Goal: Task Accomplishment & Management: Manage account settings

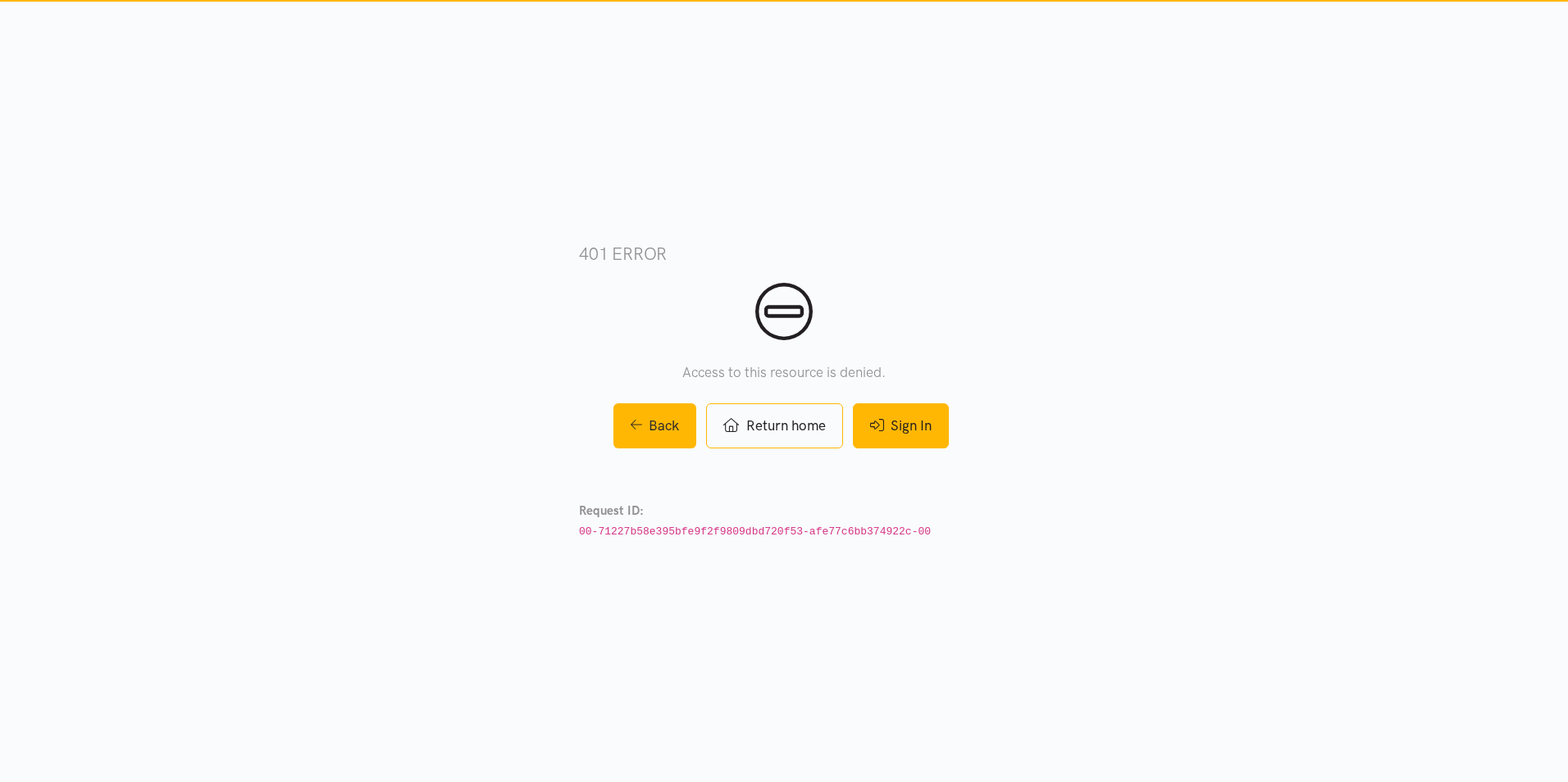
click at [867, 419] on link "Sign In" at bounding box center [901, 425] width 96 height 45
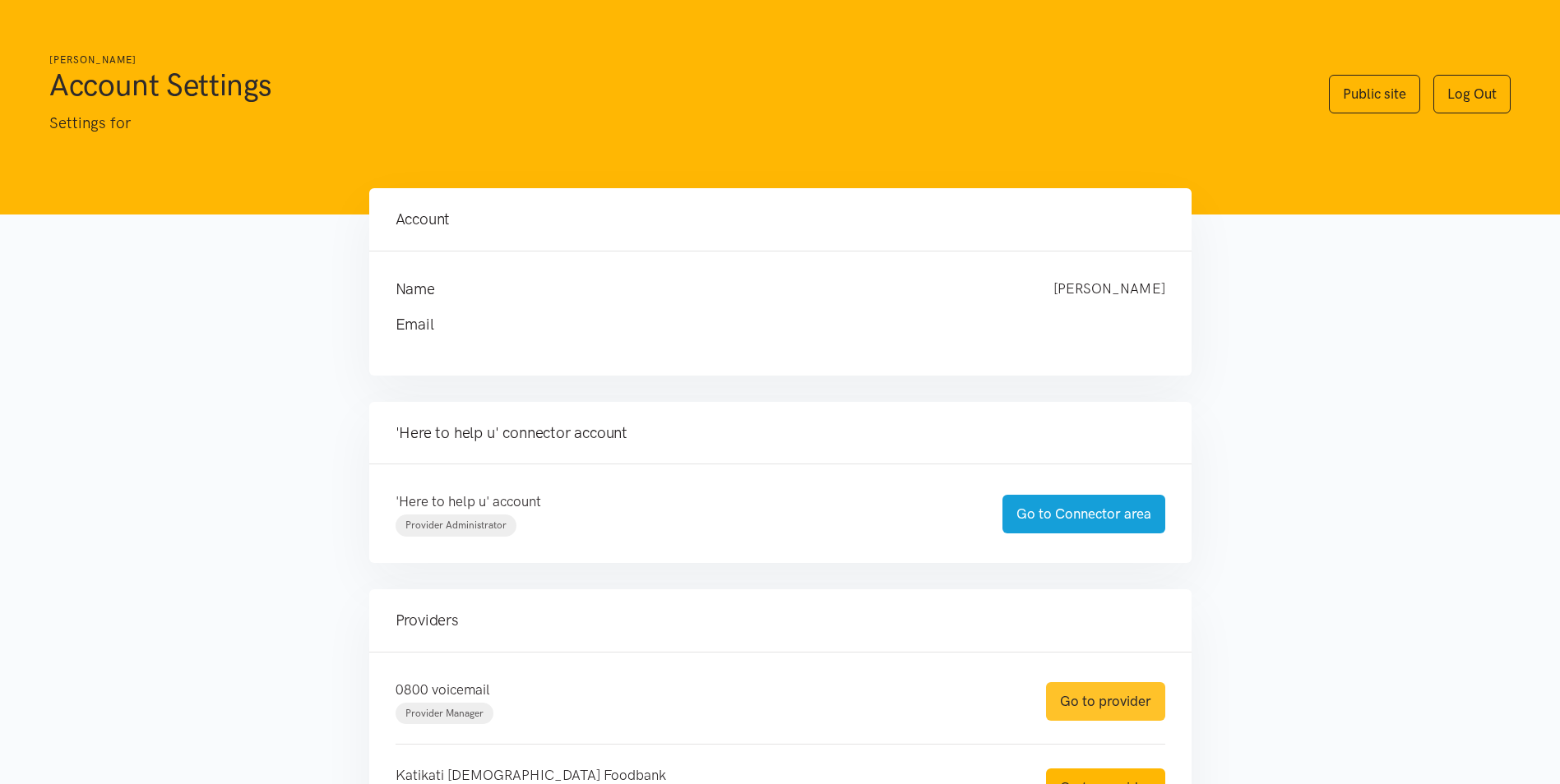
click at [1074, 690] on link "Go to provider" at bounding box center [1106, 702] width 119 height 38
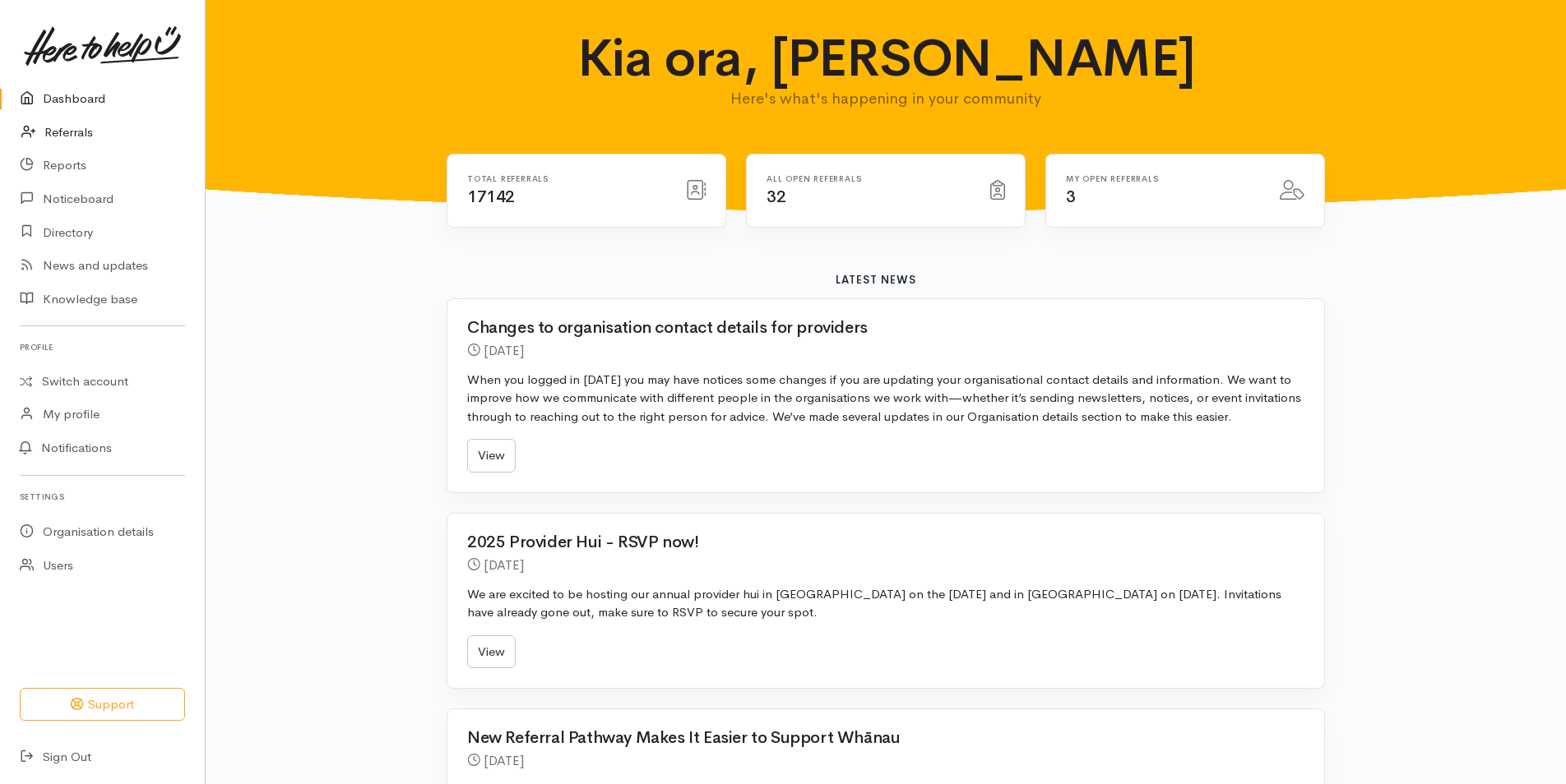
click at [72, 134] on link "Referrals" at bounding box center [103, 132] width 205 height 34
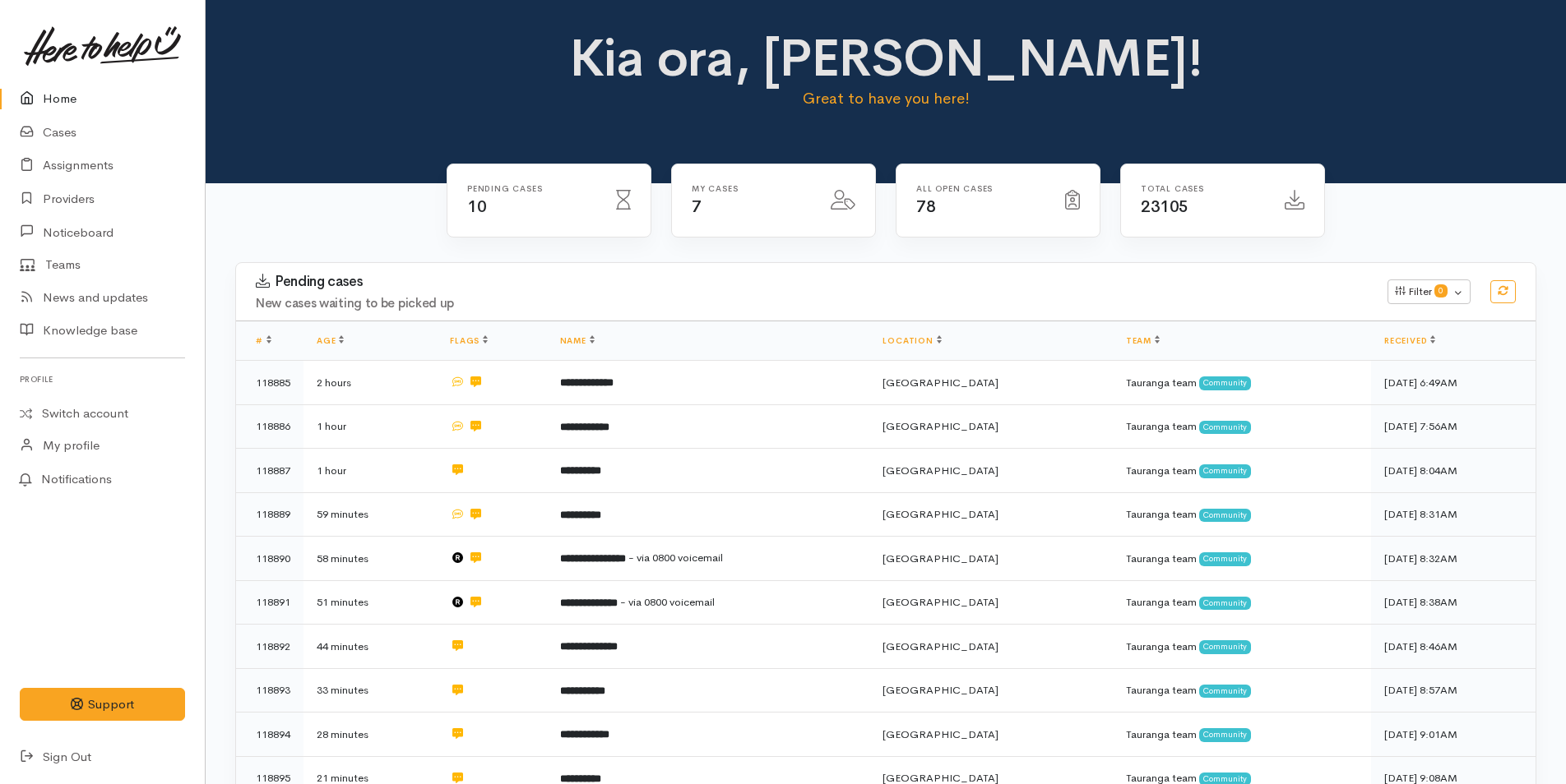
click at [62, 89] on link "Home" at bounding box center [103, 99] width 205 height 34
click at [47, 130] on link "Cases" at bounding box center [103, 132] width 205 height 34
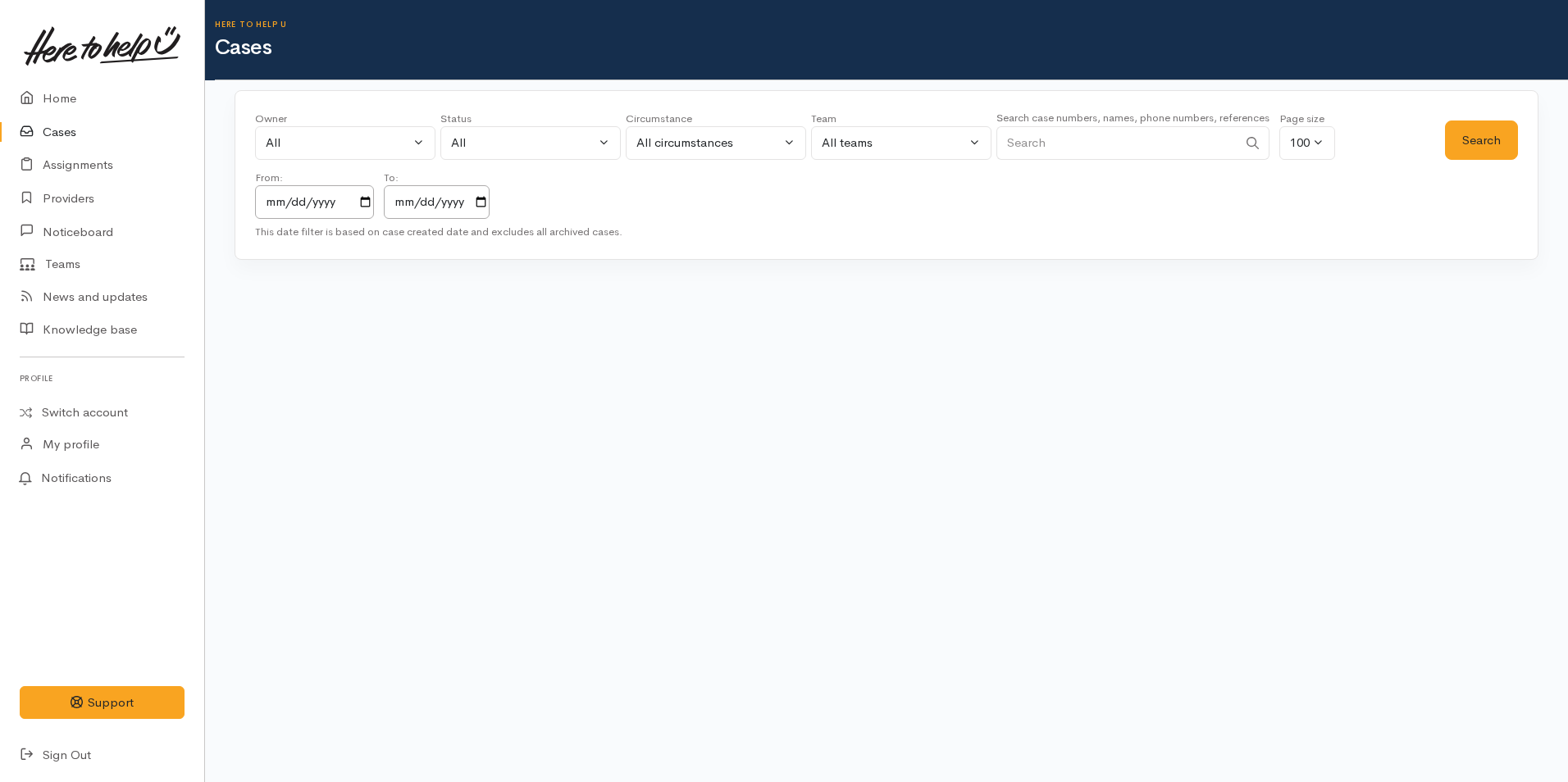
click at [1058, 147] on input "Search" at bounding box center [1117, 142] width 241 height 33
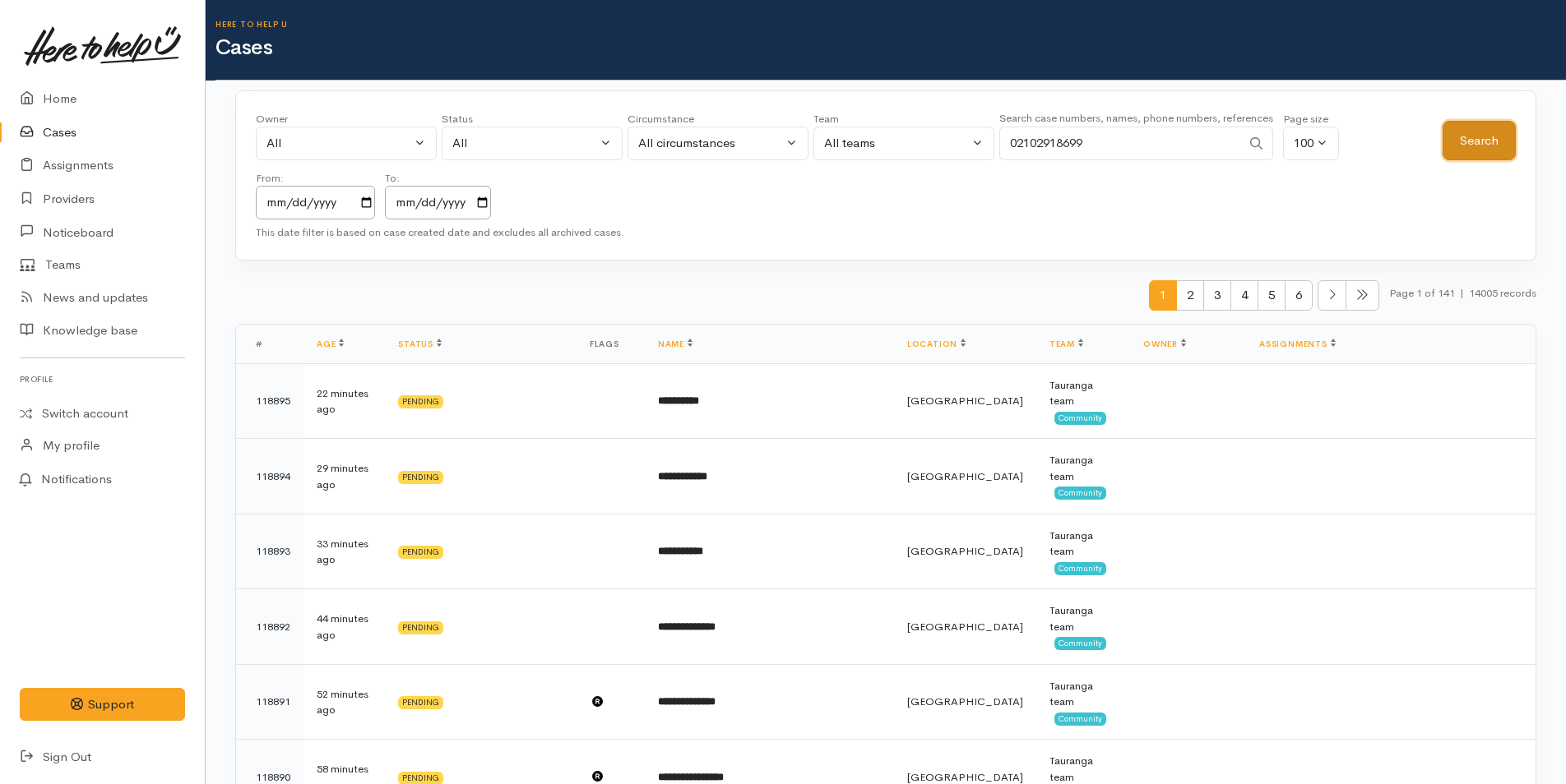
click at [1470, 139] on button "Search" at bounding box center [1479, 141] width 73 height 40
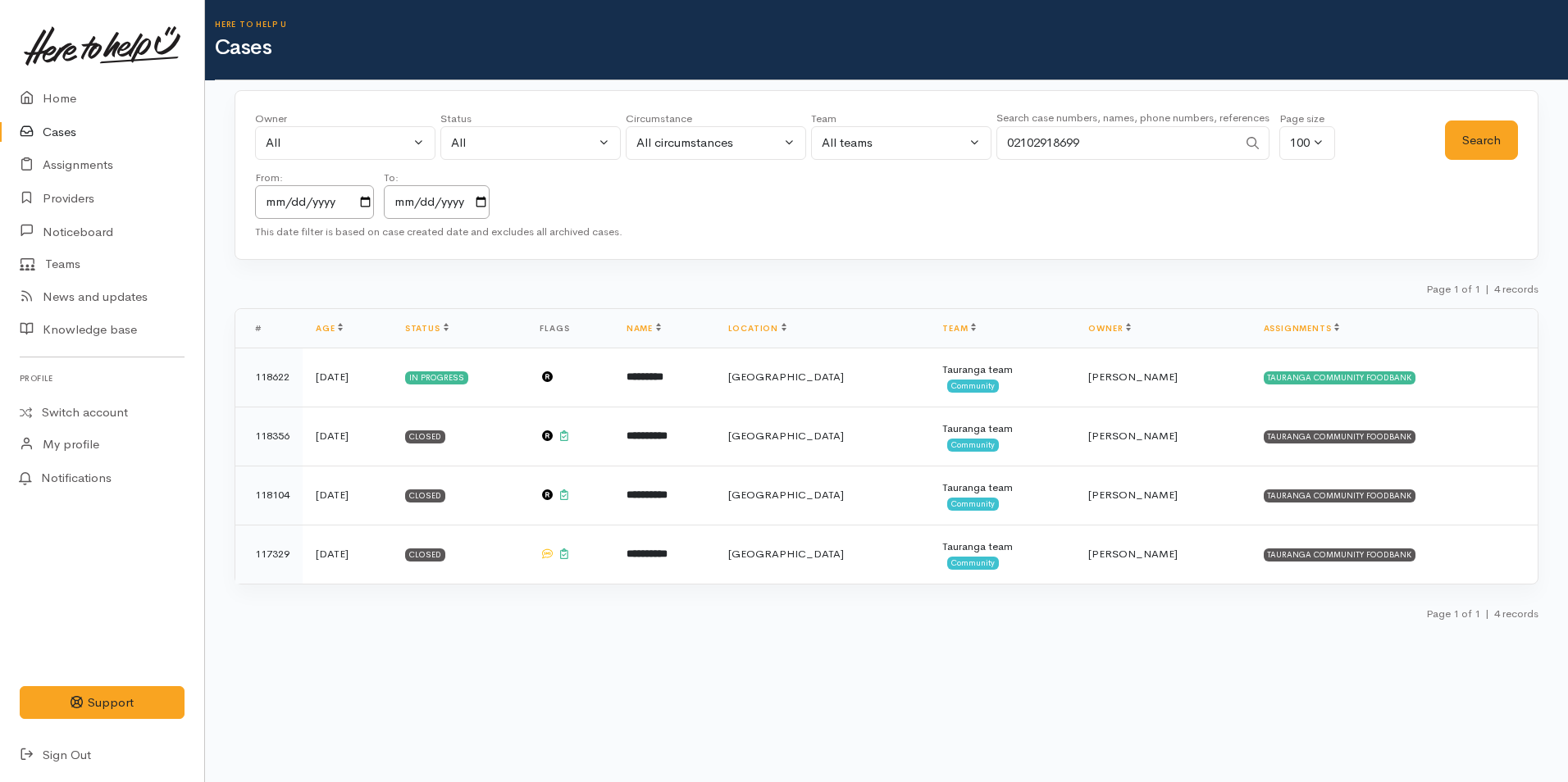
drag, startPoint x: 1116, startPoint y: 130, endPoint x: 782, endPoint y: 82, distance: 337.4
click at [970, 141] on div "Owner All My cases 2Alice1 Faye Davies ('Here to help u') Aandrea Murray ('Here…" at bounding box center [850, 164] width 1189 height 108
click at [1485, 133] on button "Search" at bounding box center [1481, 141] width 73 height 40
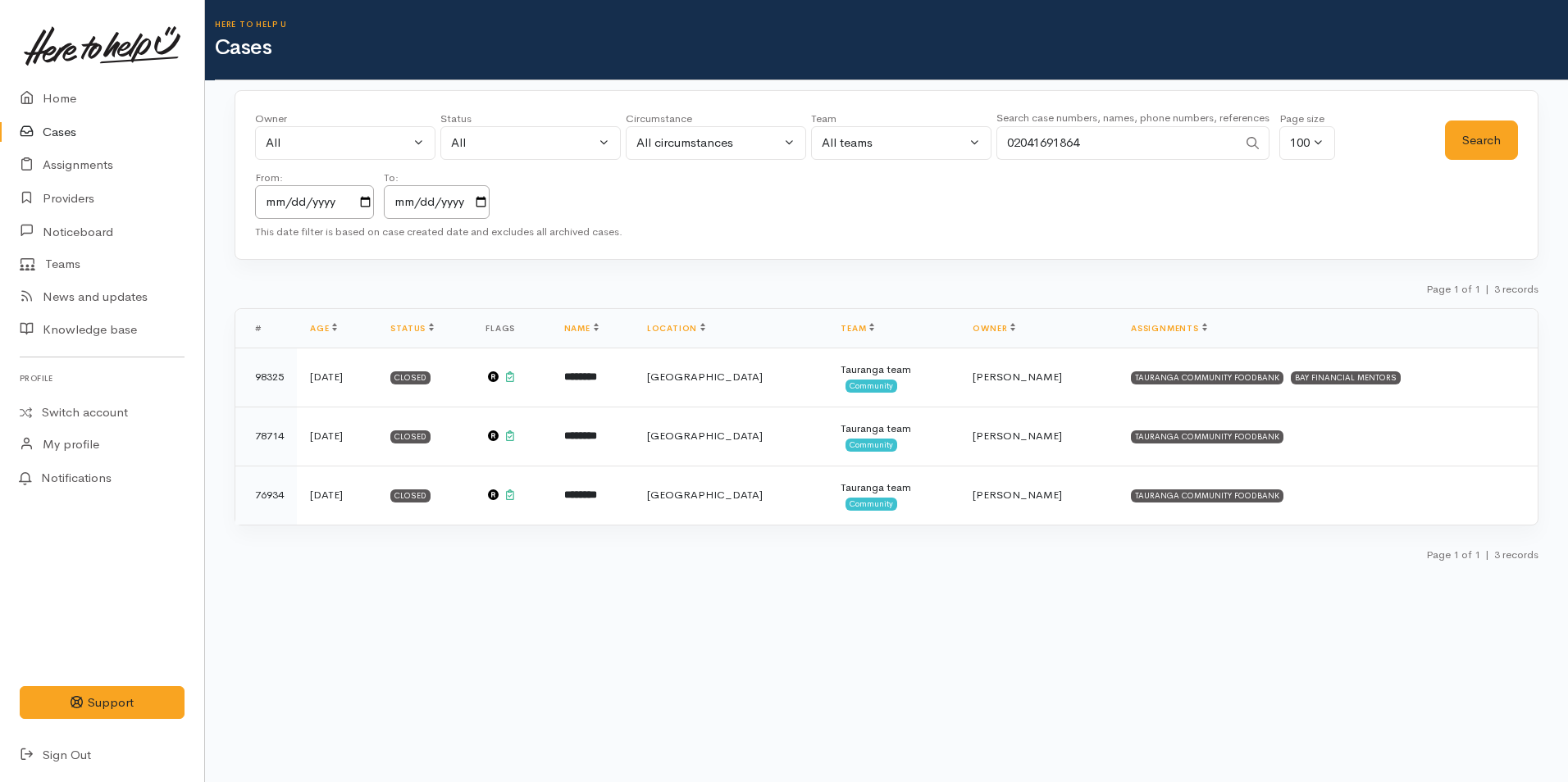
drag, startPoint x: 954, startPoint y: 160, endPoint x: 907, endPoint y: 145, distance: 49.3
click at [918, 161] on div "Owner All My cases 2Alice1 Faye Davies ('Here to help u') Aandrea Murray ('Here…" at bounding box center [850, 164] width 1189 height 108
type input "02040841335"
click at [1481, 136] on button "Search" at bounding box center [1481, 141] width 73 height 40
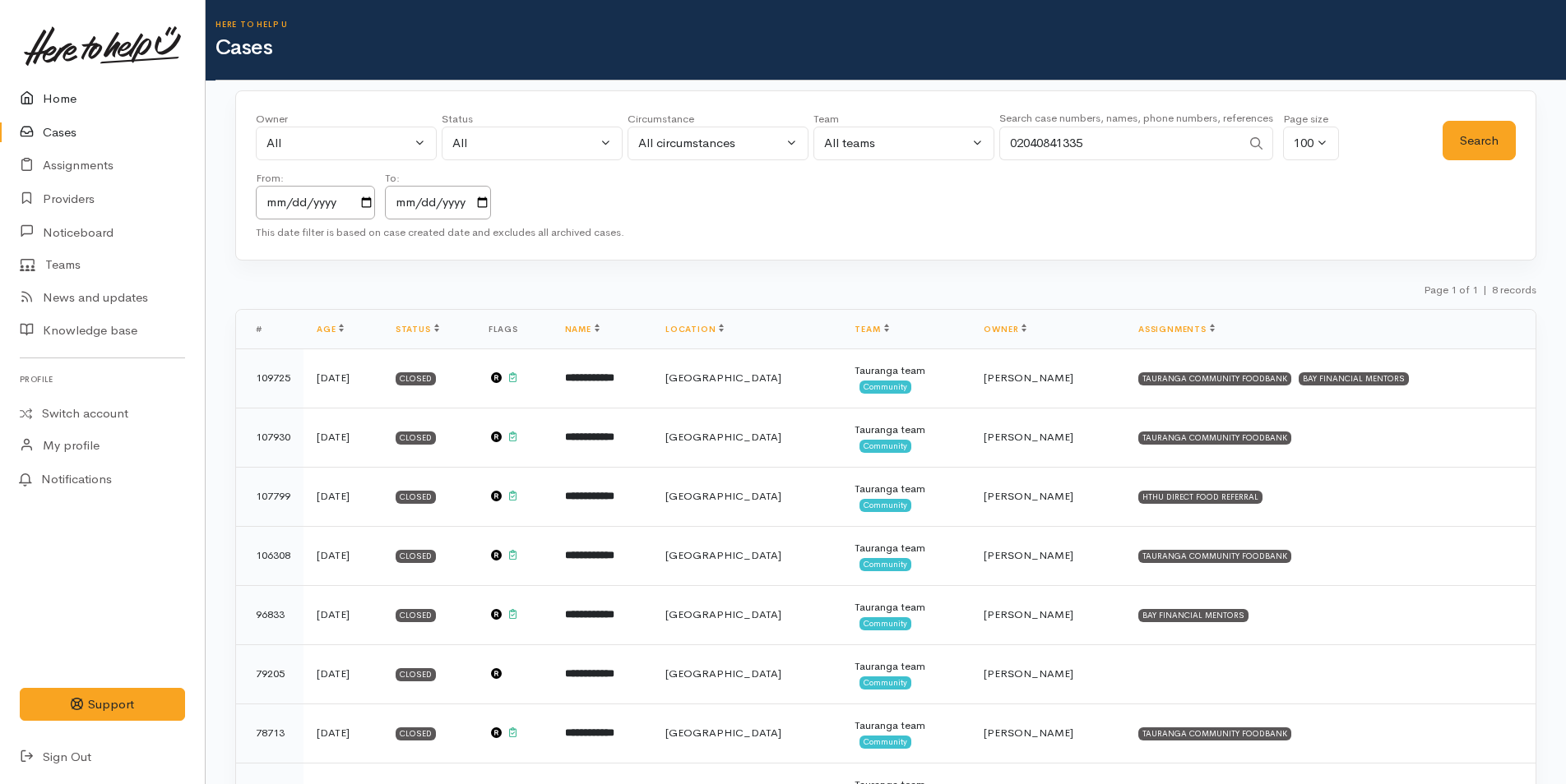
drag, startPoint x: 47, startPoint y: 102, endPoint x: 57, endPoint y: 106, distance: 10.8
click at [47, 101] on link "Home" at bounding box center [103, 99] width 205 height 34
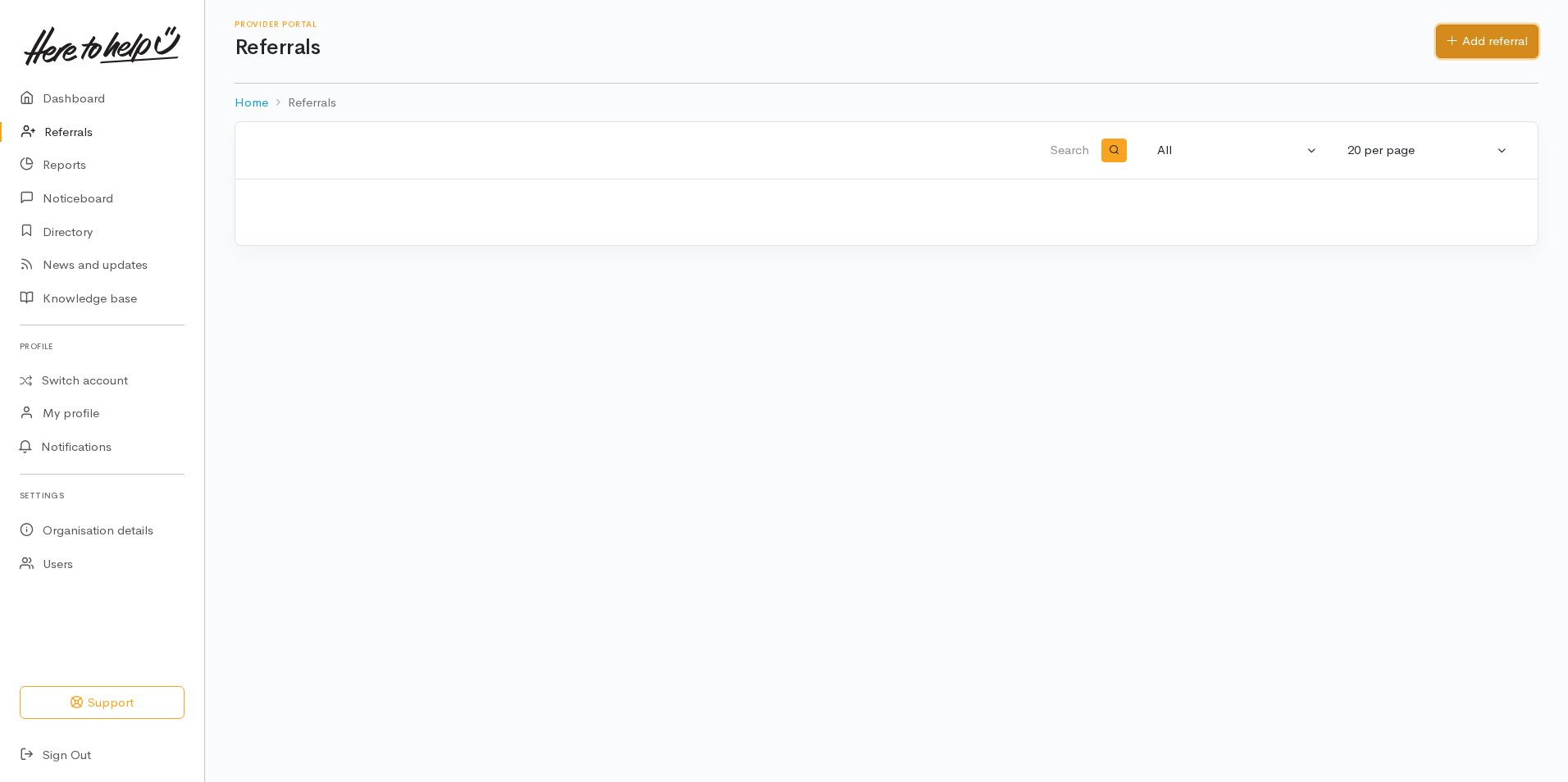
drag, startPoint x: 1464, startPoint y: 33, endPoint x: 1258, endPoint y: 94, distance: 214.8
click at [1464, 33] on link "Add referral" at bounding box center [1487, 41] width 102 height 33
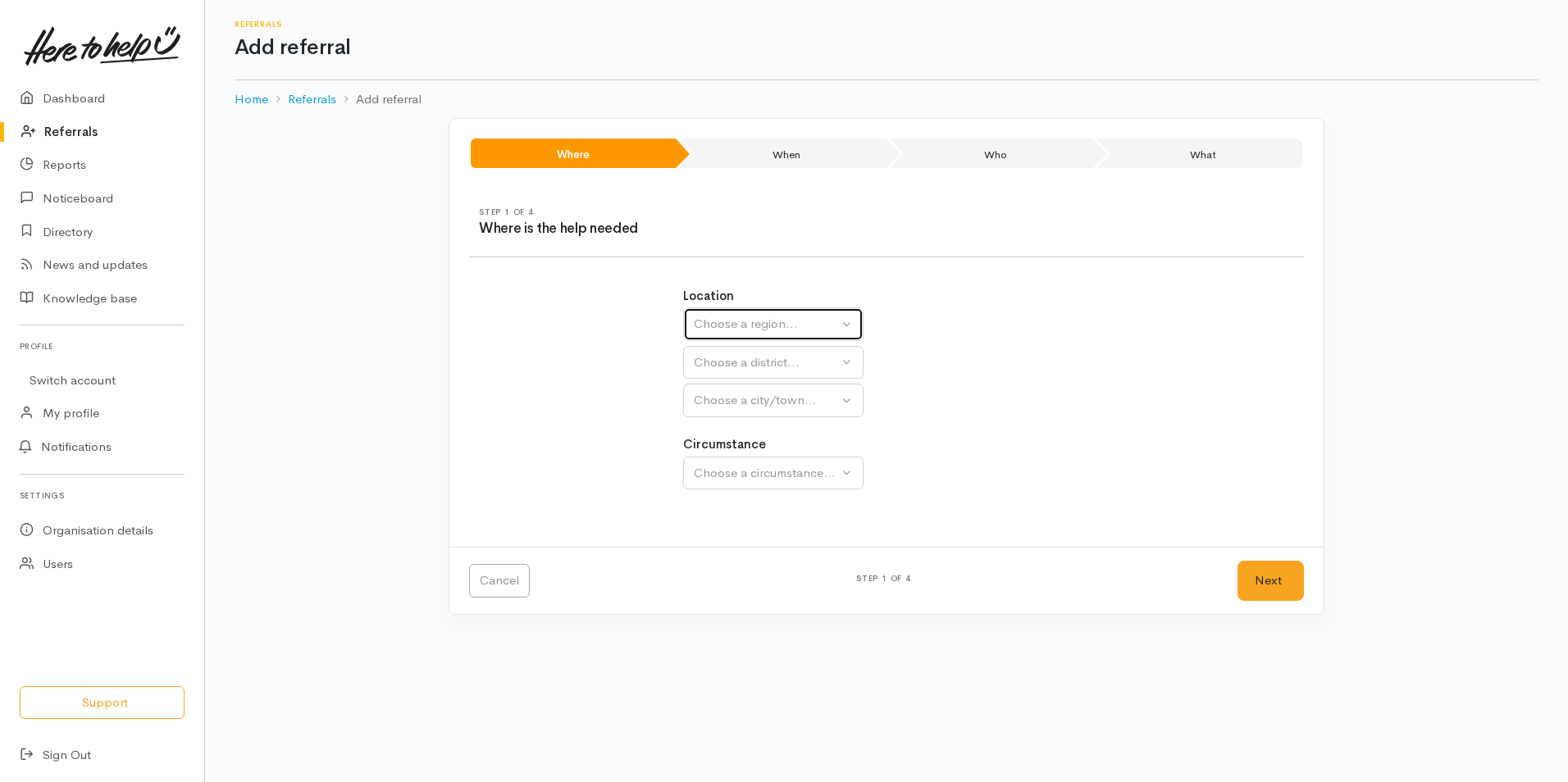
click at [767, 326] on div "Choose a region..." at bounding box center [766, 324] width 144 height 19
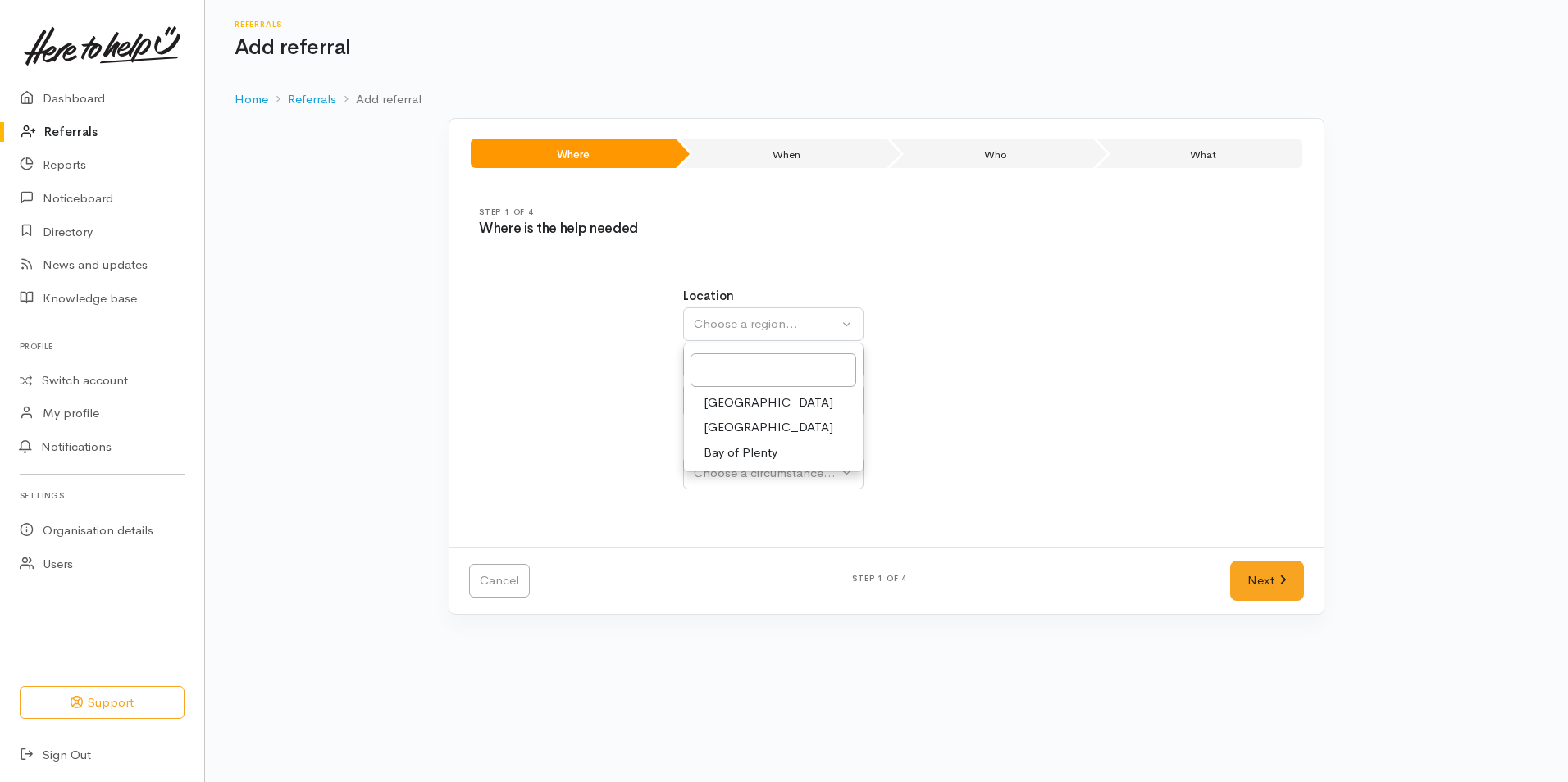
click at [745, 458] on span "Bay of Plenty" at bounding box center [740, 453] width 74 height 19
select select "4"
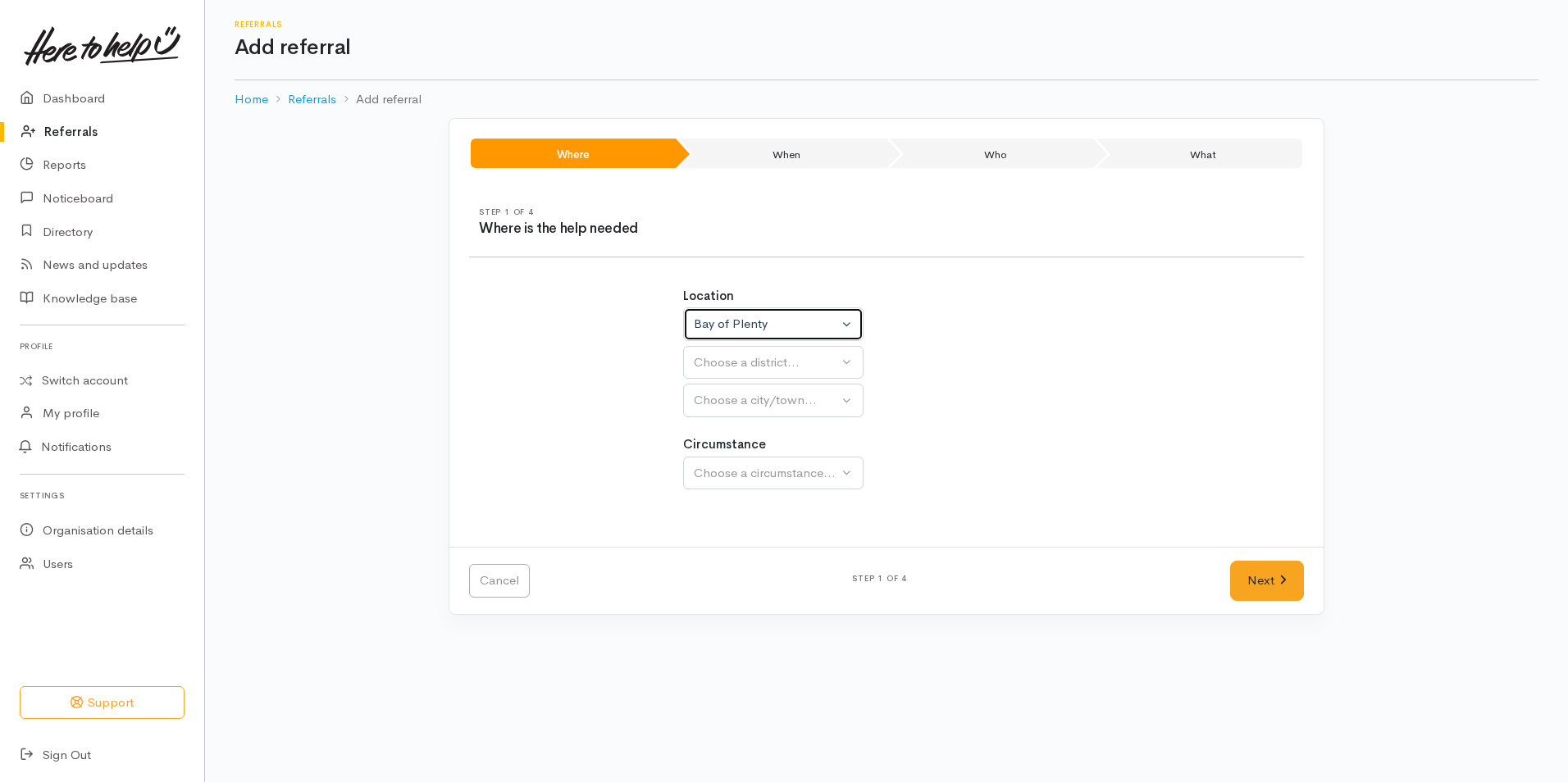
select select
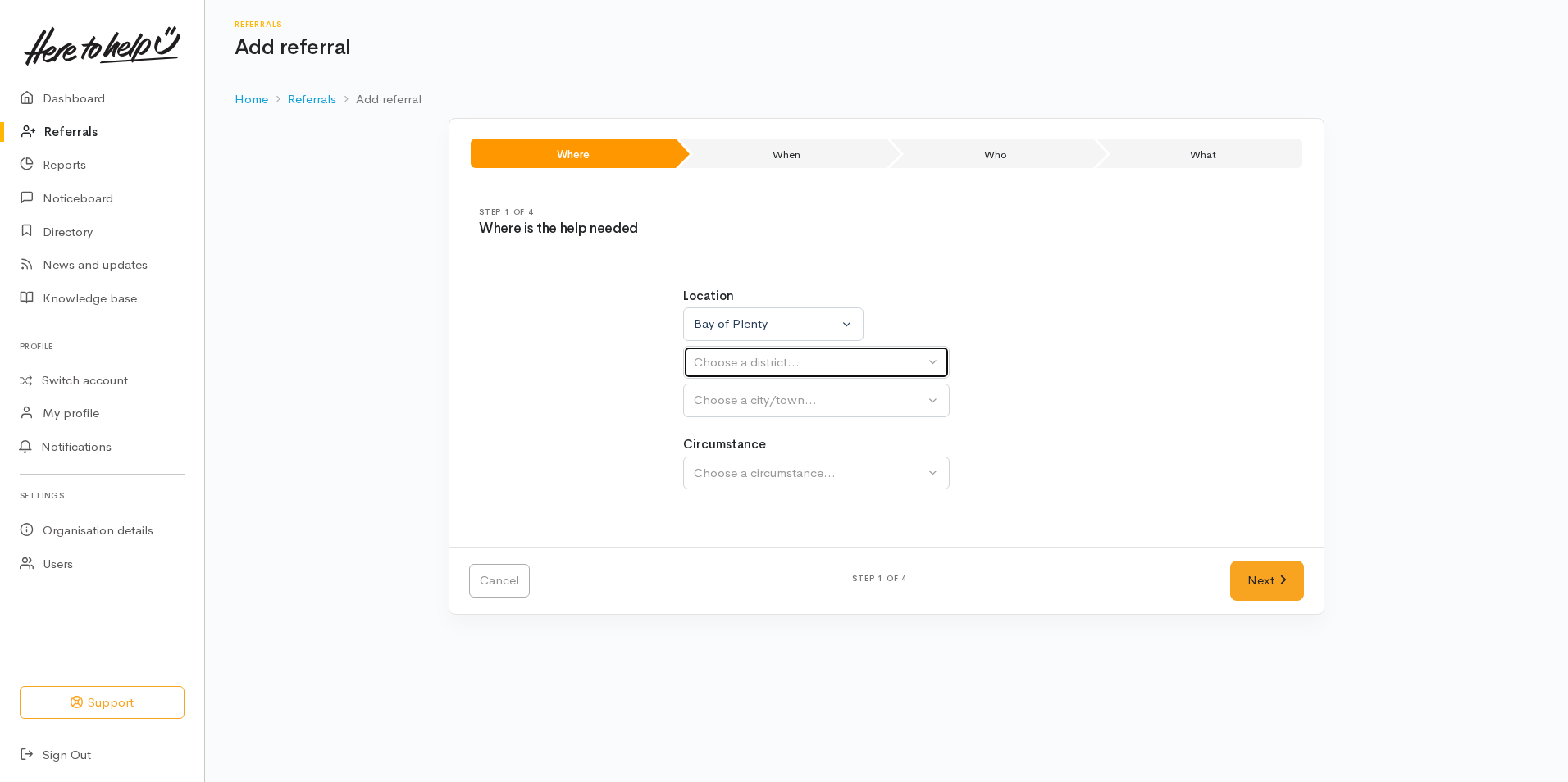
click at [706, 356] on div "Choose a district..." at bounding box center [809, 363] width 230 height 19
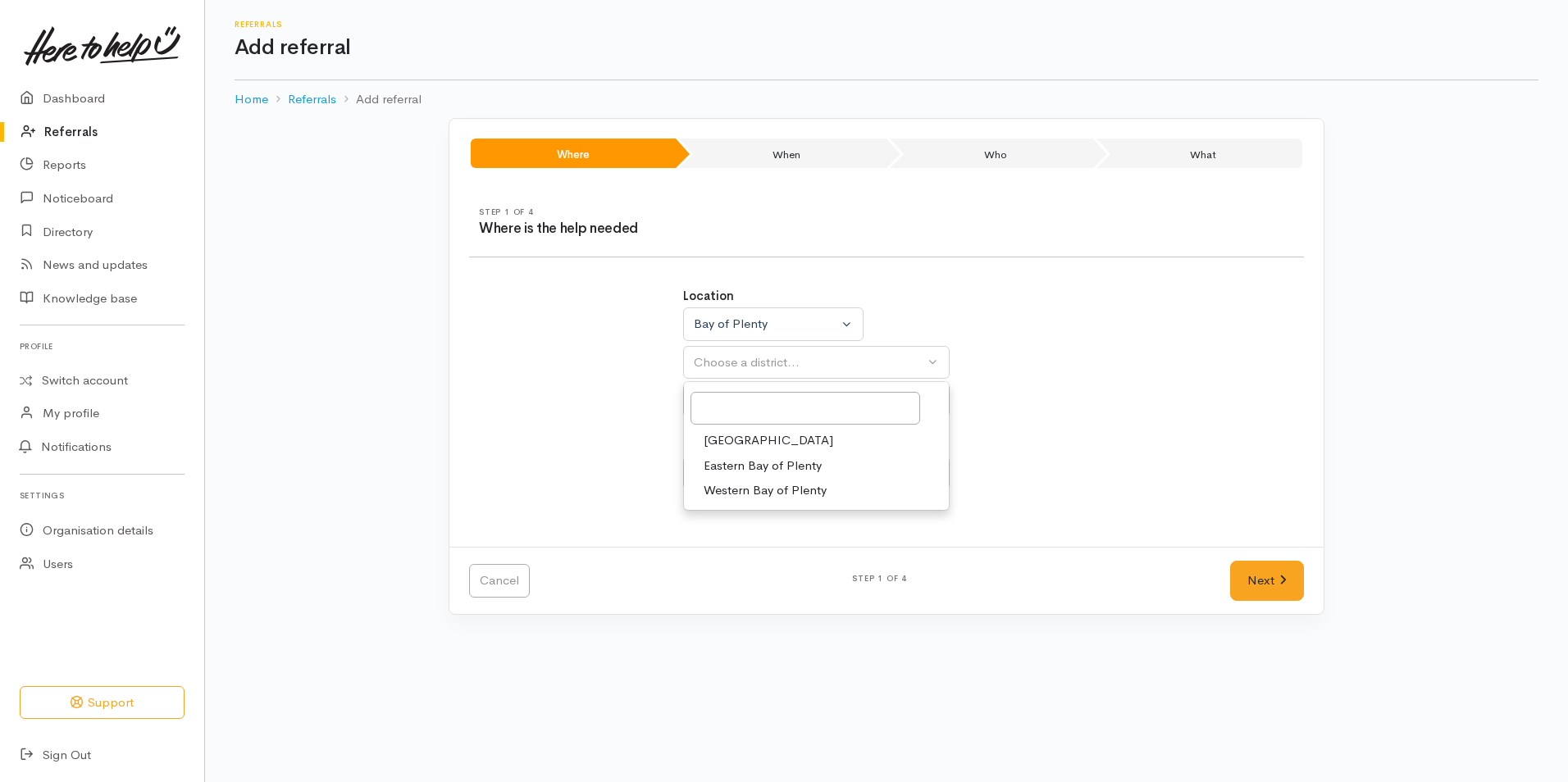
click at [727, 440] on span "[GEOGRAPHIC_DATA]" at bounding box center [768, 441] width 129 height 19
select select "6"
select select
click at [726, 489] on link "[GEOGRAPHIC_DATA]" at bounding box center [816, 479] width 265 height 26
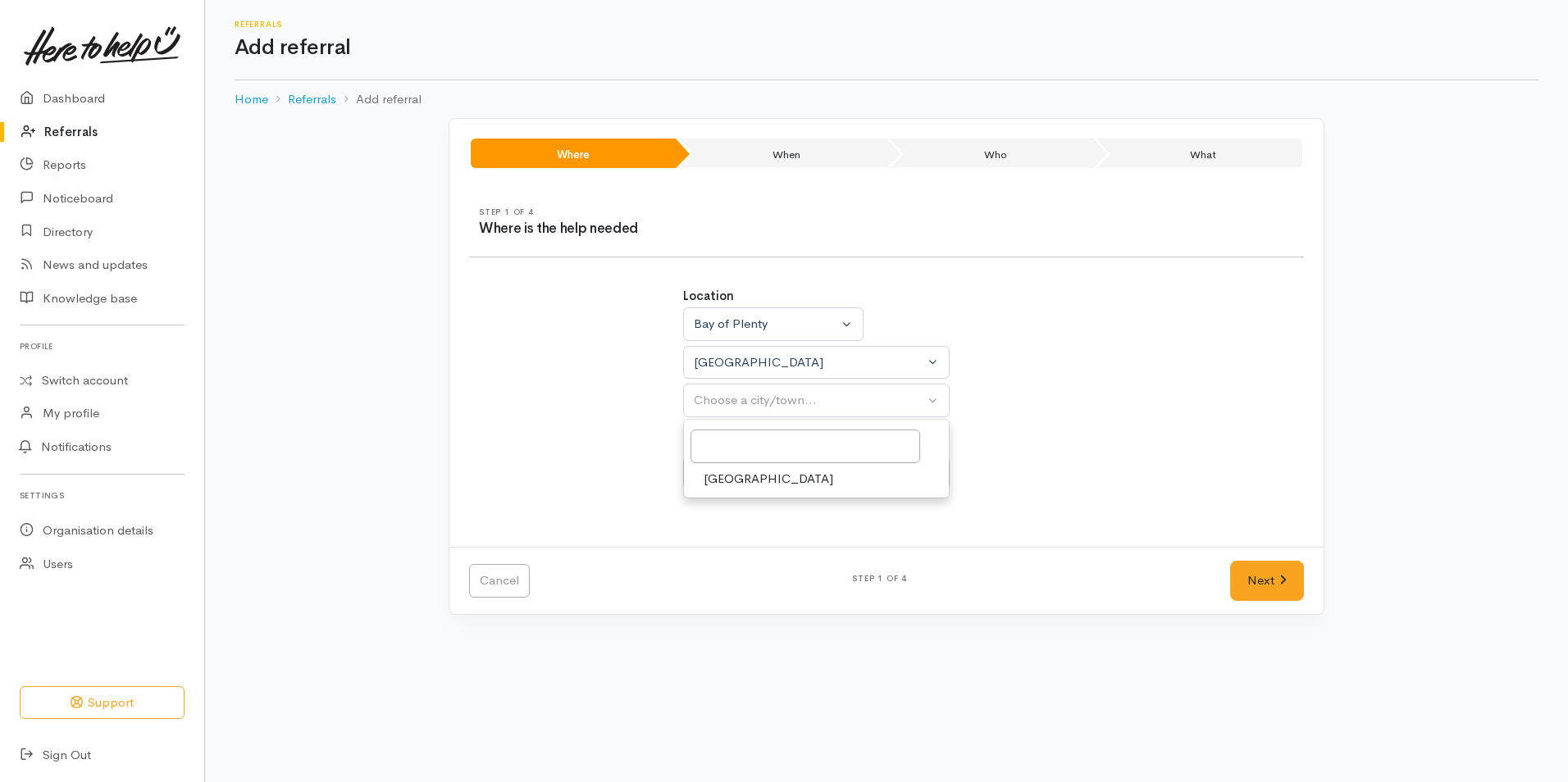
select select "4"
drag, startPoint x: 736, startPoint y: 553, endPoint x: 1114, endPoint y: 532, distance: 378.6
click at [738, 553] on span "Community" at bounding box center [734, 552] width 62 height 19
select select "2"
click at [1287, 588] on link "Next" at bounding box center [1266, 581] width 74 height 40
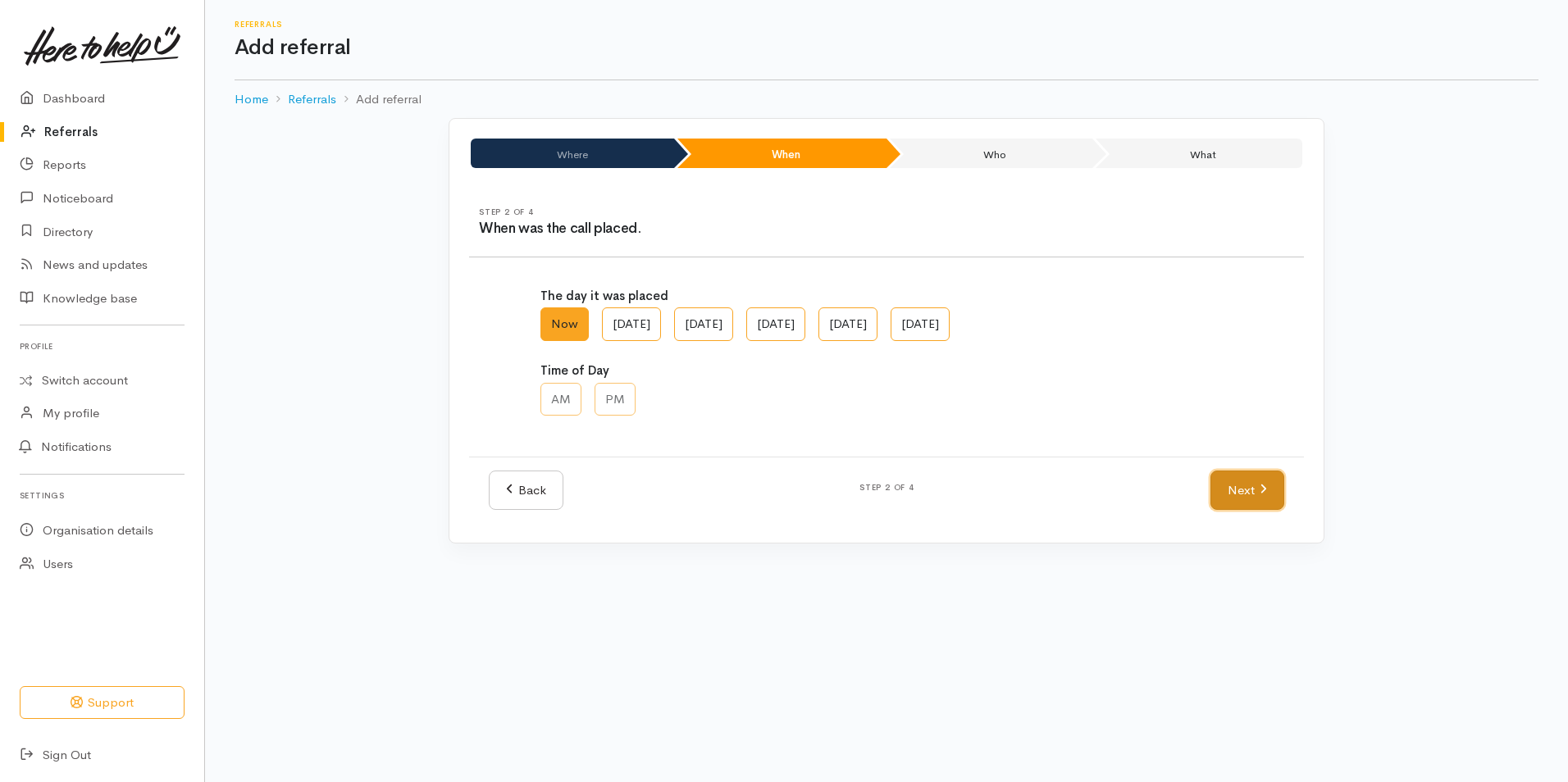
click at [1223, 496] on link "Next" at bounding box center [1247, 490] width 74 height 40
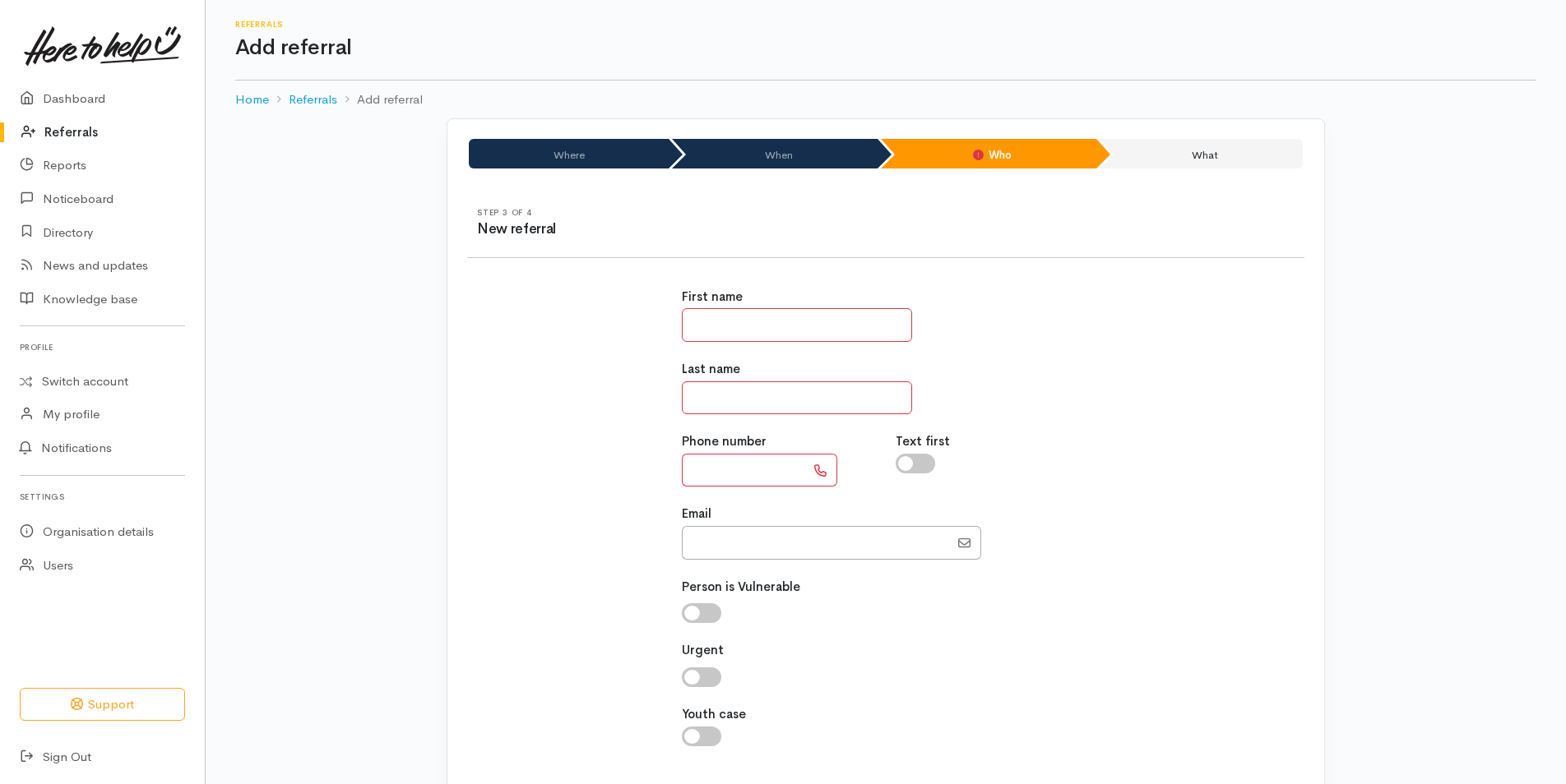
click at [744, 328] on input "text" at bounding box center [797, 325] width 230 height 34
click at [757, 309] on input "******" at bounding box center [797, 325] width 230 height 34
type input "******"
type input "***"
type input "**********"
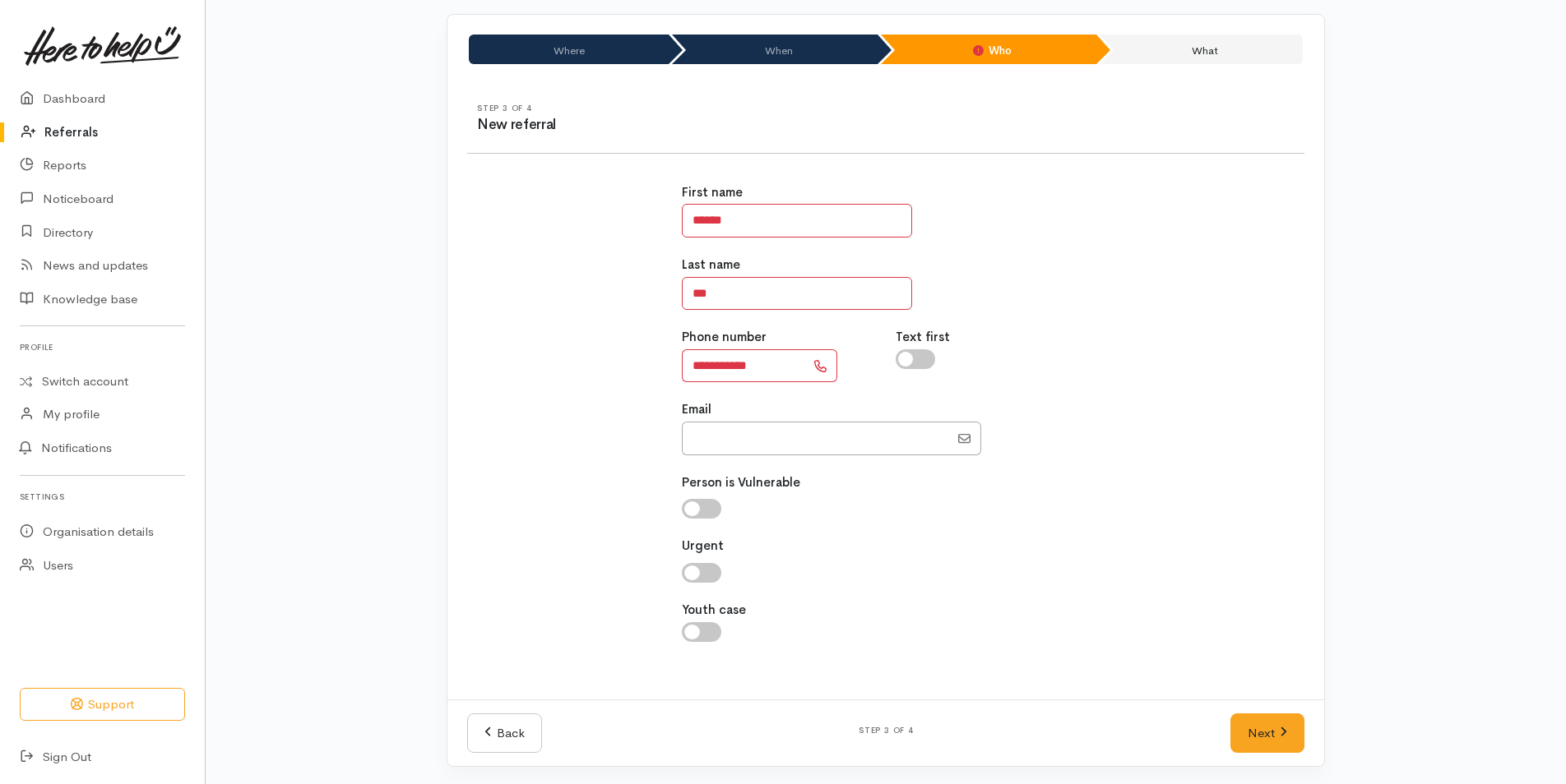
scroll to position [106, 0]
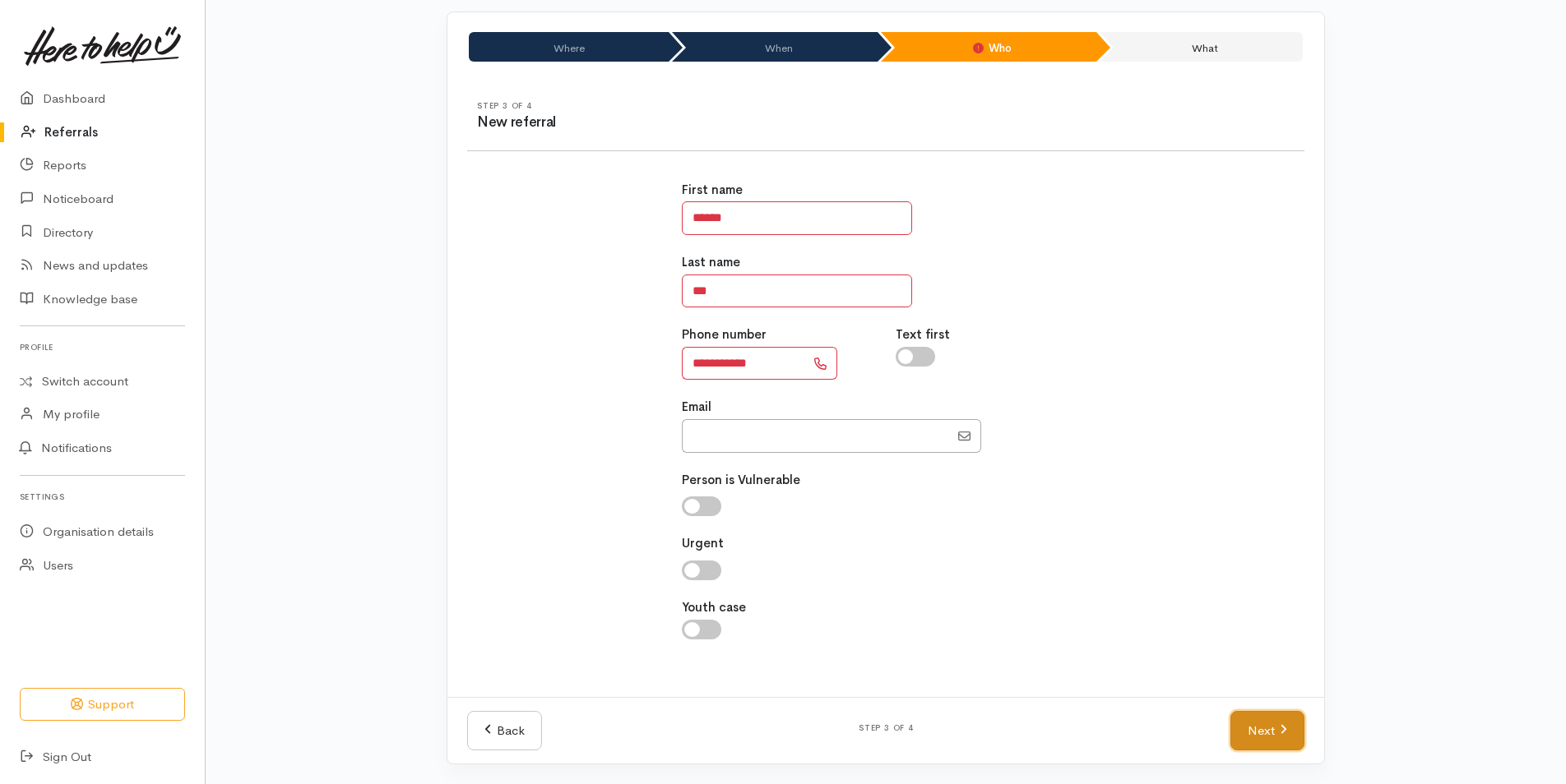
click at [1250, 739] on link "Next" at bounding box center [1267, 731] width 74 height 40
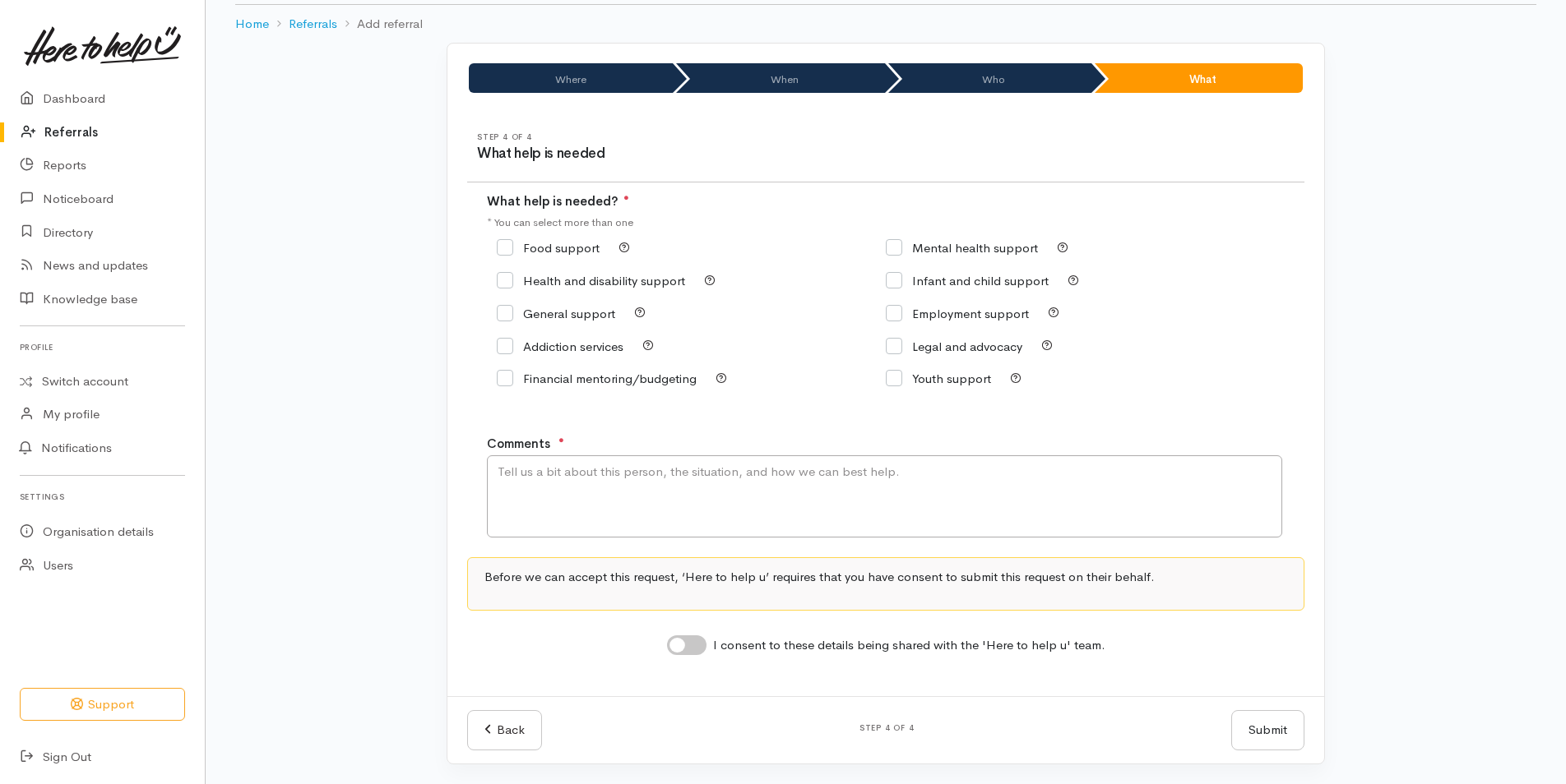
scroll to position [76, 0]
click at [546, 250] on input "Food support" at bounding box center [548, 247] width 103 height 12
checkbox input "true"
click at [720, 496] on textarea "Comments" at bounding box center [884, 496] width 795 height 82
type textarea "Requesting food support"
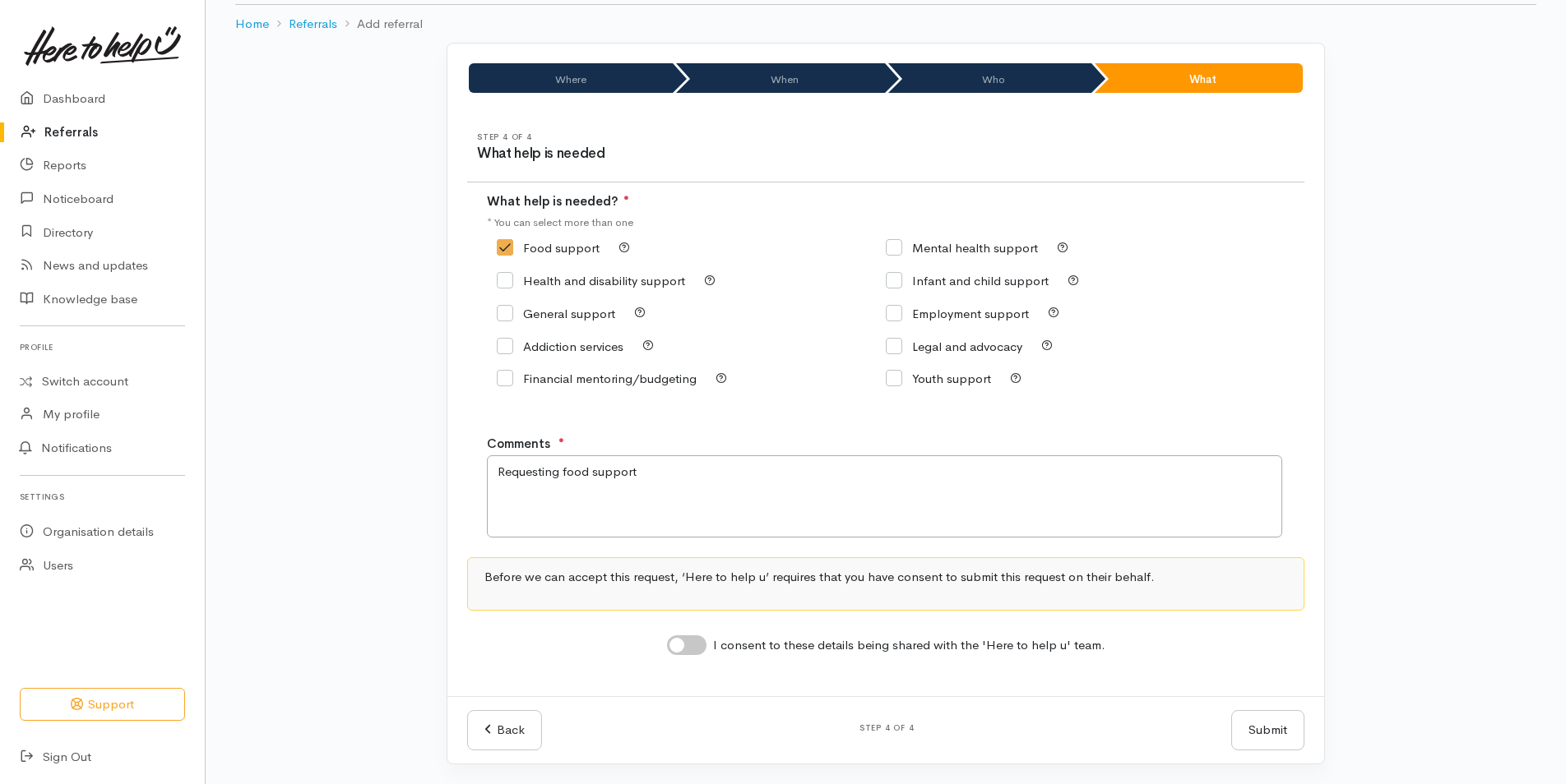
click at [695, 644] on input "I consent to these details being shared with the 'Here to help u' team." at bounding box center [687, 645] width 39 height 20
checkbox input "true"
click at [1258, 713] on button "Submit" at bounding box center [1268, 730] width 73 height 40
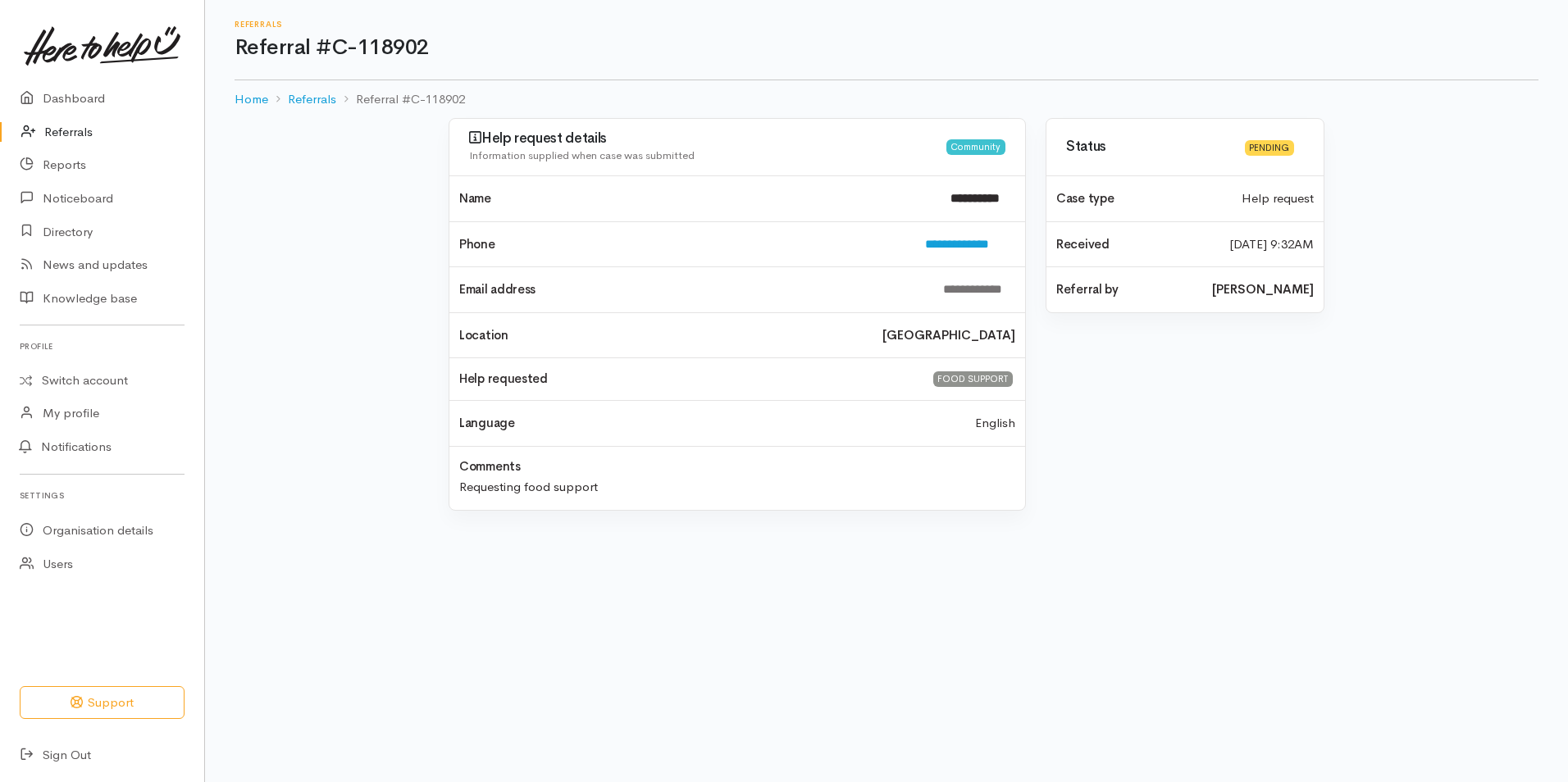
drag, startPoint x: 49, startPoint y: 127, endPoint x: 568, endPoint y: 129, distance: 519.0
click at [49, 127] on link "Referrals" at bounding box center [102, 132] width 205 height 33
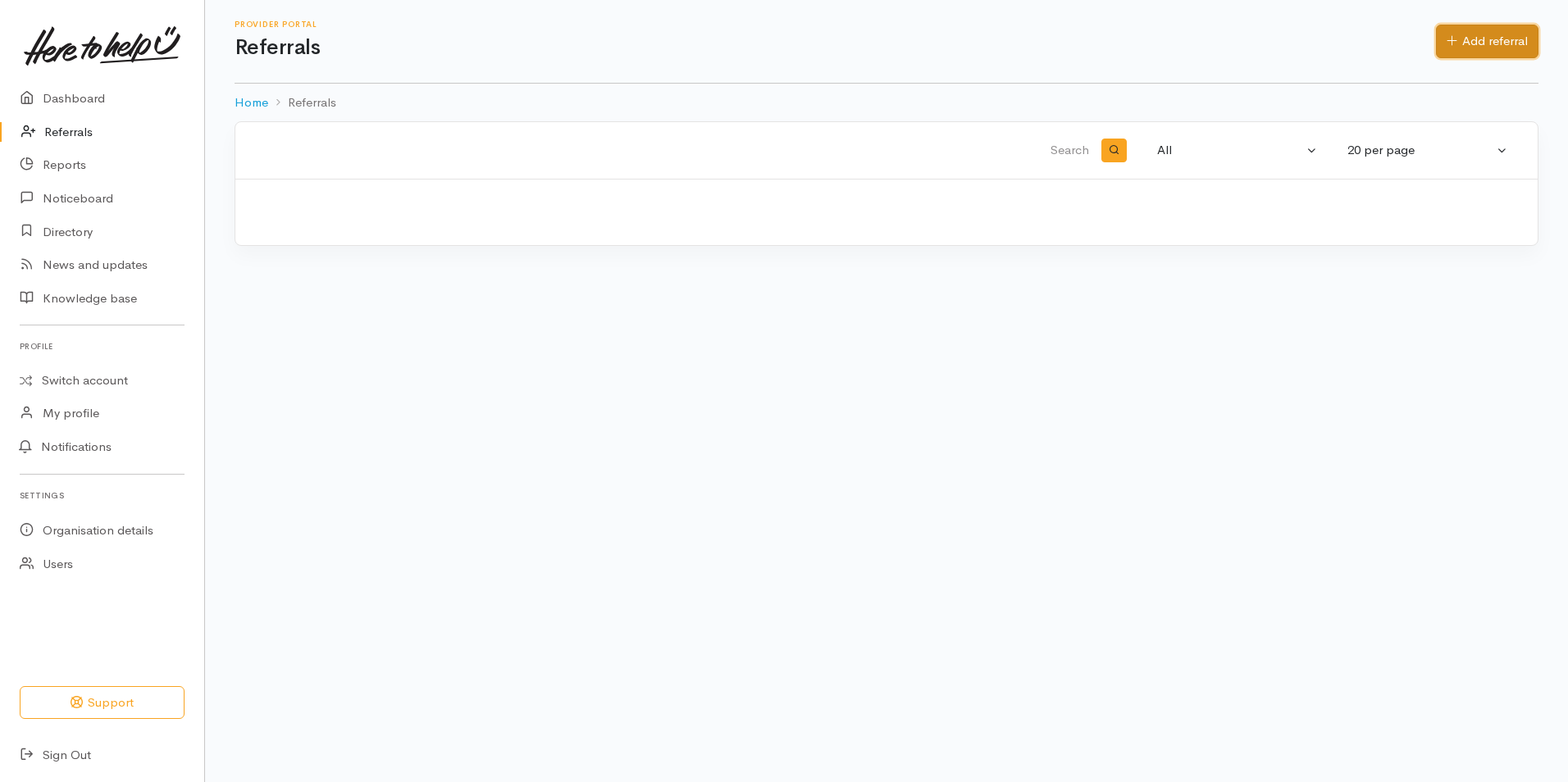
click at [1489, 37] on link "Add referral" at bounding box center [1487, 41] width 102 height 33
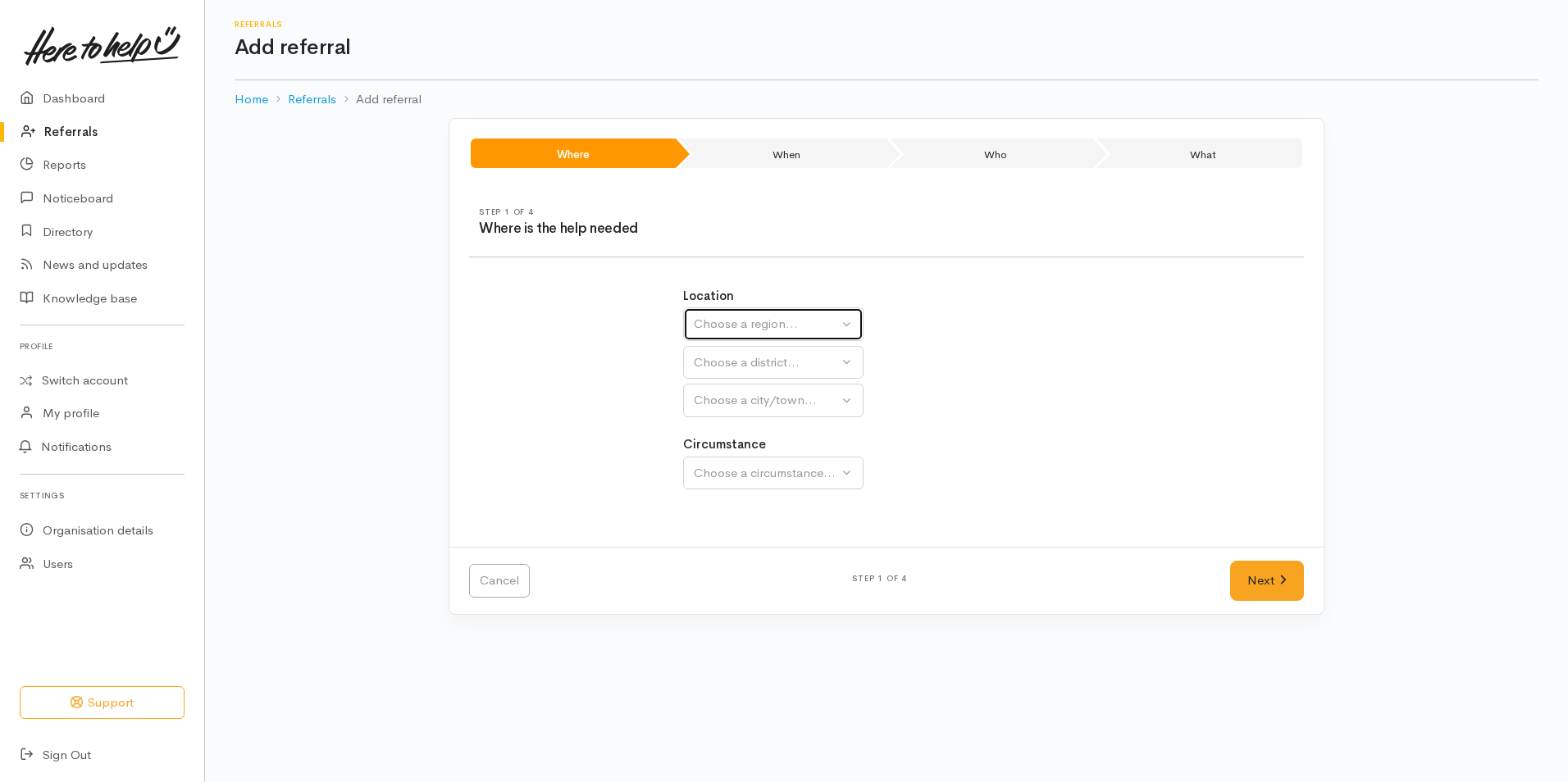
click at [795, 330] on div "Choose a region..." at bounding box center [766, 324] width 144 height 19
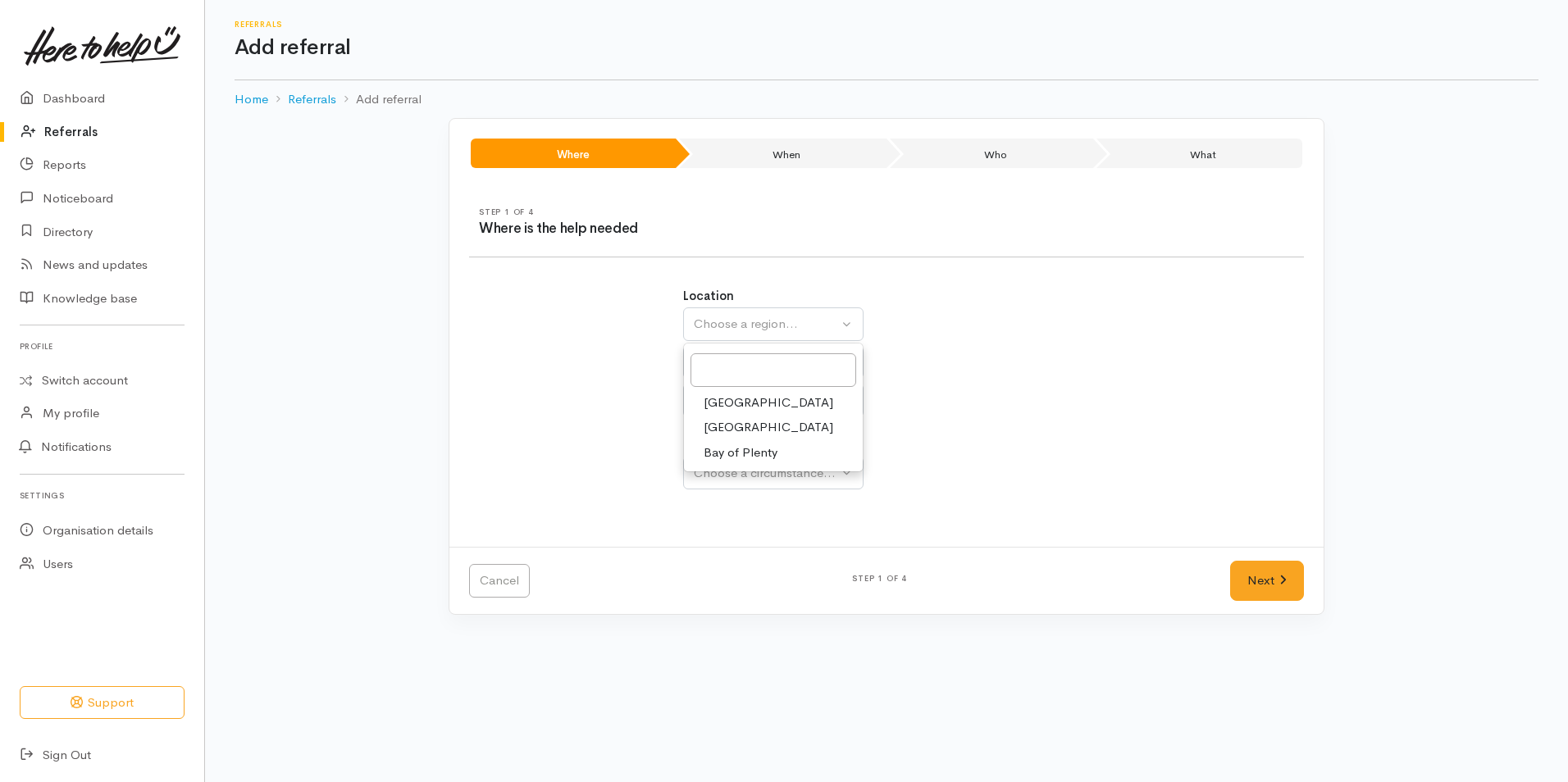
click at [730, 462] on span "Bay of Plenty" at bounding box center [740, 453] width 74 height 19
select select "4"
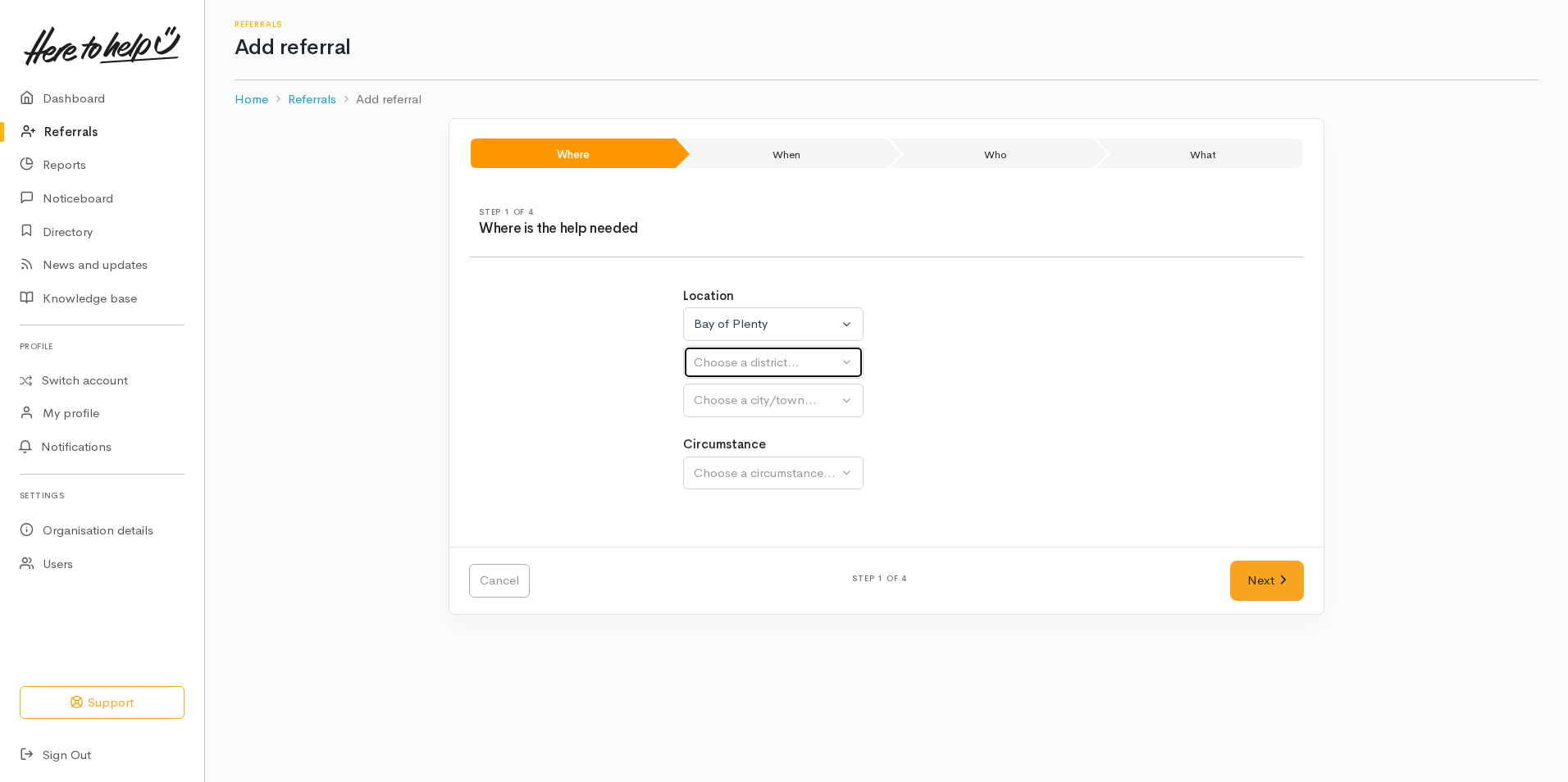
click at [703, 359] on div "Choose a district..." at bounding box center [766, 363] width 144 height 19
select select
drag, startPoint x: 728, startPoint y: 370, endPoint x: 729, endPoint y: 424, distance: 54.0
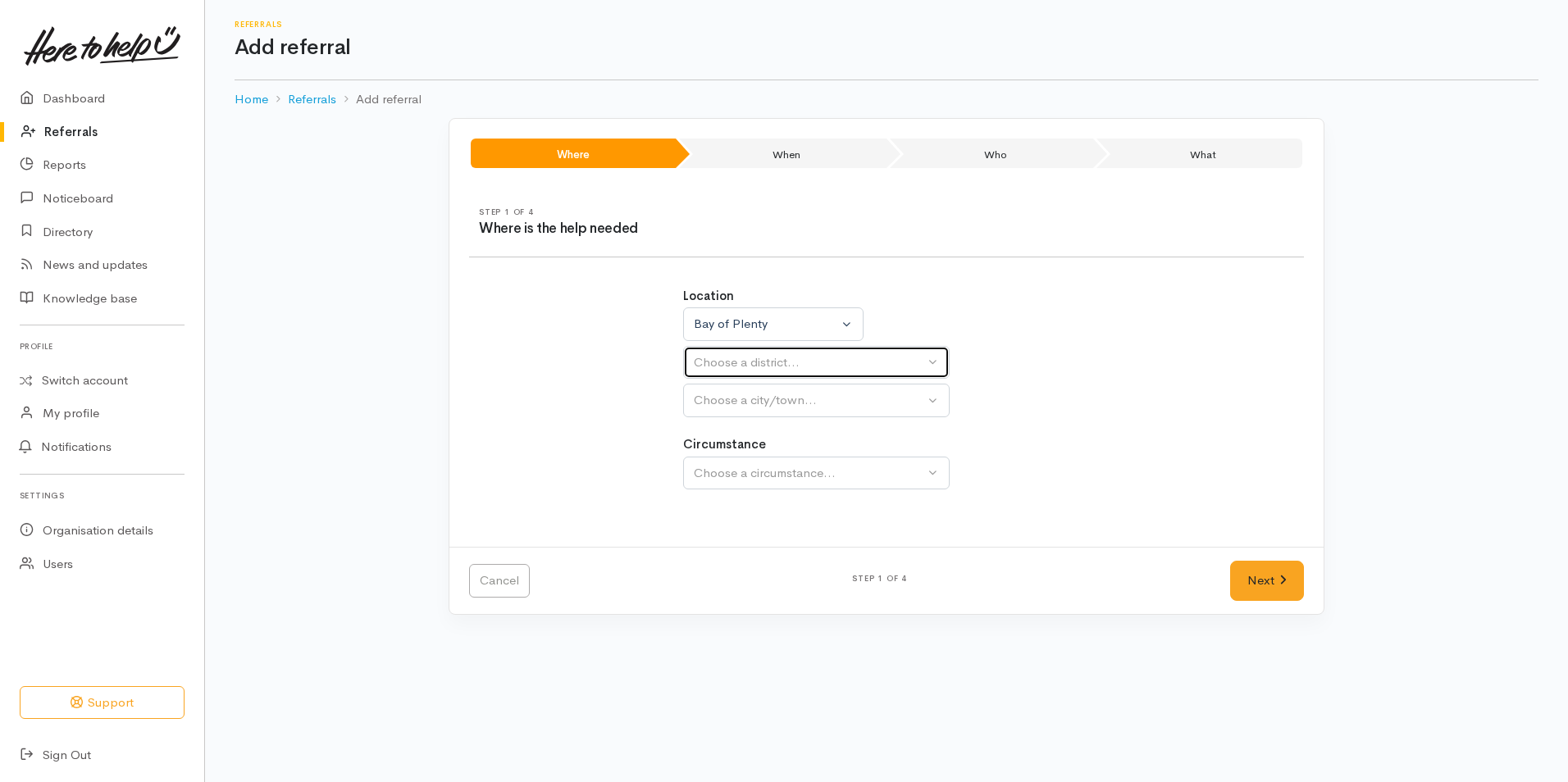
click at [728, 371] on div "Choose a district..." at bounding box center [809, 363] width 230 height 19
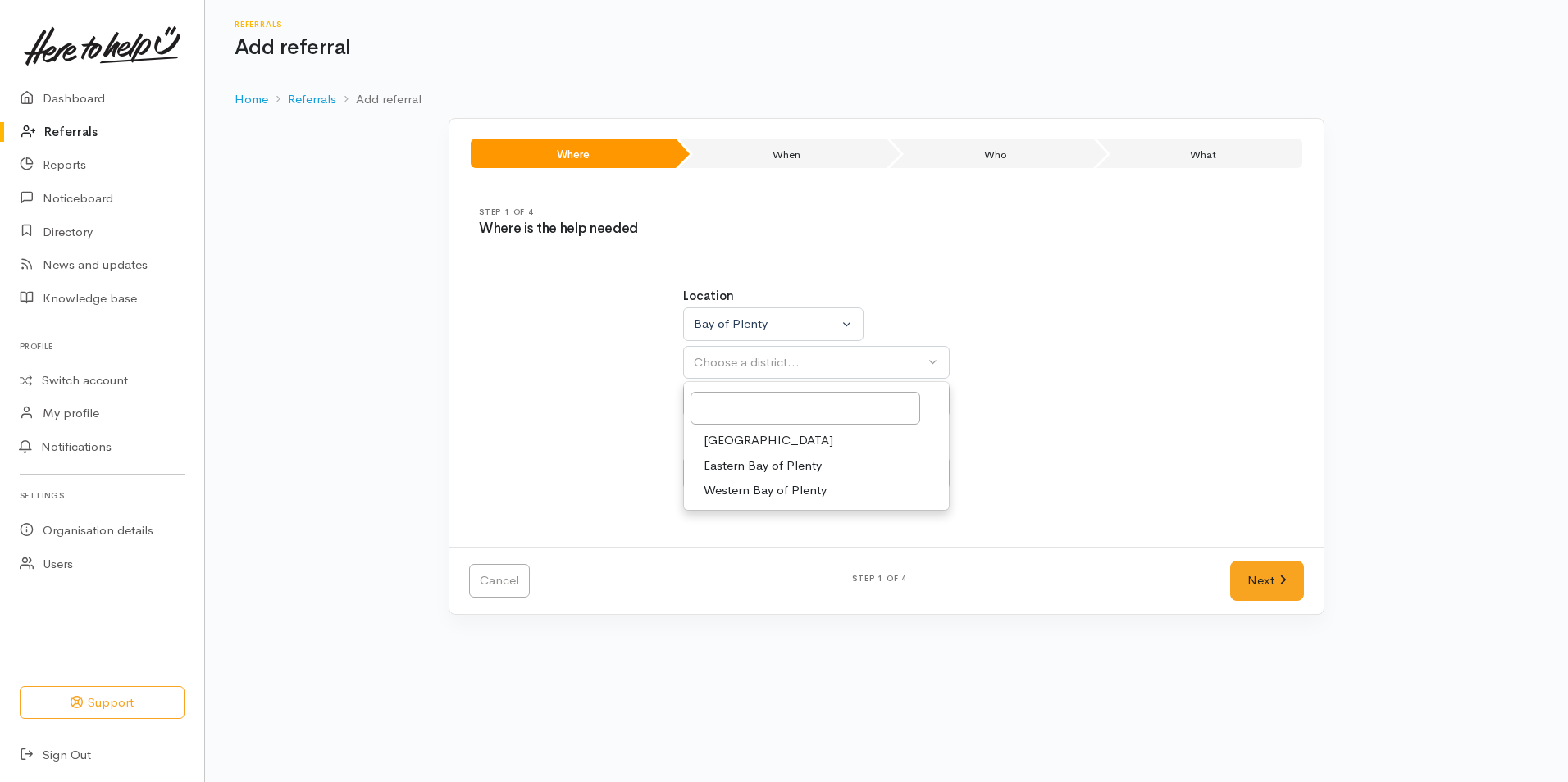
click at [728, 444] on span "[GEOGRAPHIC_DATA]" at bounding box center [768, 441] width 129 height 19
select select "6"
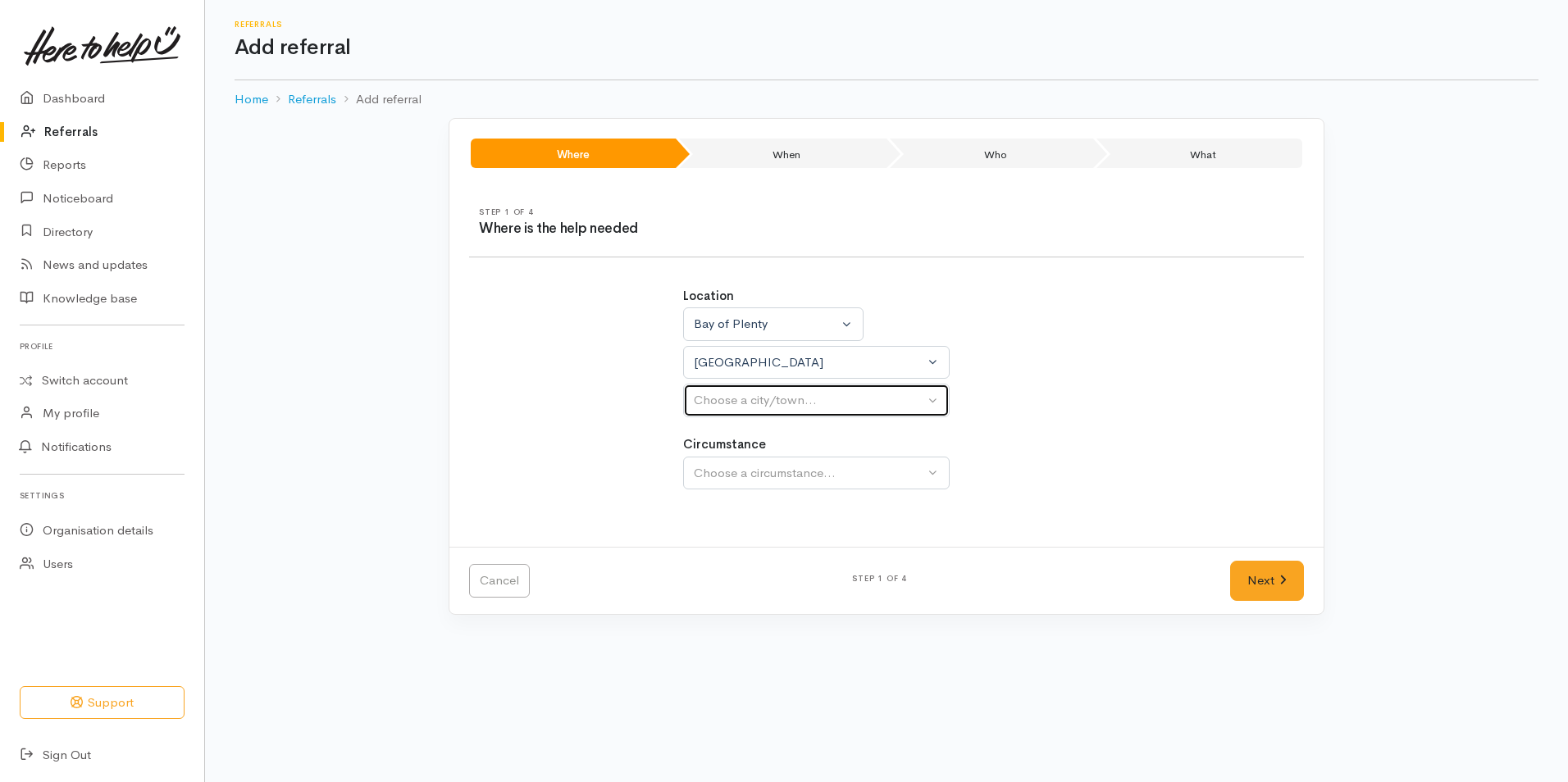
click at [730, 412] on button "Choose a city/town..." at bounding box center [816, 400] width 267 height 33
select select
drag, startPoint x: 739, startPoint y: 403, endPoint x: 746, endPoint y: 445, distance: 42.6
click at [739, 404] on div "Choose a city/town..." at bounding box center [809, 401] width 230 height 19
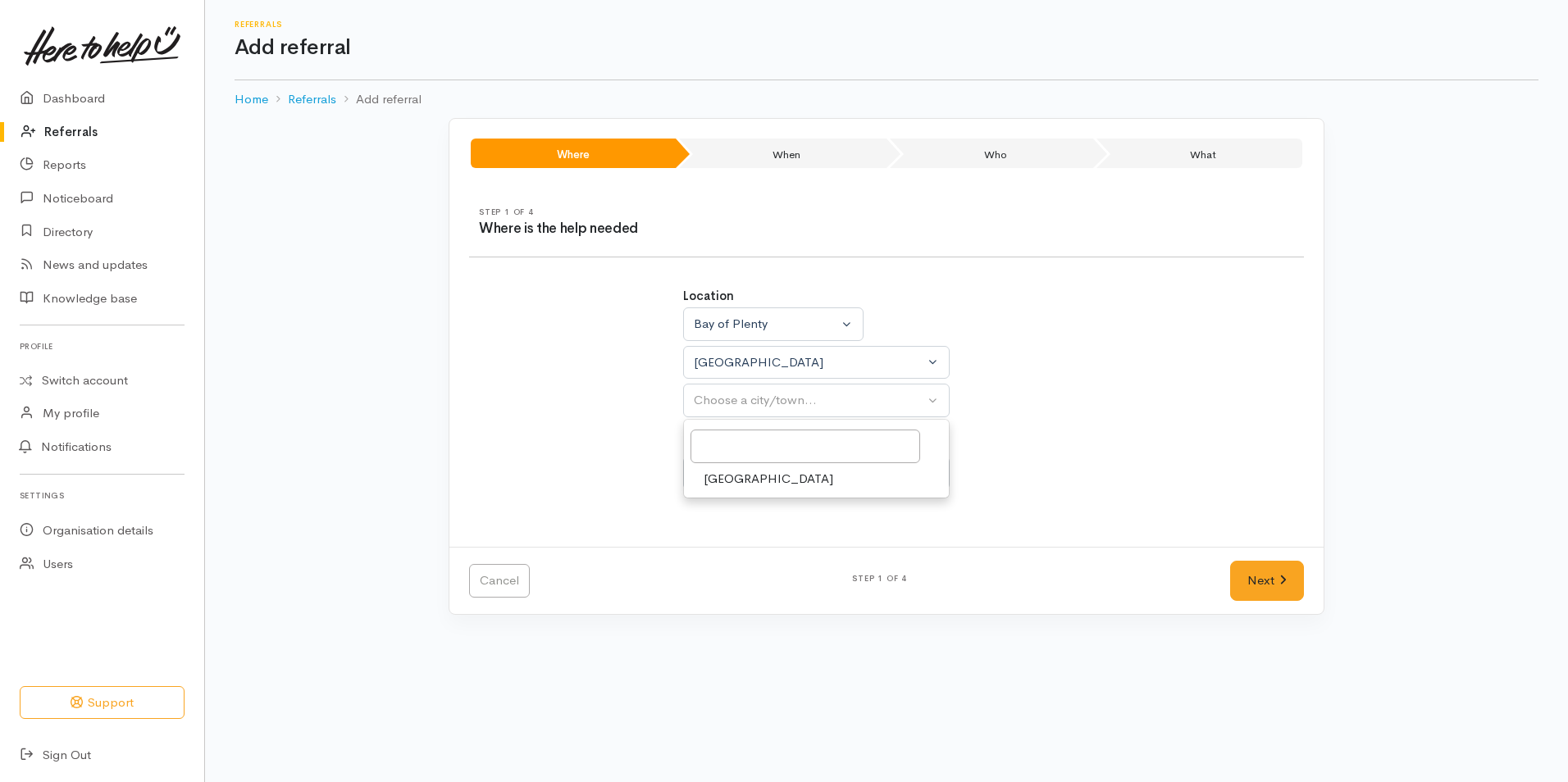
drag, startPoint x: 736, startPoint y: 477, endPoint x: 766, endPoint y: 464, distance: 32.7
click at [736, 476] on span "[GEOGRAPHIC_DATA]" at bounding box center [768, 479] width 129 height 19
select select "4"
click at [766, 463] on button "Choose a circumstance..." at bounding box center [816, 473] width 267 height 33
click at [732, 551] on span "Community" at bounding box center [734, 552] width 62 height 19
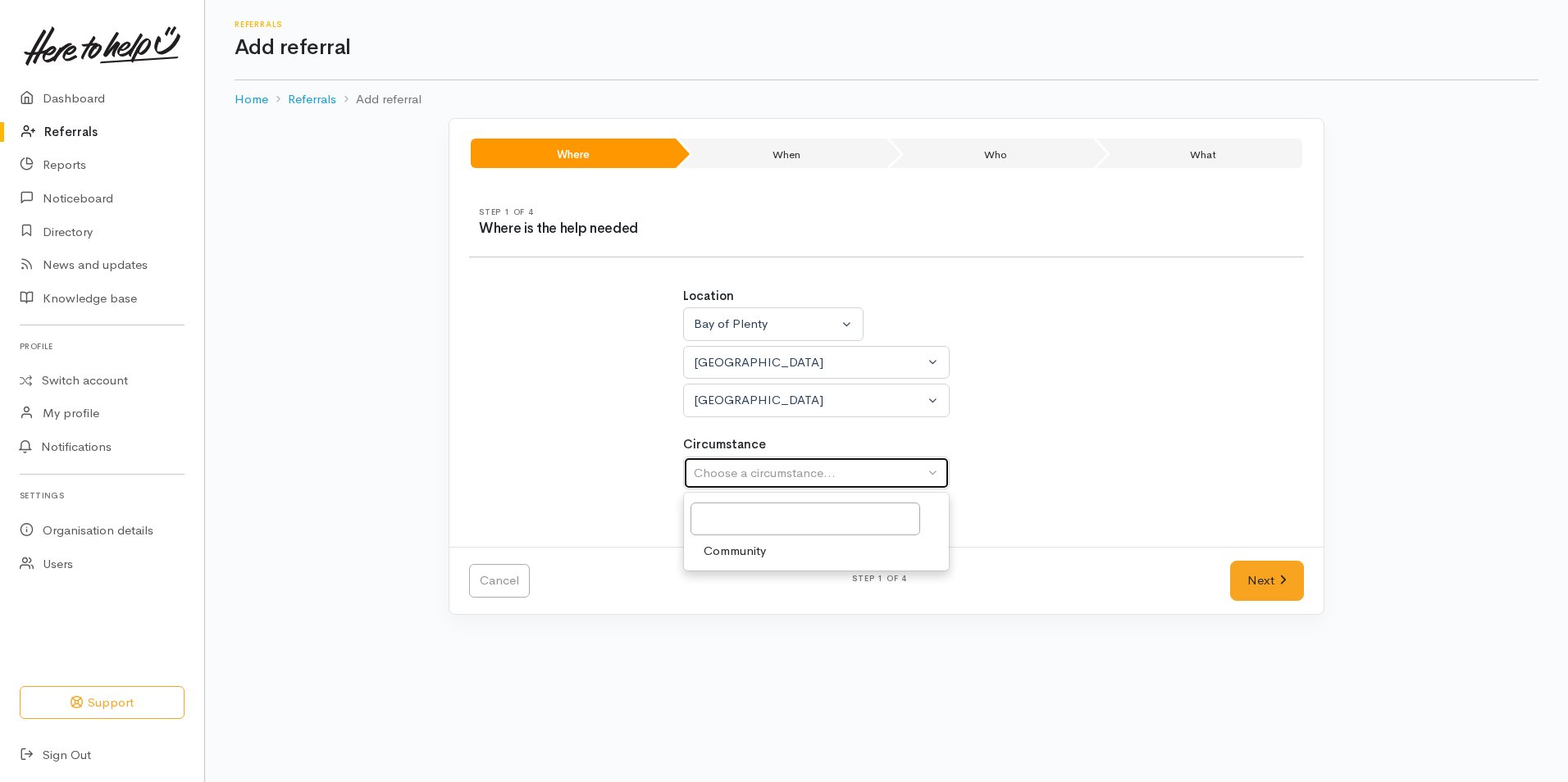
select select "2"
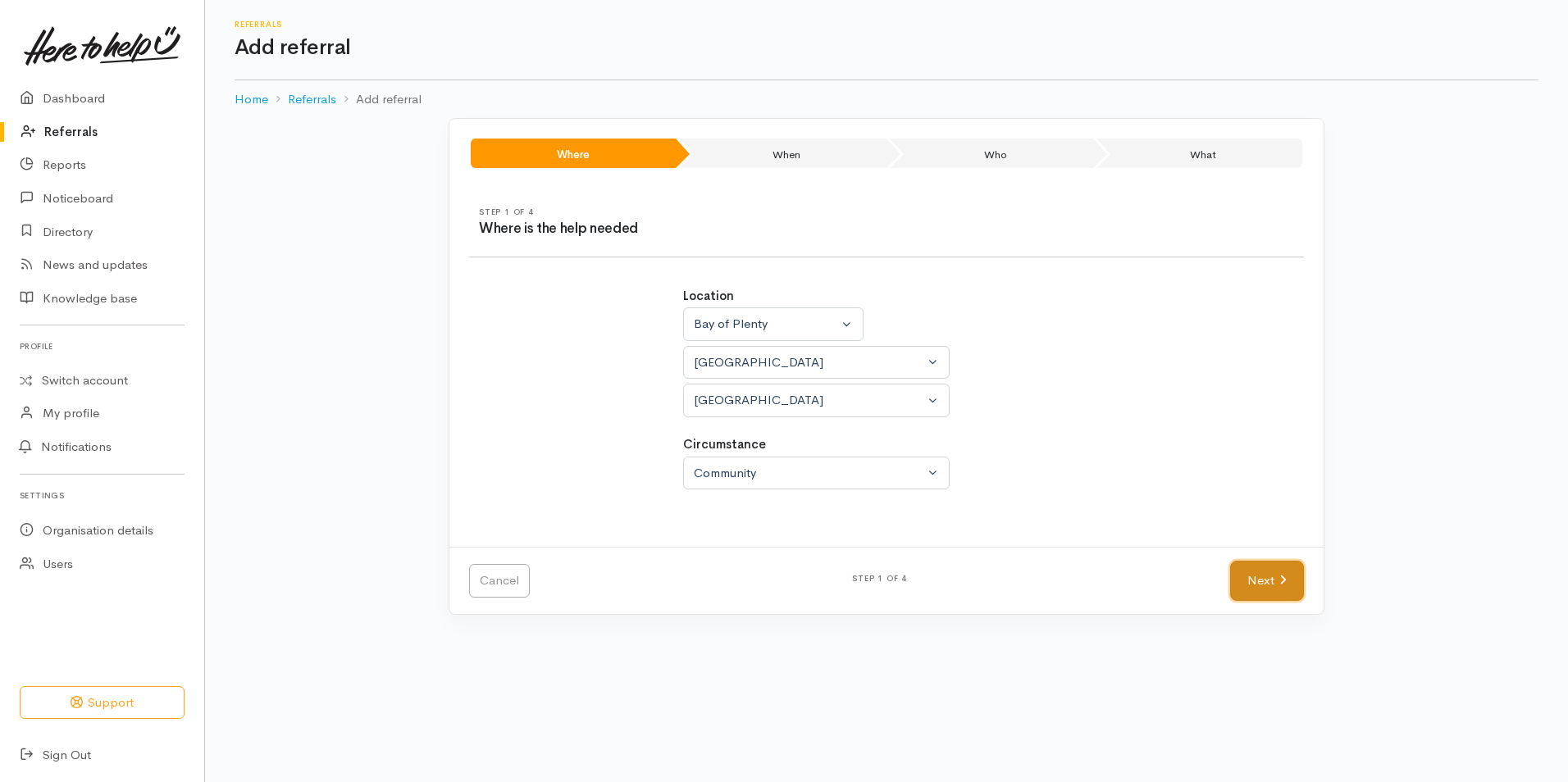
click at [1261, 599] on link "Next" at bounding box center [1266, 581] width 74 height 40
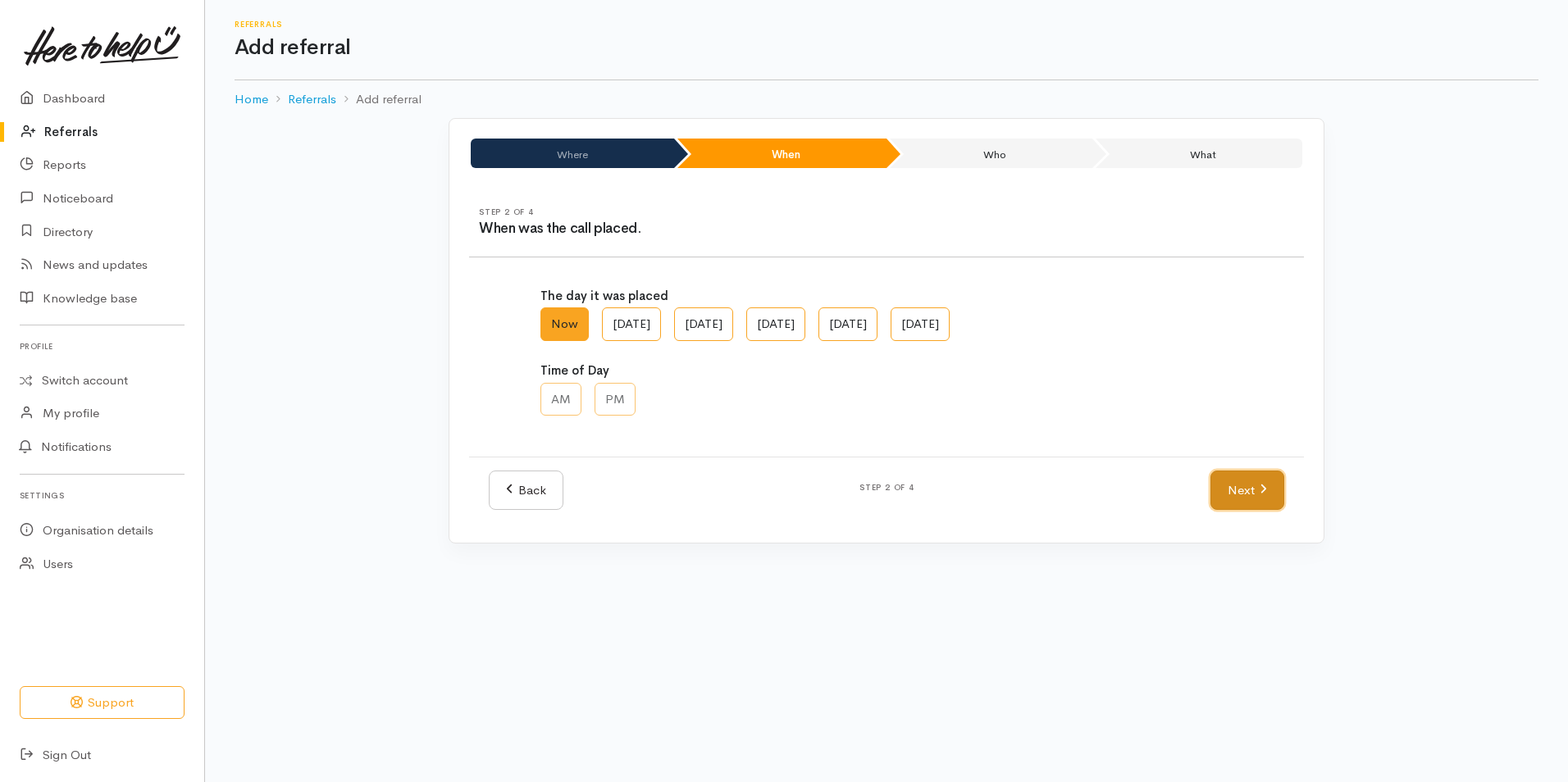
click at [1226, 478] on link "Next" at bounding box center [1247, 490] width 74 height 40
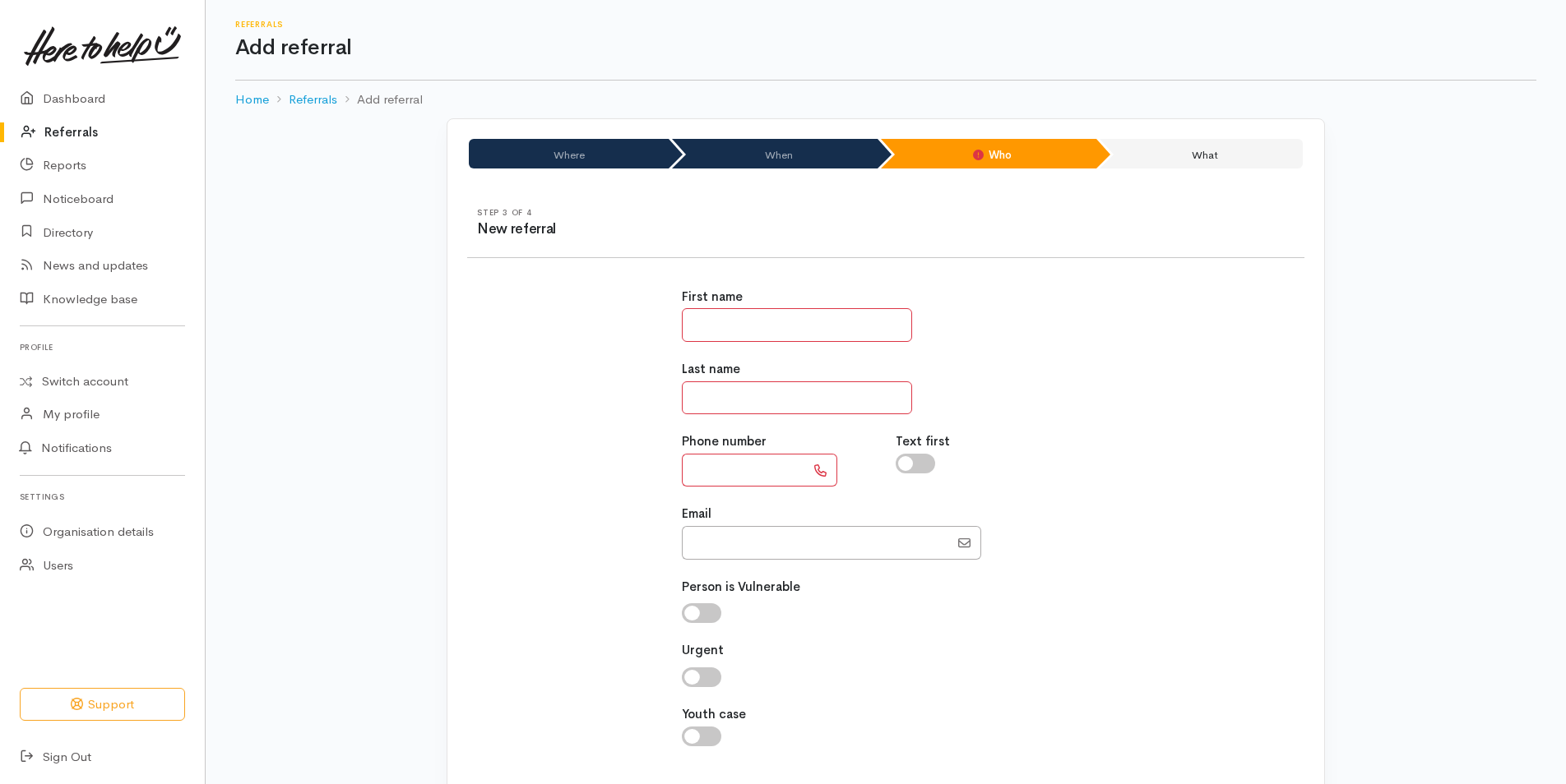
click at [857, 340] on input "text" at bounding box center [797, 325] width 230 height 34
type input "***"
click at [794, 404] on input "*****" at bounding box center [797, 398] width 230 height 34
type input "****"
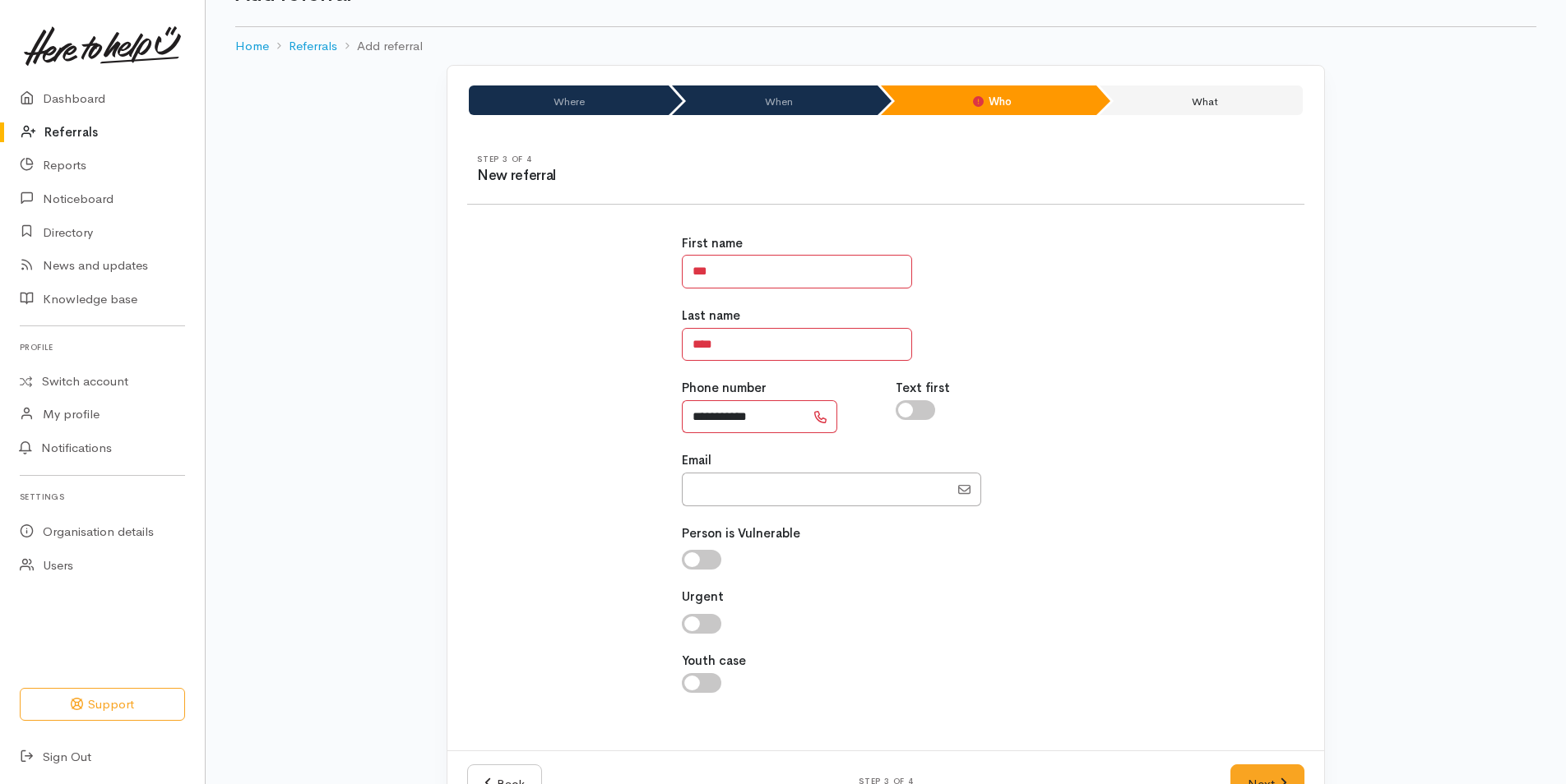
scroll to position [106, 0]
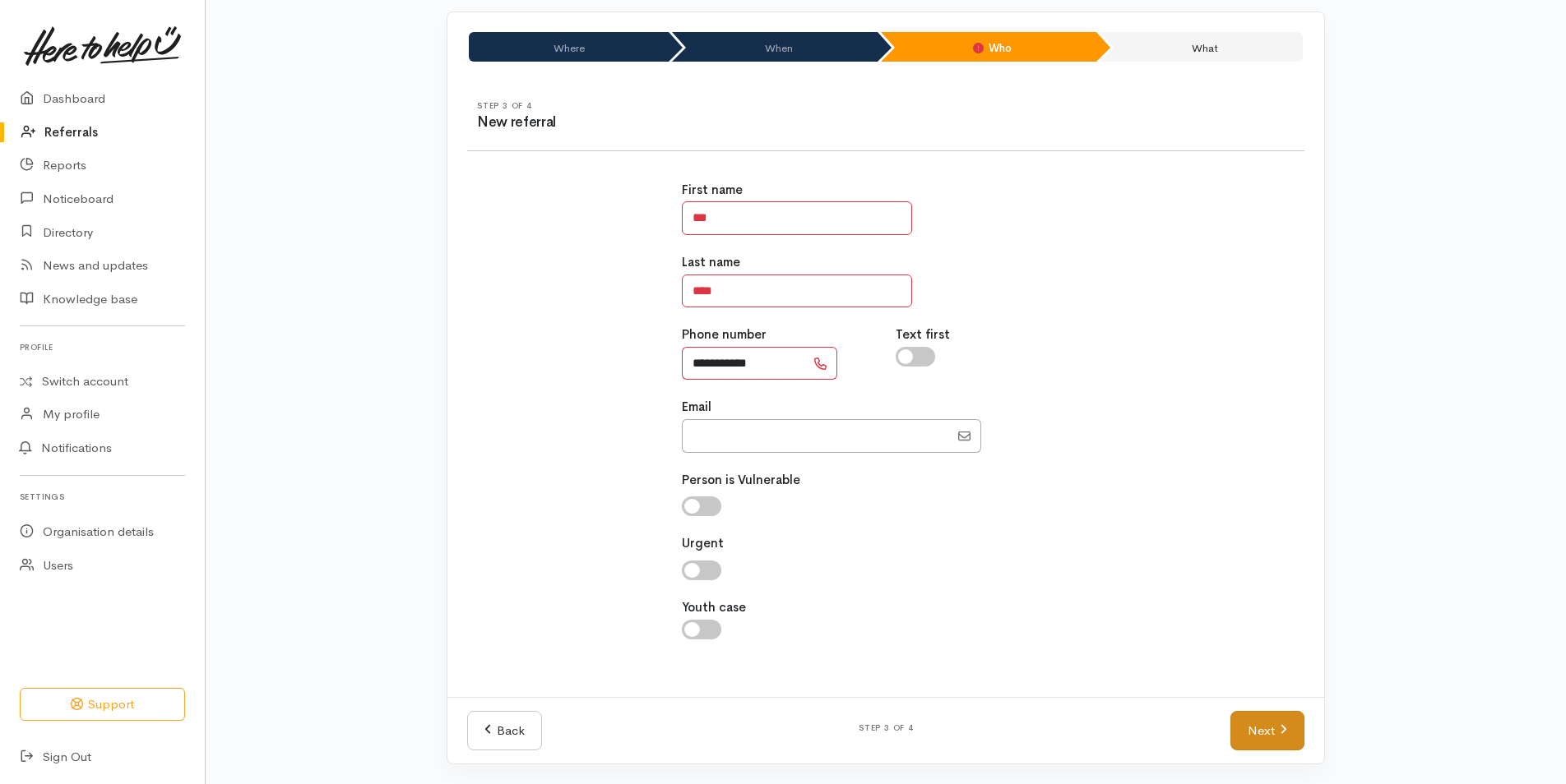
type input "**********"
click at [1256, 724] on link "Next" at bounding box center [1267, 731] width 74 height 40
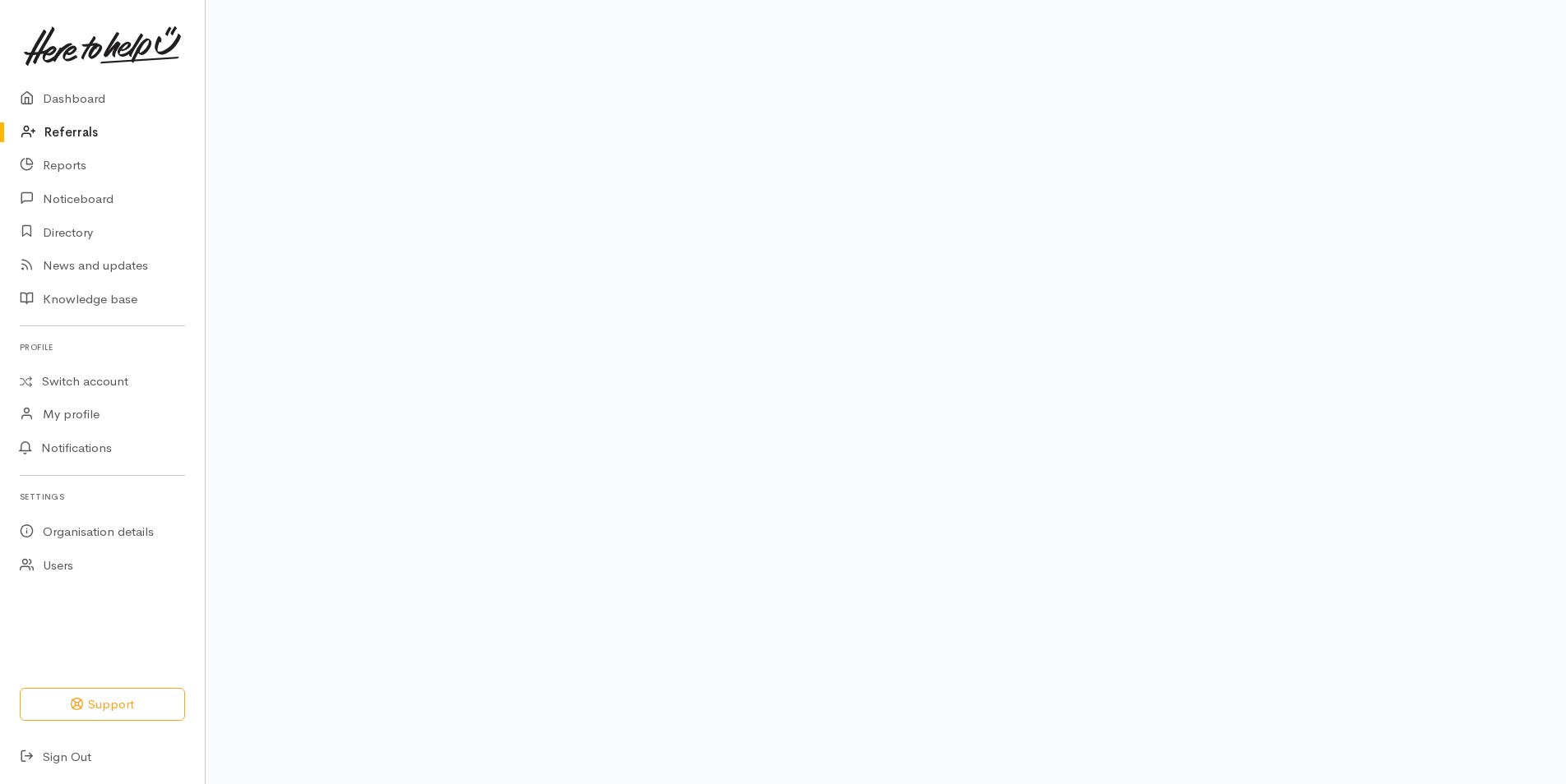
scroll to position [76, 0]
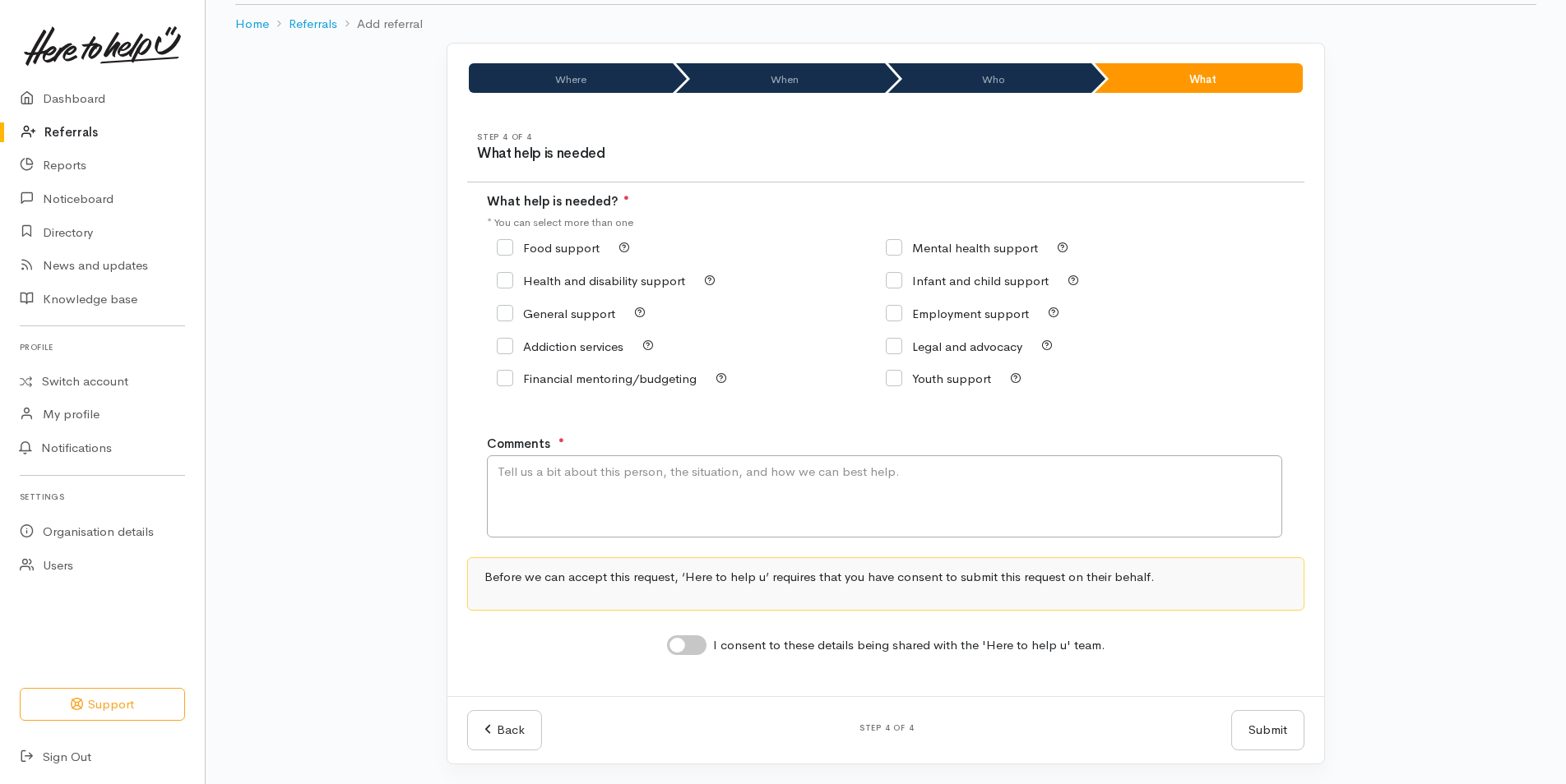
click at [596, 259] on div "Food support" at bounding box center [691, 248] width 389 height 23
click at [579, 251] on input "Food support" at bounding box center [548, 247] width 103 height 12
checkbox input "true"
click at [529, 499] on textarea "Comments" at bounding box center [884, 496] width 795 height 82
type textarea "Requesting food support"
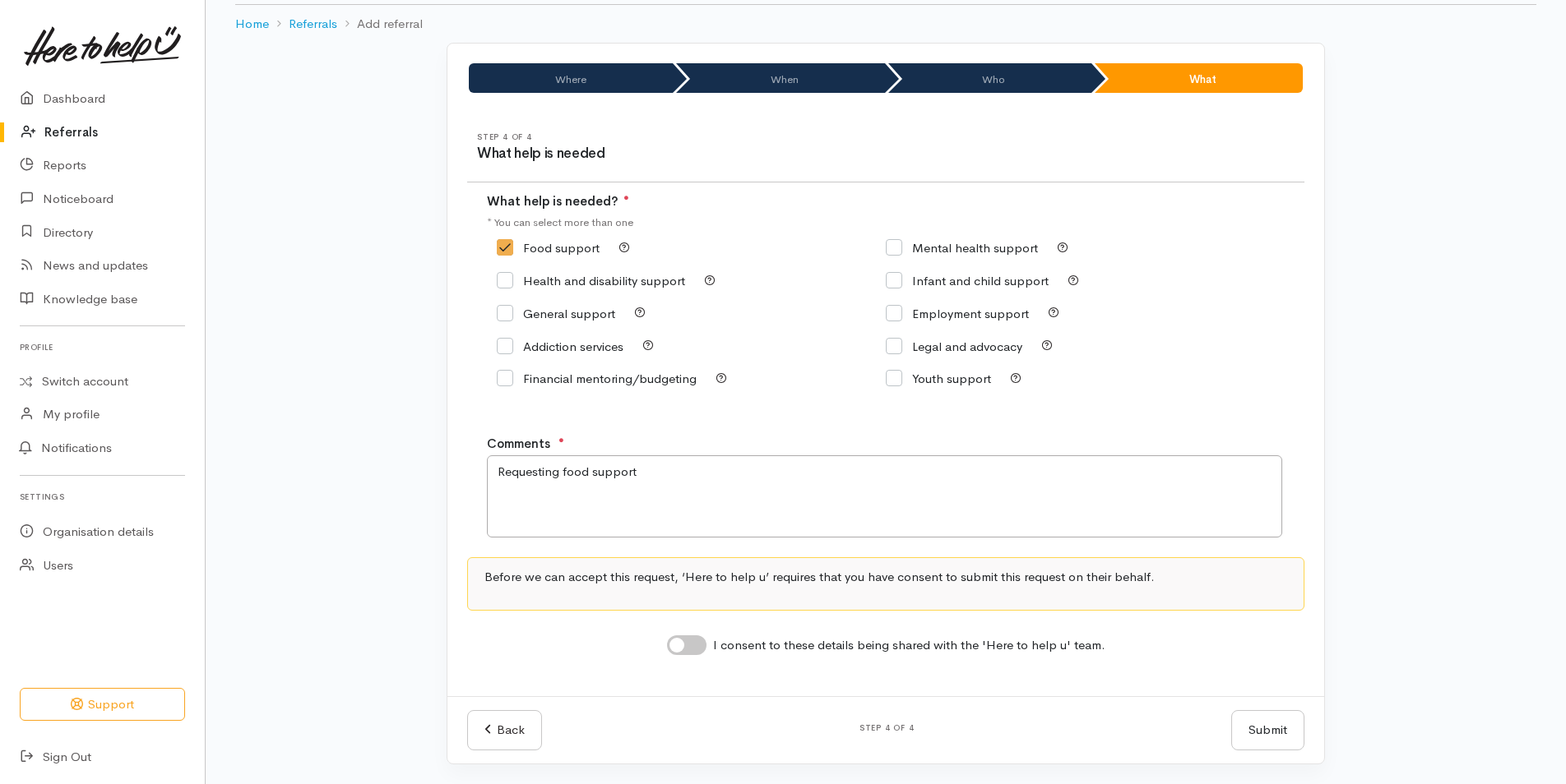
click at [679, 637] on input "I consent to these details being shared with the 'Here to help u' team." at bounding box center [687, 645] width 39 height 20
checkbox input "true"
click at [1289, 730] on button "Submit" at bounding box center [1268, 730] width 73 height 40
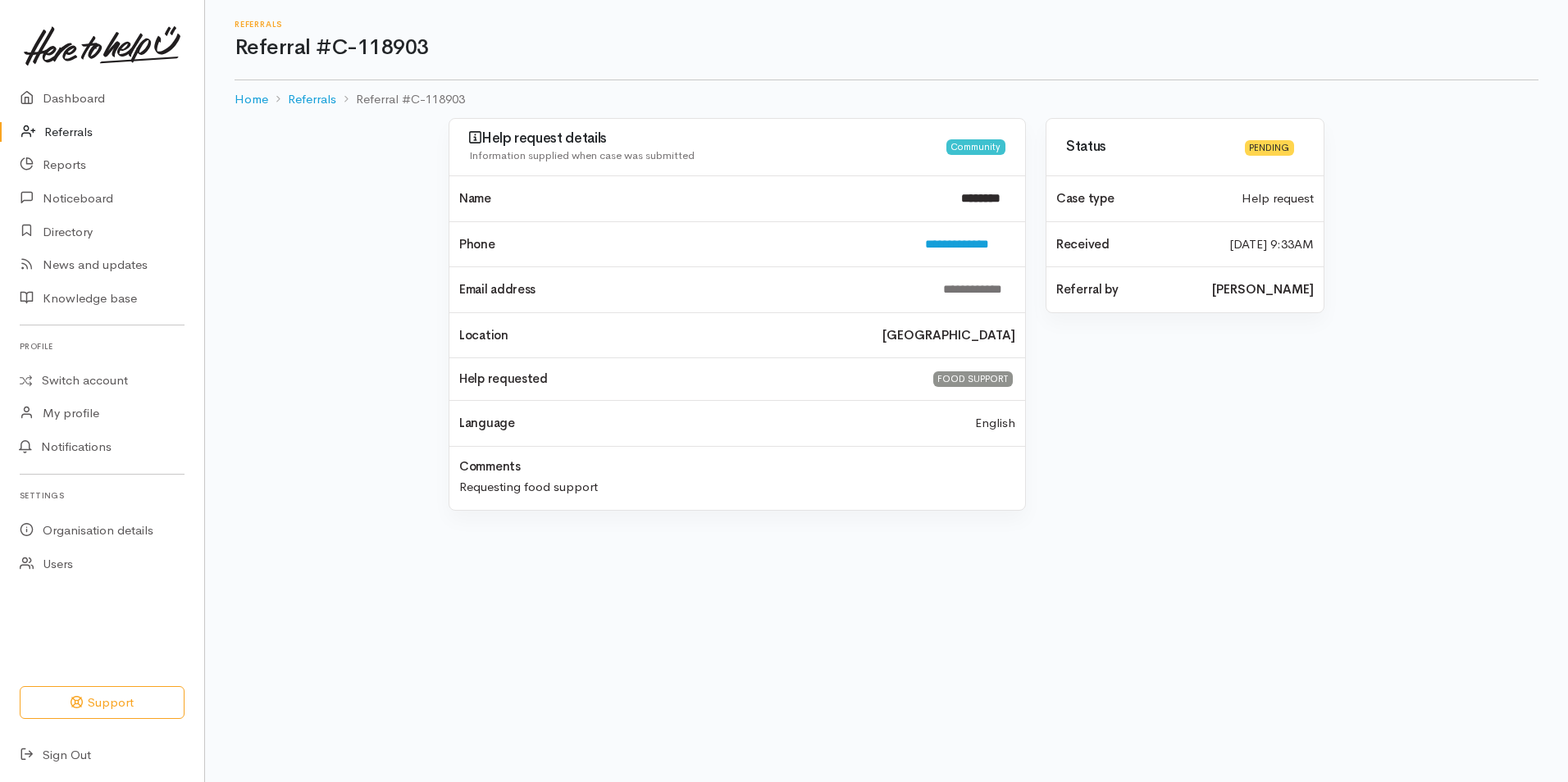
click at [80, 124] on link "Referrals" at bounding box center [102, 132] width 205 height 33
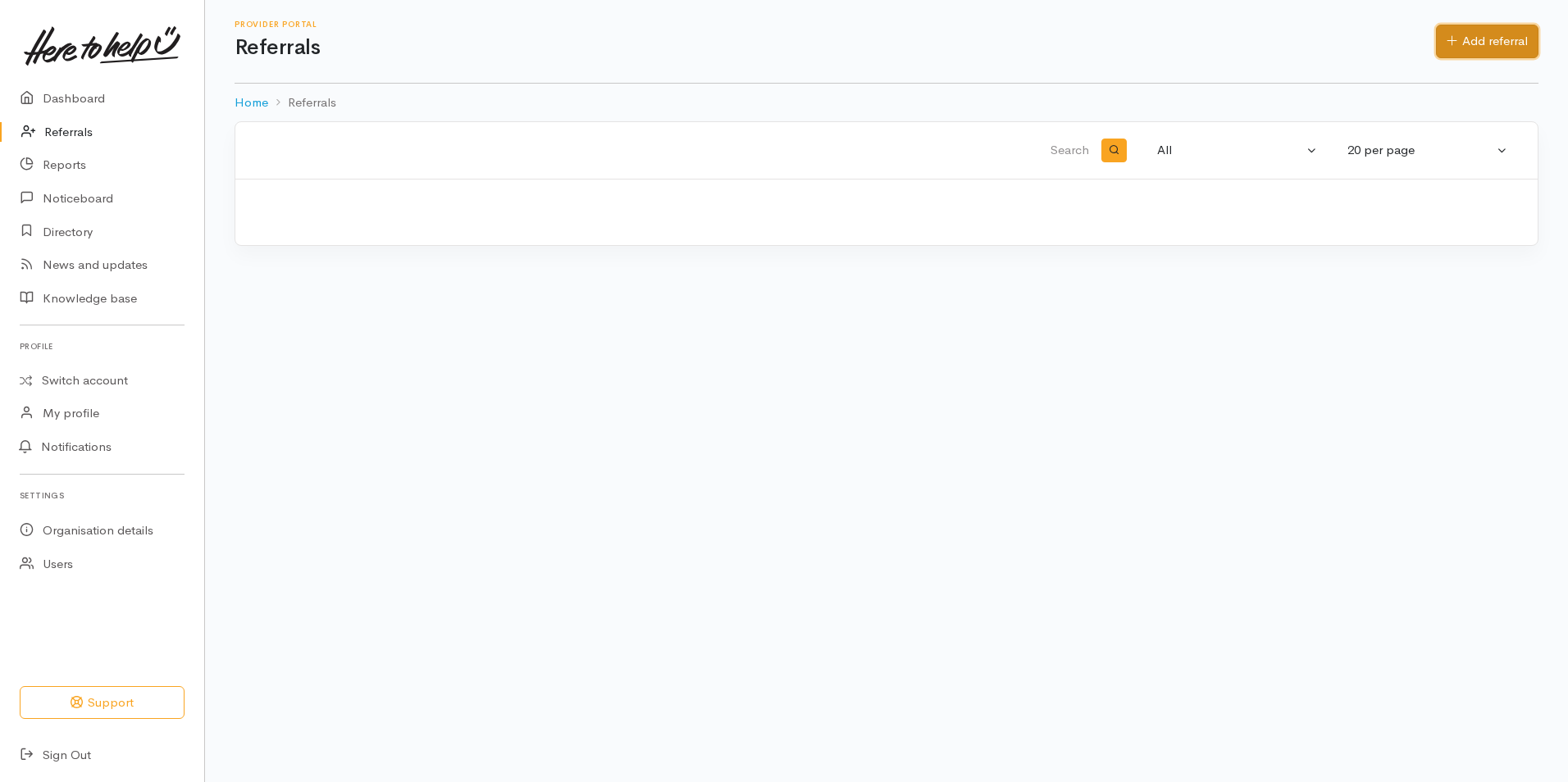
click at [1474, 33] on link "Add referral" at bounding box center [1487, 41] width 102 height 33
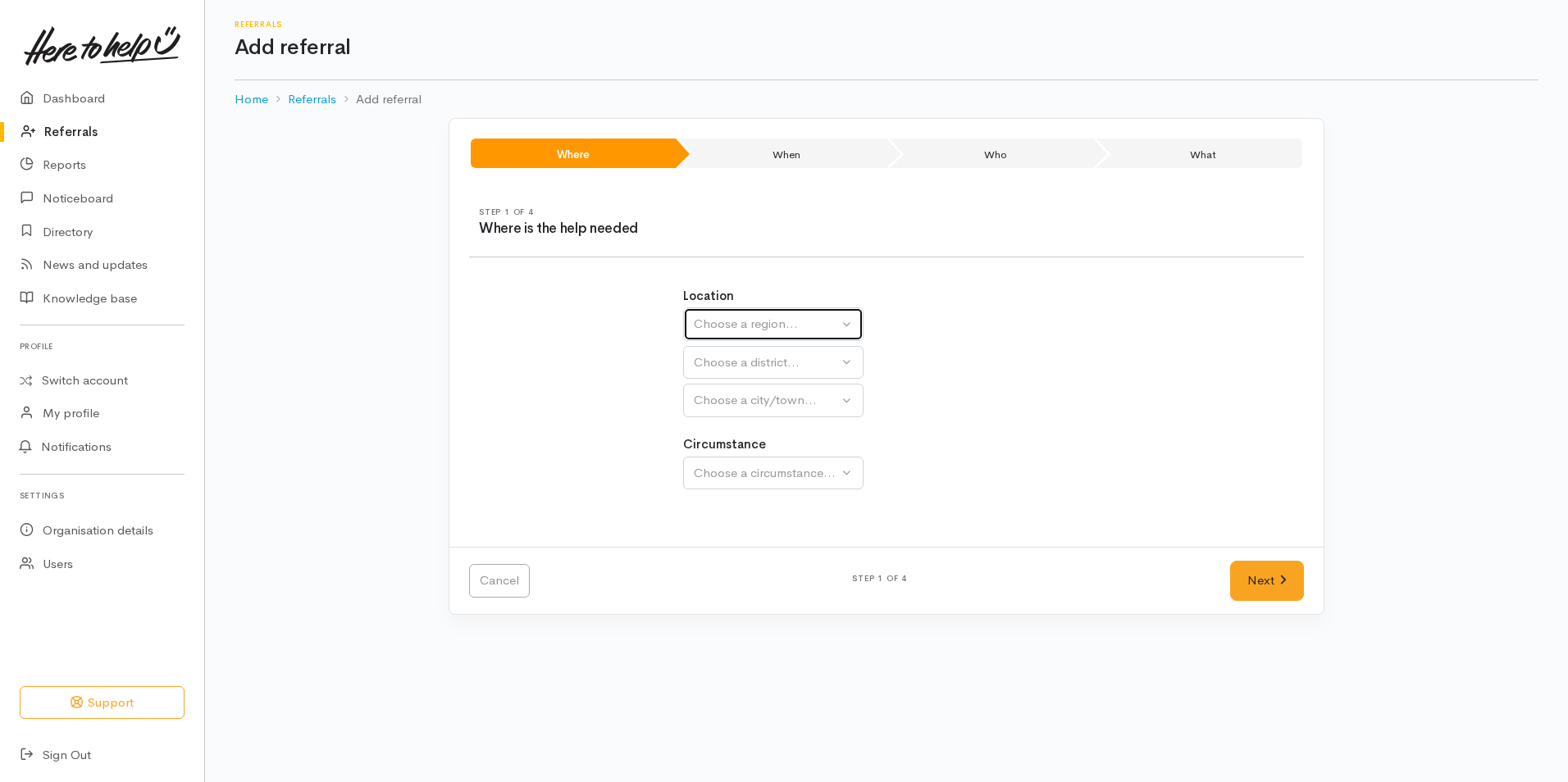
drag, startPoint x: 735, startPoint y: 315, endPoint x: 736, endPoint y: 382, distance: 67.0
click at [734, 315] on div "Choose a region..." at bounding box center [766, 324] width 144 height 19
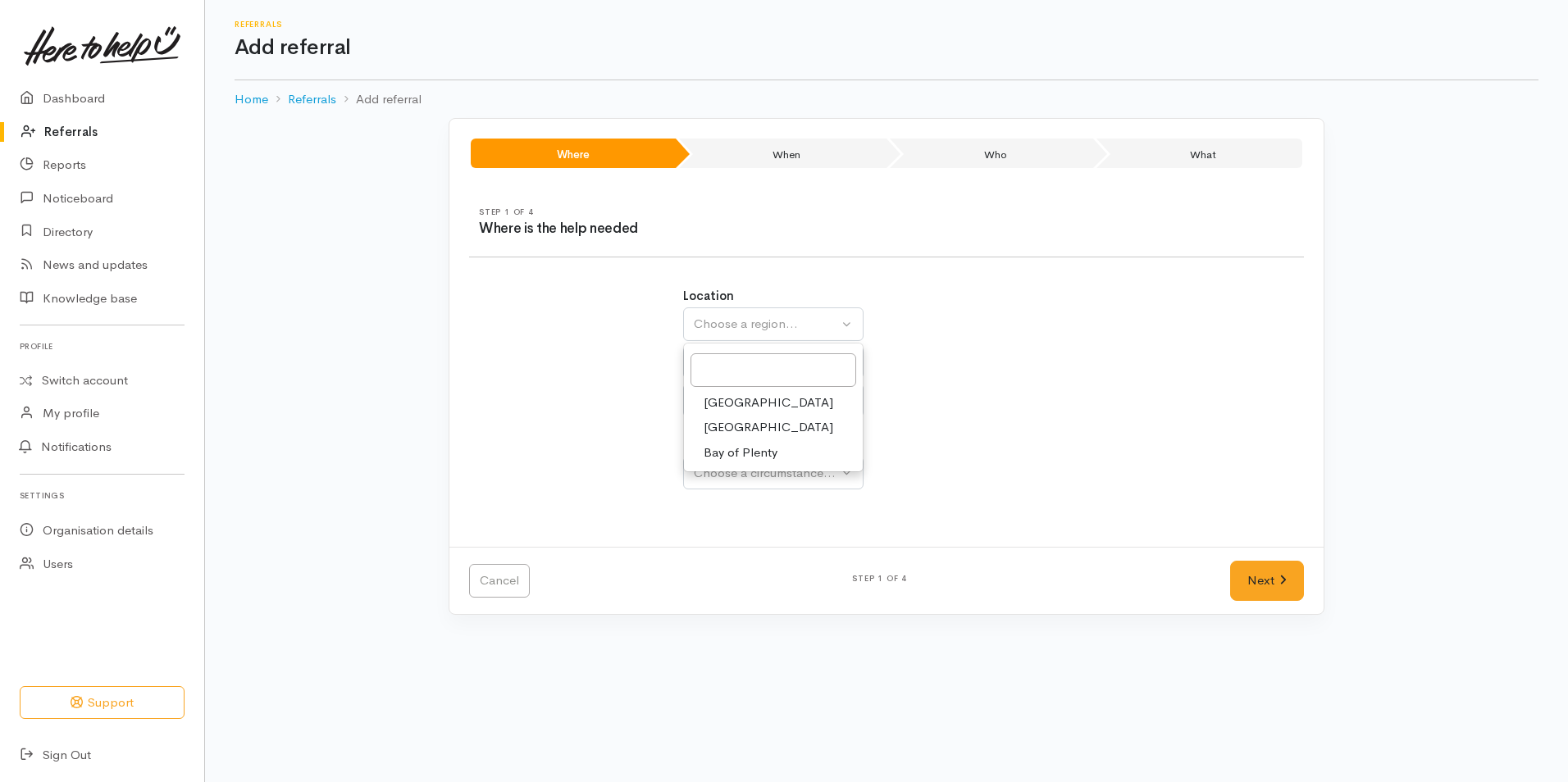
click at [734, 449] on span "Bay of Plenty" at bounding box center [740, 453] width 74 height 19
select select "4"
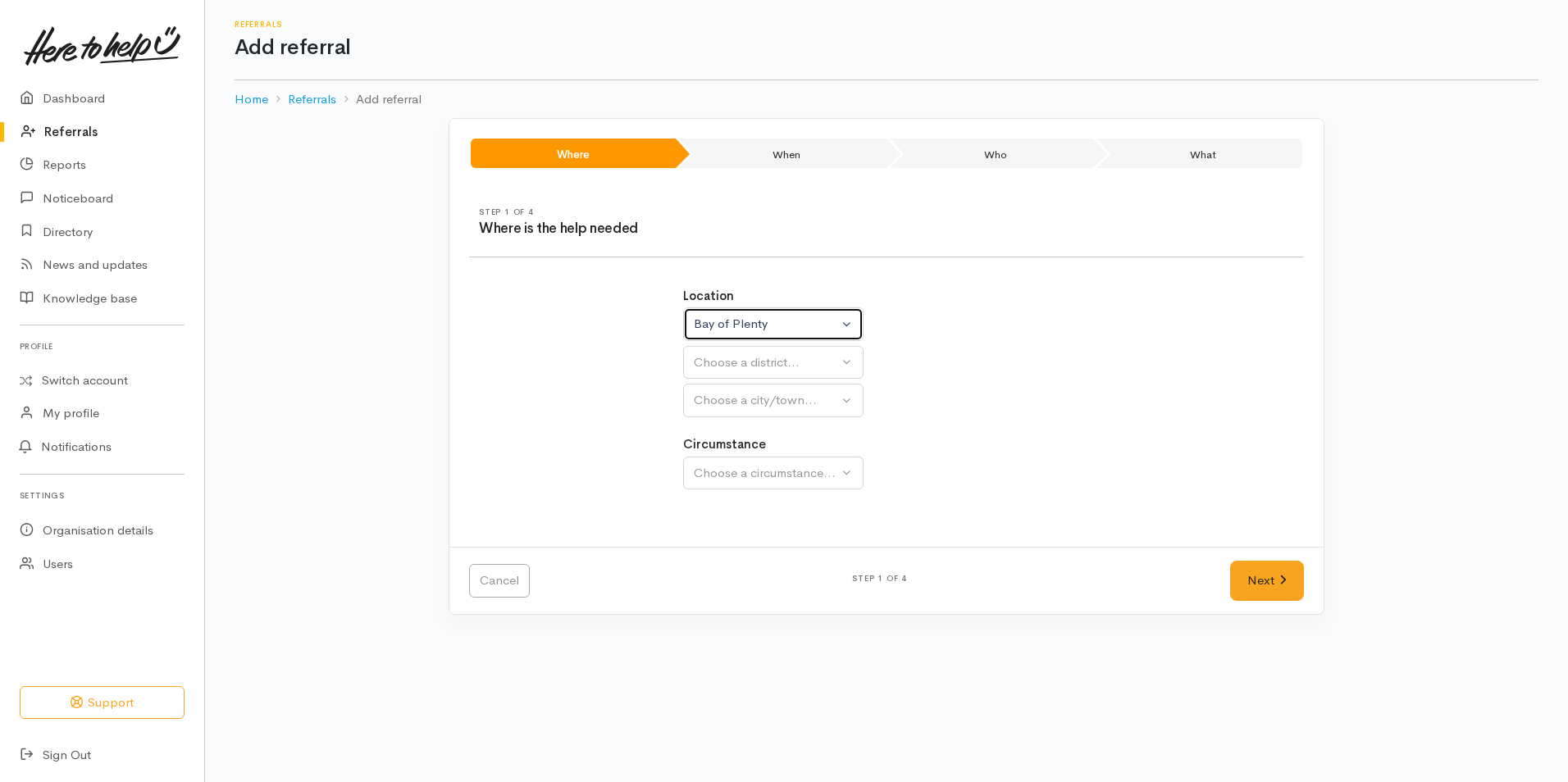
select select
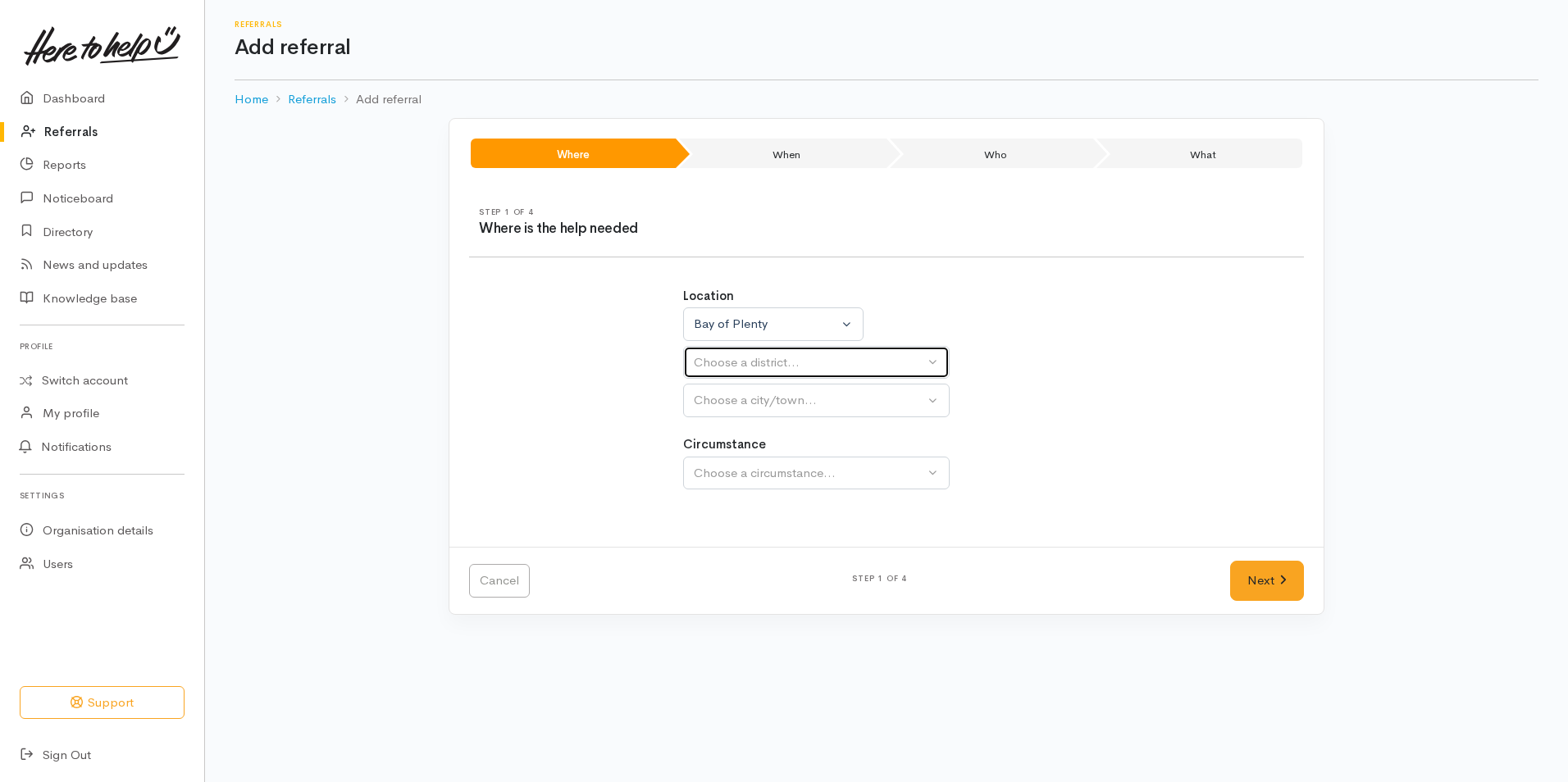
click at [726, 360] on div "Choose a district..." at bounding box center [809, 363] width 230 height 19
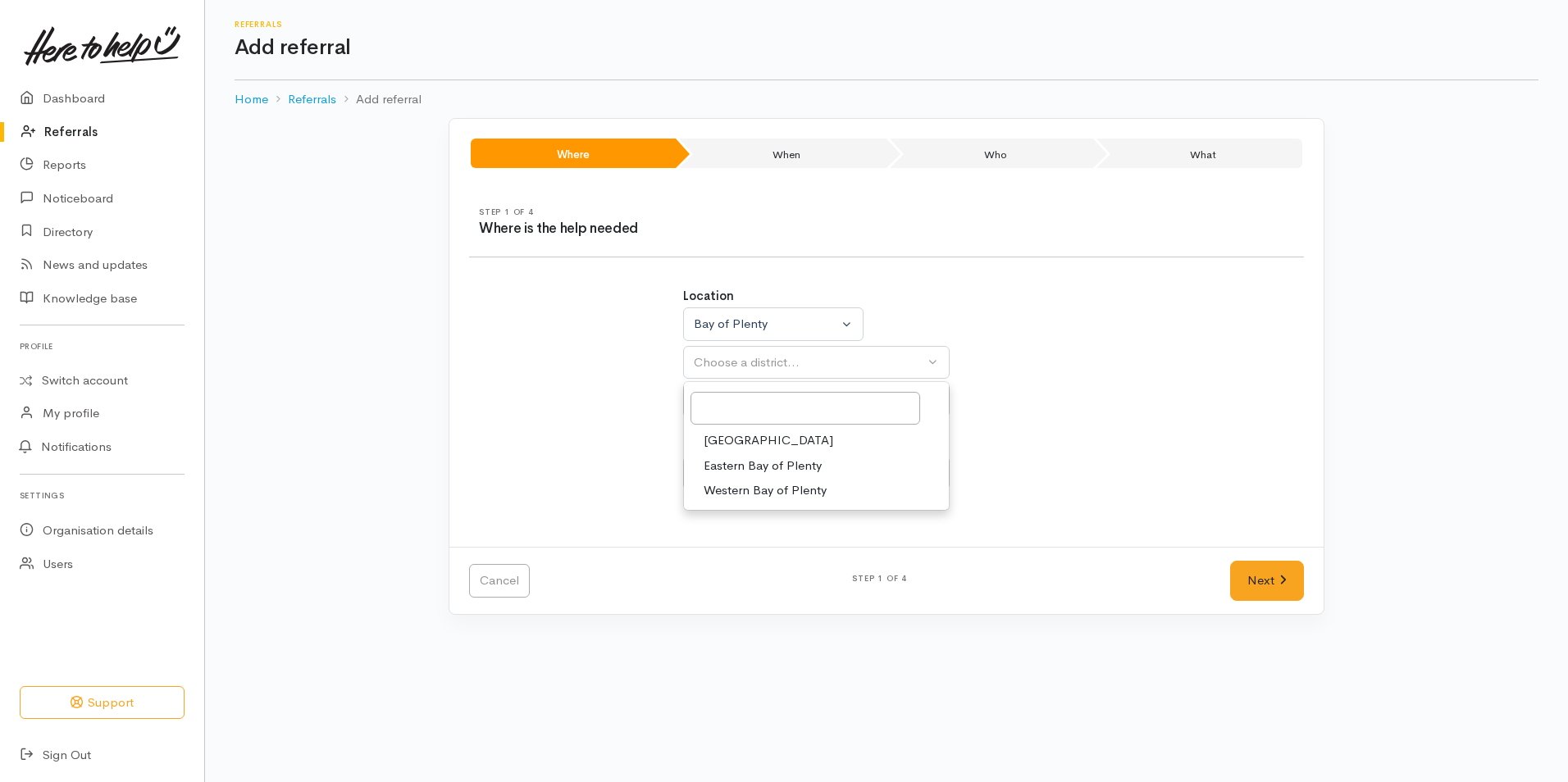
drag, startPoint x: 723, startPoint y: 439, endPoint x: 723, endPoint y: 425, distance: 14.0
click at [723, 438] on span "[GEOGRAPHIC_DATA]" at bounding box center [768, 441] width 129 height 19
select select "6"
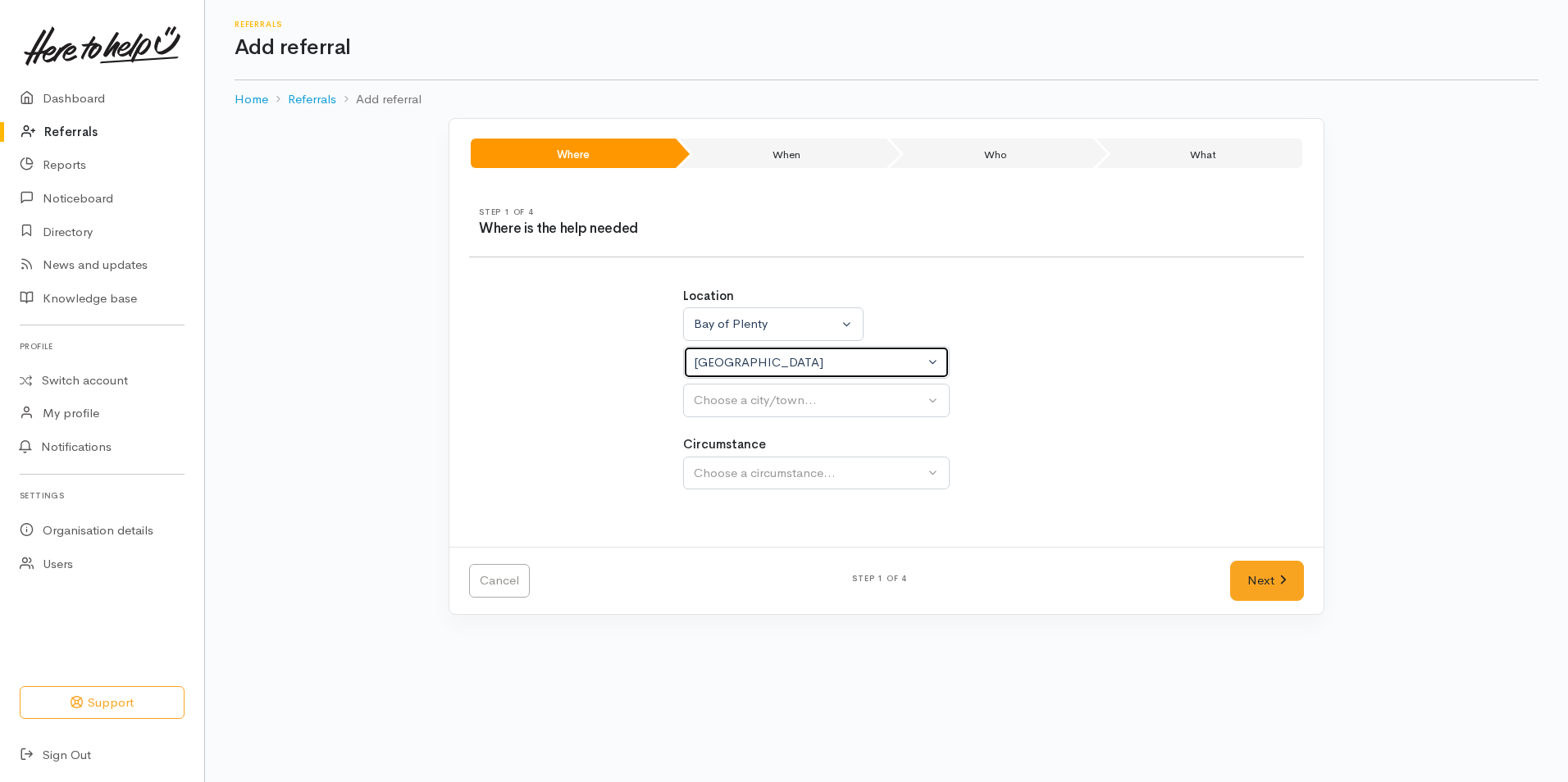
select select
click at [732, 403] on div "Choose a city/town..." at bounding box center [809, 401] width 230 height 19
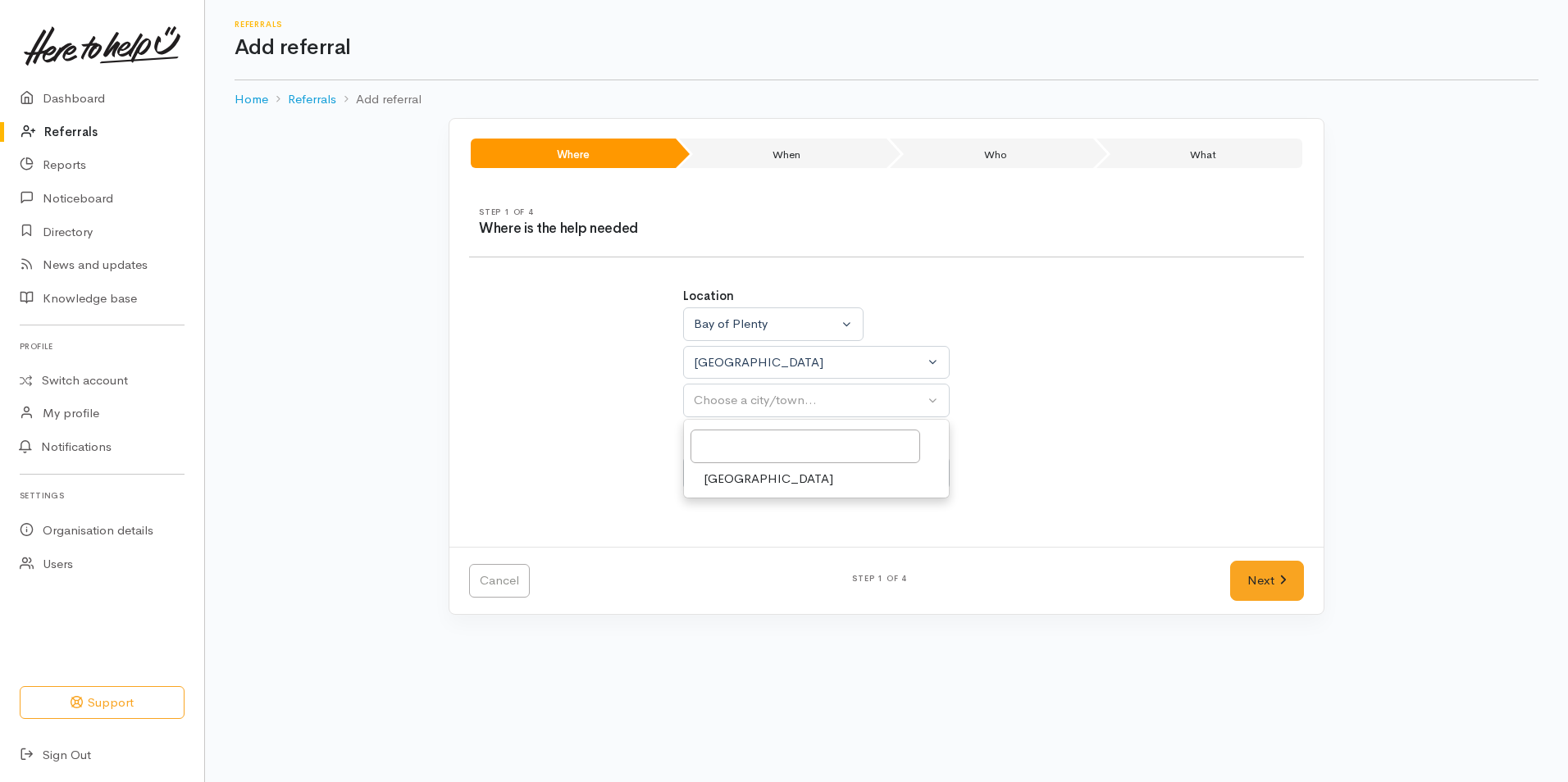
click at [751, 487] on span "Tauranga" at bounding box center [768, 479] width 129 height 19
select select "4"
click at [766, 475] on div "Choose a circumstance..." at bounding box center [809, 473] width 230 height 19
click at [749, 558] on span "Community" at bounding box center [734, 552] width 62 height 19
select select "2"
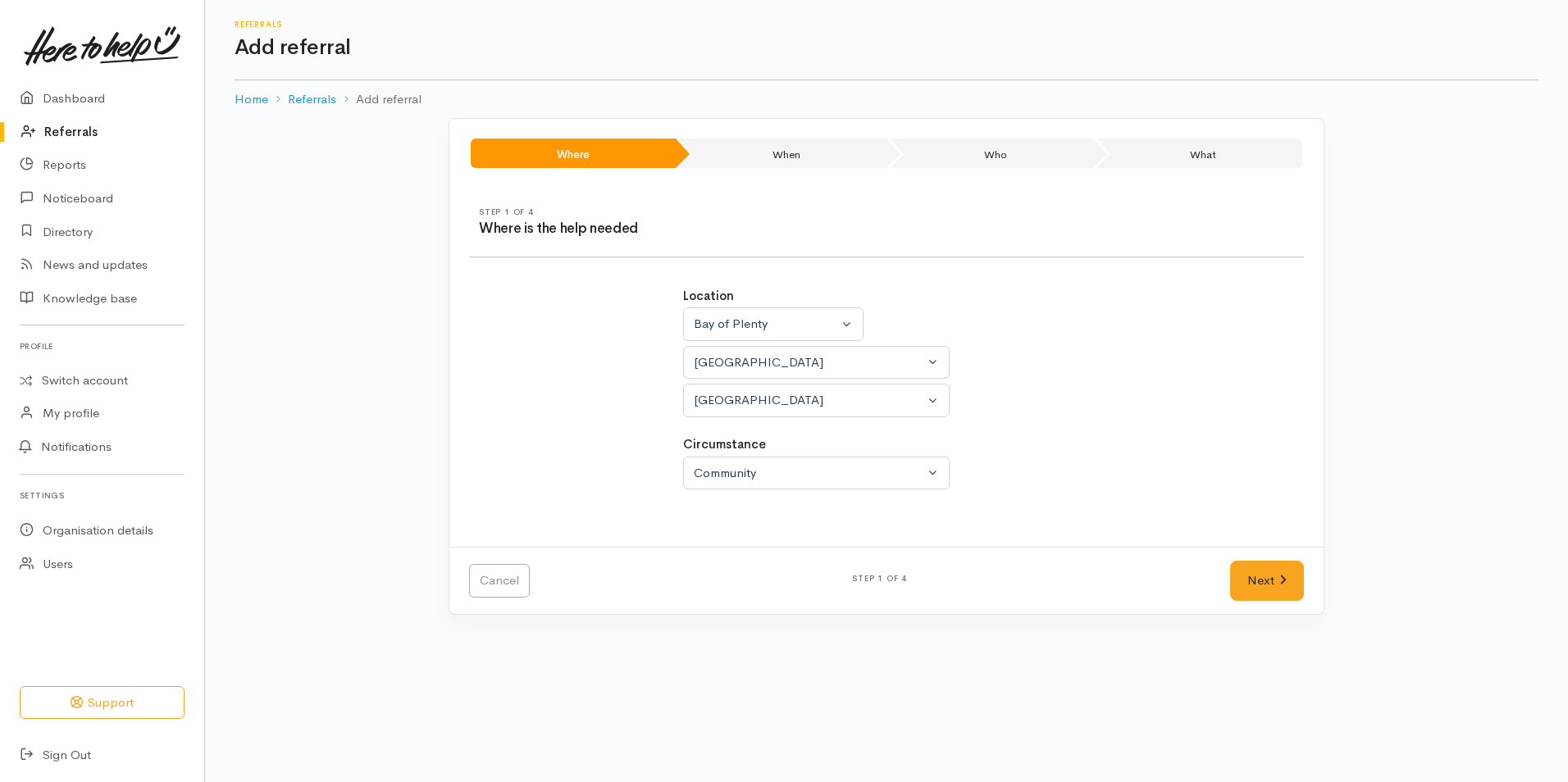
click at [1260, 560] on div "Cancel Step 1 of 4 Next" at bounding box center [886, 580] width 874 height 67
click at [1265, 584] on link "Next" at bounding box center [1266, 581] width 74 height 40
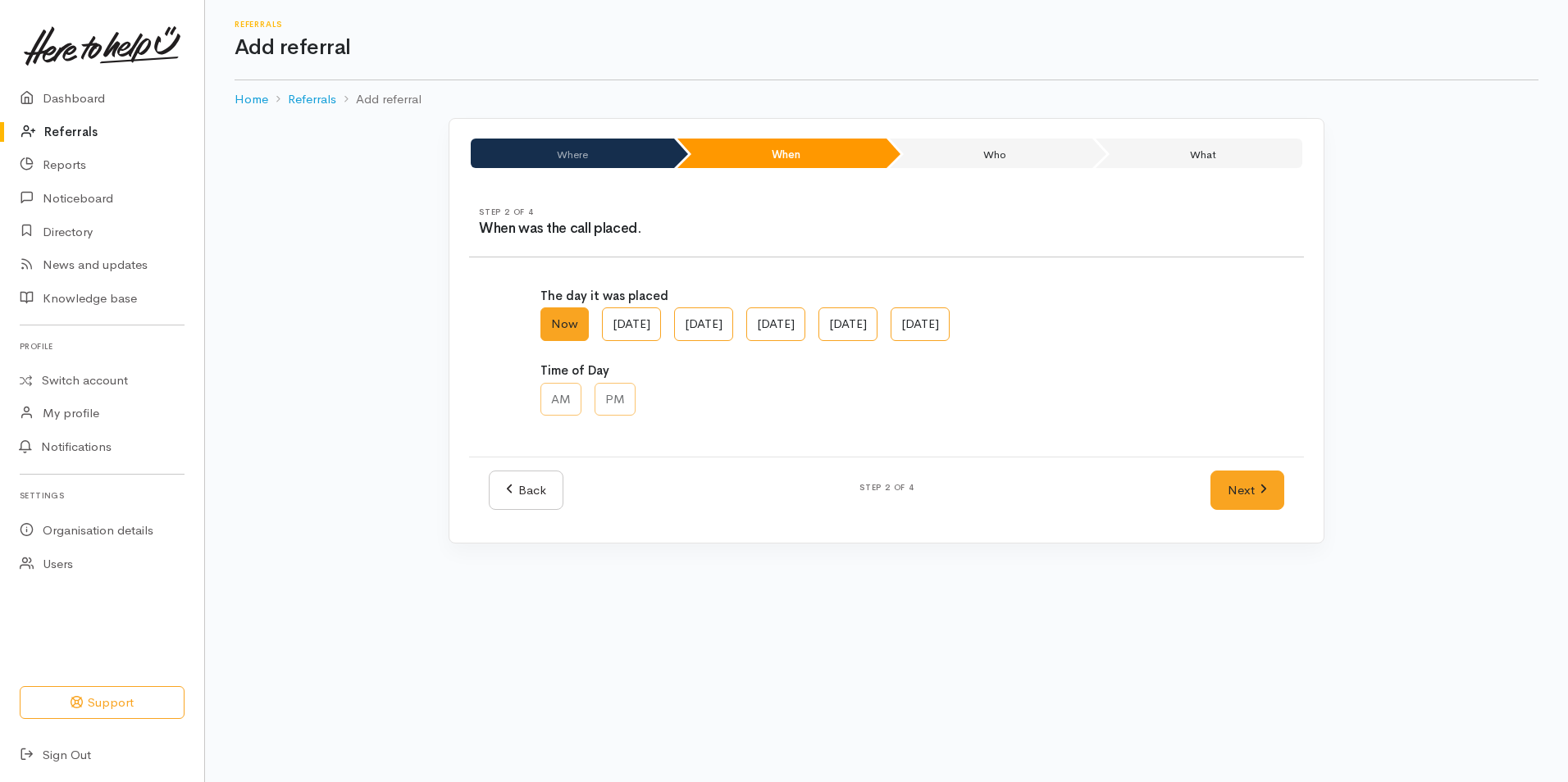
click at [1204, 495] on div "Next" at bounding box center [1248, 490] width 94 height 40
click at [1225, 482] on link "Next" at bounding box center [1247, 490] width 74 height 40
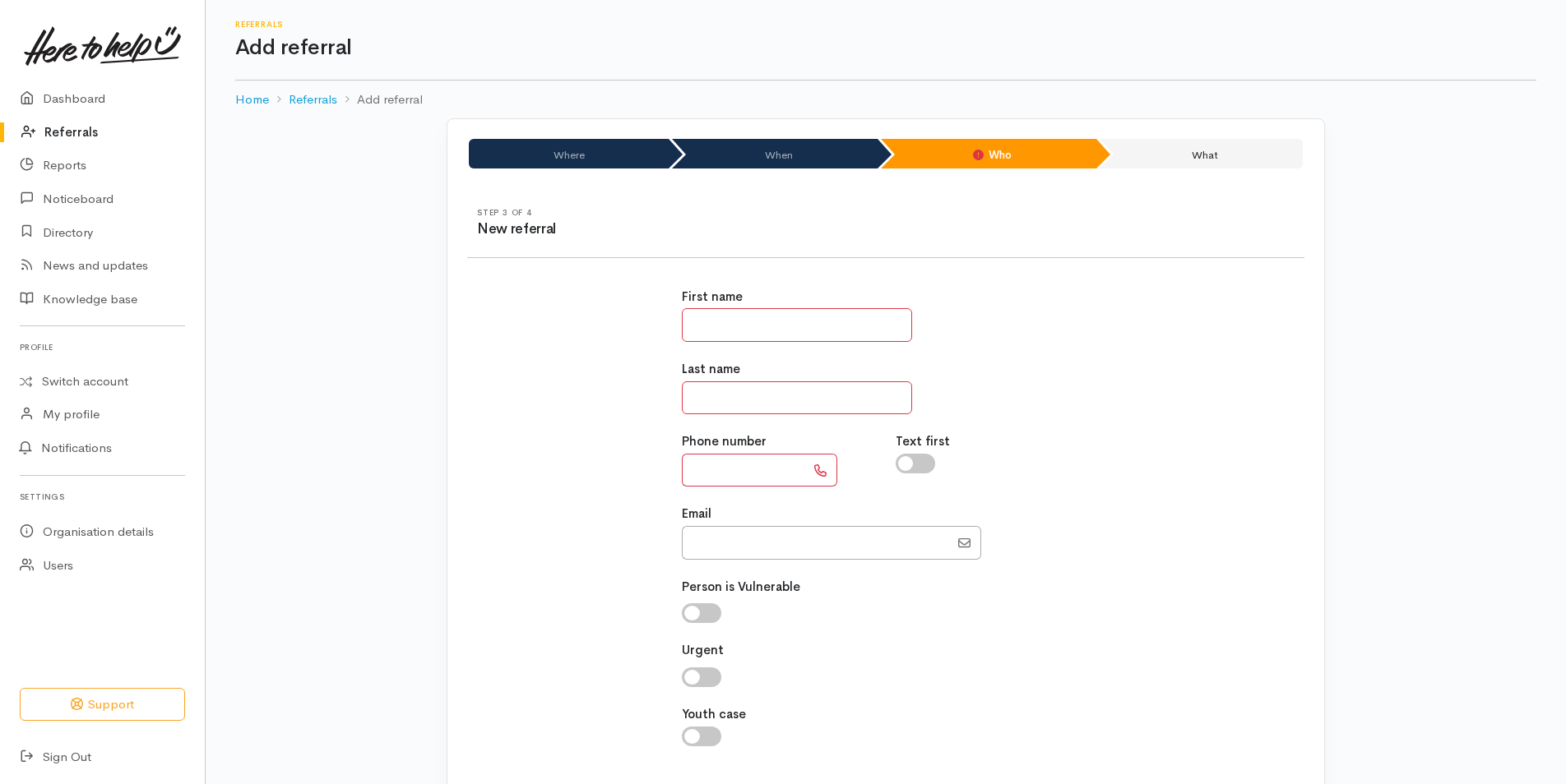
click at [837, 311] on input "text" at bounding box center [797, 325] width 230 height 34
click at [810, 319] on input "******" at bounding box center [797, 325] width 230 height 34
type input "*****"
type input "******"
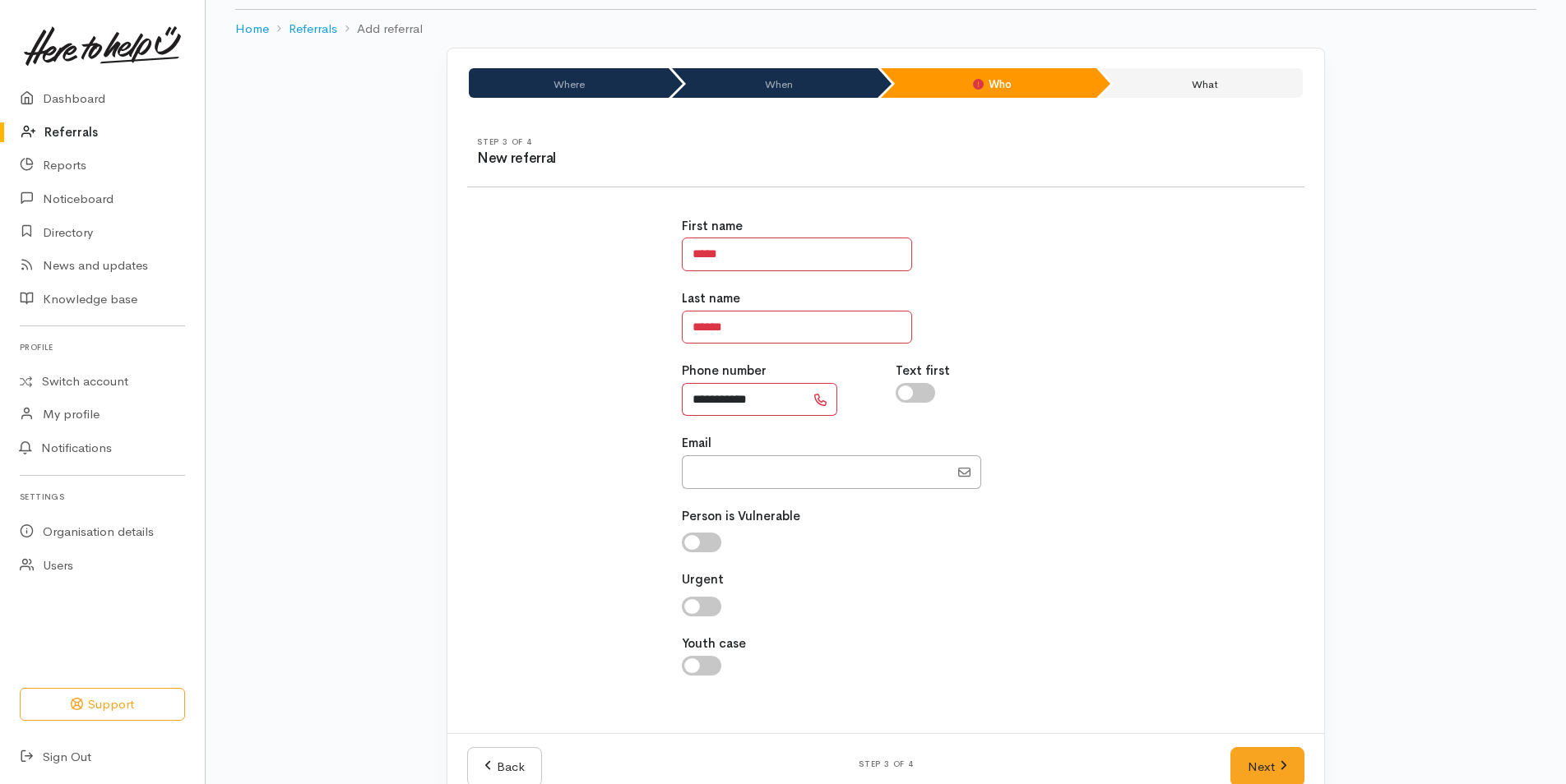
scroll to position [106, 0]
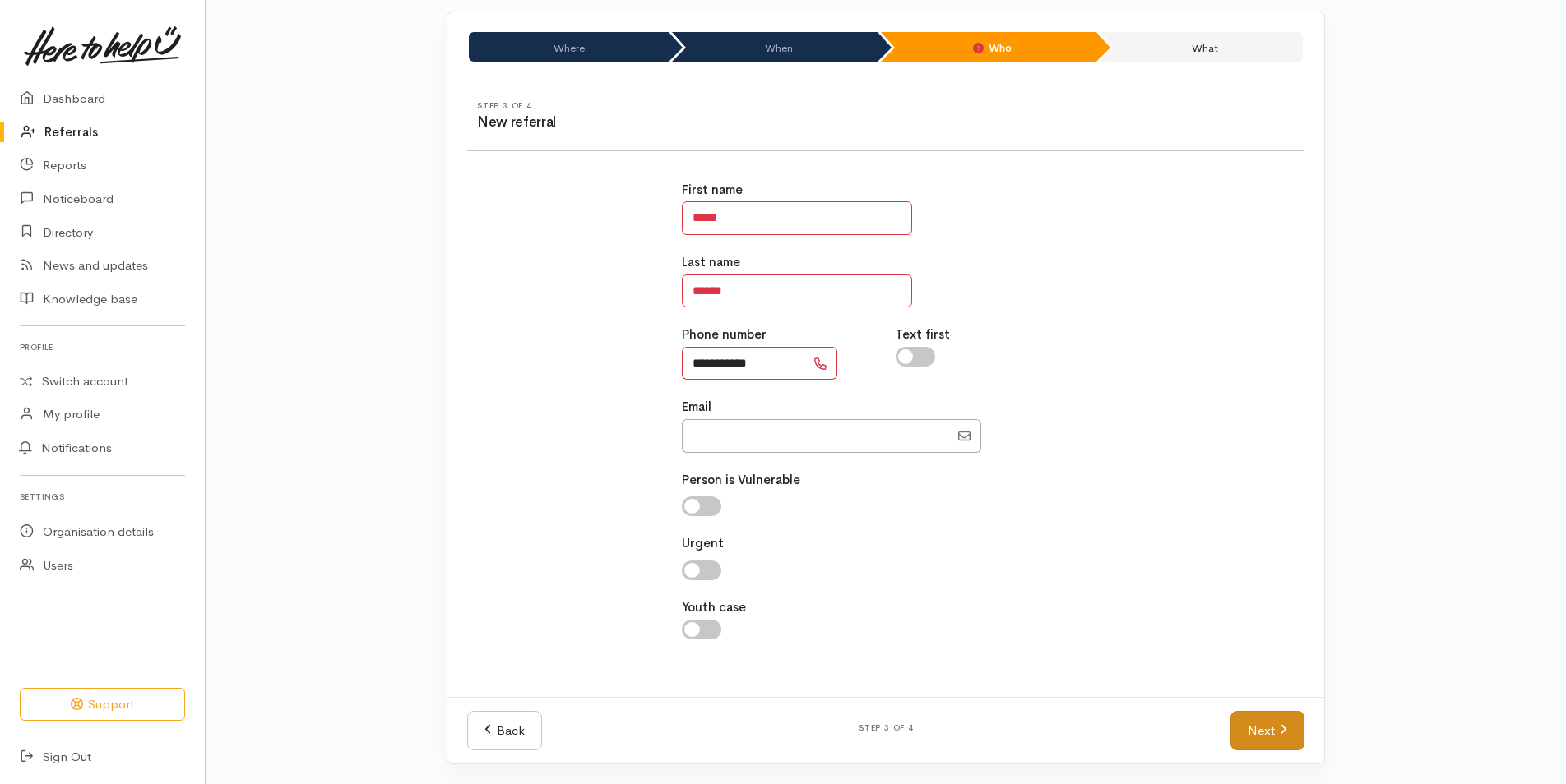
type input "**********"
click at [1279, 736] on link "Next" at bounding box center [1267, 731] width 74 height 40
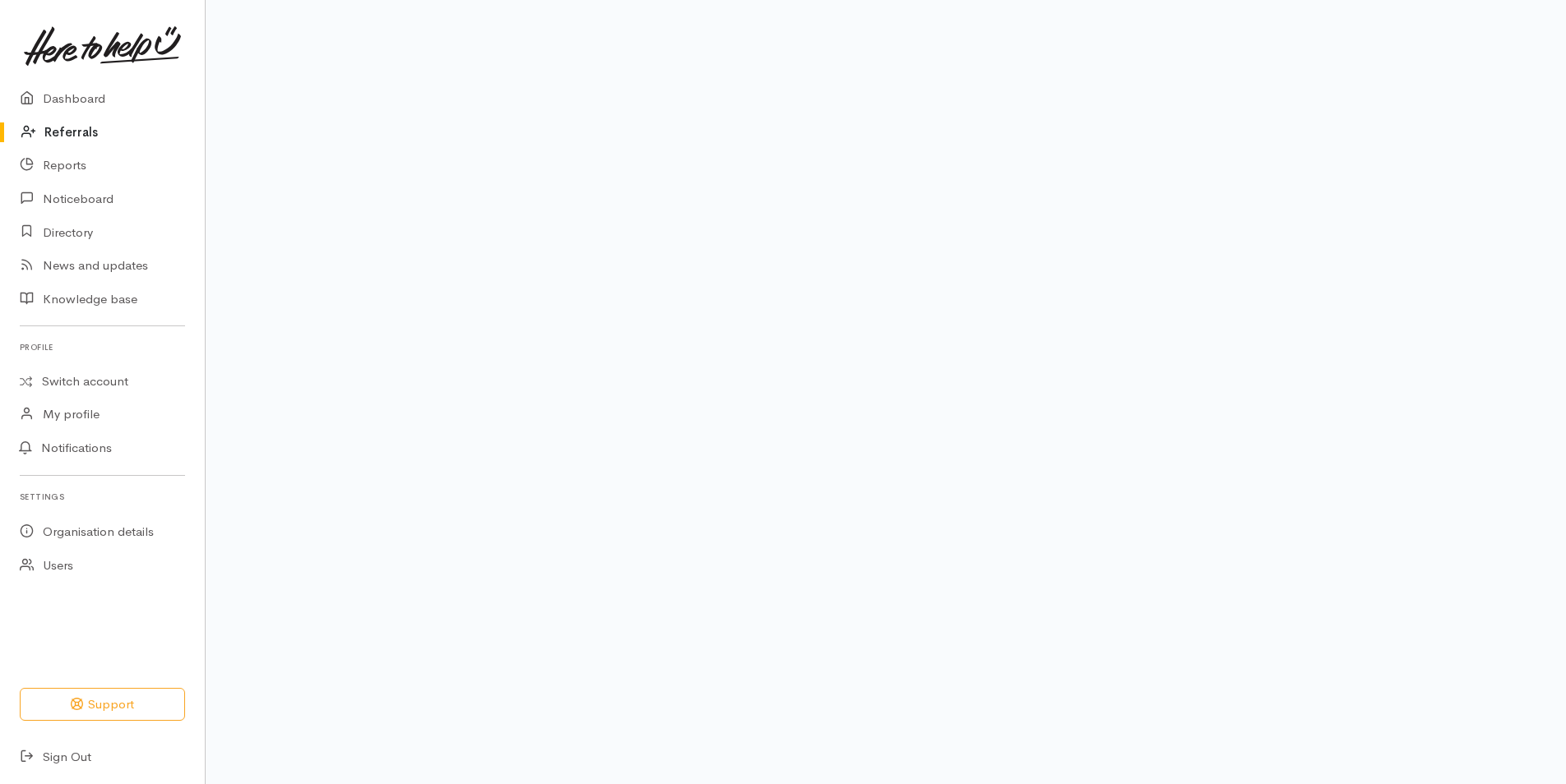
scroll to position [76, 0]
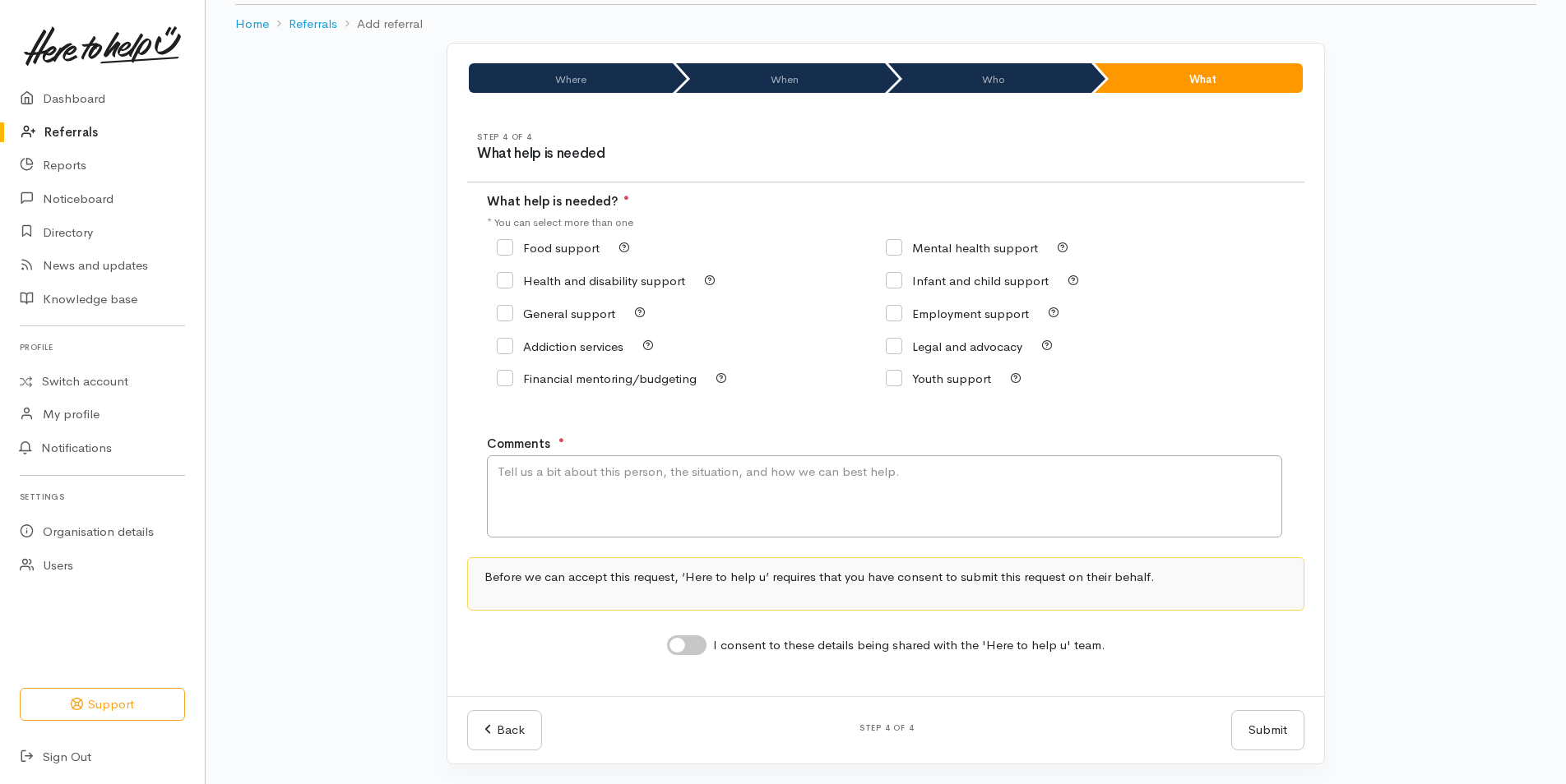
click at [564, 257] on div "Food support" at bounding box center [691, 248] width 389 height 23
click at [515, 248] on input "Food support" at bounding box center [548, 247] width 103 height 12
checkbox input "true"
click at [573, 482] on textarea "Comments" at bounding box center [884, 496] width 795 height 82
type textarea "t"
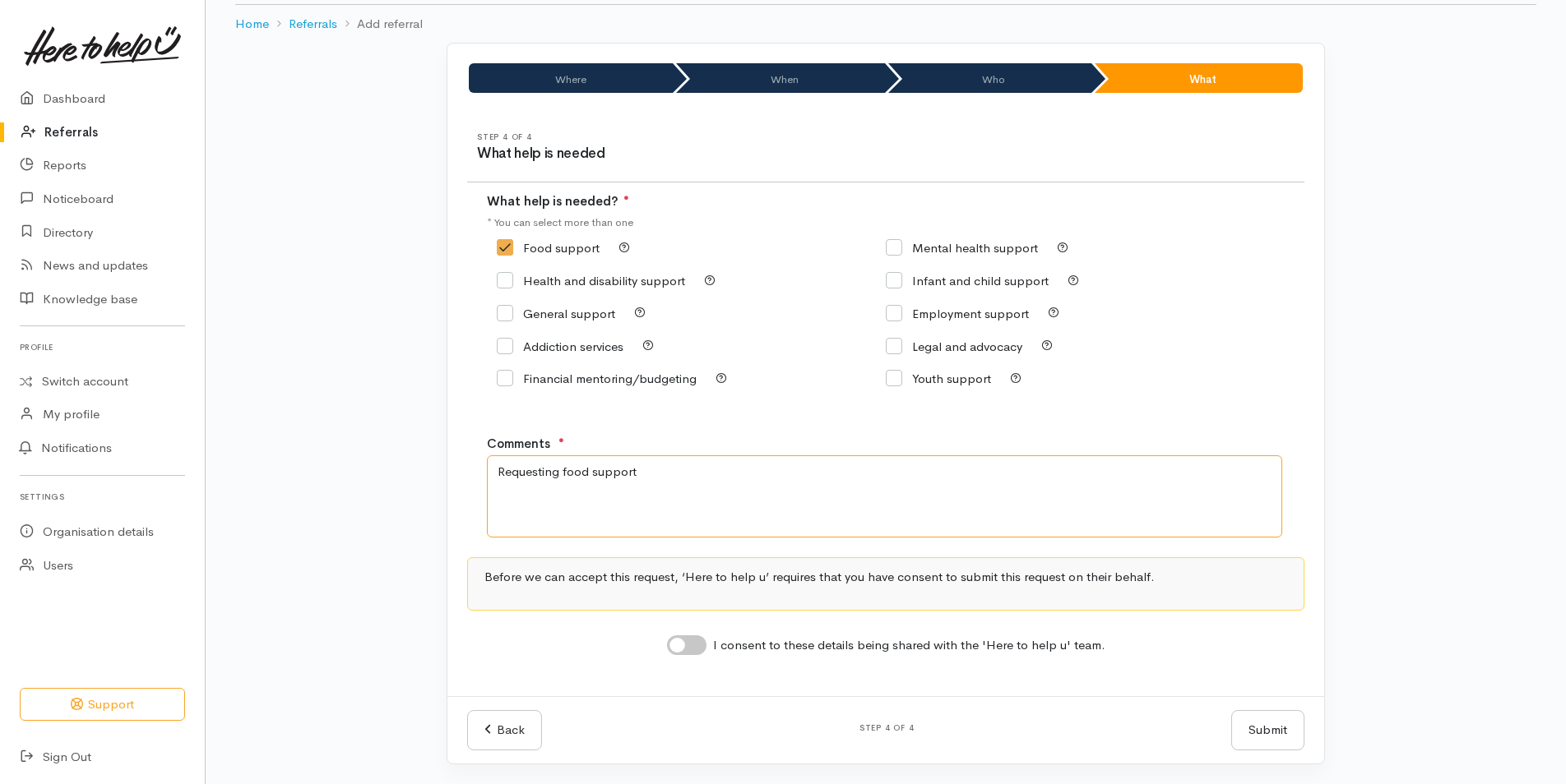
type textarea "Requesting food support"
click at [695, 649] on input "I consent to these details being shared with the 'Here to help u' team." at bounding box center [687, 645] width 39 height 20
checkbox input "true"
click at [1248, 718] on button "Submit" at bounding box center [1268, 730] width 73 height 40
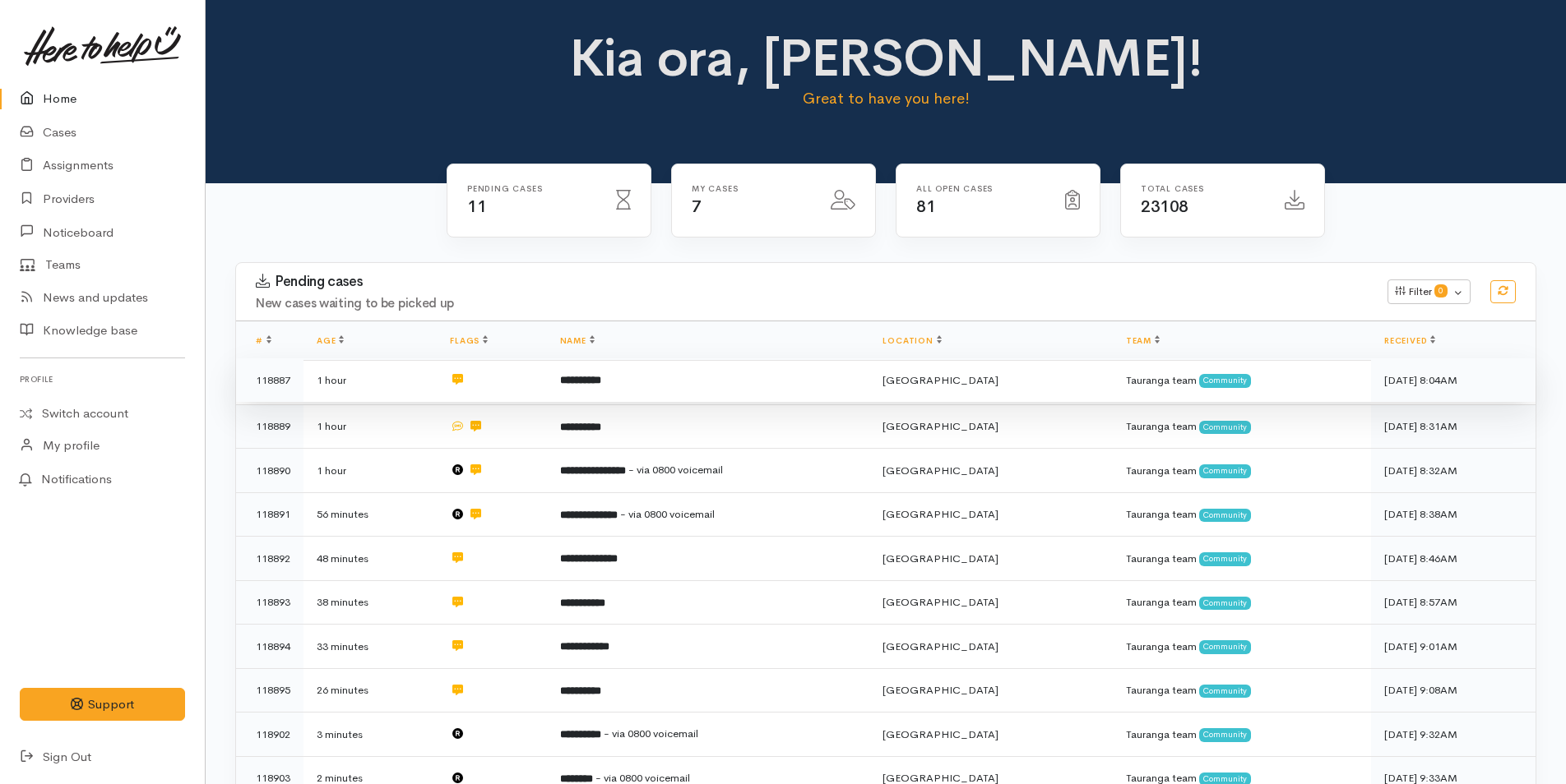
click at [599, 389] on td "**********" at bounding box center [708, 380] width 323 height 44
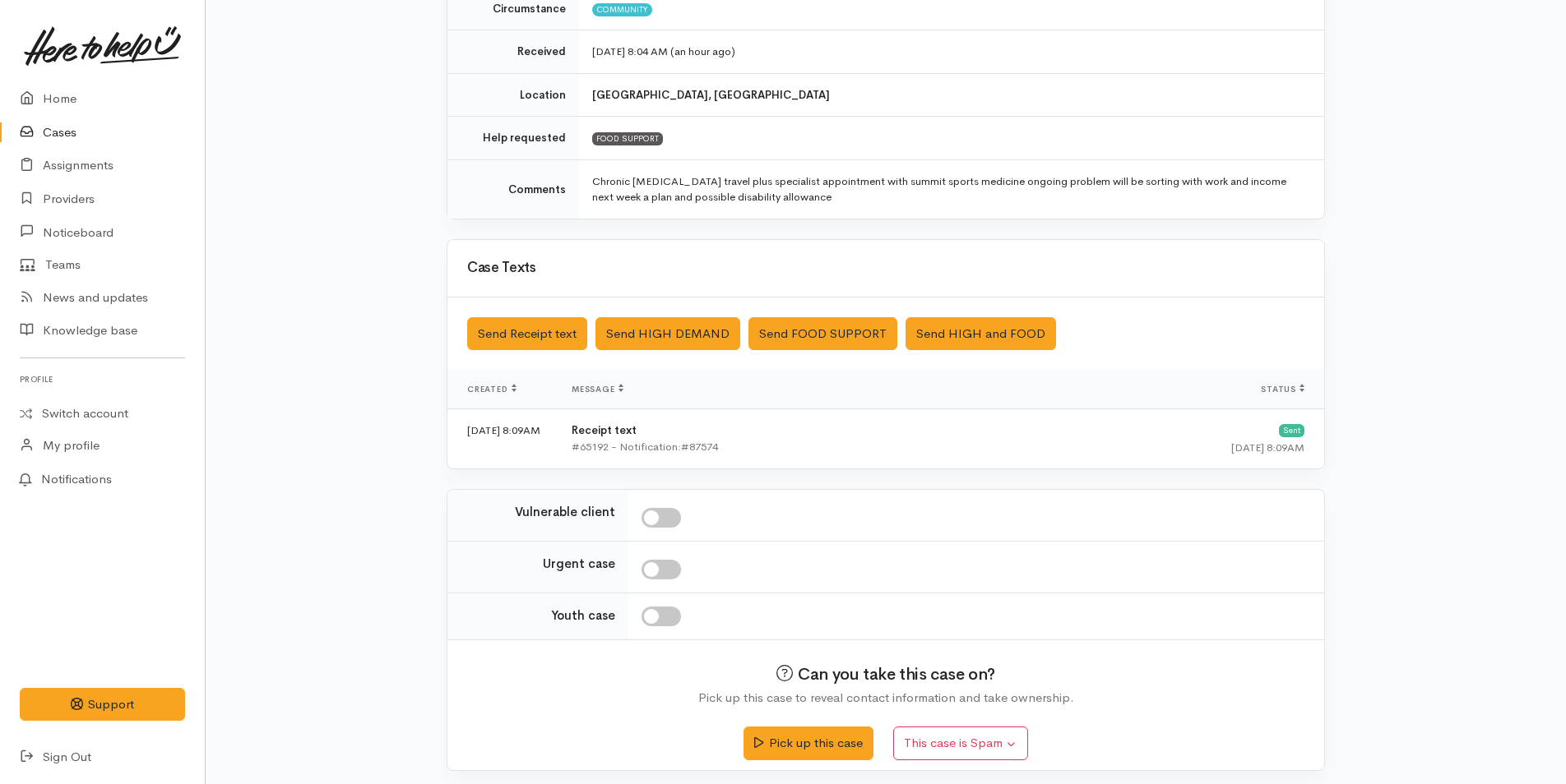
scroll to position [265, 0]
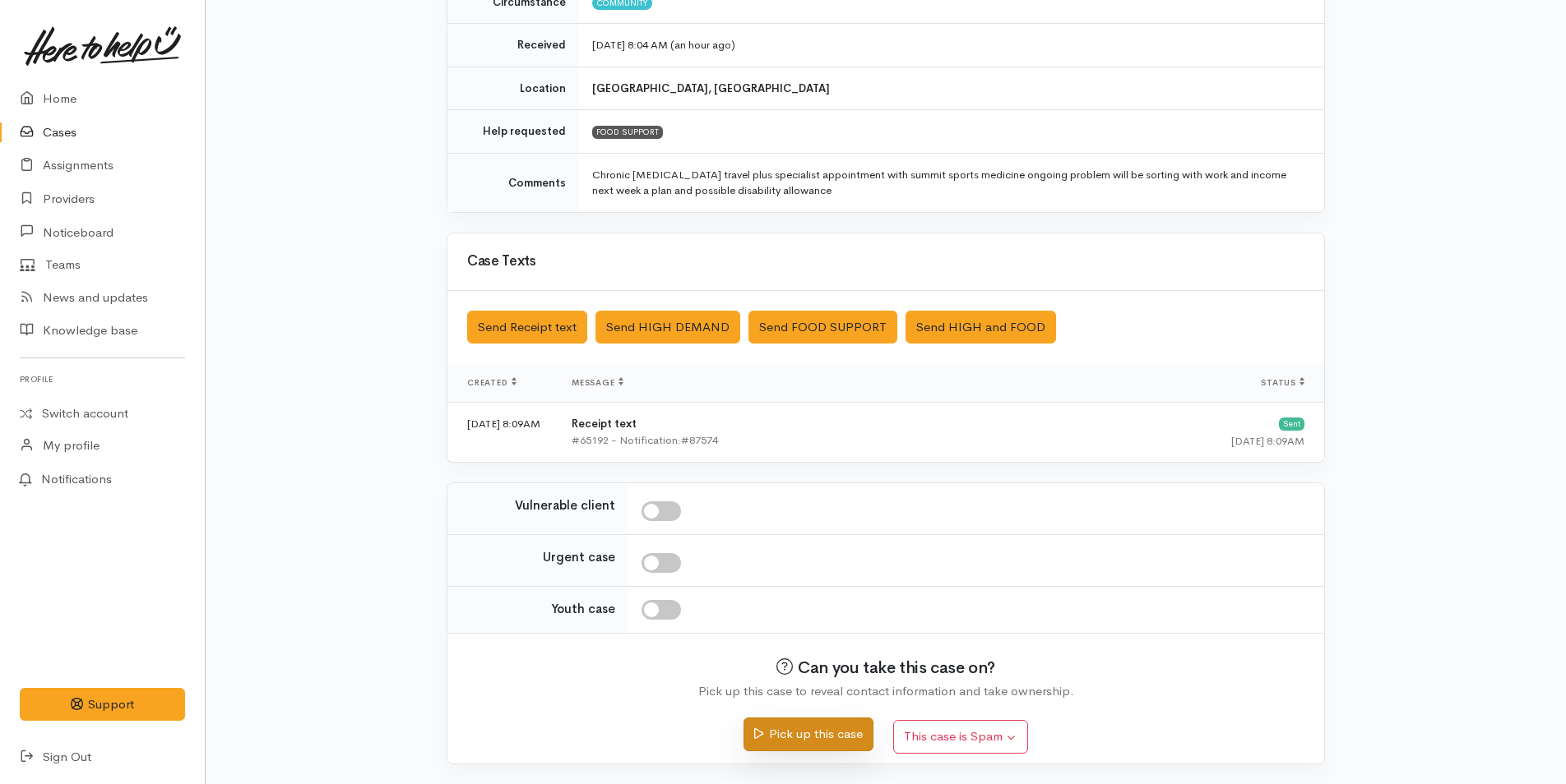
click at [782, 730] on button "Pick up this case" at bounding box center [807, 734] width 129 height 34
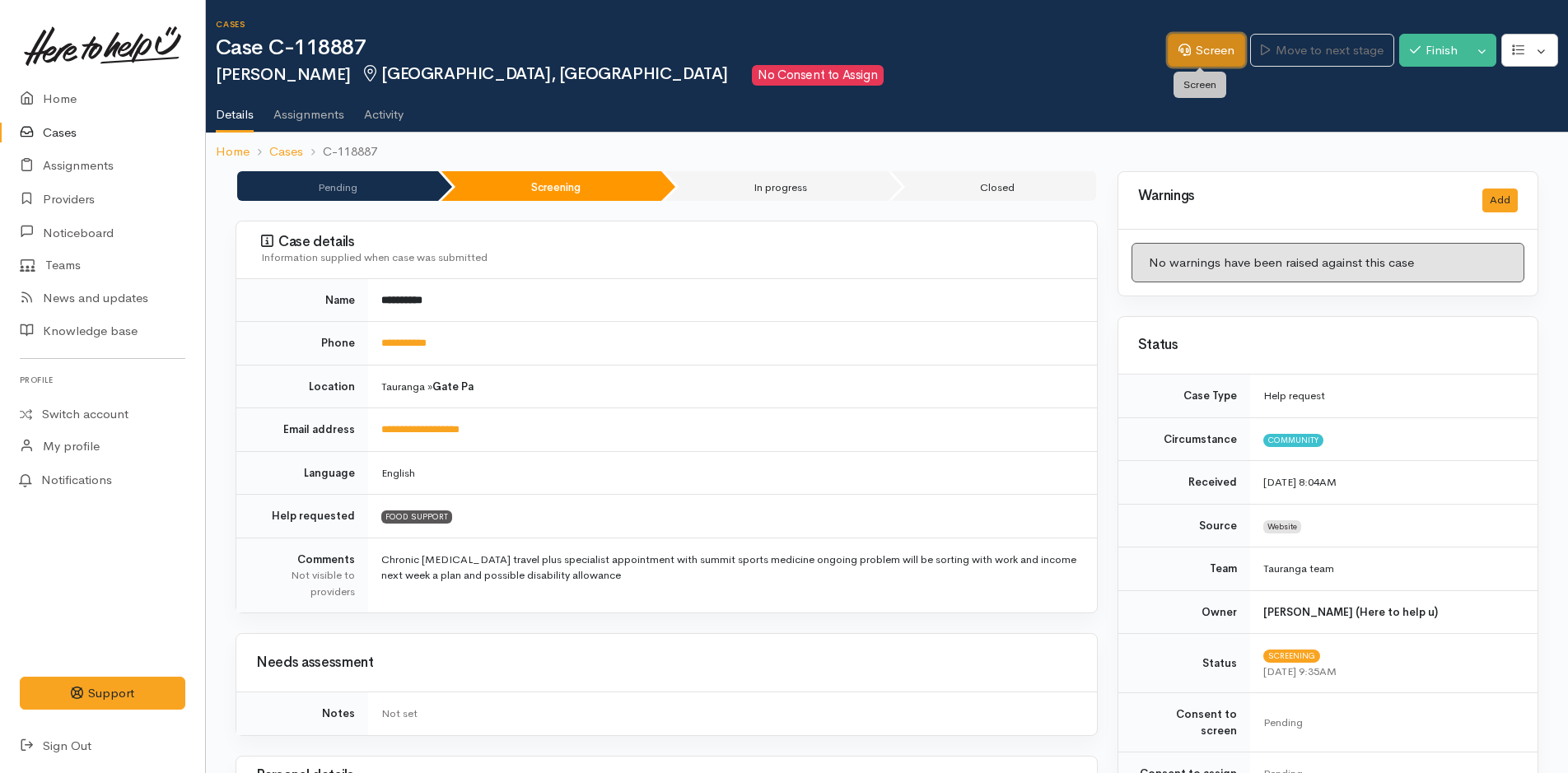
click at [1218, 49] on link "Screen" at bounding box center [1206, 50] width 78 height 34
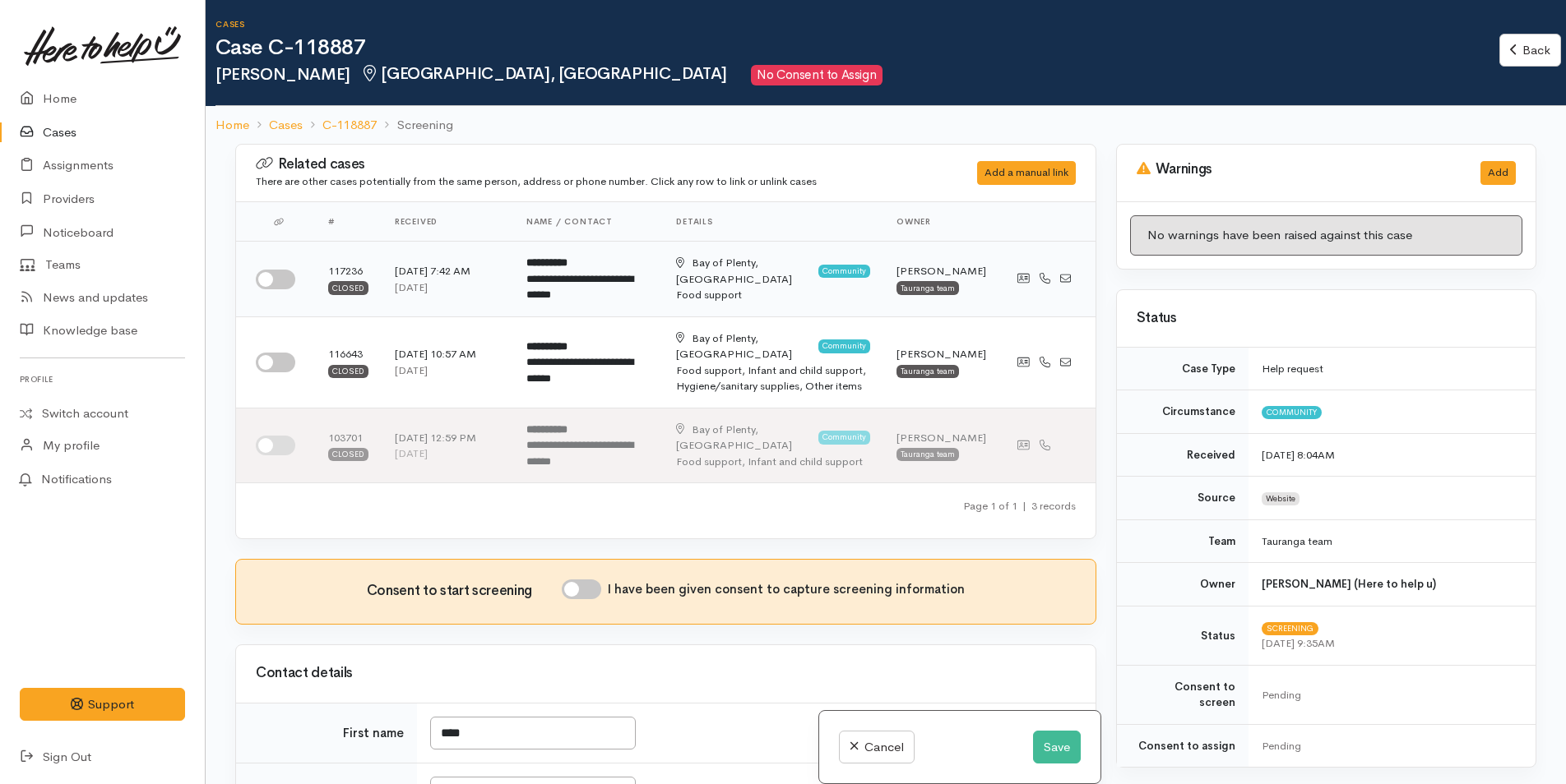
drag, startPoint x: 285, startPoint y: 280, endPoint x: 286, endPoint y: 307, distance: 27.0
click at [285, 280] on input "checkbox" at bounding box center [275, 279] width 39 height 20
checkbox input "true"
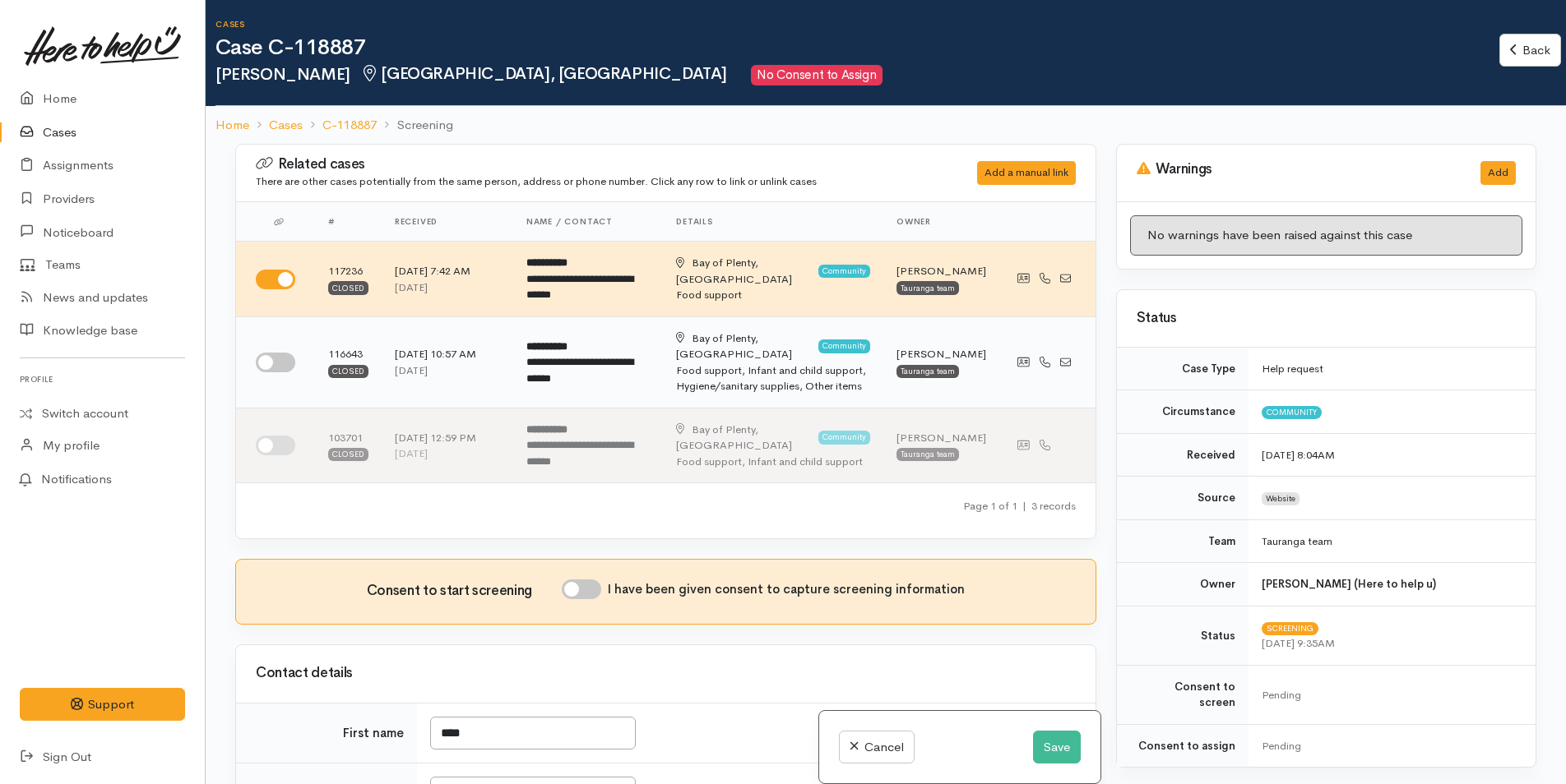
drag, startPoint x: 283, startPoint y: 353, endPoint x: 748, endPoint y: 397, distance: 467.1
click at [287, 353] on input "checkbox" at bounding box center [275, 362] width 39 height 20
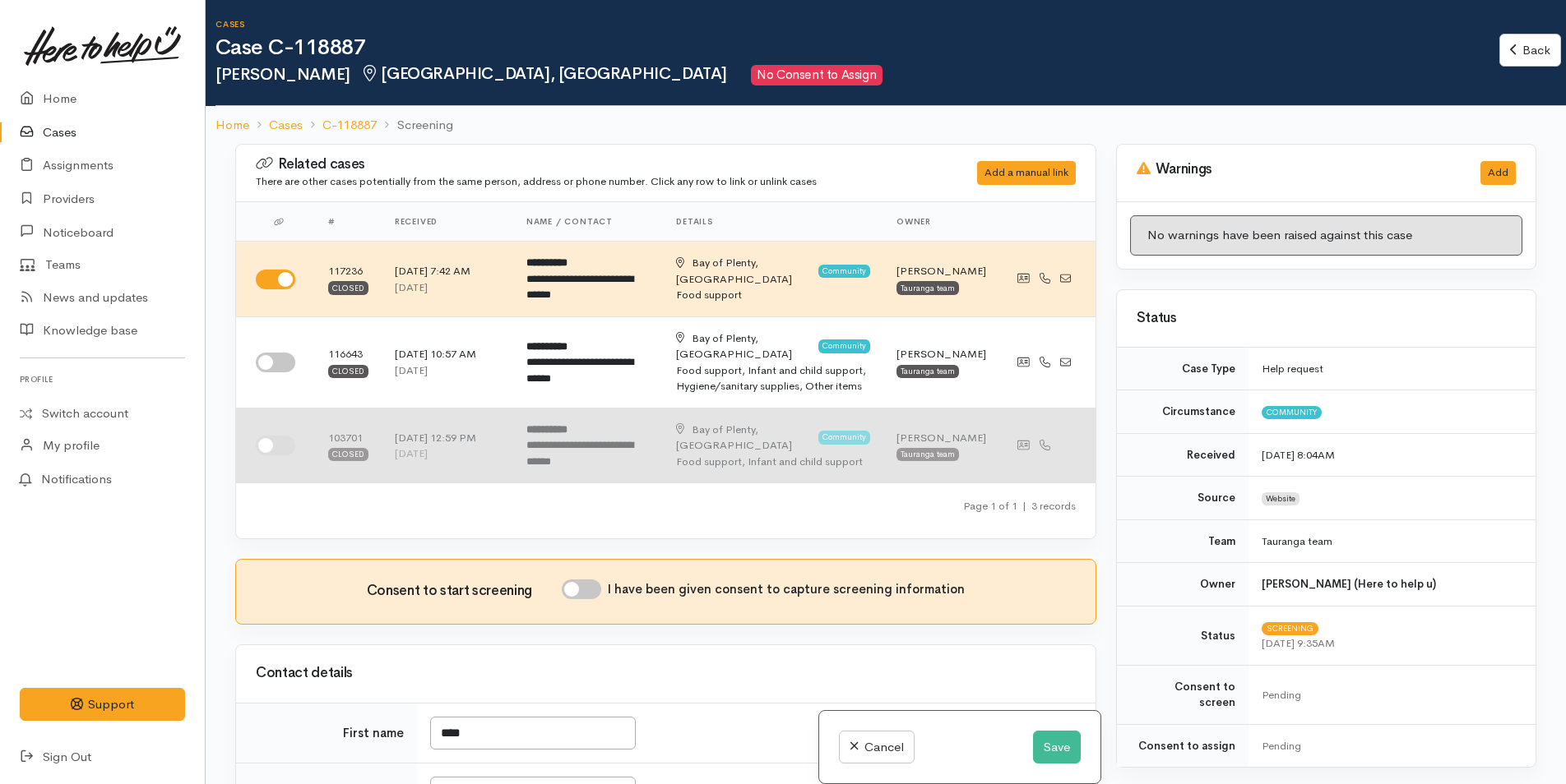
checkbox input "true"
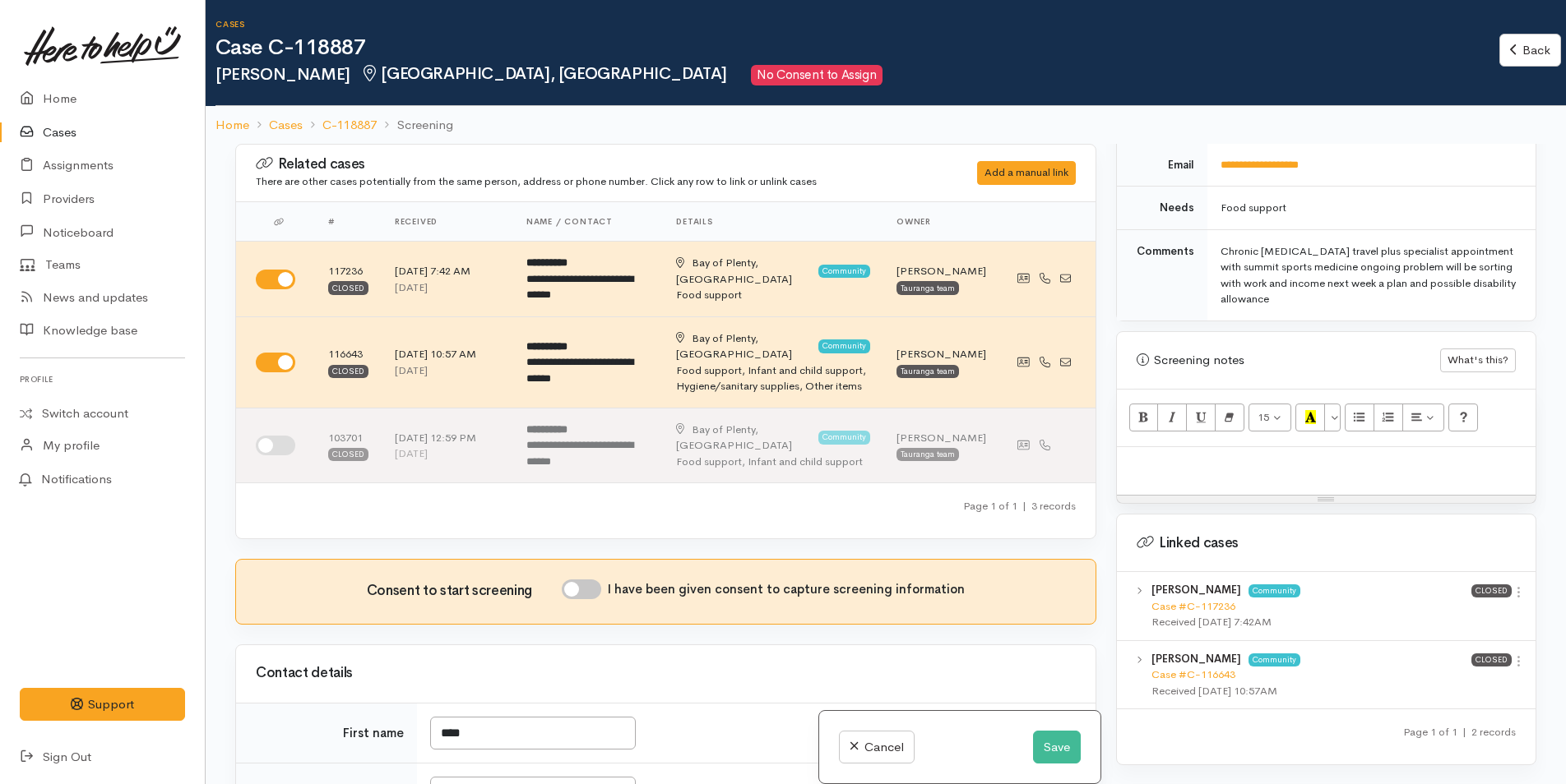
scroll to position [978, 0]
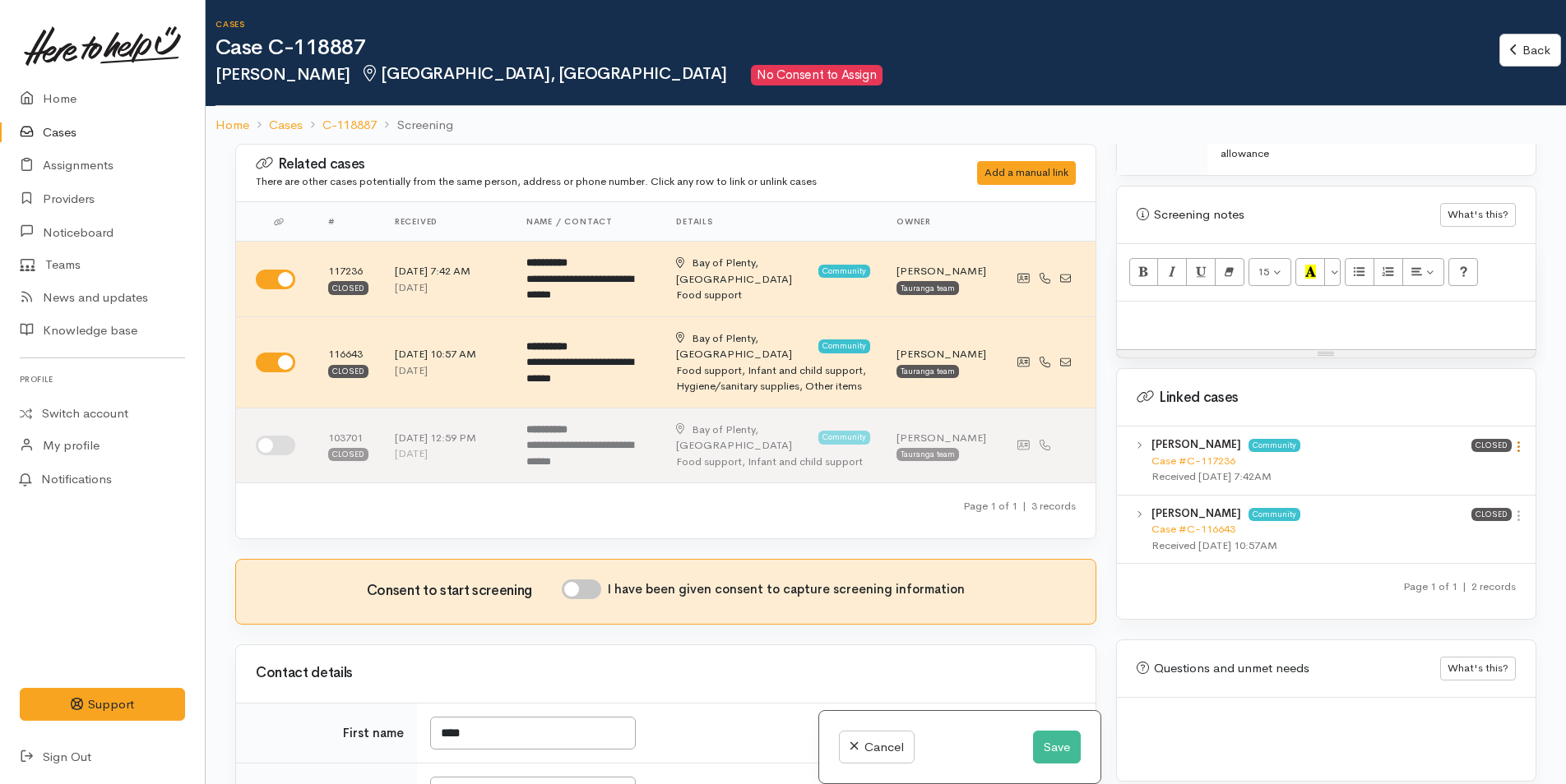
click at [1512, 440] on icon at bounding box center [1518, 447] width 14 height 14
click at [1458, 467] on link "View case" at bounding box center [1459, 478] width 129 height 26
click at [1164, 310] on p at bounding box center [1325, 319] width 402 height 19
paste div
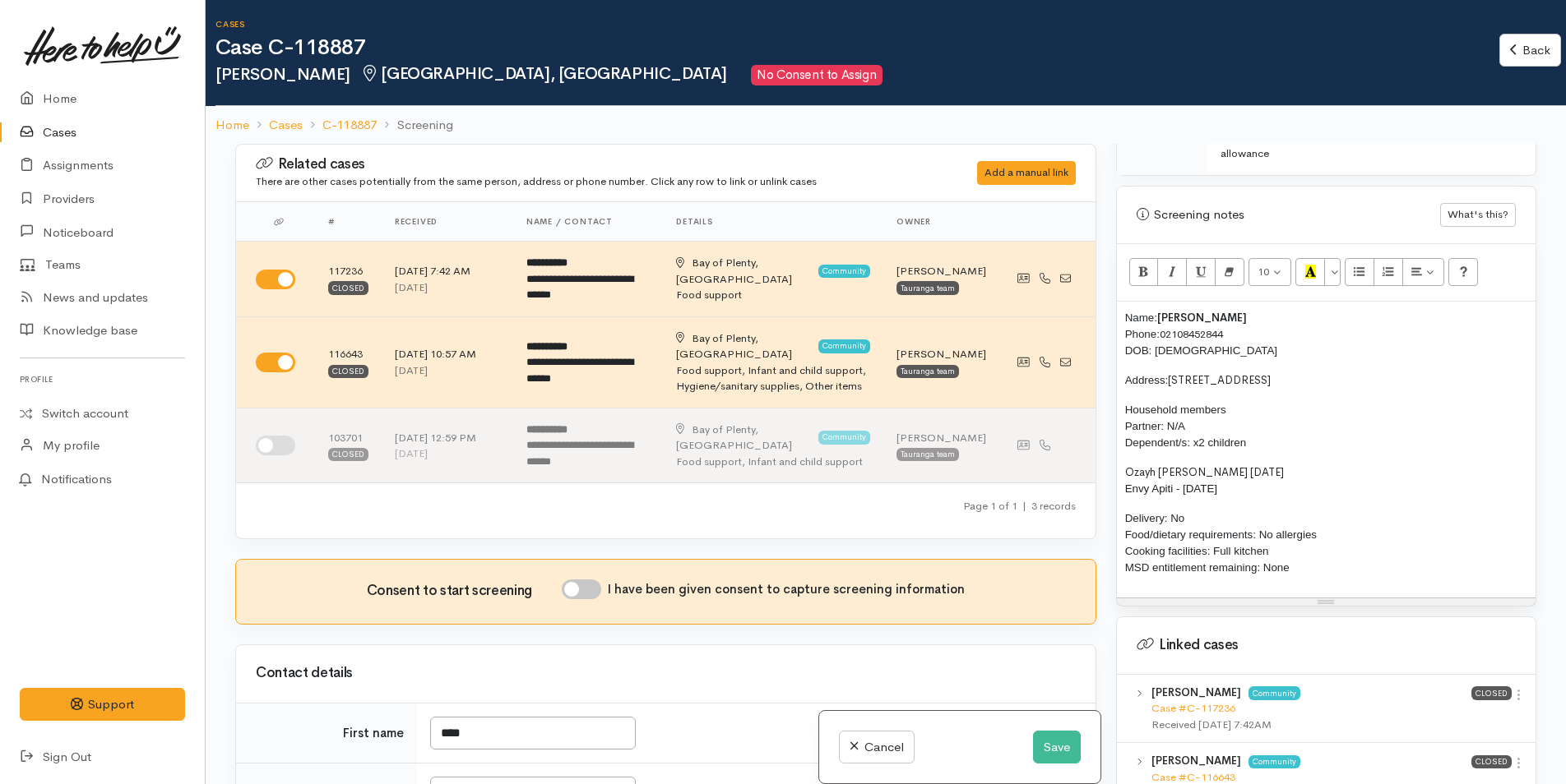
click at [1120, 302] on div "Name: Kaea Symes Phone: 02108452844 DOB: 05/04/2004 Address: 3/747 Cameron Road…" at bounding box center [1326, 450] width 419 height 296
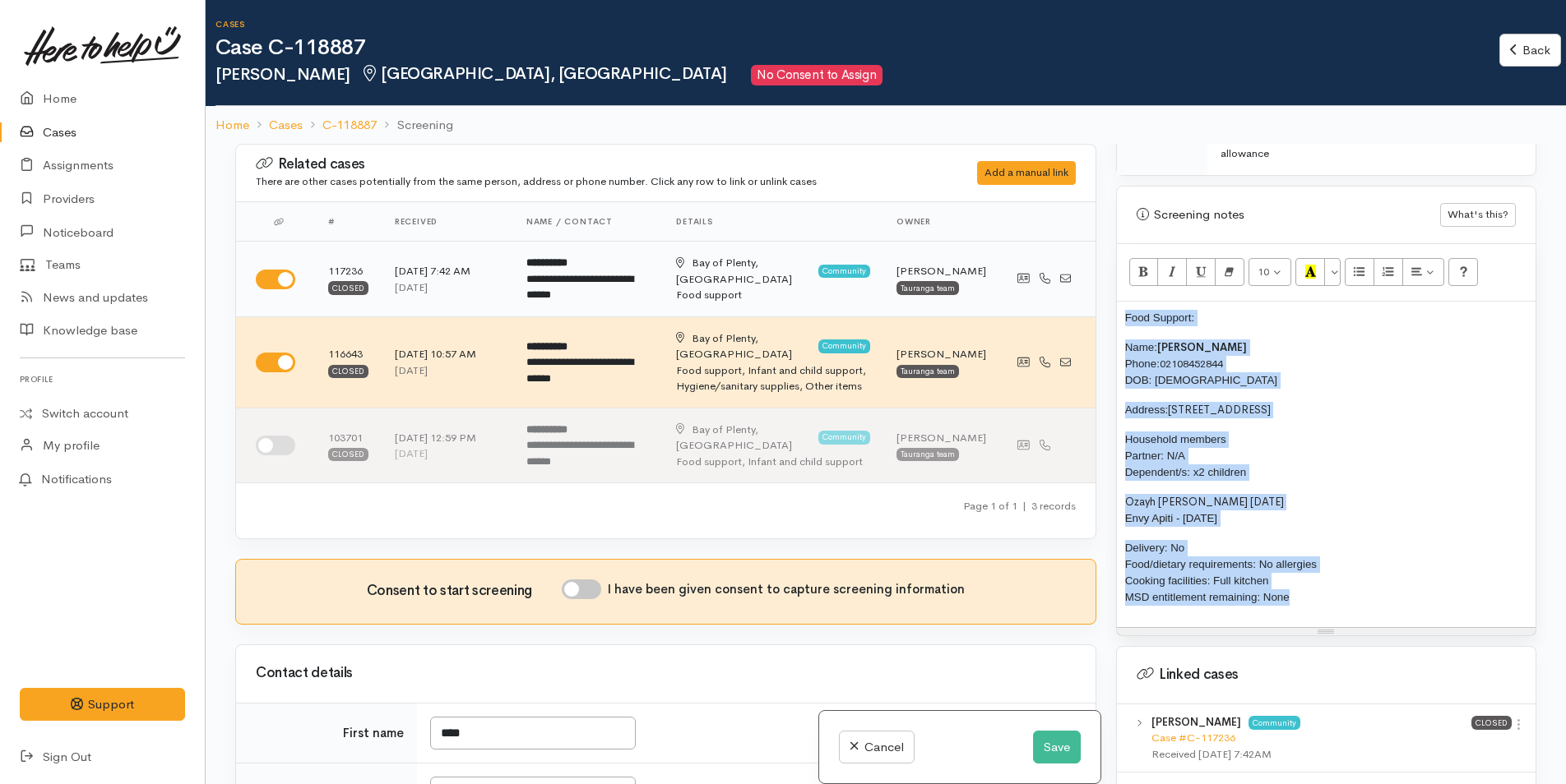
drag, startPoint x: 1195, startPoint y: 573, endPoint x: 1255, endPoint y: 263, distance: 315.8
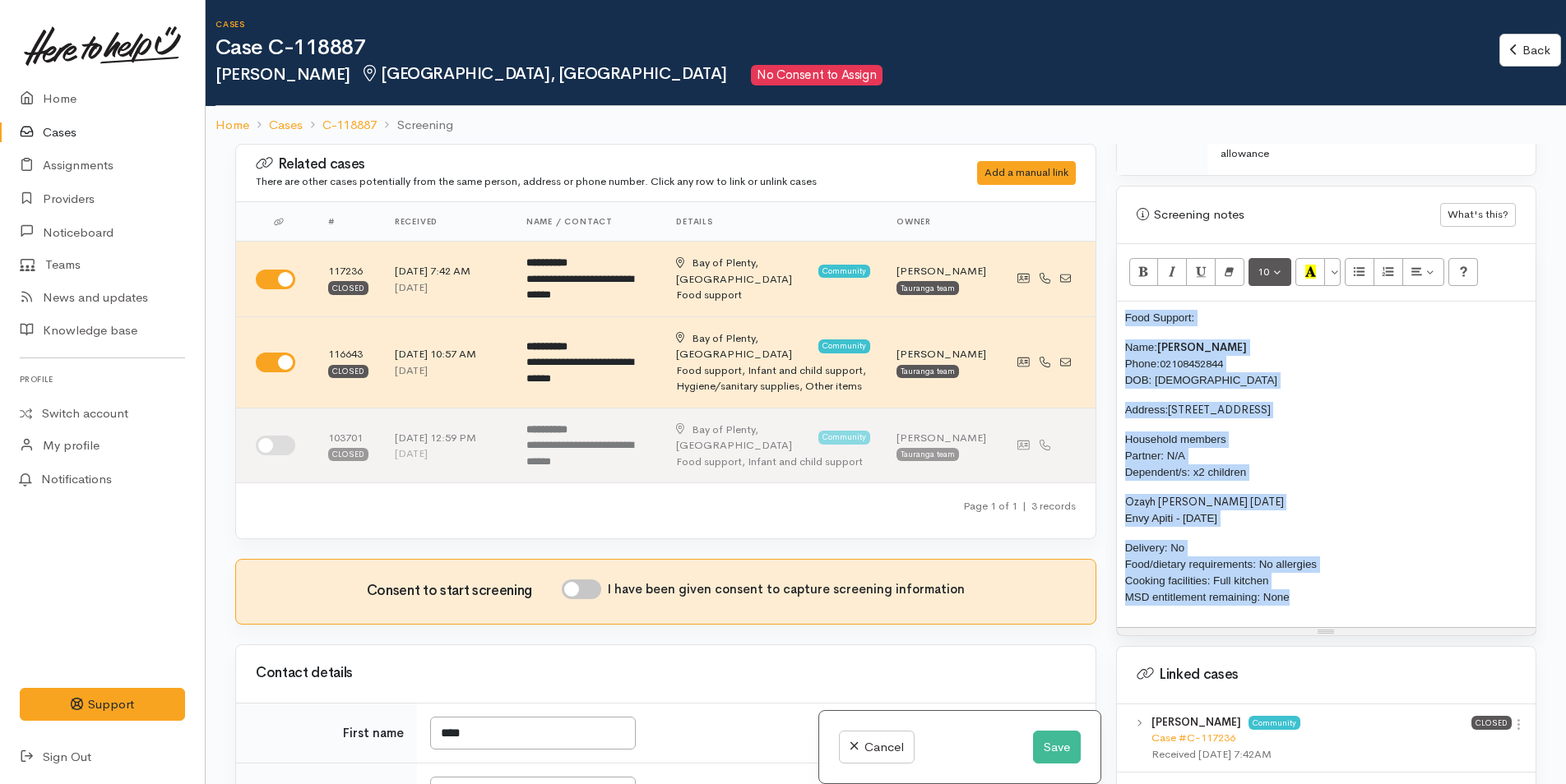
click at [1077, 268] on div "Related cases There are other cases potentially from the same person, address o…" at bounding box center [885, 536] width 1321 height 784
click at [1338, 258] on button "More Color" at bounding box center [1332, 271] width 16 height 28
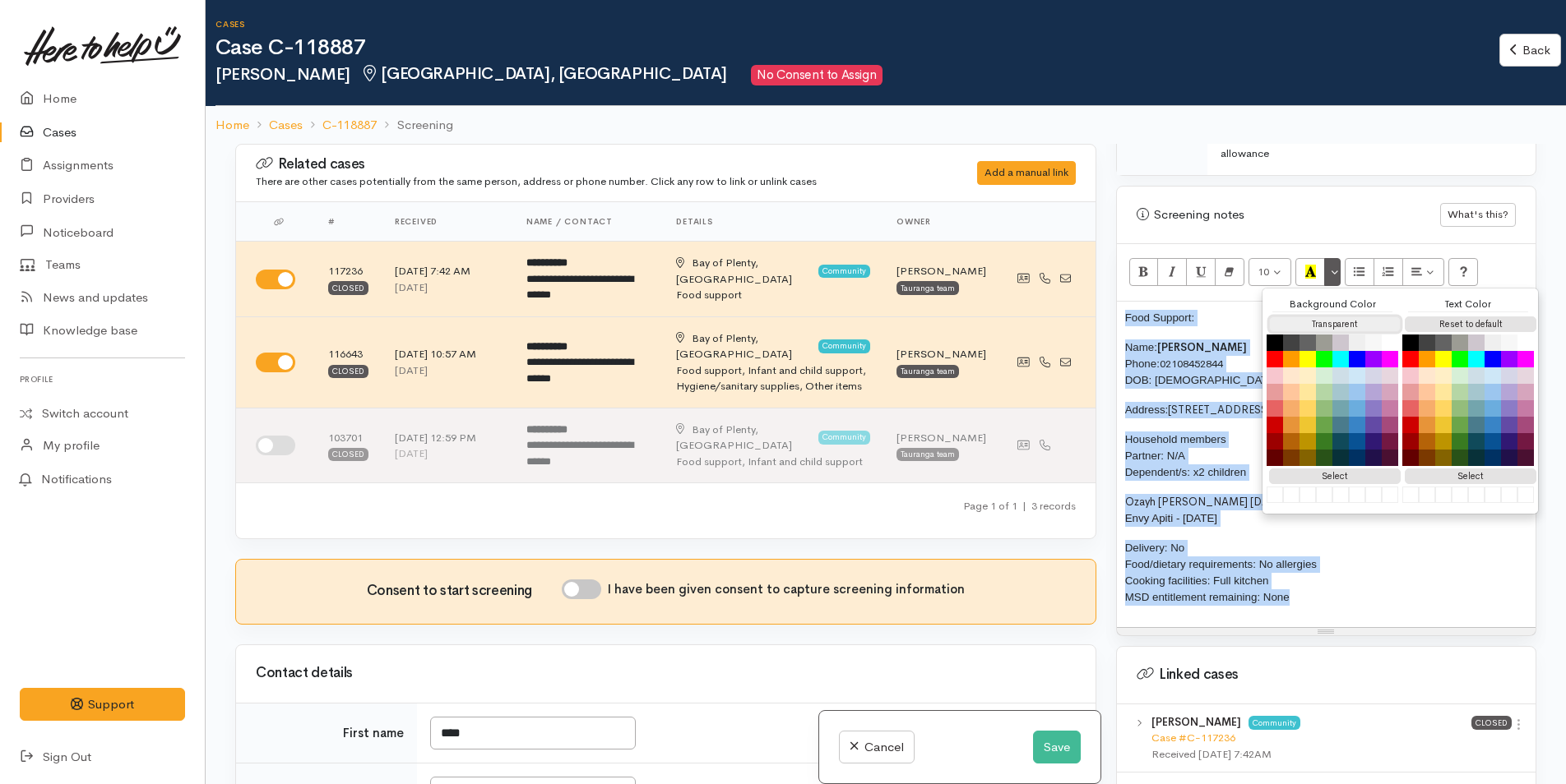
drag, startPoint x: 1333, startPoint y: 306, endPoint x: 1374, endPoint y: 307, distance: 41.0
click at [1334, 316] on button "Transparent" at bounding box center [1334, 324] width 131 height 15
click at [1449, 316] on button "Reset to default" at bounding box center [1470, 324] width 131 height 15
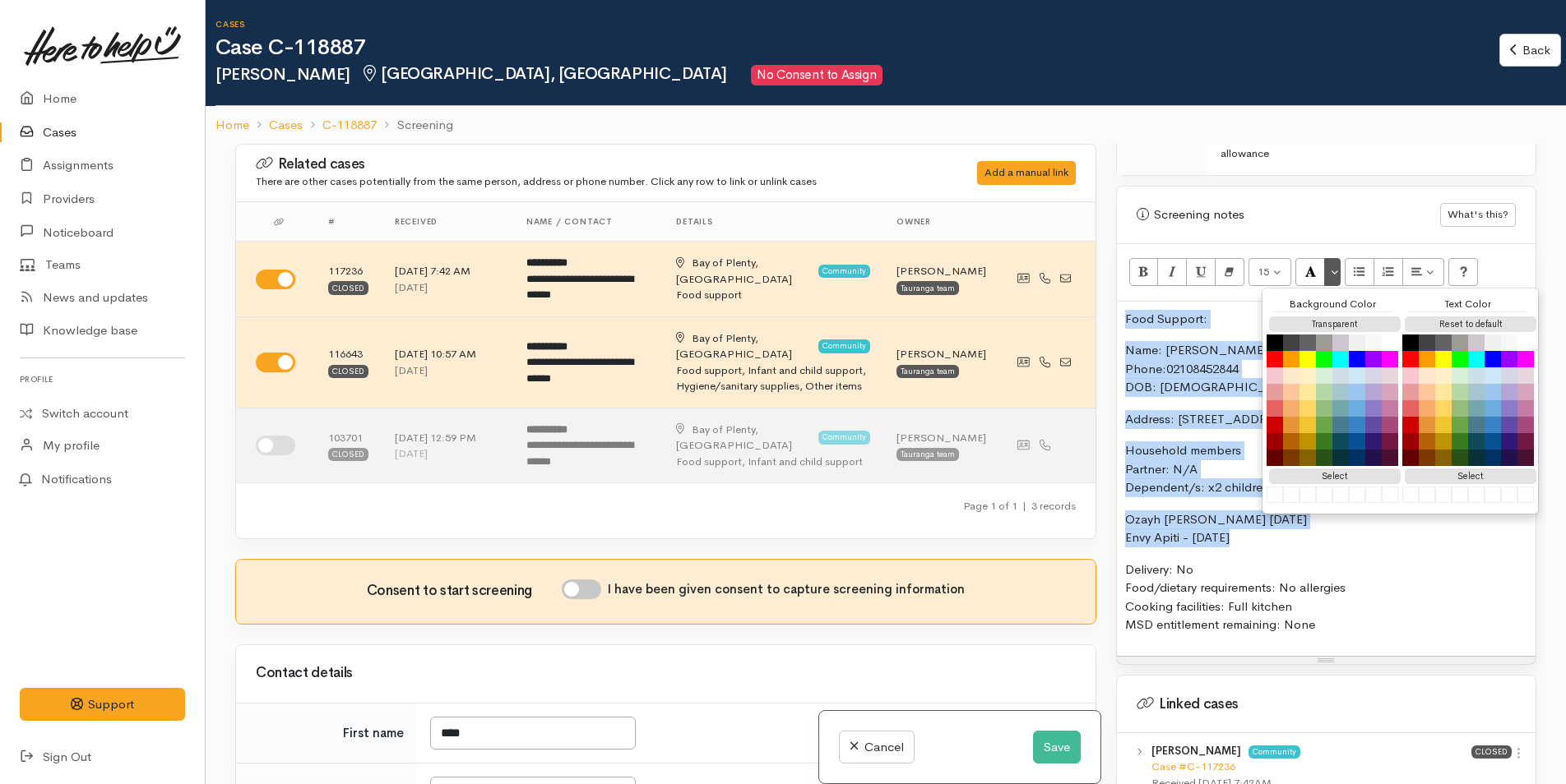
click at [1159, 311] on p "Food Support:" at bounding box center [1325, 319] width 402 height 19
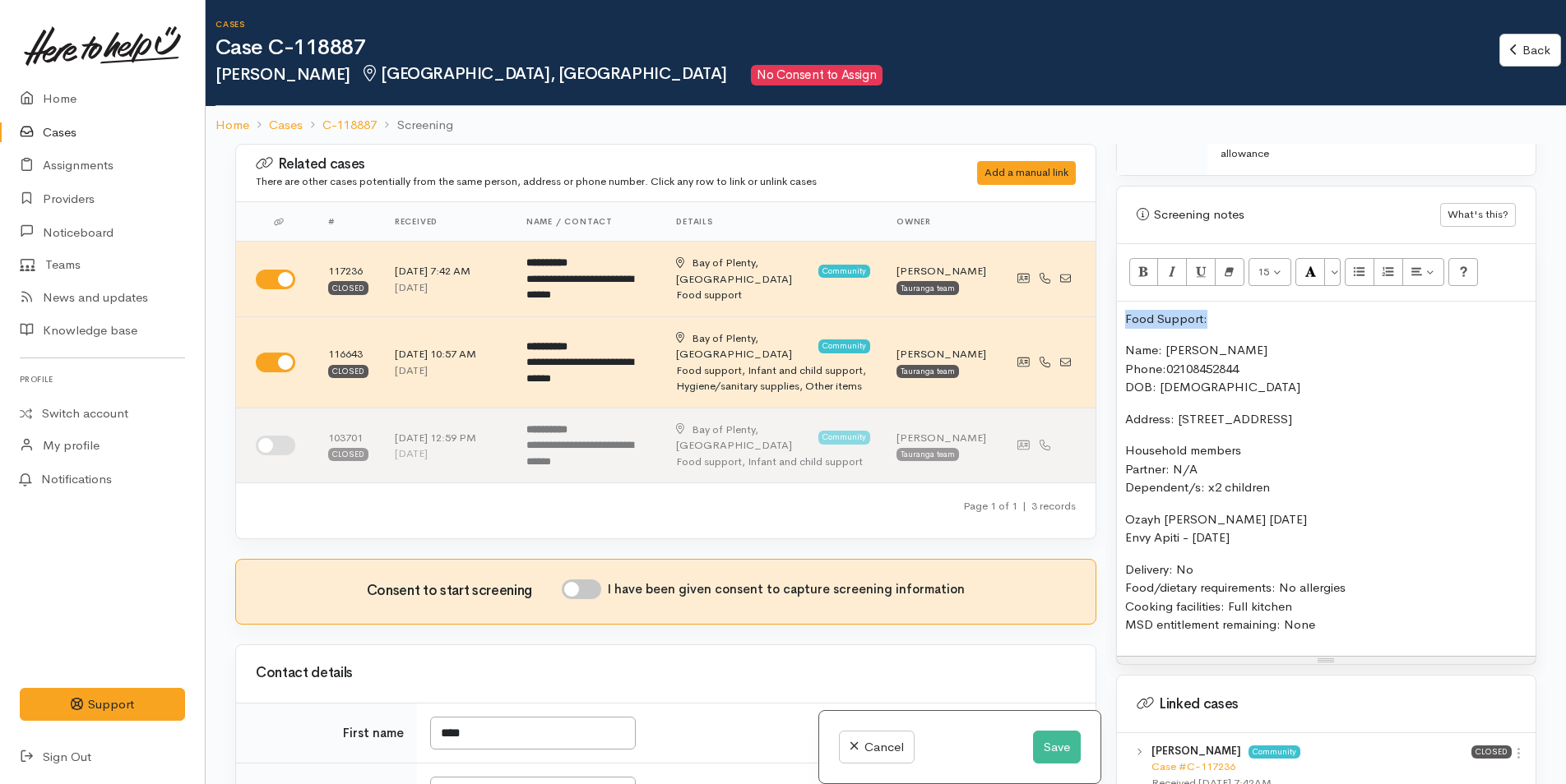
drag, startPoint x: 1212, startPoint y: 298, endPoint x: 1101, endPoint y: 297, distance: 111.0
click at [1094, 300] on div "Related cases There are other cases potentially from the same person, address o…" at bounding box center [885, 536] width 1321 height 784
click at [1134, 258] on button "Bold (CTRL+B)" at bounding box center [1143, 271] width 30 height 28
click at [1331, 258] on button "More Color" at bounding box center [1332, 271] width 16 height 28
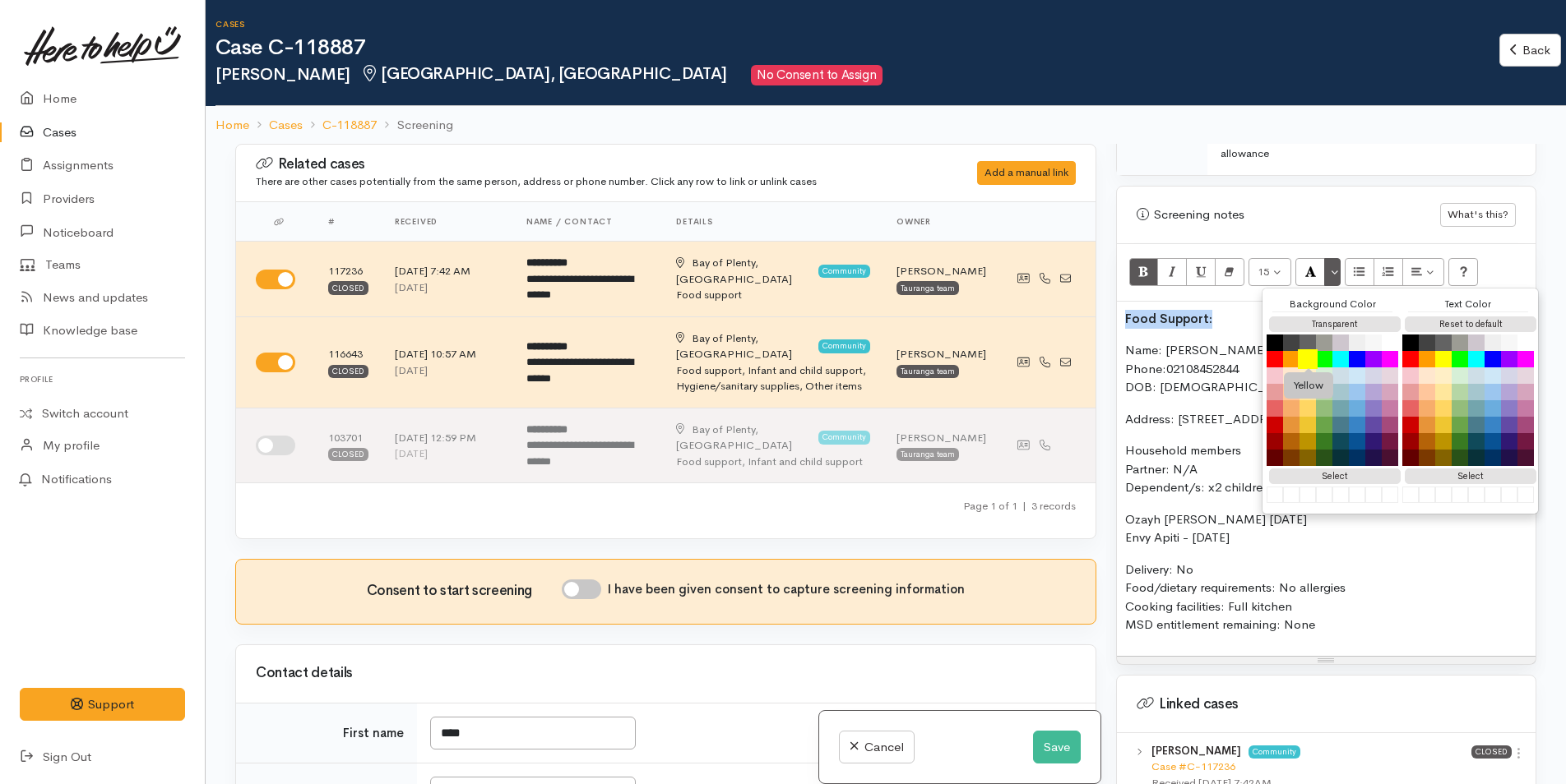
click at [1307, 349] on button "Yellow" at bounding box center [1307, 358] width 20 height 20
click at [1180, 360] on link "02108452844" at bounding box center [1202, 368] width 72 height 15
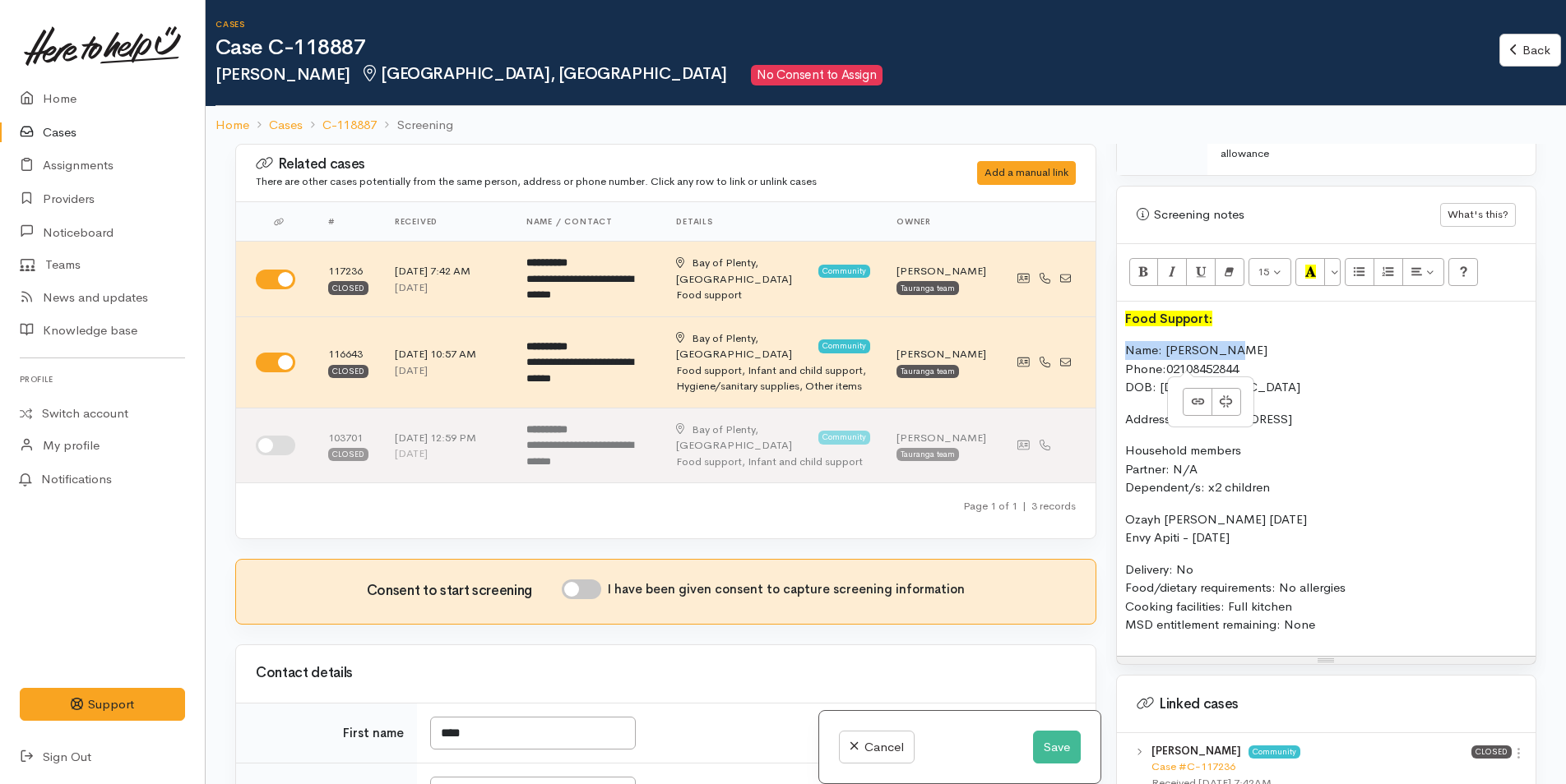
drag, startPoint x: 1242, startPoint y: 334, endPoint x: 1110, endPoint y: 332, distance: 132.0
click at [1110, 332] on div "Warnings Add No warnings have been raised against this case Add Warning Title ●…" at bounding box center [1325, 536] width 440 height 784
click at [1127, 253] on div "15 8 9 10 11 12 14 18 24 36 Background Color Transparent Select #ffff00 Text Co…" at bounding box center [1326, 273] width 419 height 58
drag, startPoint x: 1162, startPoint y: 336, endPoint x: 1112, endPoint y: 337, distance: 50.0
click at [1112, 337] on div "Warnings Add No warnings have been raised against this case Add Warning Title ●…" at bounding box center [1325, 536] width 440 height 784
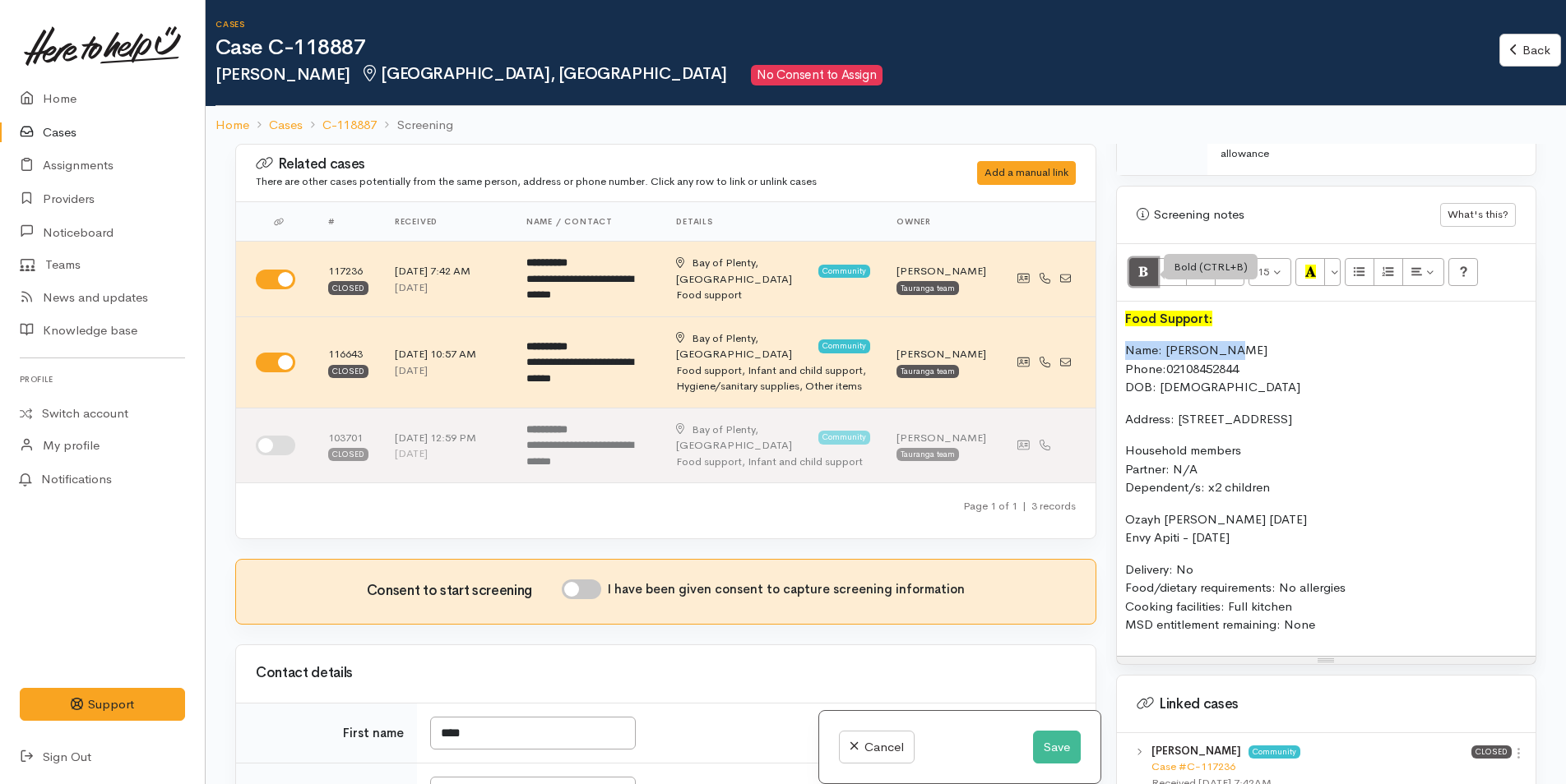
click at [1134, 263] on button "Bold (CTRL+B)" at bounding box center [1143, 271] width 30 height 28
click at [1192, 374] on p "Name: Kaea Symes Phone: 02108452844 DOB: 05/04/2004" at bounding box center [1325, 369] width 402 height 56
drag, startPoint x: 1191, startPoint y: 468, endPoint x: 1122, endPoint y: 470, distance: 69.0
click at [1122, 470] on div "Food Support: Name: Kaea Symes Phone: 02108452844 DOB: 05/04/2004 Address: 3/74…" at bounding box center [1326, 479] width 419 height 355
click at [1137, 263] on button "Bold (CTRL+B)" at bounding box center [1143, 271] width 30 height 28
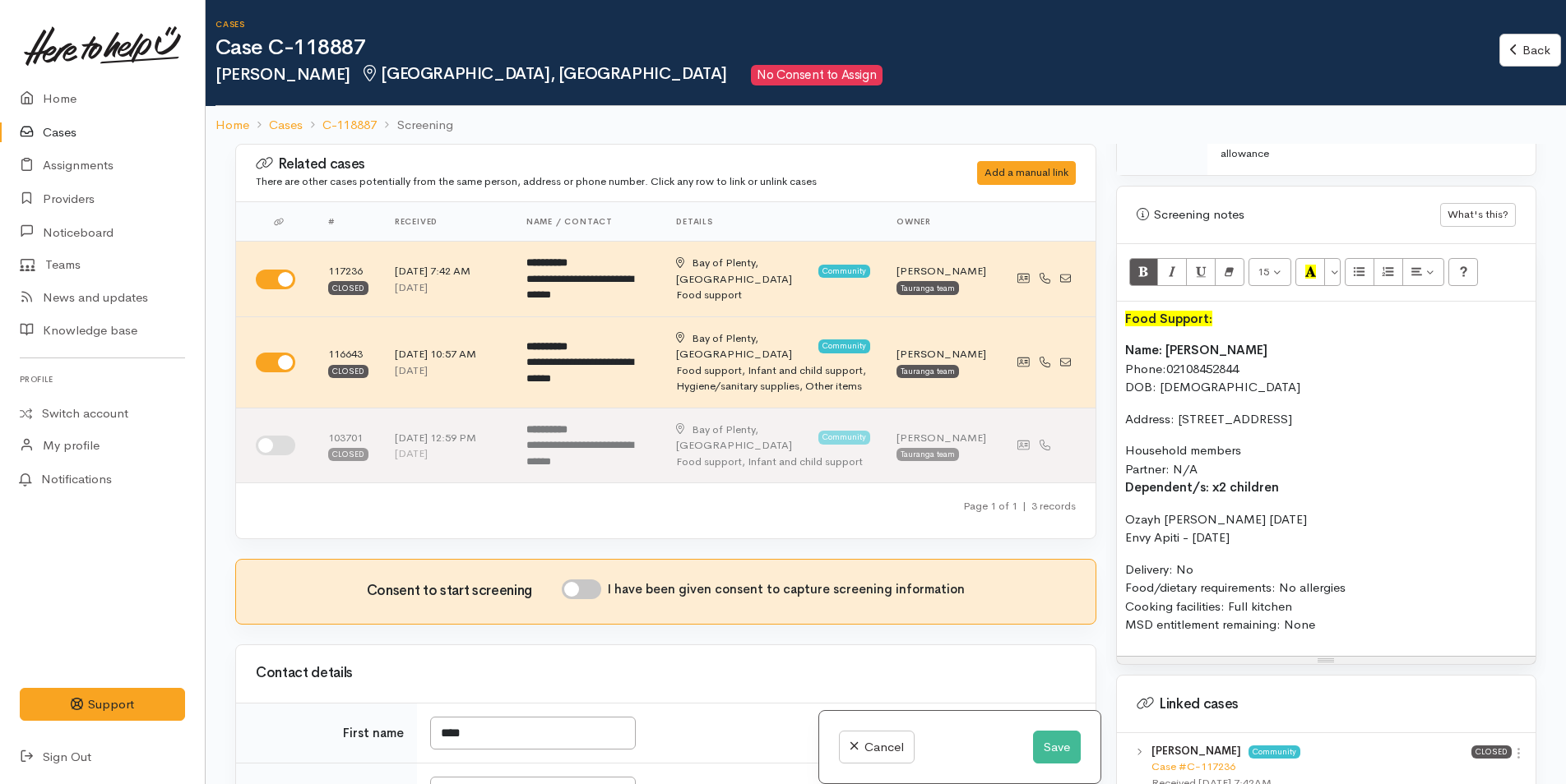
click at [1220, 422] on div "Food Support: Name: Kaea Symes Phone: 02108452844 DOB: 05/04/2004 Address: 3/74…" at bounding box center [1326, 479] width 419 height 355
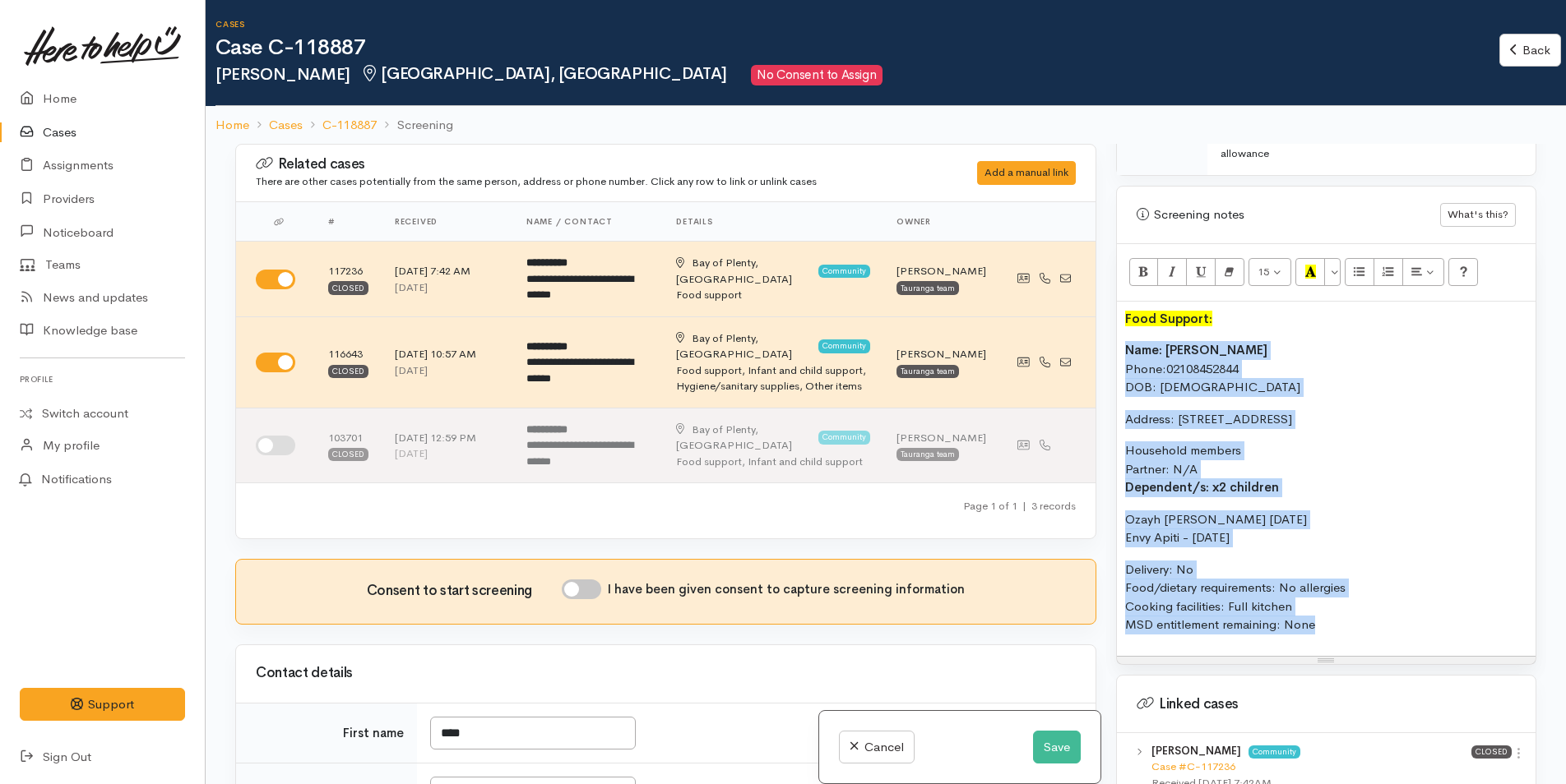
drag, startPoint x: 1331, startPoint y: 611, endPoint x: 1092, endPoint y: 322, distance: 375.0
click at [1092, 322] on div "Related cases There are other cases potentially from the same person, address o…" at bounding box center [885, 536] width 1321 height 784
copy div "Name: Kaea Symes Phone: 02108452844 DOB: 05/04/2004 Address: 3/747 Cameron Road…"
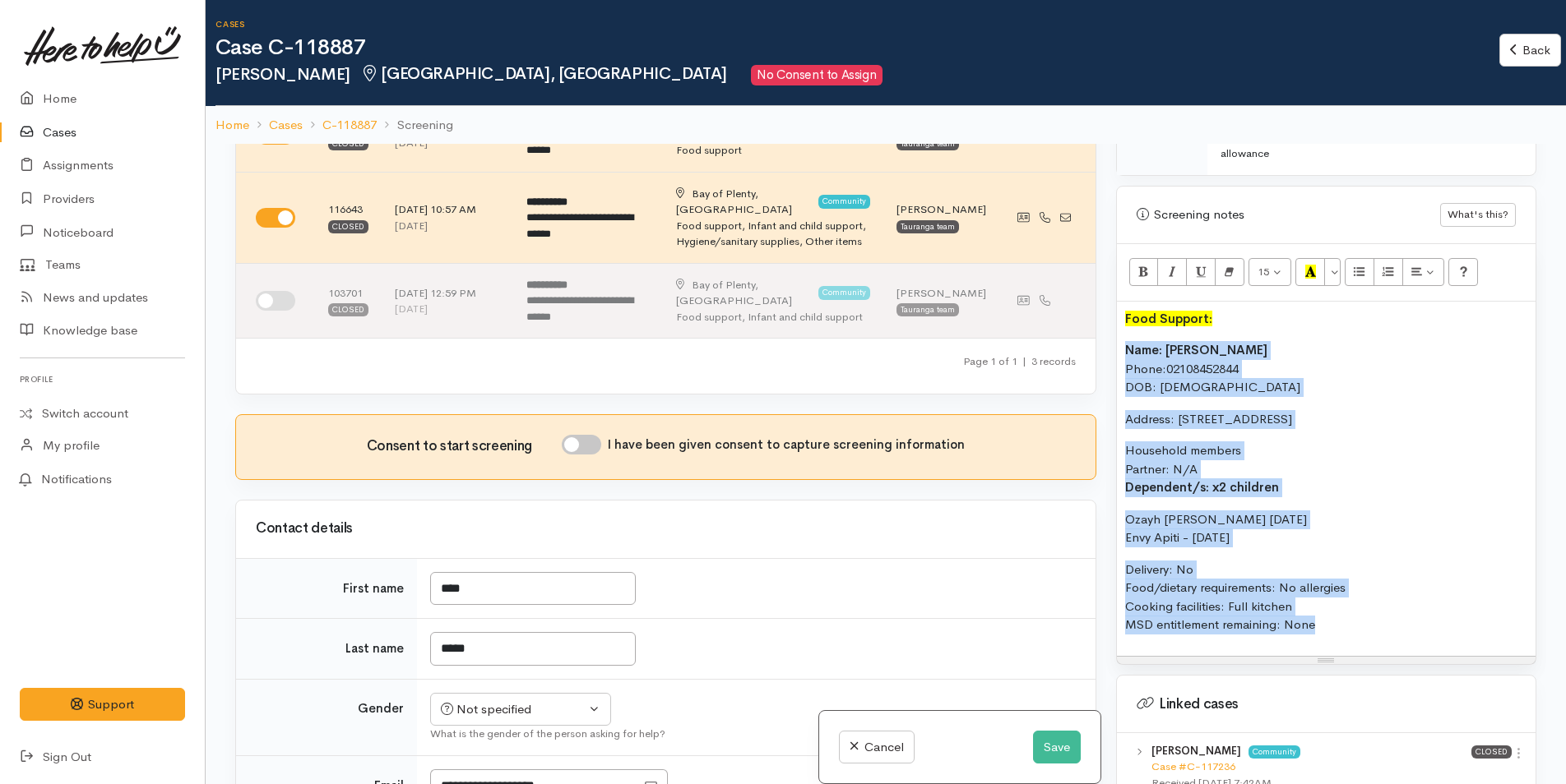
scroll to position [411, 0]
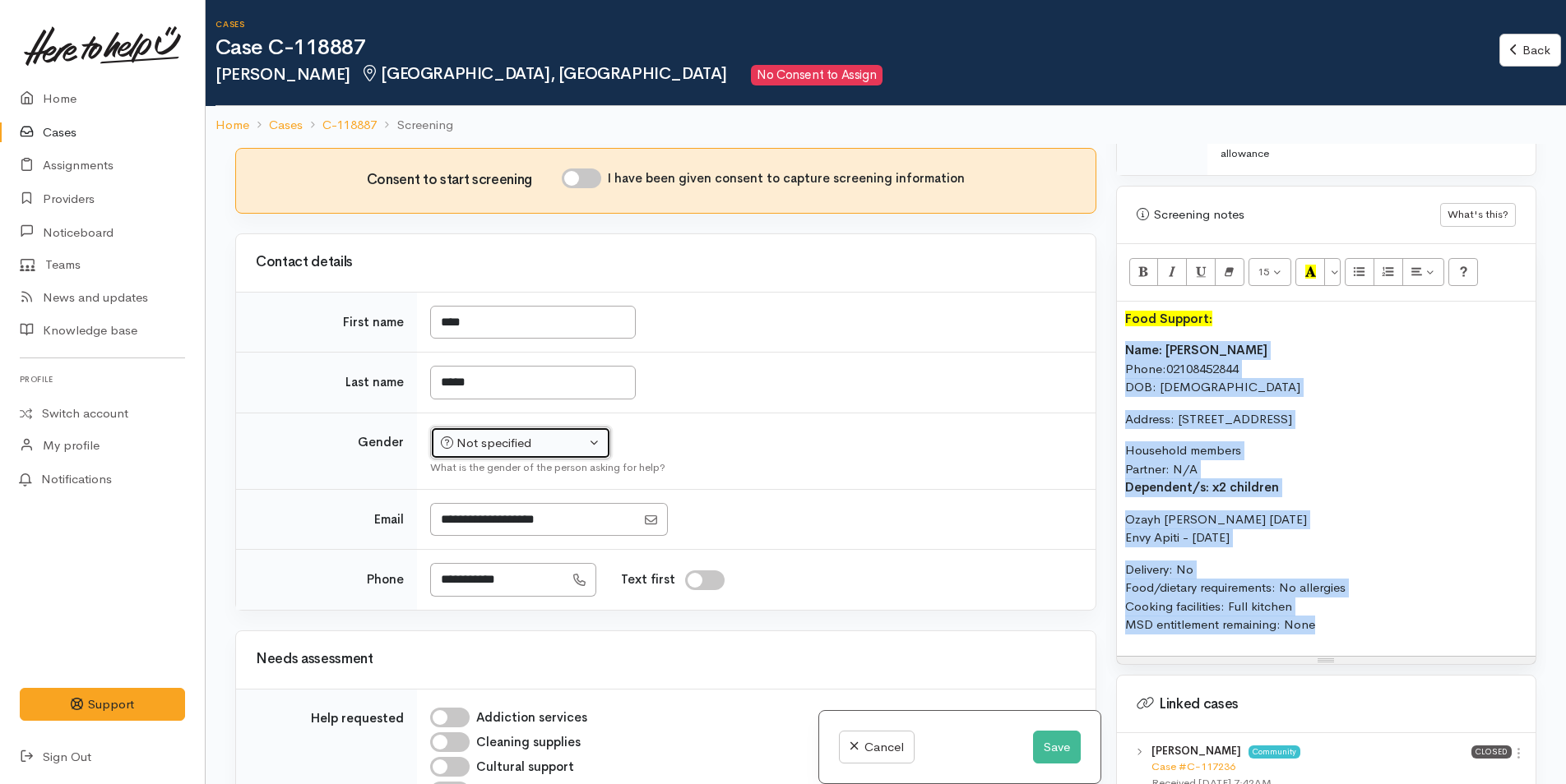
click at [491, 436] on div "Not specified" at bounding box center [513, 444] width 145 height 19
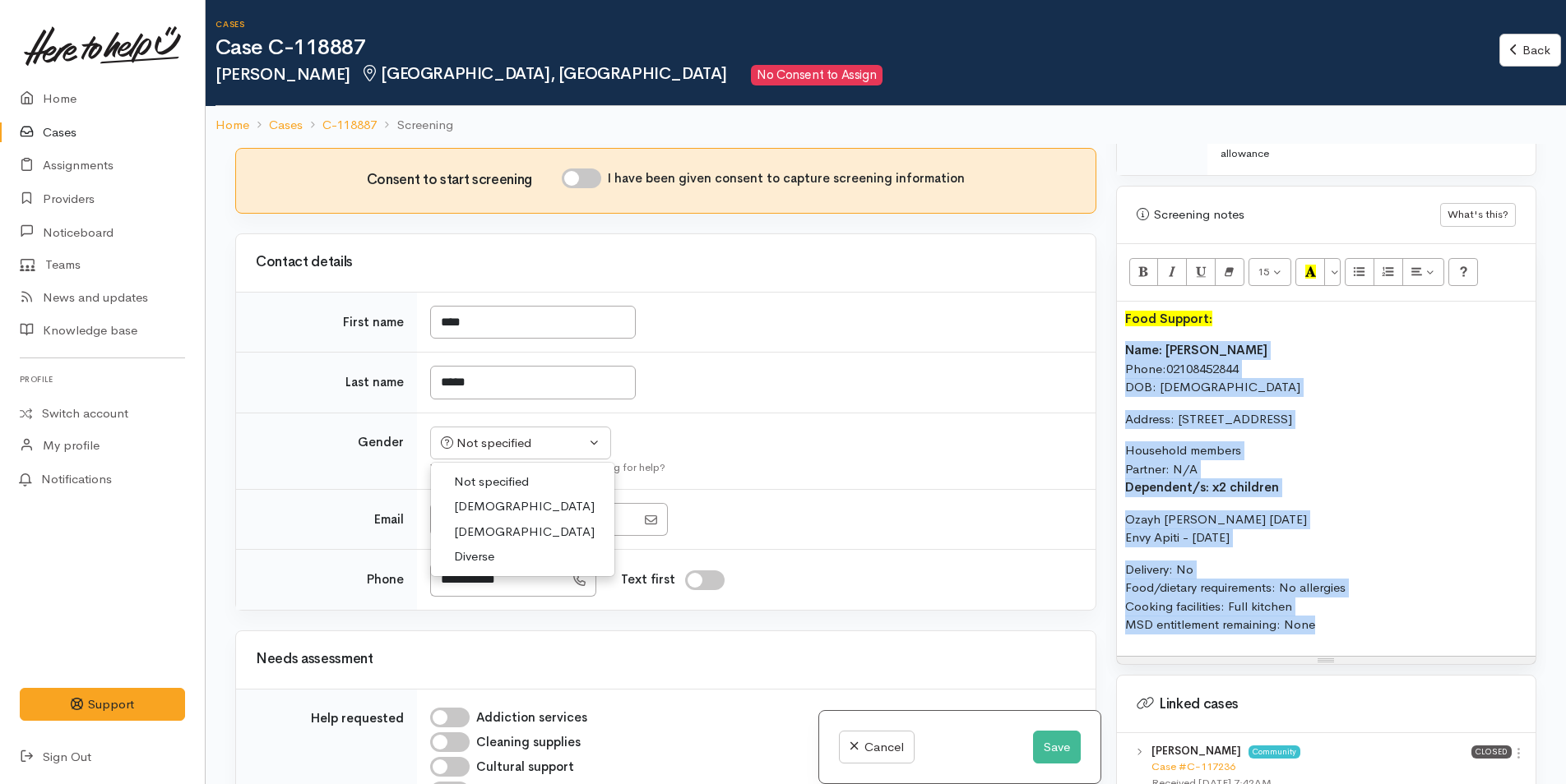
click at [482, 522] on span "Female" at bounding box center [524, 532] width 141 height 19
select select "Female"
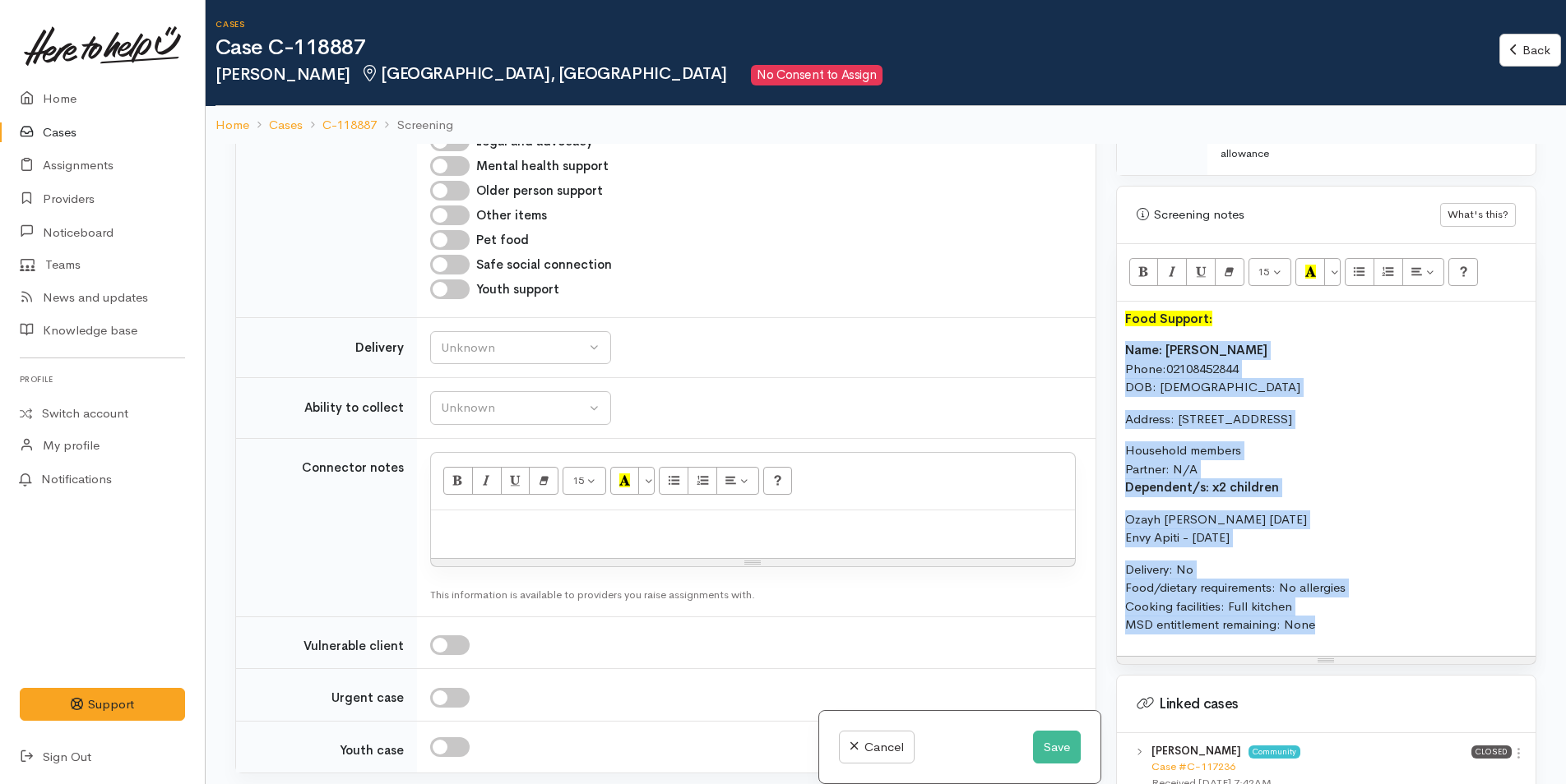
scroll to position [1397, 0]
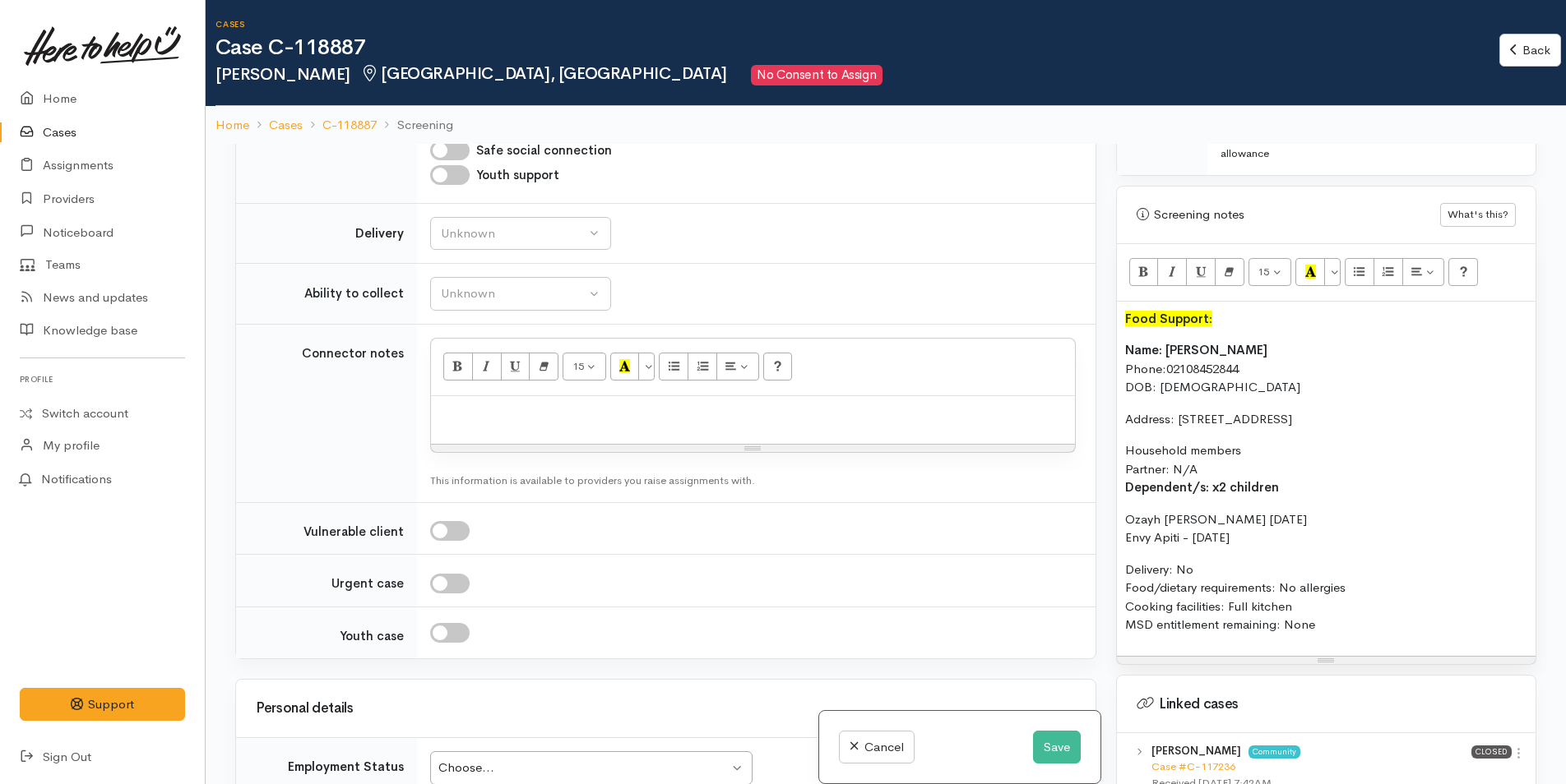
click at [458, 404] on p at bounding box center [753, 414] width 627 height 19
paste div
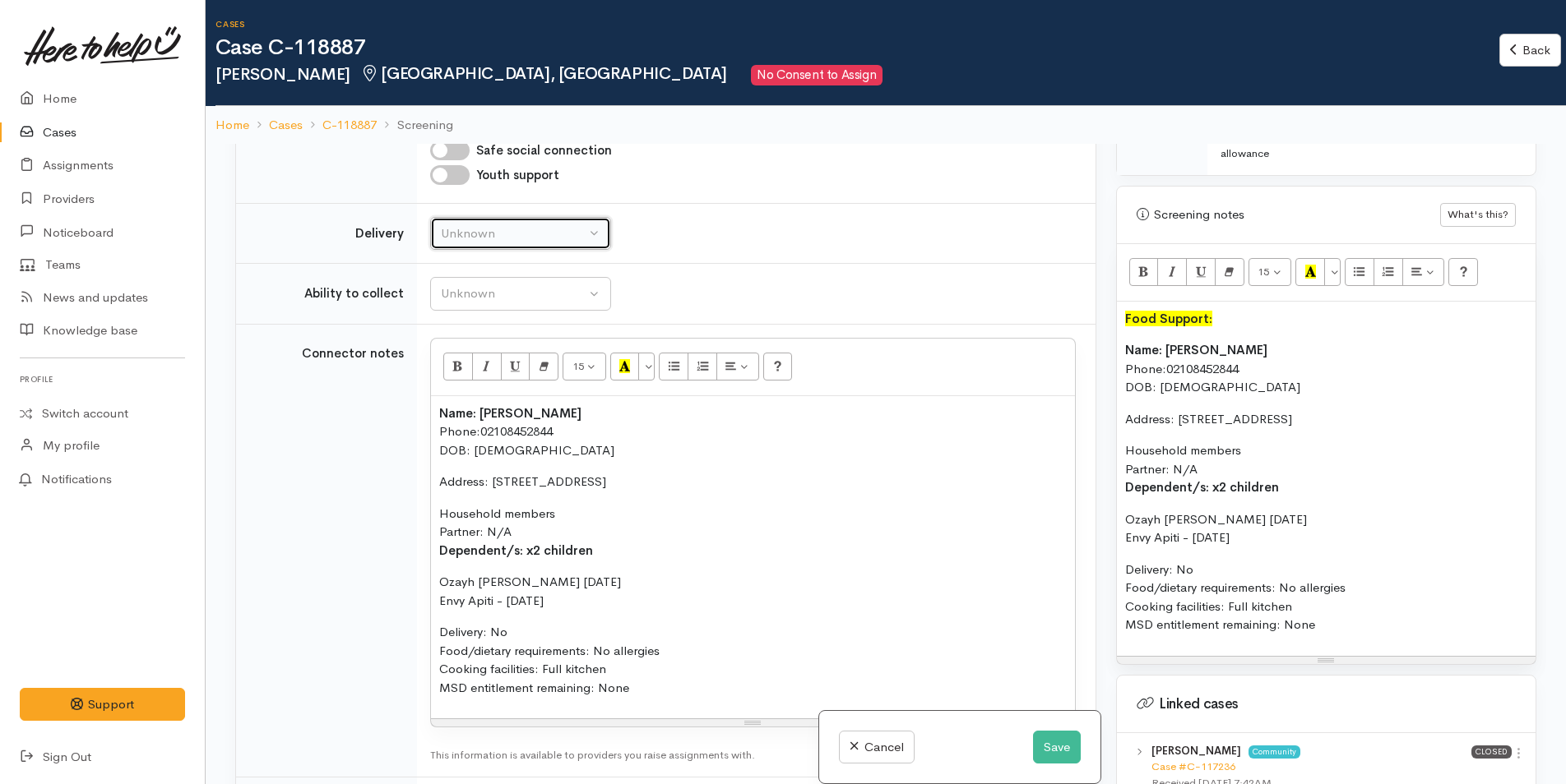
click at [476, 224] on div "Unknown" at bounding box center [513, 234] width 145 height 19
click at [457, 378] on span "No" at bounding box center [459, 387] width 17 height 19
select select "1"
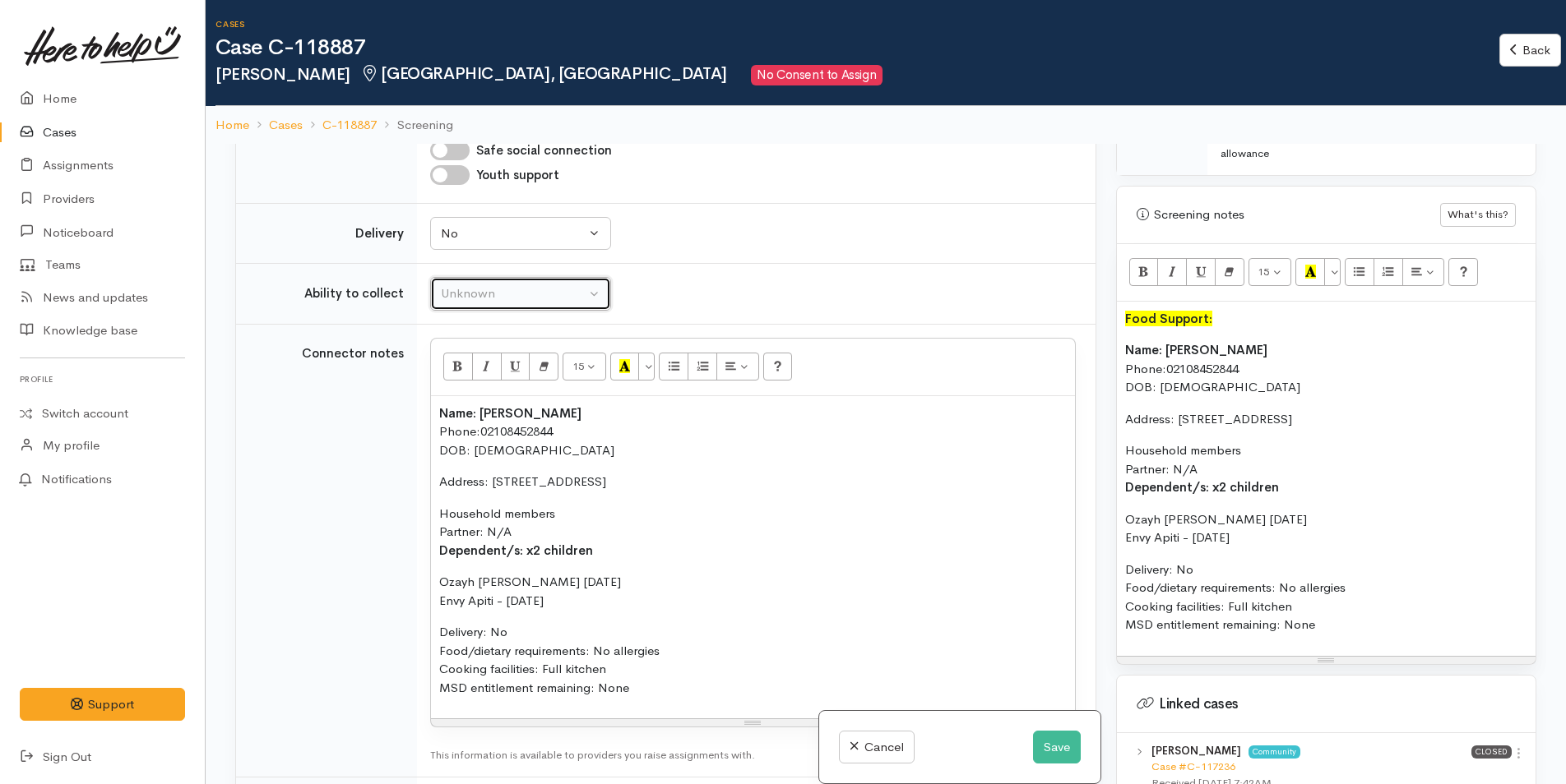
click at [482, 285] on div "Unknown" at bounding box center [513, 294] width 145 height 19
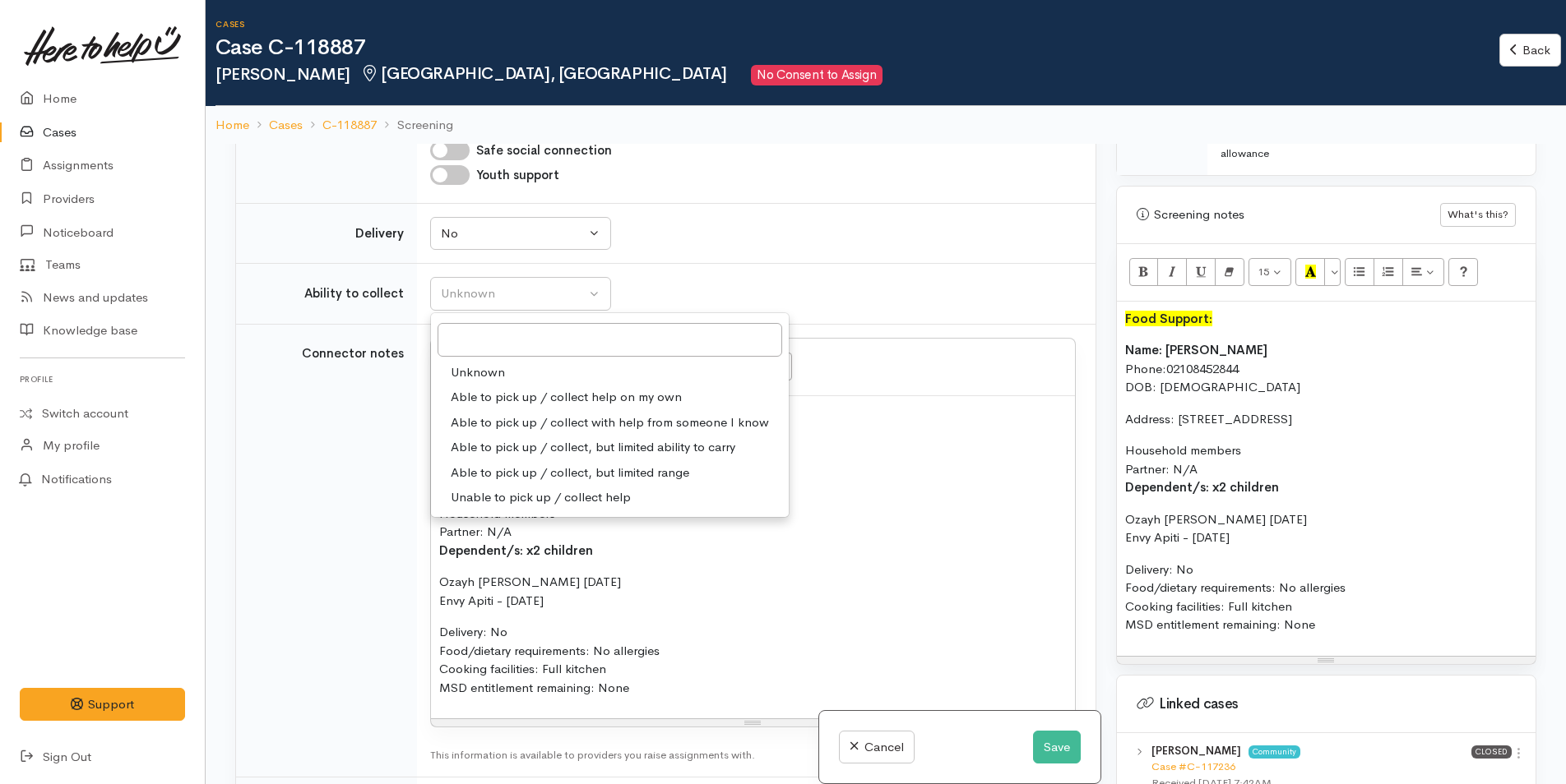
click at [481, 388] on span "Able to pick up / collect help on my own" at bounding box center [566, 398] width 231 height 19
select select "2"
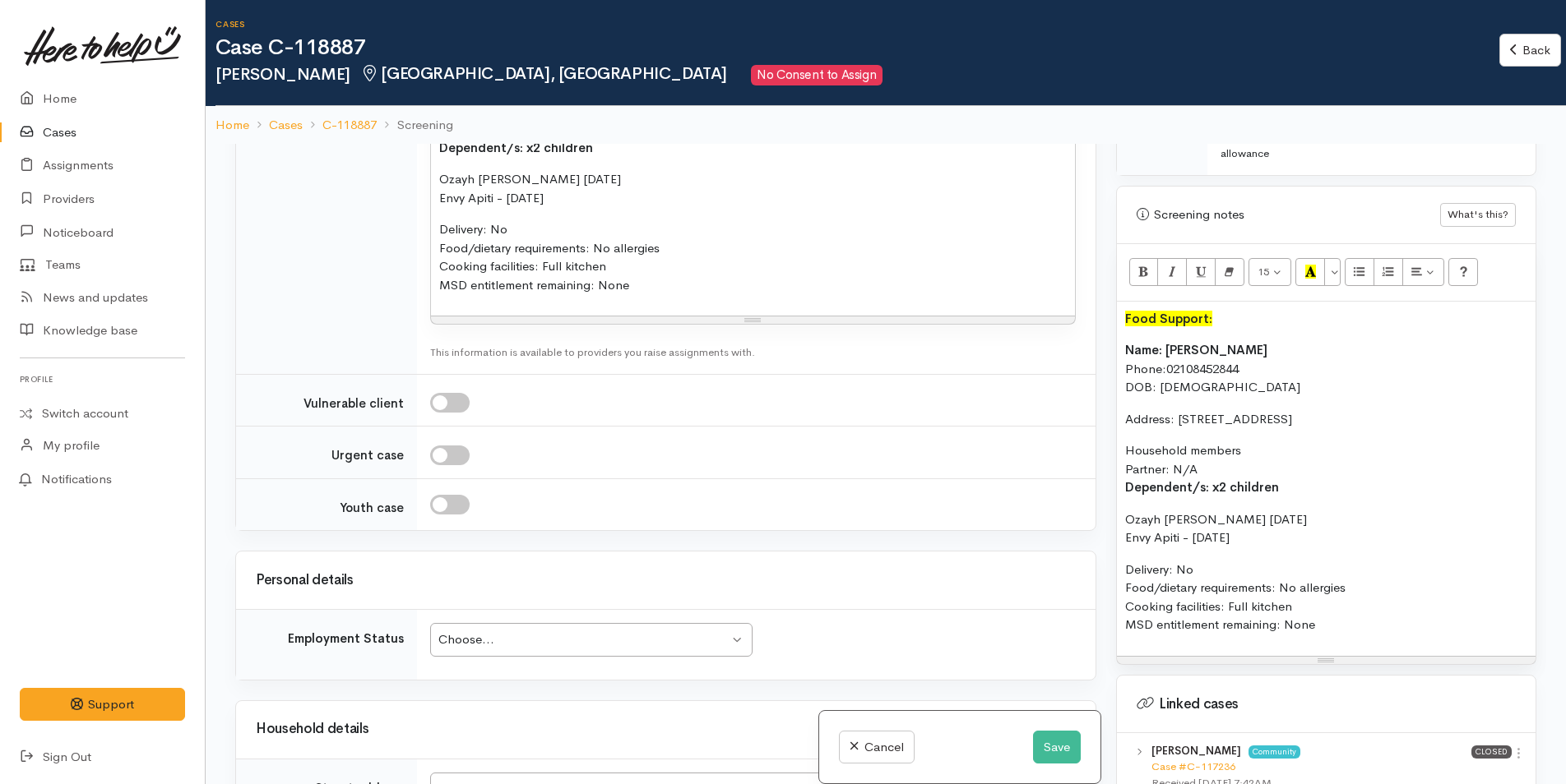
scroll to position [1972, 0]
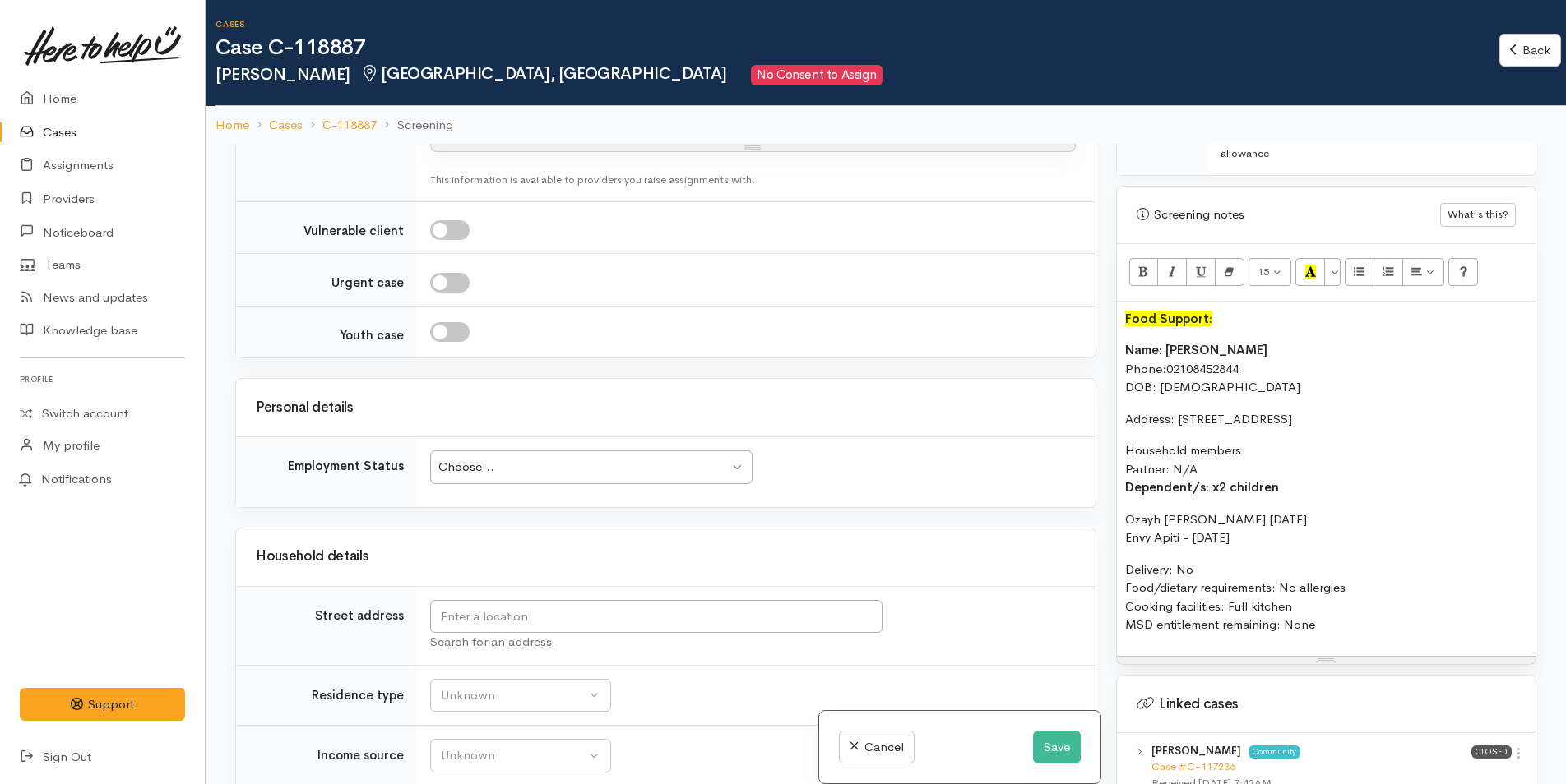
click at [505, 458] on div "Choose..." at bounding box center [583, 468] width 291 height 19
click at [491, 601] on input "text" at bounding box center [657, 616] width 453 height 34
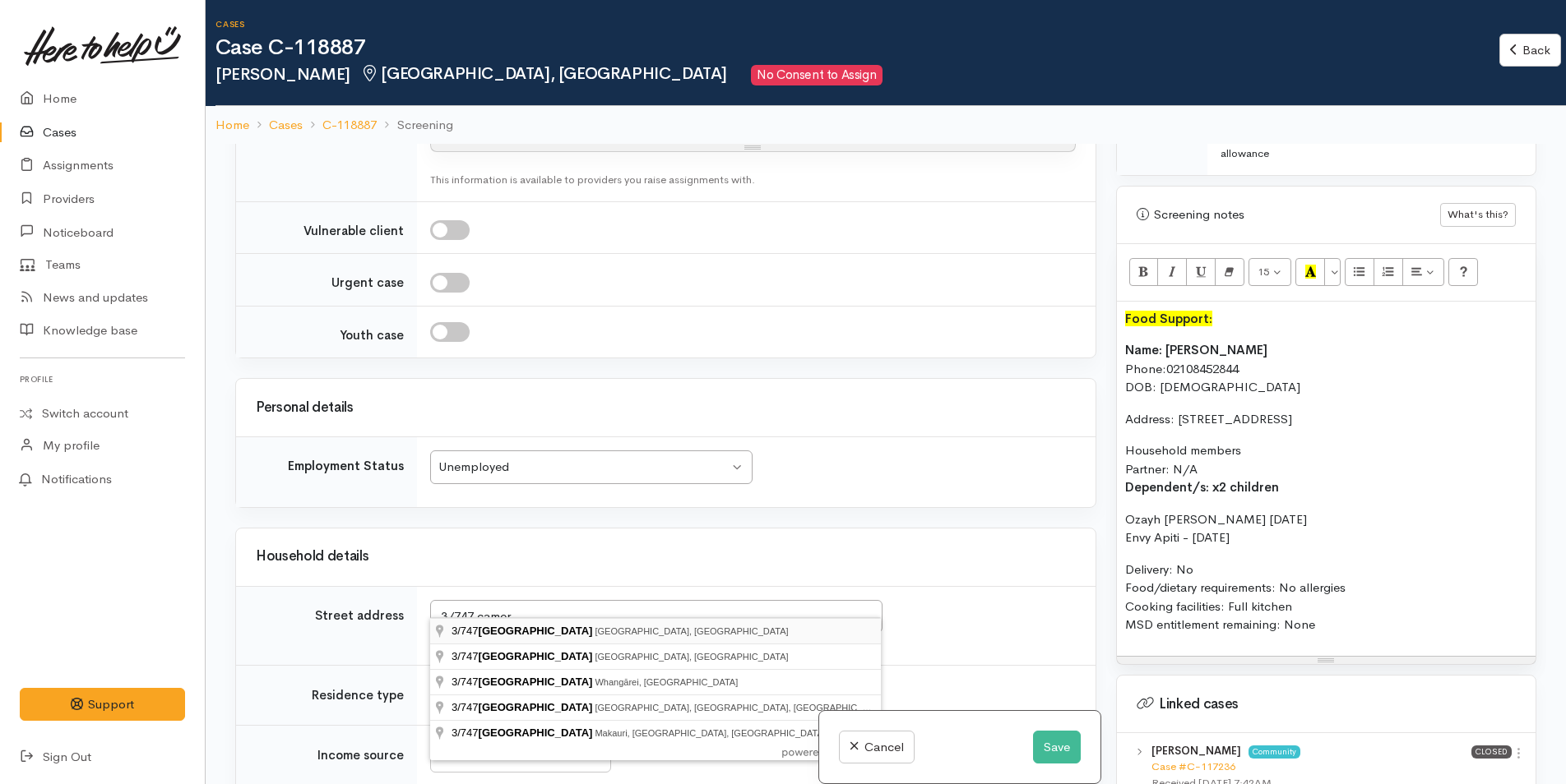
type input "3/747 Cameron Road, Tauranga, New Zealand"
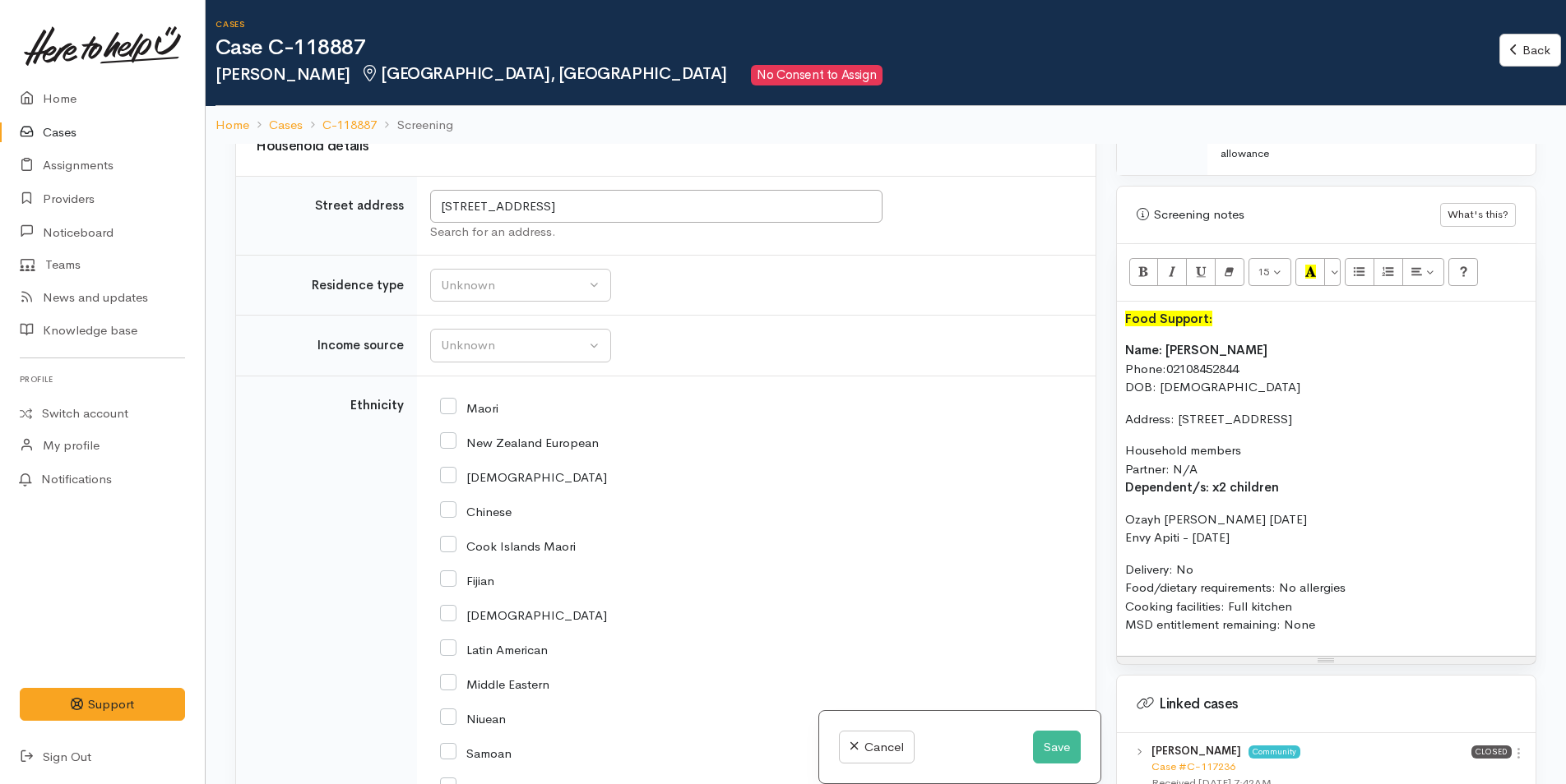
scroll to position [2384, 0]
click at [475, 275] on div "Unknown" at bounding box center [513, 285] width 145 height 19
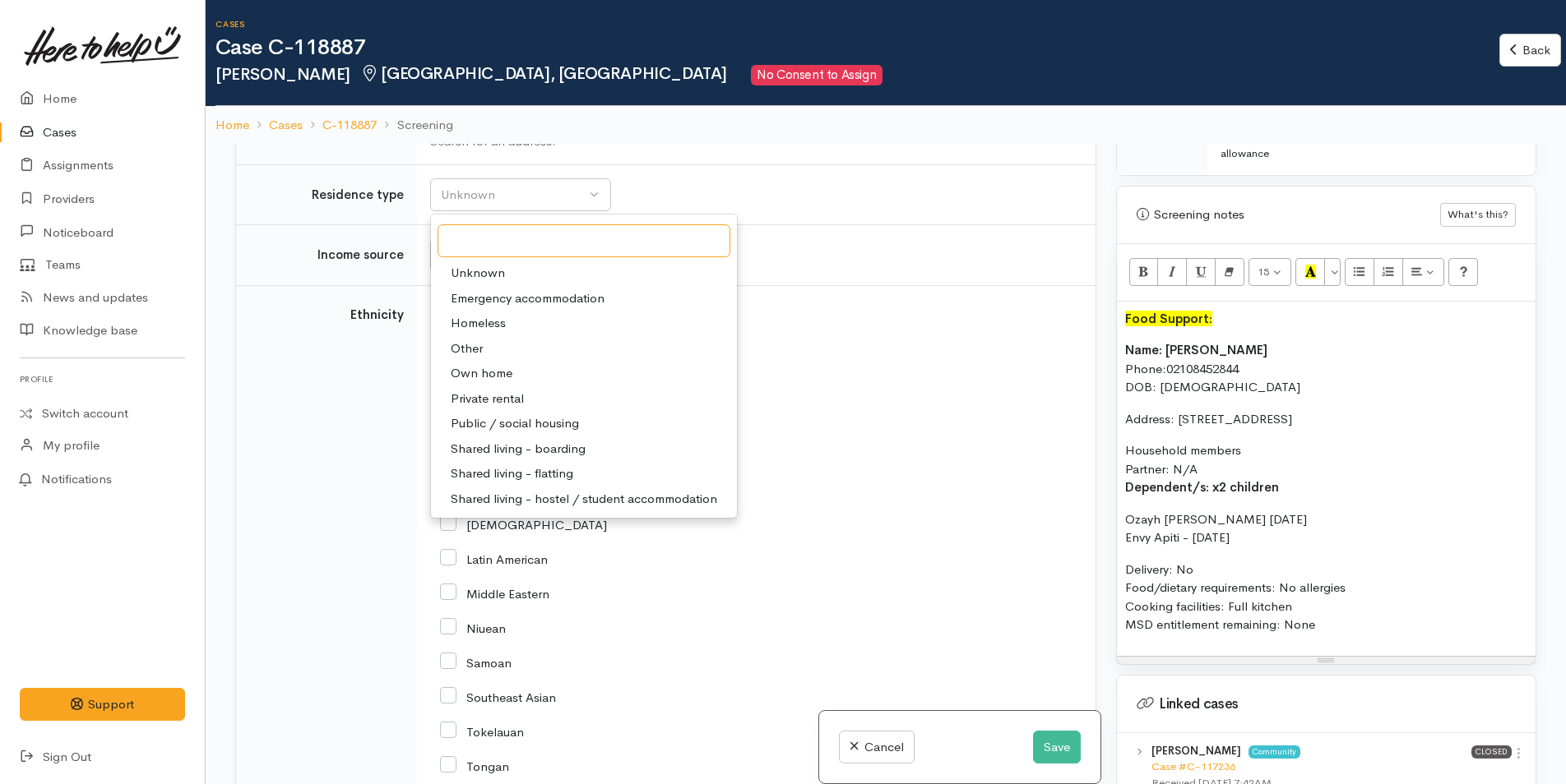
scroll to position [2548, 0]
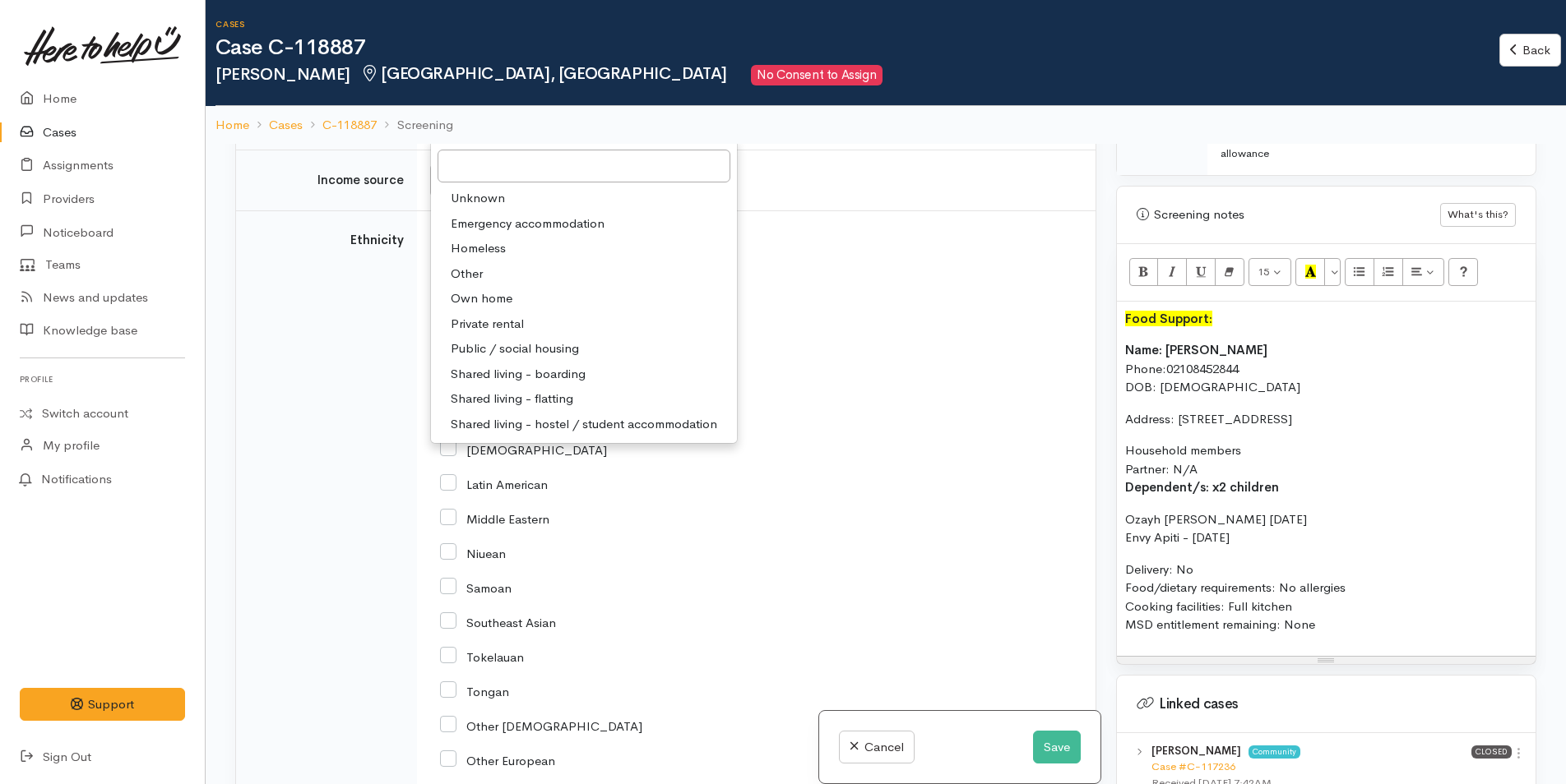
click at [488, 314] on span "Private rental" at bounding box center [487, 324] width 73 height 19
select select "2"
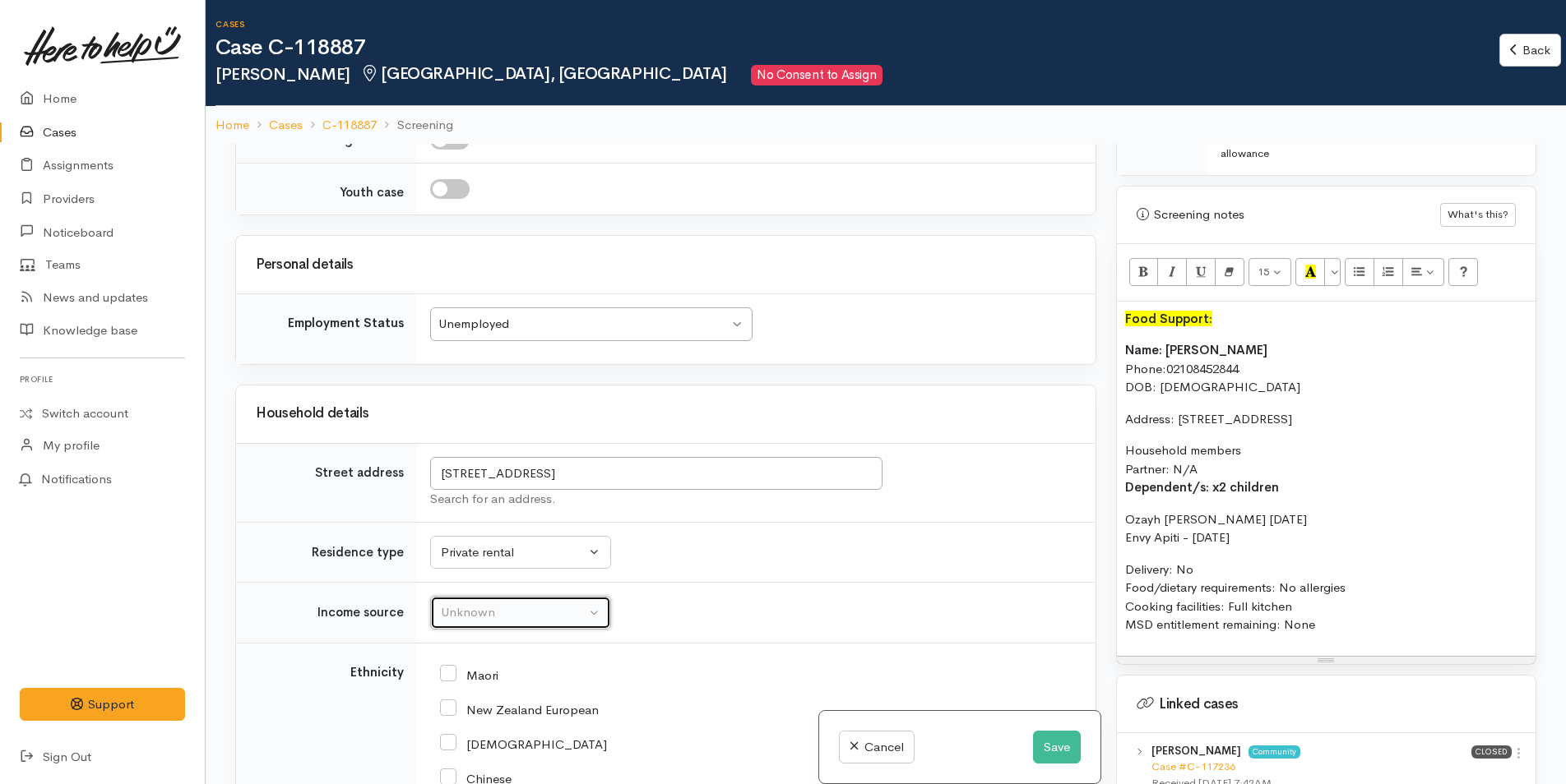
click at [473, 603] on div "Unknown" at bounding box center [513, 612] width 145 height 19
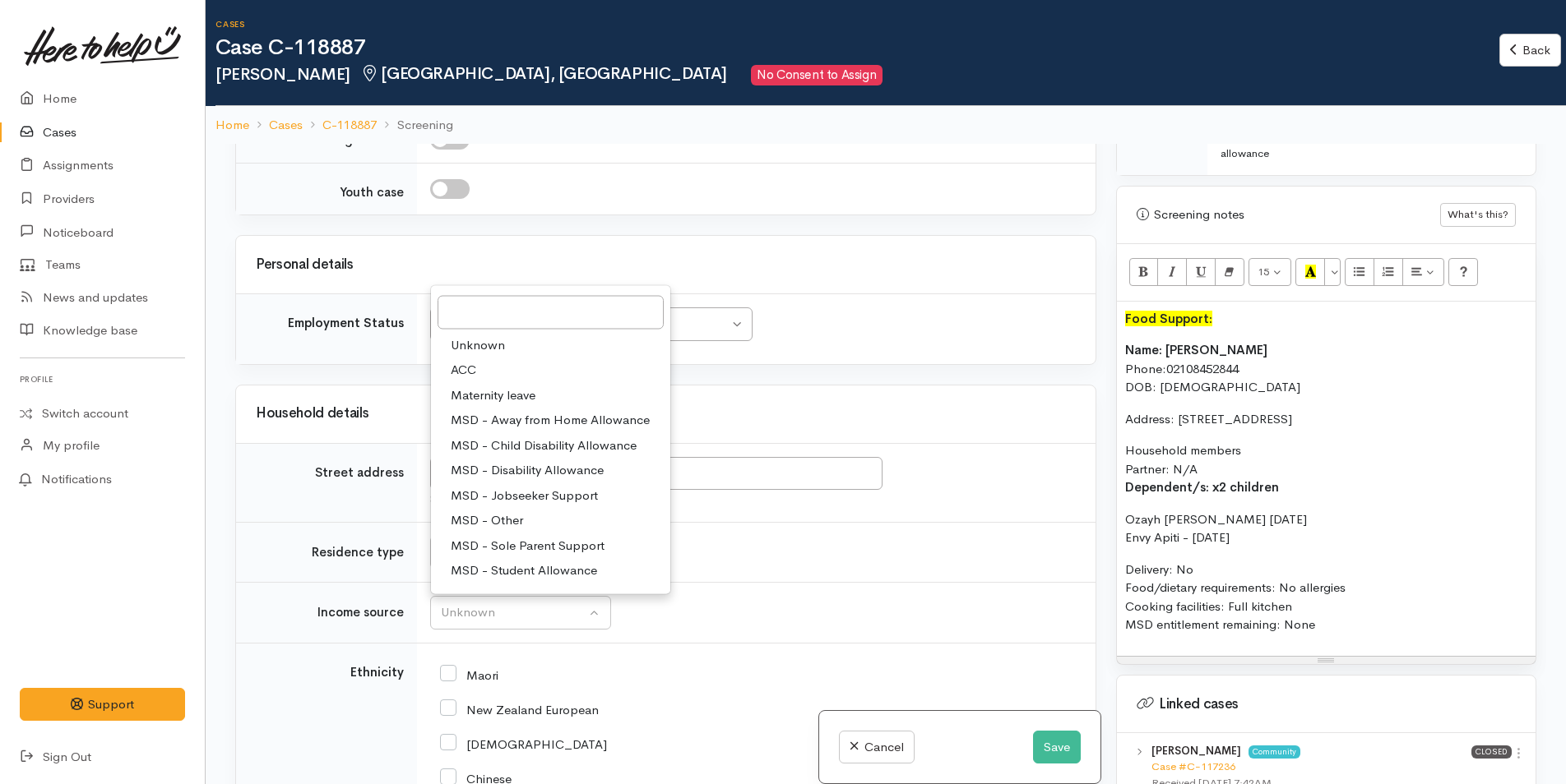
click at [505, 536] on span "MSD - Sole Parent Support" at bounding box center [527, 545] width 153 height 19
select select "7"
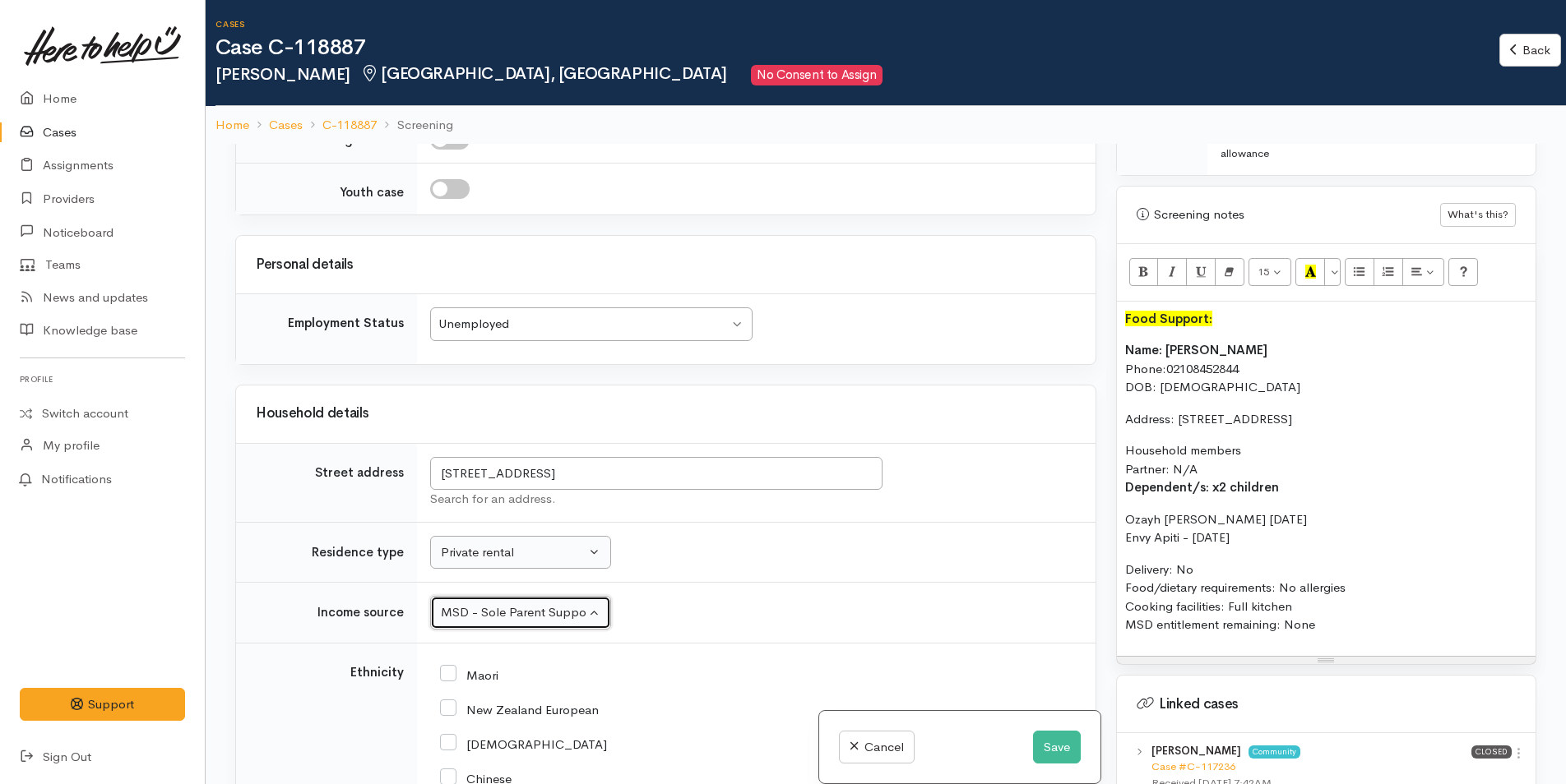
scroll to position [2526, 0]
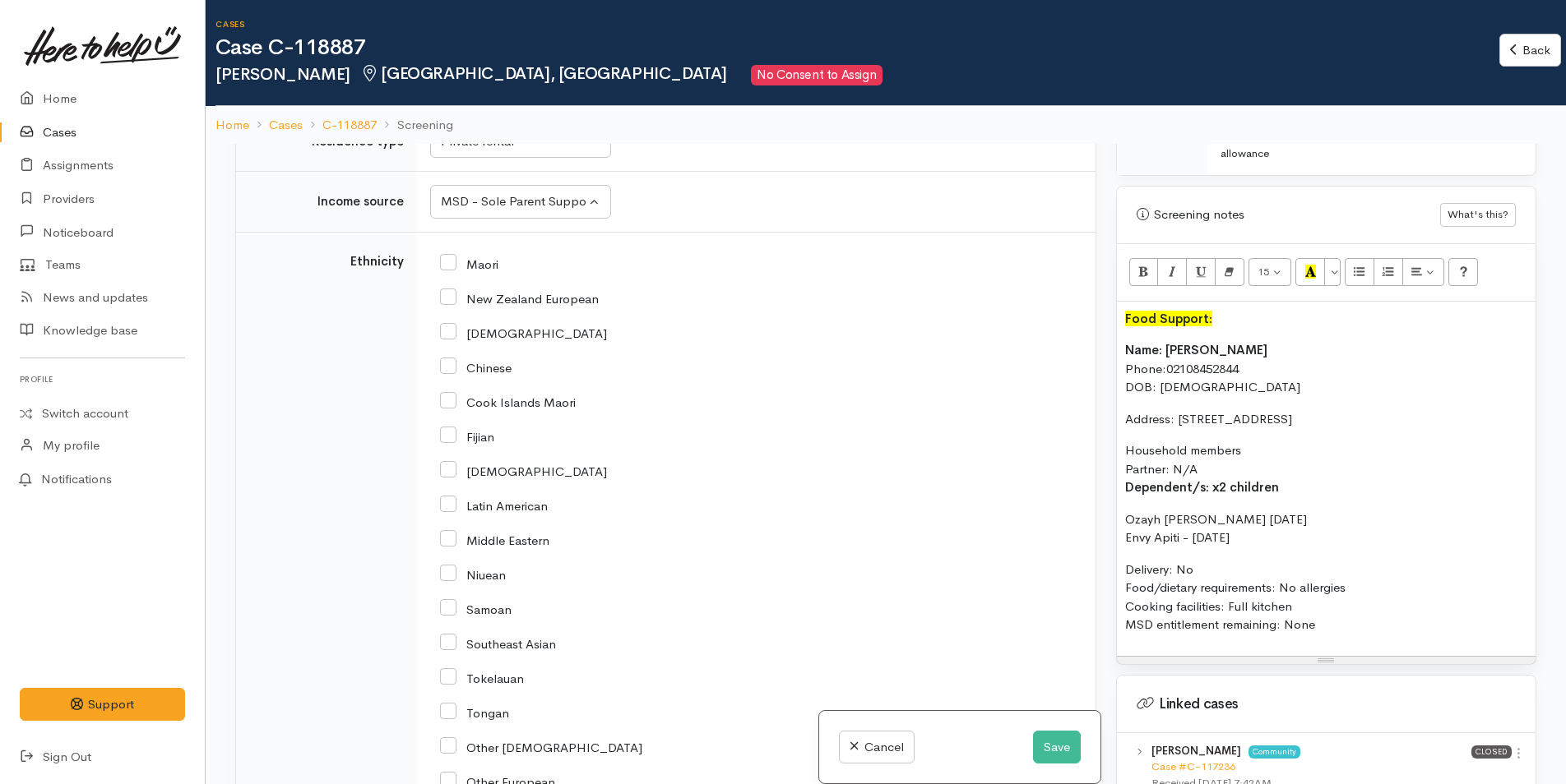
click at [452, 256] on input "Maori" at bounding box center [469, 263] width 58 height 14
checkbox input "true"
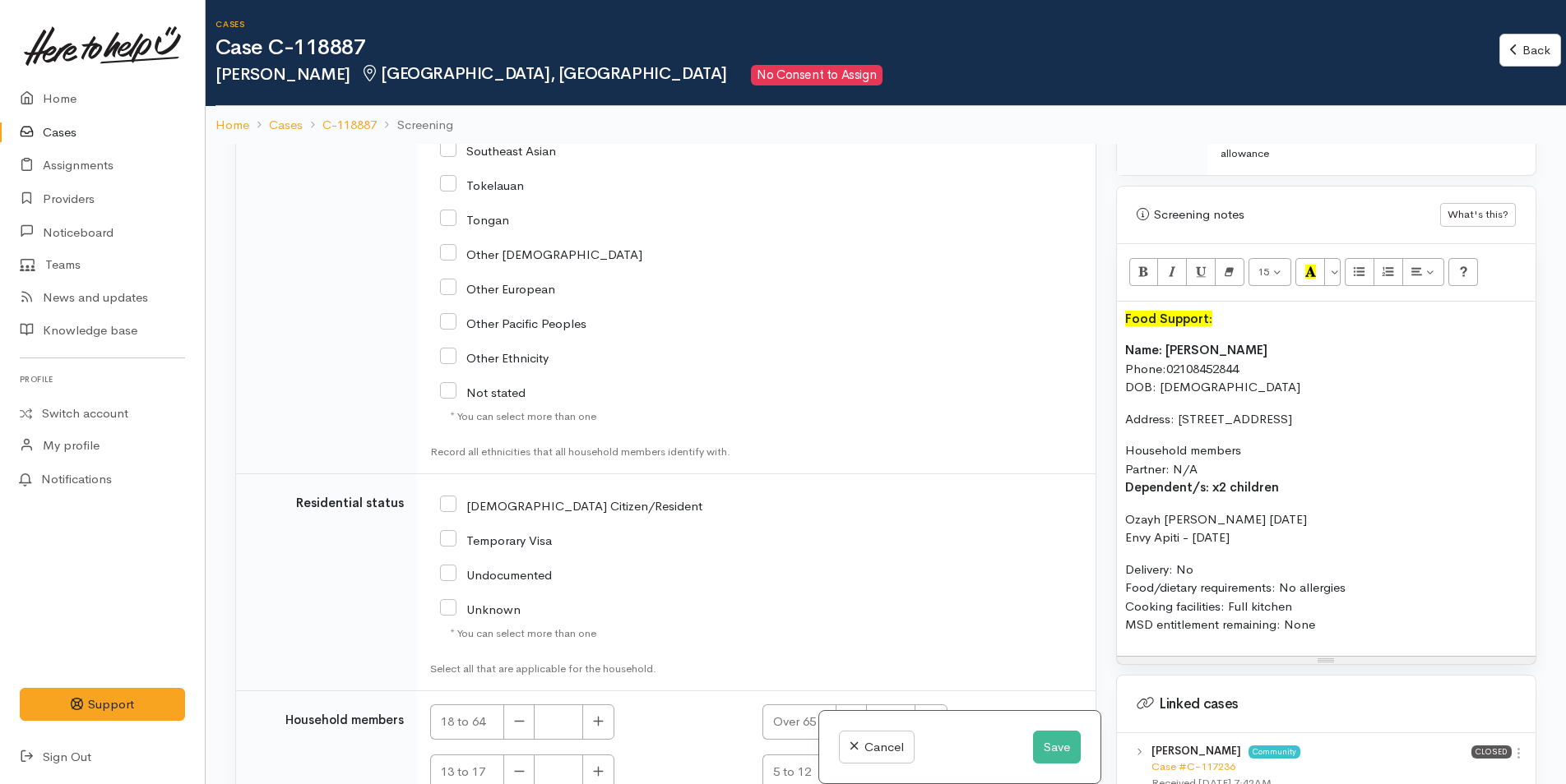
click at [453, 497] on input "NZ Citizen/Resident" at bounding box center [572, 504] width 263 height 14
checkbox input "true"
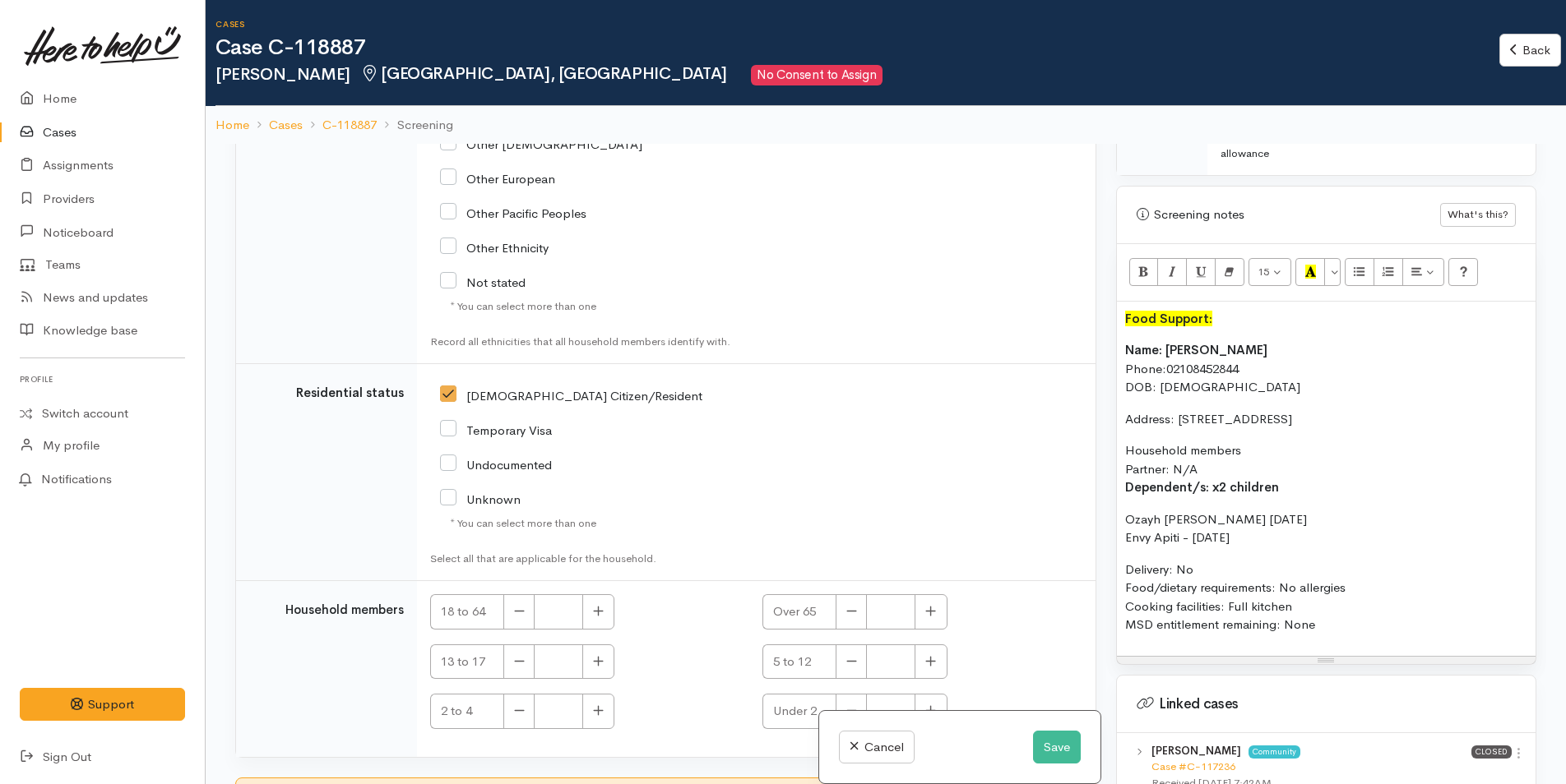
scroll to position [3131, 0]
click at [597, 593] on button "button" at bounding box center [597, 611] width 32 height 35
type input "1"
click at [936, 693] on button "button" at bounding box center [930, 710] width 32 height 35
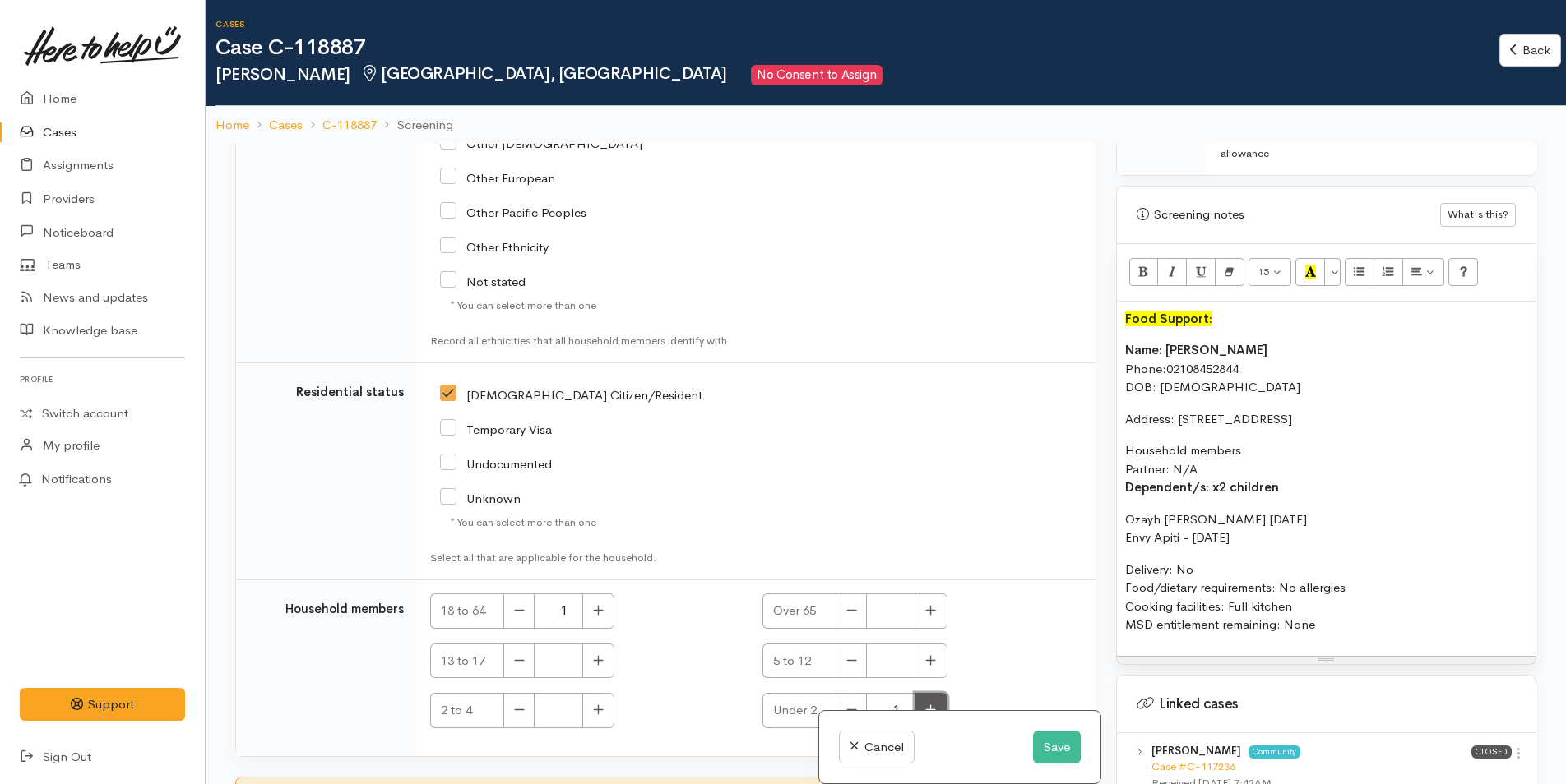
type input "2"
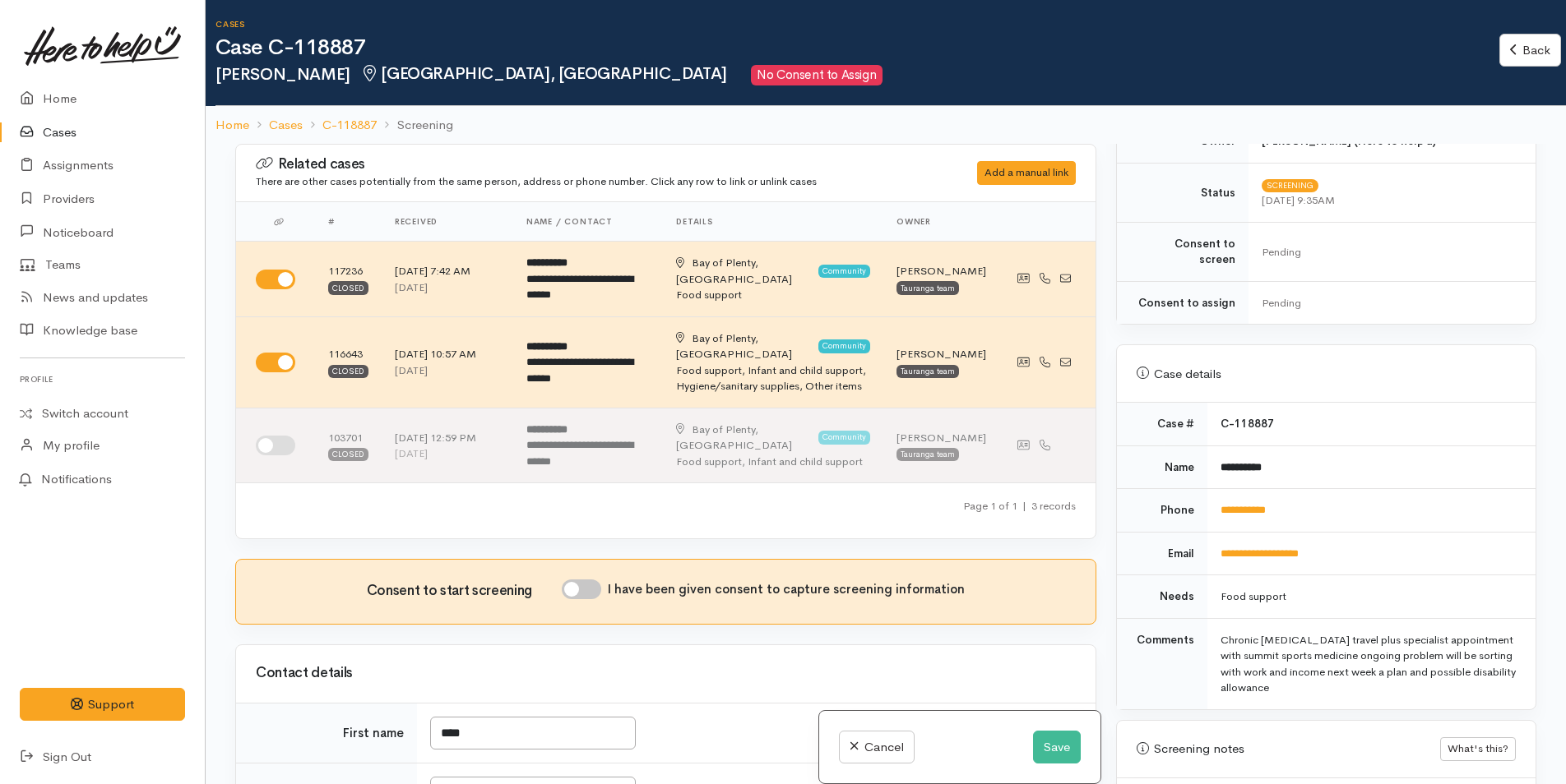
scroll to position [575, 0]
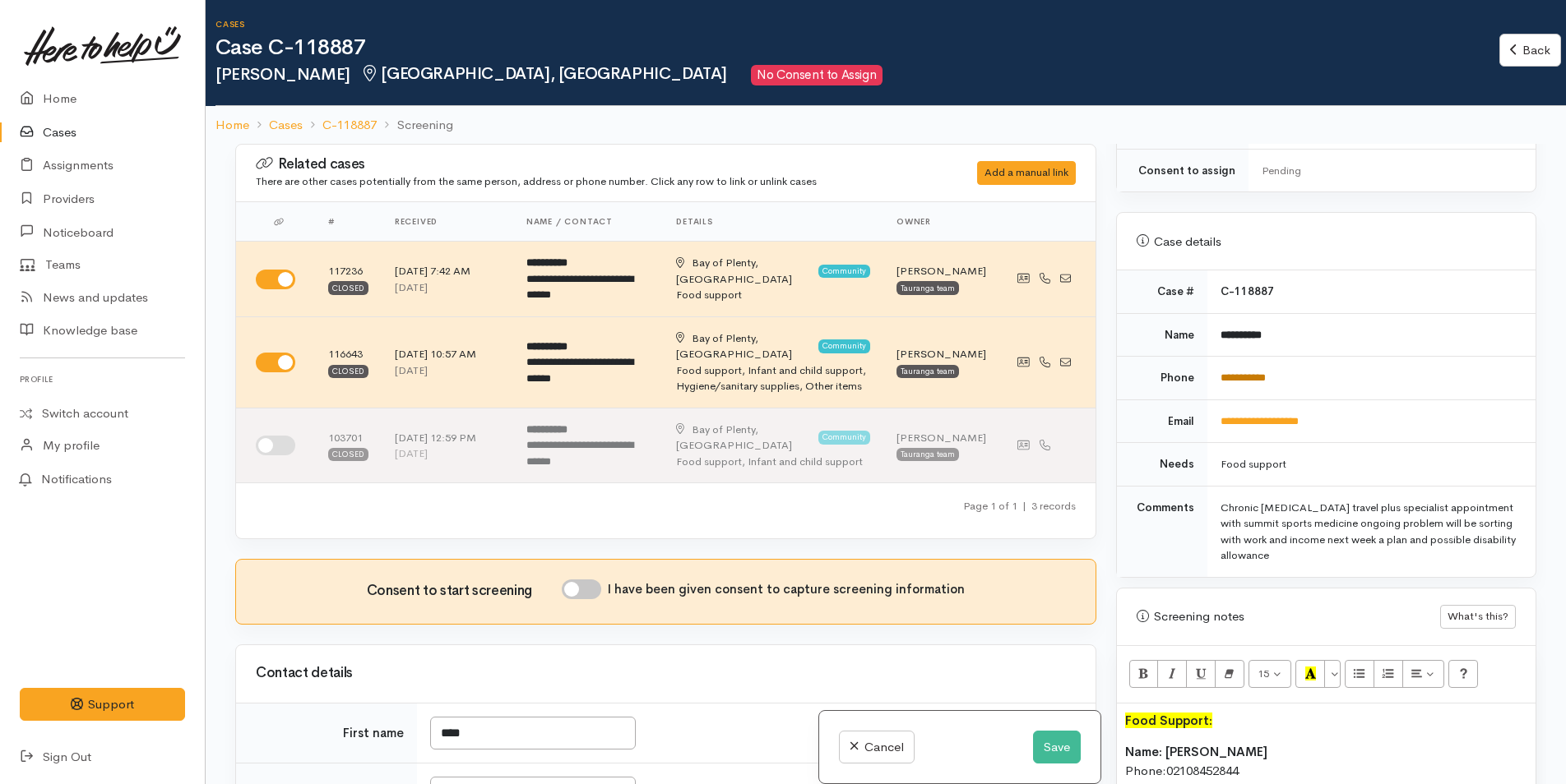
click at [1255, 372] on link "**********" at bounding box center [1243, 377] width 45 height 11
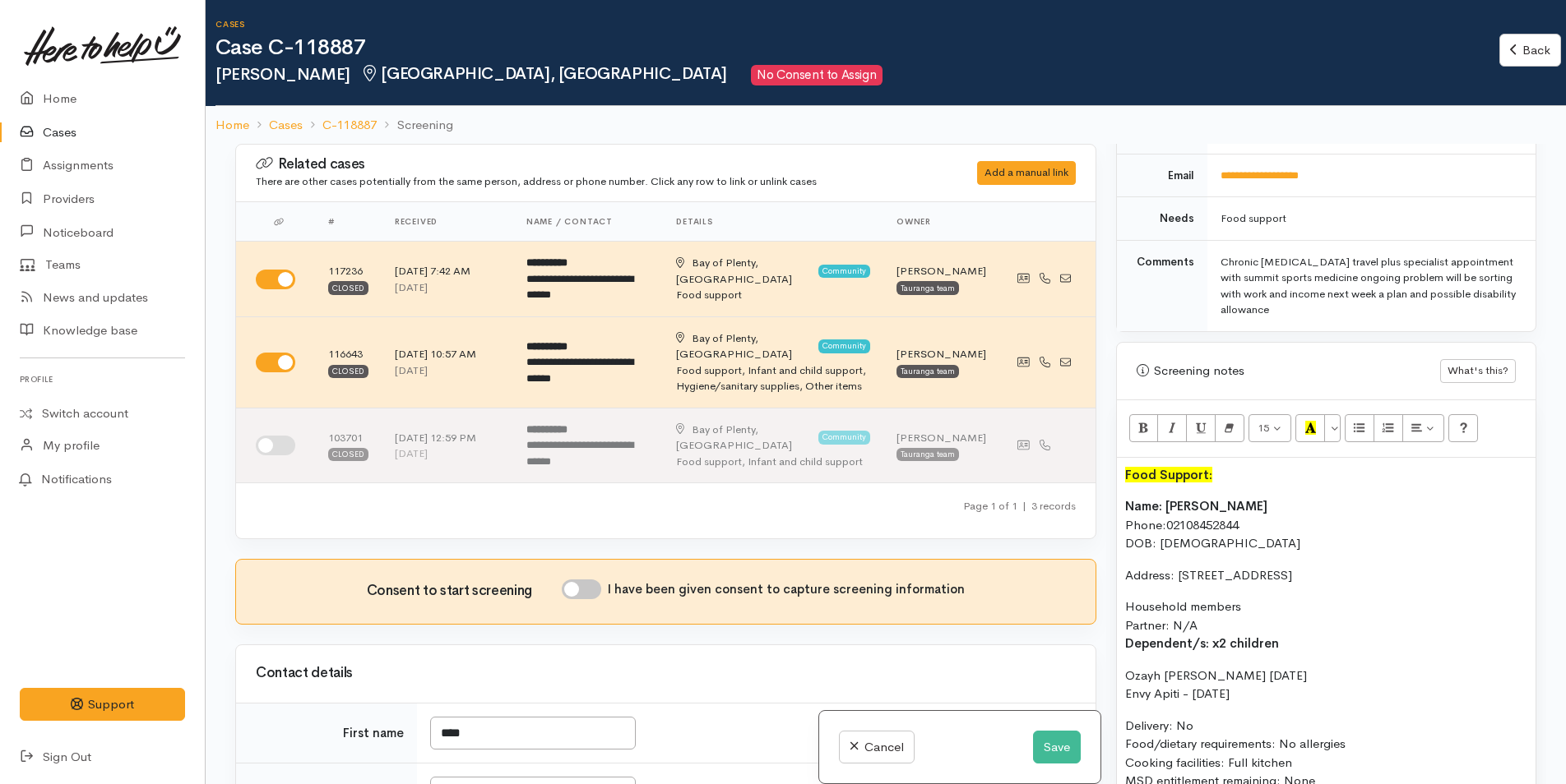
scroll to position [822, 0]
click at [1122, 488] on div "Food Support: Name: Kaea Symes Phone: 02108452844 DOB: 05/04/2004 Address: 3/74…" at bounding box center [1326, 634] width 419 height 355
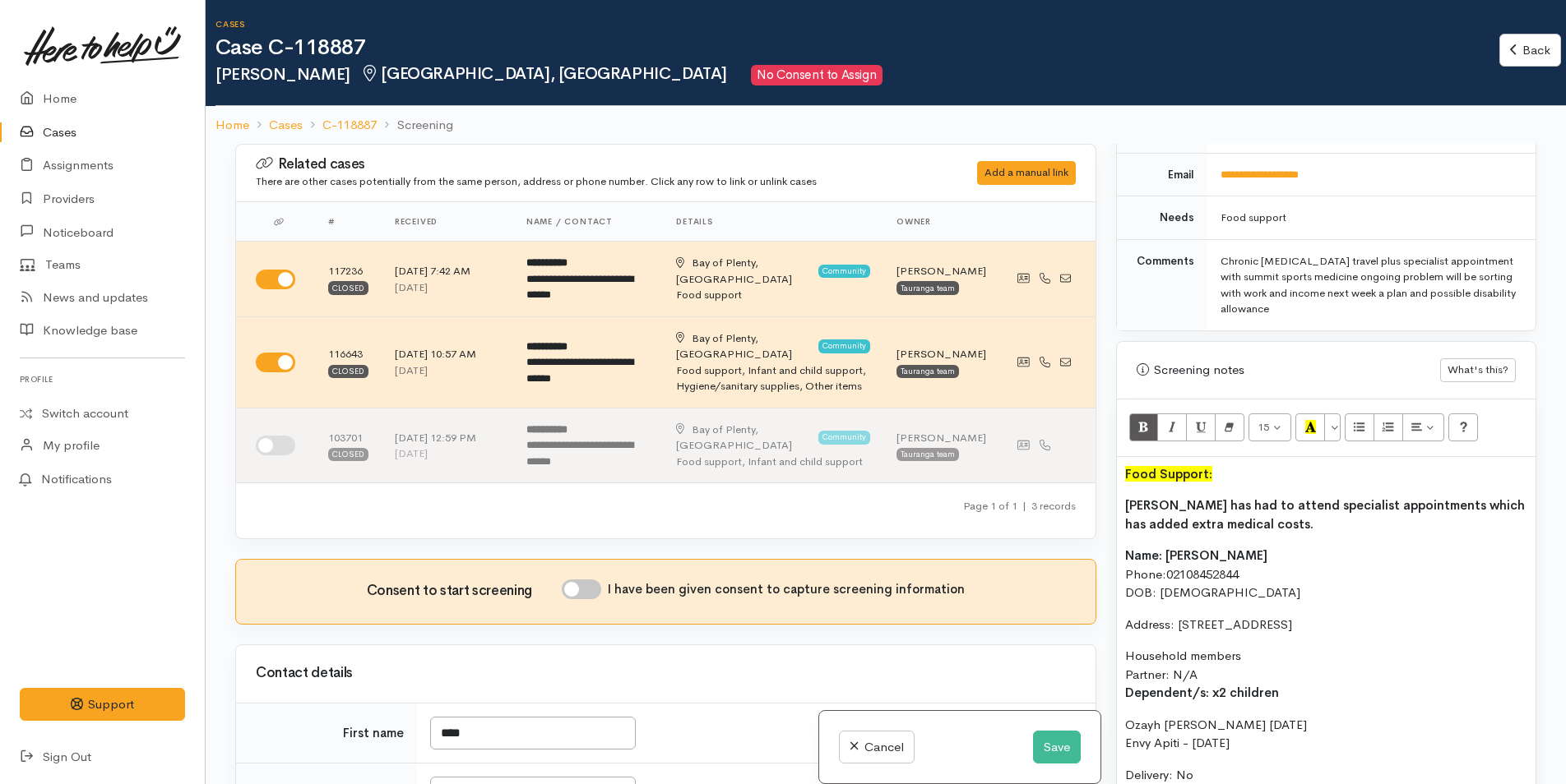
click at [601, 580] on input "I have been given consent to capture screening information" at bounding box center [581, 589] width 39 height 20
checkbox input "true"
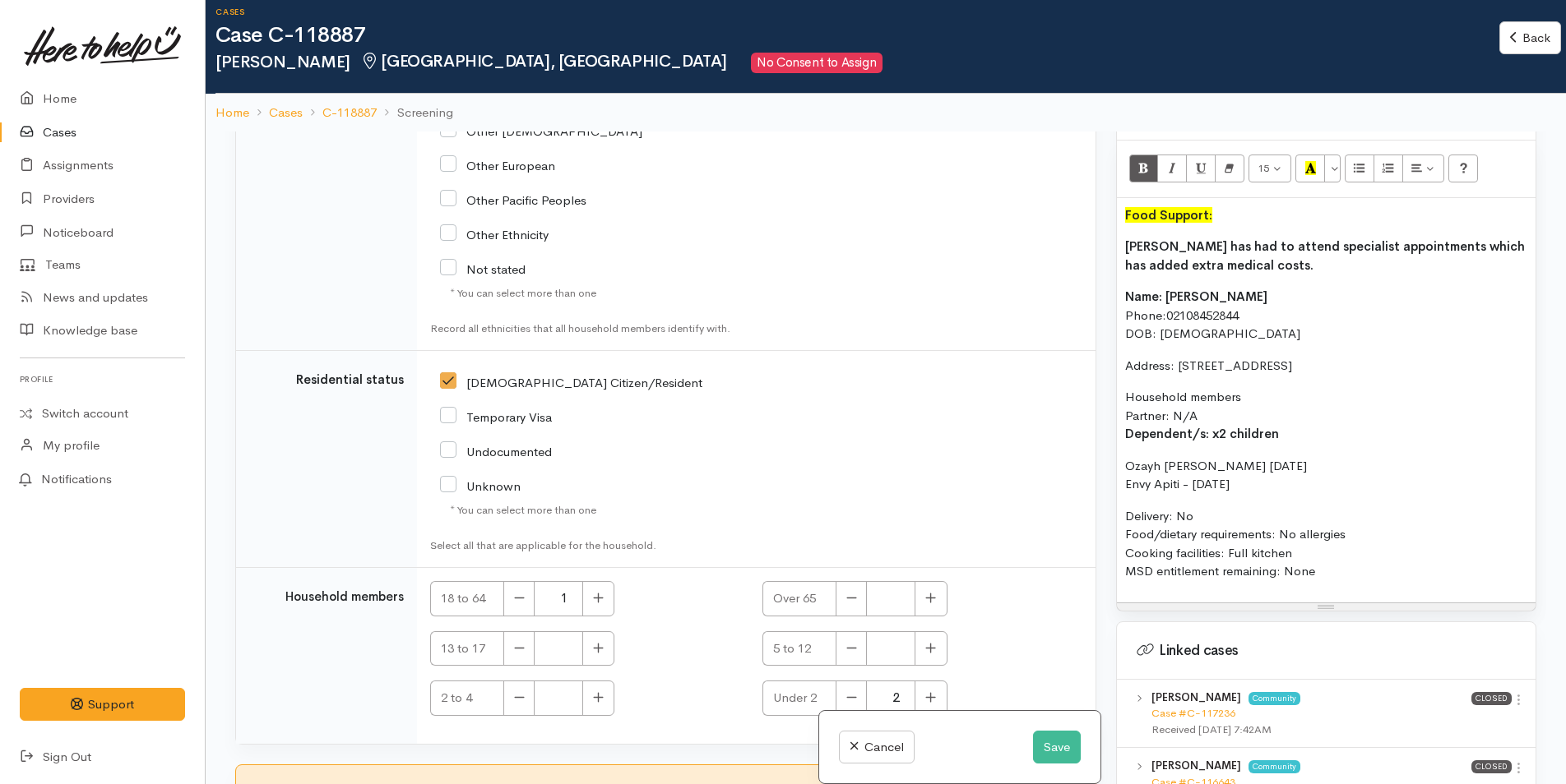
scroll to position [144, 0]
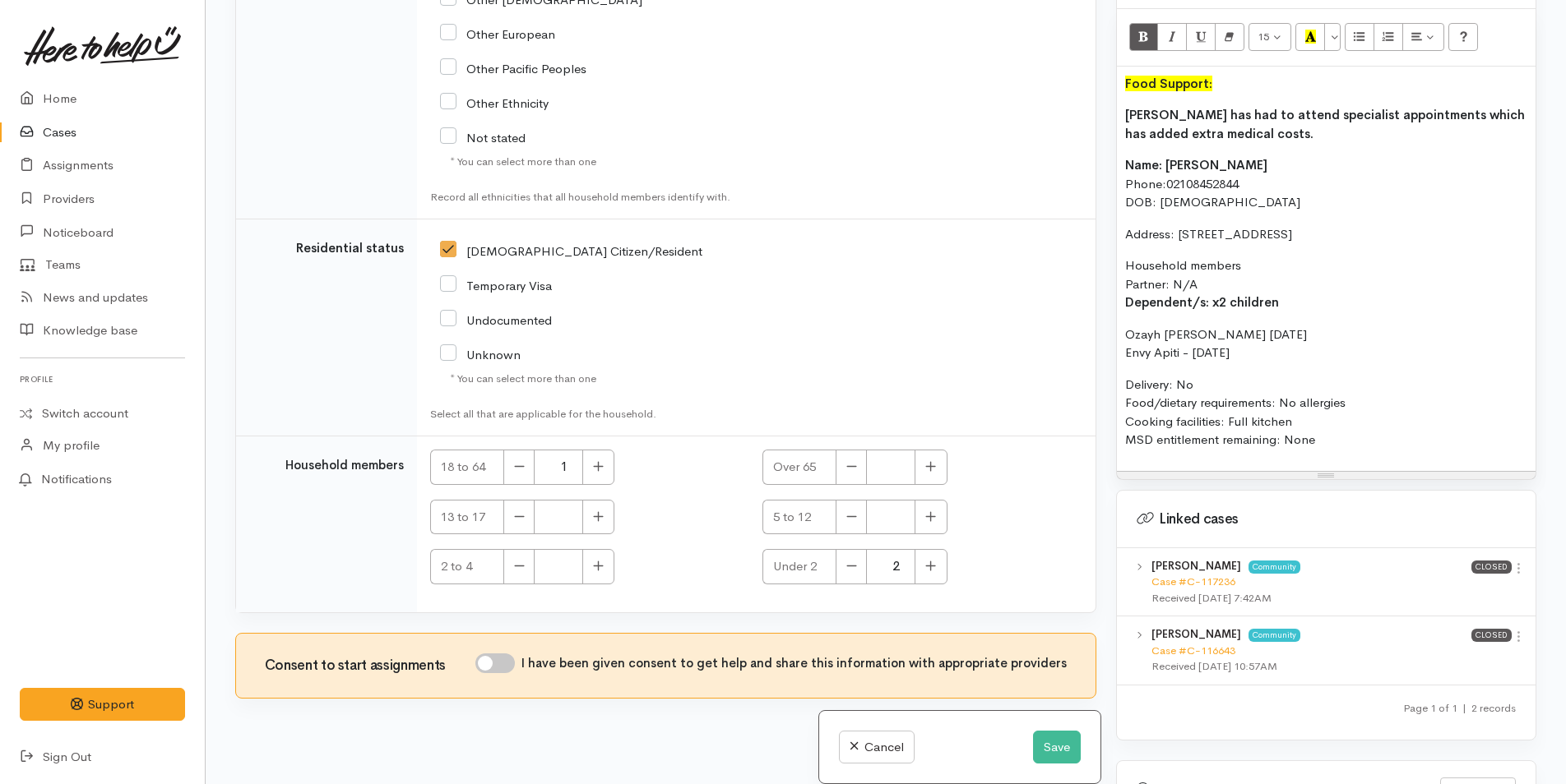
drag, startPoint x: 494, startPoint y: 648, endPoint x: 500, endPoint y: 639, distance: 10.8
click at [494, 654] on input "I have been given consent to get help and share this information with appropria…" at bounding box center [495, 663] width 39 height 20
checkbox input "true"
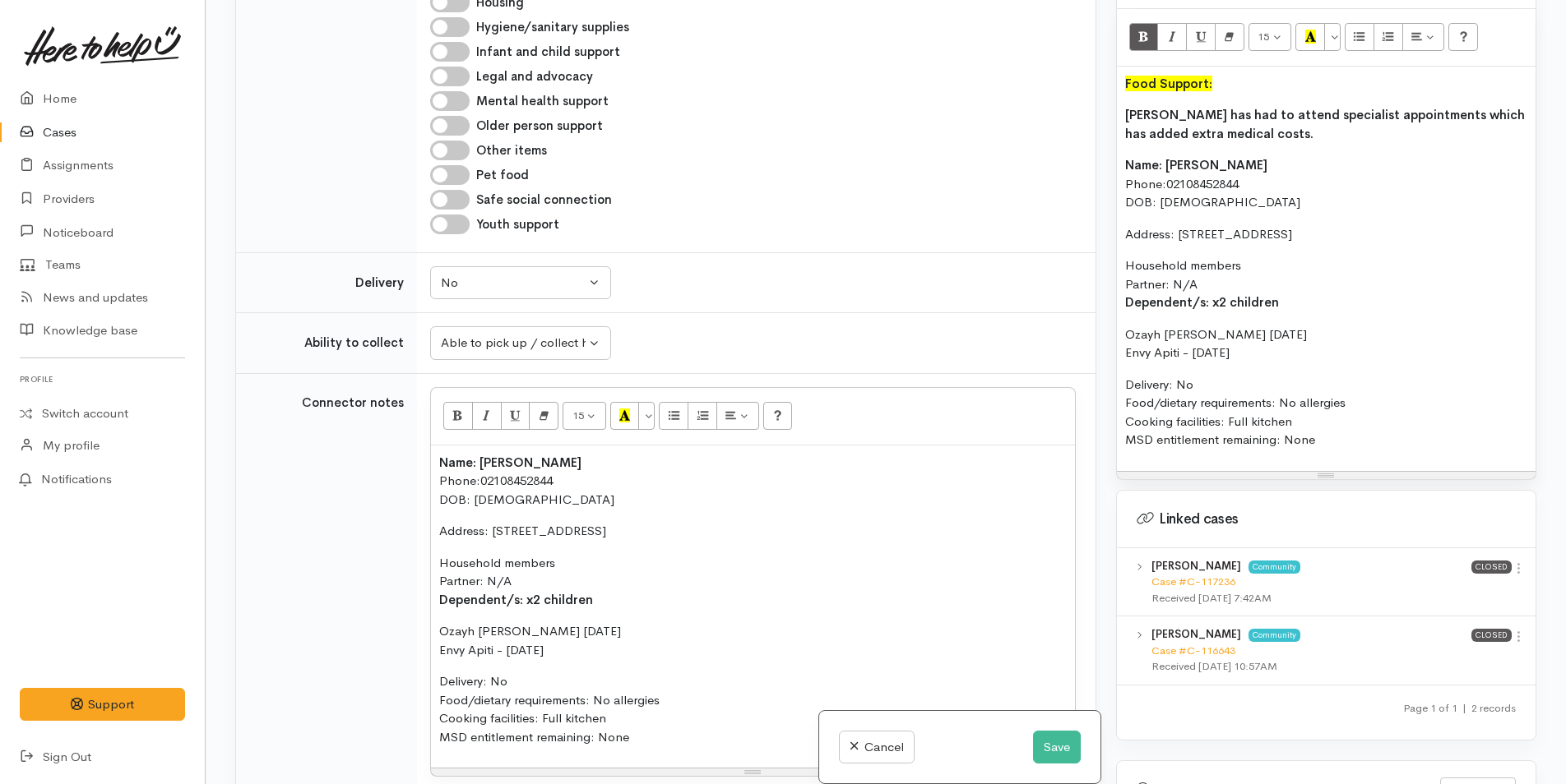
scroll to position [1233, 0]
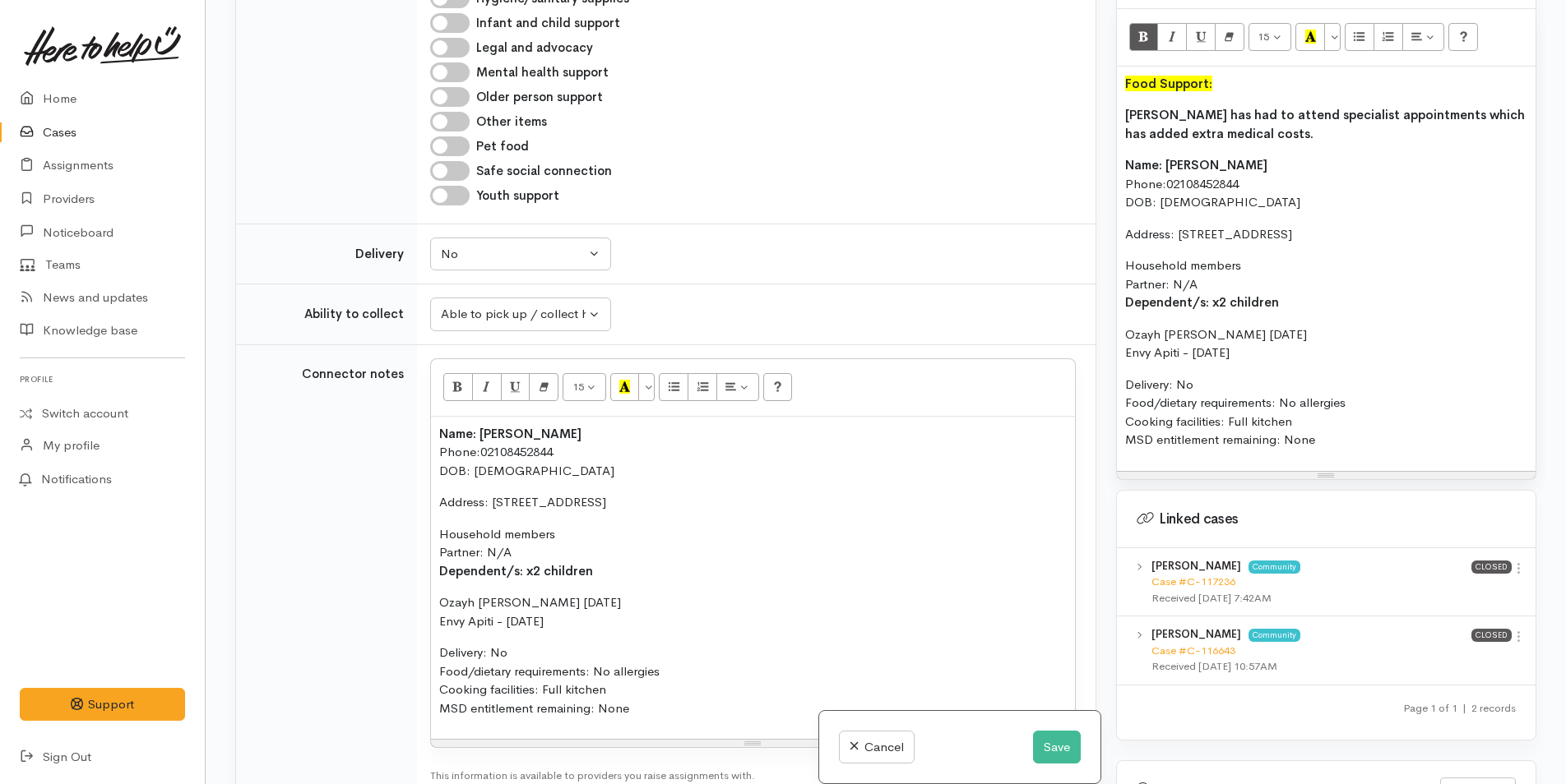
click at [1276, 126] on p "Kaea has had to attend specialist appointments which has added extra medical co…" at bounding box center [1325, 125] width 402 height 37
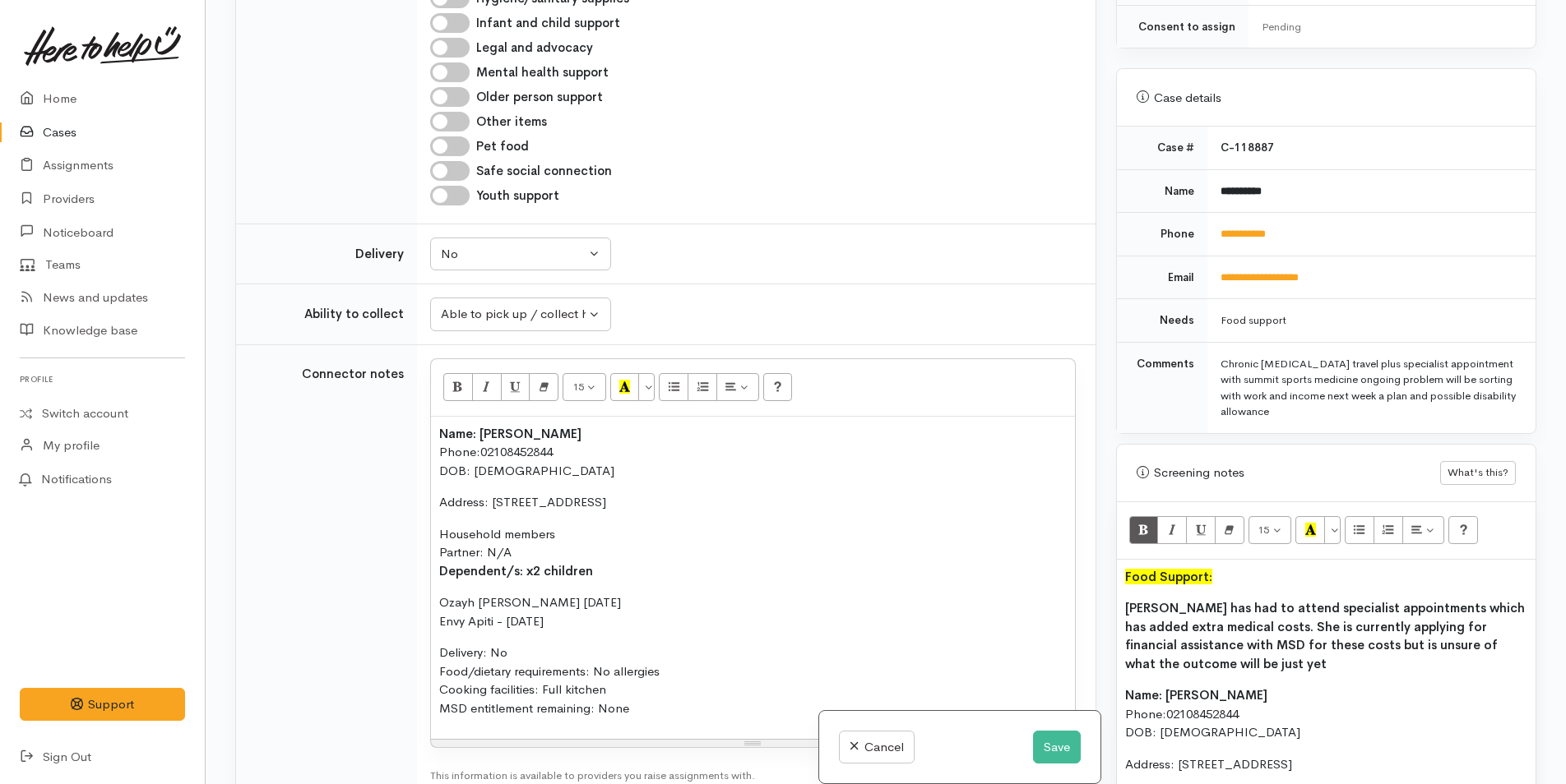
click at [1272, 230] on td "**********" at bounding box center [1371, 234] width 328 height 43
click at [1268, 224] on td "**********" at bounding box center [1371, 234] width 328 height 43
click at [1265, 228] on link "**********" at bounding box center [1243, 233] width 45 height 11
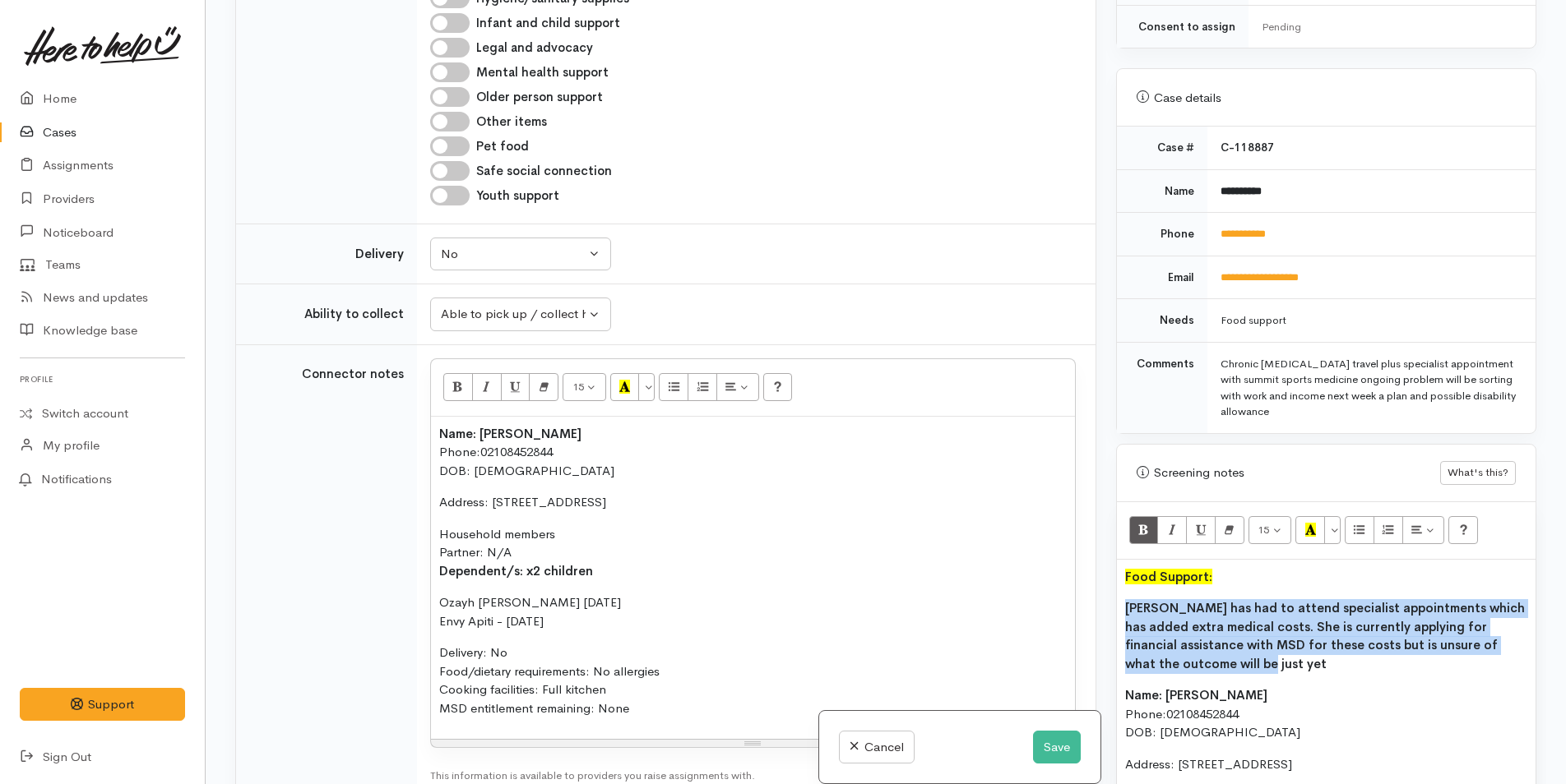
drag, startPoint x: 1216, startPoint y: 629, endPoint x: 1103, endPoint y: 576, distance: 124.8
click at [1103, 578] on div "Related cases There are other cases potentially from the same person, address o…" at bounding box center [885, 392] width 1321 height 784
click at [1138, 522] on icon "Bold (CTRL+B)" at bounding box center [1143, 529] width 11 height 14
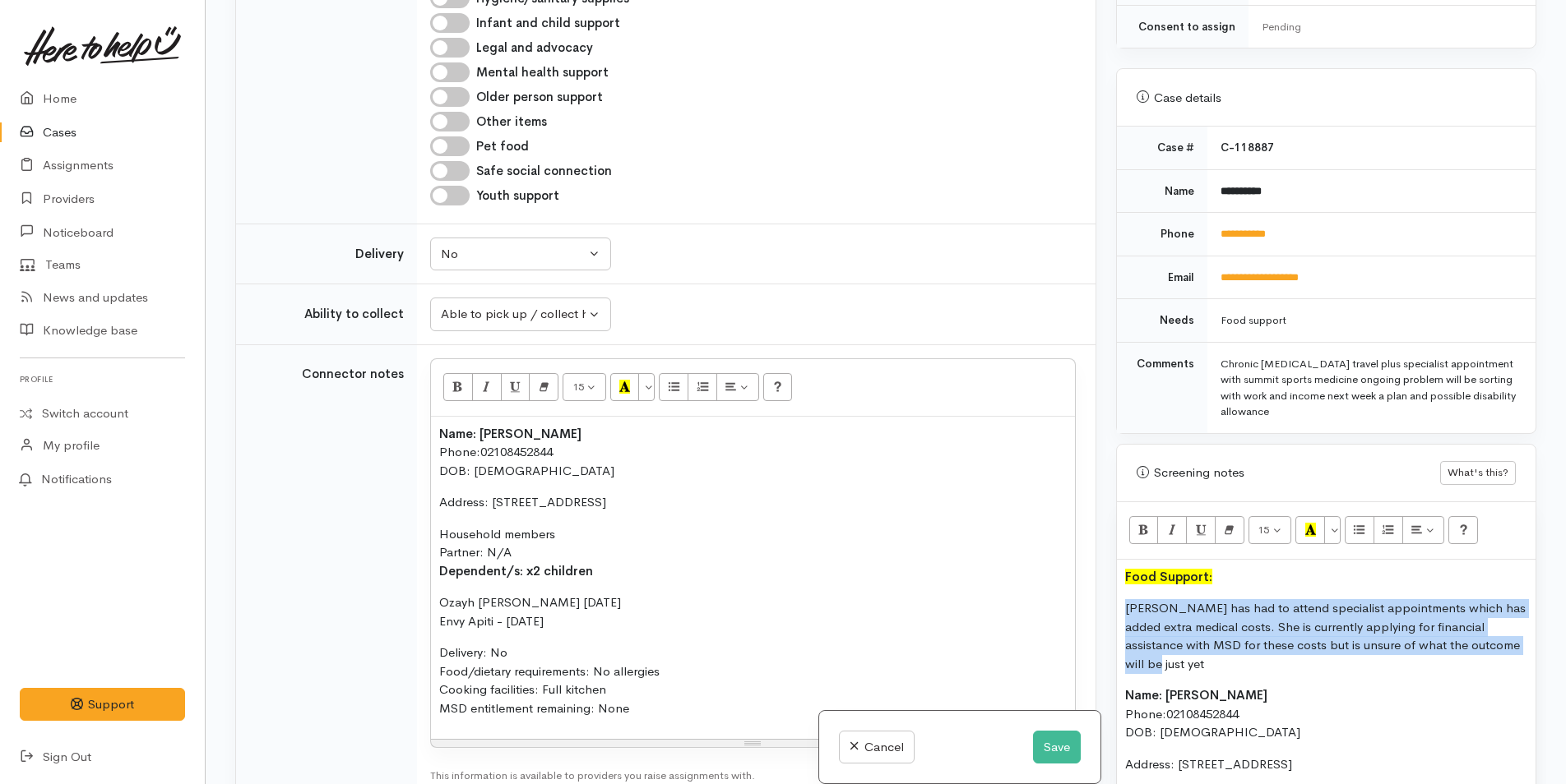
copy p "Kaea has had to attend specialist appointments which has added extra medical co…"
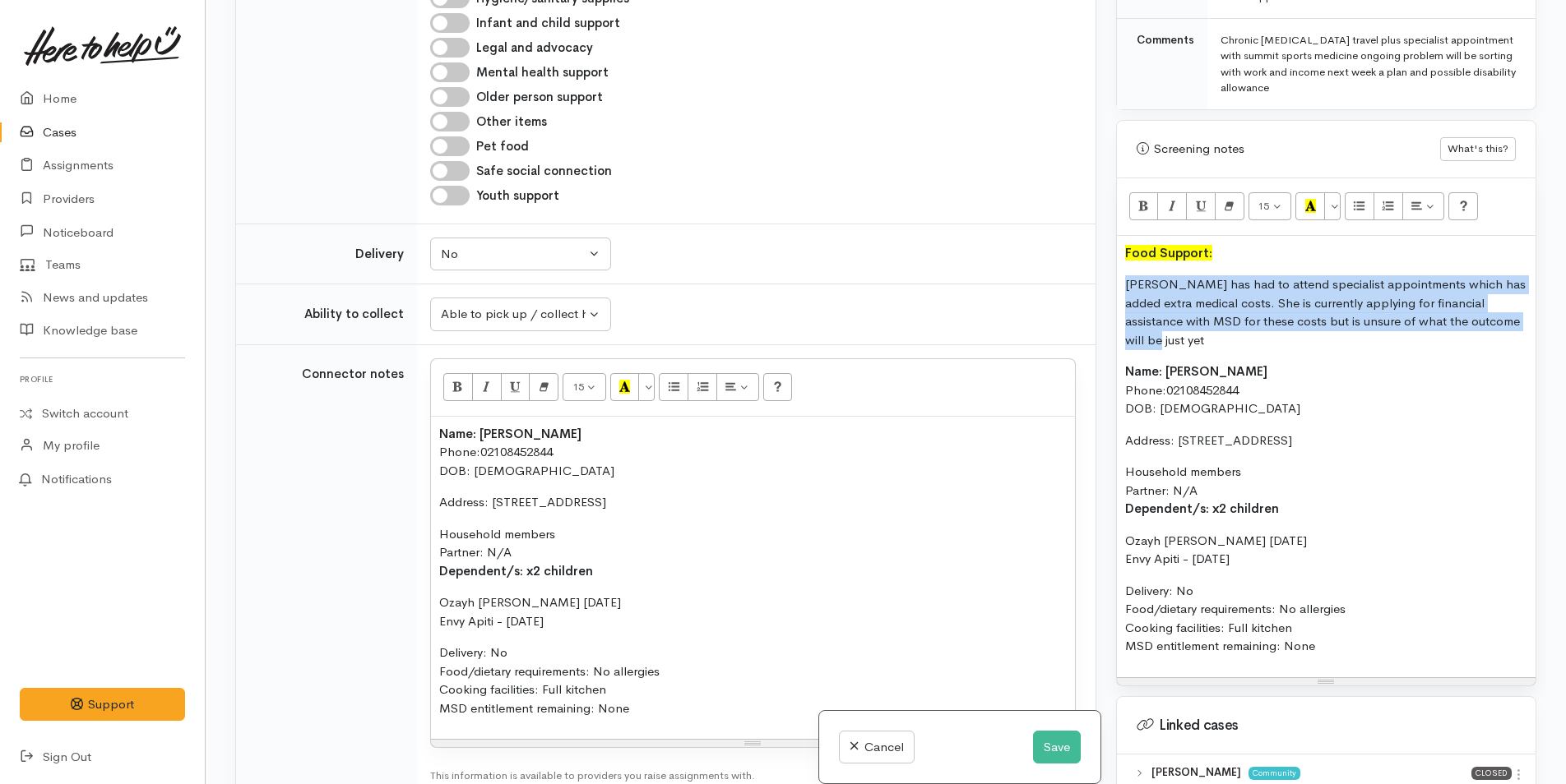
scroll to position [904, 0]
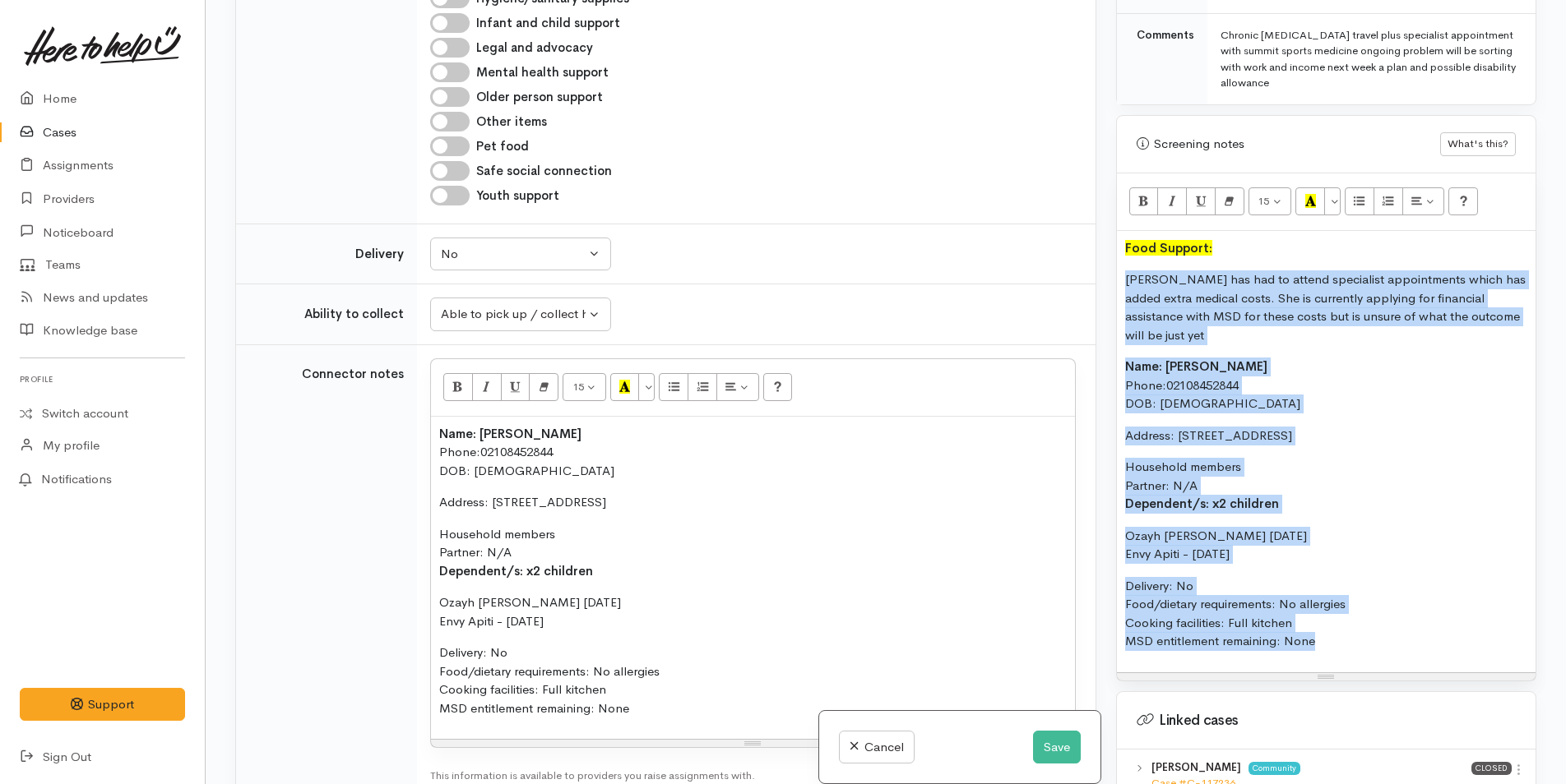
drag, startPoint x: 1331, startPoint y: 611, endPoint x: 1106, endPoint y: 263, distance: 414.4
click at [1106, 263] on div "Warnings Add No warnings have been raised against this case Add Warning Title ●…" at bounding box center [1325, 392] width 440 height 784
copy div "Kaea has had to attend specialist appointments which has added extra medical co…"
click at [1060, 750] on button "Save" at bounding box center [1057, 747] width 48 height 34
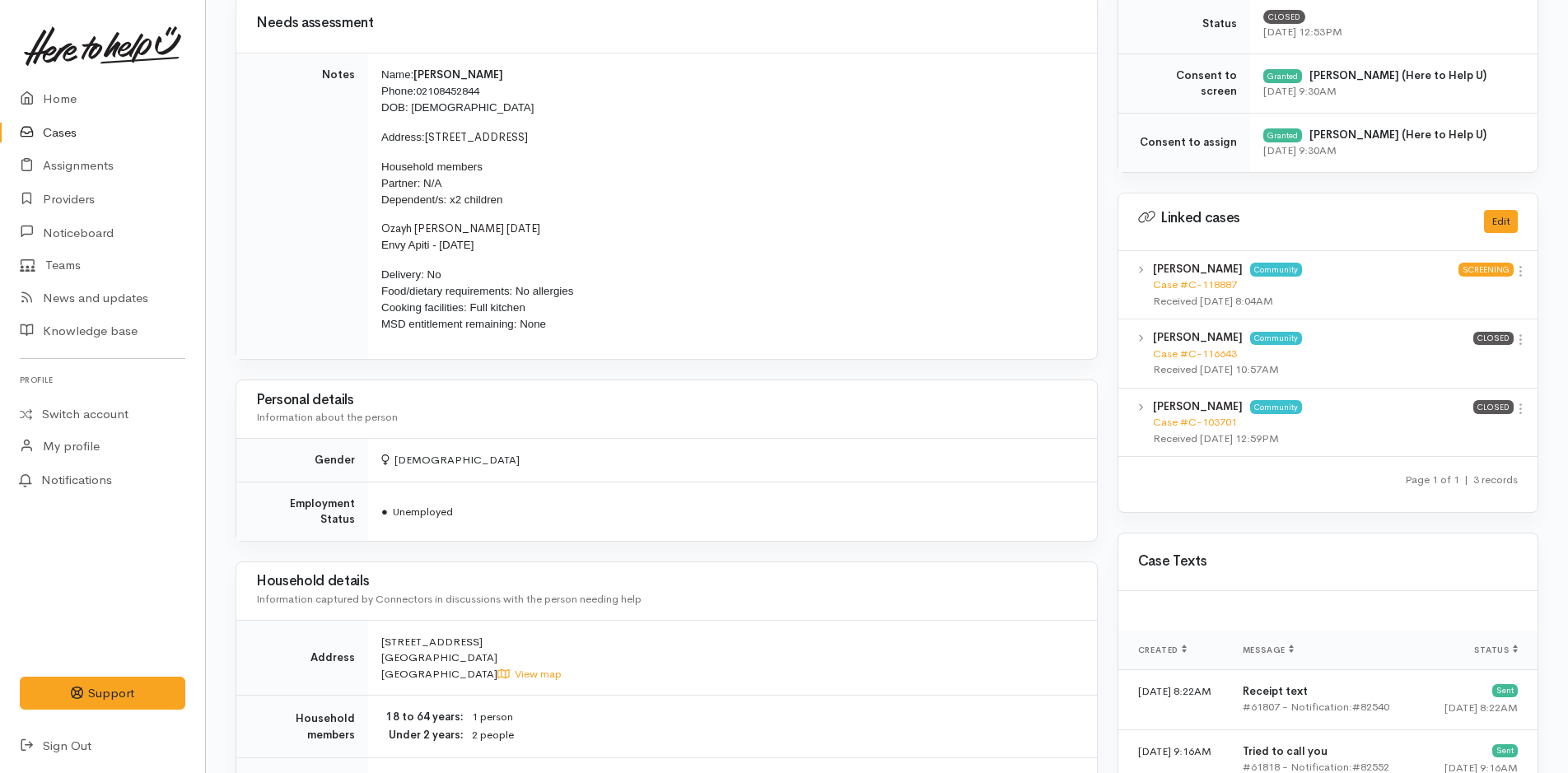
scroll to position [576, 0]
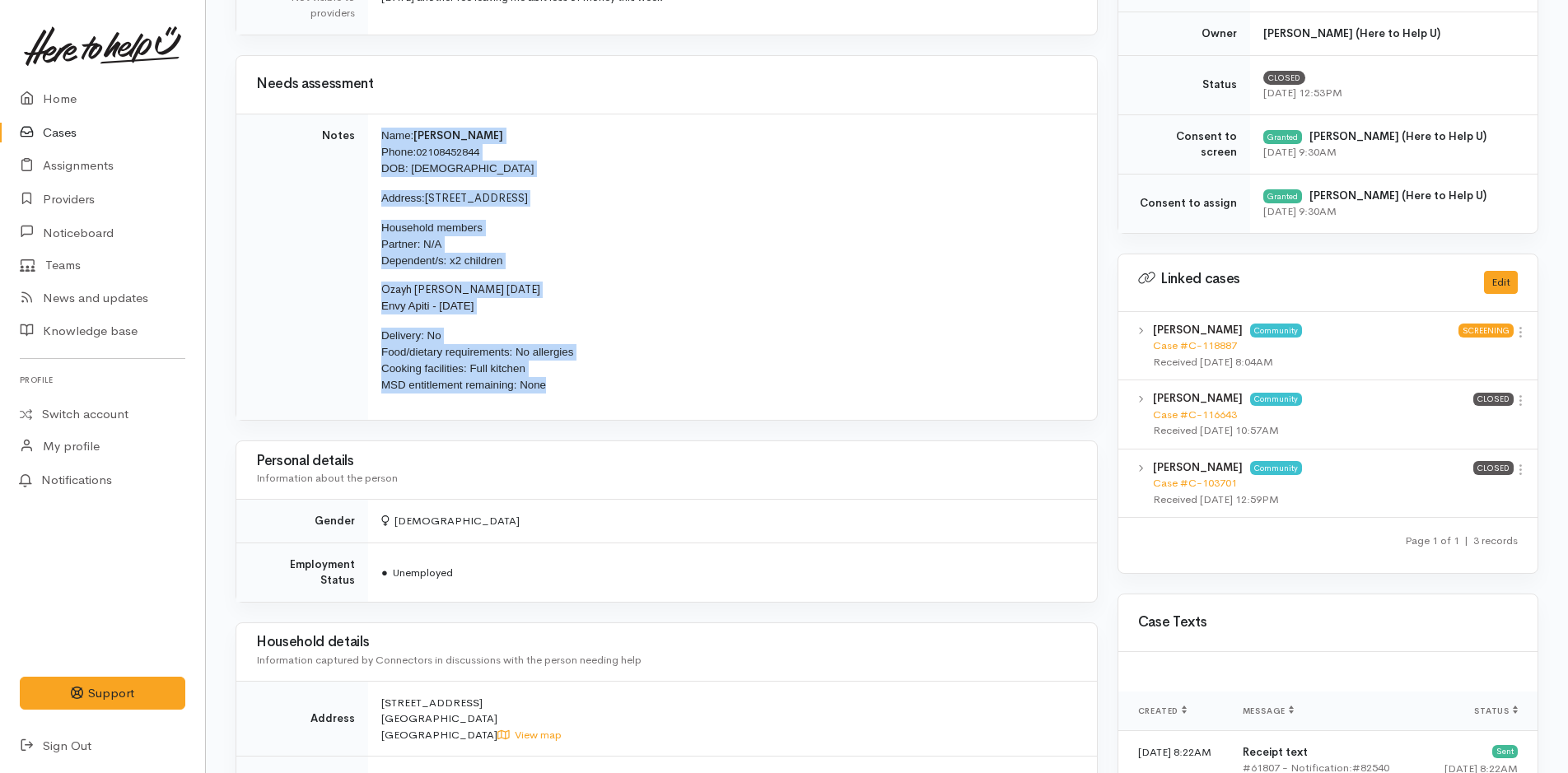
drag, startPoint x: 565, startPoint y: 387, endPoint x: 372, endPoint y: 132, distance: 319.8
click at [372, 132] on td "Name: Kaea Symes Phone: 02108452844 DOB: 05/04/2004 Address: 3/747 Cameron Road…" at bounding box center [732, 266] width 729 height 306
copy td "Name: [PERSON_NAME] Phone: [PHONE_NUMBER] DOB: [DEMOGRAPHIC_DATA] Address: [STR…"
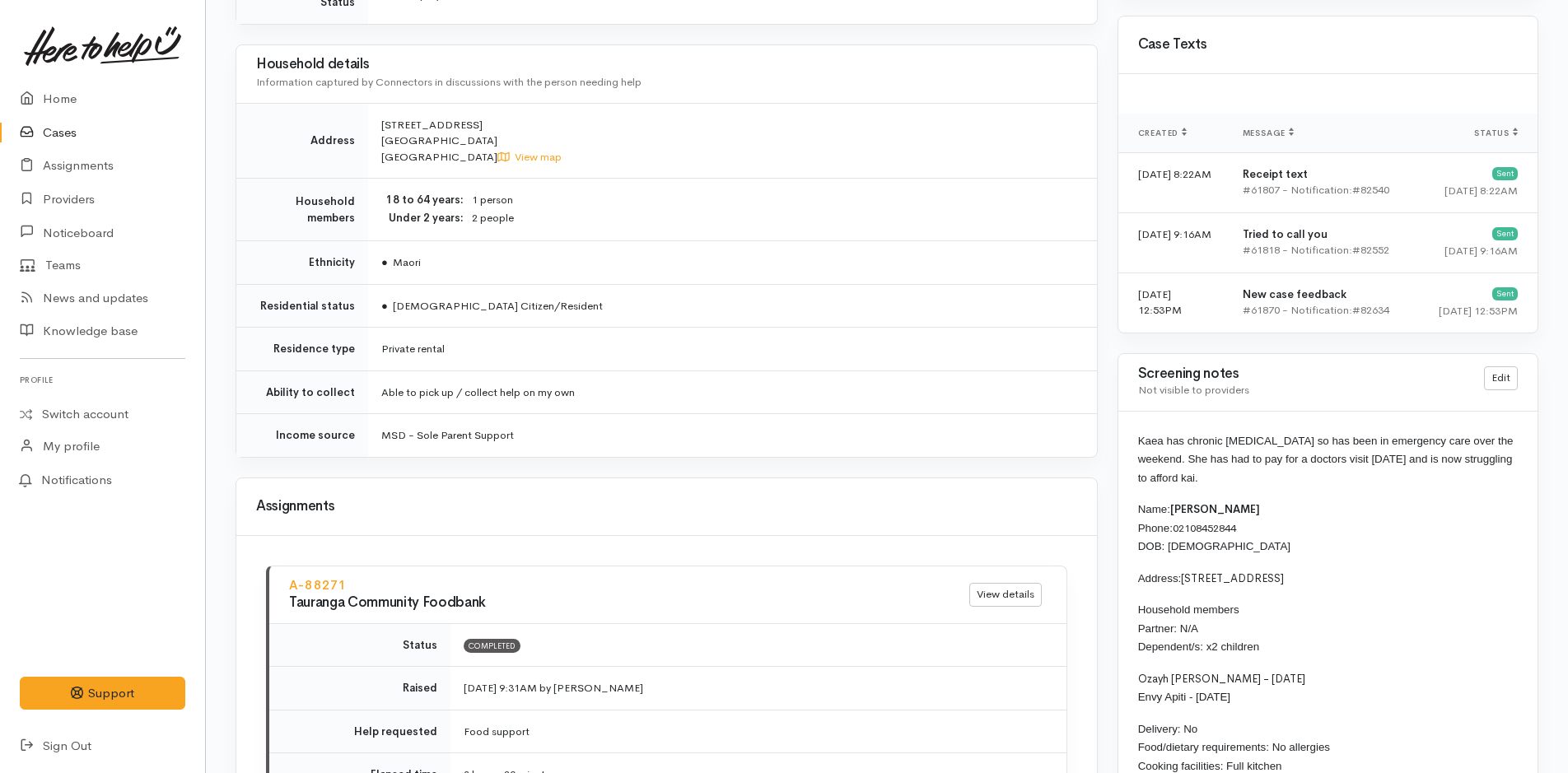
scroll to position [1153, 0]
click at [41, 95] on icon at bounding box center [32, 99] width 23 height 20
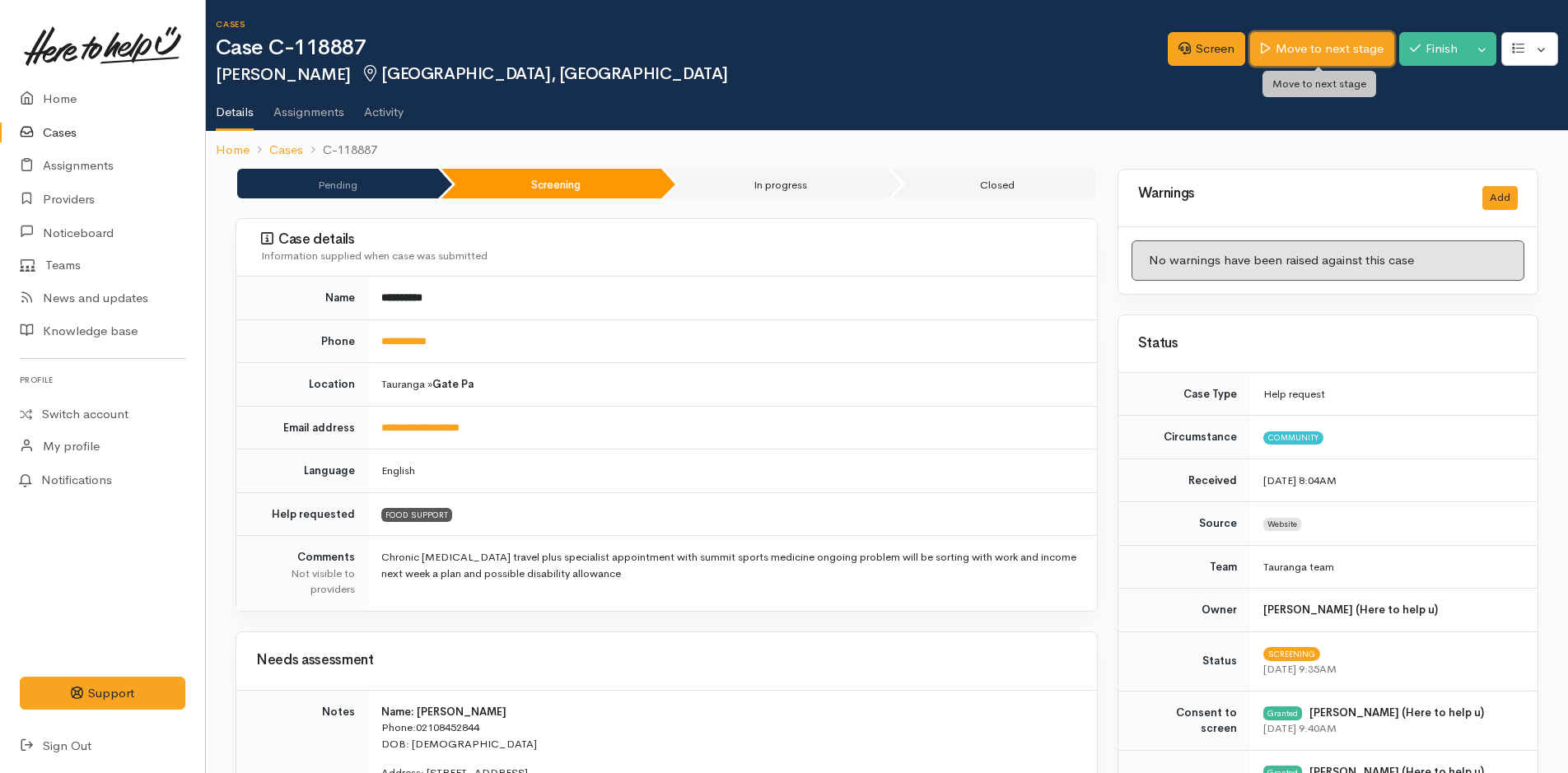
click at [1324, 54] on link "Move to next stage" at bounding box center [1321, 48] width 143 height 34
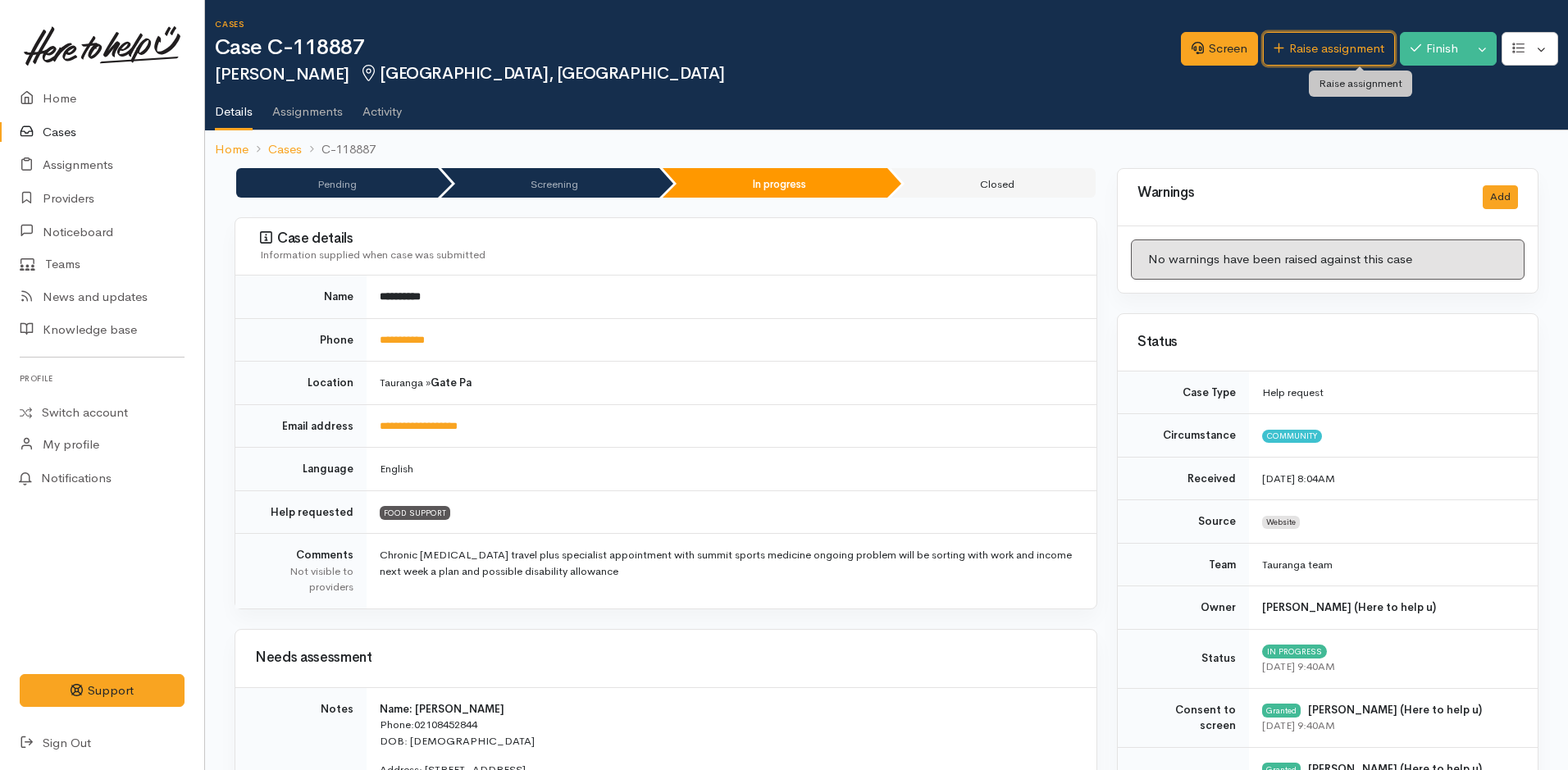
click at [1326, 50] on link "Raise assignment" at bounding box center [1329, 48] width 132 height 33
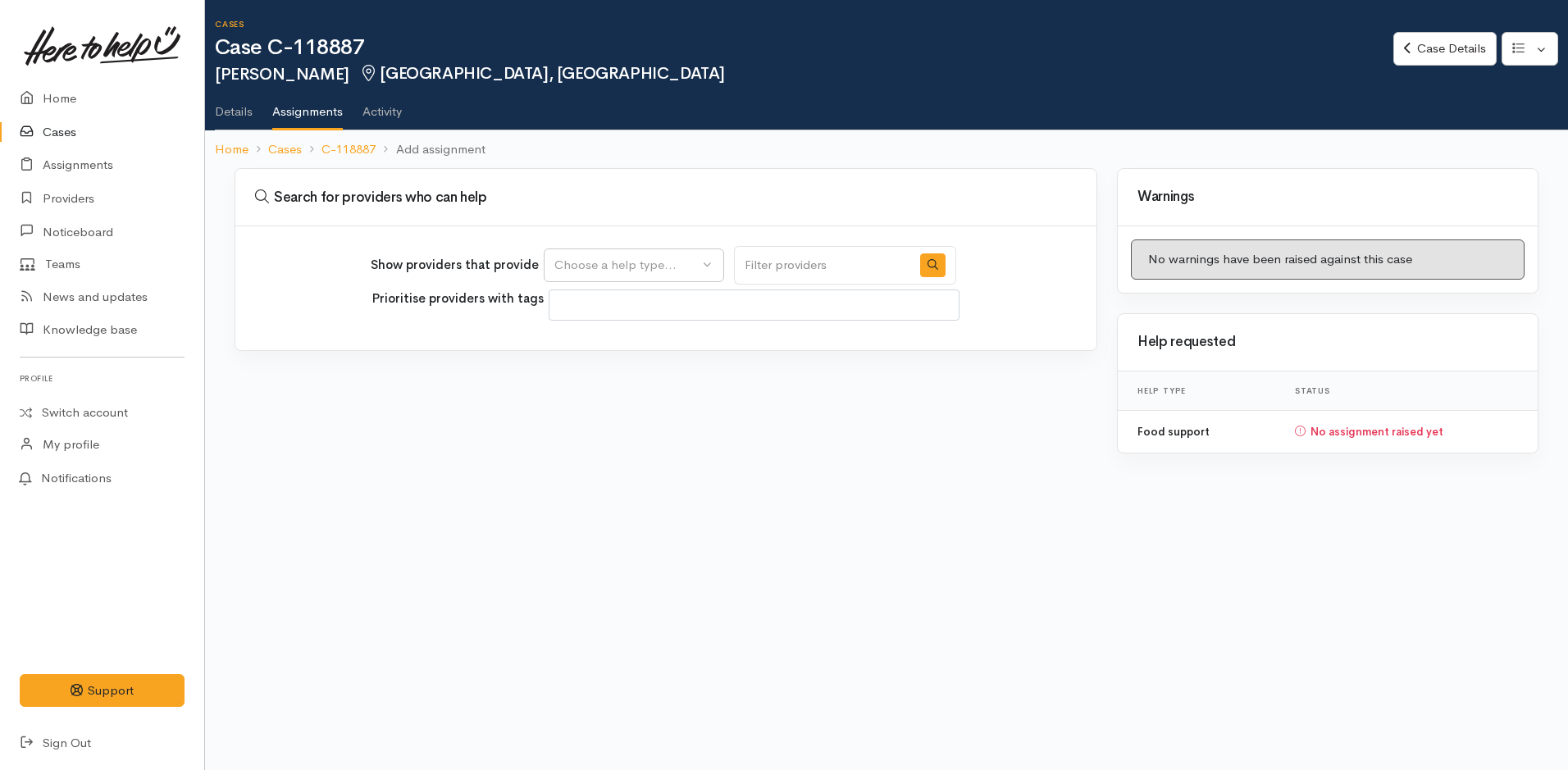
select select
click at [683, 274] on div "Choose a help type..." at bounding box center [626, 266] width 144 height 19
click at [596, 341] on span "Food support" at bounding box center [602, 344] width 76 height 19
select select "3"
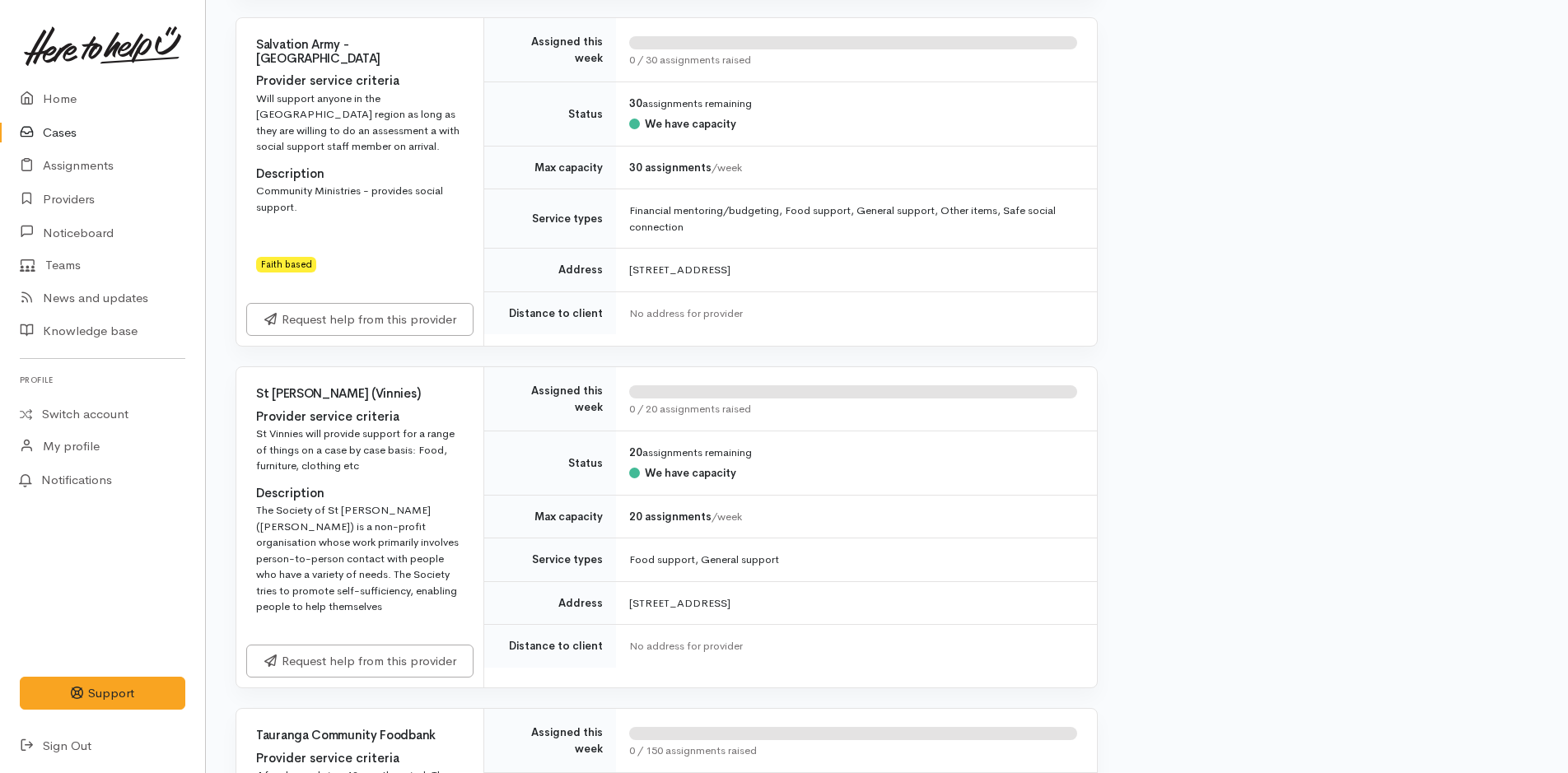
scroll to position [2141, 0]
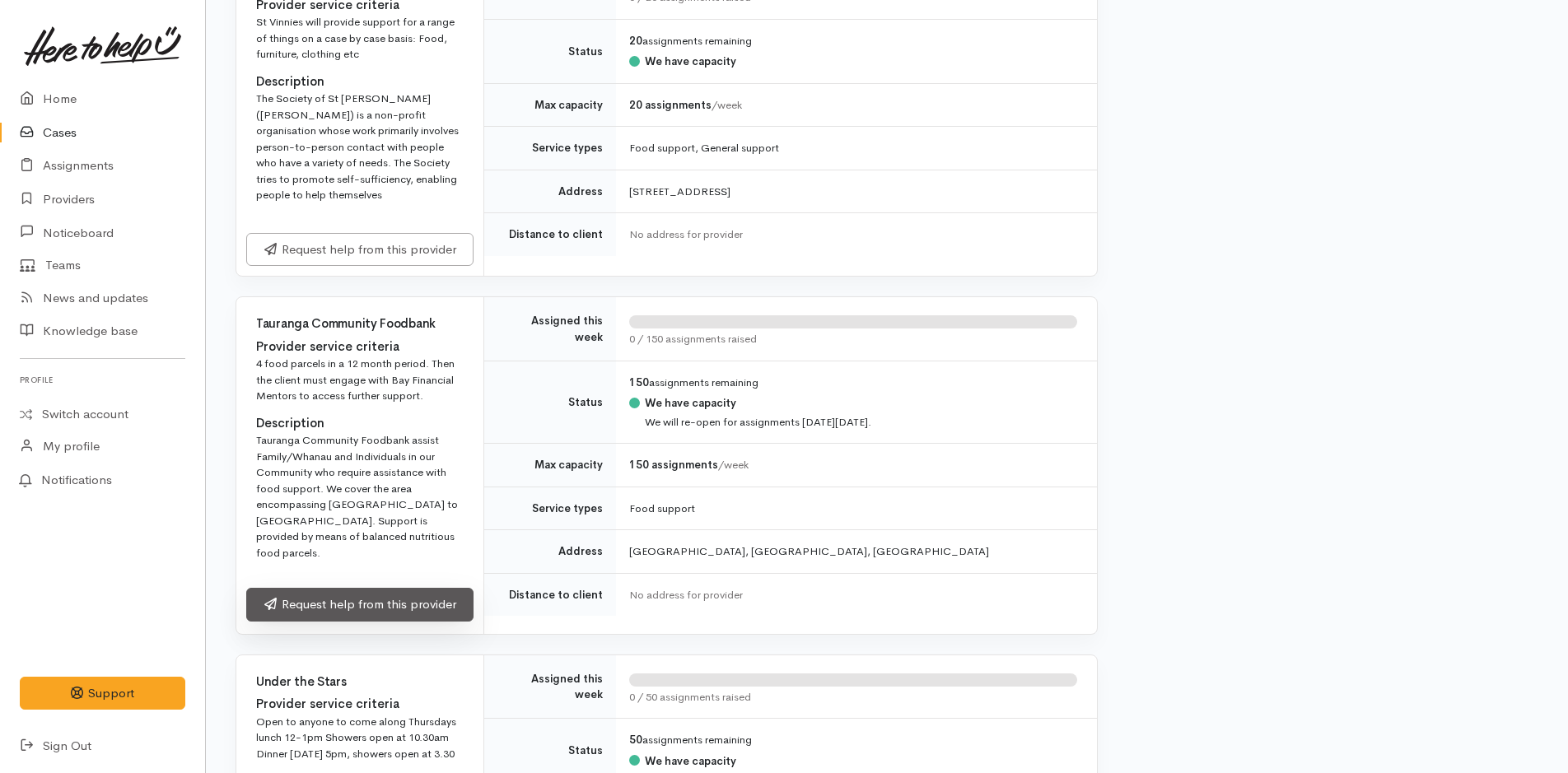
click at [344, 588] on link "Request help from this provider" at bounding box center [359, 604] width 228 height 34
click at [403, 588] on link "Request help from this provider" at bounding box center [359, 604] width 228 height 34
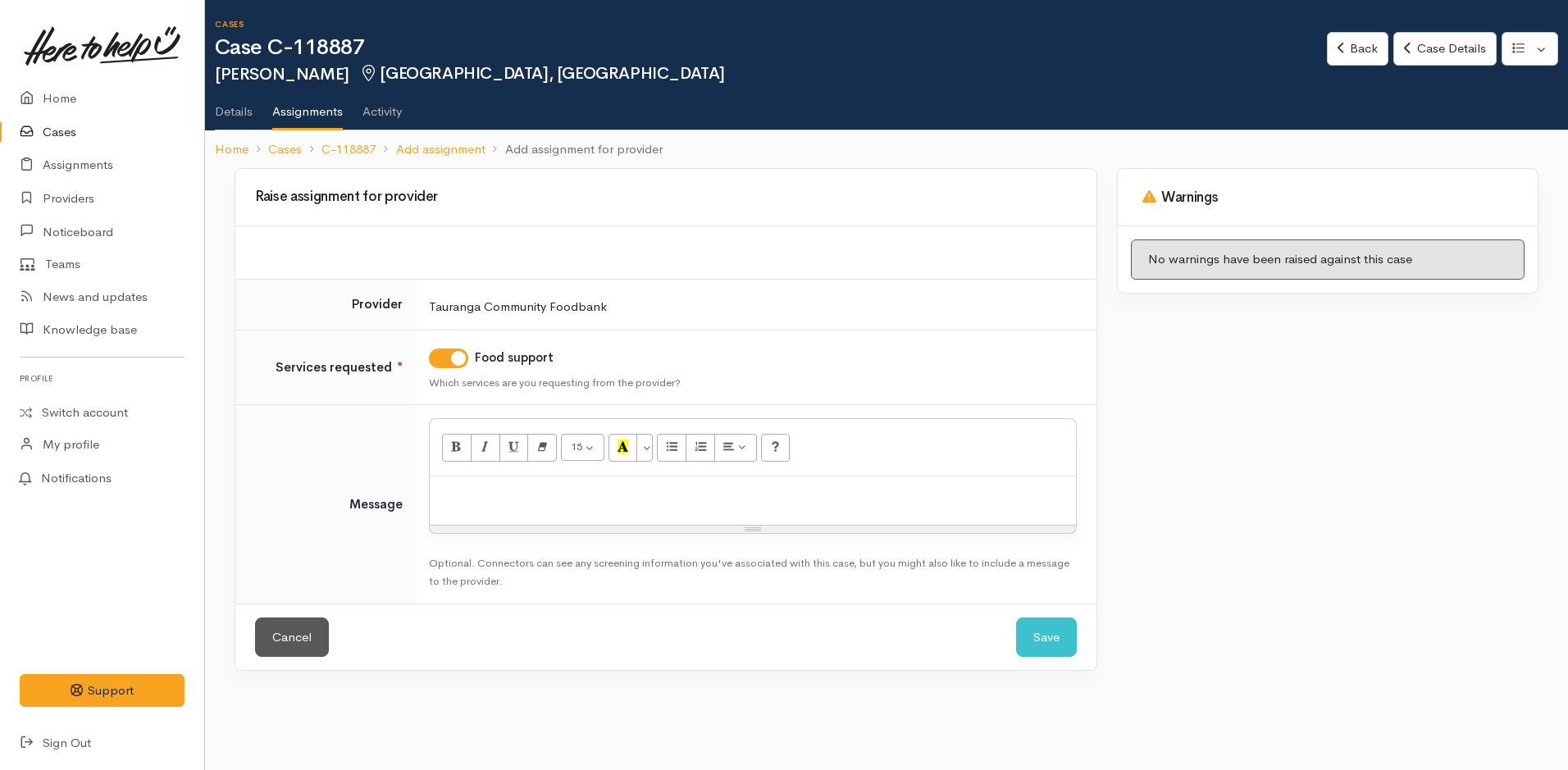
click at [497, 498] on p at bounding box center [752, 495] width 630 height 19
click at [506, 502] on p "Kia ora team" at bounding box center [752, 495] width 630 height 19
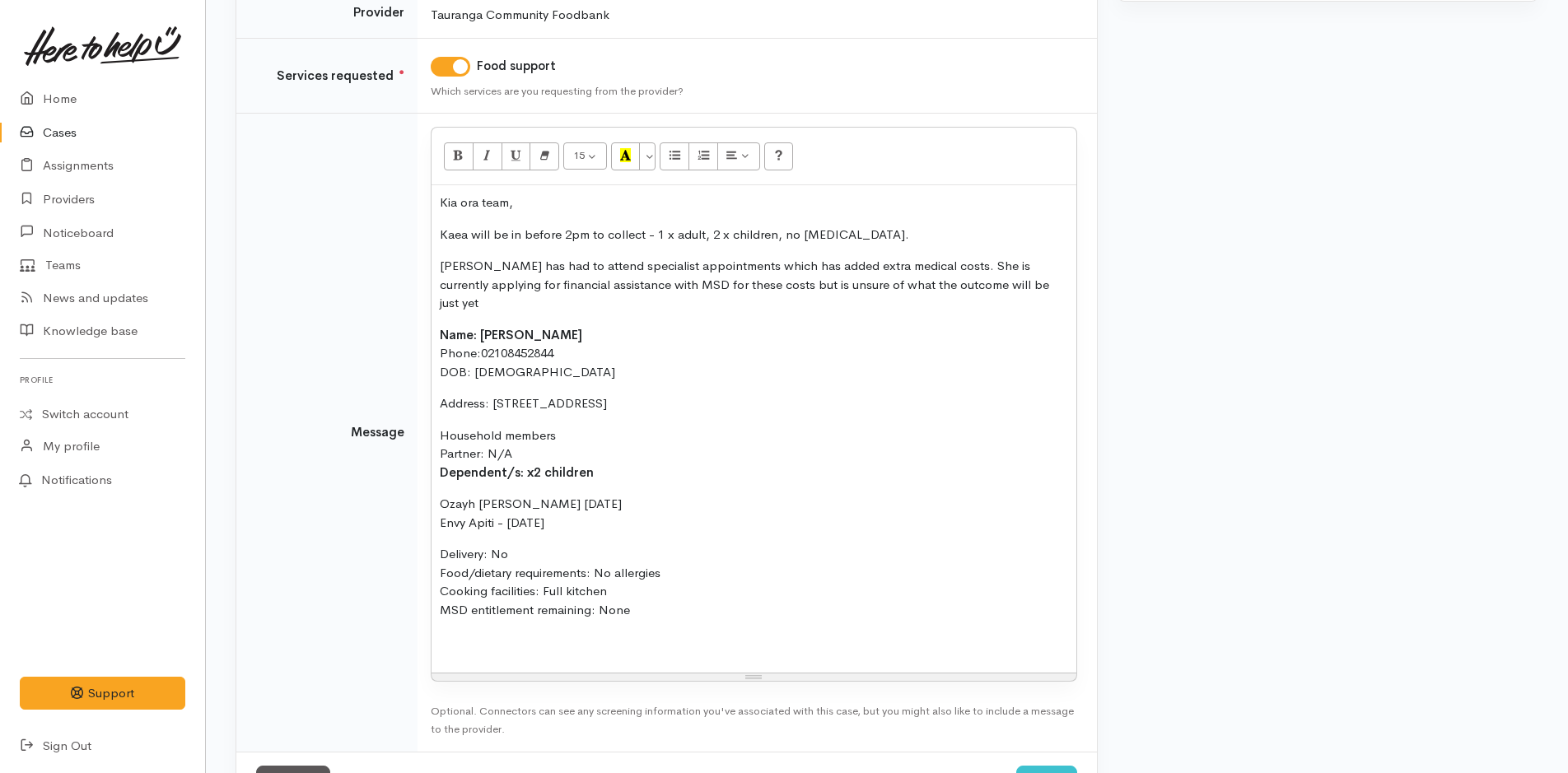
scroll to position [341, 0]
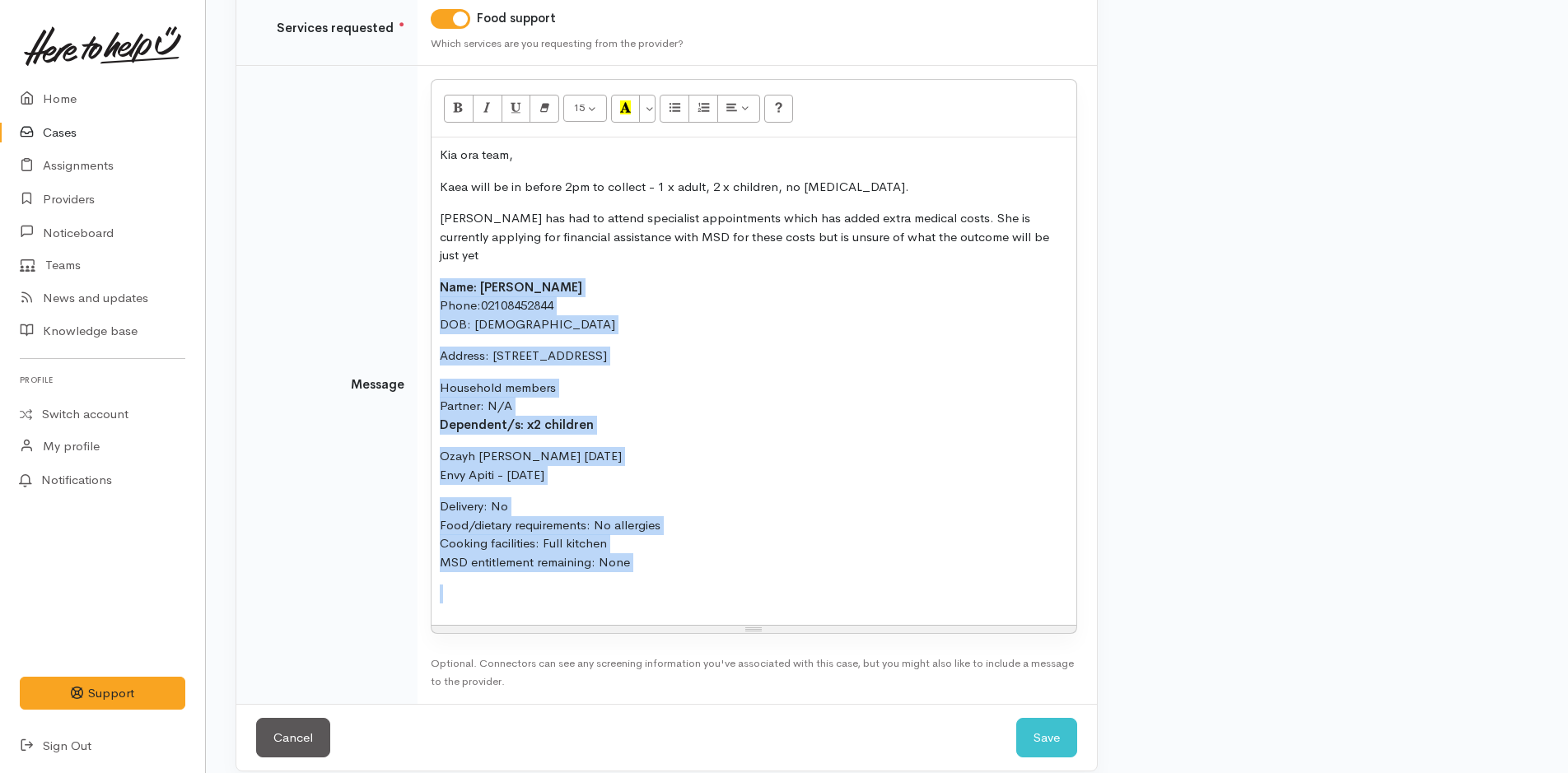
drag, startPoint x: 575, startPoint y: 525, endPoint x: 426, endPoint y: 260, distance: 304.0
click at [426, 260] on td "15 8 9 10 11 12 14 18 24 36 Background Color Transparent Select #ffff00 Text Co…" at bounding box center [758, 385] width 680 height 639
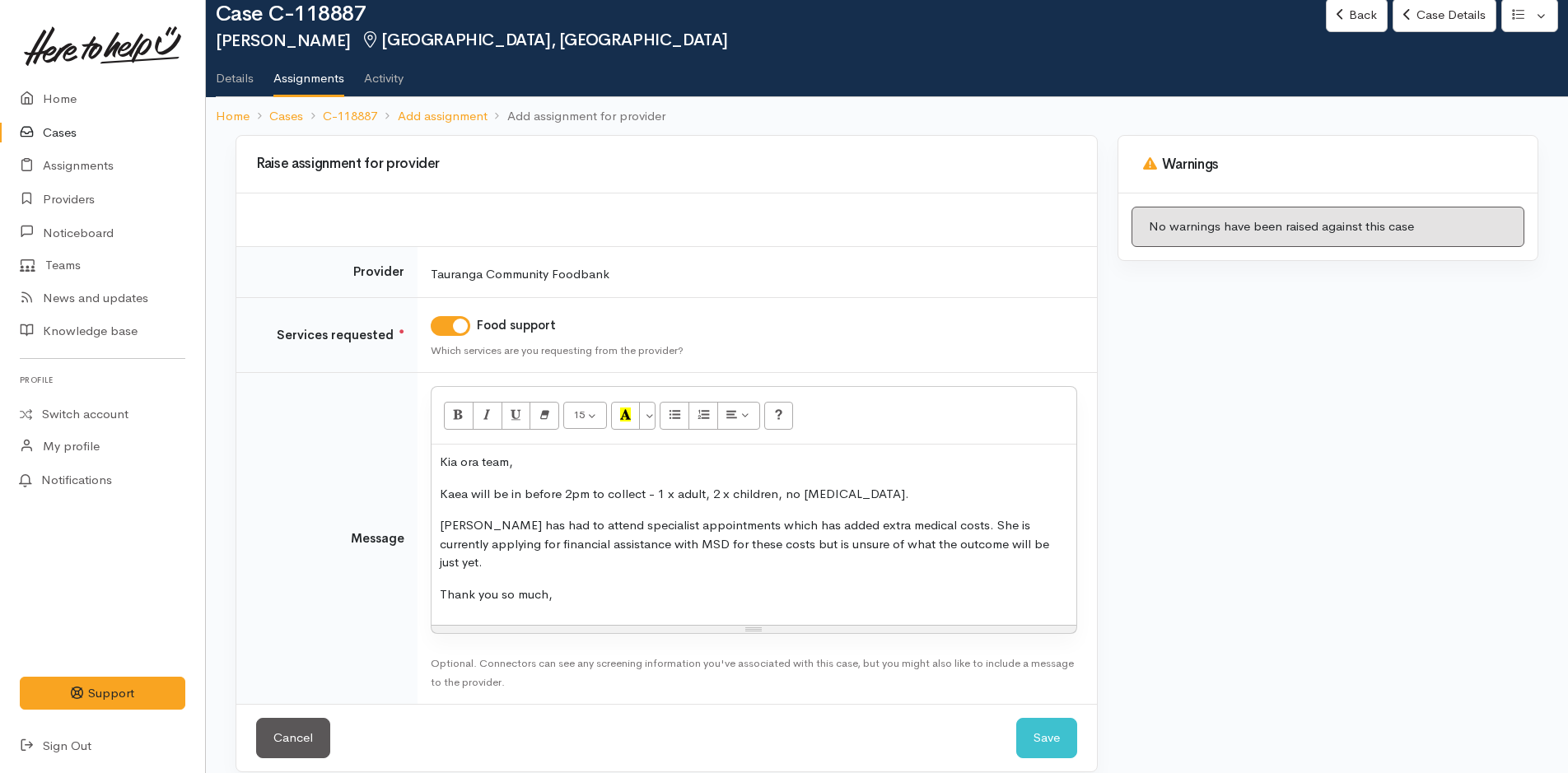
scroll to position [66, 0]
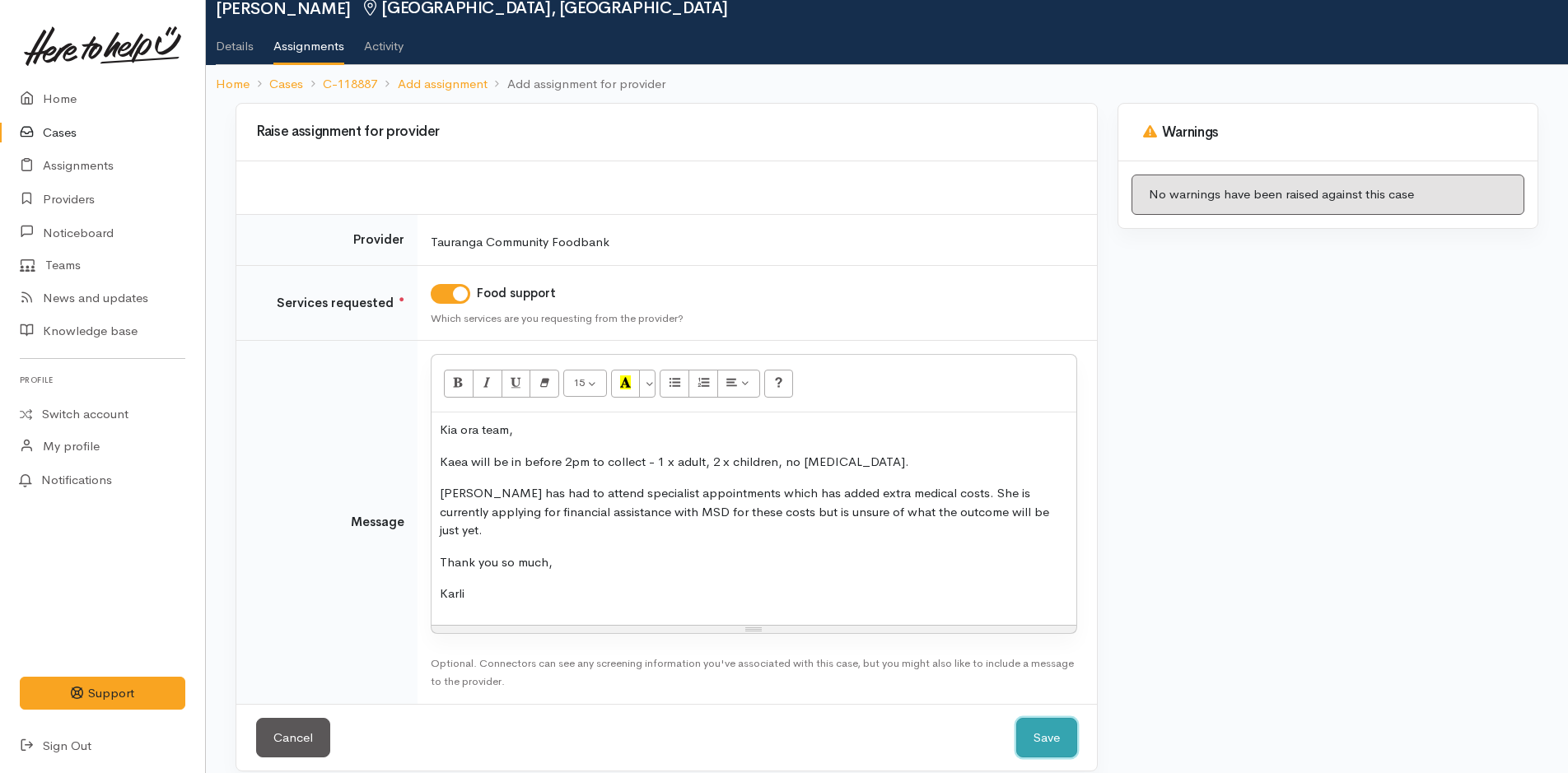
drag, startPoint x: 1043, startPoint y: 732, endPoint x: 1037, endPoint y: 691, distance: 41.4
click at [1043, 731] on button "Save" at bounding box center [1046, 738] width 60 height 40
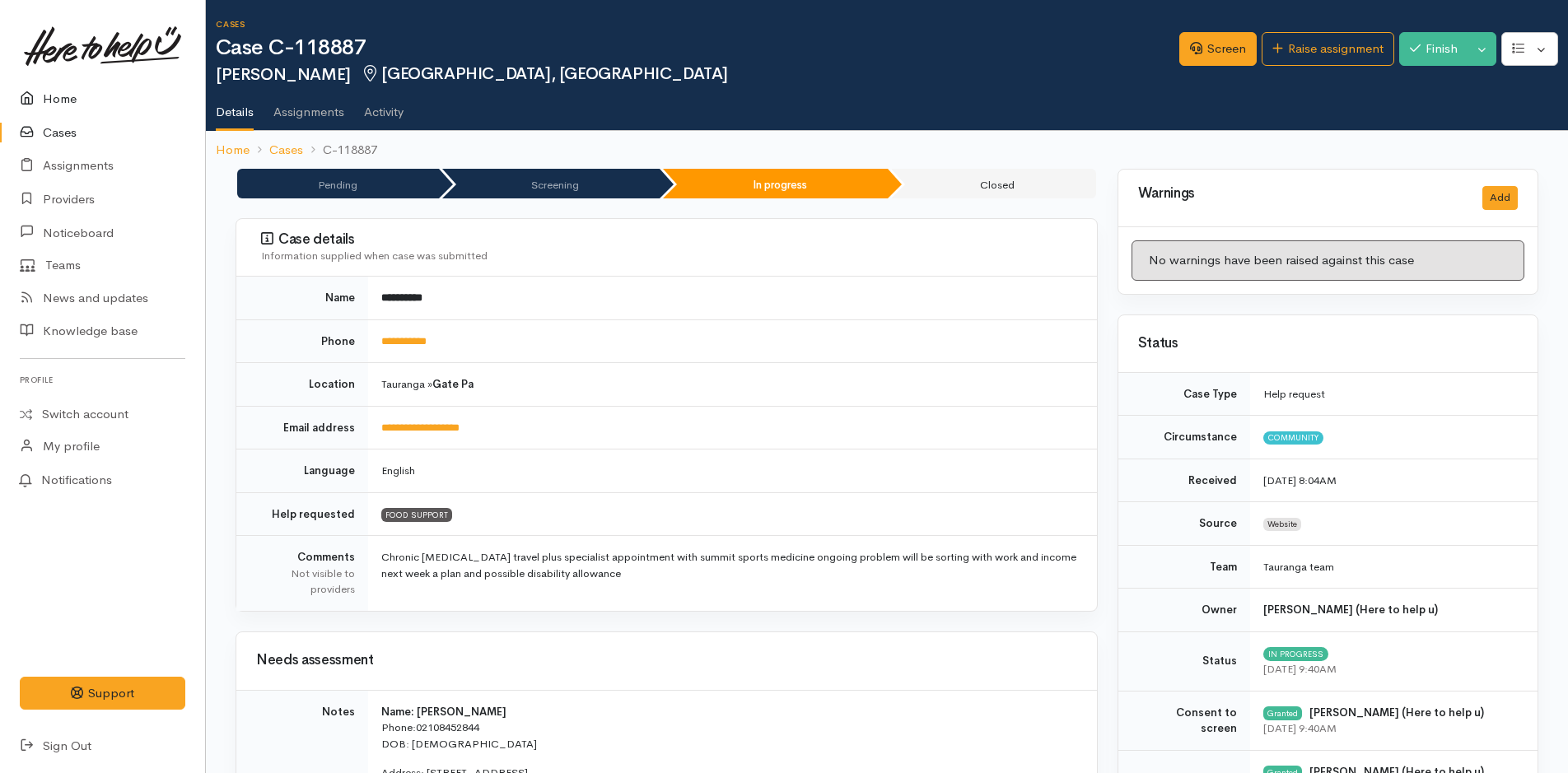
click at [34, 101] on icon at bounding box center [32, 99] width 23 height 20
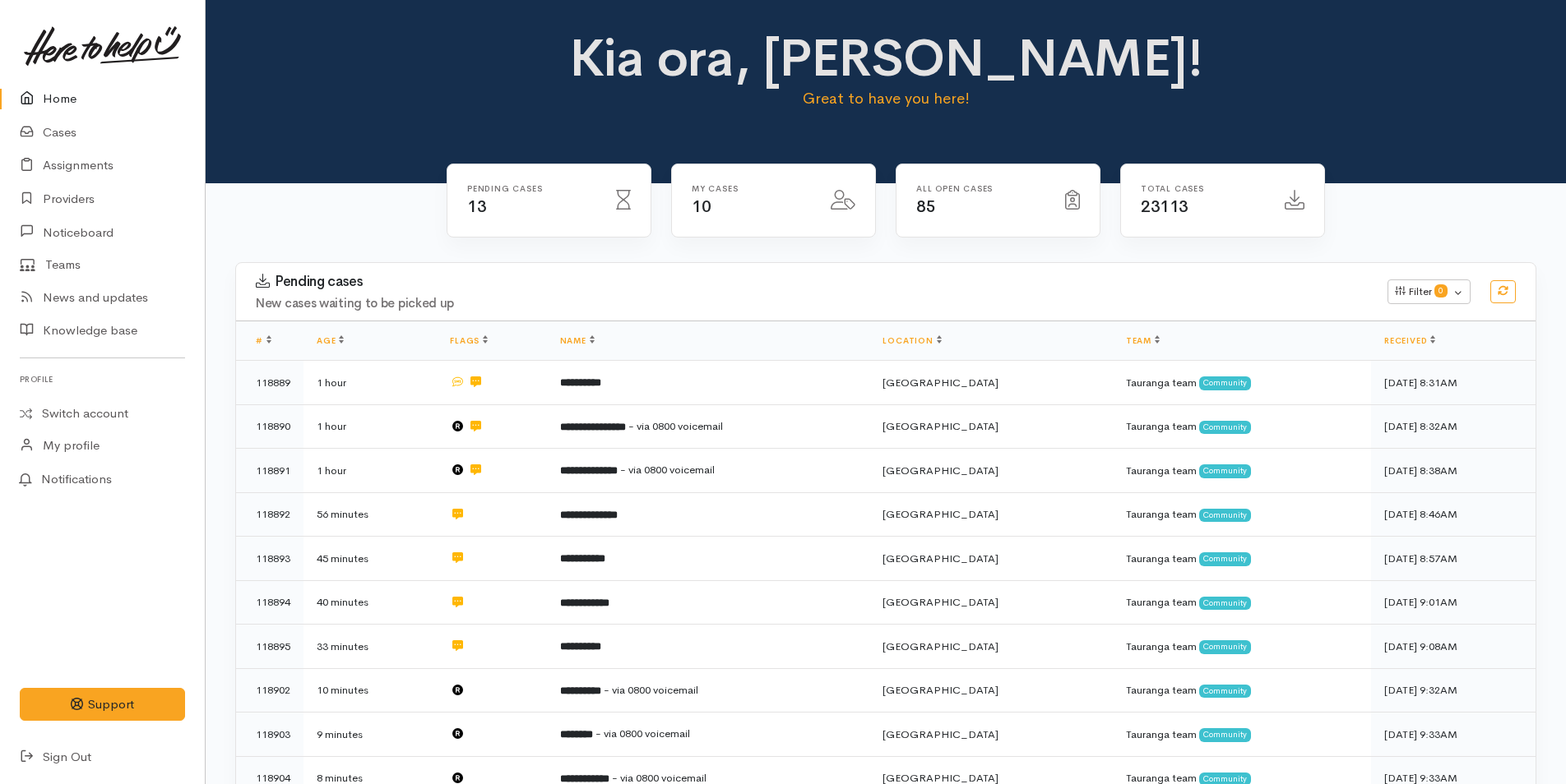
click at [37, 94] on icon at bounding box center [32, 99] width 23 height 20
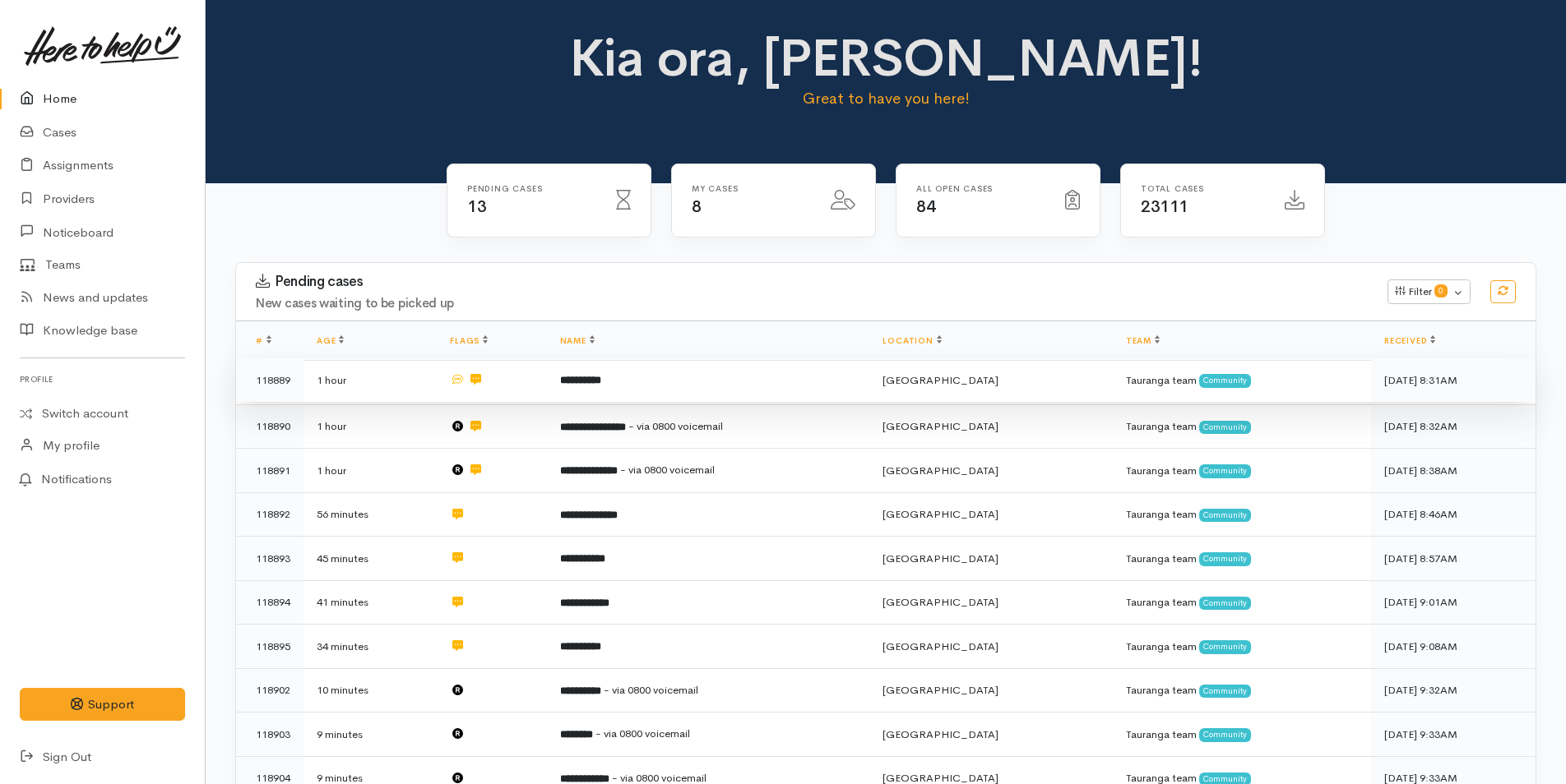
click at [664, 387] on td "**********" at bounding box center [708, 380] width 323 height 44
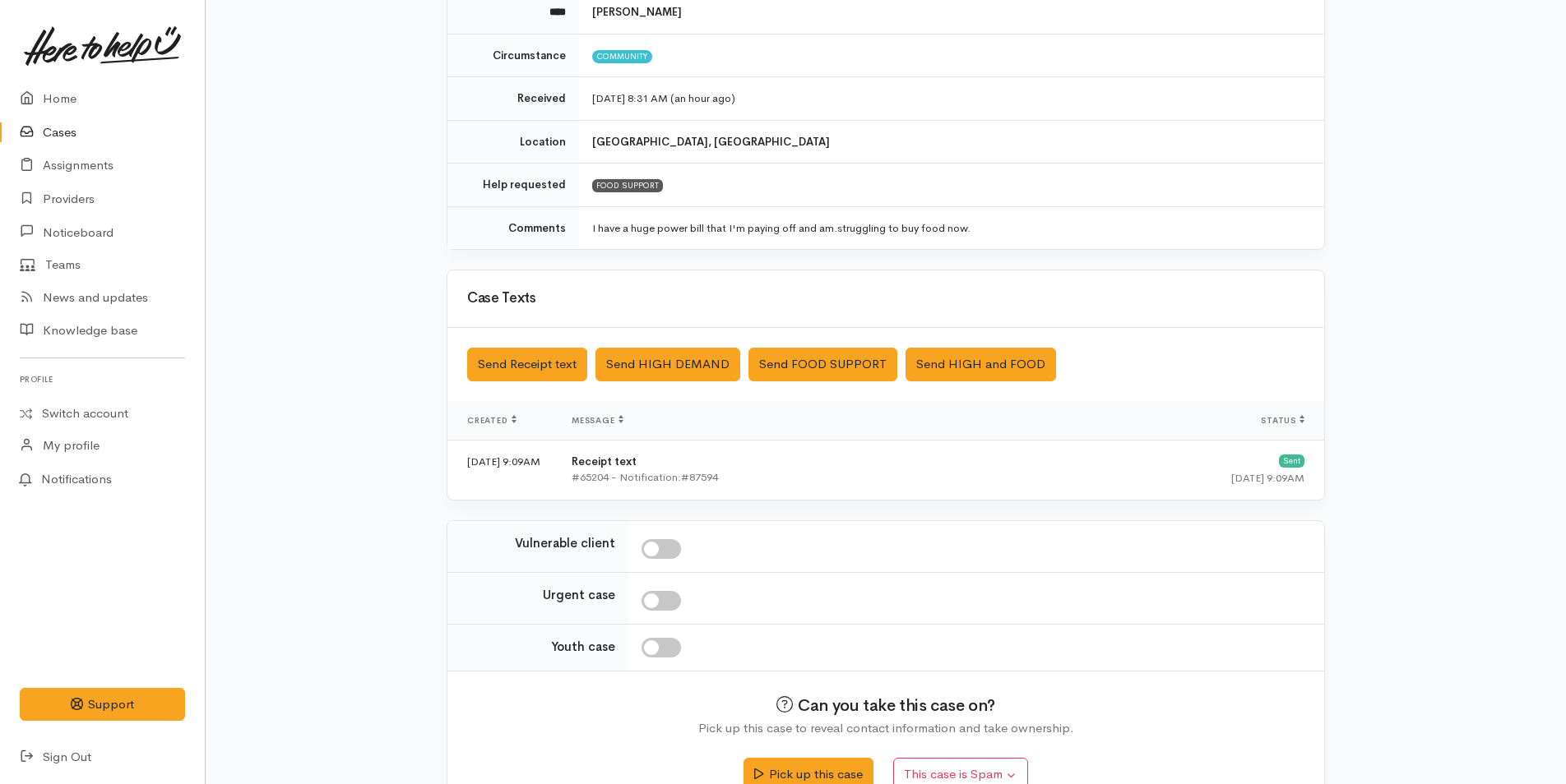
scroll to position [248, 0]
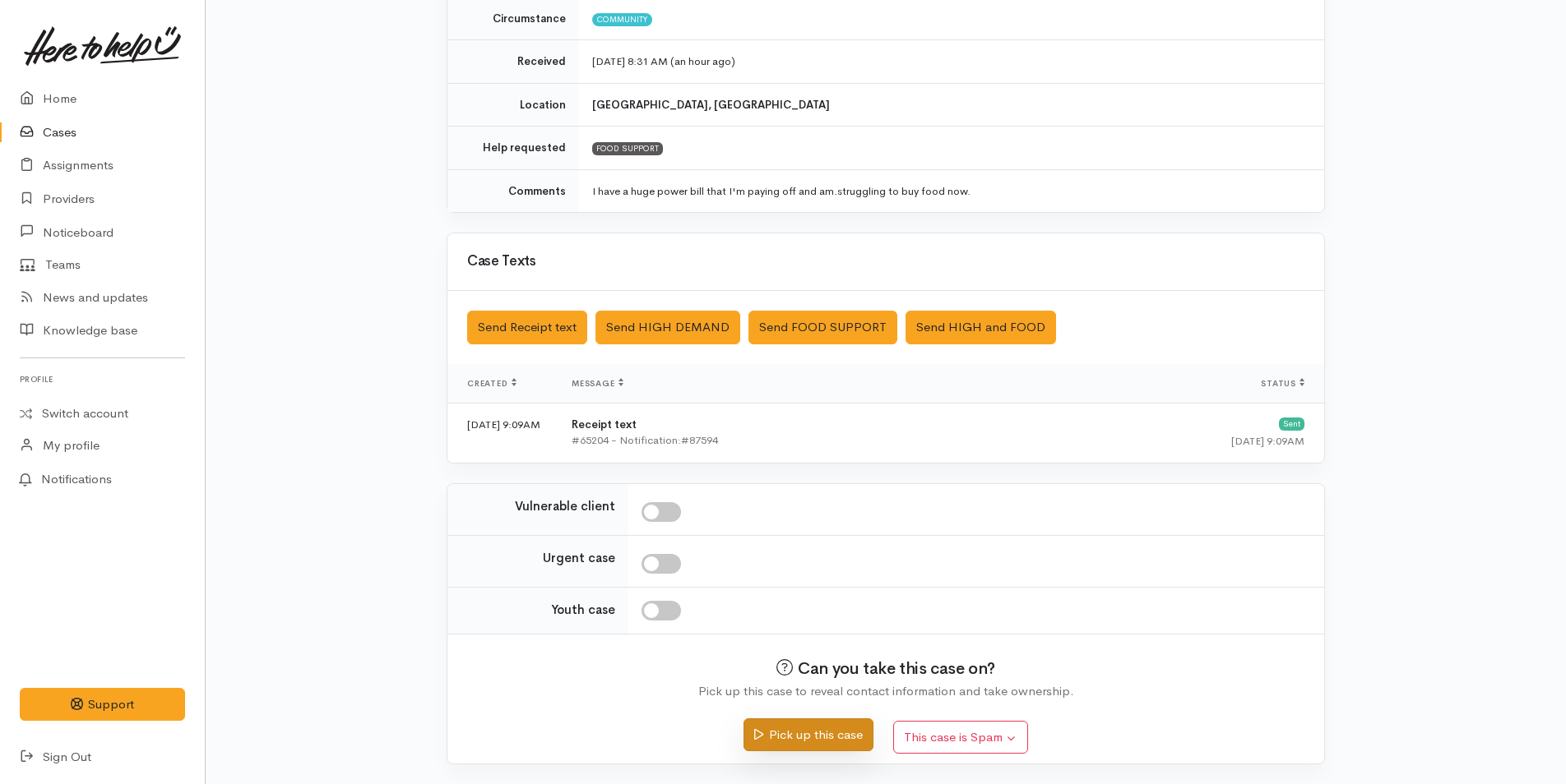
click at [808, 736] on button "Pick up this case" at bounding box center [807, 735] width 129 height 34
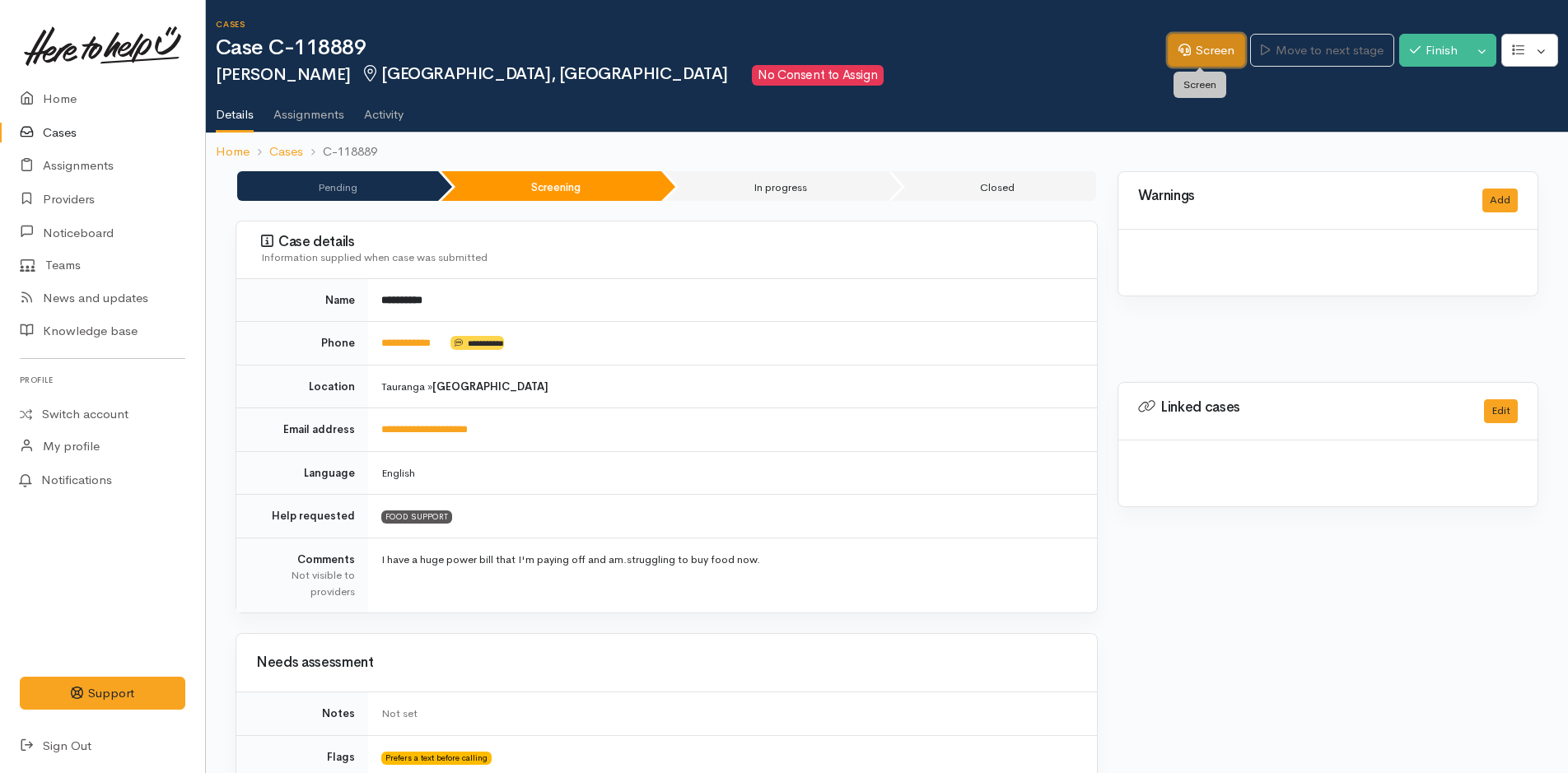
click at [1217, 43] on link "Screen" at bounding box center [1206, 50] width 78 height 34
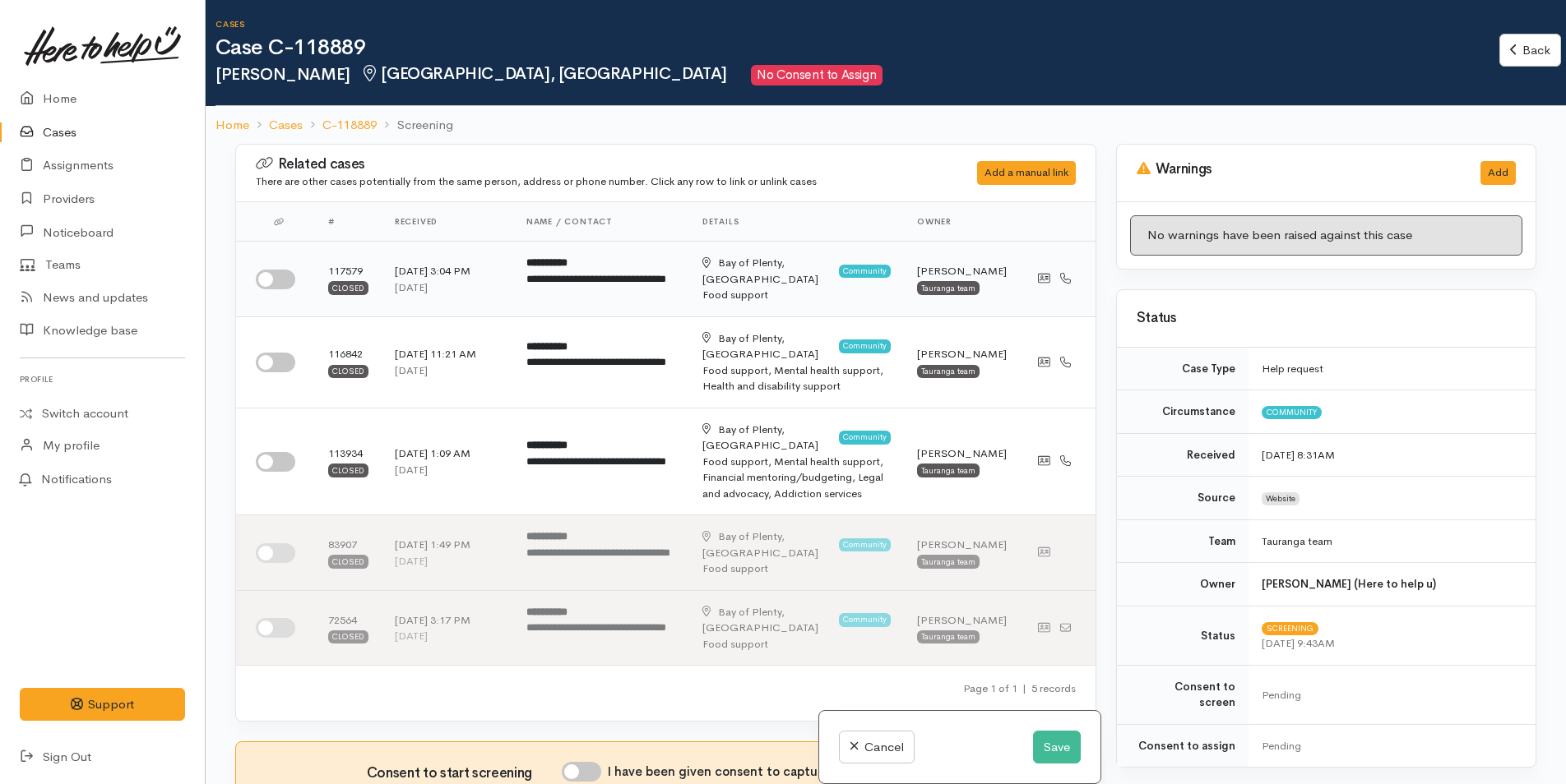
click at [276, 285] on input "checkbox" at bounding box center [275, 279] width 39 height 20
checkbox input "true"
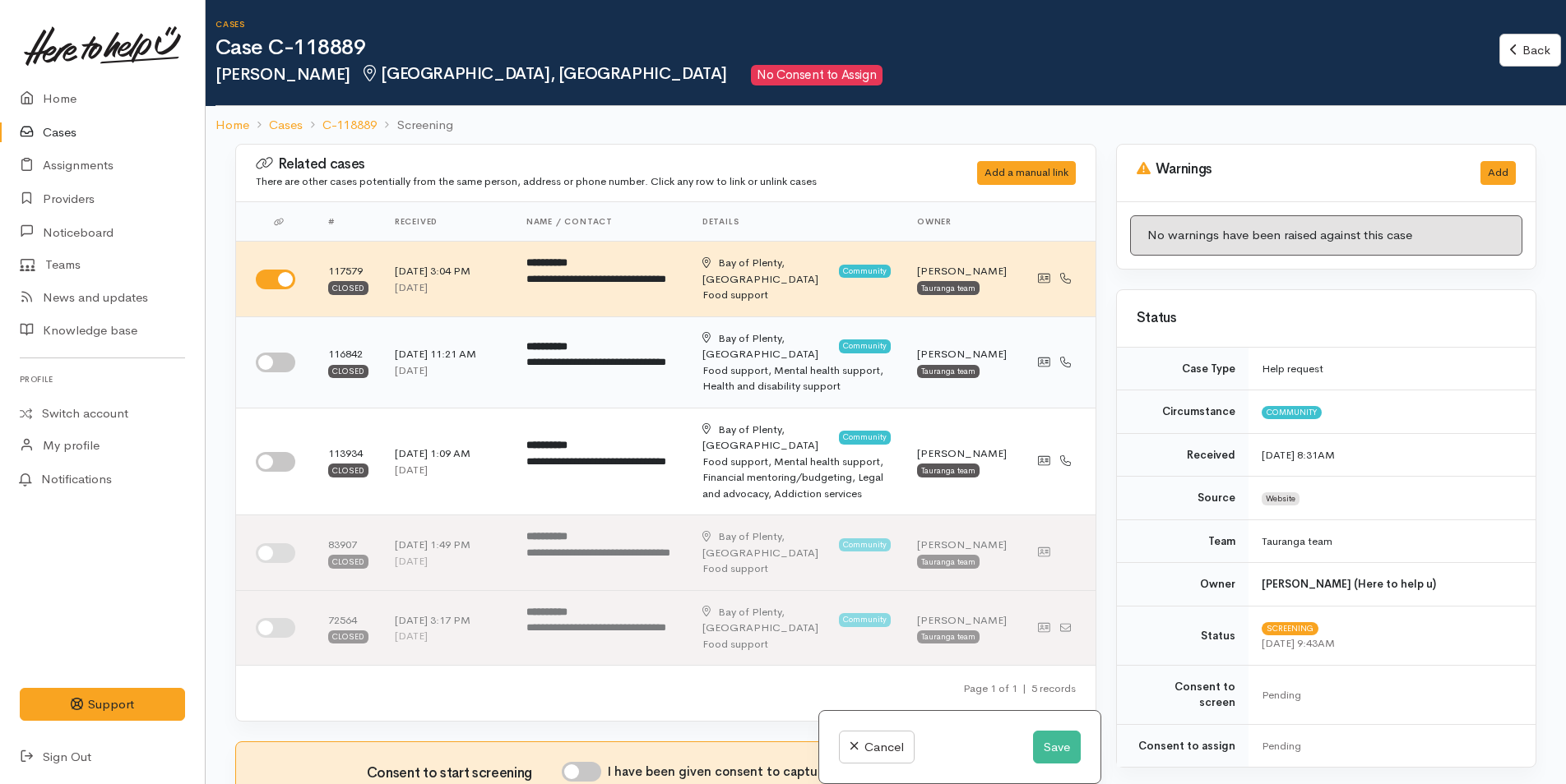
click at [276, 361] on input "checkbox" at bounding box center [275, 362] width 39 height 20
checkbox input "true"
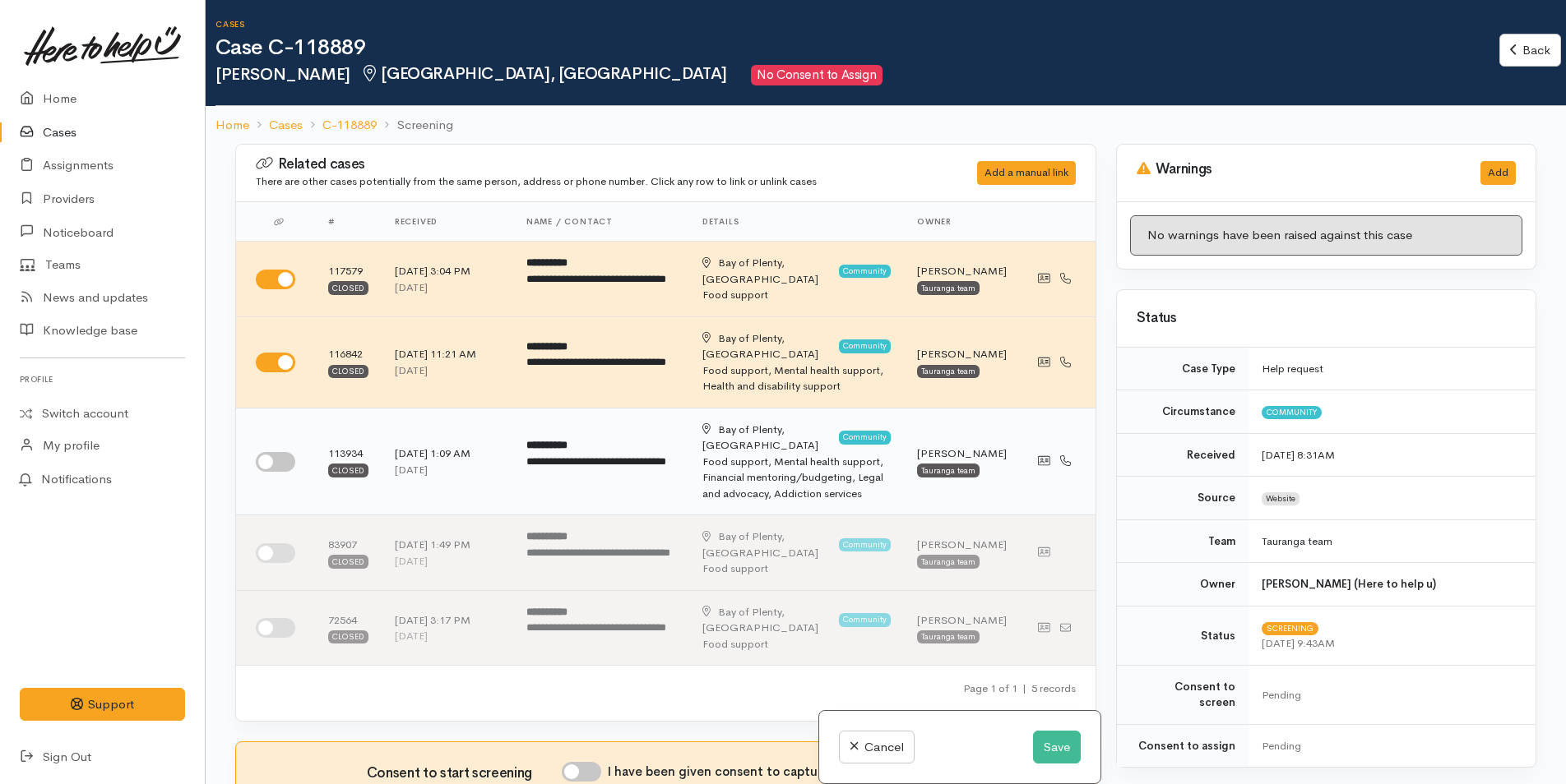
click at [274, 452] on input "checkbox" at bounding box center [275, 462] width 39 height 20
checkbox input "true"
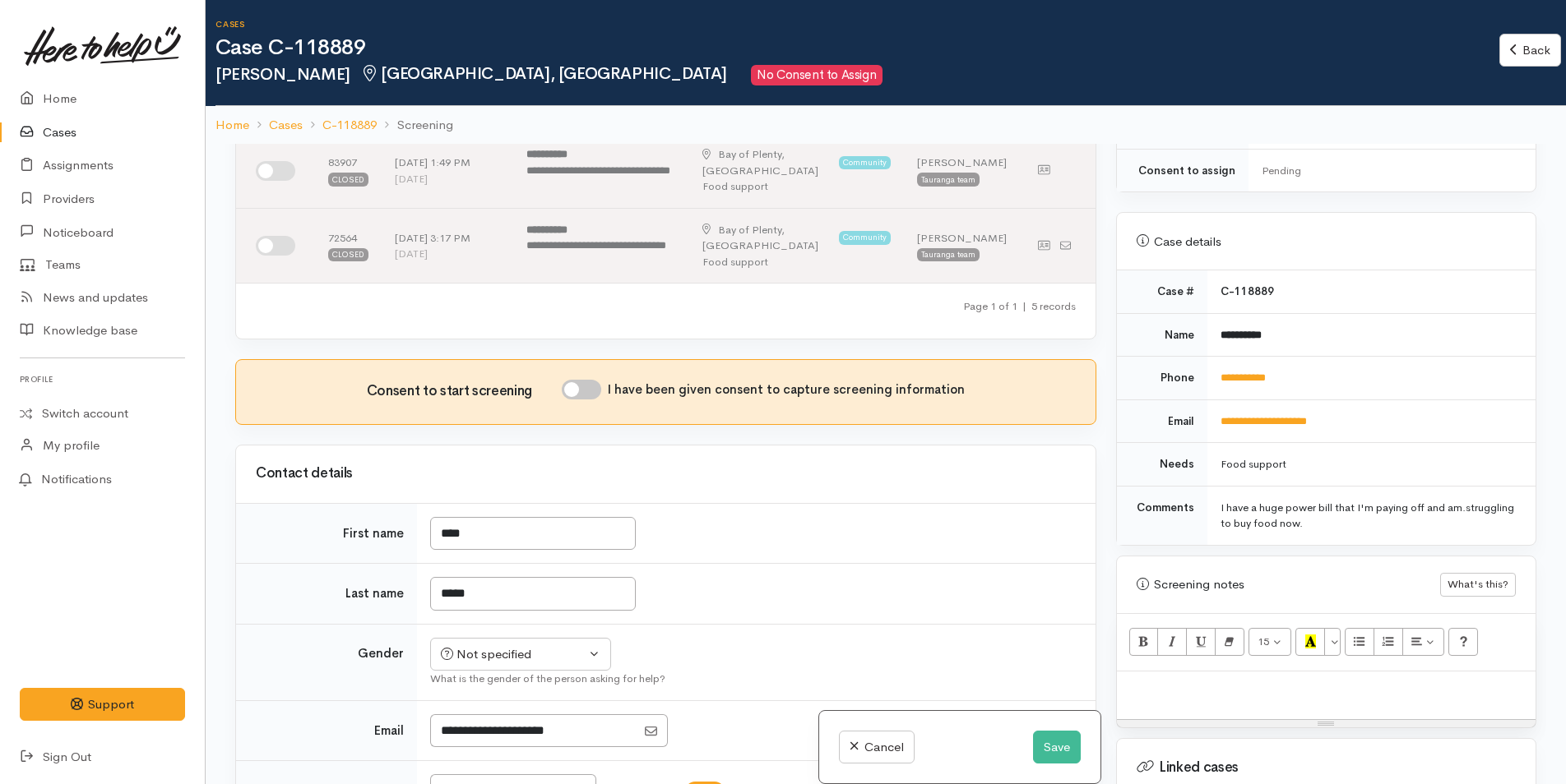
scroll to position [657, 0]
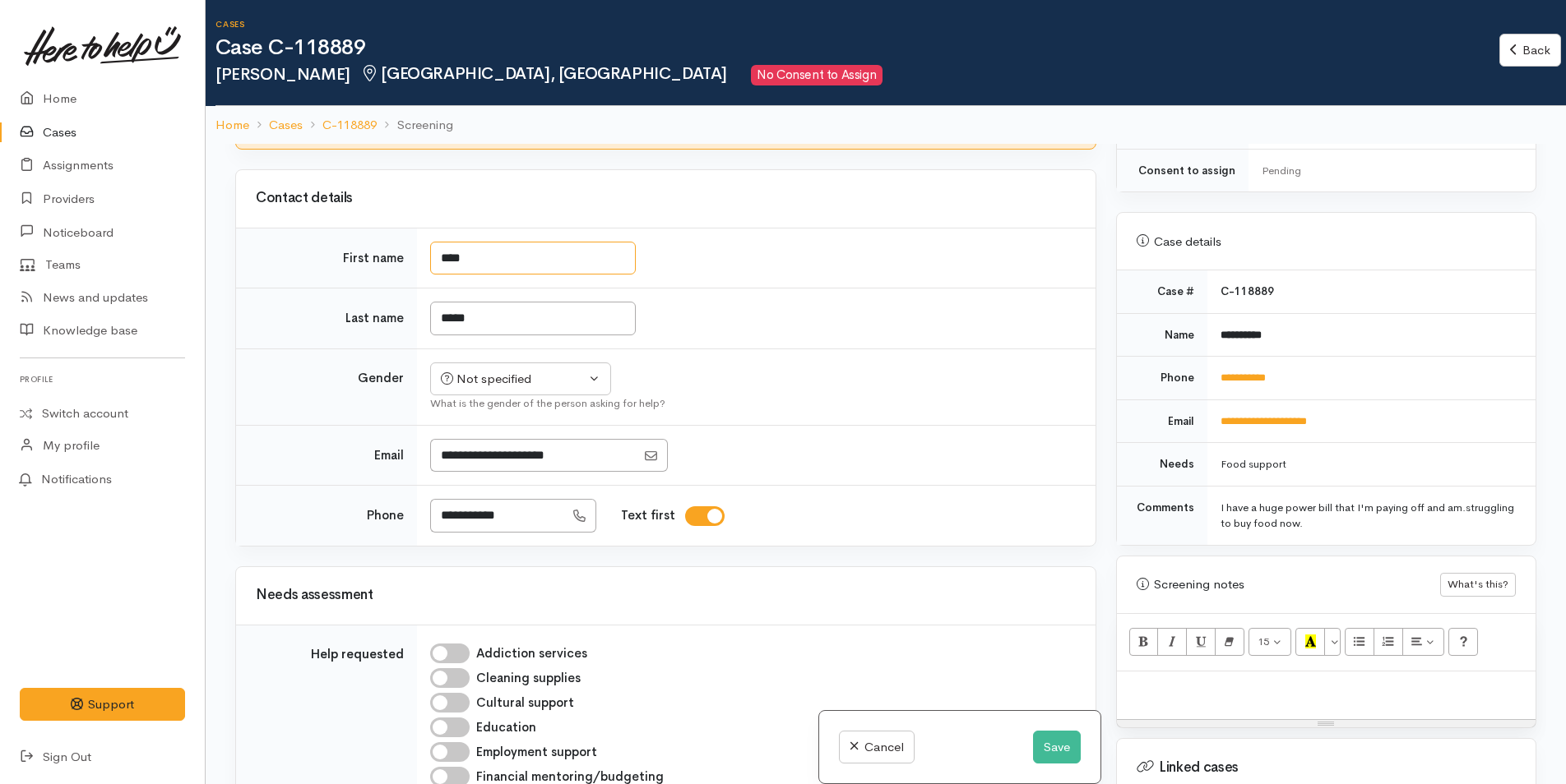
drag, startPoint x: 479, startPoint y: 227, endPoint x: 419, endPoint y: 225, distance: 60.0
click at [445, 242] on input "****" at bounding box center [533, 258] width 205 height 34
type input "****"
click at [1033, 742] on button "Save" at bounding box center [1057, 747] width 48 height 34
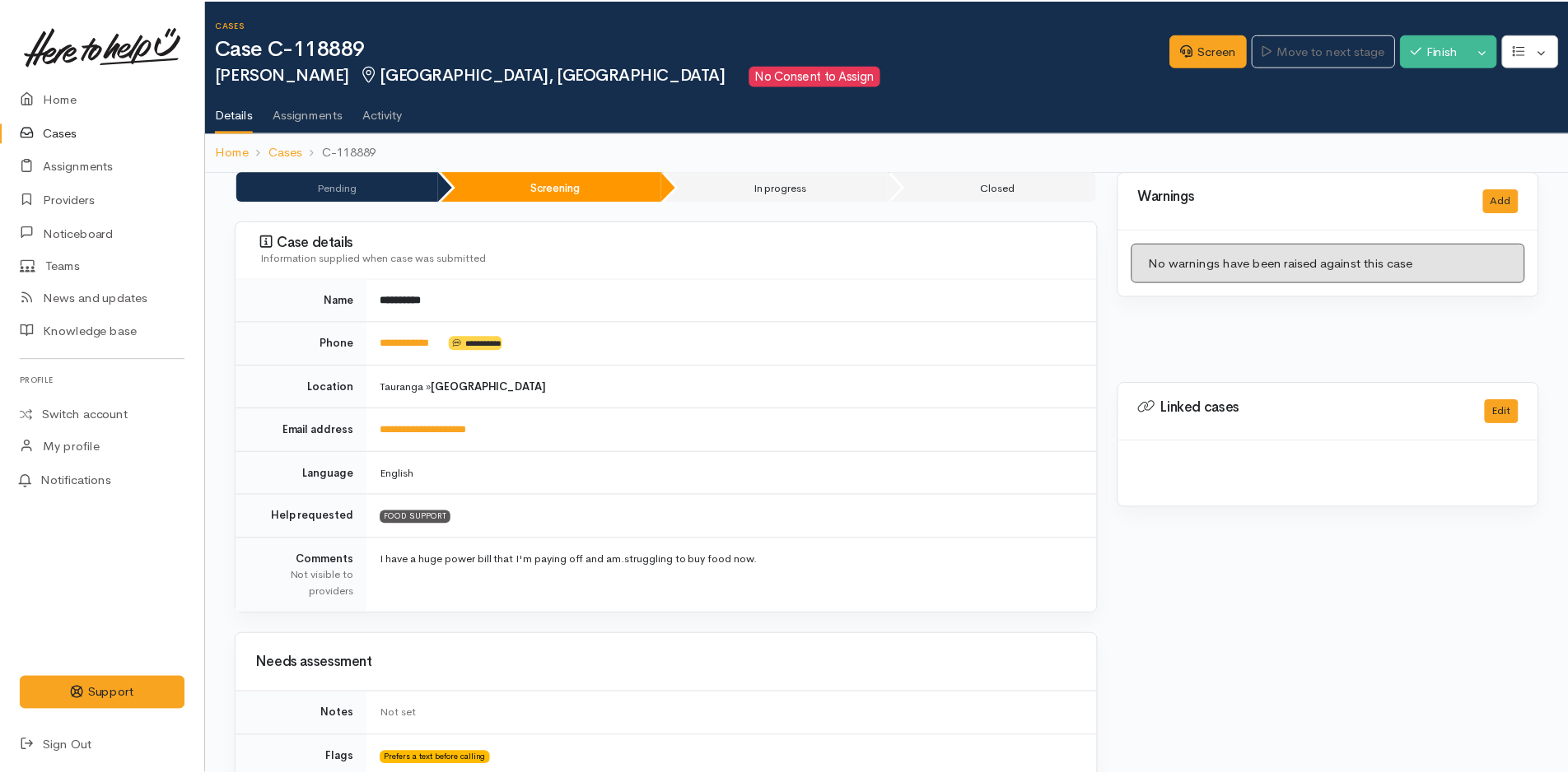
scroll to position [247, 0]
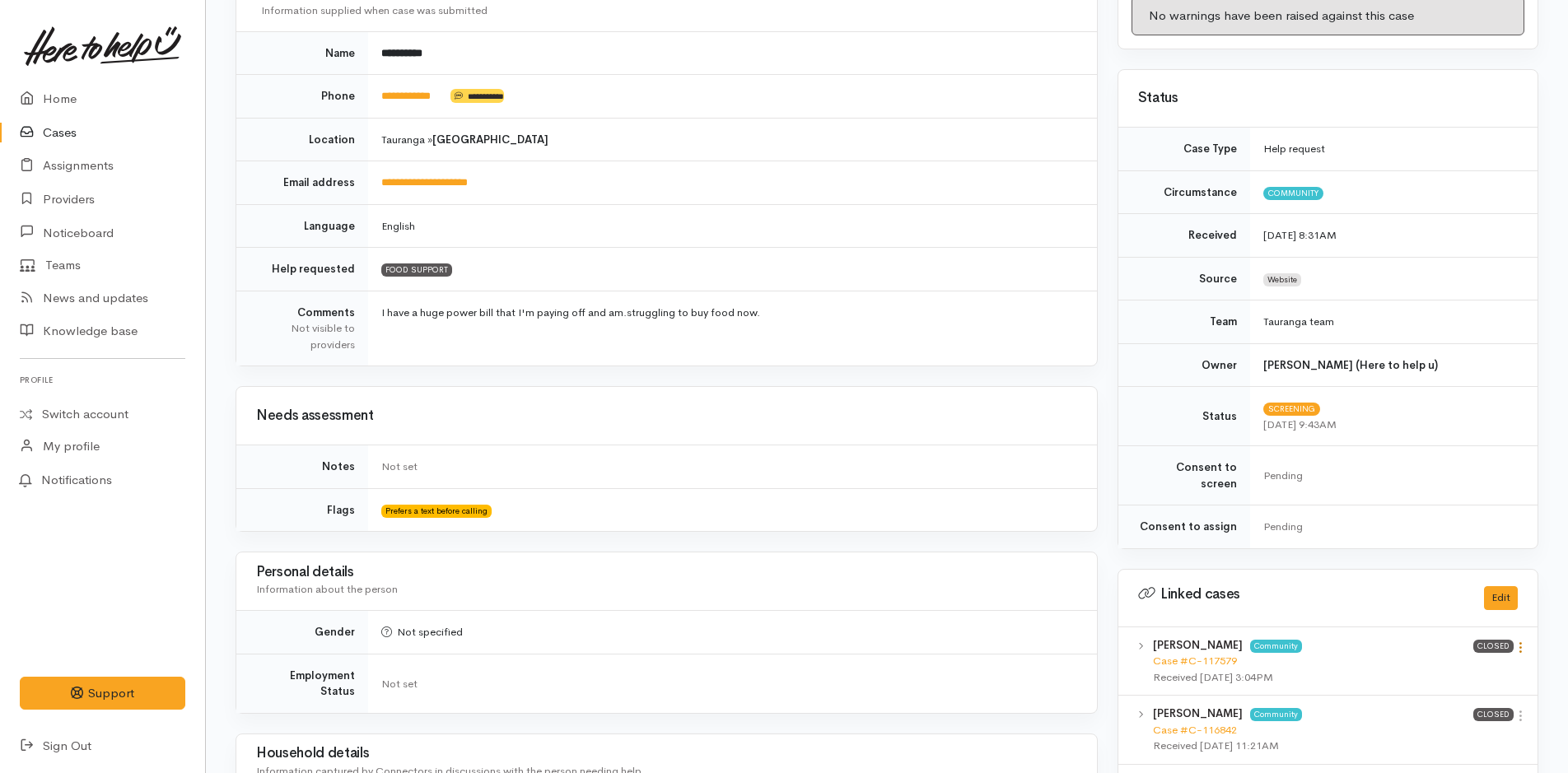
drag, startPoint x: 1524, startPoint y: 631, endPoint x: 1505, endPoint y: 640, distance: 21.0
click at [1524, 640] on icon at bounding box center [1520, 647] width 14 height 14
click at [1466, 667] on link "View case" at bounding box center [1460, 680] width 130 height 26
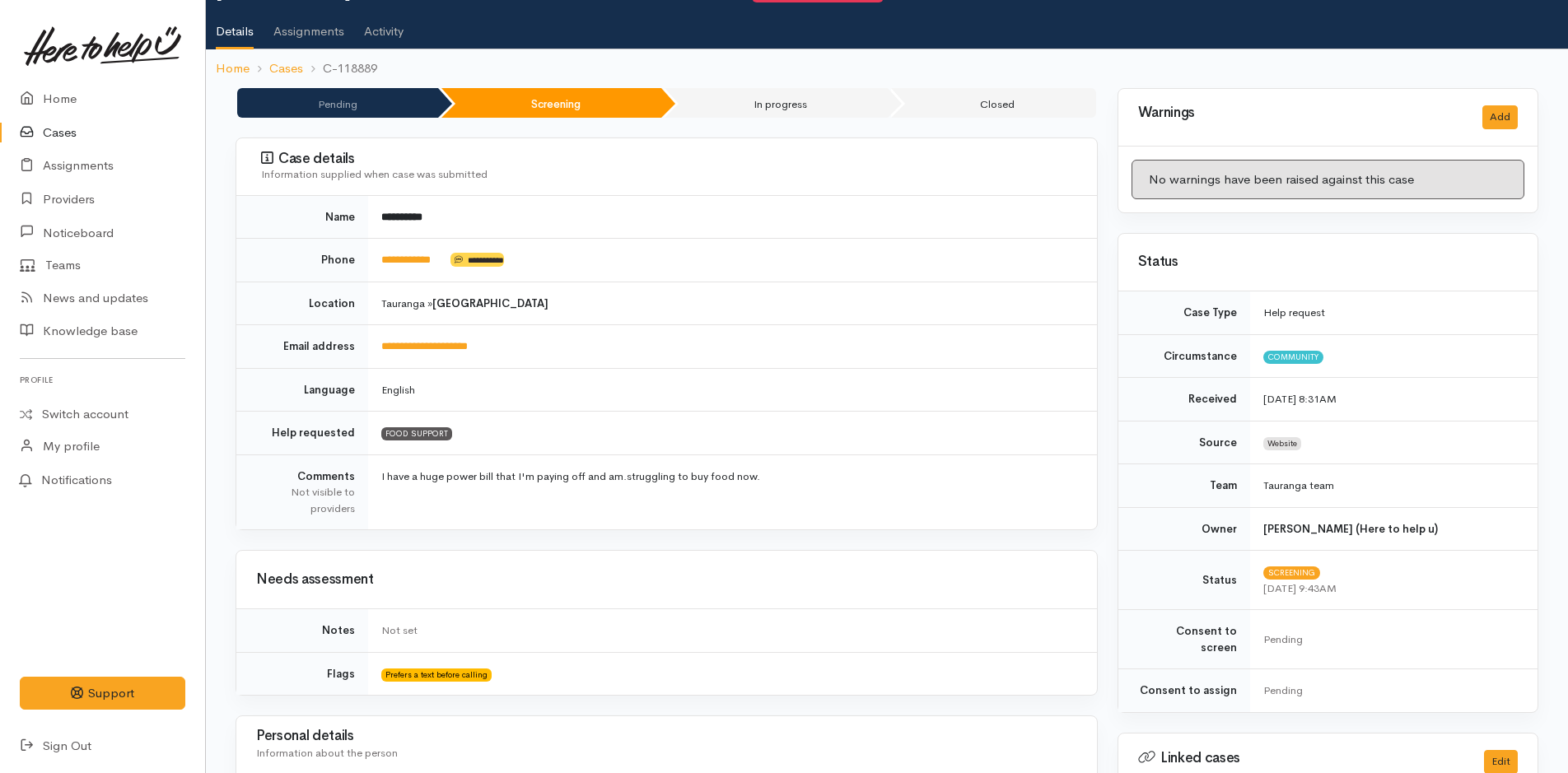
scroll to position [0, 0]
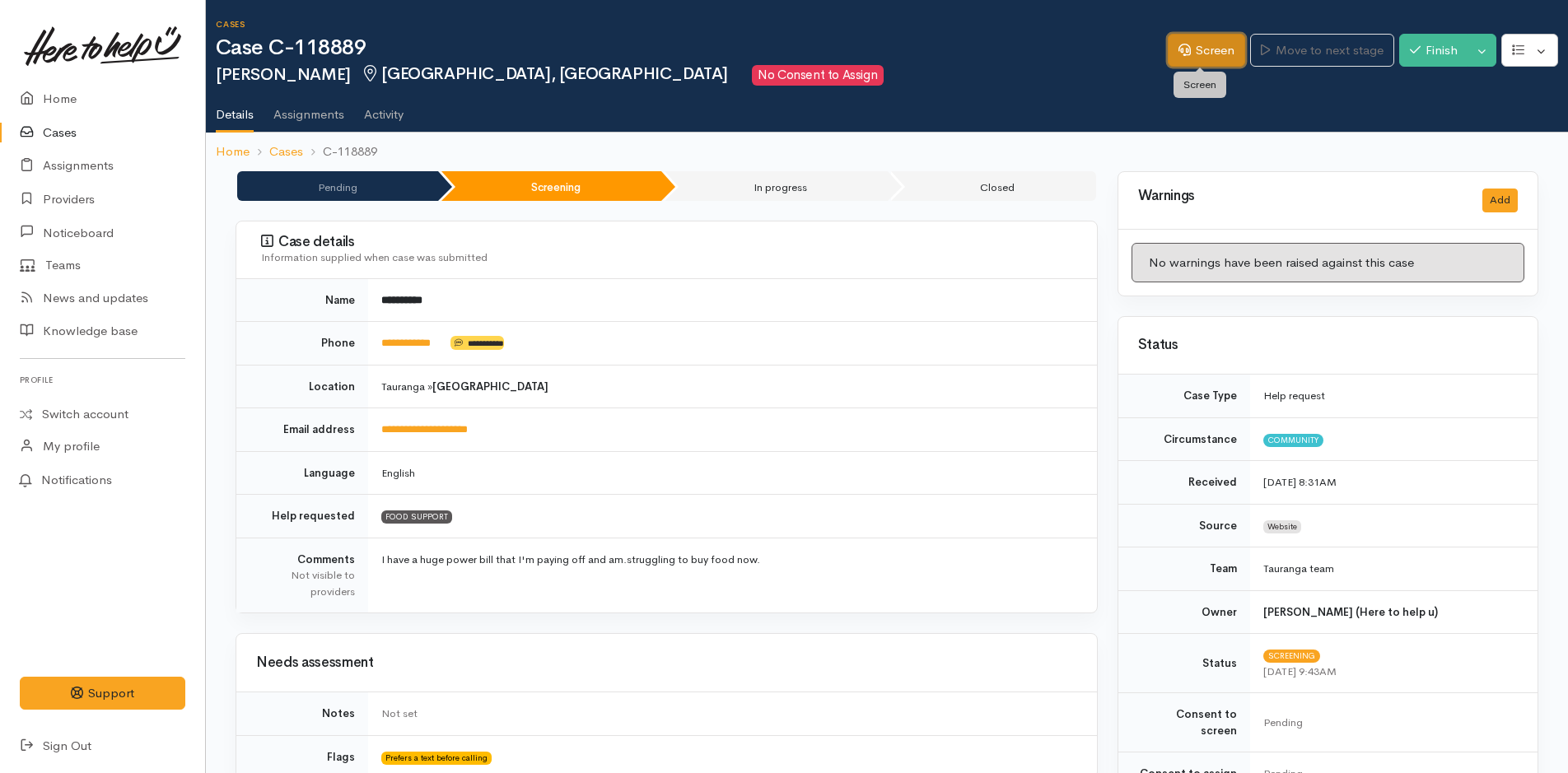
click at [1180, 44] on icon at bounding box center [1184, 49] width 12 height 12
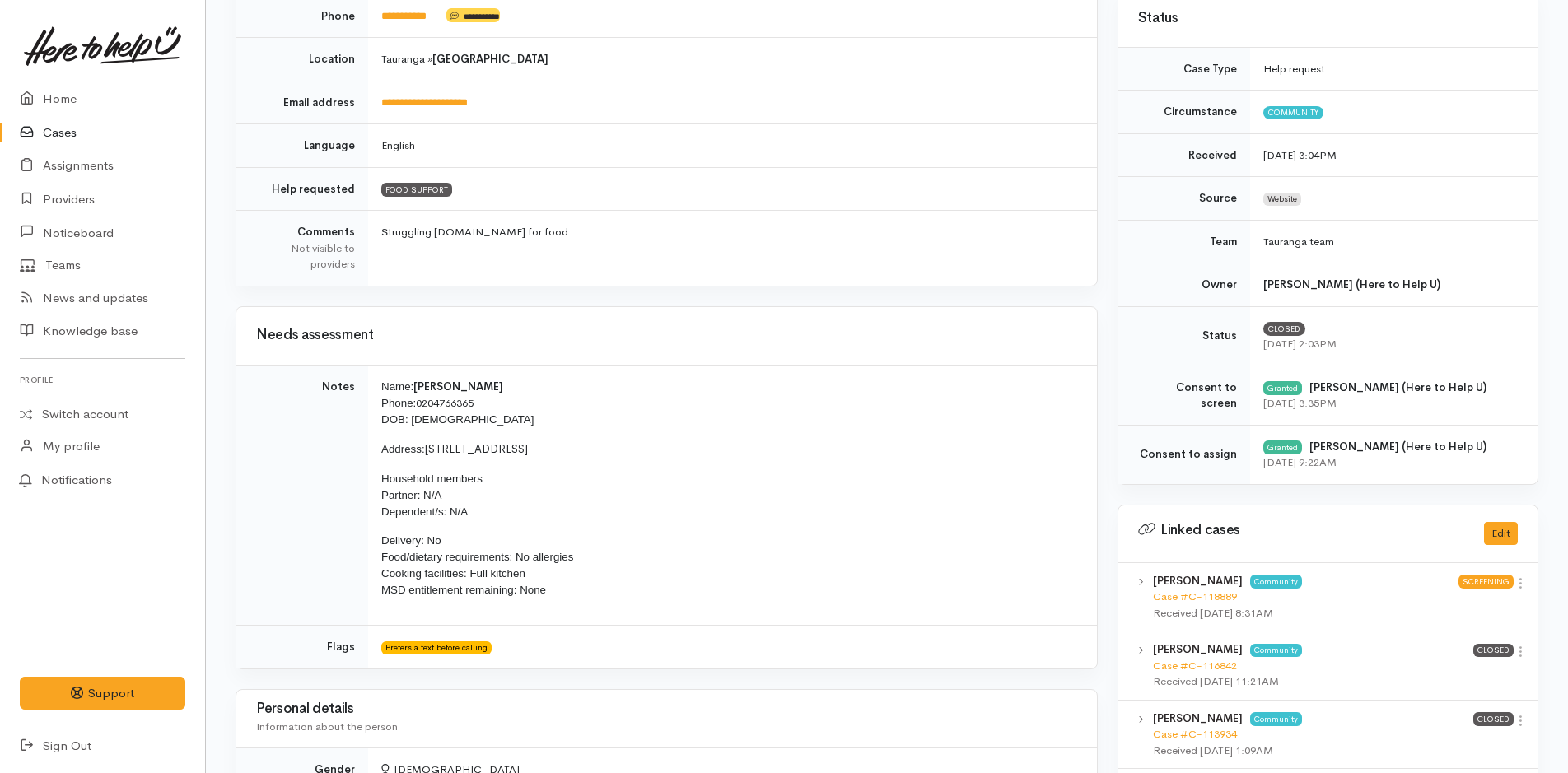
scroll to position [659, 0]
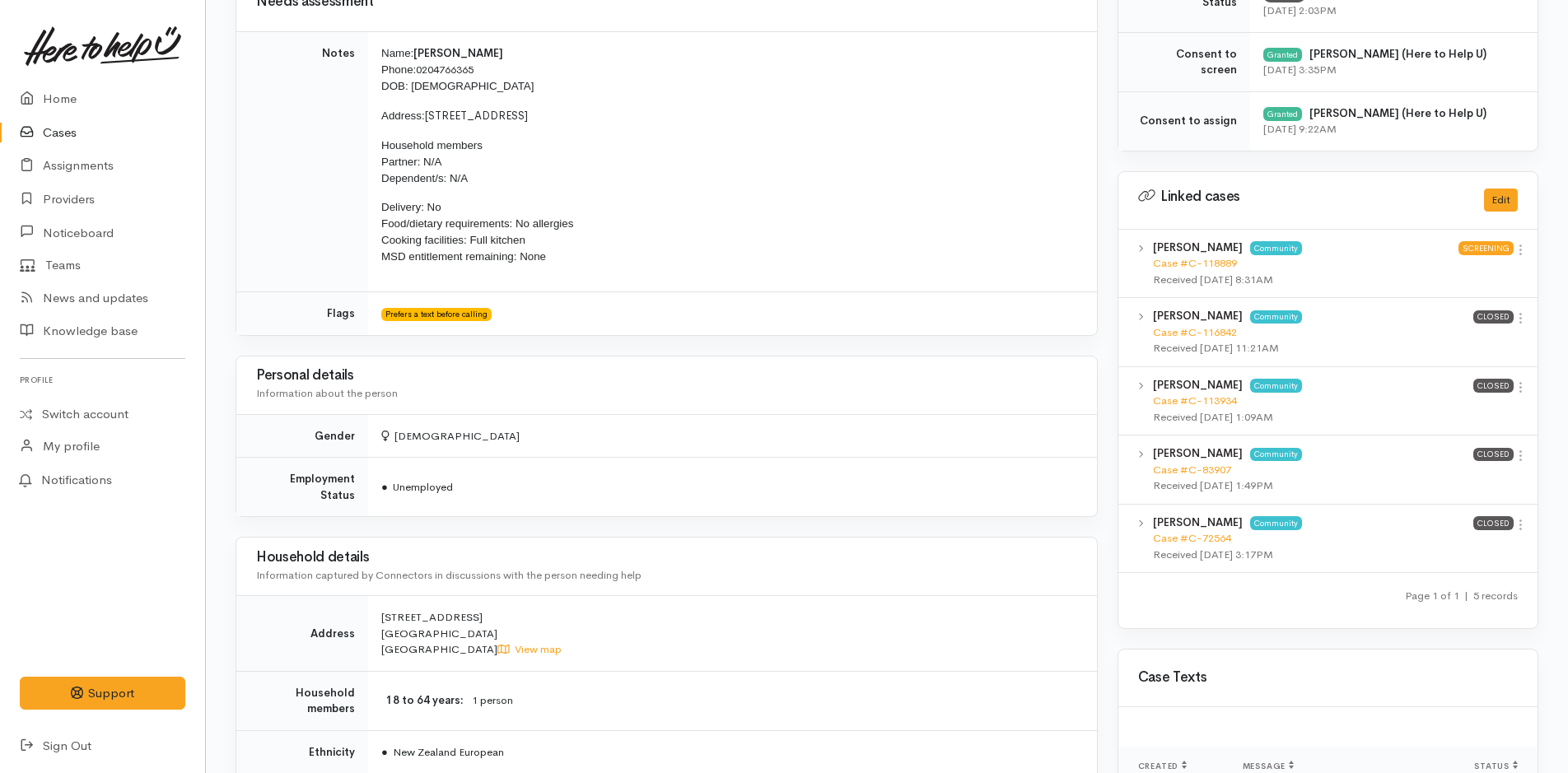
drag, startPoint x: 564, startPoint y: 263, endPoint x: 356, endPoint y: 38, distance: 306.4
click at [356, 38] on tr "Notes Name: [PERSON_NAME] Phone: [PHONE_NUMBER] DOB: [DEMOGRAPHIC_DATA] Address…" at bounding box center [666, 162] width 860 height 261
copy tr "Name: [PERSON_NAME] Phone: [PHONE_NUMBER] DOB: [DEMOGRAPHIC_DATA] Address: [STR…"
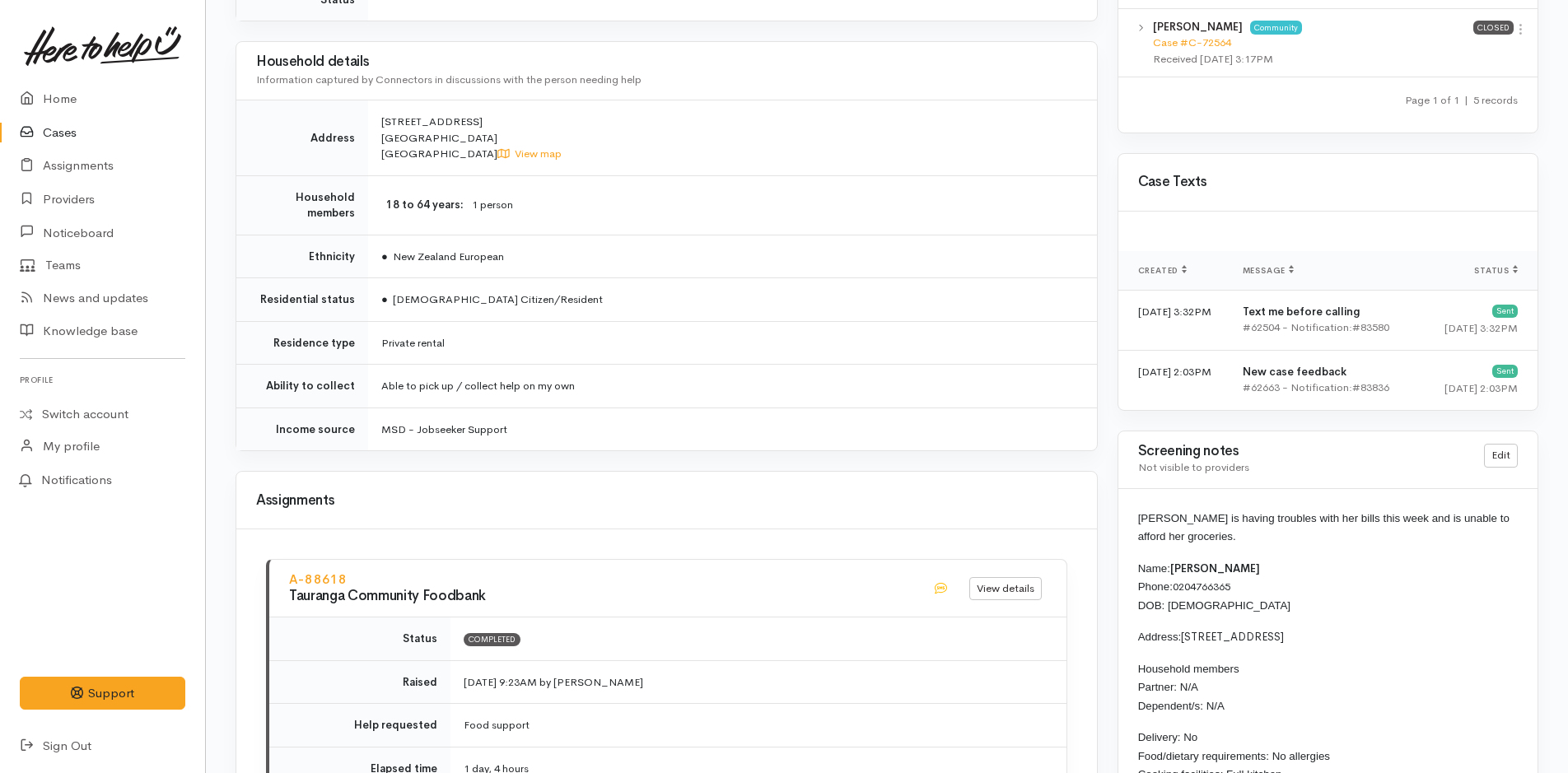
scroll to position [1317, 0]
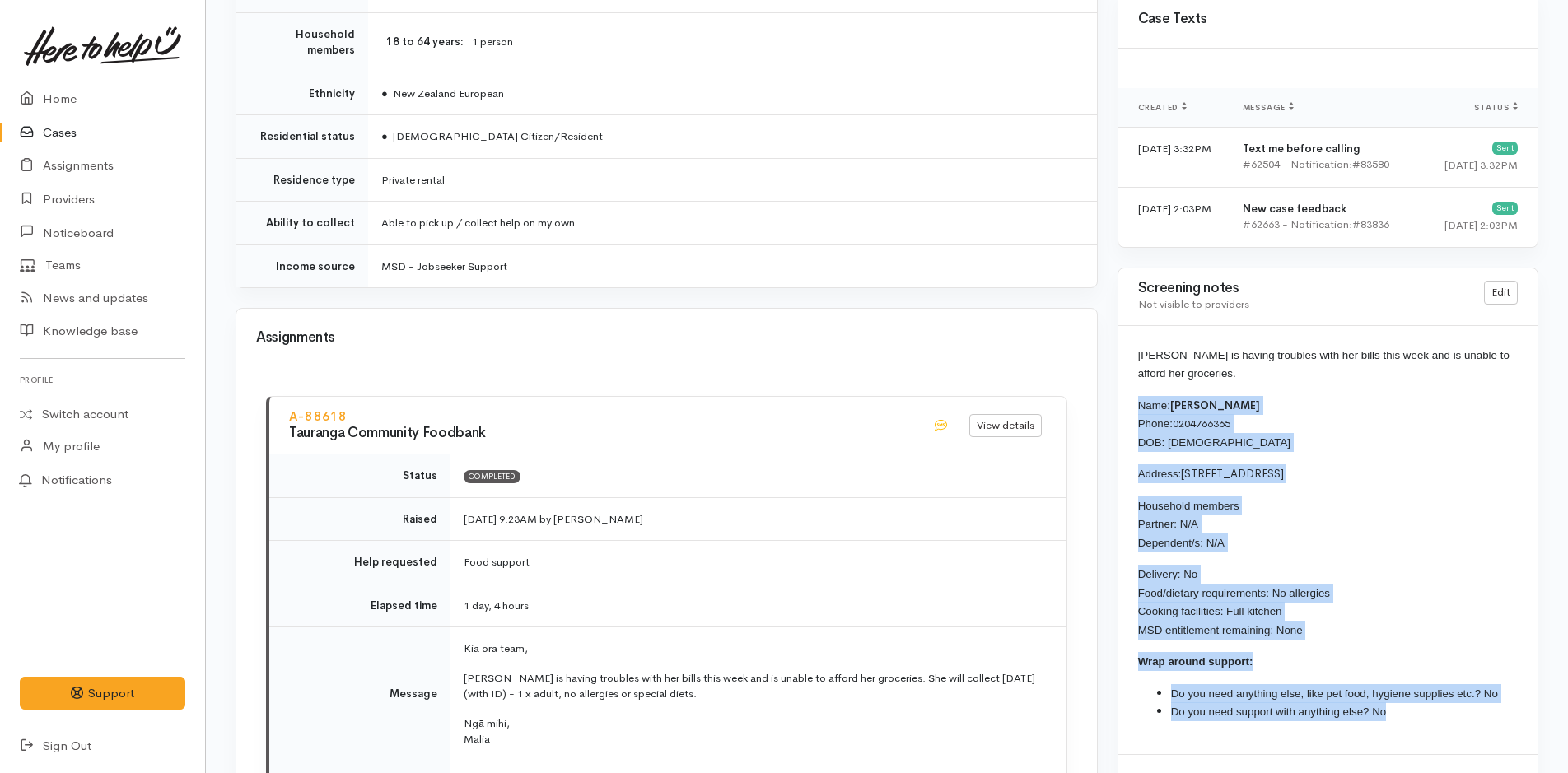
drag, startPoint x: 1308, startPoint y: 675, endPoint x: 1124, endPoint y: 407, distance: 325.1
click at [1124, 407] on div "[PERSON_NAME] is having troubles with her bills this week and is unable to affo…" at bounding box center [1328, 541] width 420 height 428
copy div "Name: [PERSON_NAME] Phone: [PHONE_NUMBER] DOB: [DEMOGRAPHIC_DATA] Address: [STR…"
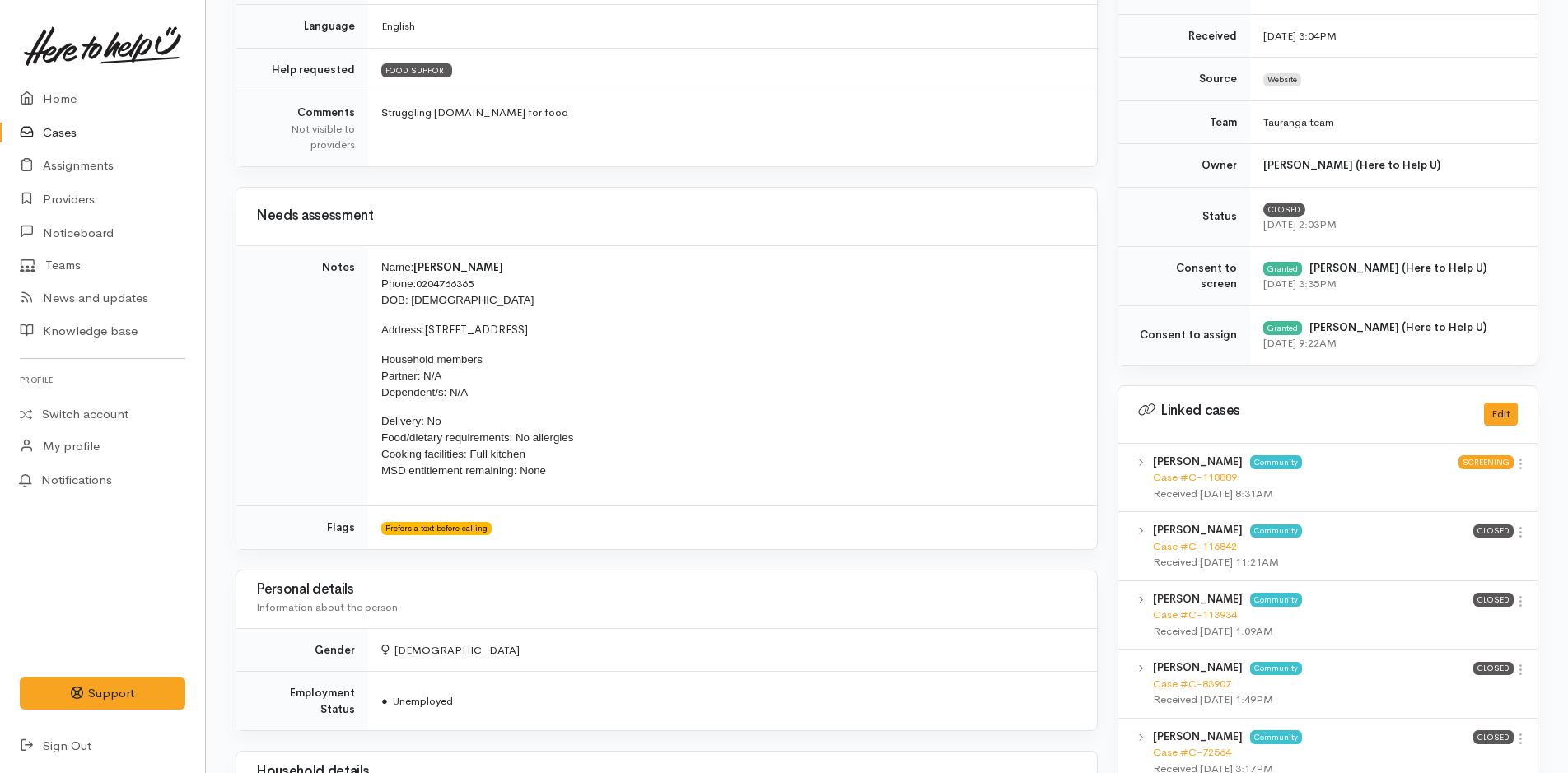
scroll to position [715, 0]
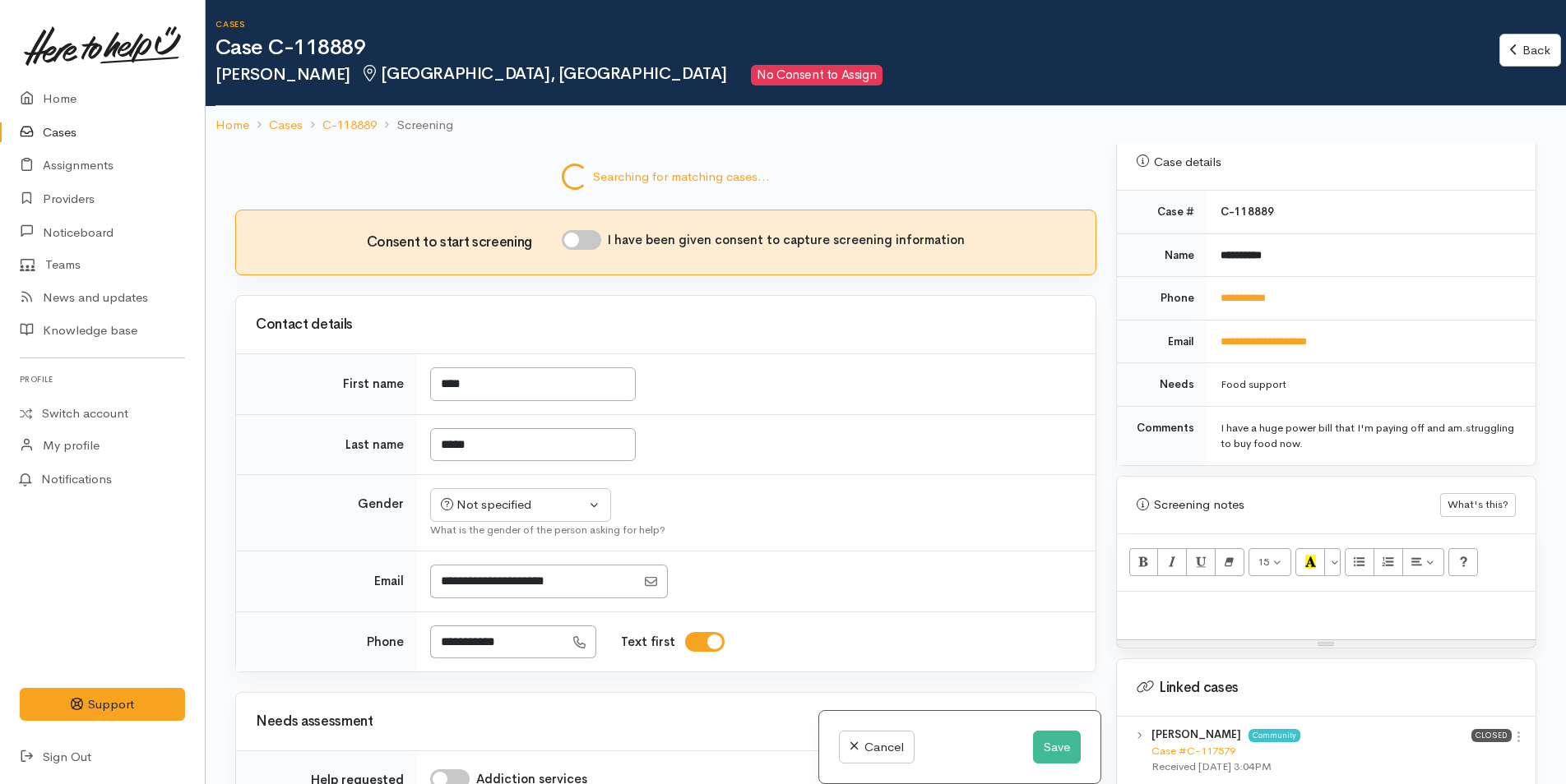
scroll to position [740, 0]
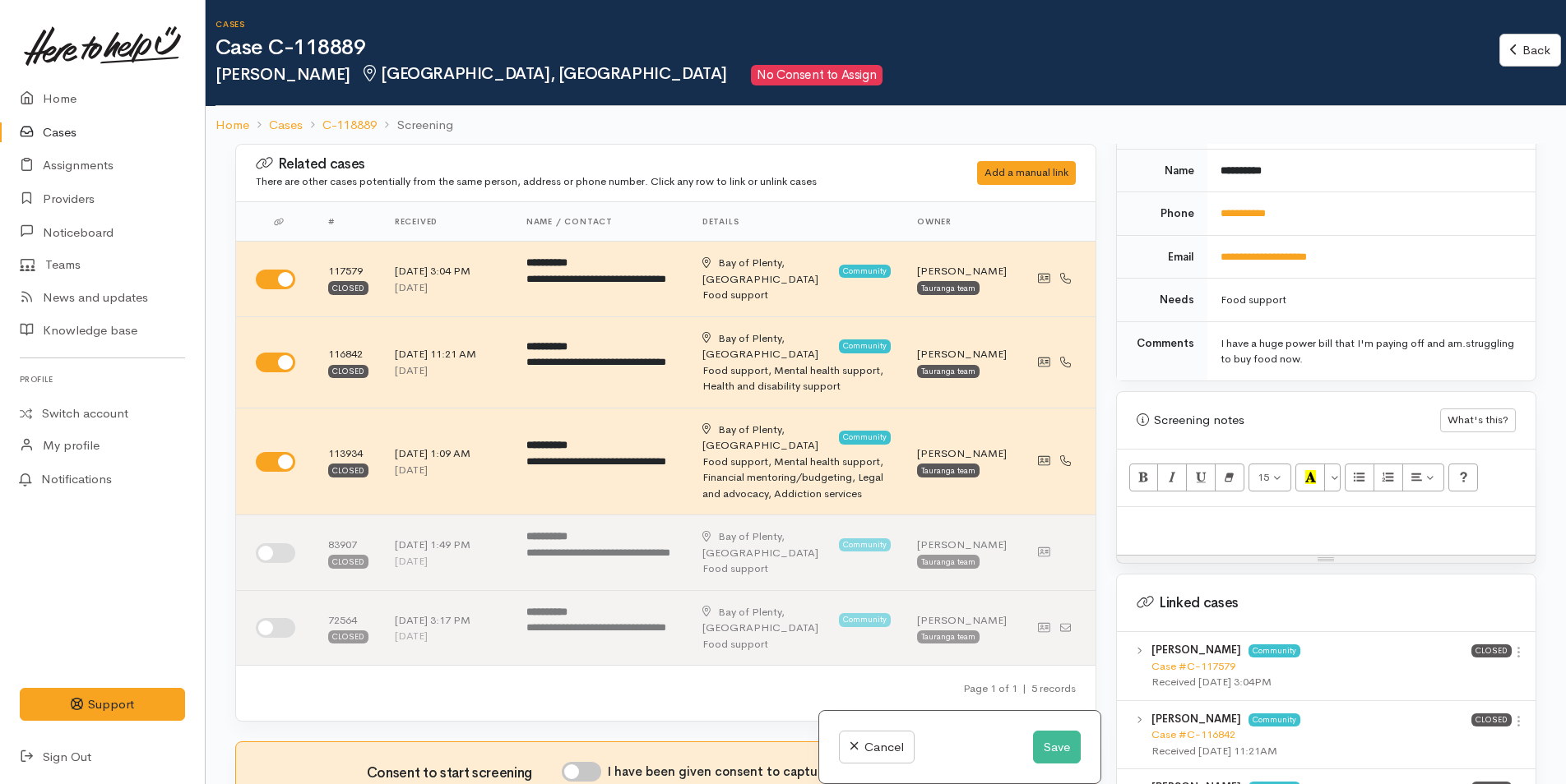
click at [1176, 516] on p at bounding box center [1325, 525] width 402 height 19
paste div
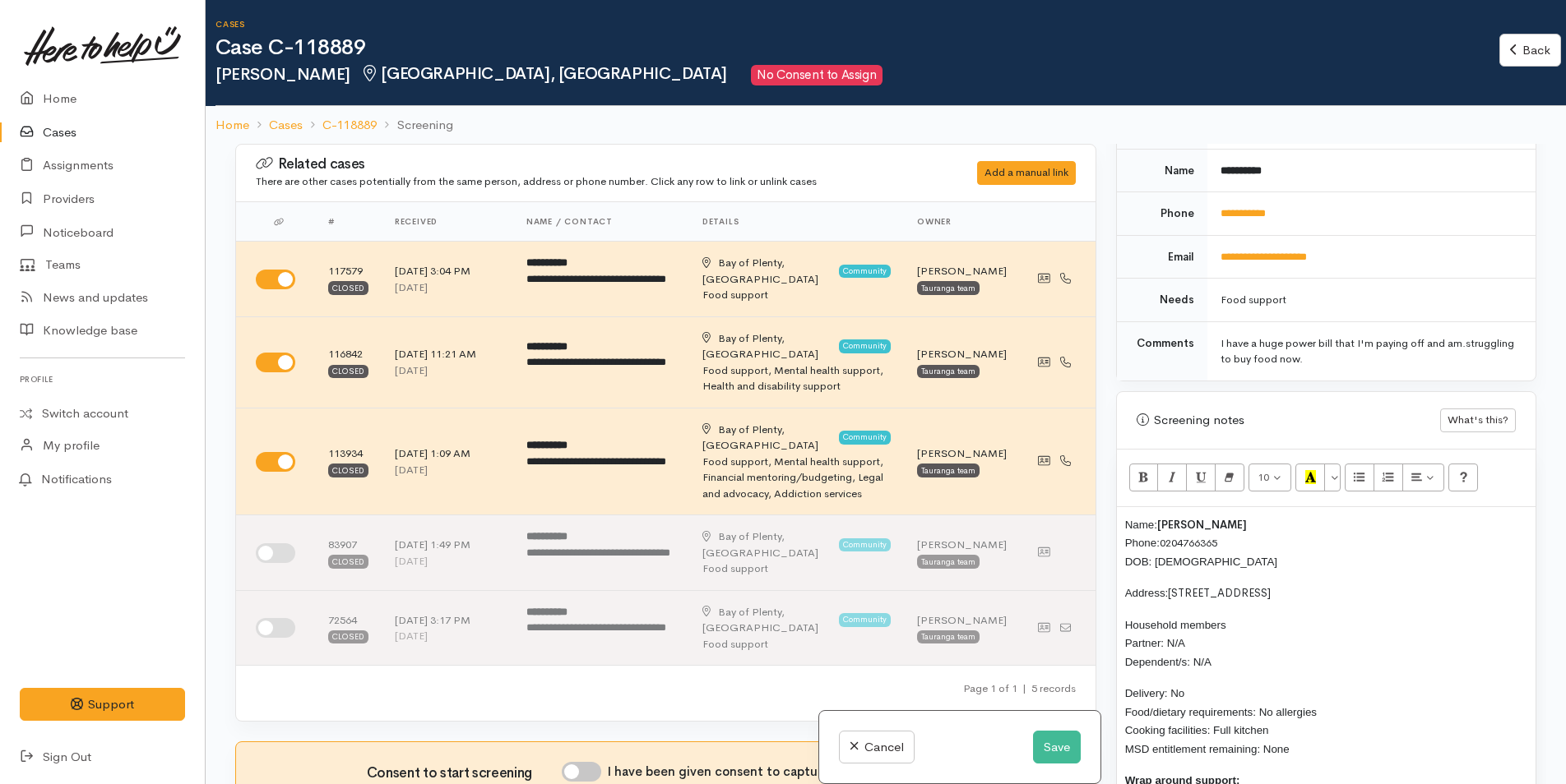
scroll to position [37, 0]
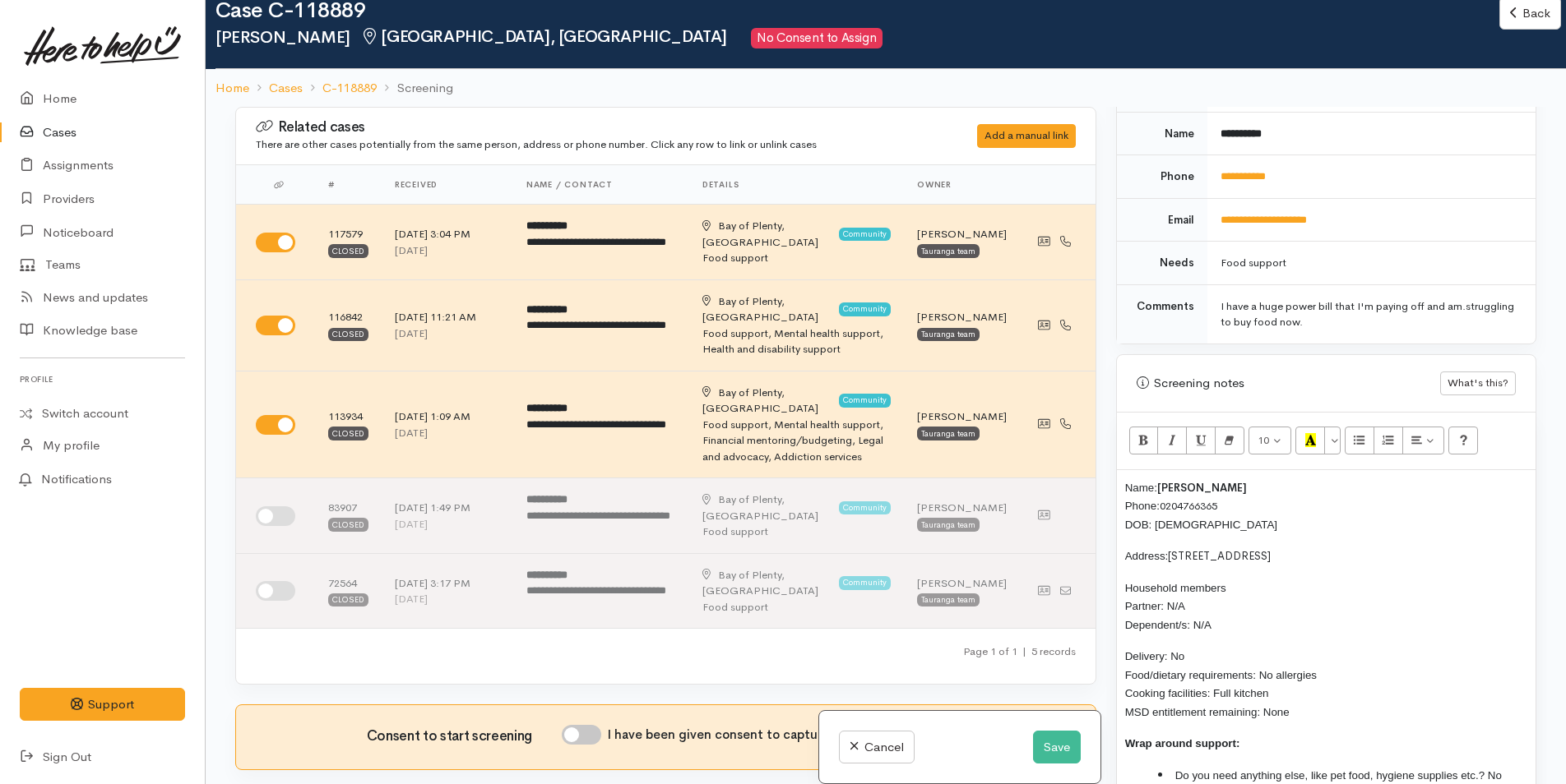
click at [1125, 478] on p "Name: [PERSON_NAME] Phone: [PHONE_NUMBER] DOB: [DEMOGRAPHIC_DATA]" at bounding box center [1325, 506] width 402 height 56
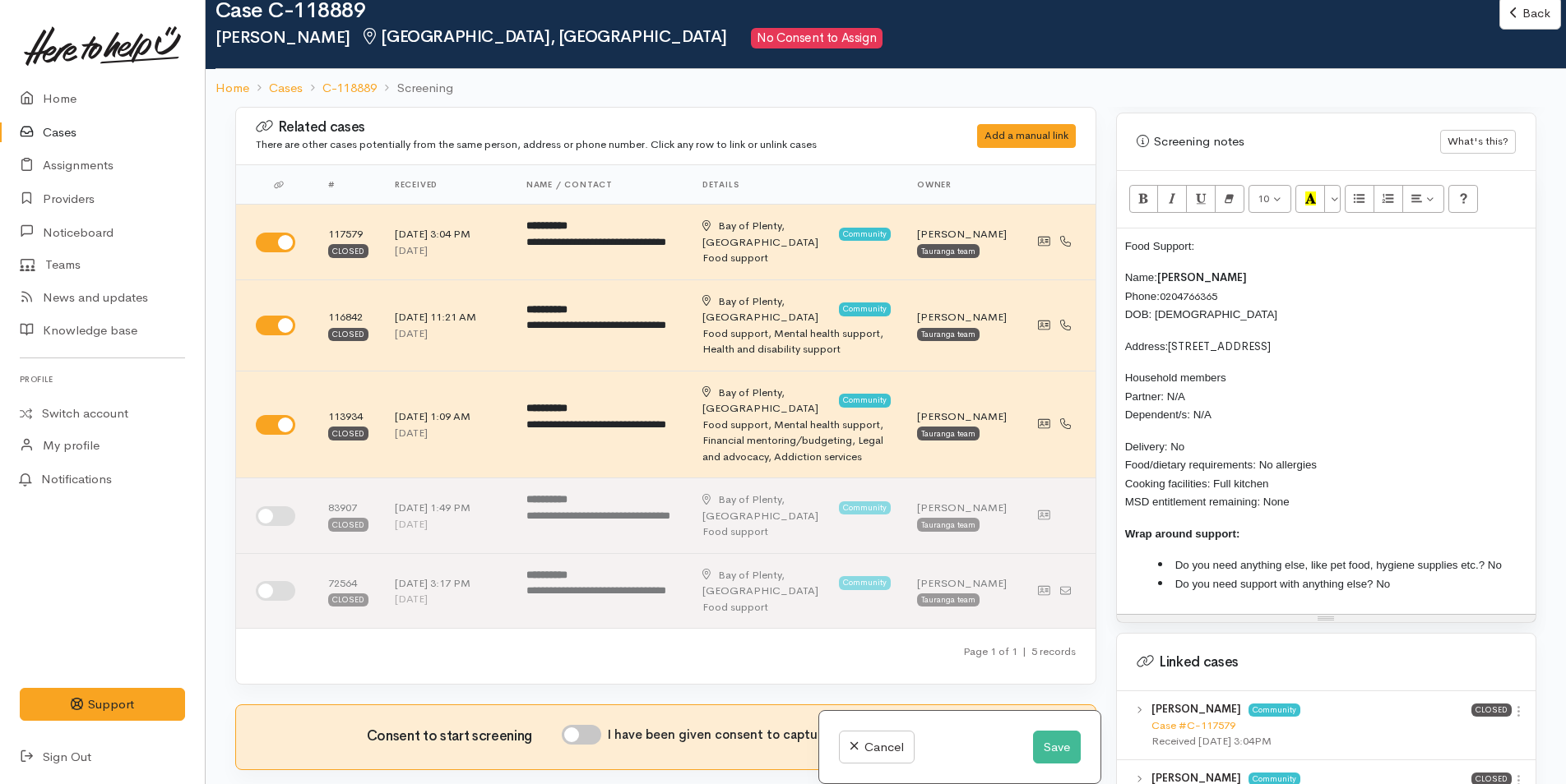
scroll to position [986, 0]
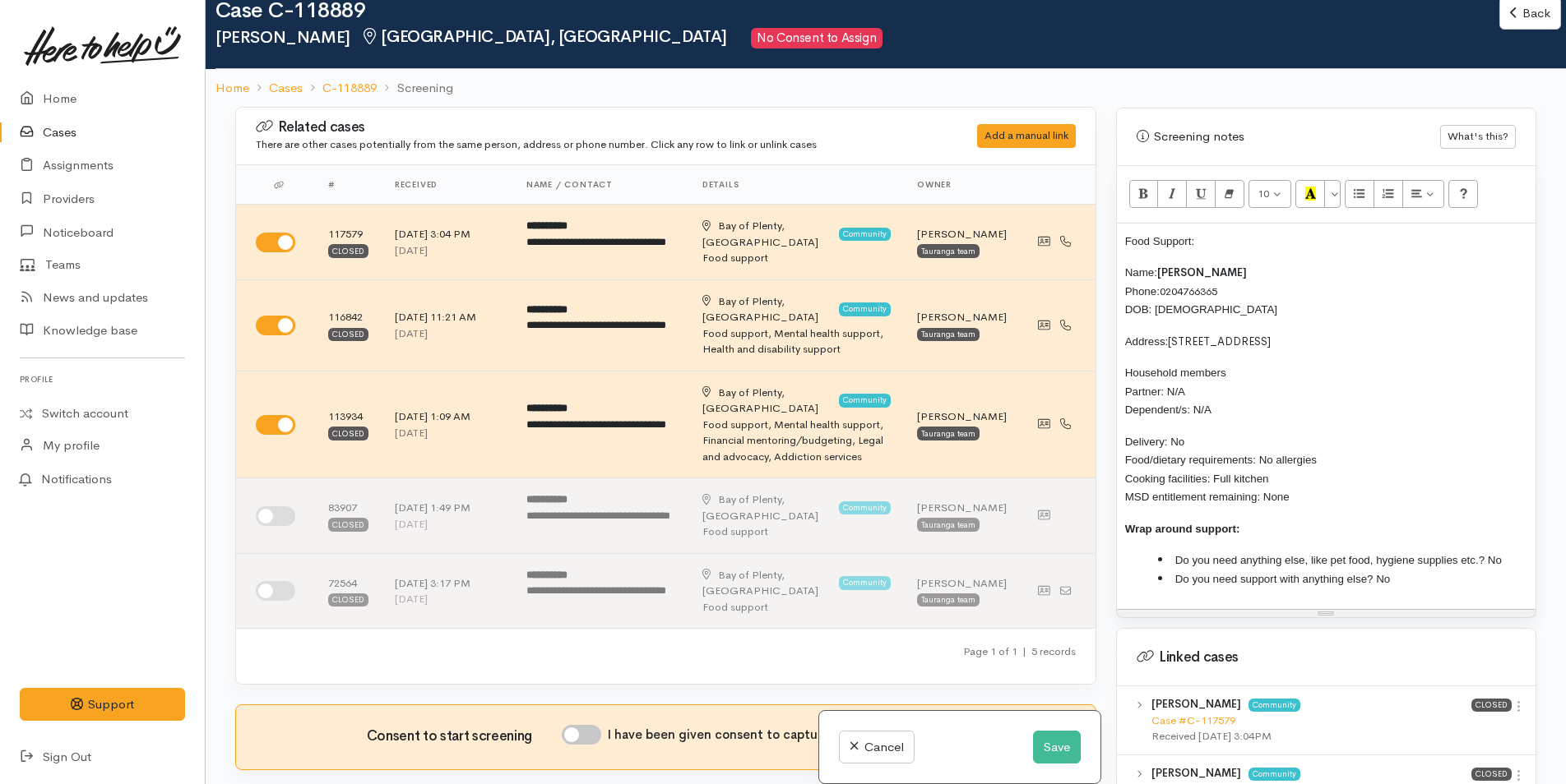
drag, startPoint x: 1288, startPoint y: 473, endPoint x: 1155, endPoint y: 148, distance: 351.2
click at [1100, 207] on div "Related cases There are other cases potentially from the same person, address o…" at bounding box center [885, 498] width 1321 height 784
click at [1330, 180] on button "More Color" at bounding box center [1332, 194] width 16 height 28
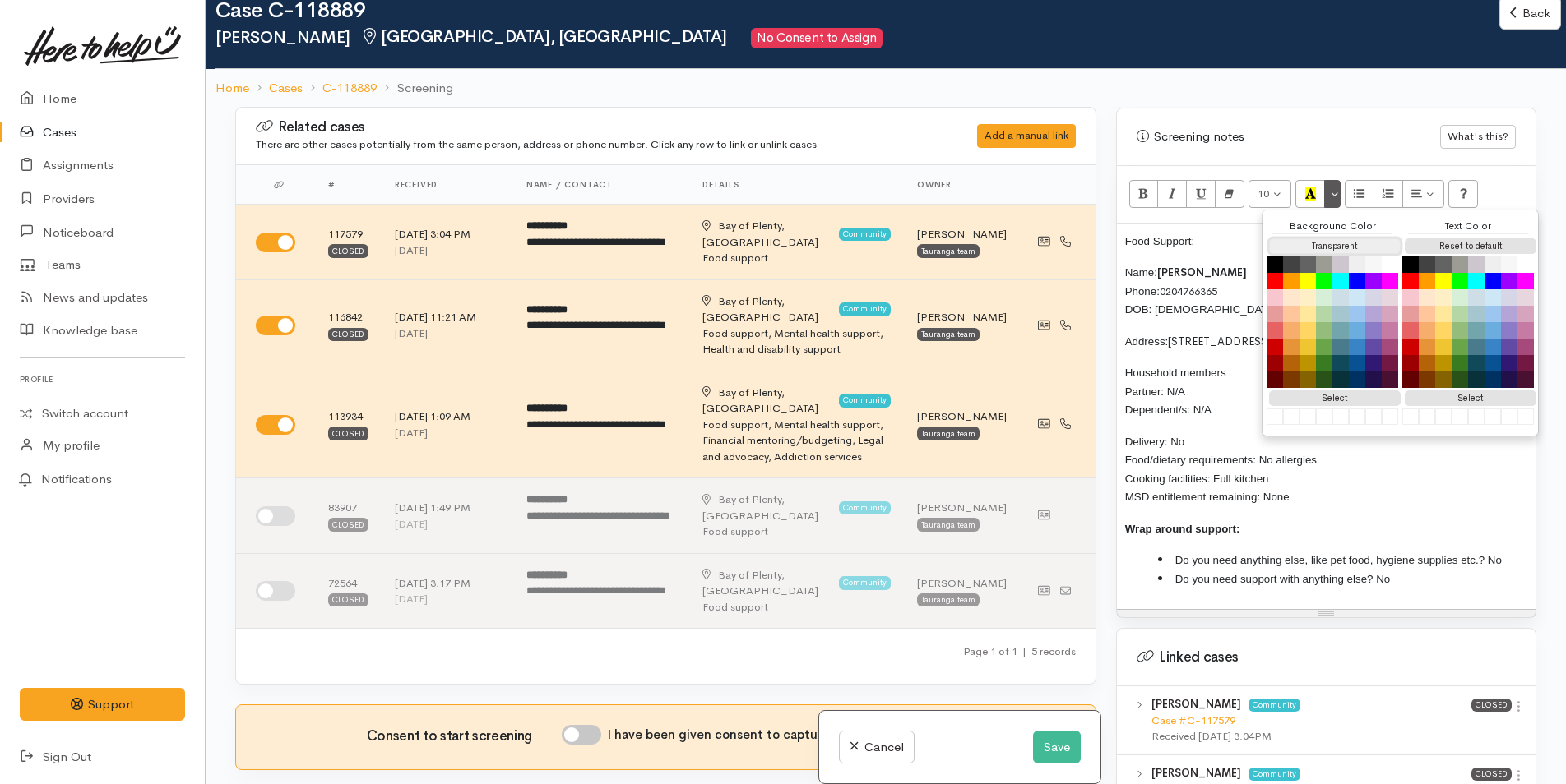
click at [1324, 239] on button "Transparent" at bounding box center [1334, 246] width 131 height 15
click at [1425, 239] on button "Reset to default" at bounding box center [1470, 246] width 131 height 15
click at [1190, 234] on div "Food Support: Name: Toni Kenny Phone: 0204766365 DOB: 16/01/1984 Address: 85A O…" at bounding box center [1326, 416] width 419 height 386
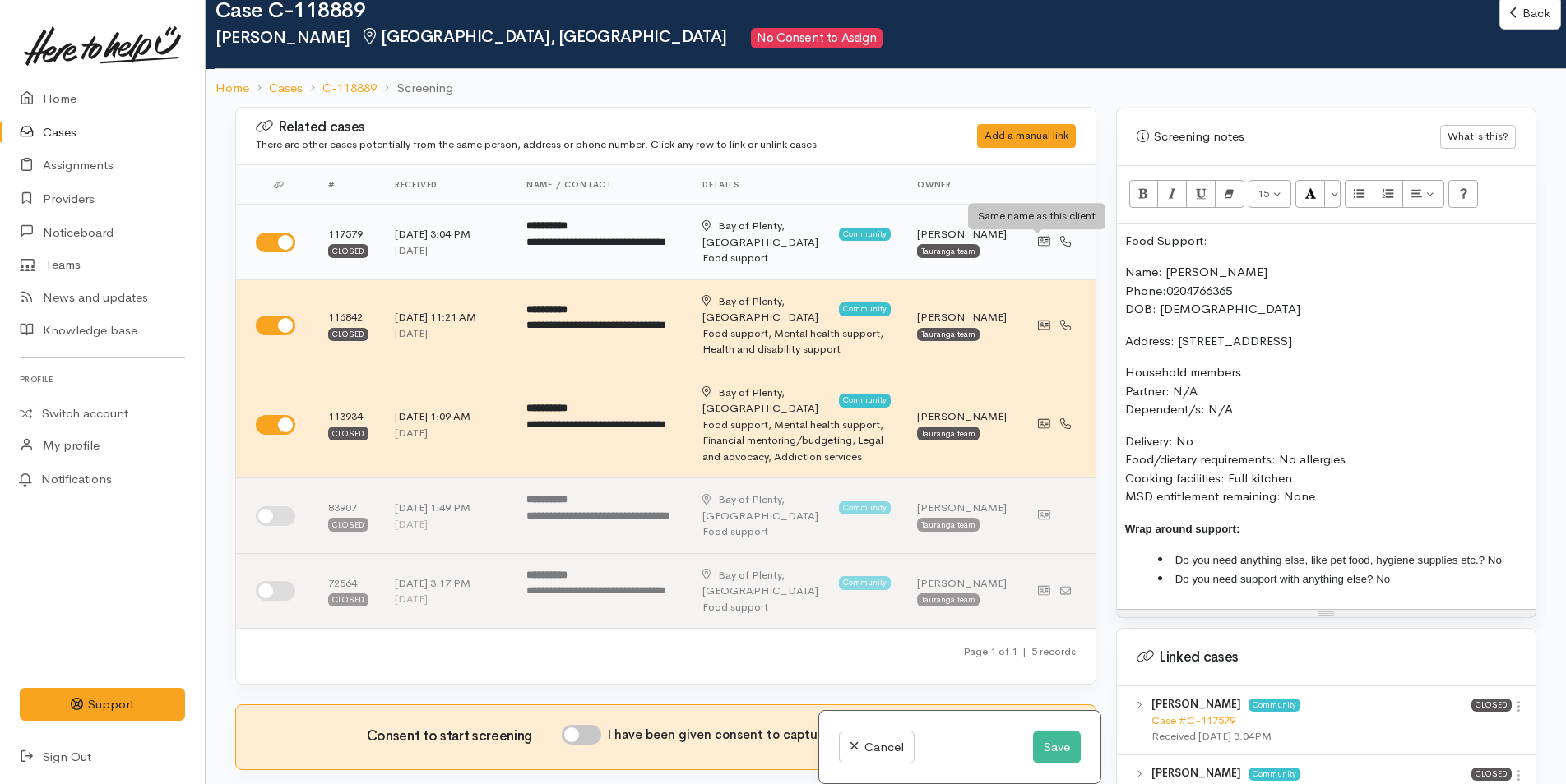
drag, startPoint x: 1037, startPoint y: 236, endPoint x: 1093, endPoint y: 203, distance: 65.0
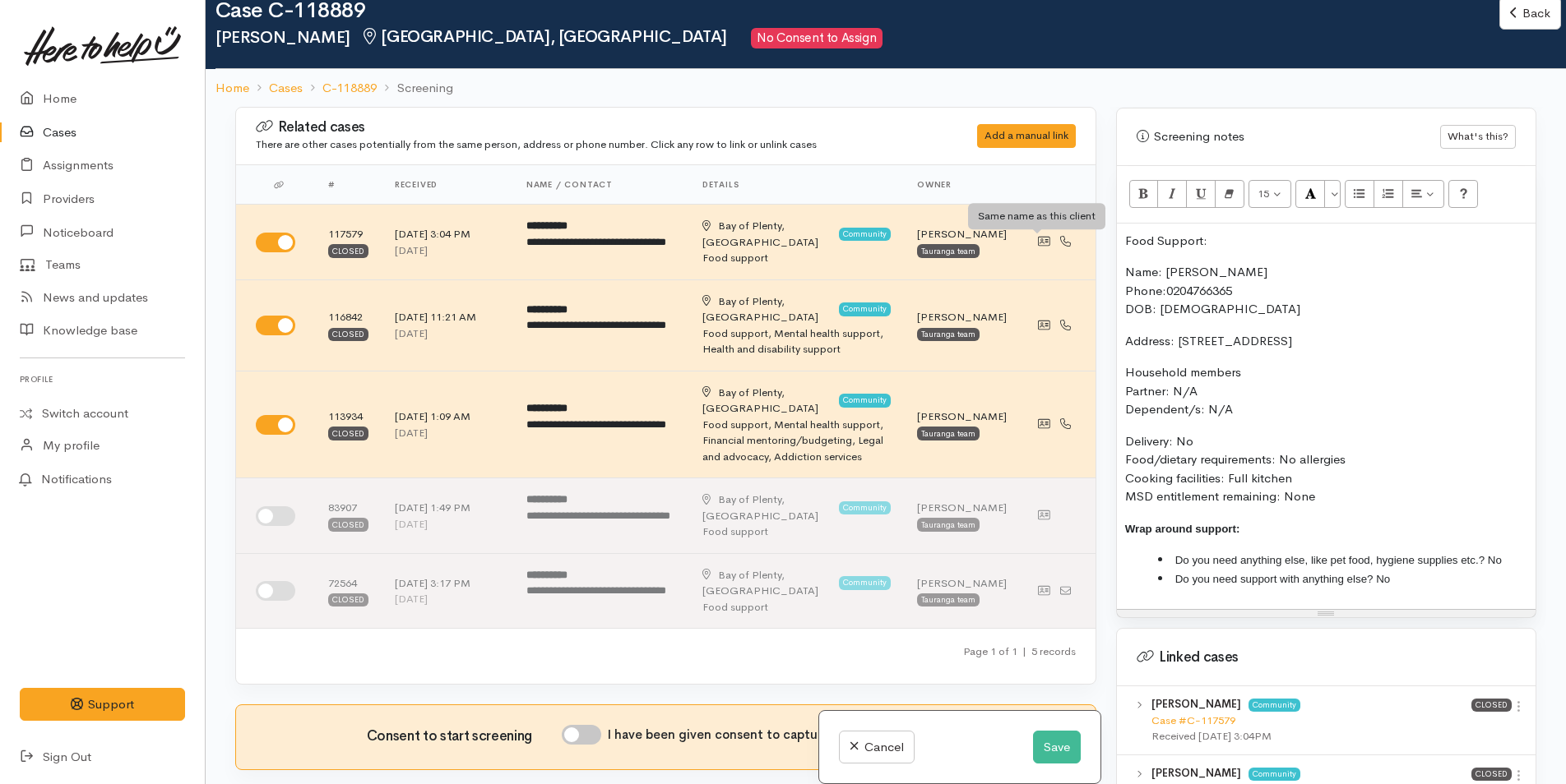
click at [1037, 235] on div "Related cases There are other cases potentially from the same person, address o…" at bounding box center [885, 498] width 1321 height 784
click at [1195, 232] on p "Food Support:" at bounding box center [1325, 242] width 402 height 19
drag, startPoint x: 1207, startPoint y: 217, endPoint x: 1108, endPoint y: 220, distance: 99.0
click at [1108, 220] on div "Warnings Add No warnings have been raised against this case Add Warning Title ●…" at bounding box center [1325, 498] width 440 height 784
click at [1140, 187] on icon "Bold (CTRL+B)" at bounding box center [1143, 194] width 11 height 14
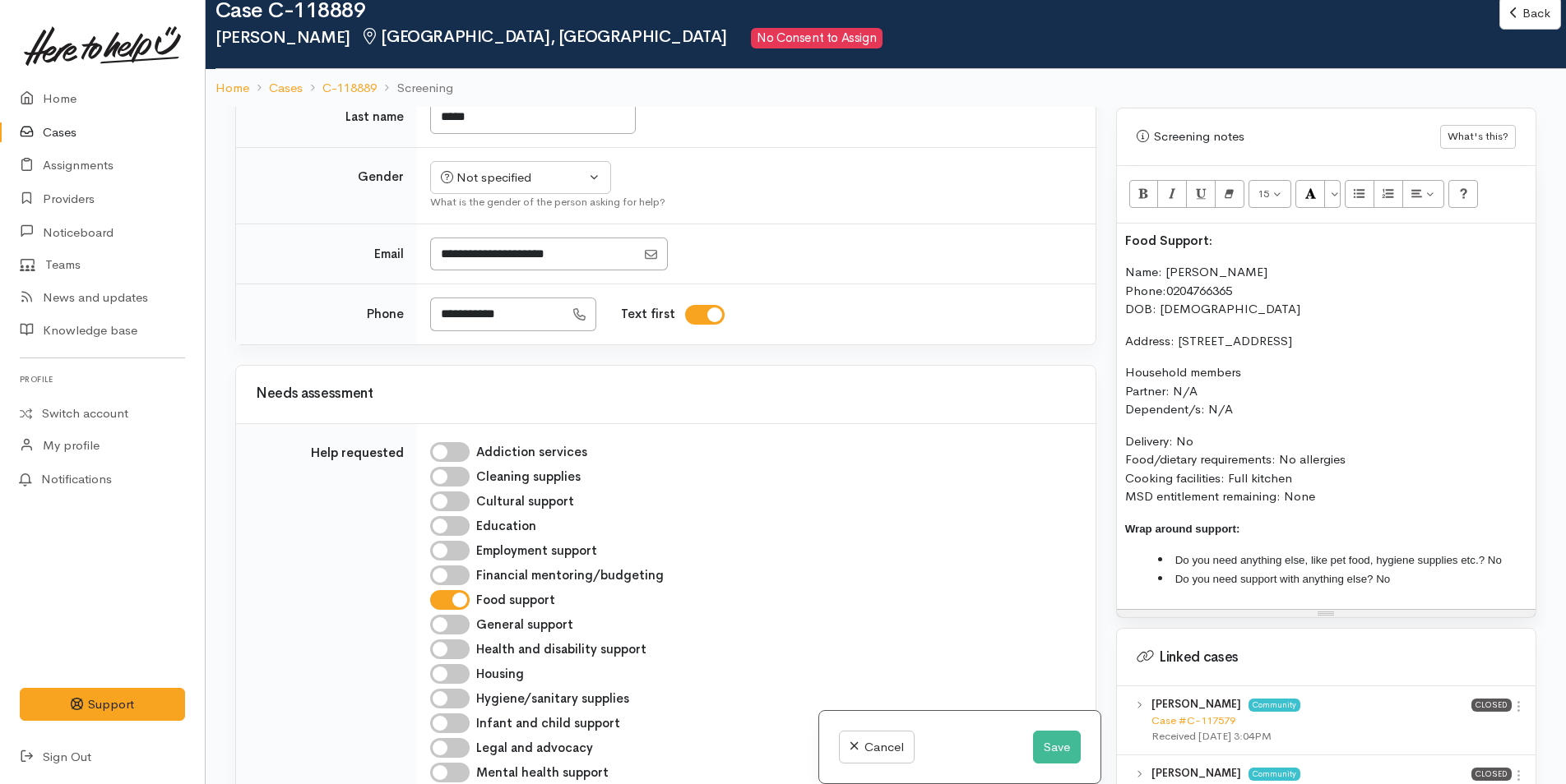
scroll to position [494, 0]
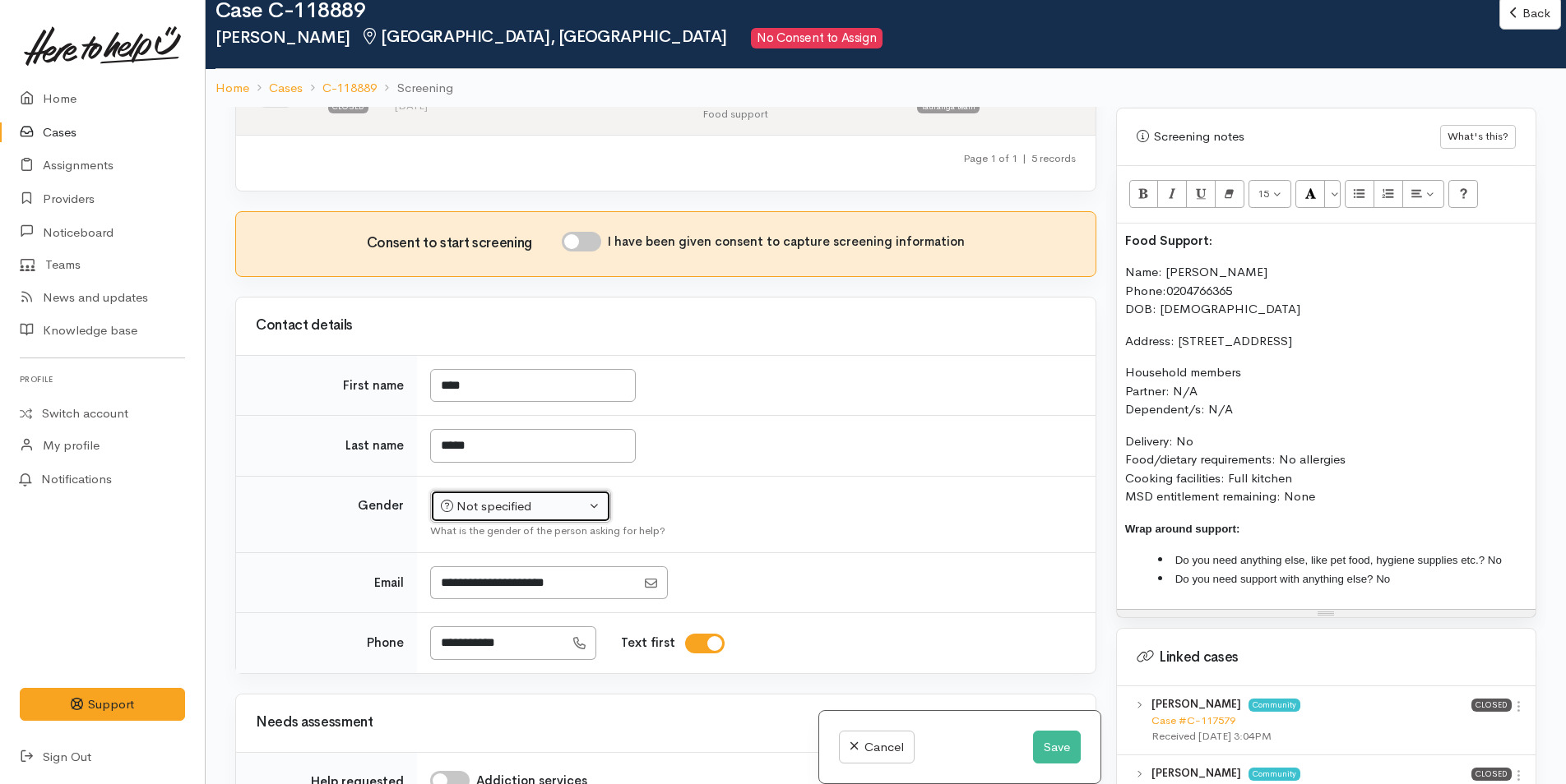
click at [501, 497] on div "Not specified" at bounding box center [513, 507] width 145 height 19
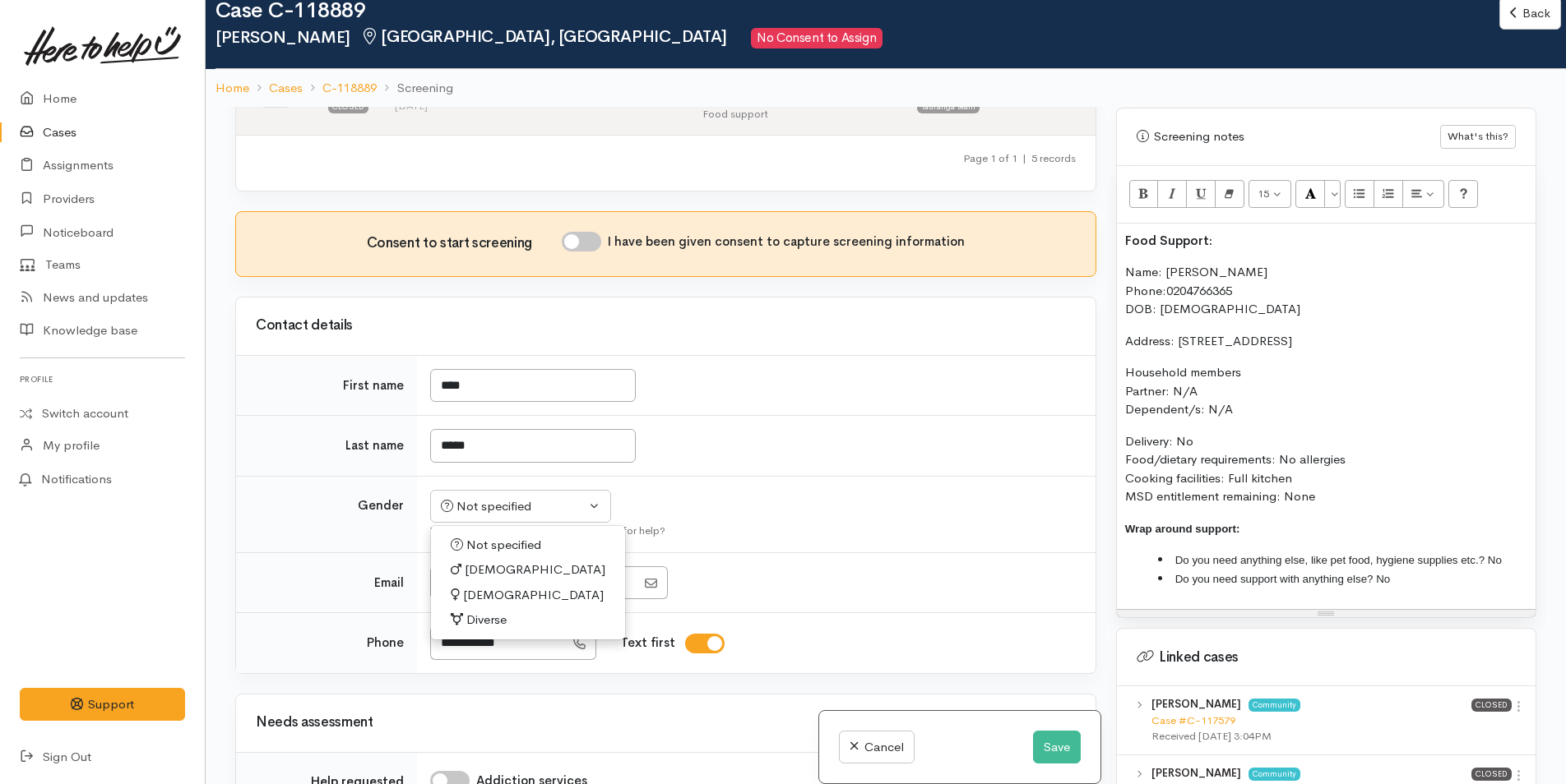
click at [481, 586] on span "Female" at bounding box center [533, 595] width 141 height 19
select select "Female"
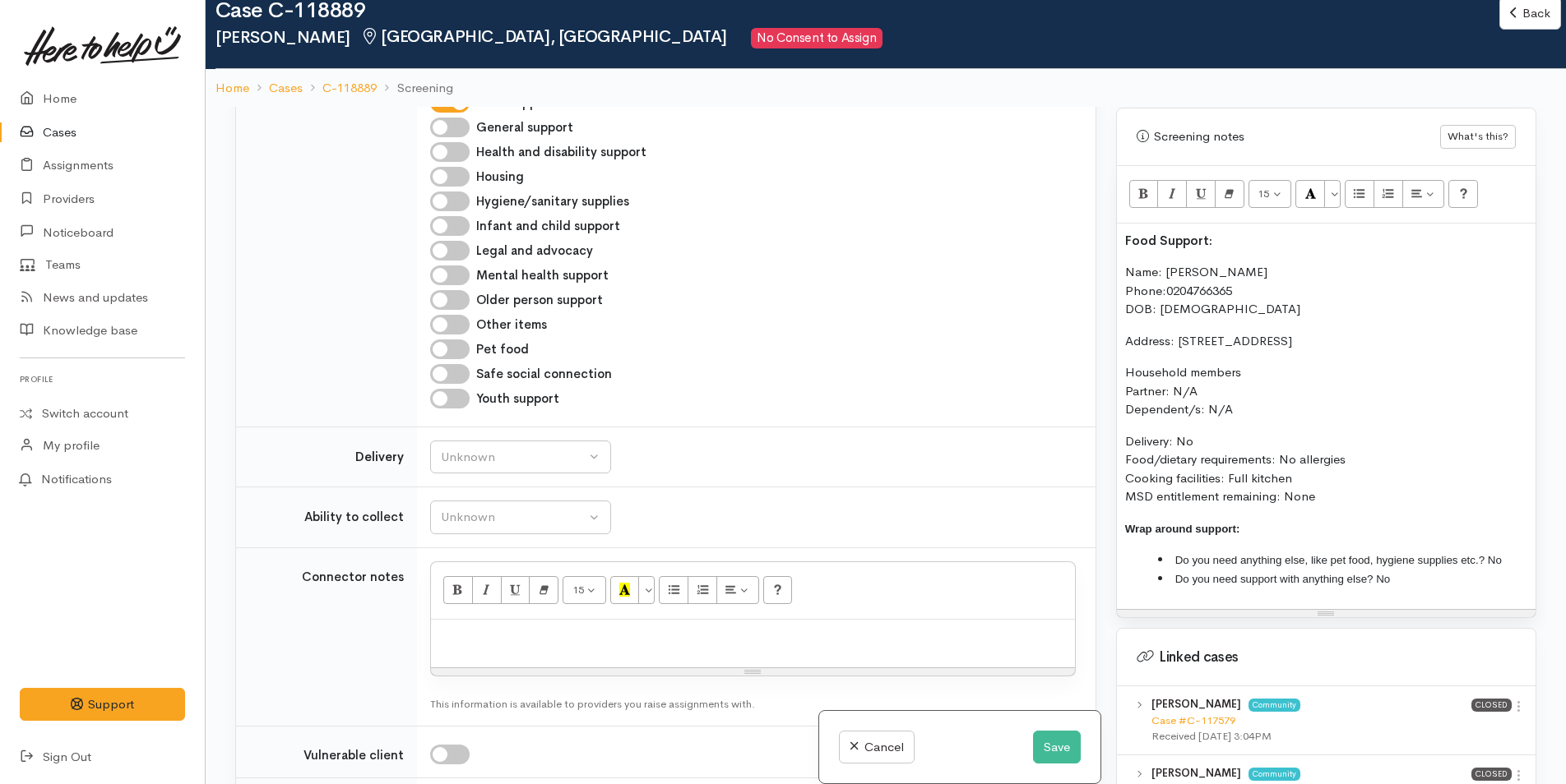
scroll to position [1480, 0]
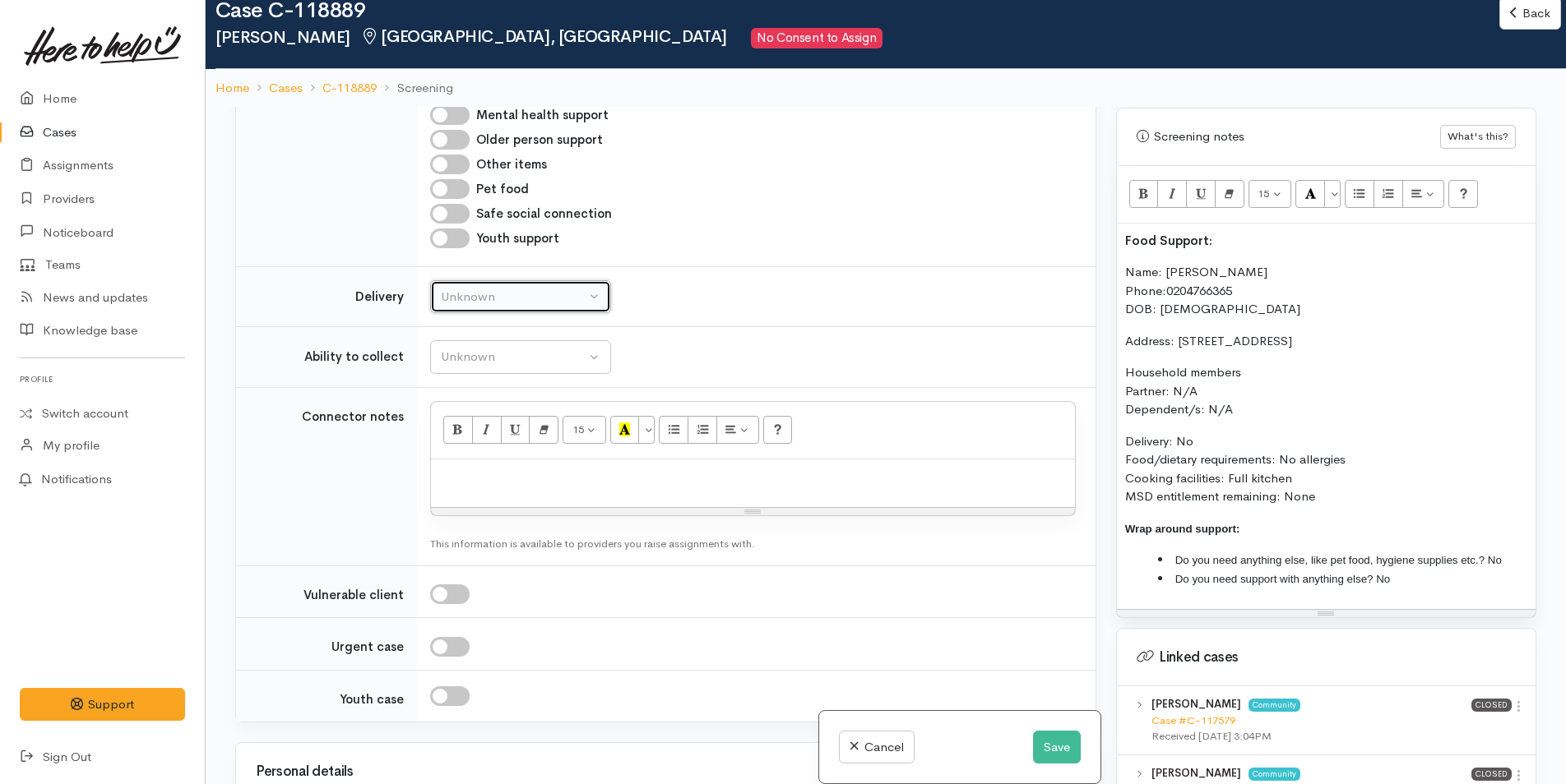
click at [459, 288] on div "Unknown" at bounding box center [513, 297] width 145 height 19
drag, startPoint x: 449, startPoint y: 417, endPoint x: 457, endPoint y: 371, distance: 46.7
click at [450, 438] on link "No" at bounding box center [520, 450] width 179 height 26
select select "1"
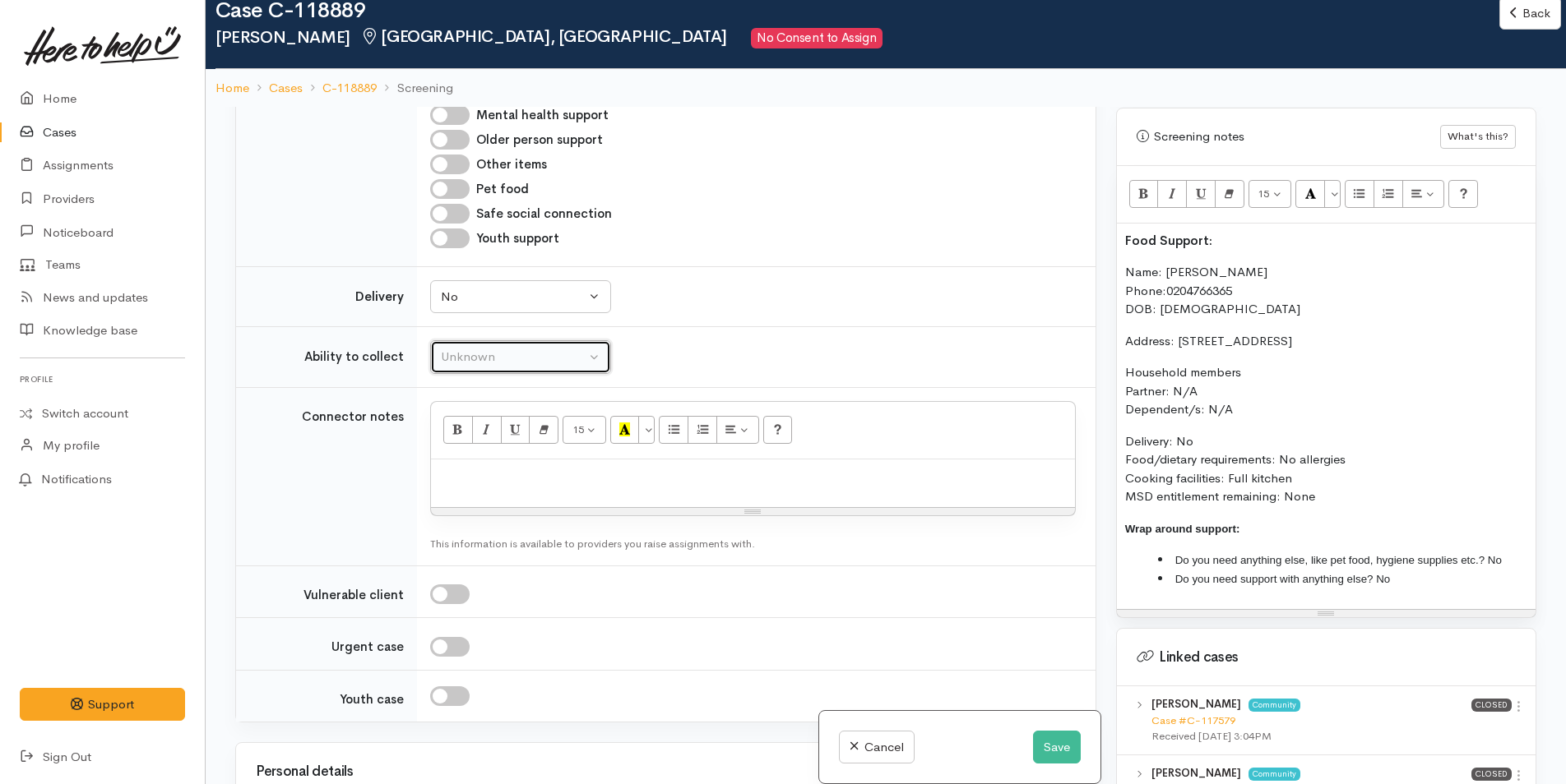
click at [463, 348] on div "Unknown" at bounding box center [513, 357] width 145 height 19
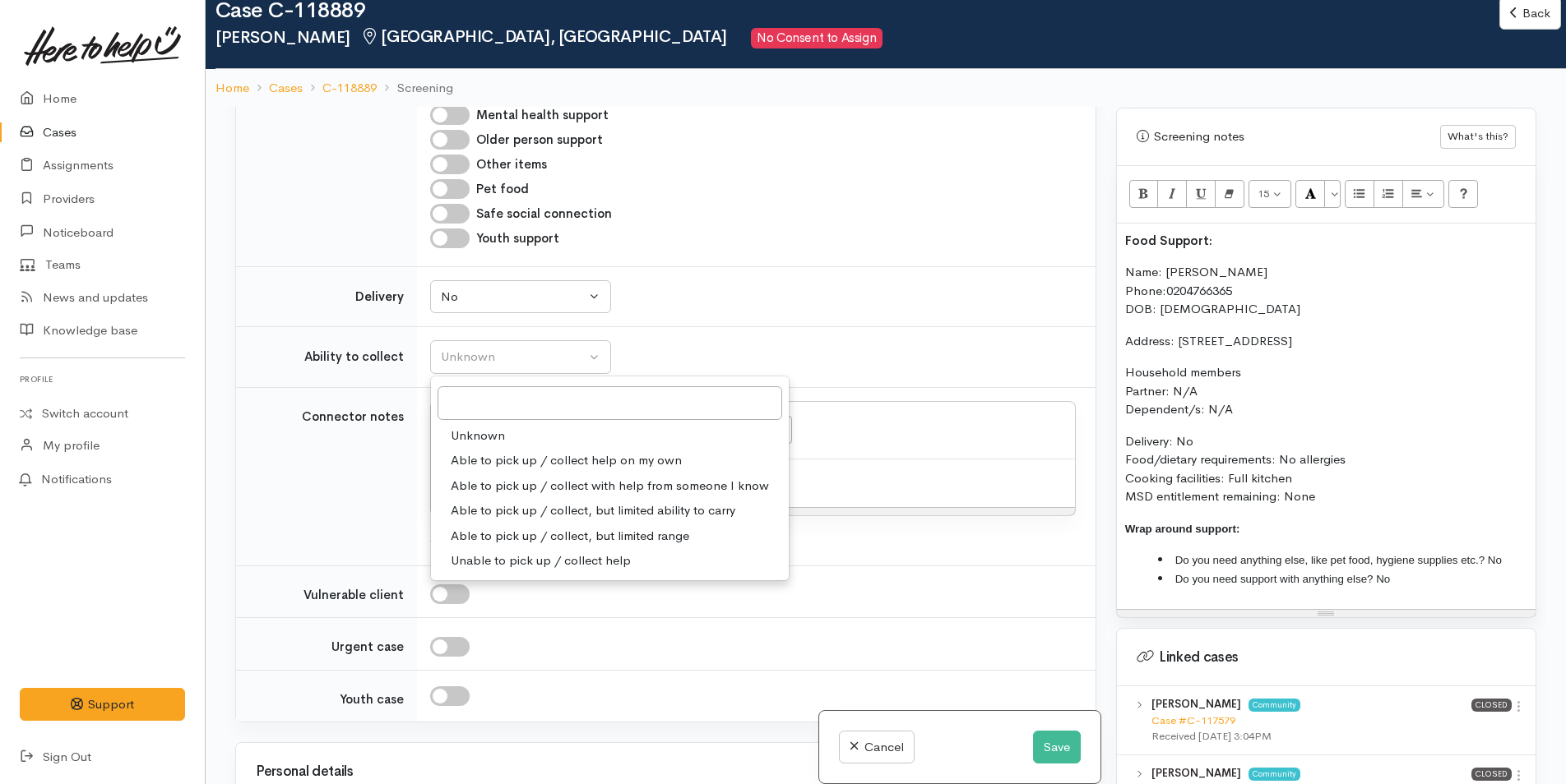
click at [475, 451] on span "Able to pick up / collect help on my own" at bounding box center [566, 461] width 231 height 19
select select "2"
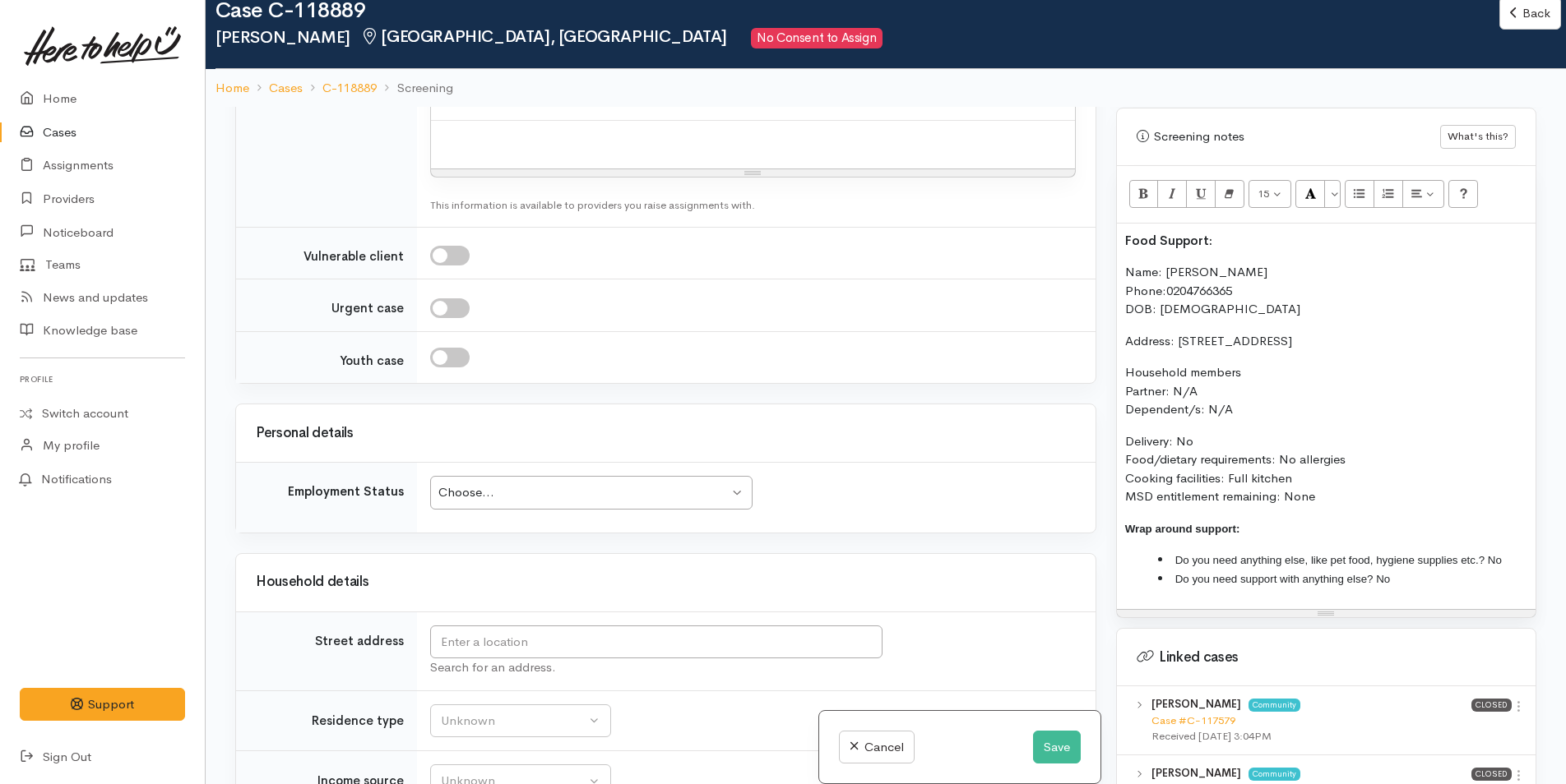
scroll to position [2055, 0]
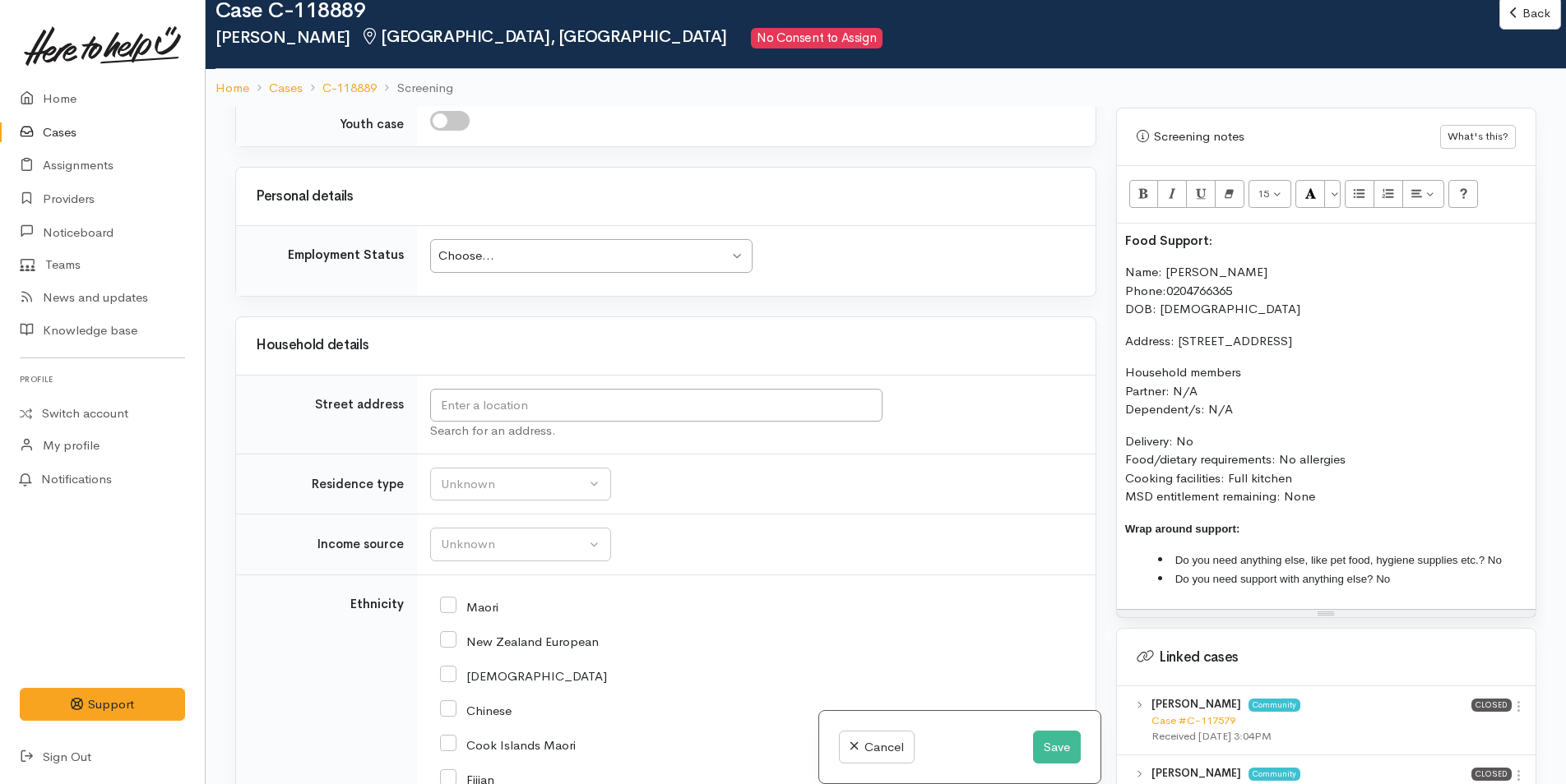
click at [471, 246] on div "Choose..." at bounding box center [583, 256] width 291 height 19
click at [503, 389] on input "text" at bounding box center [657, 405] width 453 height 34
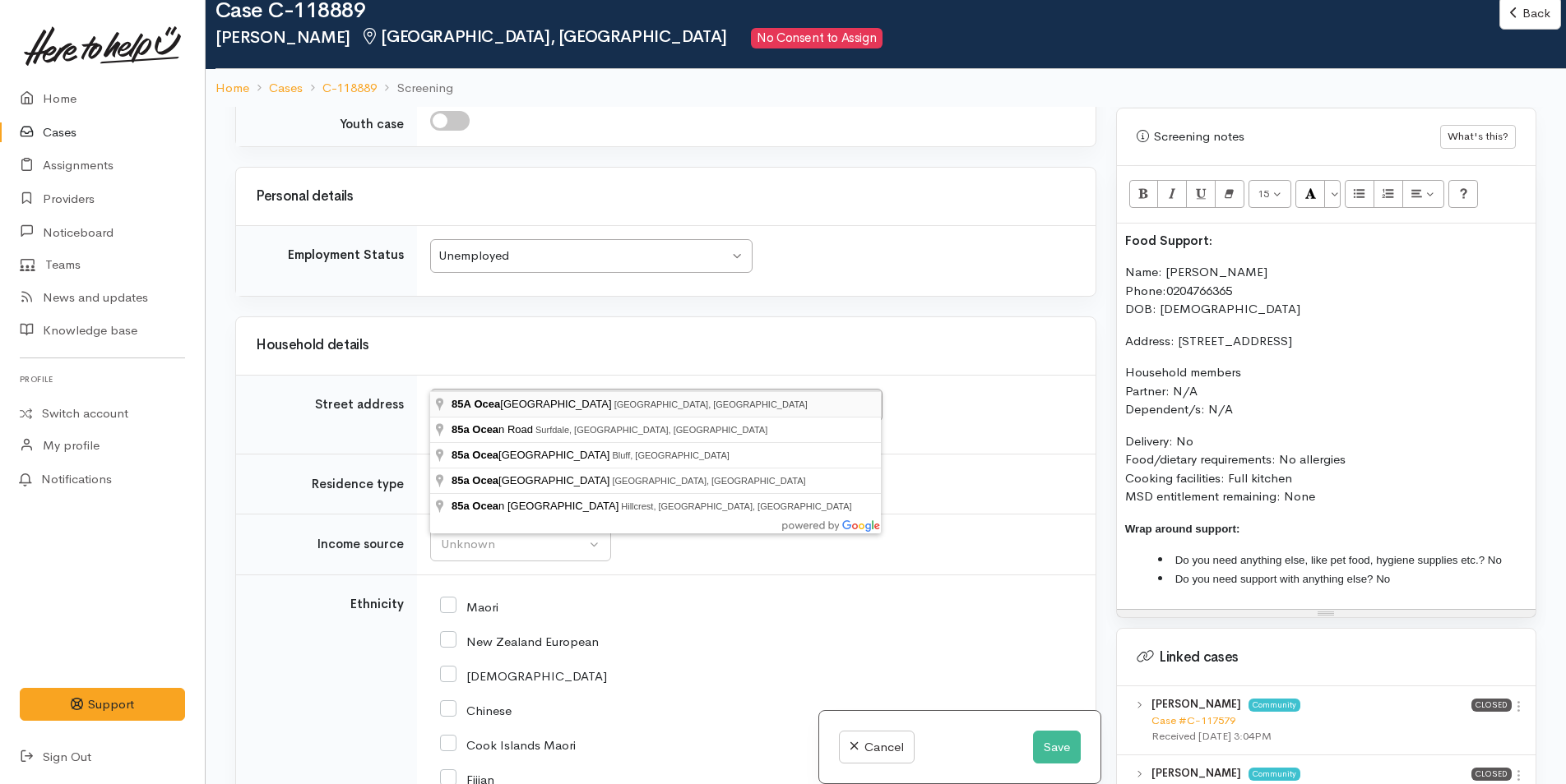
type input "85A Oceanbeach Road, Mount Maunganui, New Zealand"
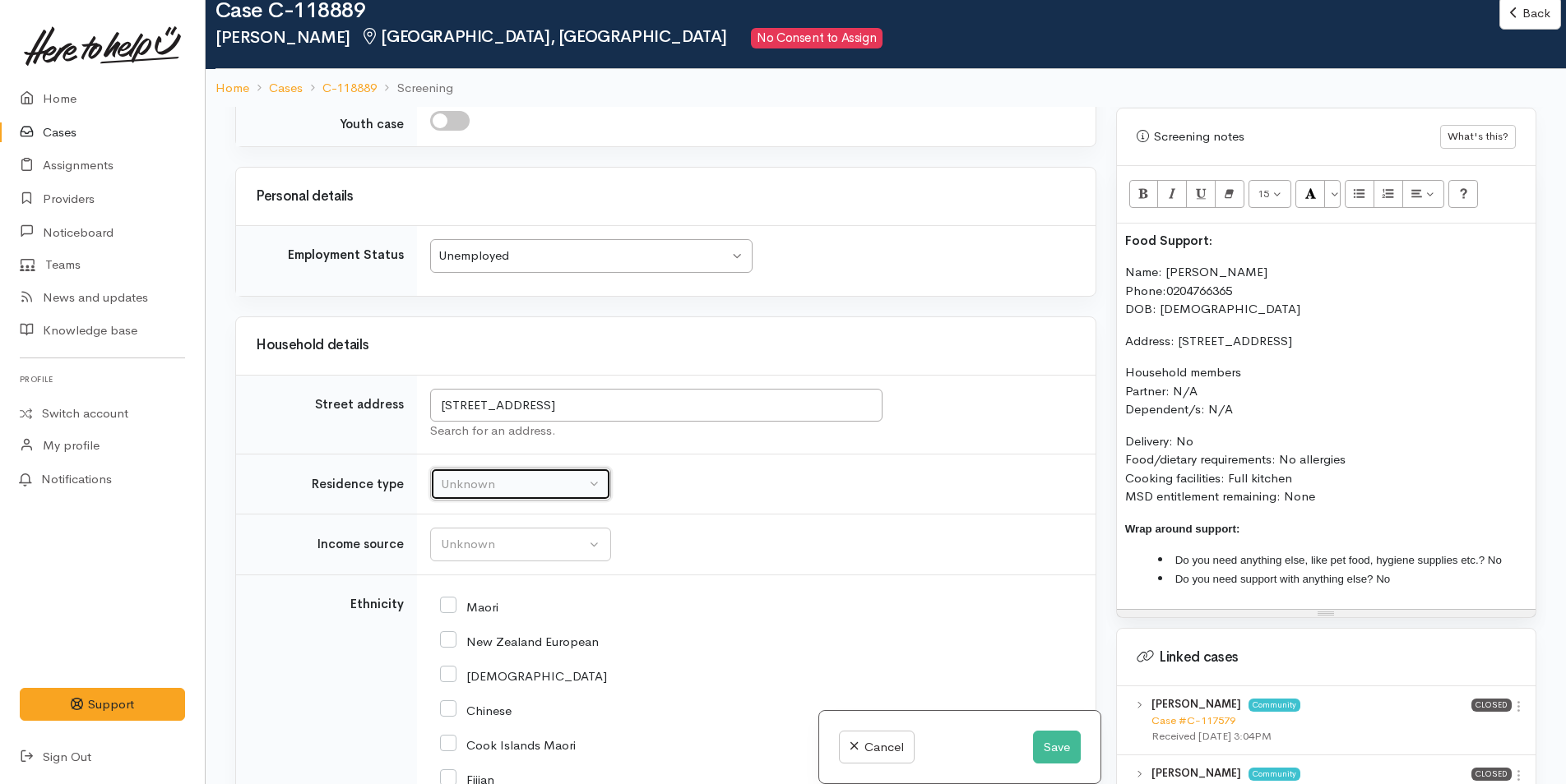
click at [471, 475] on div "Unknown" at bounding box center [513, 485] width 145 height 19
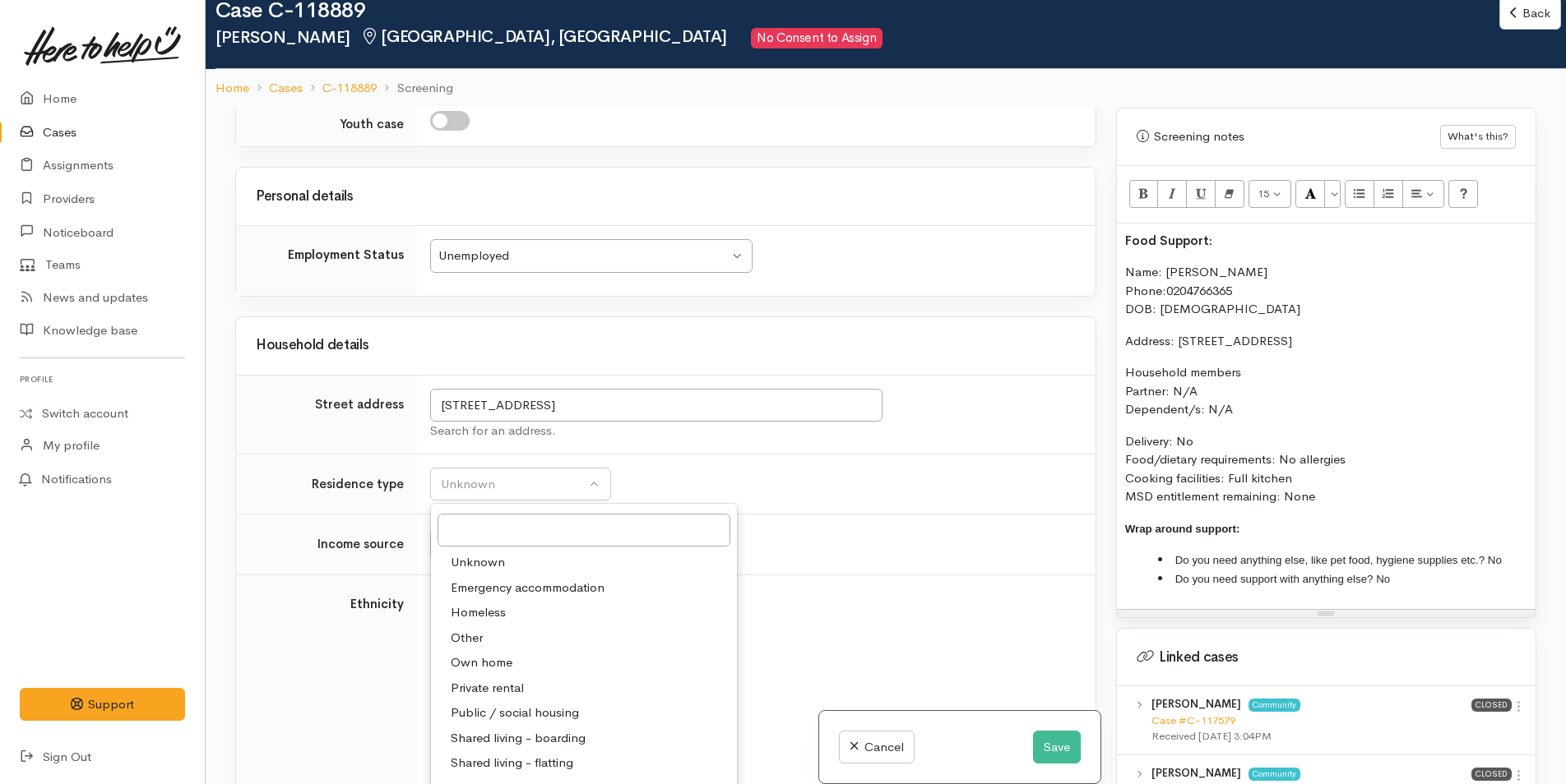
click at [500, 679] on span "Private rental" at bounding box center [487, 688] width 73 height 19
select select "2"
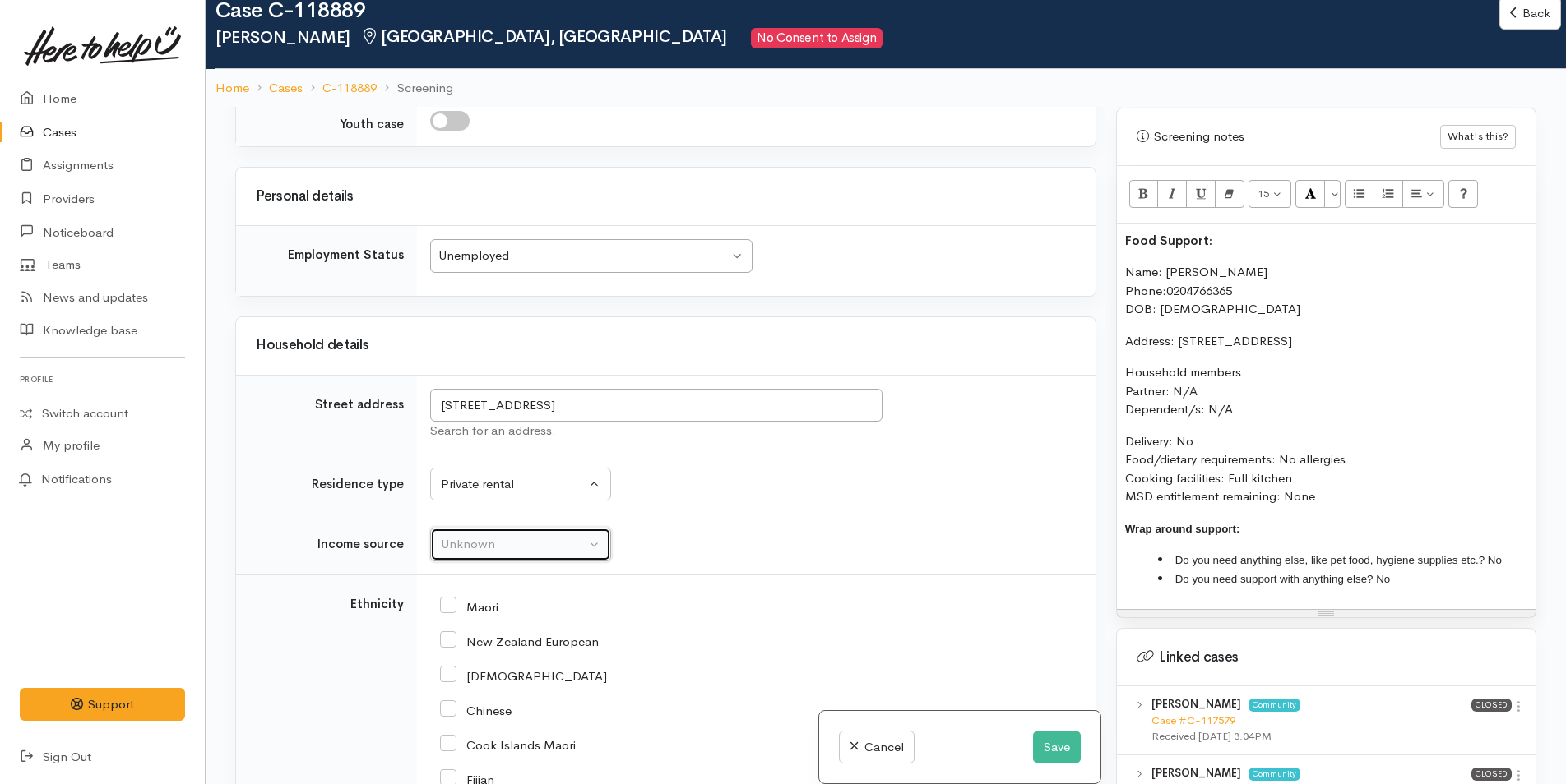
click at [440, 528] on button "Unknown" at bounding box center [521, 544] width 181 height 34
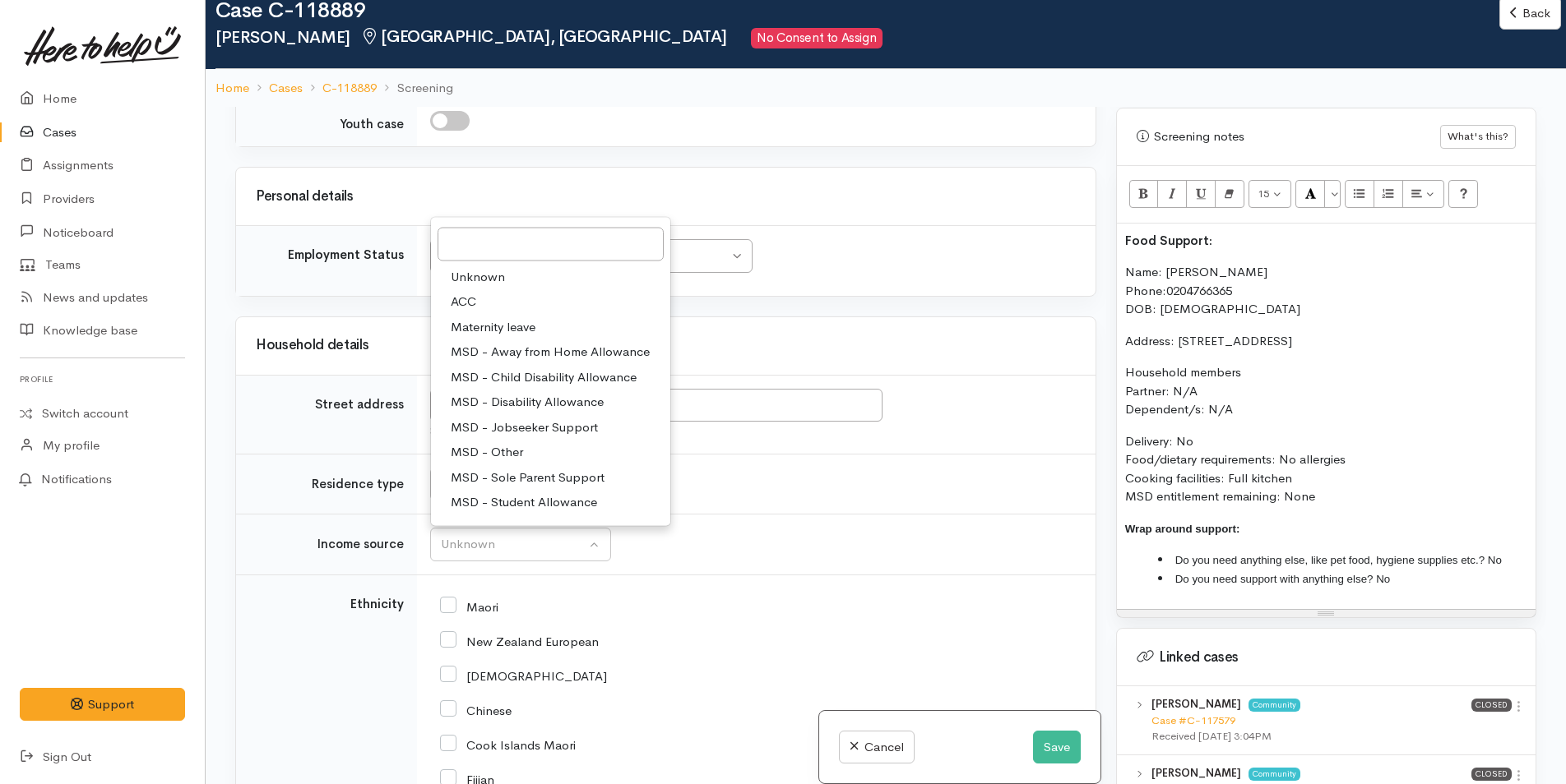
click at [505, 418] on span "MSD - Jobseeker Support" at bounding box center [525, 427] width 148 height 19
select select "4"
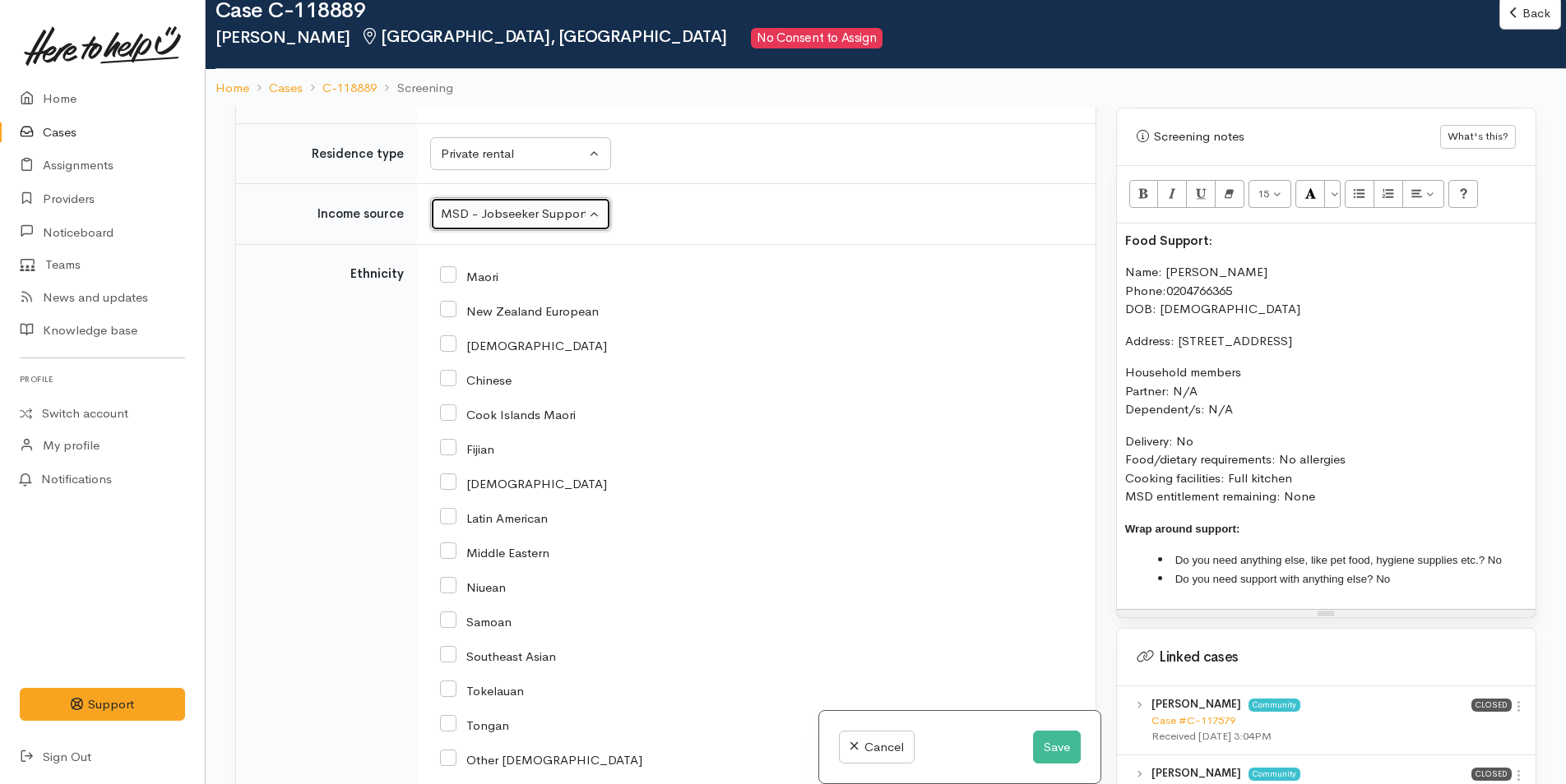
scroll to position [2384, 0]
click at [454, 304] on input "New Zealand European" at bounding box center [520, 311] width 159 height 14
checkbox input "true"
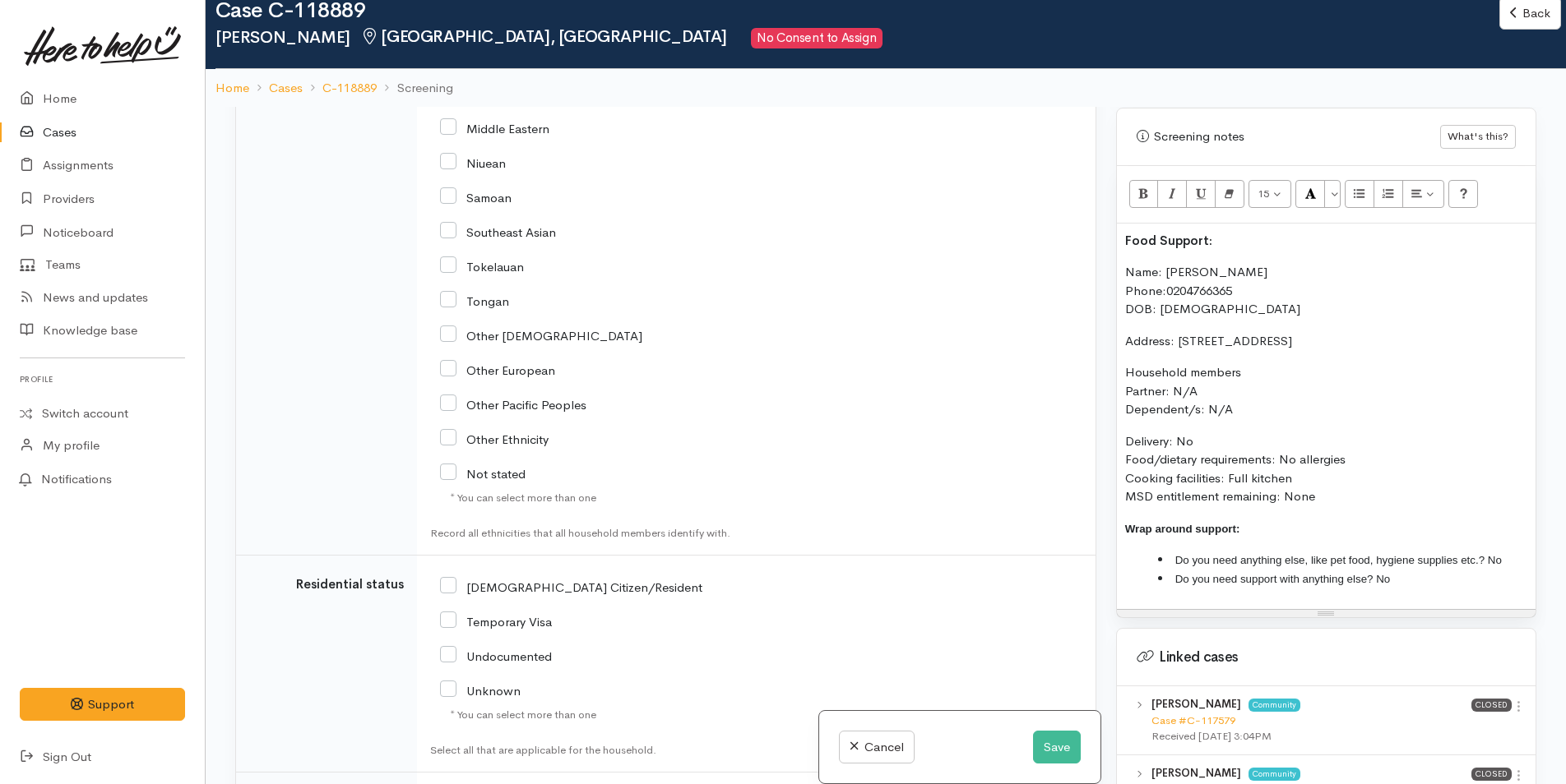
scroll to position [2959, 0]
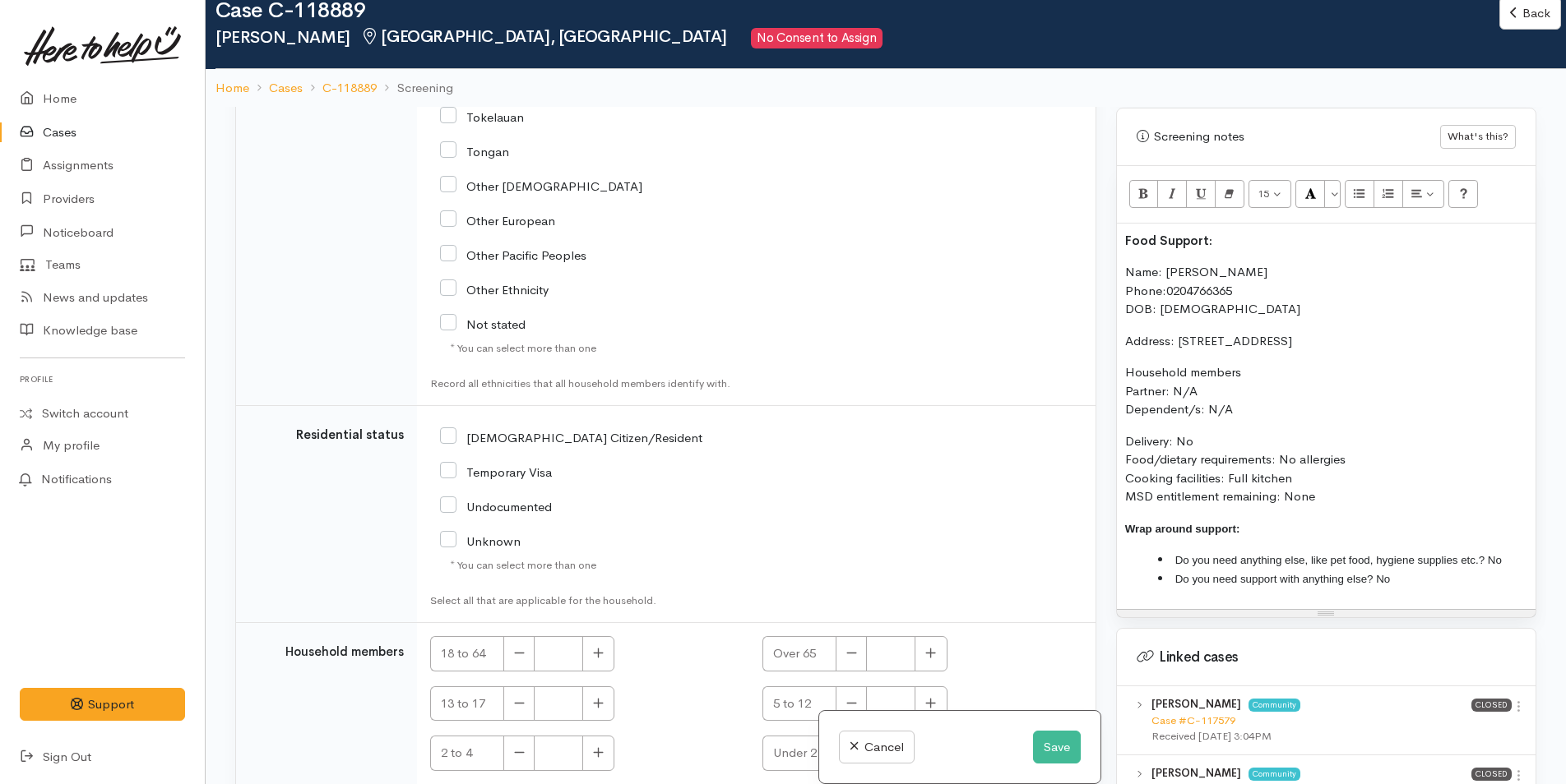
click at [448, 429] on input "[DEMOGRAPHIC_DATA] Citizen/Resident" at bounding box center [572, 436] width 263 height 14
checkbox input "true"
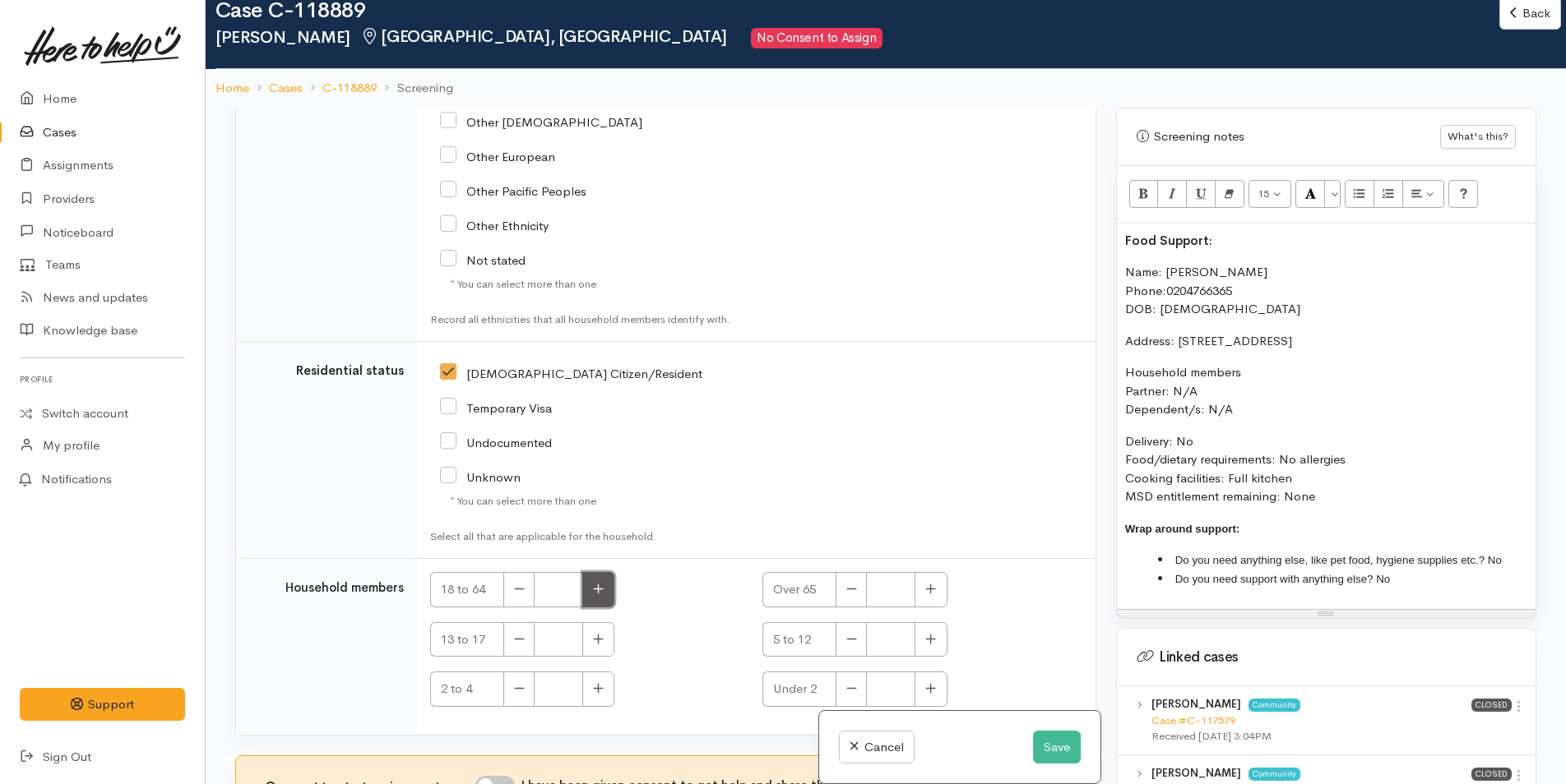
click at [603, 572] on button "button" at bounding box center [597, 589] width 32 height 35
type input "1"
click at [1036, 740] on button "Save" at bounding box center [1057, 747] width 48 height 34
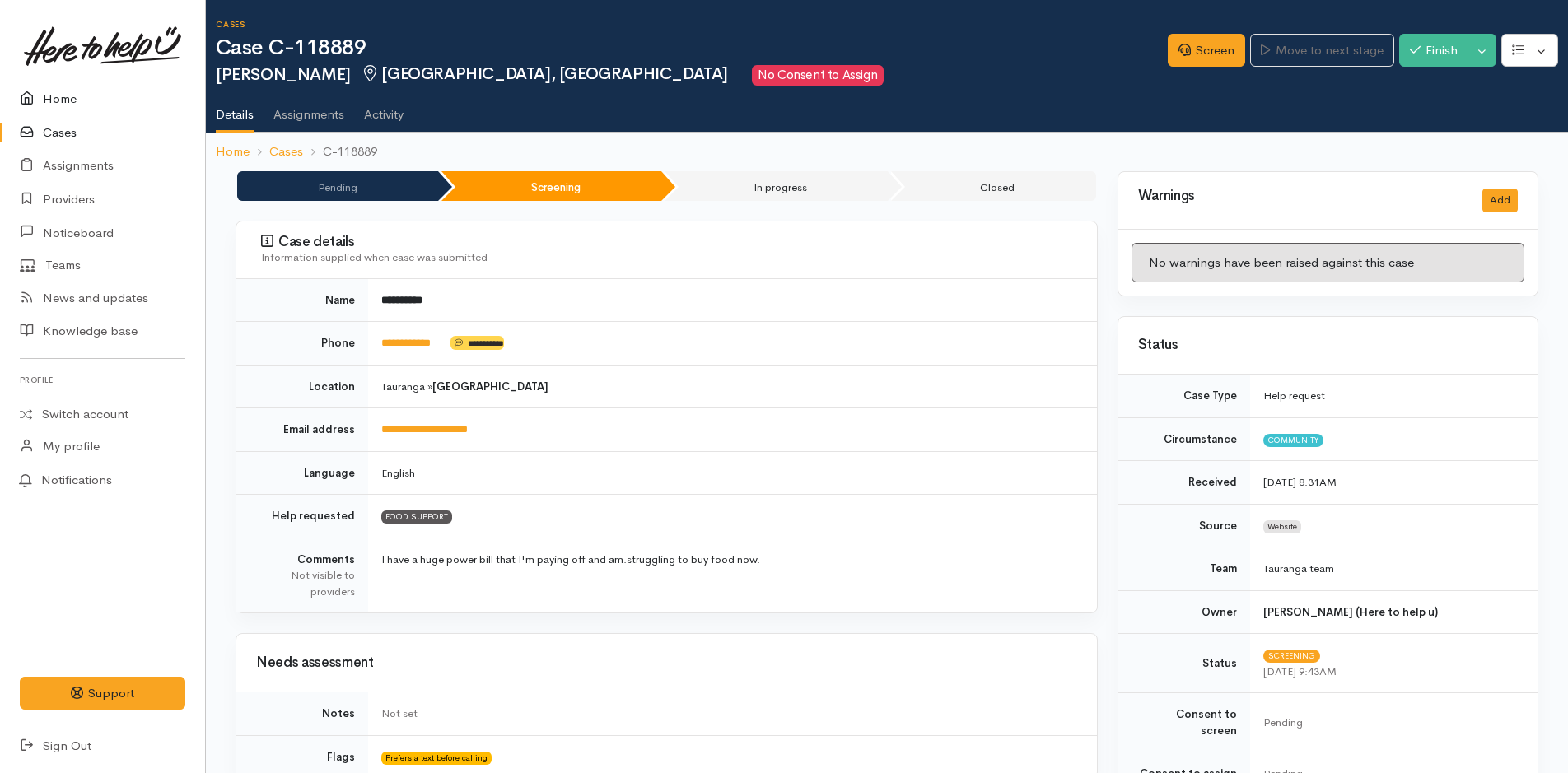
click at [60, 90] on link "Home" at bounding box center [103, 99] width 205 height 34
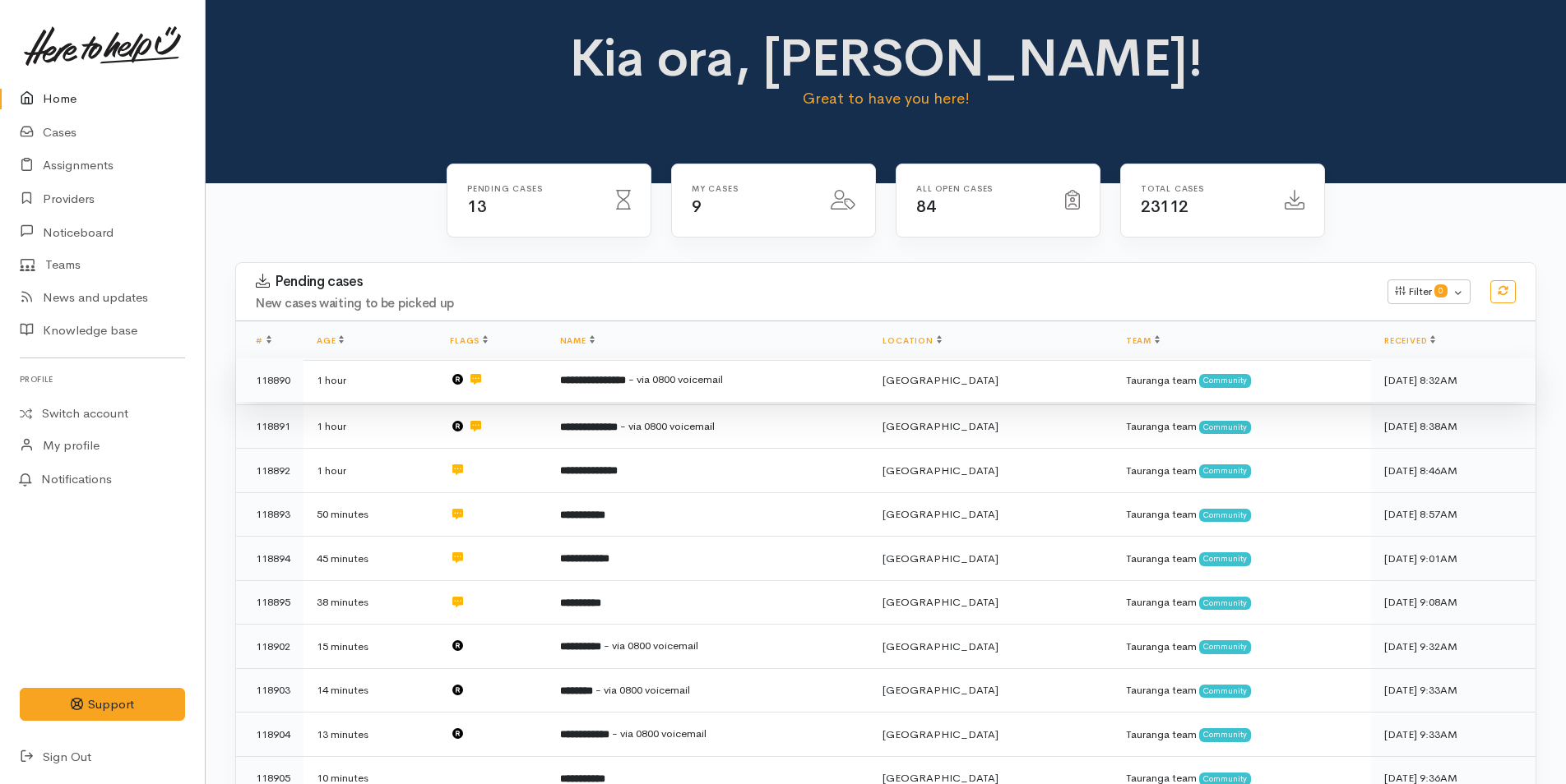
click at [623, 392] on td "**********" at bounding box center [708, 380] width 323 height 44
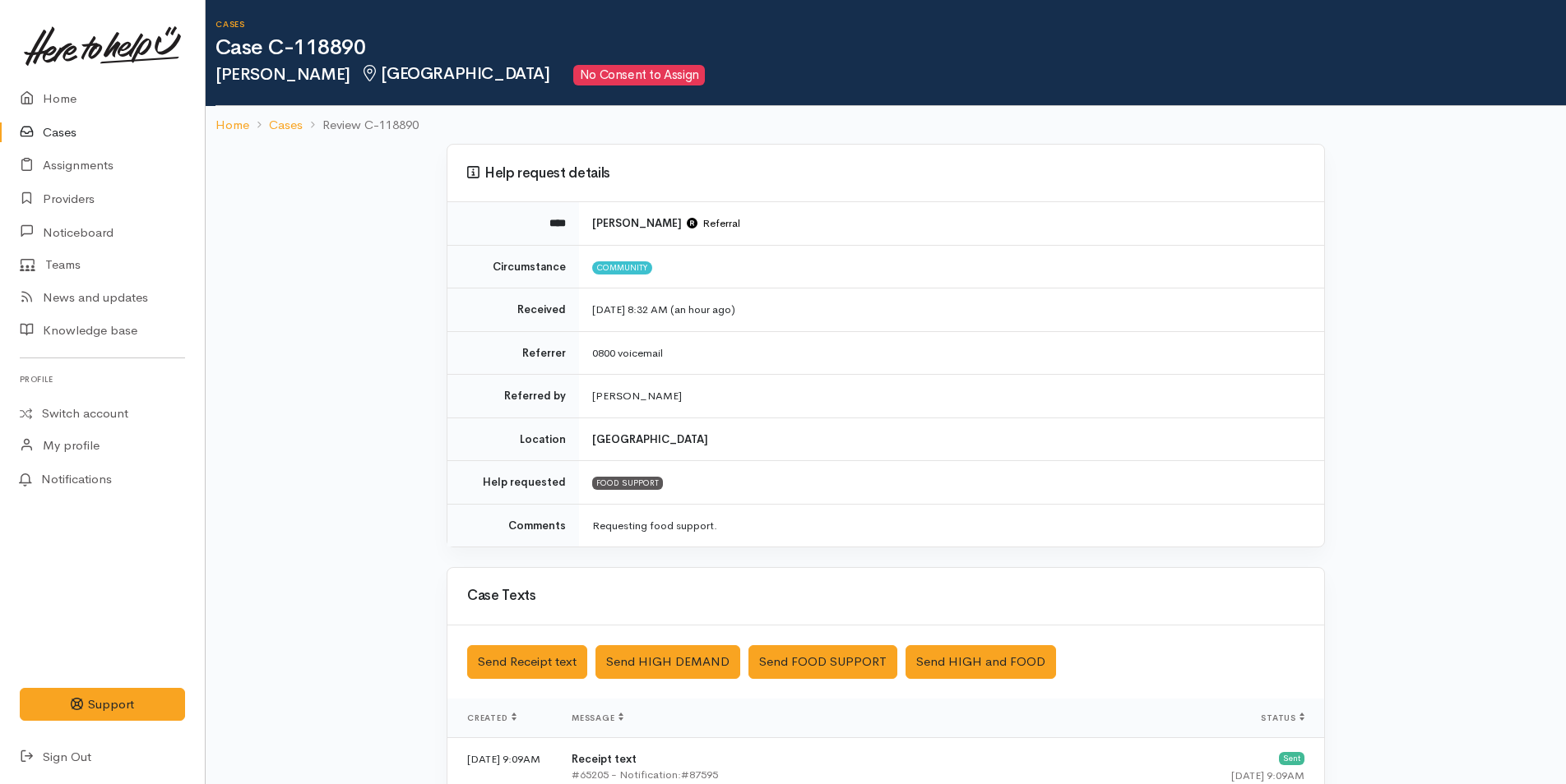
scroll to position [334, 0]
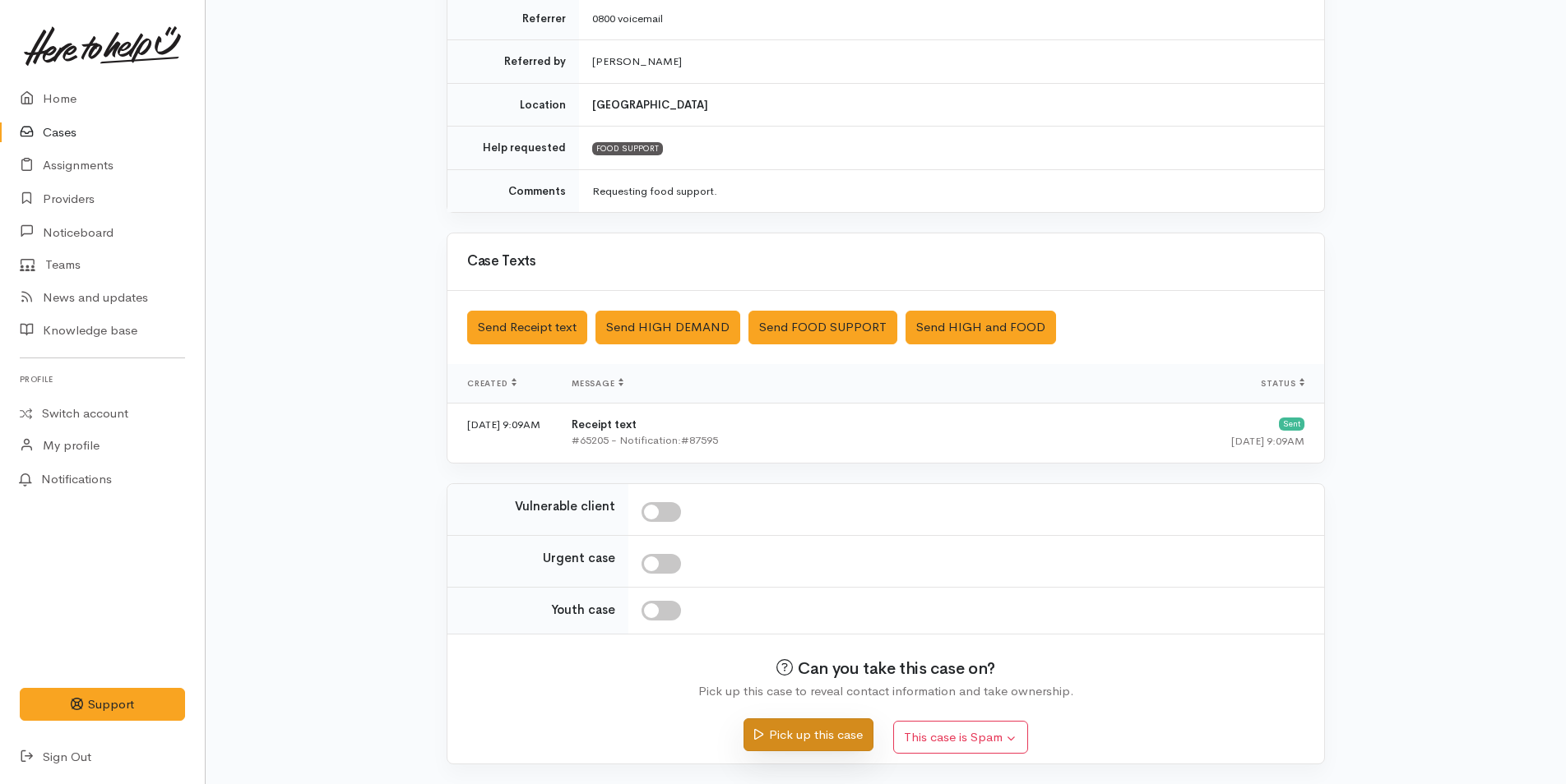
click at [801, 727] on button "Pick up this case" at bounding box center [807, 735] width 129 height 34
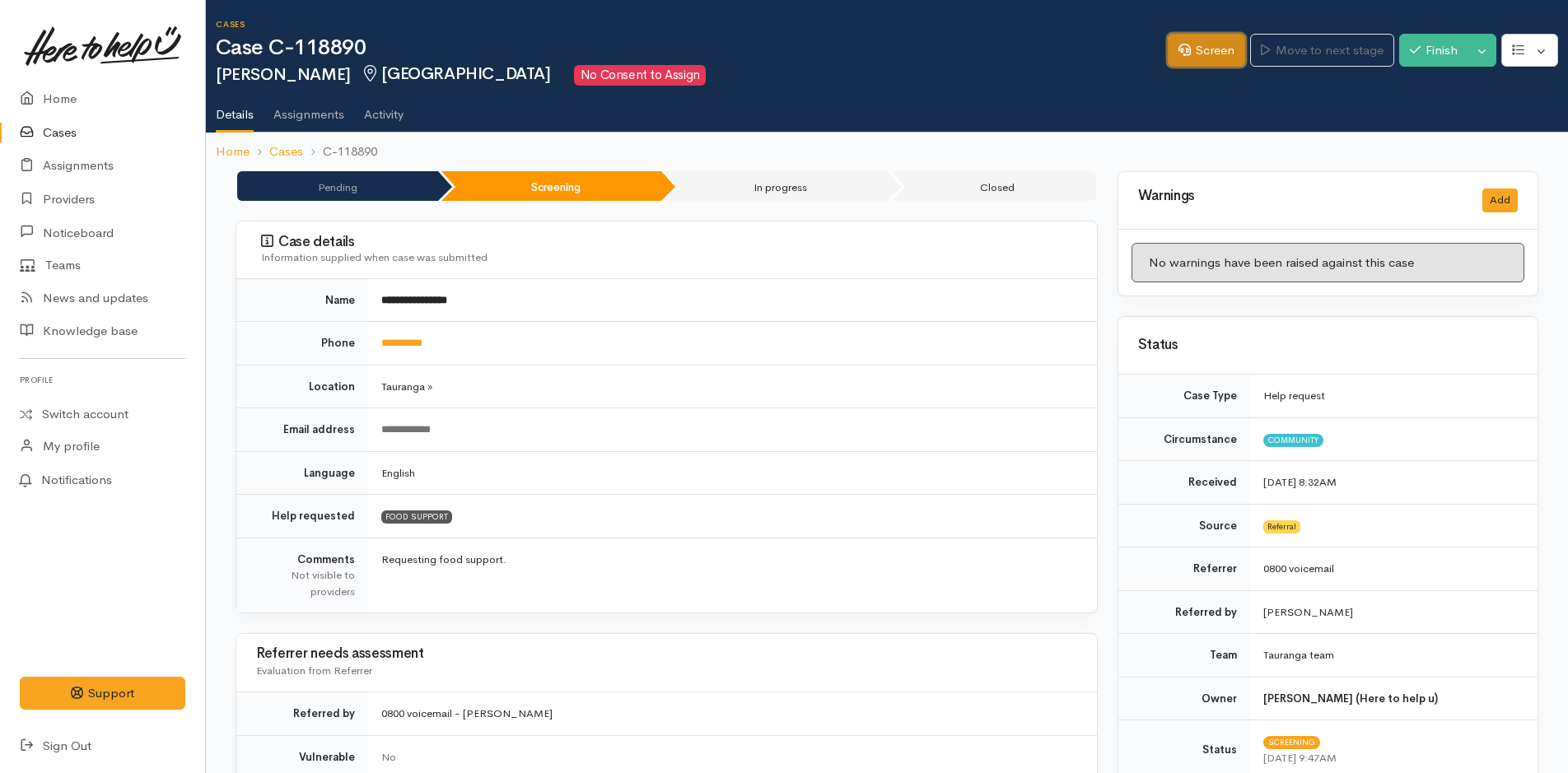
click at [1185, 43] on link "Screen" at bounding box center [1206, 50] width 78 height 34
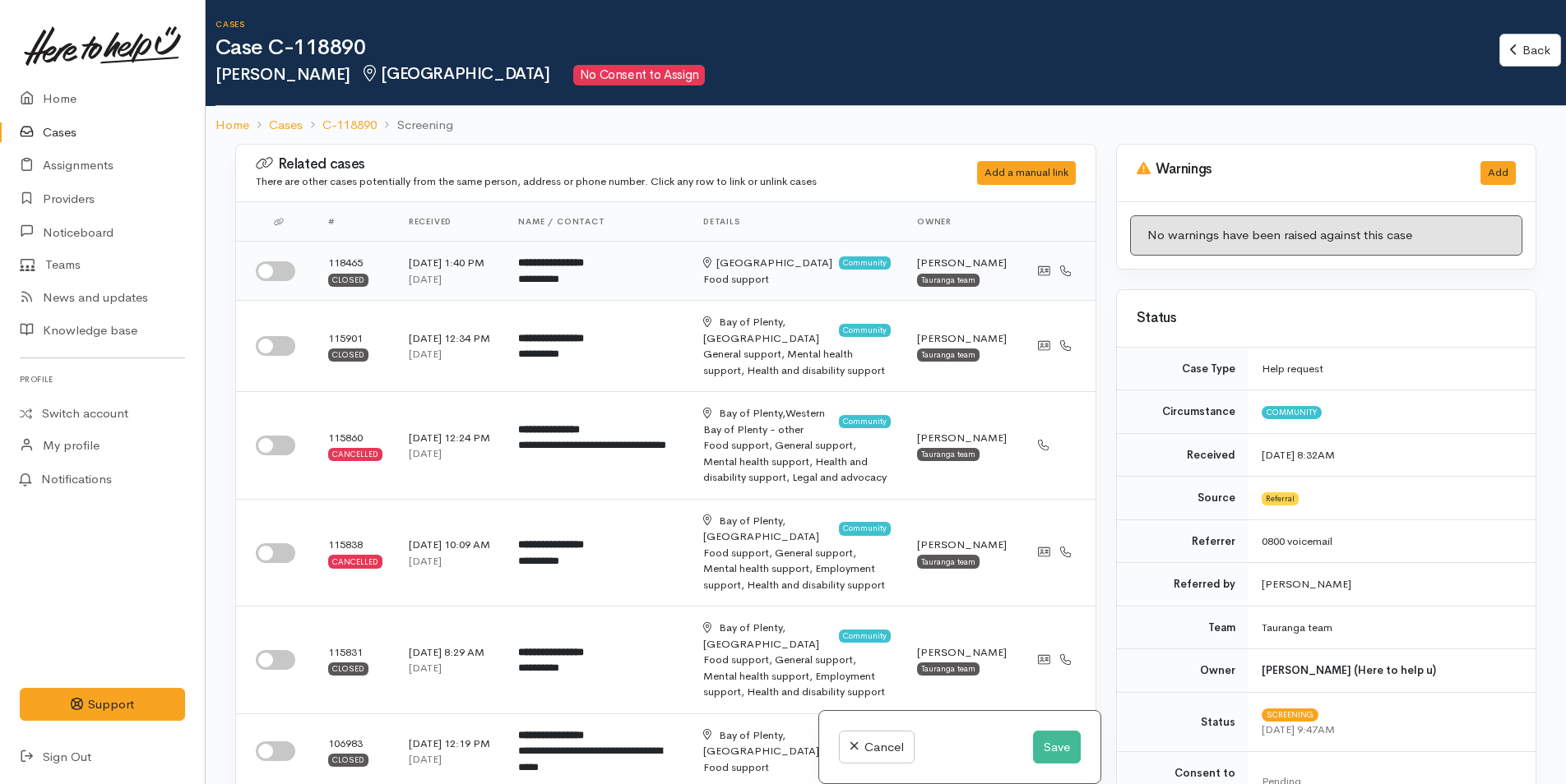
click at [292, 281] on input "checkbox" at bounding box center [275, 271] width 39 height 20
checkbox input "true"
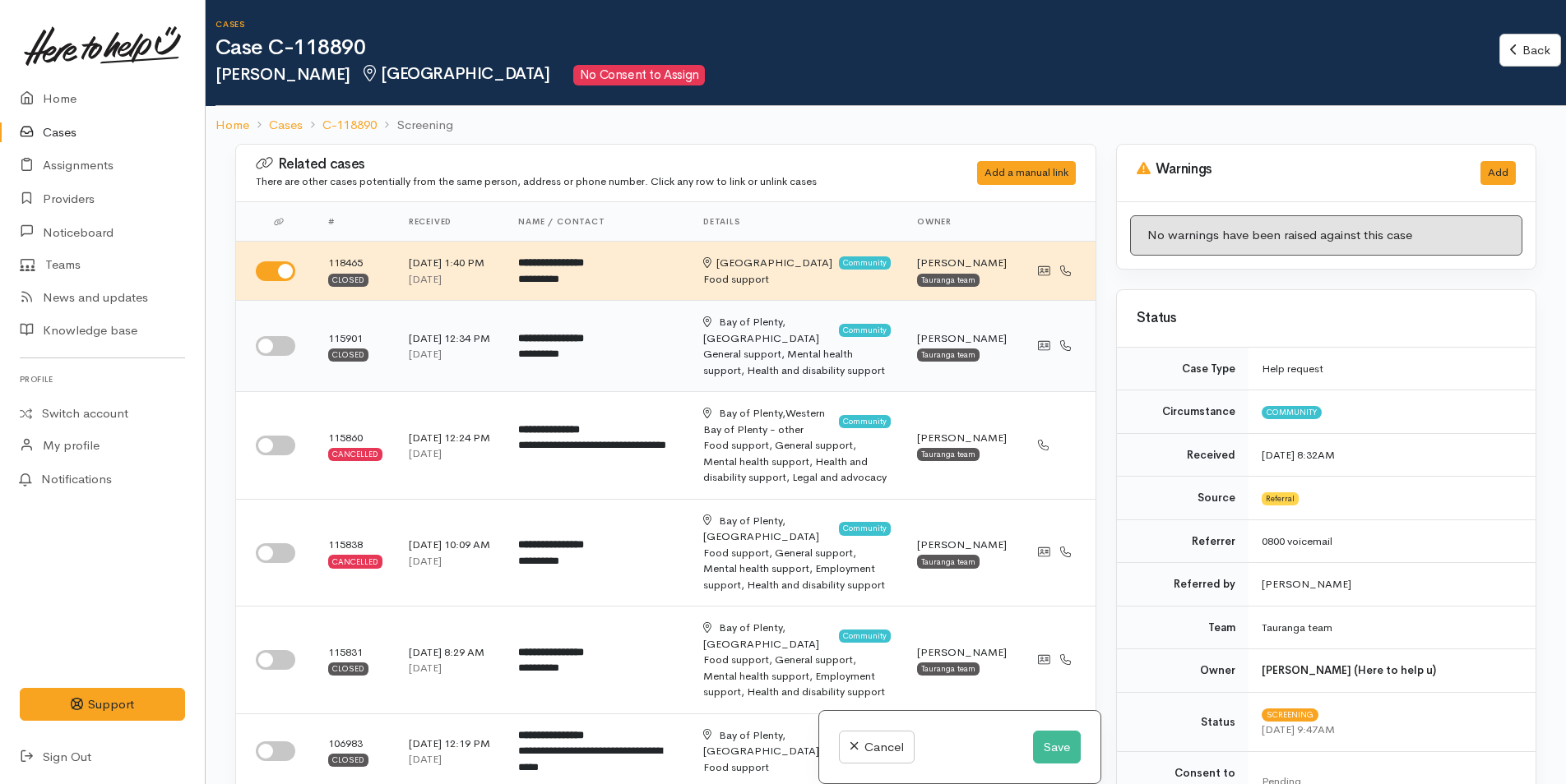
click at [289, 348] on input "checkbox" at bounding box center [275, 346] width 39 height 20
checkbox input "true"
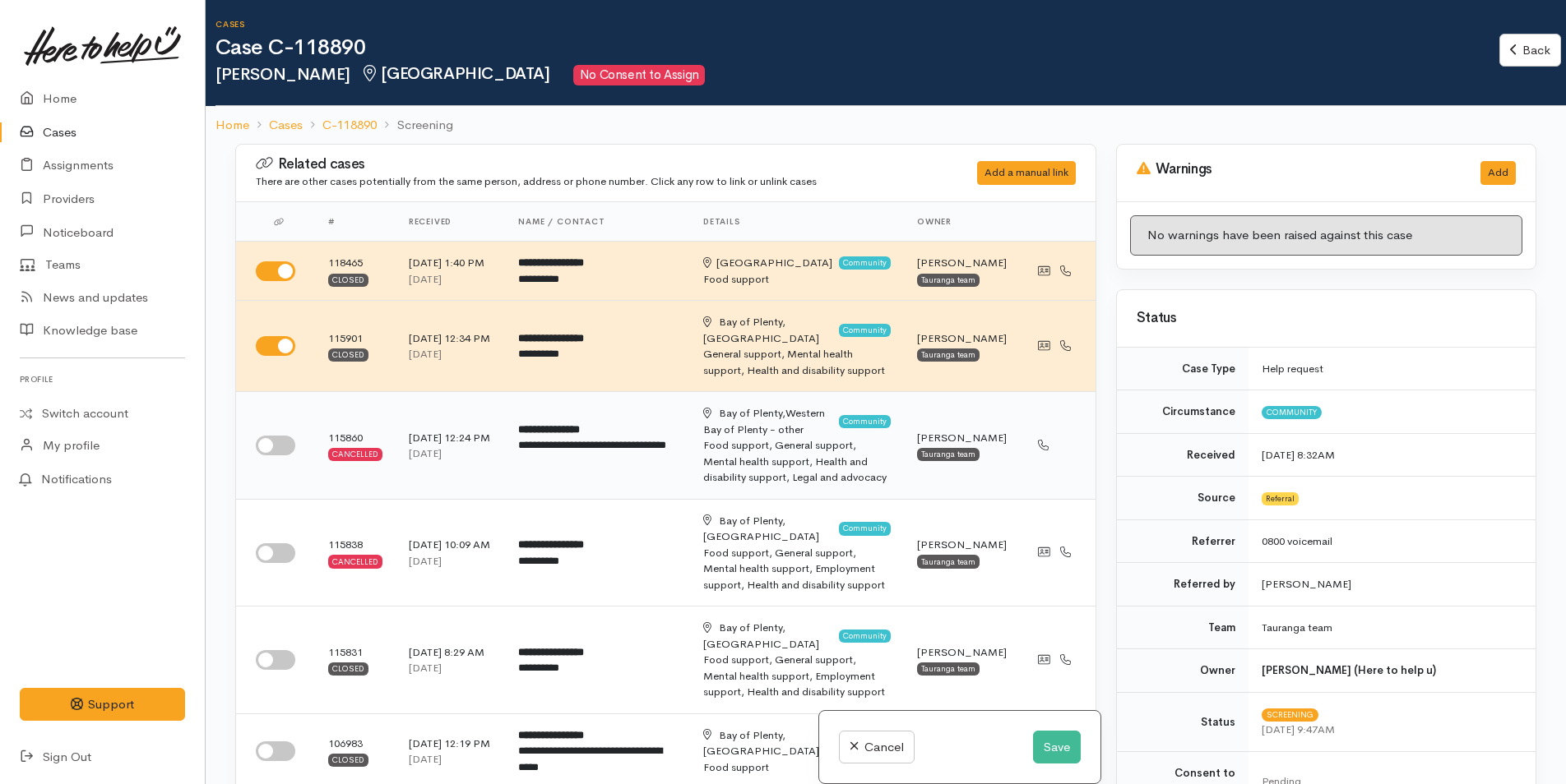
click at [283, 453] on input "checkbox" at bounding box center [275, 446] width 39 height 20
checkbox input "true"
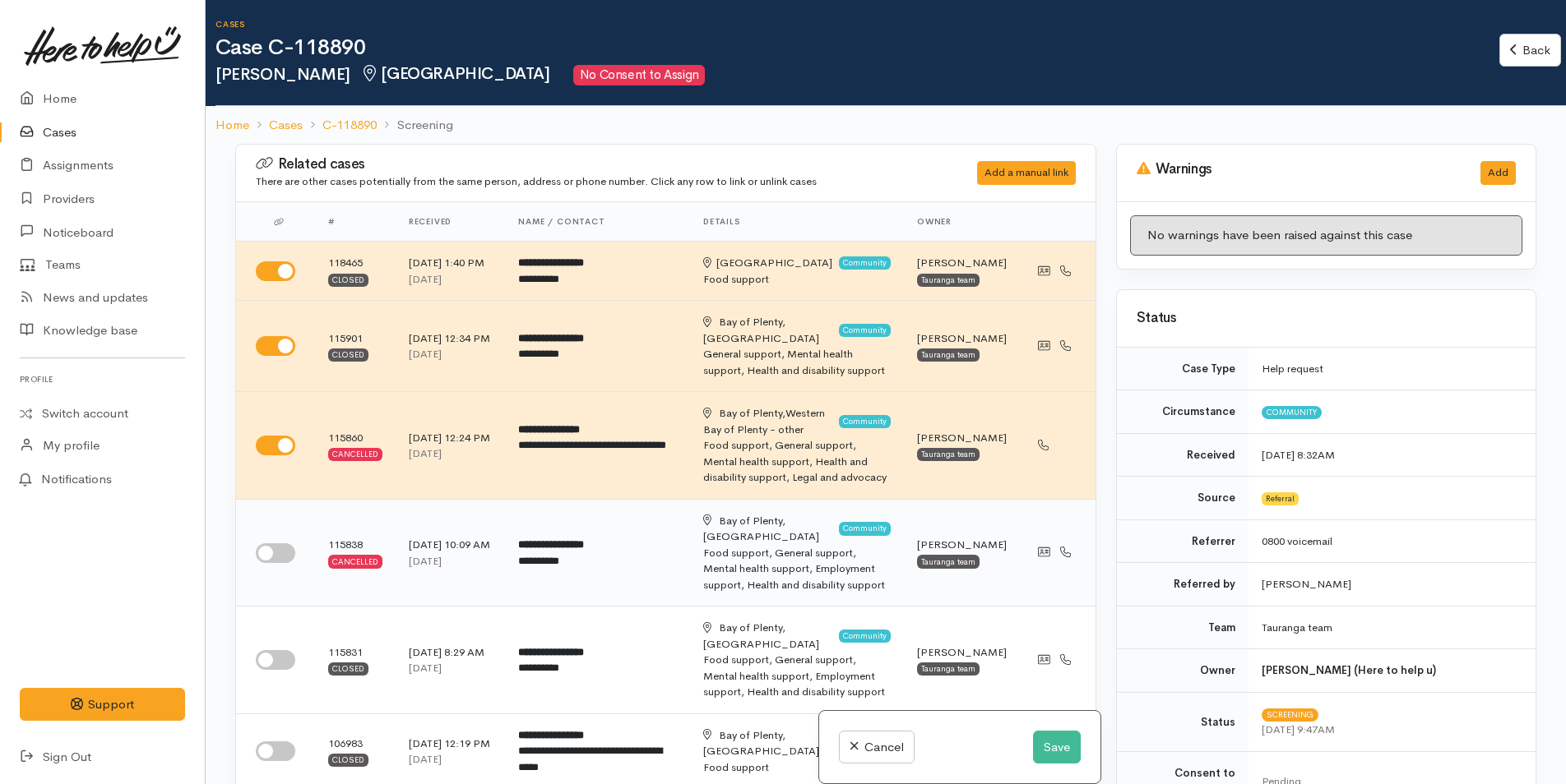
click at [269, 543] on input "checkbox" at bounding box center [275, 553] width 39 height 20
checkbox input "true"
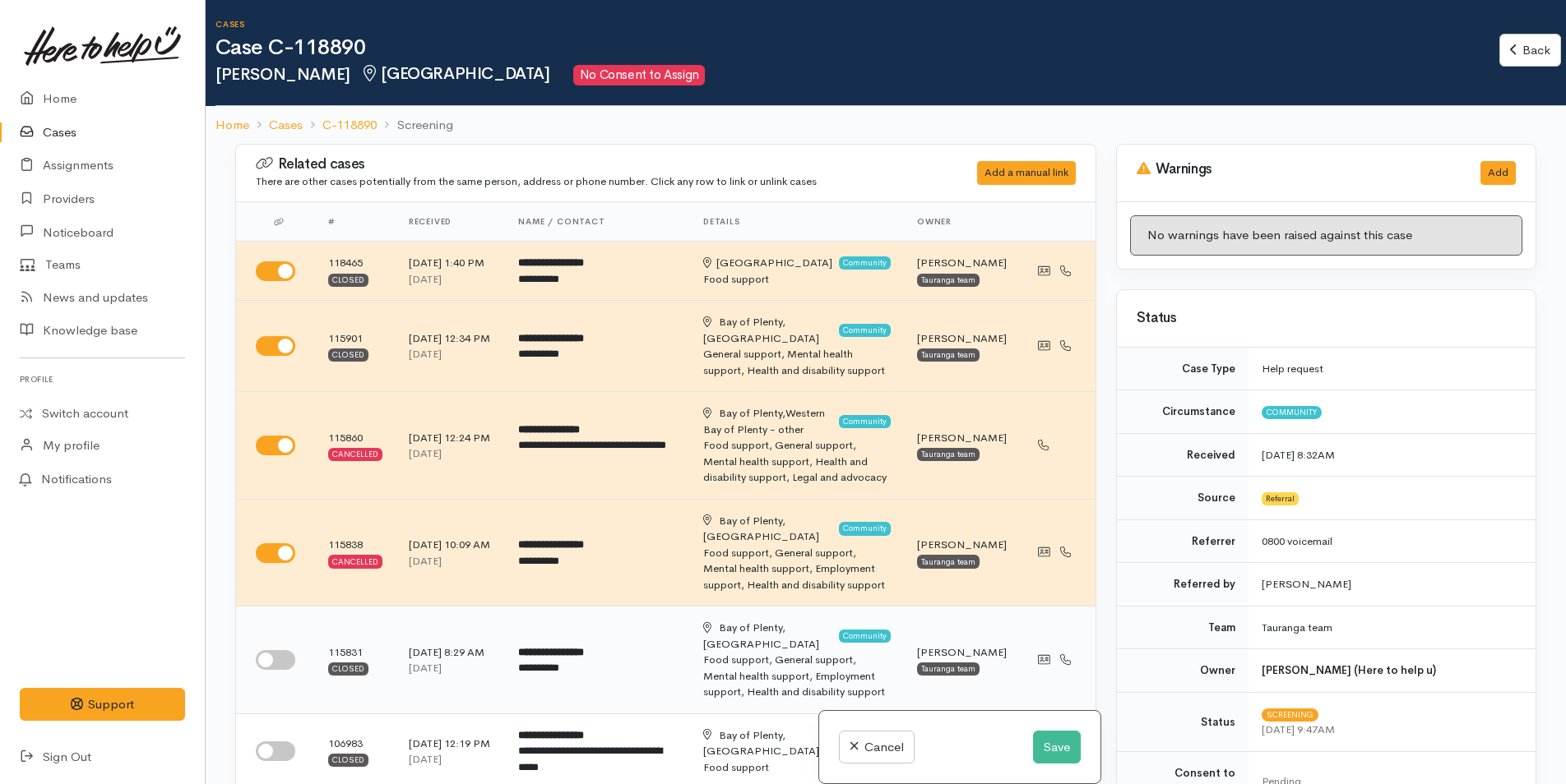
click at [274, 650] on input "checkbox" at bounding box center [275, 659] width 39 height 20
checkbox input "true"
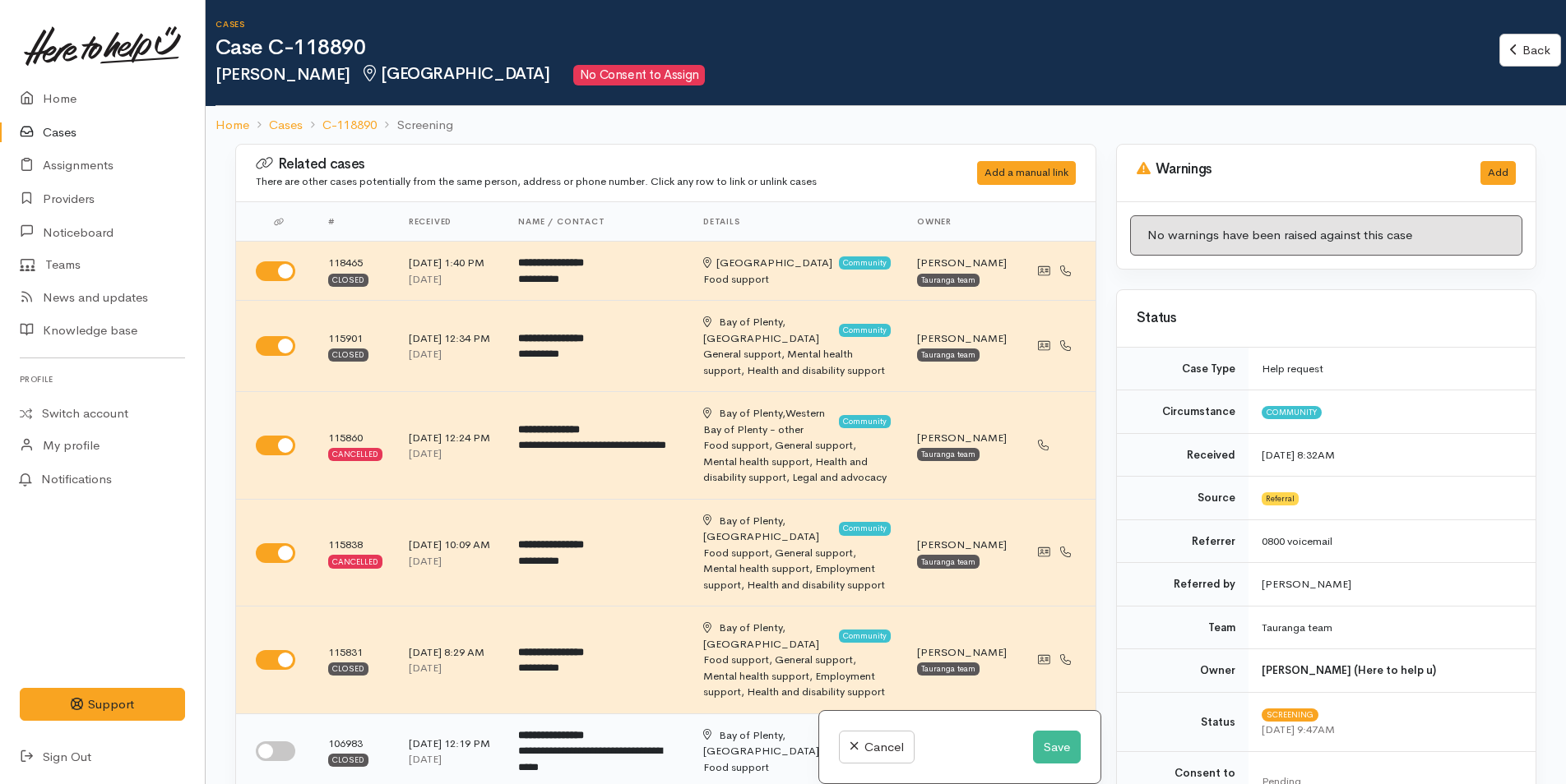
click at [264, 742] on input "checkbox" at bounding box center [275, 751] width 39 height 20
checkbox input "true"
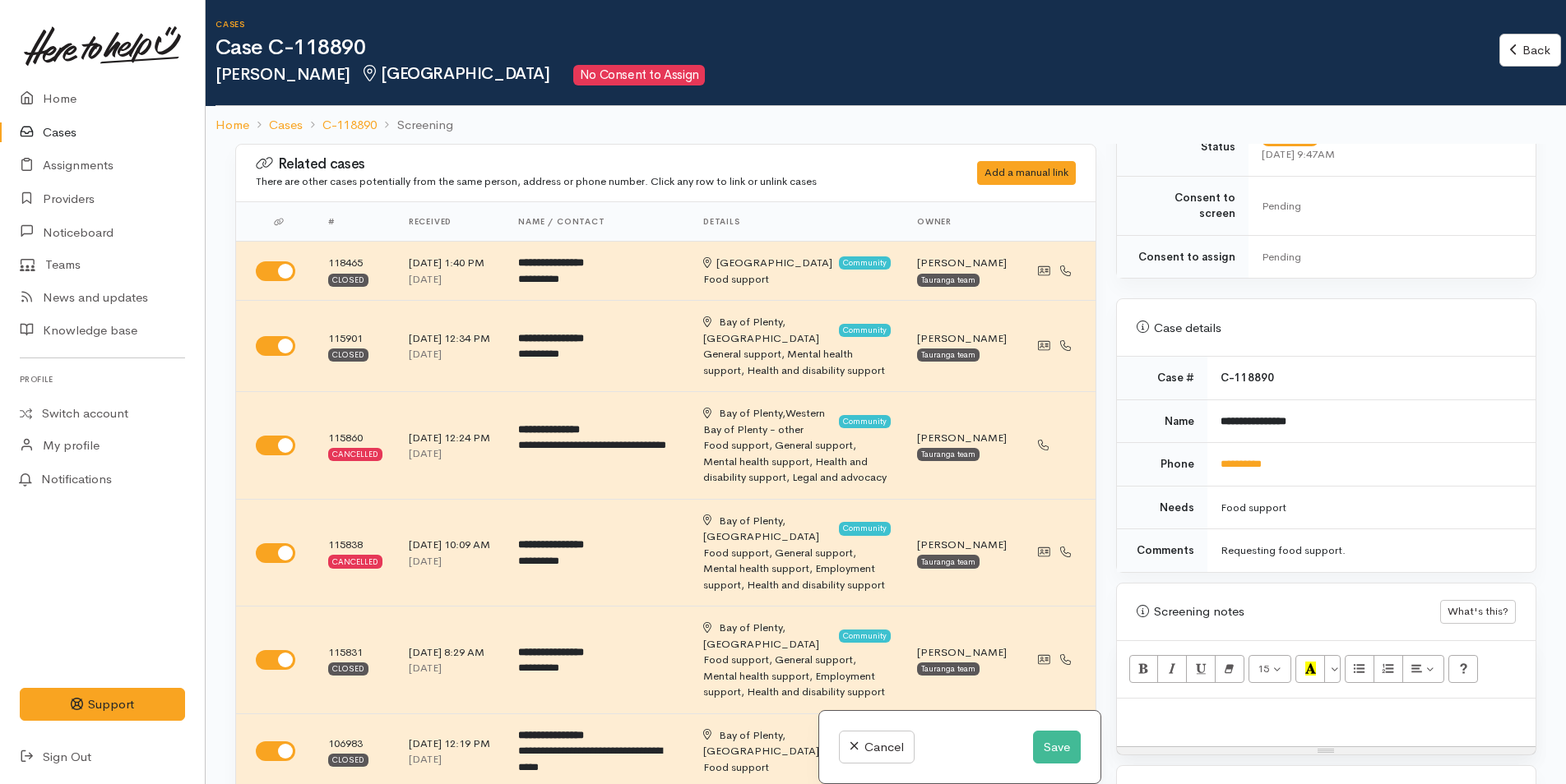
scroll to position [904, 0]
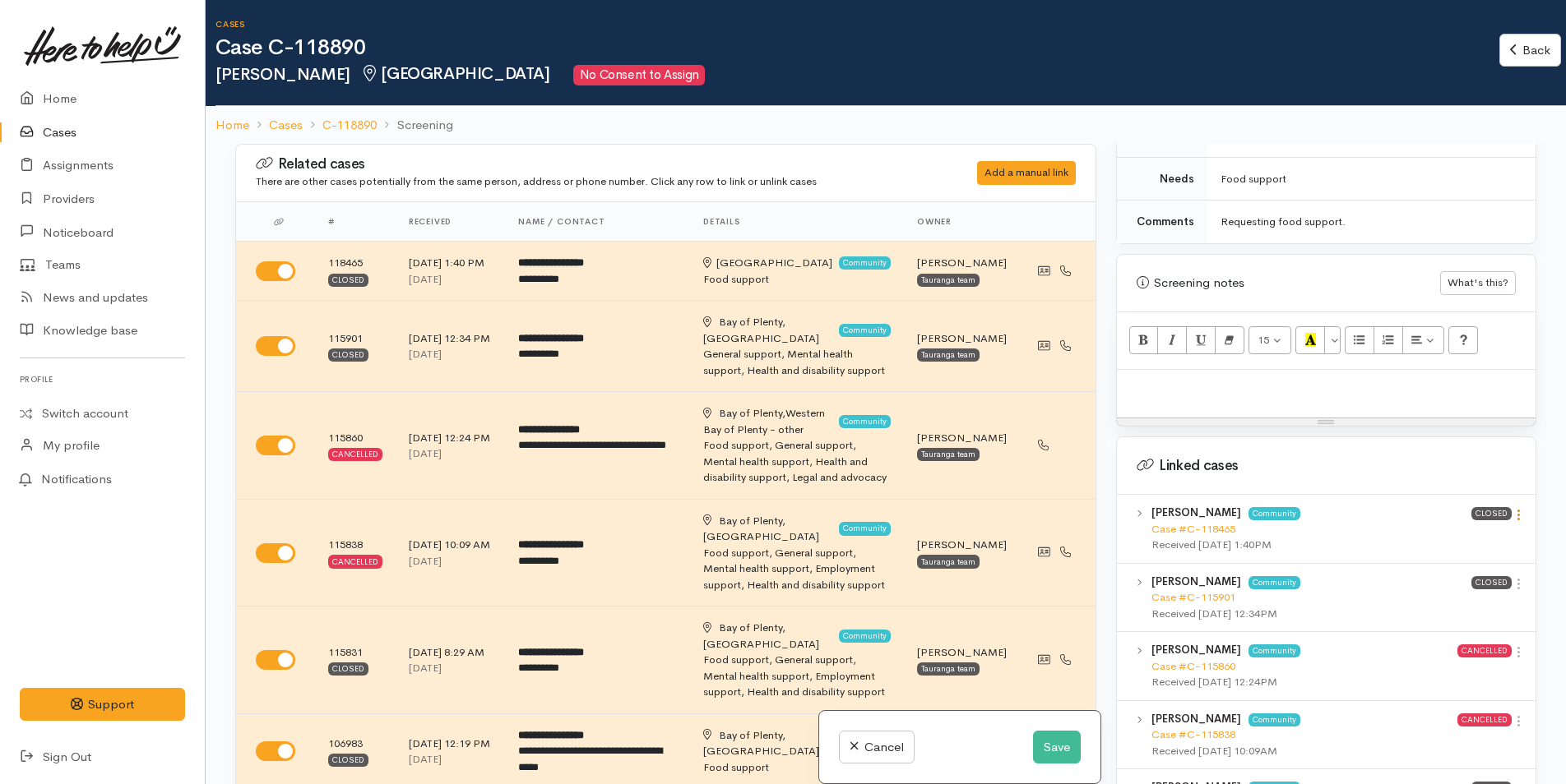
drag, startPoint x: 1510, startPoint y: 488, endPoint x: 1514, endPoint y: 501, distance: 13.6
click at [1511, 505] on div "View case Unlink case" at bounding box center [1518, 517] width 14 height 23
click at [1514, 508] on icon at bounding box center [1518, 515] width 14 height 14
click at [1484, 534] on link "View case" at bounding box center [1459, 546] width 129 height 26
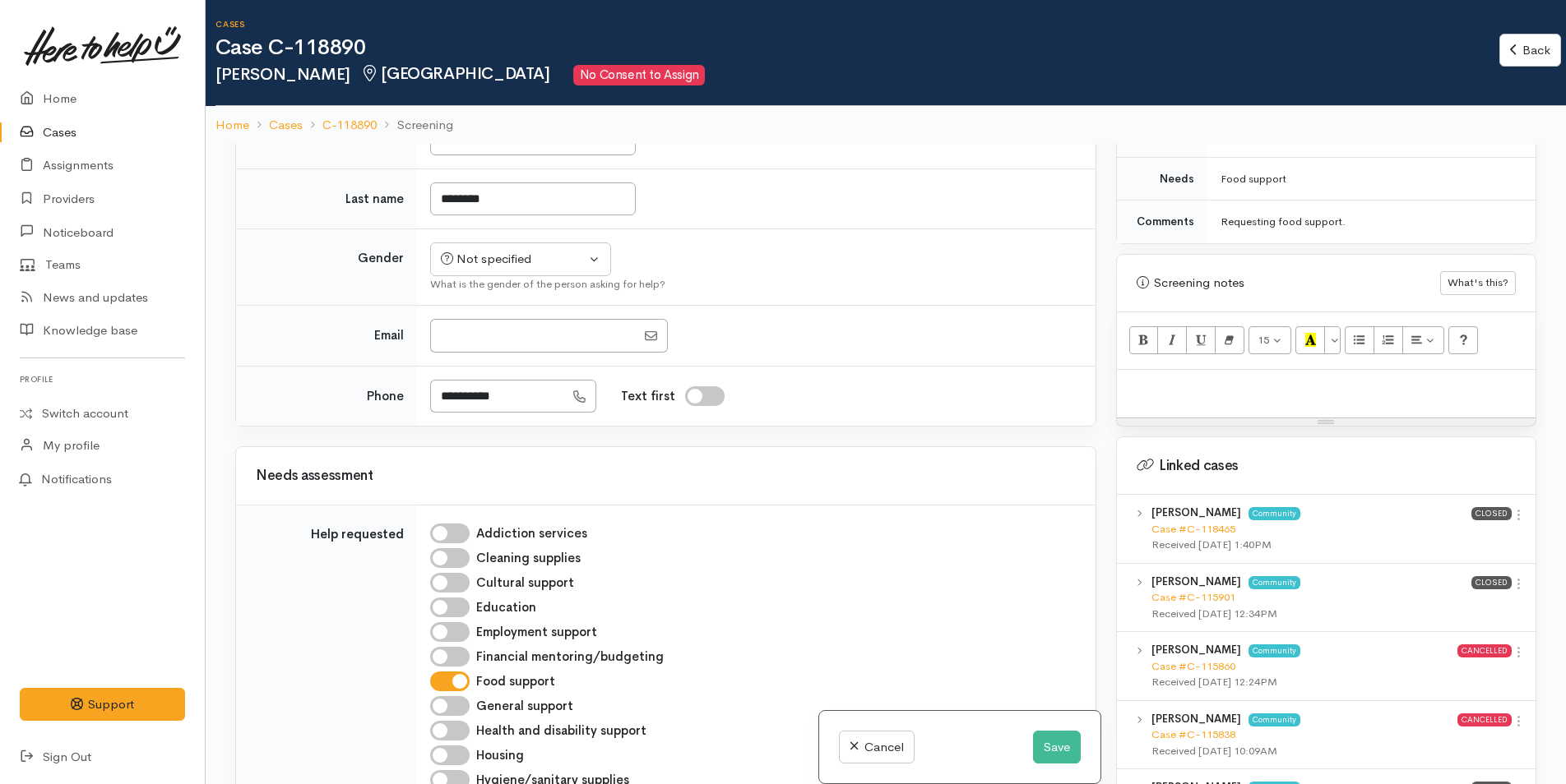
scroll to position [1233, 0]
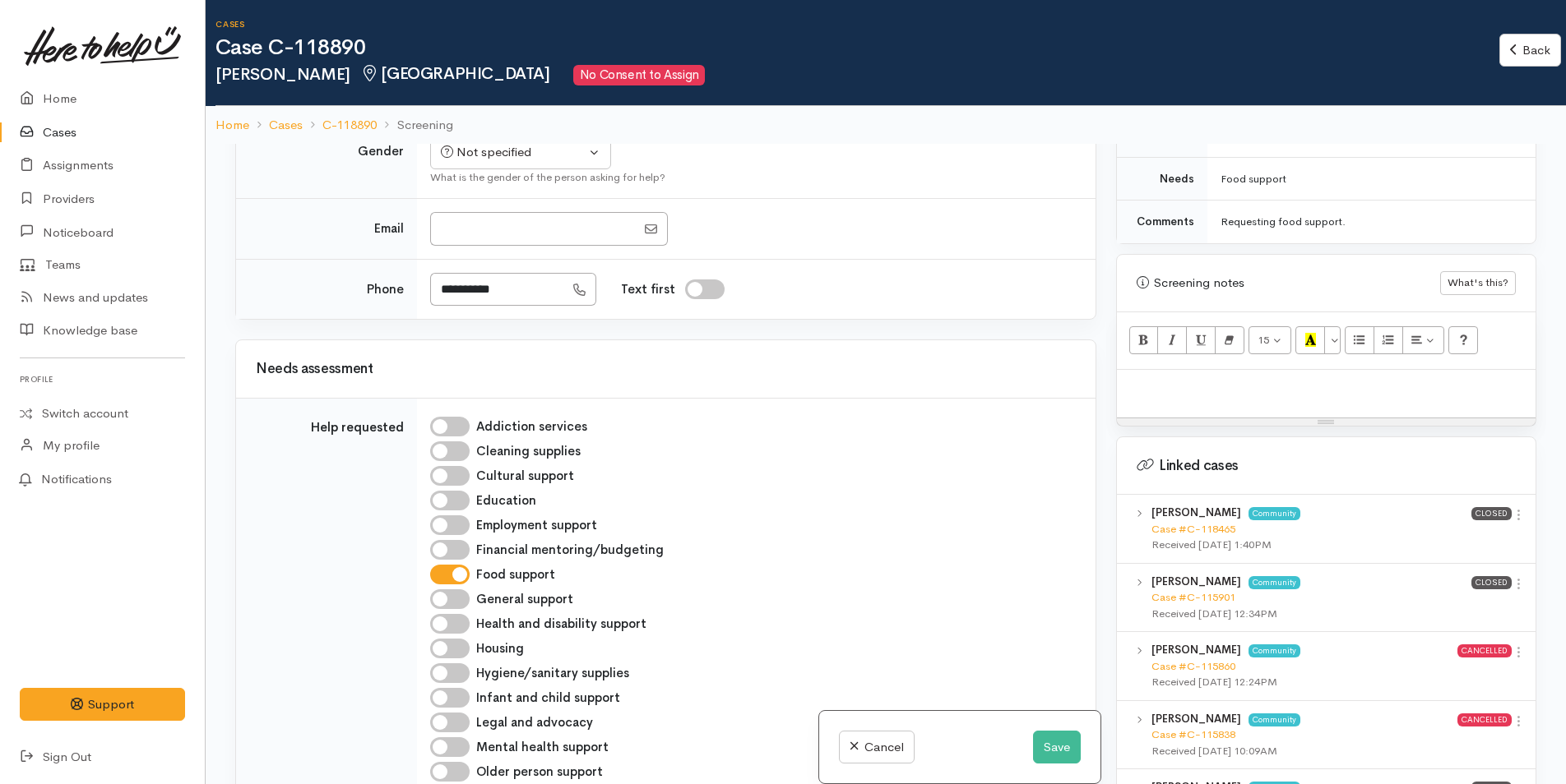
click at [1227, 378] on p at bounding box center [1325, 387] width 402 height 19
paste div
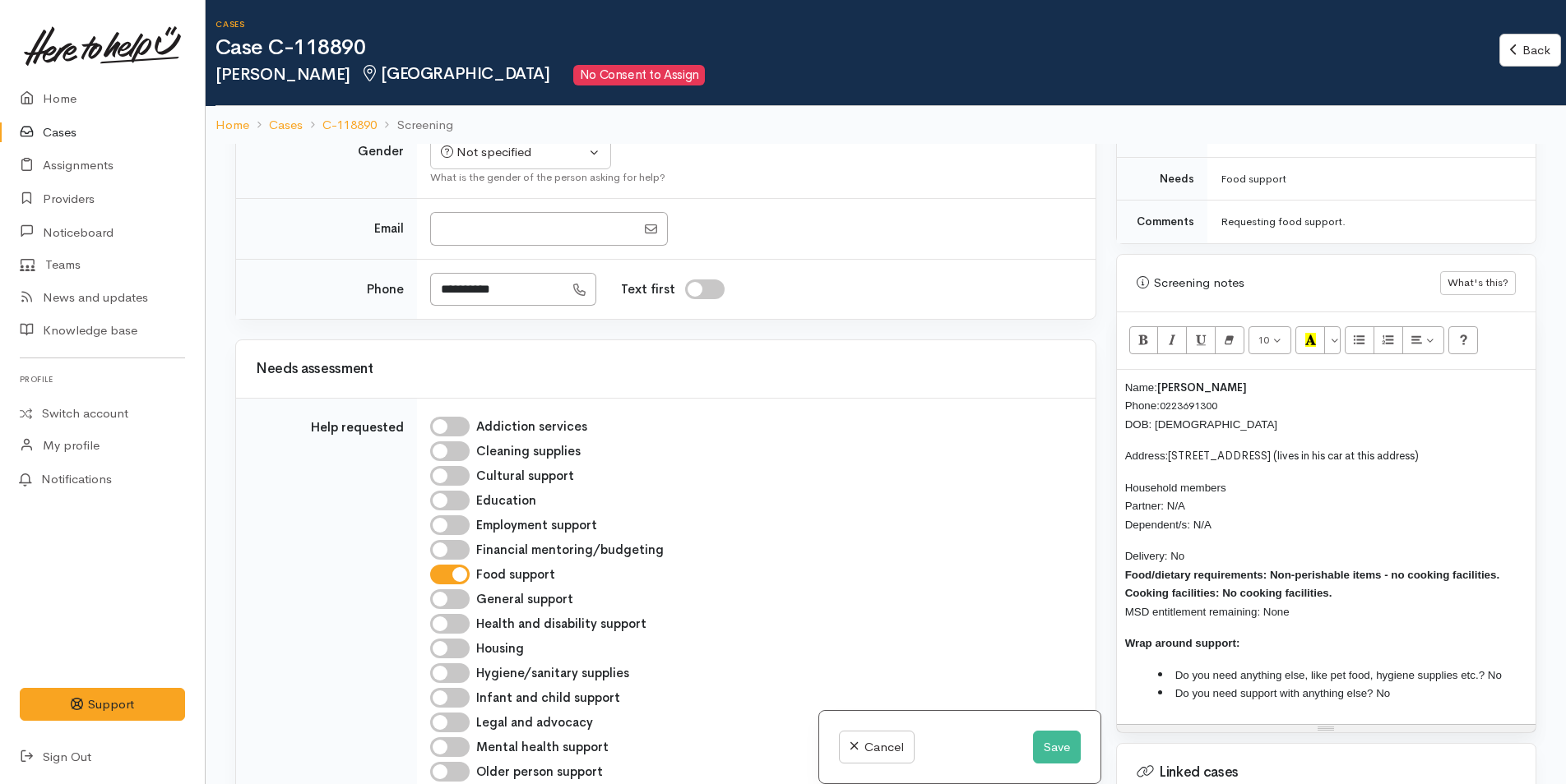
click at [1118, 370] on div "Name: Richard Thompson Phone: 0223691300 DOB: 16/10/1984 Address: 42A Brookfiel…" at bounding box center [1326, 547] width 419 height 355
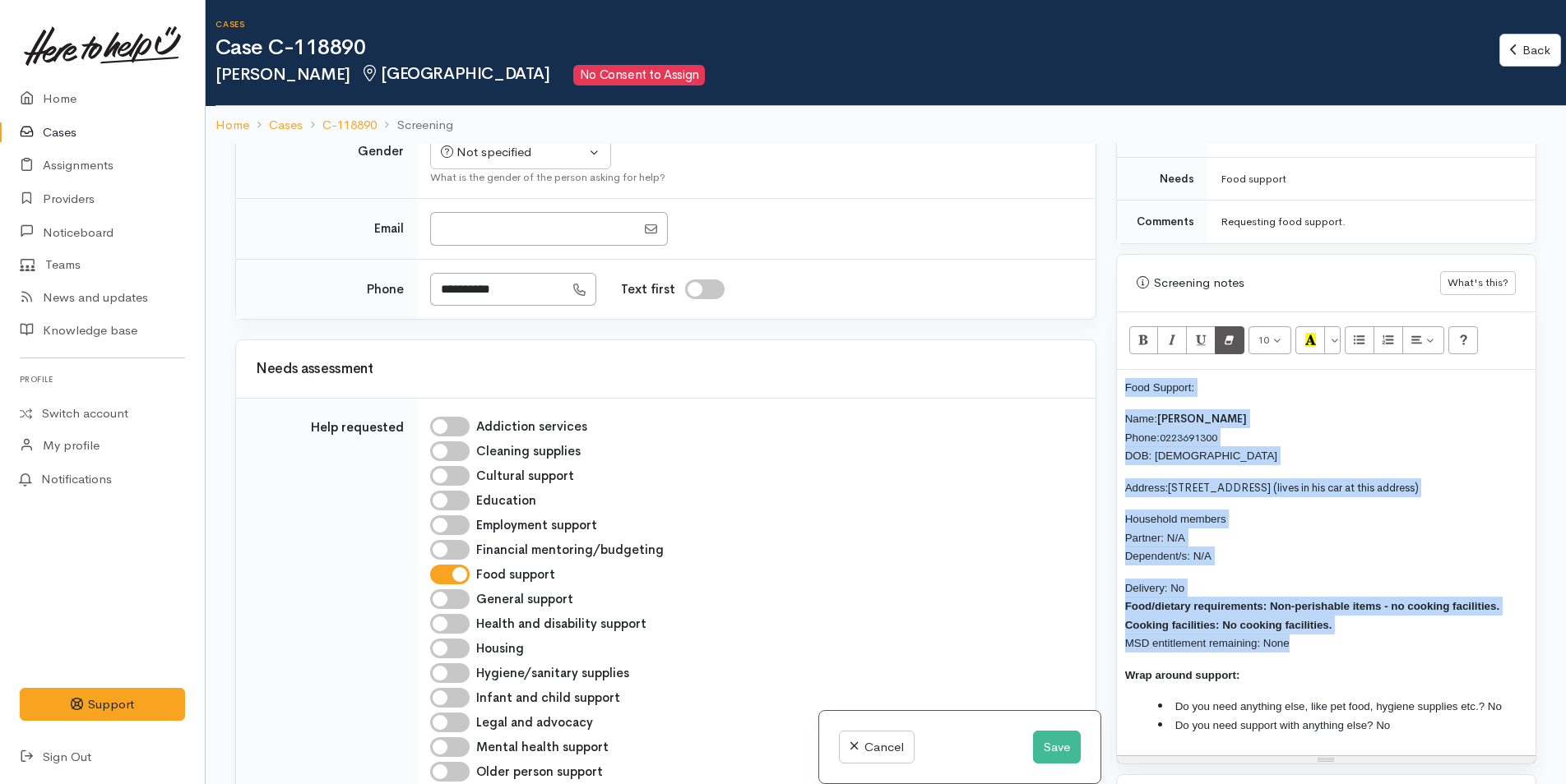
drag, startPoint x: 1297, startPoint y: 633, endPoint x: 1216, endPoint y: 334, distance: 309.8
click at [1129, 370] on div "Food Support: Name: Richard Thompson Phone: 0223691300 DOB: 16/10/1984 Address:…" at bounding box center [1326, 563] width 419 height 386
click at [1337, 326] on button "More Color" at bounding box center [1332, 339] width 16 height 28
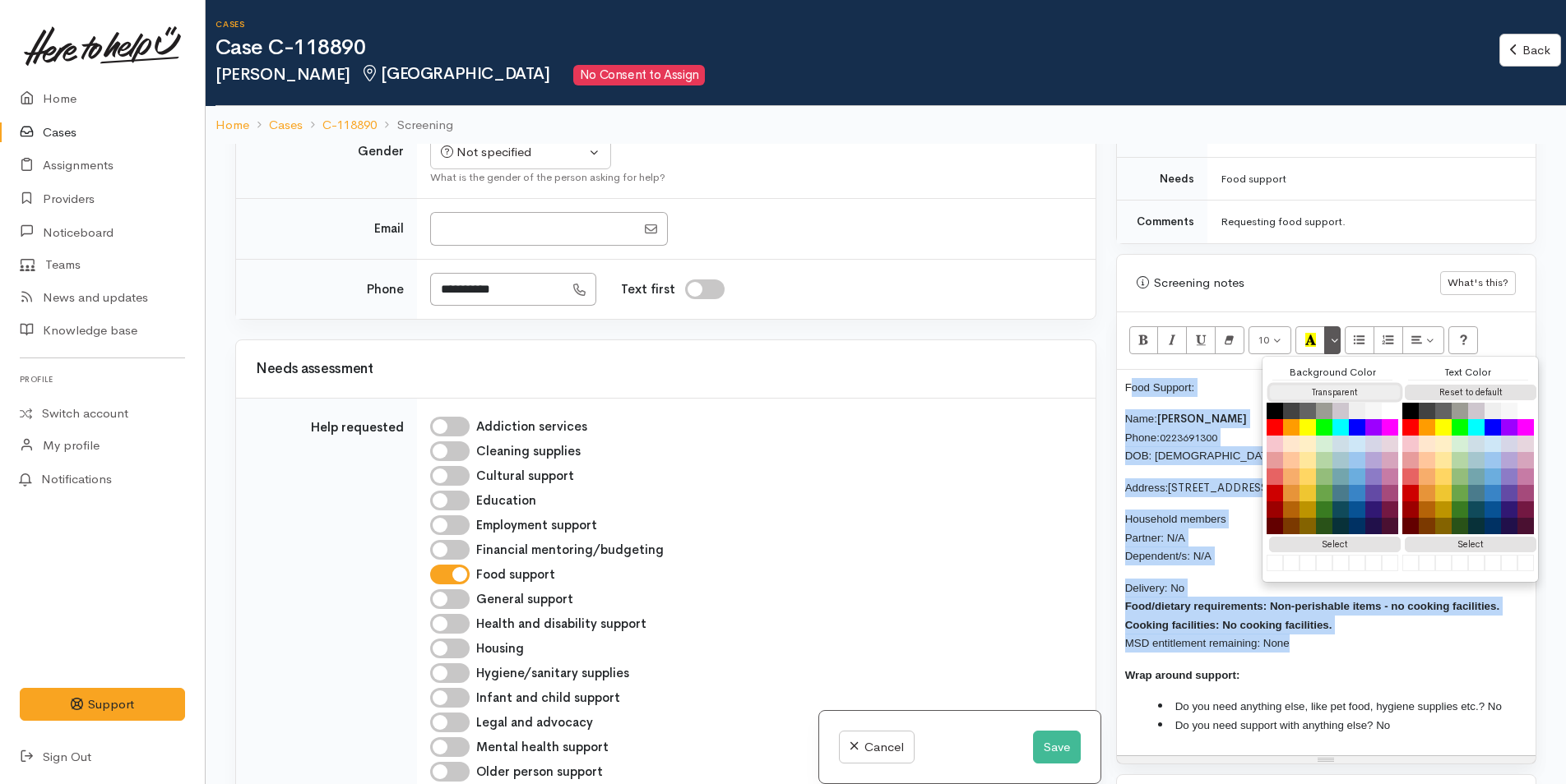
click at [1325, 384] on button "Transparent" at bounding box center [1334, 392] width 131 height 15
drag, startPoint x: 1485, startPoint y: 379, endPoint x: 1208, endPoint y: 418, distance: 279.7
click at [1485, 384] on button "Reset to default" at bounding box center [1470, 392] width 131 height 15
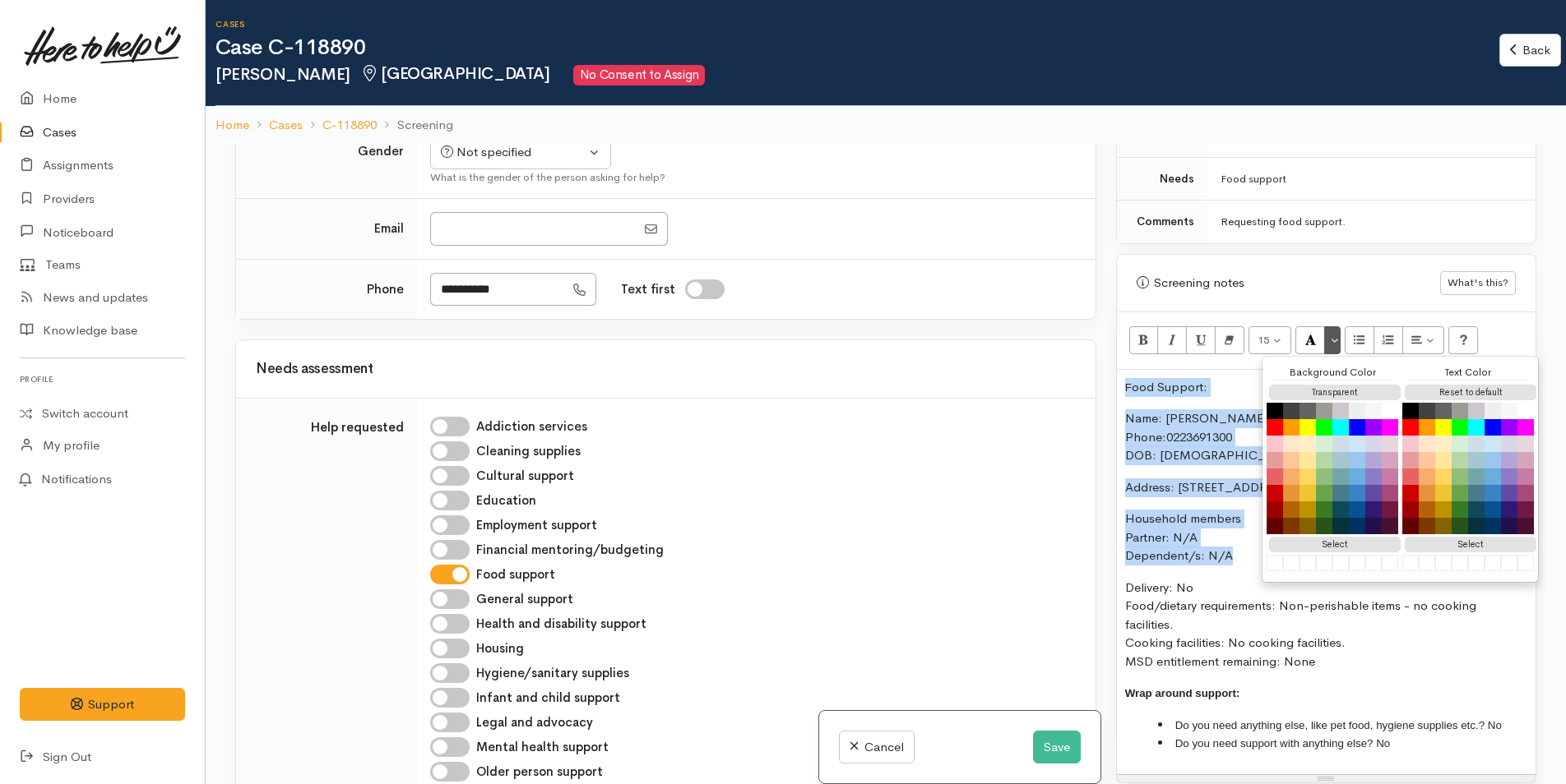
click at [1191, 409] on p "Name: Richard Thompson Phone: 0223691300 DOB: 16/10/1984" at bounding box center [1325, 437] width 402 height 56
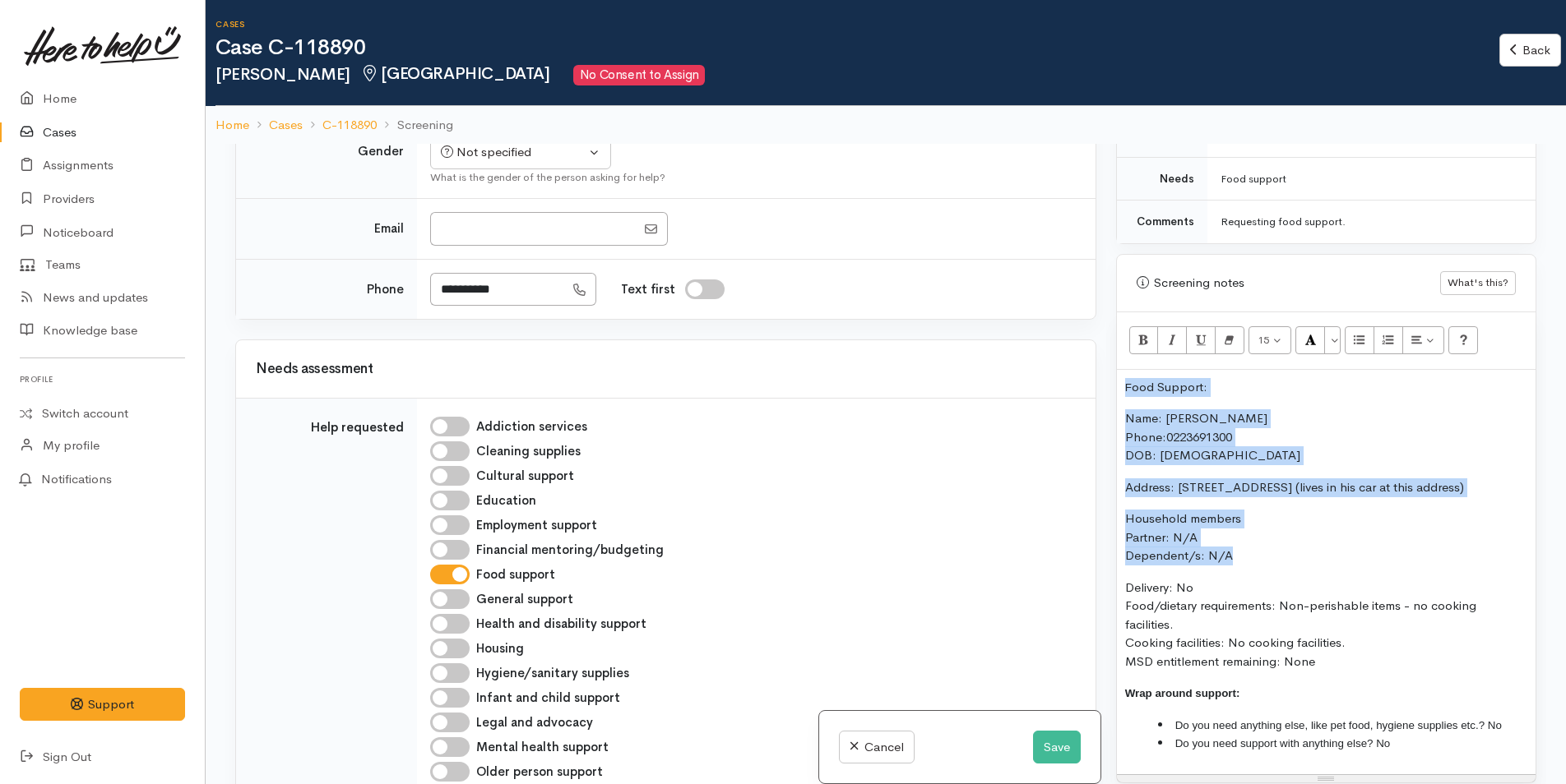
drag, startPoint x: 1245, startPoint y: 366, endPoint x: 1092, endPoint y: 369, distance: 153.0
click at [1083, 372] on div "Related cases There are other cases potentially from the same person, address o…" at bounding box center [885, 536] width 1321 height 784
click at [1338, 326] on button "More Color" at bounding box center [1332, 339] width 16 height 28
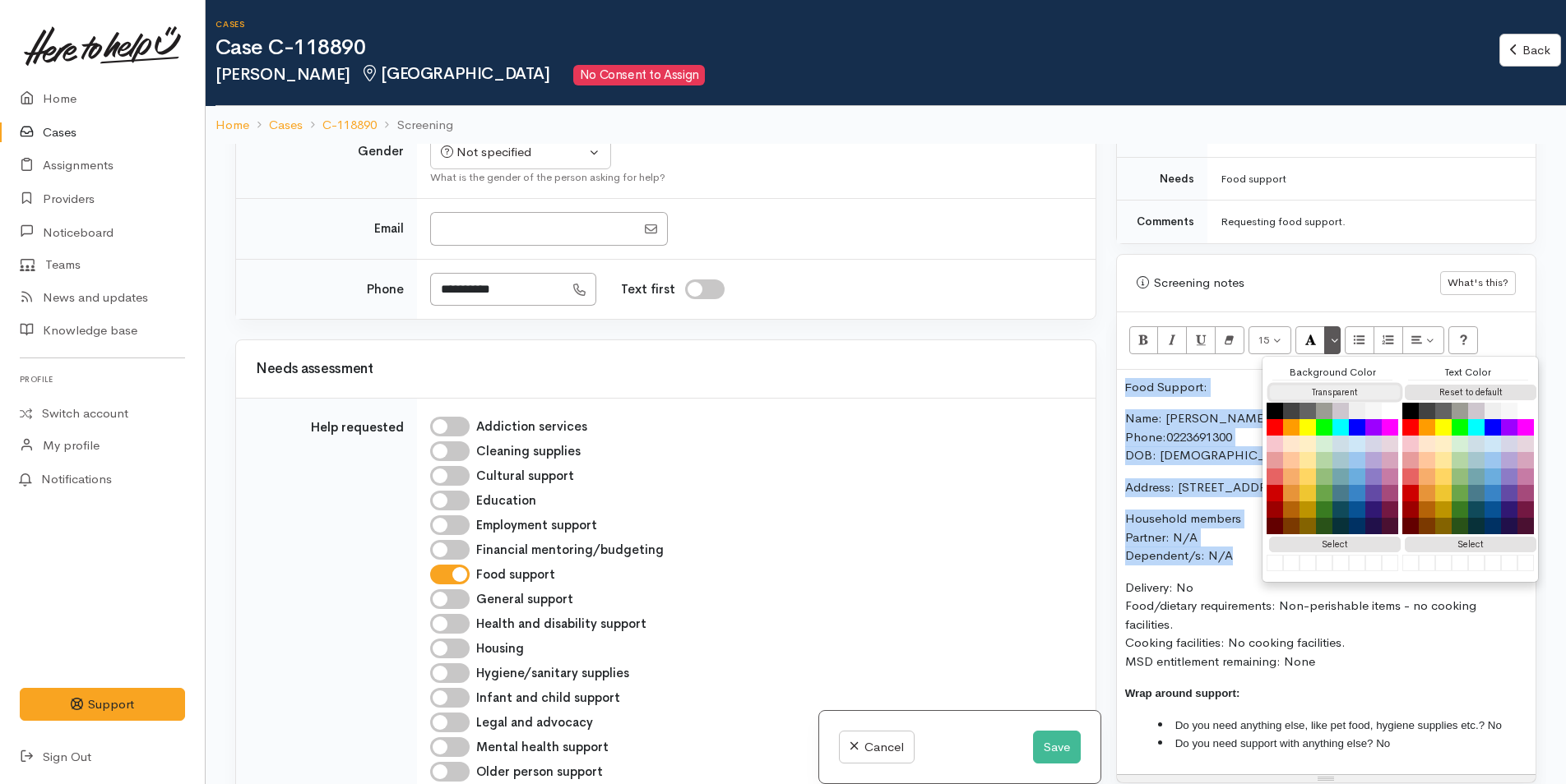
click at [1333, 384] on button "Transparent" at bounding box center [1334, 392] width 131 height 15
click at [1459, 384] on button "Reset to default" at bounding box center [1470, 392] width 131 height 15
click at [1142, 333] on icon "Bold (CTRL+B)" at bounding box center [1143, 339] width 11 height 14
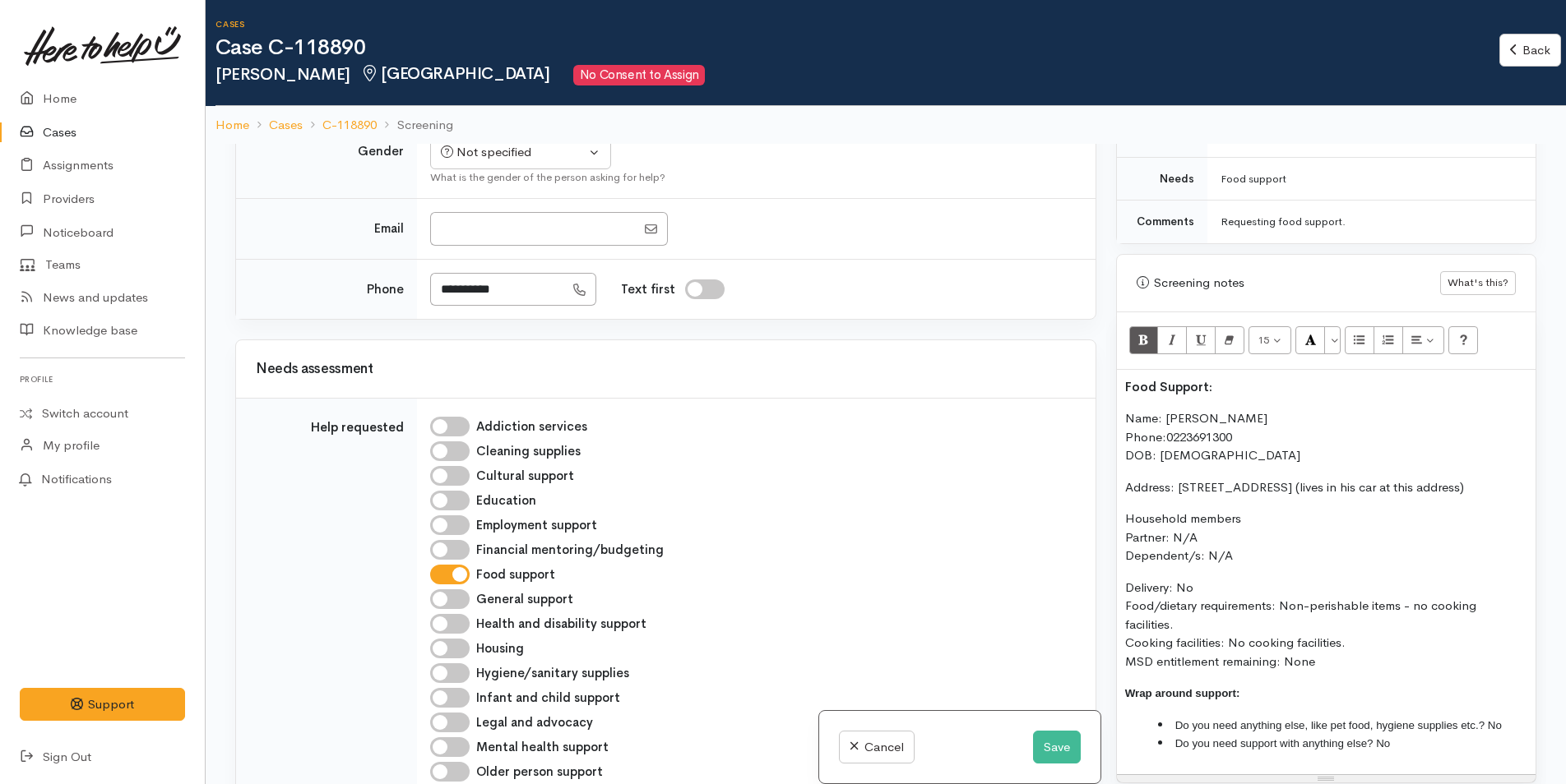
click at [1171, 409] on p "Name: Richard Thompson Phone: 0223691300 DOB: 16/10/1984" at bounding box center [1325, 437] width 402 height 56
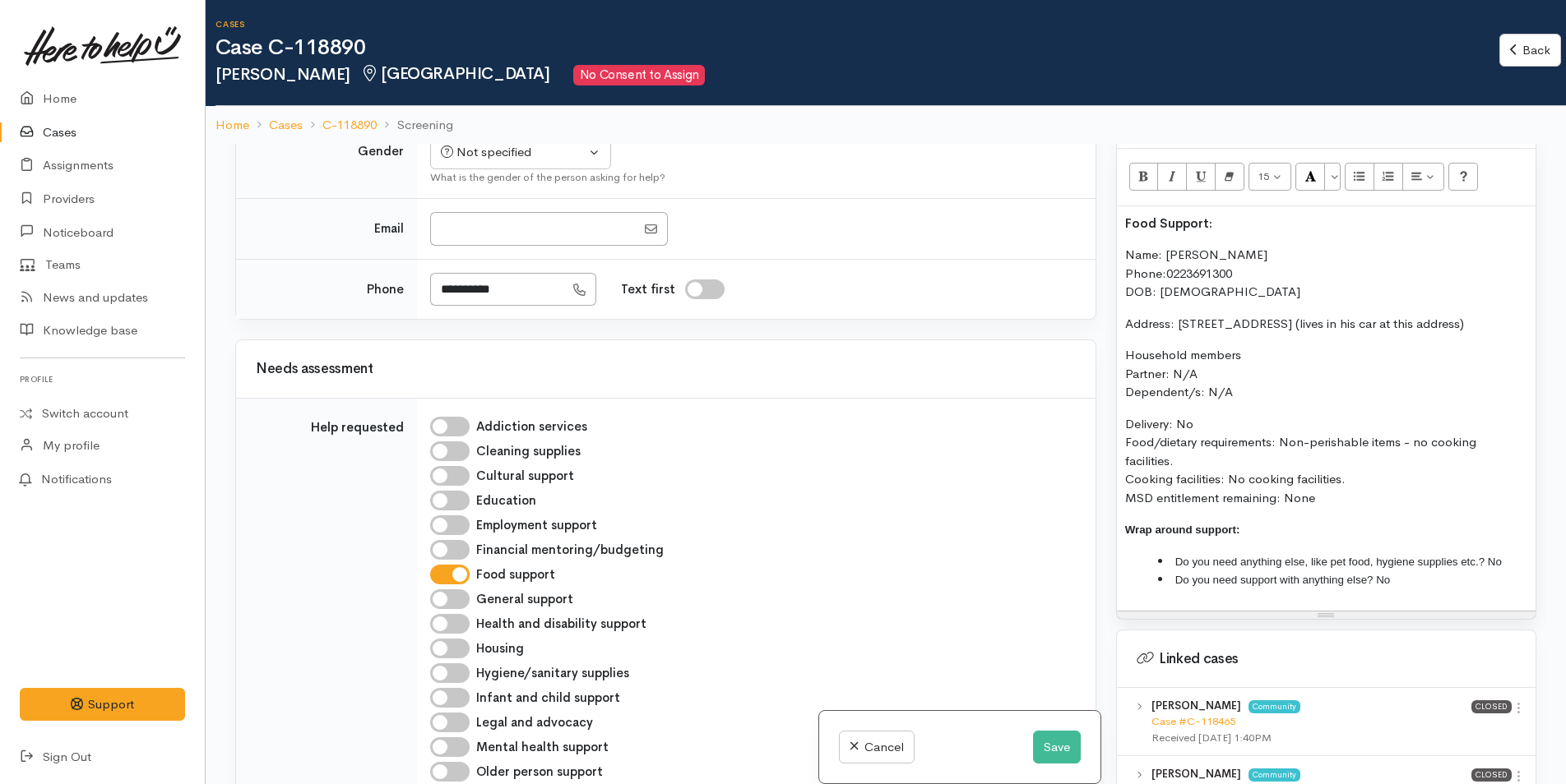
scroll to position [1069, 0]
drag, startPoint x: 1228, startPoint y: 200, endPoint x: 1113, endPoint y: 199, distance: 115.0
click at [1101, 205] on div "Related cases There are other cases potentially from the same person, address o…" at bounding box center [885, 536] width 1321 height 784
drag, startPoint x: 1337, startPoint y: 152, endPoint x: 1331, endPoint y: 159, distance: 9.2
click at [1337, 162] on button "More Color" at bounding box center [1332, 175] width 16 height 28
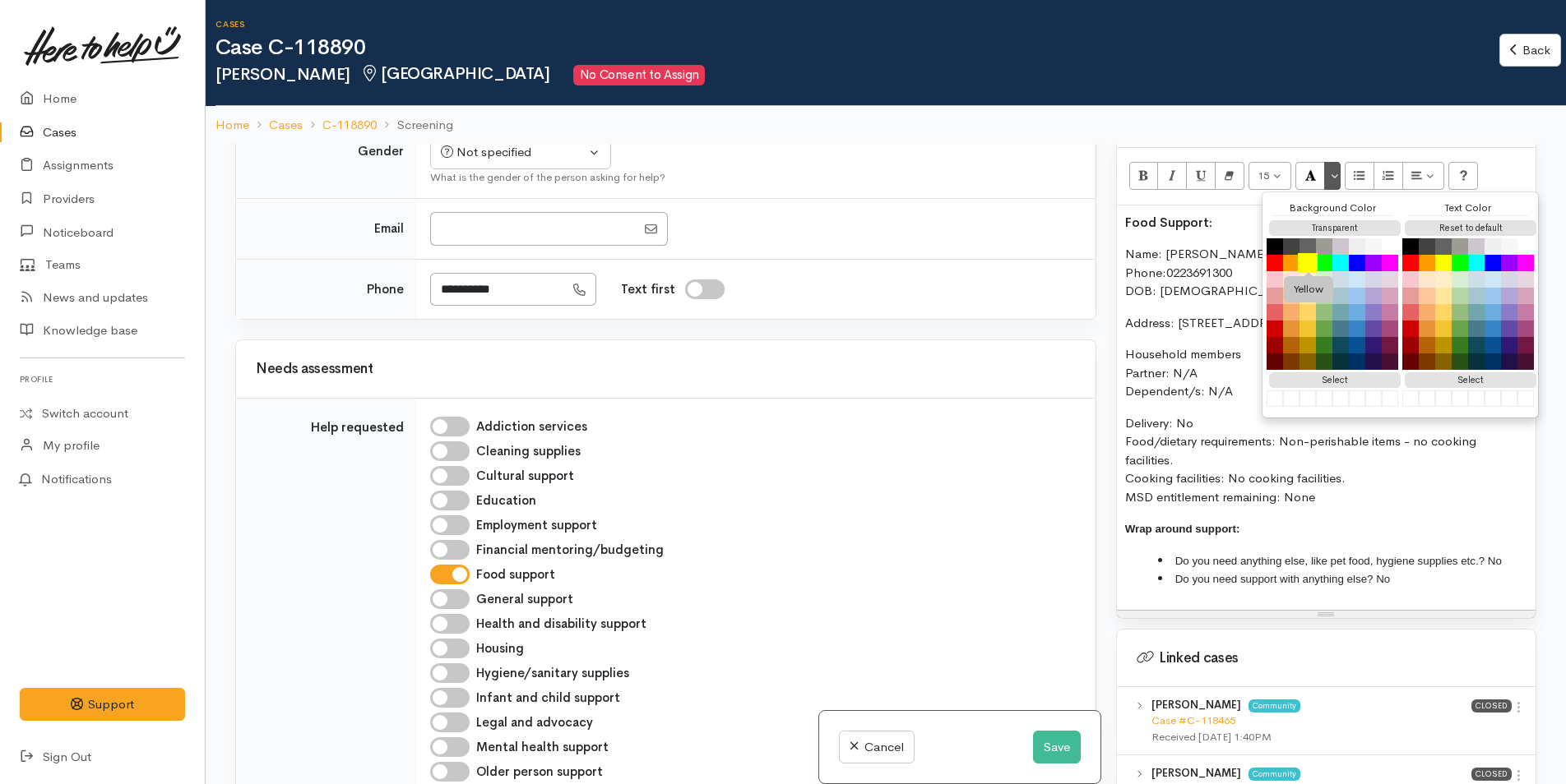
click at [1304, 253] on button "Yellow" at bounding box center [1307, 263] width 20 height 20
click at [1208, 314] on p "Address: 42A Brookfield Terrace, Brookfield (lives in his car at this address)" at bounding box center [1325, 324] width 402 height 19
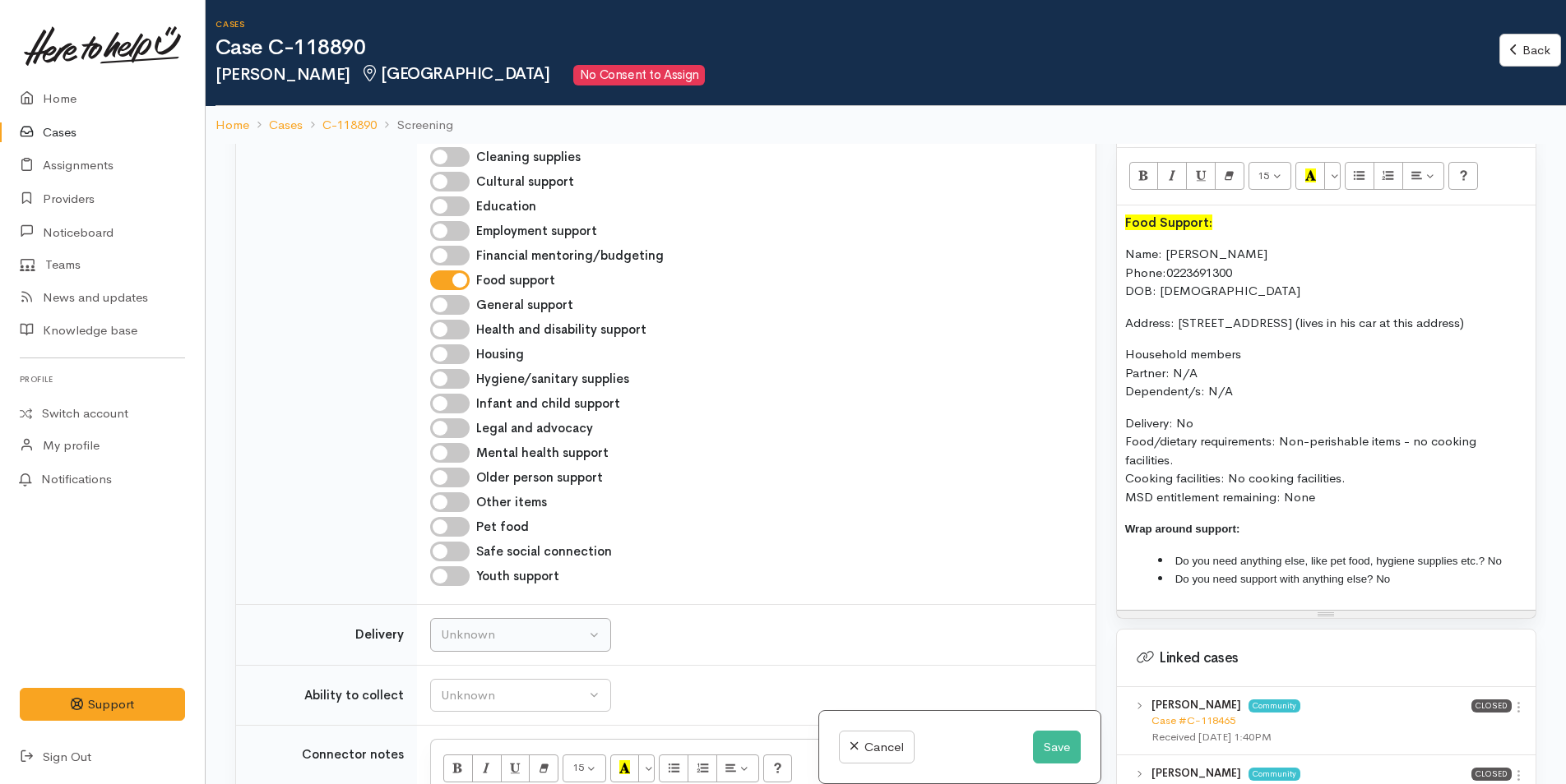
scroll to position [1726, 0]
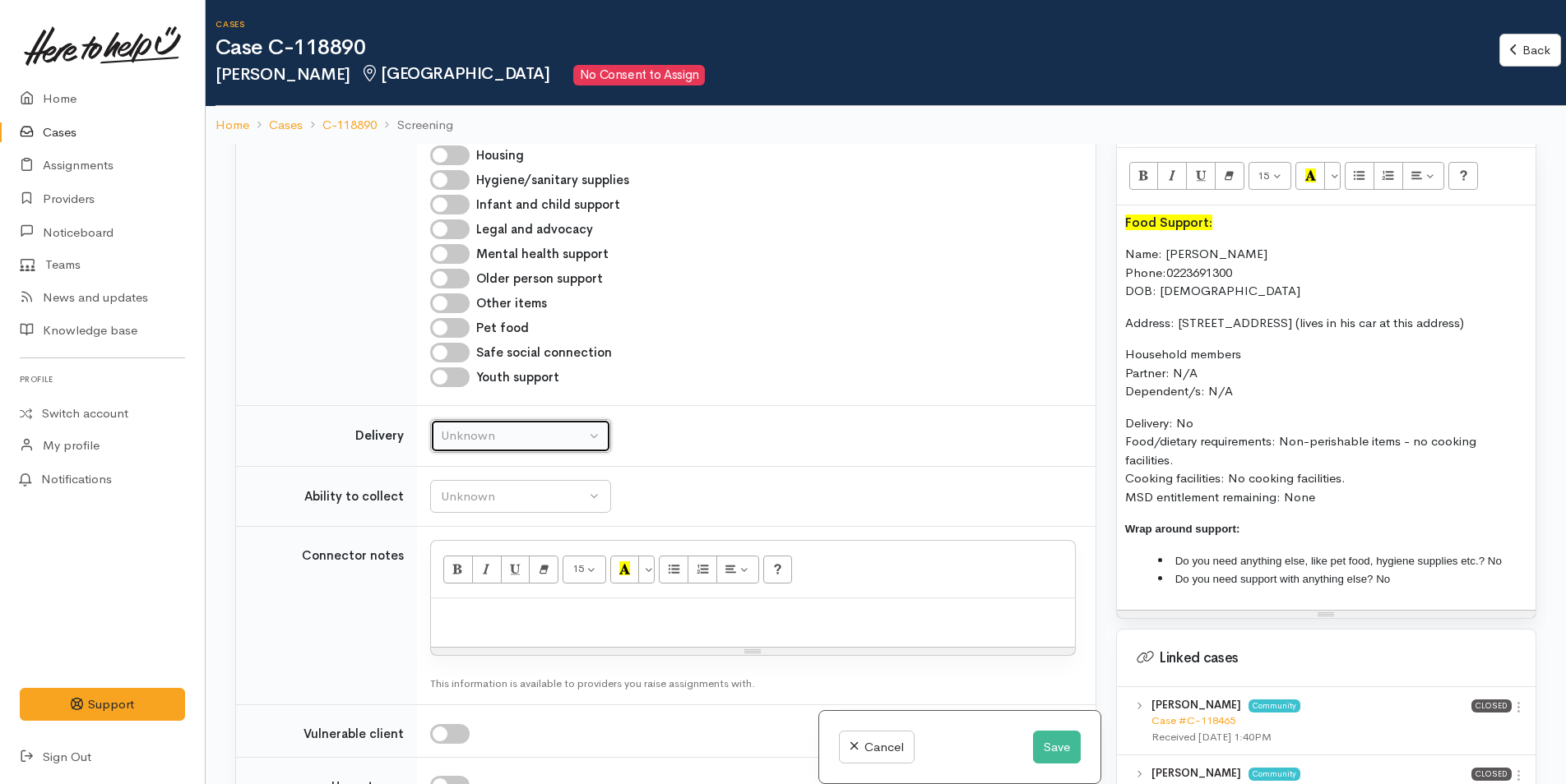
click at [509, 427] on div "Unknown" at bounding box center [513, 436] width 145 height 19
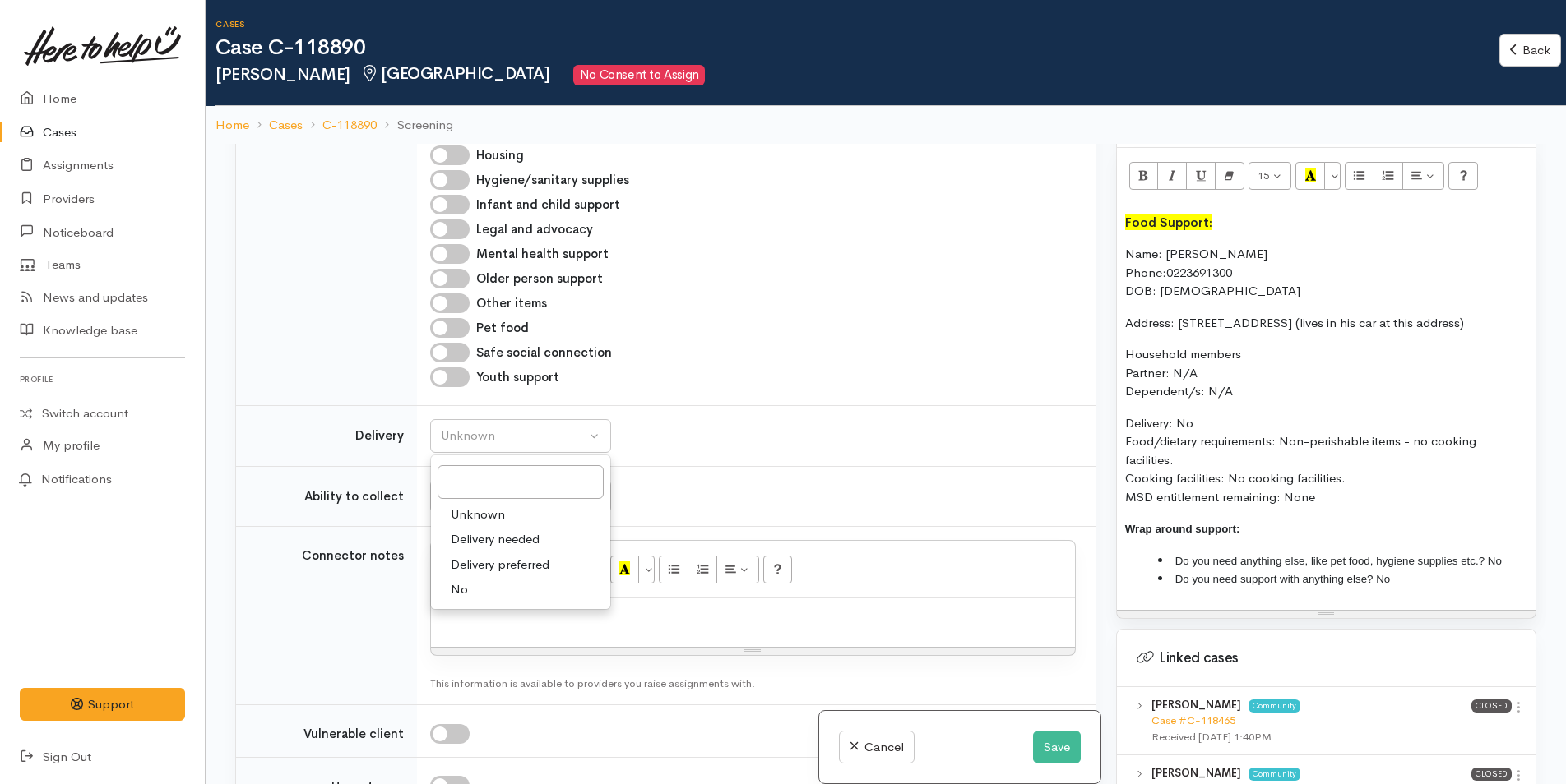
click at [469, 577] on link "No" at bounding box center [520, 589] width 179 height 26
select select "1"
click at [488, 480] on button "Unknown" at bounding box center [521, 496] width 181 height 34
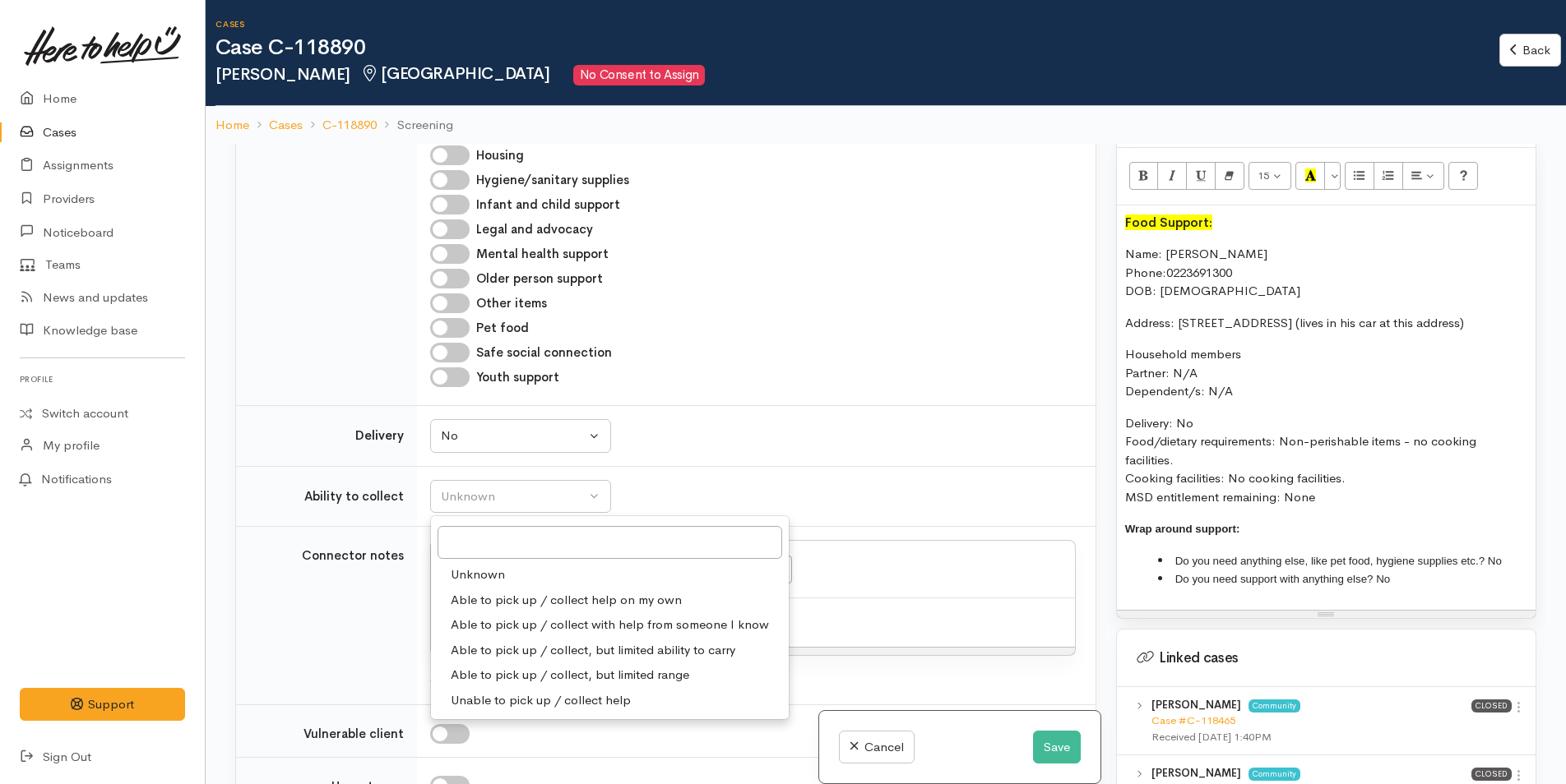
drag, startPoint x: 498, startPoint y: 568, endPoint x: 1111, endPoint y: 494, distance: 617.5
click at [500, 591] on span "Able to pick up / collect help on my own" at bounding box center [566, 601] width 231 height 19
select select "2"
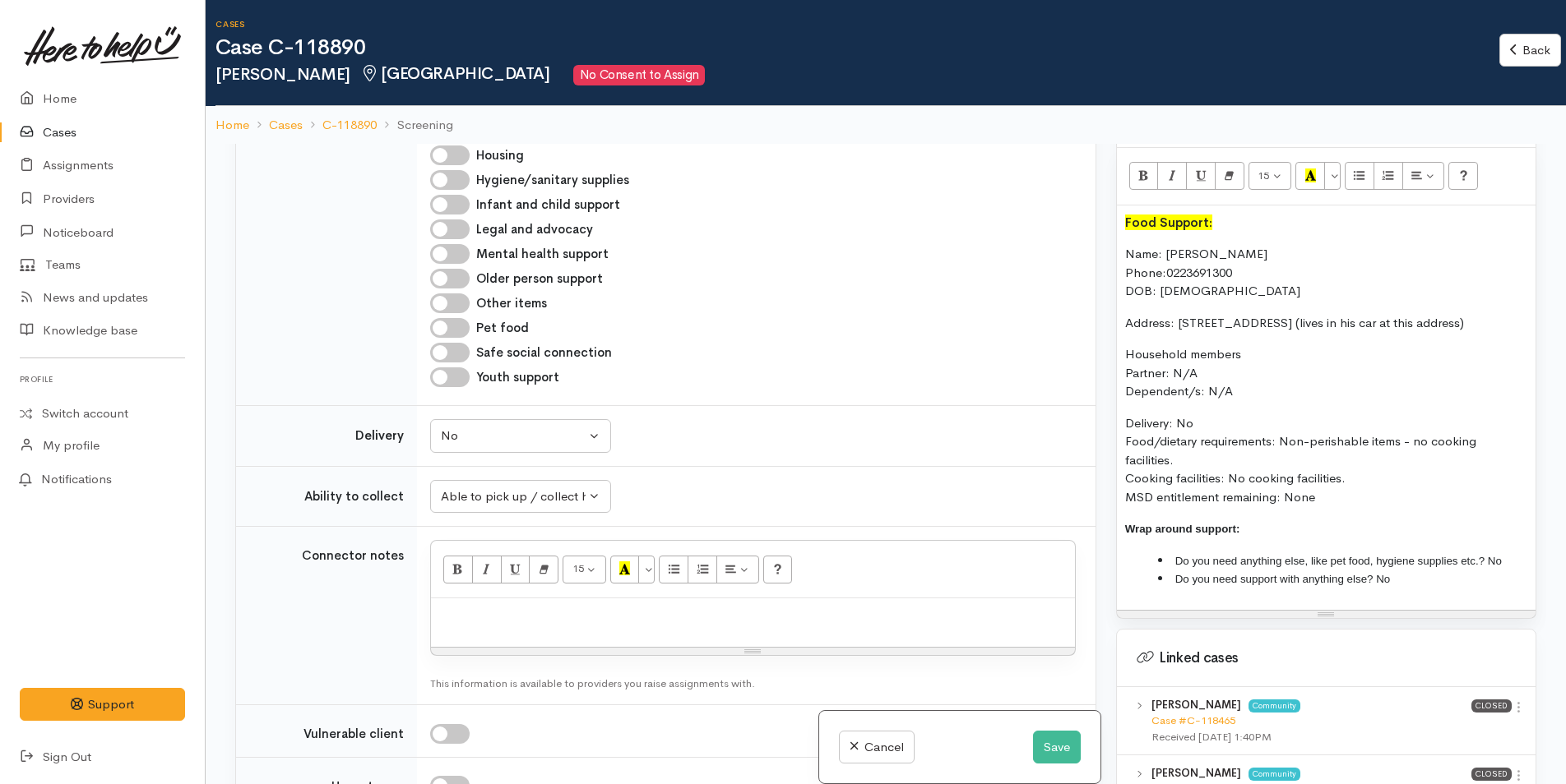
drag, startPoint x: 1179, startPoint y: 465, endPoint x: 1106, endPoint y: 450, distance: 74.5
click at [1106, 450] on div "Related cases There are other cases potentially from the same person, address o…" at bounding box center [885, 536] width 1321 height 784
click at [1134, 162] on button "Bold (CTRL+B)" at bounding box center [1143, 175] width 30 height 28
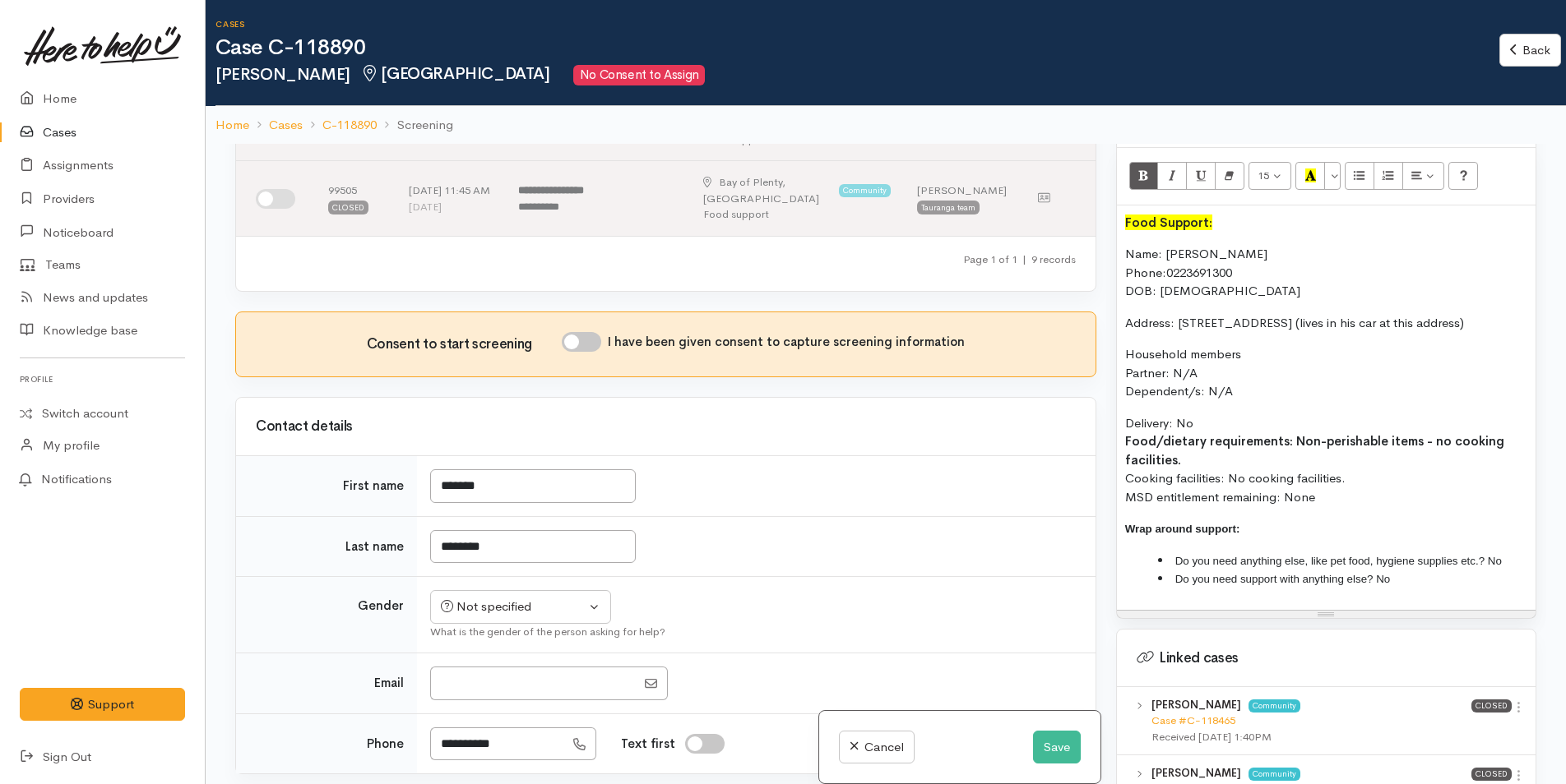
scroll to position [740, 0]
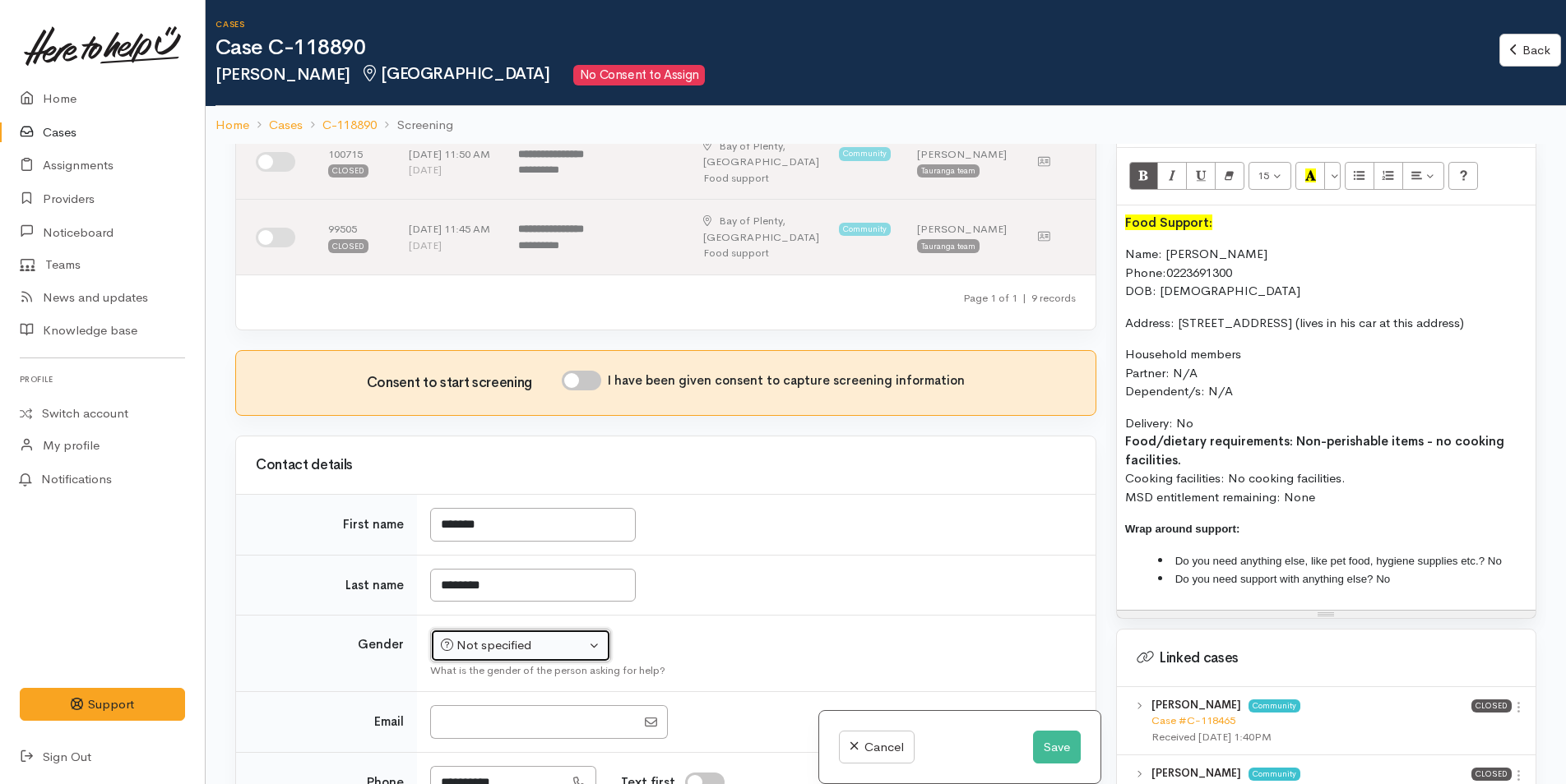
click at [482, 629] on button "Not specified" at bounding box center [521, 645] width 181 height 34
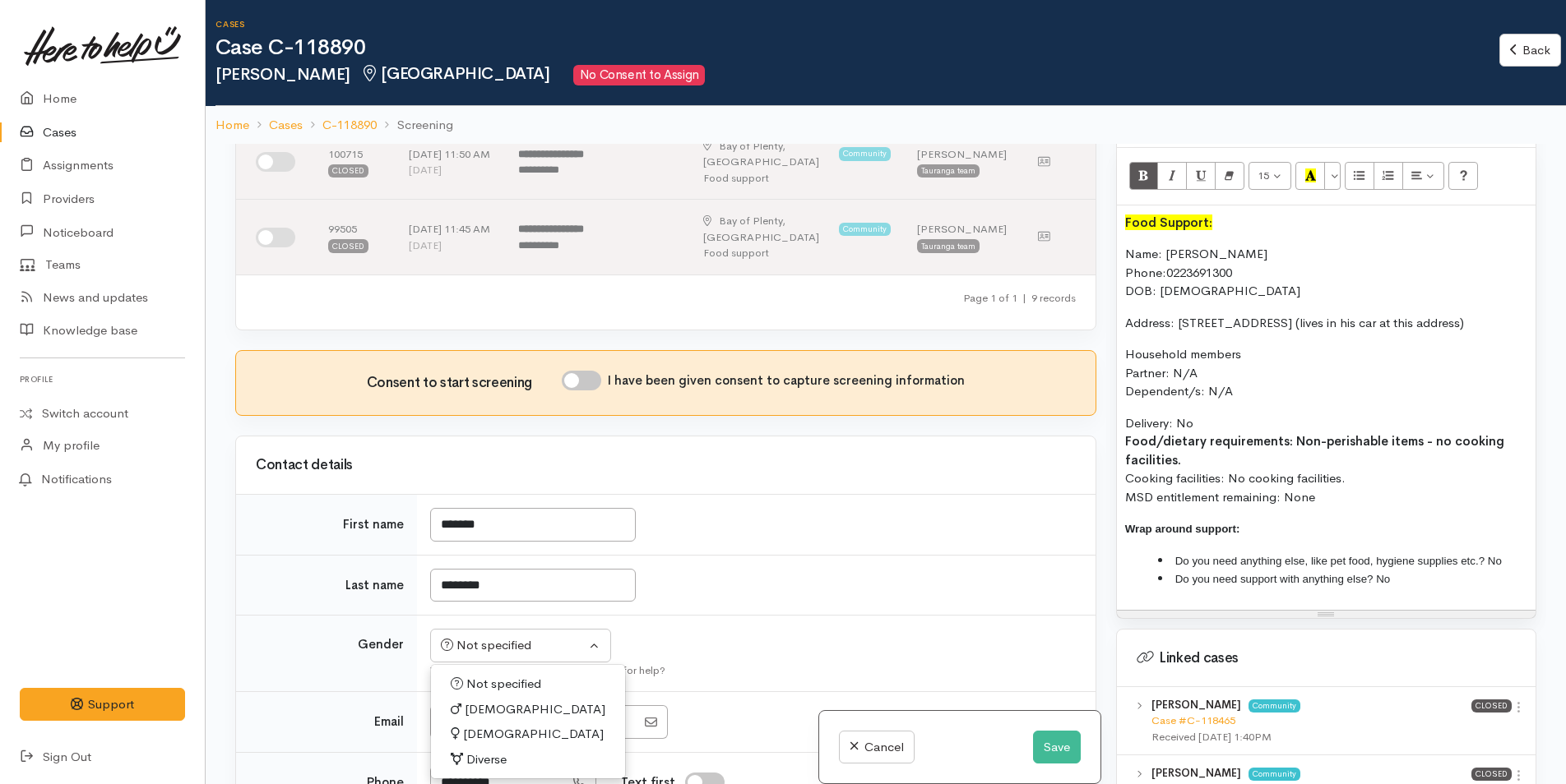
click at [475, 701] on span "Male" at bounding box center [535, 710] width 141 height 19
select select "Male"
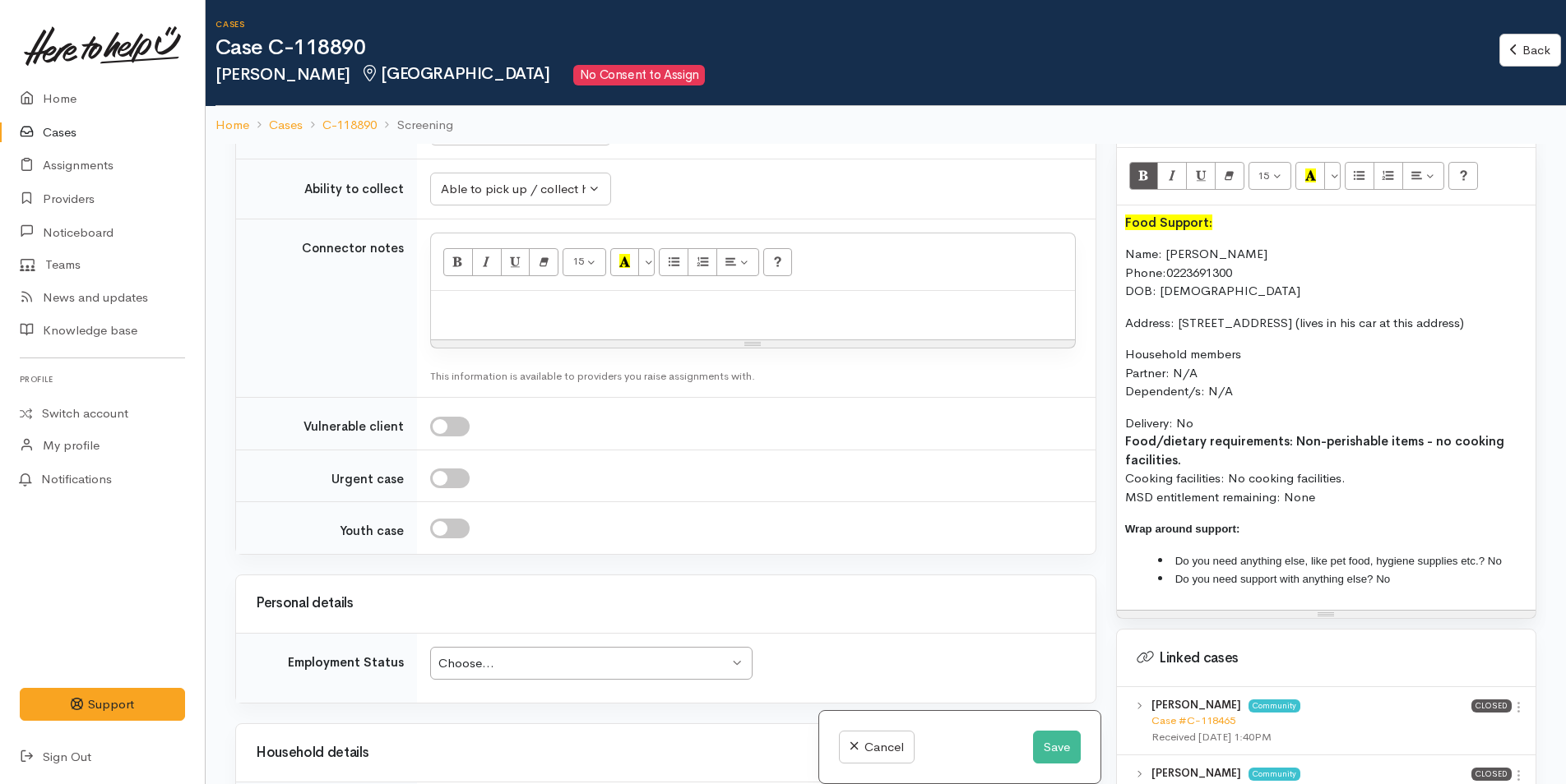
scroll to position [2137, 0]
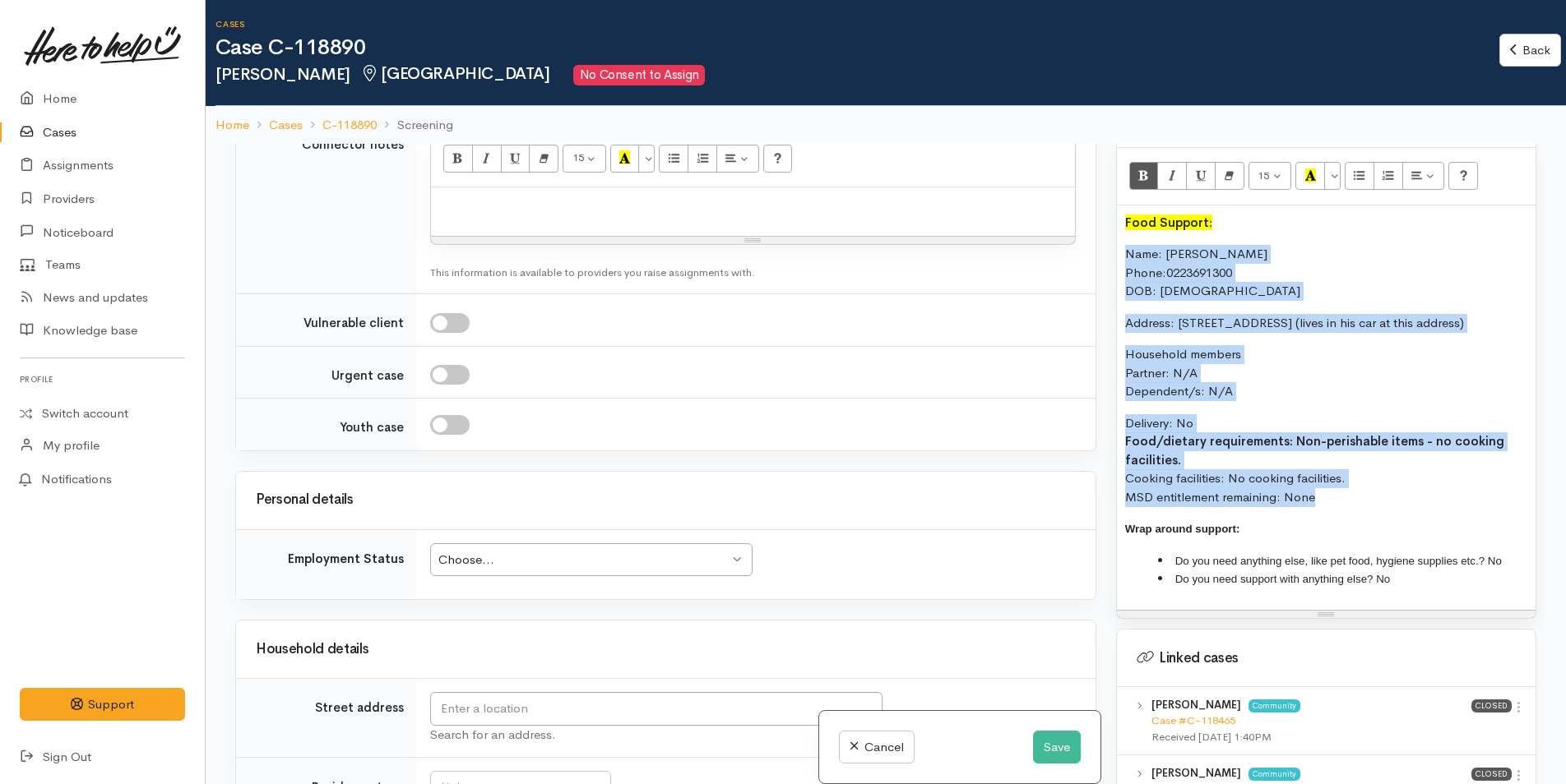
drag, startPoint x: 1175, startPoint y: 452, endPoint x: 1088, endPoint y: 236, distance: 232.9
click at [1088, 236] on div "Related cases There are other cases potentially from the same person, address o…" at bounding box center [885, 536] width 1321 height 784
copy div "Name: Richard Thompson Phone: 0223691300 DOB: 16/10/1984 Address: 42A Brookfiel…"
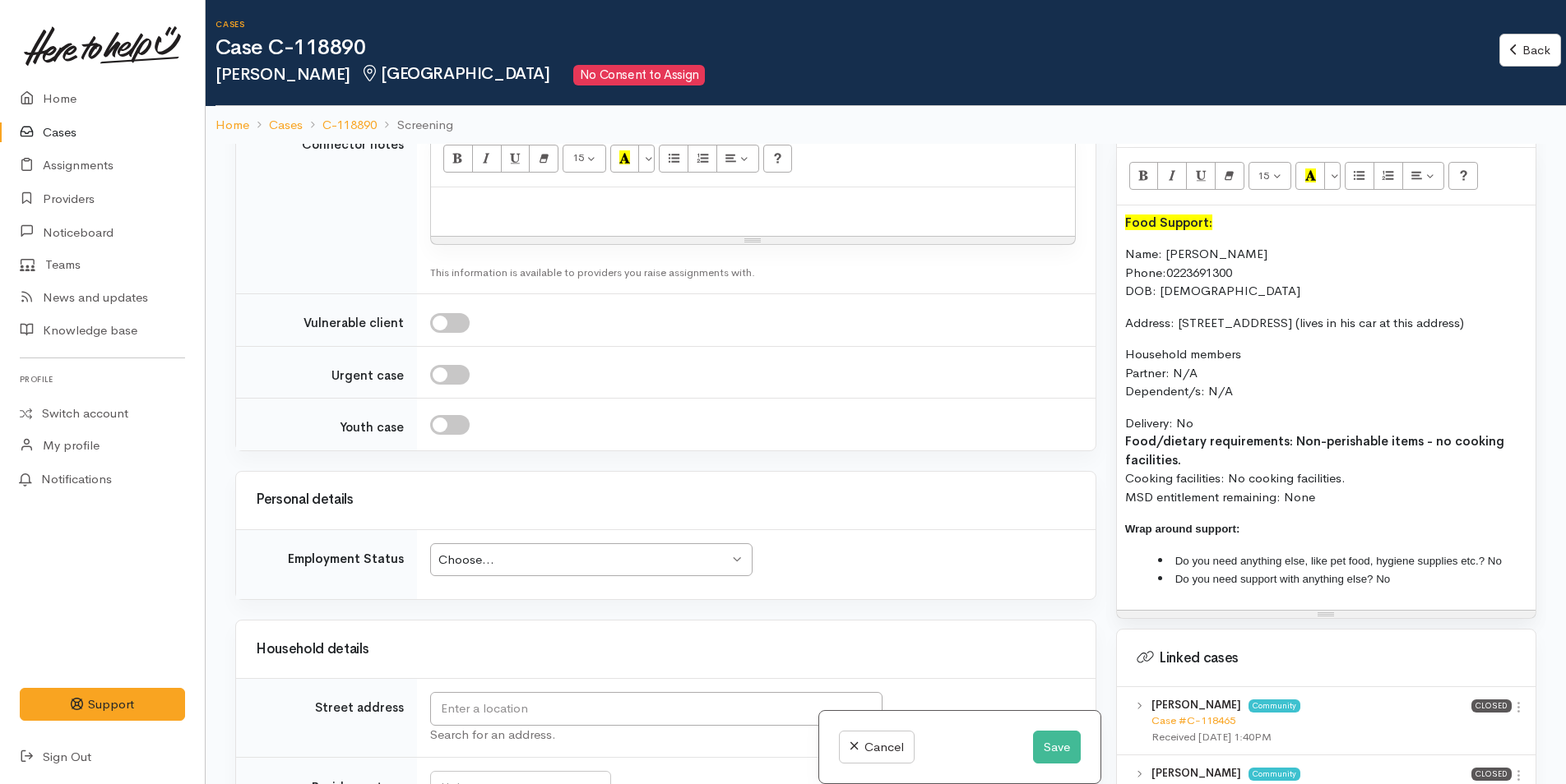
click at [541, 196] on p at bounding box center [753, 205] width 627 height 19
paste div
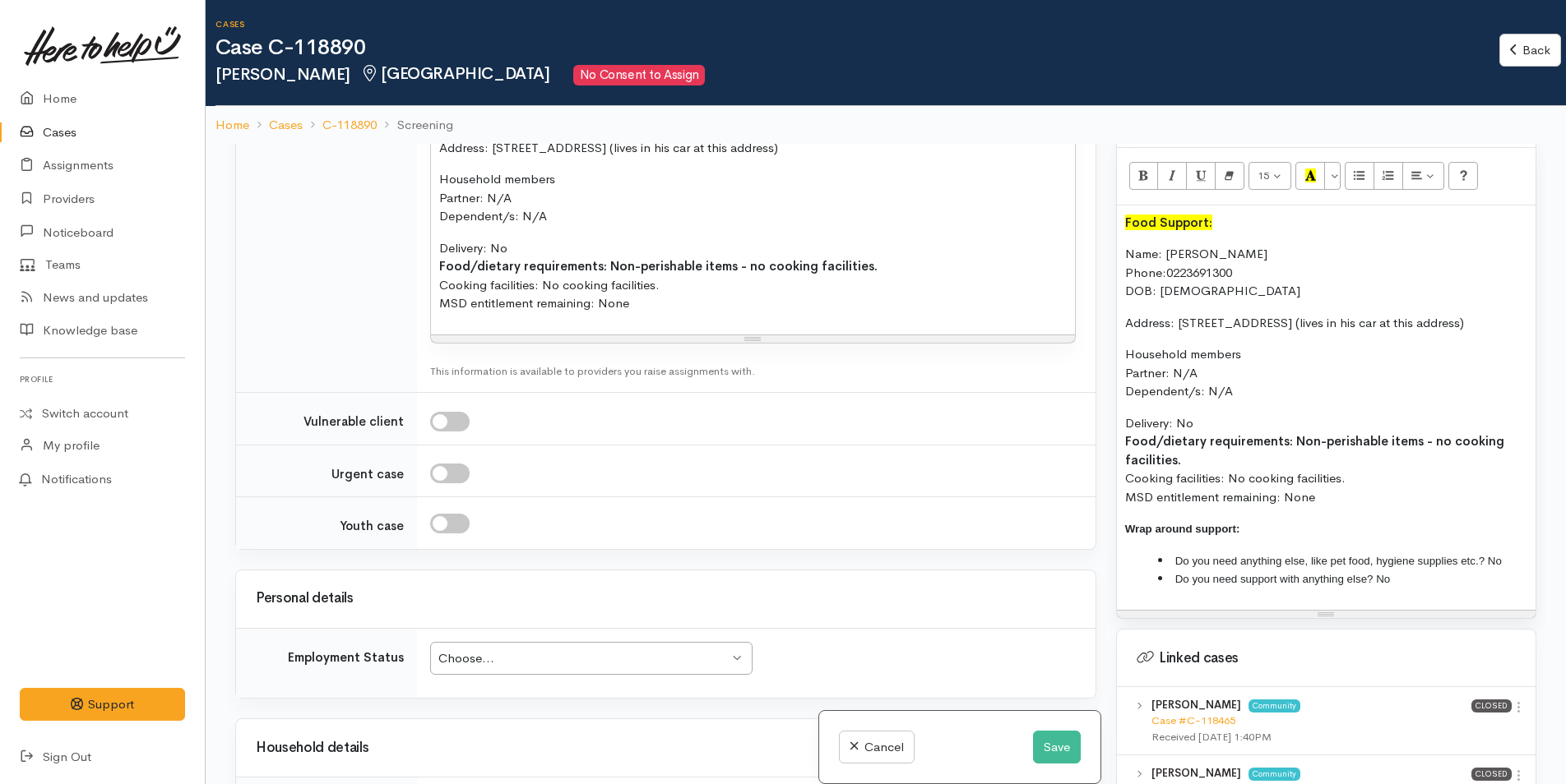
scroll to position [2466, 0]
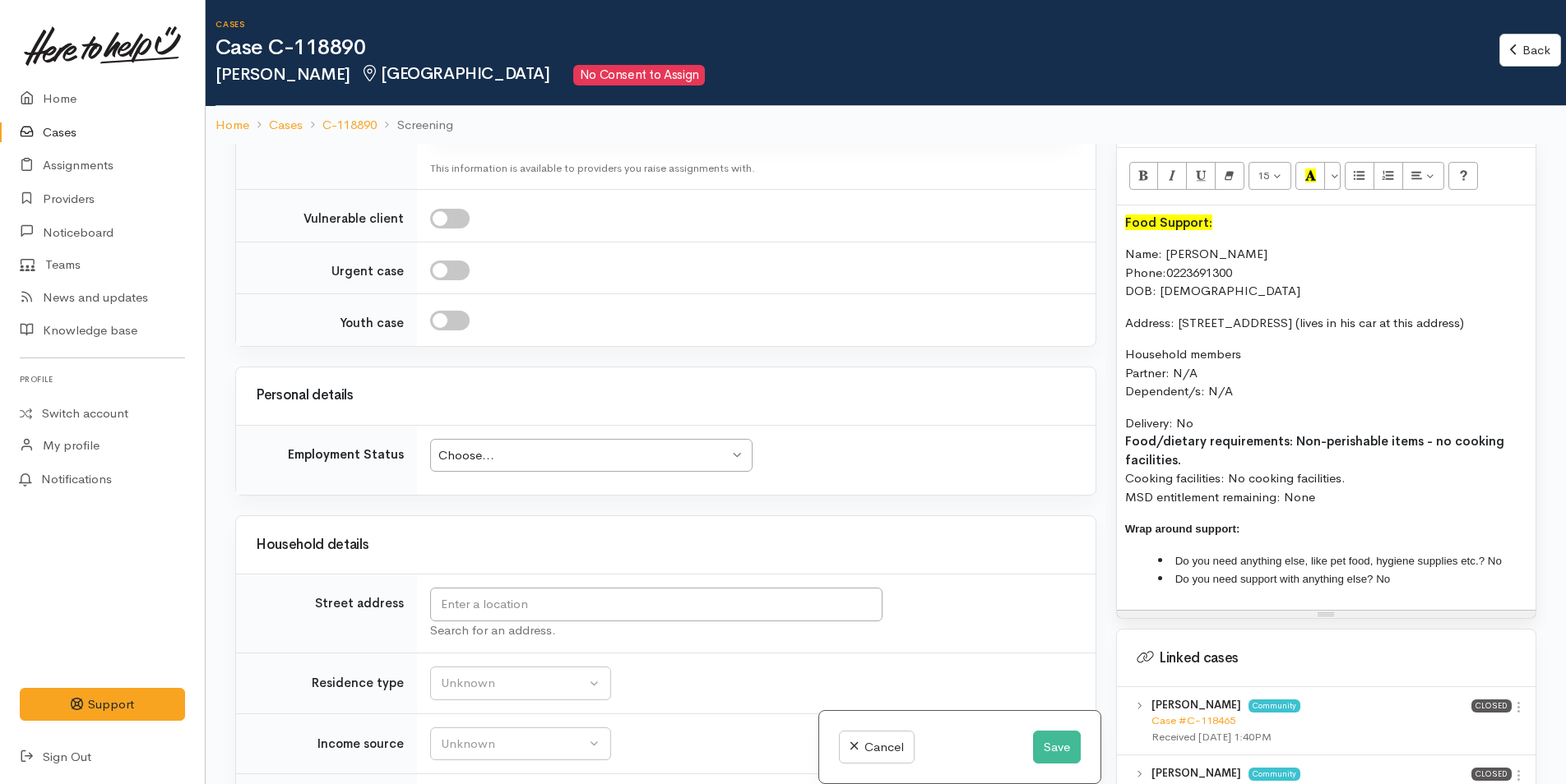
click at [474, 447] on div "Choose..." at bounding box center [583, 456] width 291 height 19
click at [488, 588] on input "text" at bounding box center [657, 604] width 453 height 34
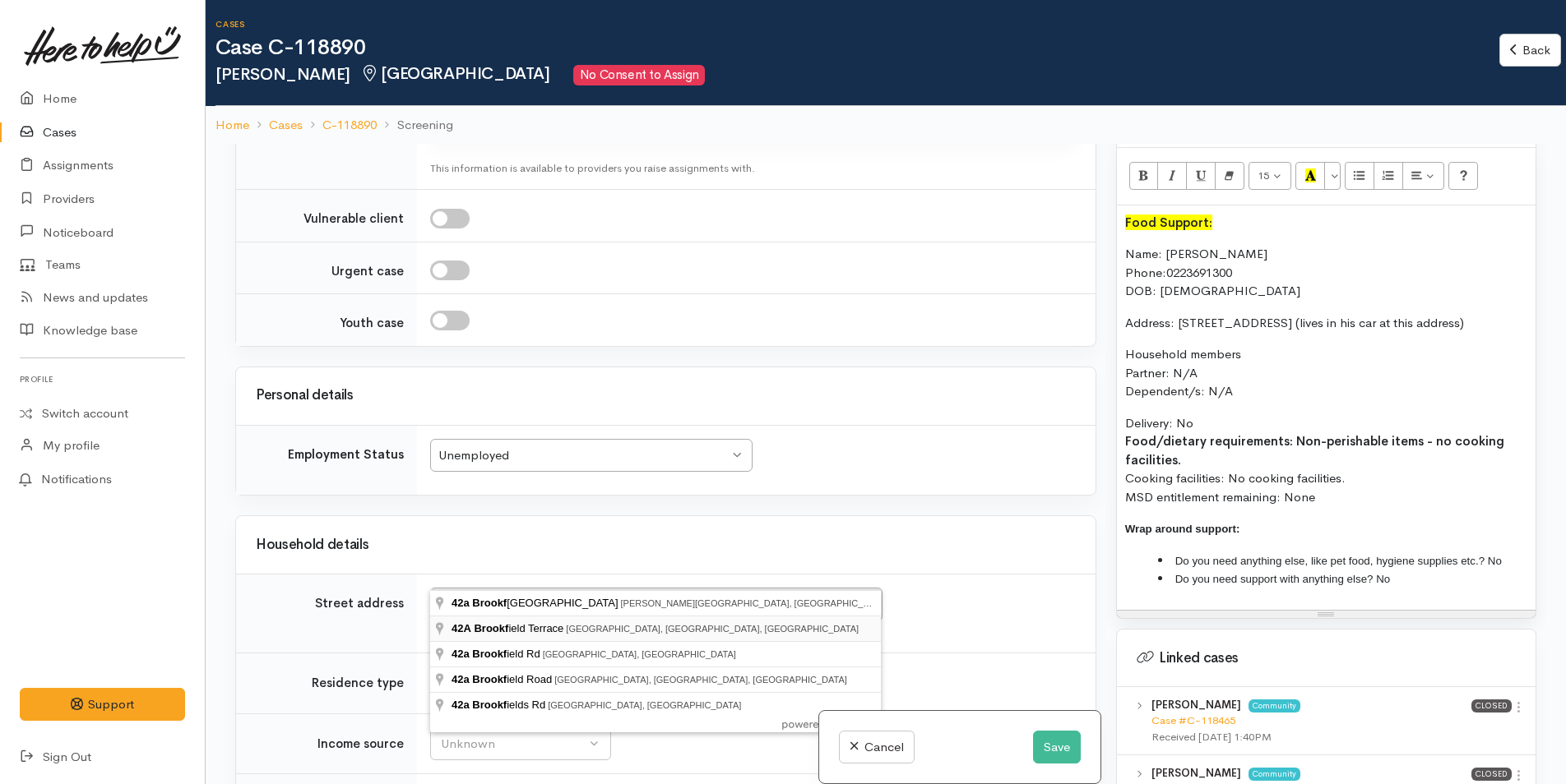
type input "42A Brookfield Terrace, Brookfield, Tauranga, New Zealand"
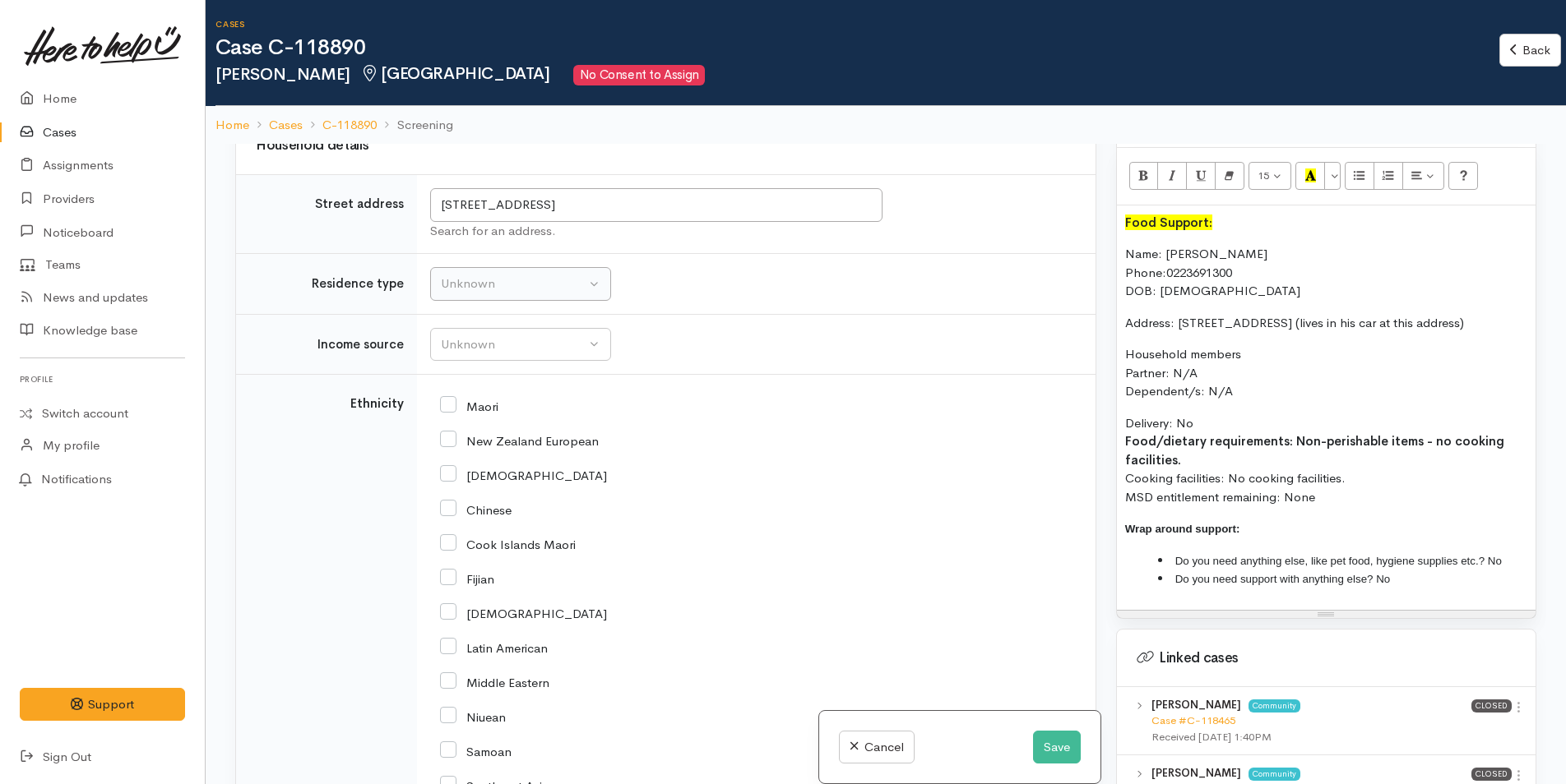
scroll to position [2952, 0]
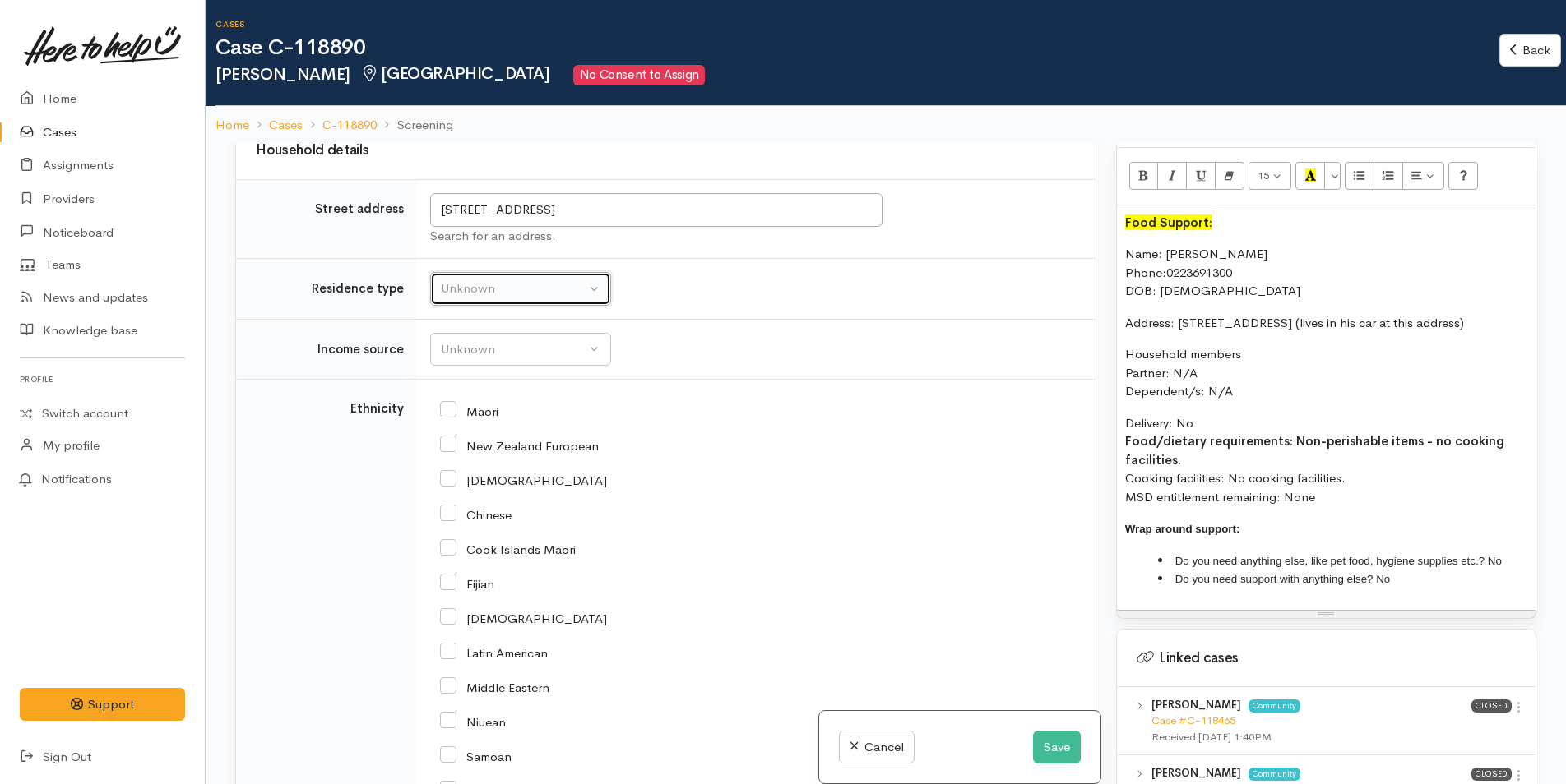
click at [477, 272] on button "Unknown" at bounding box center [521, 288] width 181 height 34
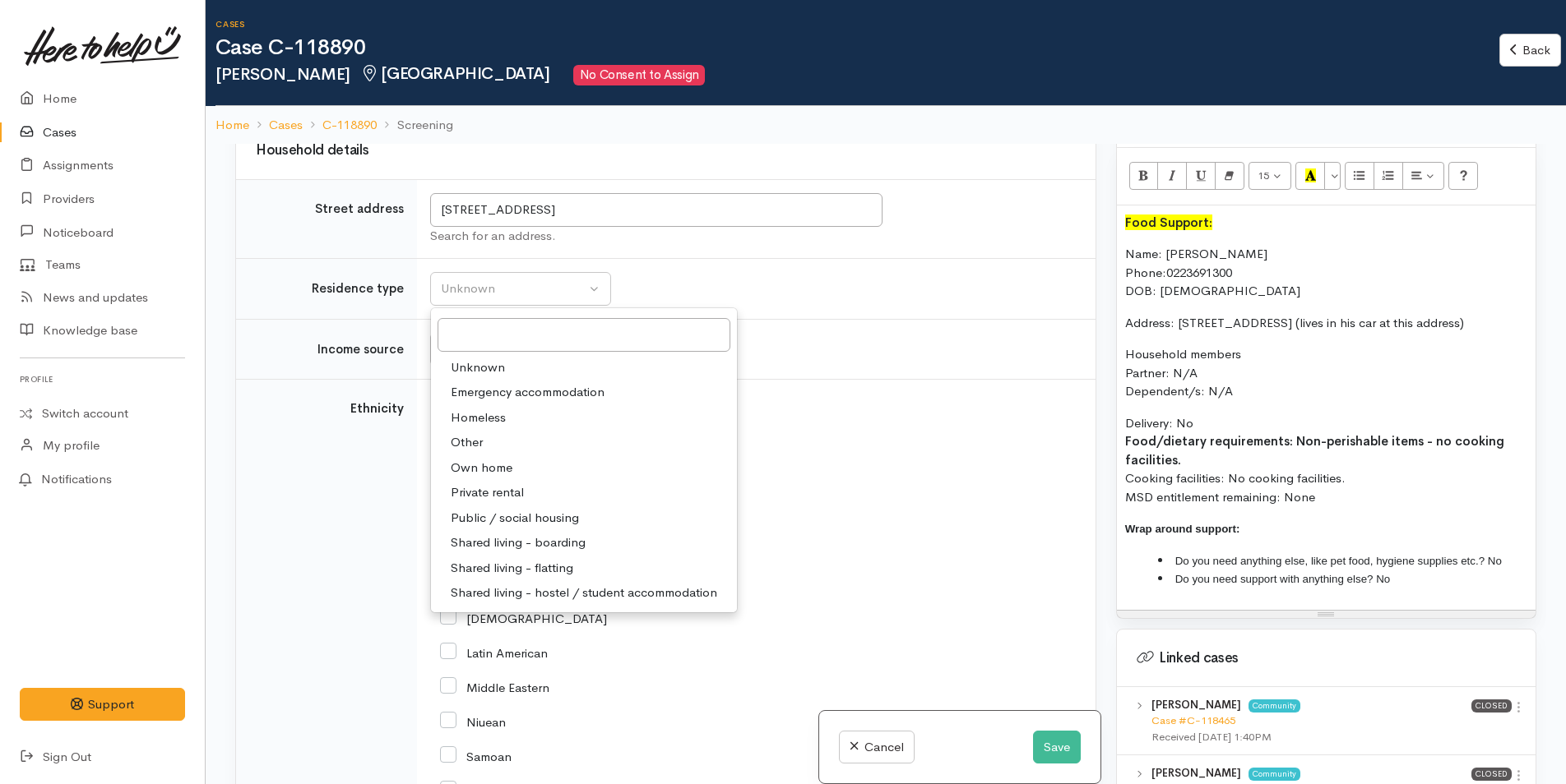
click at [479, 408] on span "Homeless" at bounding box center [478, 418] width 55 height 19
select select "9"
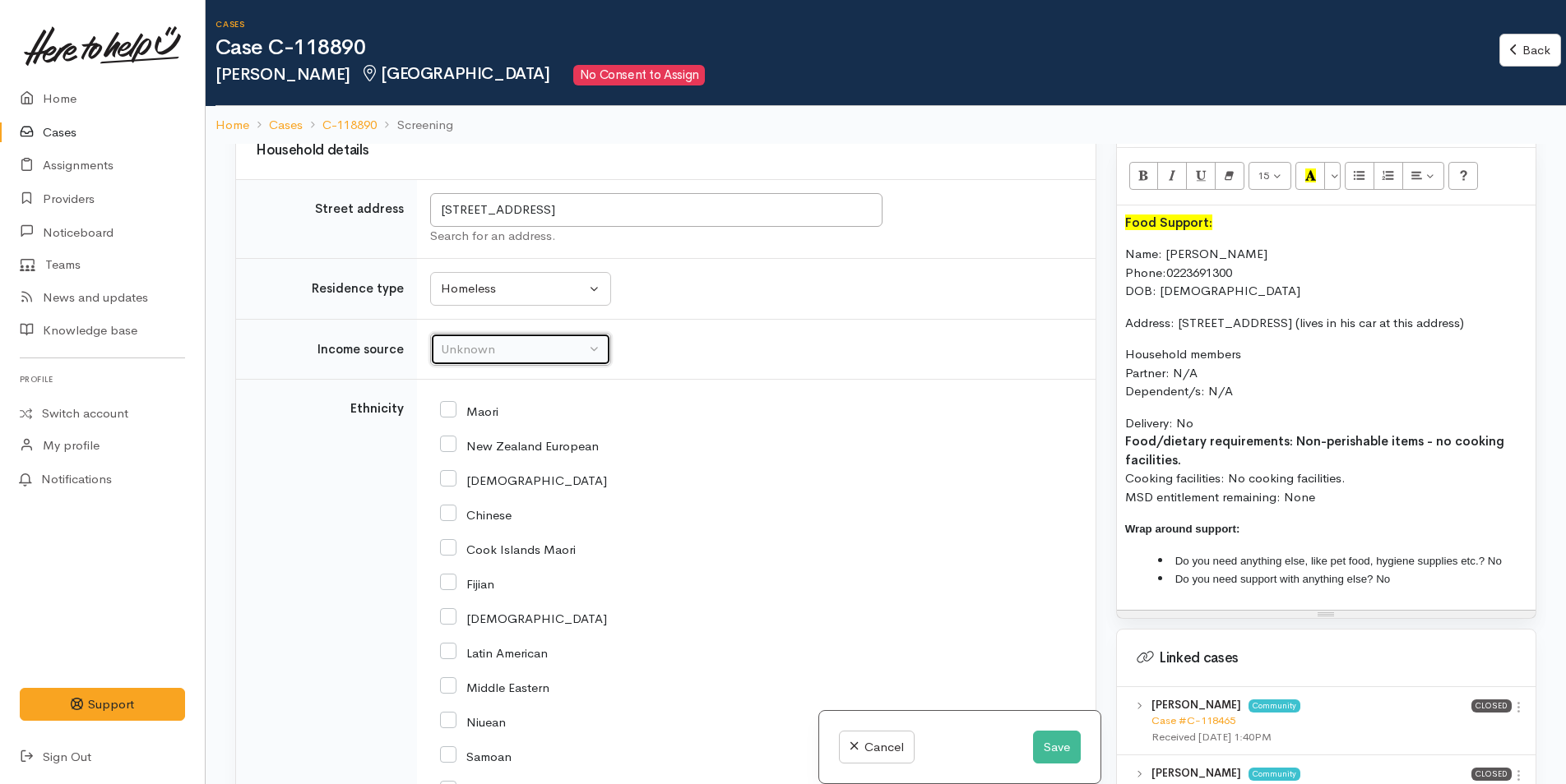
click at [455, 340] on div "Unknown" at bounding box center [513, 350] width 145 height 19
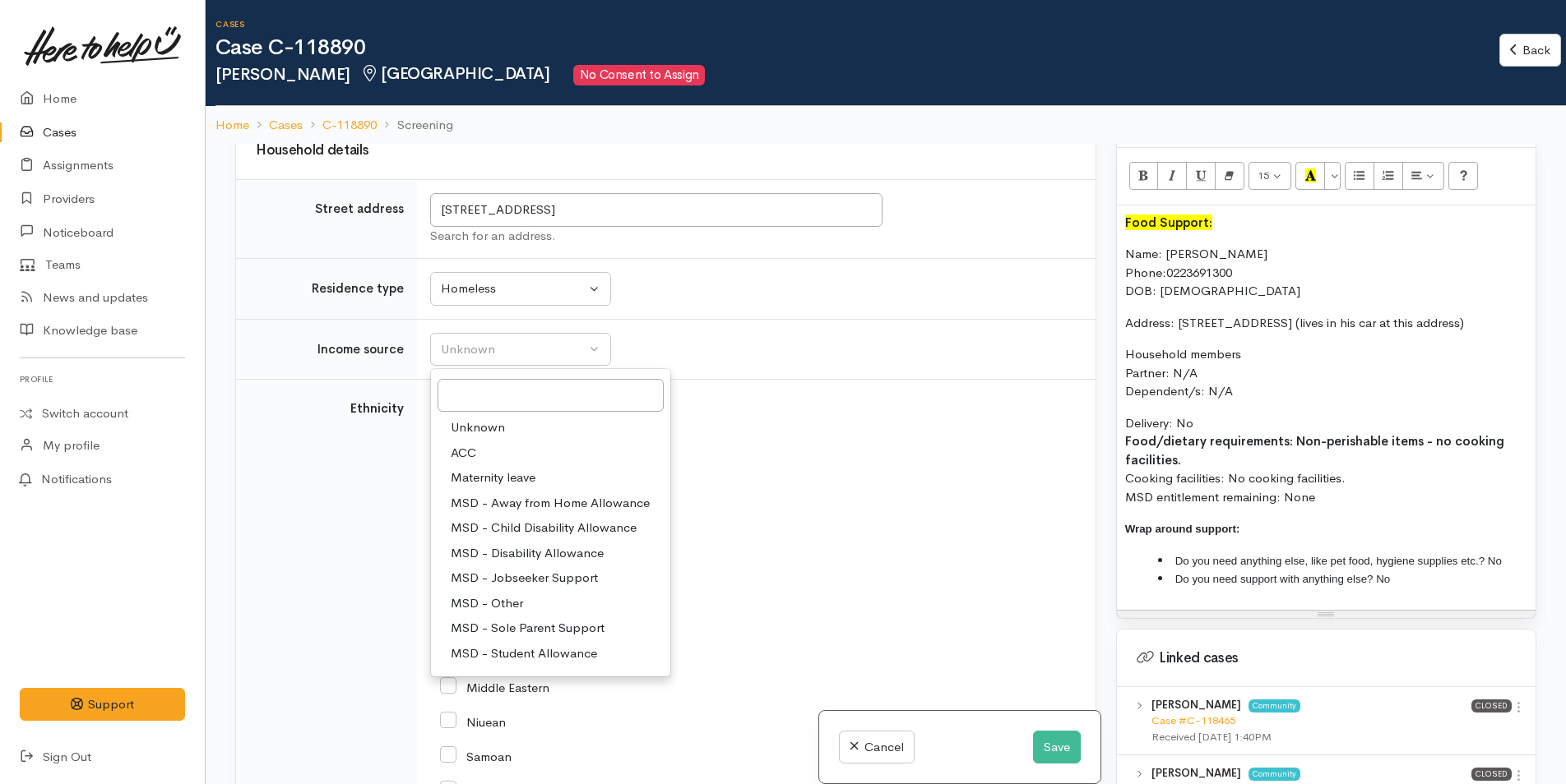
click at [505, 568] on span "MSD - Jobseeker Support" at bounding box center [525, 578] width 148 height 19
select select "4"
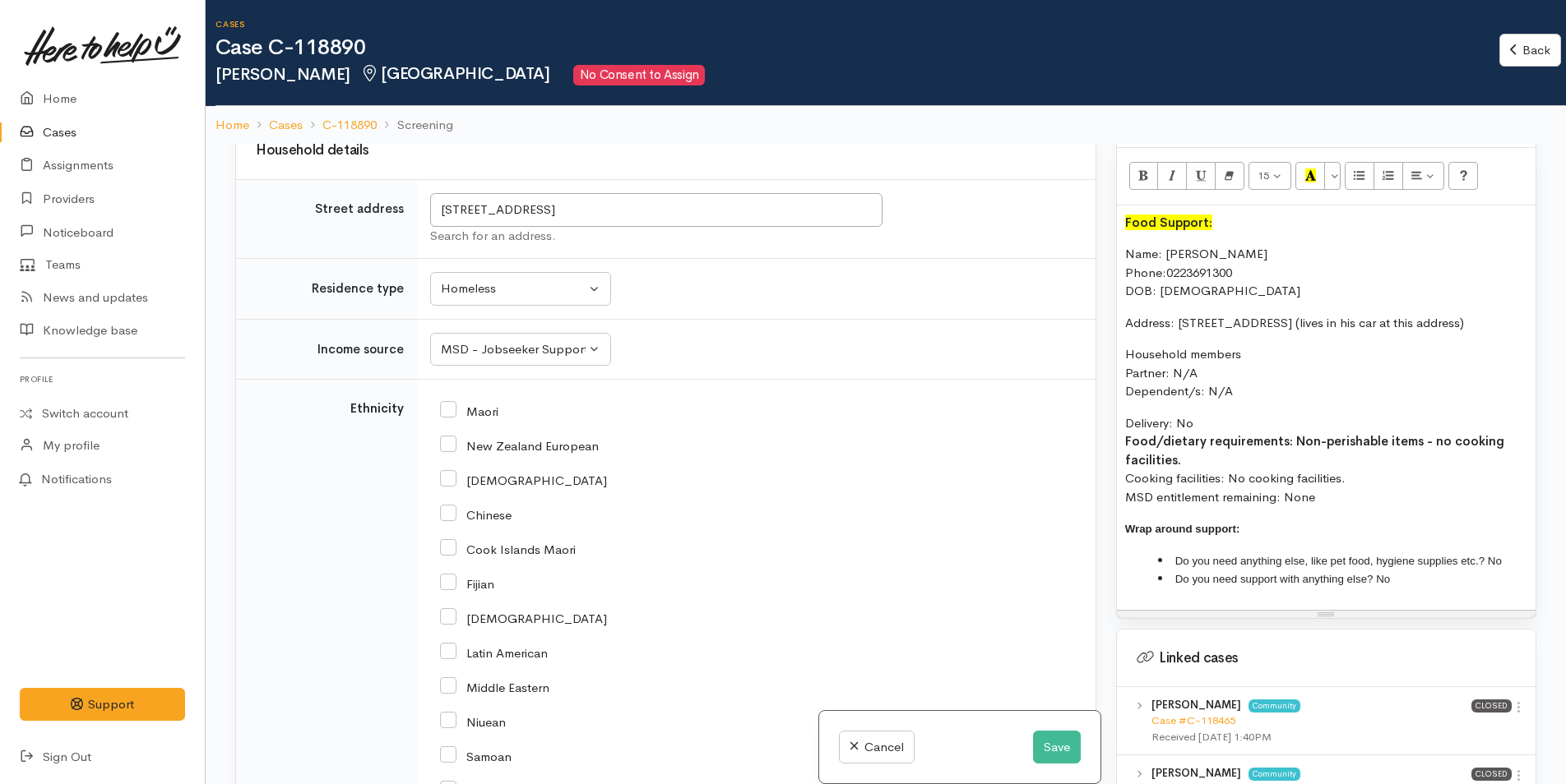
click at [450, 437] on input "New Zealand European" at bounding box center [520, 444] width 159 height 14
checkbox input "true"
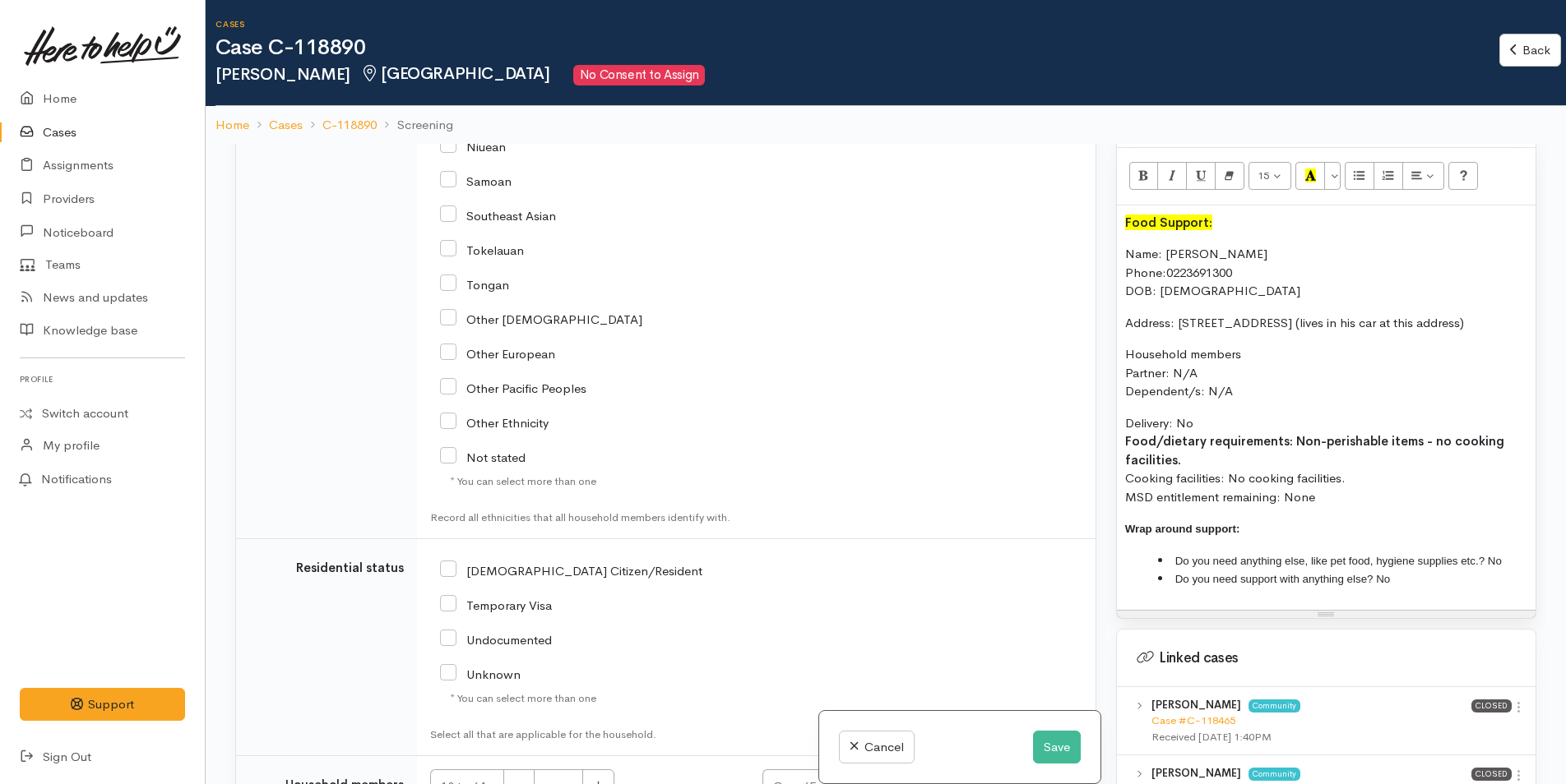
click at [448, 563] on input "NZ Citizen/Resident" at bounding box center [572, 569] width 263 height 14
checkbox input "true"
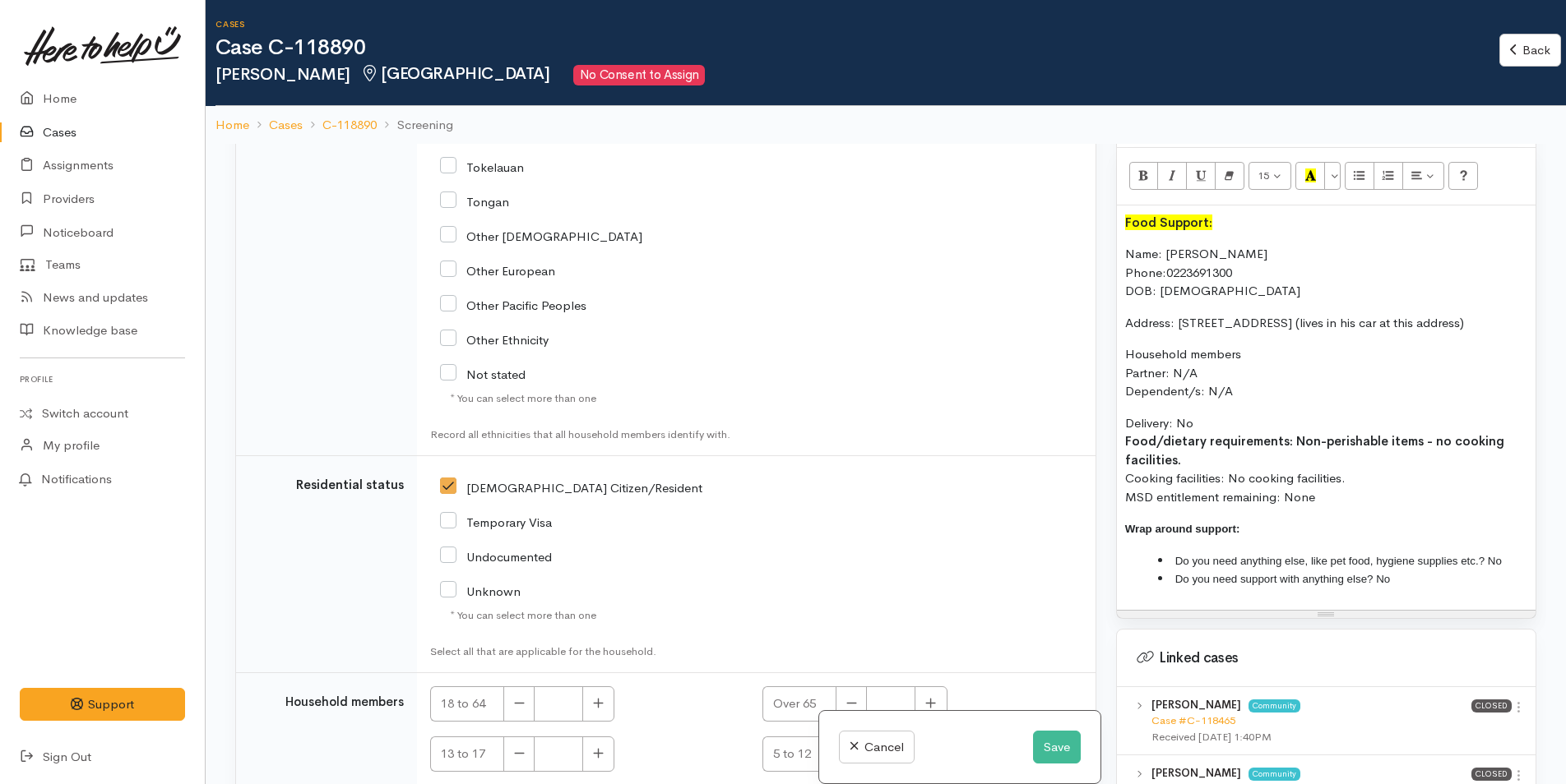
scroll to position [3672, 0]
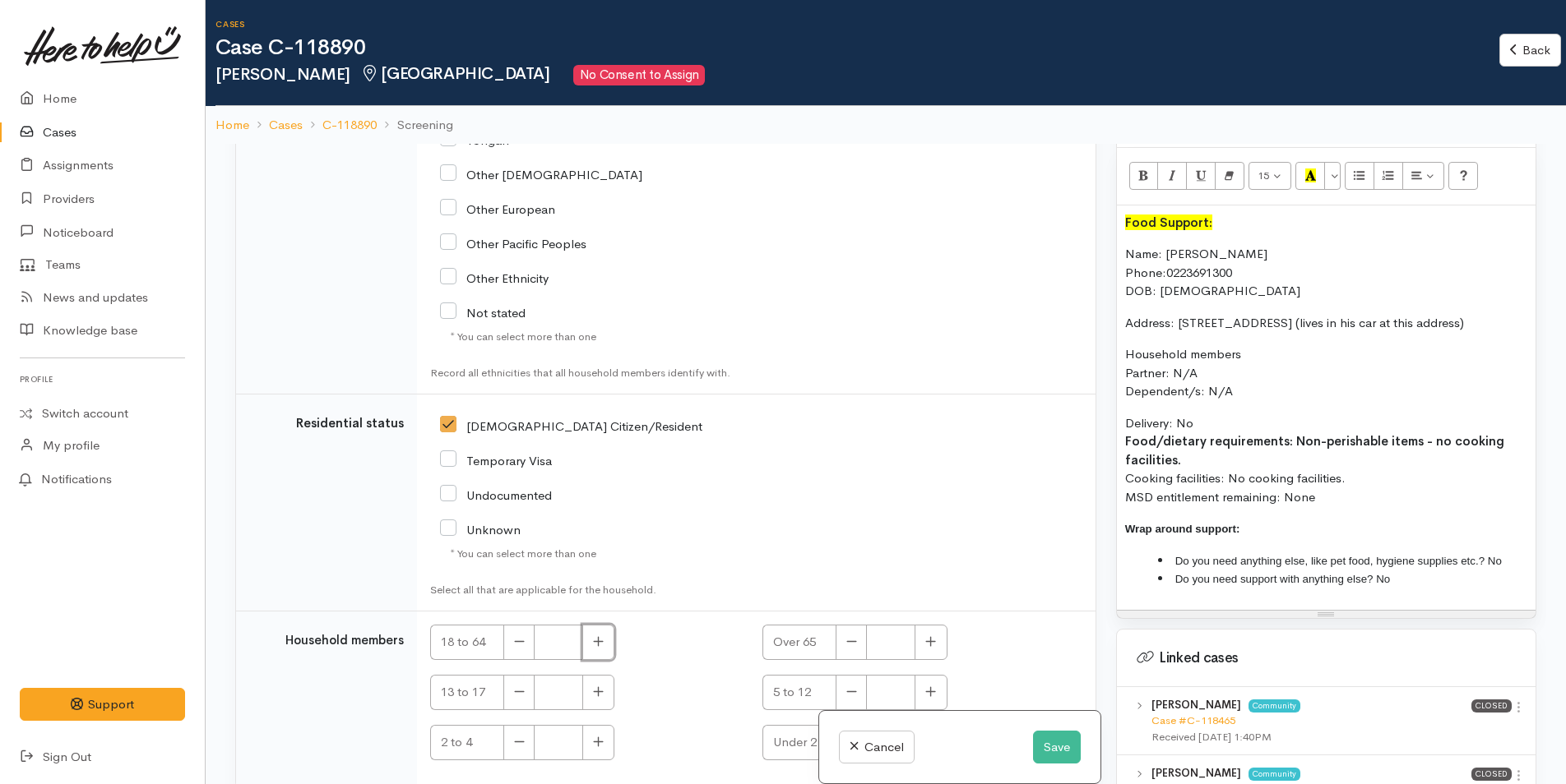
drag, startPoint x: 597, startPoint y: 578, endPoint x: 950, endPoint y: 611, distance: 354.5
click at [597, 625] on button "button" at bounding box center [597, 642] width 32 height 35
type input "1"
click at [1038, 742] on button "Save" at bounding box center [1057, 747] width 48 height 34
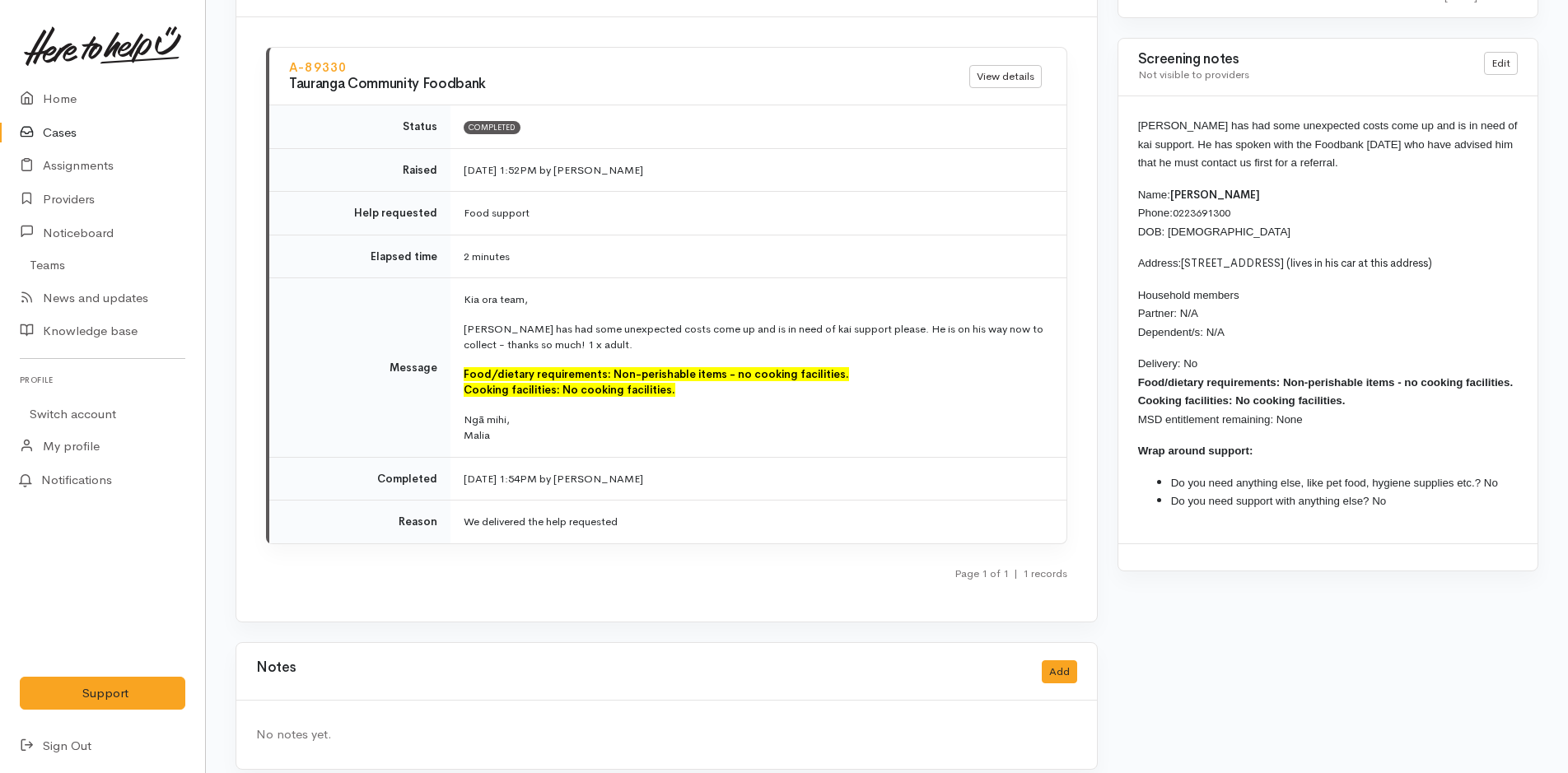
scroll to position [1766, 0]
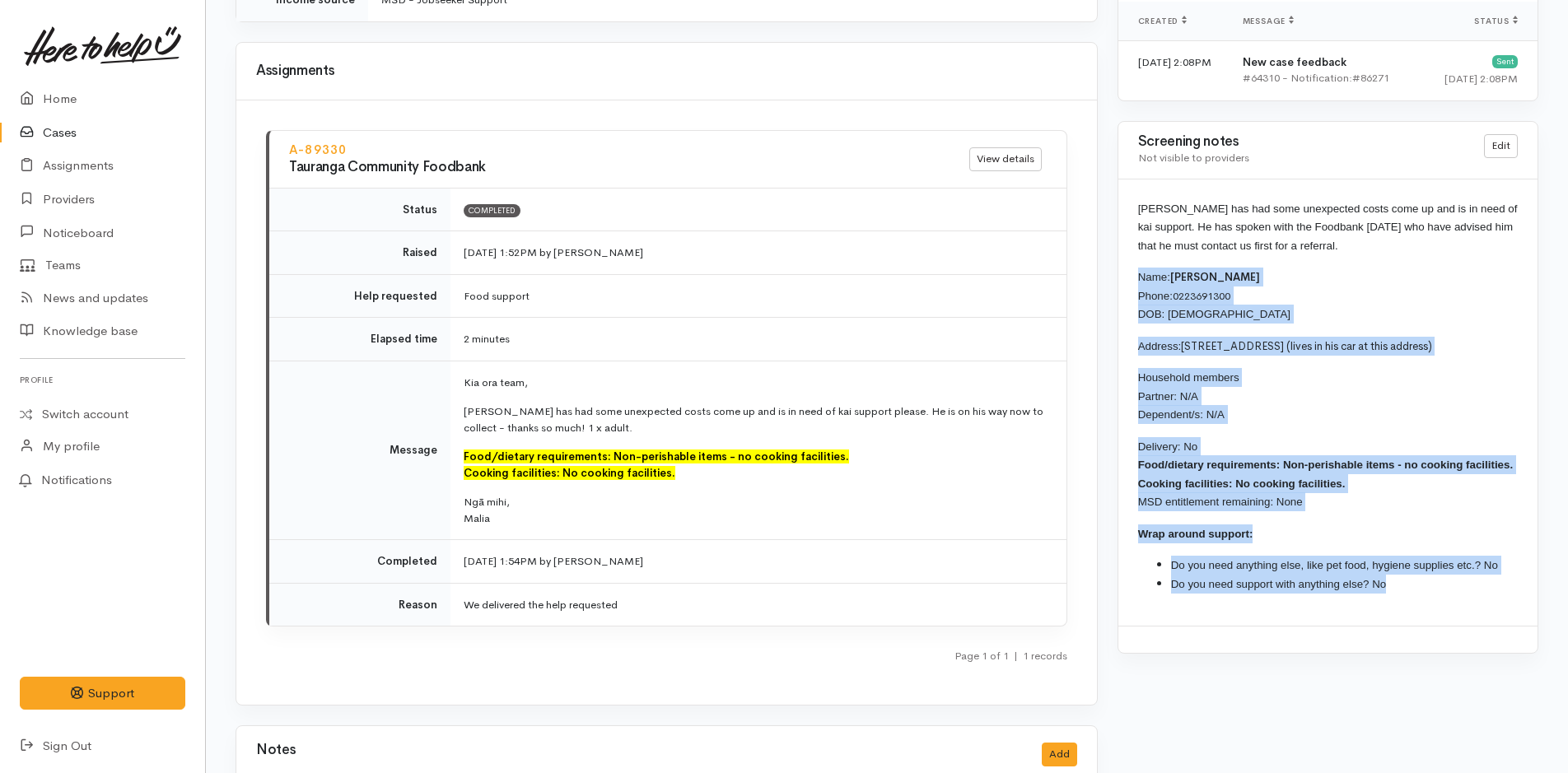
drag, startPoint x: 1411, startPoint y: 587, endPoint x: 1130, endPoint y: 257, distance: 433.4
click at [1130, 257] on div "[PERSON_NAME] has had some unexpected costs come up and is in need of kai suppo…" at bounding box center [1328, 403] width 420 height 447
copy div "Name: [PERSON_NAME] Phone: [PHONE_NUMBER] DOB: [DEMOGRAPHIC_DATA] Address: [STR…"
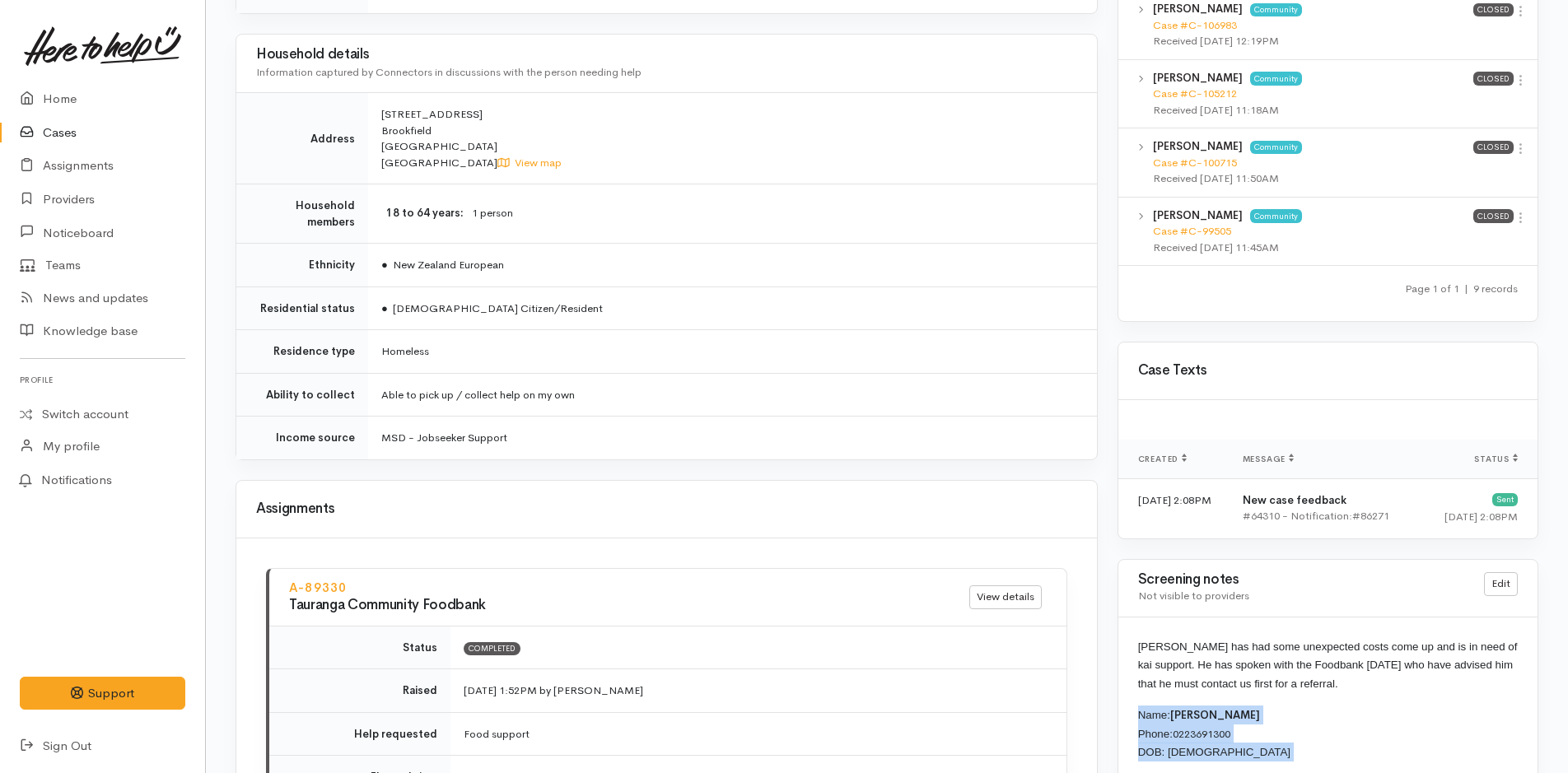
scroll to position [1437, 0]
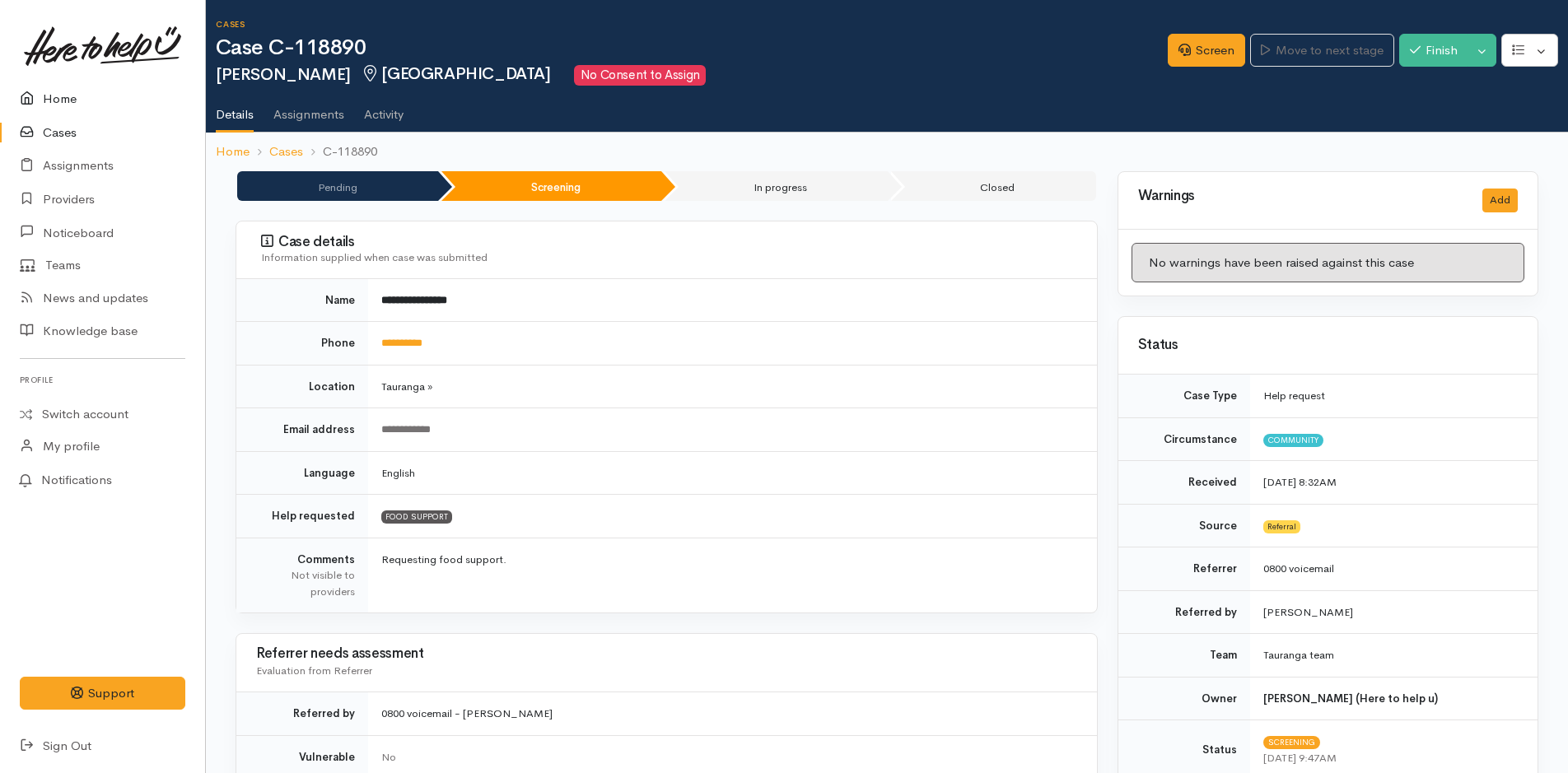
drag, startPoint x: 0, startPoint y: 0, endPoint x: 73, endPoint y: 94, distance: 119.0
click at [73, 94] on link "Home" at bounding box center [103, 99] width 205 height 34
click at [66, 92] on link "Home" at bounding box center [103, 99] width 205 height 34
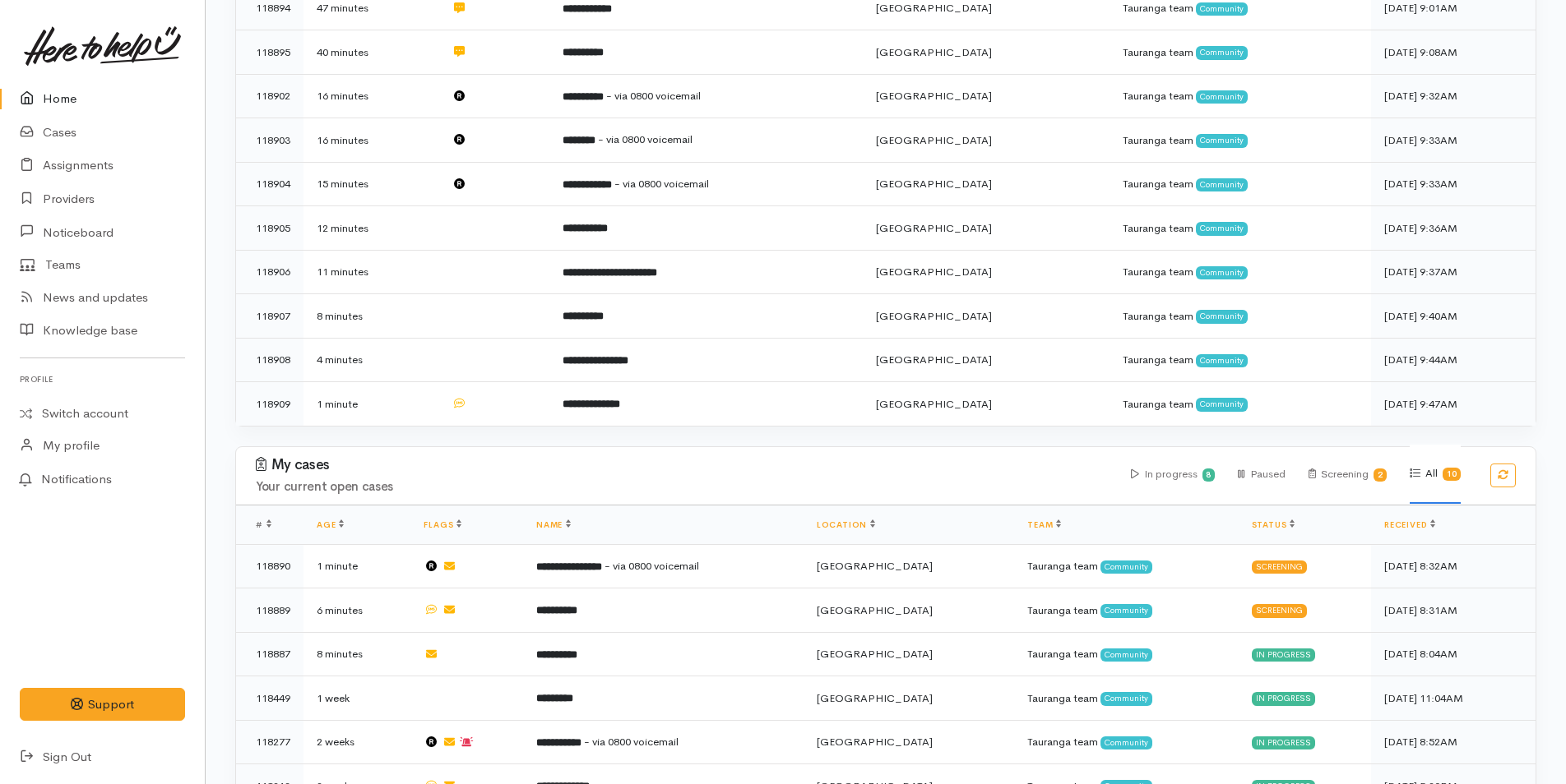
scroll to position [174, 0]
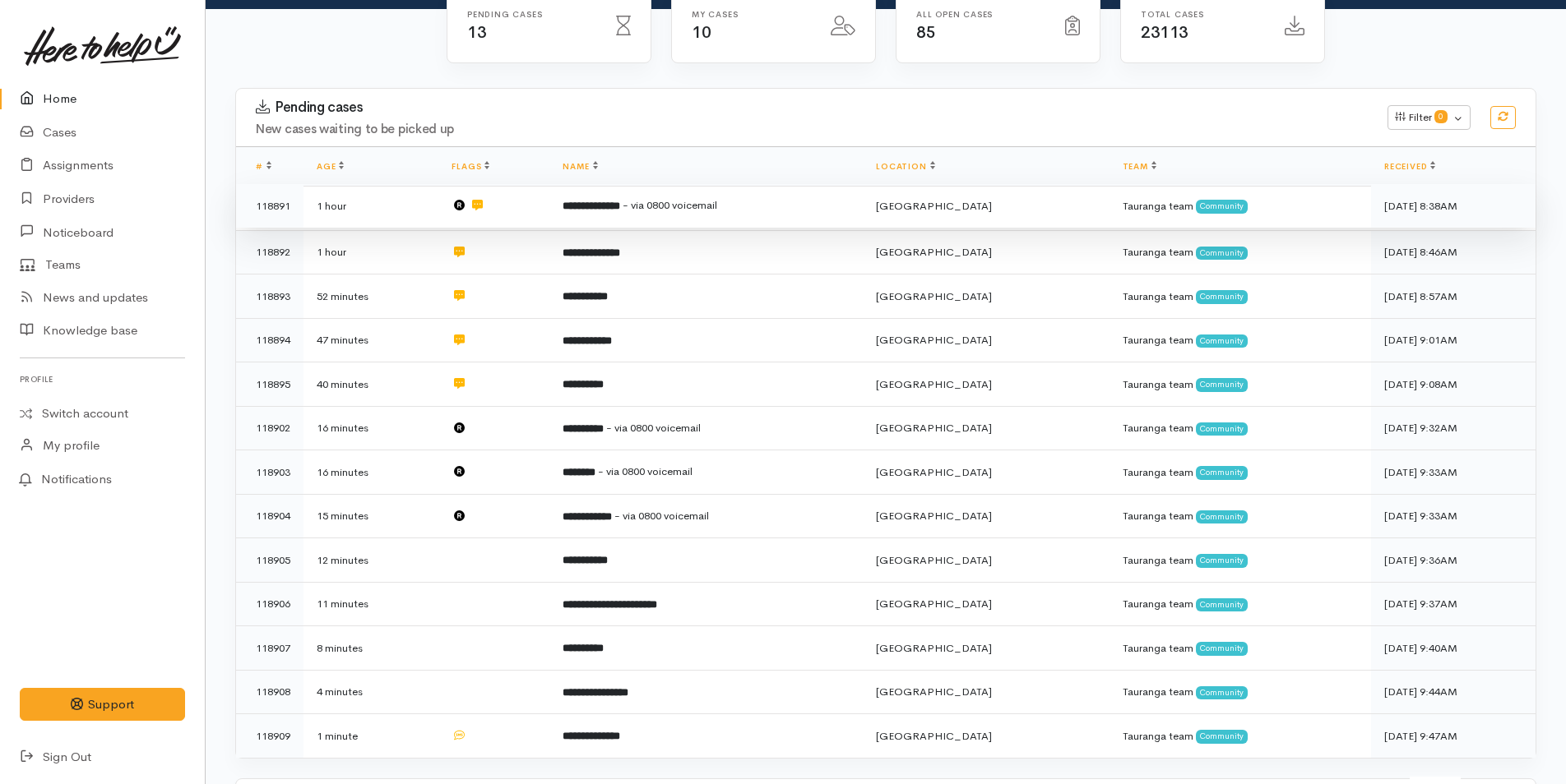
click at [662, 212] on span "- via 0800 voicemail" at bounding box center [669, 205] width 95 height 14
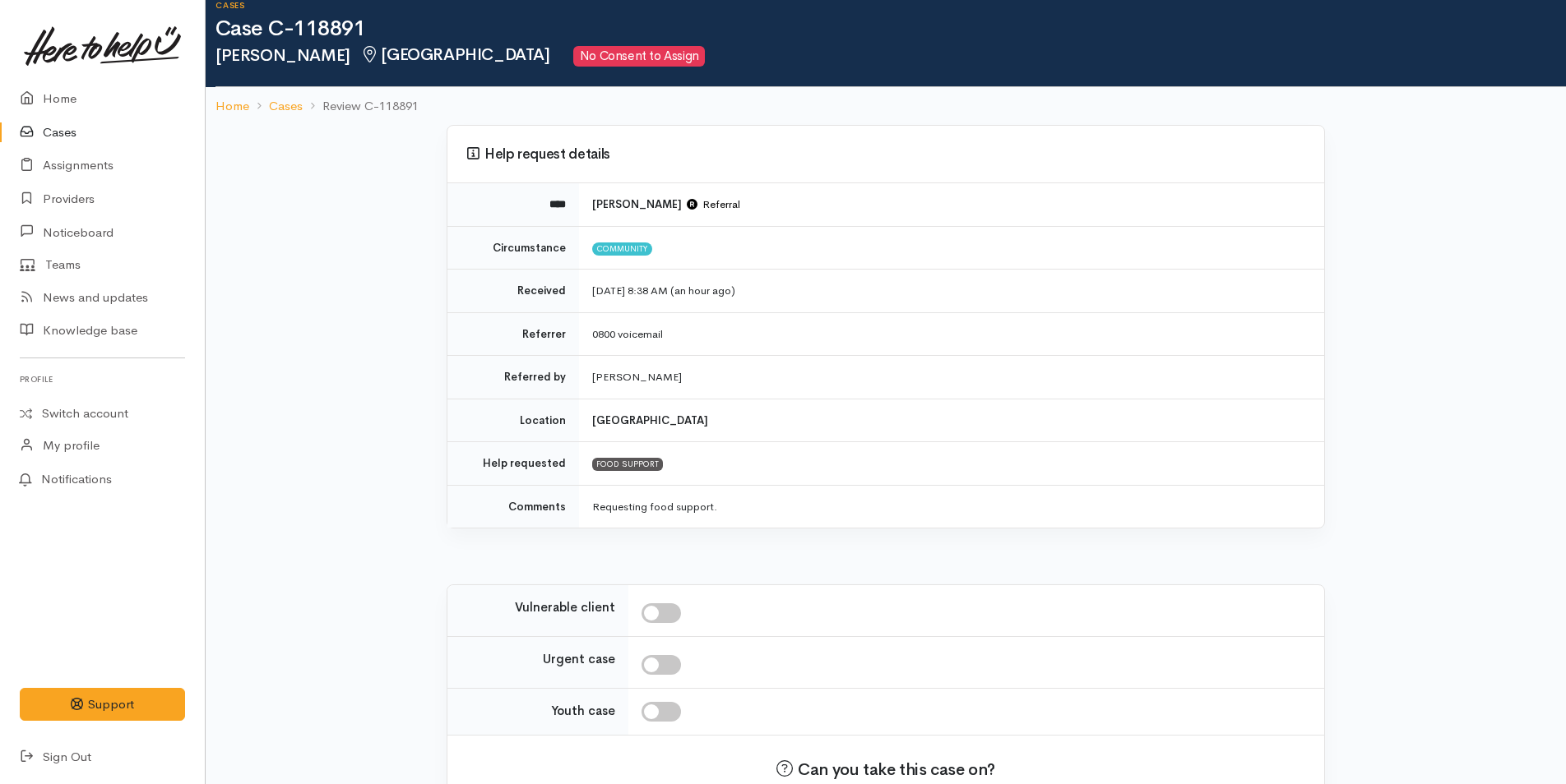
scroll to position [121, 0]
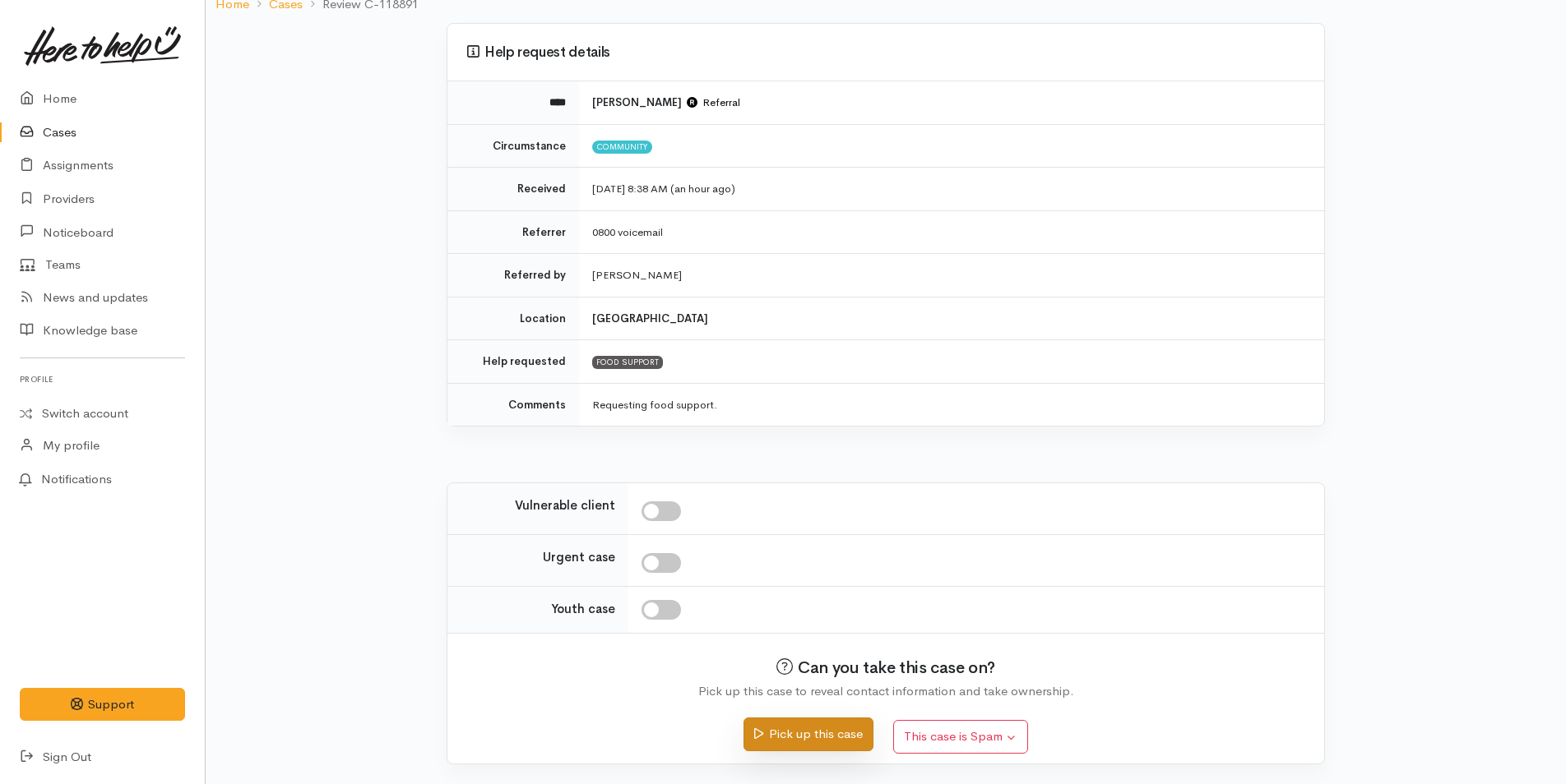
click at [822, 737] on button "Pick up this case" at bounding box center [807, 734] width 129 height 34
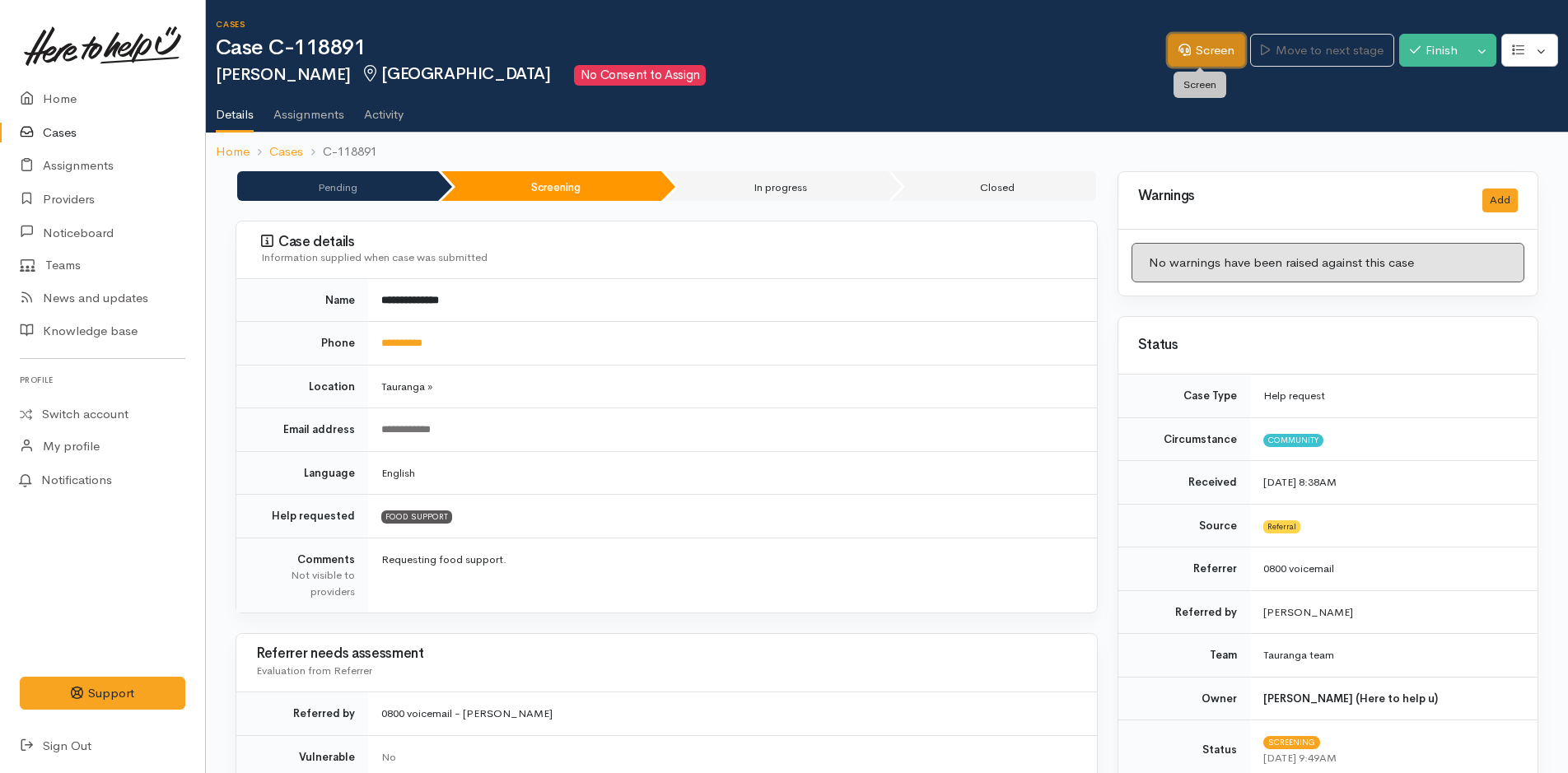
click at [1180, 58] on link "Screen" at bounding box center [1206, 50] width 78 height 34
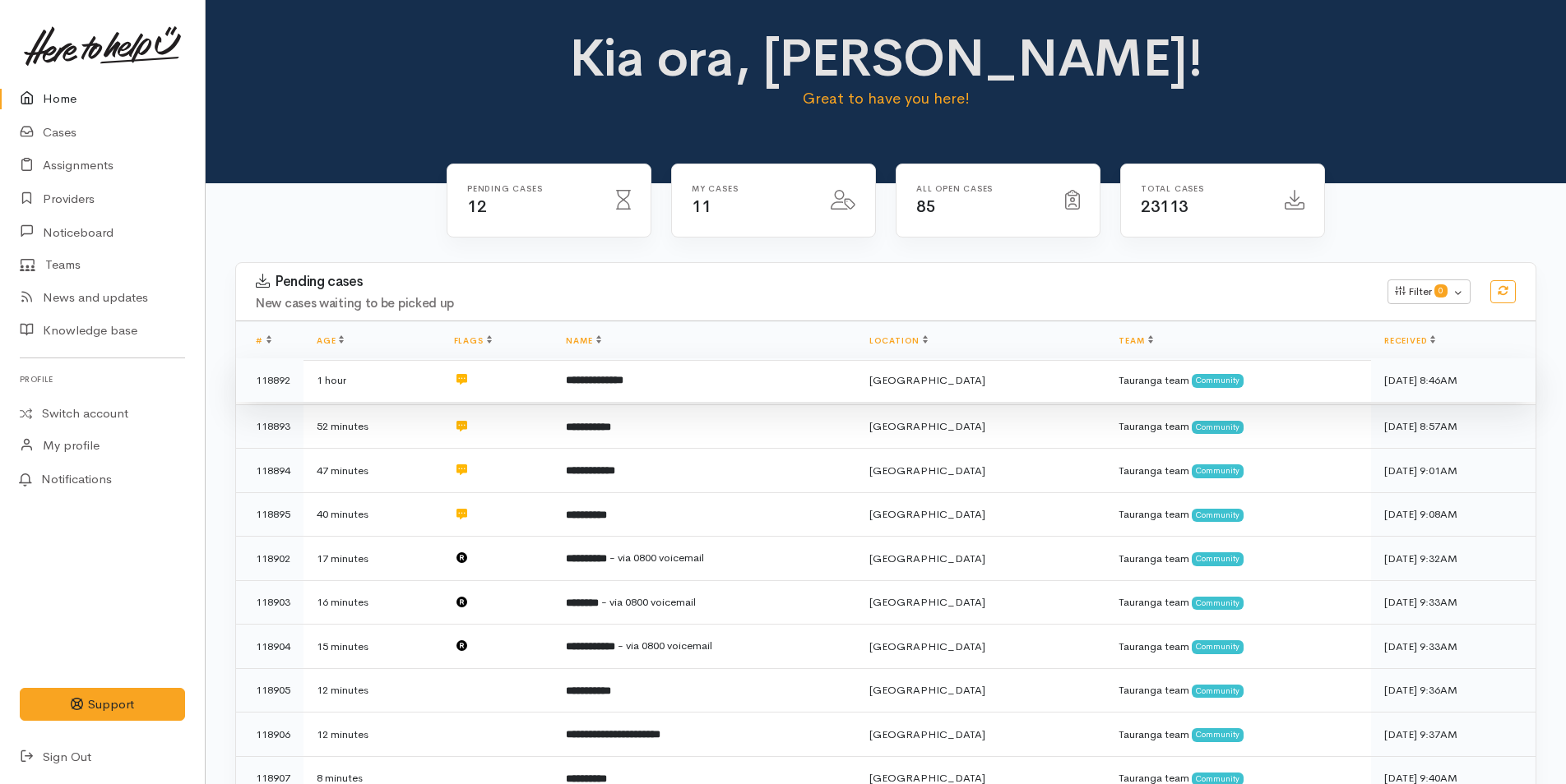
click at [628, 370] on td "**********" at bounding box center [704, 380] width 303 height 44
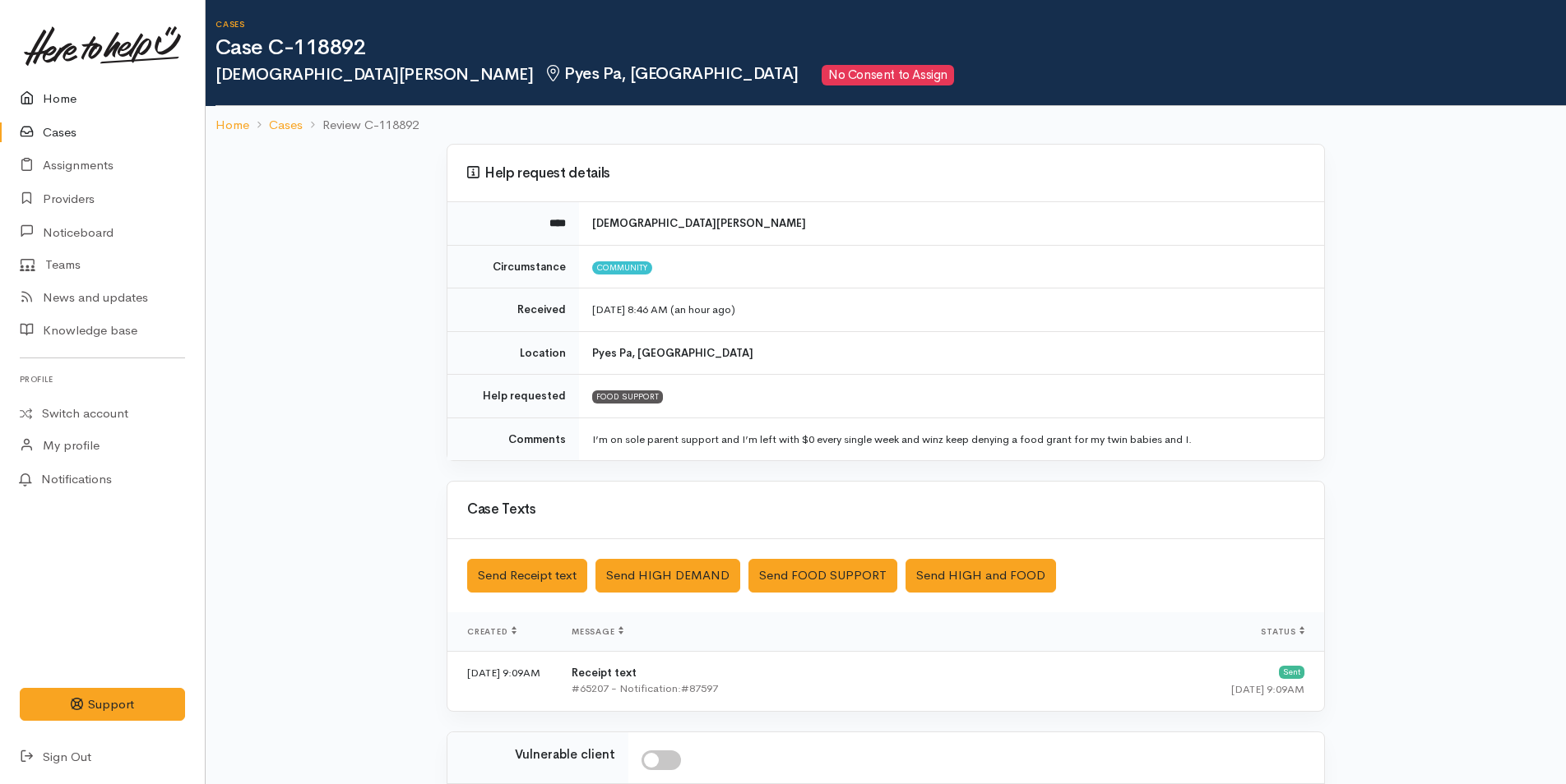
click at [58, 106] on link "Home" at bounding box center [103, 99] width 205 height 34
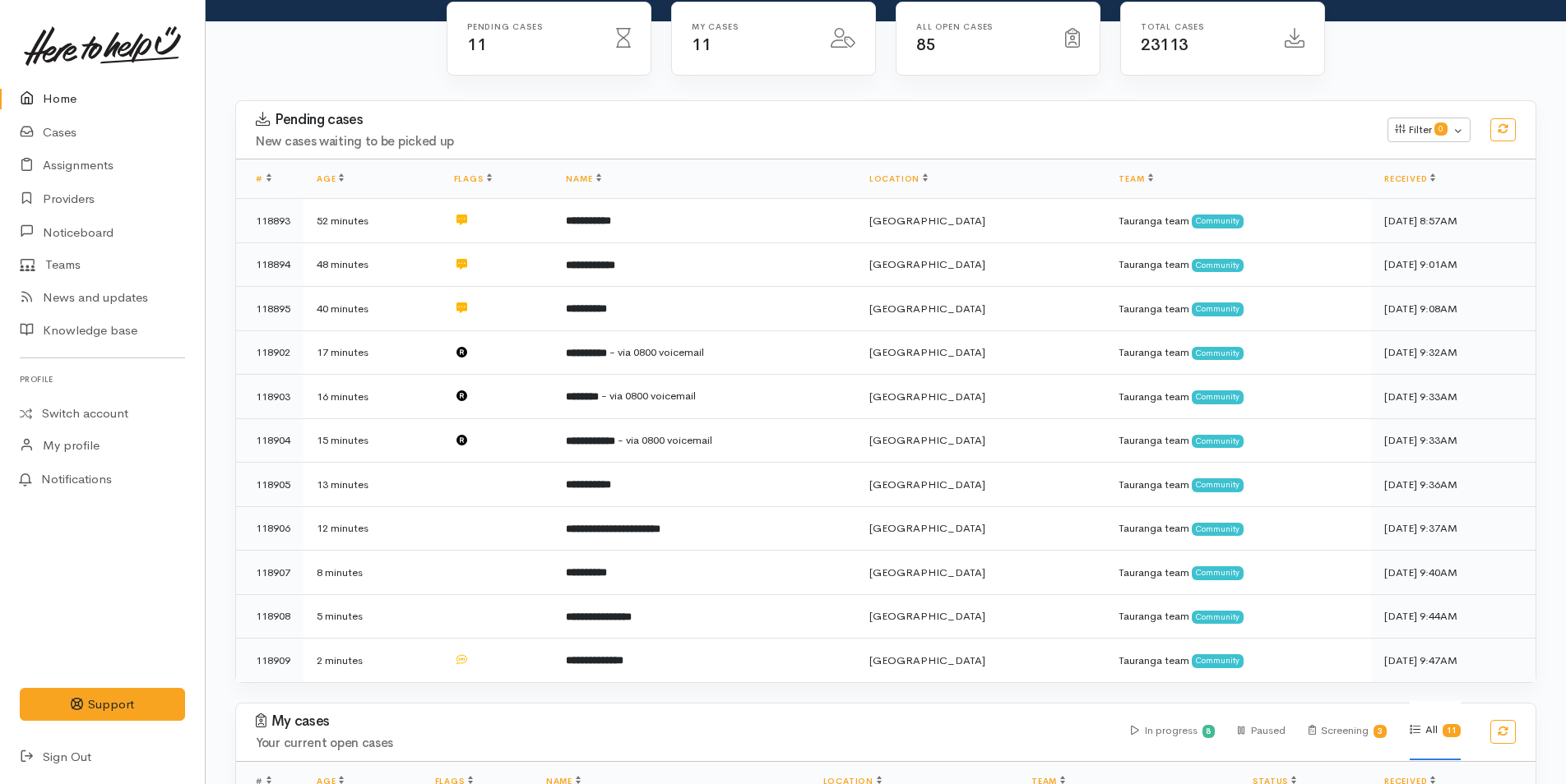
scroll to position [494, 0]
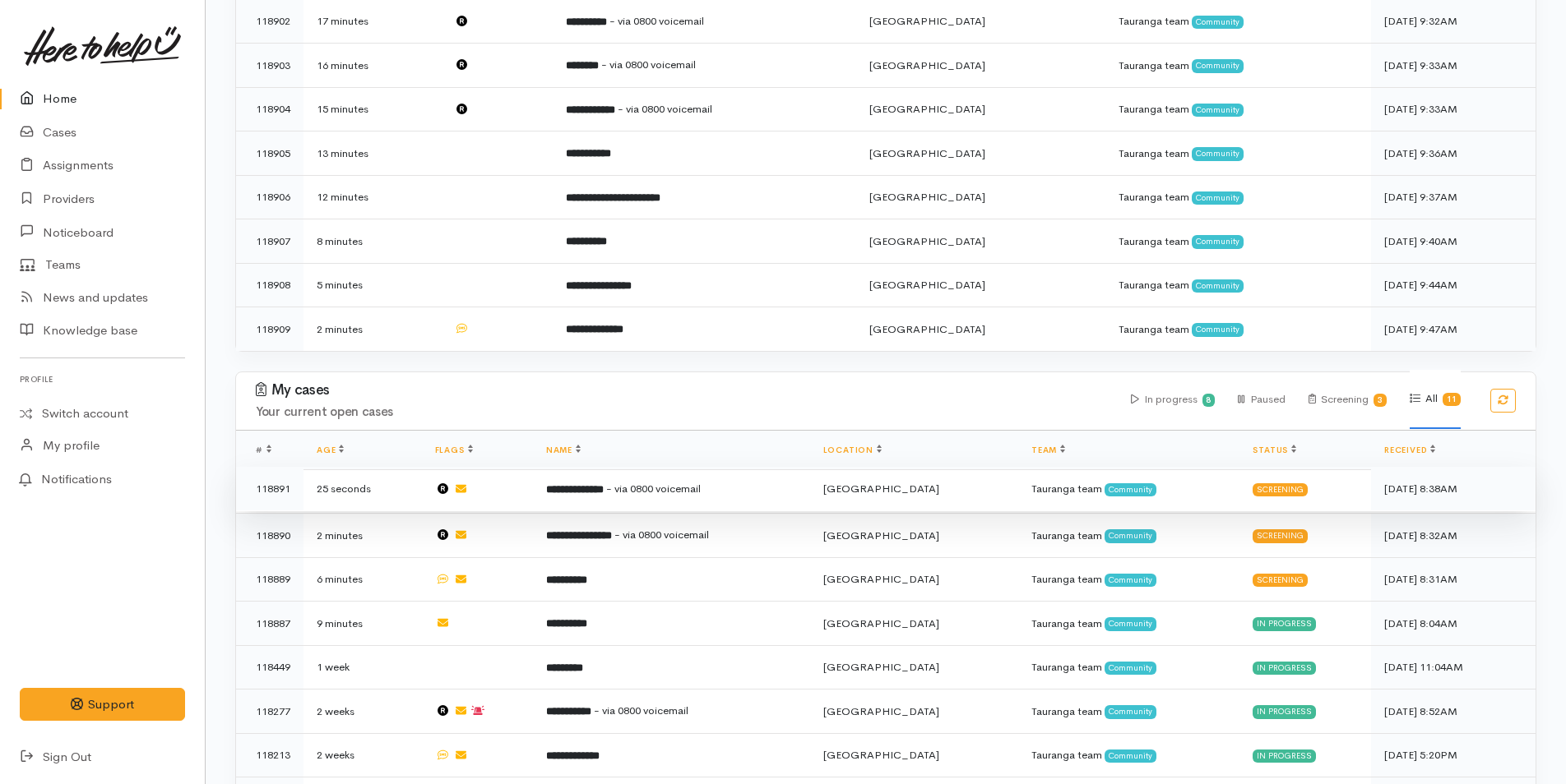
click at [638, 488] on td "**********" at bounding box center [671, 489] width 277 height 44
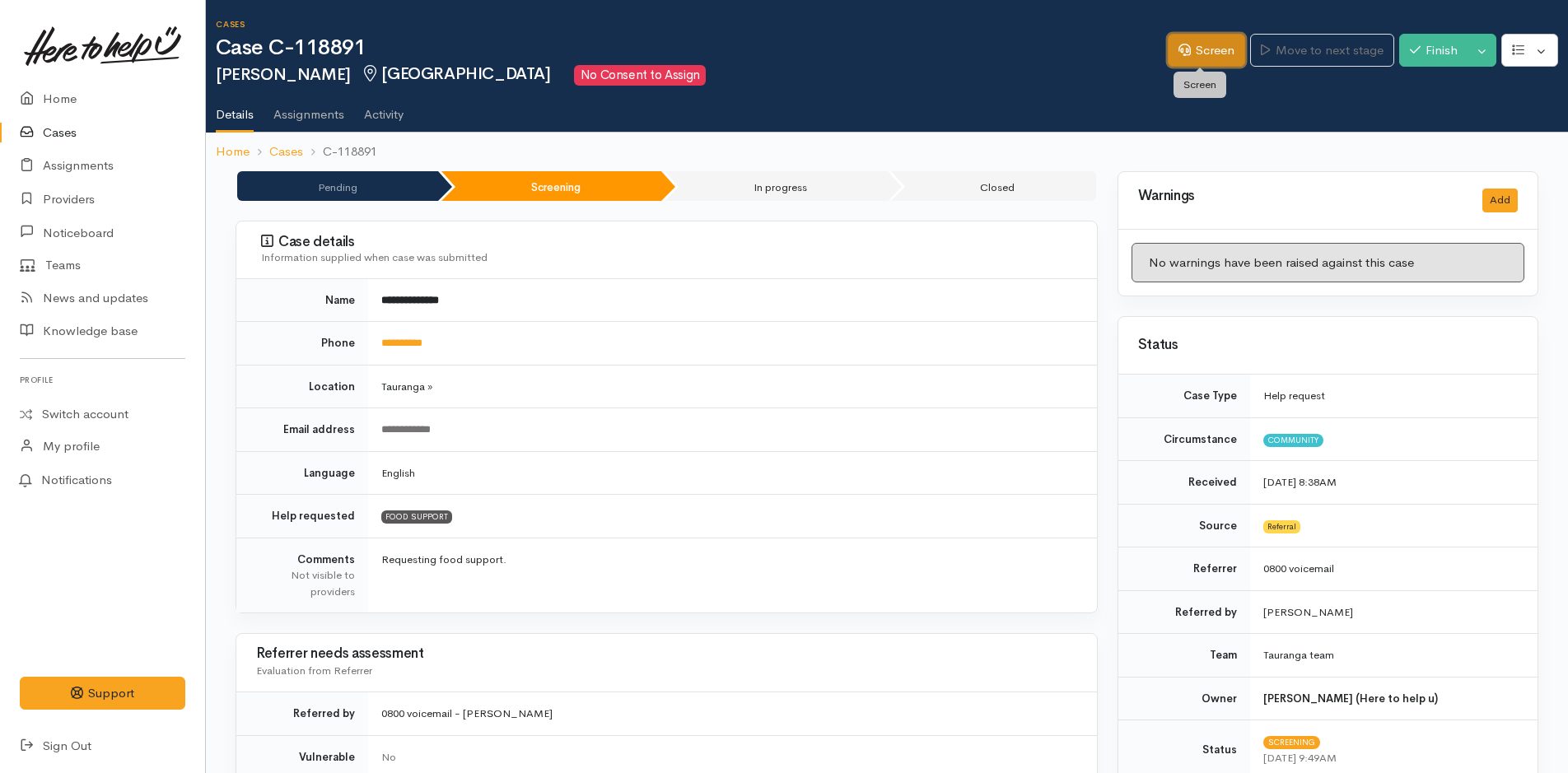
click at [1200, 57] on link "Screen" at bounding box center [1206, 50] width 78 height 34
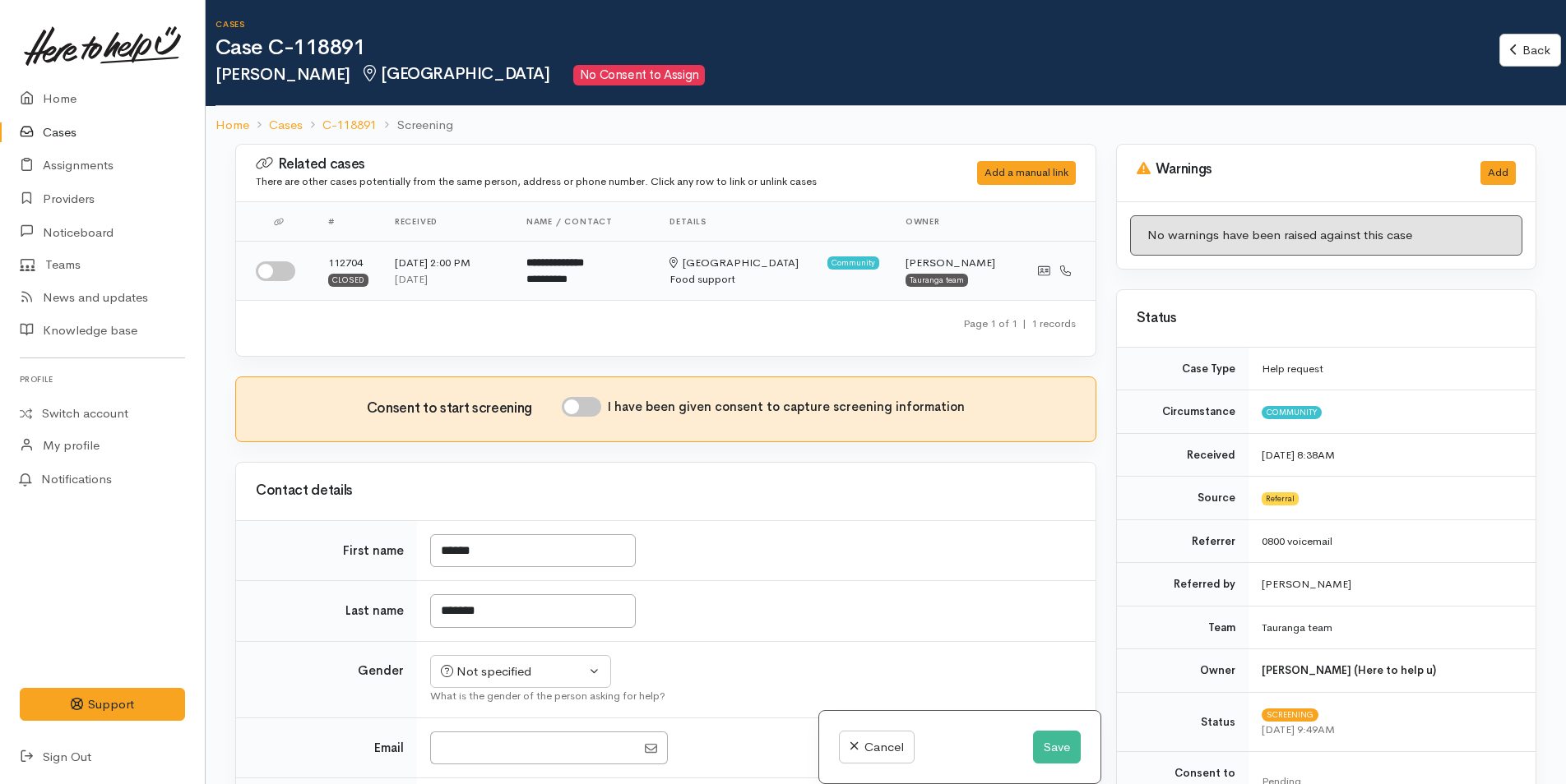
click at [280, 267] on input "checkbox" at bounding box center [275, 271] width 39 height 20
checkbox input "true"
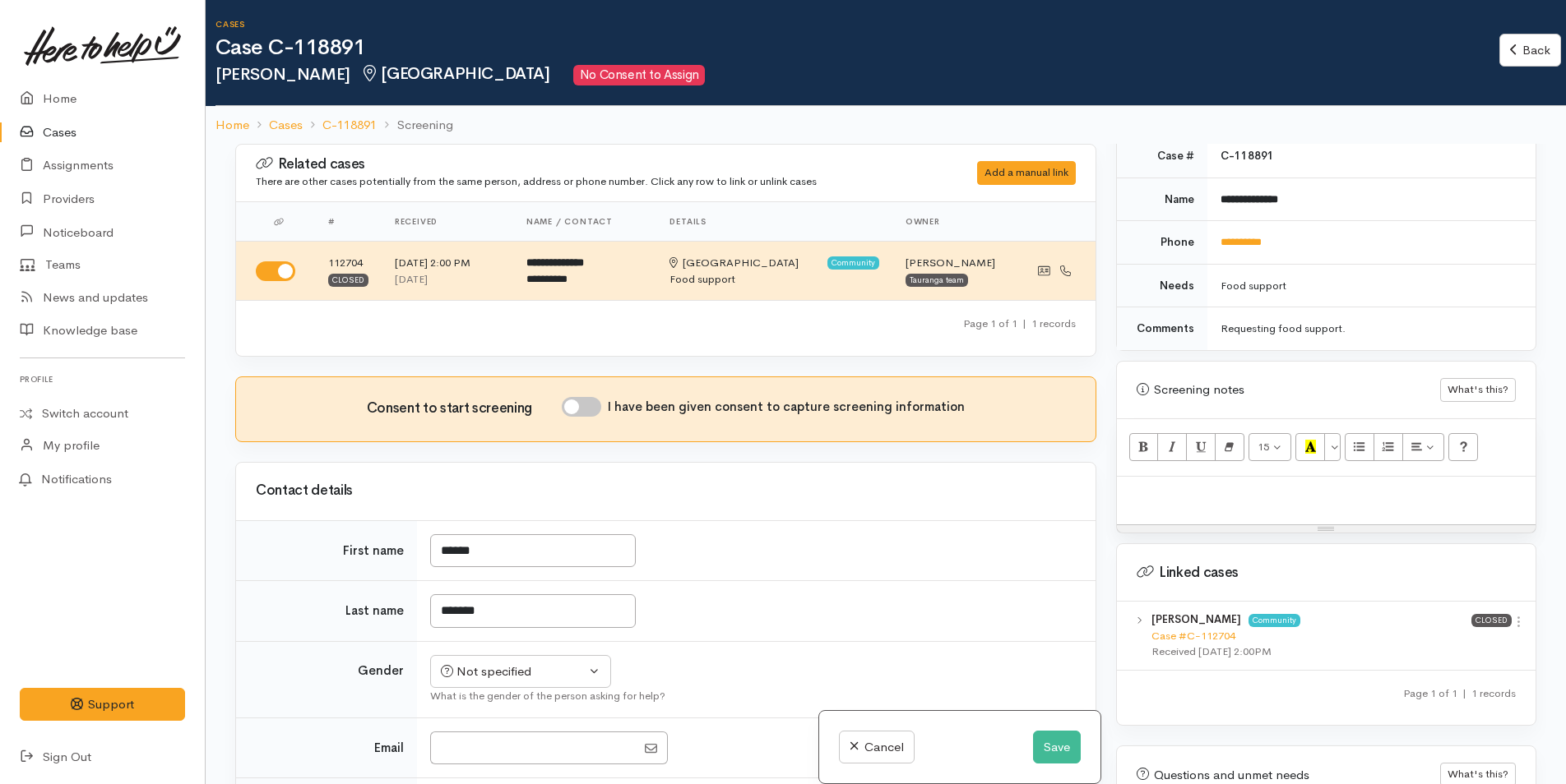
scroll to position [904, 0]
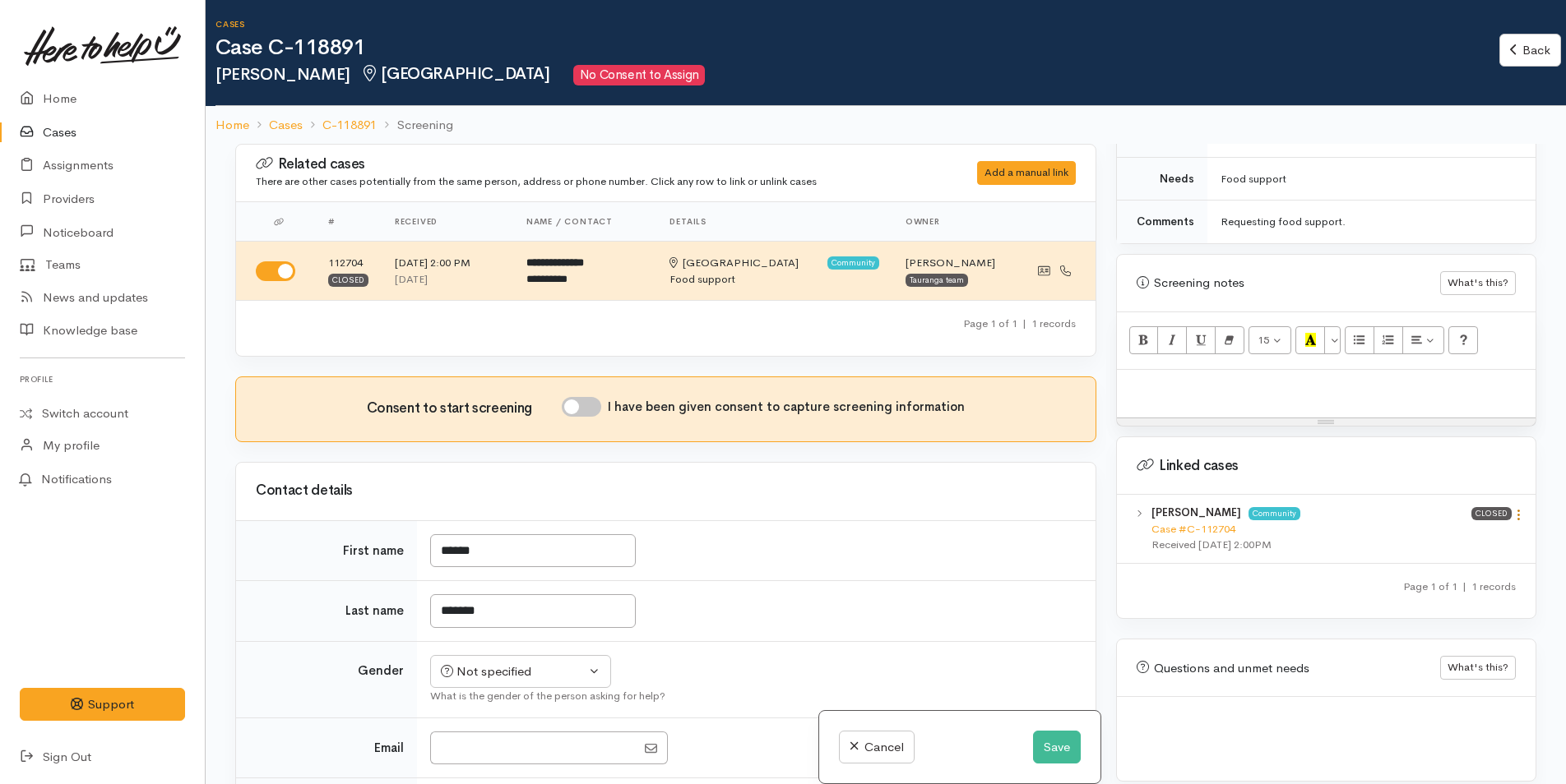
click at [1511, 508] on icon at bounding box center [1518, 515] width 14 height 14
click at [1458, 534] on link "View case" at bounding box center [1459, 546] width 129 height 26
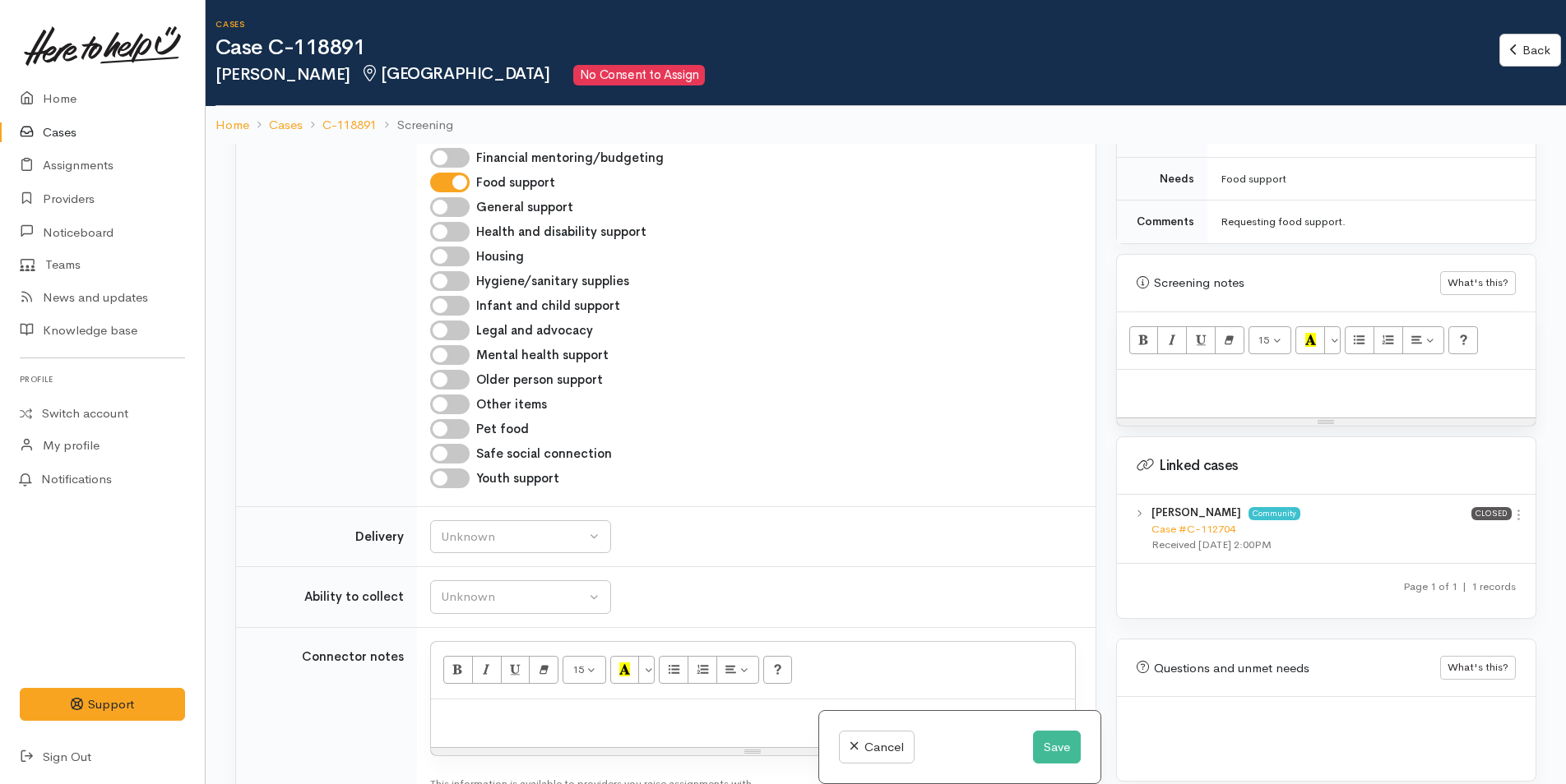
scroll to position [1069, 0]
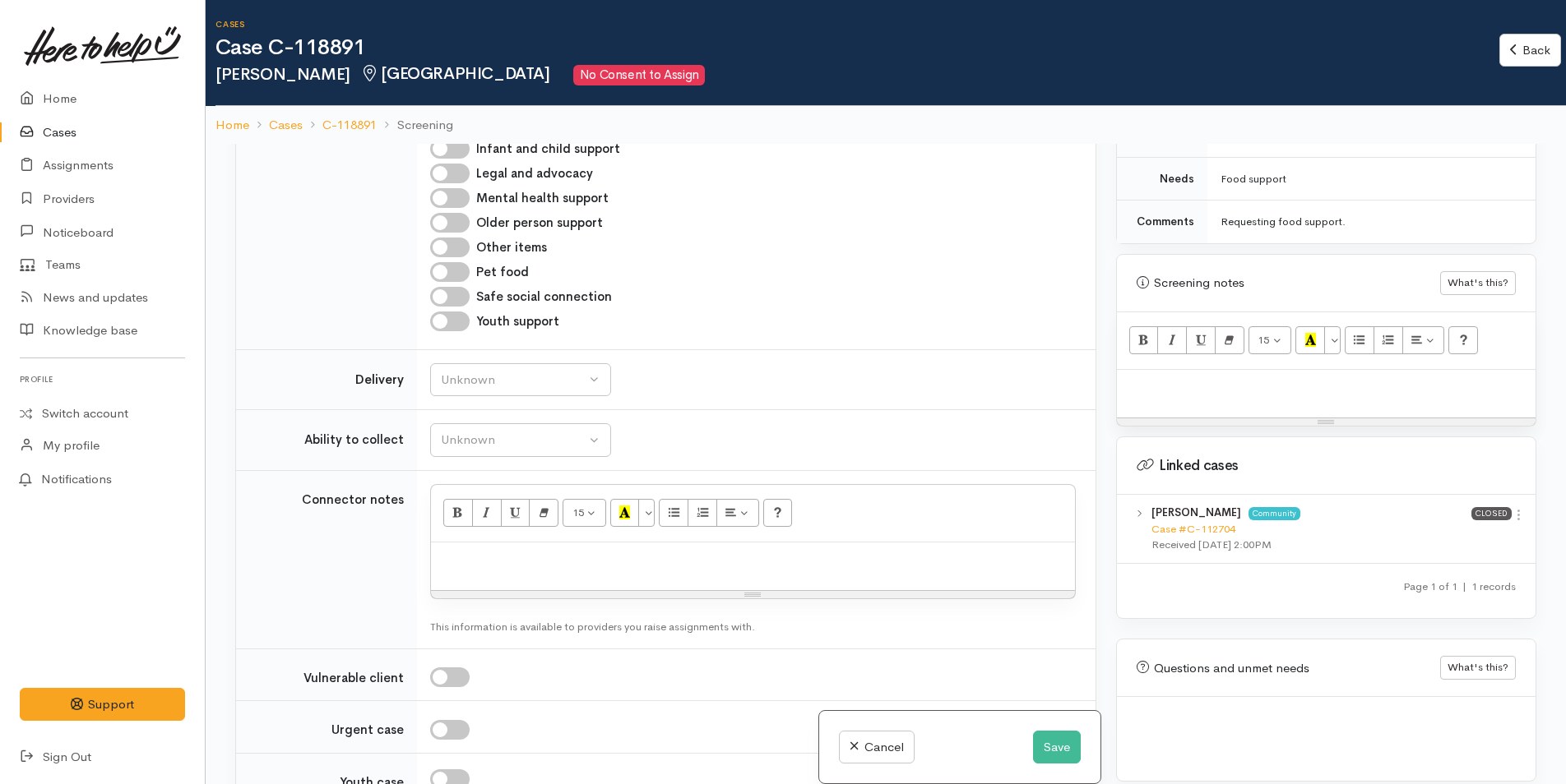
click at [1134, 378] on p at bounding box center [1325, 387] width 402 height 19
paste div
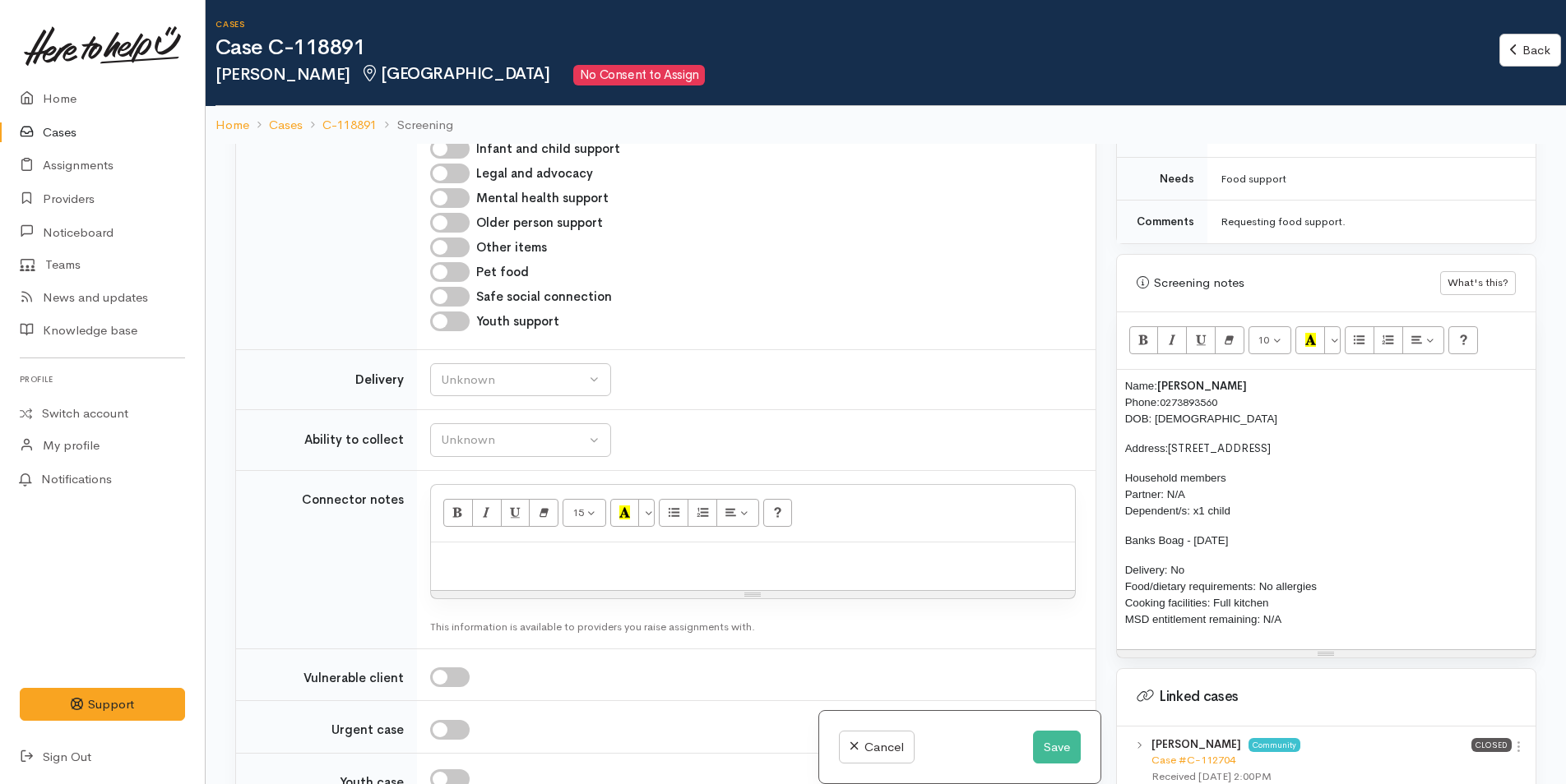
click at [1335, 618] on div "Name: [PERSON_NAME] Phone: [PHONE_NUMBER] DOB: [DEMOGRAPHIC_DATA] Address: [STR…" at bounding box center [1326, 510] width 419 height 280
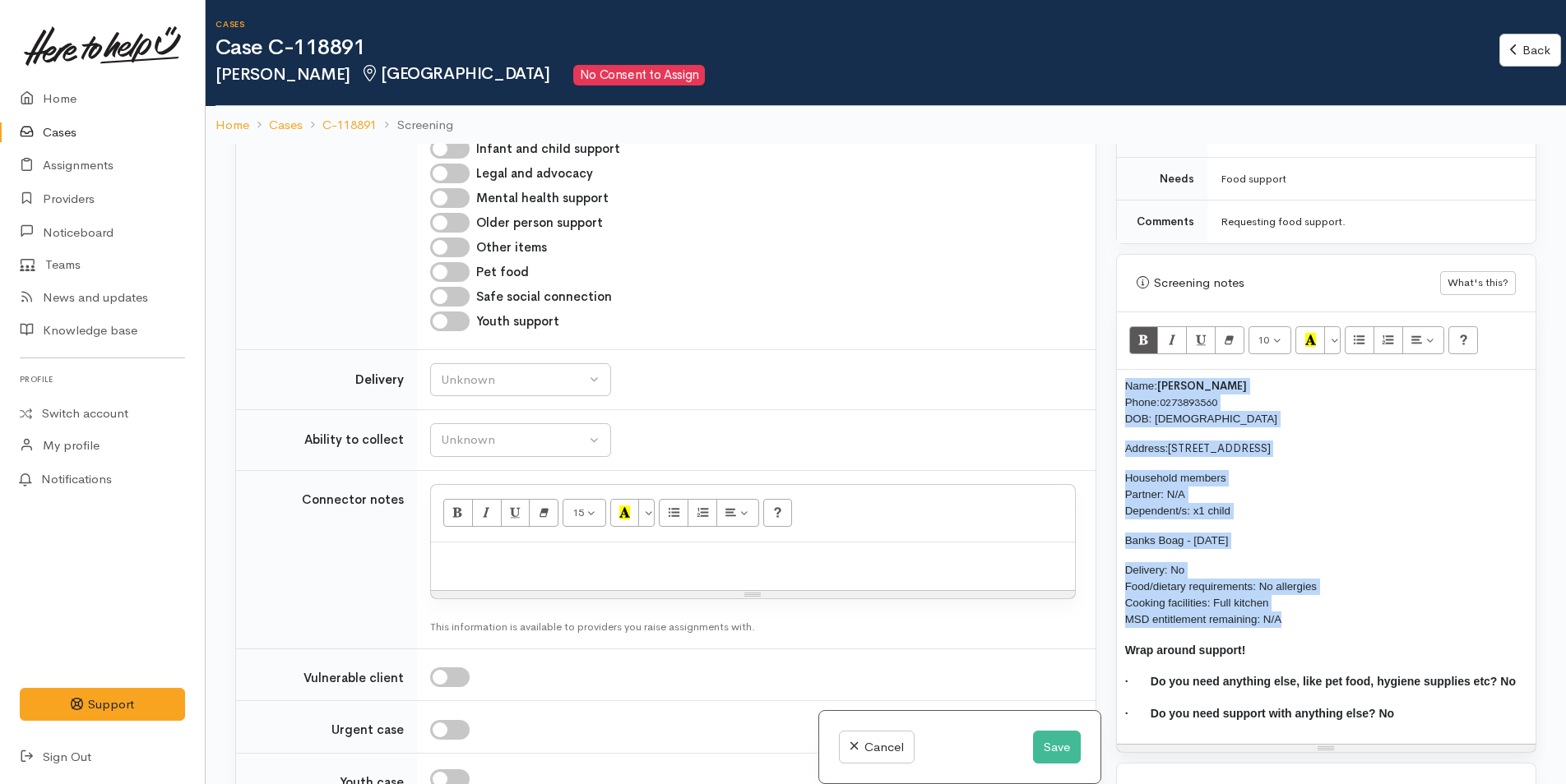
drag, startPoint x: 1310, startPoint y: 603, endPoint x: 1110, endPoint y: 329, distance: 339.2
click at [1100, 327] on div "Related cases There are other cases potentially from the same person, address o…" at bounding box center [885, 536] width 1321 height 784
click at [1336, 326] on button "More Color" at bounding box center [1332, 339] width 16 height 28
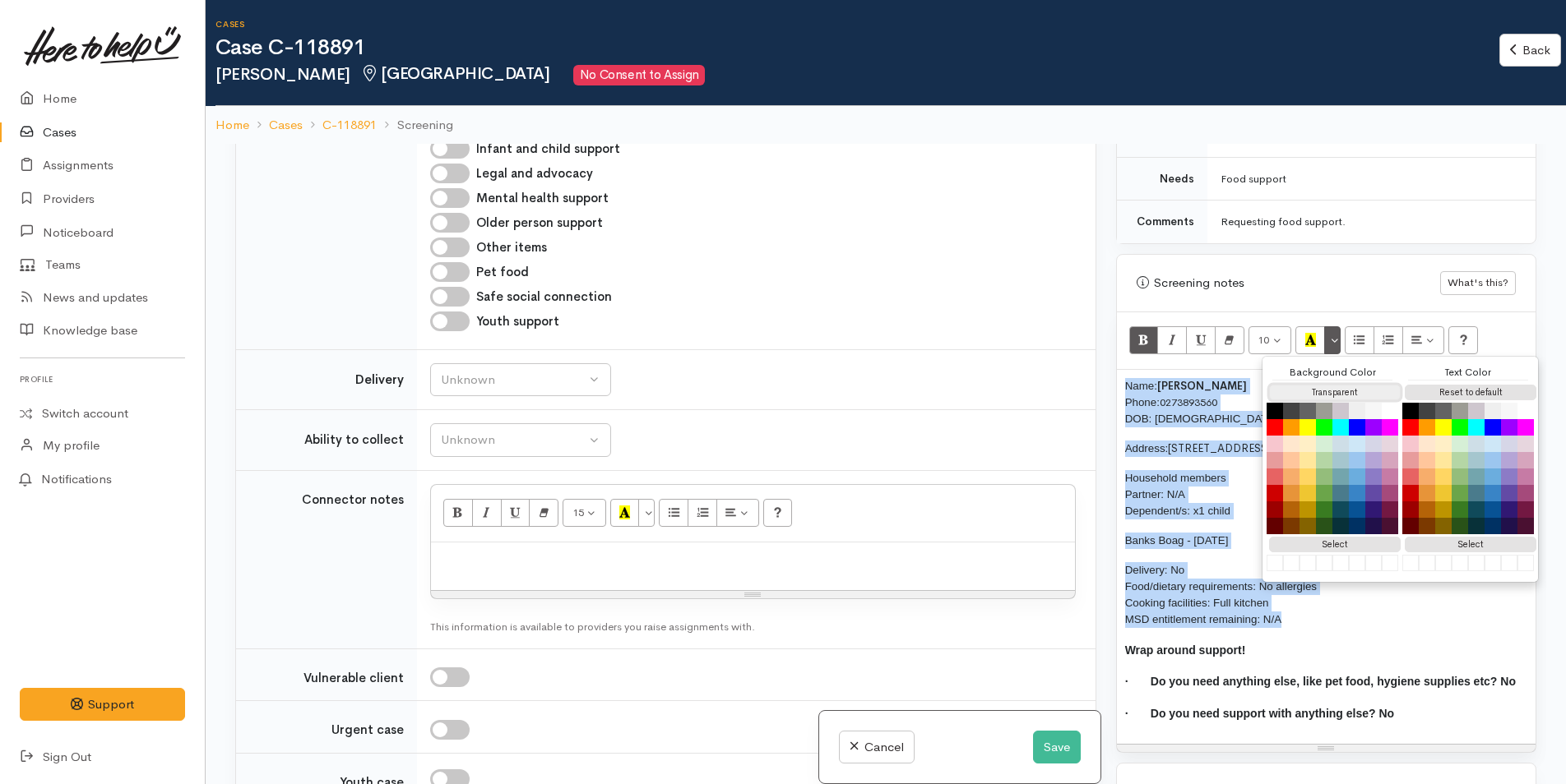
click at [1325, 384] on button "Transparent" at bounding box center [1334, 392] width 131 height 15
click at [1446, 384] on button "Reset to default" at bounding box center [1470, 392] width 131 height 15
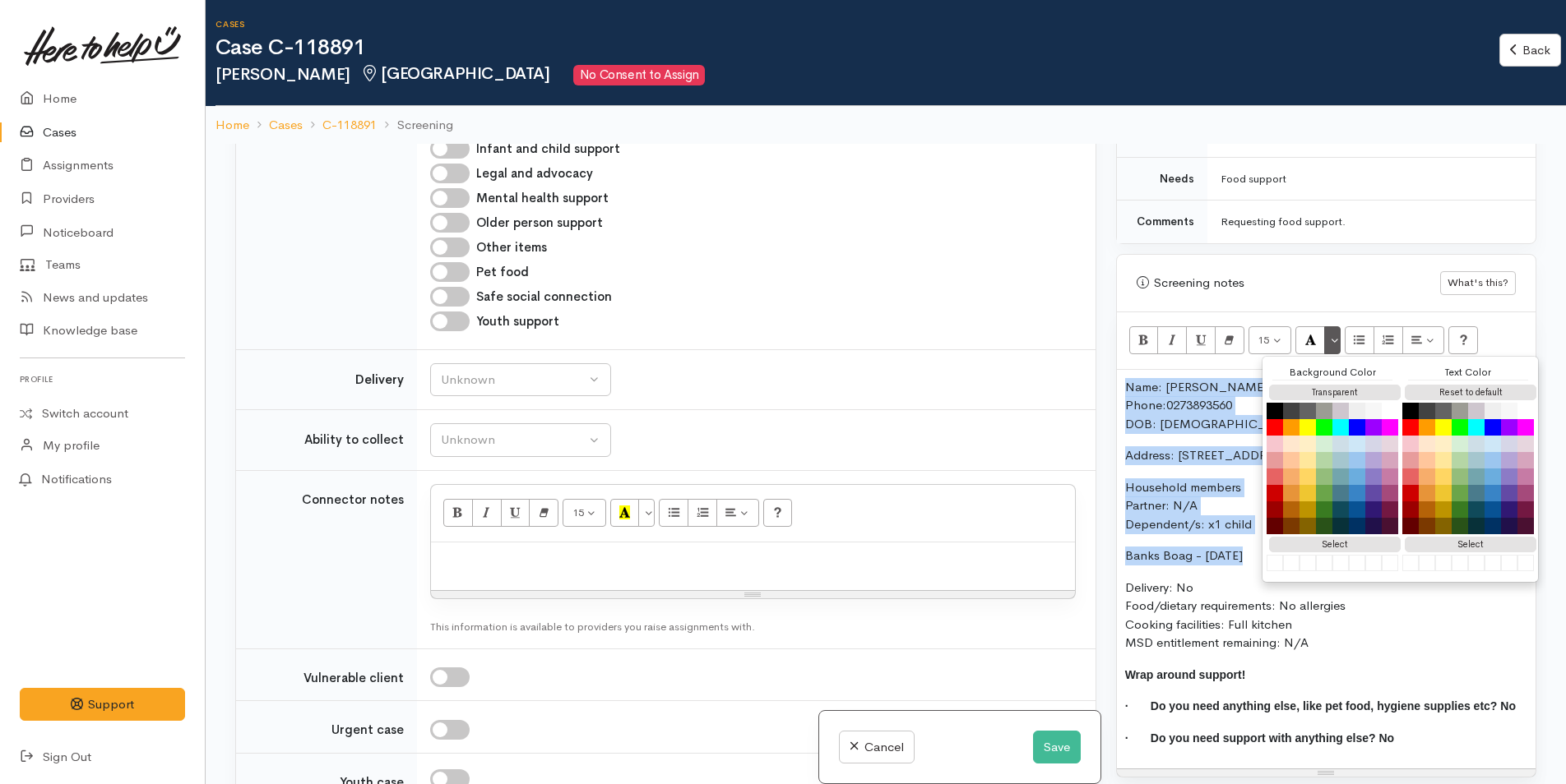
click at [1175, 378] on p "Name: [PERSON_NAME] Phone: [PHONE_NUMBER] DOB: [DEMOGRAPHIC_DATA]" at bounding box center [1325, 405] width 402 height 56
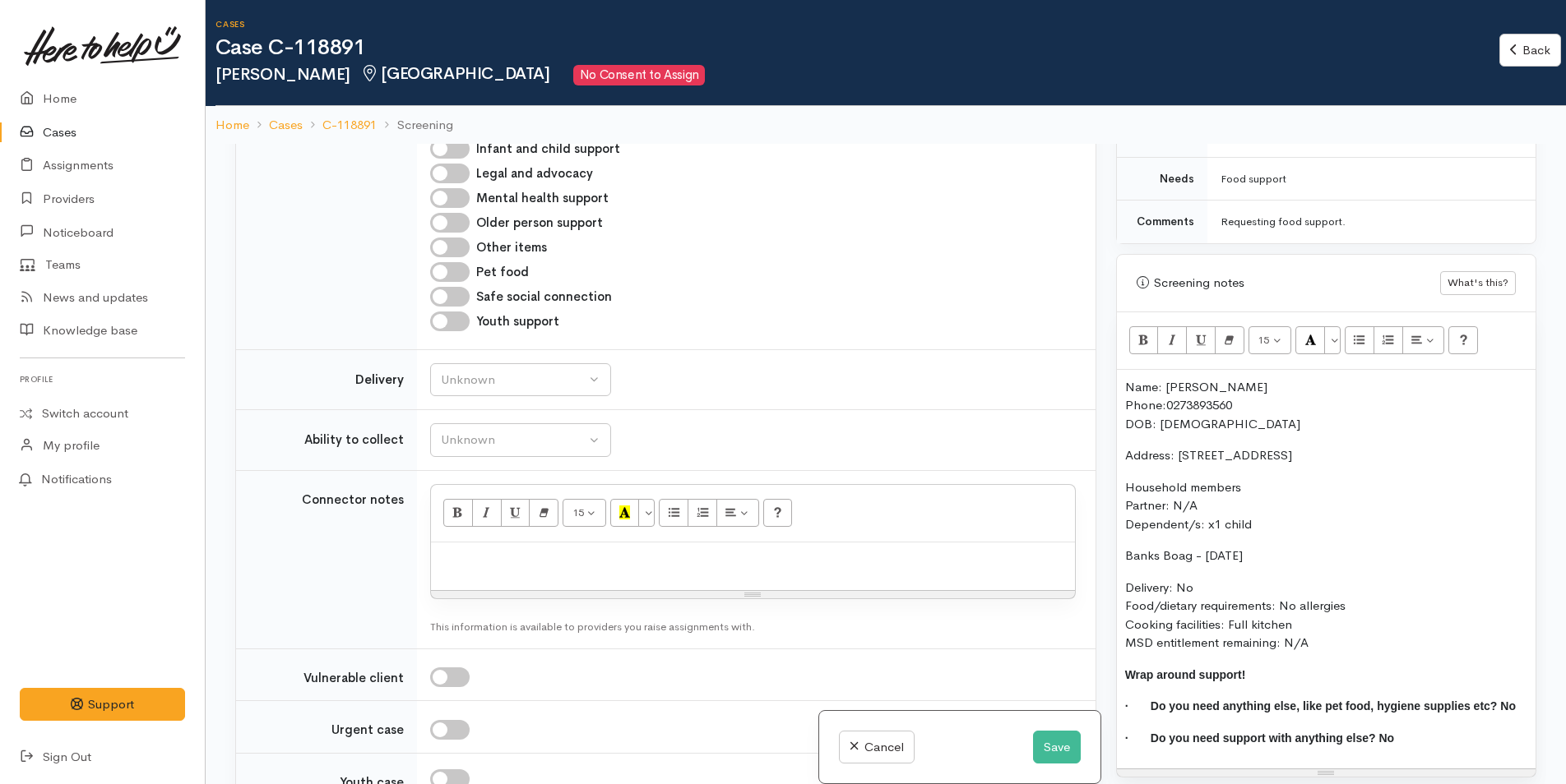
drag, startPoint x: 1200, startPoint y: 367, endPoint x: 1132, endPoint y: 329, distance: 77.9
click at [1122, 370] on div "Name: [PERSON_NAME] Phone: [PHONE_NUMBER] DOB: [DEMOGRAPHIC_DATA] Address: [STR…" at bounding box center [1326, 569] width 419 height 400
click at [1134, 326] on button "Bold (CTRL+B)" at bounding box center [1143, 339] width 30 height 28
click at [1123, 372] on div "Name: Hollie O'Neill Phone: 0273893560 DOB: 20/05/1993 Address: 7/7 Twelfth Ave…" at bounding box center [1326, 569] width 419 height 400
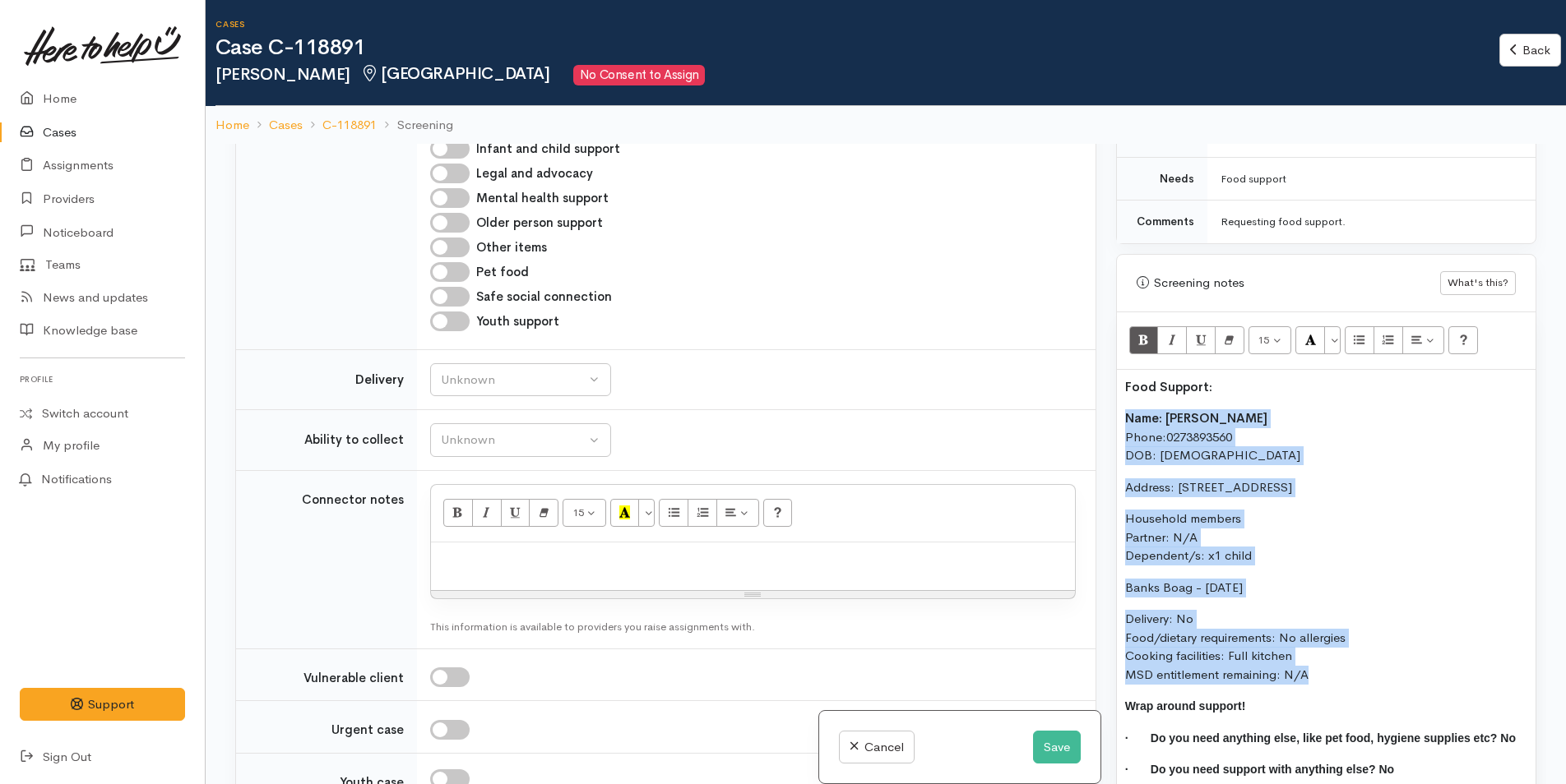
drag, startPoint x: 1270, startPoint y: 662, endPoint x: 1078, endPoint y: 388, distance: 334.6
click at [1078, 388] on div "Related cases There are other cases potentially from the same person, address o…" at bounding box center [885, 536] width 1321 height 784
copy div "Name: Hollie O'Neill Phone: 0273893560 DOB: 20/05/1993 Address: 7/7 Twelfth Ave…"
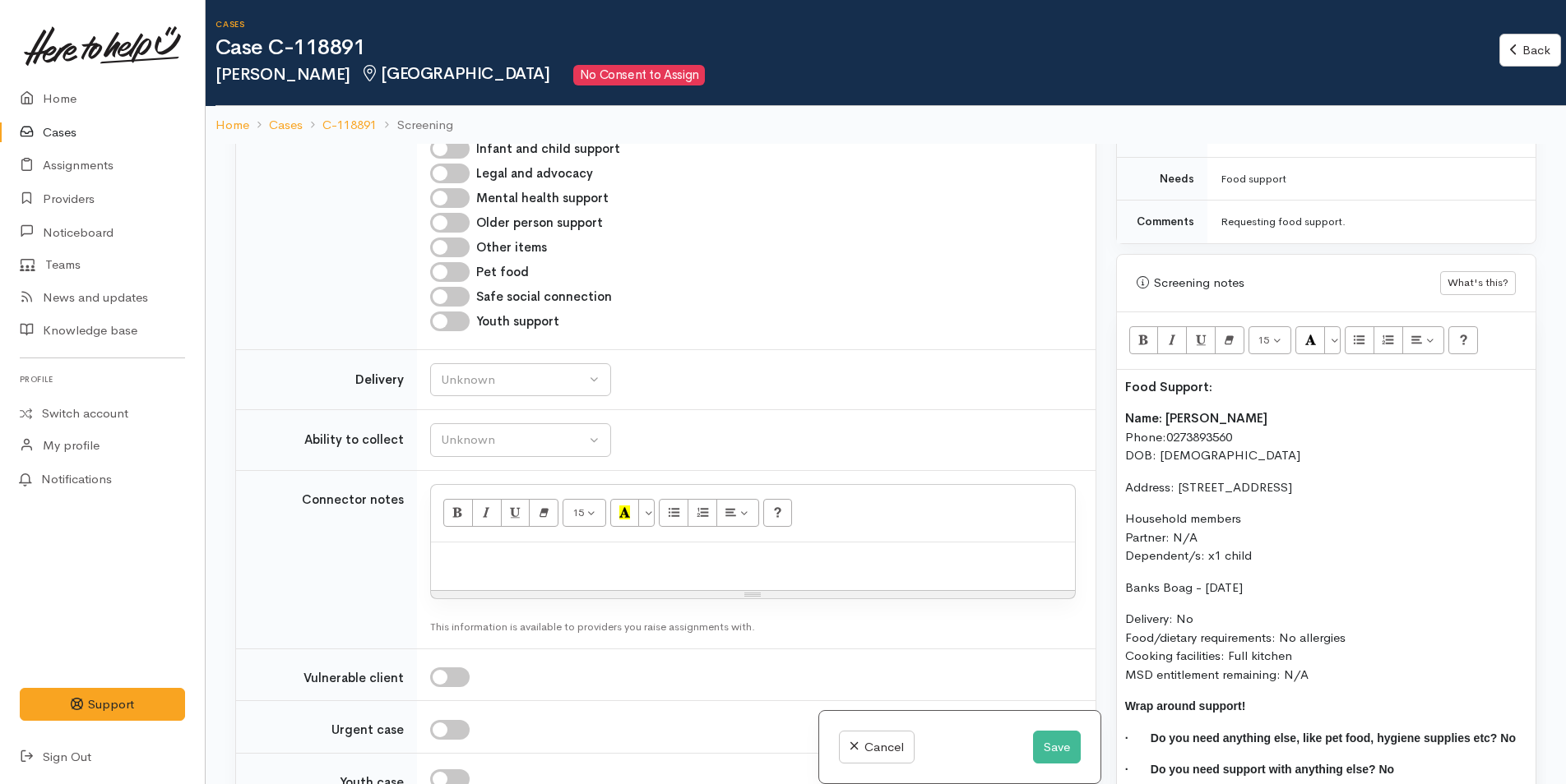
click at [529, 555] on p at bounding box center [753, 561] width 627 height 19
paste div
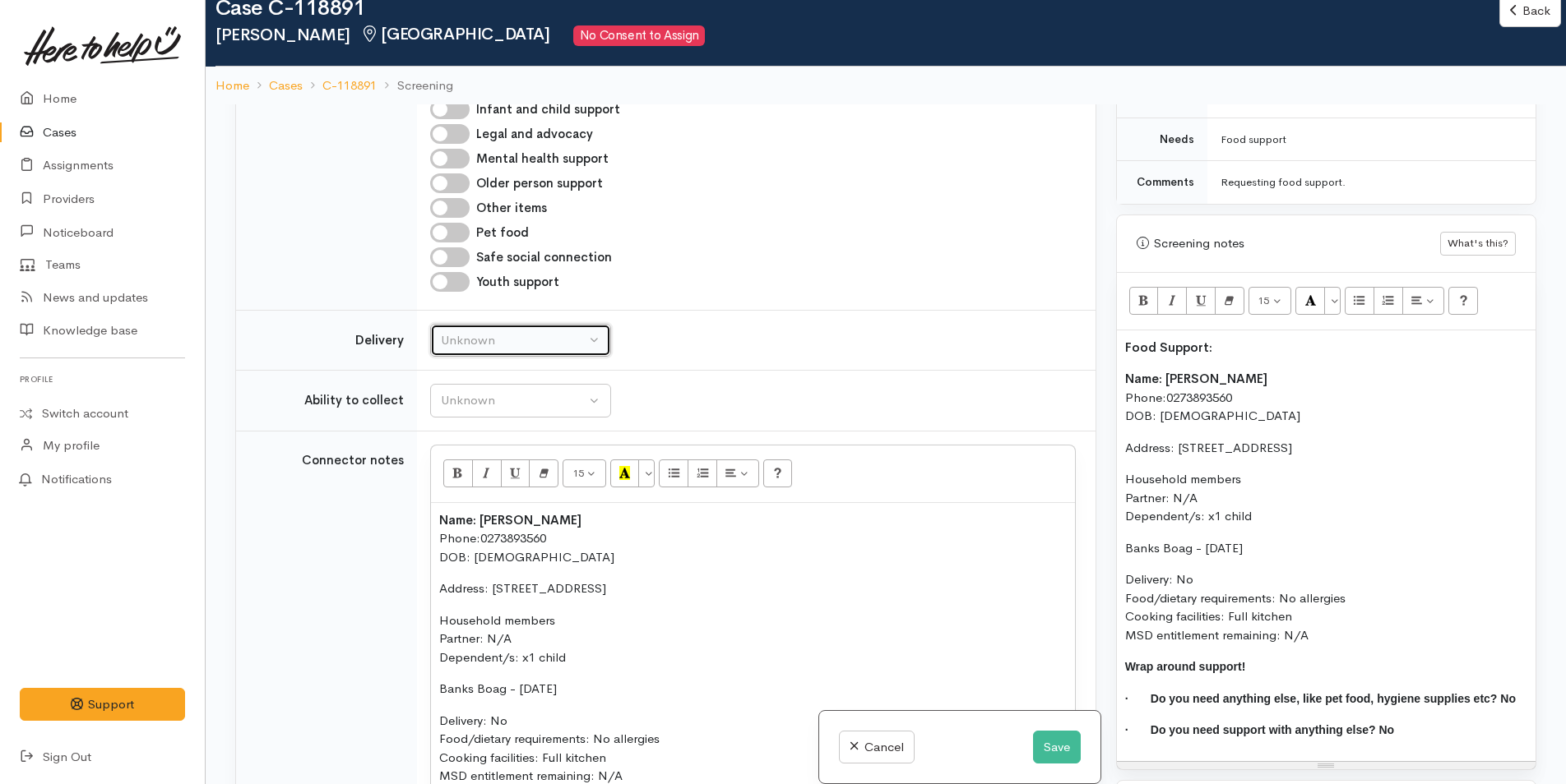
click at [475, 332] on div "Unknown" at bounding box center [513, 341] width 145 height 19
drag, startPoint x: 463, startPoint y: 499, endPoint x: 465, endPoint y: 489, distance: 10.2
click at [463, 499] on span "No" at bounding box center [459, 495] width 17 height 19
select select "1"
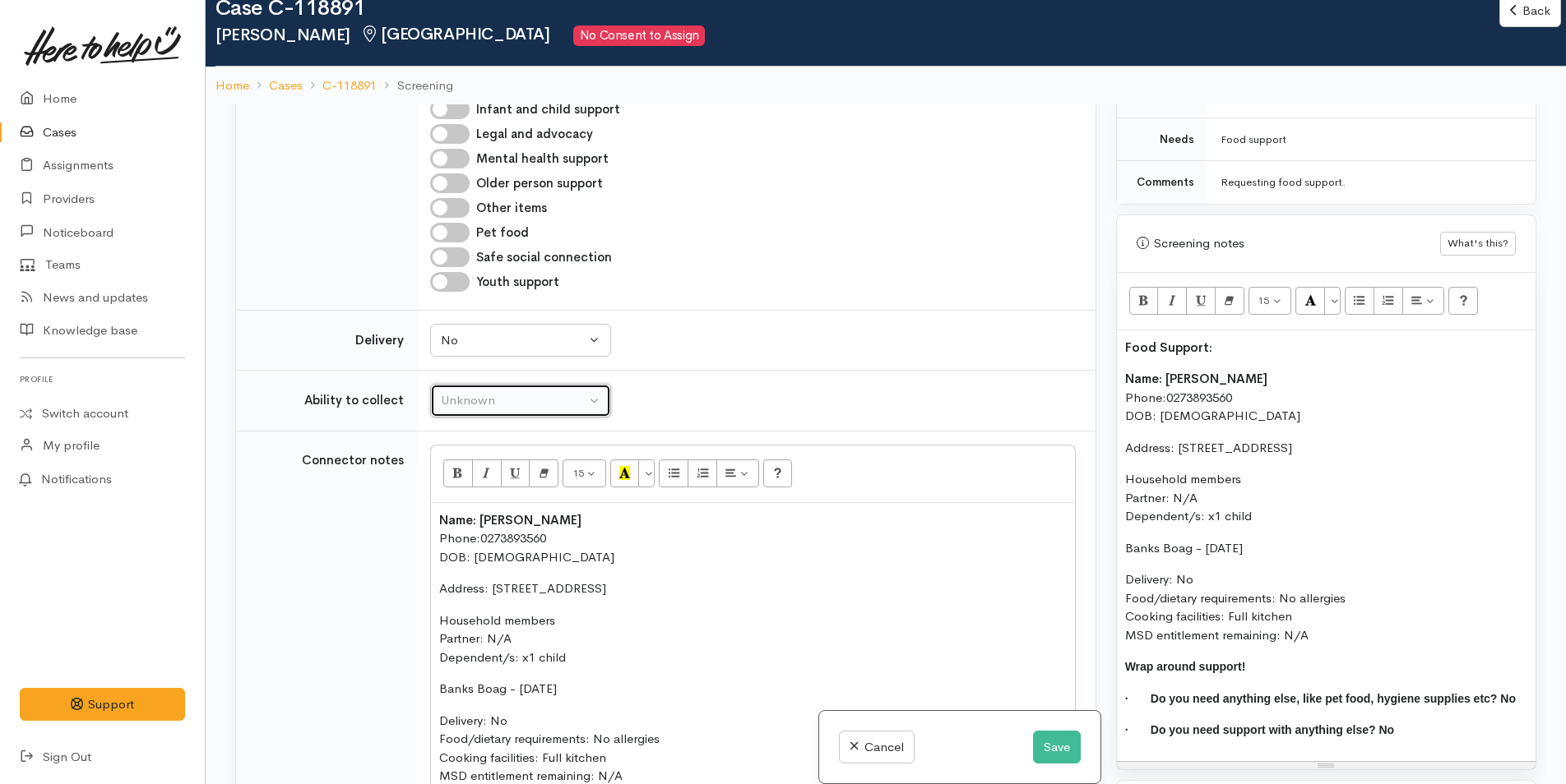
click at [493, 402] on div "Unknown" at bounding box center [513, 401] width 145 height 19
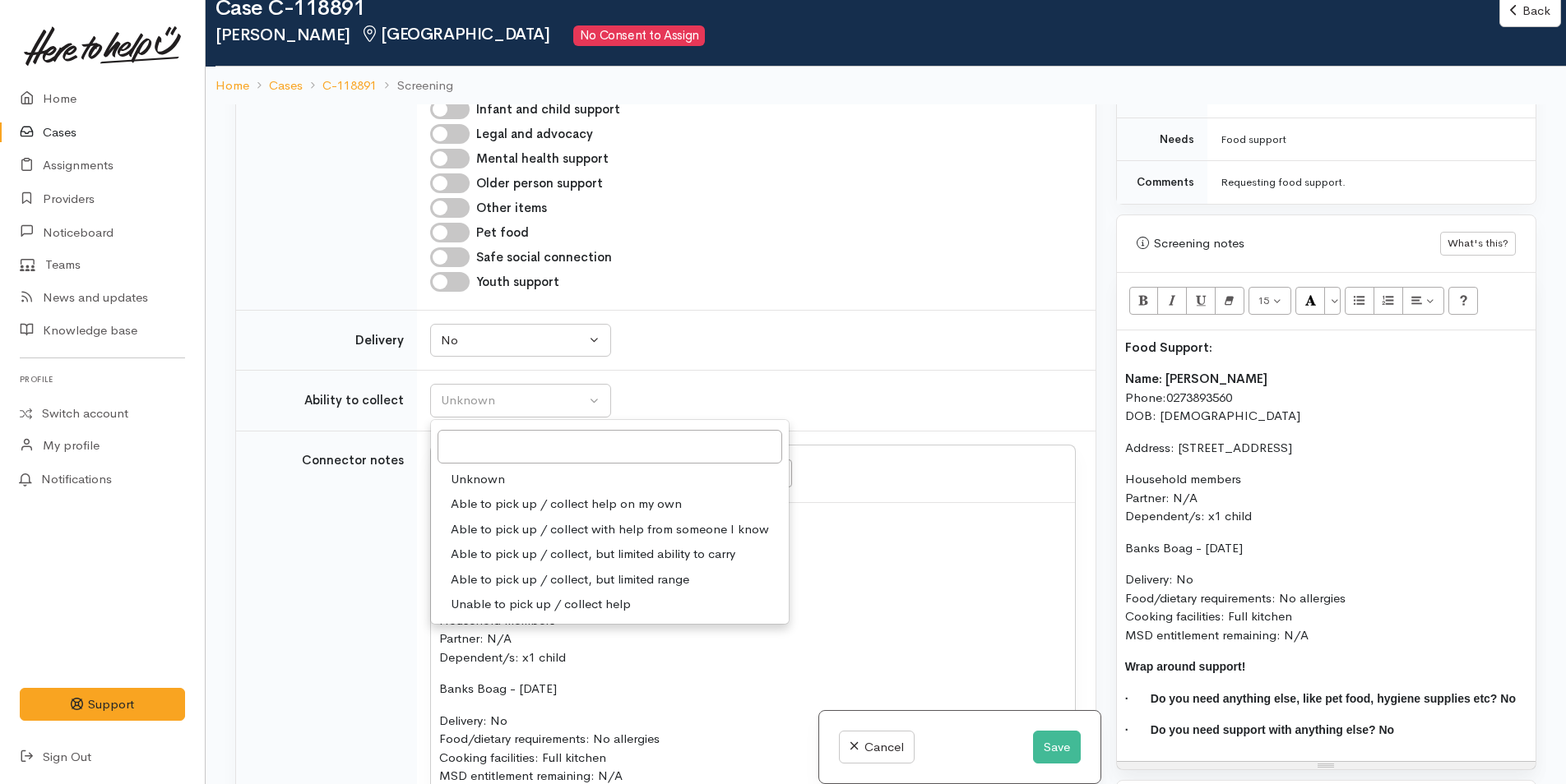
click at [482, 500] on span "Able to pick up / collect help on my own" at bounding box center [566, 504] width 231 height 19
select select "2"
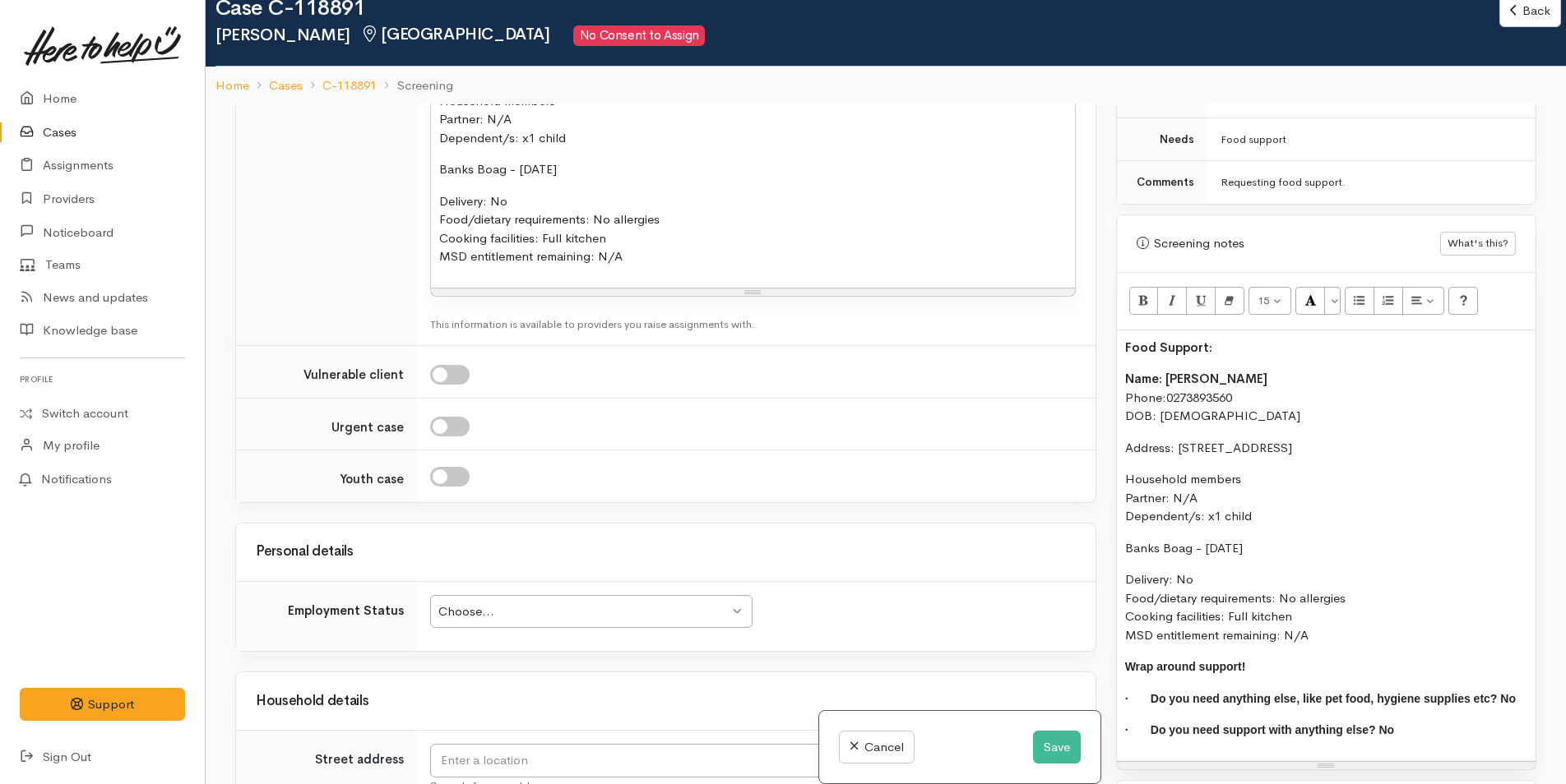
scroll to position [1726, 0]
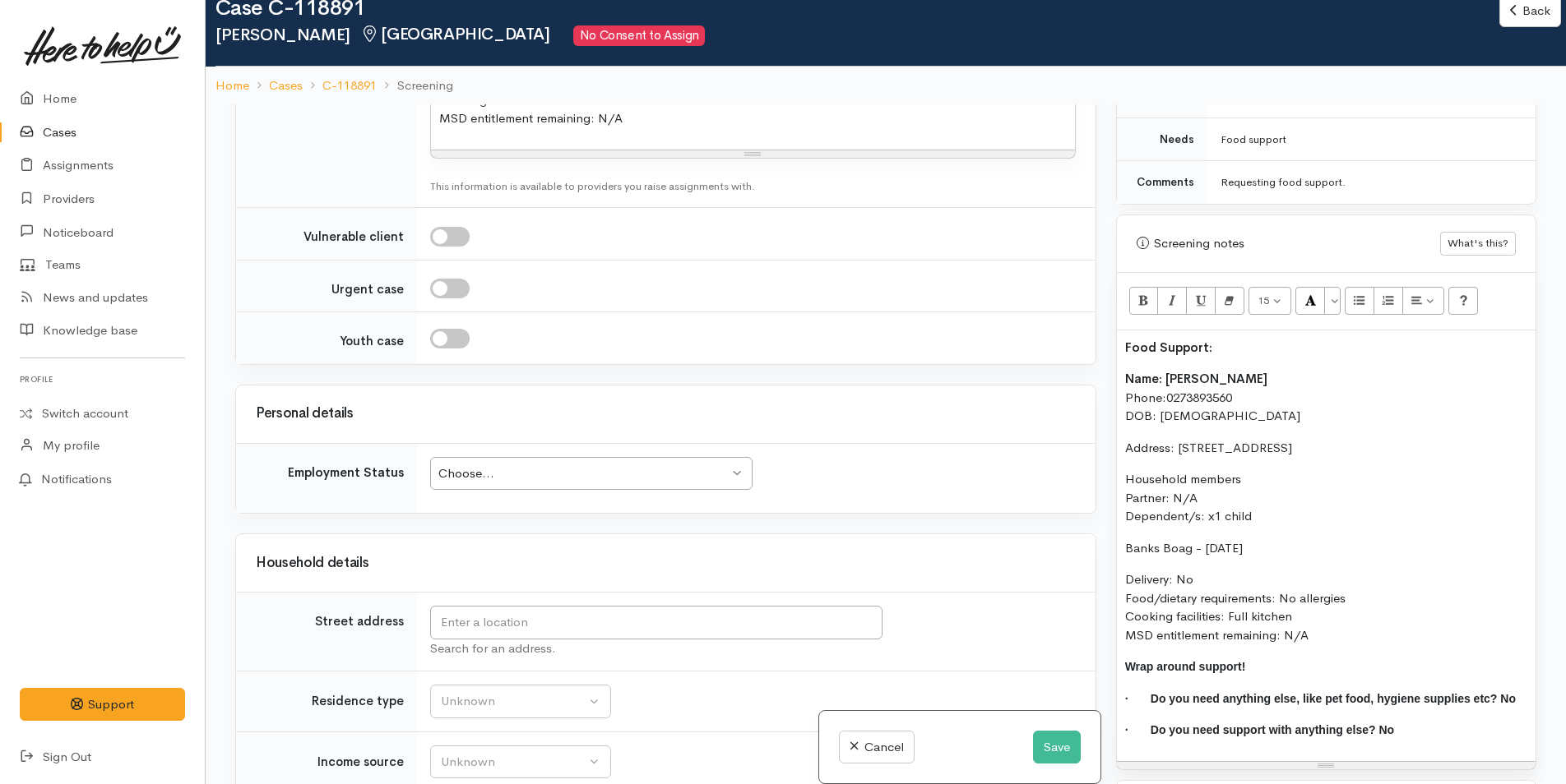
click at [482, 492] on td "Choose... Choose... Choose... Unknown Employed casually Employed full-time Empl…" at bounding box center [757, 477] width 679 height 70
click at [482, 472] on div "Choose..." at bounding box center [583, 474] width 291 height 19
click at [478, 617] on input "text" at bounding box center [657, 622] width 453 height 34
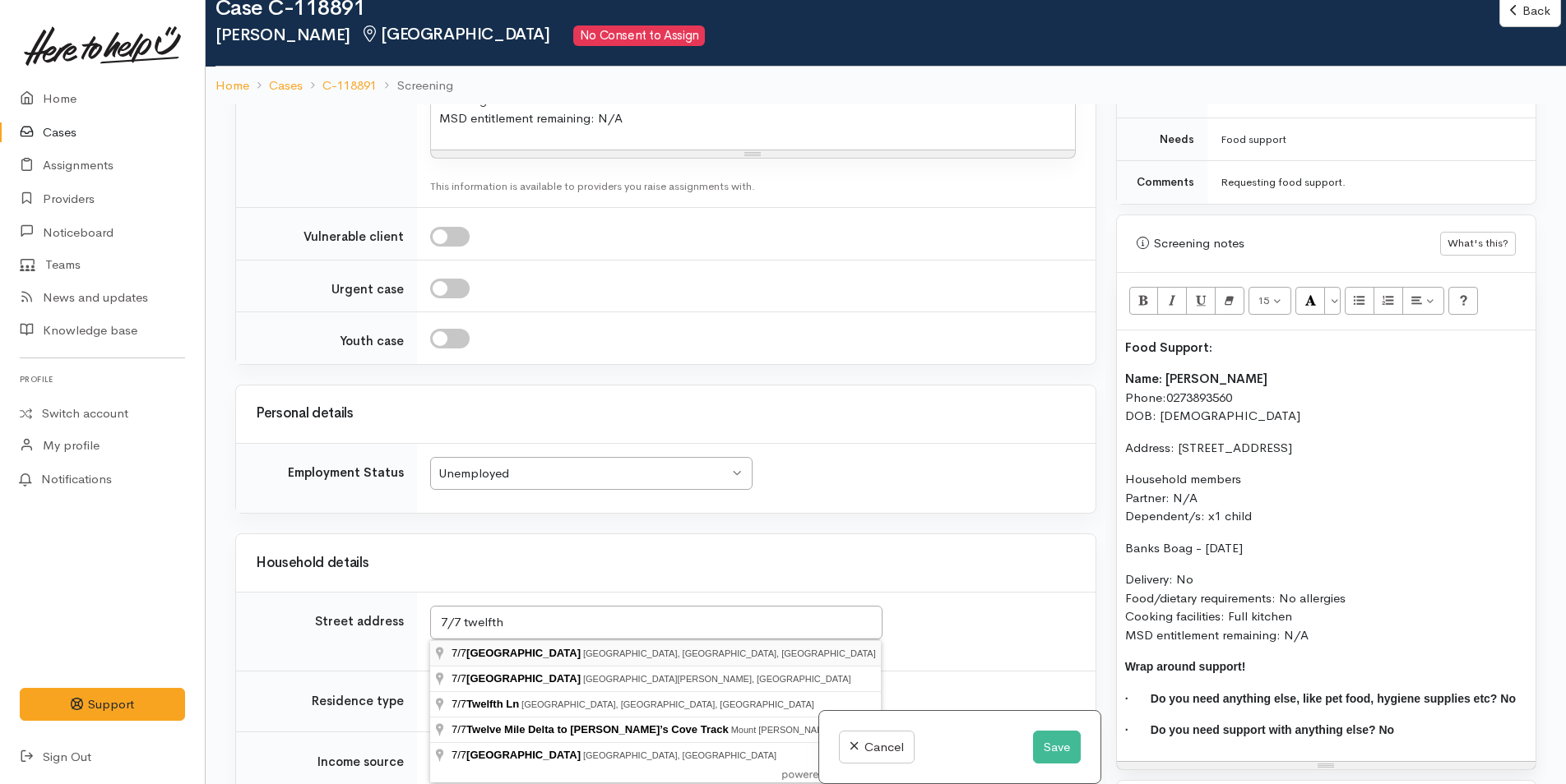
type input "7/7 Twelfth Avenue, Tauranga South, Tauranga, New Zealand"
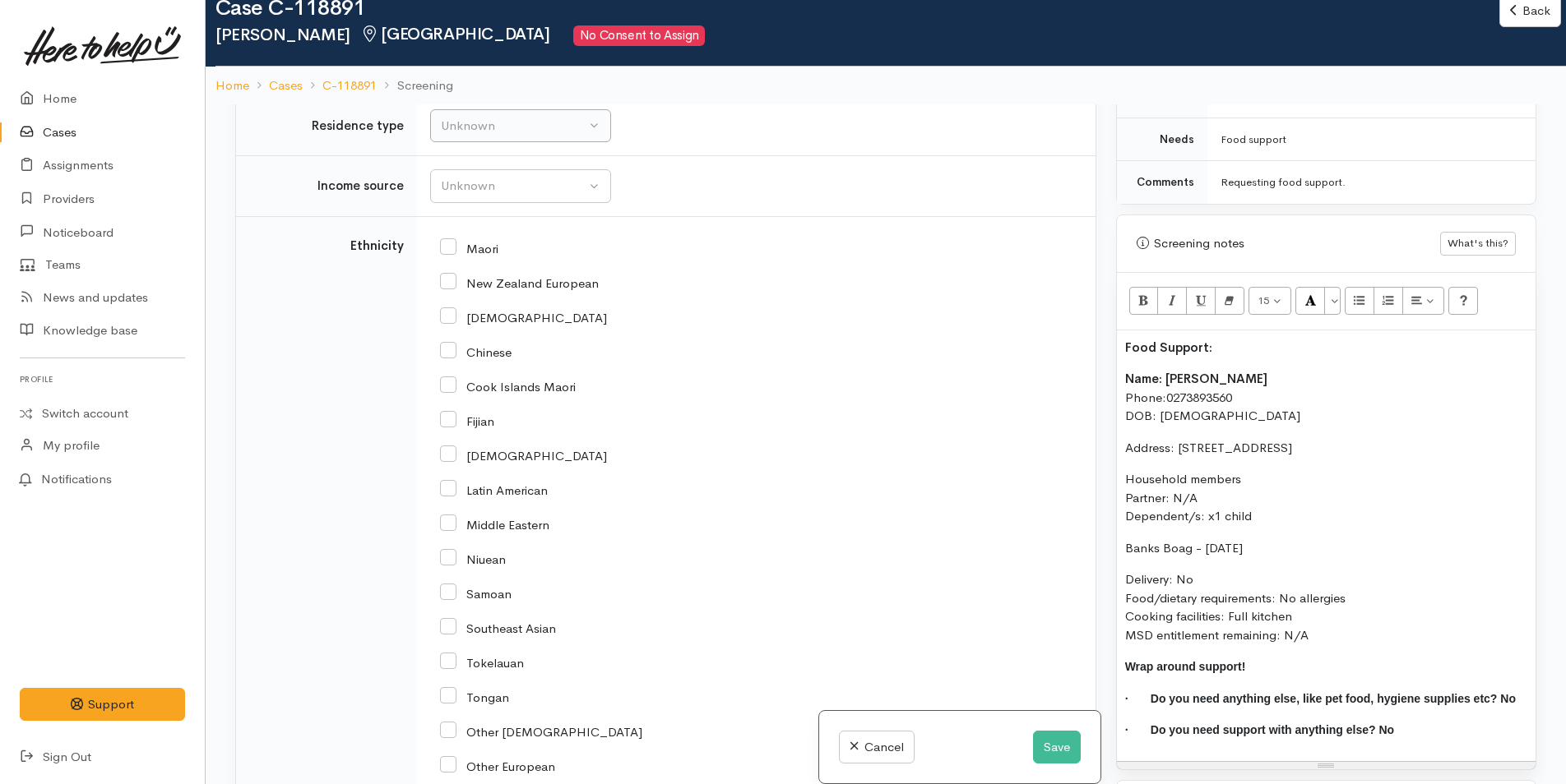
scroll to position [2301, 0]
click at [451, 131] on div "Unknown" at bounding box center [513, 127] width 145 height 19
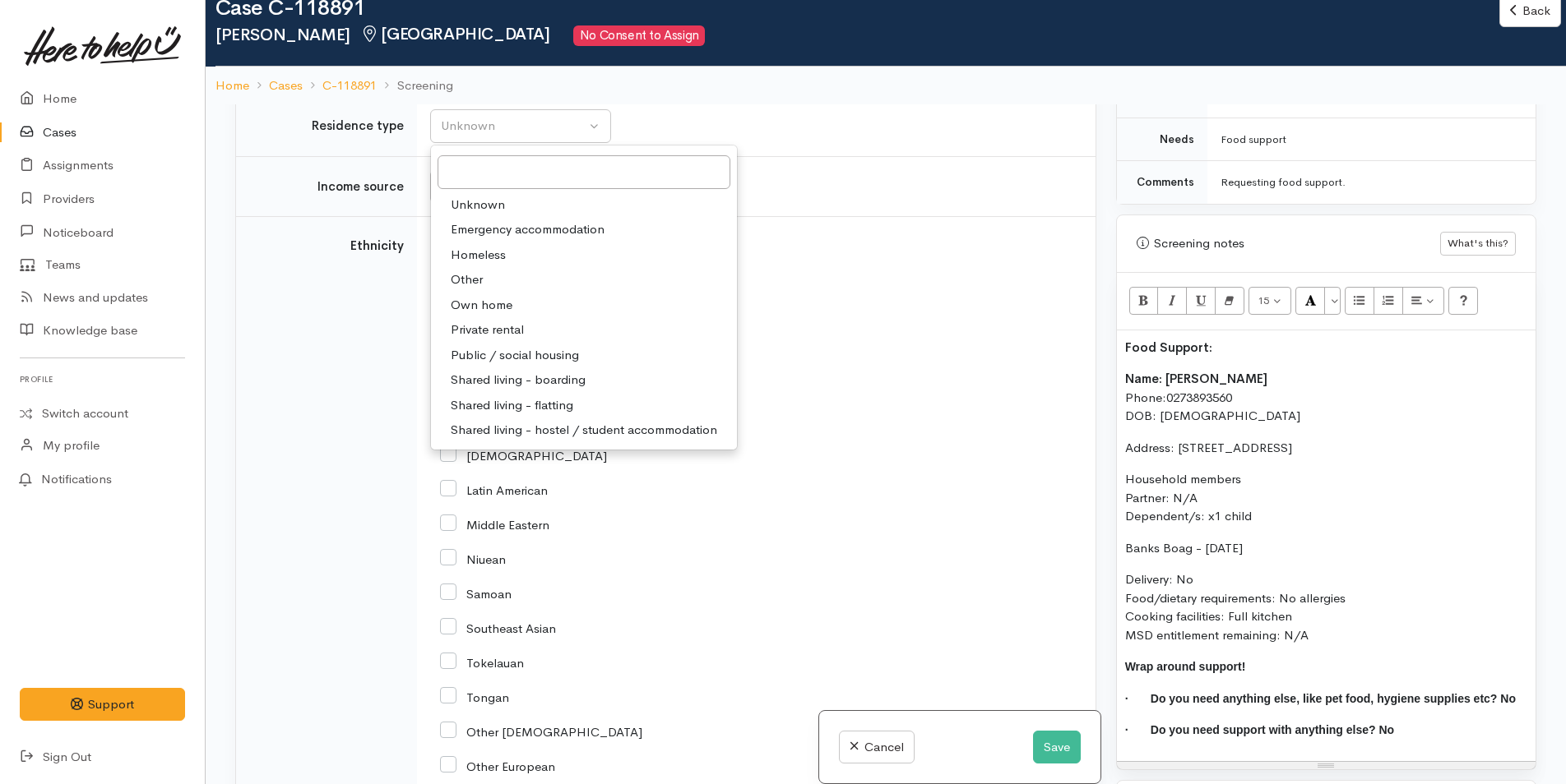
click at [482, 331] on span "Private rental" at bounding box center [487, 330] width 73 height 19
select select "2"
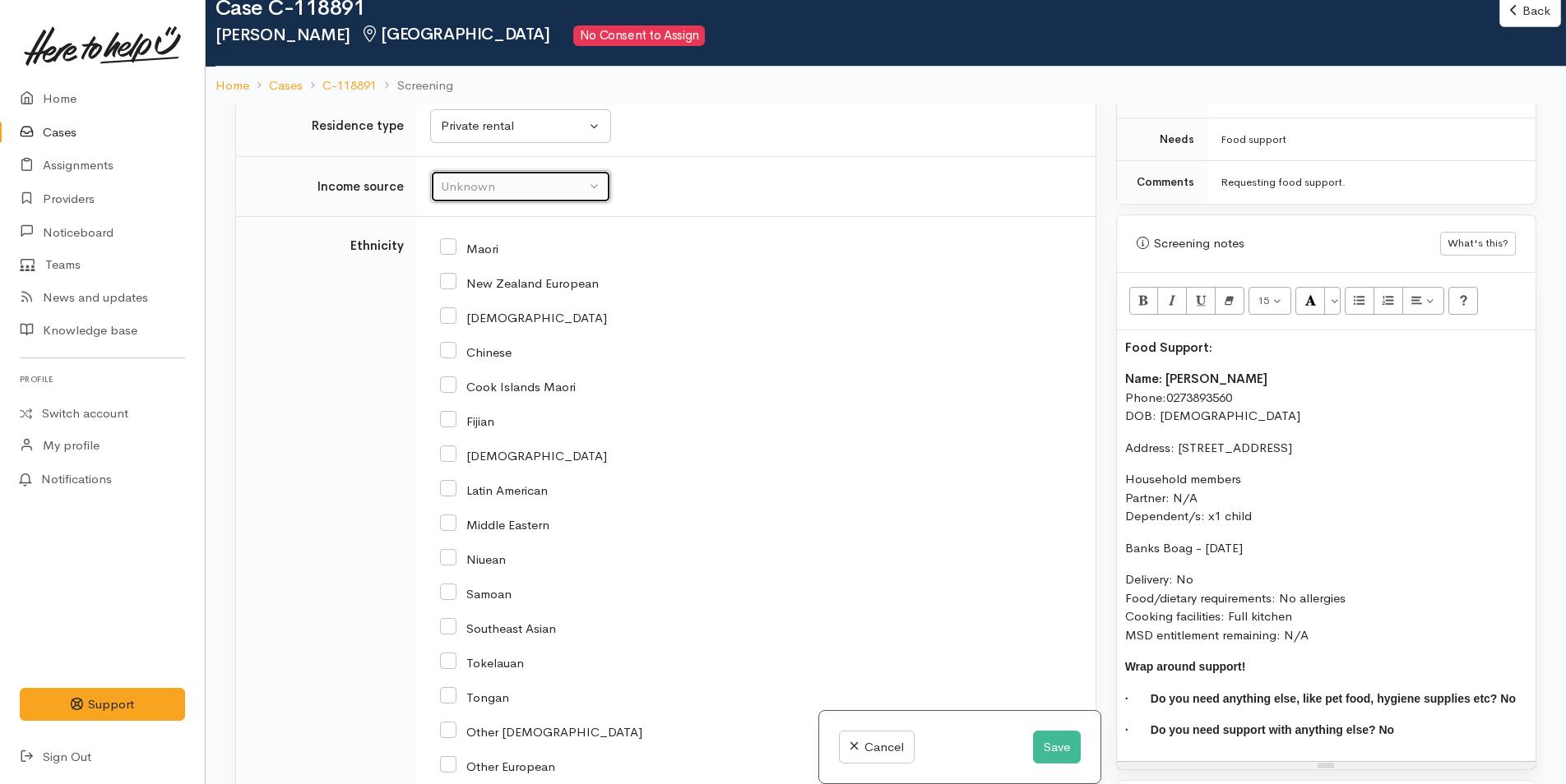
click at [479, 172] on button "Unknown" at bounding box center [521, 187] width 181 height 34
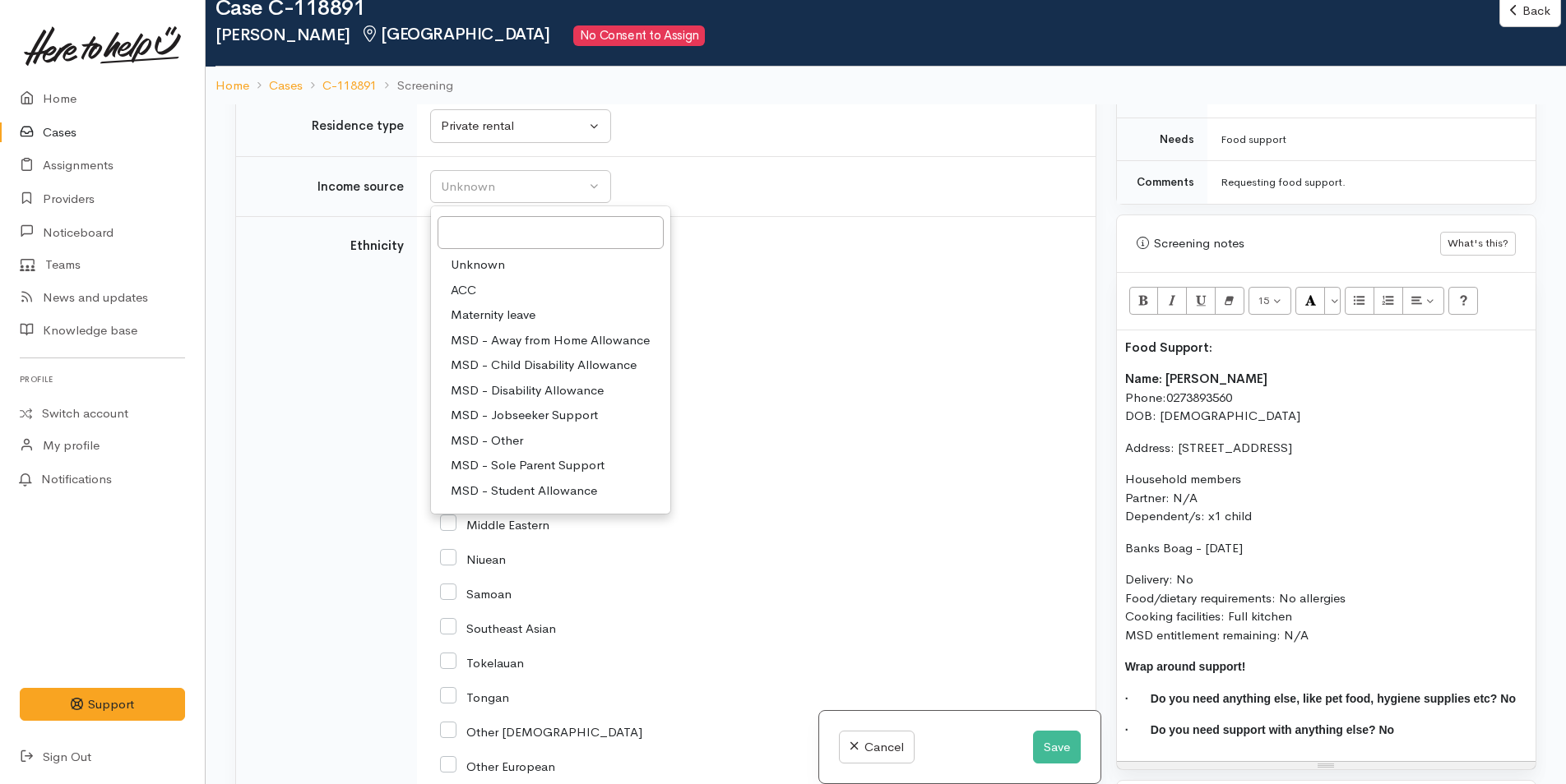
click at [500, 465] on span "MSD - Sole Parent Support" at bounding box center [527, 466] width 153 height 19
select select "7"
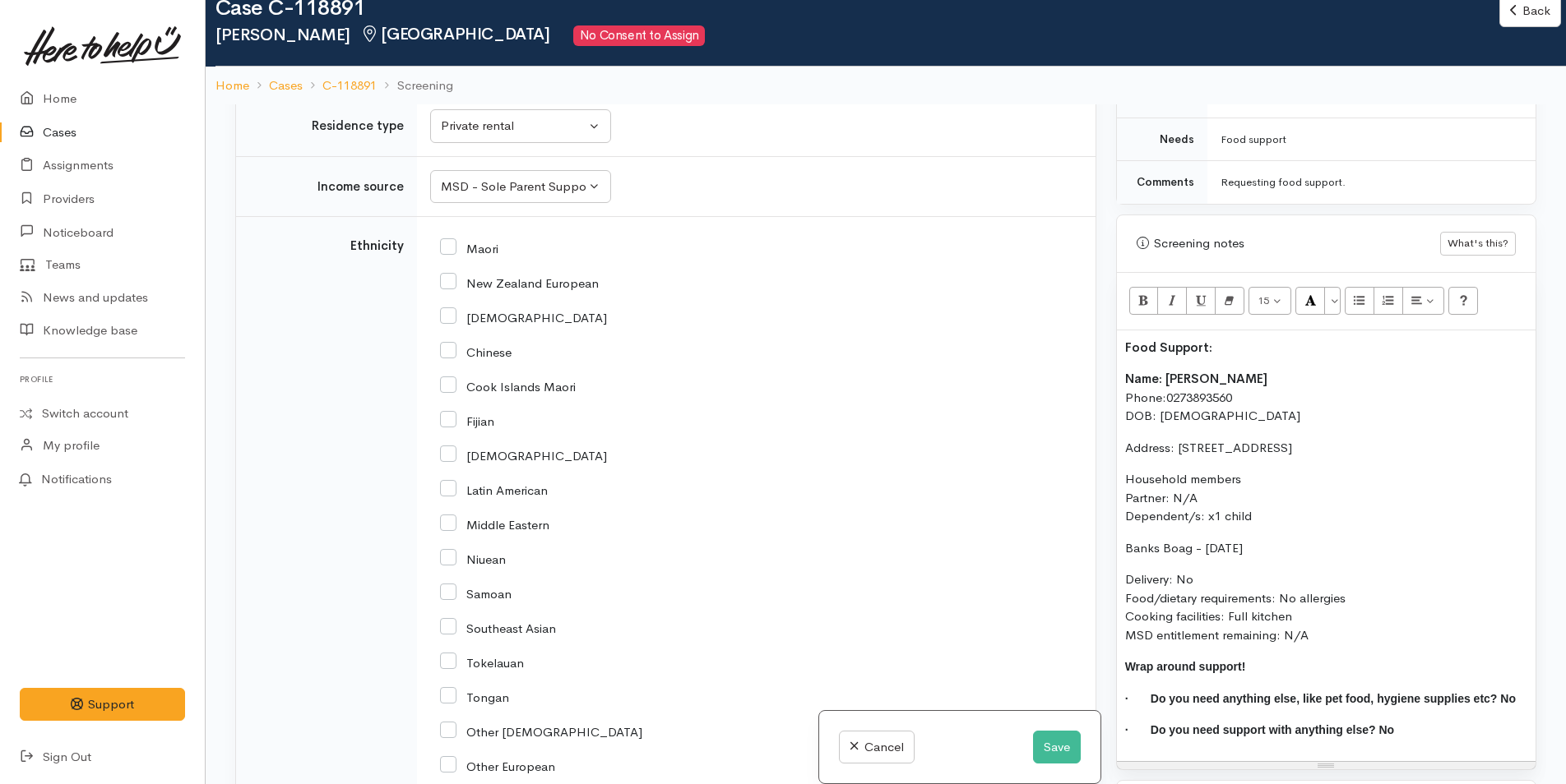
click at [455, 286] on input "New Zealand European" at bounding box center [520, 281] width 159 height 14
checkbox input "true"
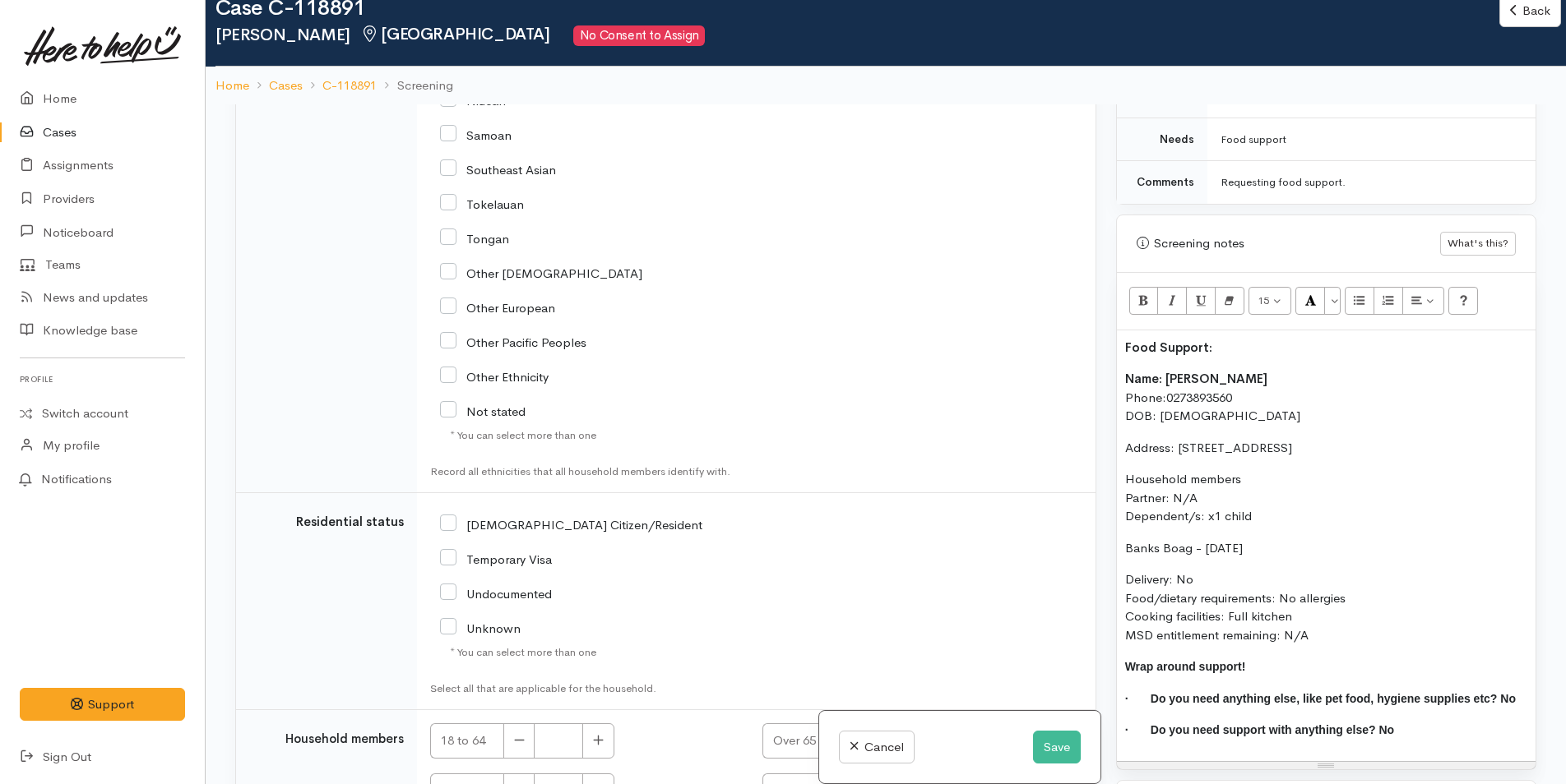
scroll to position [2946, 0]
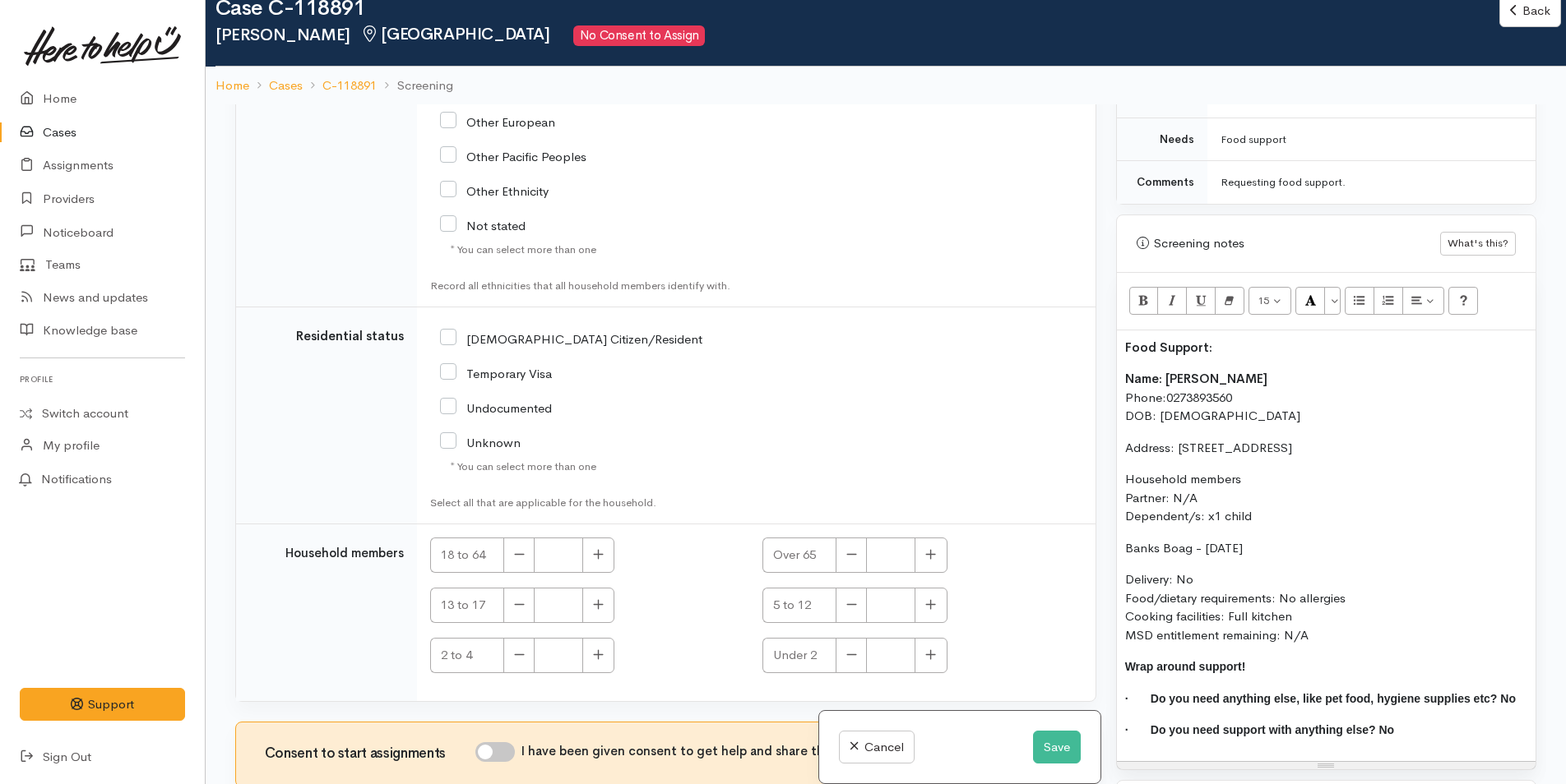
click at [455, 336] on input "NZ Citizen/Resident" at bounding box center [572, 337] width 263 height 14
checkbox input "true"
click at [596, 557] on icon "button" at bounding box center [597, 554] width 11 height 12
type input "1"
click at [926, 603] on icon "button" at bounding box center [930, 604] width 11 height 12
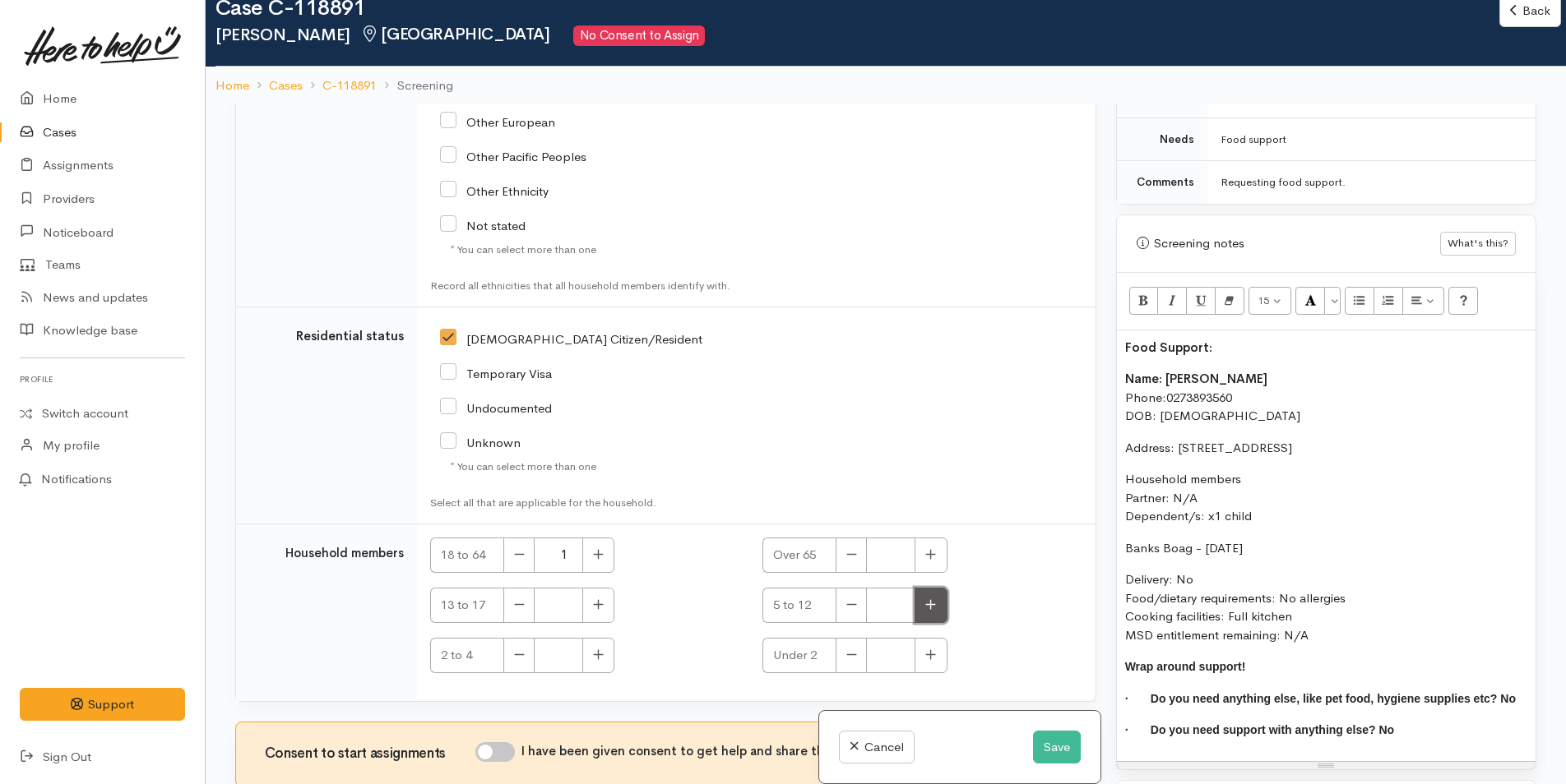
type input "1"
drag, startPoint x: 1049, startPoint y: 748, endPoint x: 1051, endPoint y: 733, distance: 15.1
click at [1049, 748] on button "Save" at bounding box center [1057, 747] width 48 height 34
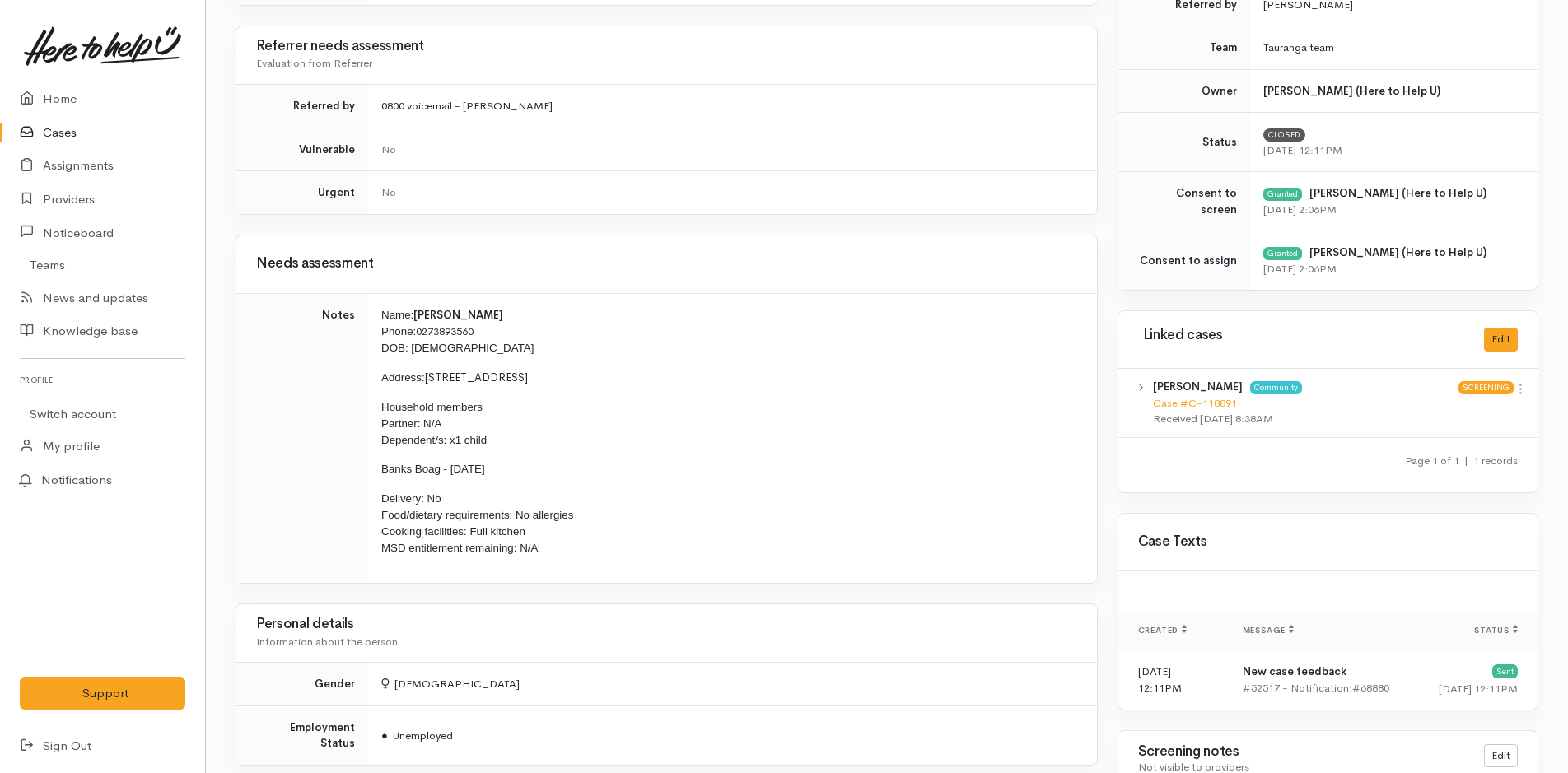
scroll to position [659, 0]
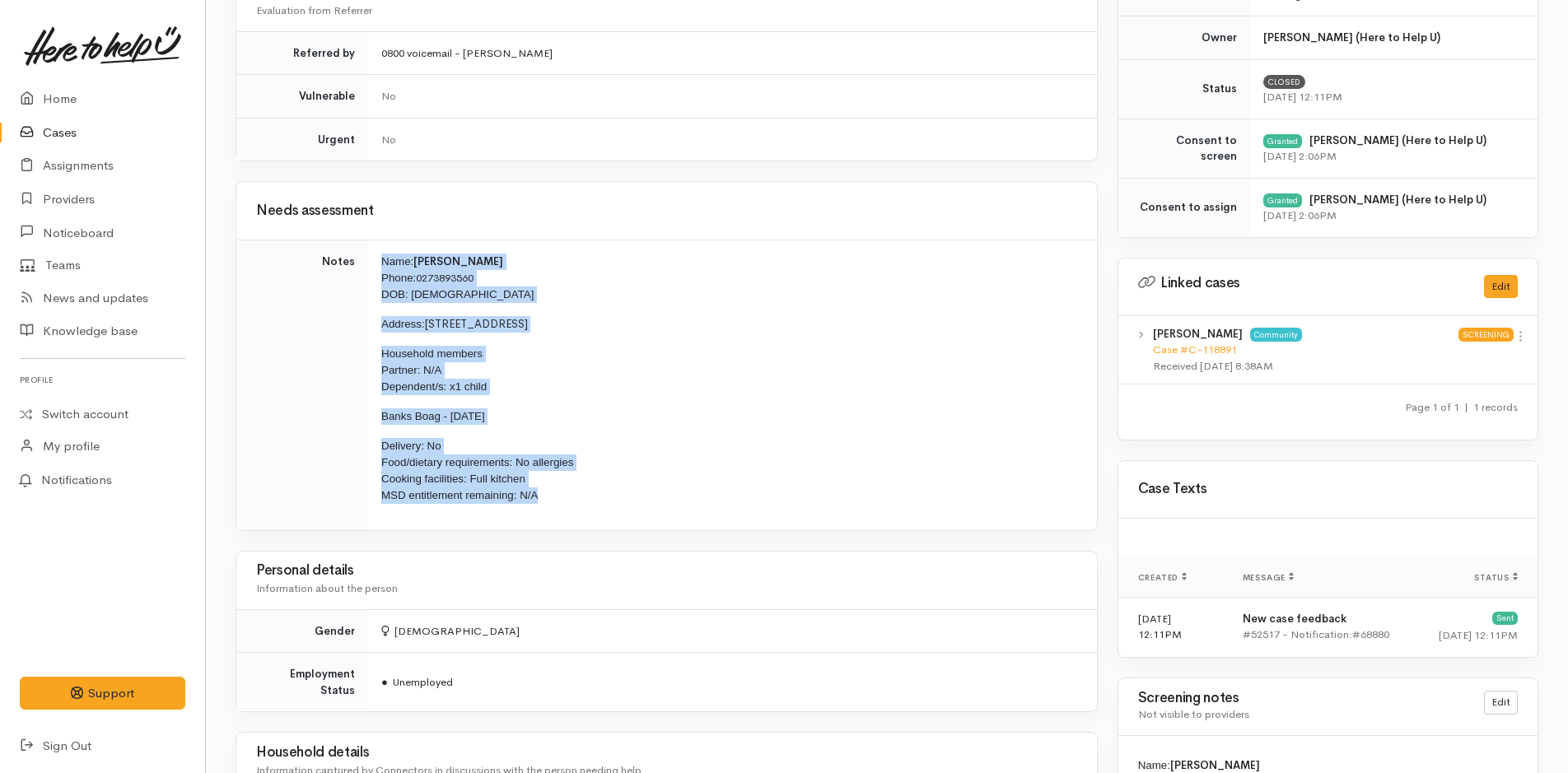
drag, startPoint x: 548, startPoint y: 506, endPoint x: 376, endPoint y: 261, distance: 299.3
click at [376, 261] on td "Name: [PERSON_NAME] Phone: [PHONE_NUMBER] DOB: [DEMOGRAPHIC_DATA] Address: [STR…" at bounding box center [732, 385] width 729 height 290
copy td "Name: [PERSON_NAME] Phone: [PHONE_NUMBER] DOB: [DEMOGRAPHIC_DATA] Address: [STR…"
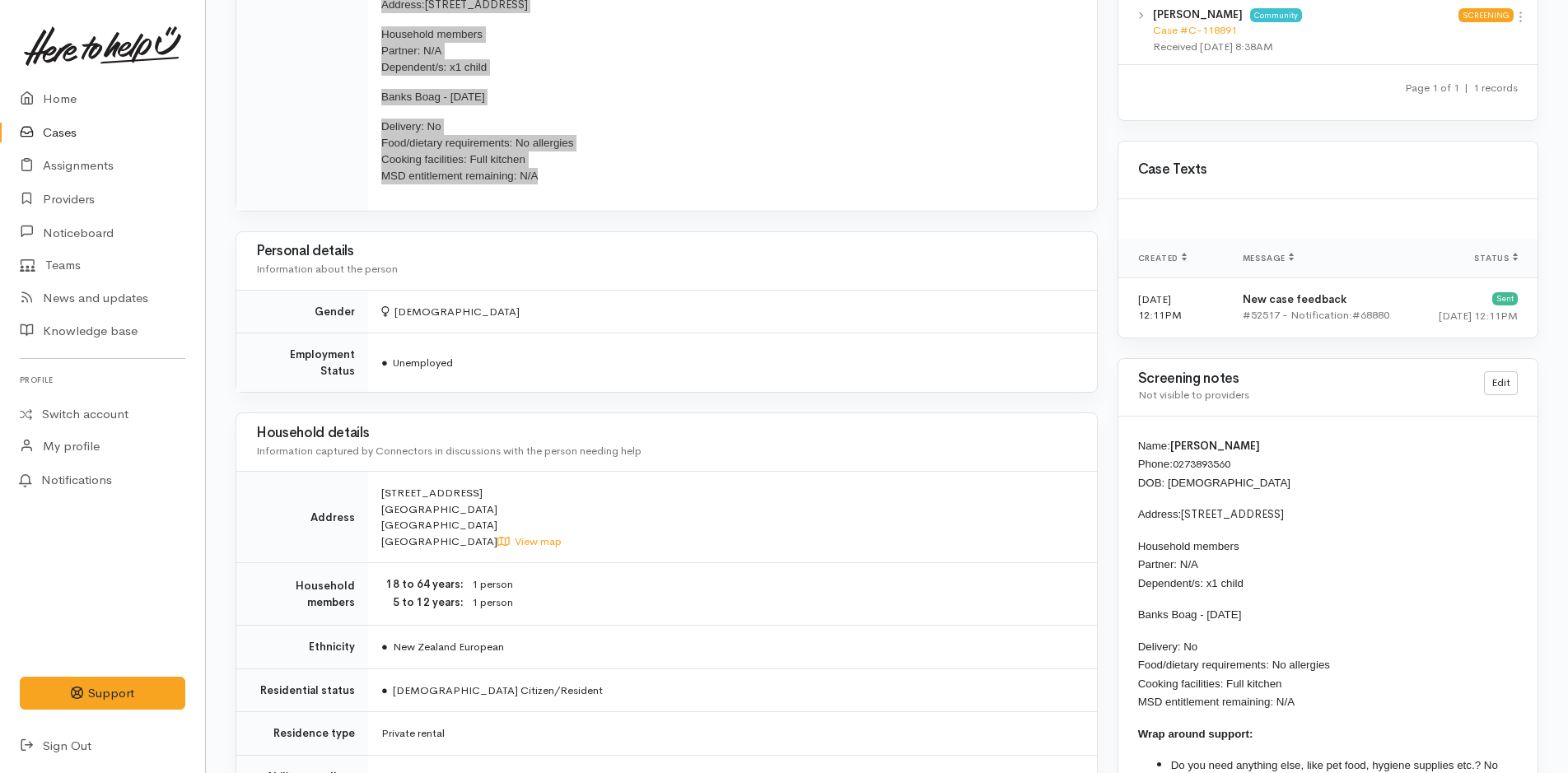
scroll to position [1317, 0]
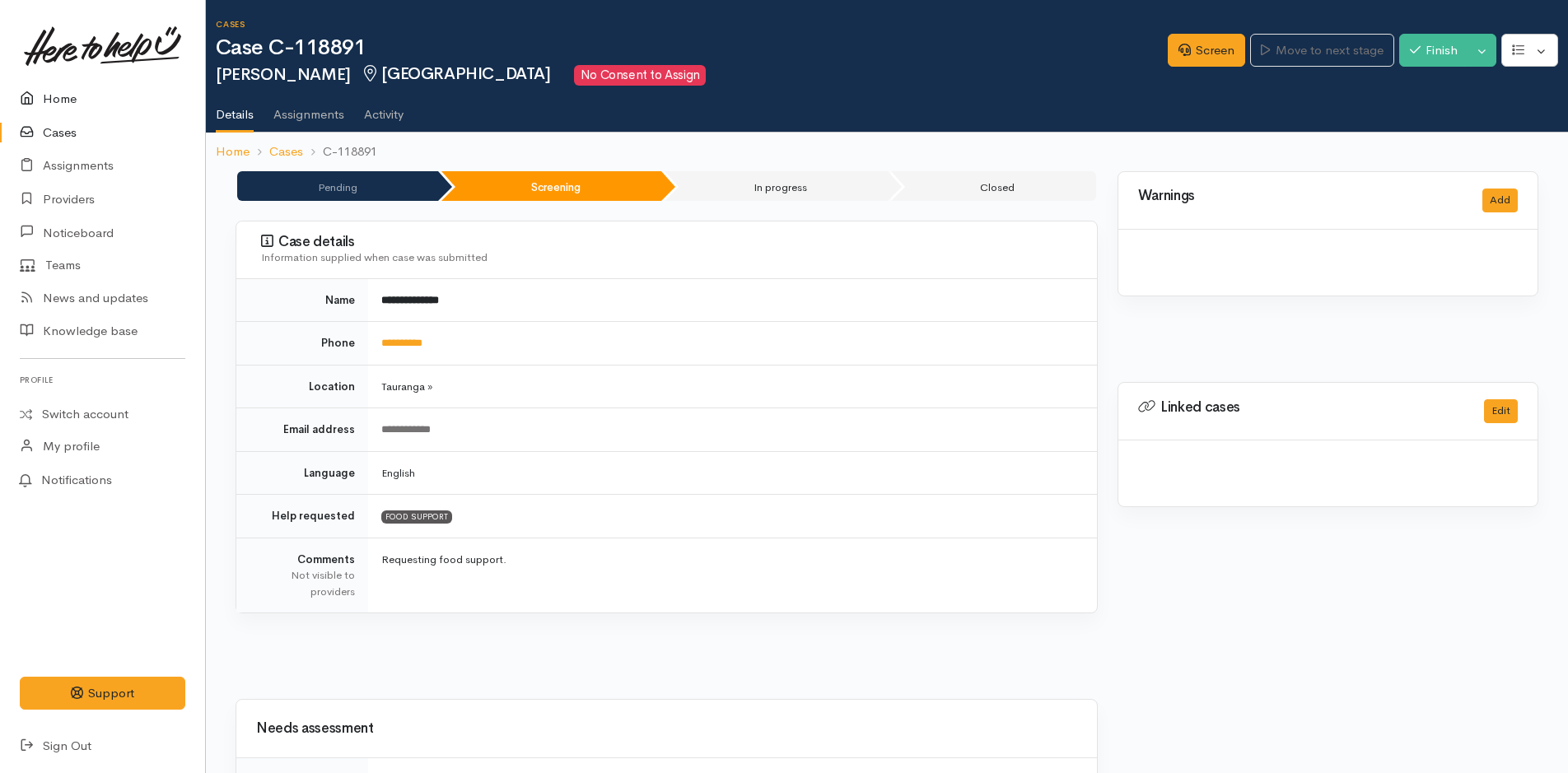
click at [55, 99] on link "Home" at bounding box center [103, 99] width 205 height 34
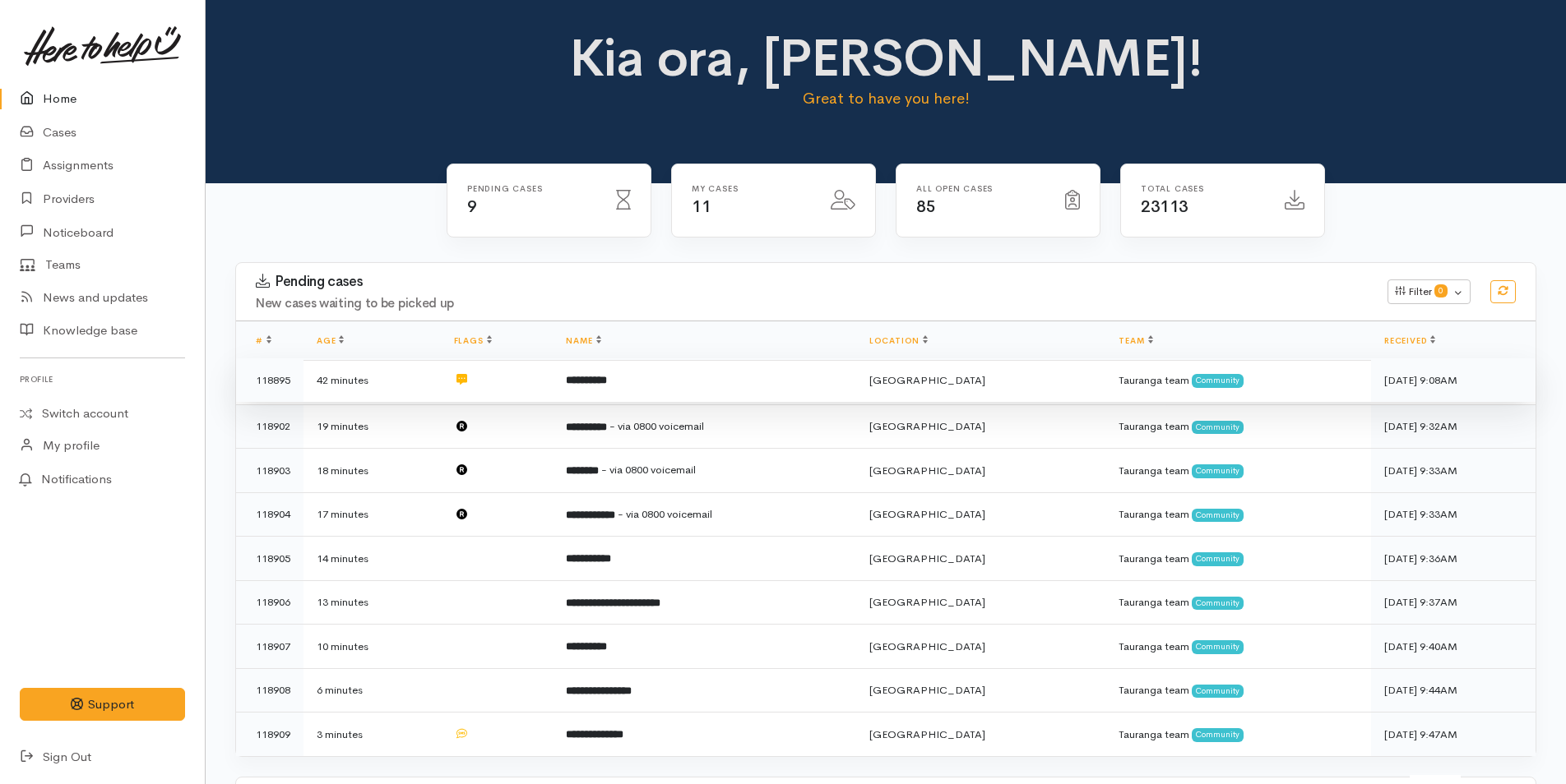
click at [607, 378] on b "**********" at bounding box center [586, 380] width 41 height 11
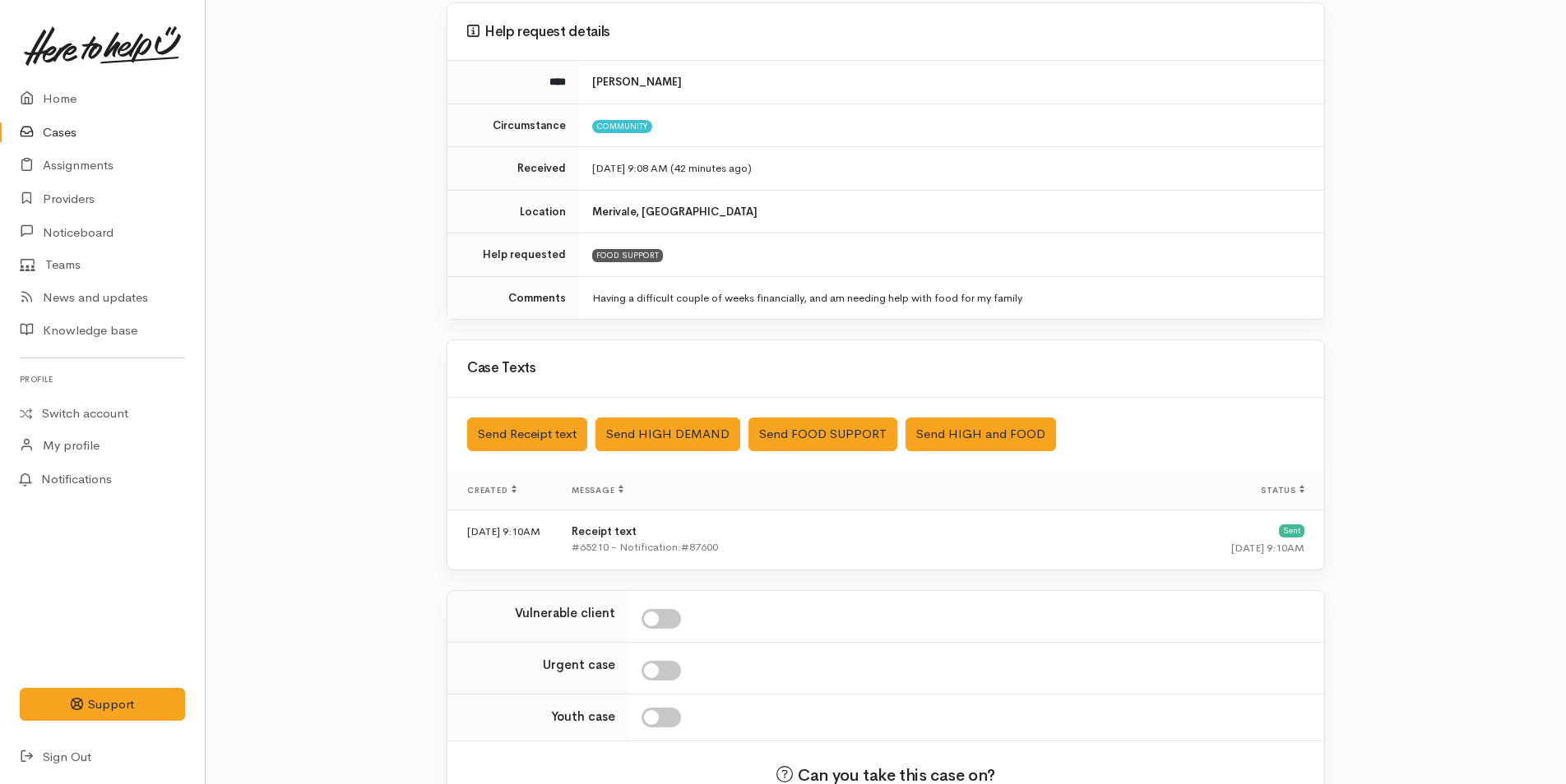
scroll to position [248, 0]
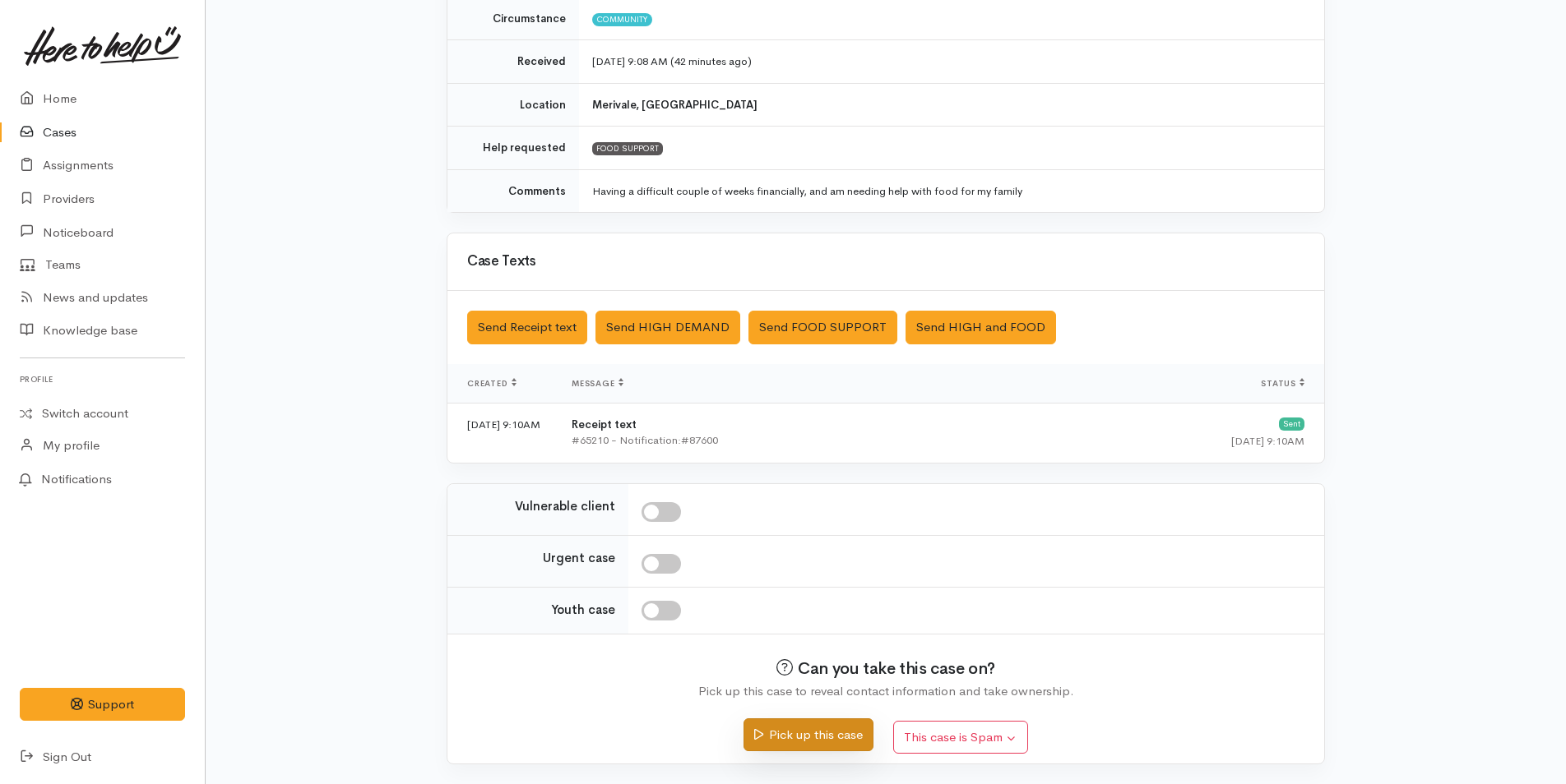
click at [793, 730] on button "Pick up this case" at bounding box center [807, 735] width 129 height 34
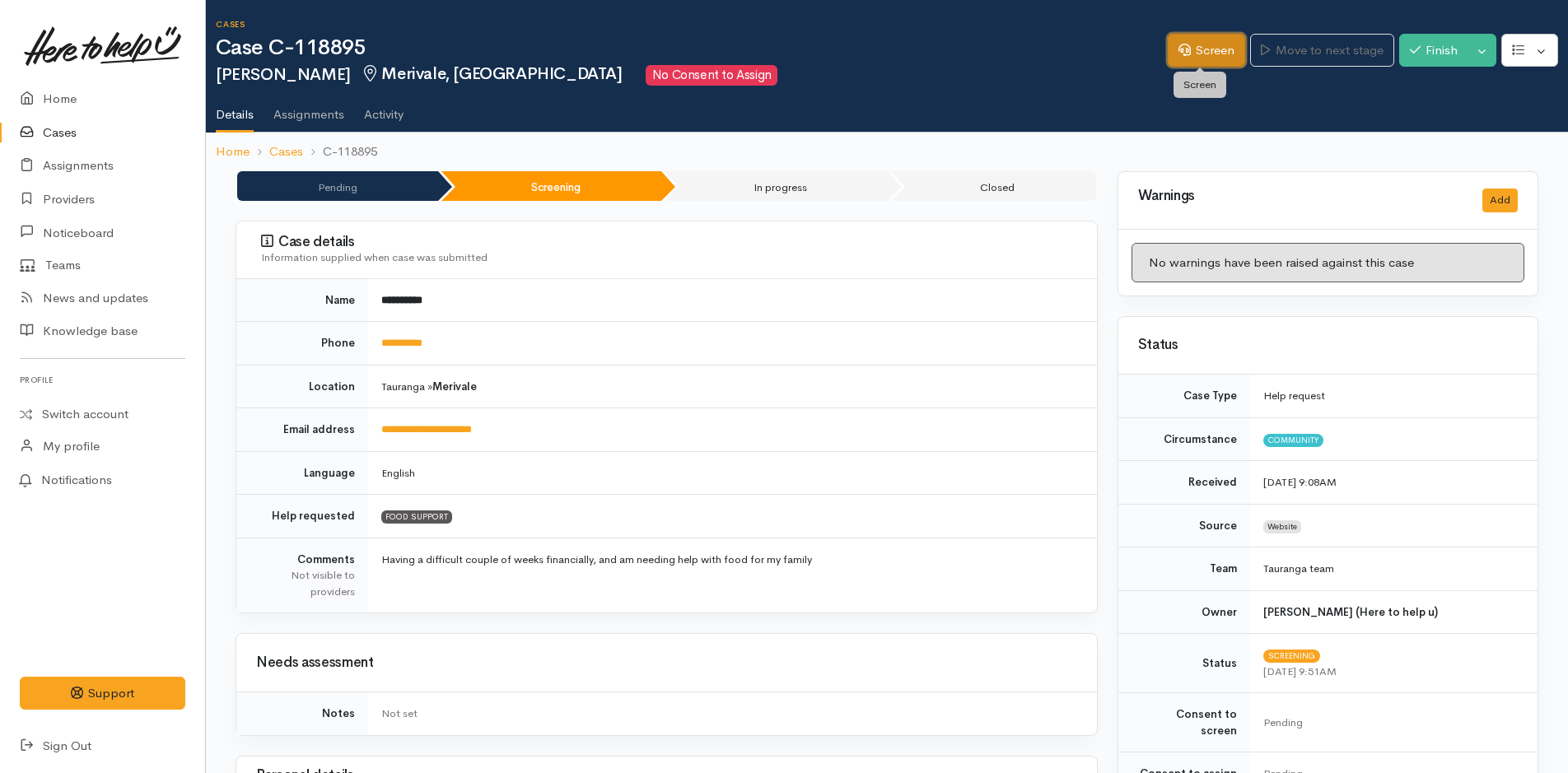
click at [1194, 49] on link "Screen" at bounding box center [1206, 50] width 78 height 34
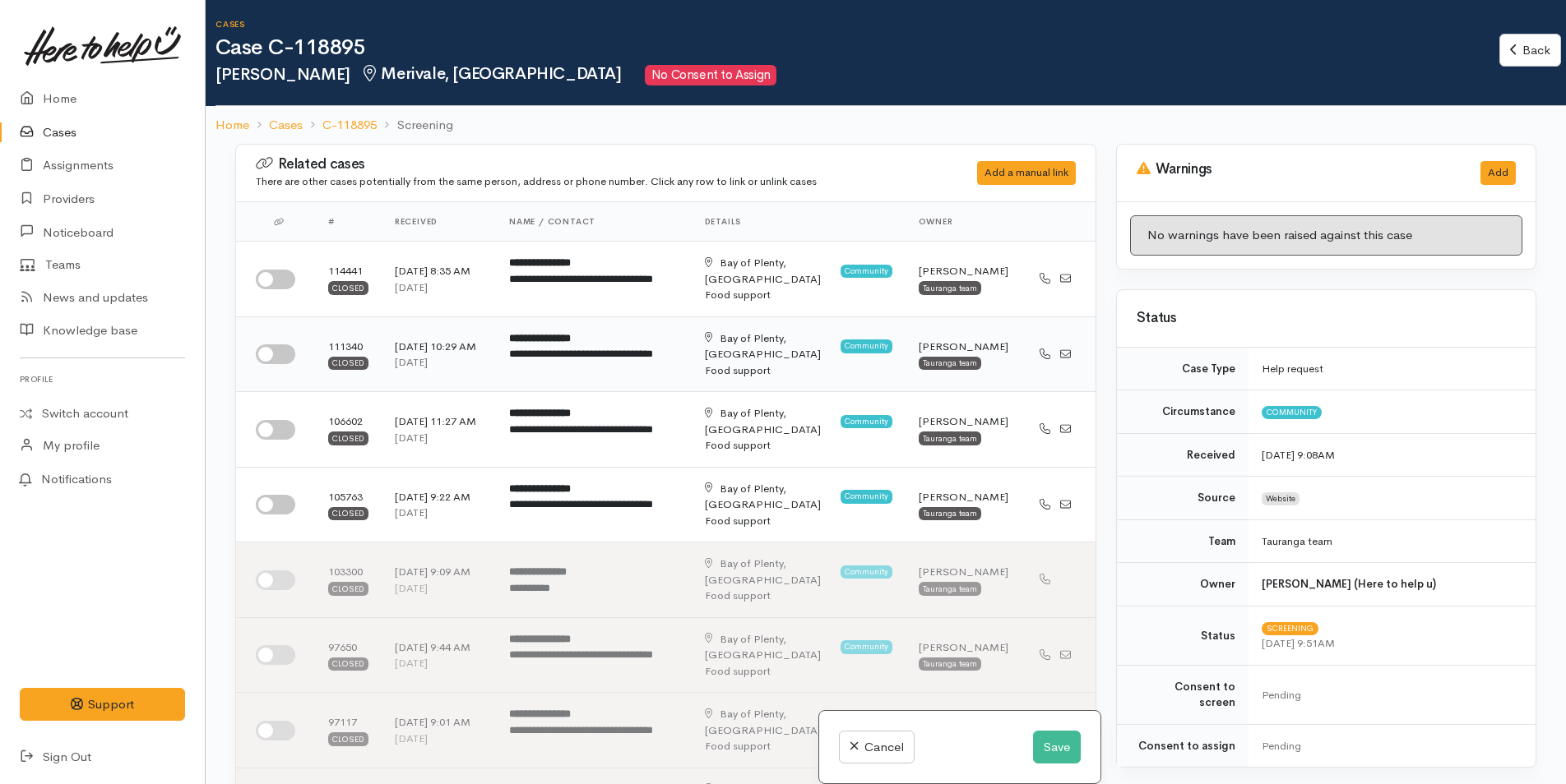
drag, startPoint x: 269, startPoint y: 274, endPoint x: 283, endPoint y: 365, distance: 92.1
click at [269, 274] on input "checkbox" at bounding box center [275, 279] width 39 height 20
checkbox input "true"
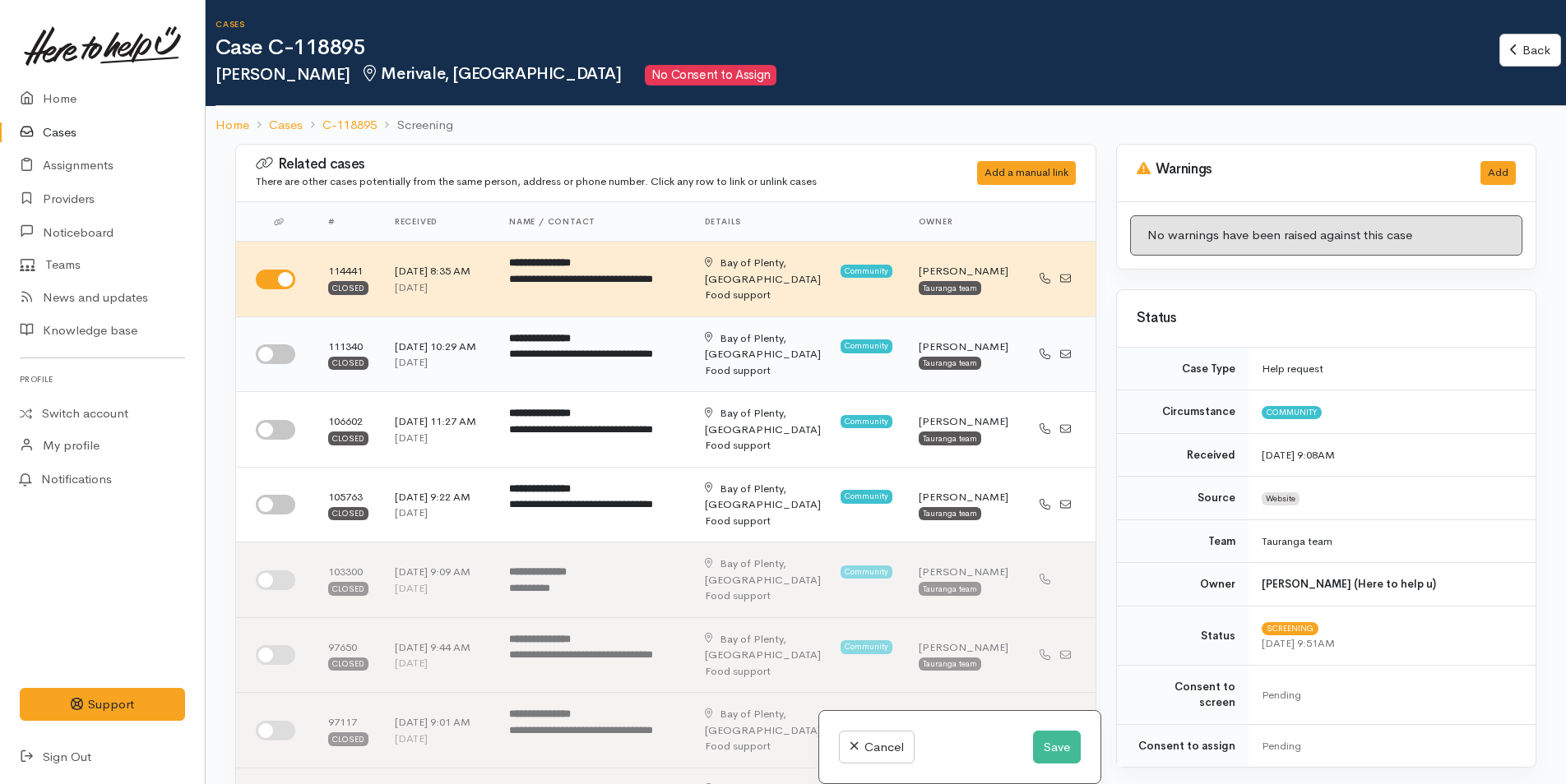
click at [278, 356] on input "checkbox" at bounding box center [275, 354] width 39 height 20
checkbox input "true"
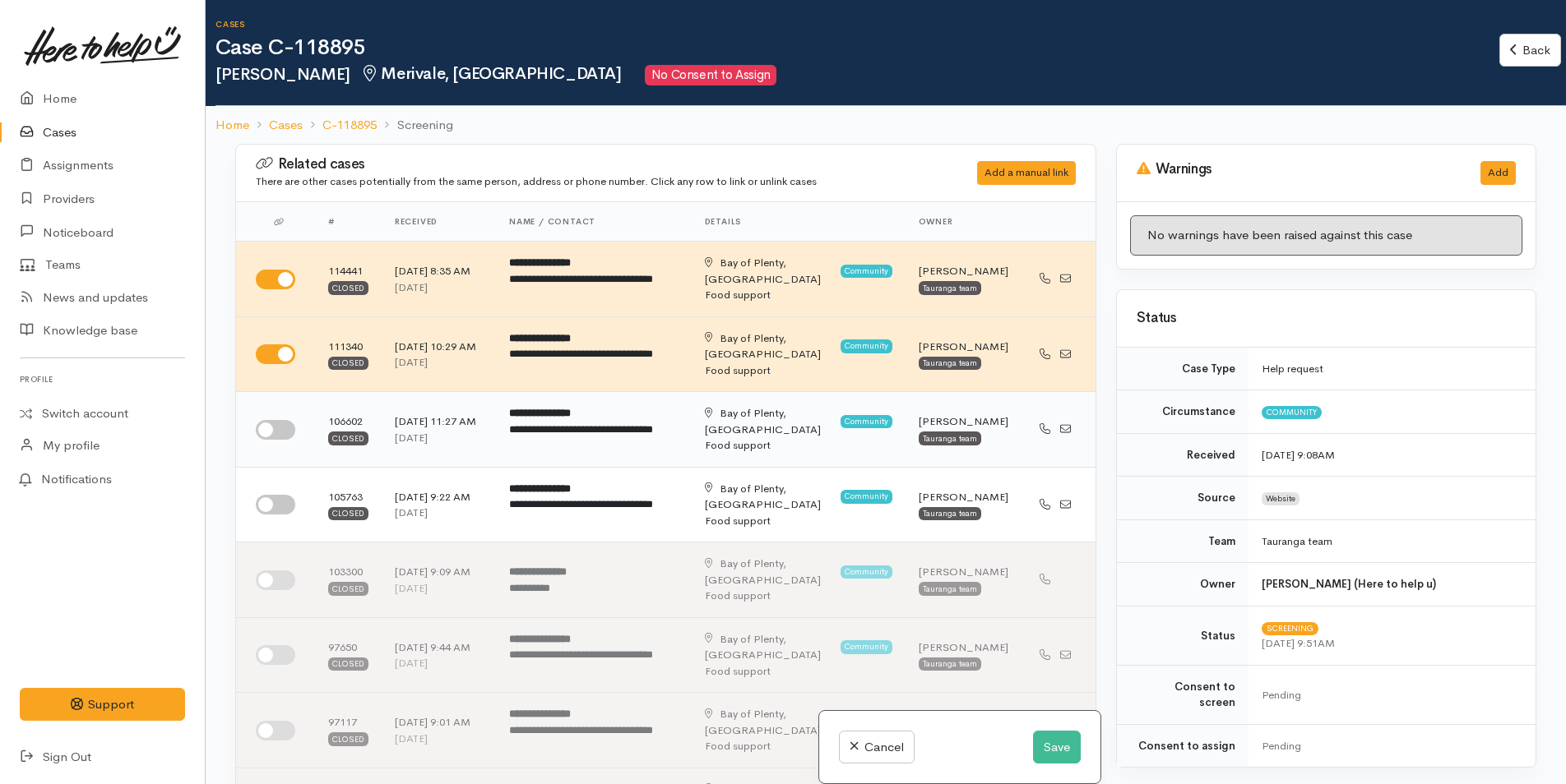
click at [277, 431] on input "checkbox" at bounding box center [275, 429] width 39 height 20
checkbox input "true"
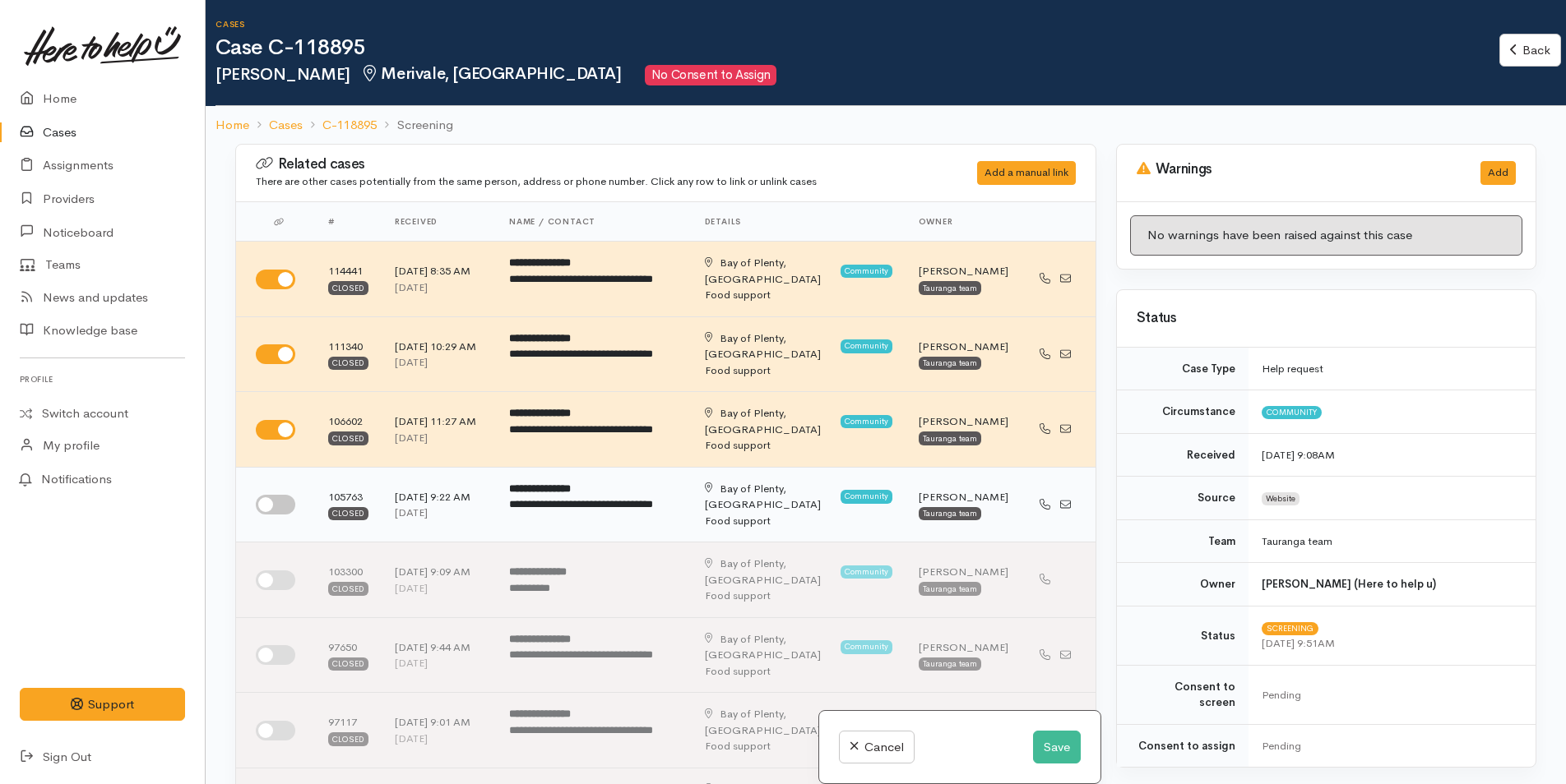
click at [279, 499] on input "checkbox" at bounding box center [275, 504] width 39 height 20
checkbox input "true"
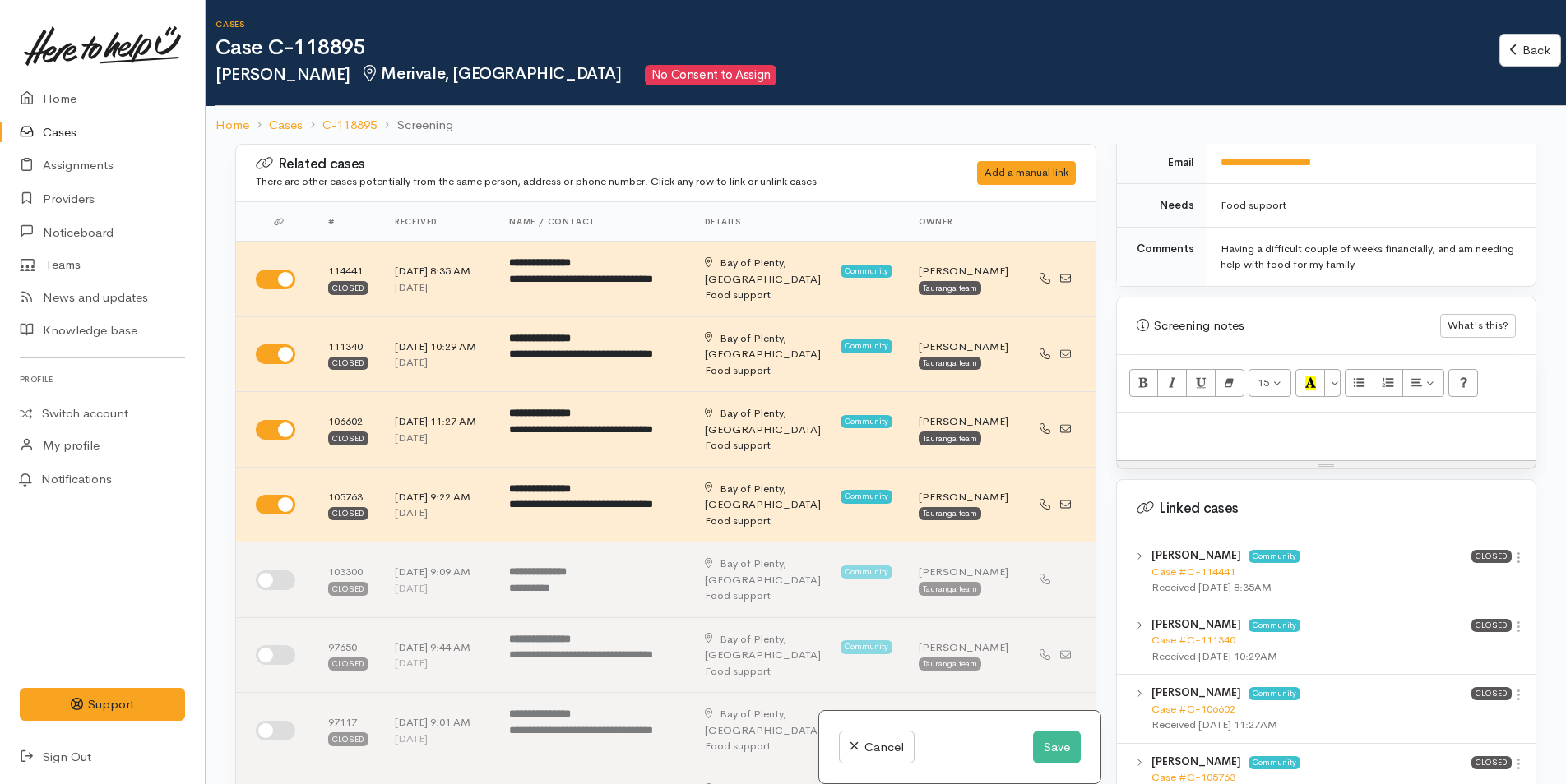
scroll to position [986, 0]
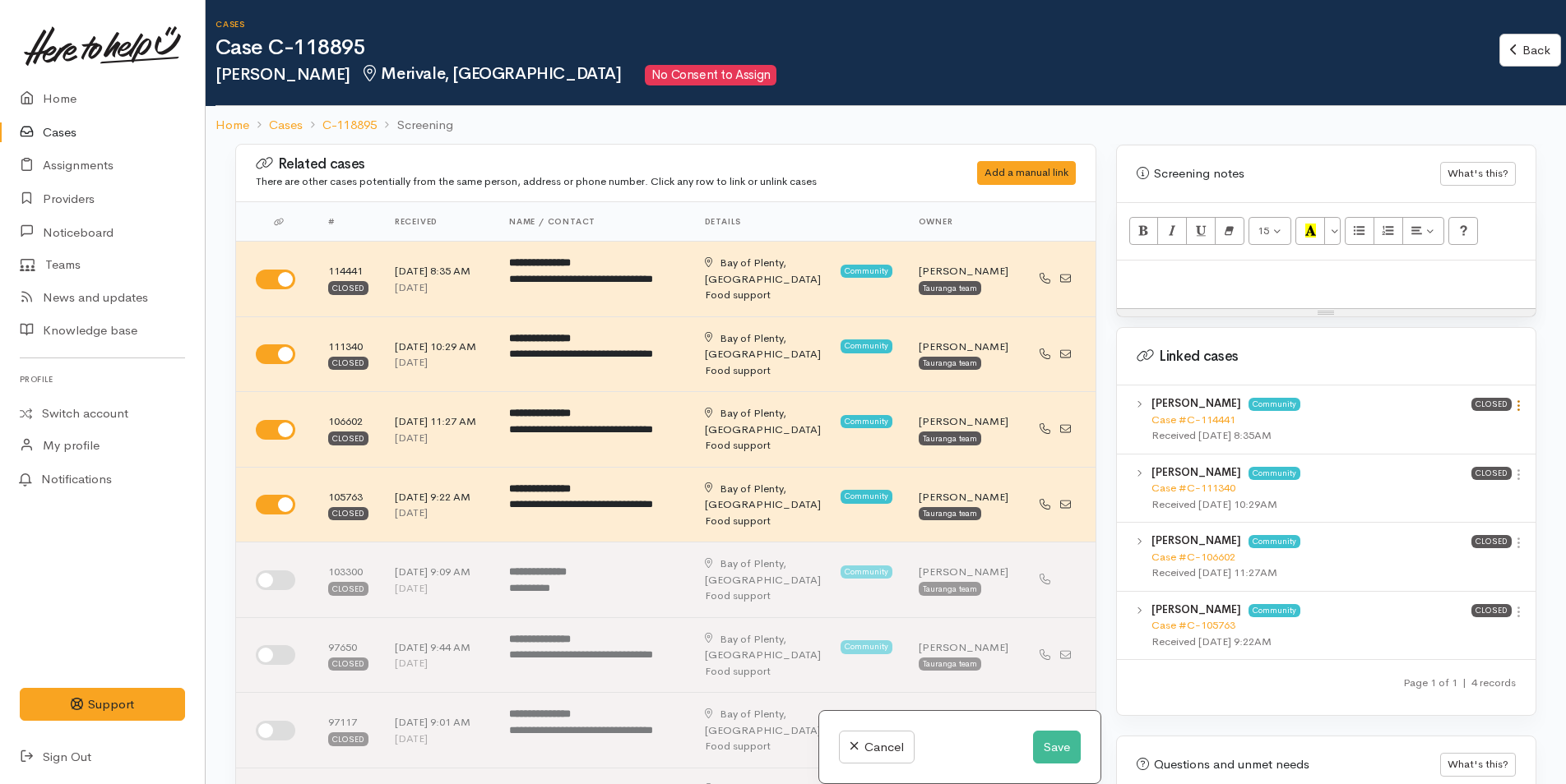
click at [1516, 399] on icon at bounding box center [1518, 405] width 14 height 14
click at [1454, 425] on link "View case" at bounding box center [1459, 437] width 129 height 26
click at [1162, 268] on p at bounding box center [1325, 278] width 402 height 19
paste div
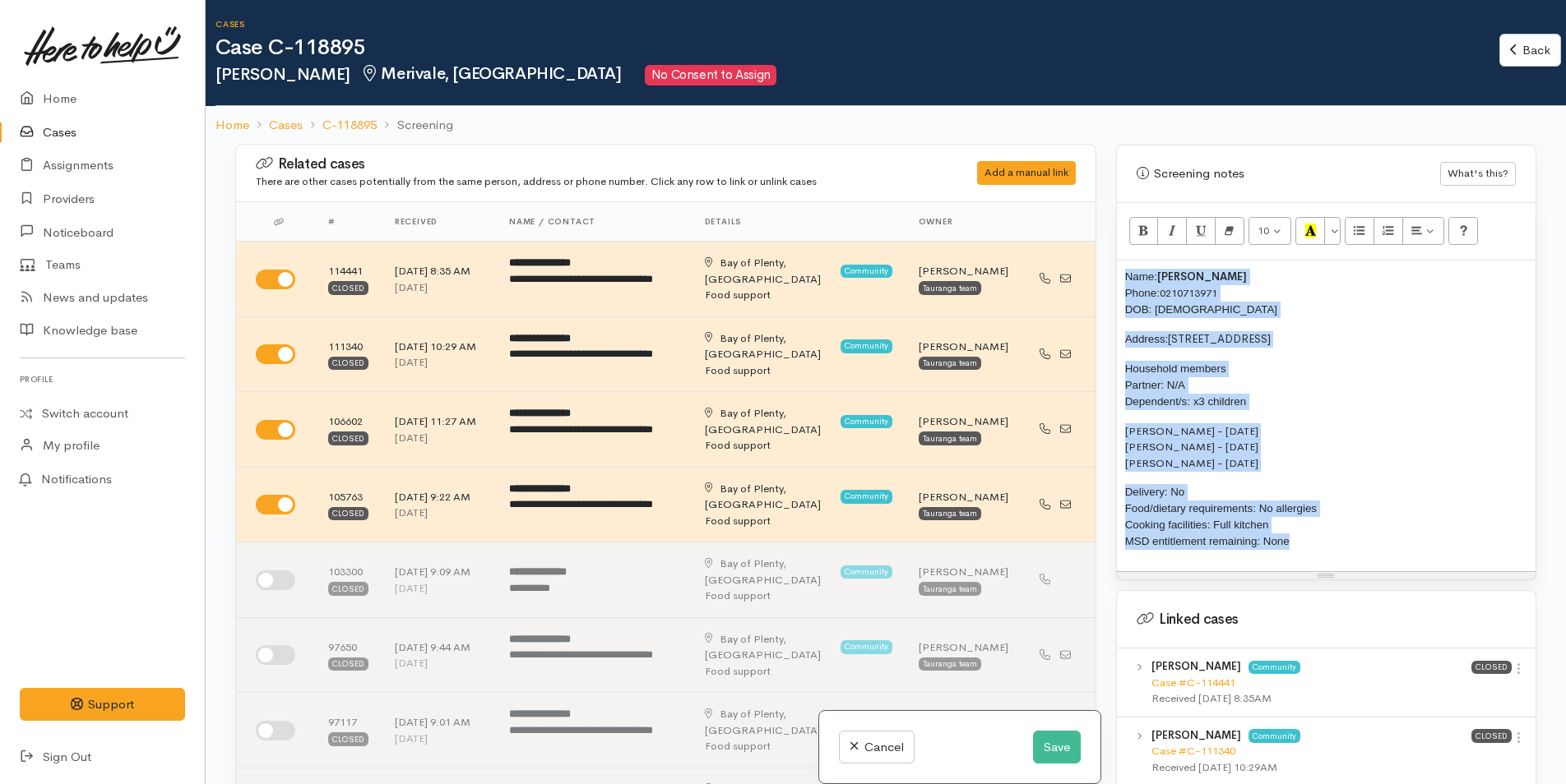
drag, startPoint x: 1151, startPoint y: 377, endPoint x: 1189, endPoint y: 251, distance: 131.6
click at [1079, 249] on div "Related cases There are other cases potentially from the same person, address o…" at bounding box center [885, 536] width 1321 height 784
click at [1335, 217] on button "More Color" at bounding box center [1332, 230] width 16 height 28
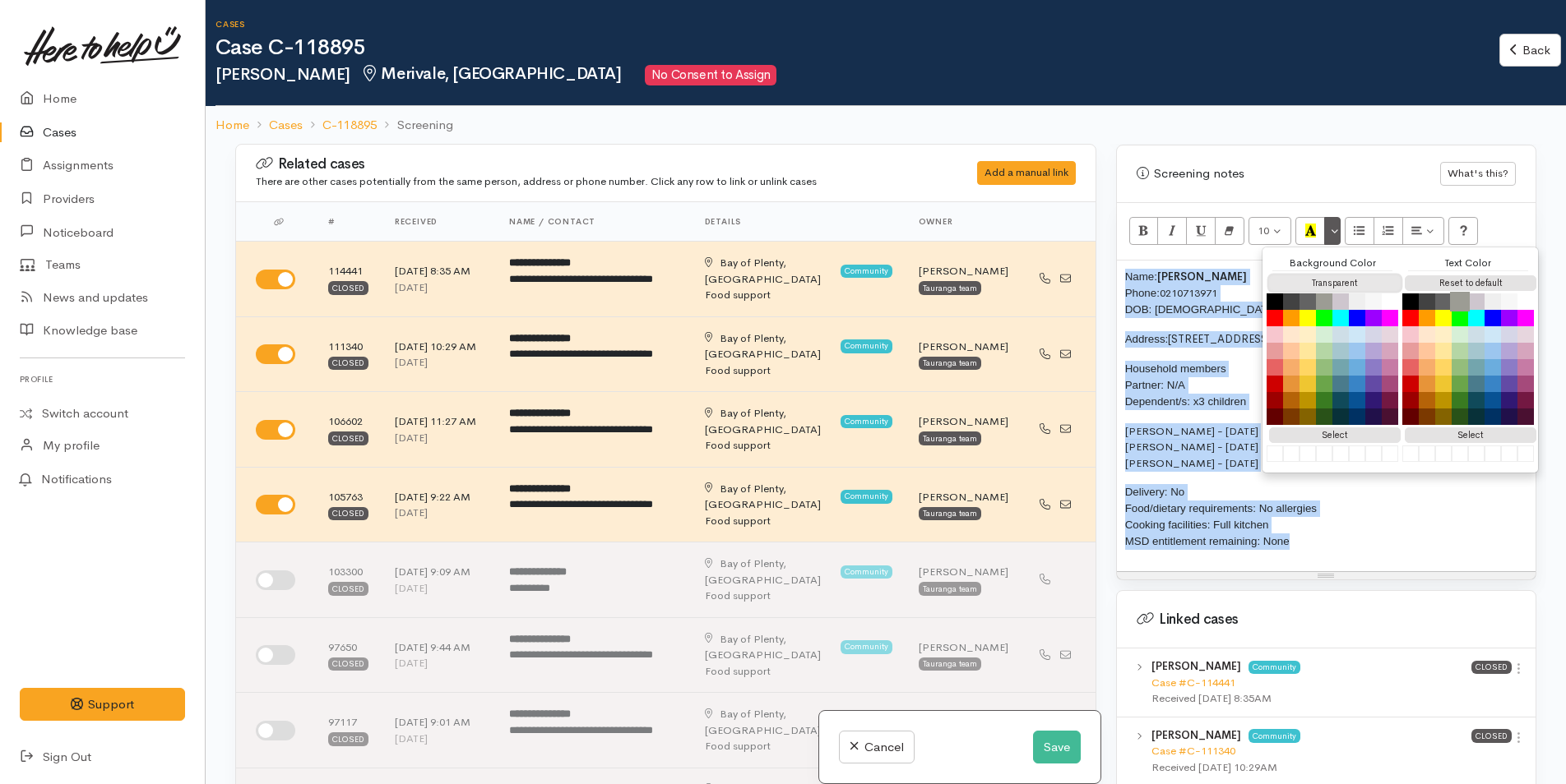
drag, startPoint x: 1335, startPoint y: 268, endPoint x: 1460, endPoint y: 283, distance: 125.9
click at [1335, 275] on button "Transparent" at bounding box center [1334, 283] width 131 height 15
click at [1458, 275] on button "Reset to default" at bounding box center [1470, 283] width 131 height 15
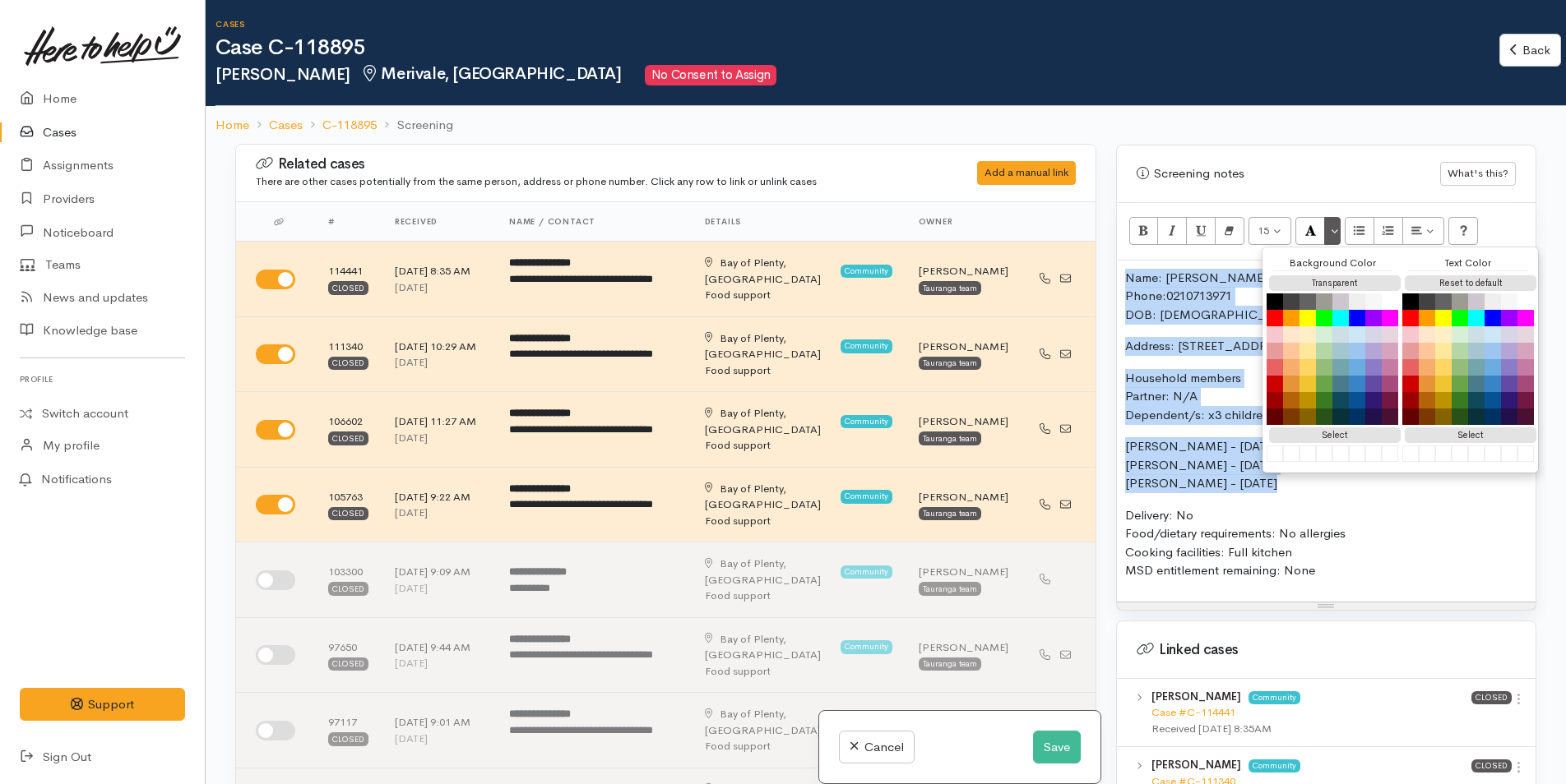
click at [1127, 268] on p "Name: Samantha Wright Phone: 0210713971 DOB: 08/03/1991" at bounding box center [1325, 296] width 402 height 56
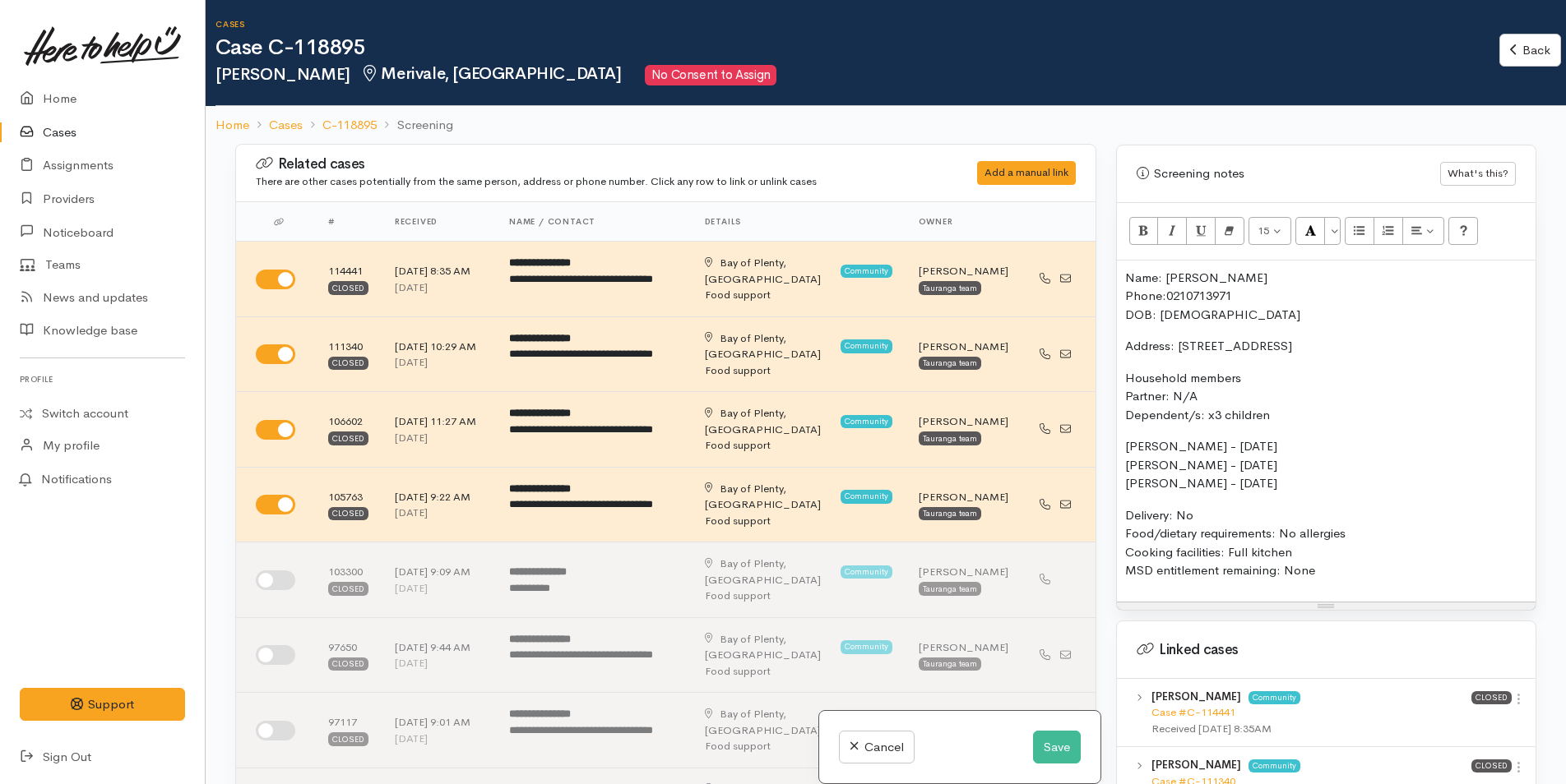
drag, startPoint x: 1268, startPoint y: 259, endPoint x: 1117, endPoint y: 253, distance: 151.1
click at [1117, 261] on div "Name: Samantha Wright Phone: 0210713971 DOB: 08/03/1991 Address: 16C Surrey Gro…" at bounding box center [1326, 431] width 419 height 341
click at [1134, 217] on button "Bold (CTRL+B)" at bounding box center [1143, 230] width 30 height 28
click at [1123, 261] on div "Name: Samantha Wright Phone: 0210713971 DOB: 08/03/1991 Address: 16C Surrey Gro…" at bounding box center [1326, 431] width 419 height 341
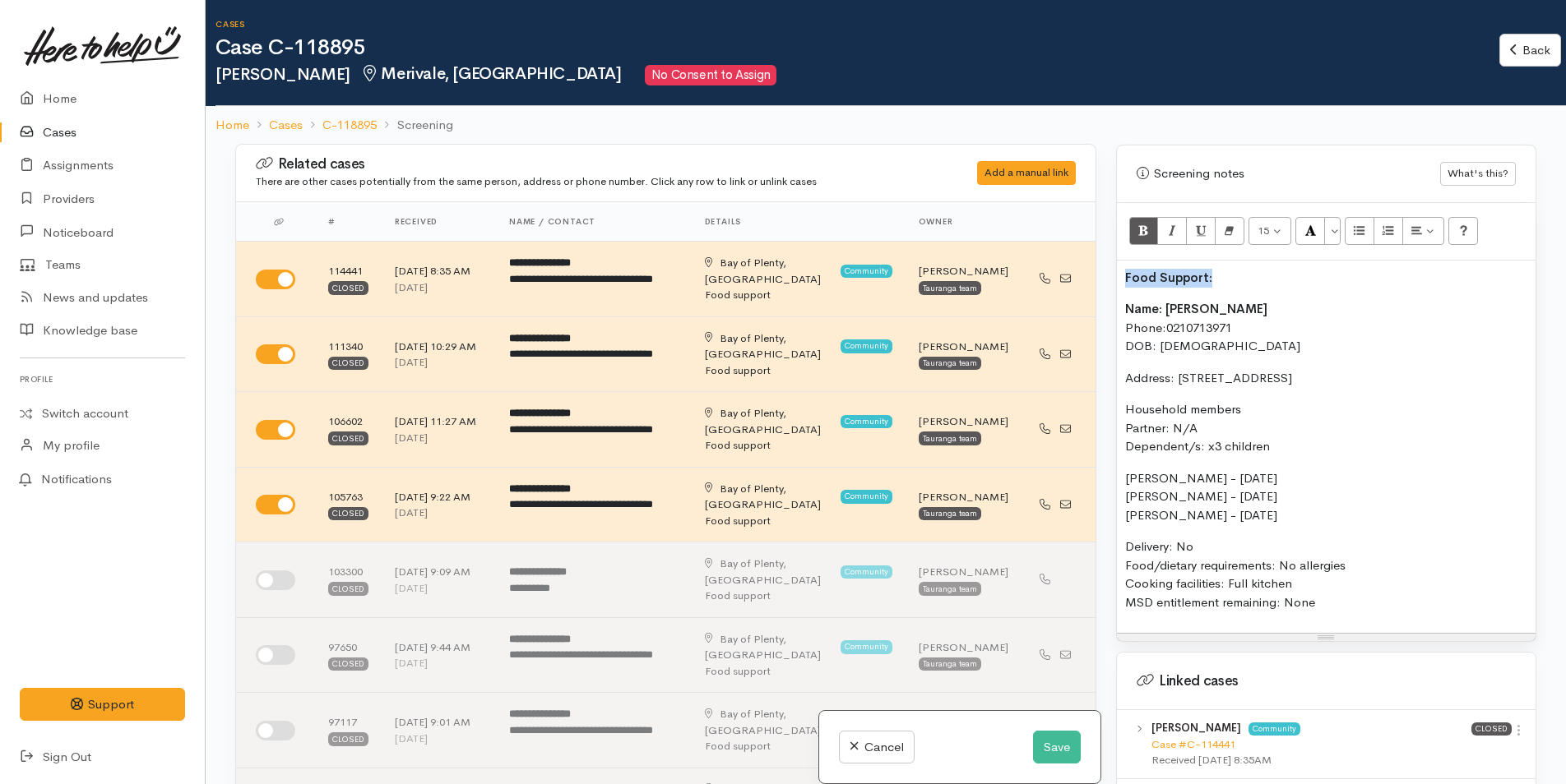
drag, startPoint x: 1245, startPoint y: 257, endPoint x: 1104, endPoint y: 254, distance: 141.0
click at [1091, 259] on div "Related cases There are other cases potentially from the same person, address o…" at bounding box center [885, 536] width 1321 height 784
click at [1334, 217] on button "More Color" at bounding box center [1332, 230] width 16 height 28
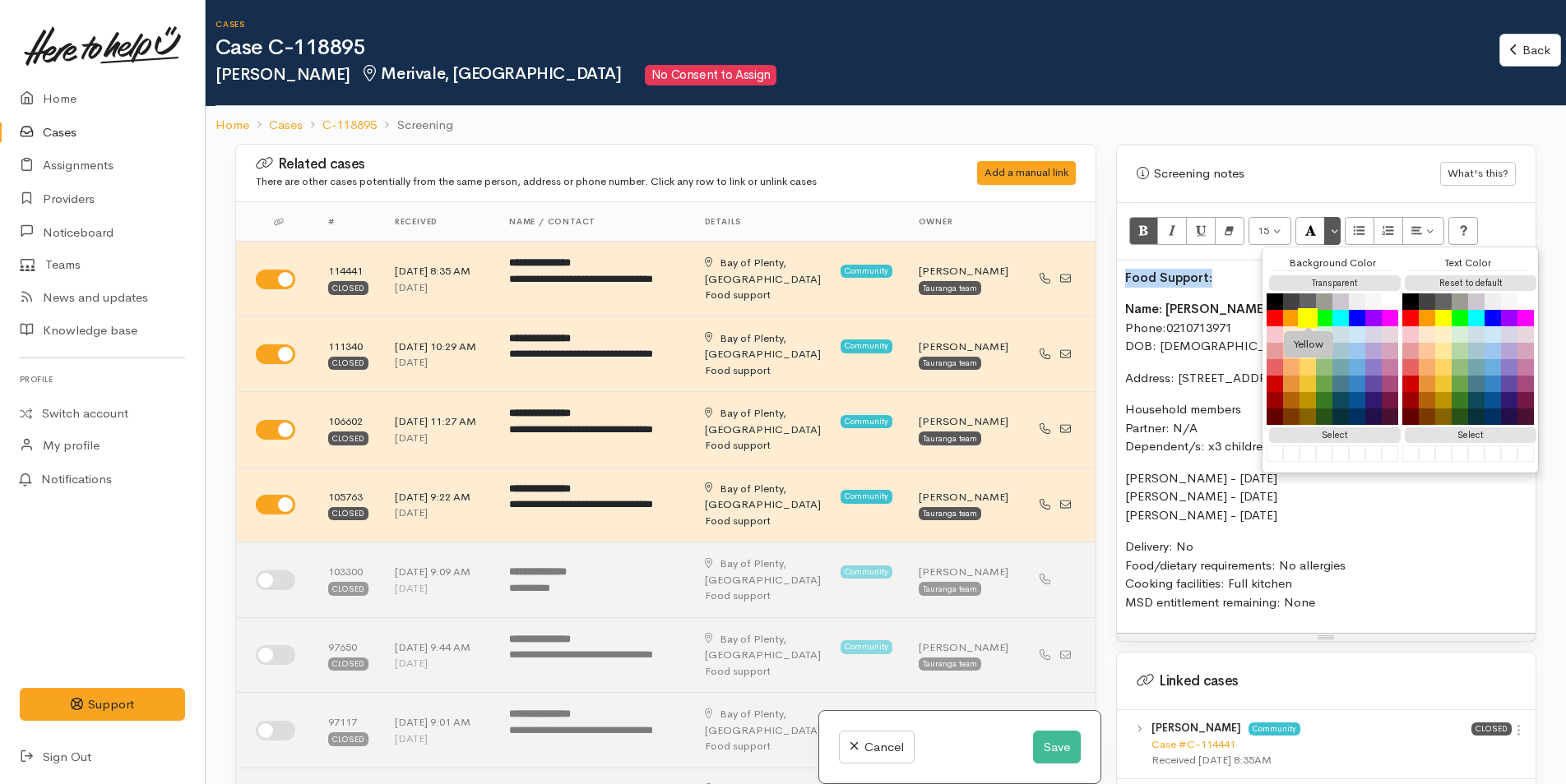
click at [1306, 309] on button "Yellow" at bounding box center [1307, 318] width 20 height 20
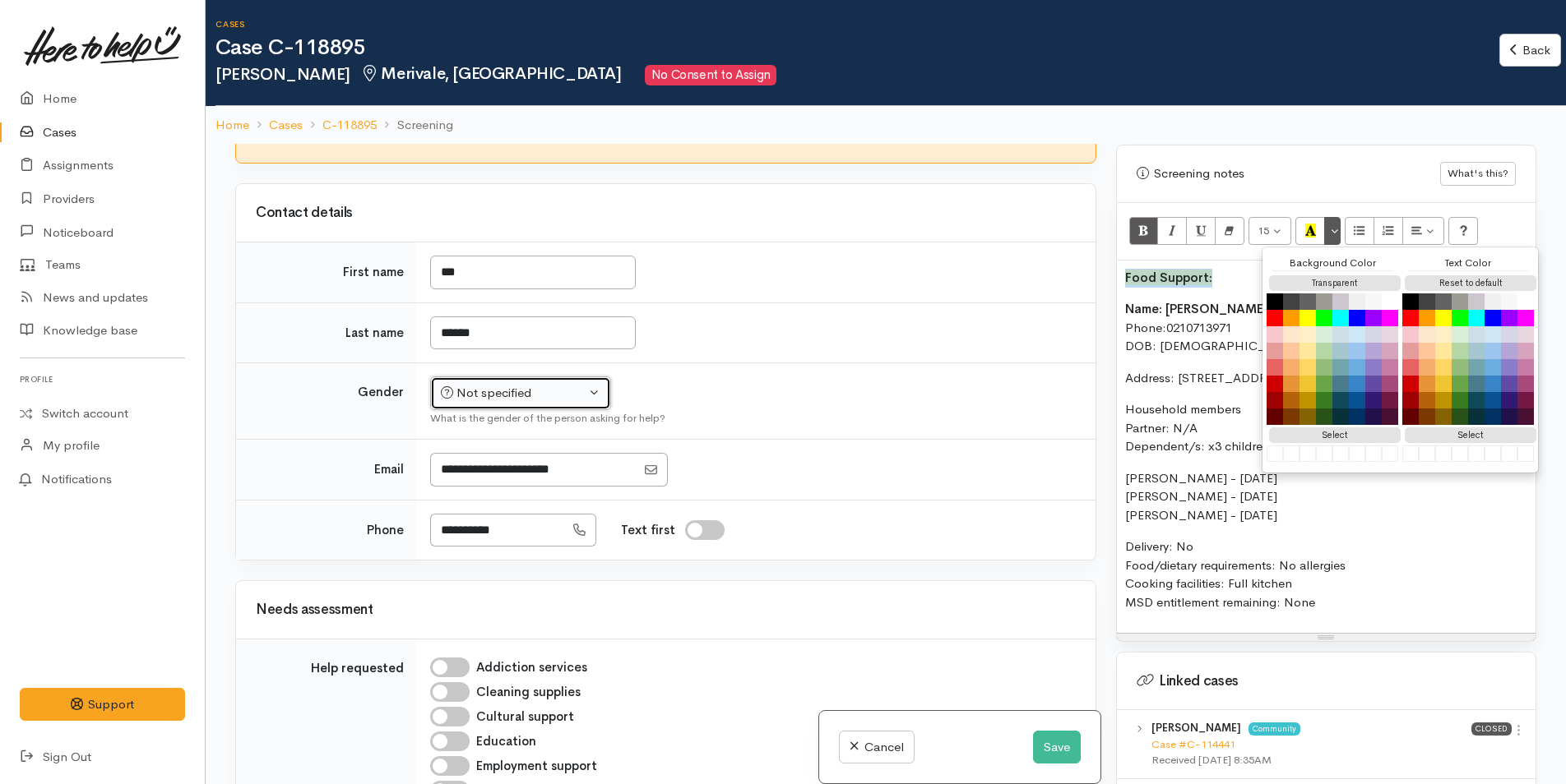
click at [491, 396] on div "Not specified" at bounding box center [513, 393] width 145 height 19
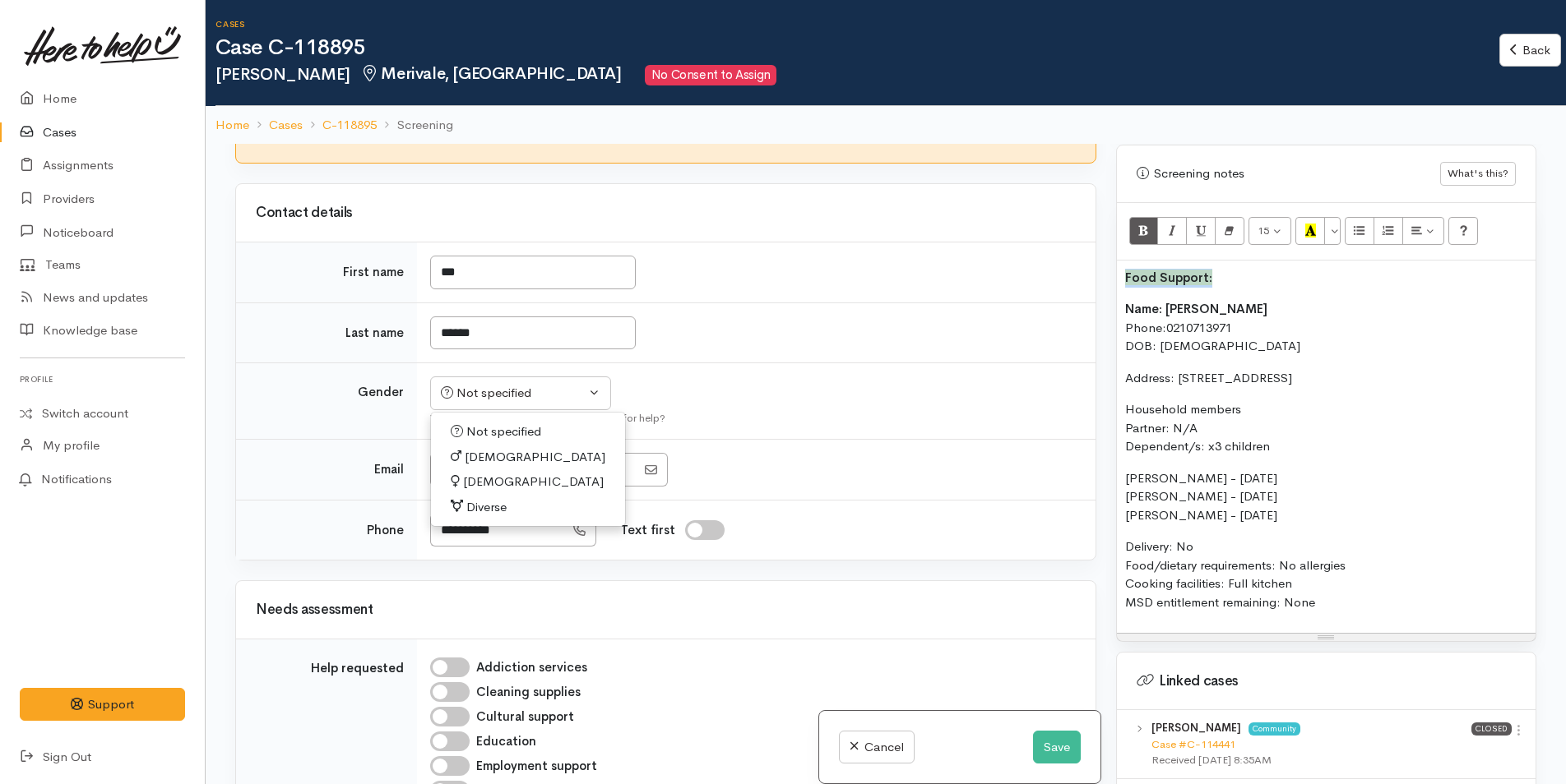
click at [485, 486] on span "Female" at bounding box center [533, 482] width 141 height 19
select select "Female"
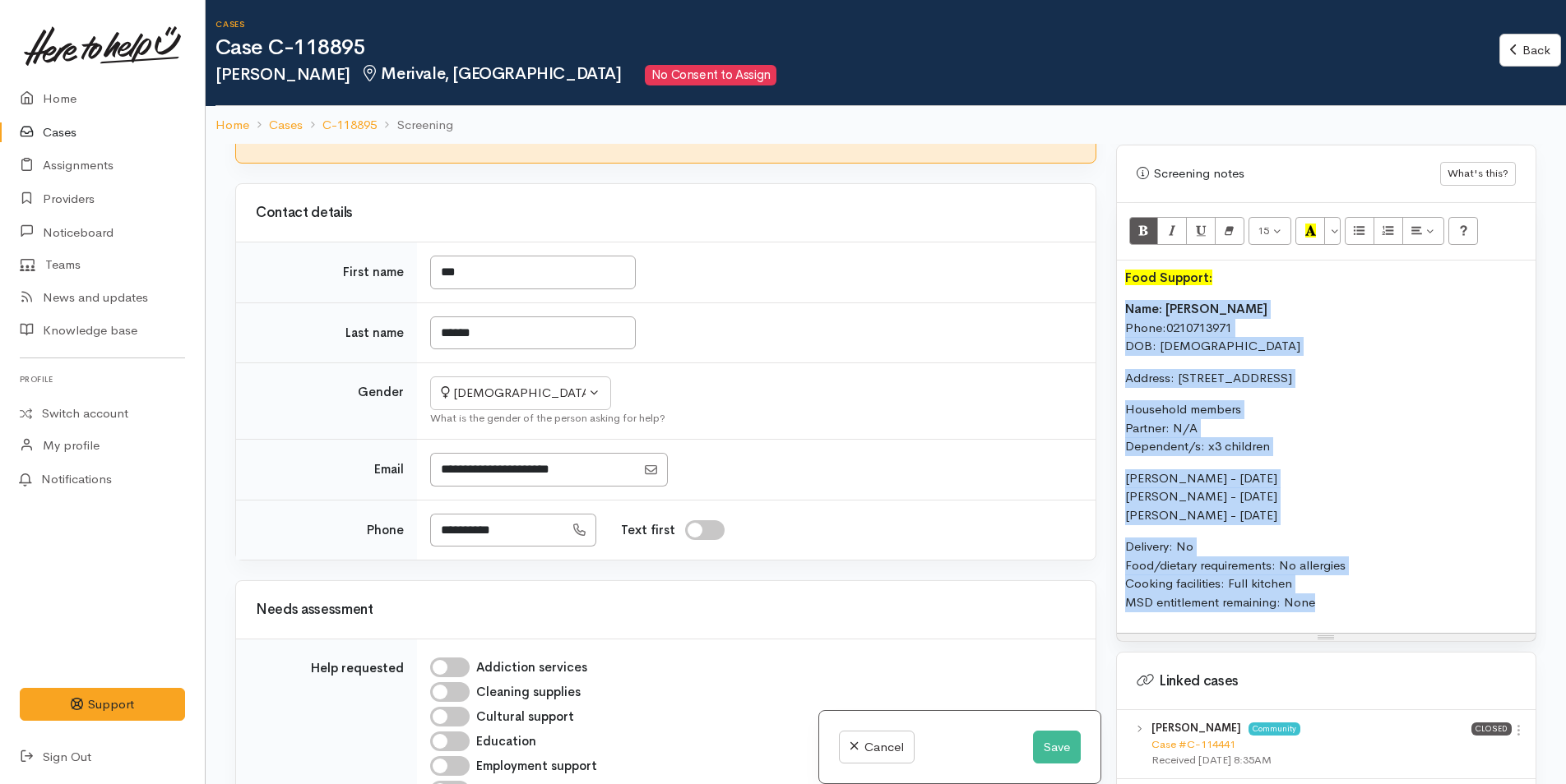
drag, startPoint x: 1190, startPoint y: 510, endPoint x: 1117, endPoint y: 285, distance: 236.5
click at [1117, 285] on div "Food Support: Name: Samantha Wright Phone: 0210713971 DOB: 08/03/1991 Address: …" at bounding box center [1326, 447] width 419 height 373
copy div "Name: Samantha Wright Phone: 0210713971 DOB: 08/03/1991 Address: 16C Surrey Gro…"
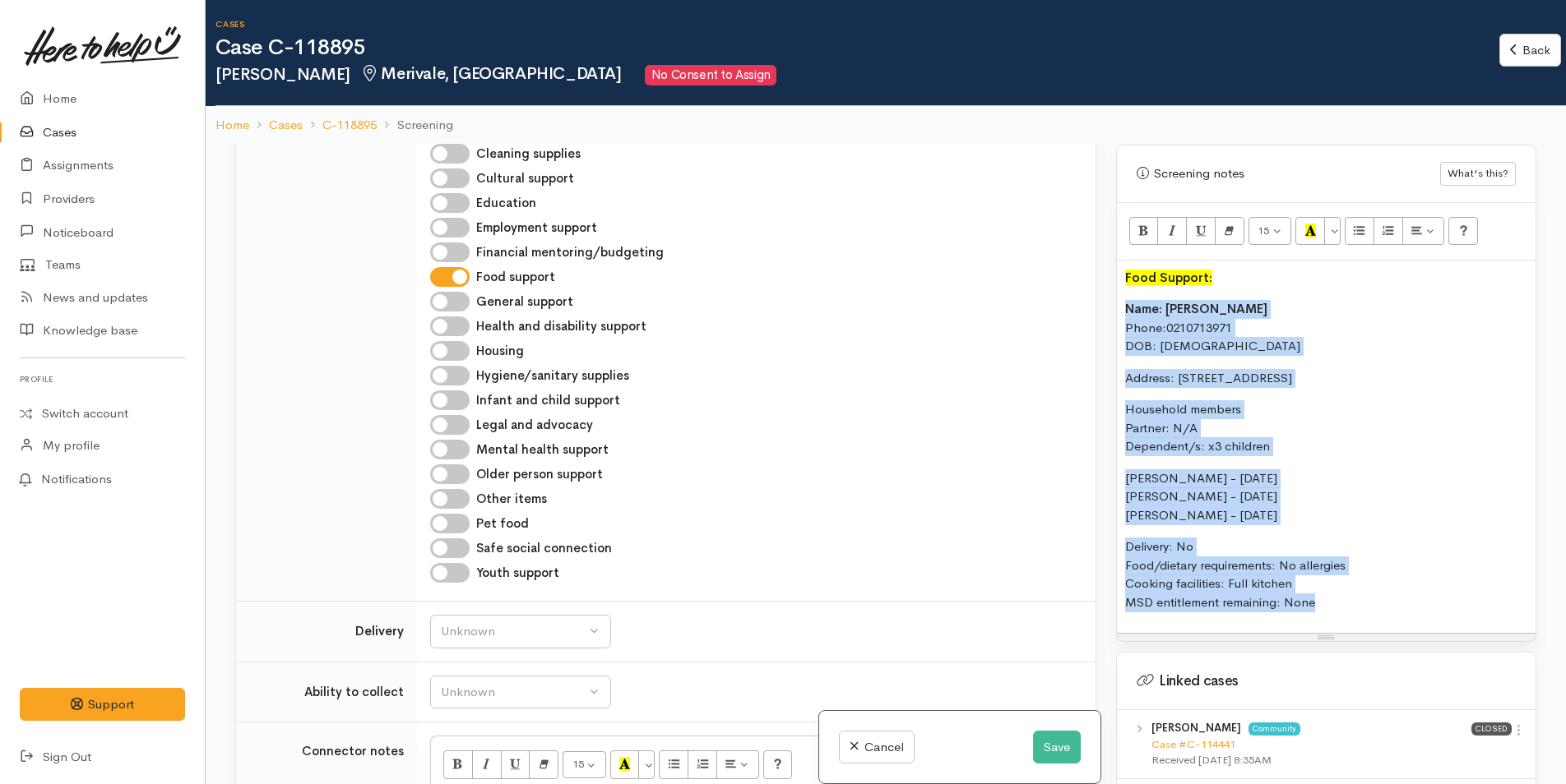
scroll to position [1644, 0]
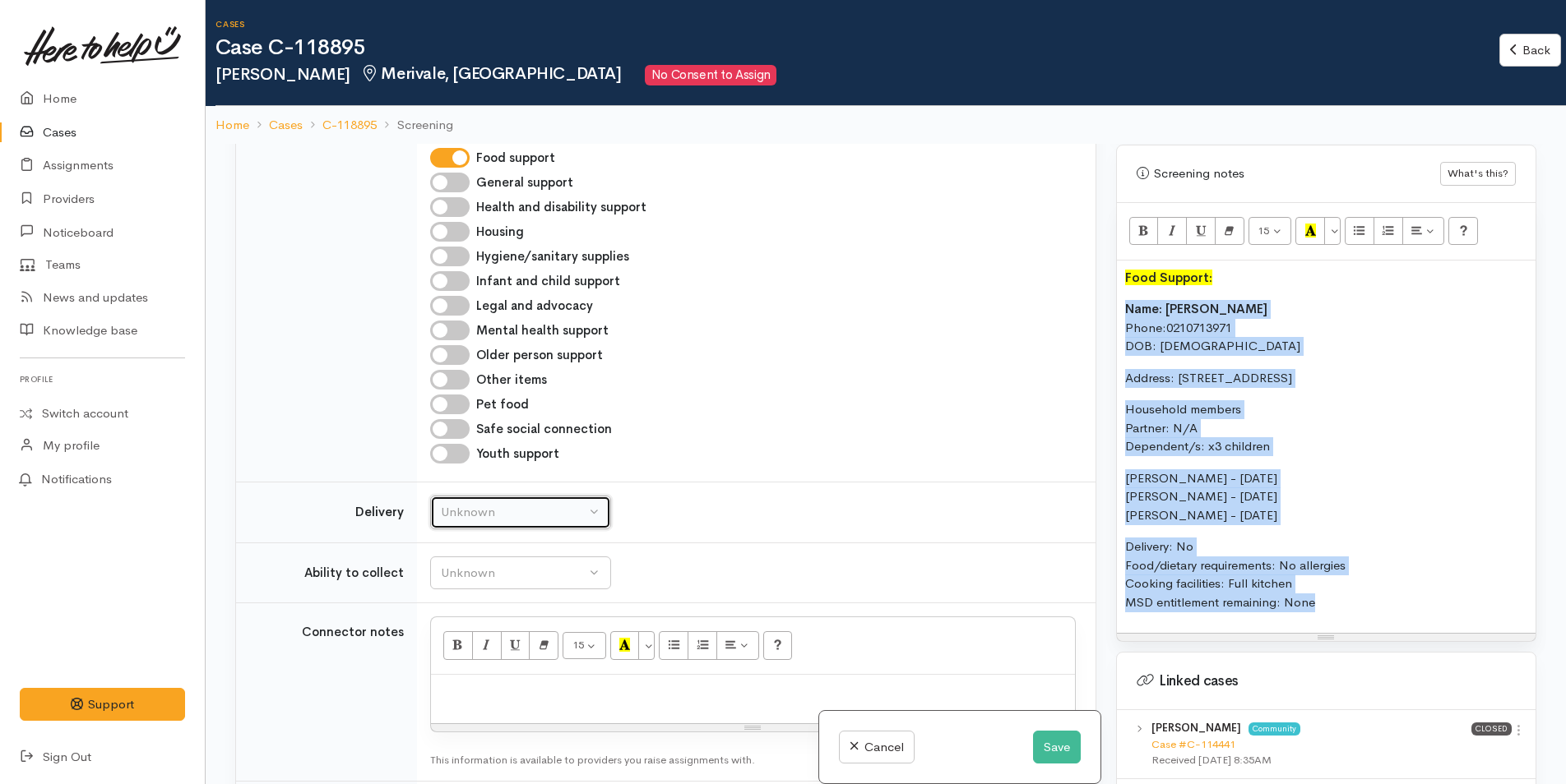
click at [466, 506] on div "Unknown" at bounding box center [513, 513] width 145 height 19
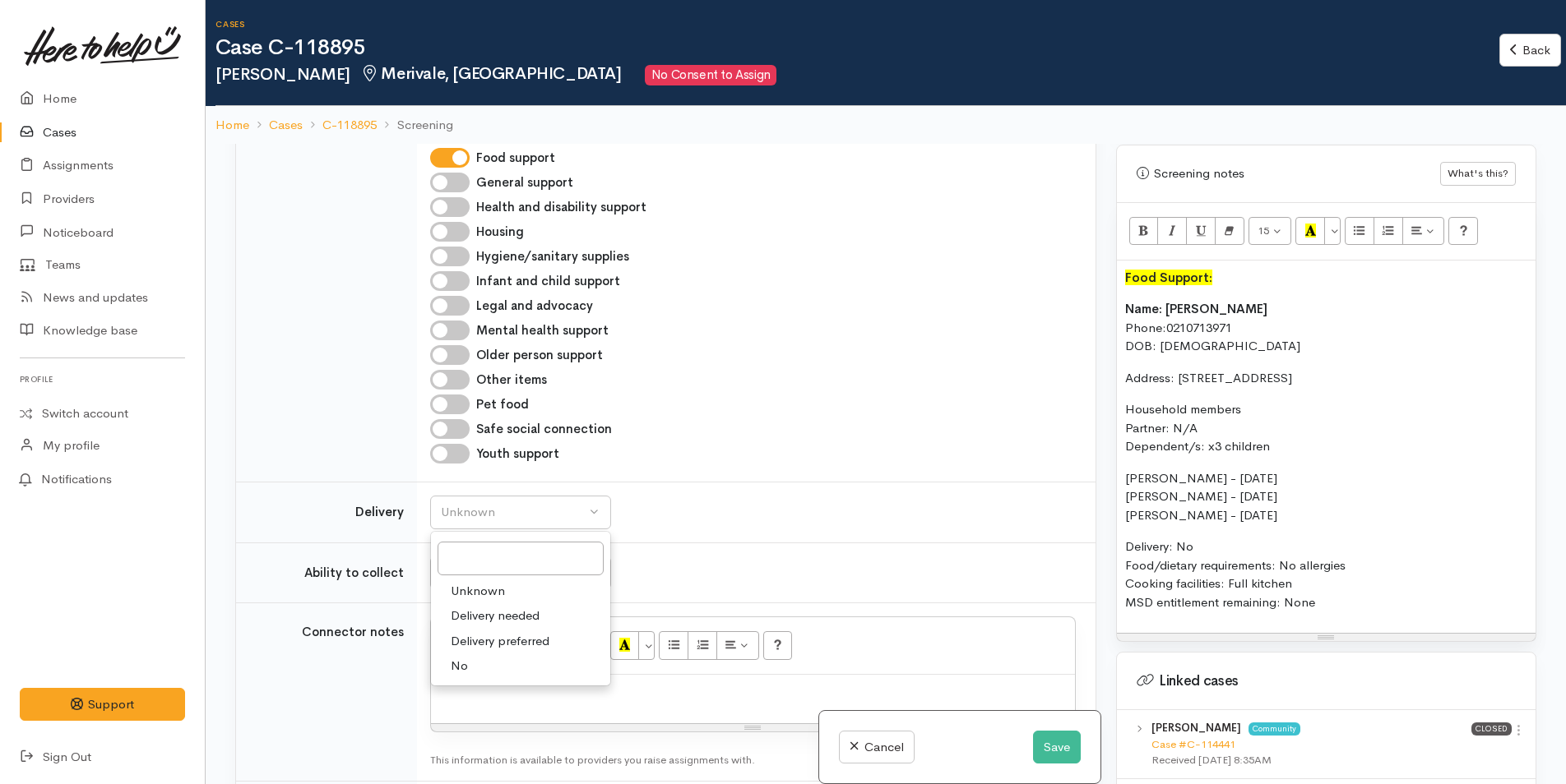
click at [488, 662] on link "No" at bounding box center [520, 666] width 179 height 26
select select "1"
click at [469, 580] on div "Unknown" at bounding box center [513, 573] width 145 height 19
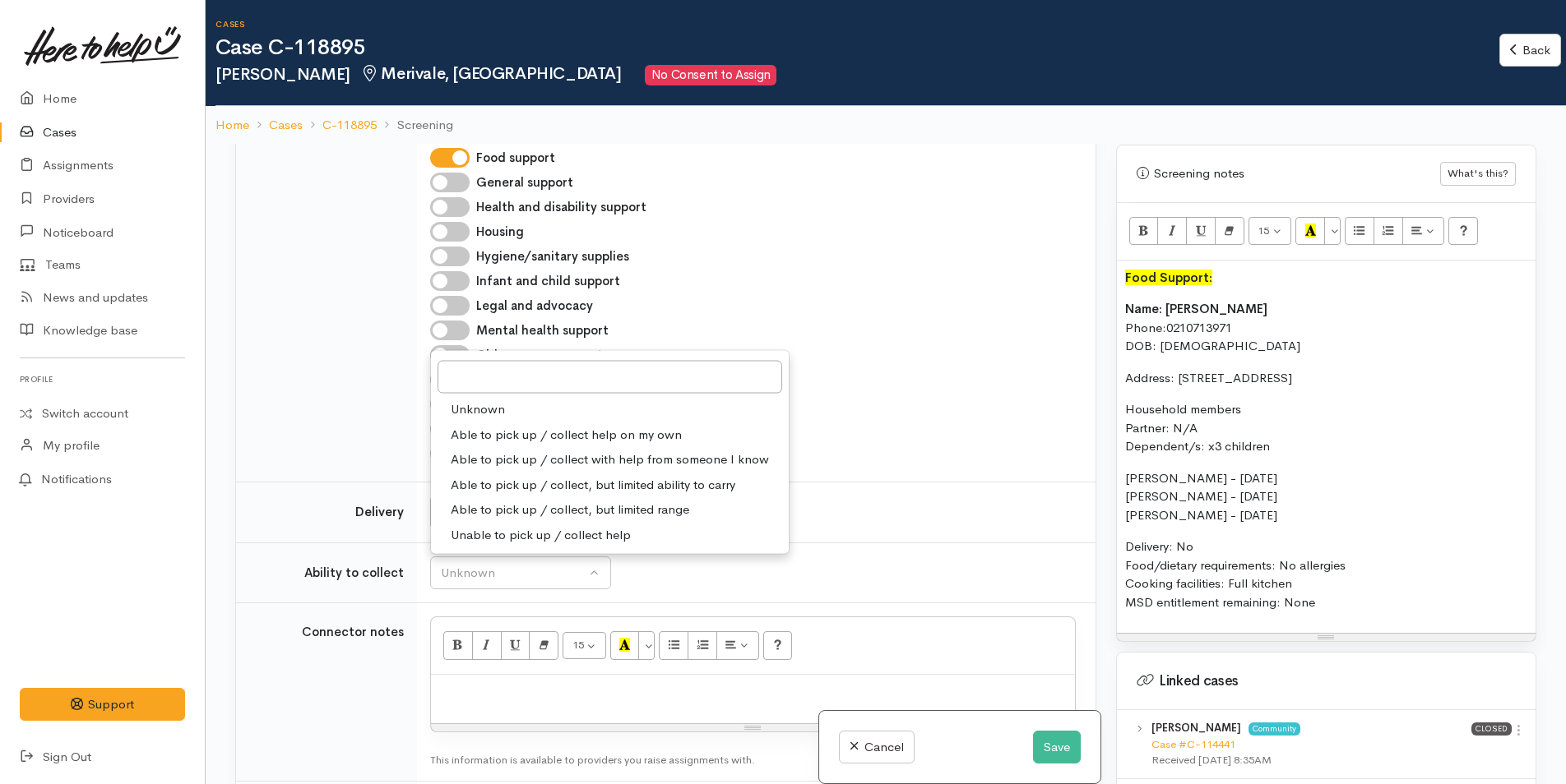
click at [517, 433] on span "Able to pick up / collect help on my own" at bounding box center [566, 434] width 231 height 19
select select "2"
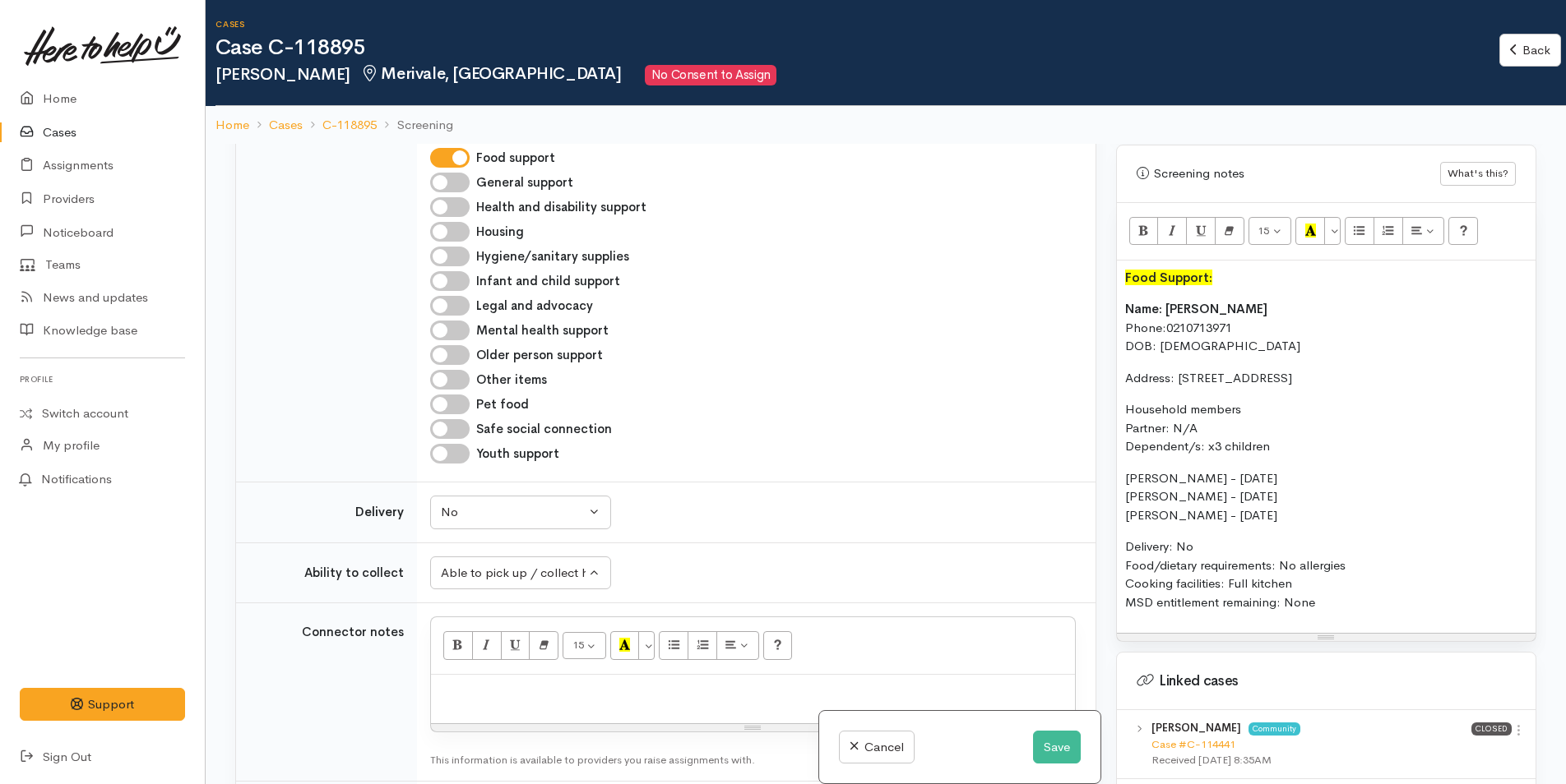
click at [469, 684] on p at bounding box center [753, 693] width 627 height 19
paste div
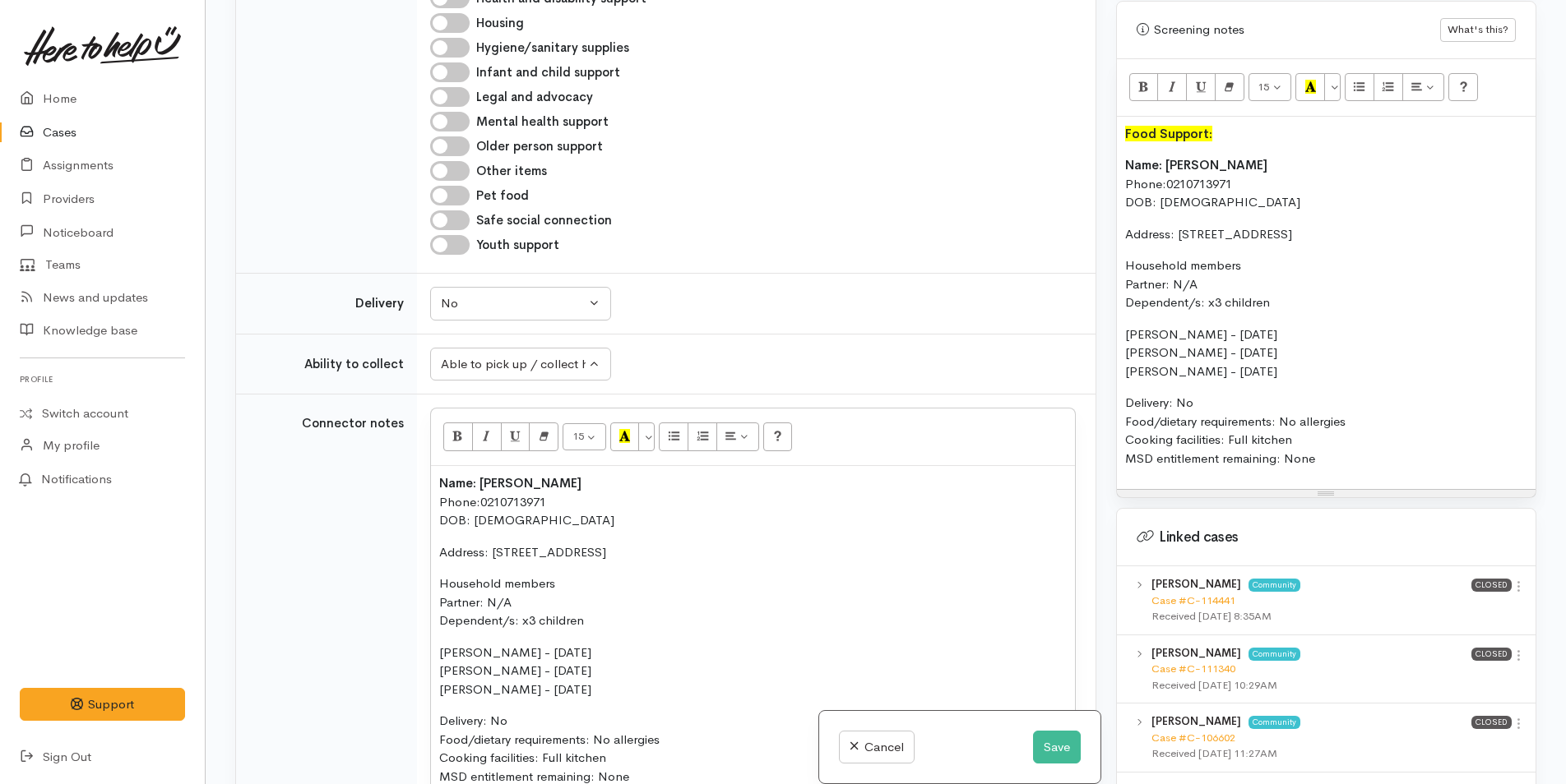
scroll to position [2366, 0]
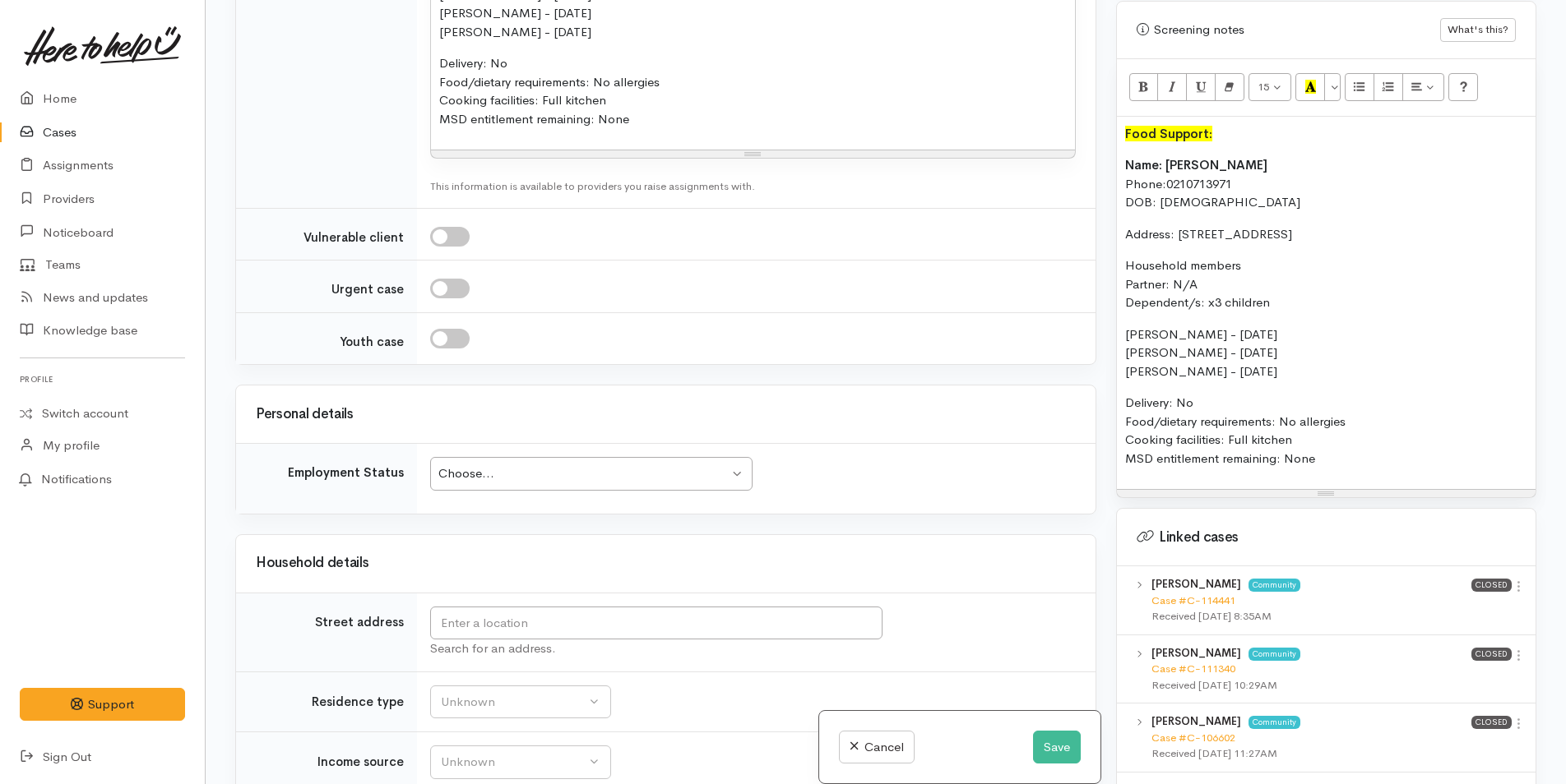
click at [492, 474] on div "Choose..." at bounding box center [583, 474] width 291 height 19
drag, startPoint x: 474, startPoint y: 679, endPoint x: 490, endPoint y: 610, distance: 70.8
click at [489, 618] on input "text" at bounding box center [657, 623] width 453 height 34
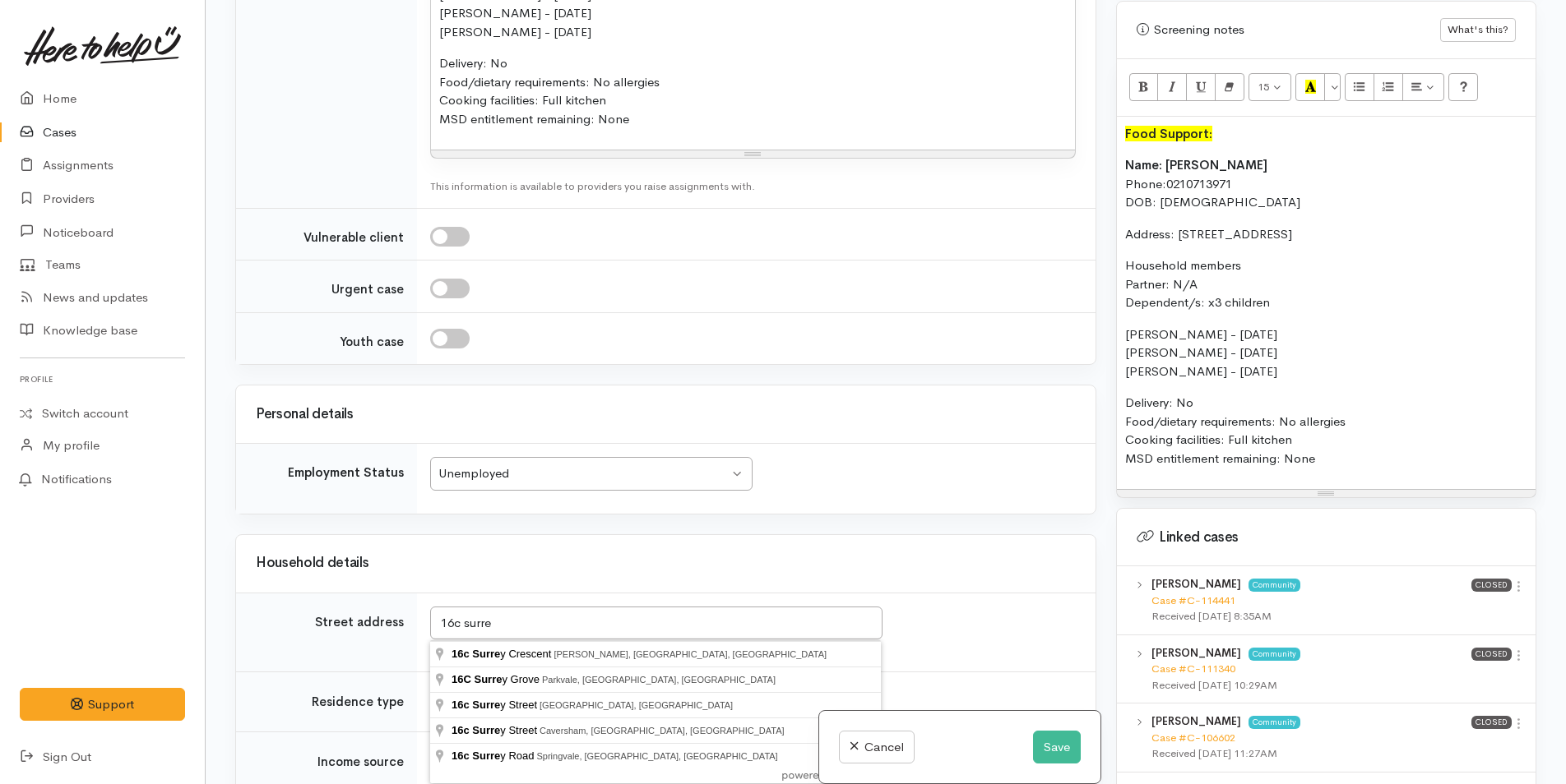
type input "16C Surrey Grove, Parkvale, Tauranga, New Zealand"
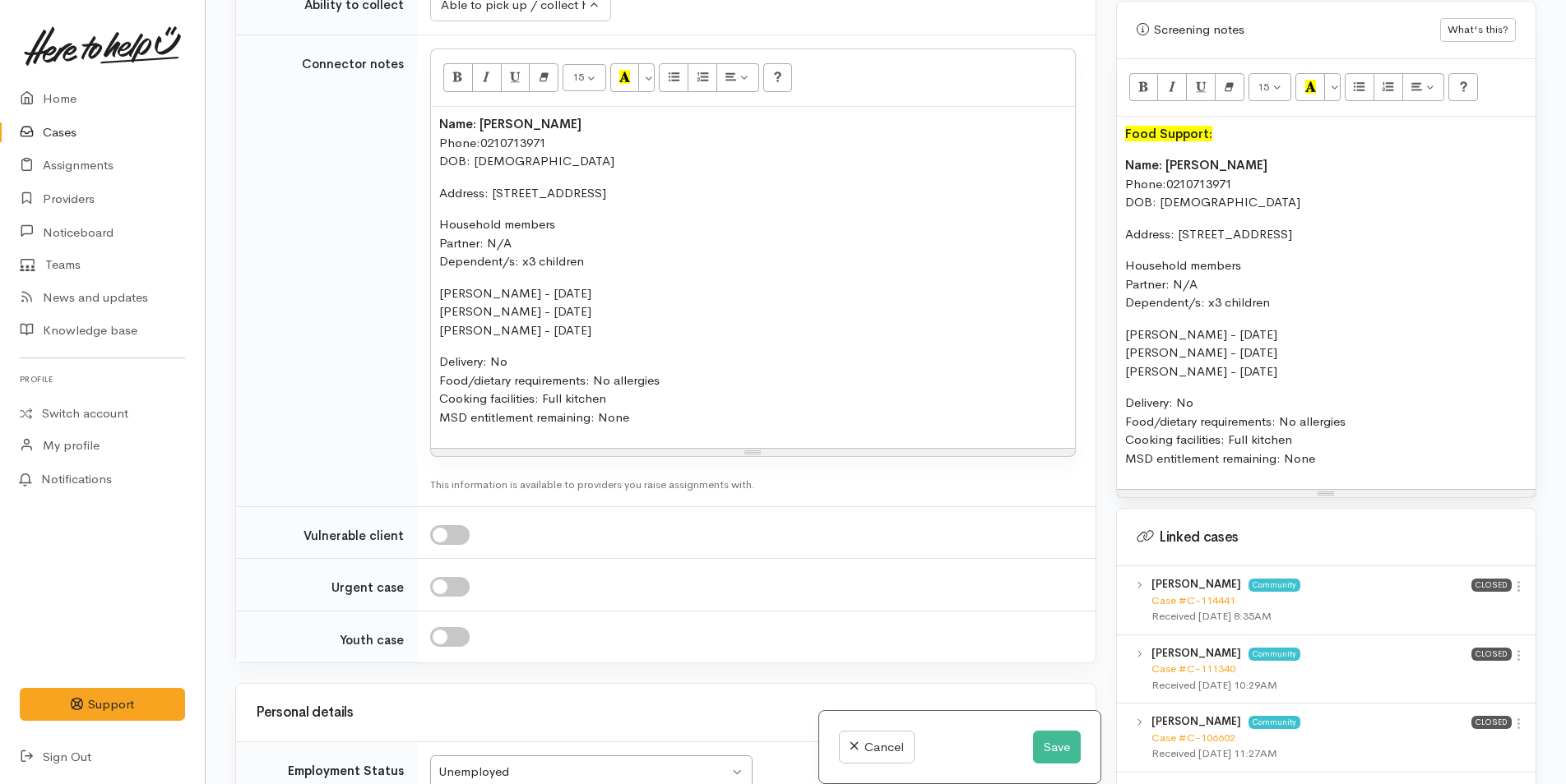
scroll to position [2941, 0]
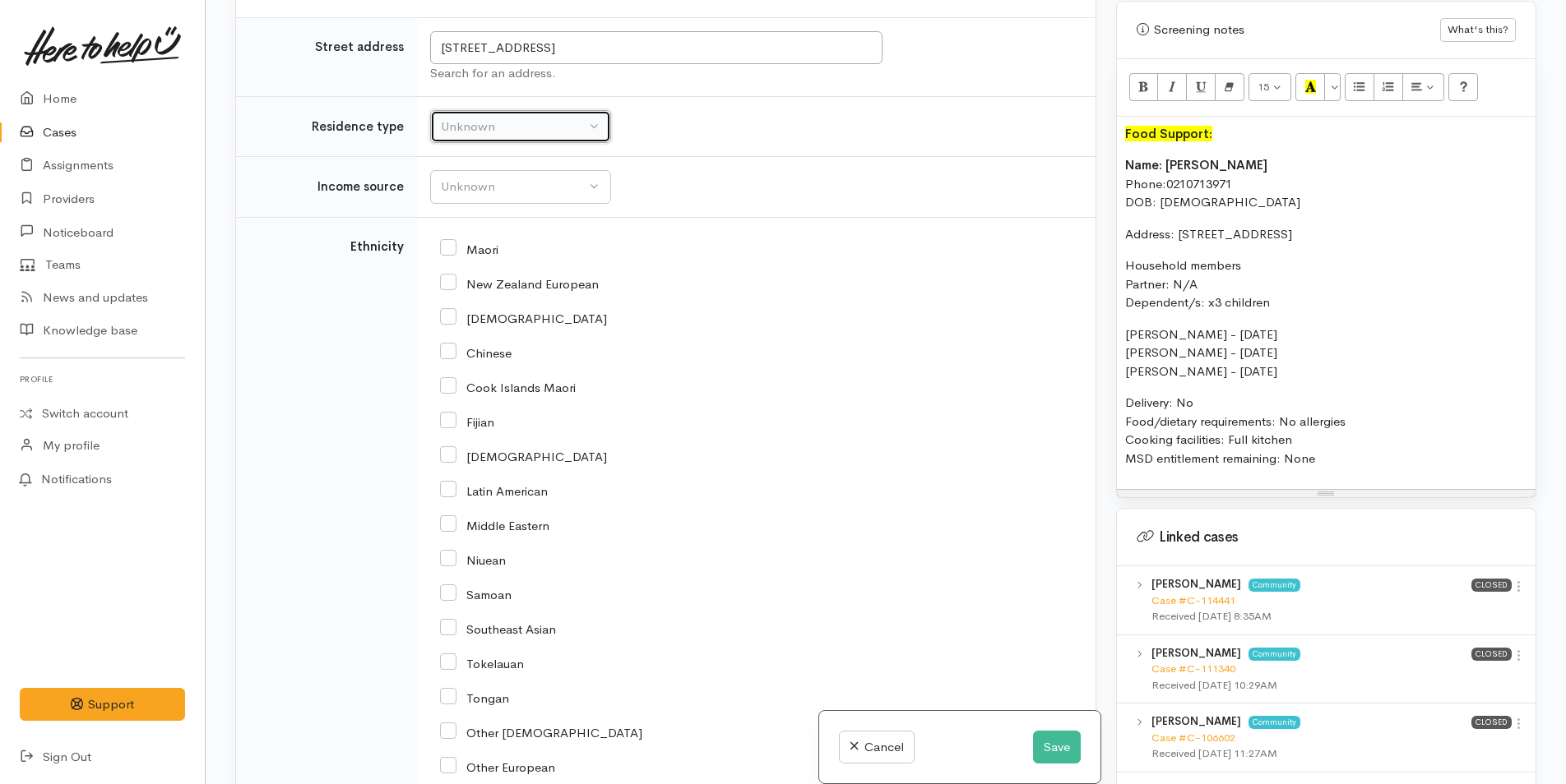
click at [460, 118] on div "Unknown" at bounding box center [513, 127] width 145 height 19
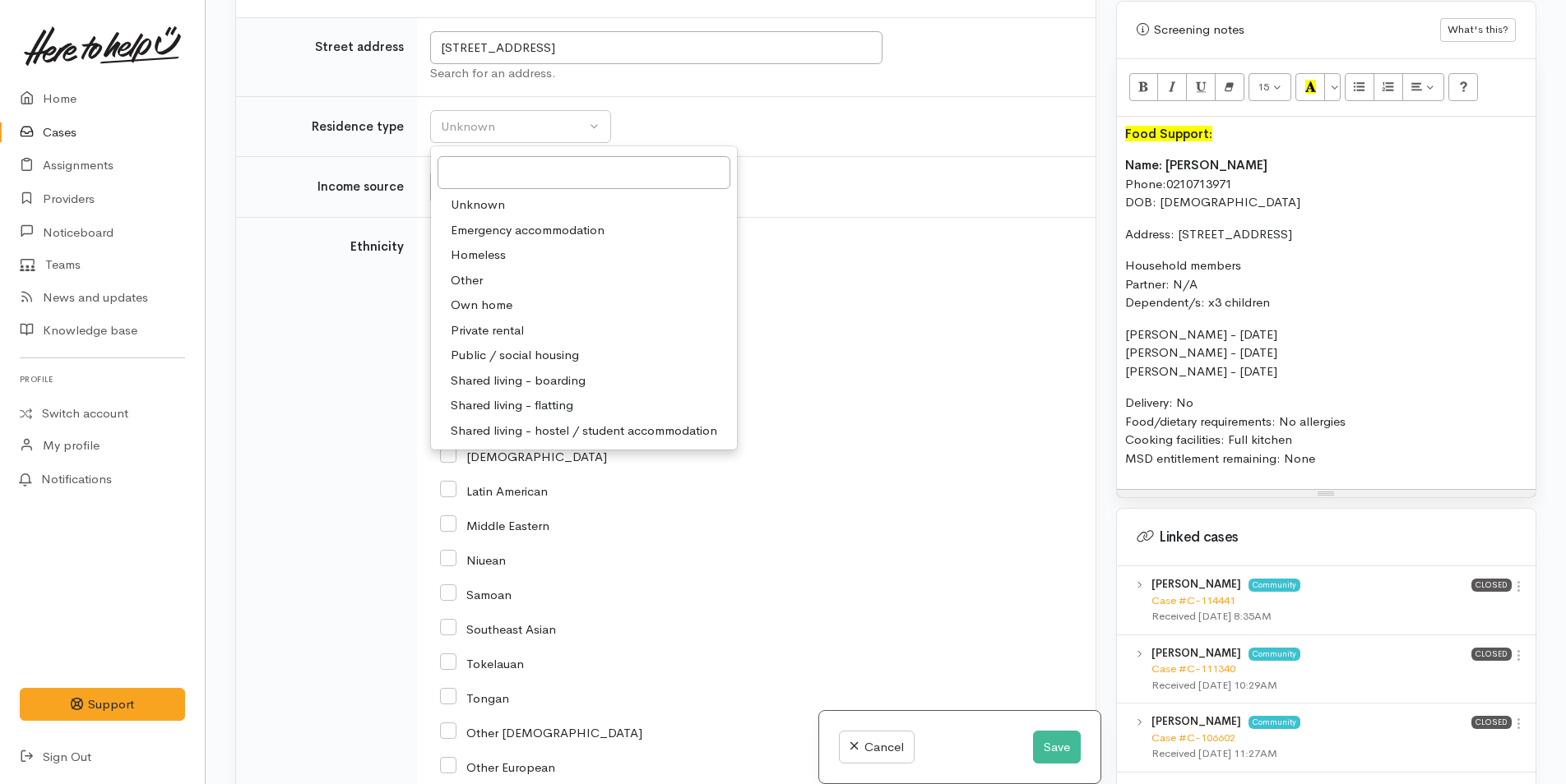
click at [474, 326] on span "Private rental" at bounding box center [487, 331] width 73 height 19
select select "2"
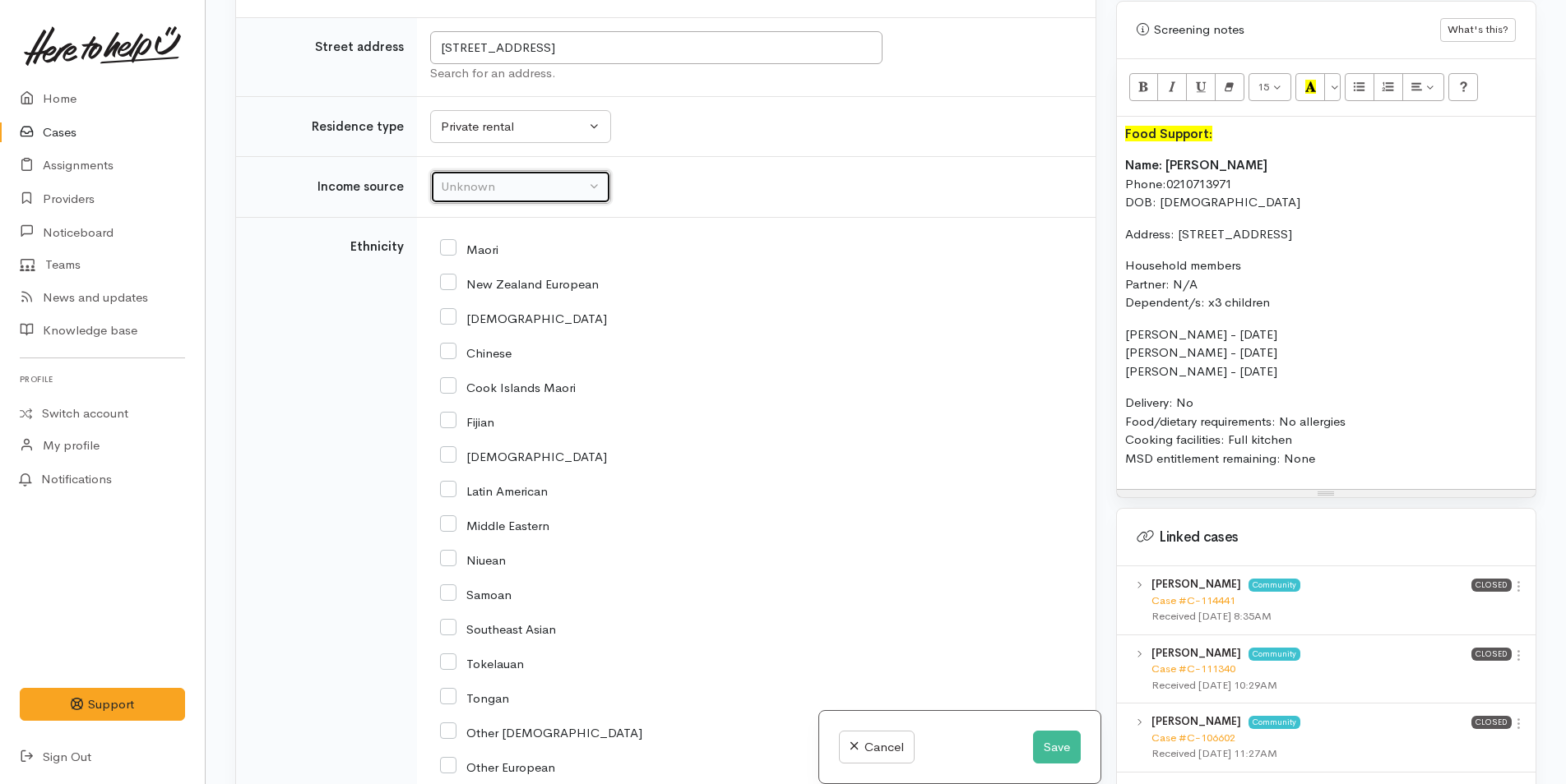
click at [460, 177] on div "Unknown" at bounding box center [513, 187] width 145 height 19
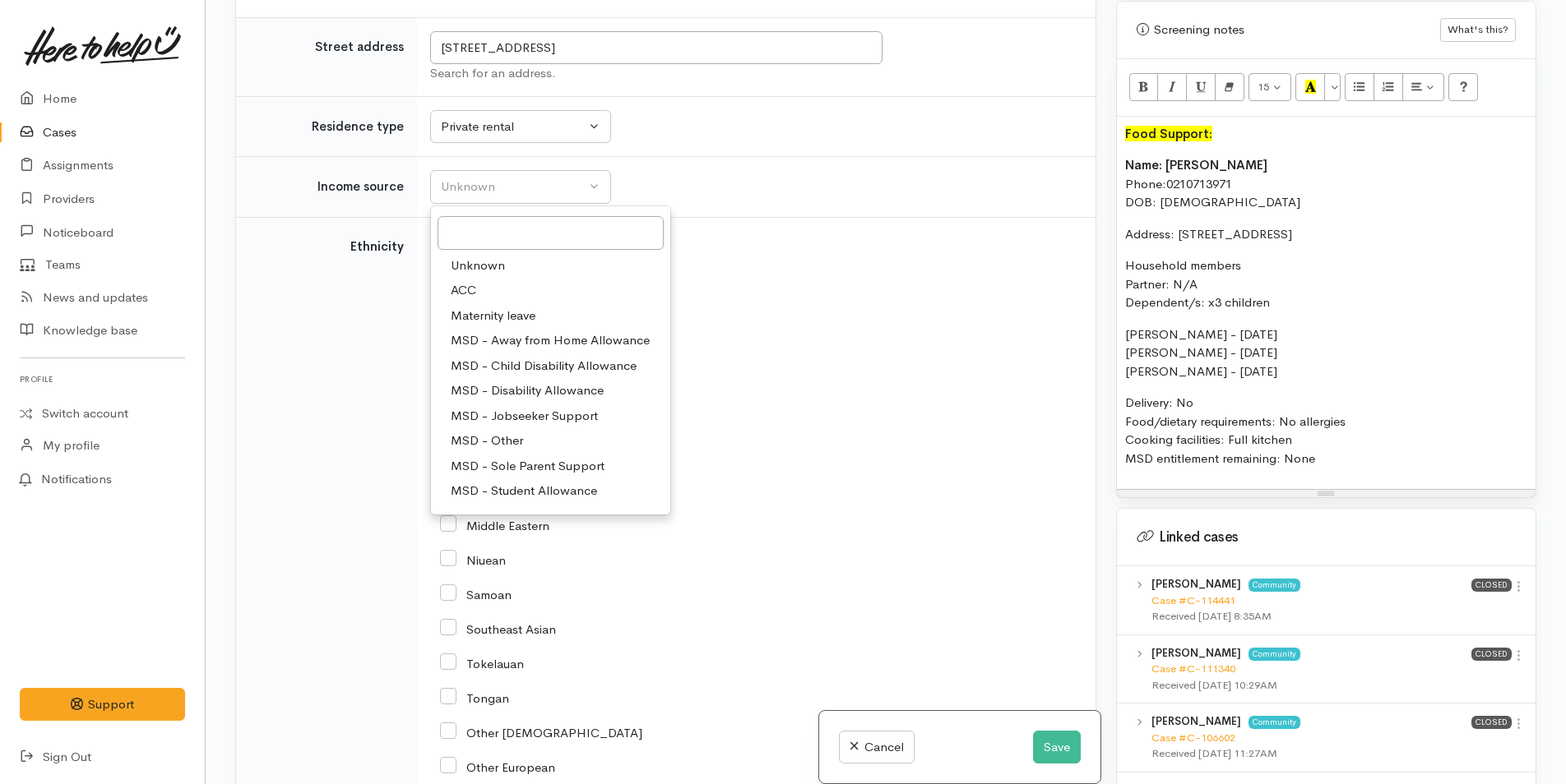
drag, startPoint x: 500, startPoint y: 461, endPoint x: 439, endPoint y: 272, distance: 198.6
click at [500, 460] on span "MSD - Sole Parent Support" at bounding box center [527, 467] width 153 height 19
select select "7"
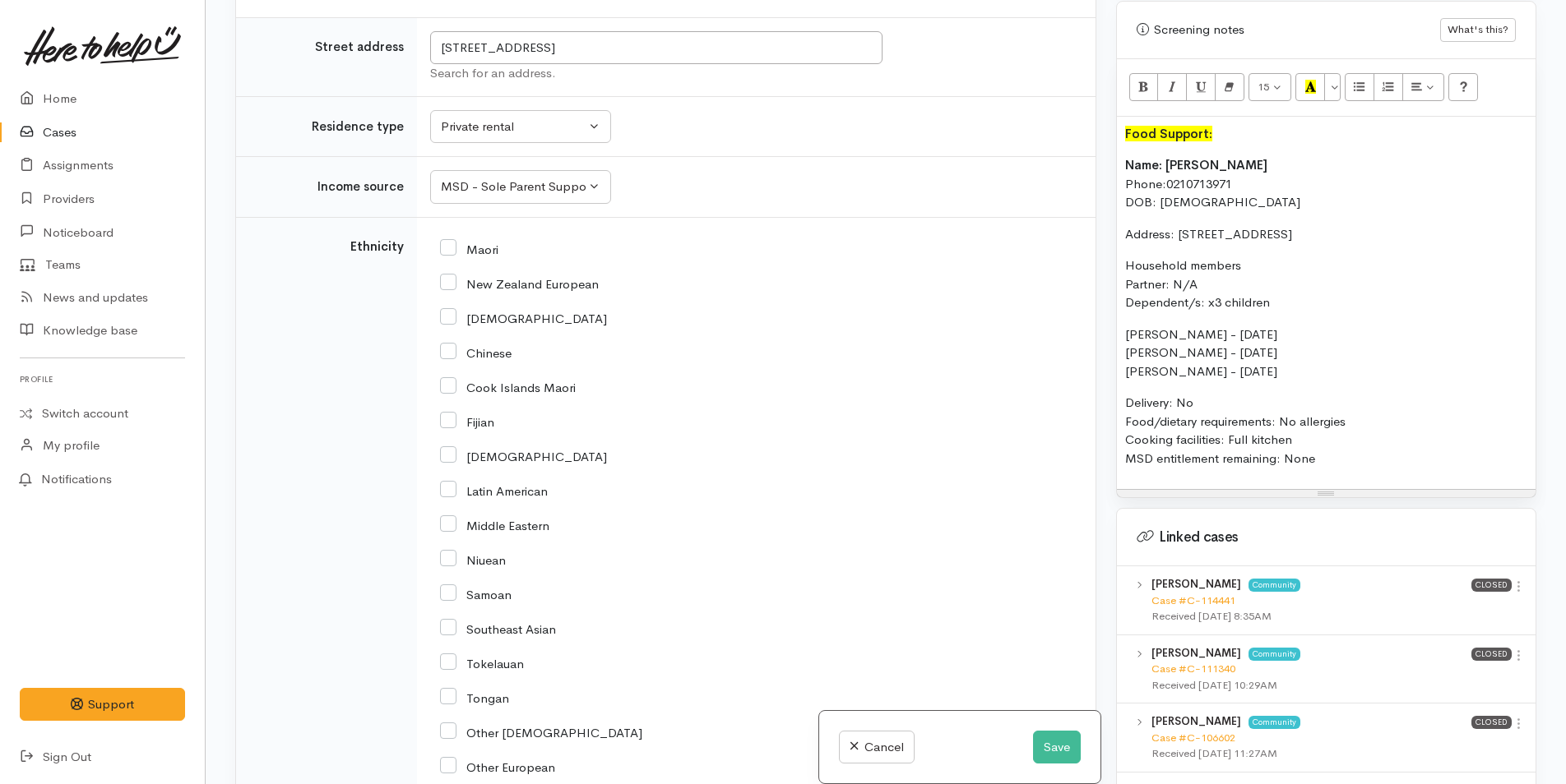
click at [444, 283] on input "New Zealand European" at bounding box center [520, 282] width 159 height 14
checkbox input "true"
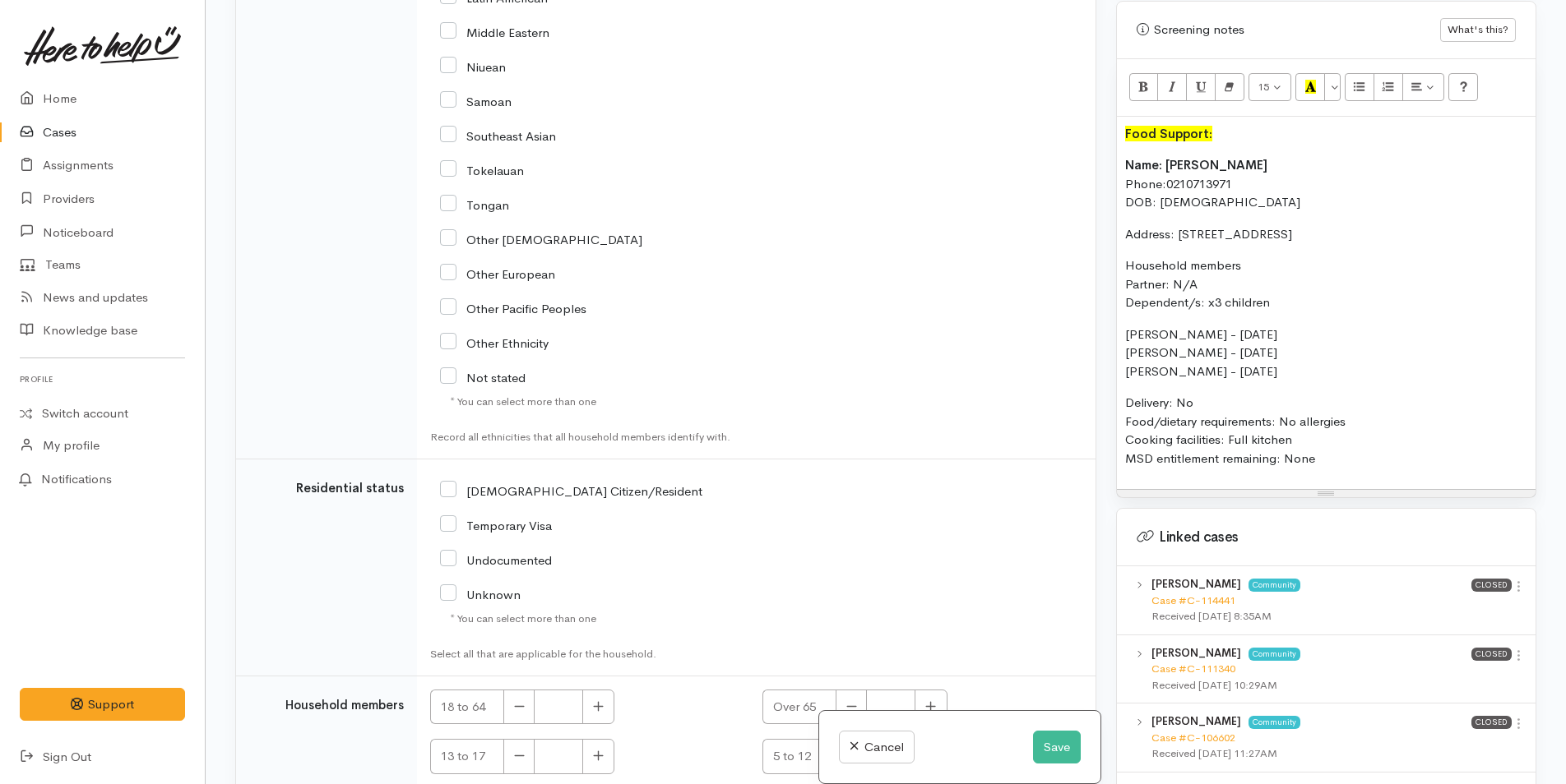
scroll to position [3517, 0]
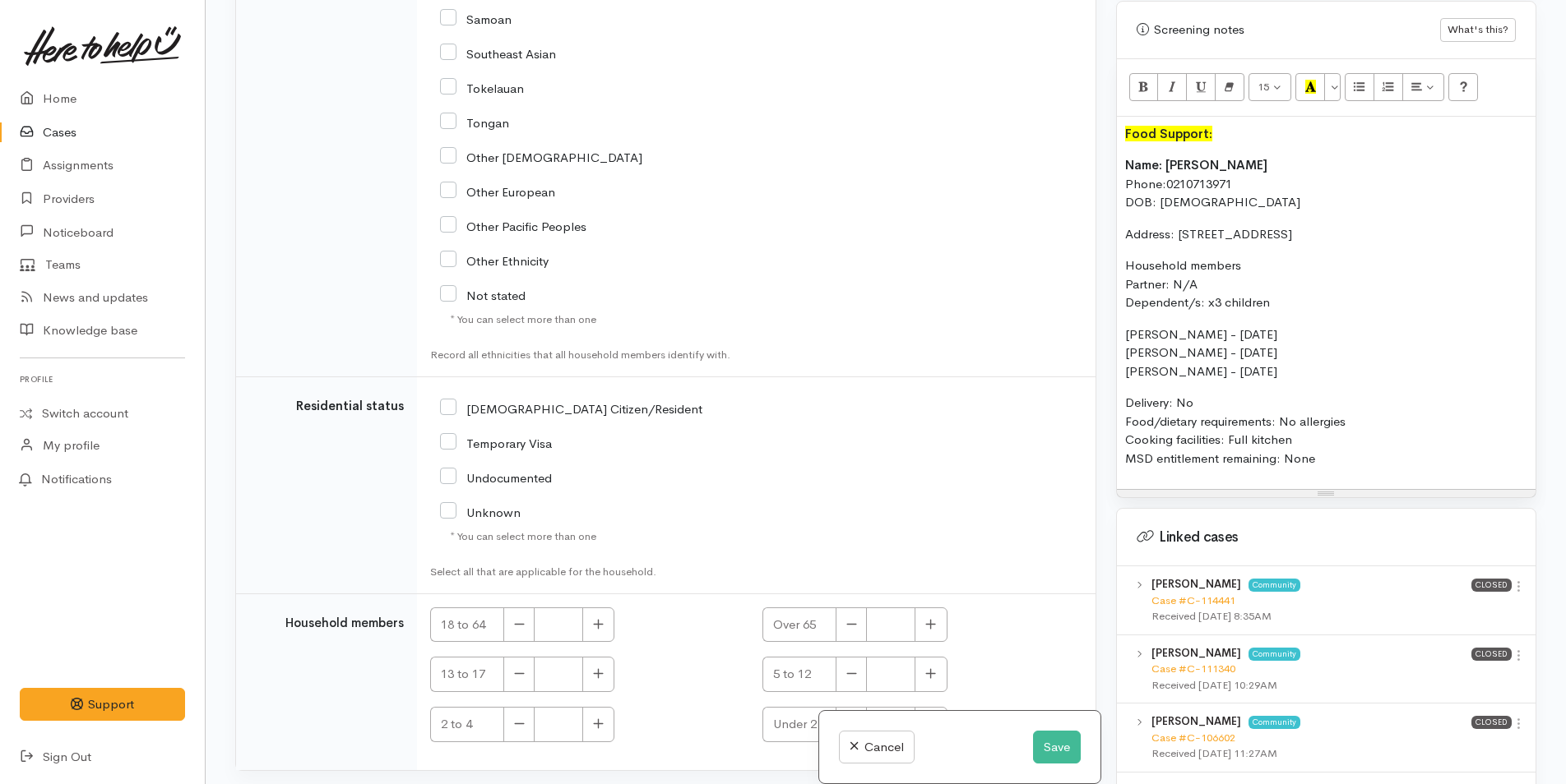
click at [449, 402] on input "[DEMOGRAPHIC_DATA] Citizen/Resident" at bounding box center [572, 407] width 263 height 14
checkbox input "true"
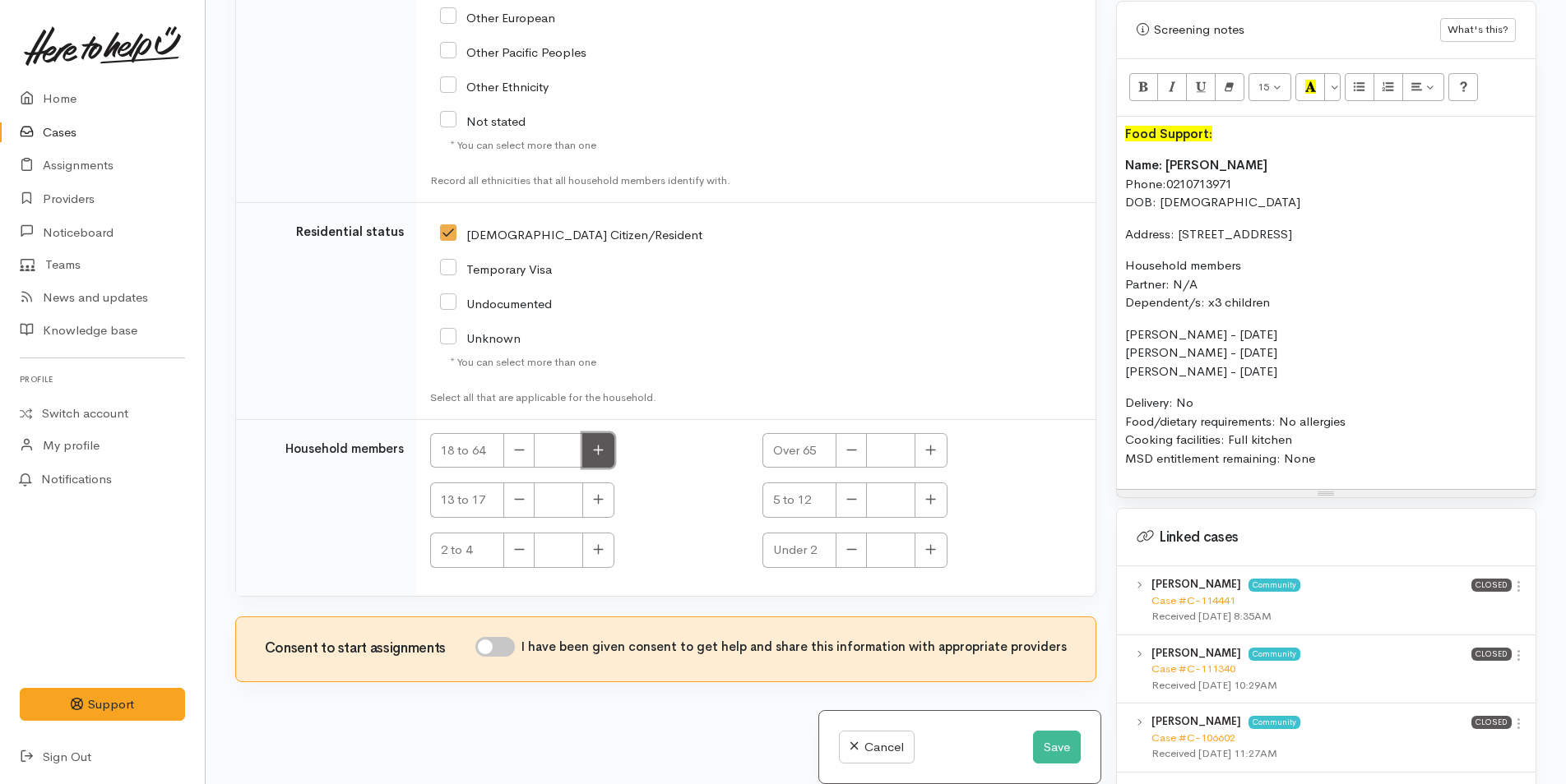
click at [589, 445] on button "button" at bounding box center [597, 450] width 32 height 35
type input "1"
click at [609, 496] on button "button" at bounding box center [597, 499] width 32 height 35
type input "1"
click at [925, 497] on icon "button" at bounding box center [930, 499] width 11 height 12
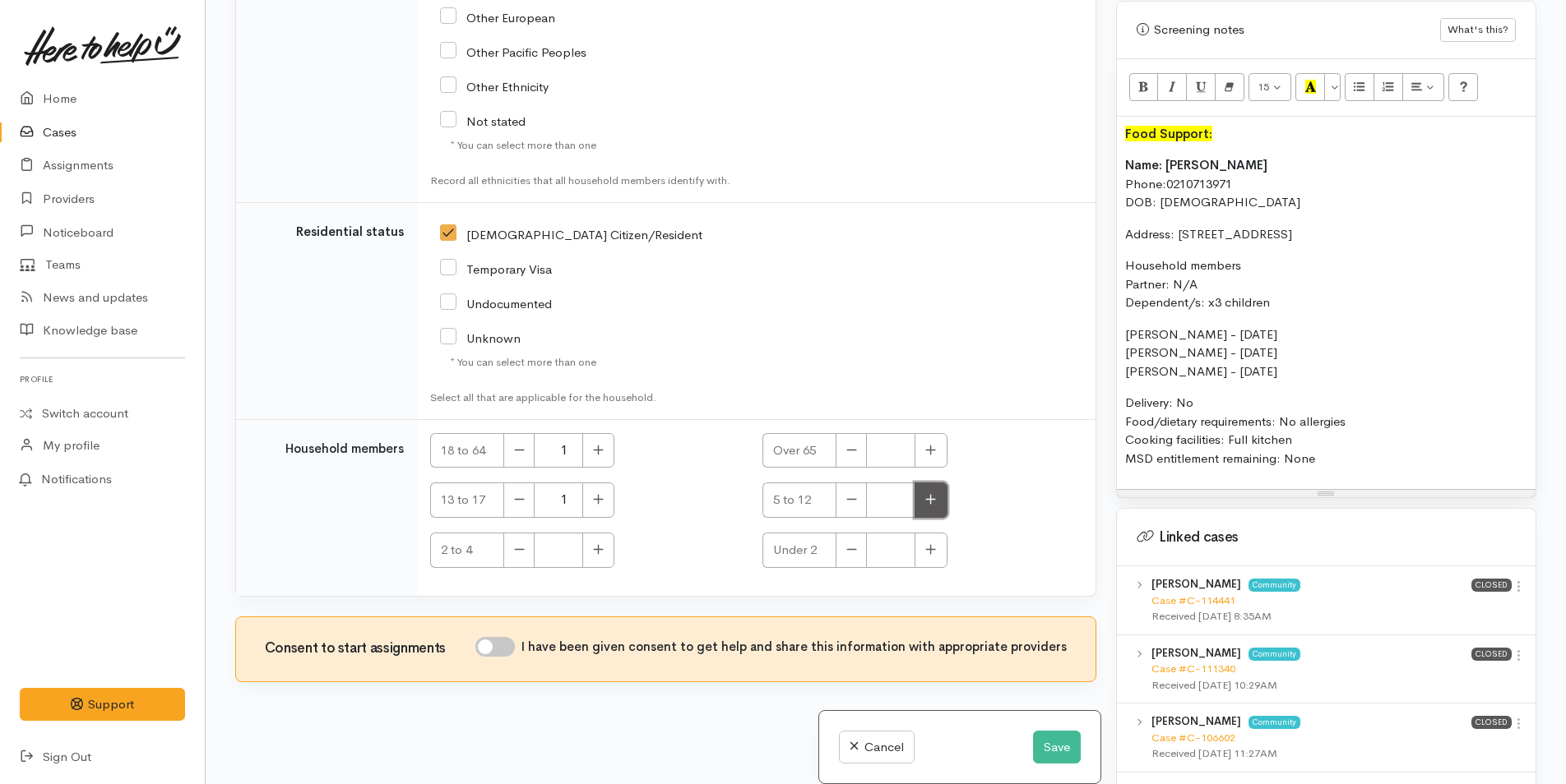
type input "1"
drag, startPoint x: 603, startPoint y: 552, endPoint x: 529, endPoint y: 611, distance: 94.6
click at [602, 551] on icon "button" at bounding box center [597, 549] width 11 height 12
type input "1"
click at [1051, 740] on button "Save" at bounding box center [1057, 747] width 48 height 34
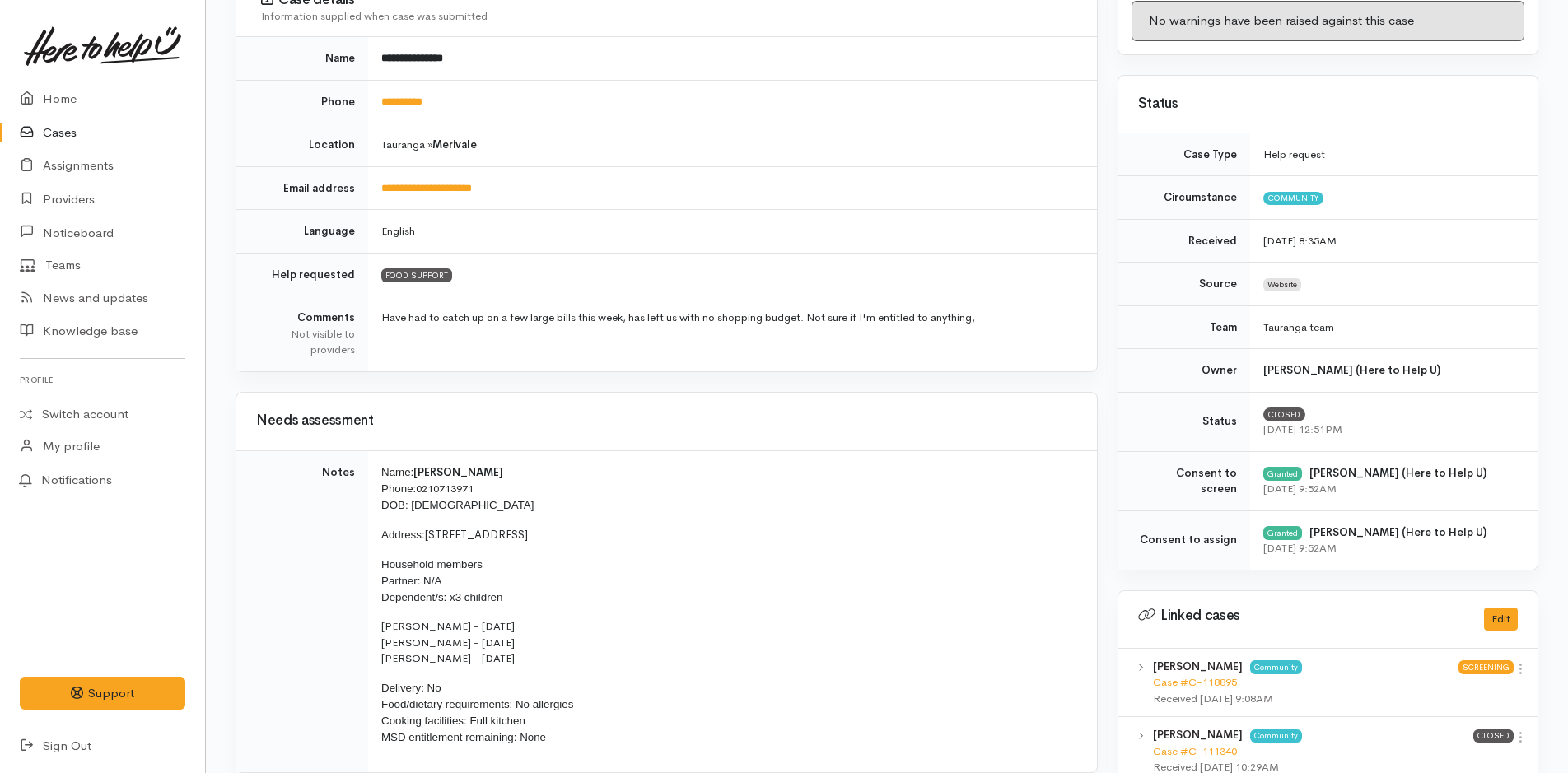
scroll to position [412, 0]
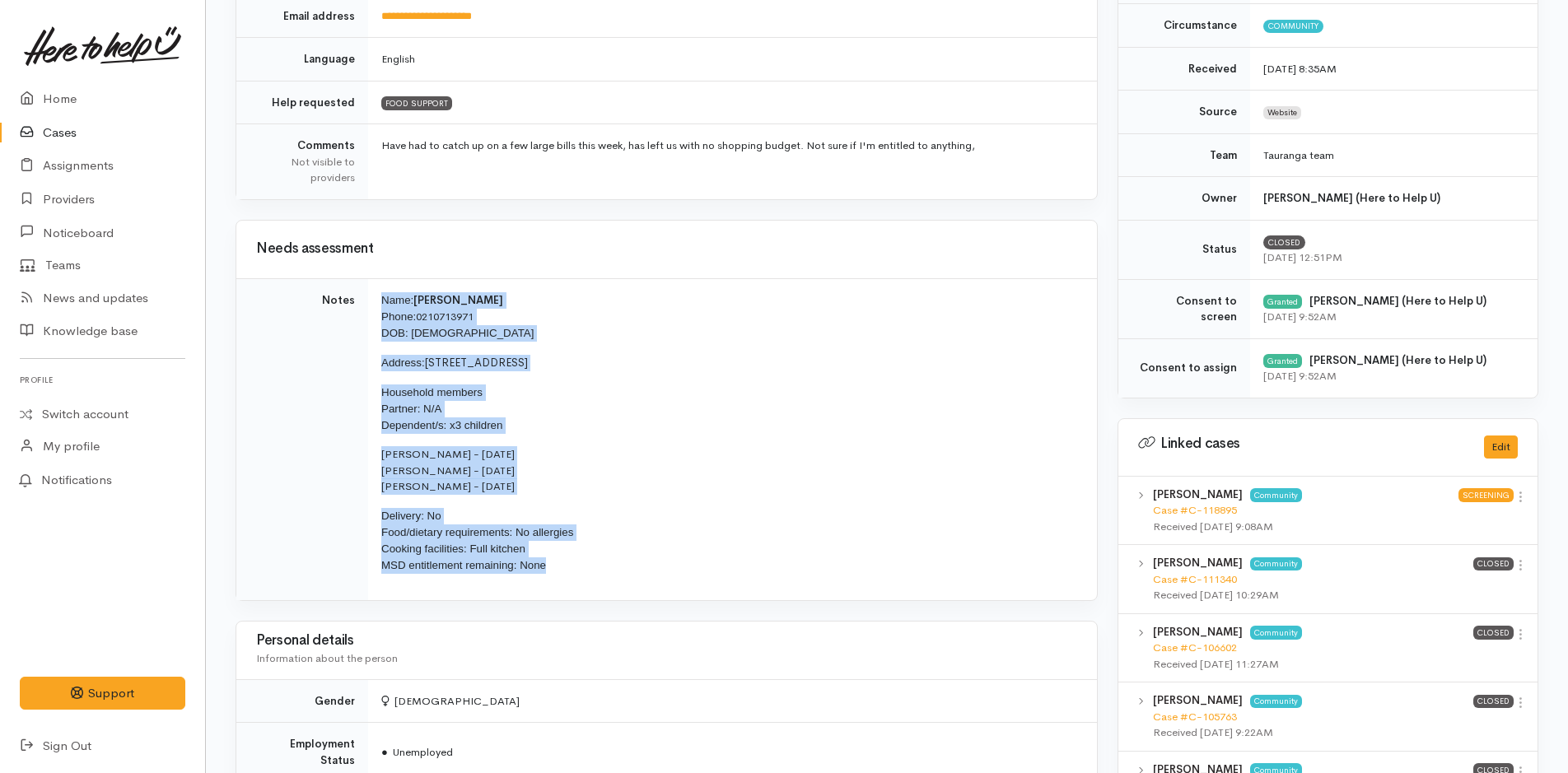
drag, startPoint x: 566, startPoint y: 566, endPoint x: 378, endPoint y: 301, distance: 324.9
click at [378, 301] on td "Name: [PERSON_NAME] Phone: [PHONE_NUMBER] DOB: [DEMOGRAPHIC_DATA] Address: [STR…" at bounding box center [732, 439] width 729 height 322
copy td "Name: [PERSON_NAME] Phone: [PHONE_NUMBER] DOB: [DEMOGRAPHIC_DATA] Address: [STR…"
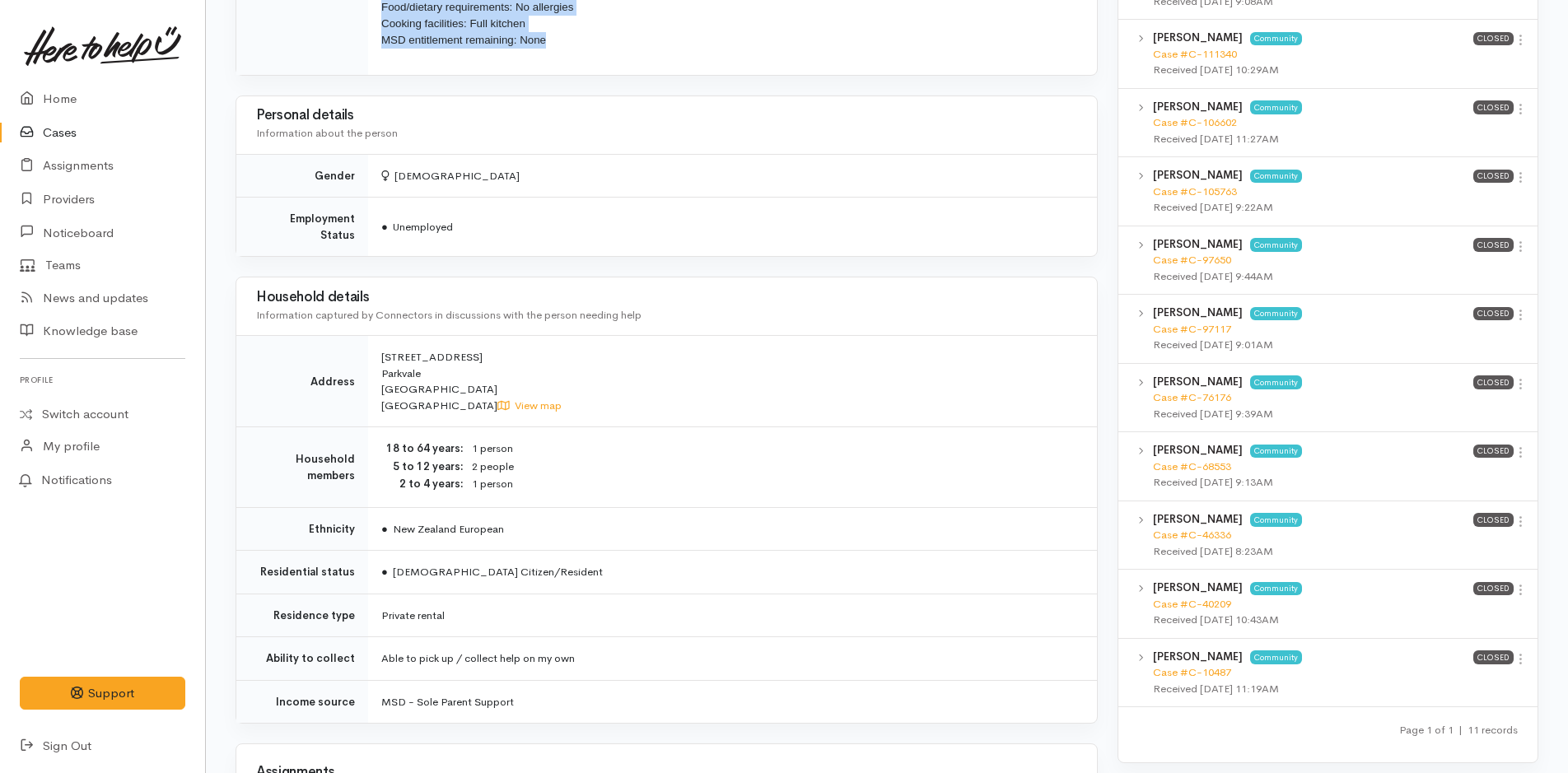
scroll to position [1153, 0]
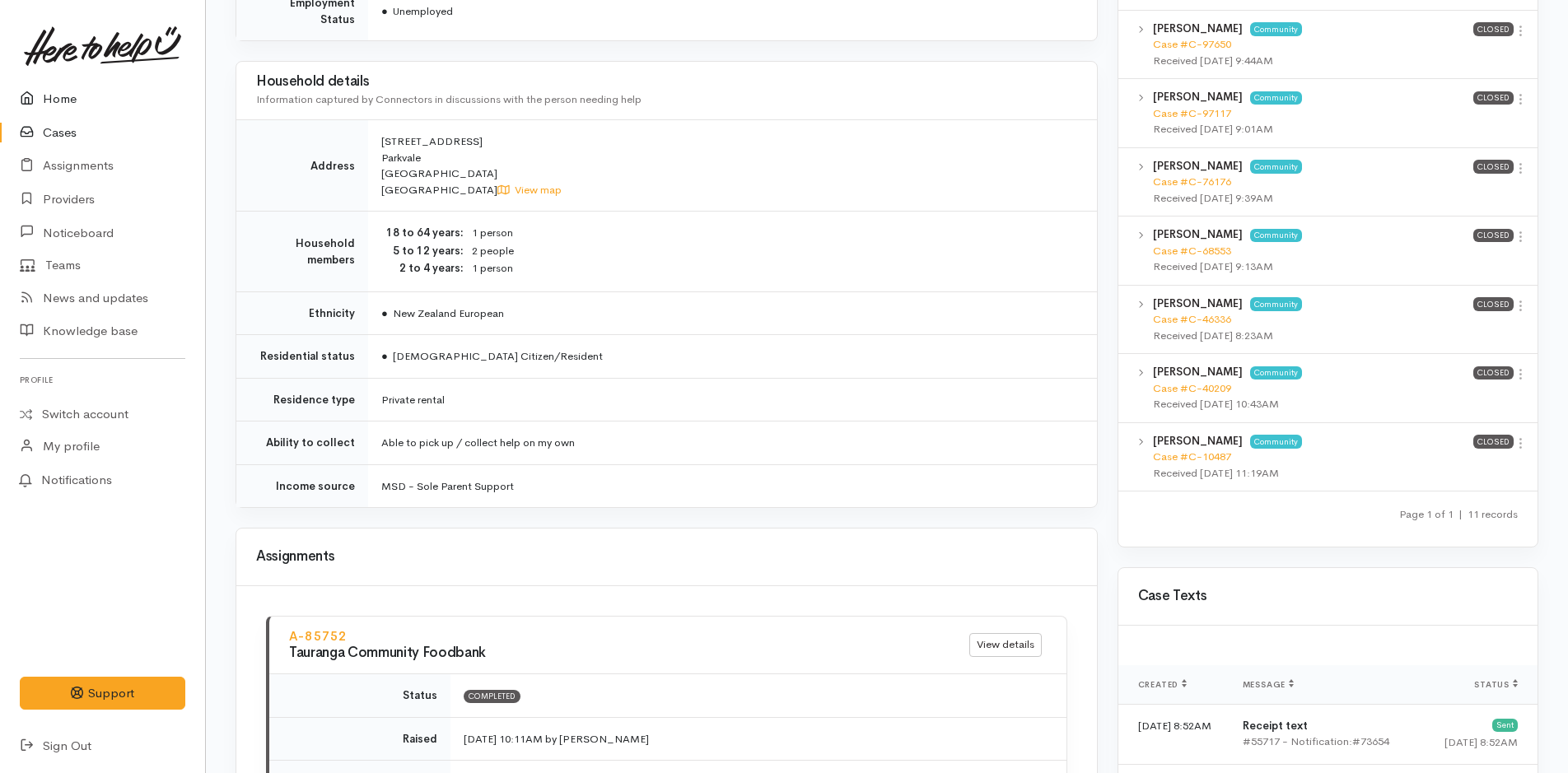
click at [64, 98] on link "Home" at bounding box center [103, 99] width 205 height 34
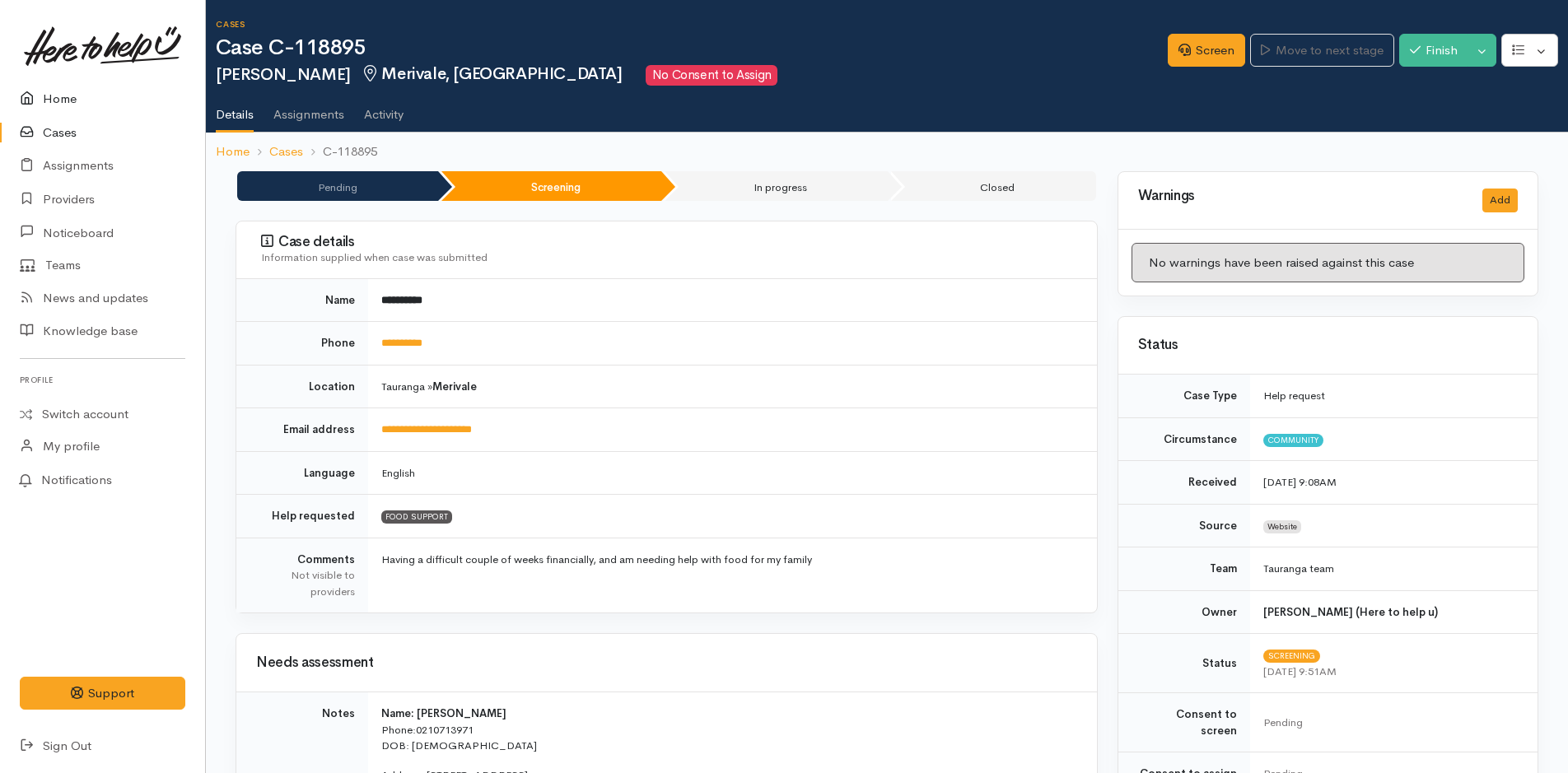
click at [72, 95] on link "Home" at bounding box center [103, 99] width 205 height 34
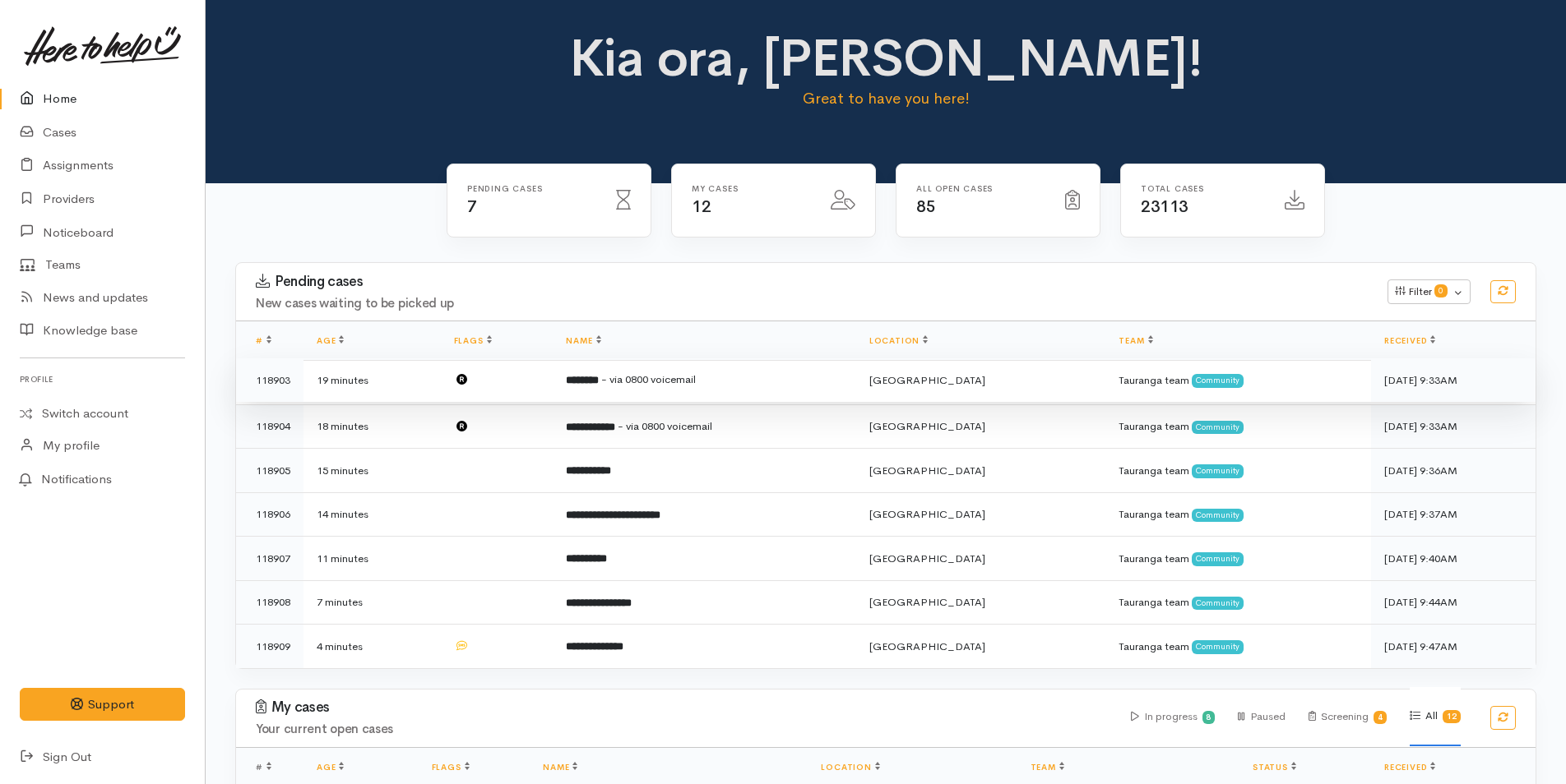
click at [583, 378] on td "******** - via 0800 voicemail" at bounding box center [704, 380] width 303 height 44
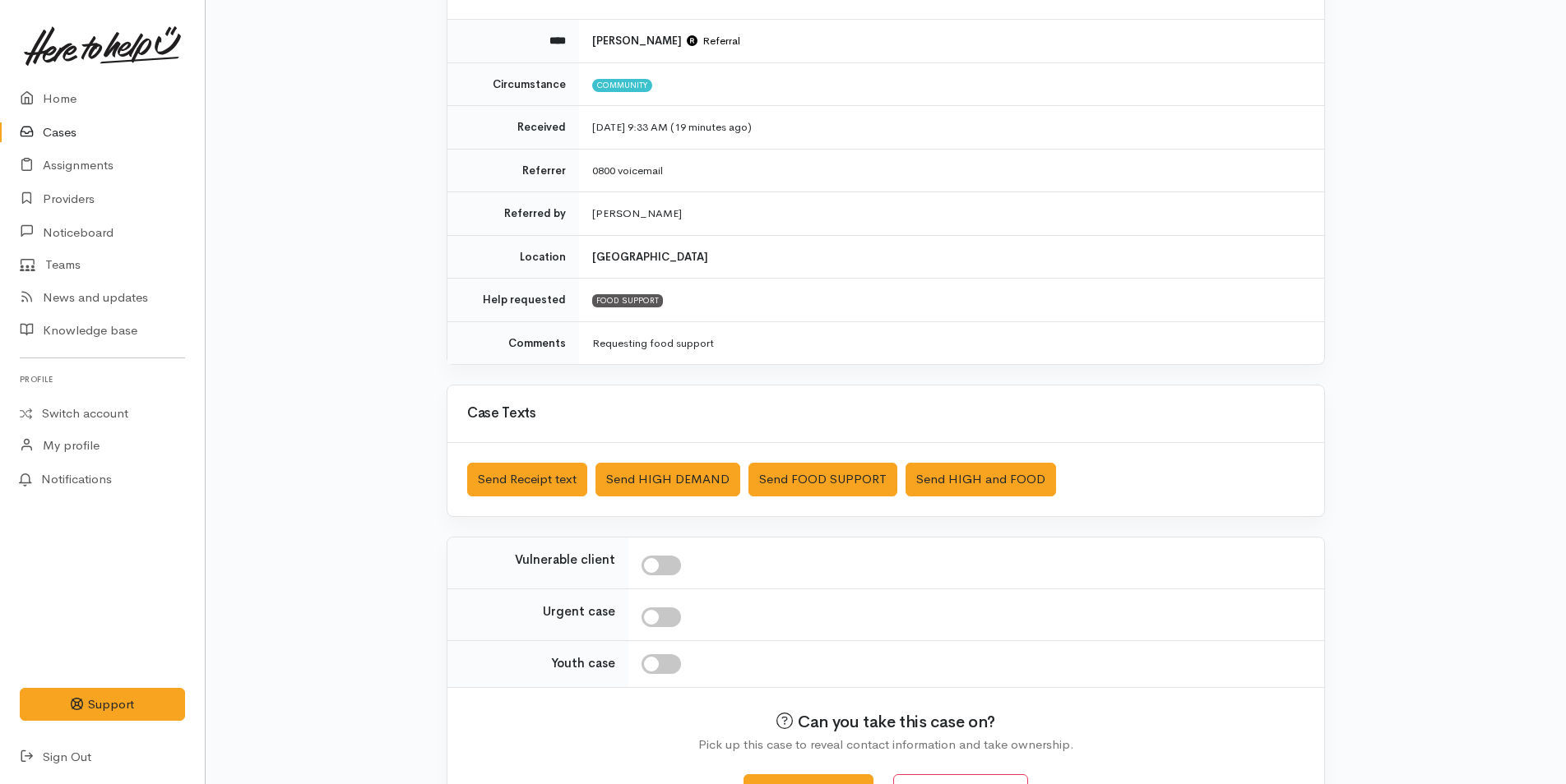
scroll to position [236, 0]
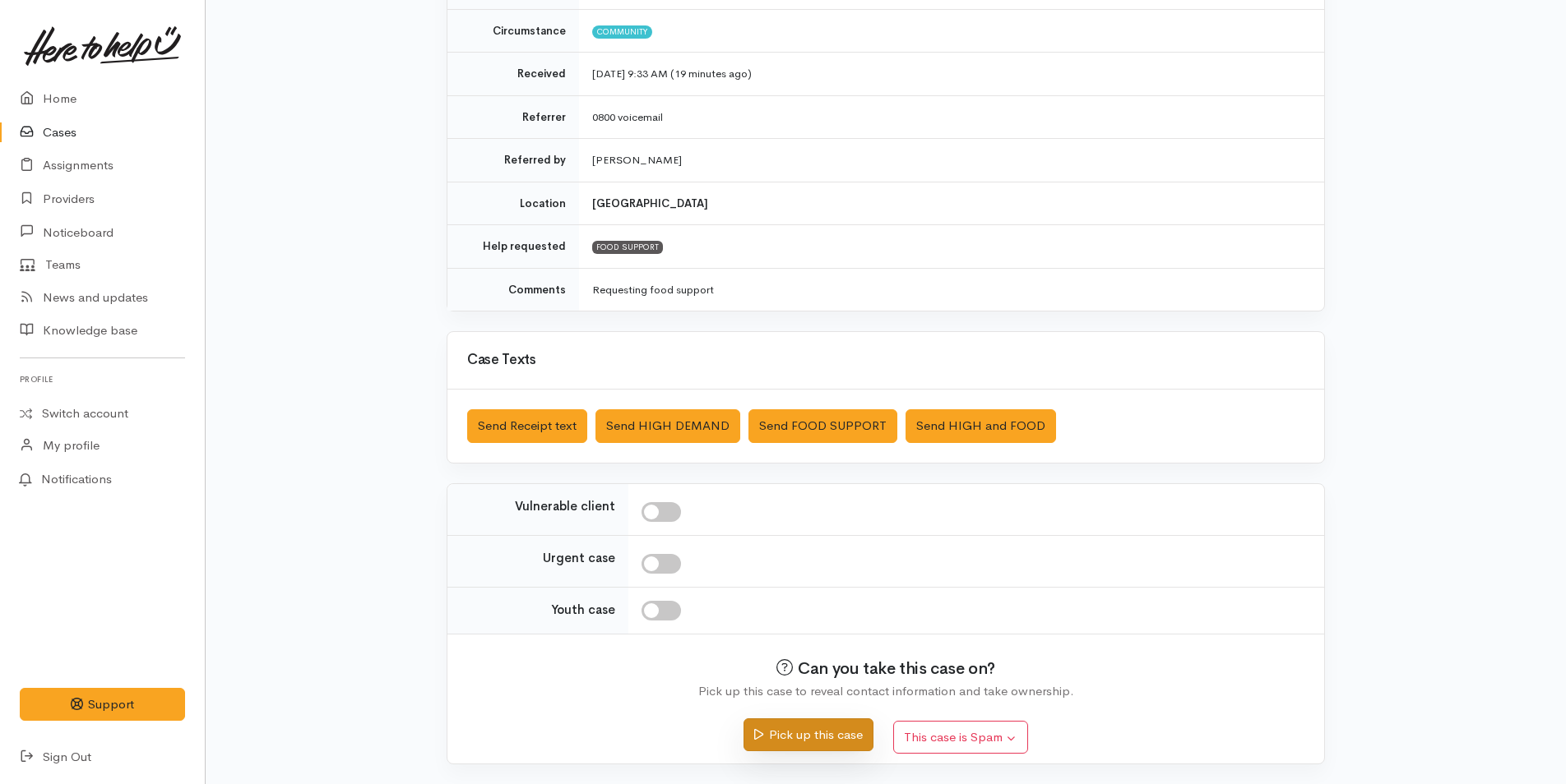
click at [762, 730] on button "Pick up this case" at bounding box center [807, 735] width 129 height 34
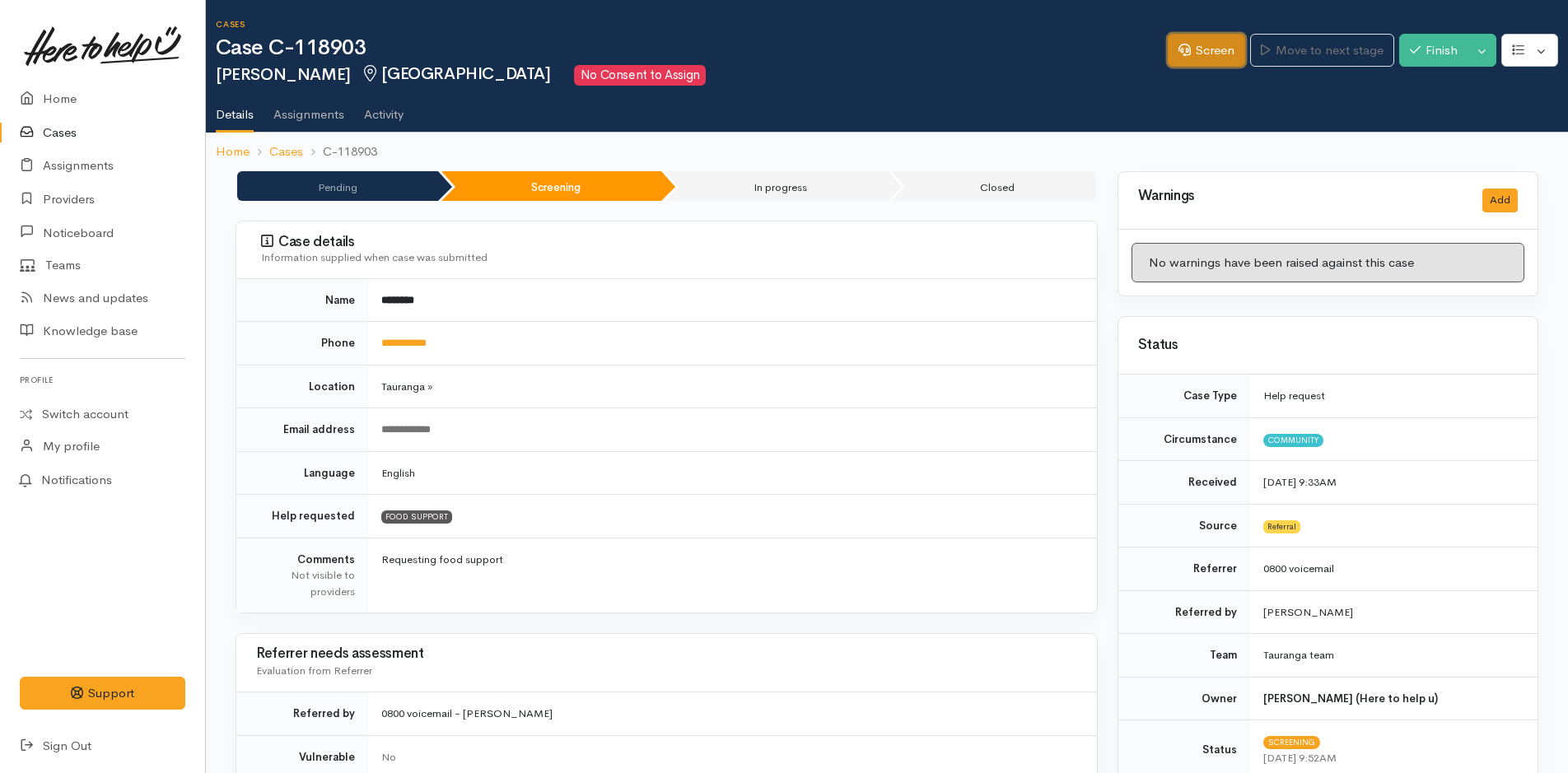
click at [1212, 56] on link "Screen" at bounding box center [1206, 50] width 78 height 34
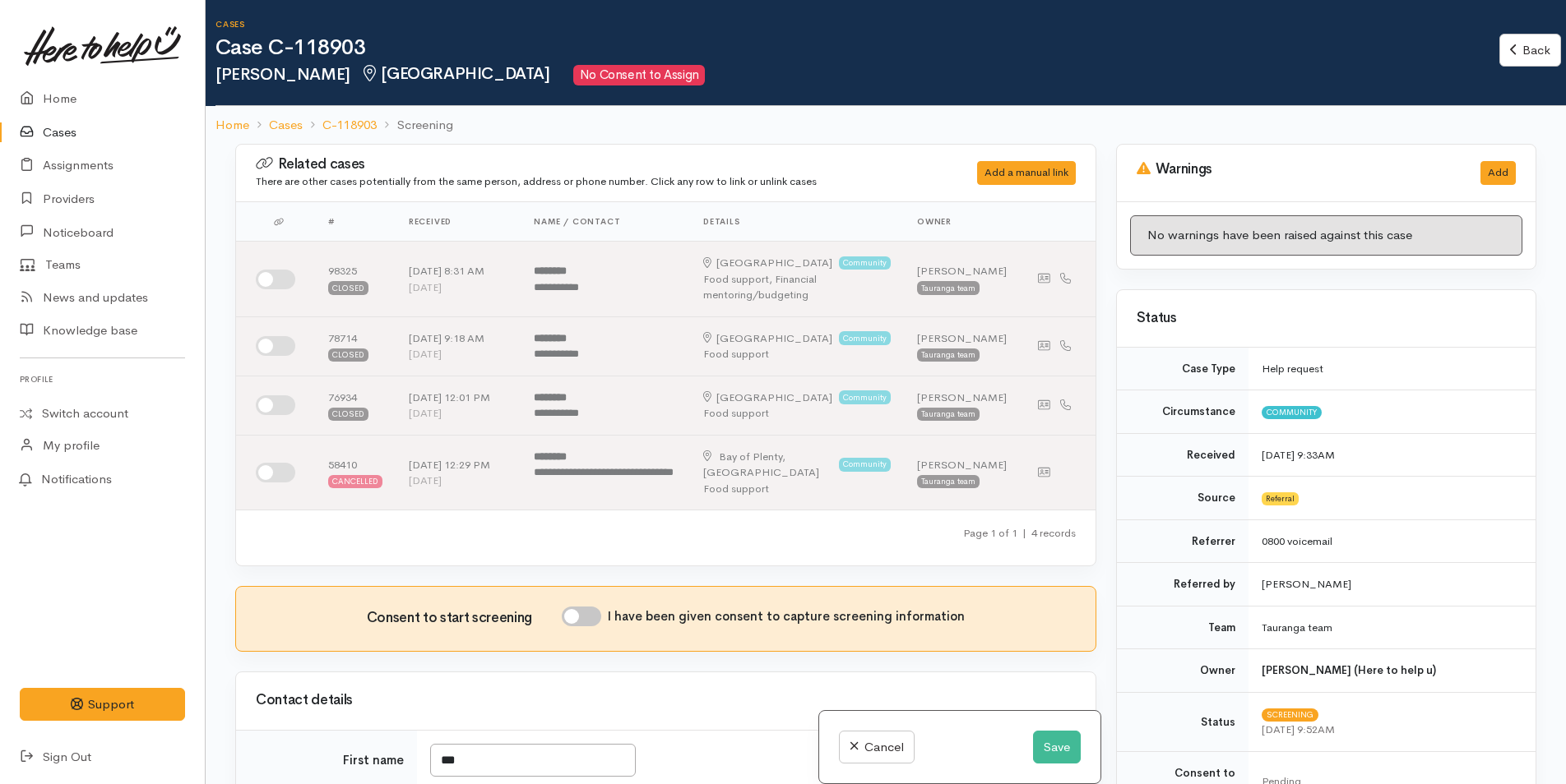
scroll to position [657, 0]
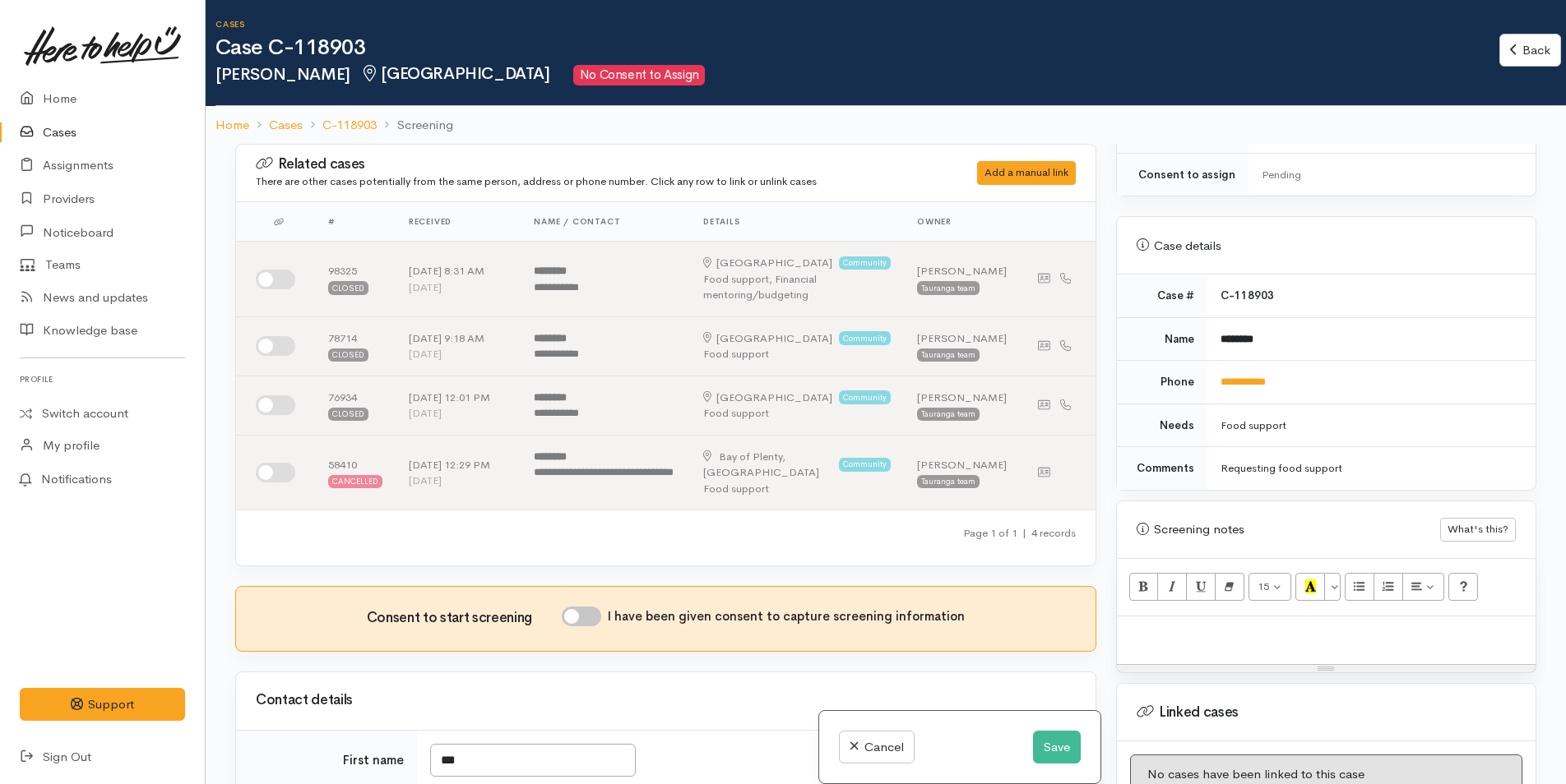
click at [1204, 625] on p at bounding box center [1325, 634] width 402 height 19
paste div
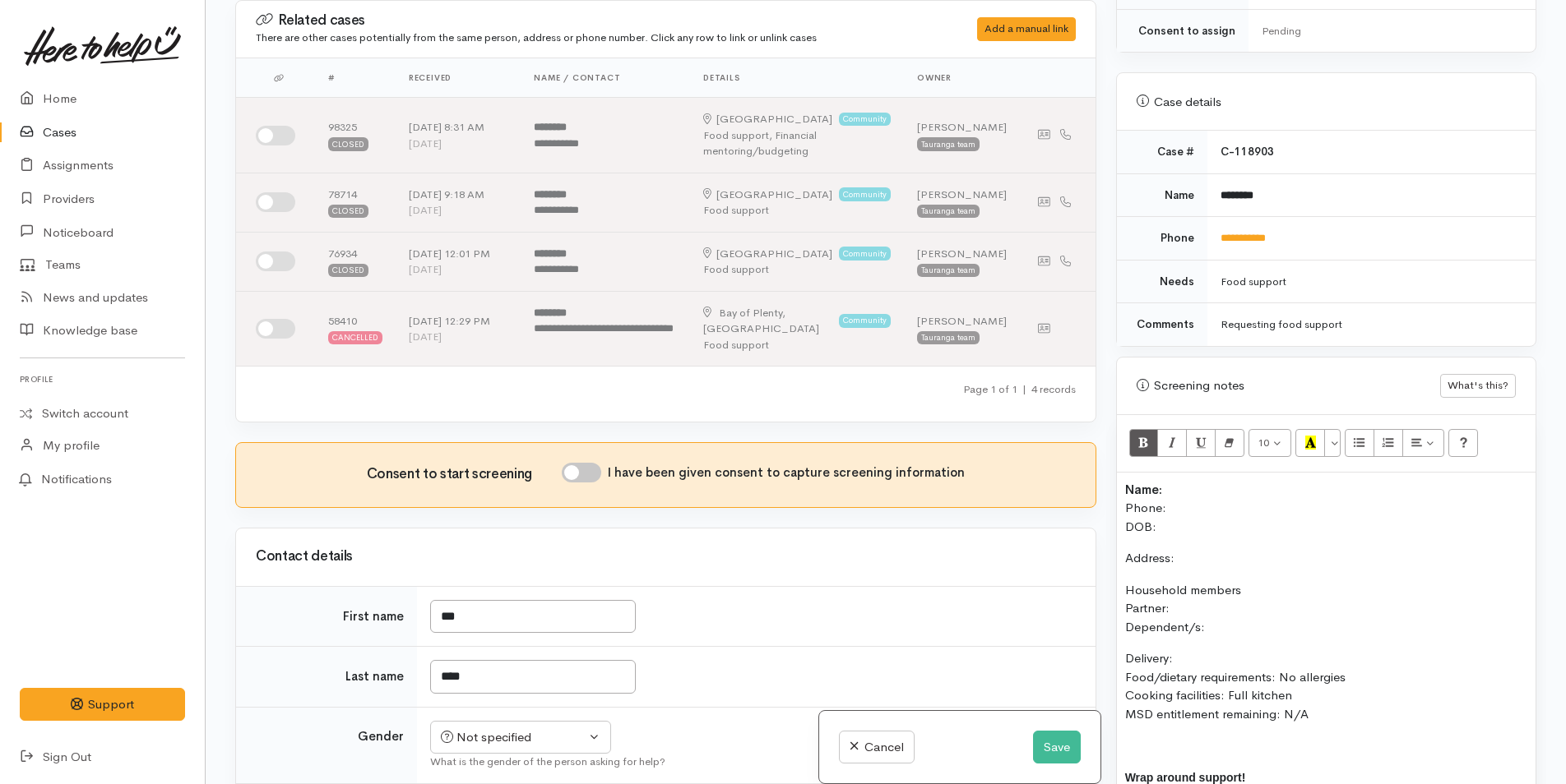
scroll to position [706, 0]
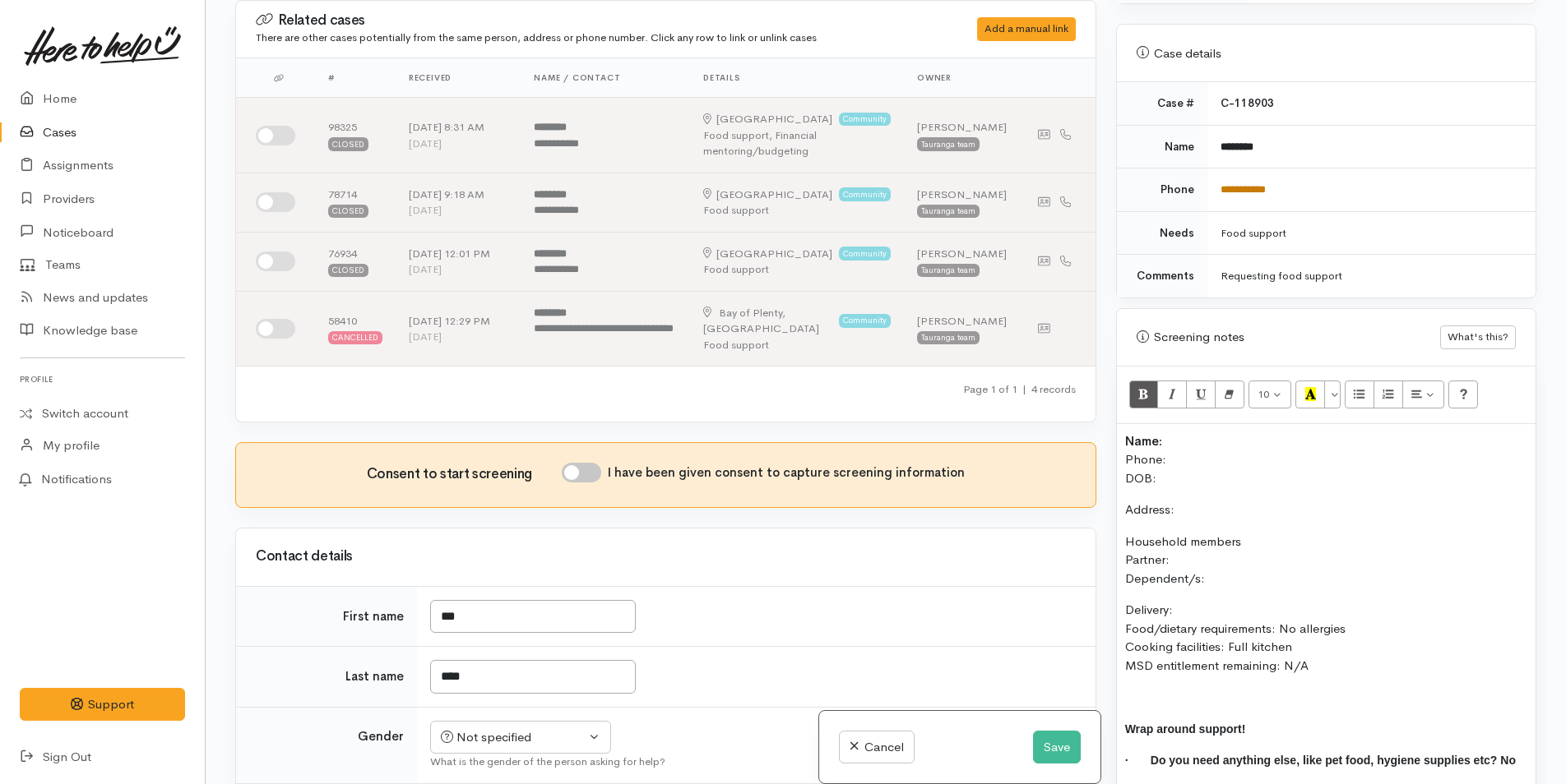
click at [1241, 184] on link "**********" at bounding box center [1243, 189] width 45 height 11
click at [1177, 425] on div "Name: Phone: DOB: Address: Household members Partner: Dependent/s: Delivery: Fo…" at bounding box center [1326, 624] width 419 height 400
click at [1166, 442] on p "Name: Ana Horo Phone: DOB:" at bounding box center [1325, 460] width 402 height 56
click at [596, 482] on input "I have been given consent to capture screening information" at bounding box center [581, 473] width 39 height 20
checkbox input "true"
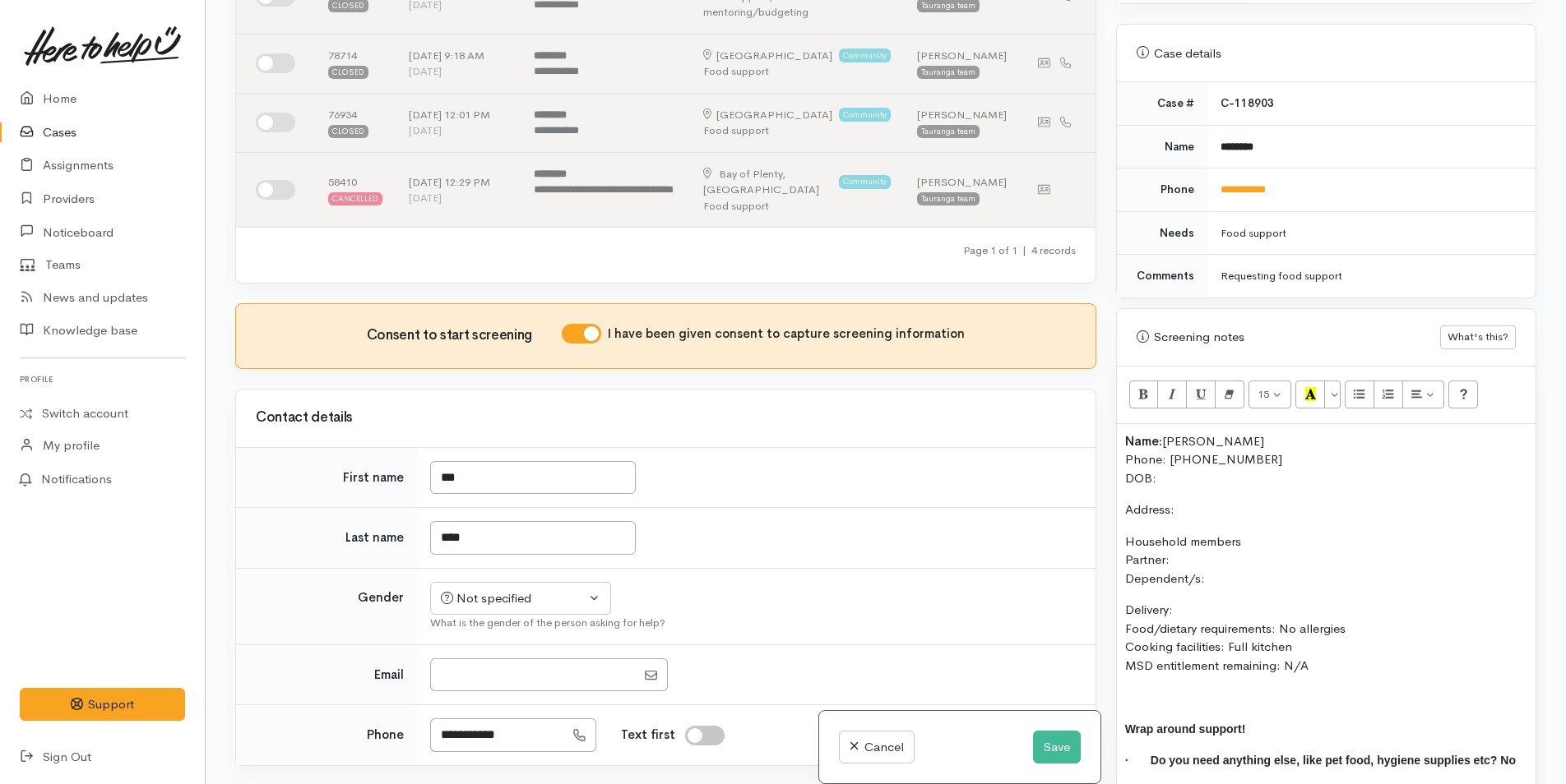
scroll to position [165, 0]
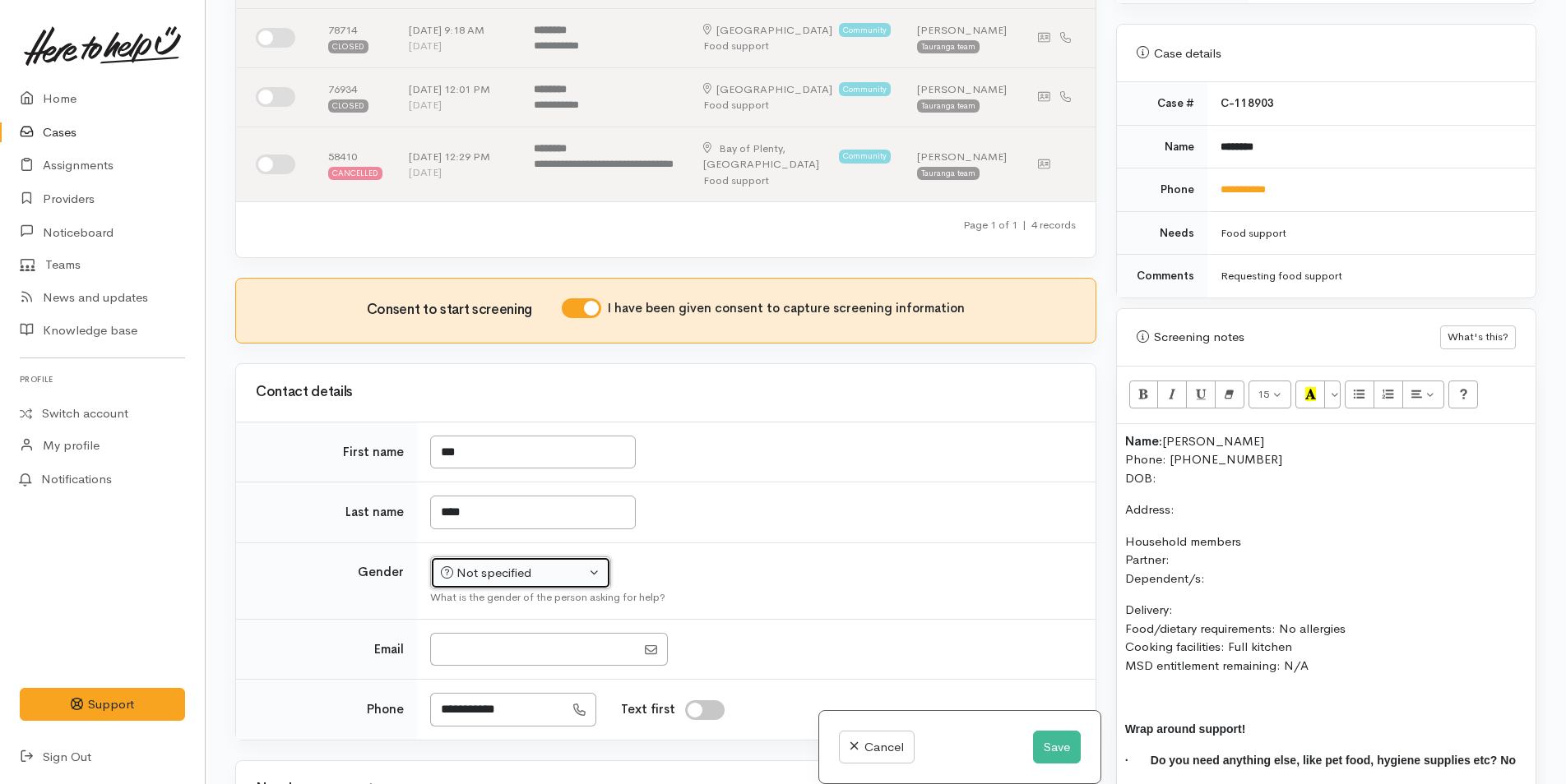
click at [480, 583] on div "Not specified" at bounding box center [513, 573] width 145 height 19
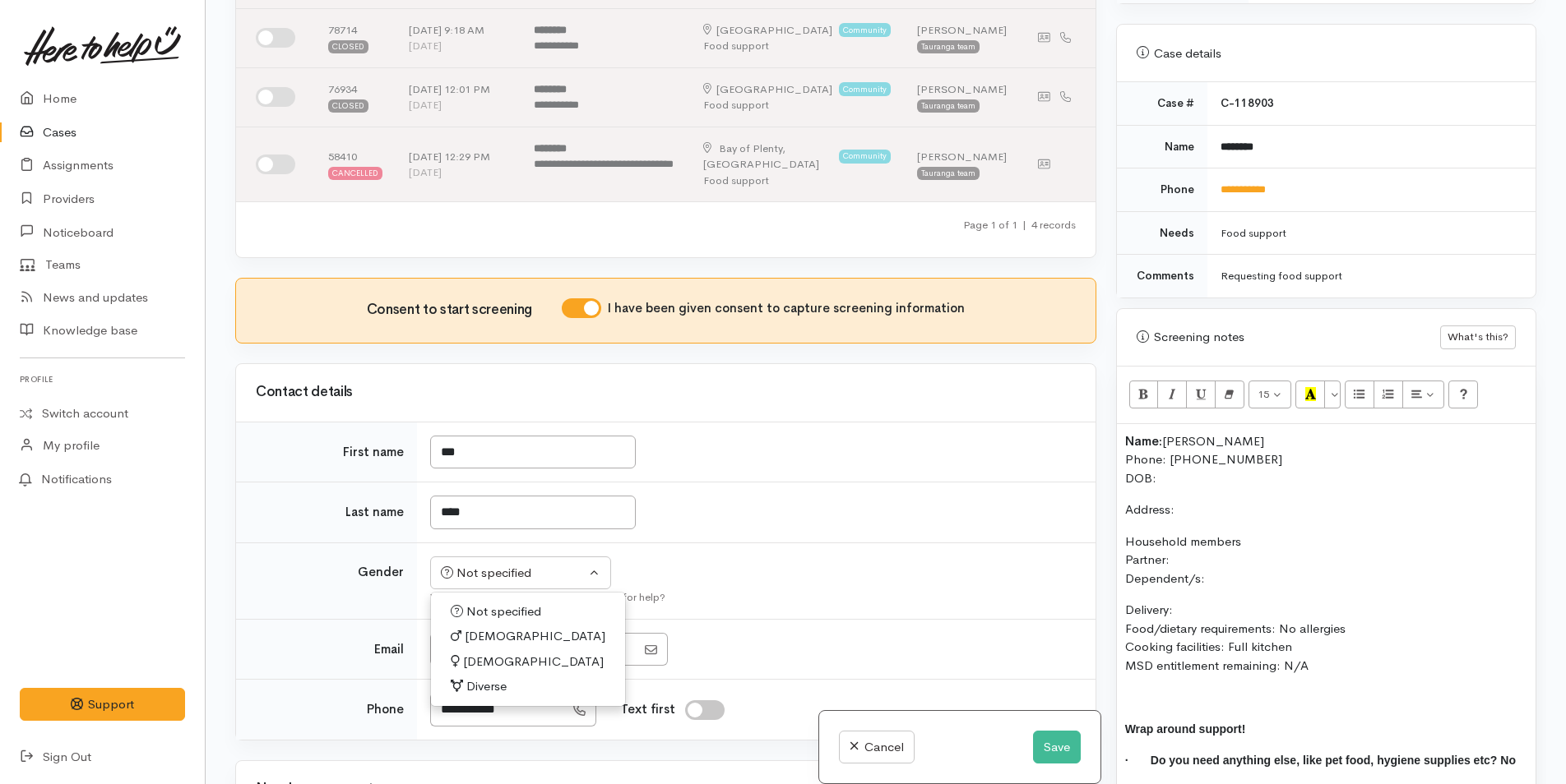
click at [476, 672] on span "Female" at bounding box center [533, 662] width 141 height 19
select select "Female"
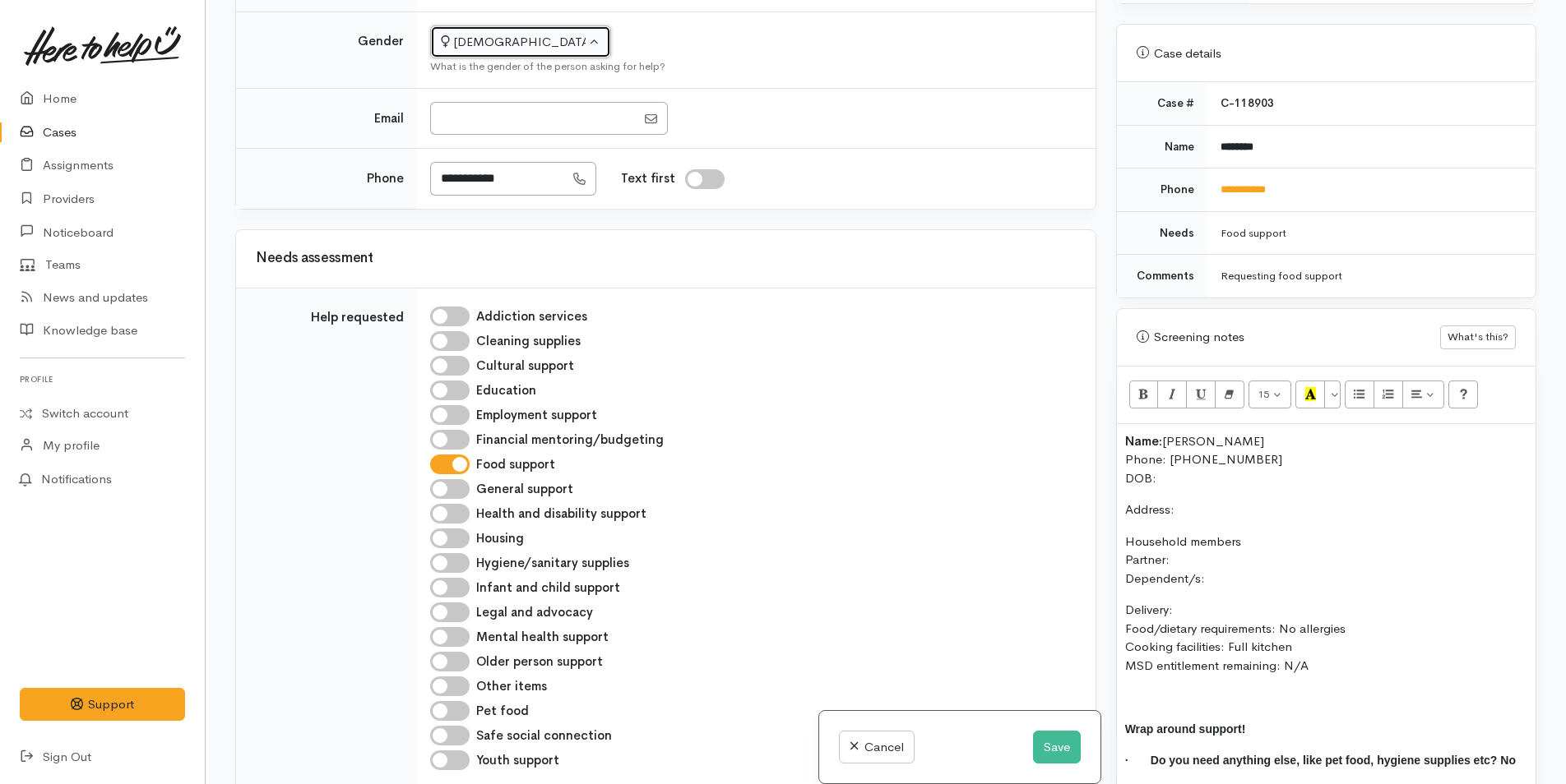
scroll to position [822, 0]
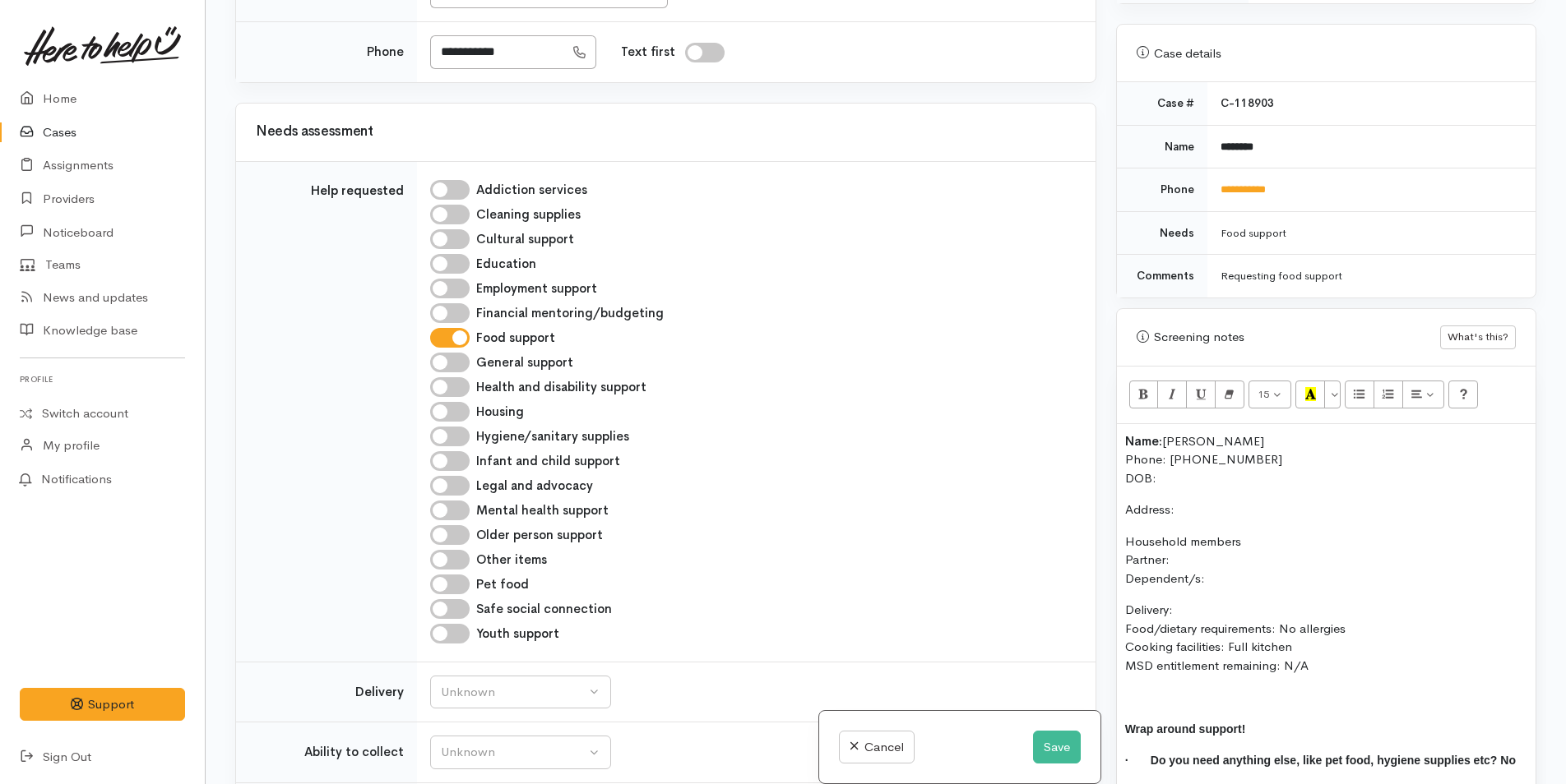
click at [1175, 461] on p "Name: Ana Horo Phone: 0204161864 DOB:" at bounding box center [1325, 460] width 402 height 56
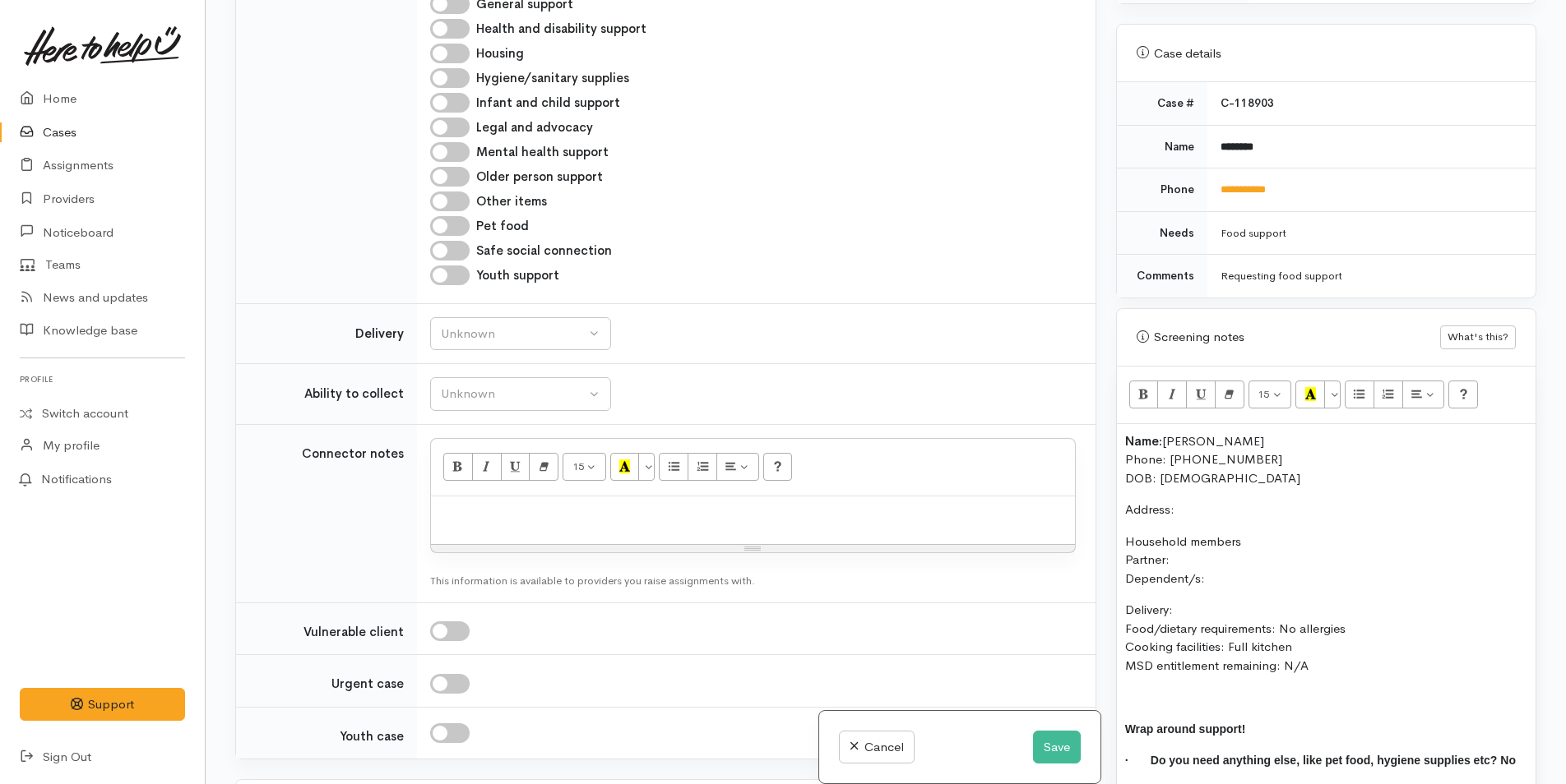
scroll to position [1480, 0]
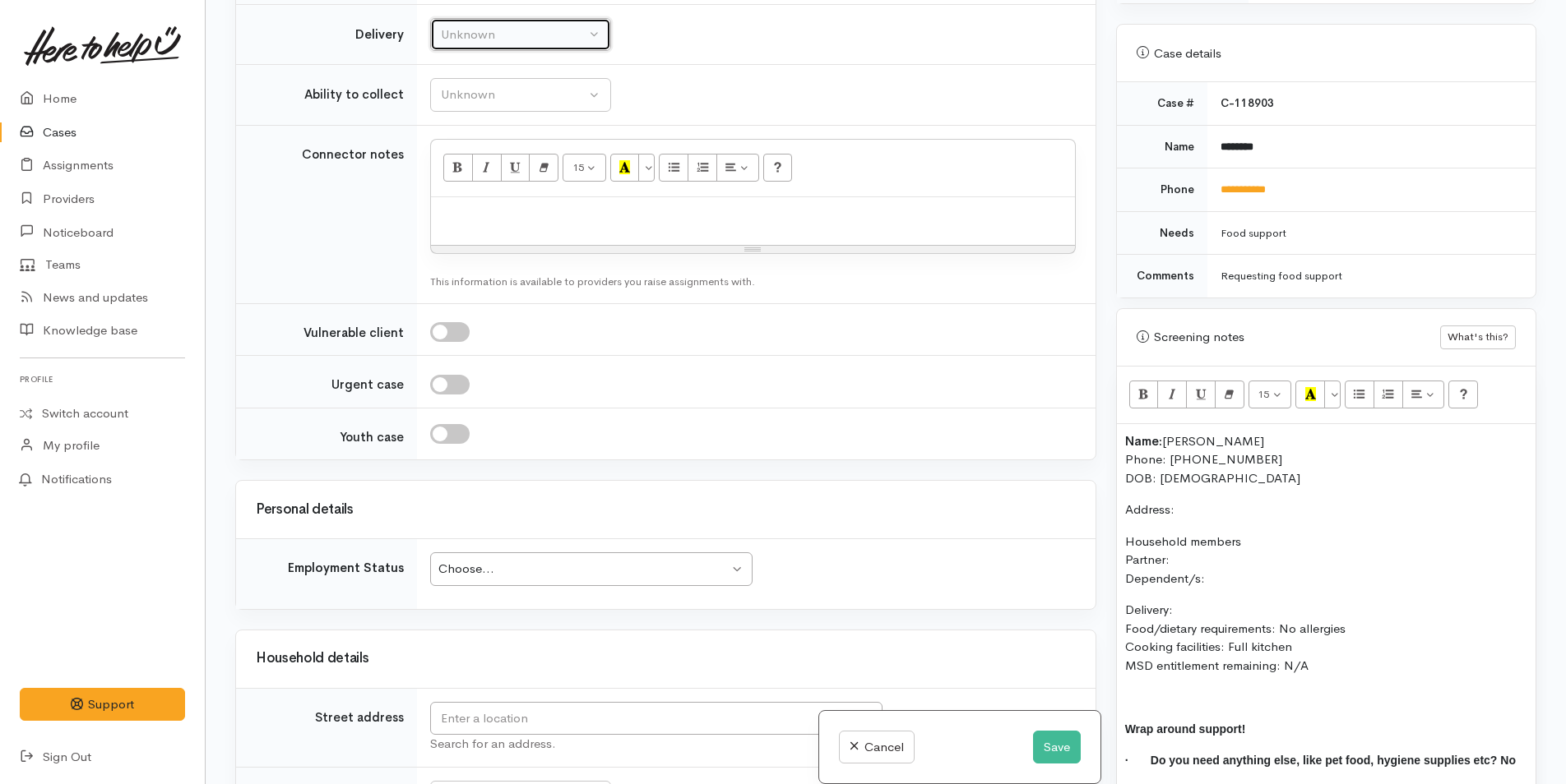
click at [457, 44] on div "Unknown" at bounding box center [513, 35] width 145 height 19
click at [459, 198] on span "No" at bounding box center [459, 189] width 17 height 19
select select "1"
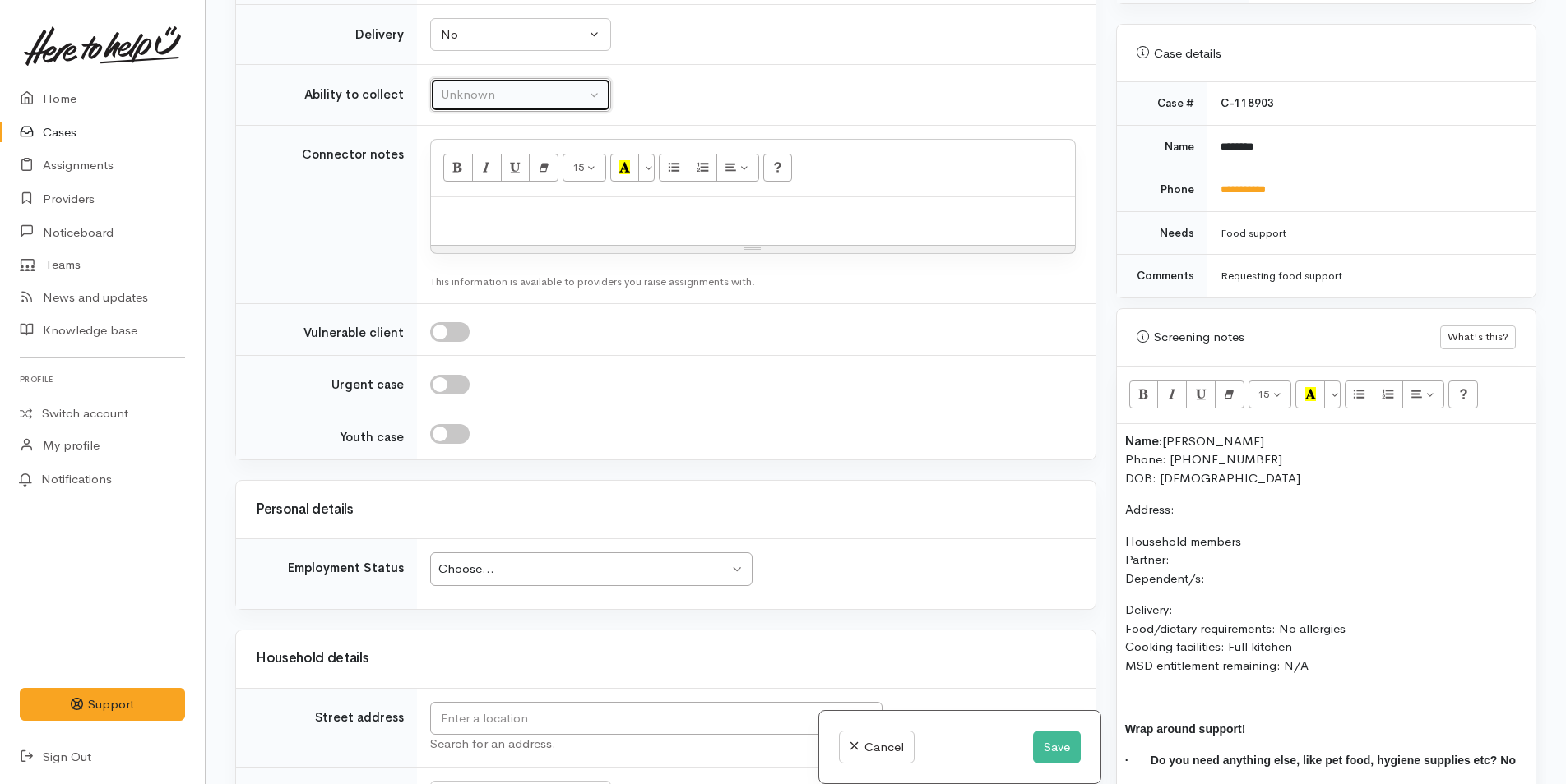
click at [481, 104] on div "Unknown" at bounding box center [513, 95] width 145 height 19
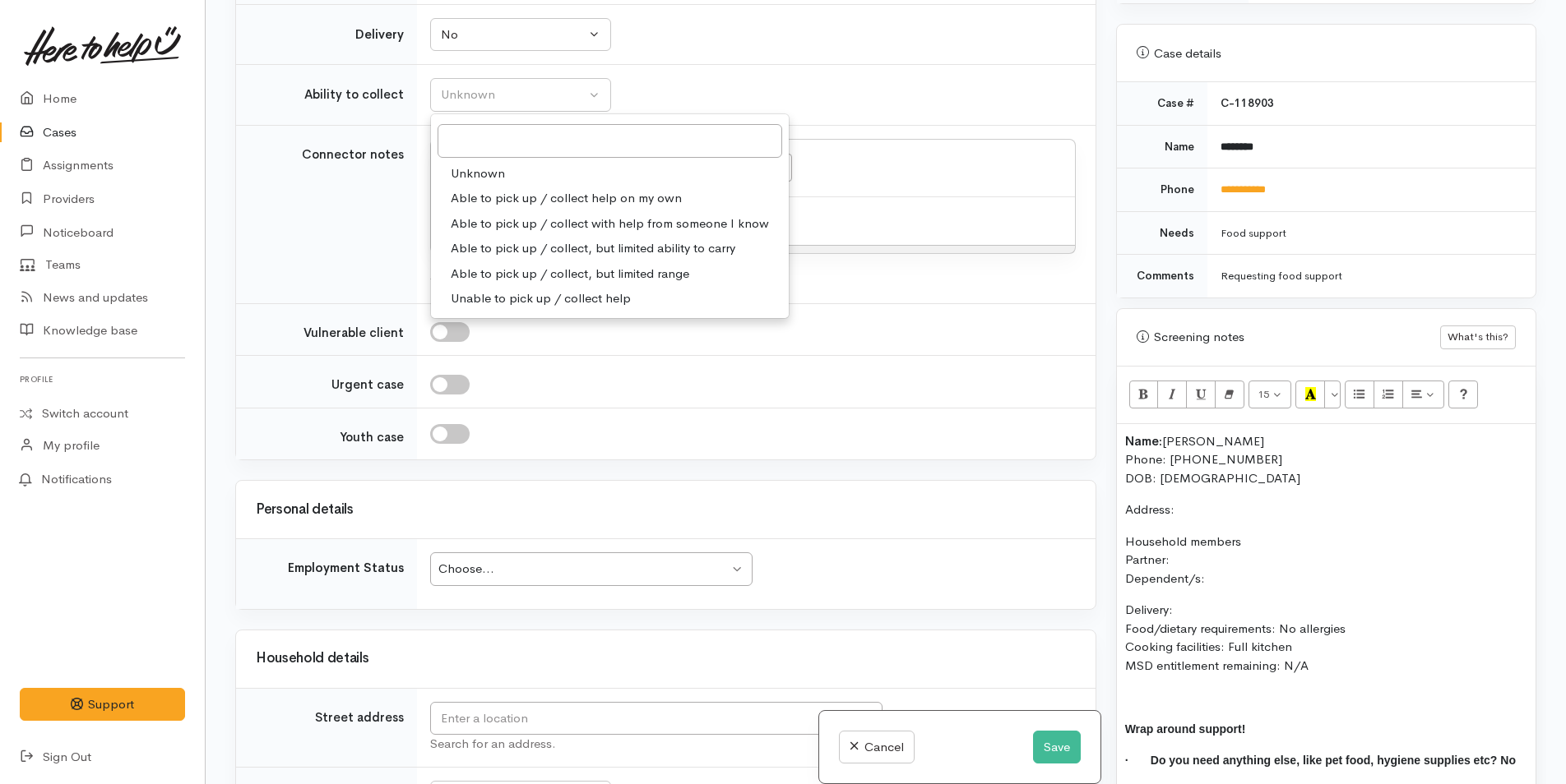
click at [496, 208] on span "Able to pick up / collect help on my own" at bounding box center [566, 198] width 231 height 19
select select "2"
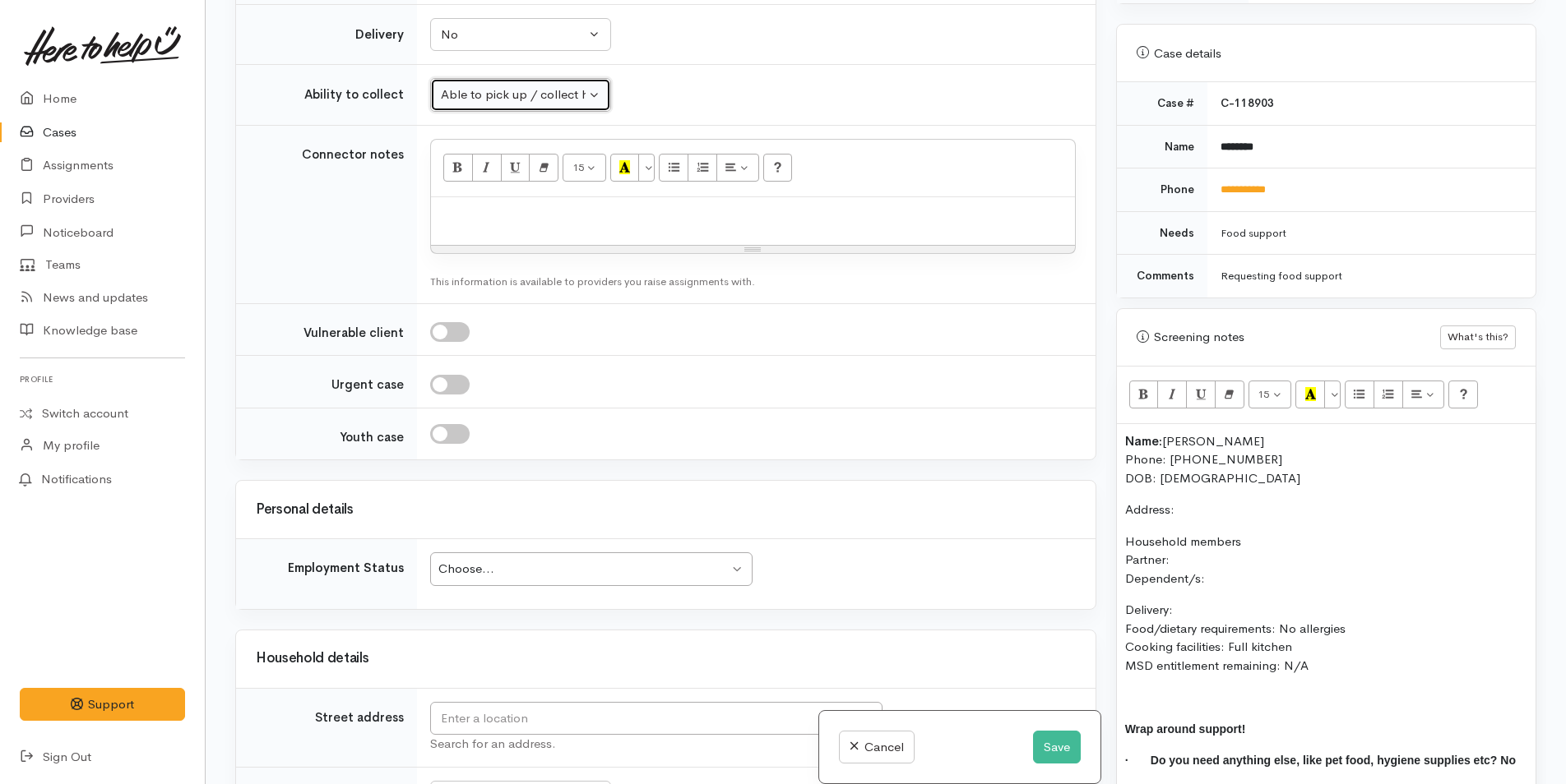
click at [500, 579] on div "Choose..." at bounding box center [583, 569] width 291 height 19
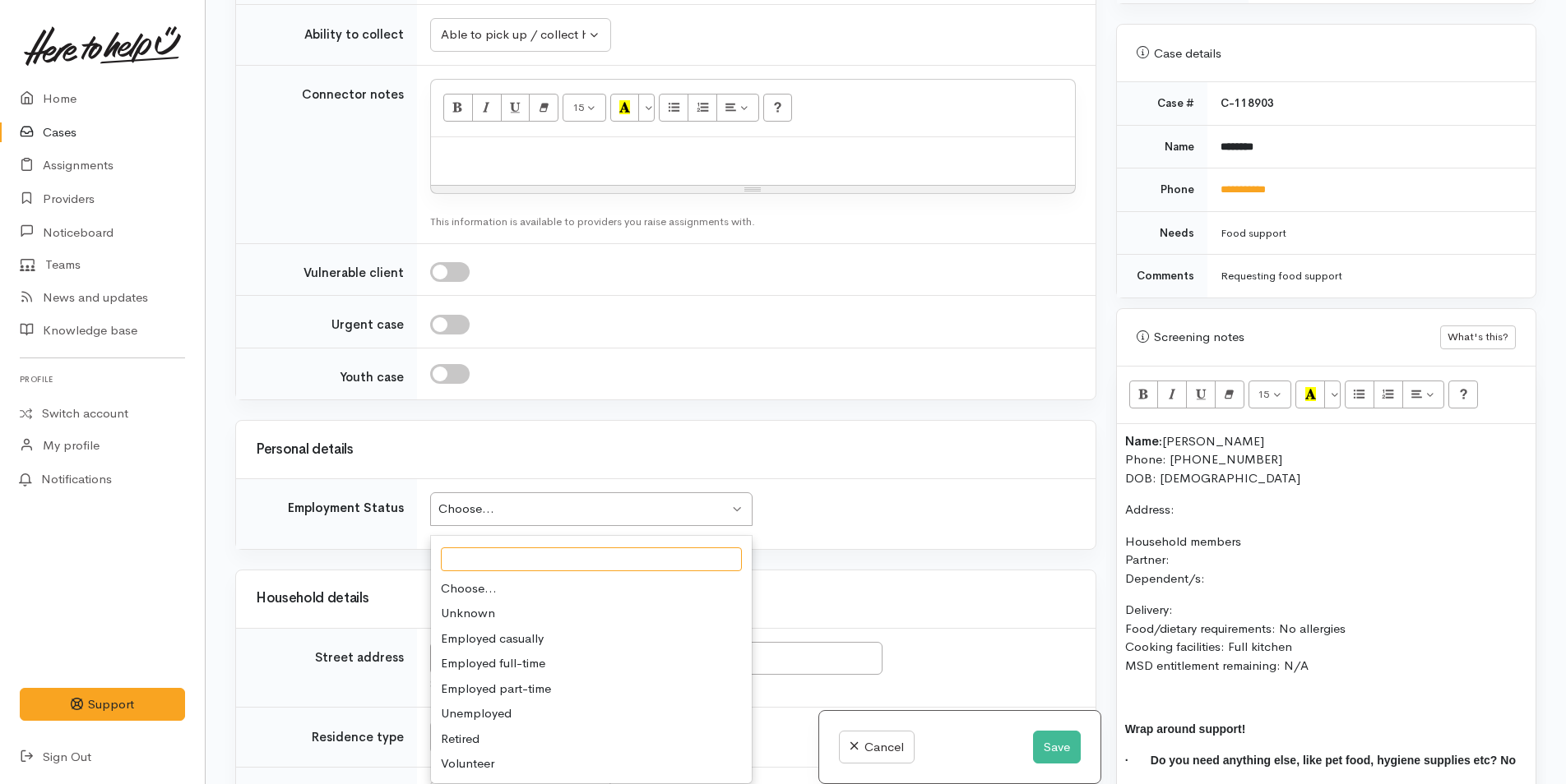
scroll to position [1809, 0]
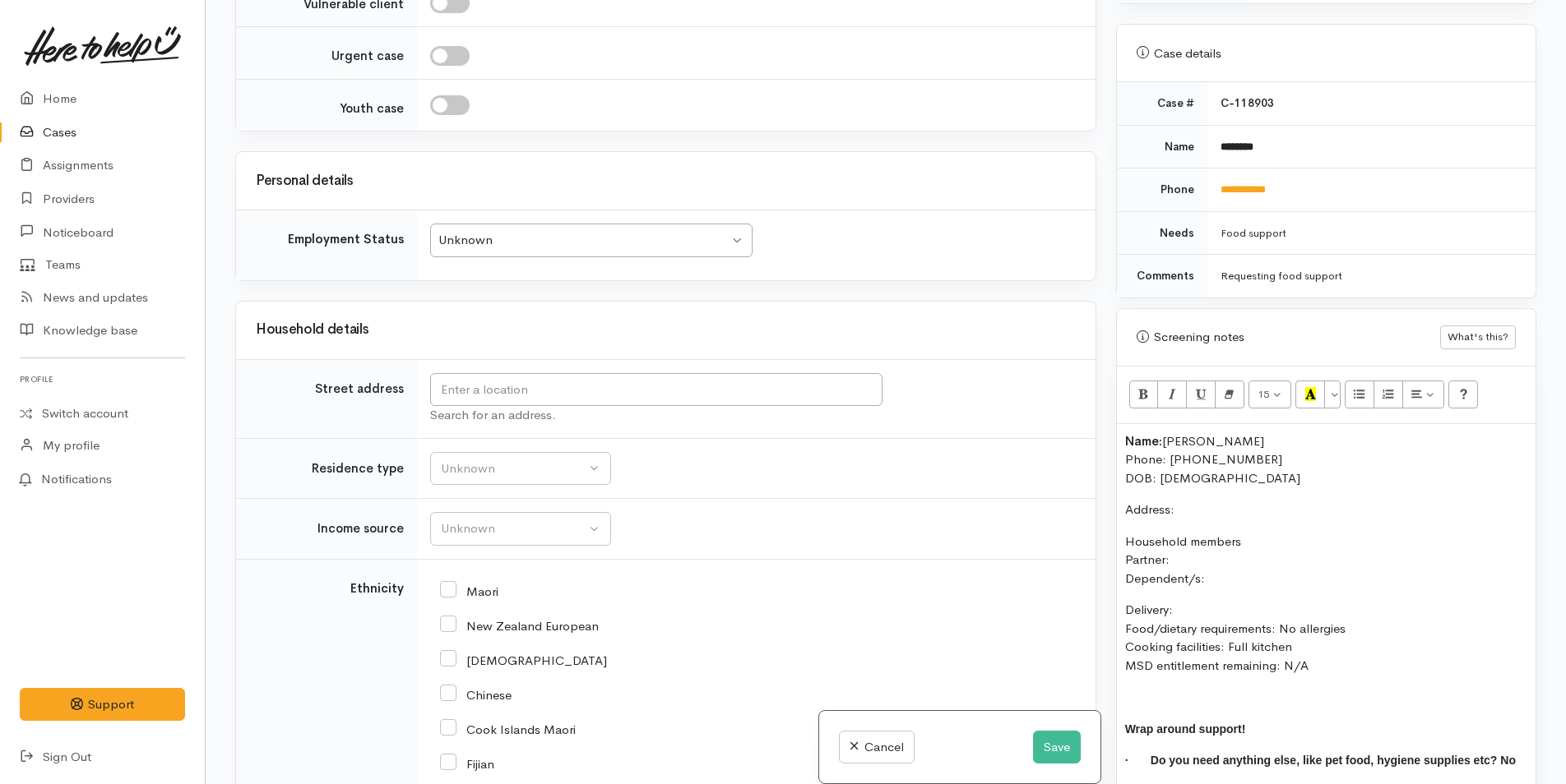
click at [522, 250] on div "Unknown" at bounding box center [583, 241] width 291 height 19
click at [486, 407] on input "text" at bounding box center [657, 389] width 453 height 34
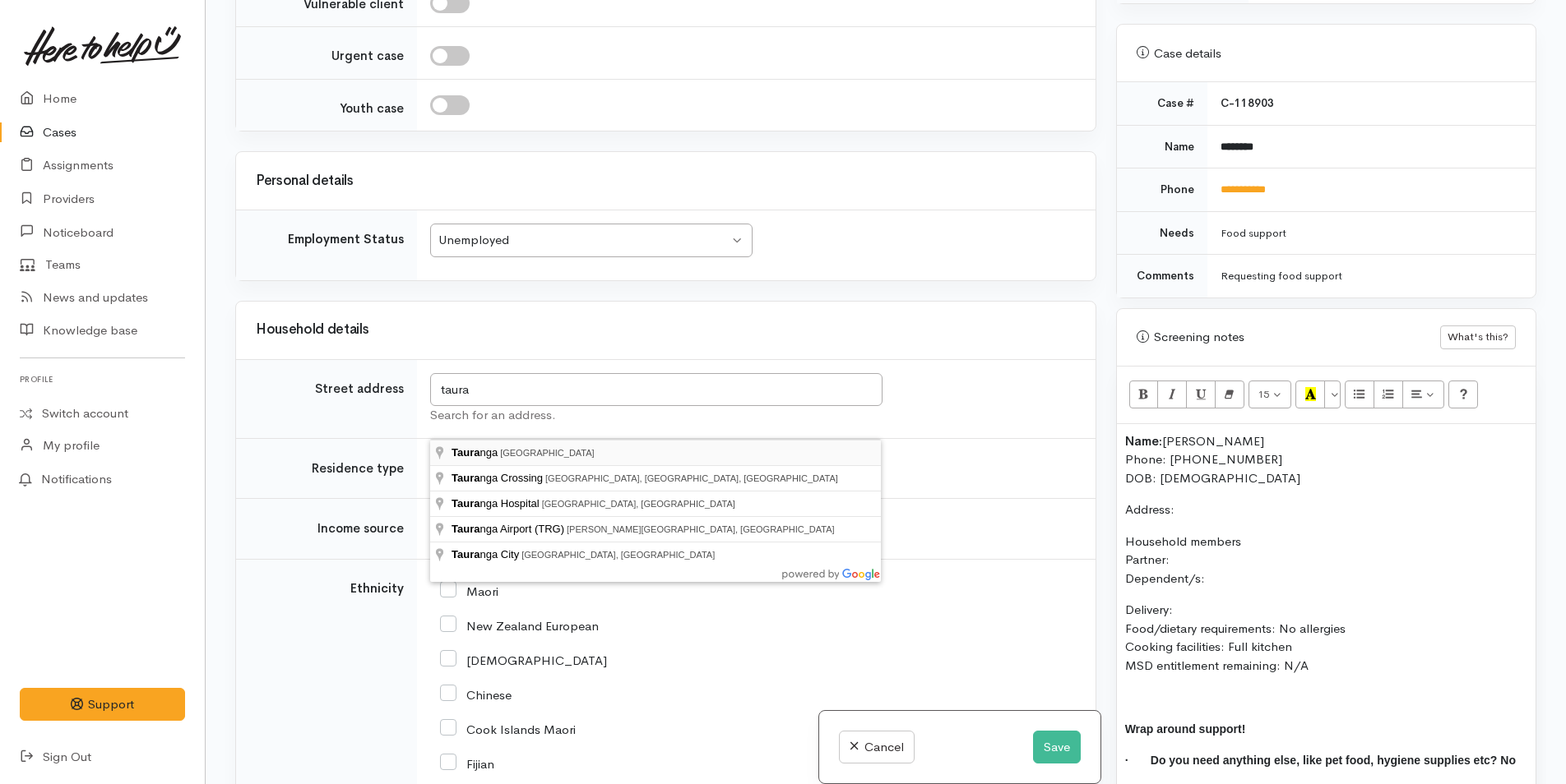
type input "Tauranga, New Zealand"
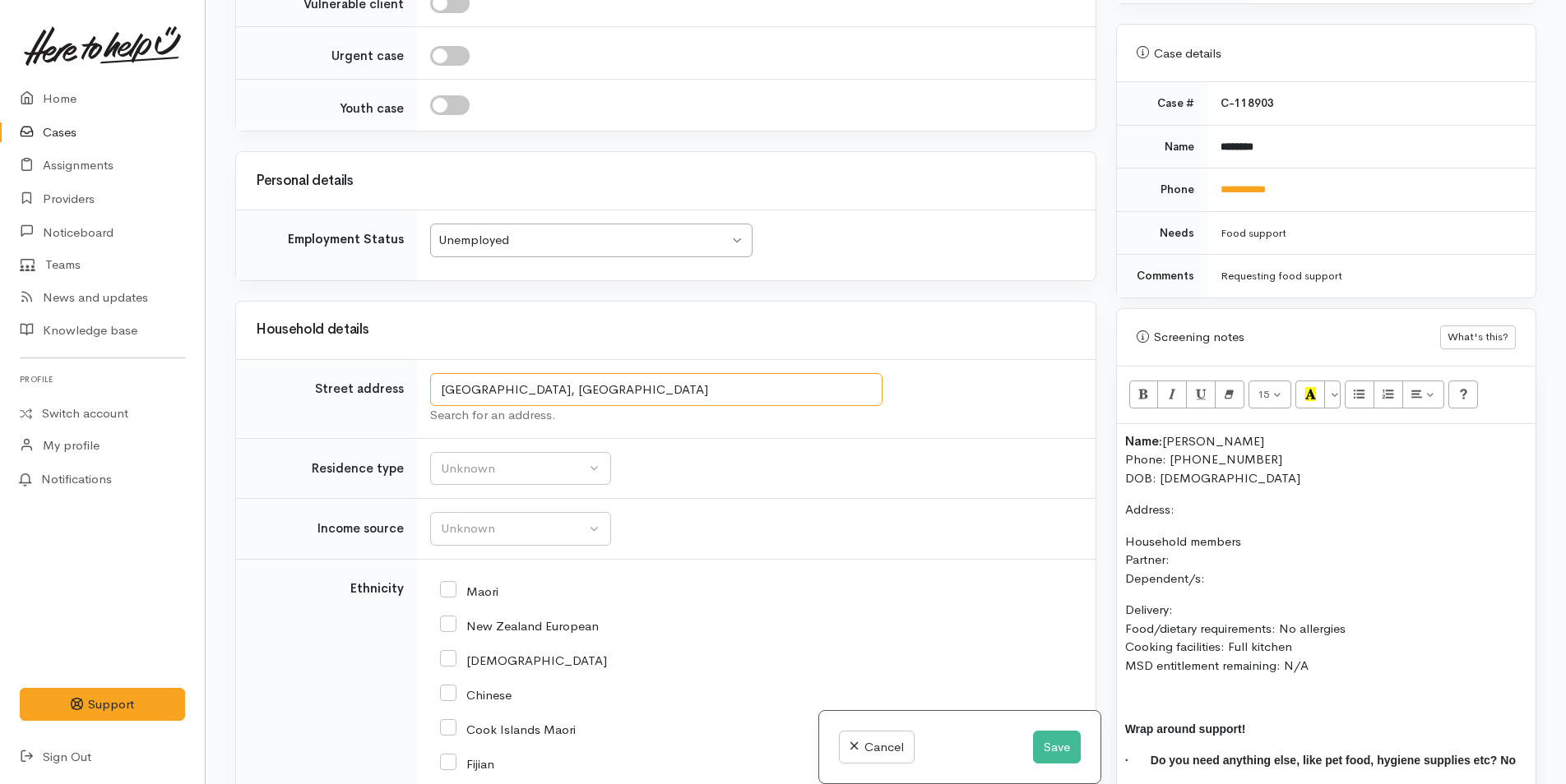
drag, startPoint x: 662, startPoint y: 420, endPoint x: 377, endPoint y: 388, distance: 286.8
click at [1191, 500] on p "Address:" at bounding box center [1325, 510] width 402 height 19
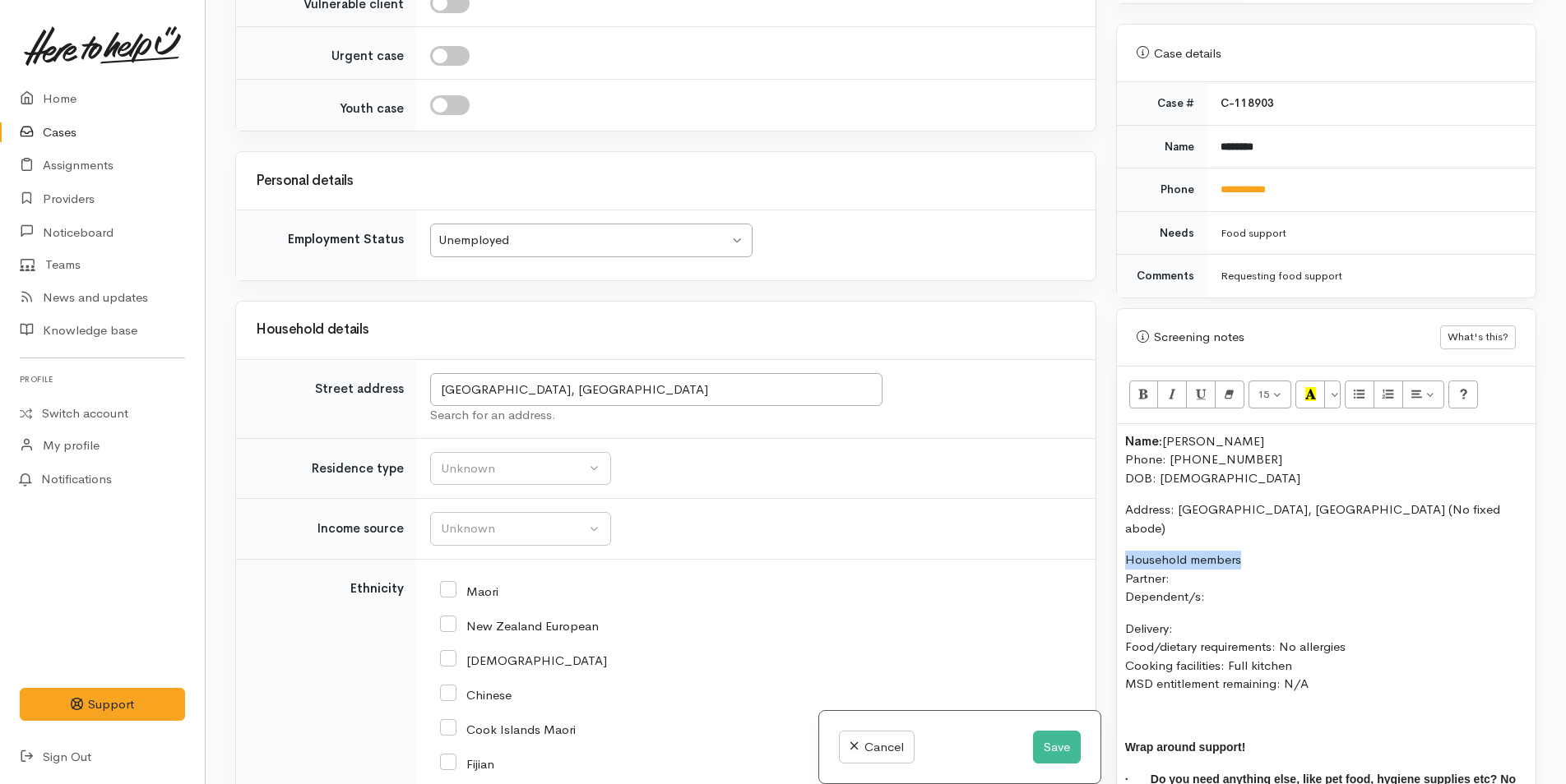
drag, startPoint x: 1251, startPoint y: 521, endPoint x: 1126, endPoint y: 427, distance: 156.4
click at [1088, 520] on div "Related cases There are other cases potentially from the same person, address o…" at bounding box center [885, 392] width 1321 height 784
click at [1143, 387] on icon "Bold (CTRL+B)" at bounding box center [1143, 394] width 11 height 14
click at [1185, 551] on p "Household members Partner: Dependent/s:" at bounding box center [1325, 579] width 402 height 56
click at [1226, 565] on p "Household members Partner: N/A Dependent/s:" at bounding box center [1325, 579] width 402 height 56
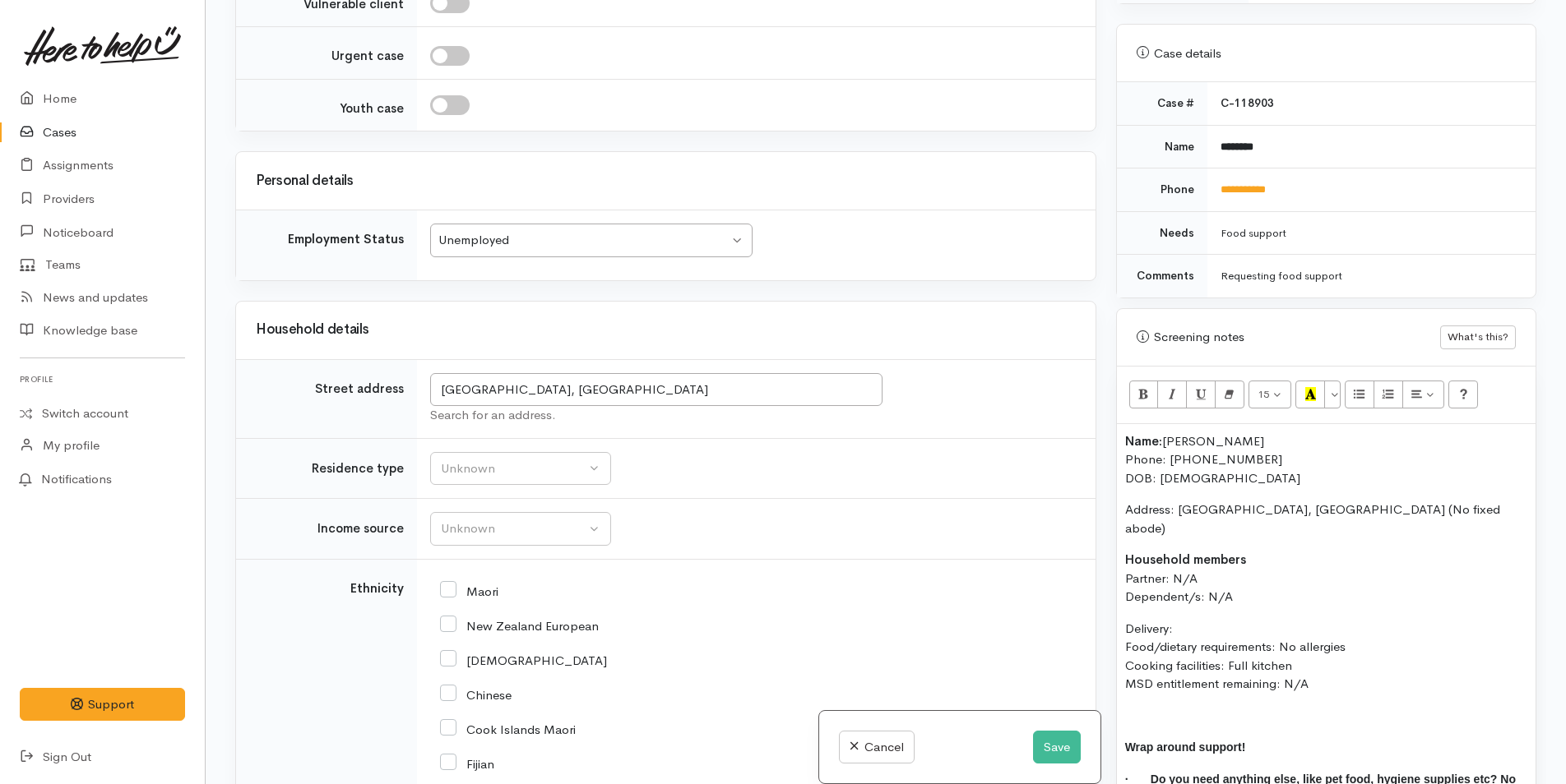
click at [1193, 620] on p "Delivery: Food/dietary requirements: No allergies Cooking facilities: Full kitc…" at bounding box center [1325, 657] width 402 height 74
drag, startPoint x: 1315, startPoint y: 634, endPoint x: 1227, endPoint y: 629, distance: 88.1
click at [1227, 629] on p "Delivery: No Food/dietary requirements: No allergies Cooking facilities: Full k…" at bounding box center [1325, 657] width 402 height 74
click at [461, 478] on div "Unknown" at bounding box center [513, 469] width 145 height 19
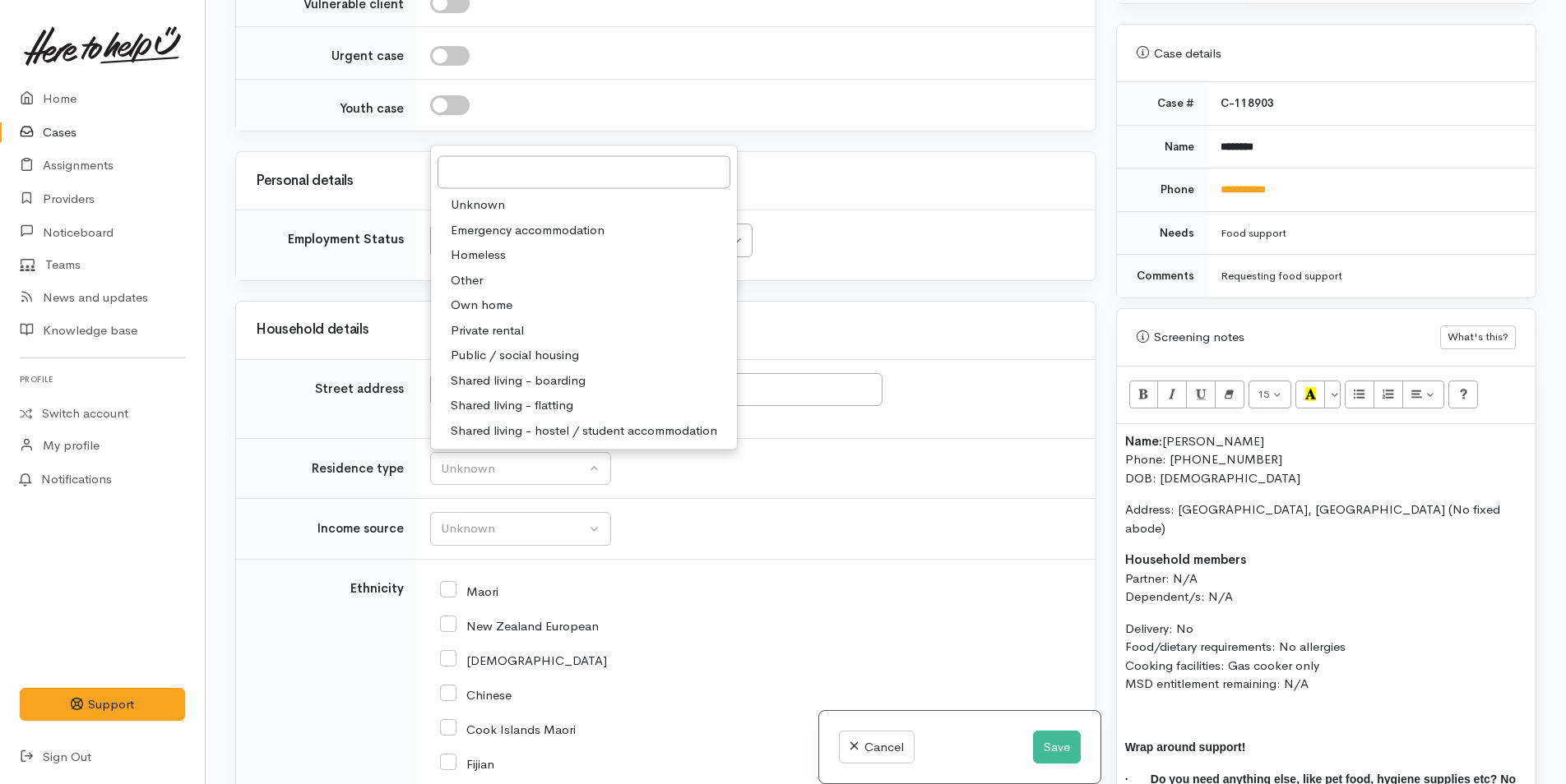
click at [494, 265] on span "Homeless" at bounding box center [478, 255] width 55 height 19
select select "9"
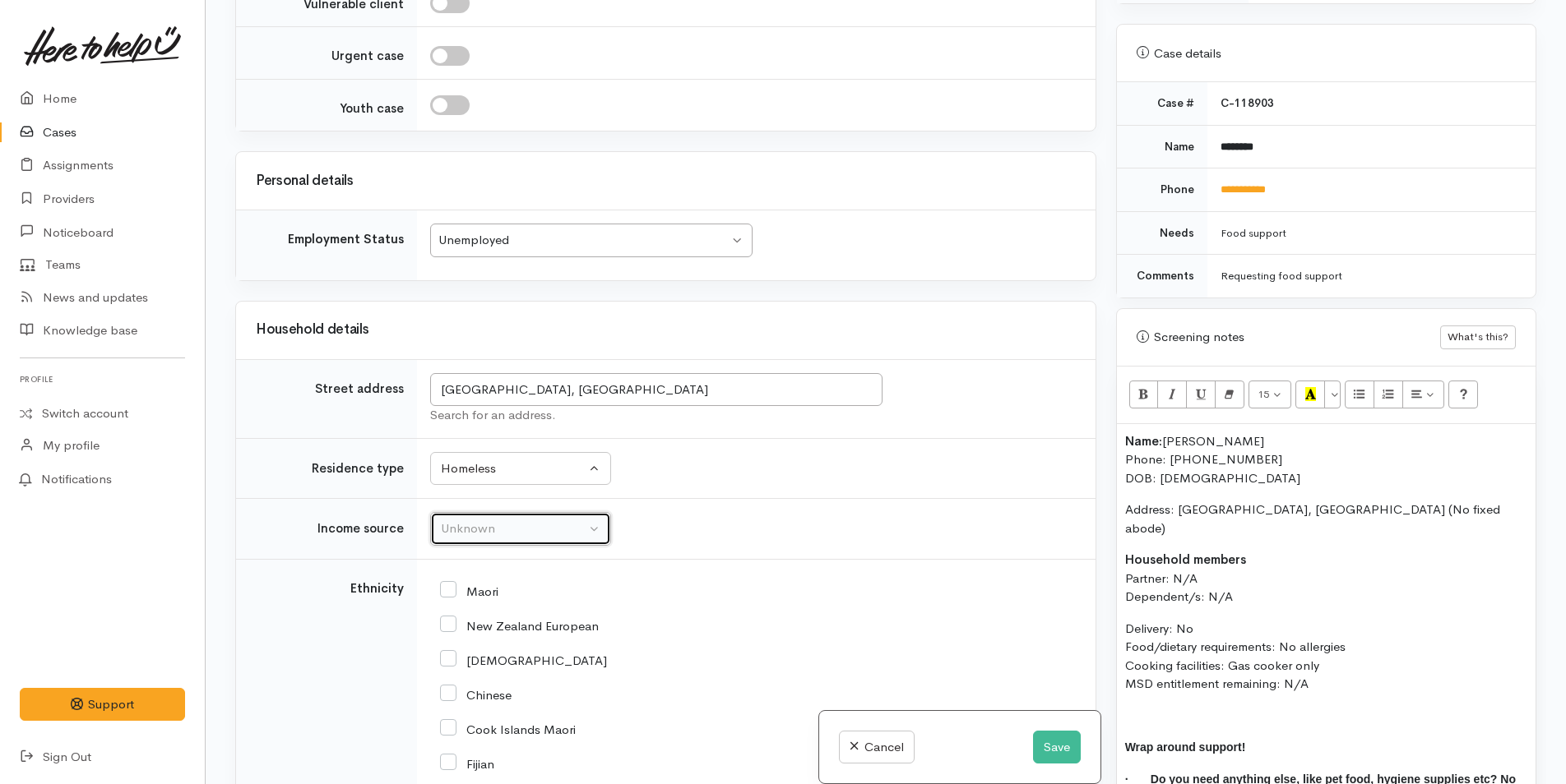
click at [457, 539] on div "Unknown" at bounding box center [513, 529] width 145 height 19
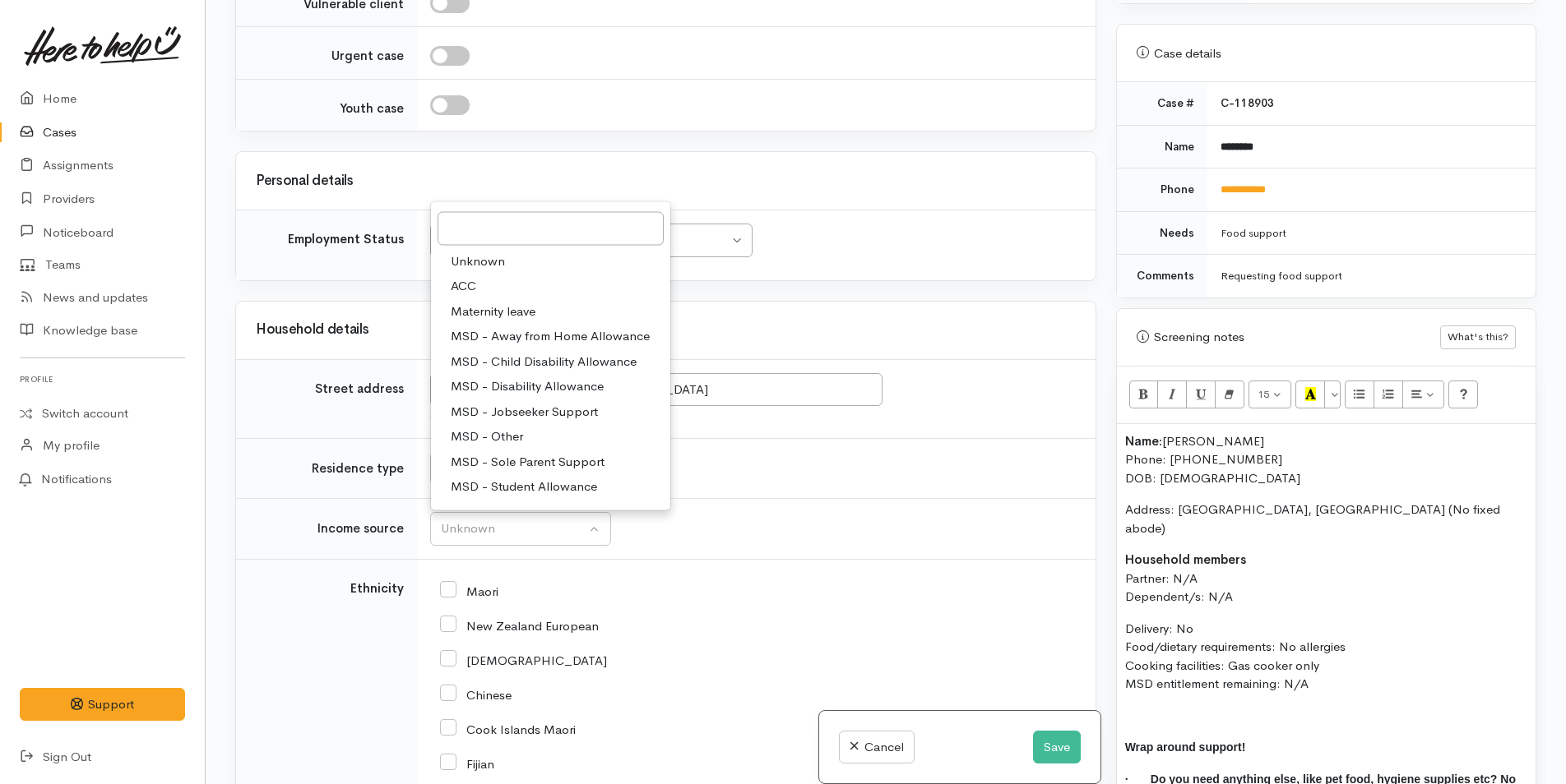
click at [510, 421] on span "MSD - Jobseeker Support" at bounding box center [525, 411] width 148 height 19
select select "4"
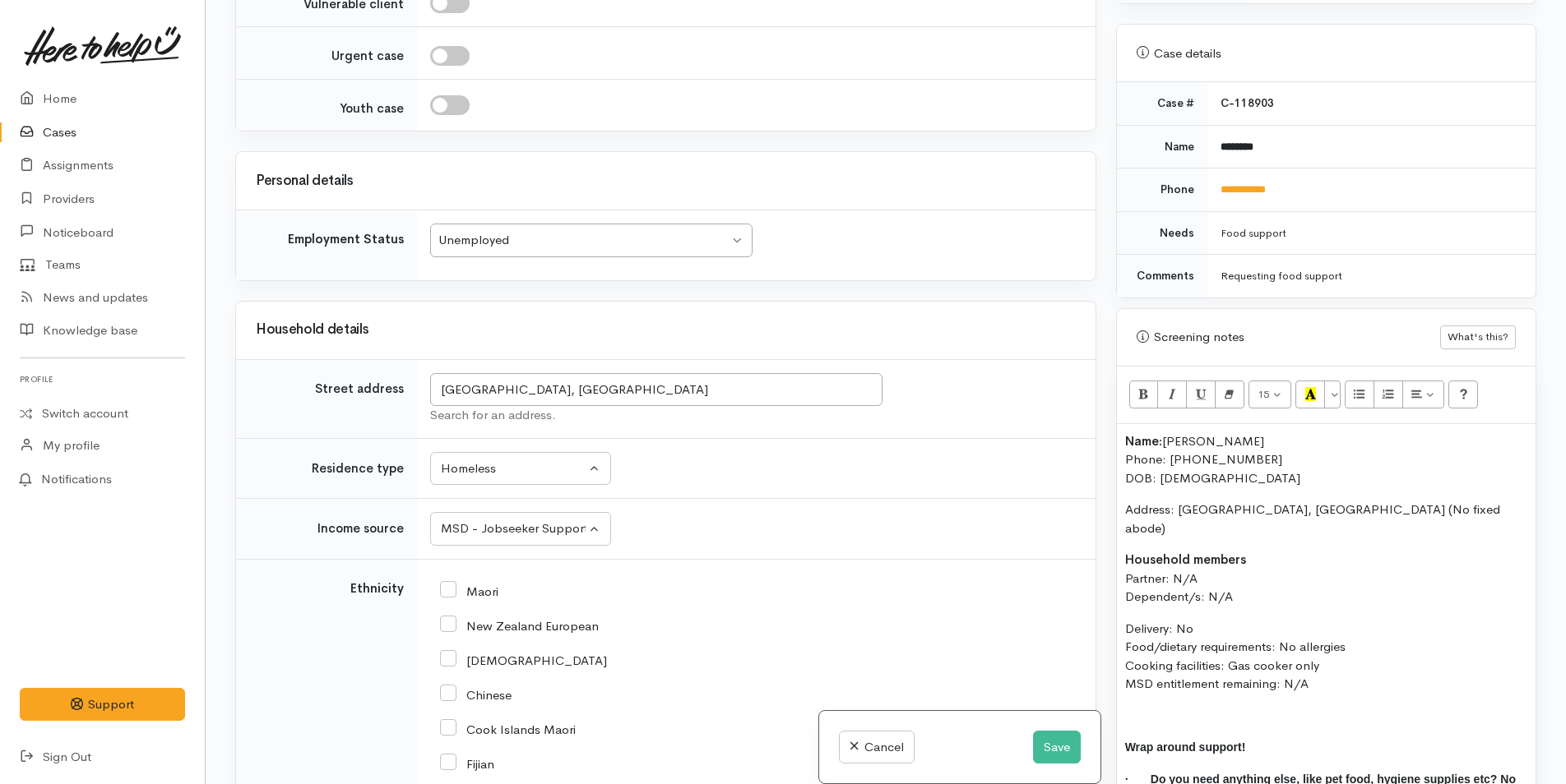
click at [449, 597] on icon at bounding box center [448, 588] width 16 height 16
click at [449, 597] on input "Maori" at bounding box center [469, 589] width 58 height 14
checkbox input "true"
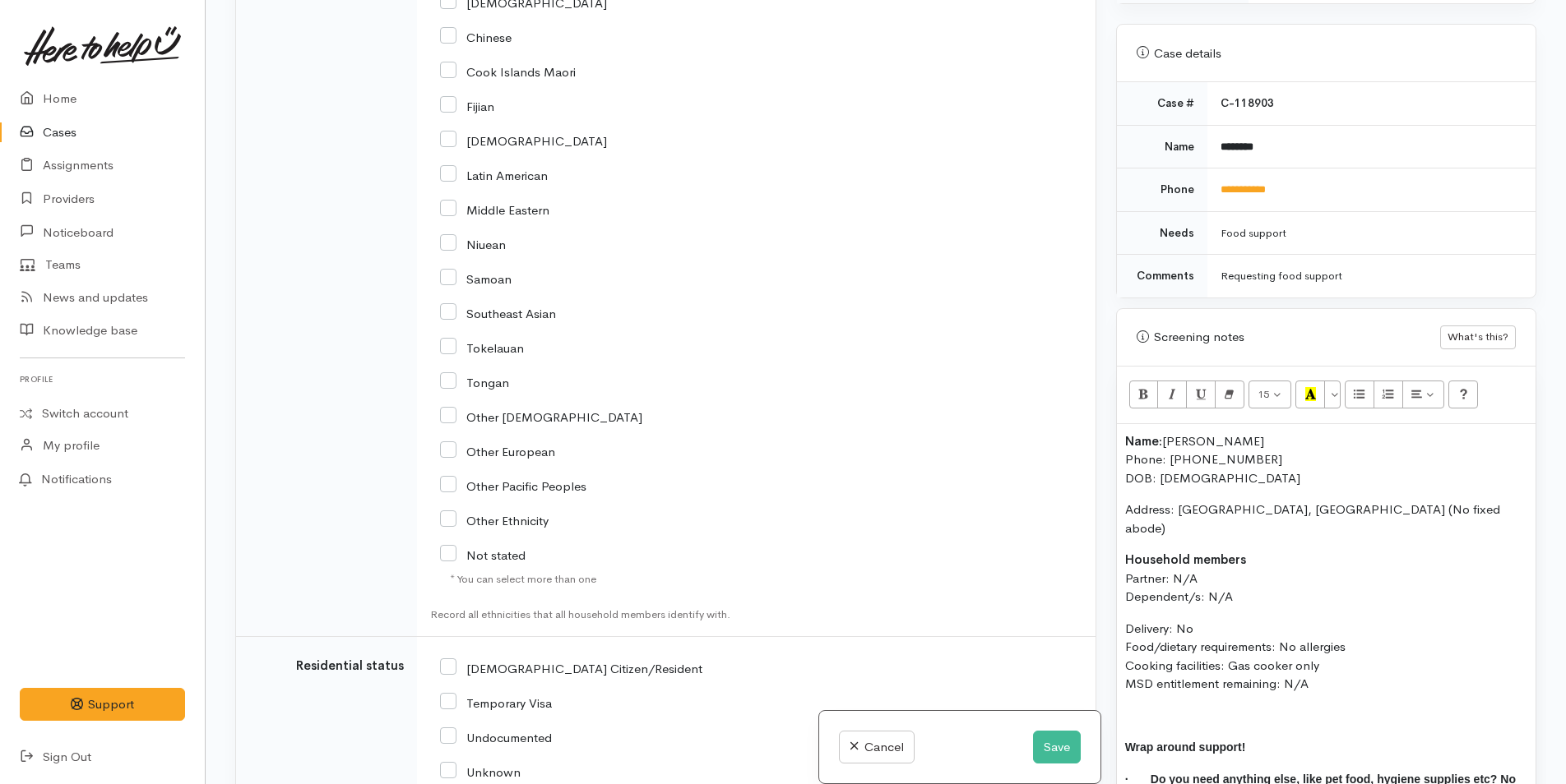
click at [450, 675] on input "[DEMOGRAPHIC_DATA] Citizen/Resident" at bounding box center [572, 667] width 263 height 14
checkbox input "true"
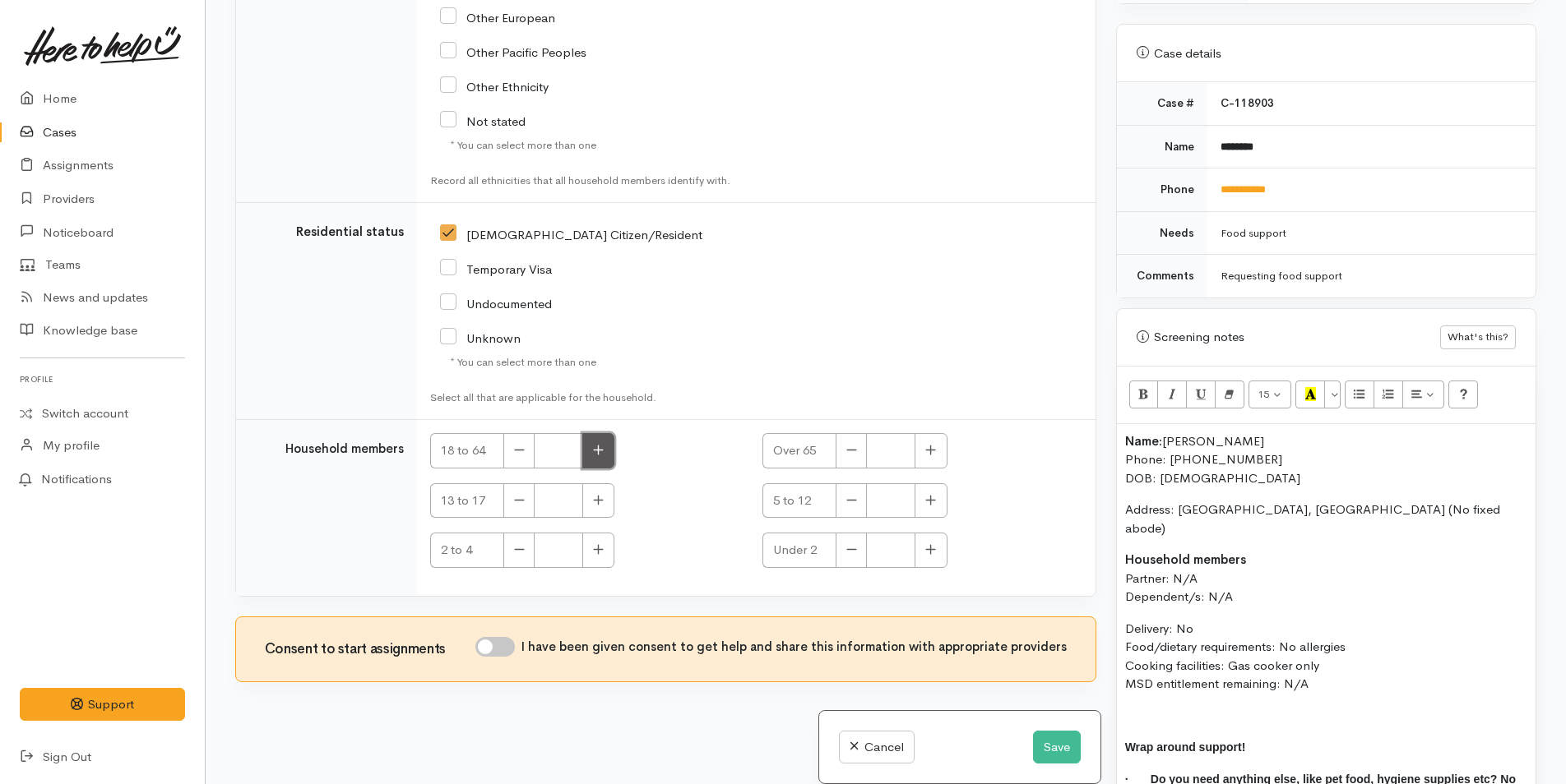
click at [589, 450] on button "button" at bounding box center [597, 450] width 32 height 35
type input "1"
click at [497, 652] on input "I have been given consent to get help and share this information with appropria…" at bounding box center [495, 647] width 39 height 20
checkbox input "true"
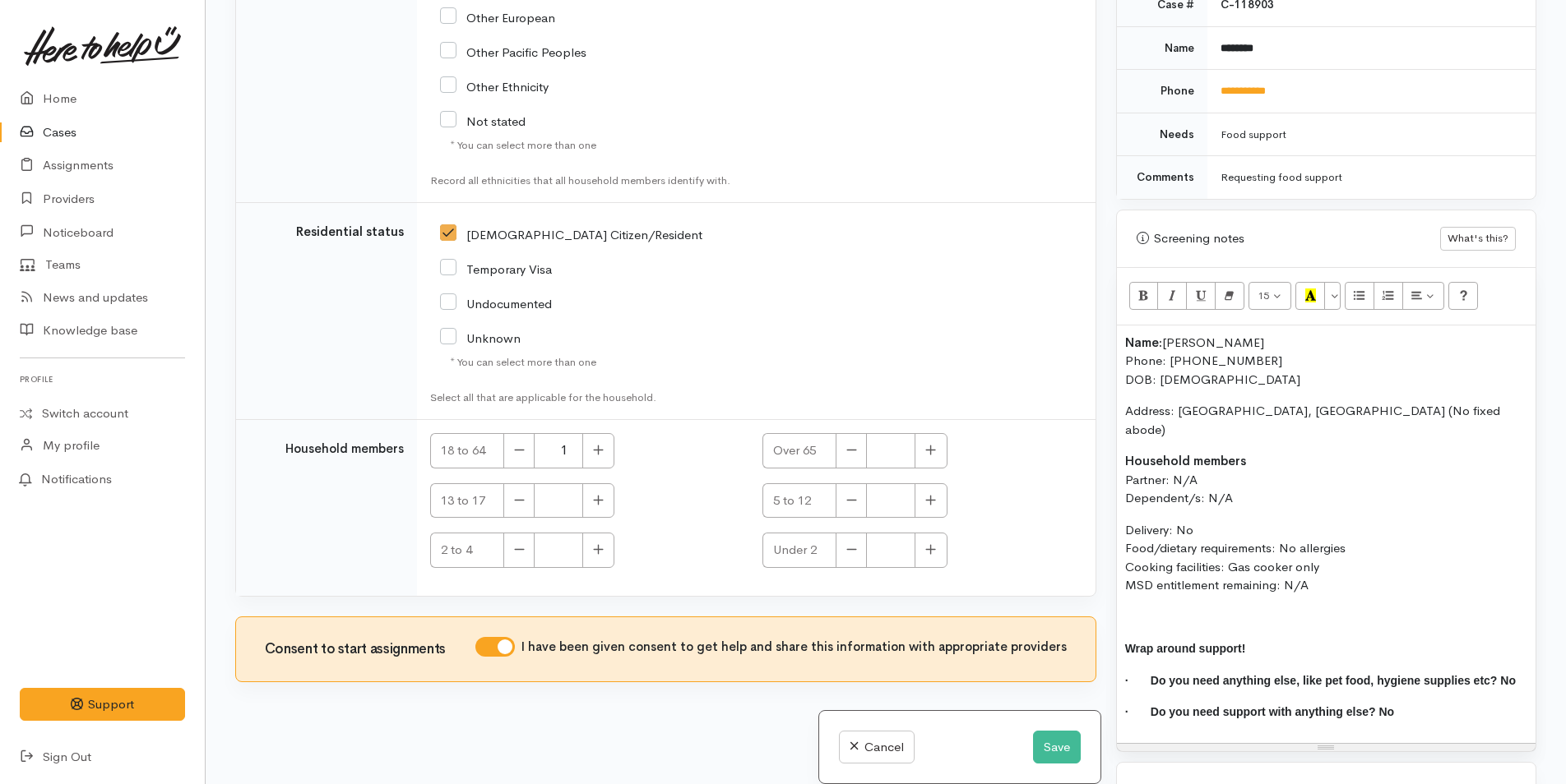
scroll to position [953, 0]
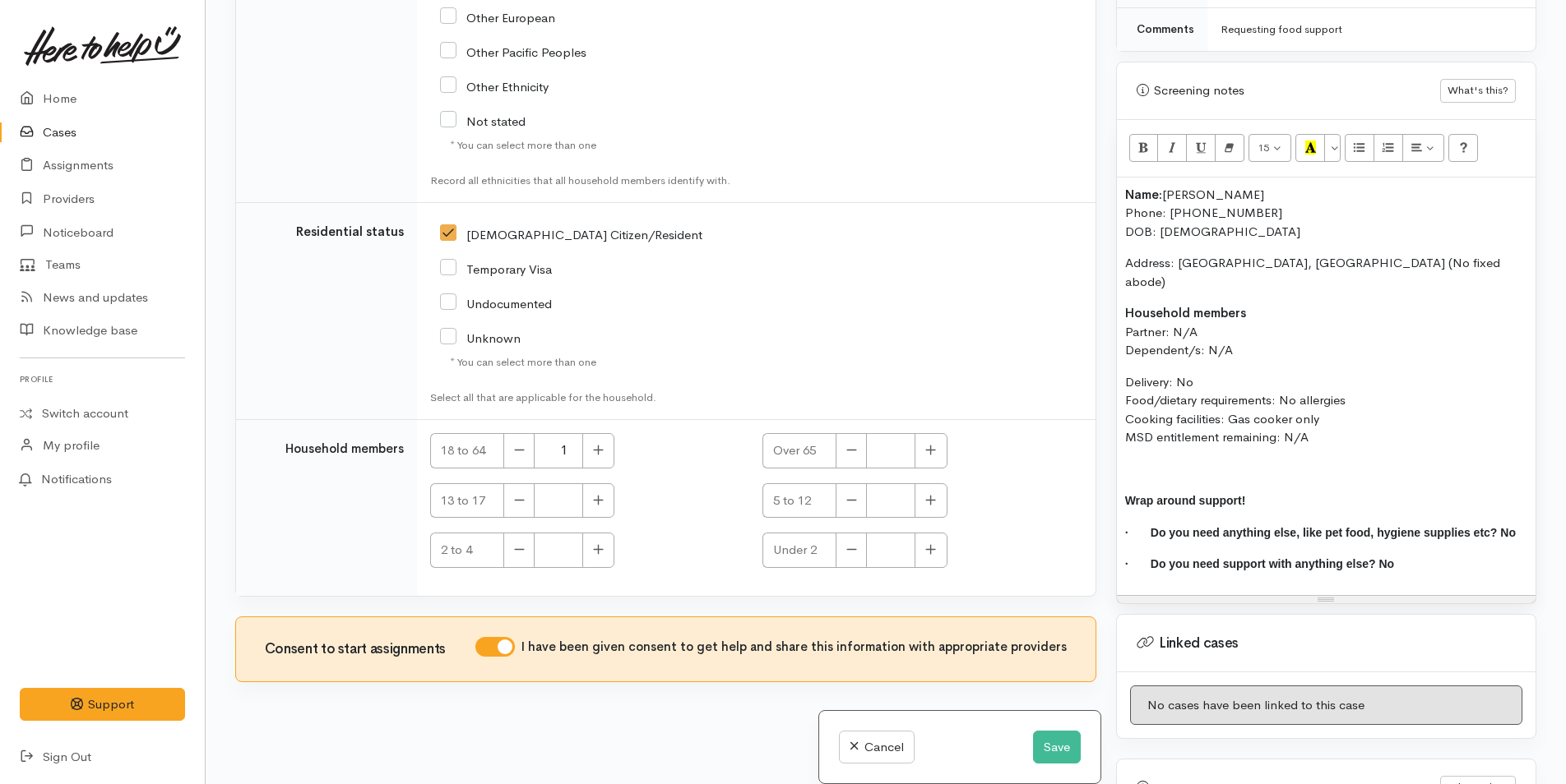
click at [1412, 555] on p "· Do you need support with anything else? No" at bounding box center [1325, 565] width 402 height 19
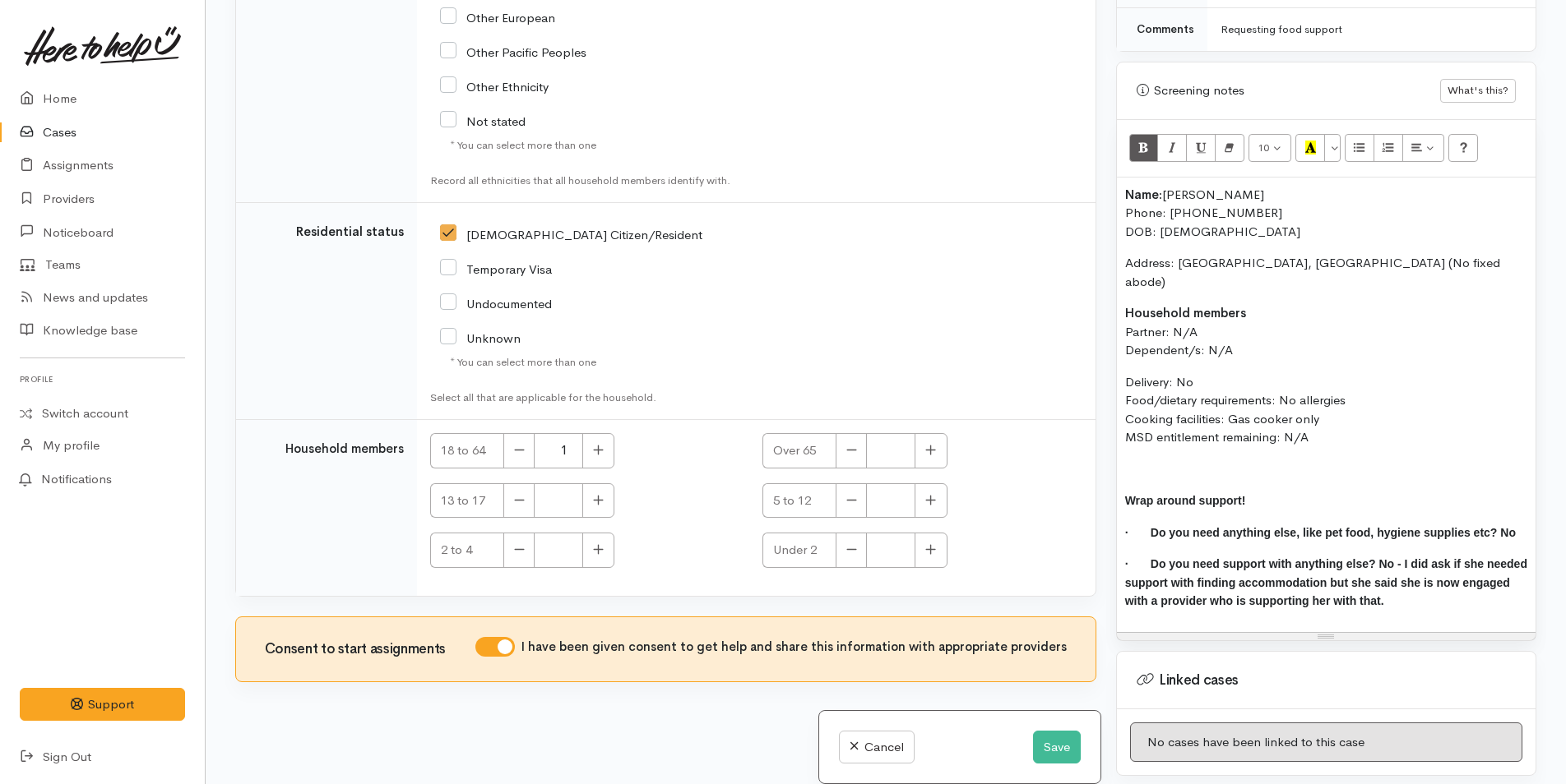
click at [1121, 179] on div "Name: Ana Horo Phone: 0204161864 DOB: 13/01/1987 Address: Tauranga, New Zealand…" at bounding box center [1326, 404] width 419 height 454
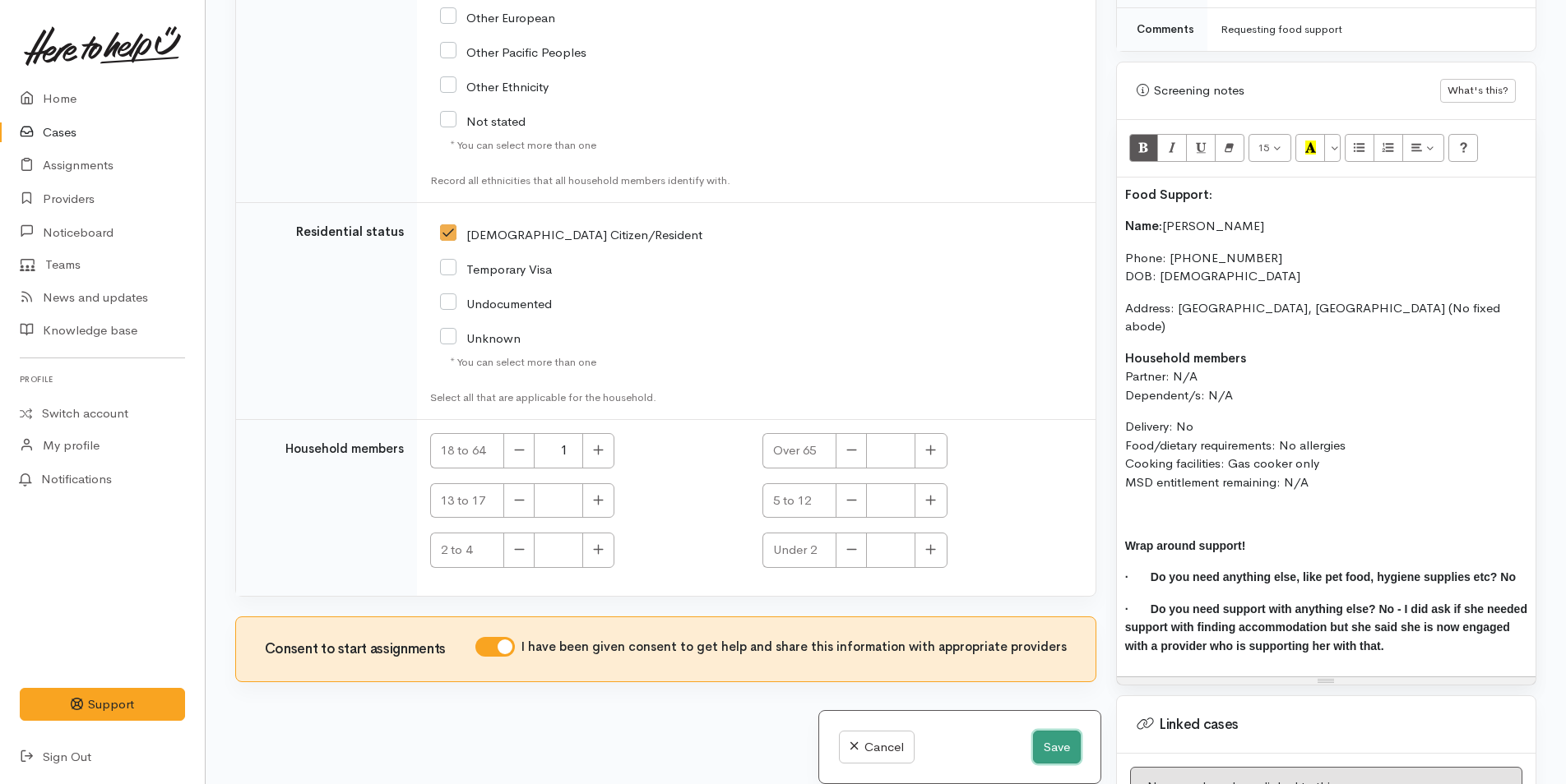
click at [1060, 744] on button "Save" at bounding box center [1057, 747] width 48 height 34
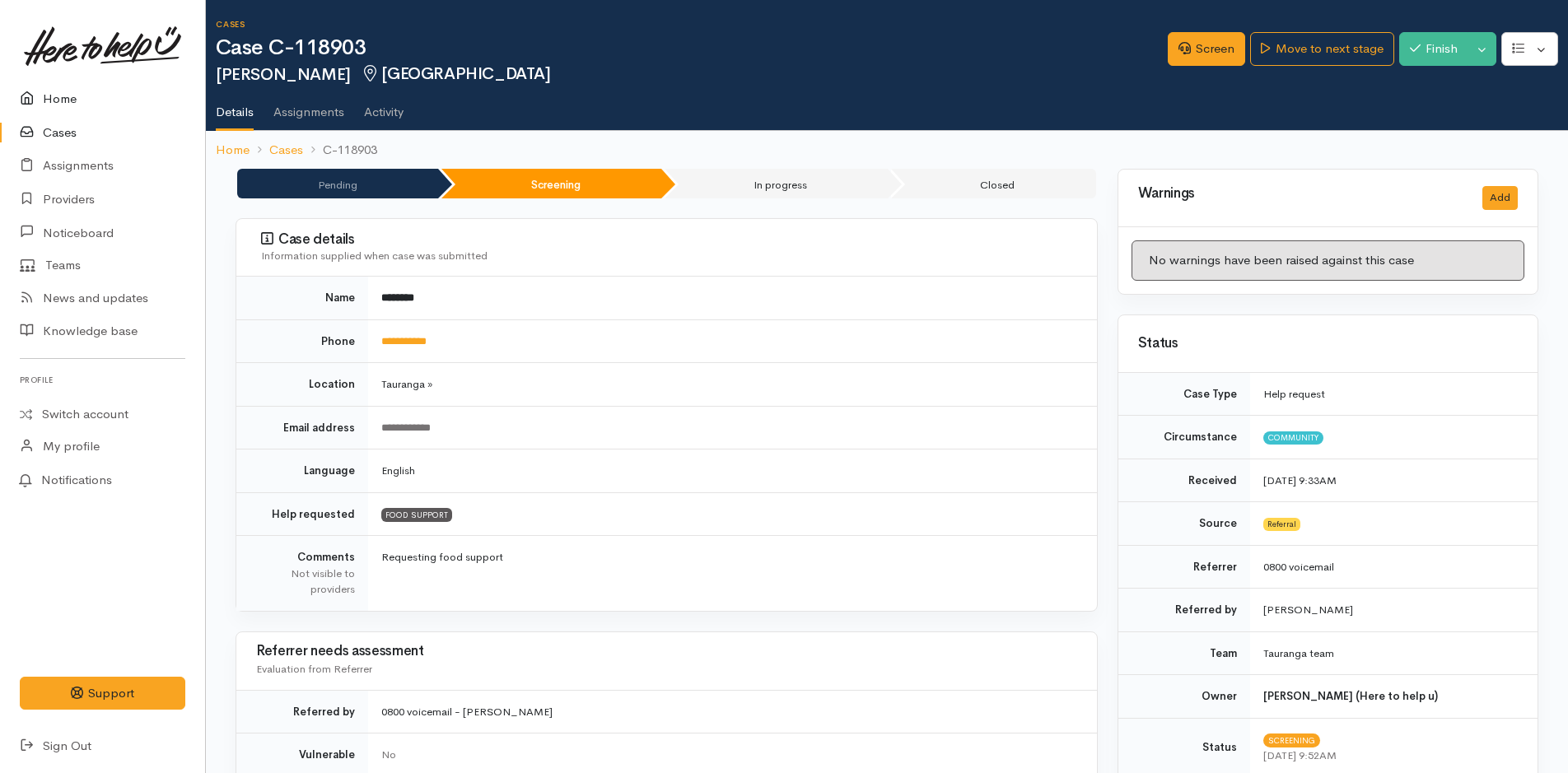
click at [63, 90] on link "Home" at bounding box center [103, 99] width 205 height 34
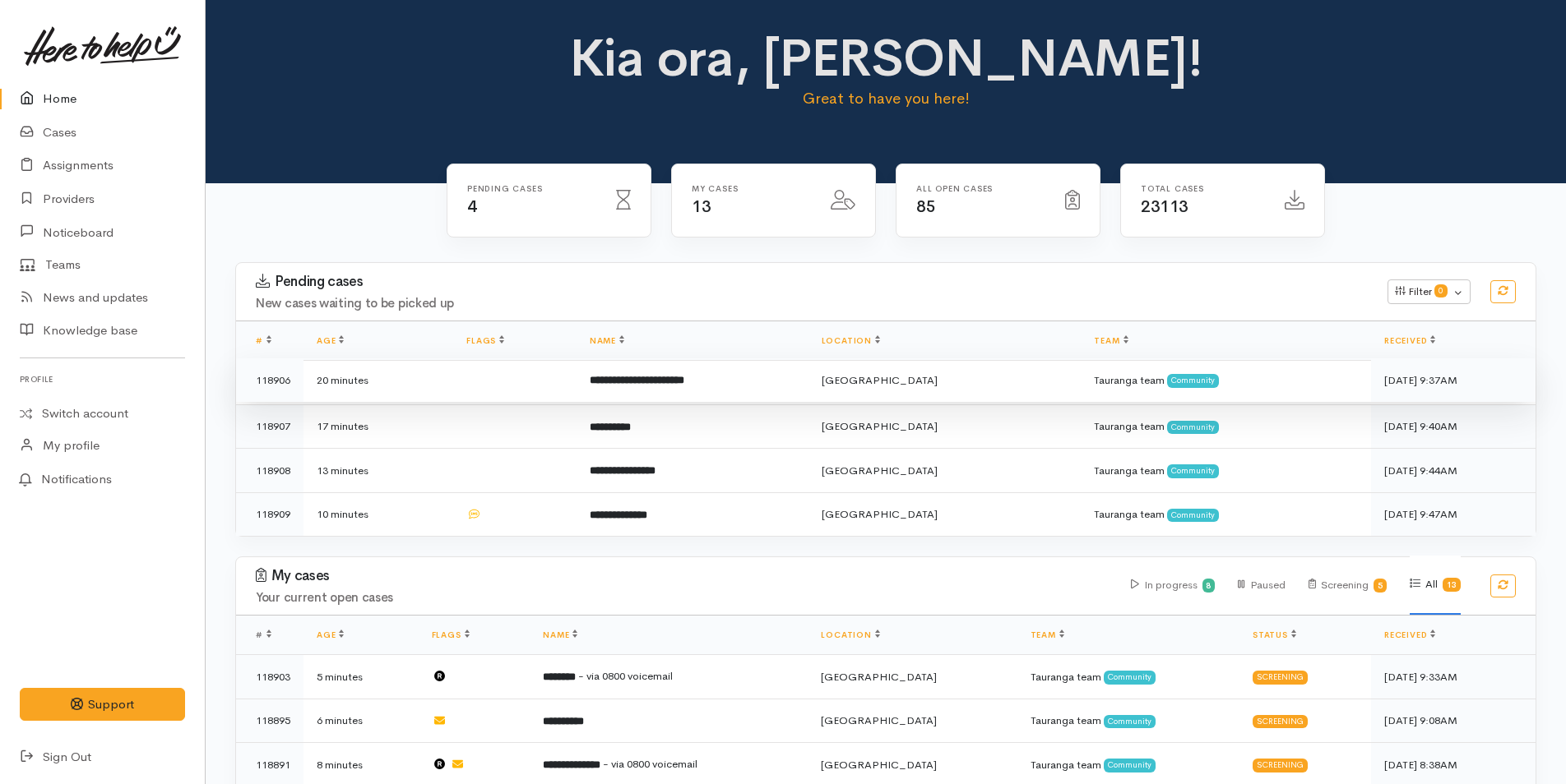
click at [685, 378] on b "**********" at bounding box center [637, 380] width 95 height 11
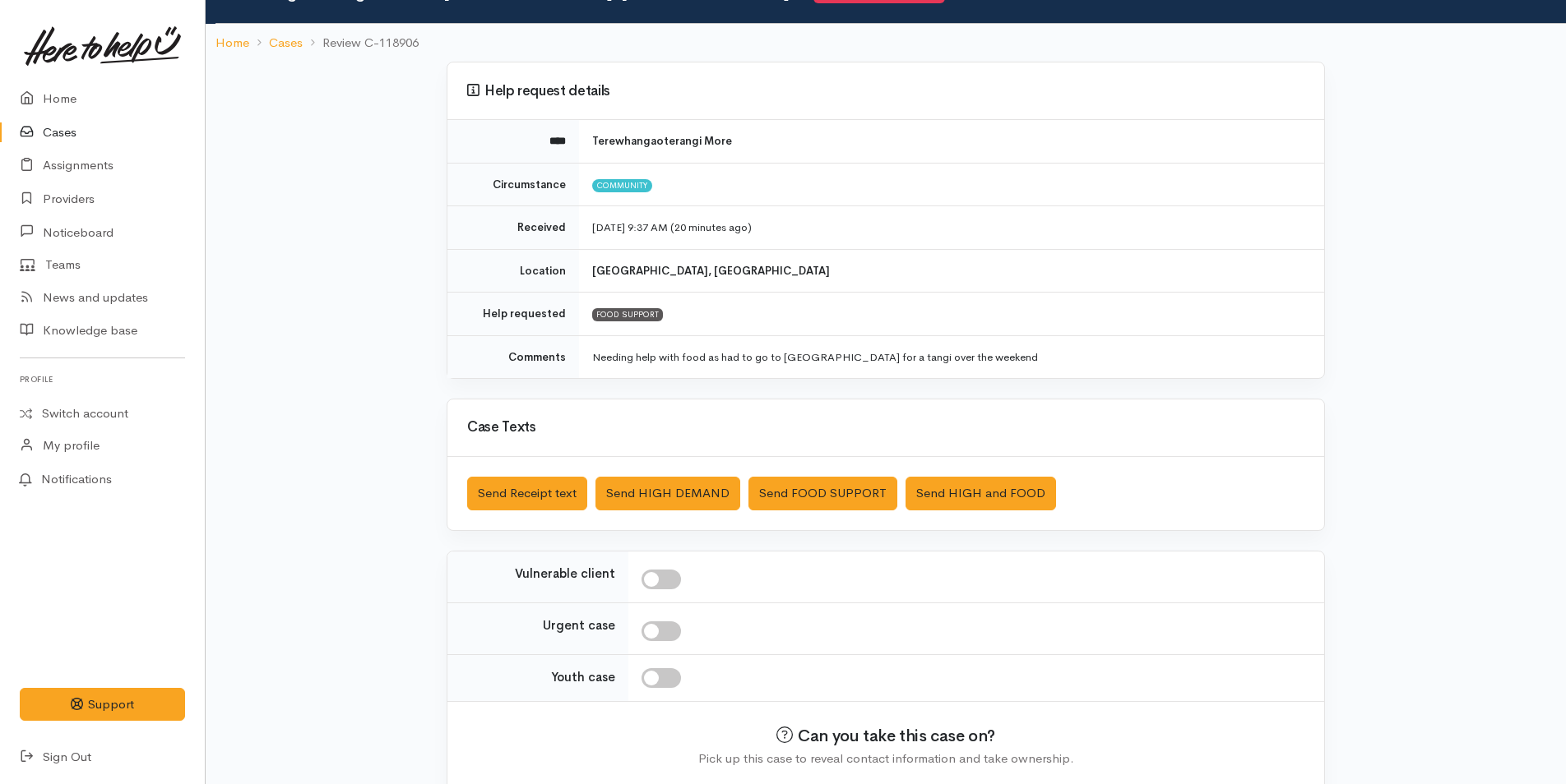
scroll to position [150, 0]
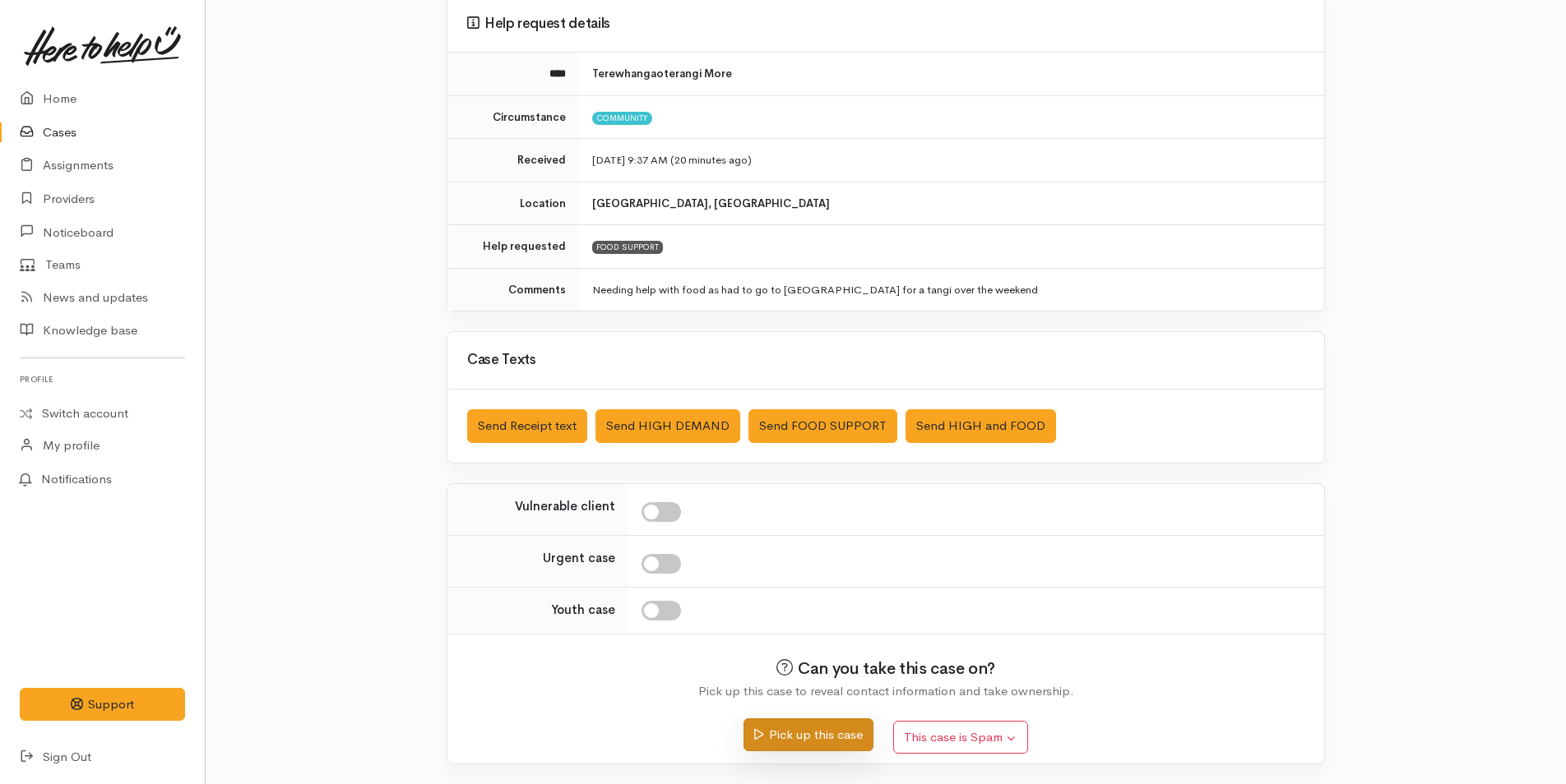
click at [803, 736] on button "Pick up this case" at bounding box center [807, 735] width 129 height 34
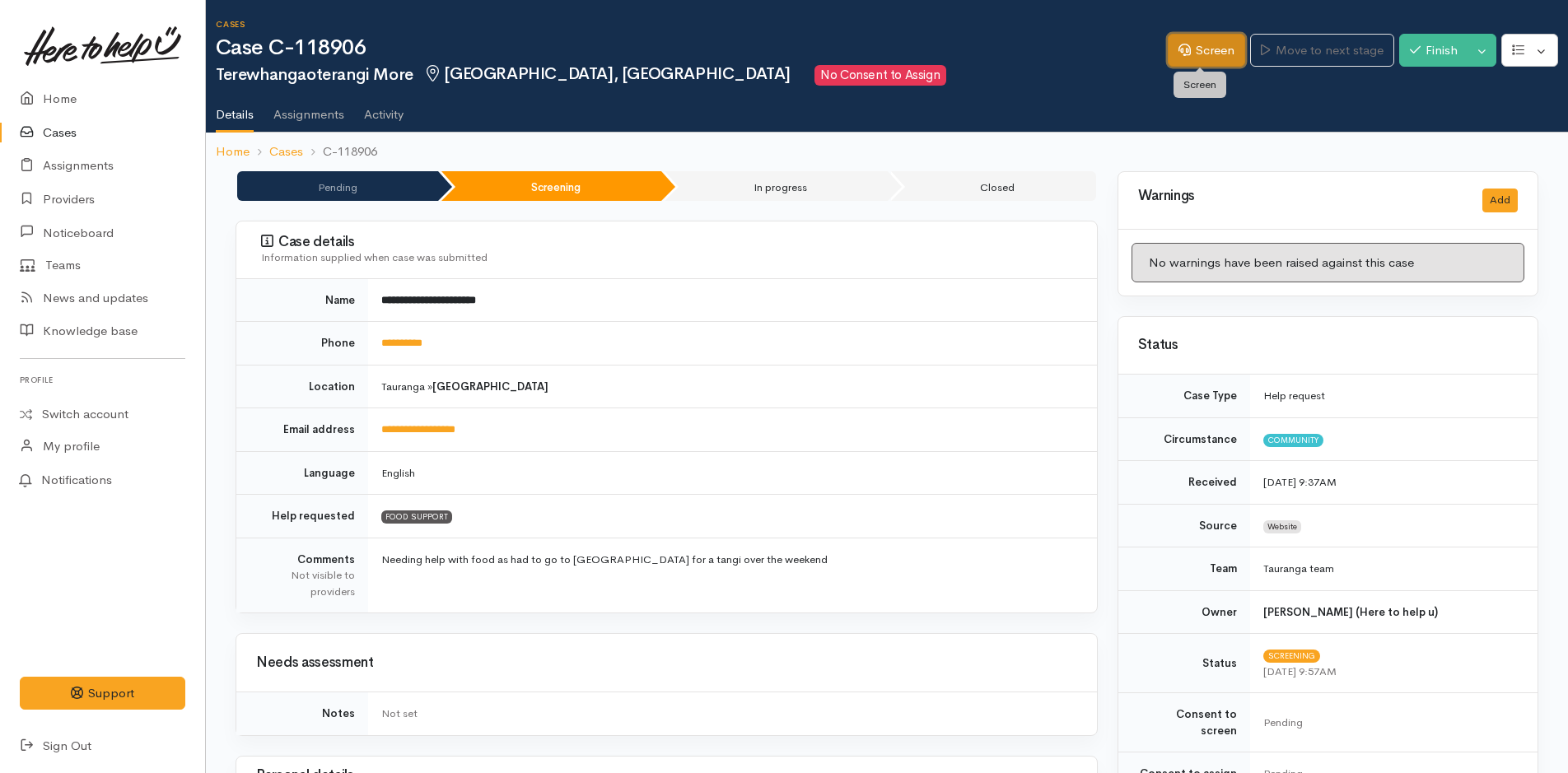
click at [1188, 48] on link "Screen" at bounding box center [1206, 50] width 78 height 34
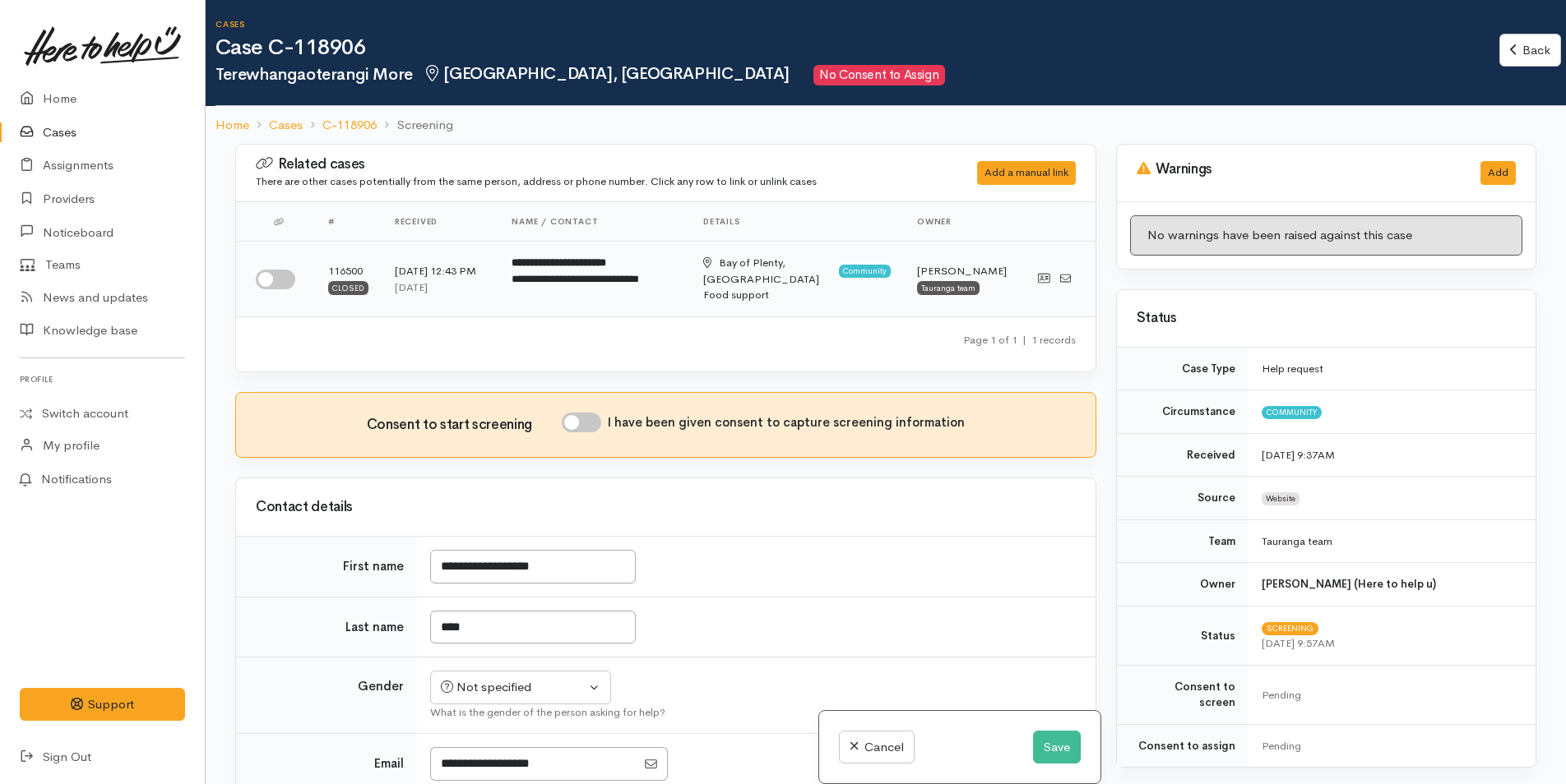
click at [269, 284] on input "checkbox" at bounding box center [275, 279] width 39 height 20
checkbox input "true"
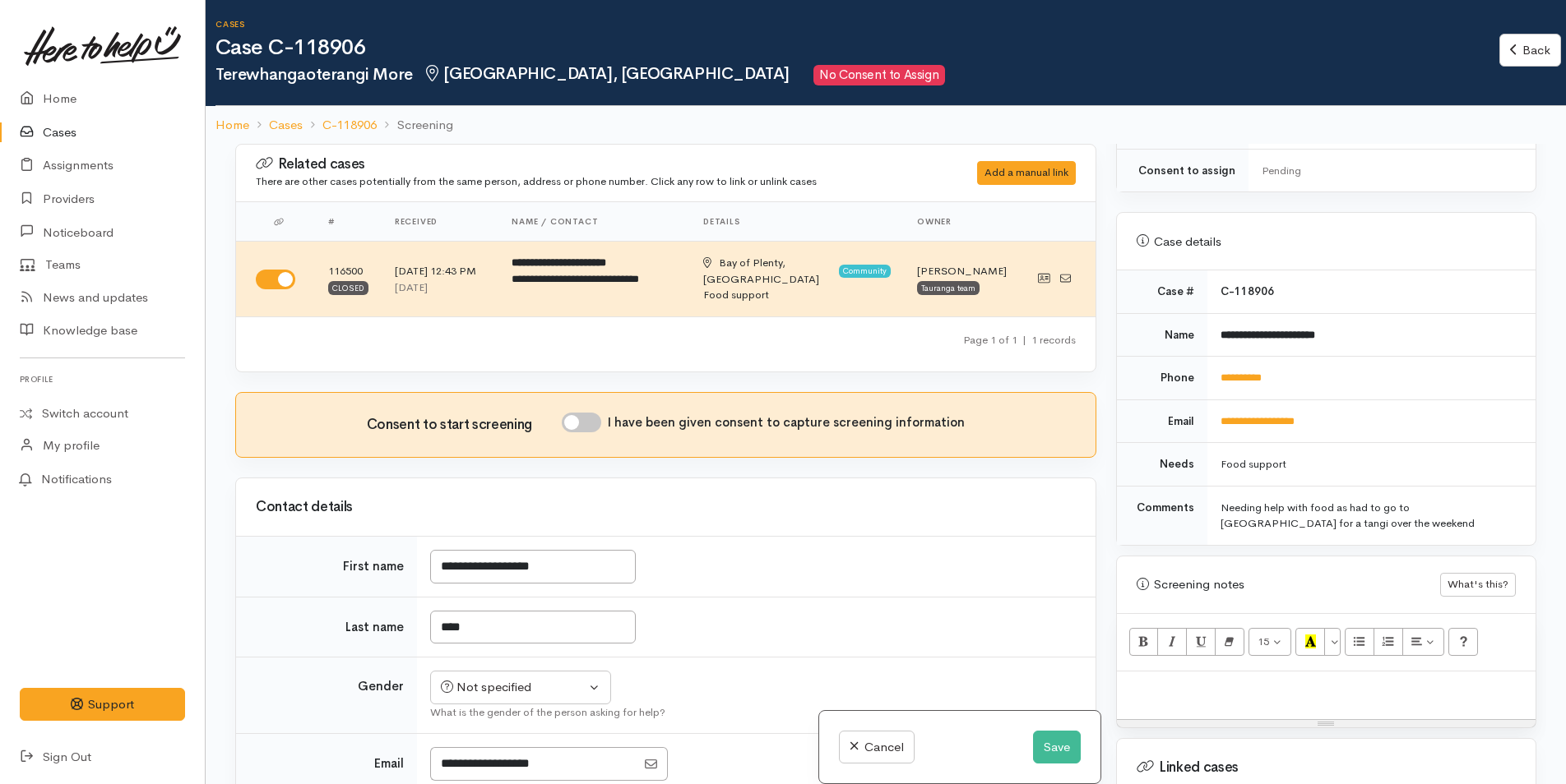
scroll to position [877, 0]
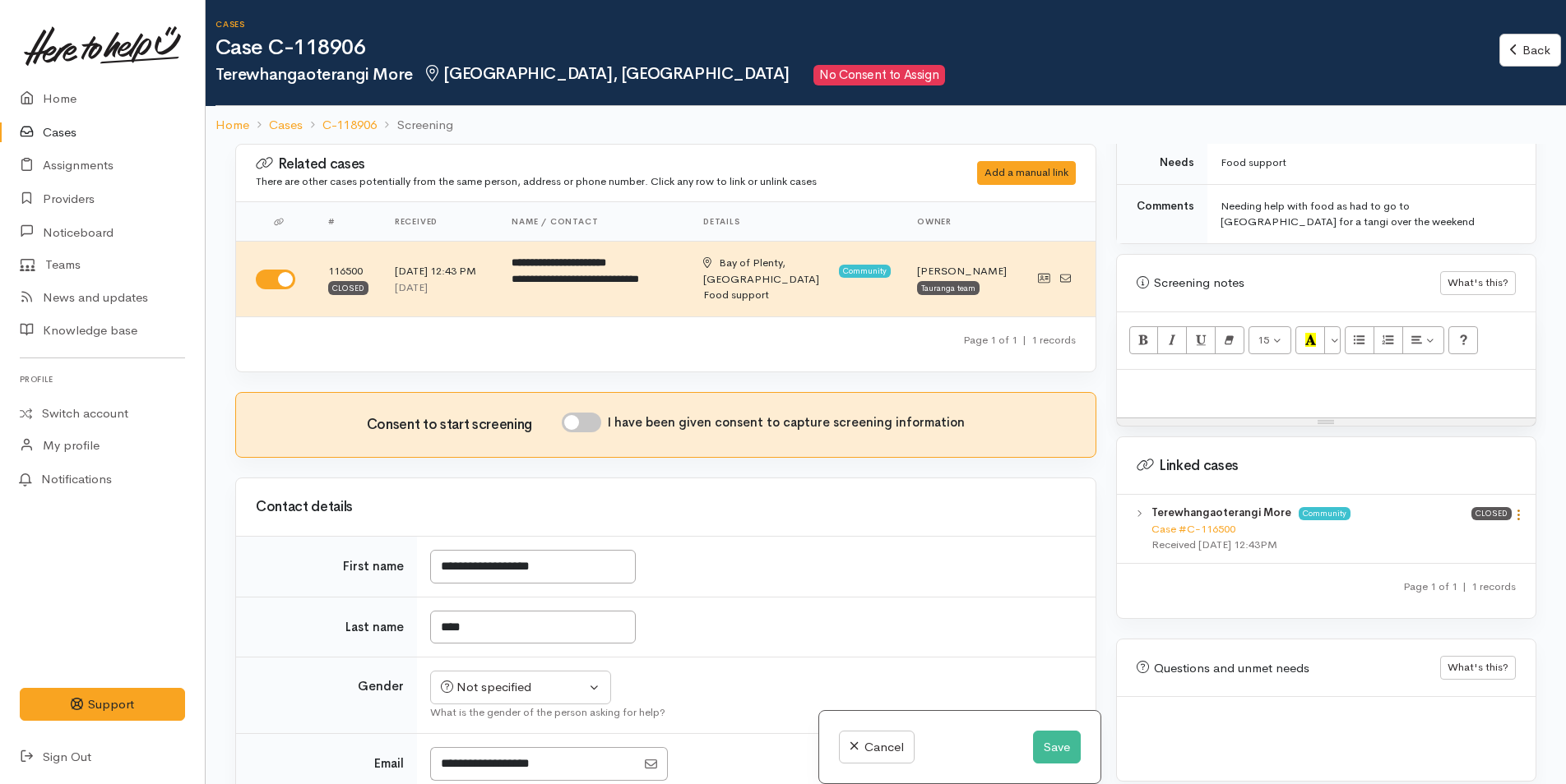
click at [1513, 508] on icon at bounding box center [1518, 515] width 14 height 14
click at [1457, 534] on link "View case" at bounding box center [1459, 546] width 129 height 26
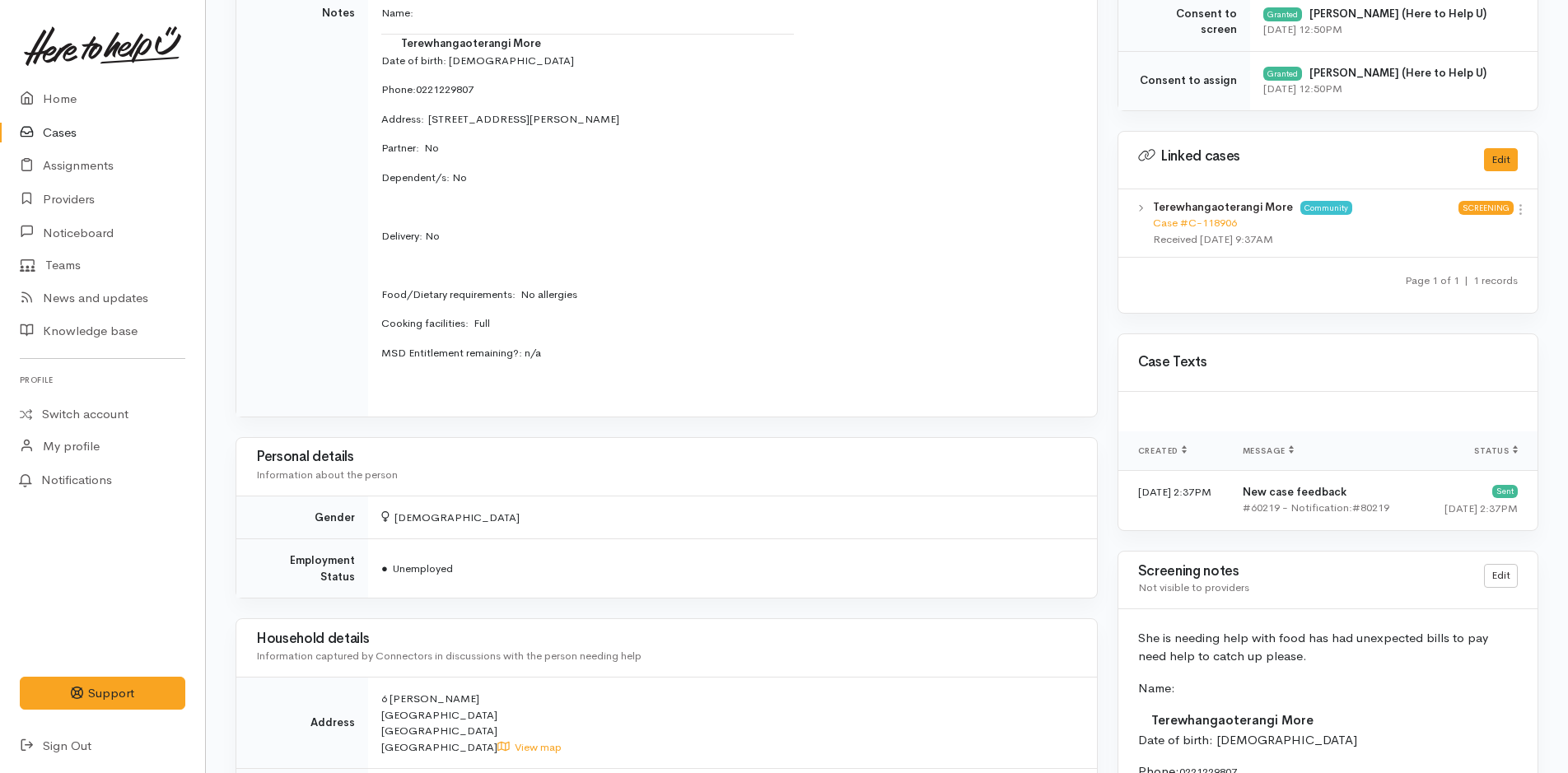
scroll to position [741, 0]
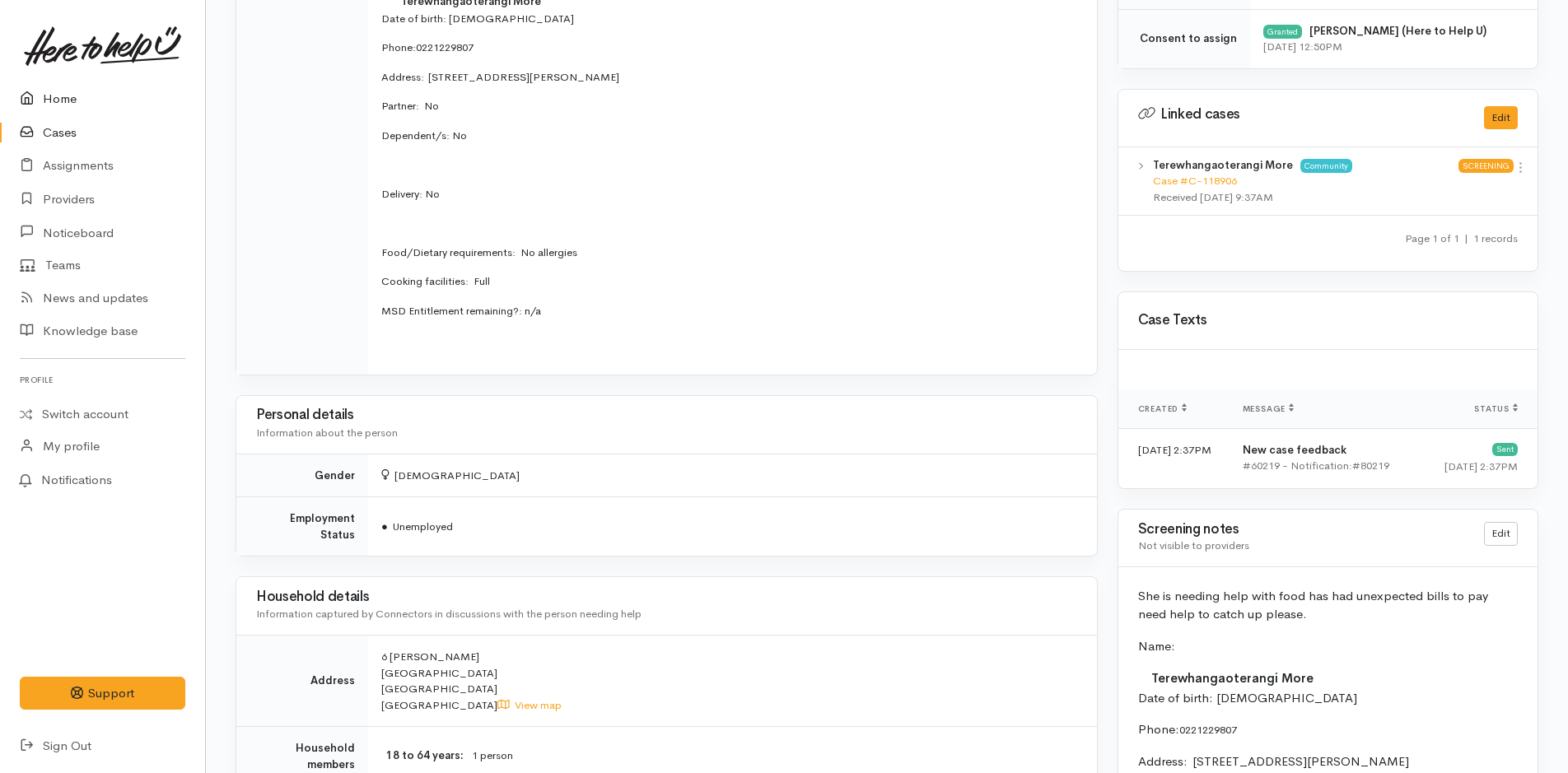
click at [56, 95] on link "Home" at bounding box center [103, 99] width 205 height 34
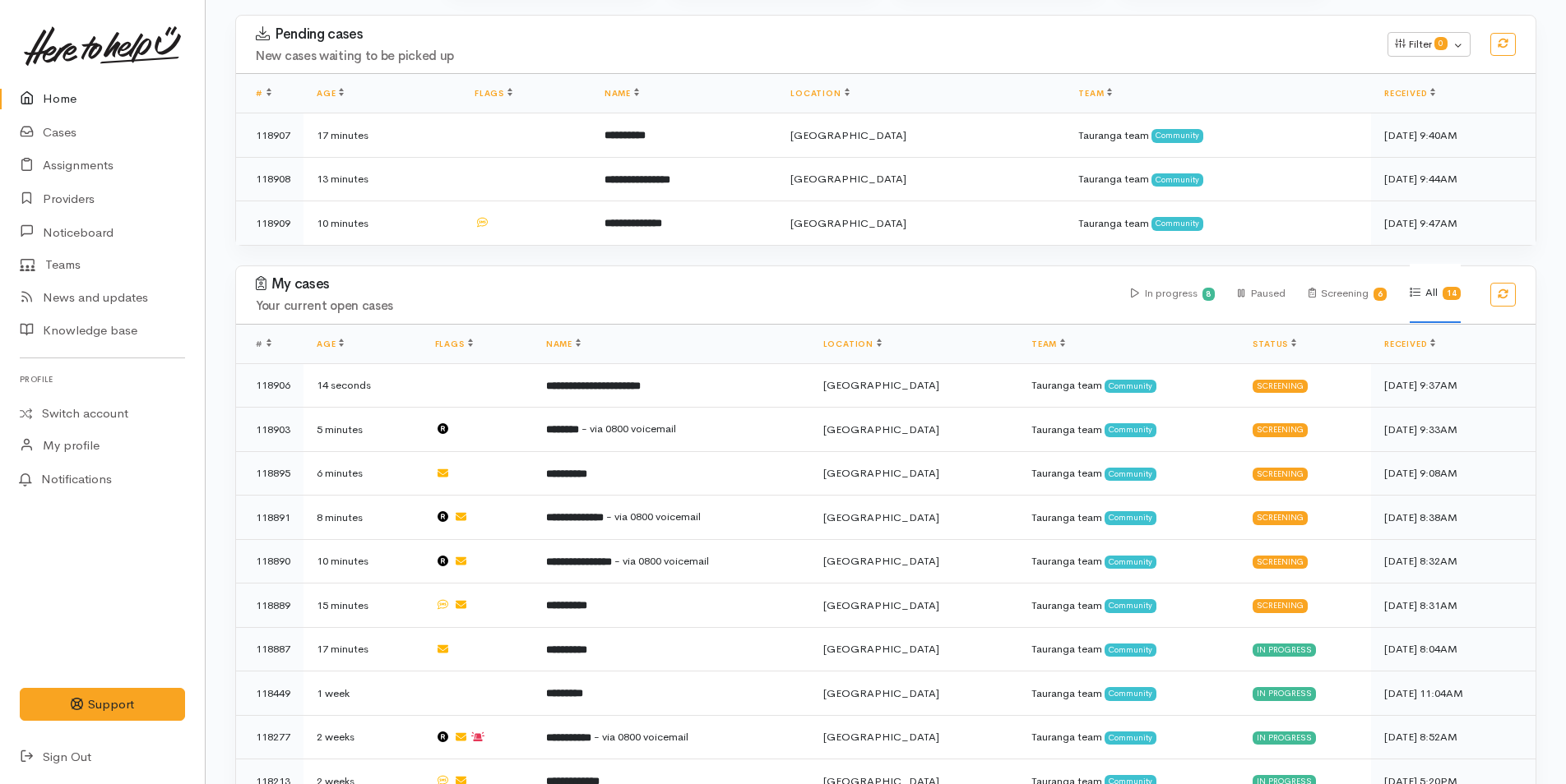
scroll to position [411, 0]
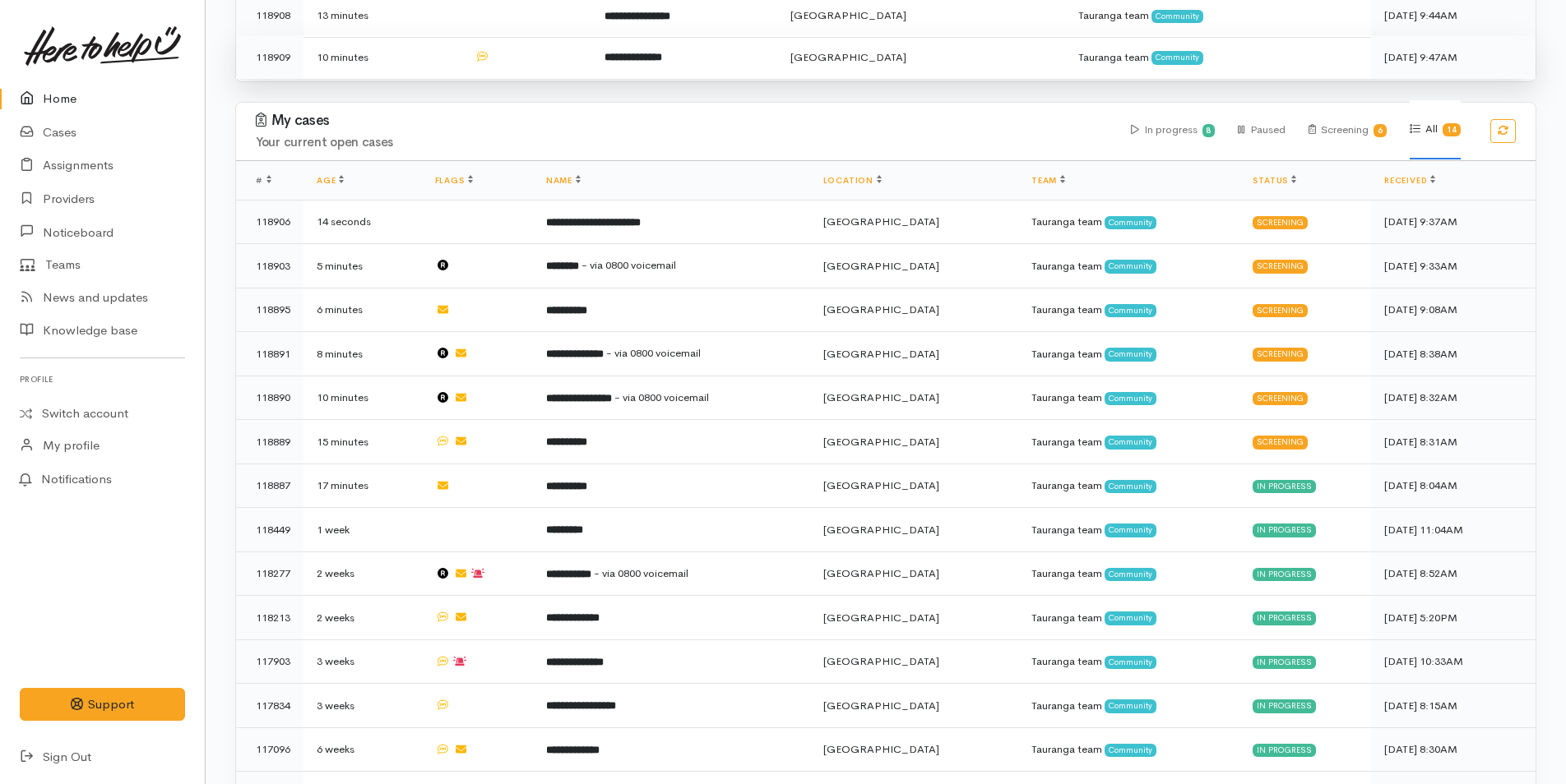
click at [651, 63] on td "**********" at bounding box center [685, 57] width 186 height 43
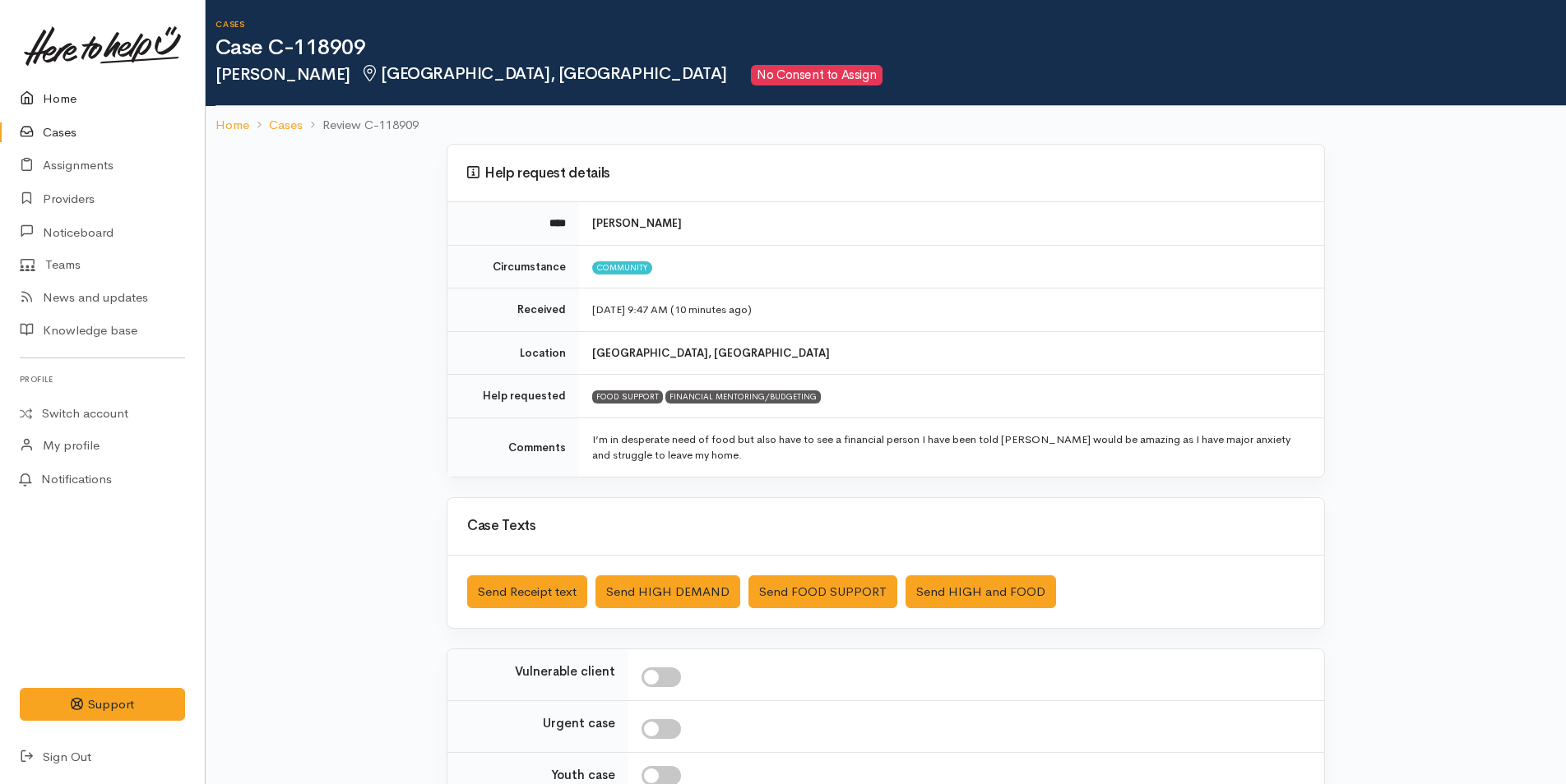
click at [78, 93] on link "Home" at bounding box center [103, 99] width 205 height 34
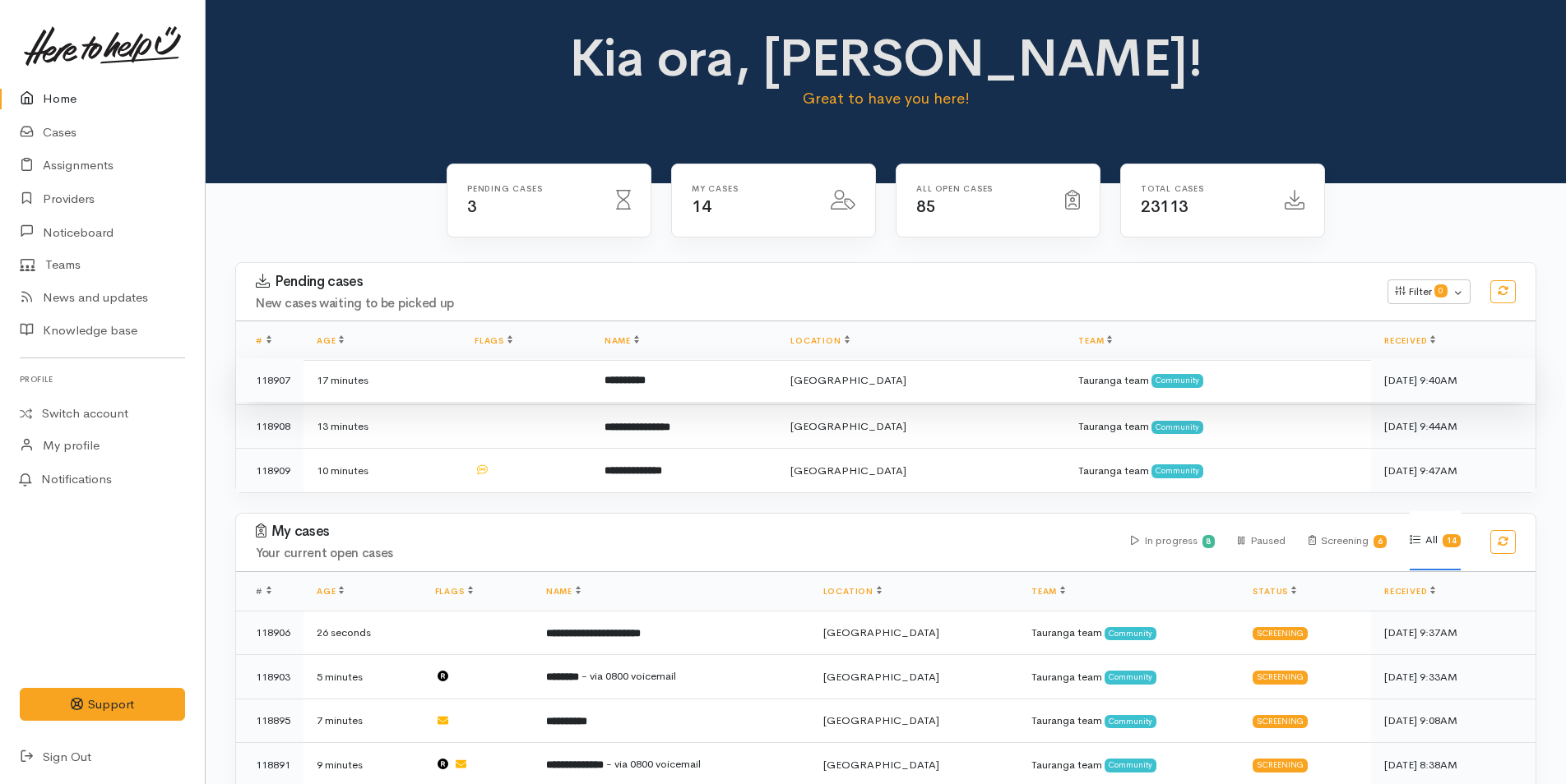
click at [645, 369] on td "**********" at bounding box center [685, 380] width 186 height 44
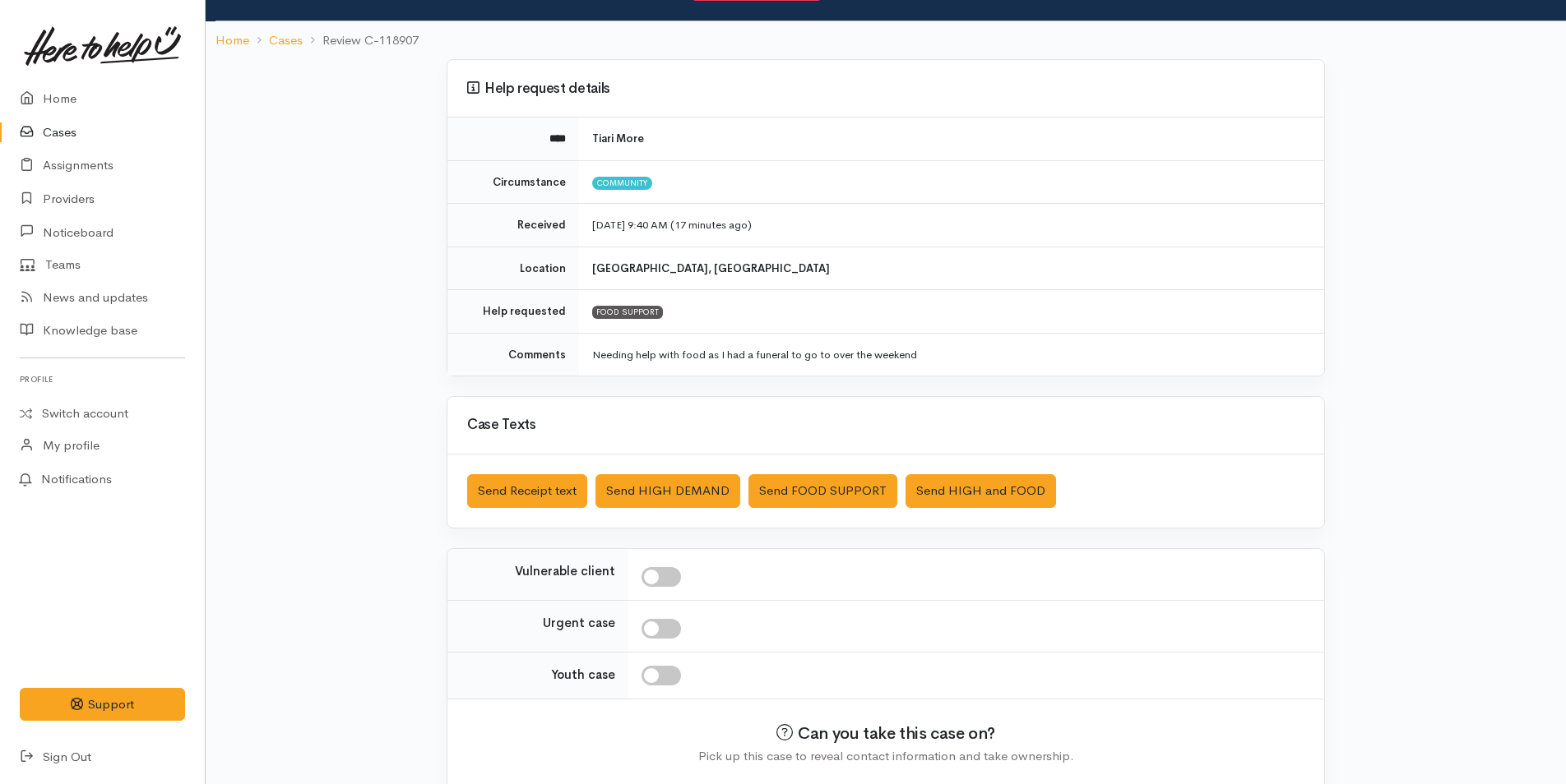
scroll to position [150, 0]
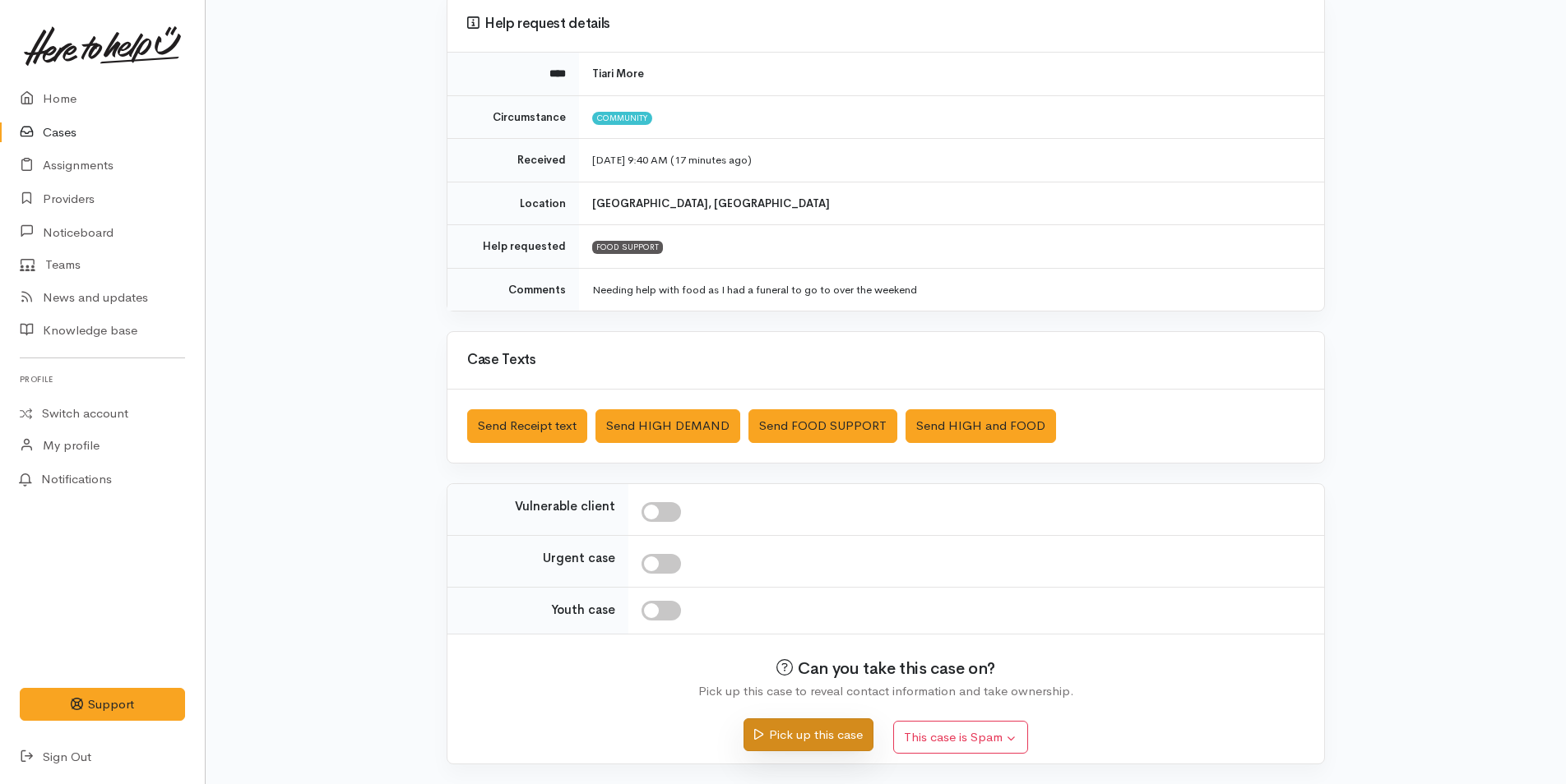
click at [830, 735] on button "Pick up this case" at bounding box center [807, 735] width 129 height 34
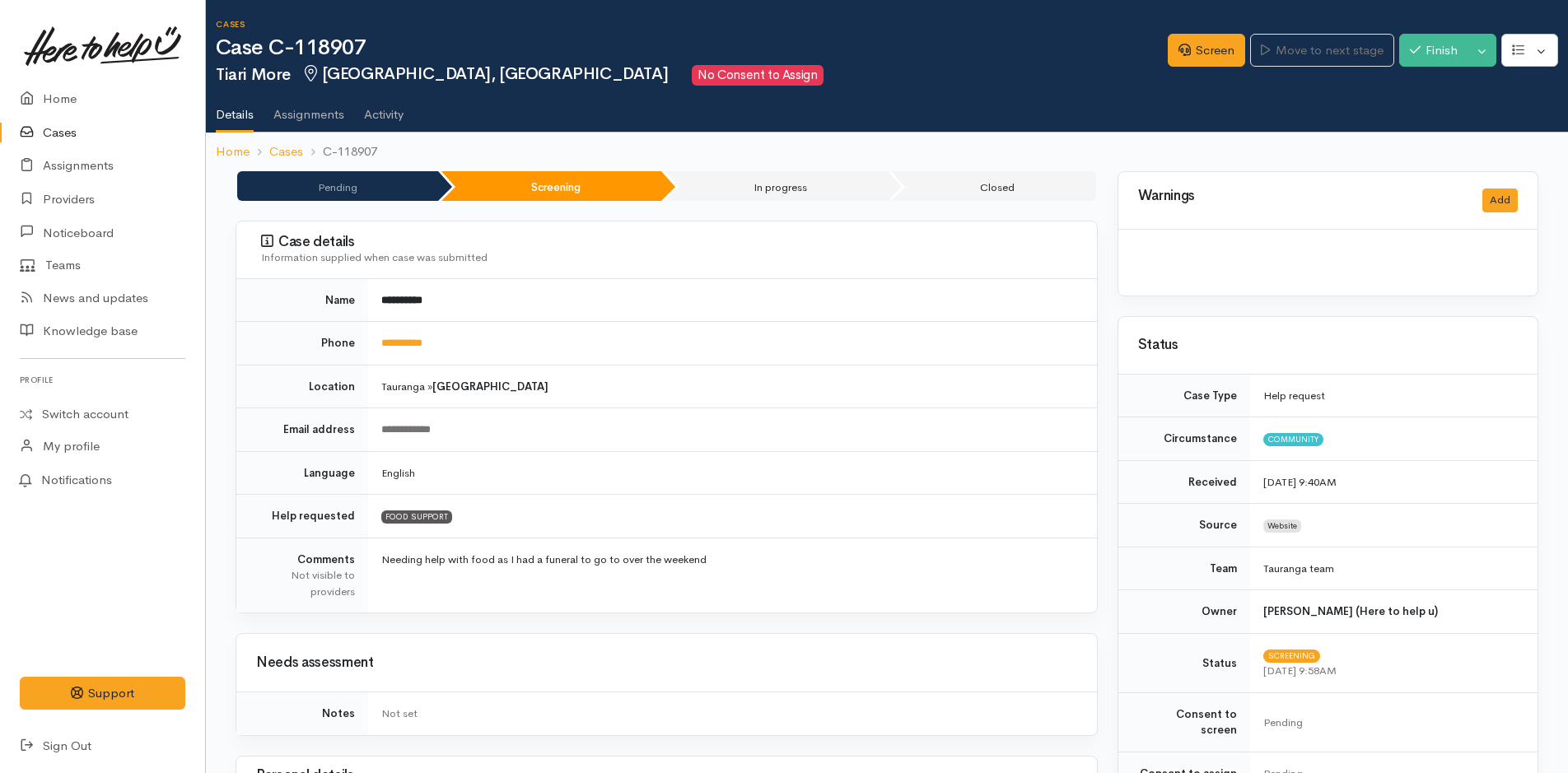
click at [70, 109] on link "Home" at bounding box center [103, 99] width 205 height 34
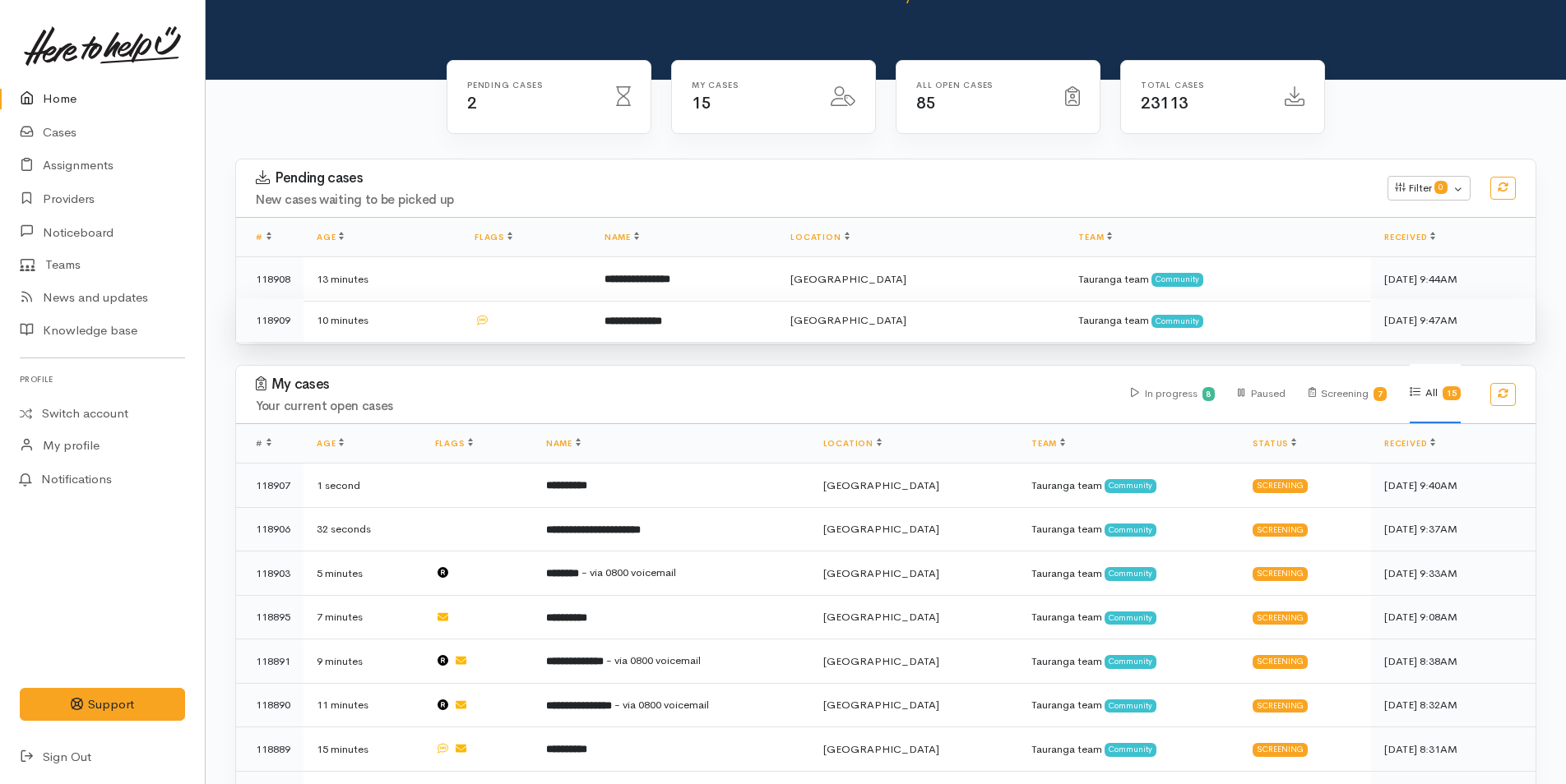
scroll to position [329, 0]
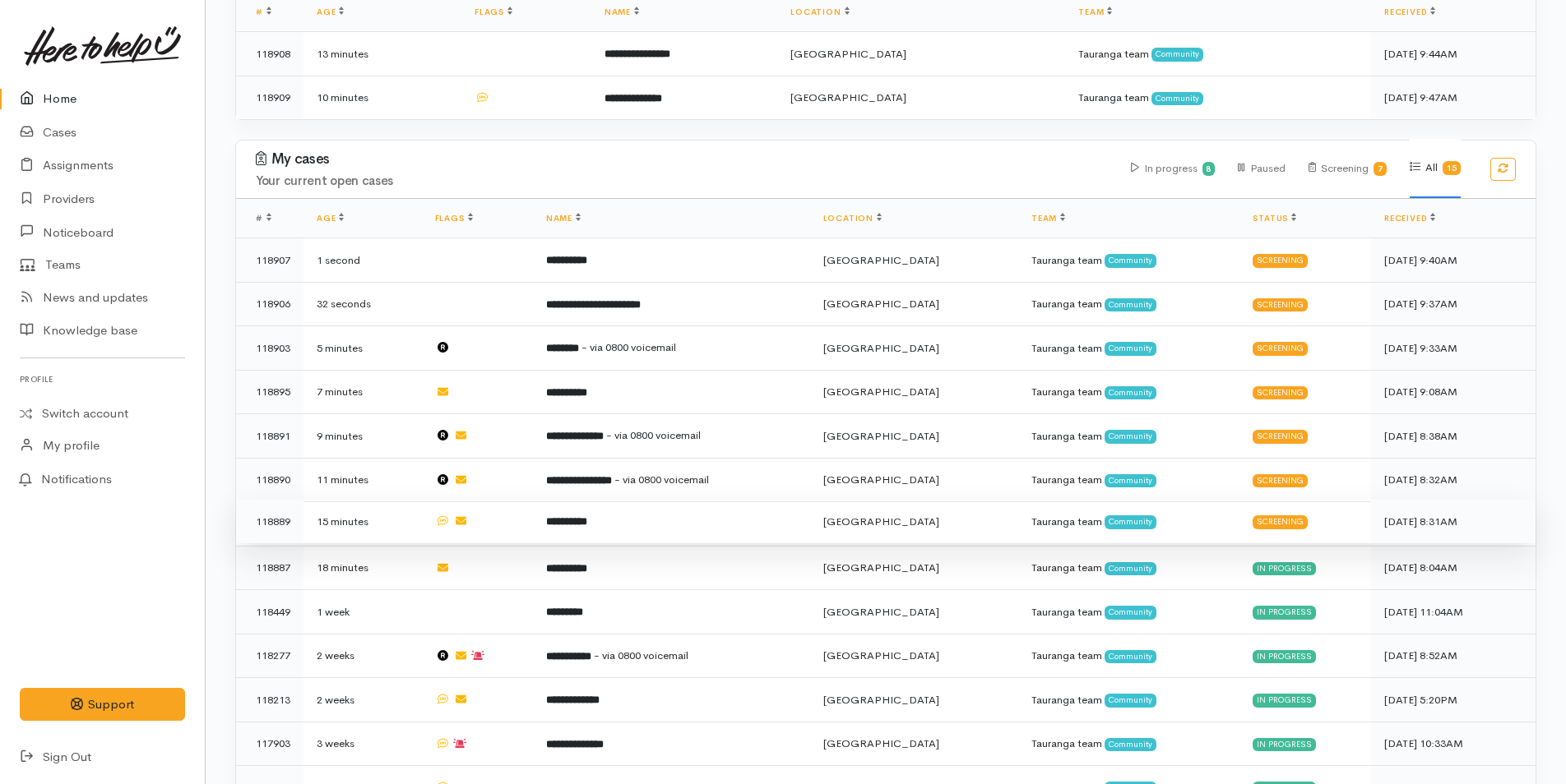
click at [638, 506] on td "**********" at bounding box center [671, 521] width 277 height 44
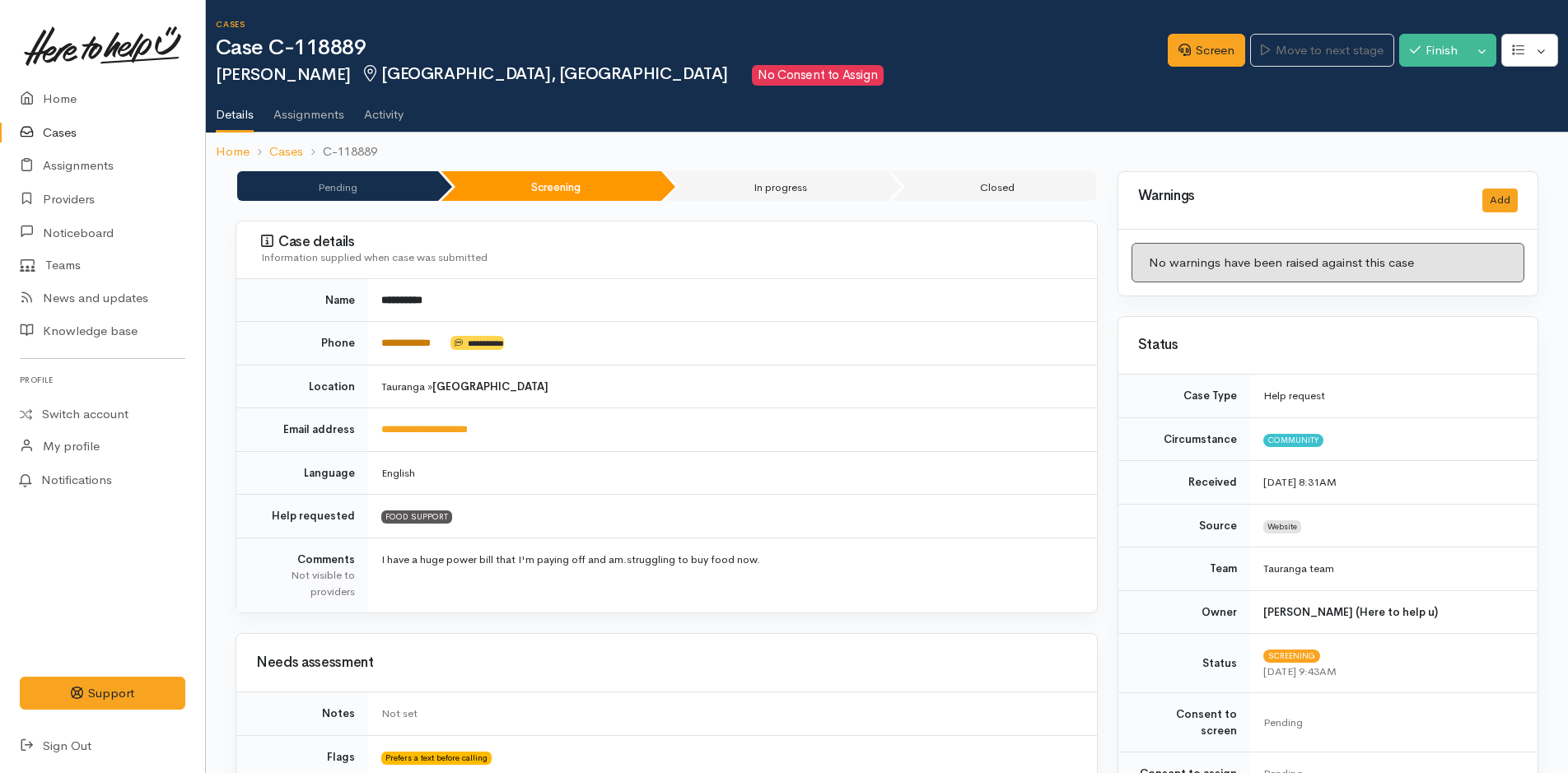
click at [421, 344] on link "**********" at bounding box center [405, 343] width 49 height 11
click at [1209, 53] on link "Screen" at bounding box center [1206, 50] width 78 height 34
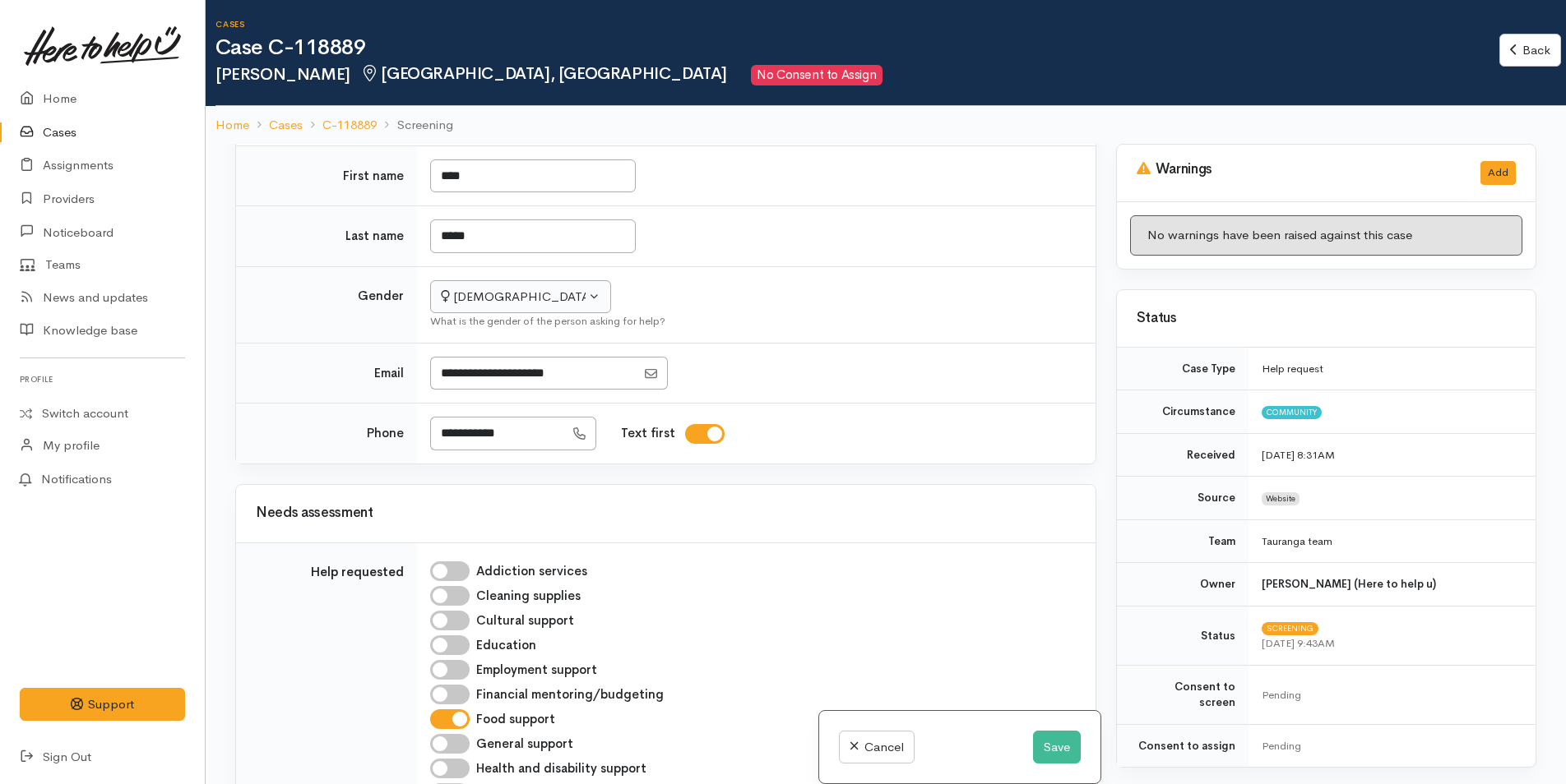
scroll to position [575, 0]
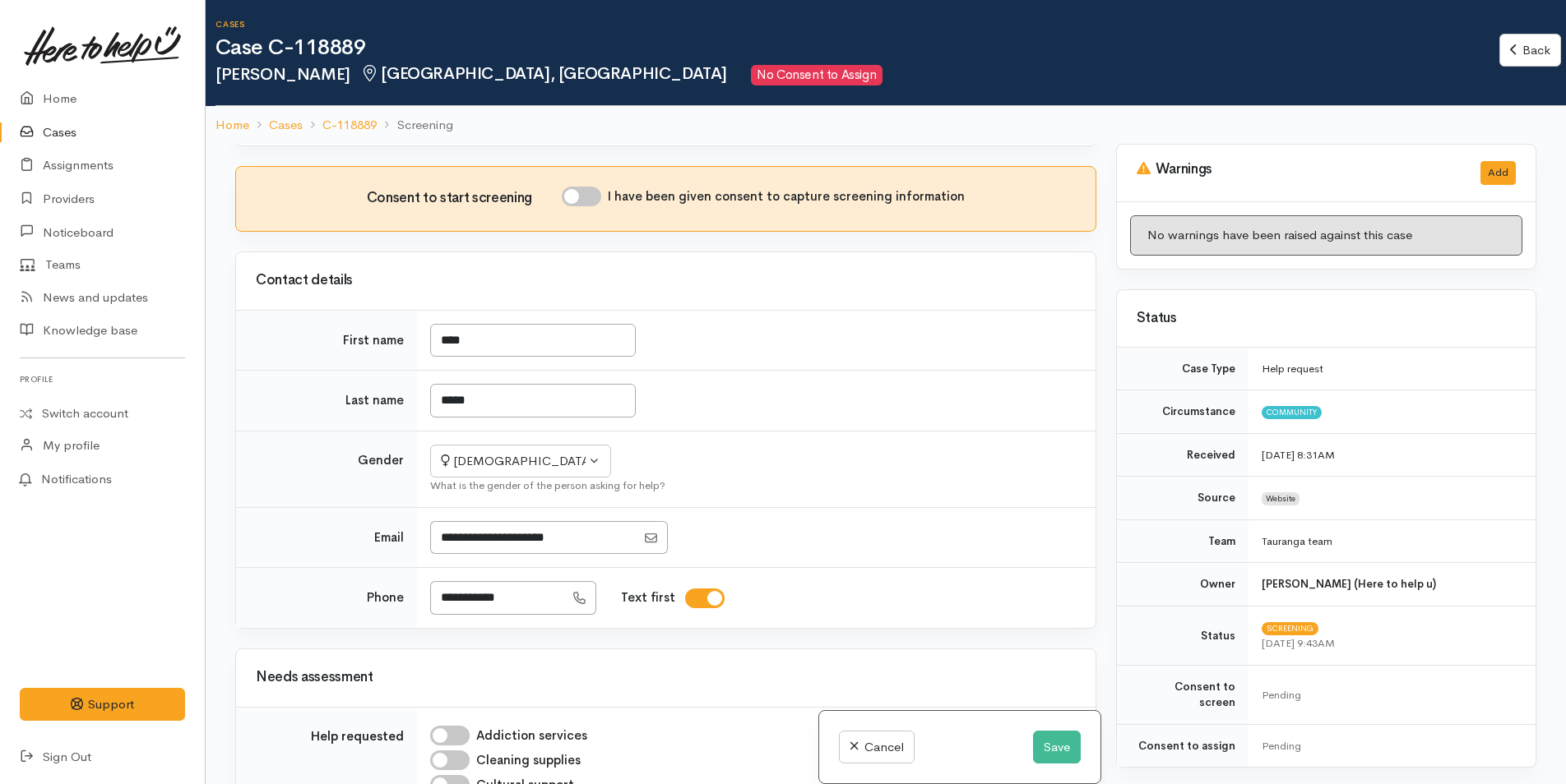
drag, startPoint x: 584, startPoint y: 173, endPoint x: 550, endPoint y: 256, distance: 89.7
click at [584, 187] on input "I have been given consent to capture screening information" at bounding box center [581, 196] width 39 height 20
checkbox input "true"
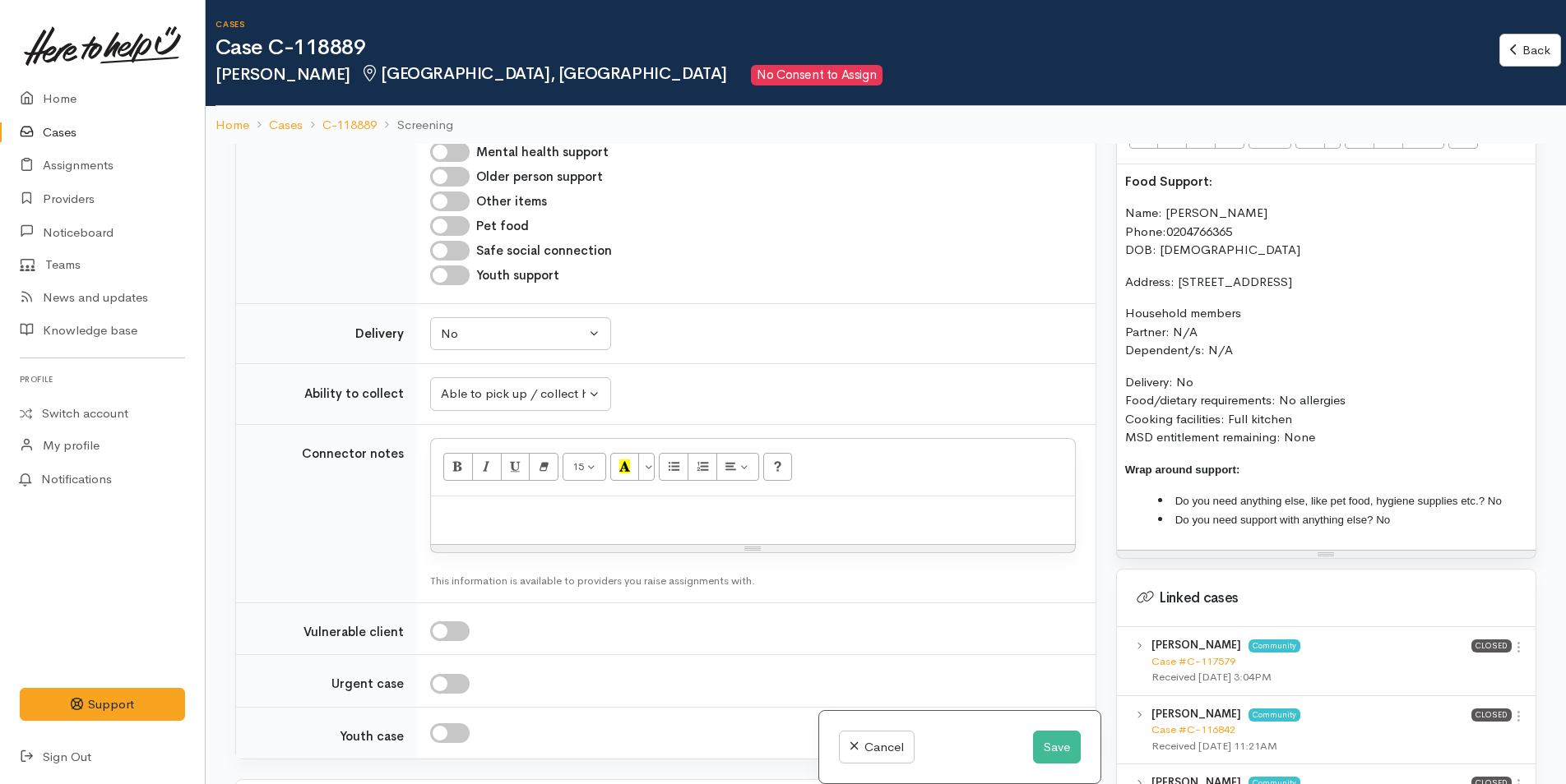
scroll to position [1069, 0]
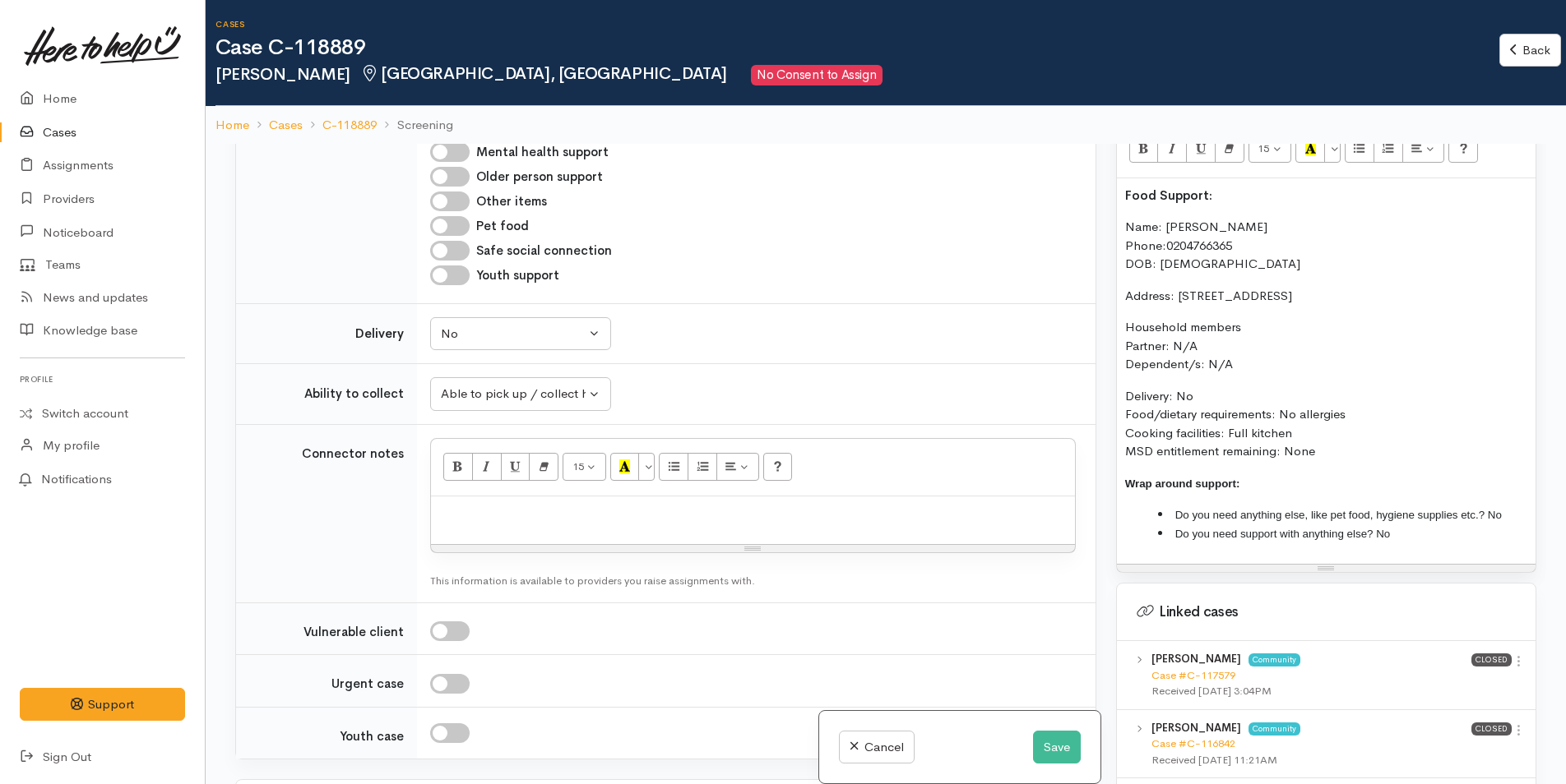
drag, startPoint x: 1334, startPoint y: 442, endPoint x: 1106, endPoint y: 214, distance: 322.4
click at [1106, 214] on div "Related cases There are other cases potentially from the same person, address o…" at bounding box center [885, 536] width 1321 height 784
copy div "Name: Toni Kenny Phone: 0204766365 DOB: 16/01/1984 Address: 85A Oceanbeach Road…"
click at [456, 505] on p at bounding box center [753, 515] width 627 height 19
paste div
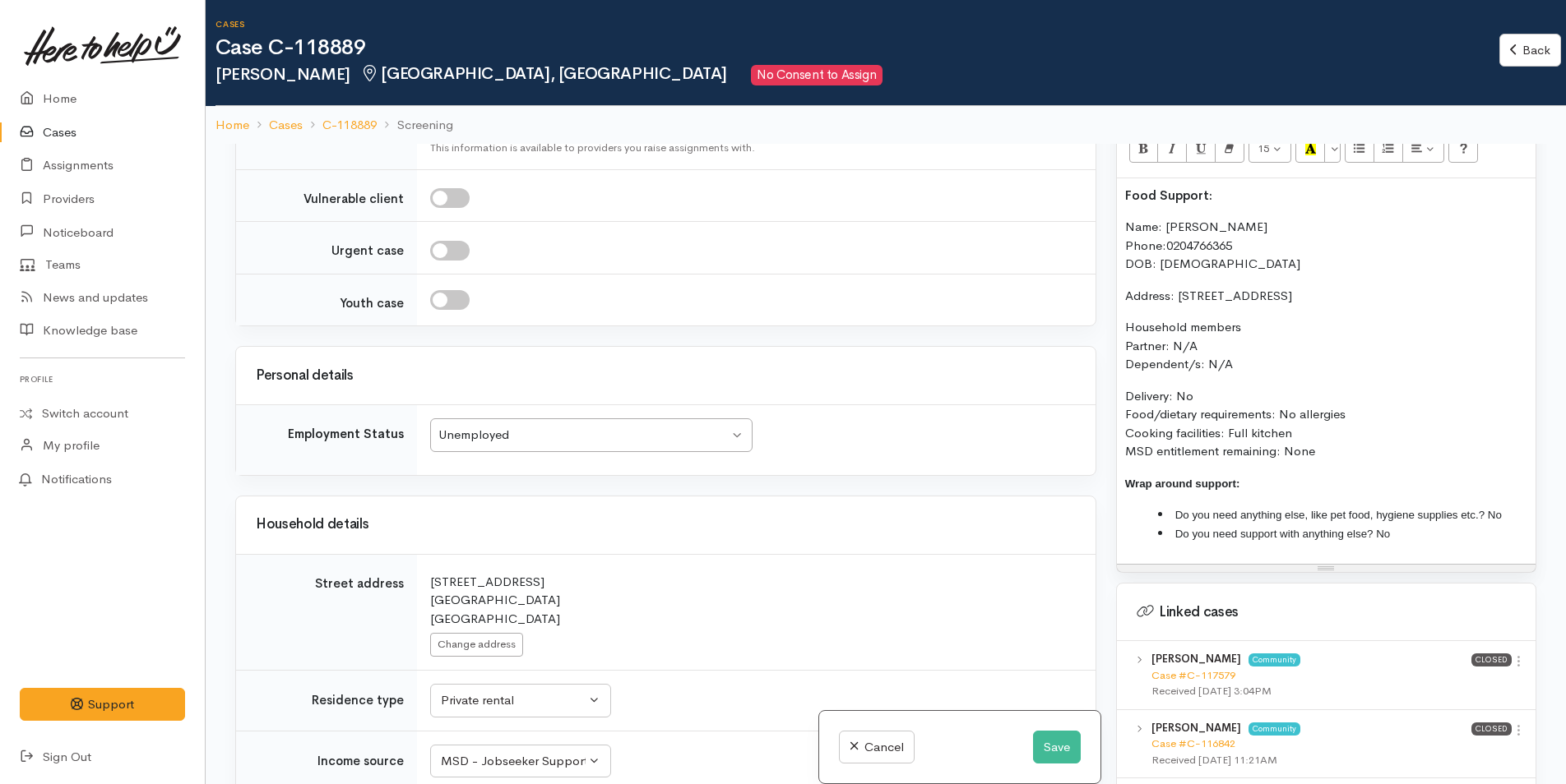
scroll to position [2712, 0]
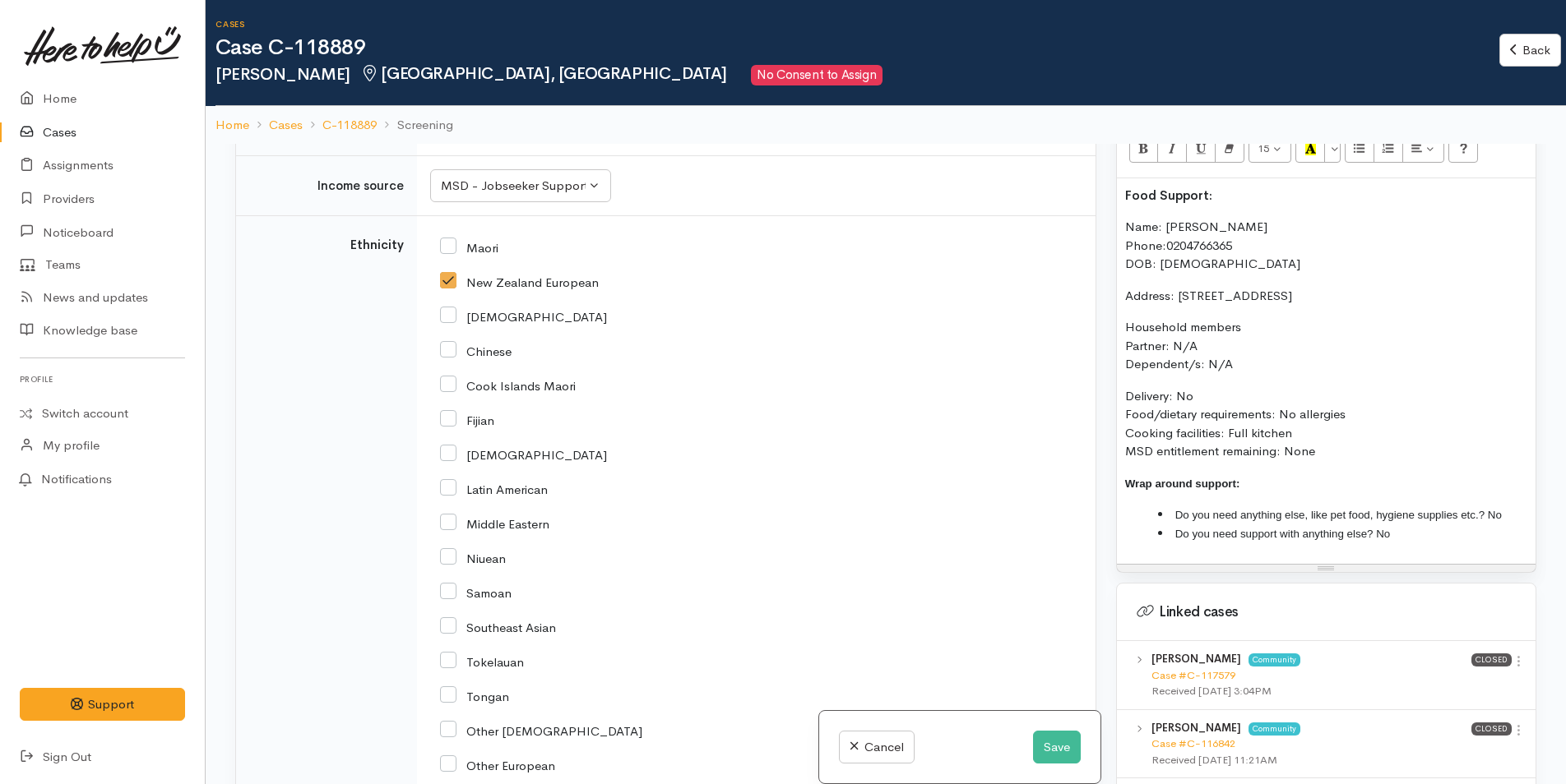
click at [1119, 178] on div "Food Support: Name: Toni Kenny Phone: 0204766365 DOB: 16/01/1984 Address: 85A O…" at bounding box center [1326, 371] width 419 height 386
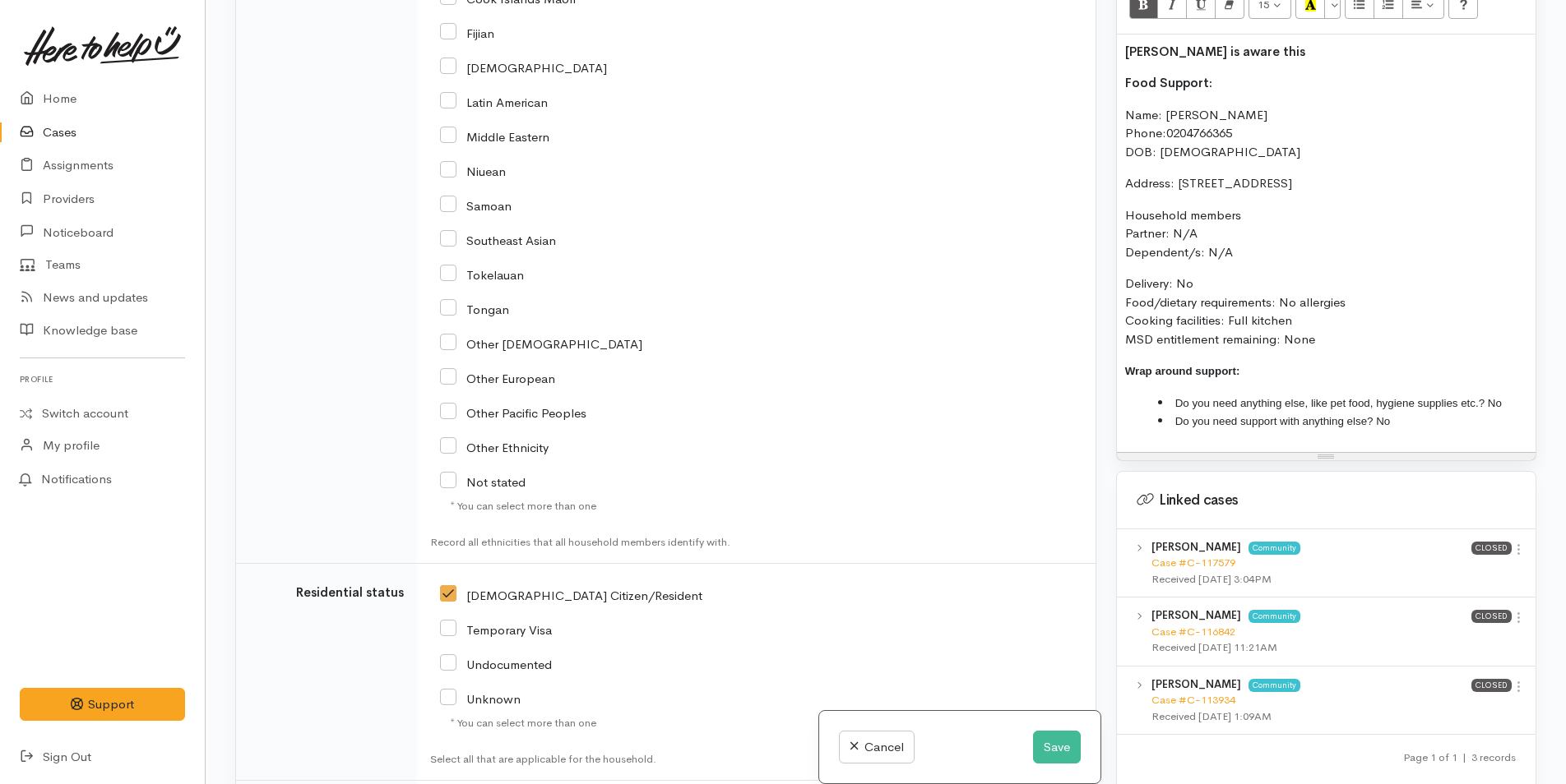
scroll to position [3285, 0]
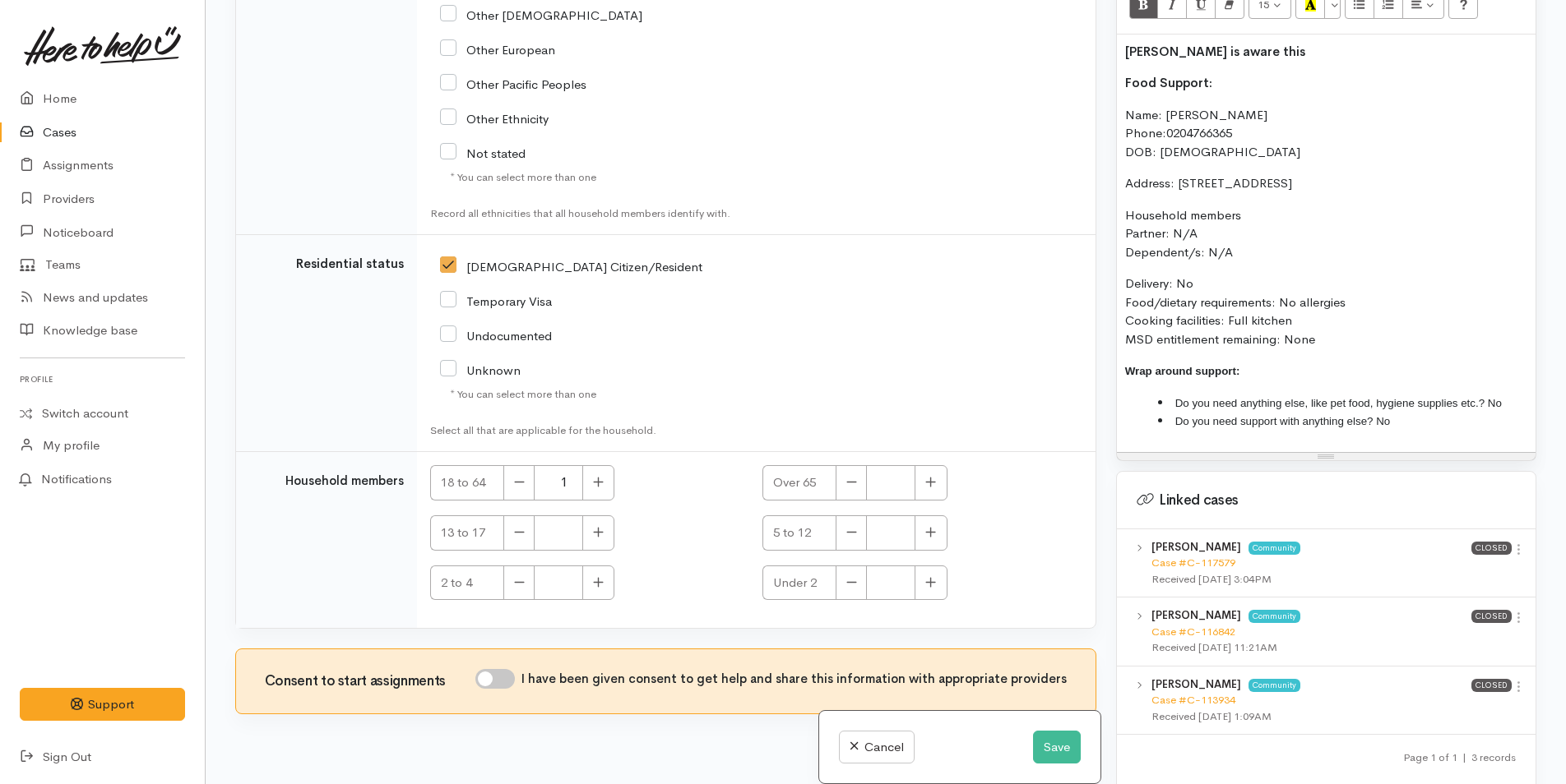
click at [498, 669] on input "I have been given consent to get help and share this information with appropria…" at bounding box center [495, 679] width 39 height 20
checkbox input "true"
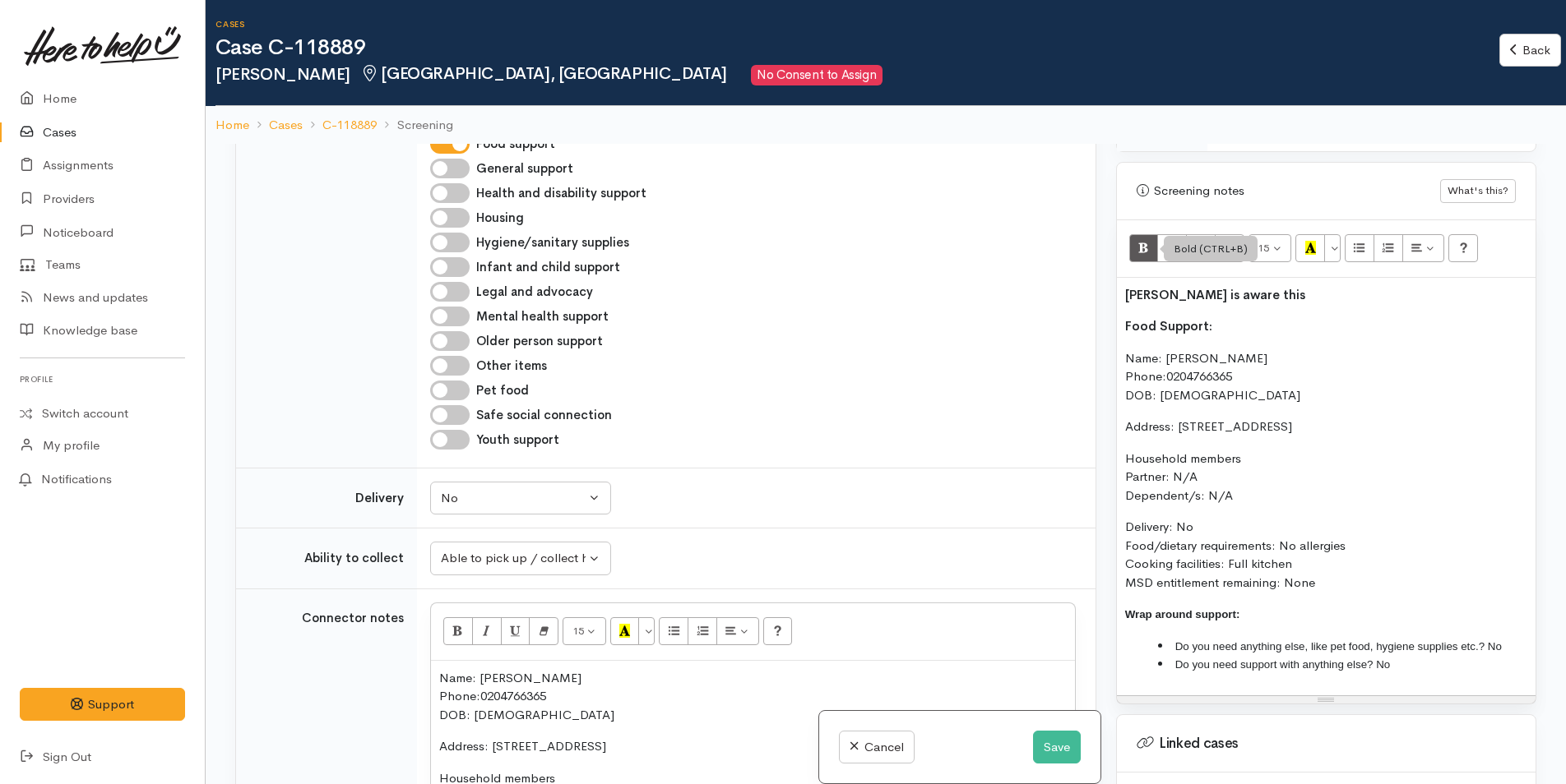
scroll to position [986, 0]
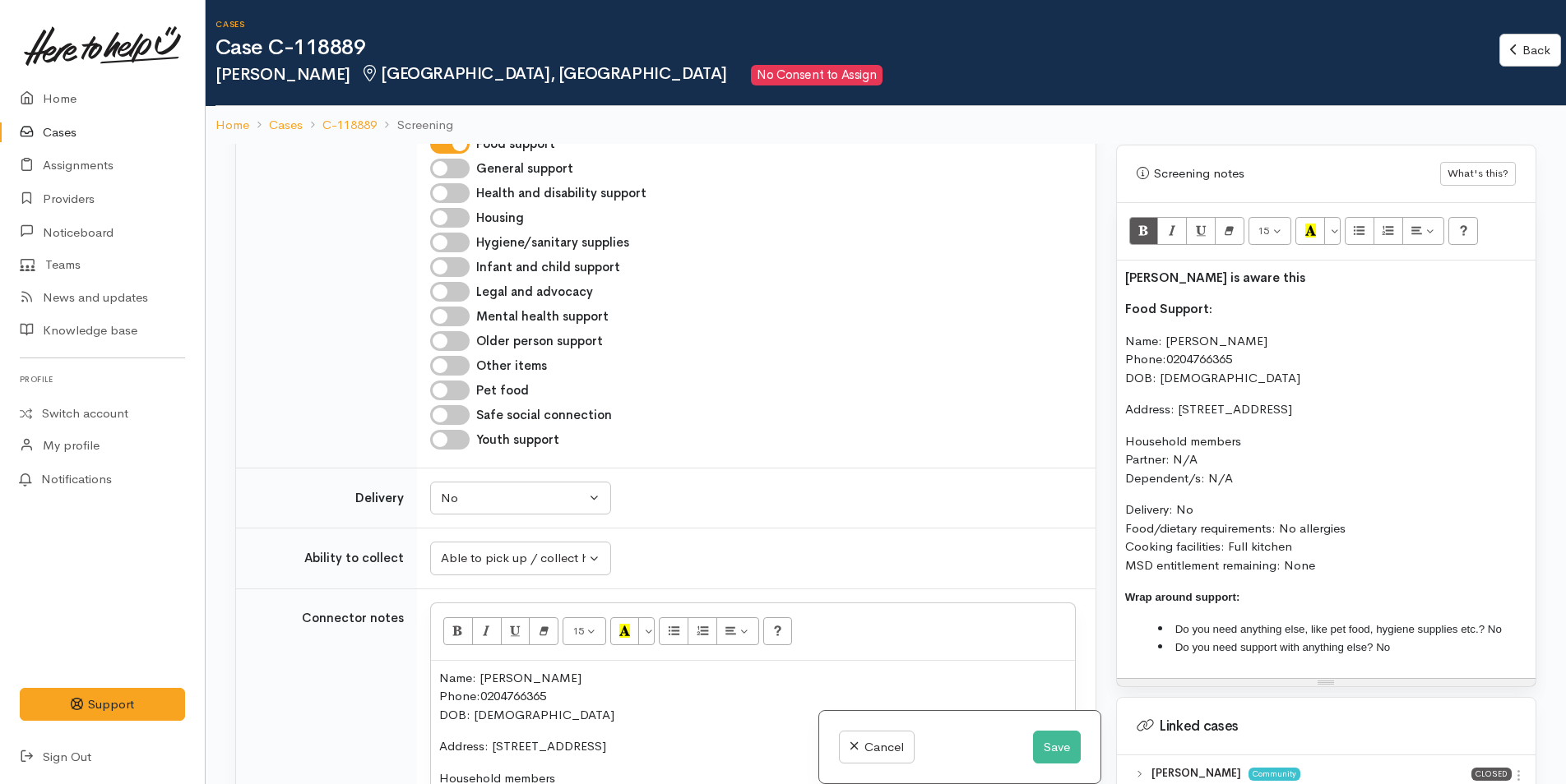
click at [1250, 268] on p "Toni is aware this" at bounding box center [1325, 278] width 402 height 19
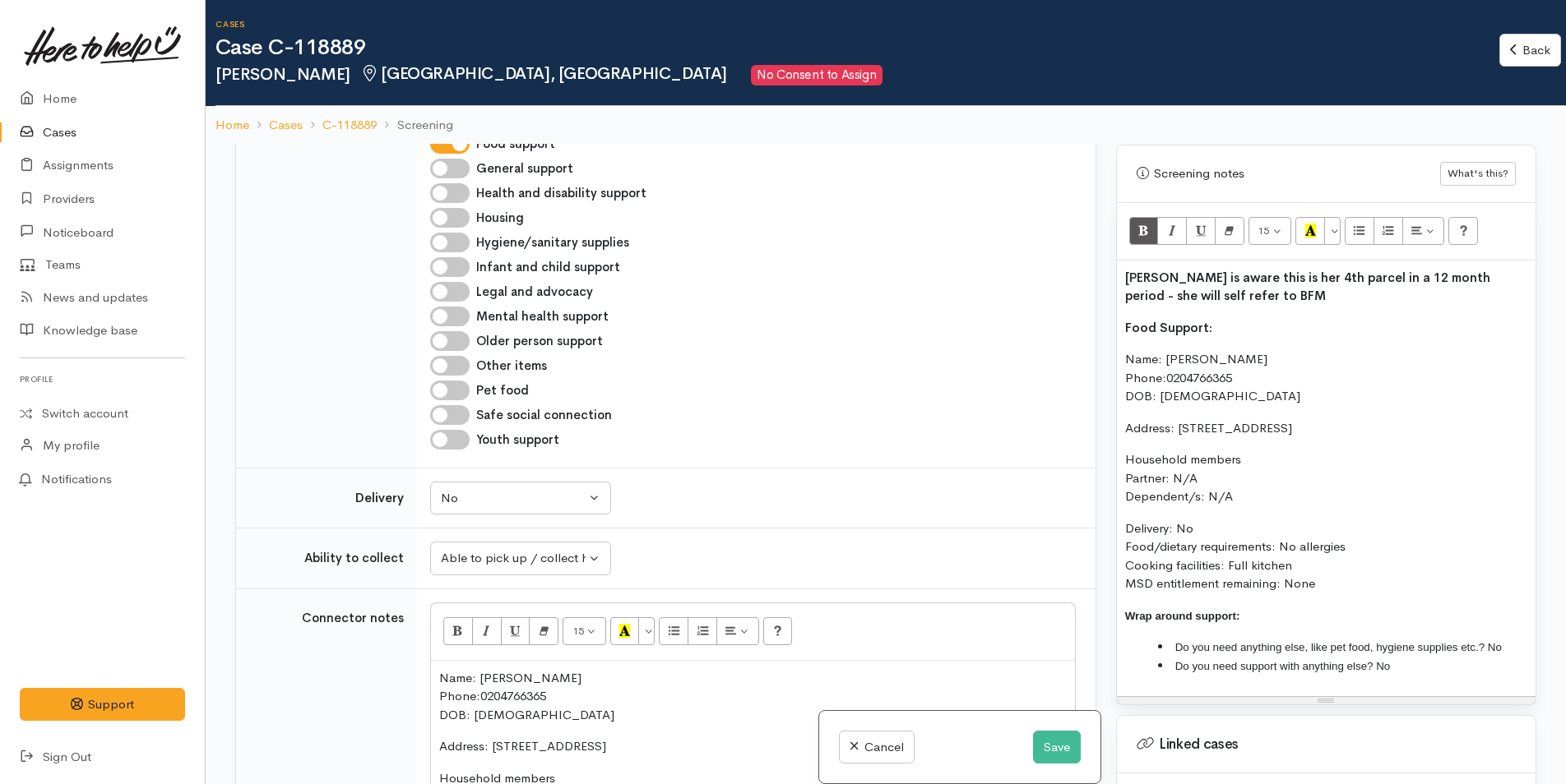
drag, startPoint x: 1228, startPoint y: 311, endPoint x: 1225, endPoint y: 243, distance: 68.1
click at [1104, 305] on div "Related cases There are other cases potentially from the same person, address o…" at bounding box center [885, 536] width 1321 height 784
click at [1311, 223] on icon "Recent Color" at bounding box center [1310, 230] width 11 height 14
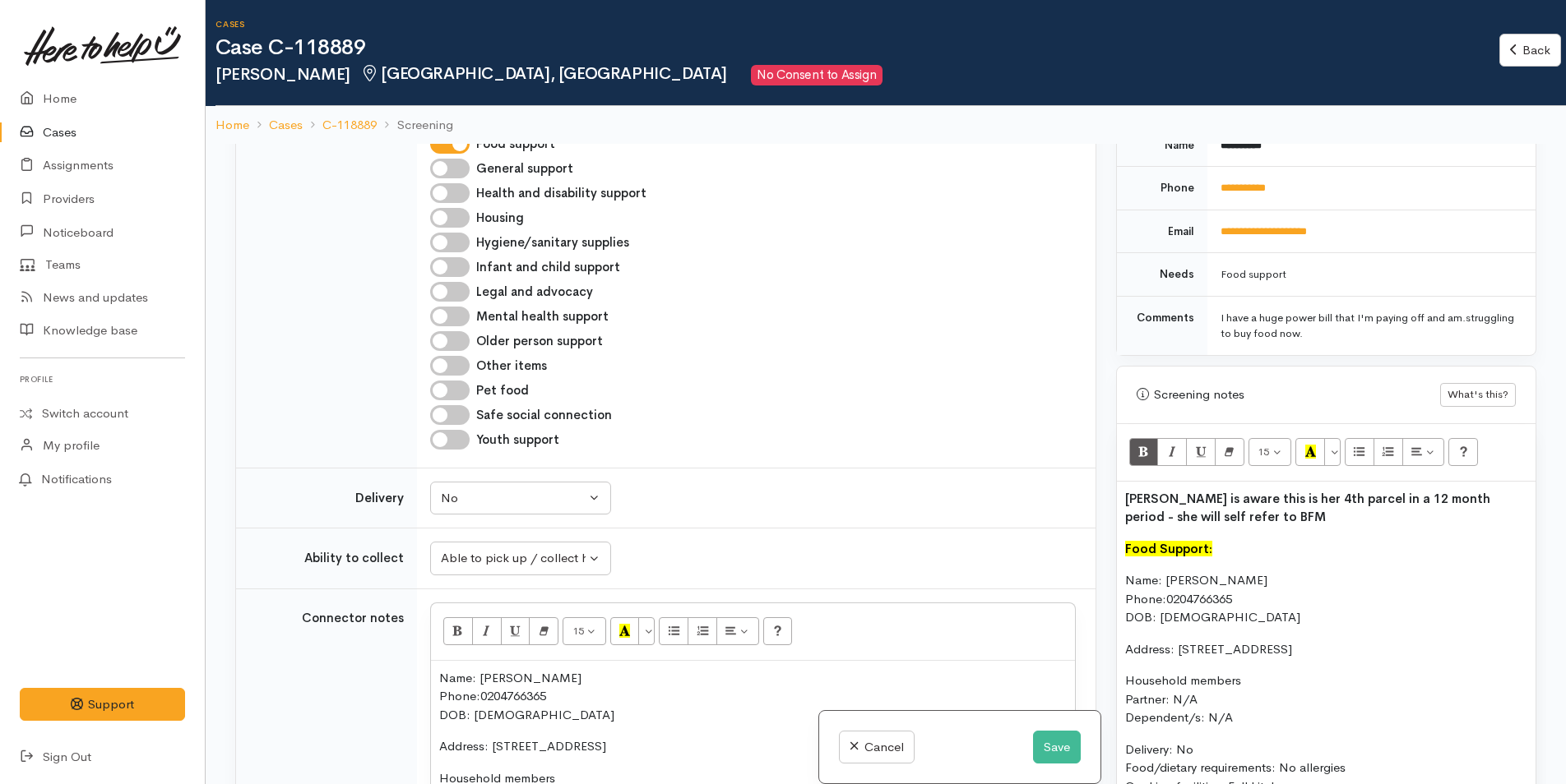
scroll to position [904, 0]
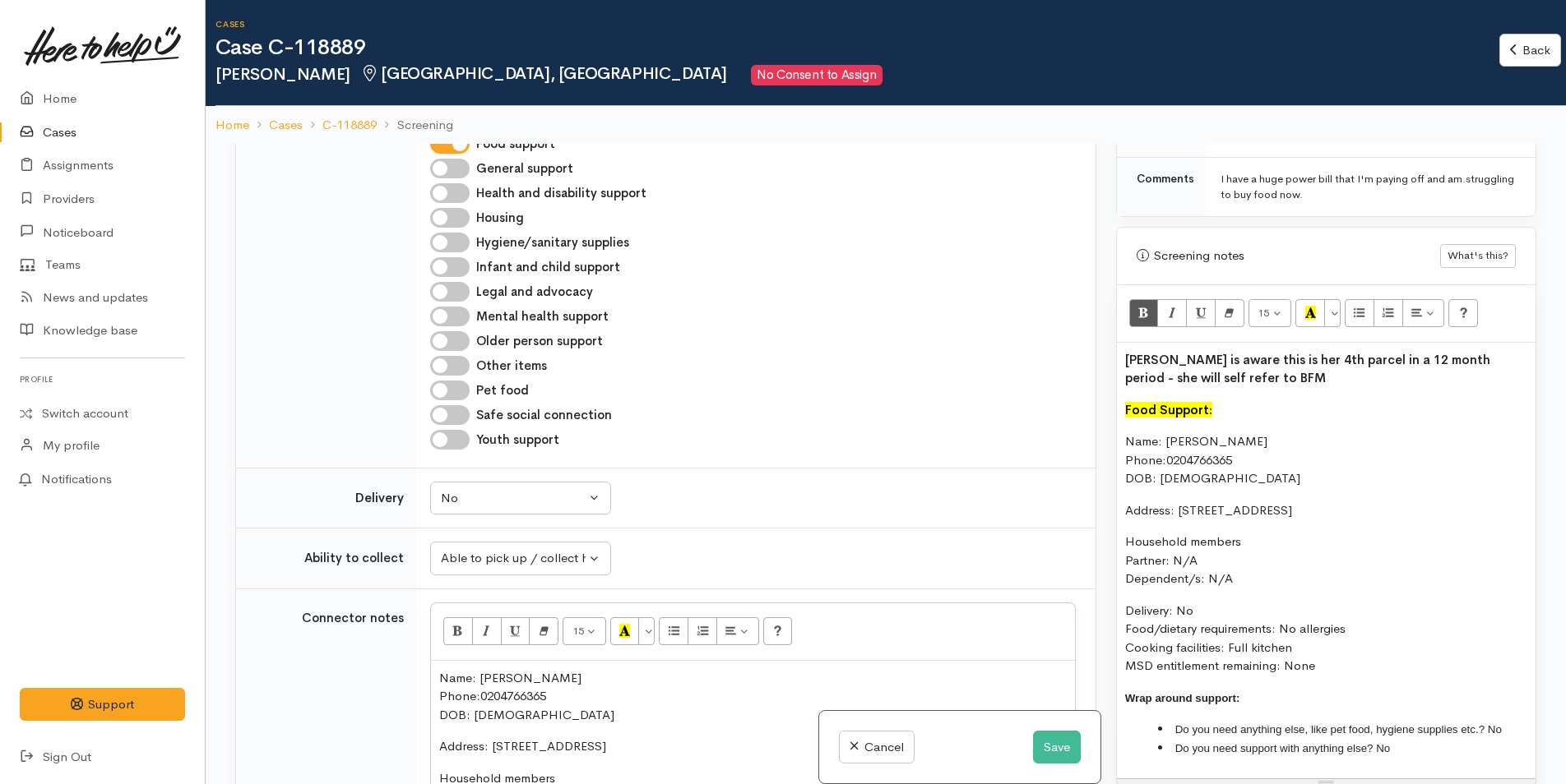
click at [1121, 426] on div "Toni is aware this is her 4th parcel in a 12 month period - she will self refer…" at bounding box center [1326, 561] width 419 height 436
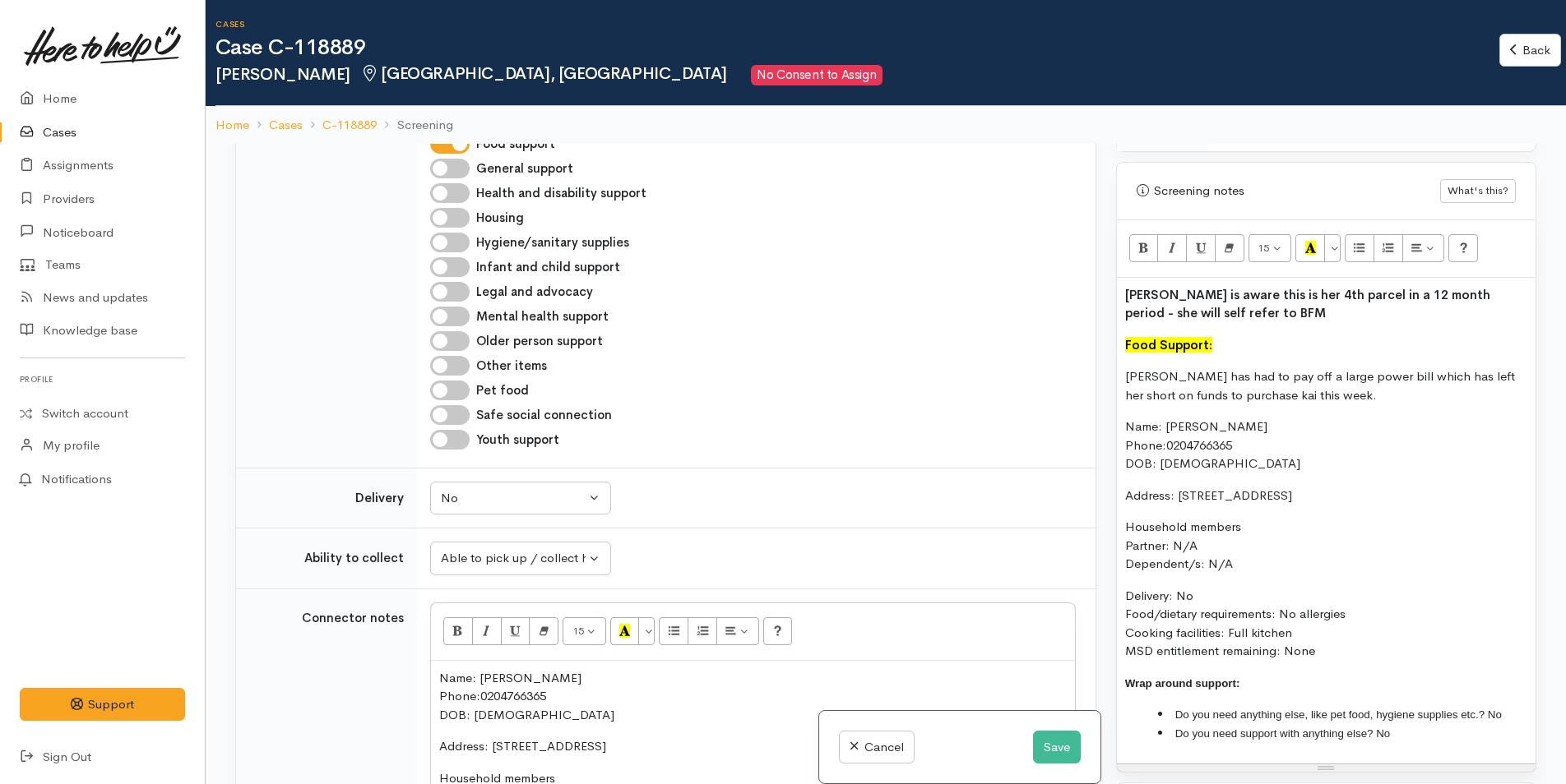
scroll to position [1069, 0]
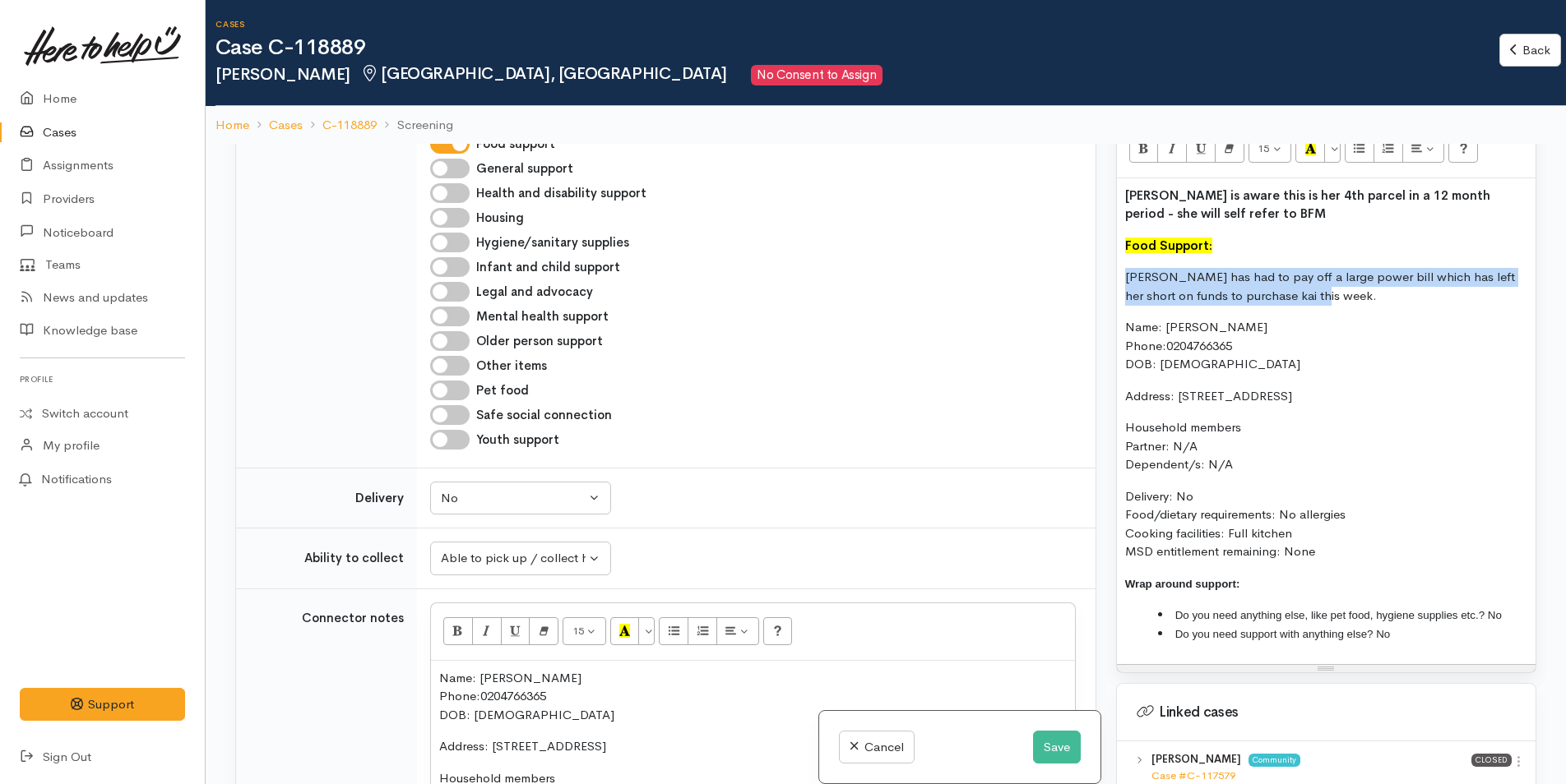
drag, startPoint x: 1274, startPoint y: 277, endPoint x: 1116, endPoint y: 256, distance: 159.4
click at [1117, 256] on div "Toni is aware this is her 4th parcel in a 12 month period - she will self refer…" at bounding box center [1326, 422] width 419 height 487
copy p "Toni has had to pay off a large power bill which has left her short on funds to…"
drag, startPoint x: 1320, startPoint y: 279, endPoint x: 1100, endPoint y: 263, distance: 220.6
click at [1100, 263] on div "Related cases There are other cases potentially from the same person, address o…" at bounding box center [885, 536] width 1321 height 784
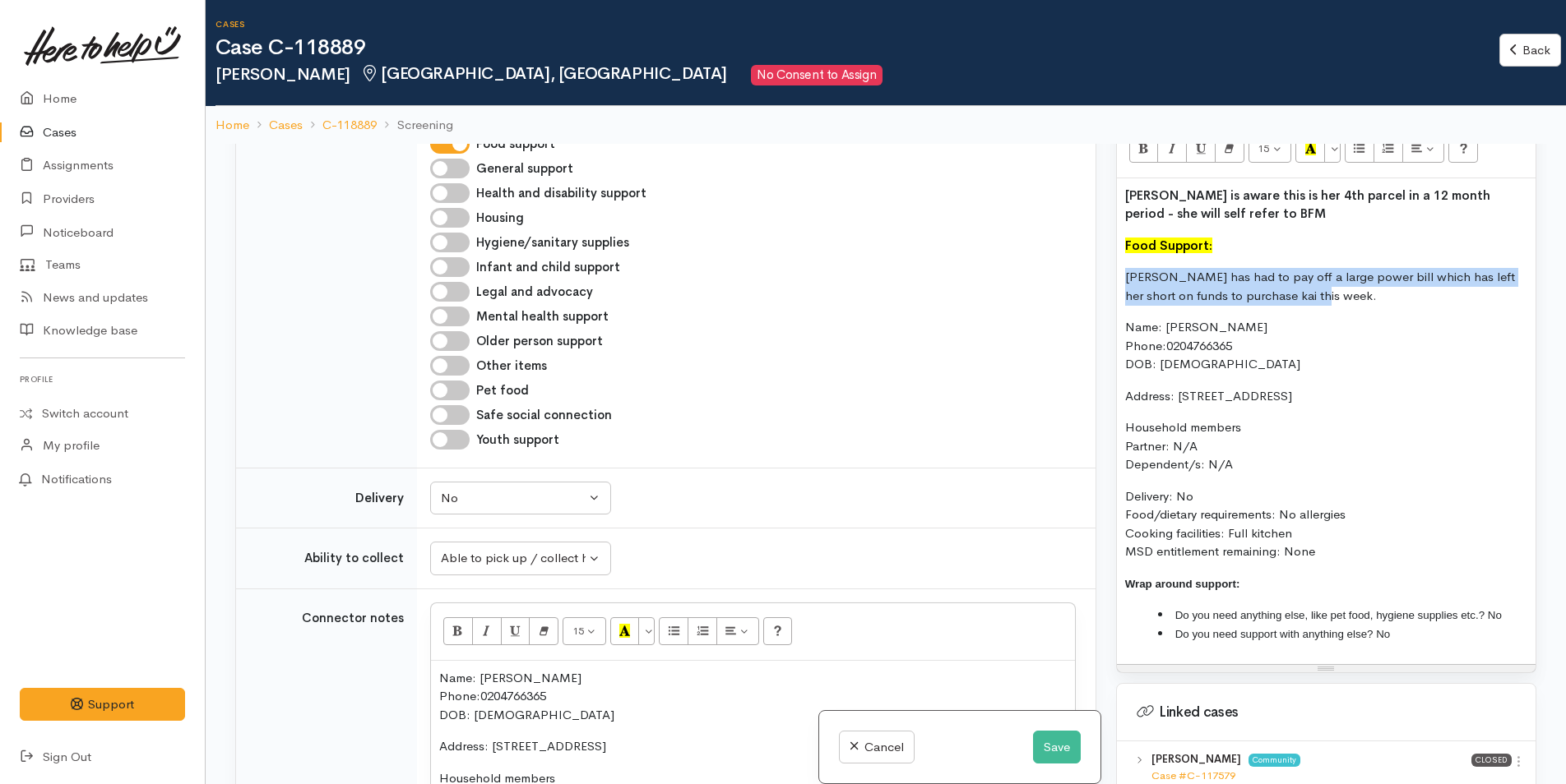
copy p "Toni has had to pay off a large power bill which has left her short on funds to…"
click at [1067, 742] on button "Save" at bounding box center [1057, 747] width 48 height 34
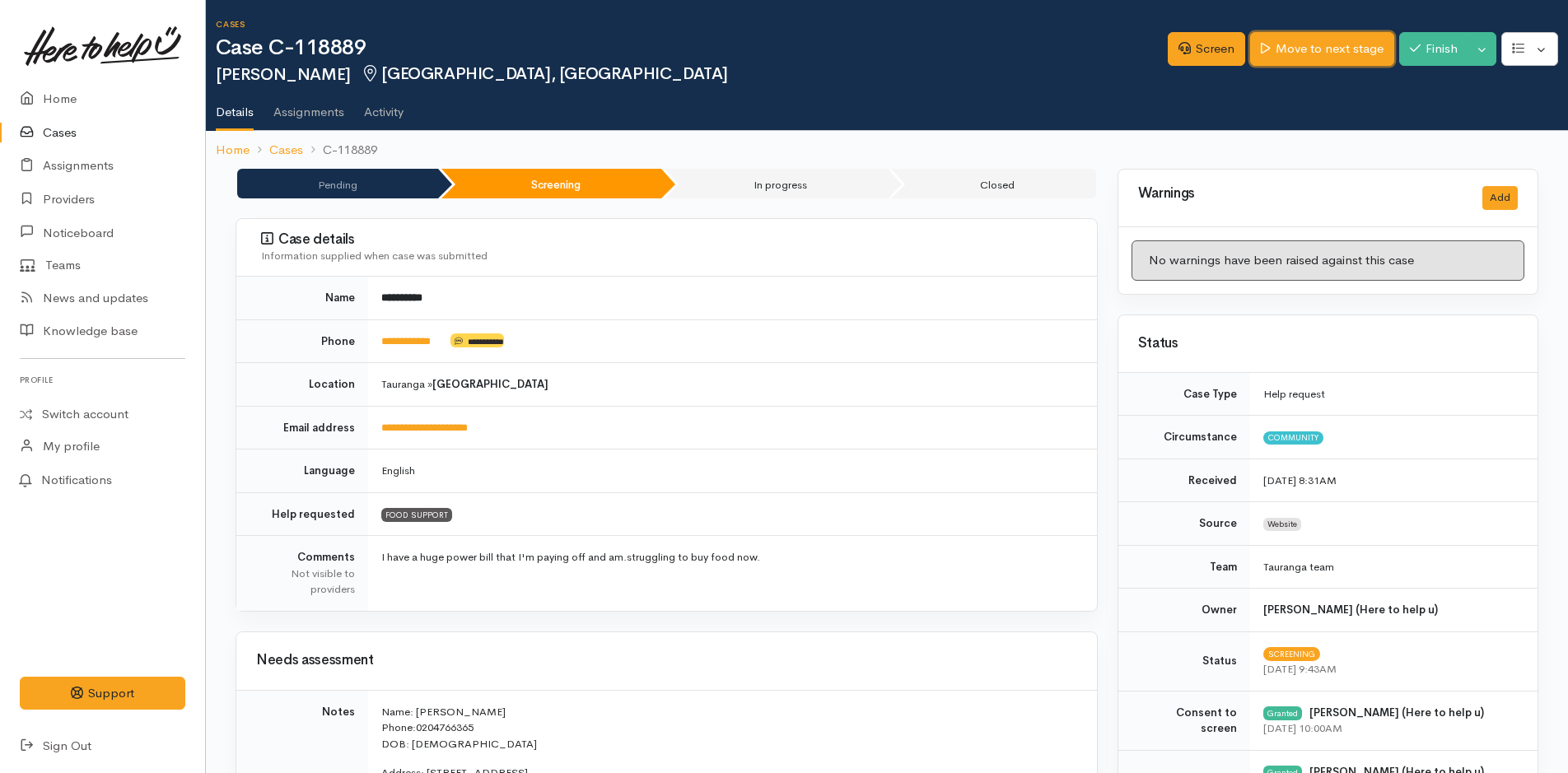
click at [1292, 41] on link "Move to next stage" at bounding box center [1321, 48] width 143 height 34
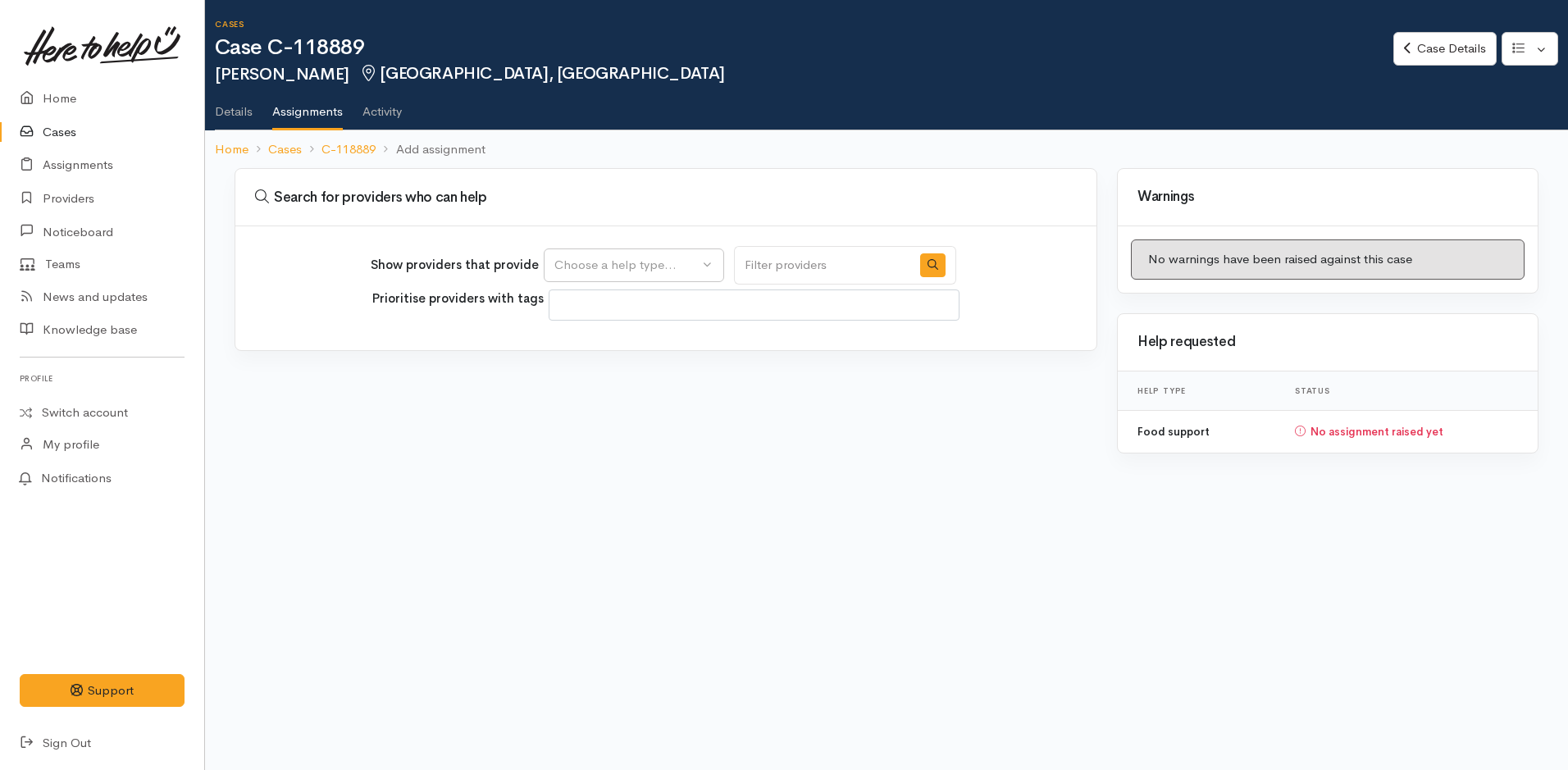
select select
click at [674, 263] on div "Choose a help type..." at bounding box center [626, 266] width 144 height 19
click at [607, 344] on span "Food support" at bounding box center [602, 344] width 76 height 19
select select "3"
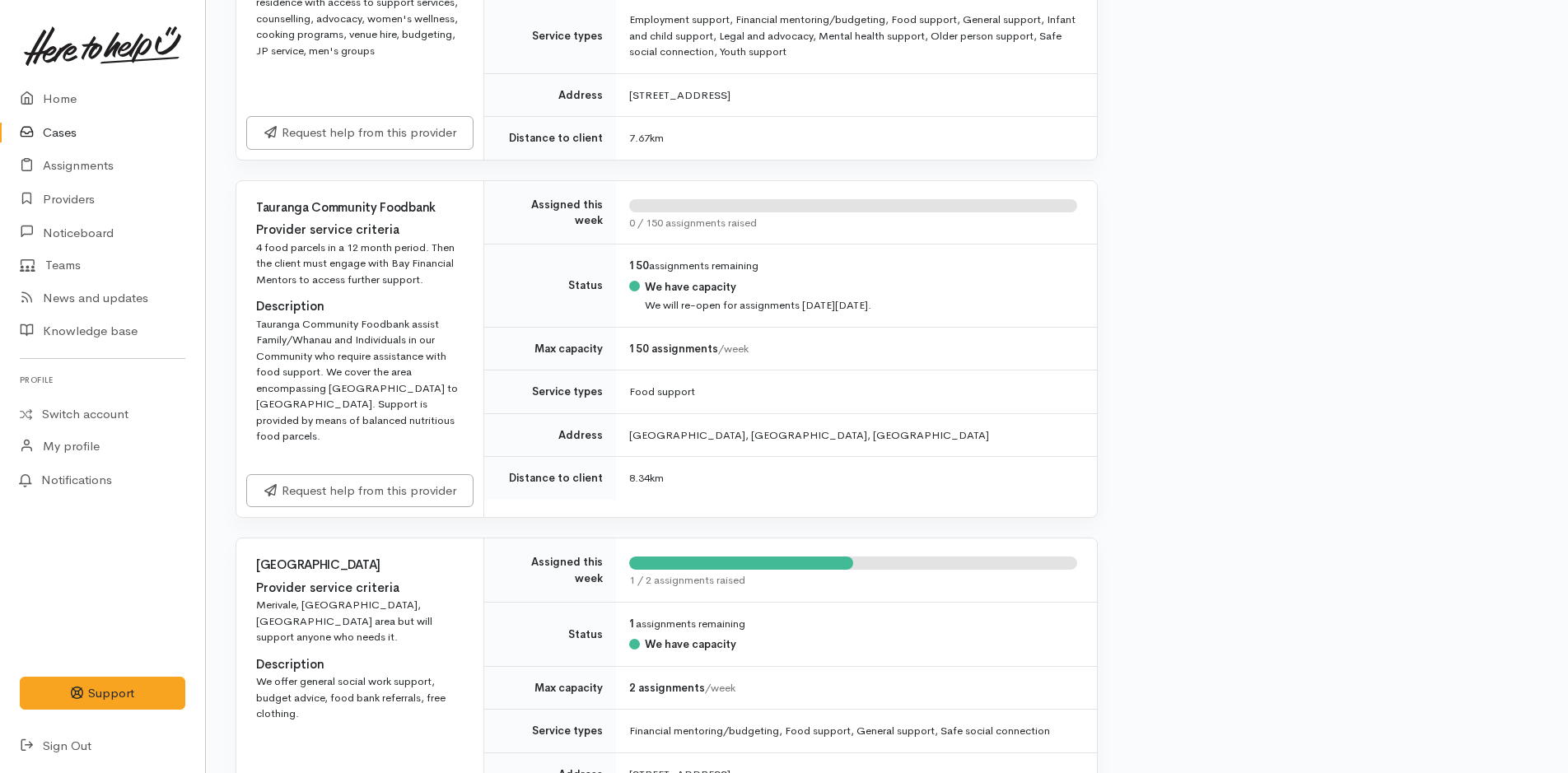
scroll to position [2635, 0]
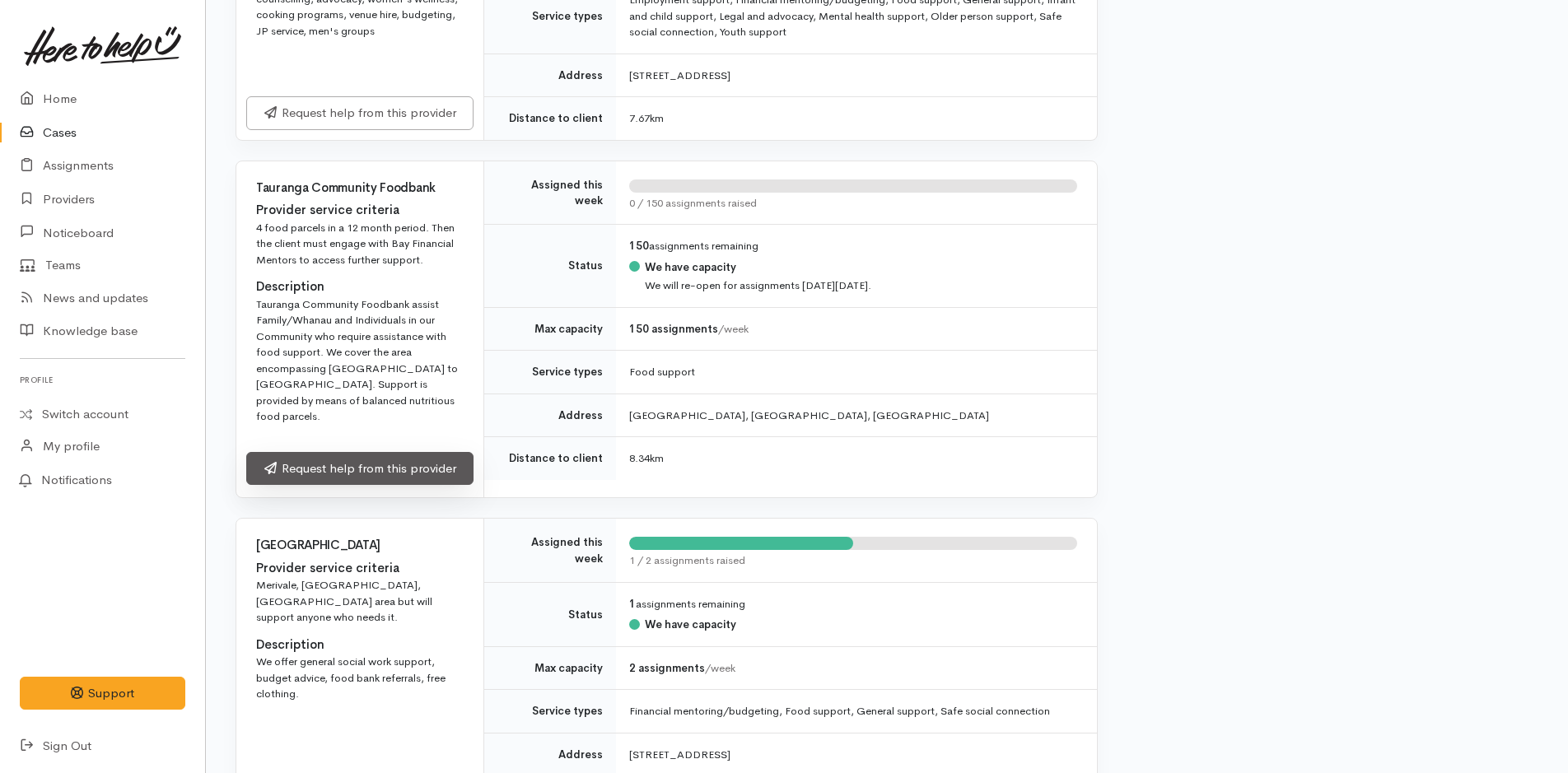
click at [346, 460] on link "Request help from this provider" at bounding box center [359, 469] width 228 height 34
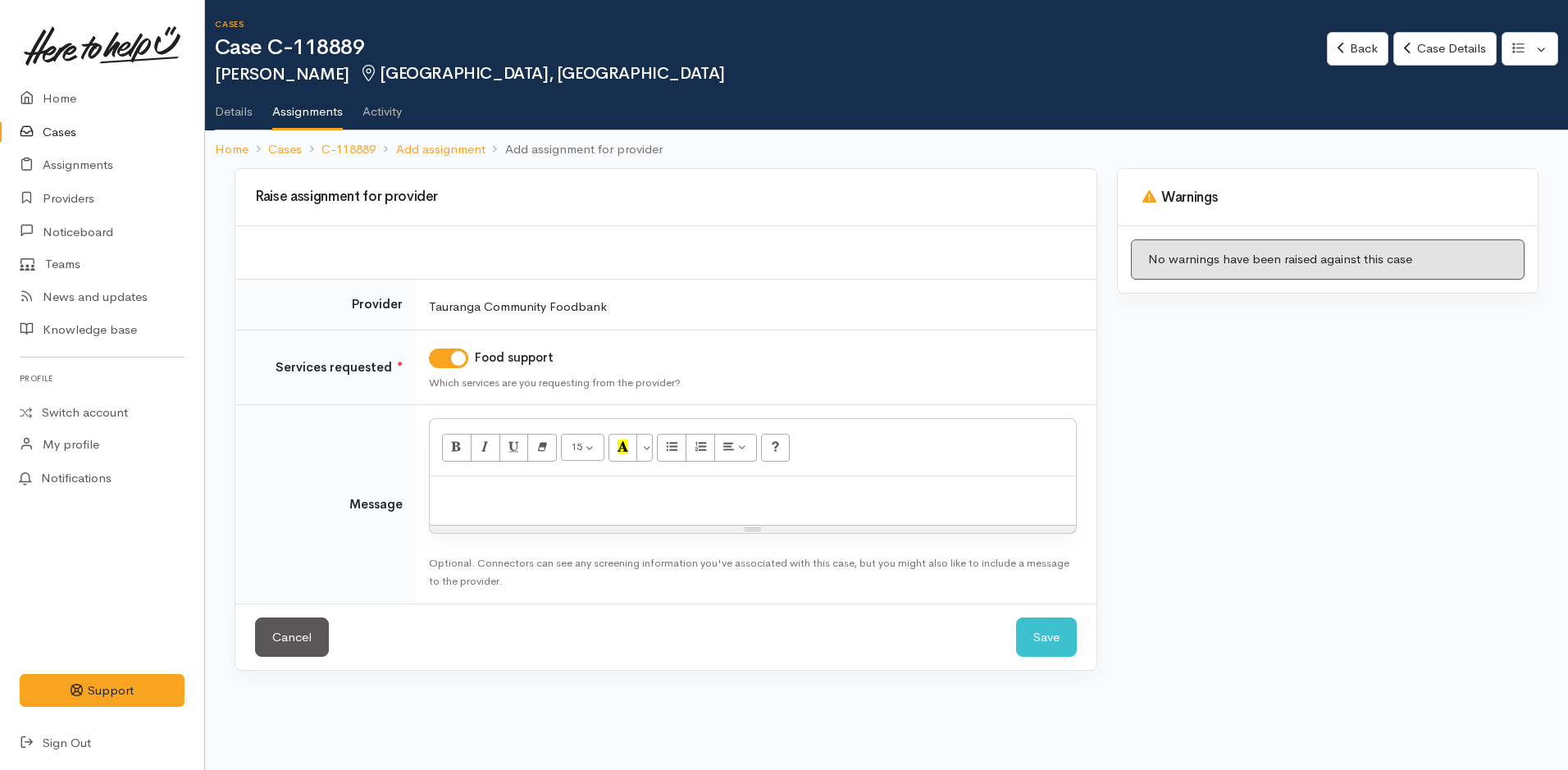
click at [671, 495] on p at bounding box center [752, 495] width 630 height 19
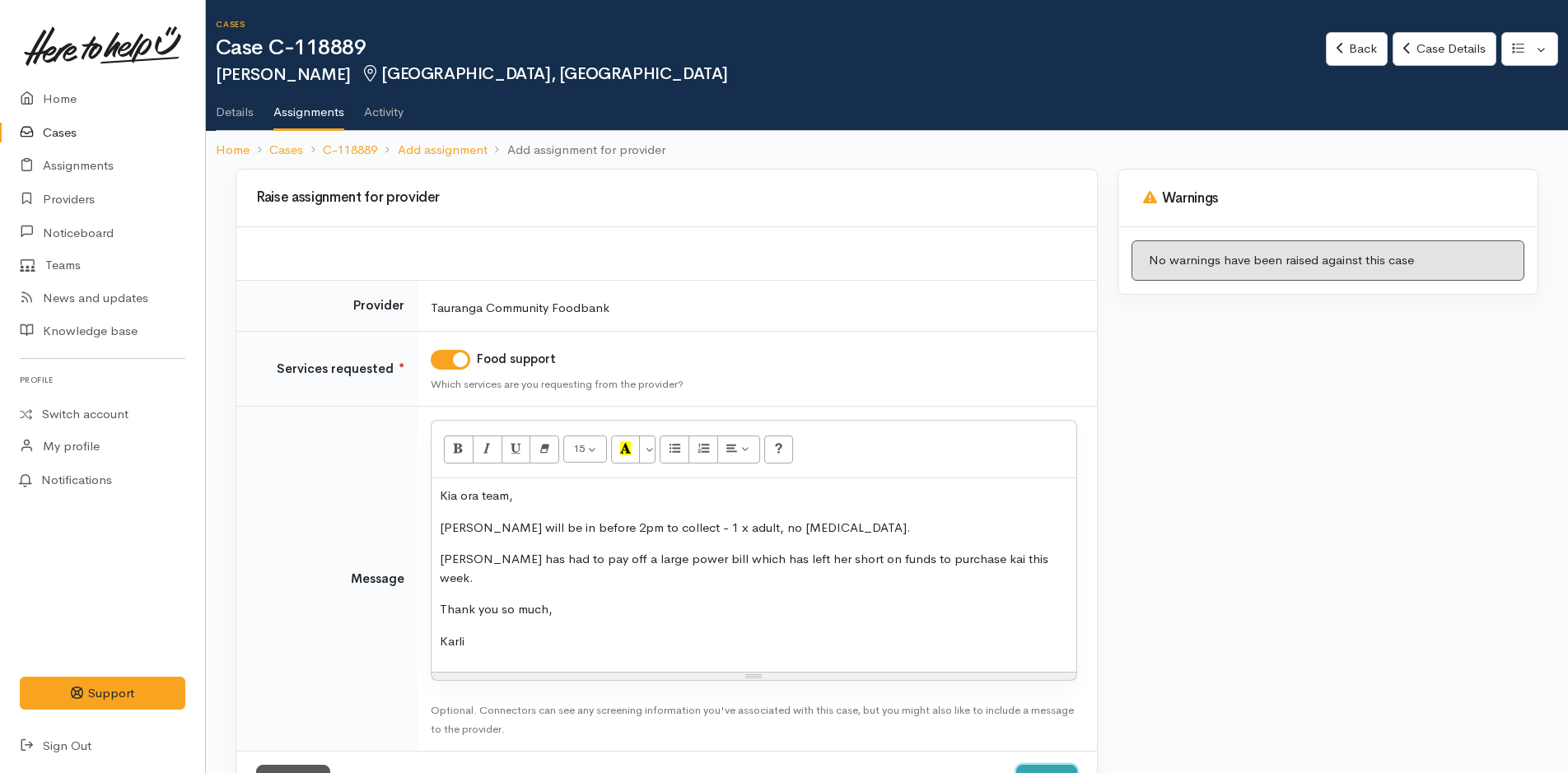
click at [1061, 765] on button "Save" at bounding box center [1046, 785] width 60 height 40
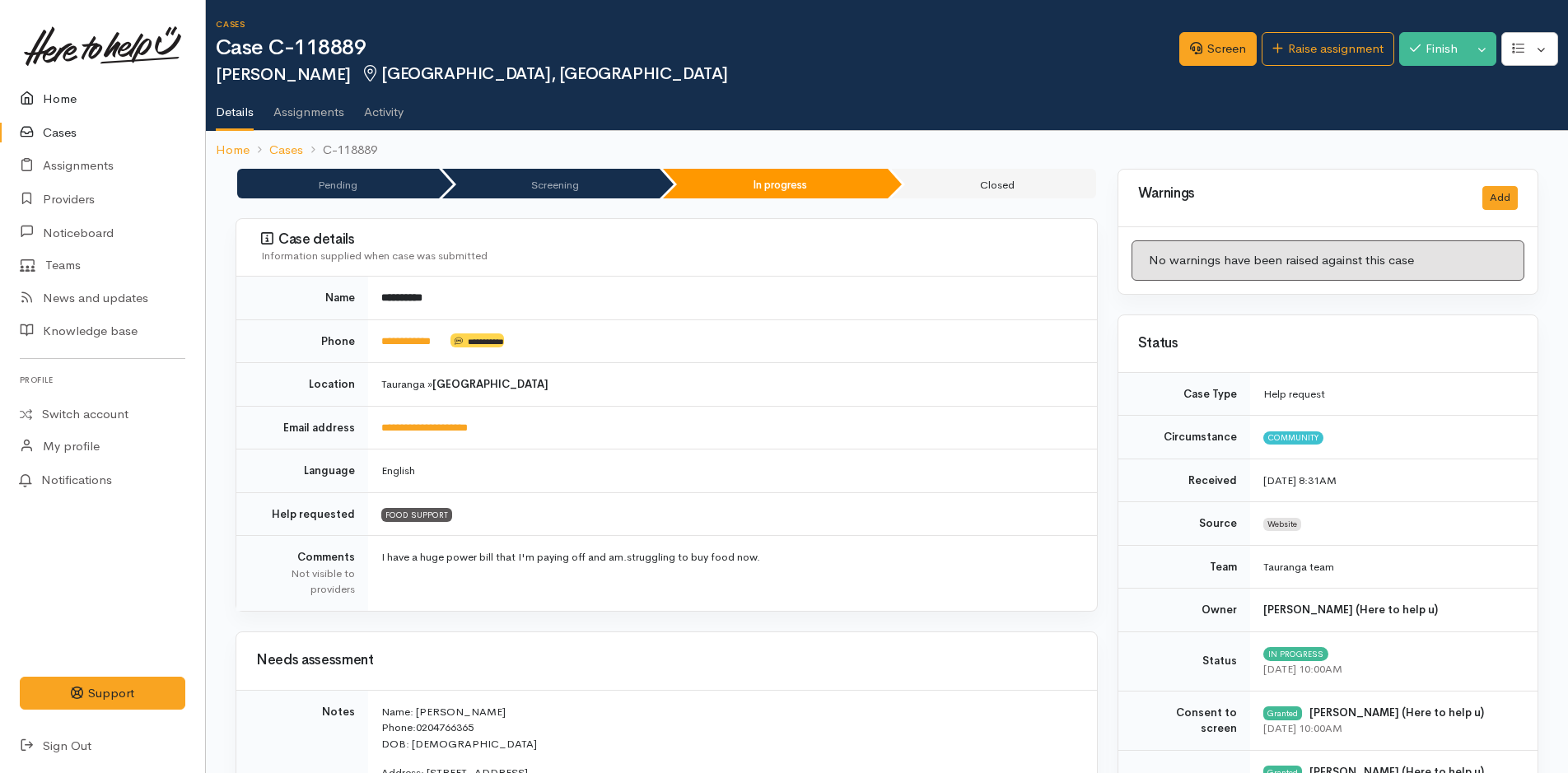
click at [56, 101] on link "Home" at bounding box center [103, 99] width 205 height 34
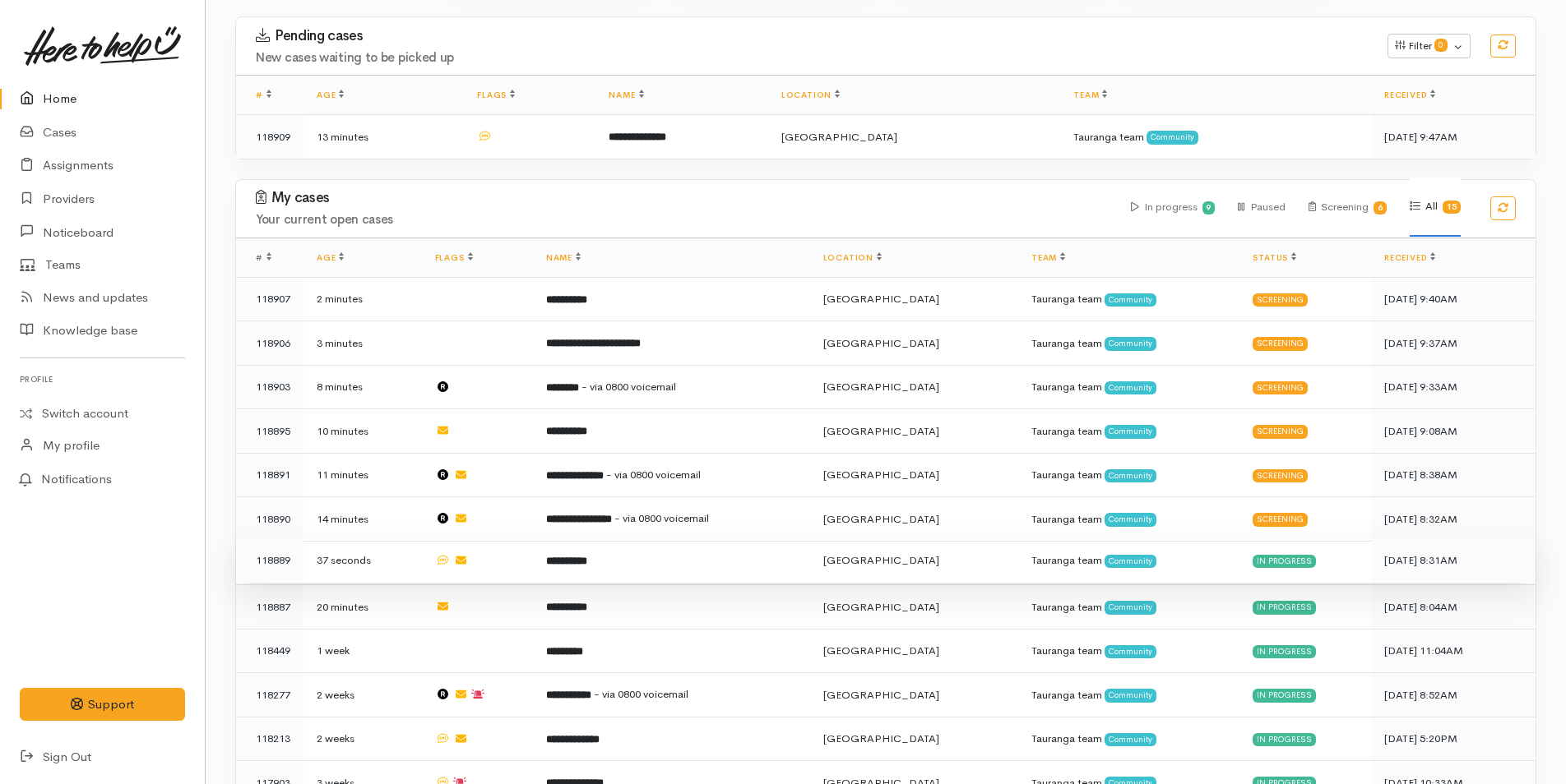
scroll to position [246, 0]
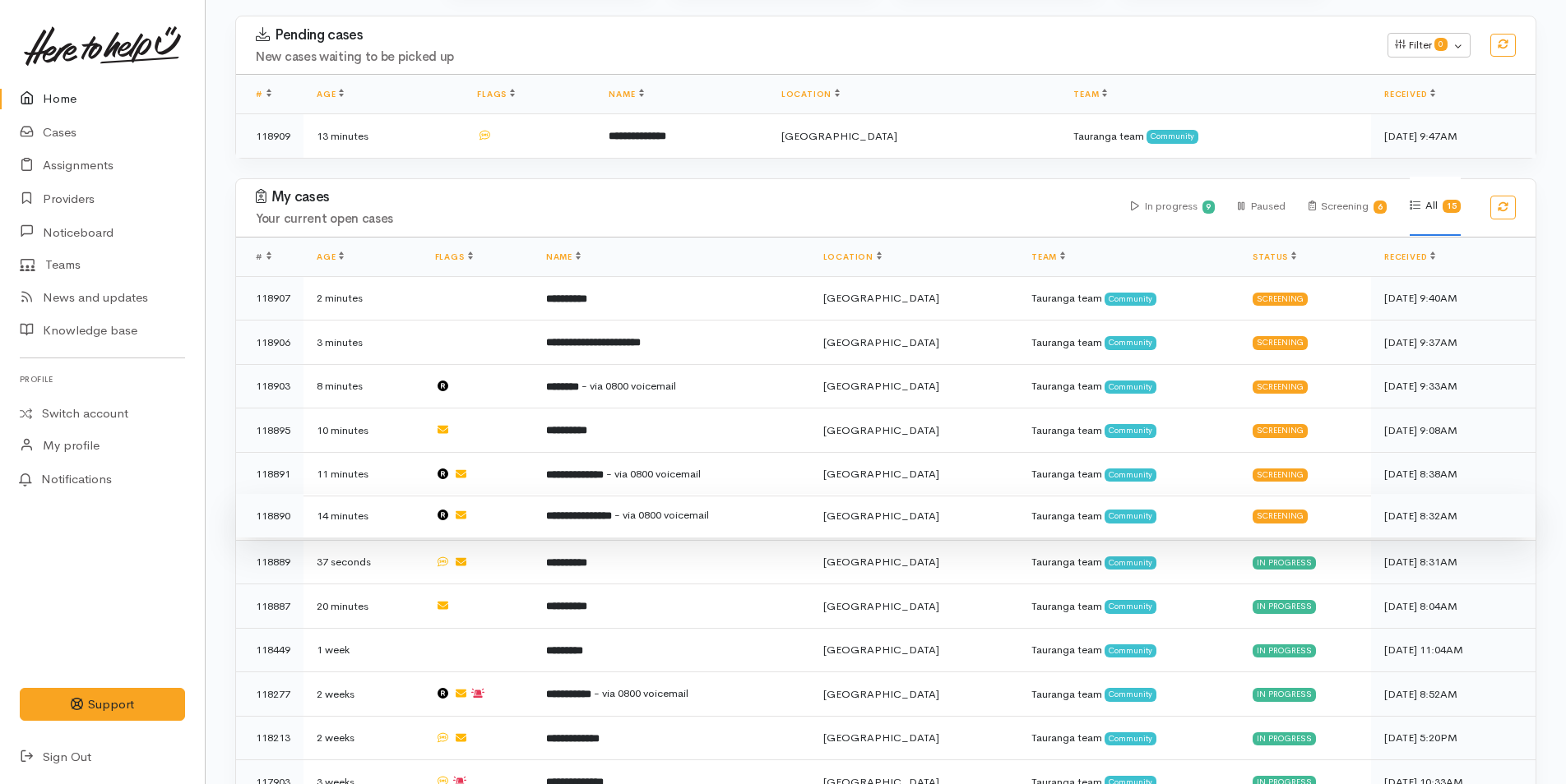
click at [655, 511] on span "- via 0800 voicemail" at bounding box center [662, 515] width 95 height 14
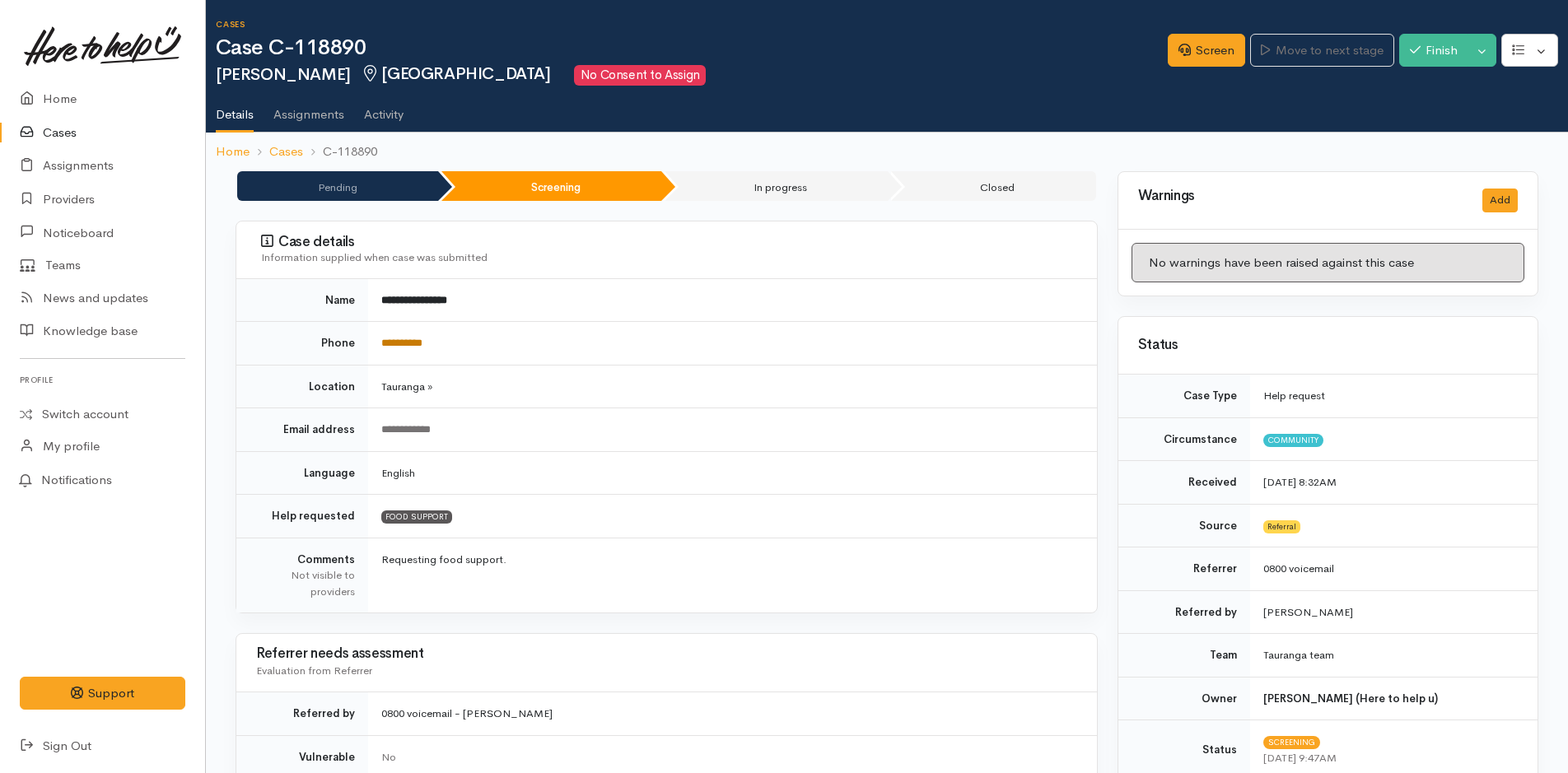
click at [396, 340] on link "**********" at bounding box center [401, 343] width 41 height 11
click at [1170, 59] on link "Screen" at bounding box center [1206, 50] width 78 height 34
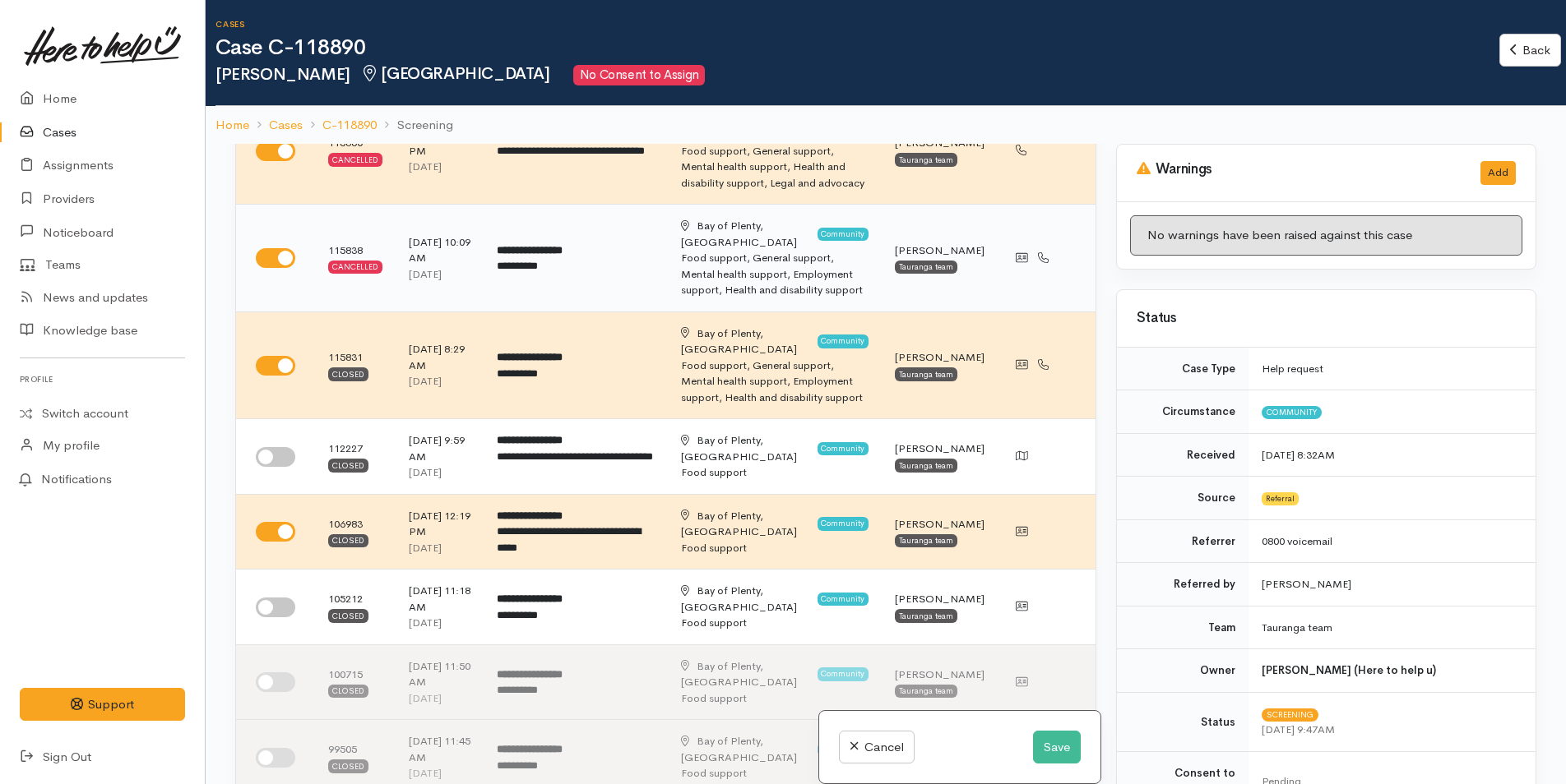
scroll to position [657, 0]
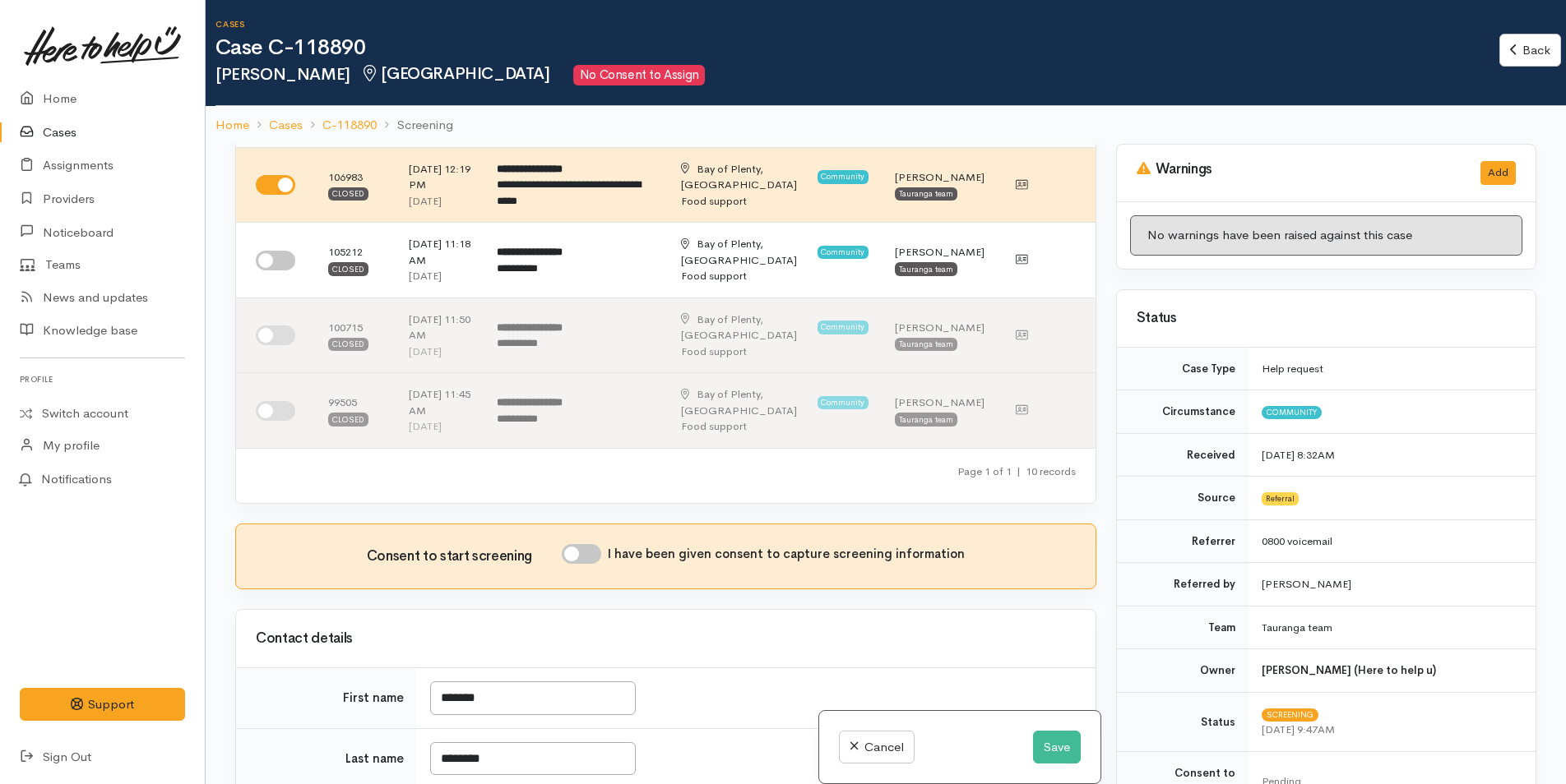
click at [594, 544] on input "I have been given consent to capture screening information" at bounding box center [581, 554] width 39 height 20
checkbox input "true"
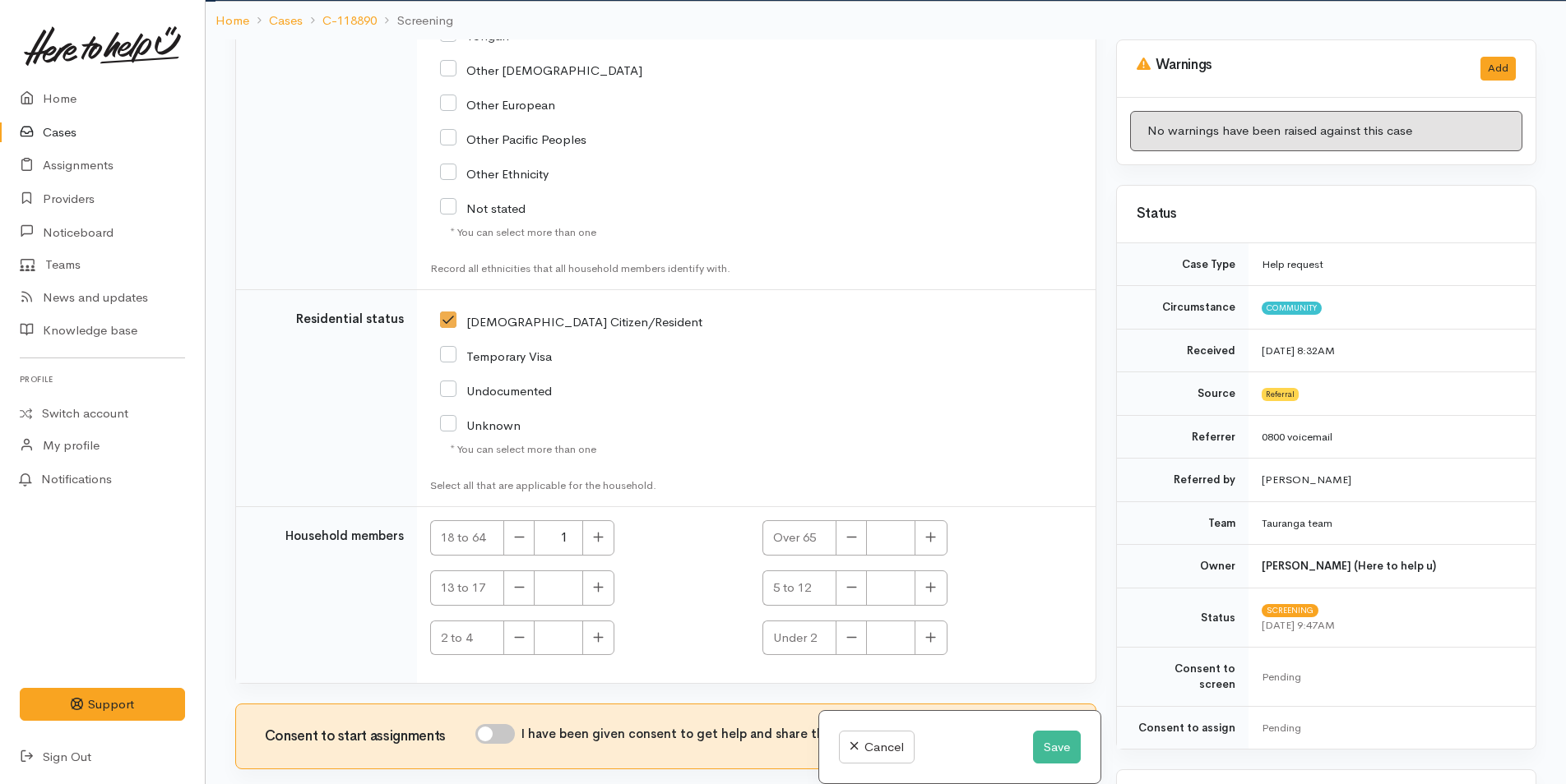
scroll to position [144, 0]
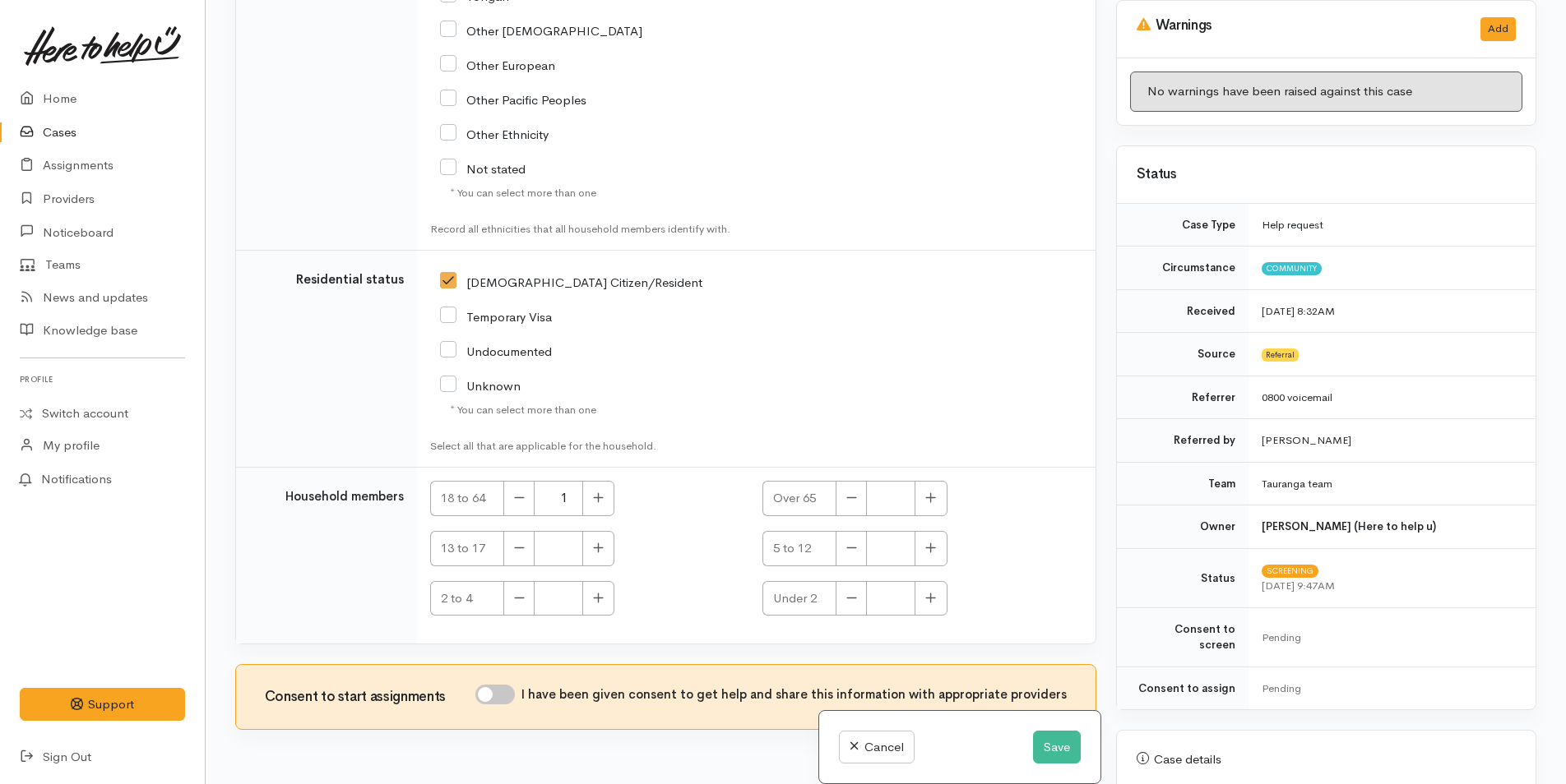
drag, startPoint x: 505, startPoint y: 638, endPoint x: 1008, endPoint y: 324, distance: 593.0
click at [506, 684] on input "I have been given consent to get help and share this information with appropria…" at bounding box center [495, 694] width 39 height 20
checkbox input "true"
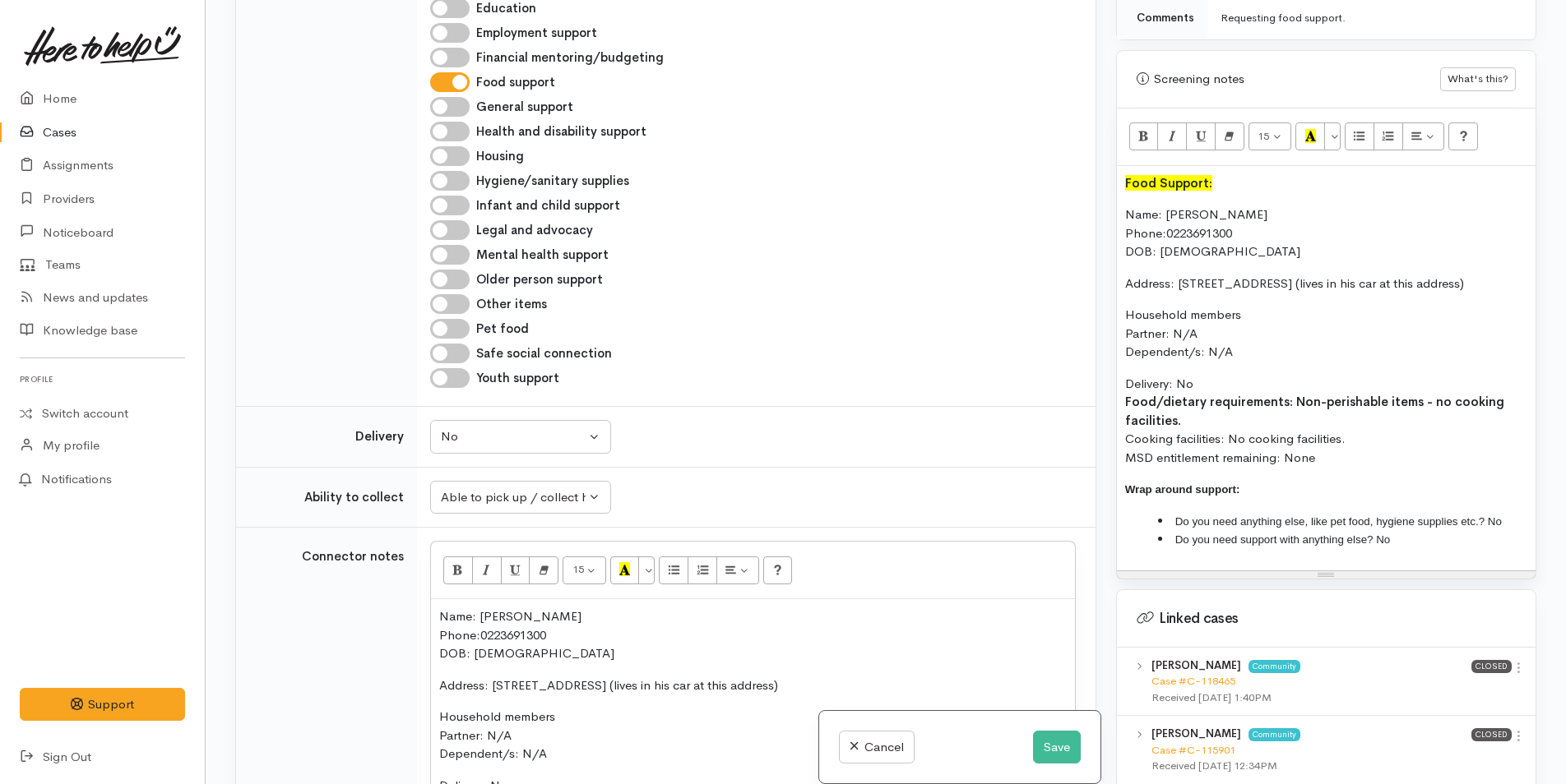
scroll to position [2166, 0]
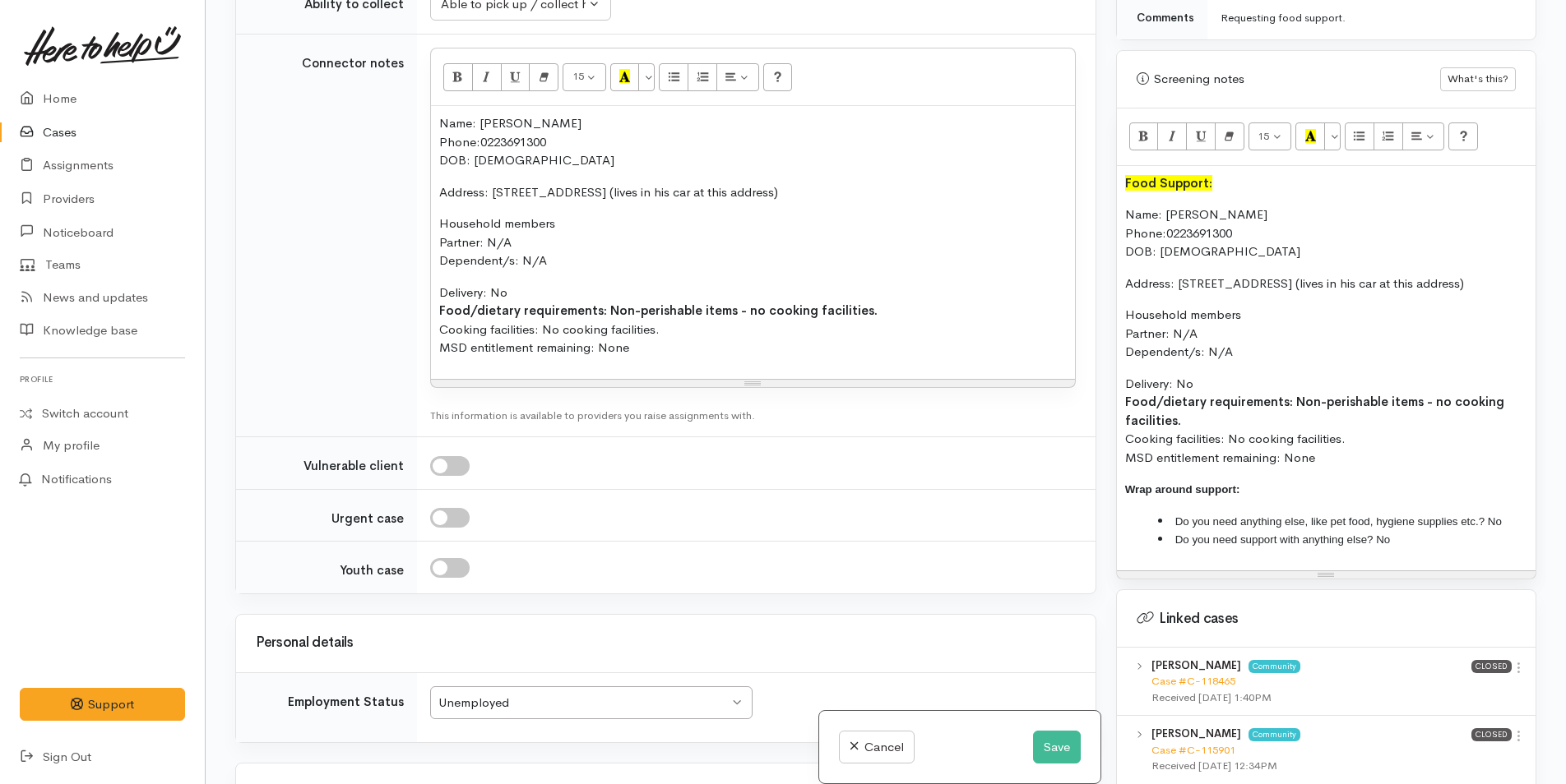
click at [1120, 200] on div "Food Support: Name: Richard Thompson Phone: 0223691300 DOB: 16/10/1984 Address:…" at bounding box center [1326, 368] width 419 height 404
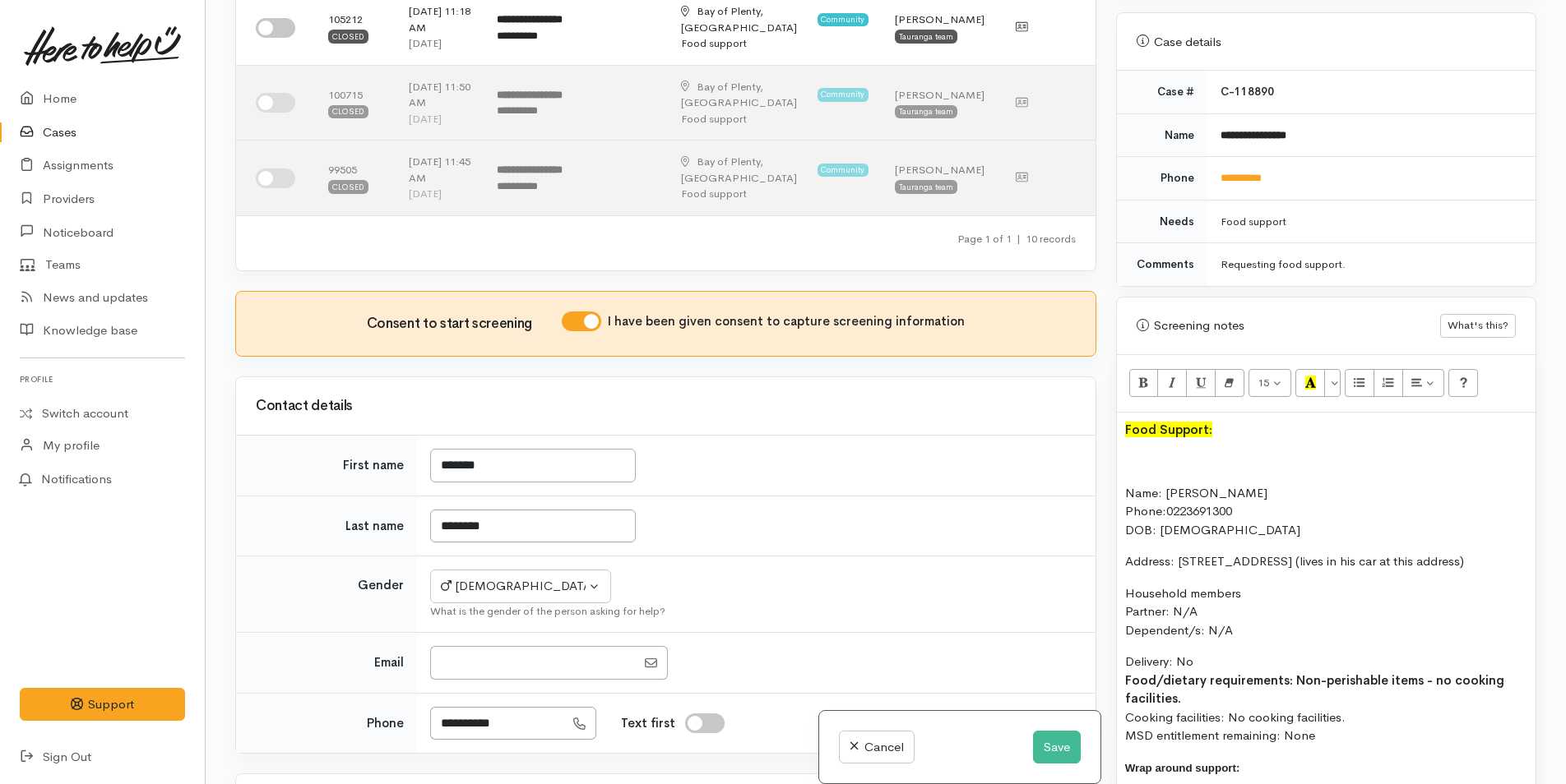
scroll to position [1097, 0]
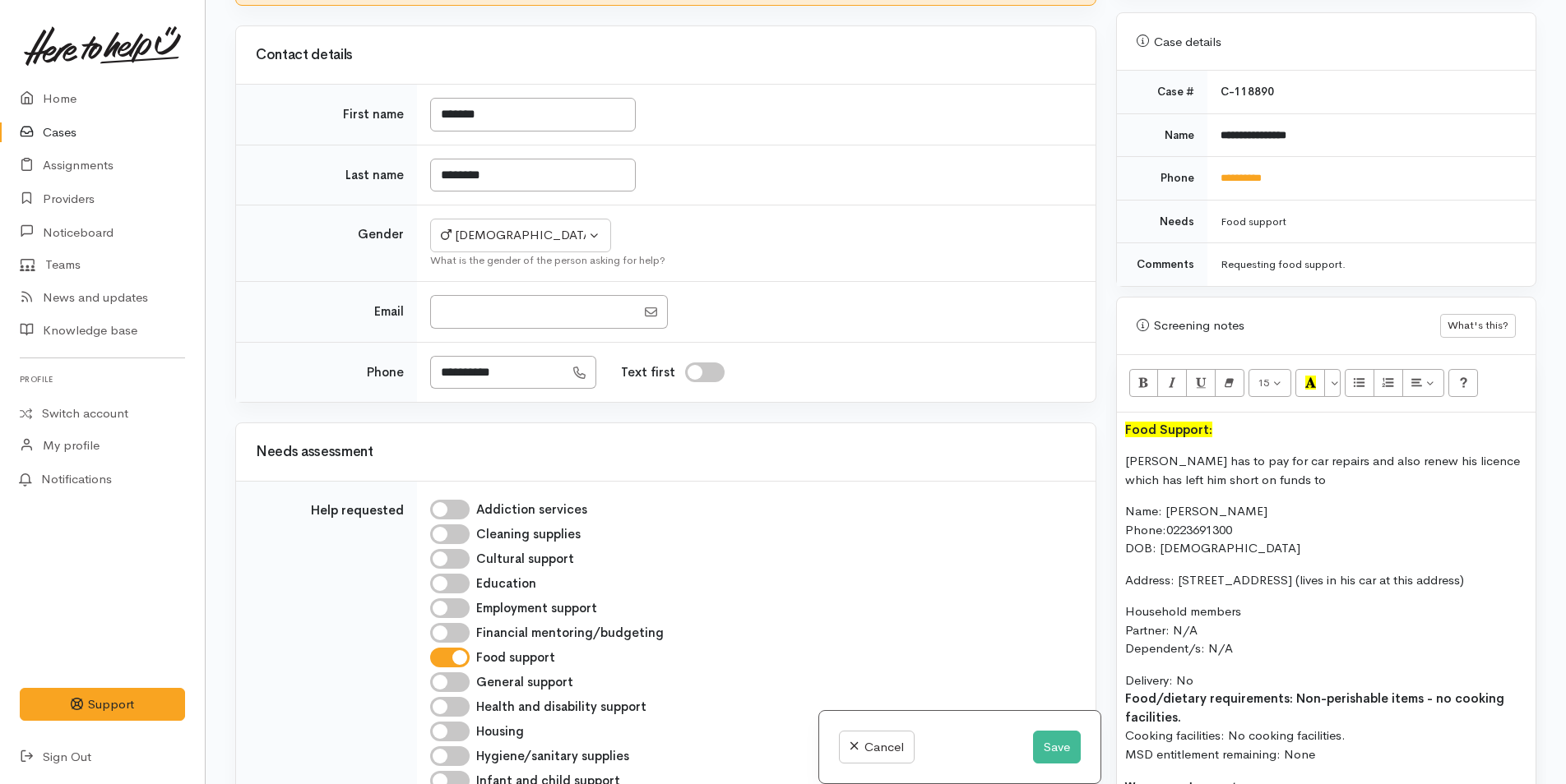
click at [1121, 413] on div "Food Support: Richard has to pay for car repairs and also renew his licence whi…" at bounding box center [1326, 640] width 419 height 454
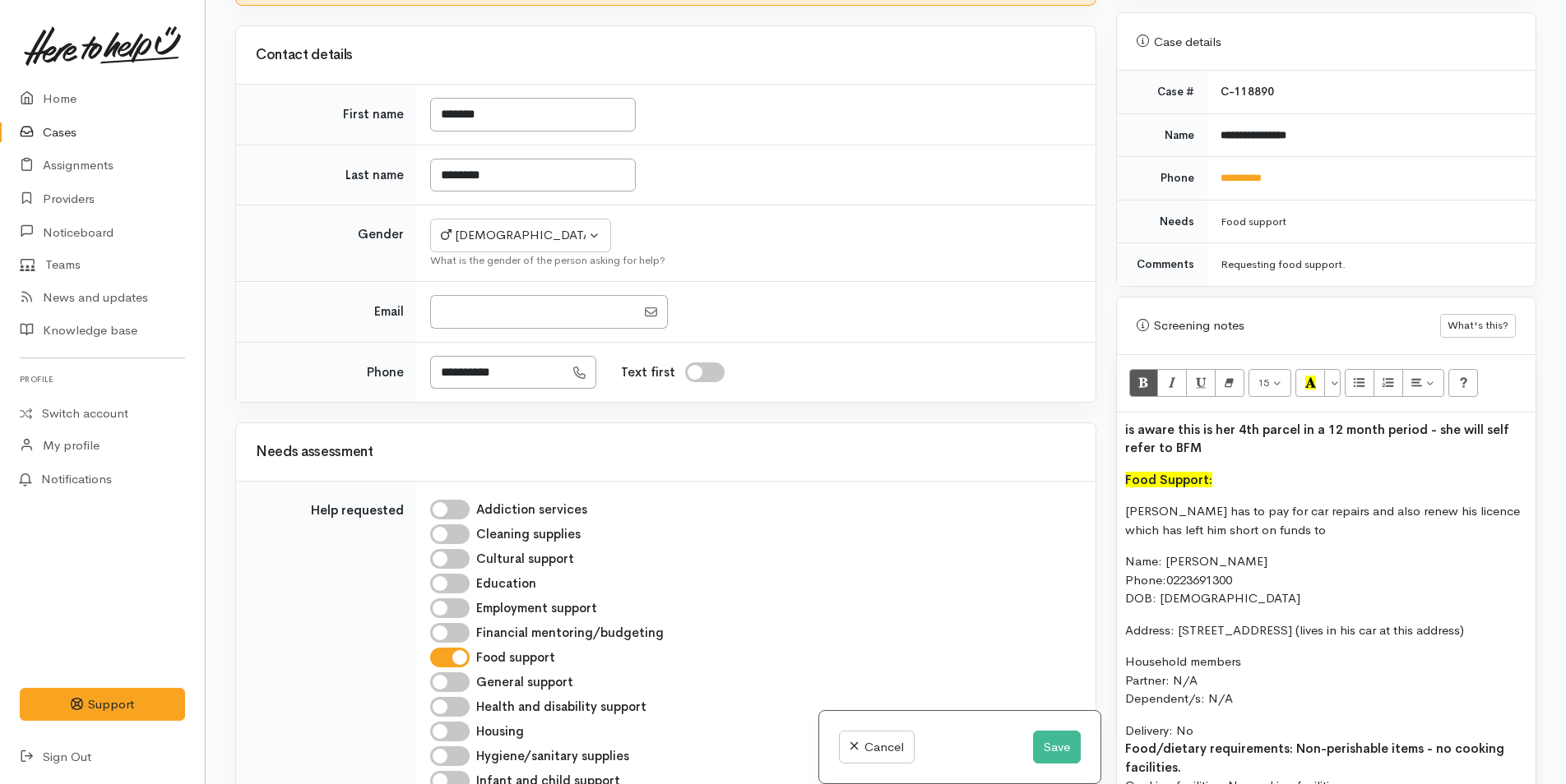
click at [1121, 413] on div "is aware this is her 4th parcel in a 12 month period - she will self refer to B…" at bounding box center [1326, 665] width 419 height 505
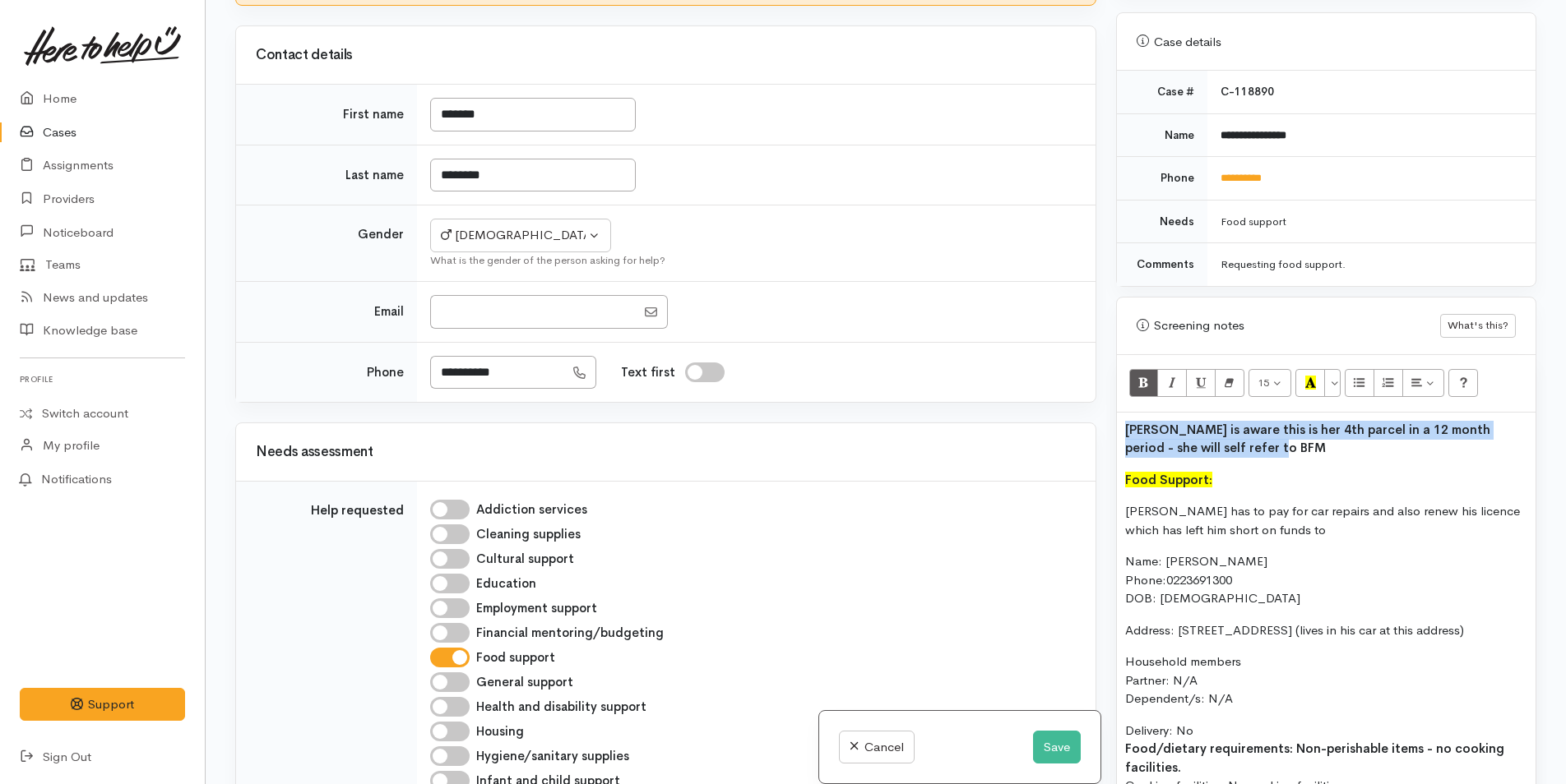
drag, startPoint x: 1229, startPoint y: 429, endPoint x: 1116, endPoint y: 413, distance: 114.1
click at [1117, 413] on div "Richard is aware this is her 4th parcel in a 12 month period - she will self re…" at bounding box center [1326, 665] width 419 height 505
click at [1146, 376] on icon "Bold (CTRL+B)" at bounding box center [1143, 382] width 11 height 14
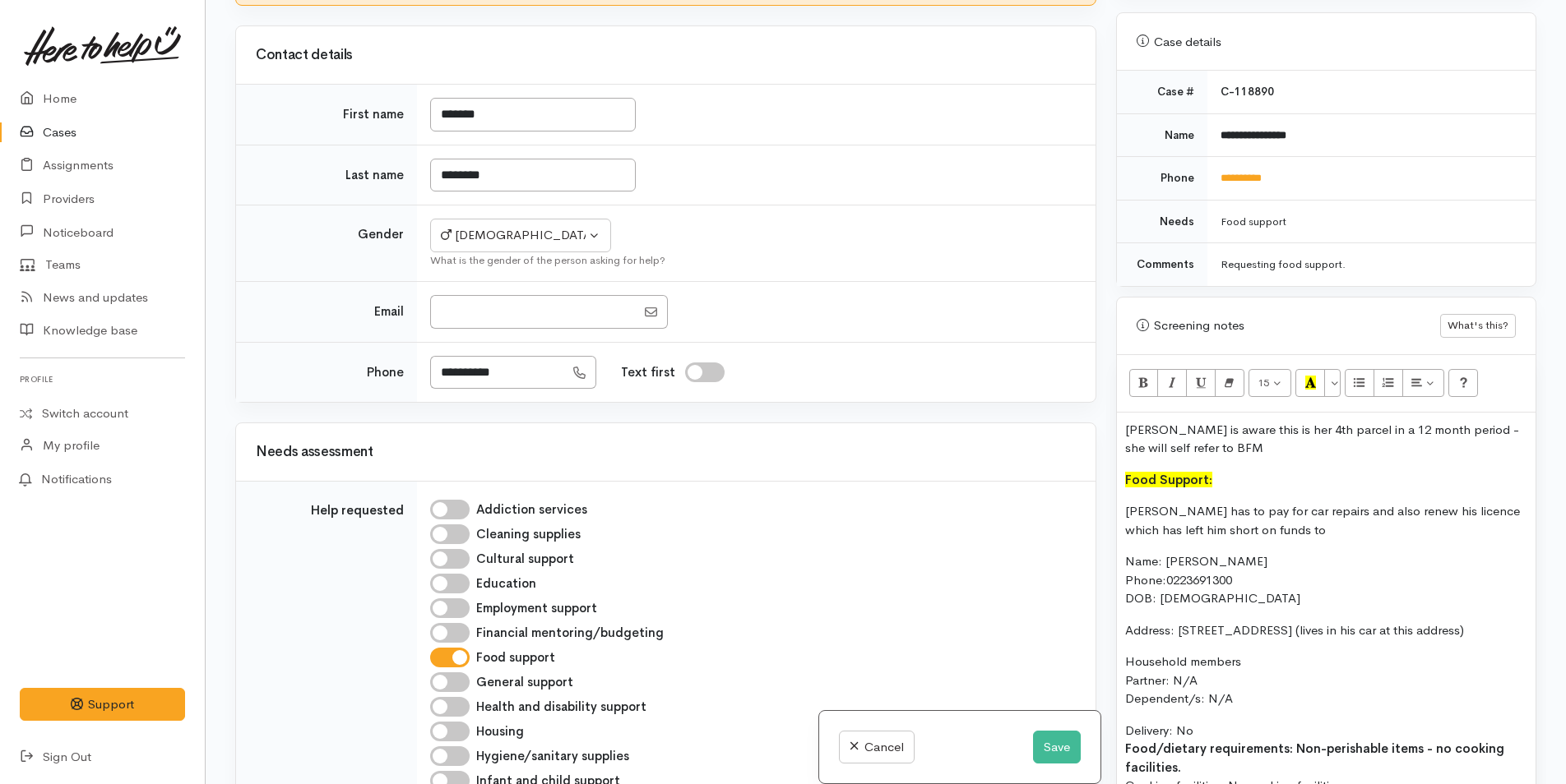
click at [1225, 446] on div "Richard is aware this is her 4th parcel in a 12 month period - she will self re…" at bounding box center [1326, 665] width 419 height 505
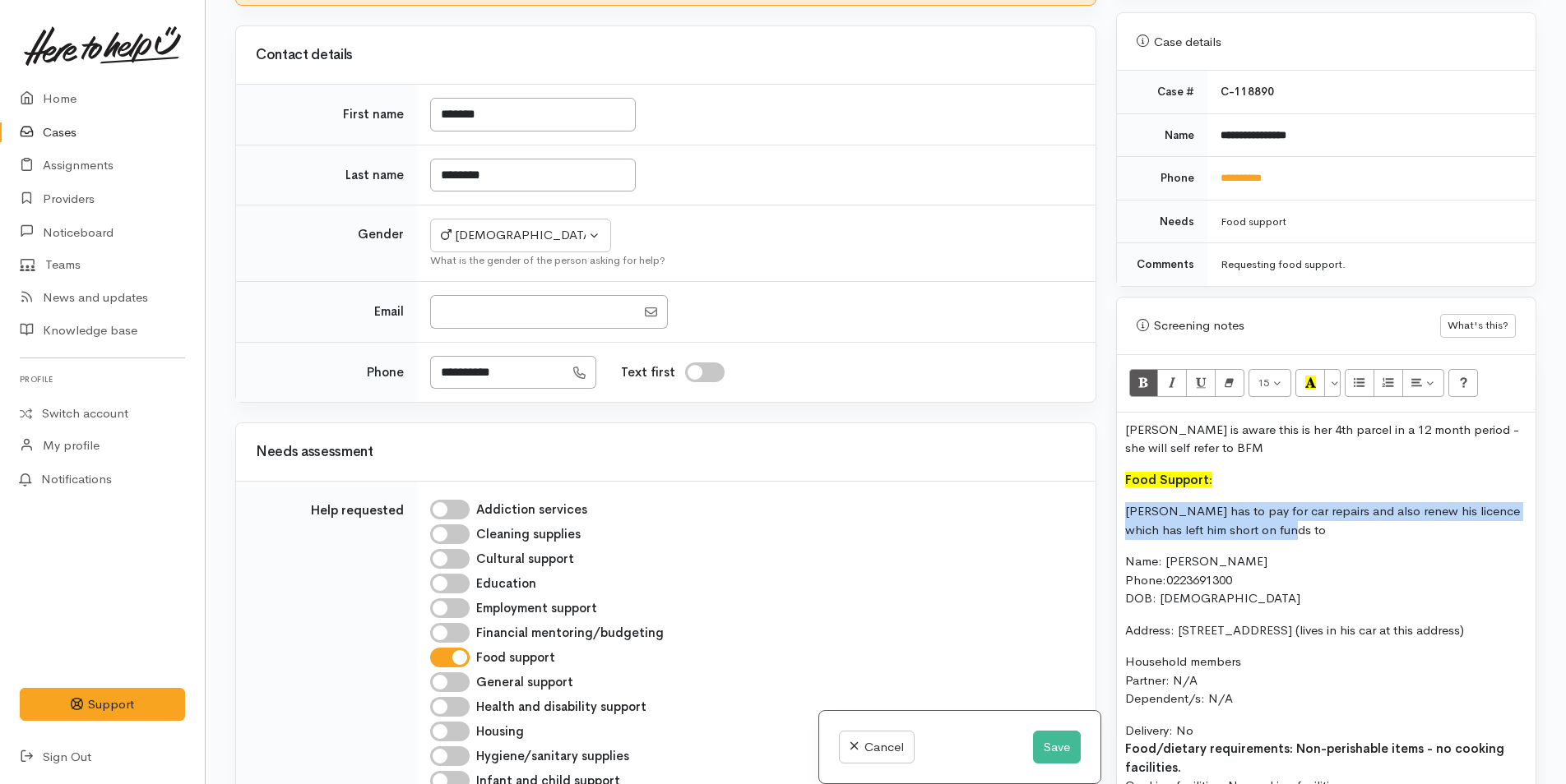
click at [1103, 496] on div "Related cases There are other cases potentially from the same person, address o…" at bounding box center [885, 392] width 1321 height 784
click at [1332, 520] on p "Richard has to pay for car repairs and also renew his licence which has left hi…" at bounding box center [1325, 520] width 402 height 37
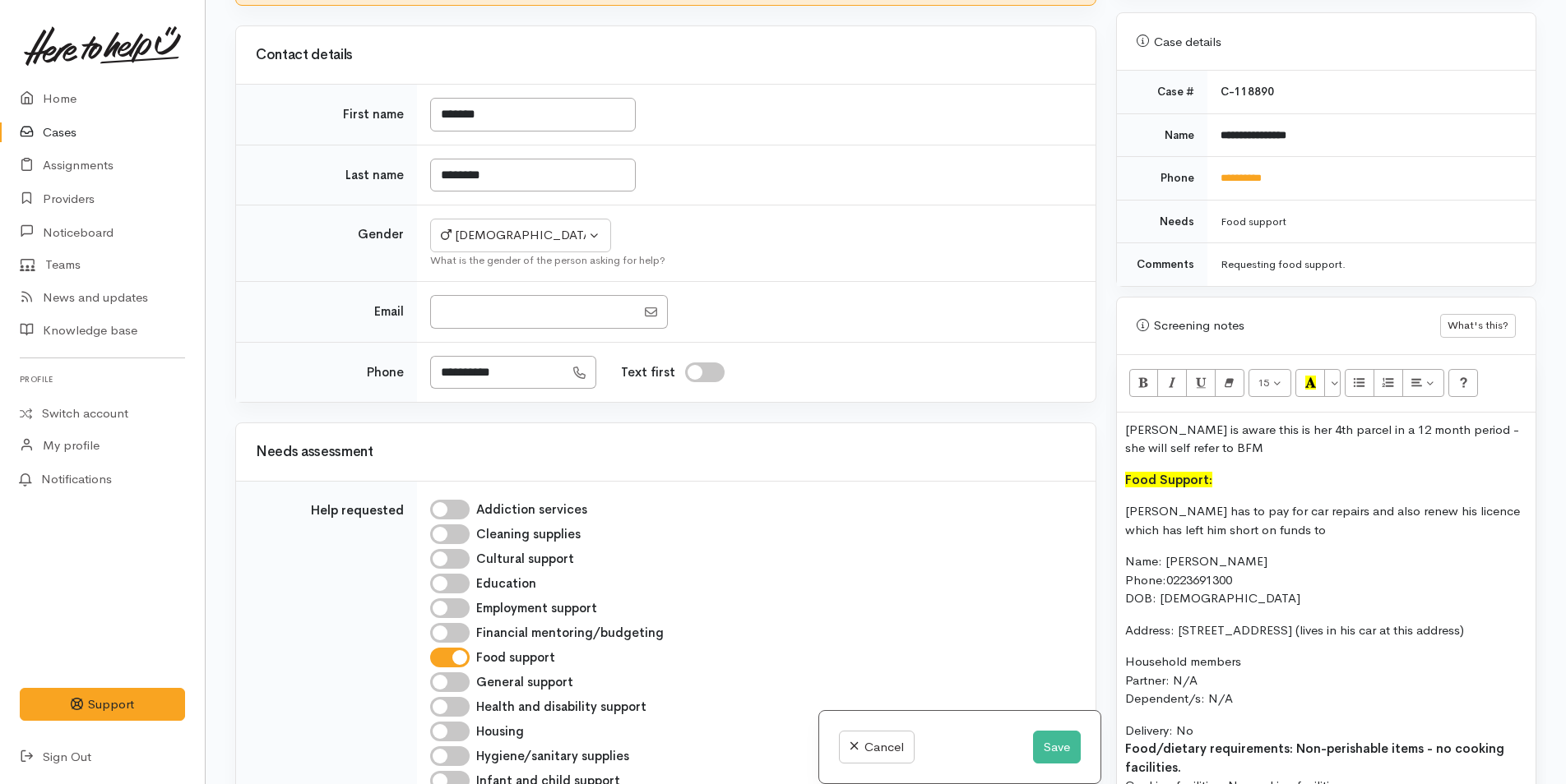
click at [1295, 526] on div "Richard is aware this is her 4th parcel in a 12 month period - she will self re…" at bounding box center [1326, 665] width 419 height 505
click at [1294, 518] on p "Richard has to pay for car repairs and also renew his licence which has left hi…" at bounding box center [1325, 520] width 402 height 37
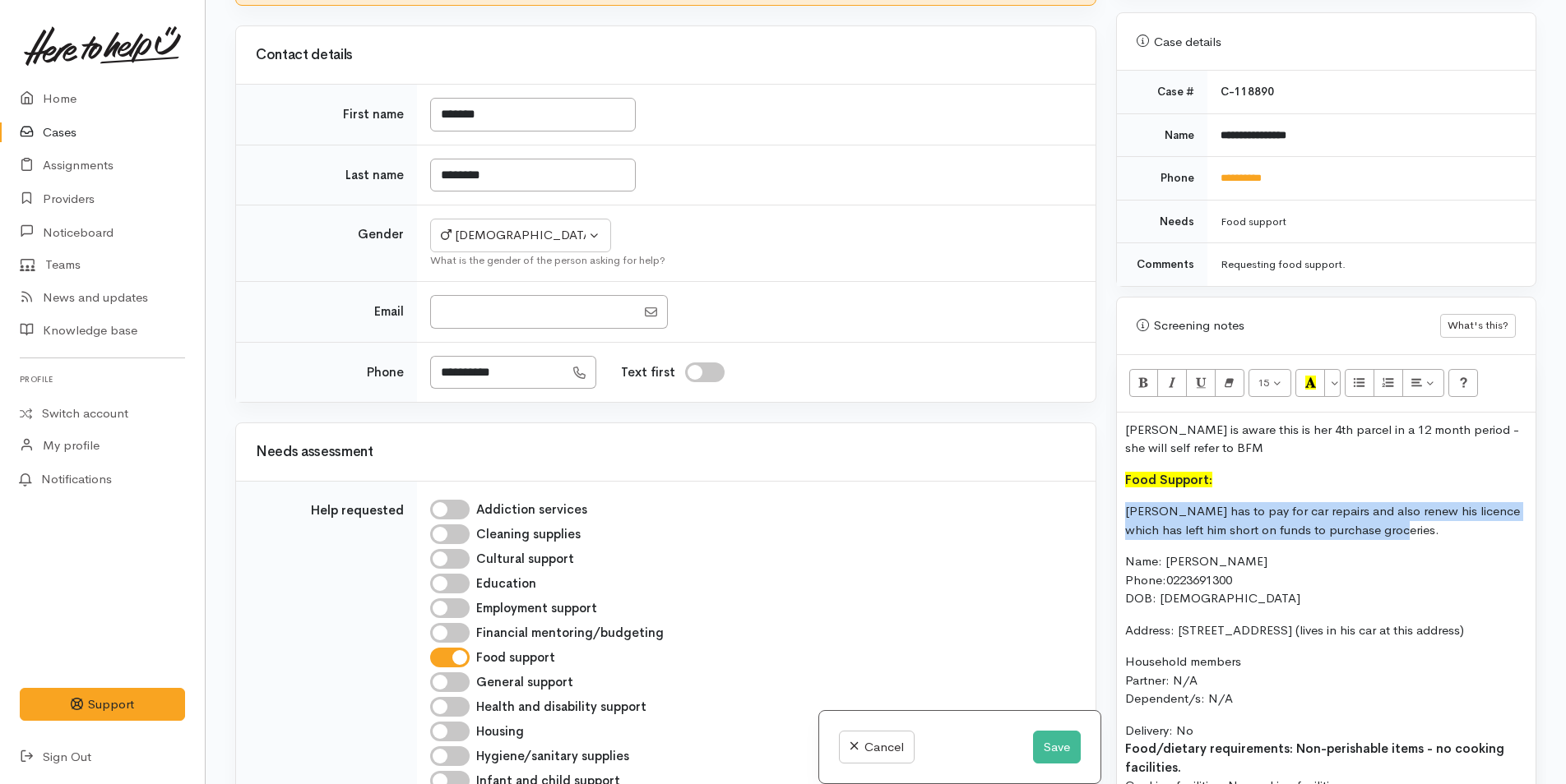
drag, startPoint x: 1376, startPoint y: 520, endPoint x: 1108, endPoint y: 478, distance: 271.3
click at [1110, 478] on div "Warnings Add No warnings have been raised against this case Add Warning Title ●…" at bounding box center [1325, 392] width 440 height 784
copy p "Richard has to pay for car repairs and also renew his licence which has left hi…"
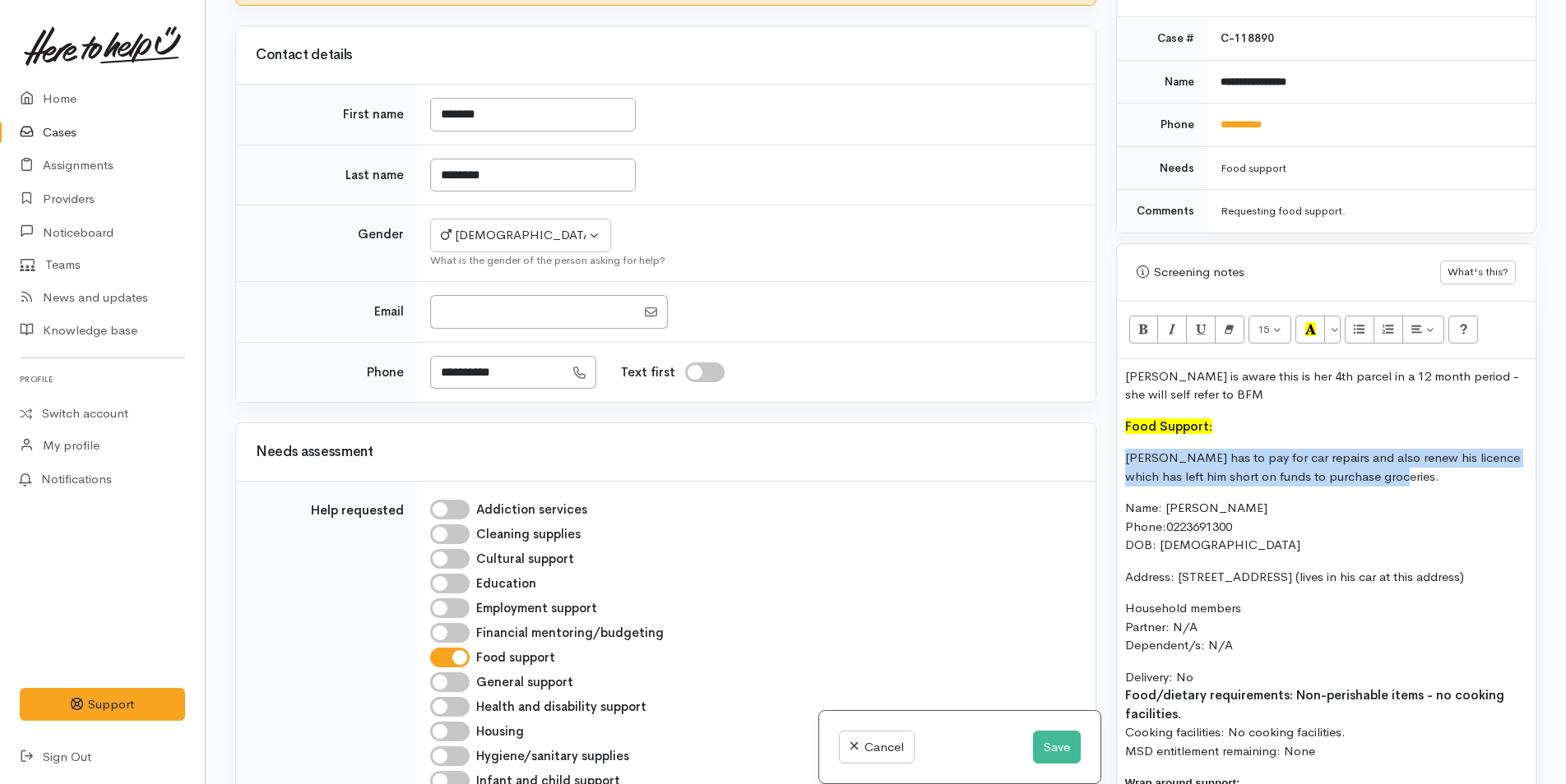
scroll to position [799, 0]
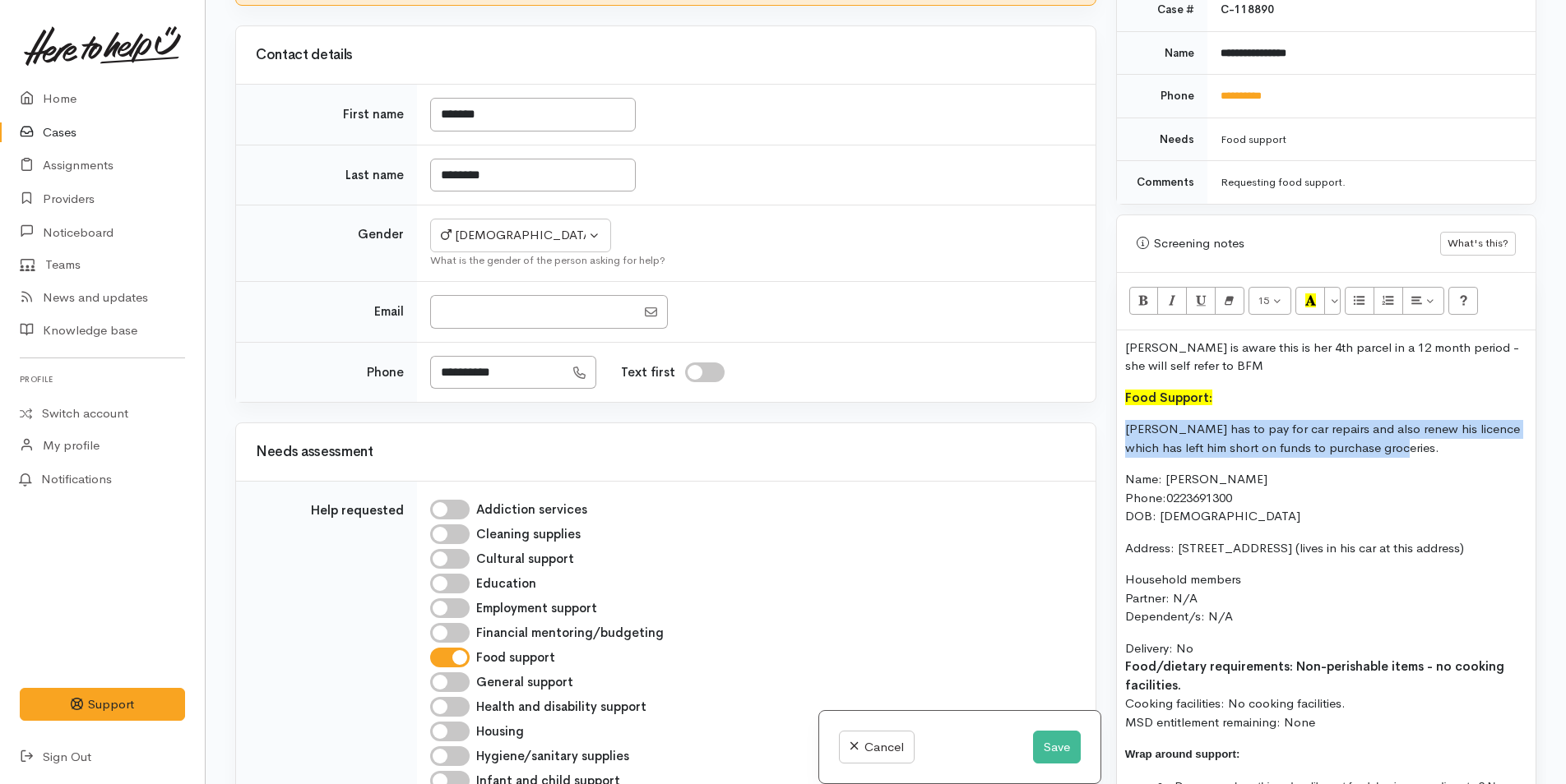
drag, startPoint x: 1179, startPoint y: 687, endPoint x: 1117, endPoint y: 411, distance: 282.9
click at [1117, 411] on div "Richard is aware this is her 4th parcel in a 12 month period - she will self re…" at bounding box center [1326, 583] width 419 height 505
copy div "Richard has to pay for car repairs and also renew his licence which has left hi…"
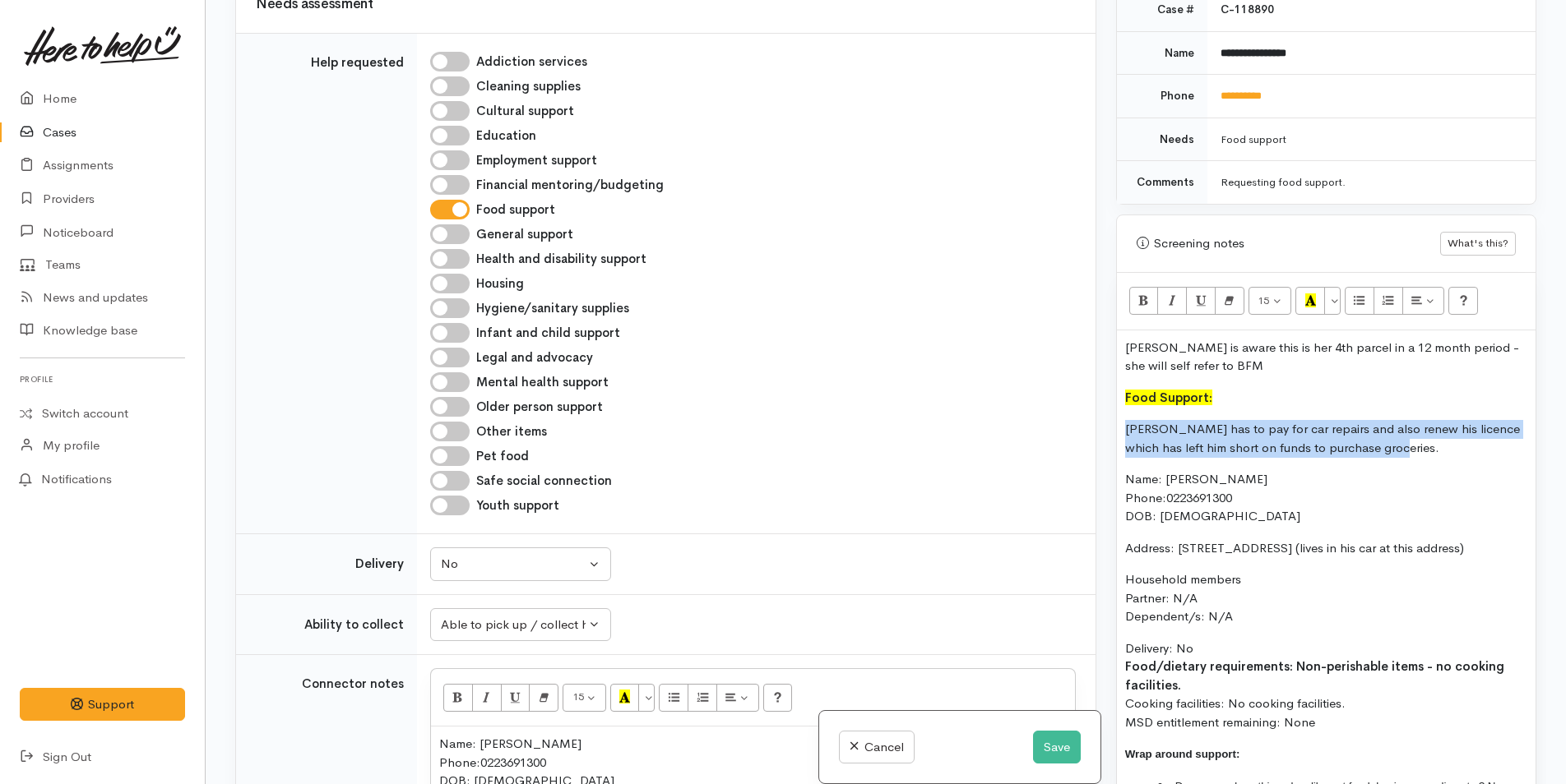
scroll to position [1755, 0]
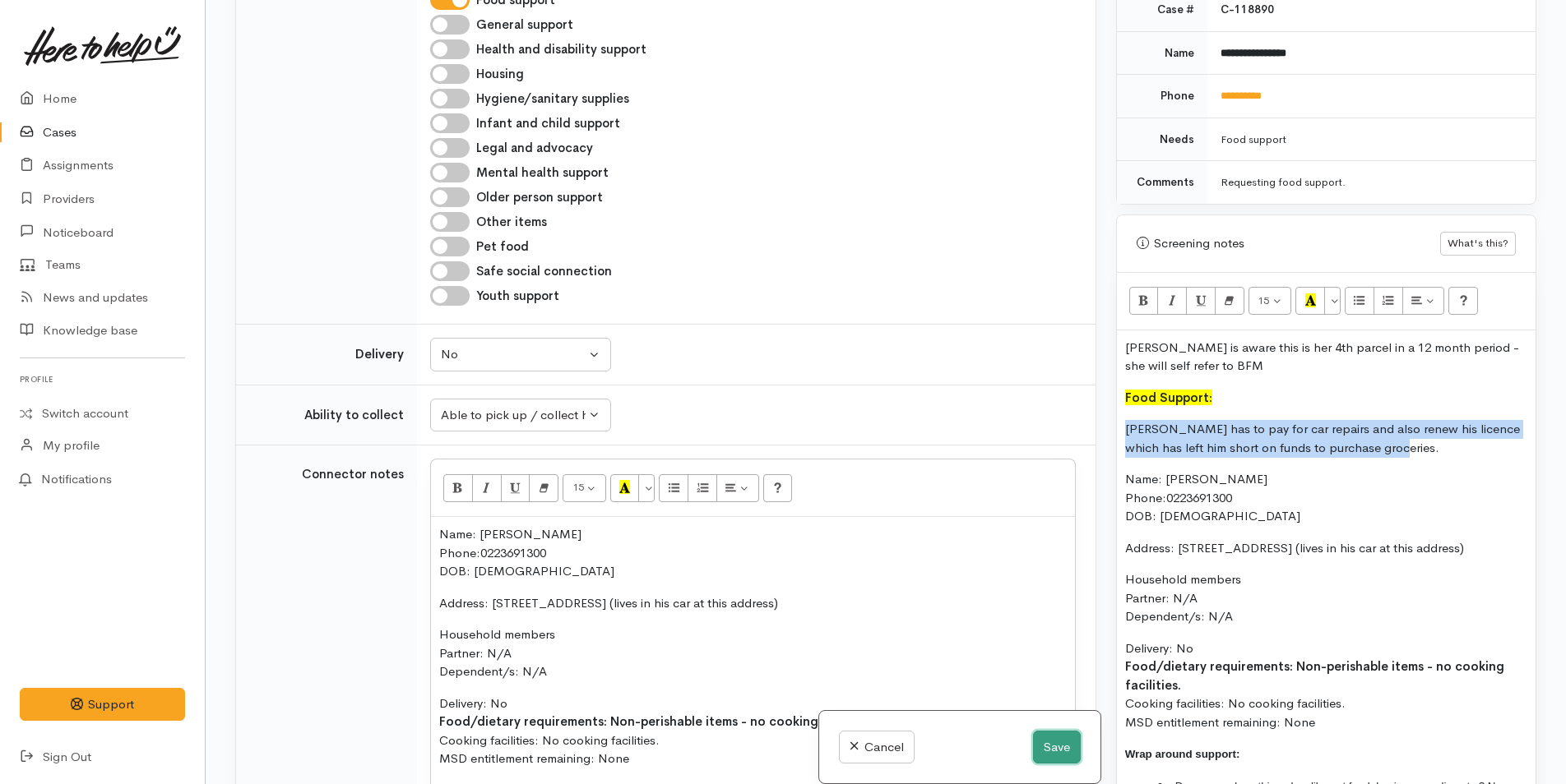
click at [1065, 741] on button "Save" at bounding box center [1057, 747] width 48 height 34
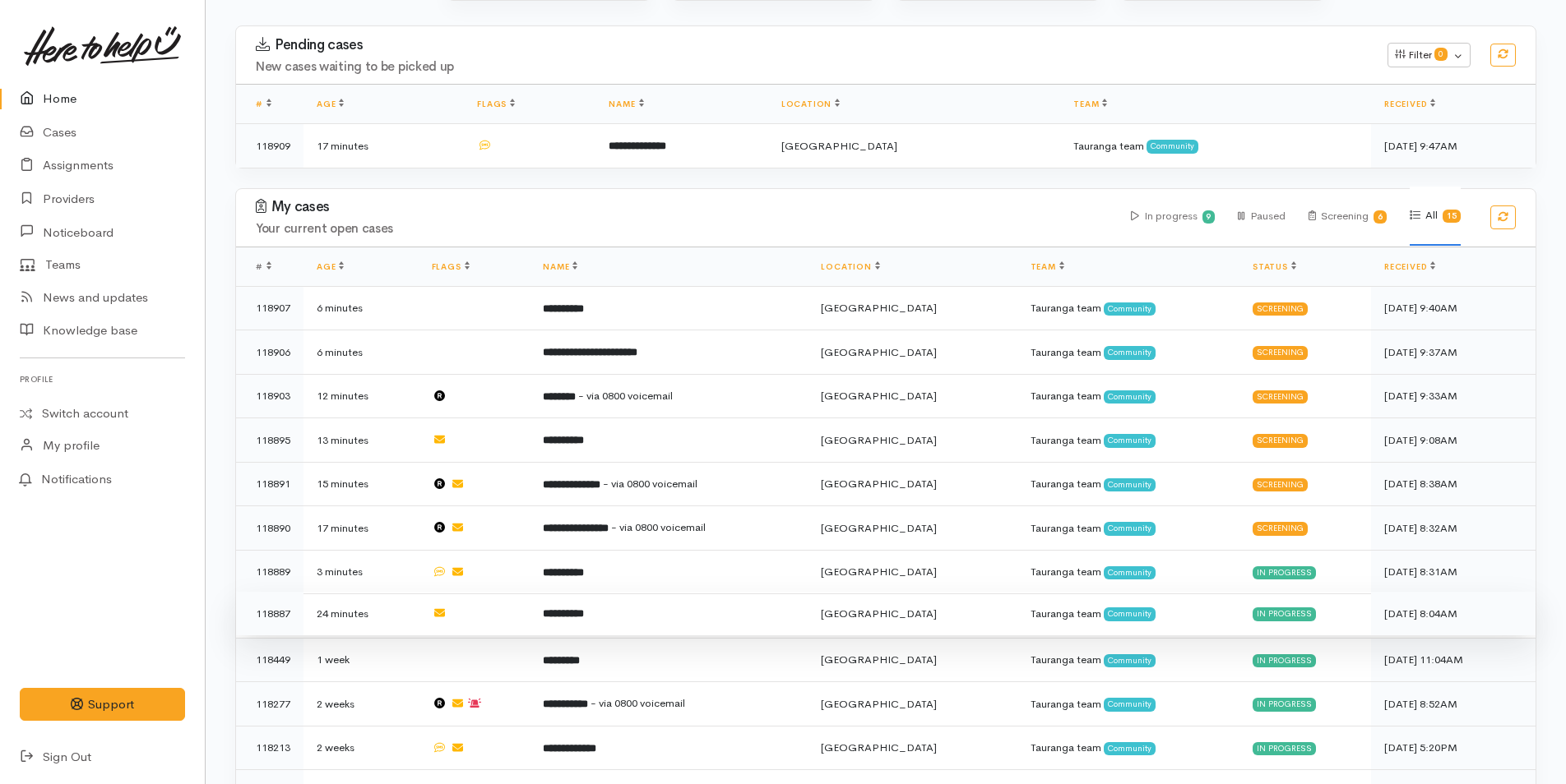
scroll to position [246, 0]
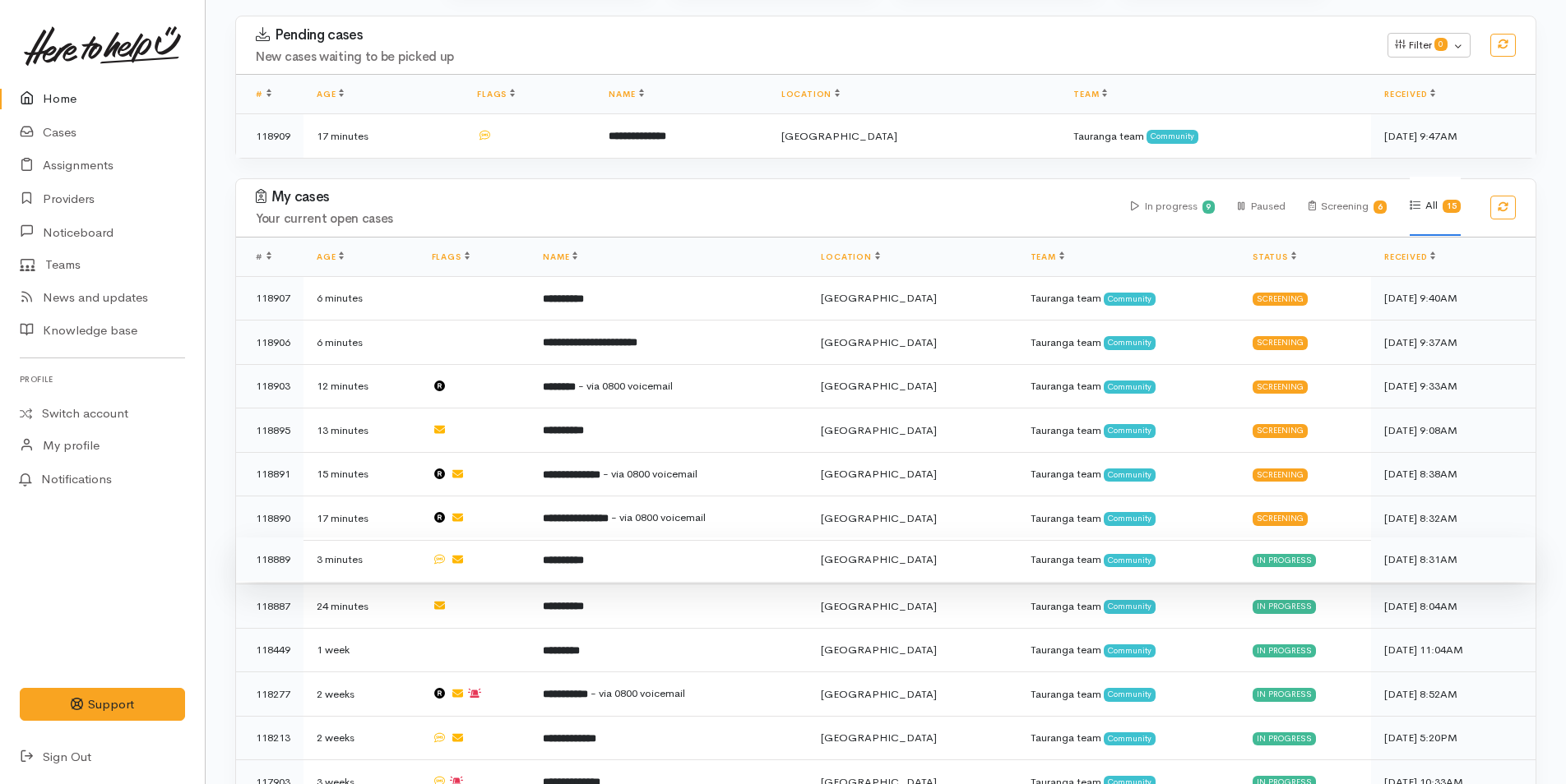
click at [665, 550] on td "**********" at bounding box center [668, 560] width 278 height 44
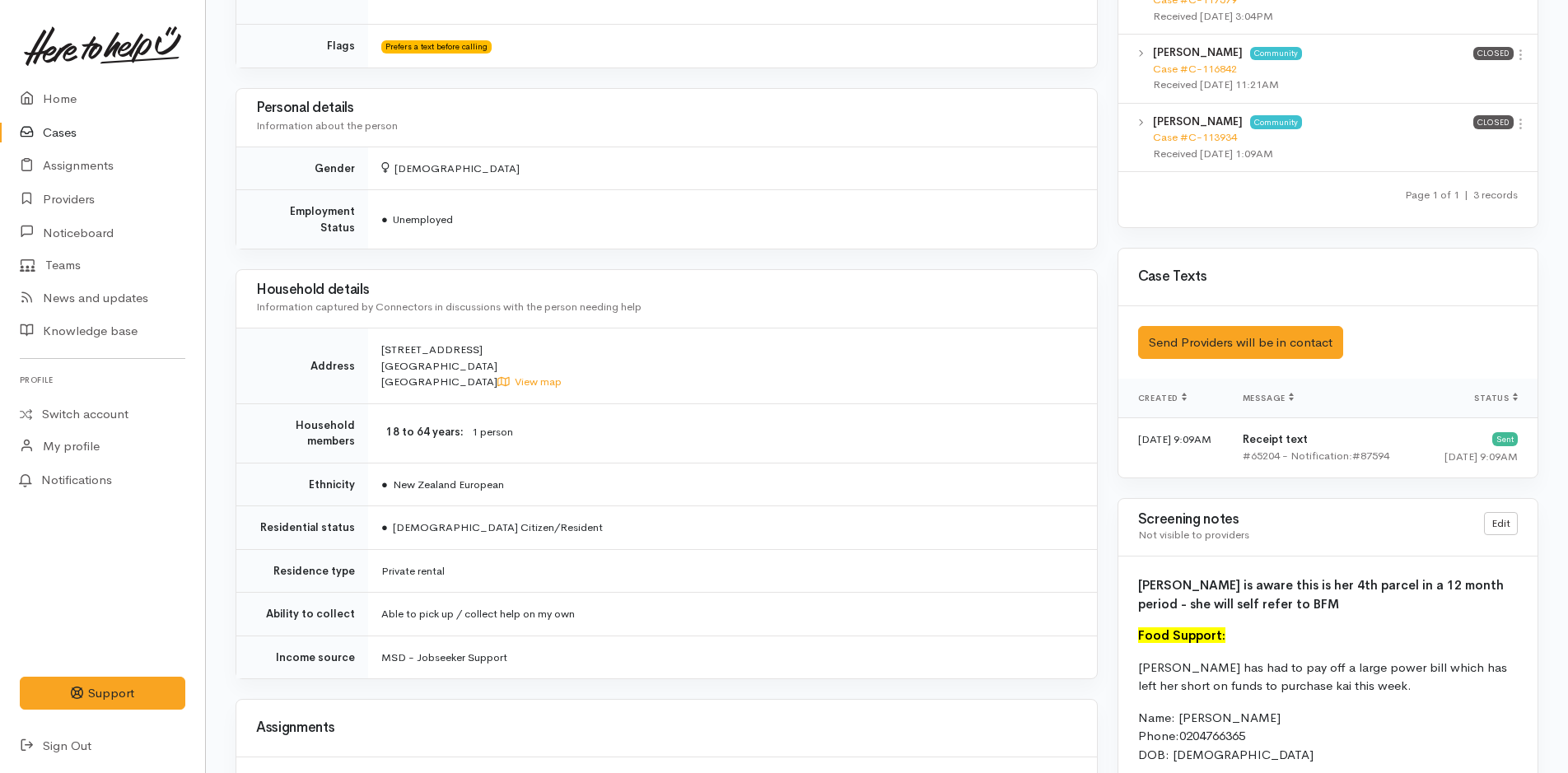
scroll to position [1071, 0]
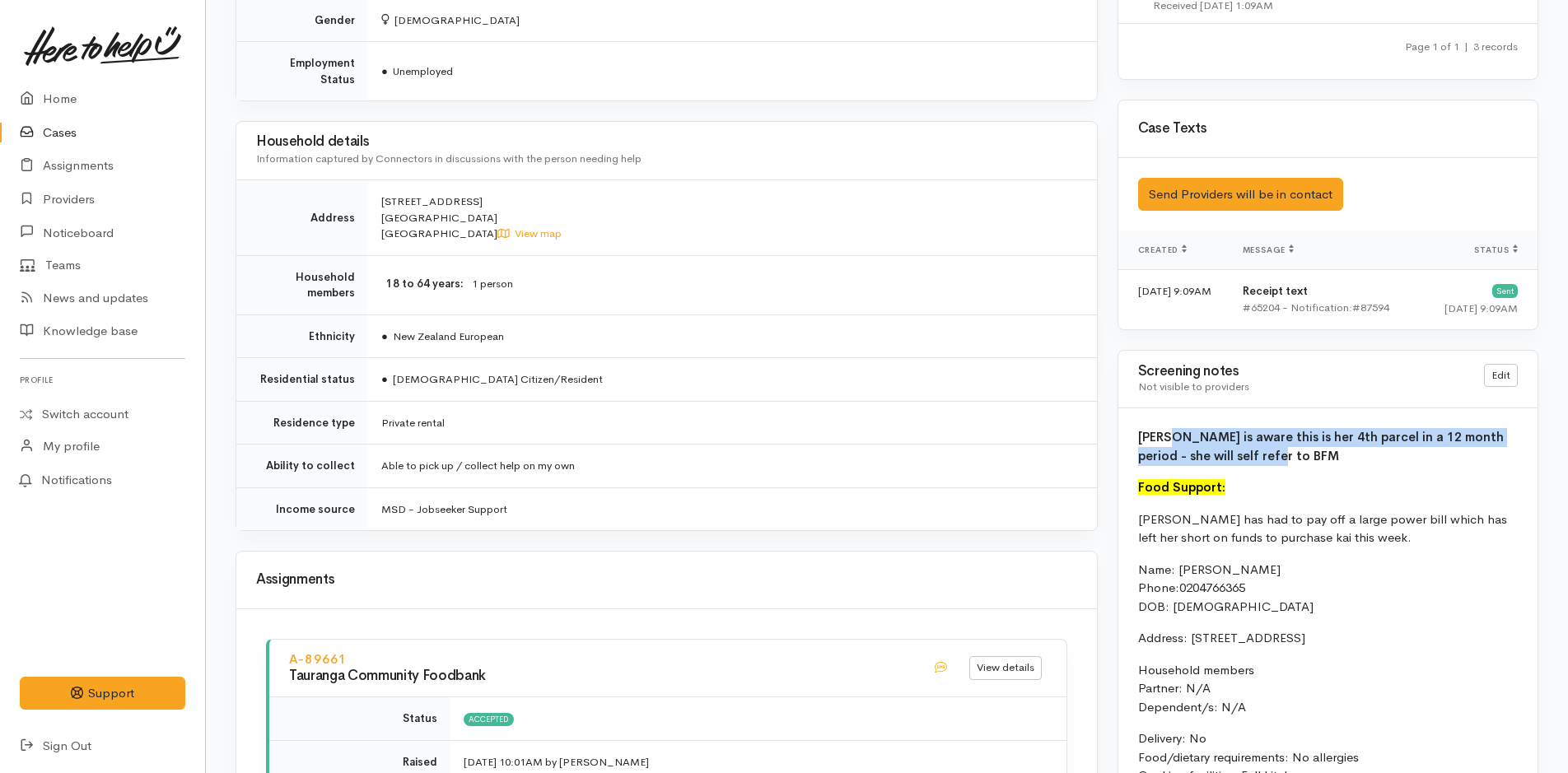
drag, startPoint x: 1175, startPoint y: 458, endPoint x: 1166, endPoint y: 435, distance: 24.7
click at [1166, 435] on p "[PERSON_NAME] is aware this is her 4th parcel in a 12 month period - she will s…" at bounding box center [1327, 447] width 379 height 37
click at [64, 95] on link "Home" at bounding box center [103, 99] width 205 height 34
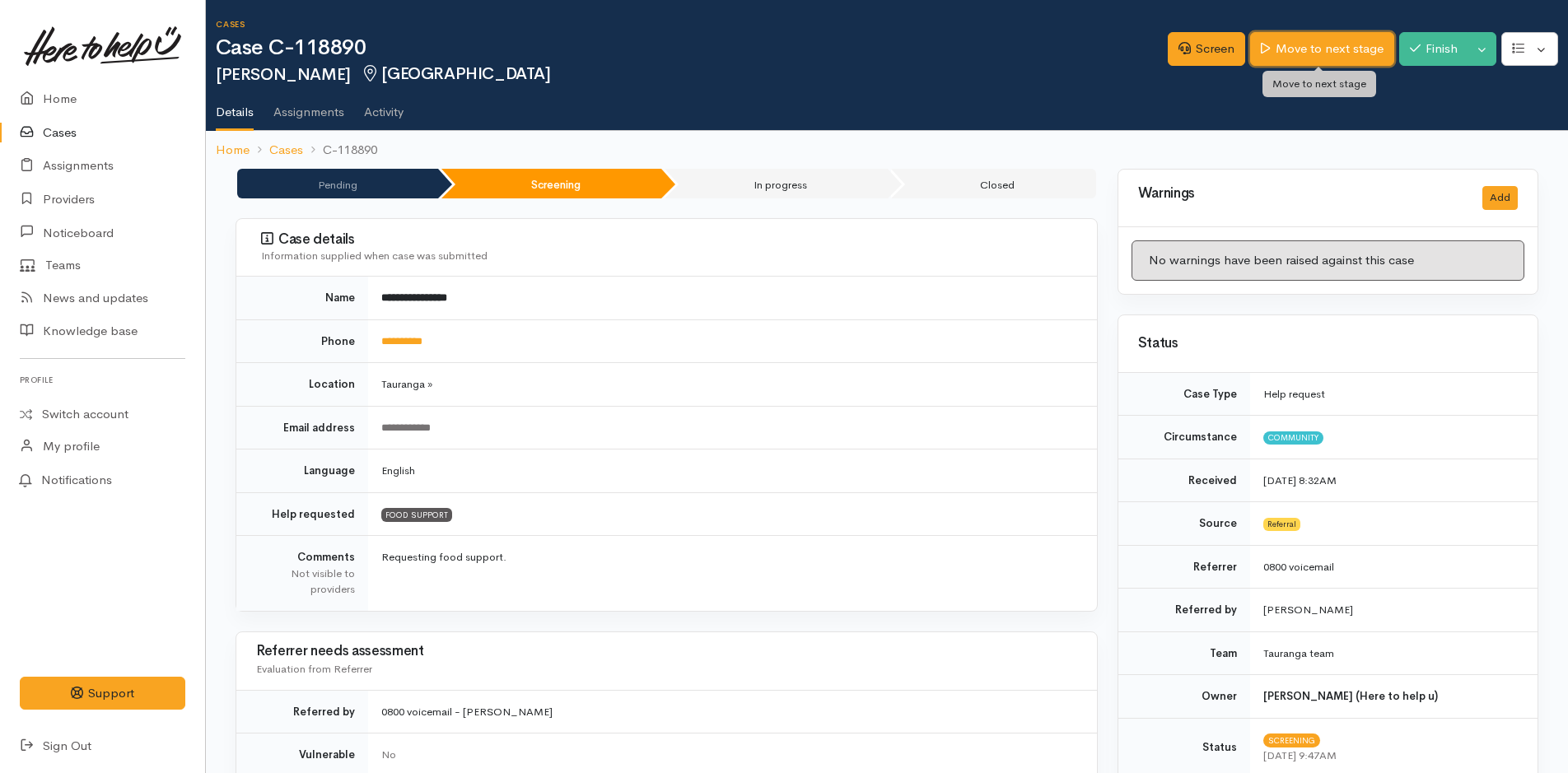
click at [1354, 52] on link "Move to next stage" at bounding box center [1321, 48] width 143 height 34
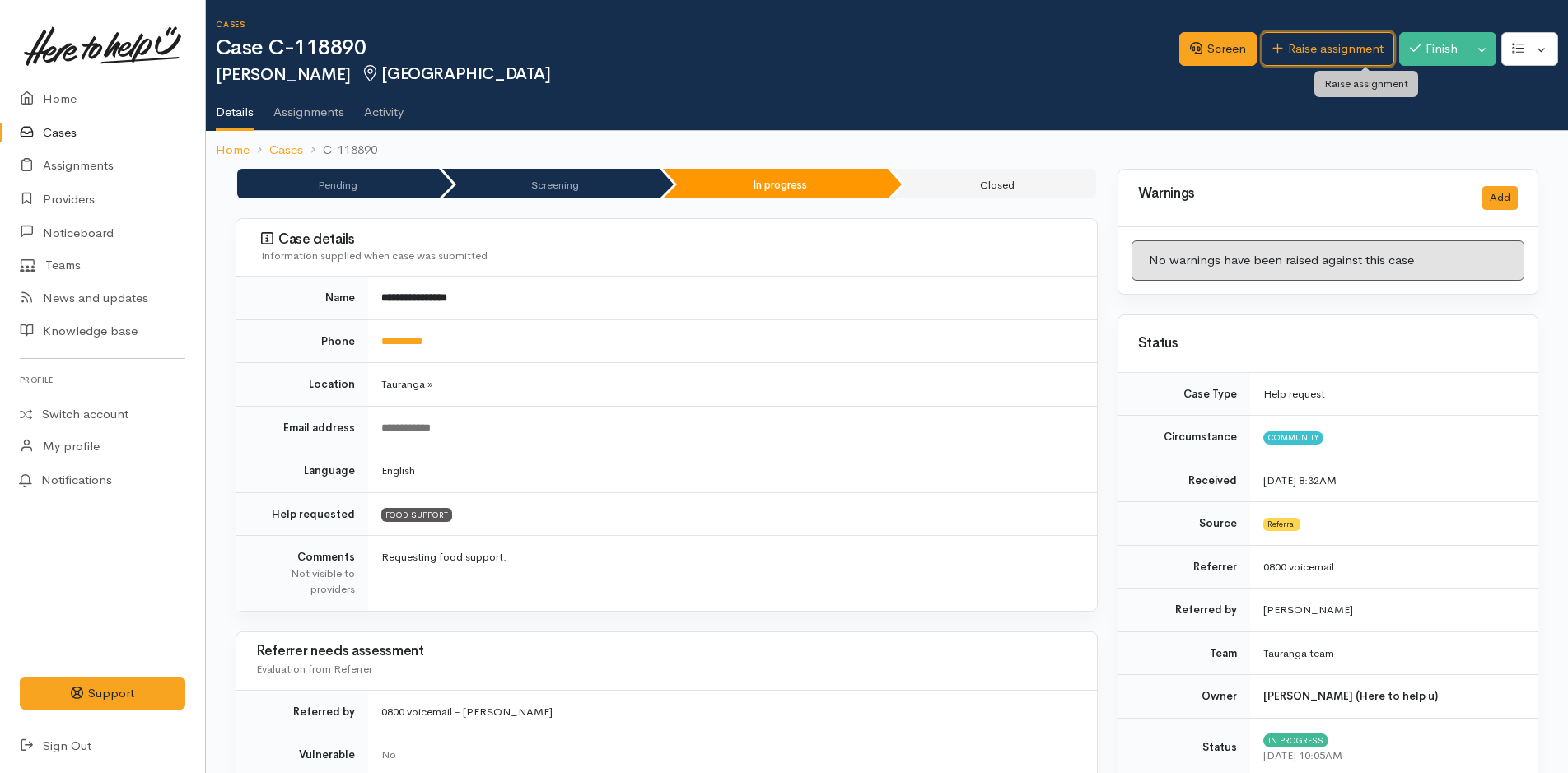
click at [1354, 52] on link "Raise assignment" at bounding box center [1328, 48] width 133 height 34
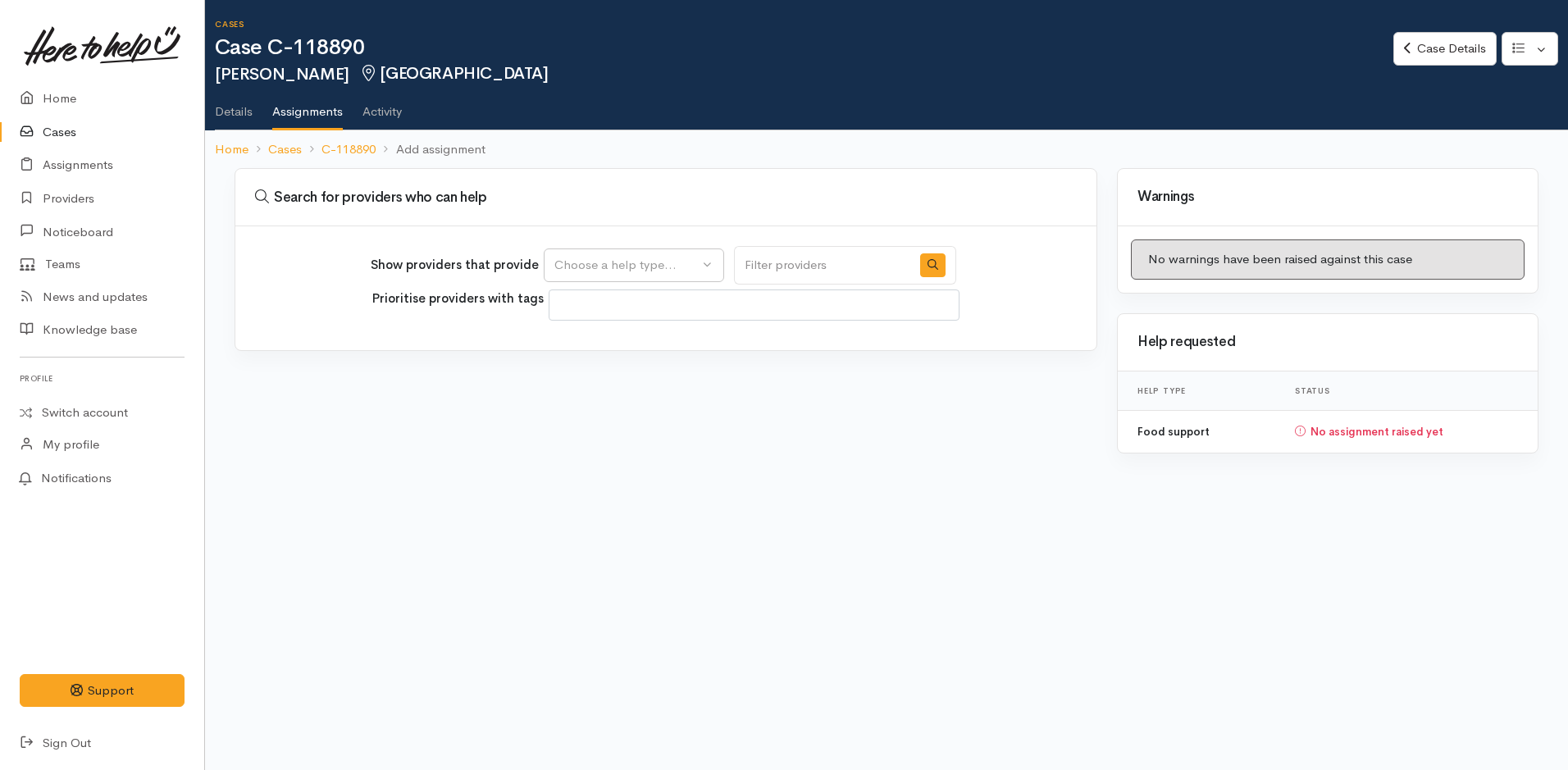
select select
click at [612, 268] on div "Choose a help type..." at bounding box center [626, 266] width 144 height 19
click at [591, 346] on span "Food support" at bounding box center [602, 344] width 76 height 19
select select "3"
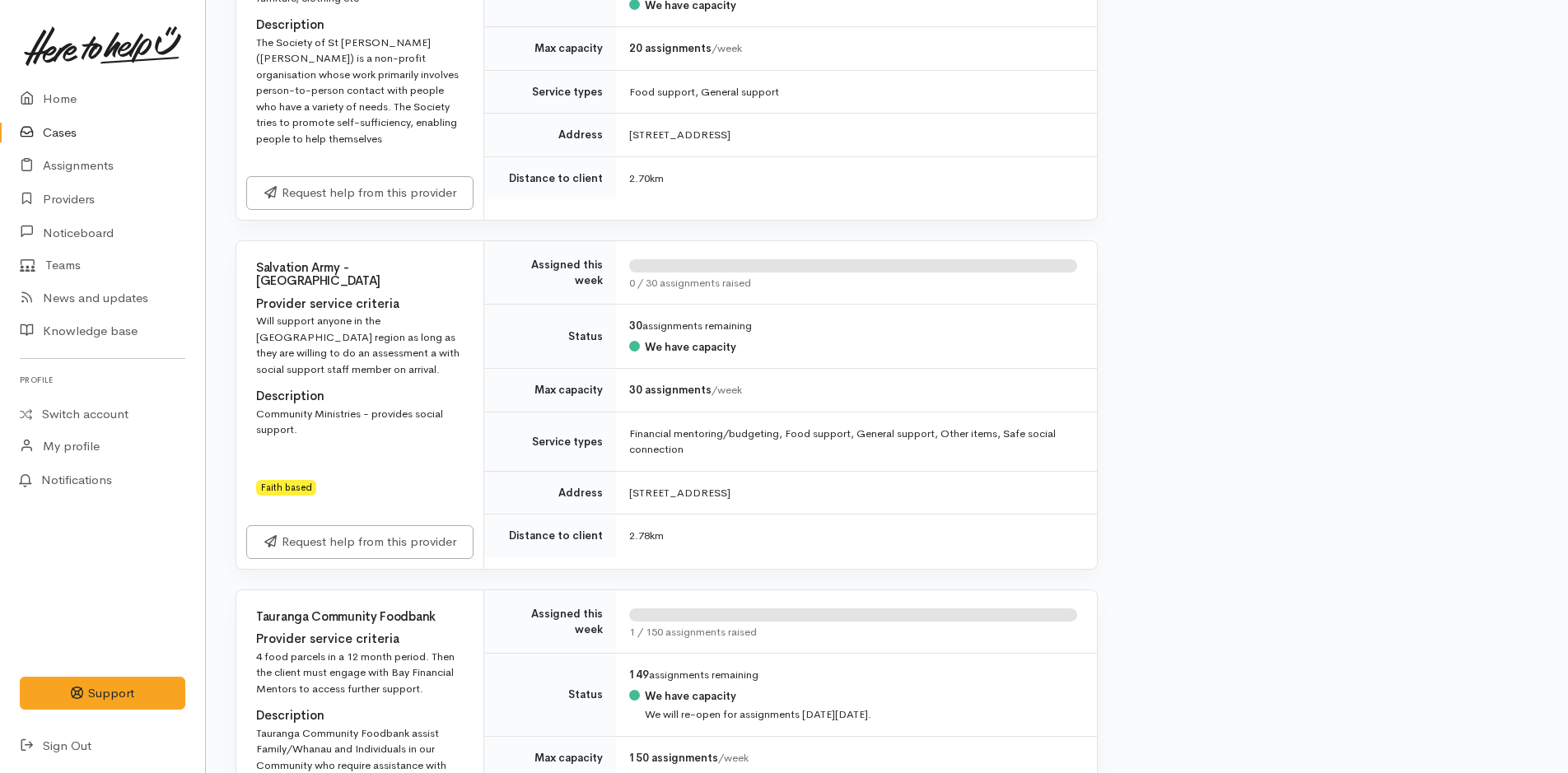
scroll to position [1400, 0]
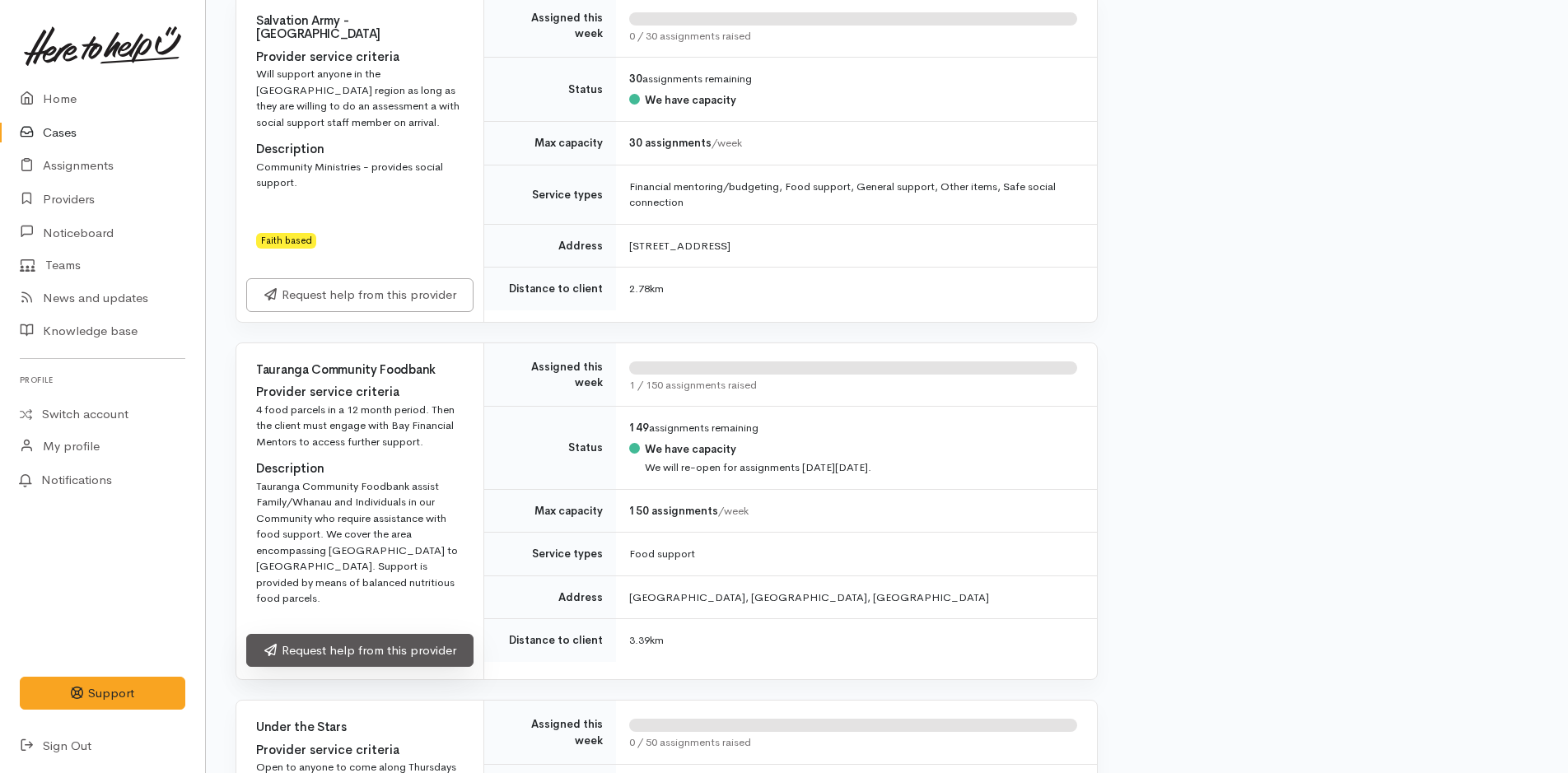
click at [313, 634] on link "Request help from this provider" at bounding box center [359, 650] width 228 height 34
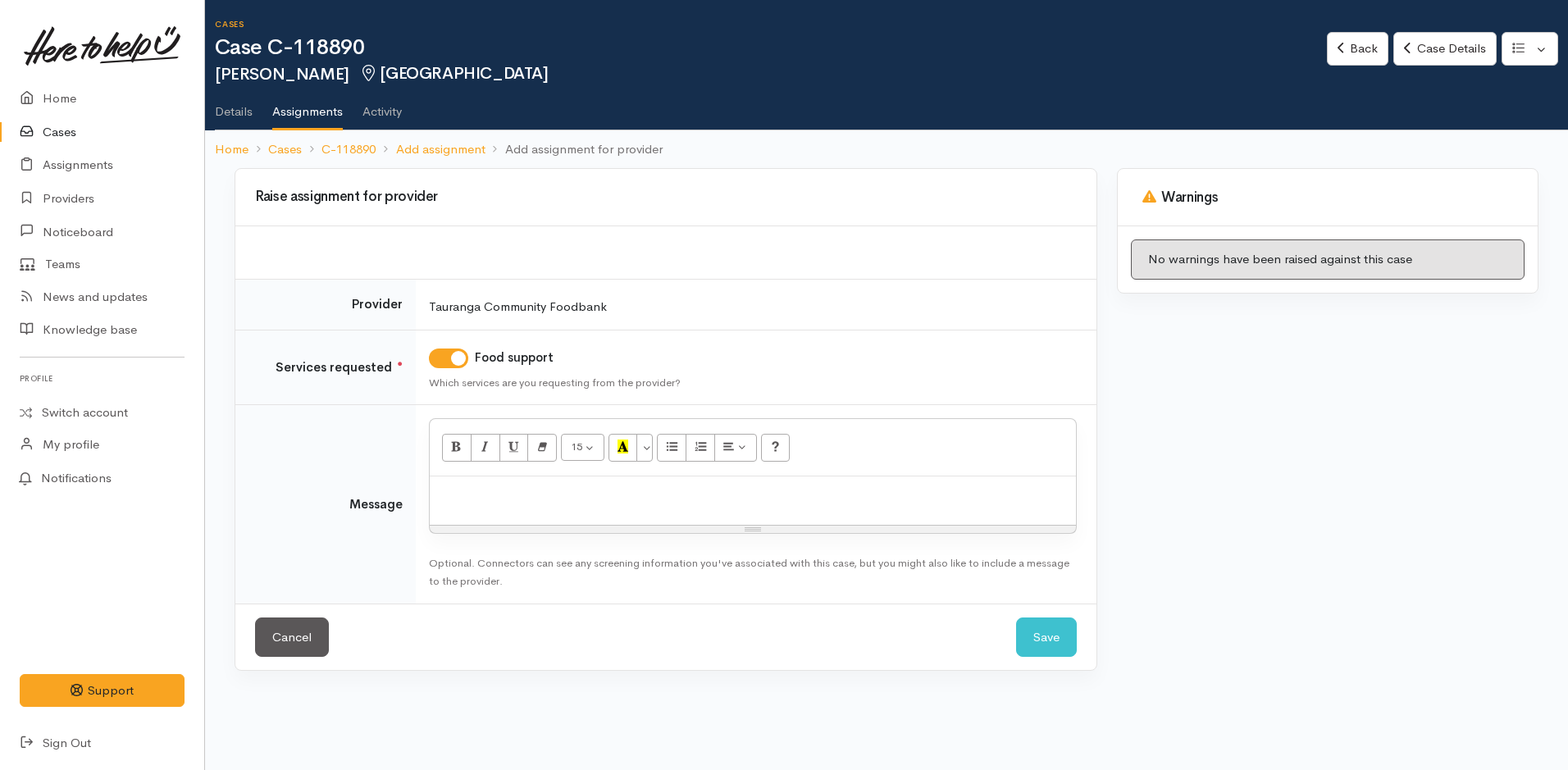
click at [543, 508] on div at bounding box center [752, 500] width 646 height 49
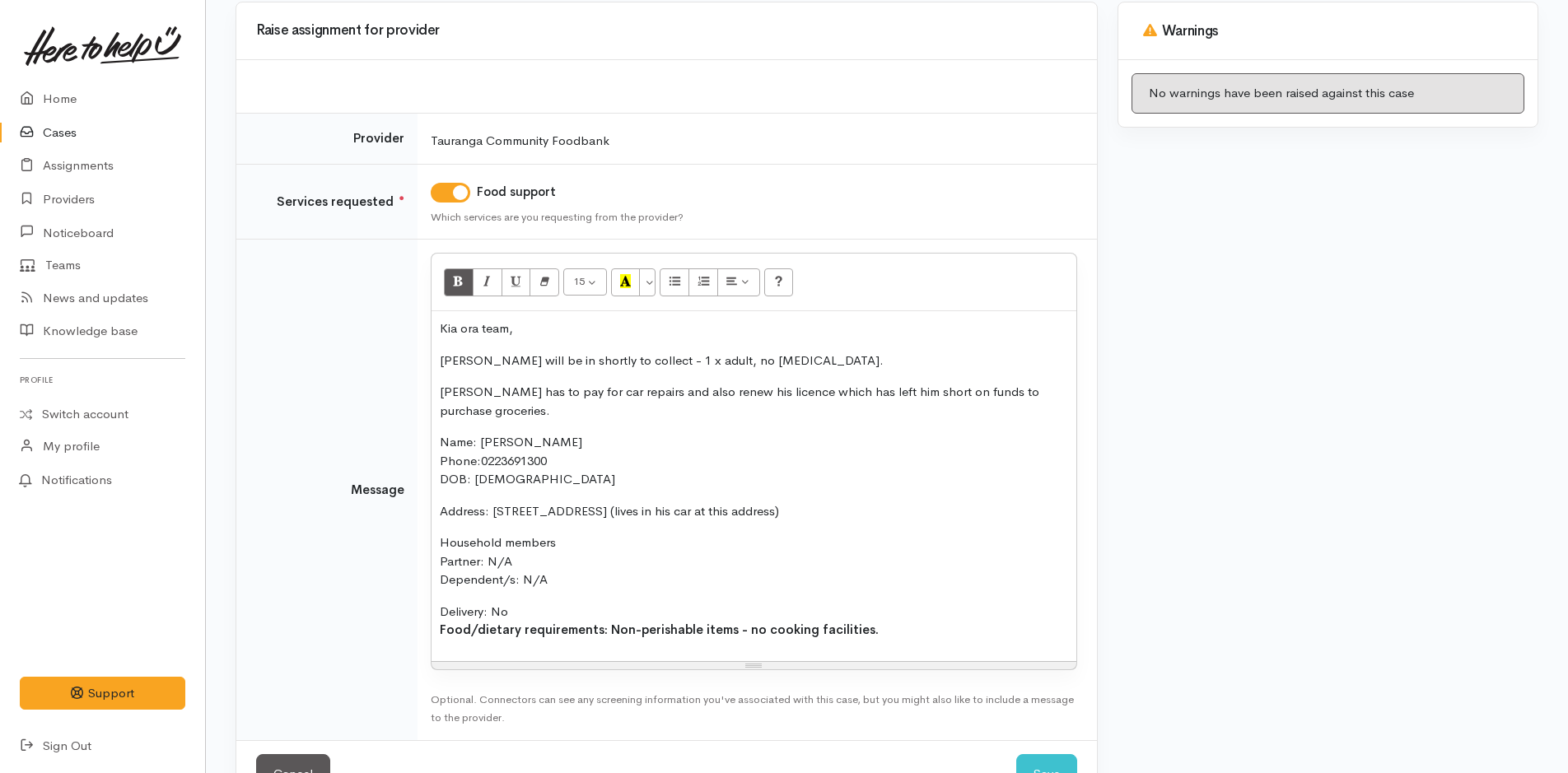
scroll to position [197, 0]
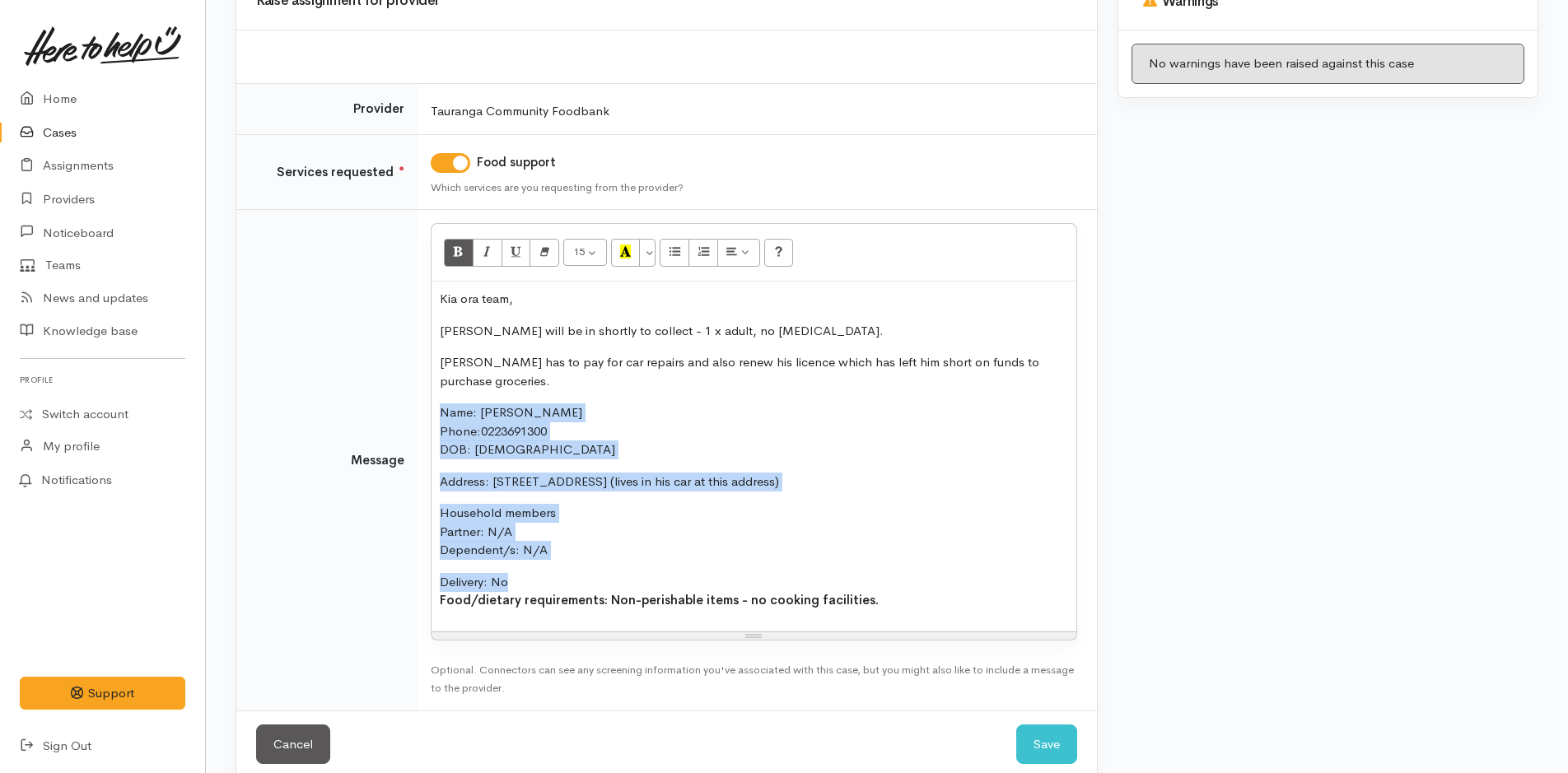
drag, startPoint x: 453, startPoint y: 535, endPoint x: 423, endPoint y: 412, distance: 126.6
click at [423, 412] on td "<p>Kia ora team,</p><p>Richard will be in shortly to collect - 1 x adult, no fo…" at bounding box center [758, 460] width 680 height 500
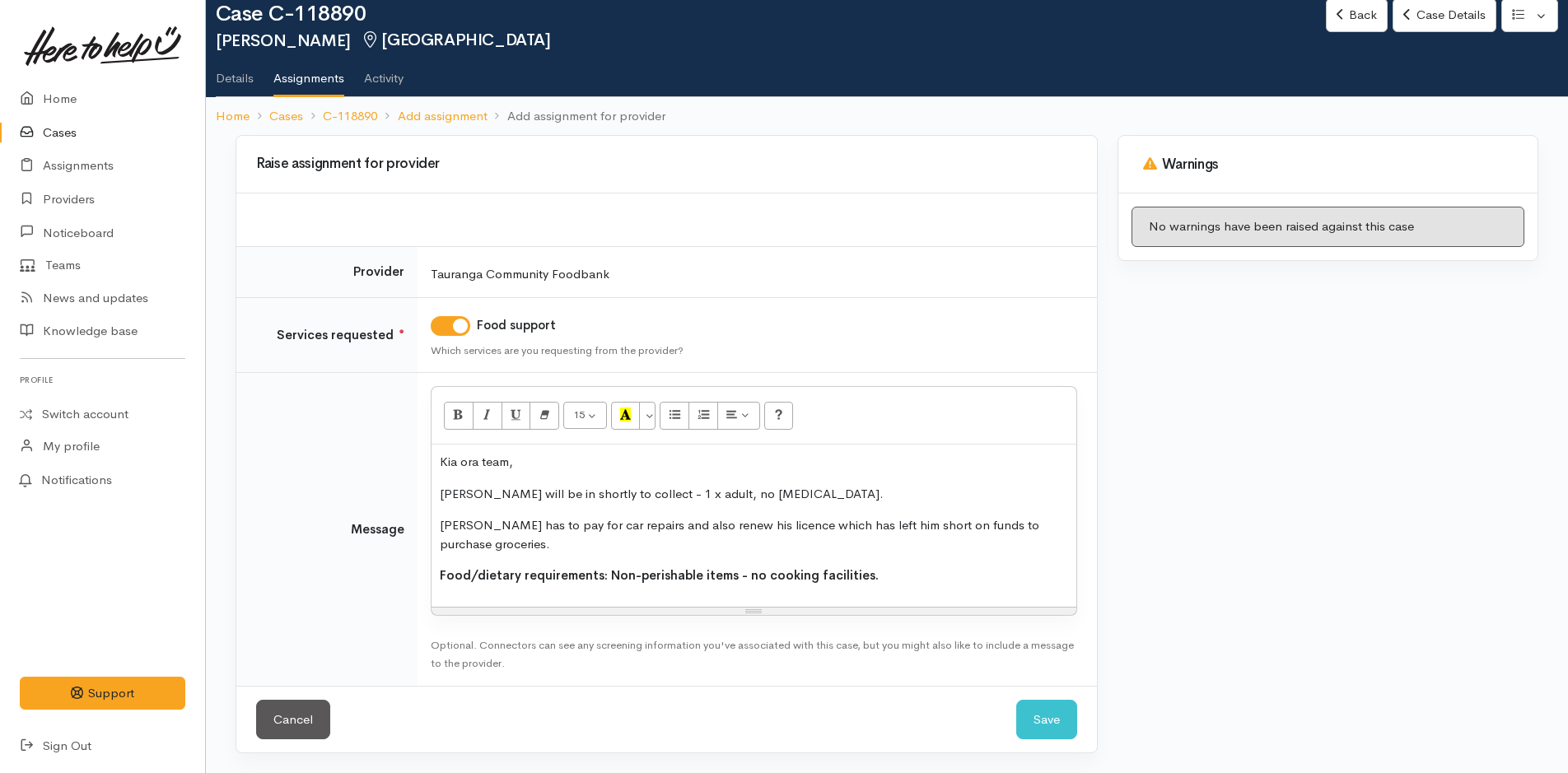
scroll to position [34, 0]
click at [917, 576] on p "Food/dietary requirements: Non-perishable items - no cooking facilities." at bounding box center [754, 576] width 628 height 19
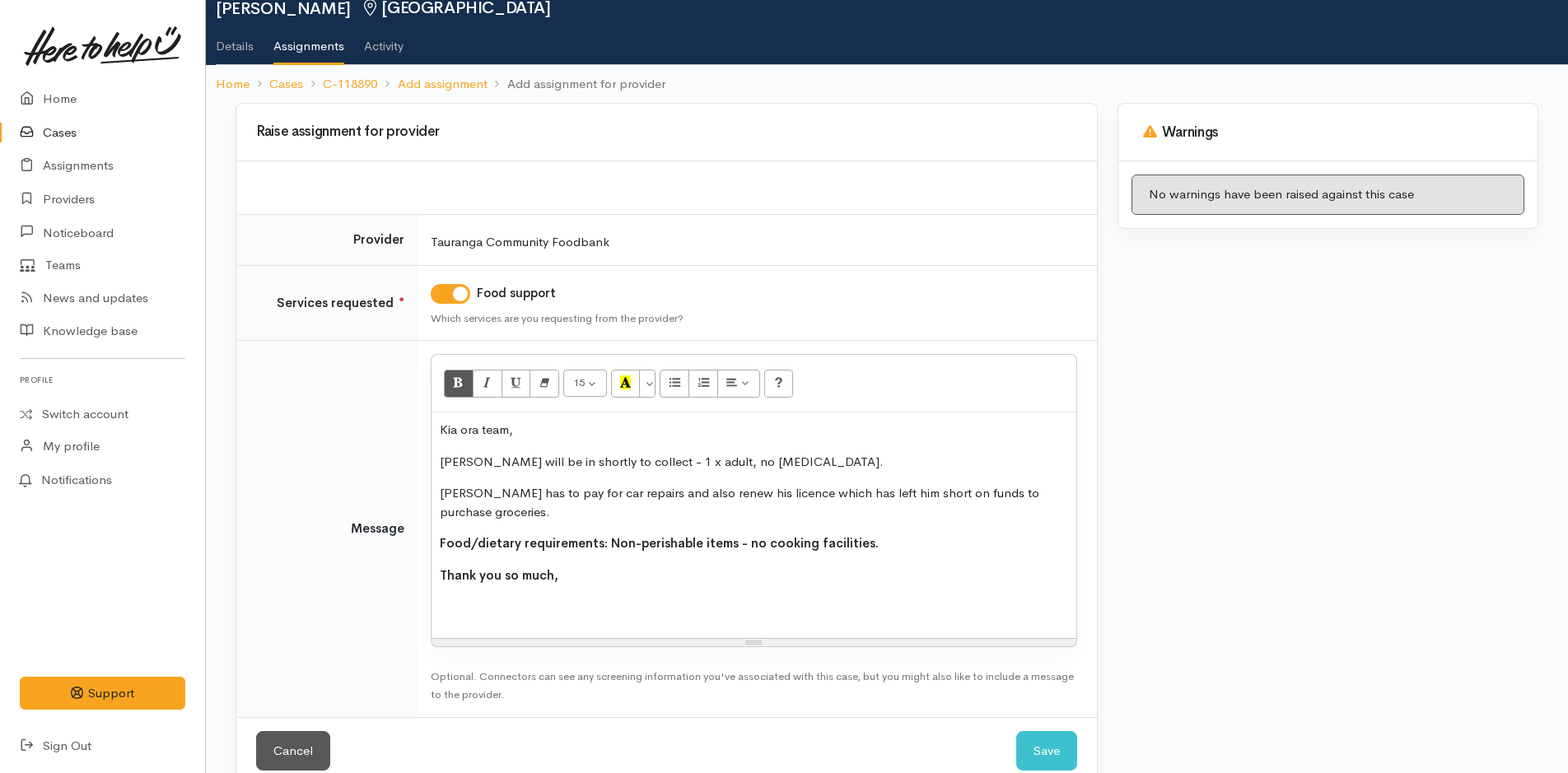
scroll to position [97, 0]
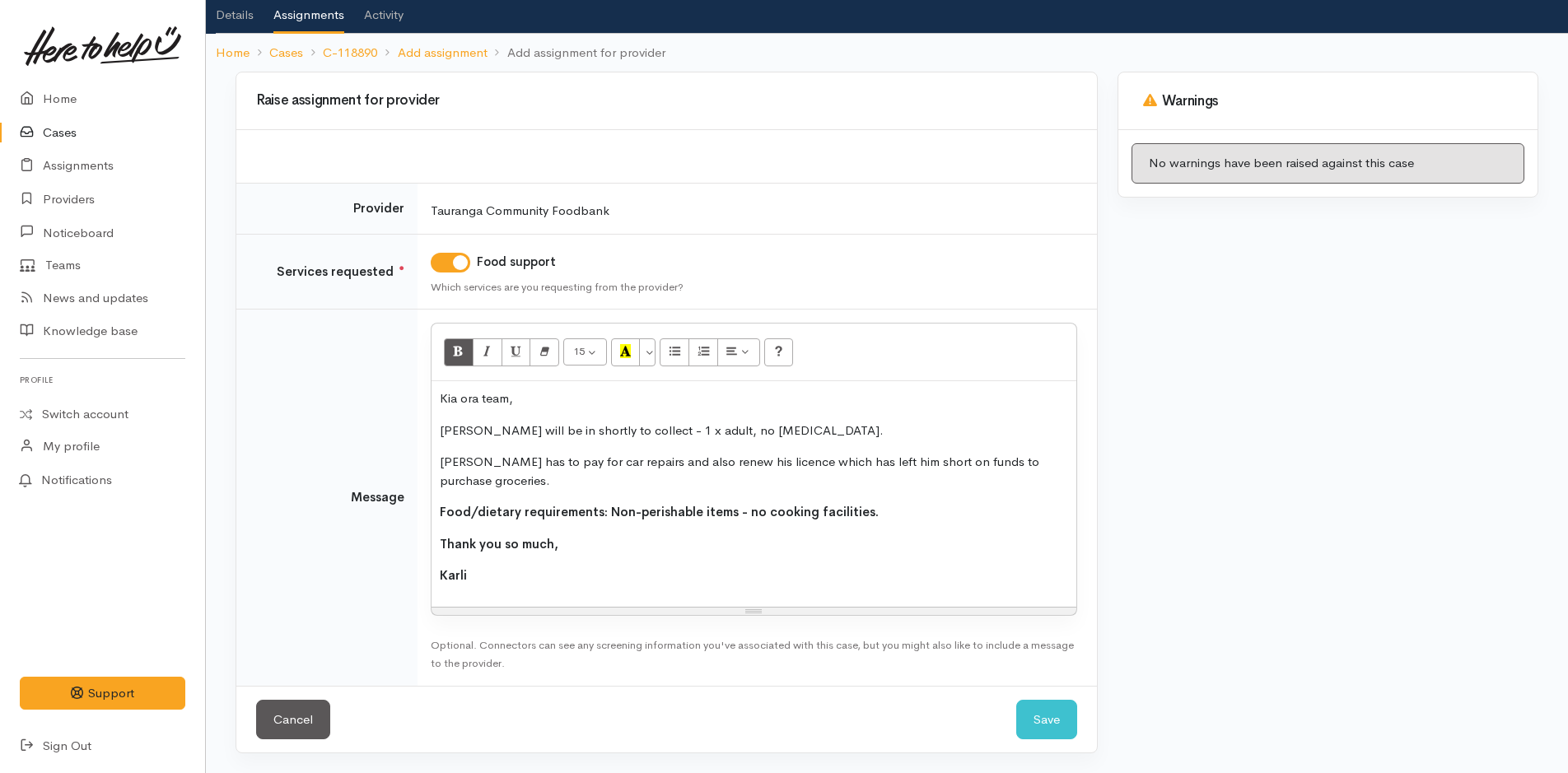
drag, startPoint x: 473, startPoint y: 574, endPoint x: 430, endPoint y: 524, distance: 65.9
click at [430, 524] on td "<p>Kia ora team,</p><p>Richard will be in shortly to collect - 1 x adult, no fo…" at bounding box center [758, 497] width 680 height 376
click at [466, 353] on button "Bold (CTRL+B)" at bounding box center [458, 351] width 30 height 28
click at [599, 581] on p "Karli" at bounding box center [754, 576] width 628 height 19
click at [1034, 723] on button "Save" at bounding box center [1046, 720] width 60 height 40
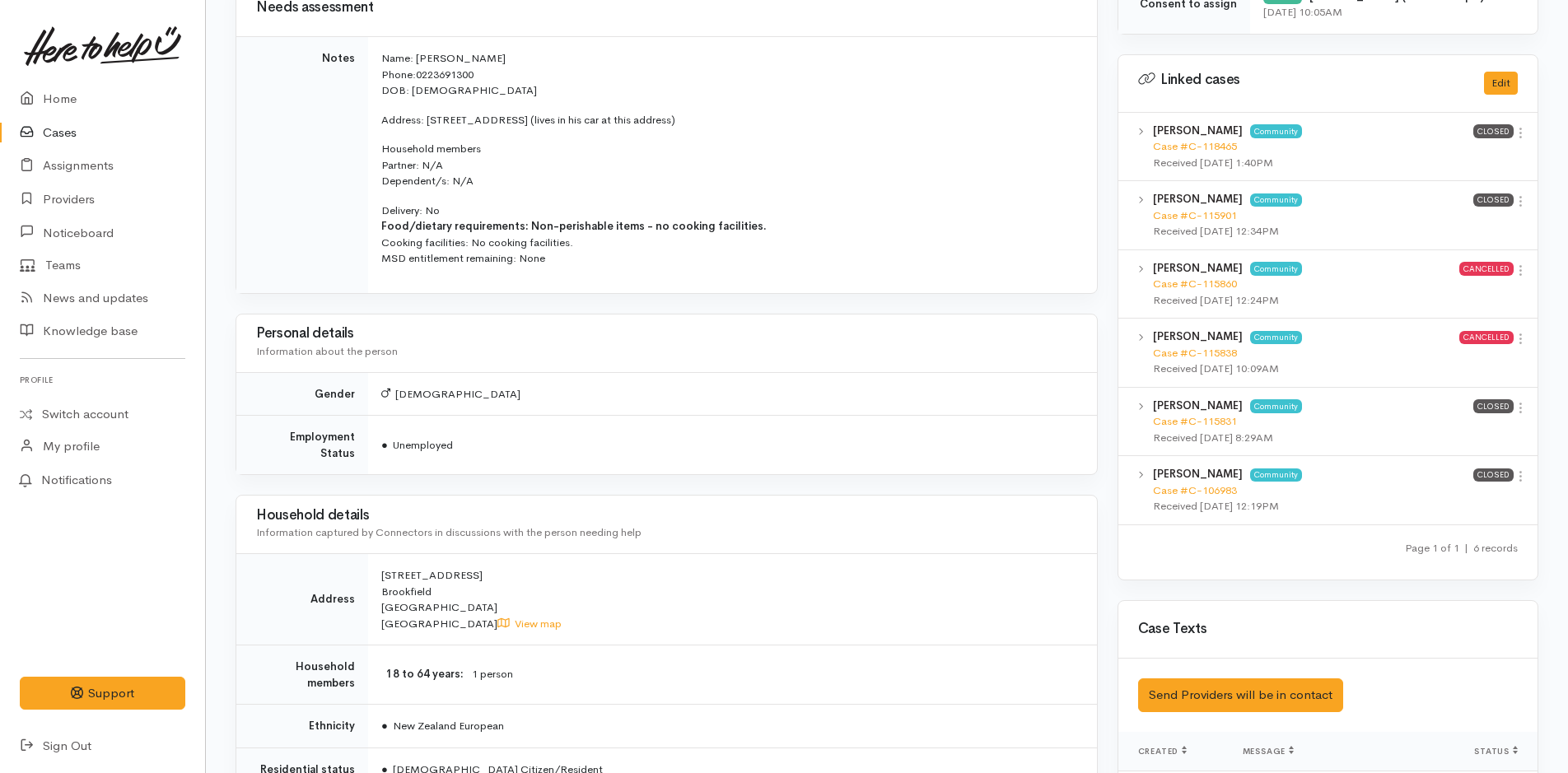
scroll to position [286, 0]
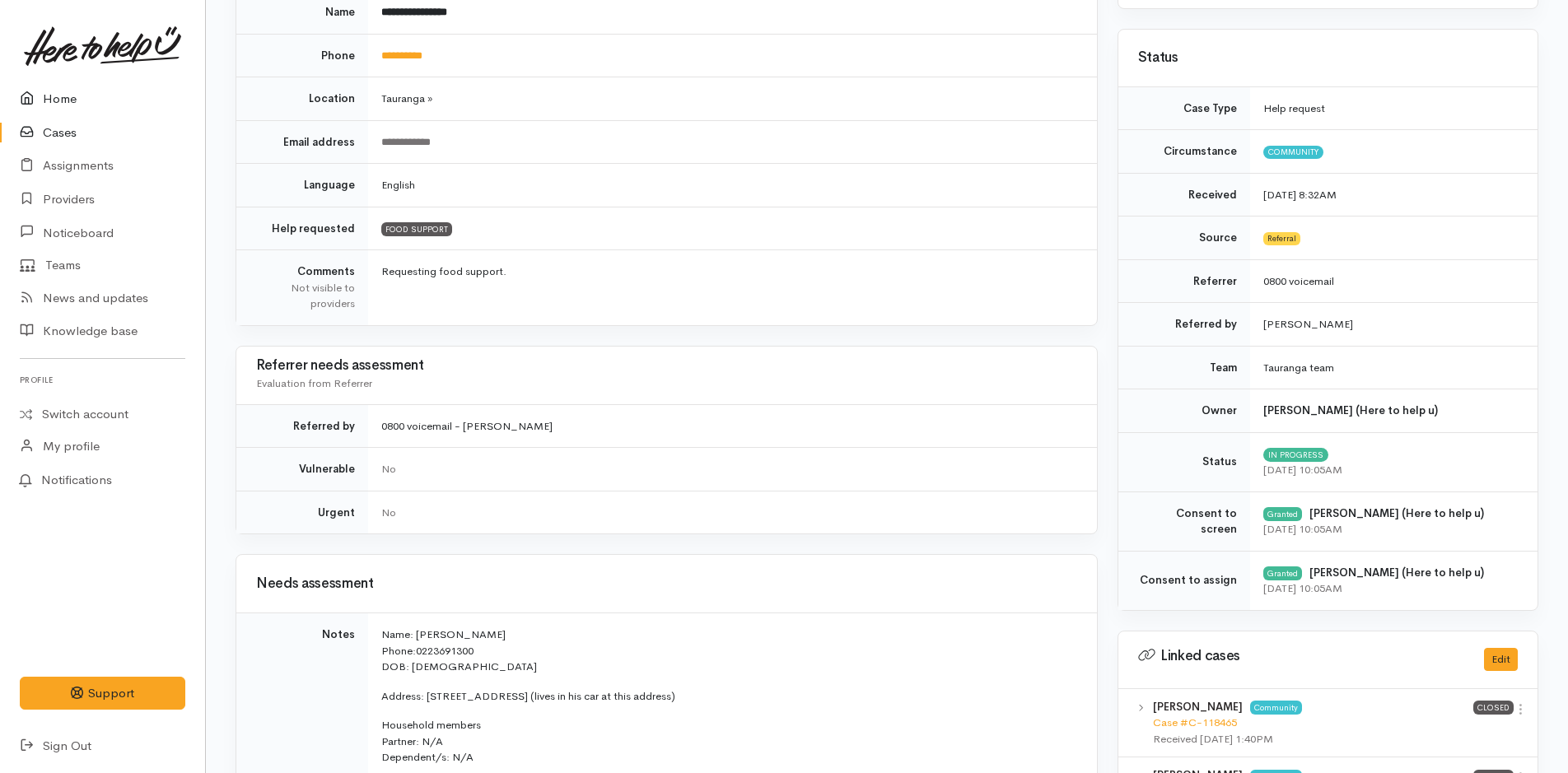
click at [60, 97] on link "Home" at bounding box center [103, 99] width 205 height 34
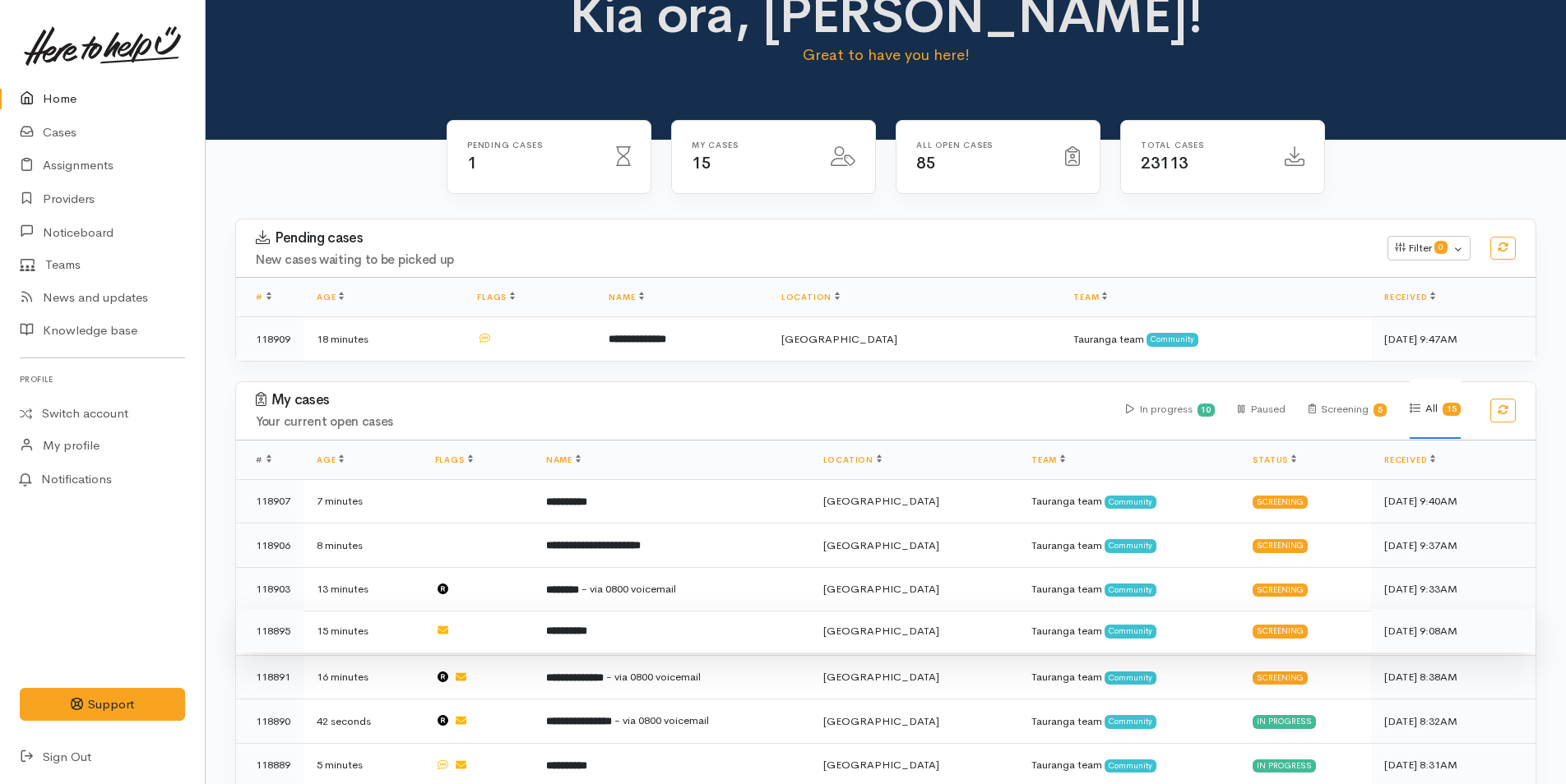
scroll to position [165, 0]
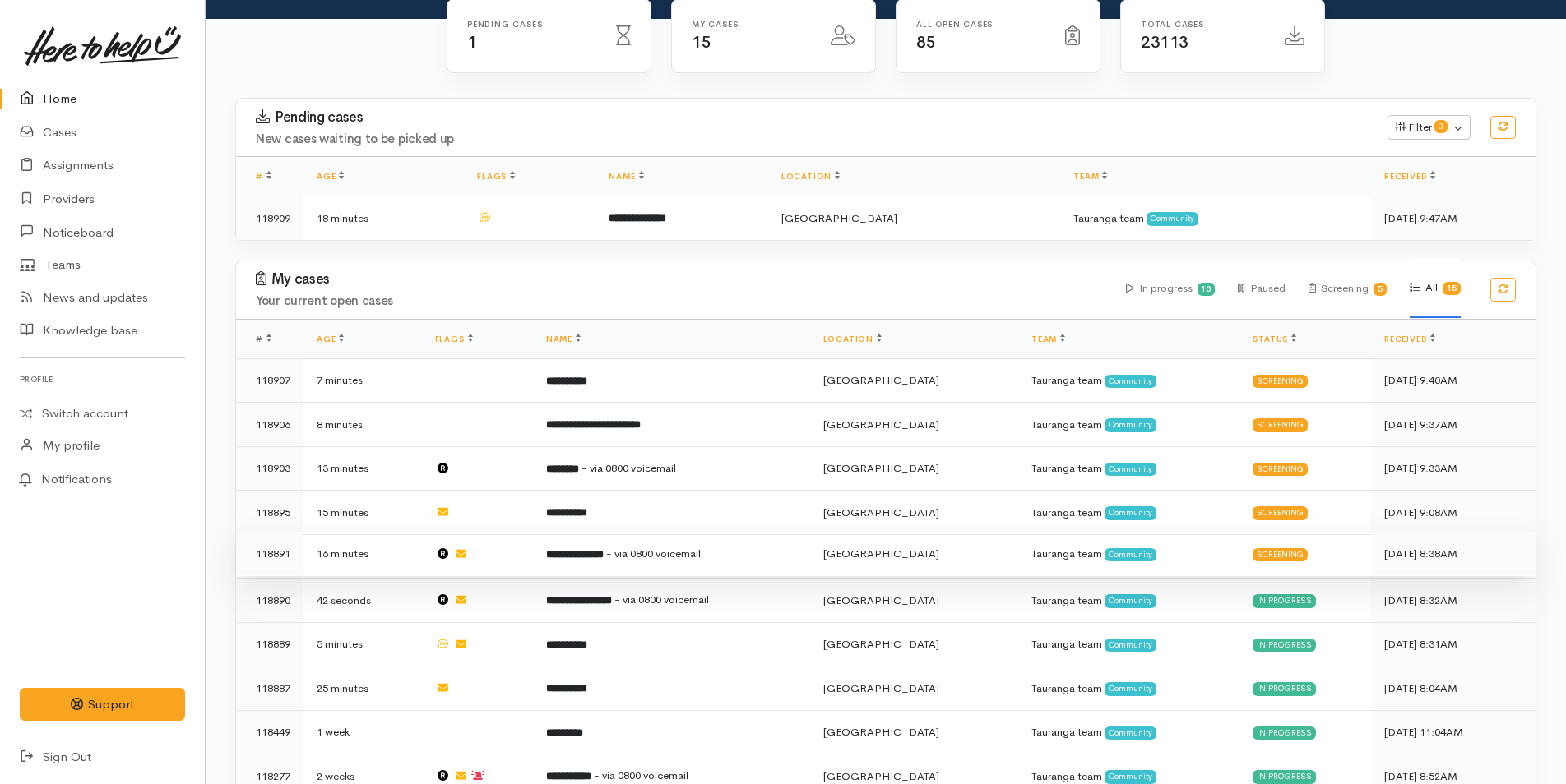
click at [650, 547] on span "- via 0800 voicemail" at bounding box center [653, 553] width 95 height 14
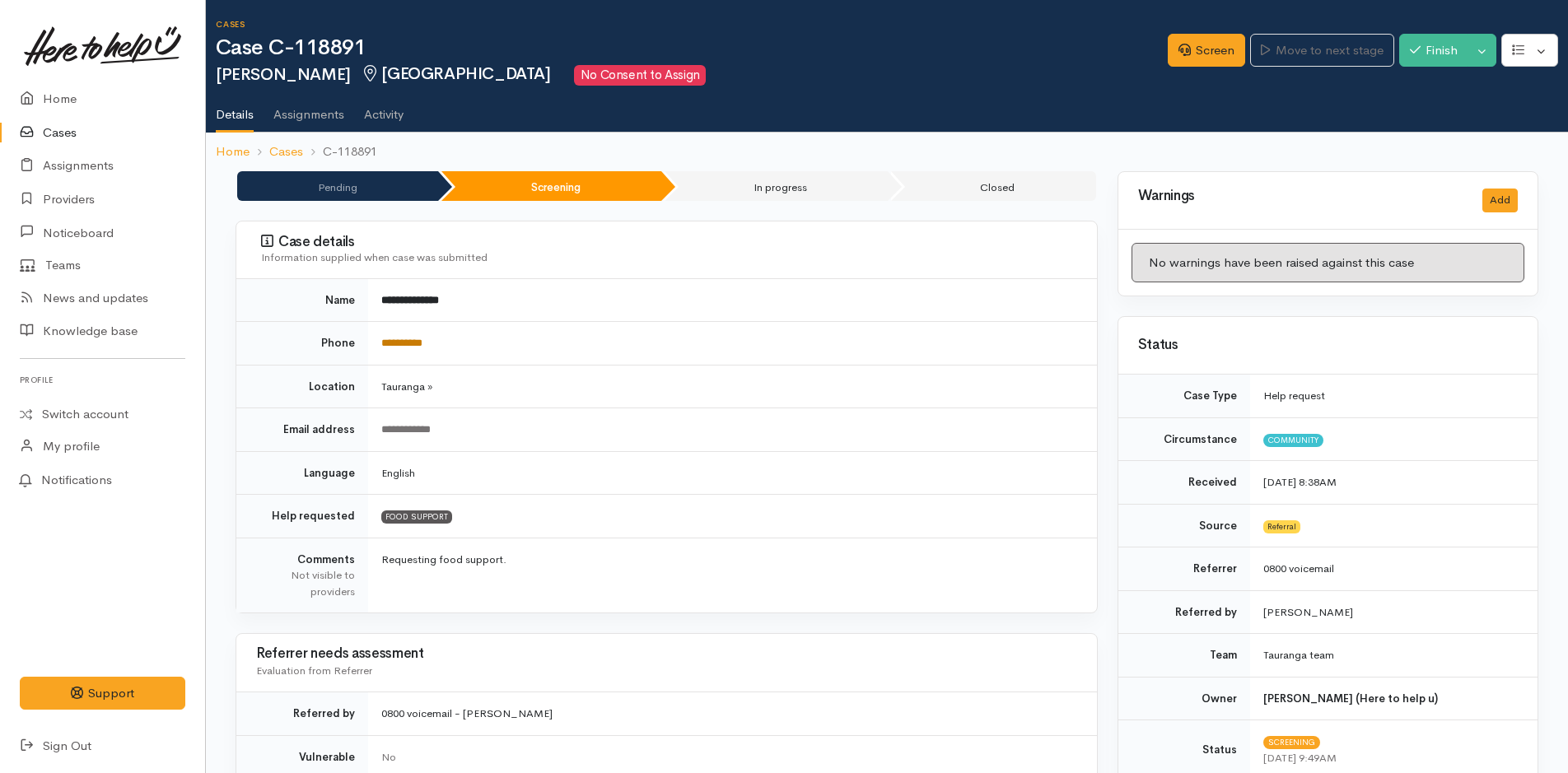
click at [408, 342] on link "**********" at bounding box center [401, 343] width 41 height 11
click at [1212, 53] on link "Screen" at bounding box center [1206, 50] width 78 height 34
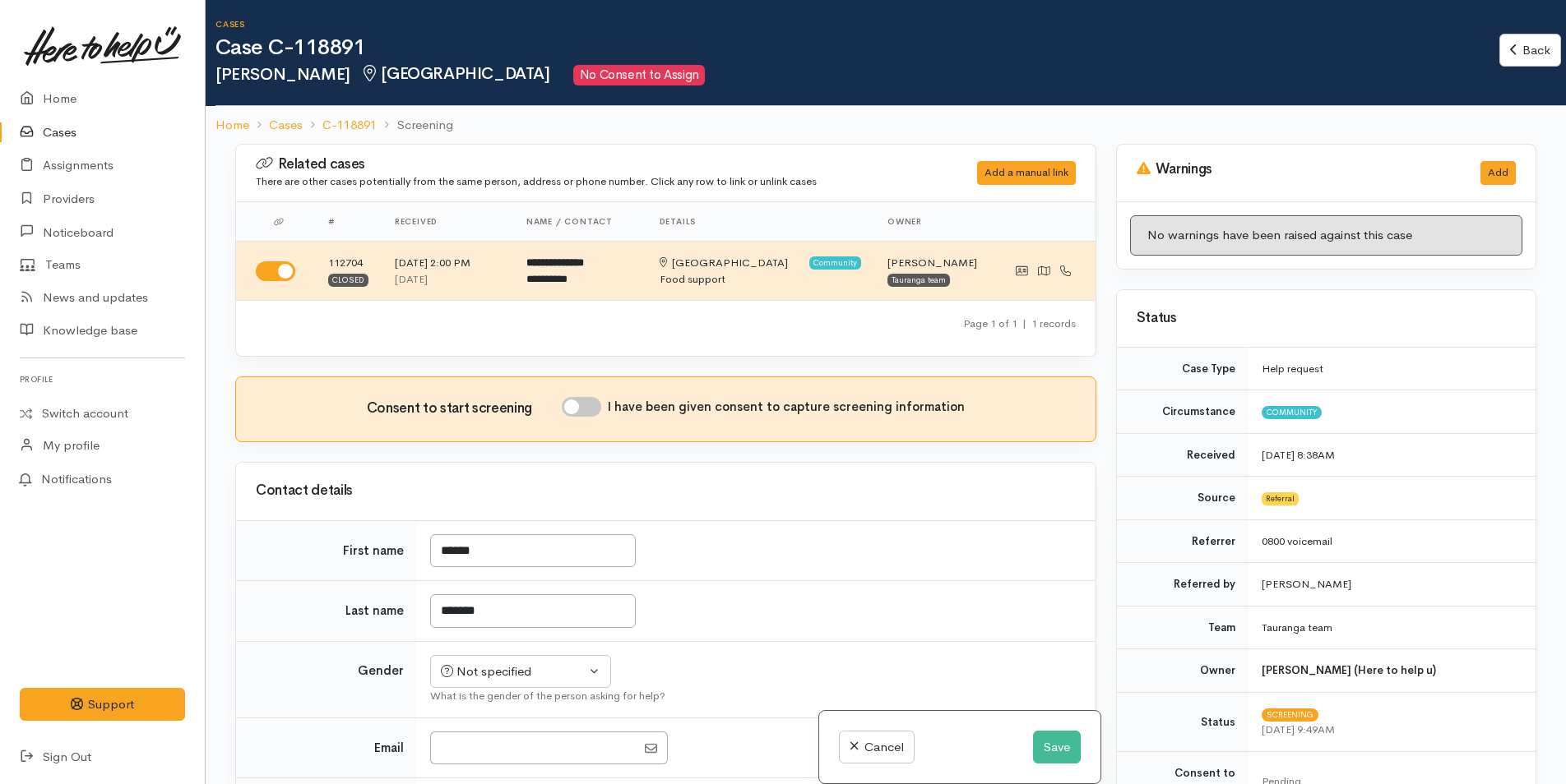
click at [591, 407] on input "I have been given consent to capture screening information" at bounding box center [581, 406] width 39 height 20
checkbox input "true"
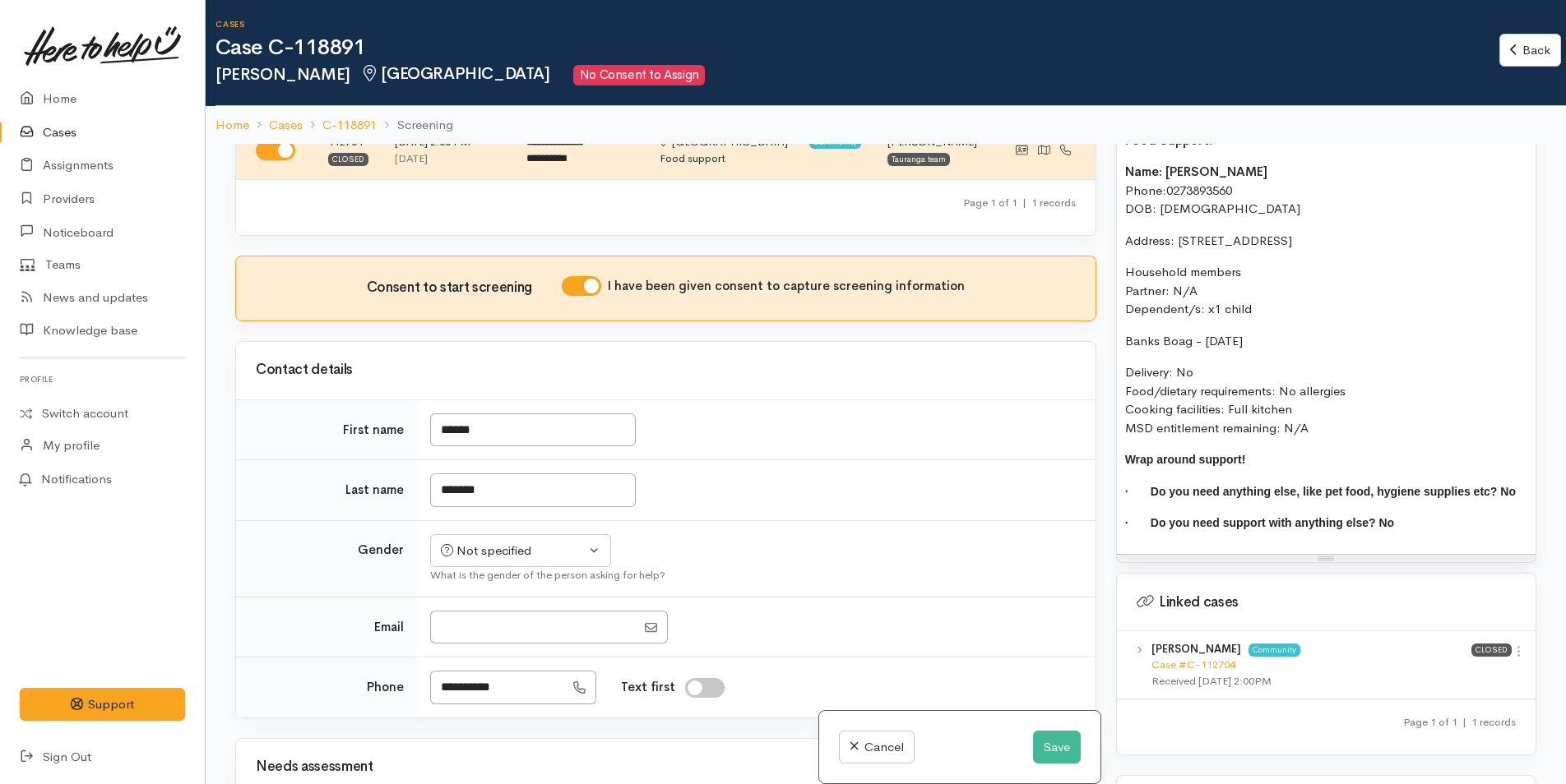
scroll to position [246, 0]
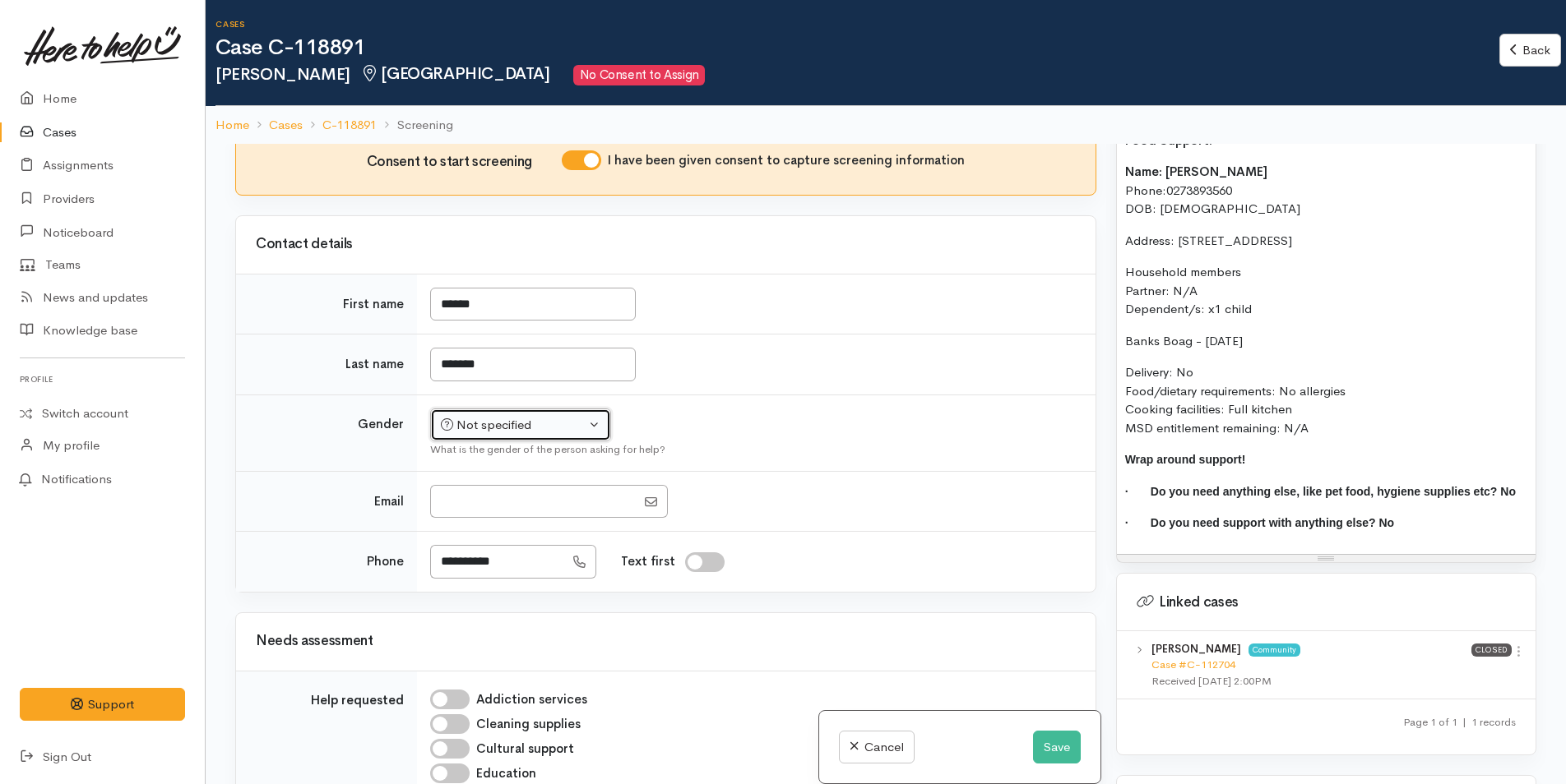
click at [476, 437] on button "Not specified" at bounding box center [521, 425] width 181 height 34
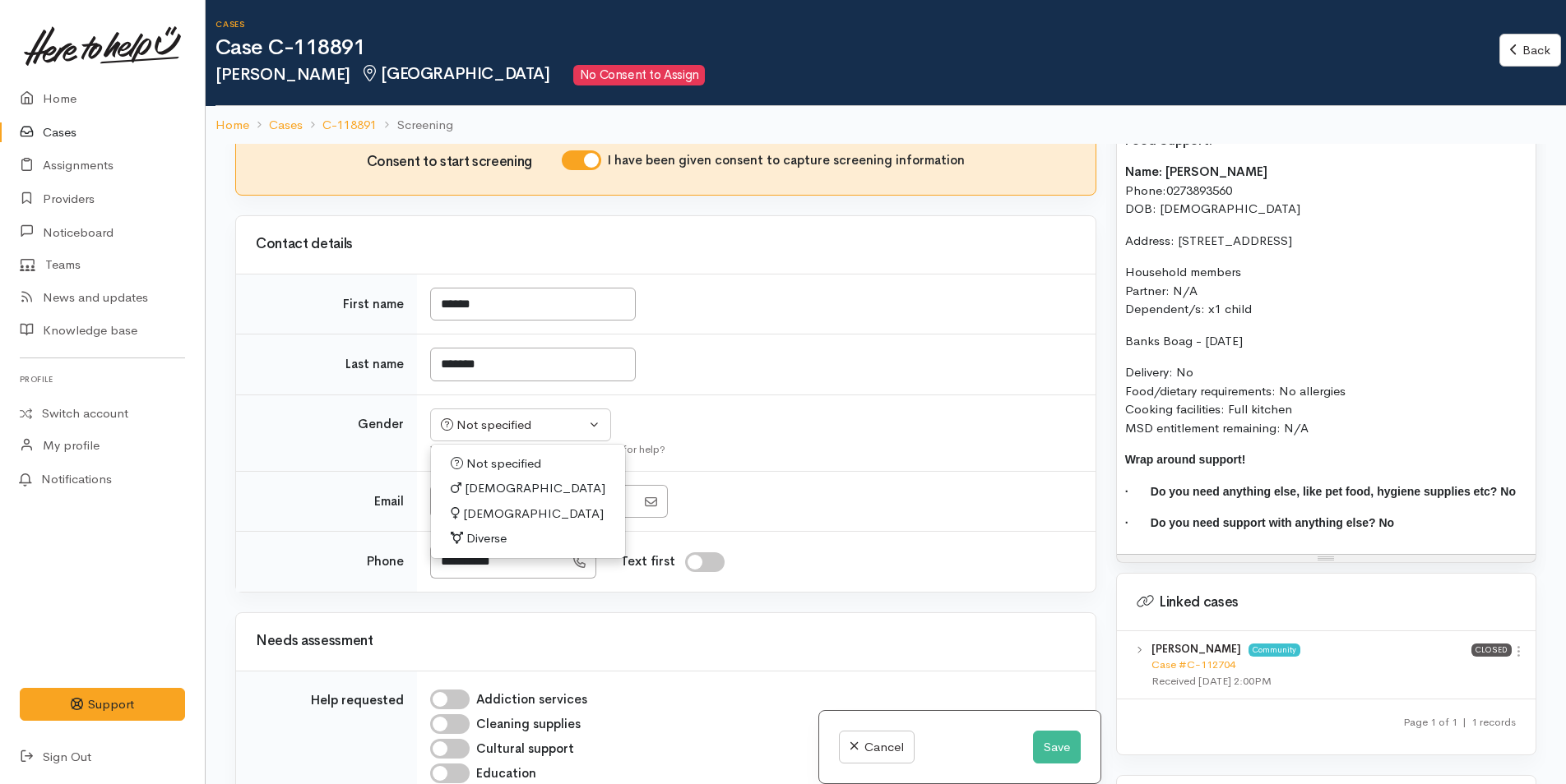
click at [465, 518] on span "[DEMOGRAPHIC_DATA]" at bounding box center [533, 515] width 141 height 19
select select "Female"
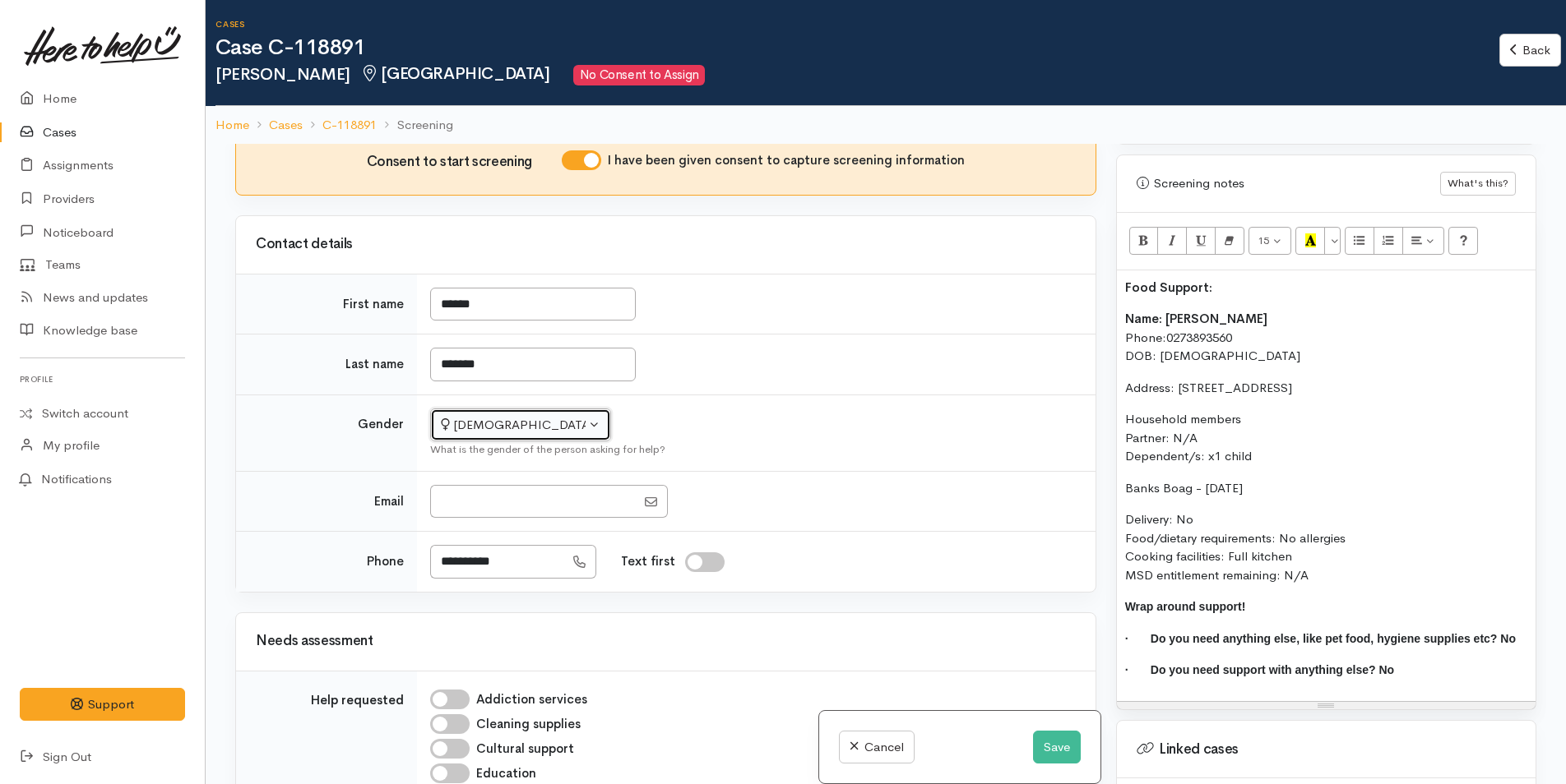
scroll to position [986, 0]
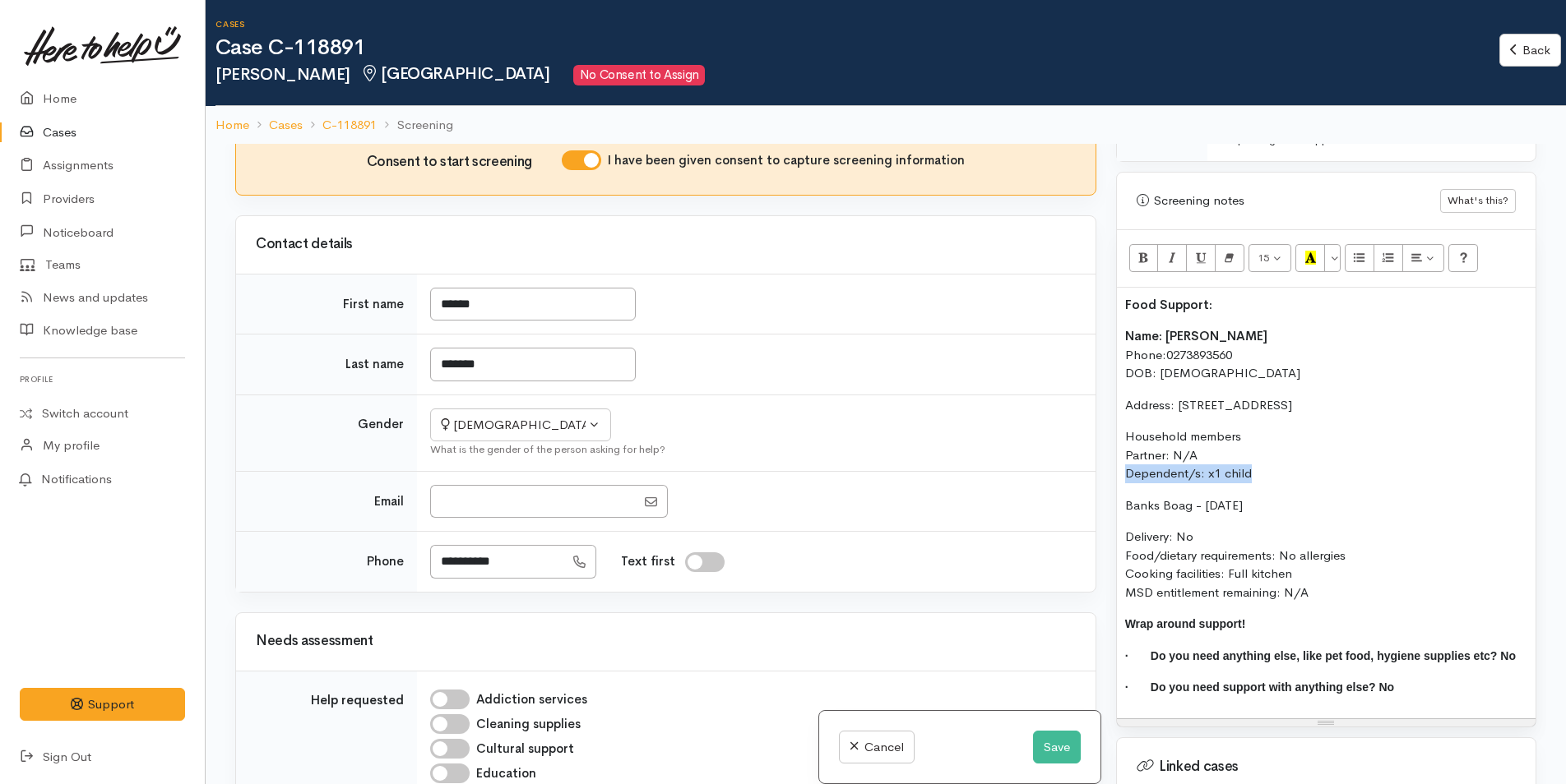
drag, startPoint x: 1158, startPoint y: 460, endPoint x: 1186, endPoint y: 274, distance: 188.1
click at [1088, 455] on div "Related cases There are other cases potentially from the same person, address o…" at bounding box center [885, 536] width 1321 height 784
click at [1144, 251] on icon "Bold (CTRL+B)" at bounding box center [1143, 258] width 11 height 14
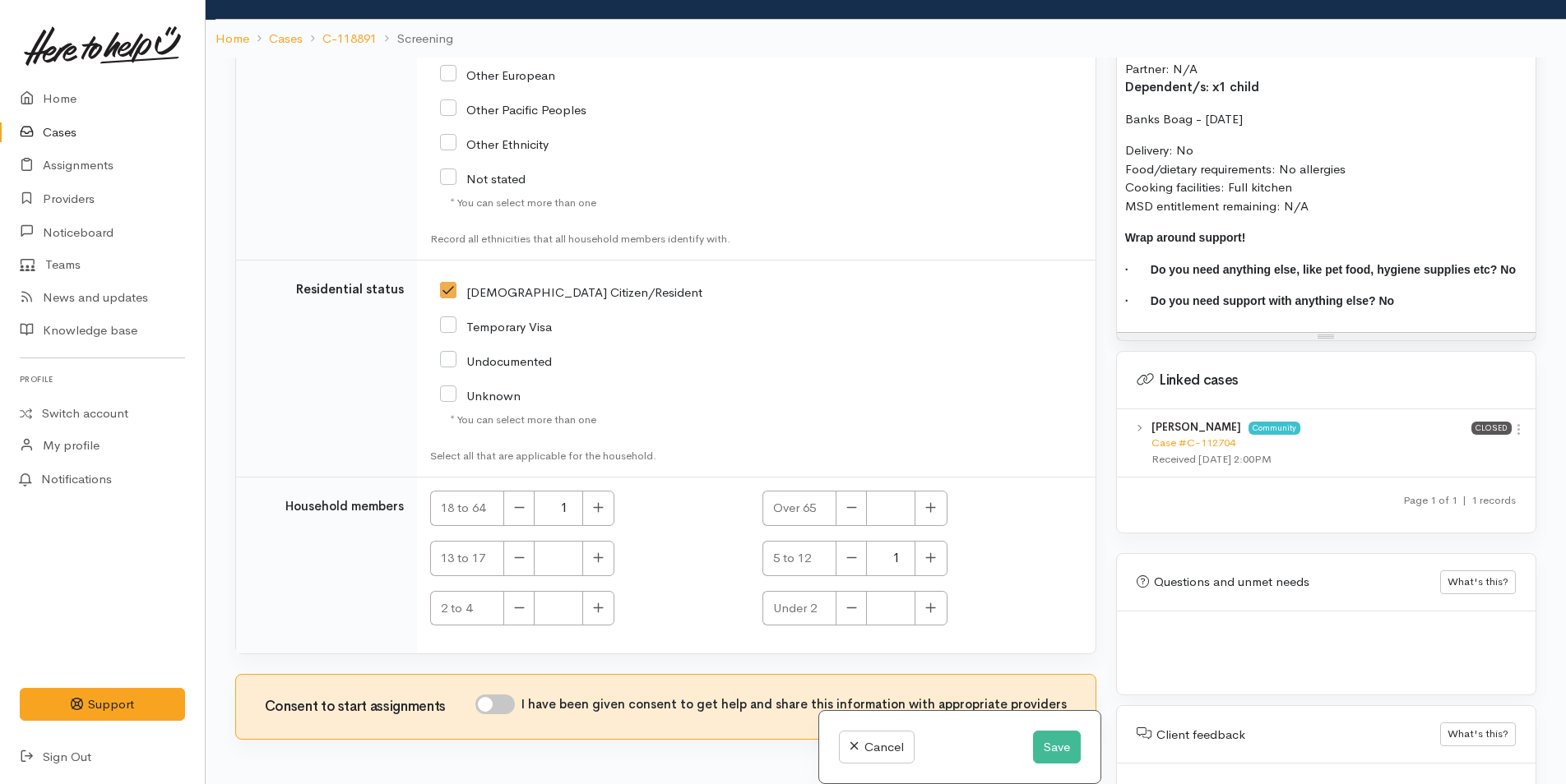
scroll to position [144, 0]
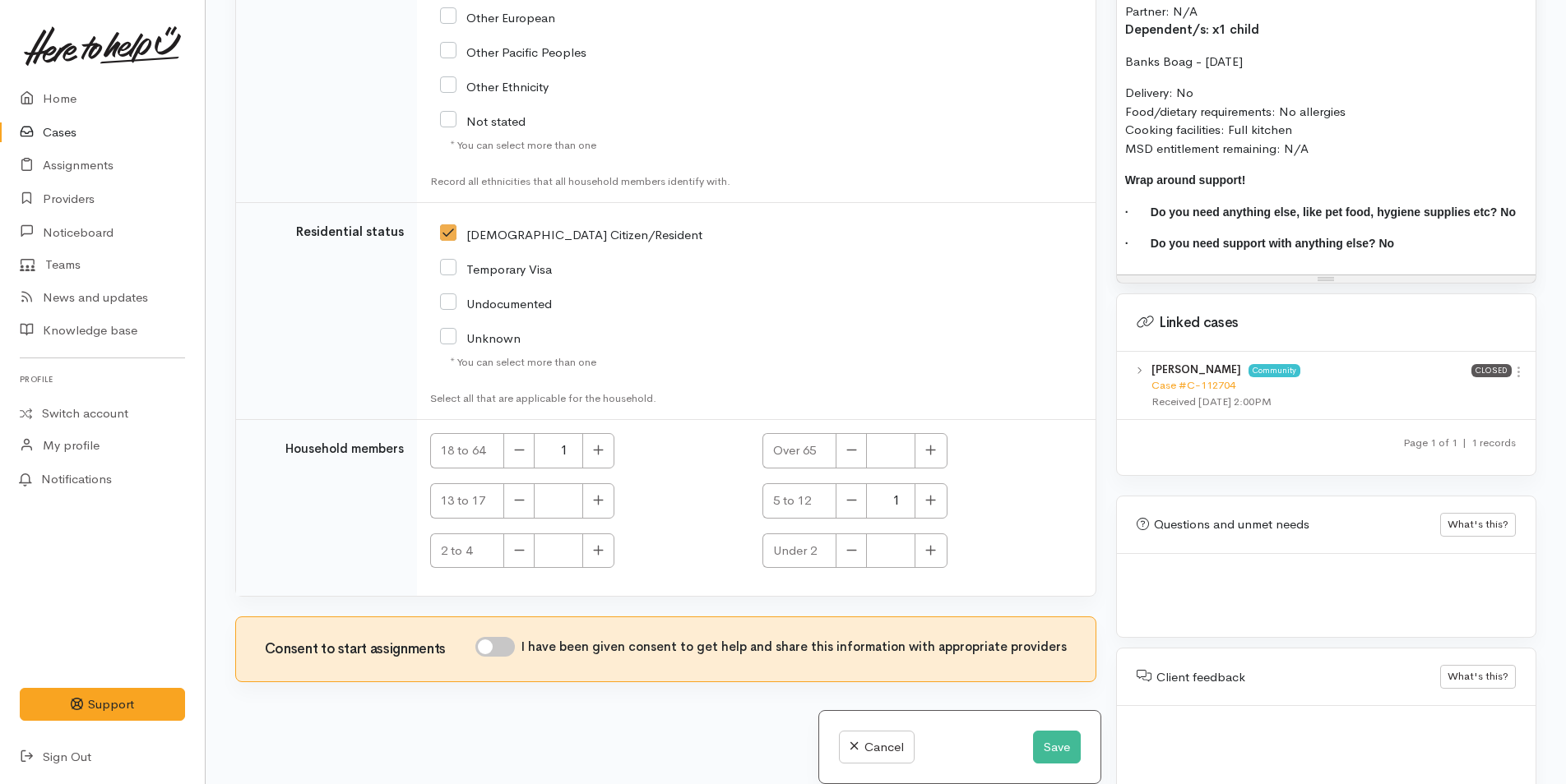
click at [515, 647] on input "I have been given consent to get help and share this information with appropria…" at bounding box center [495, 647] width 39 height 20
checkbox input "true"
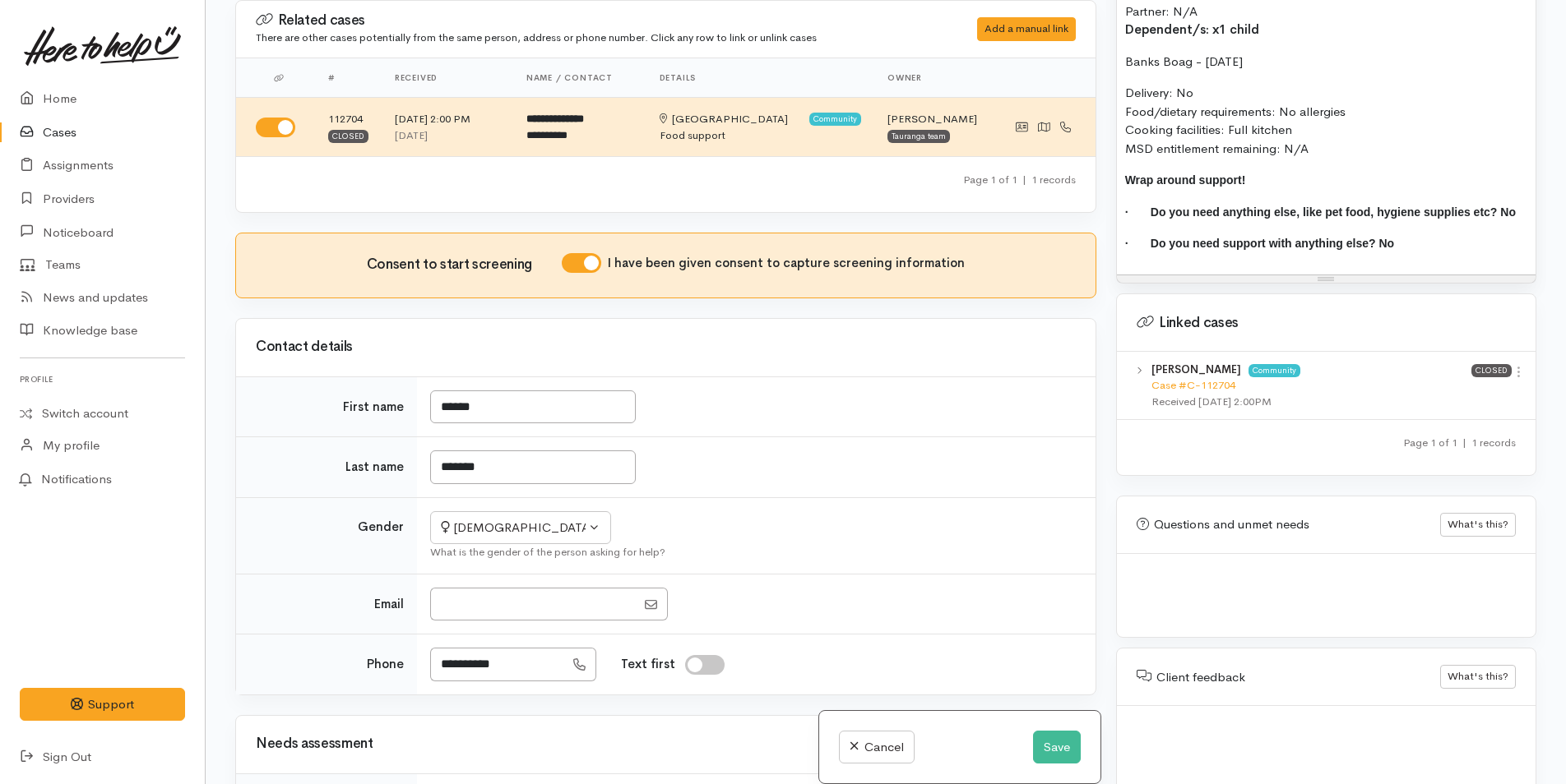
scroll to position [875, 0]
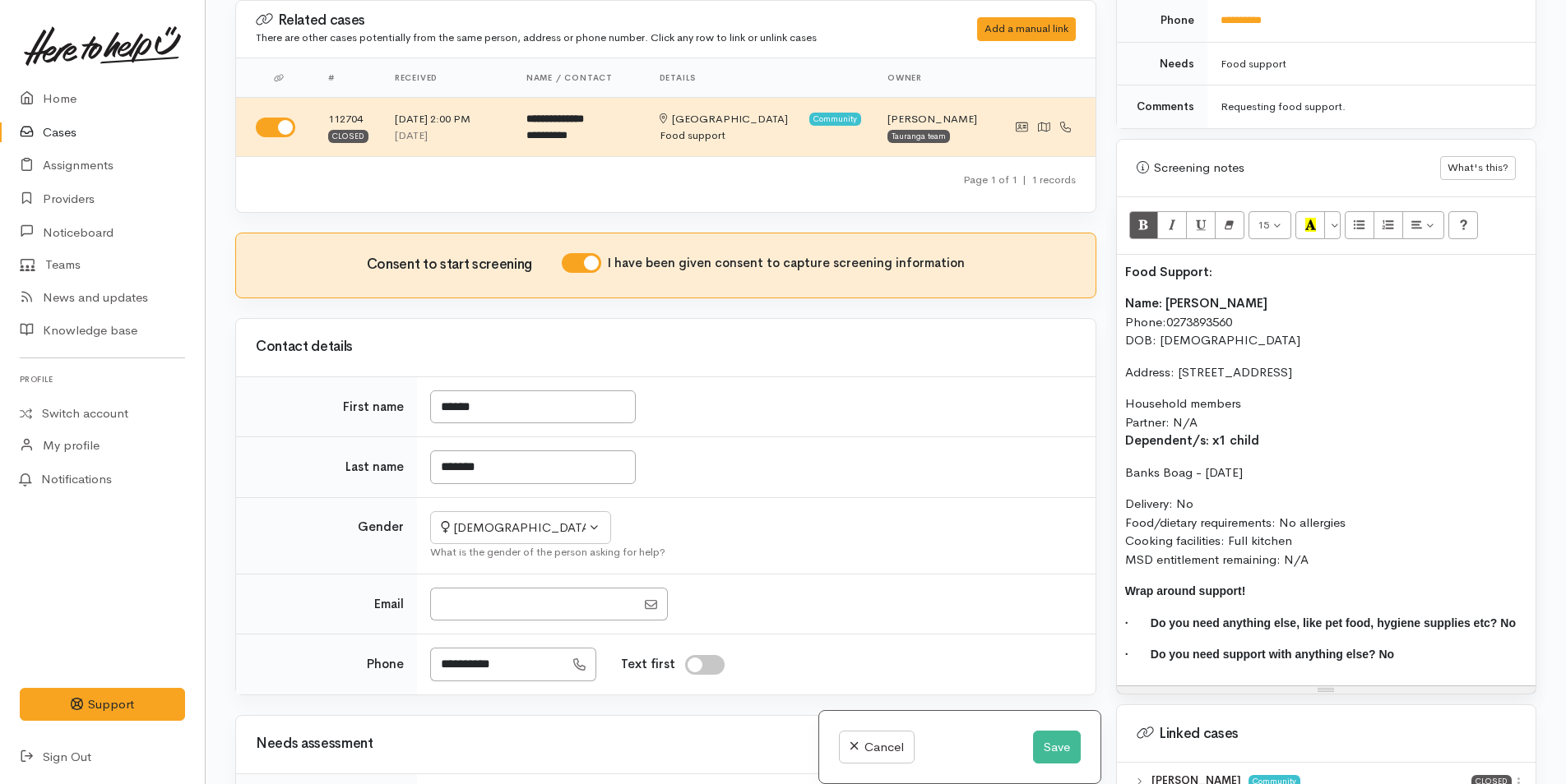
click at [1126, 295] on b "Name: Hollie O'Neill" at bounding box center [1196, 303] width 142 height 15
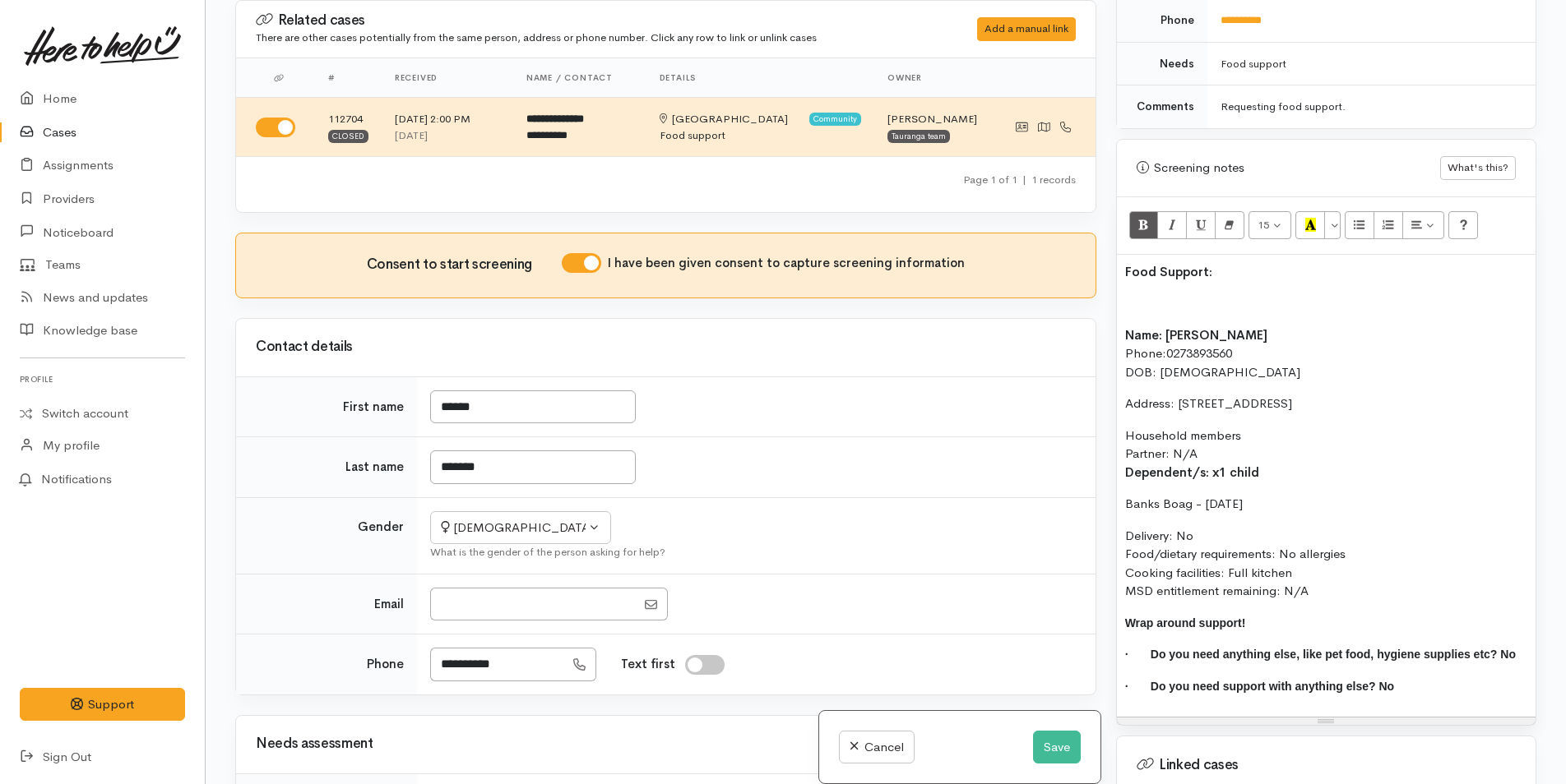
click at [1143, 294] on p at bounding box center [1325, 304] width 402 height 19
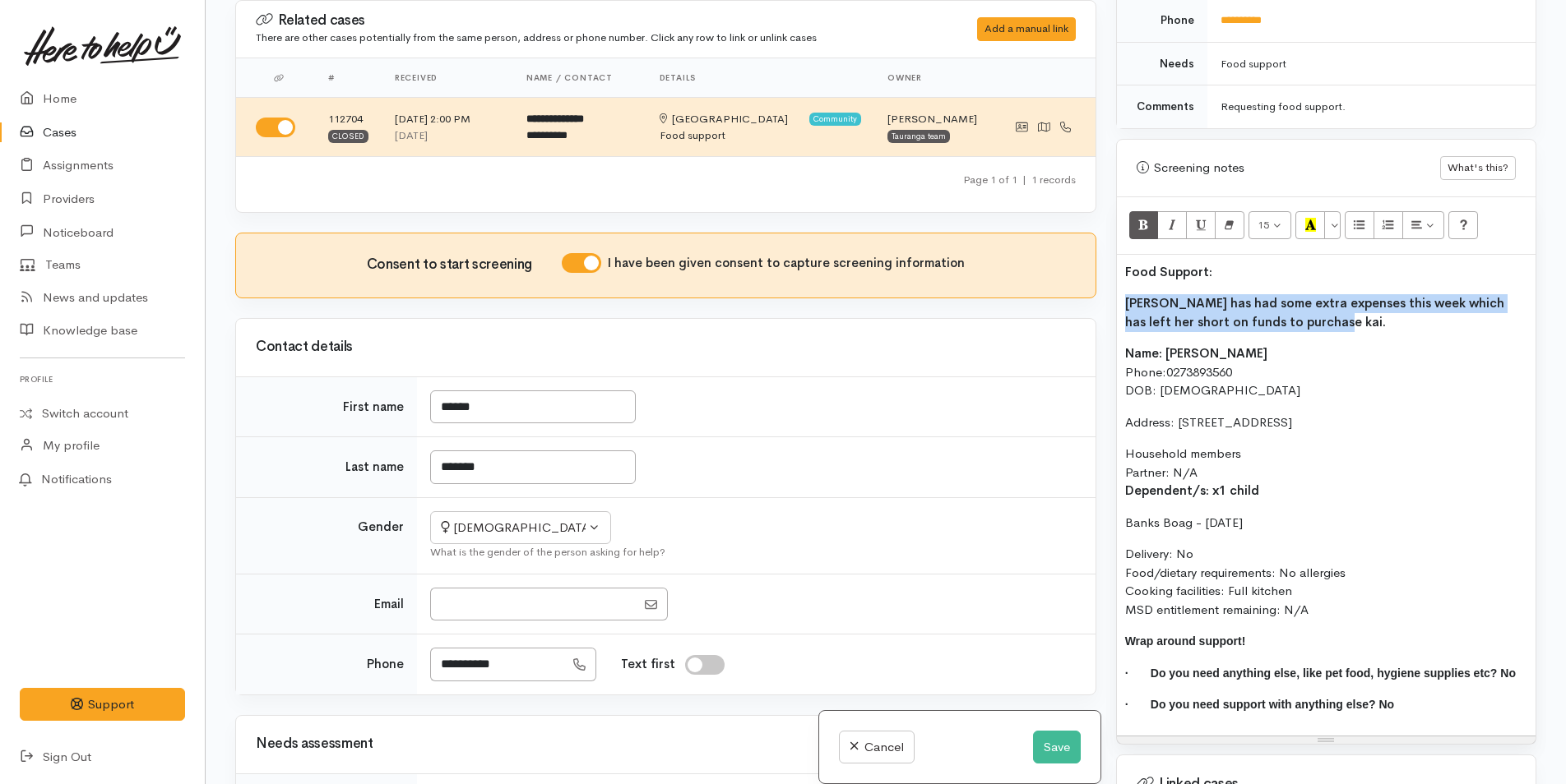
drag, startPoint x: 1270, startPoint y: 307, endPoint x: 1153, endPoint y: 203, distance: 156.5
click at [1094, 280] on div "Related cases There are other cases potentially from the same person, address o…" at bounding box center [885, 392] width 1321 height 784
click at [1149, 218] on icon "Bold (CTRL+B)" at bounding box center [1143, 224] width 11 height 14
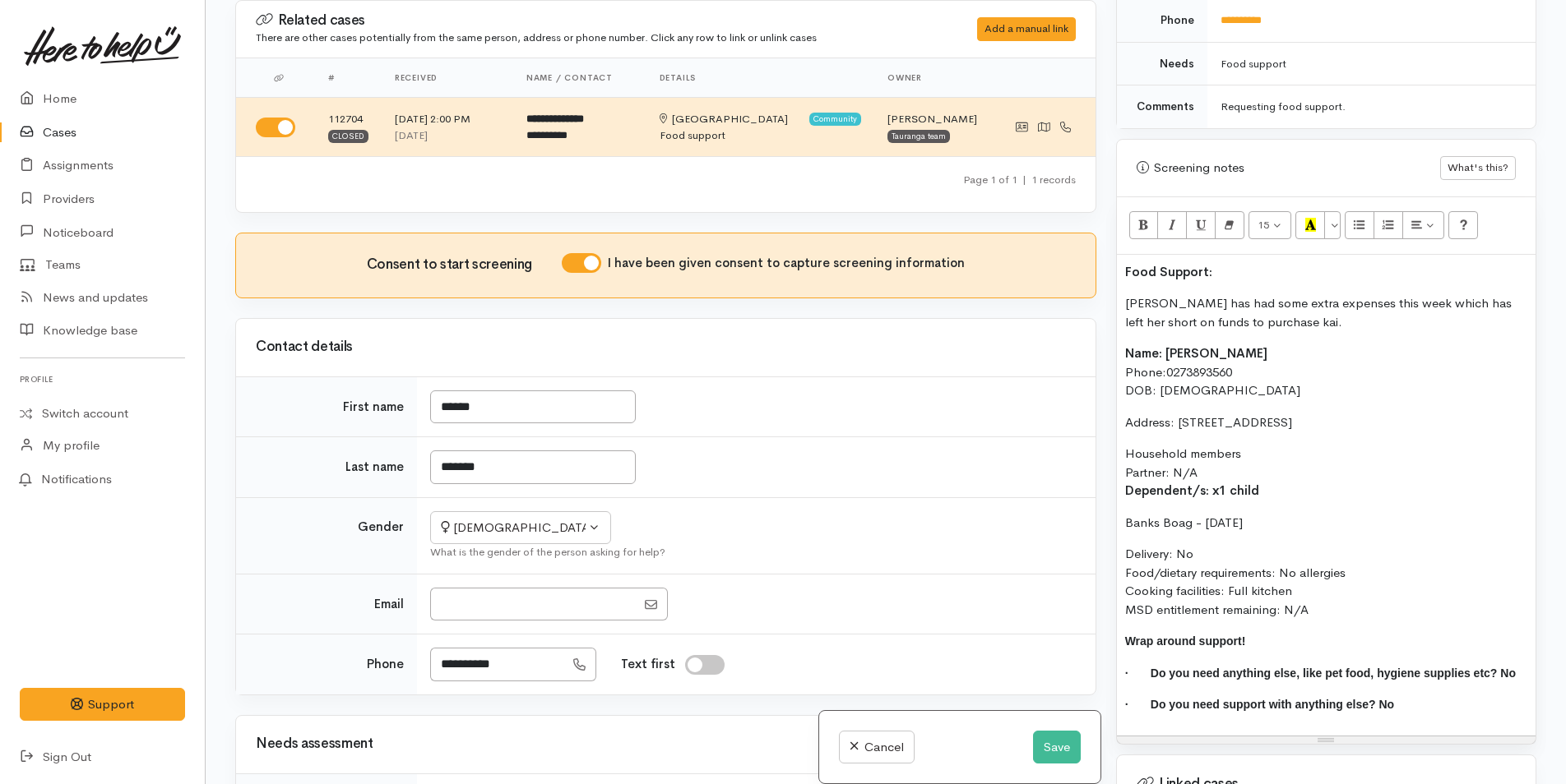
click at [1204, 264] on b "Food Support:" at bounding box center [1168, 271] width 87 height 15
drag, startPoint x: 1216, startPoint y: 256, endPoint x: 1226, endPoint y: 227, distance: 30.7
click at [1114, 251] on div "Warnings Add No warnings have been raised against this case Add Warning Title ●…" at bounding box center [1325, 392] width 440 height 784
click at [1310, 218] on icon "Recent Color" at bounding box center [1310, 224] width 11 height 14
click at [1285, 317] on div "Food Support: Hollie has had some extra expenses this week which has left her s…" at bounding box center [1326, 496] width 419 height 481
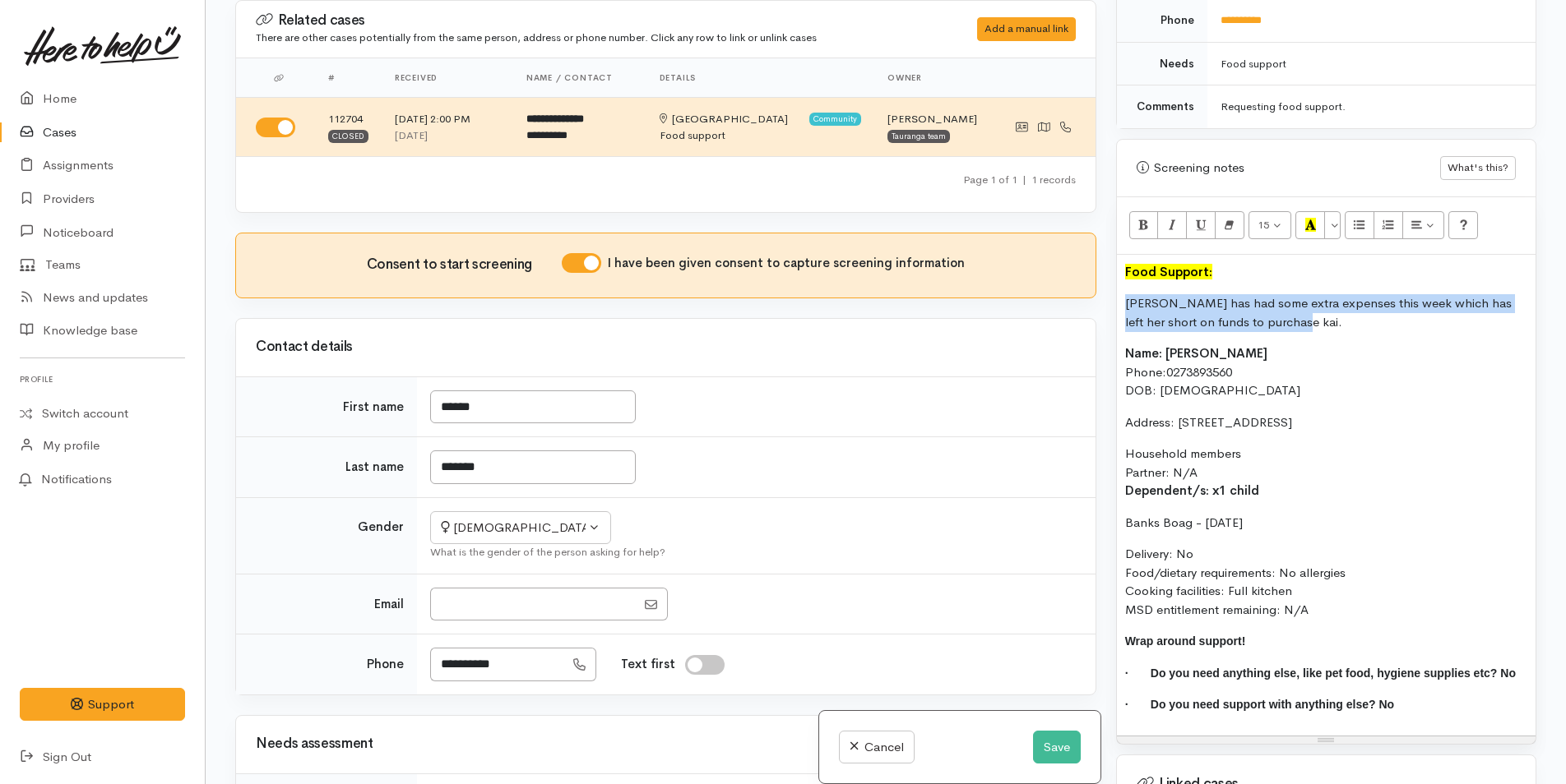
drag, startPoint x: 1270, startPoint y: 303, endPoint x: 1122, endPoint y: 289, distance: 148.7
click at [1122, 289] on div "Food Support: Hollie has had some extra expenses this week which has left her s…" at bounding box center [1326, 496] width 419 height 481
copy p "Hollie has had some extra expenses this week which has left her short on funds …"
click at [1033, 748] on button "Save" at bounding box center [1057, 747] width 48 height 34
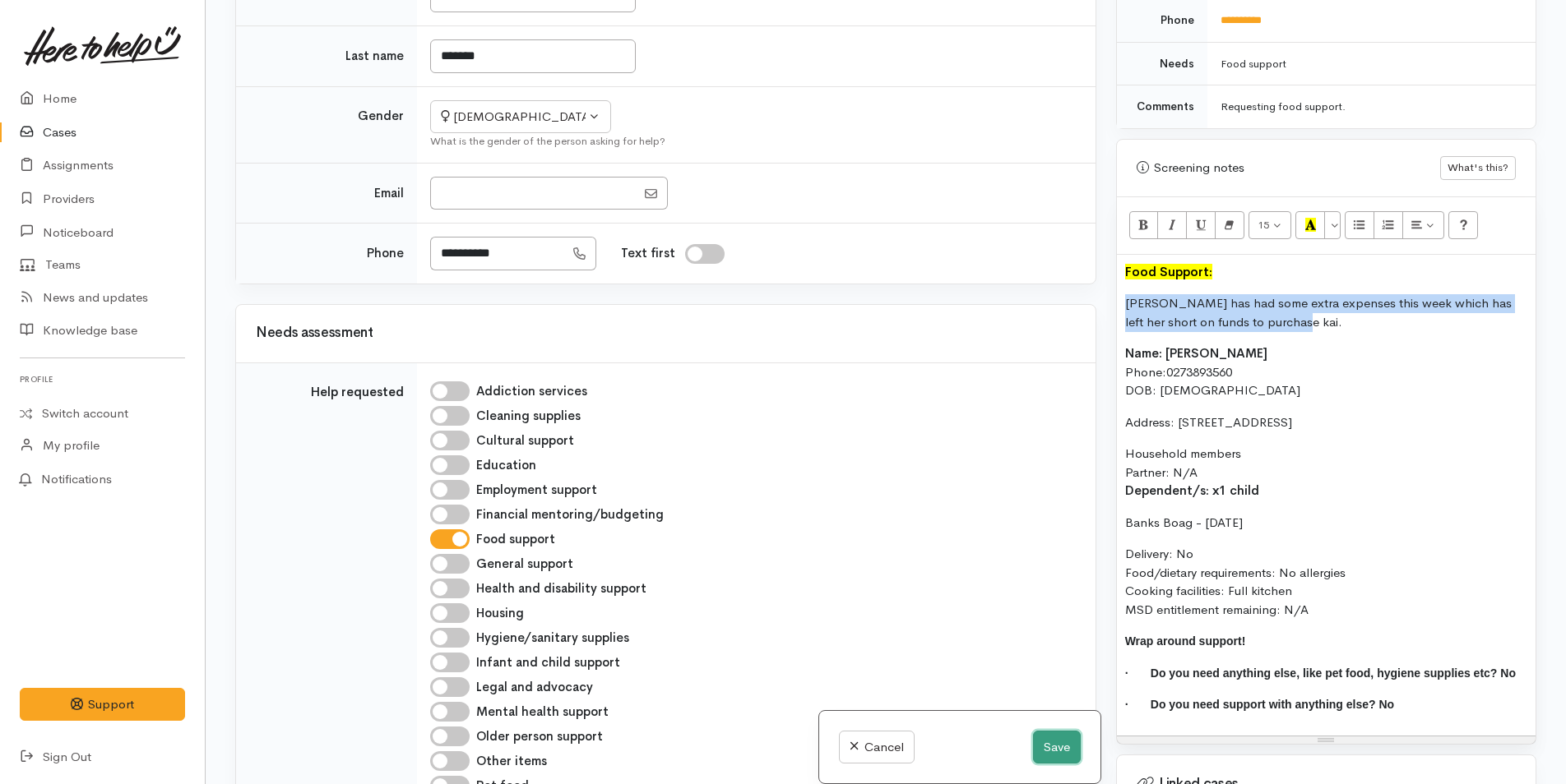
scroll to position [713, 0]
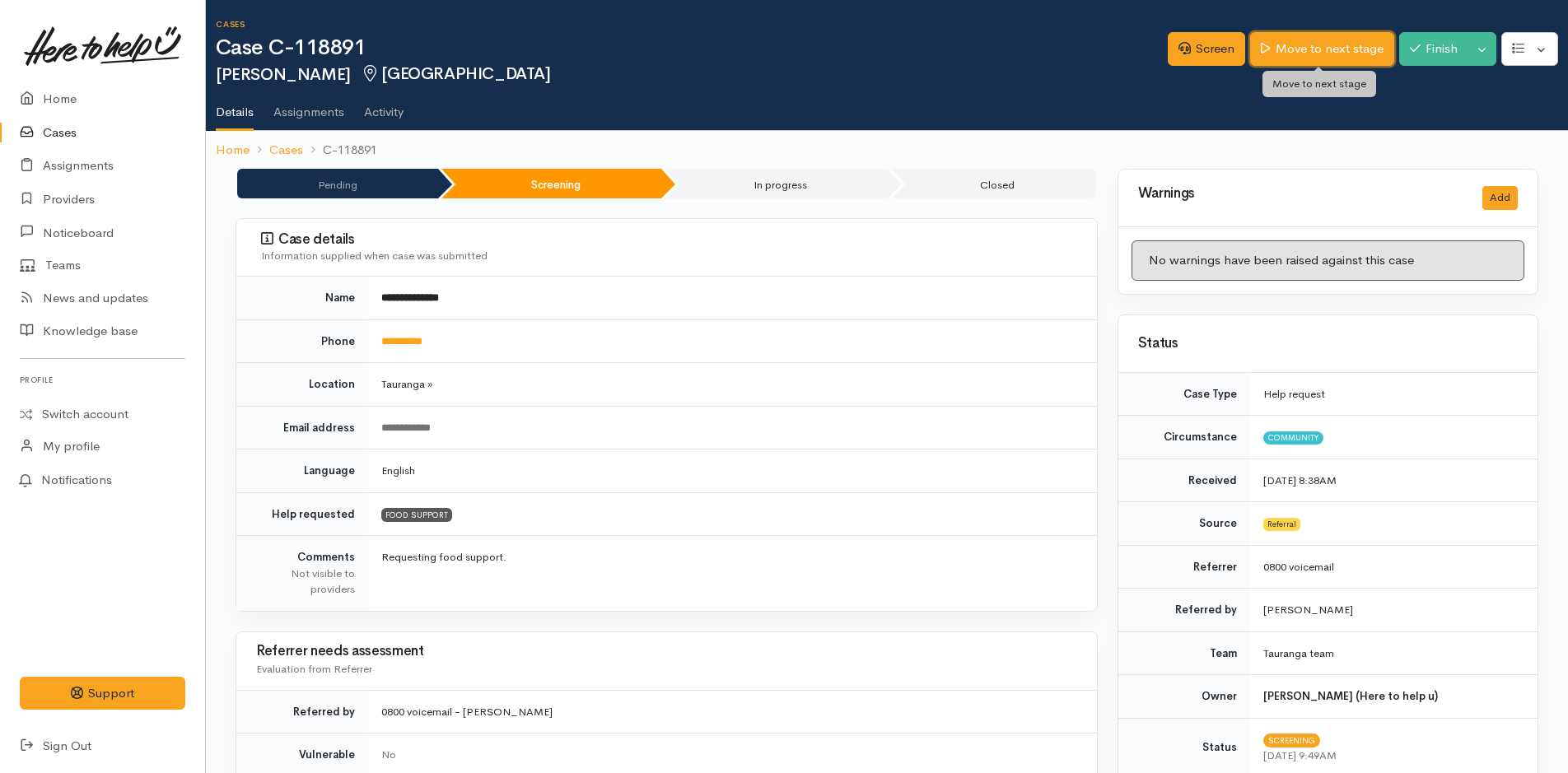
click at [1331, 43] on link "Move to next stage" at bounding box center [1321, 48] width 143 height 34
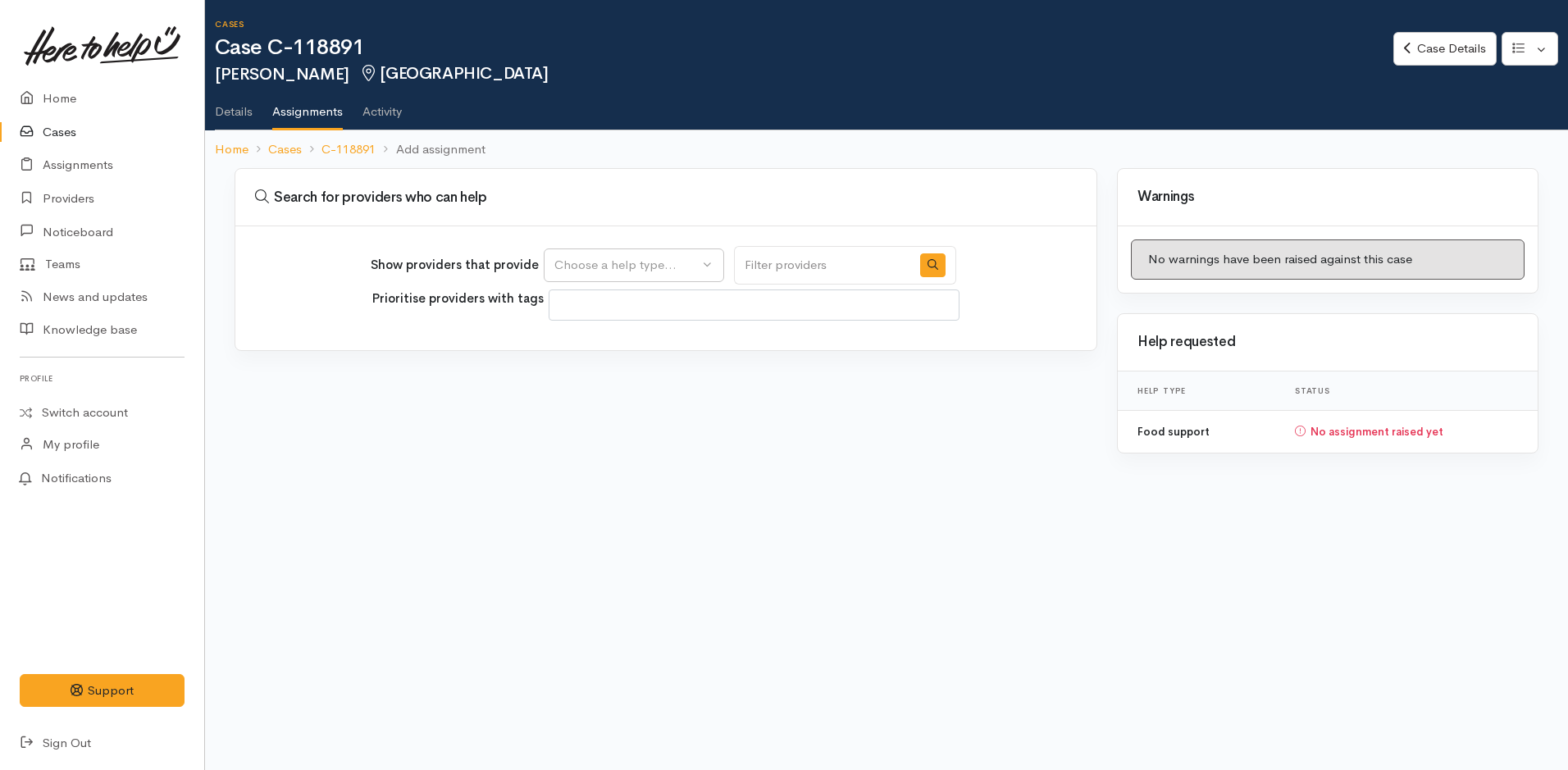
select select
click at [654, 264] on div "Choose a help type..." at bounding box center [626, 266] width 144 height 19
click at [624, 352] on span "Food support" at bounding box center [602, 344] width 76 height 19
select select "3"
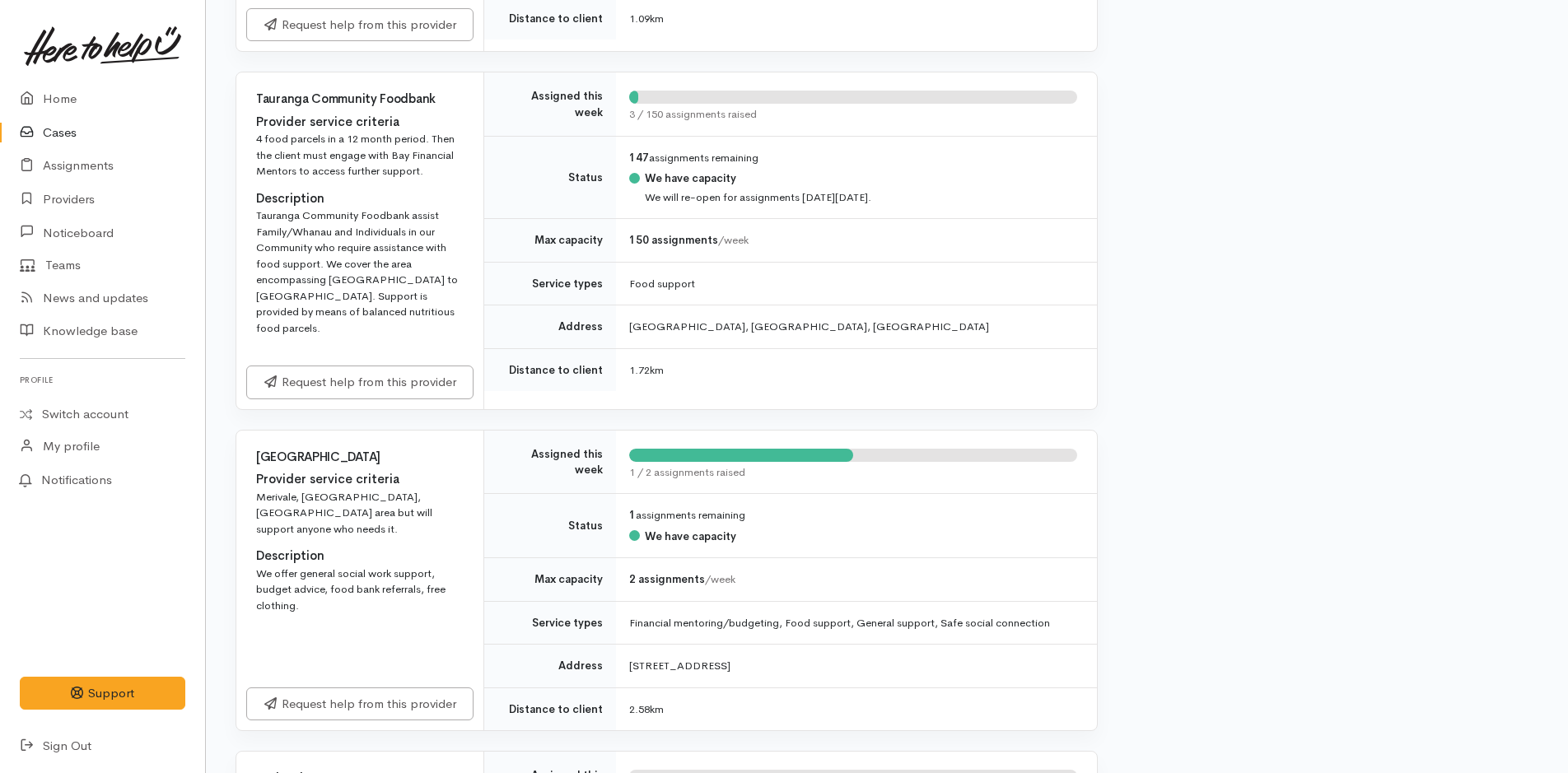
scroll to position [1317, 0]
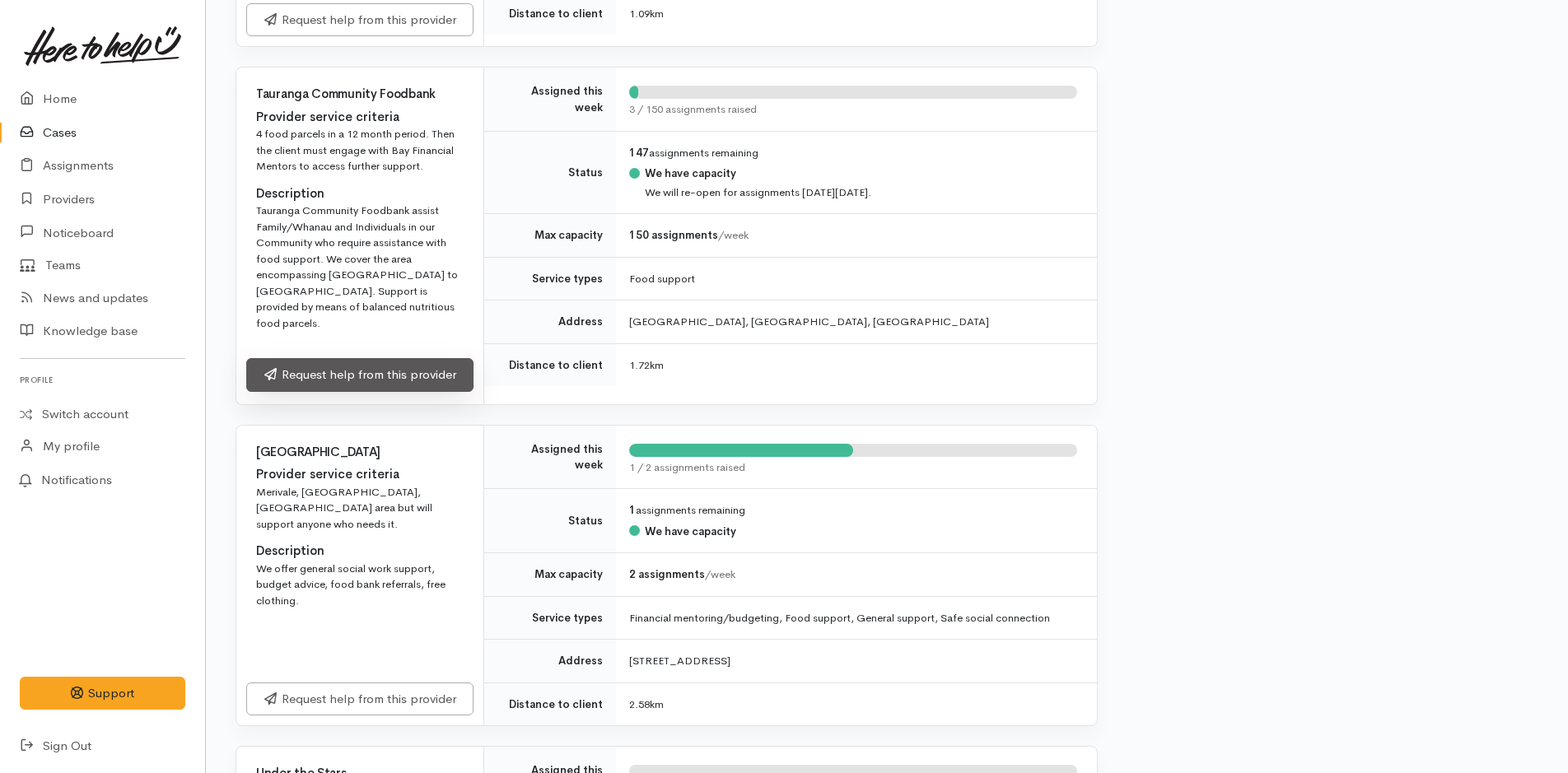
click at [326, 358] on link "Request help from this provider" at bounding box center [359, 374] width 228 height 34
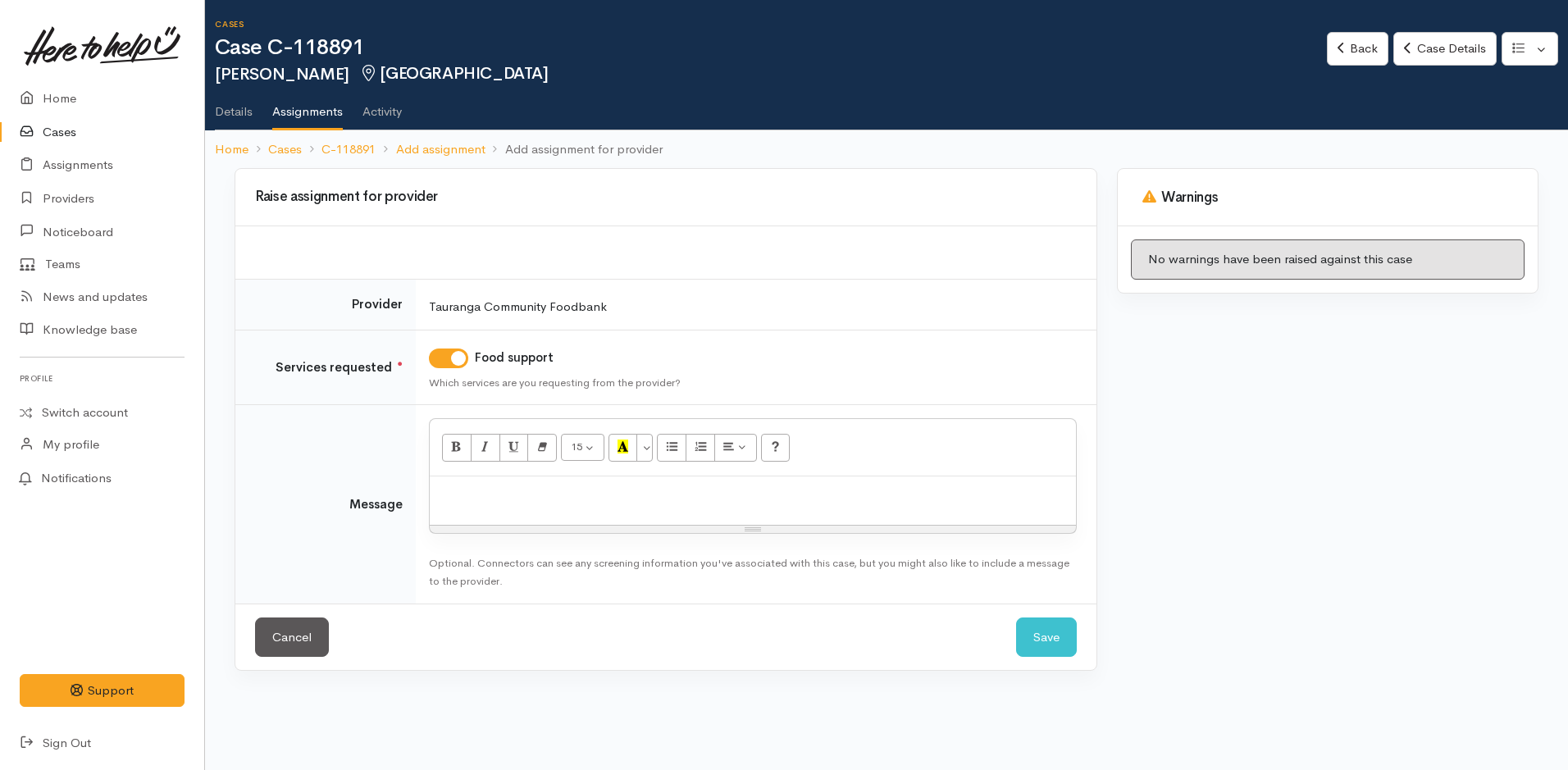
click at [610, 493] on p at bounding box center [752, 495] width 630 height 19
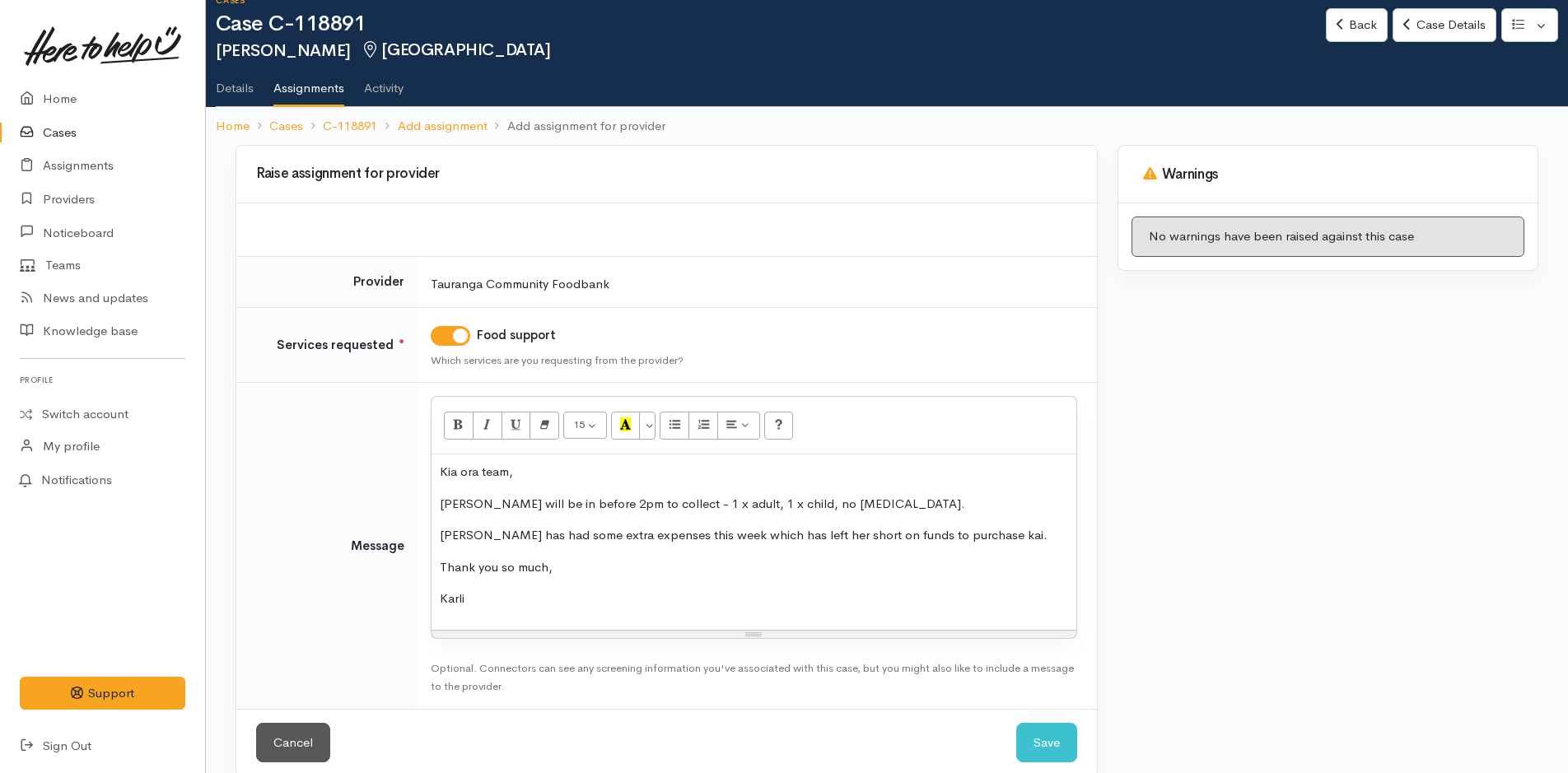
scroll to position [47, 0]
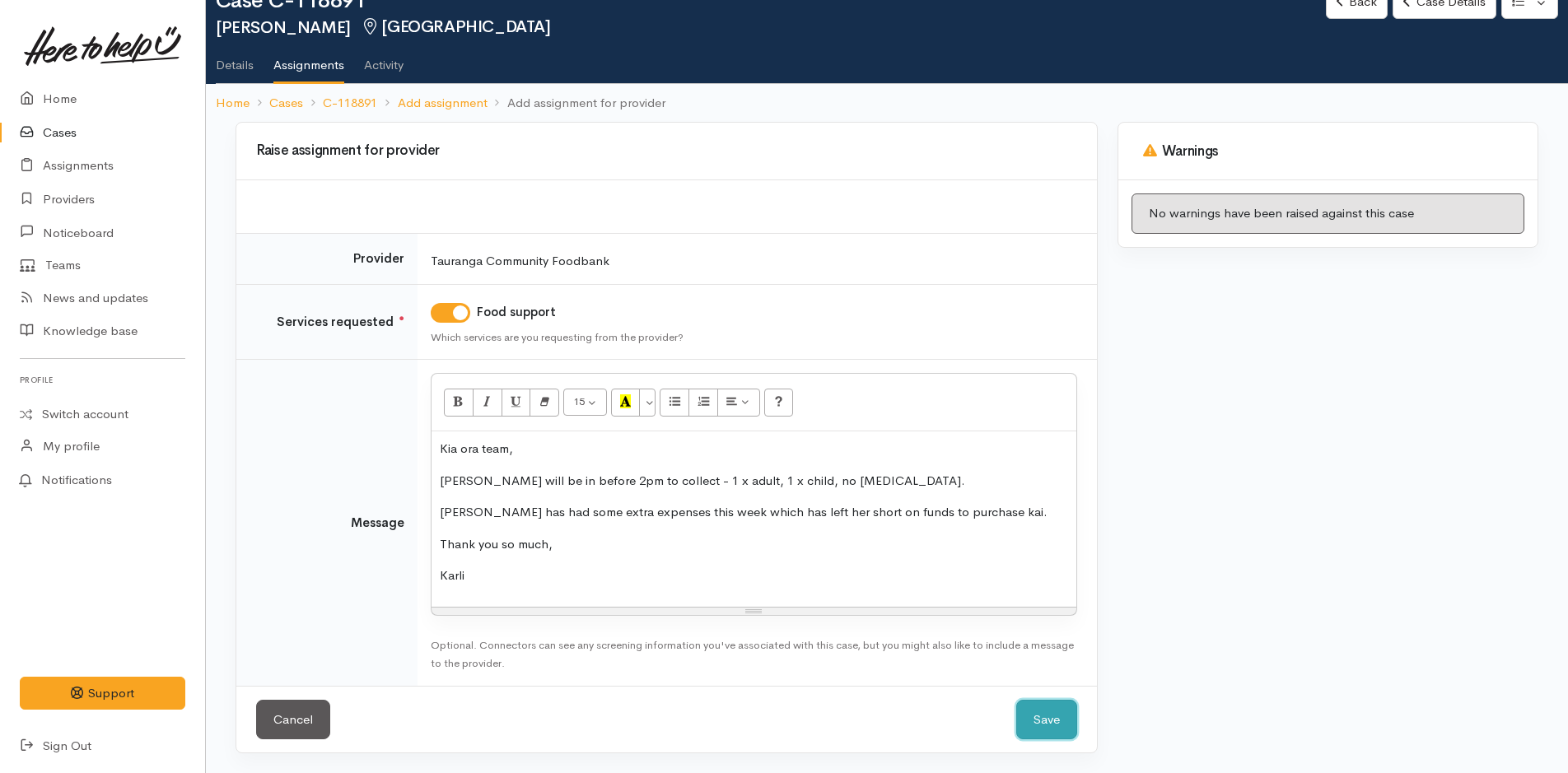
click at [1041, 725] on button "Save" at bounding box center [1046, 720] width 60 height 40
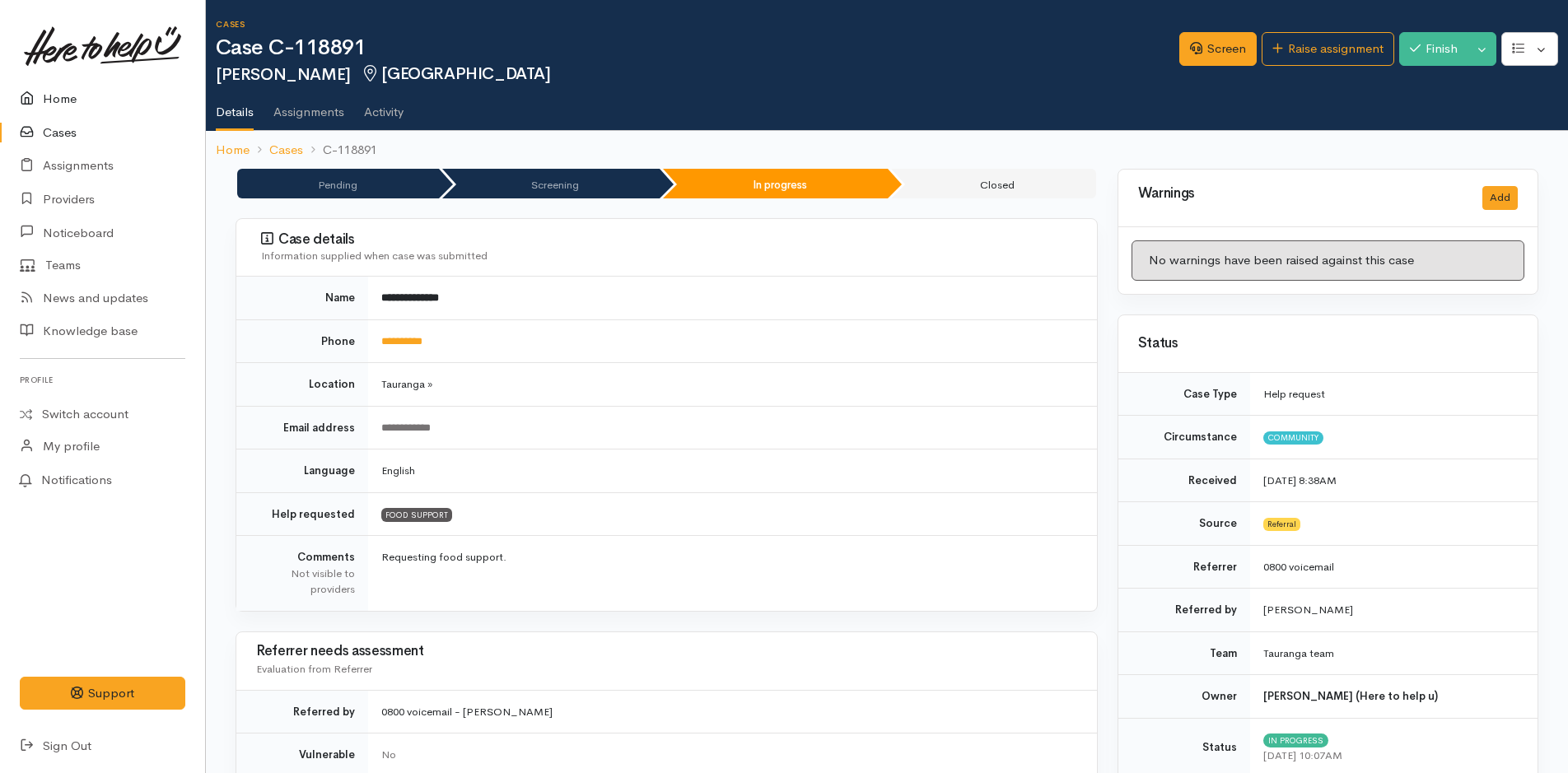
click at [60, 95] on link "Home" at bounding box center [103, 99] width 205 height 34
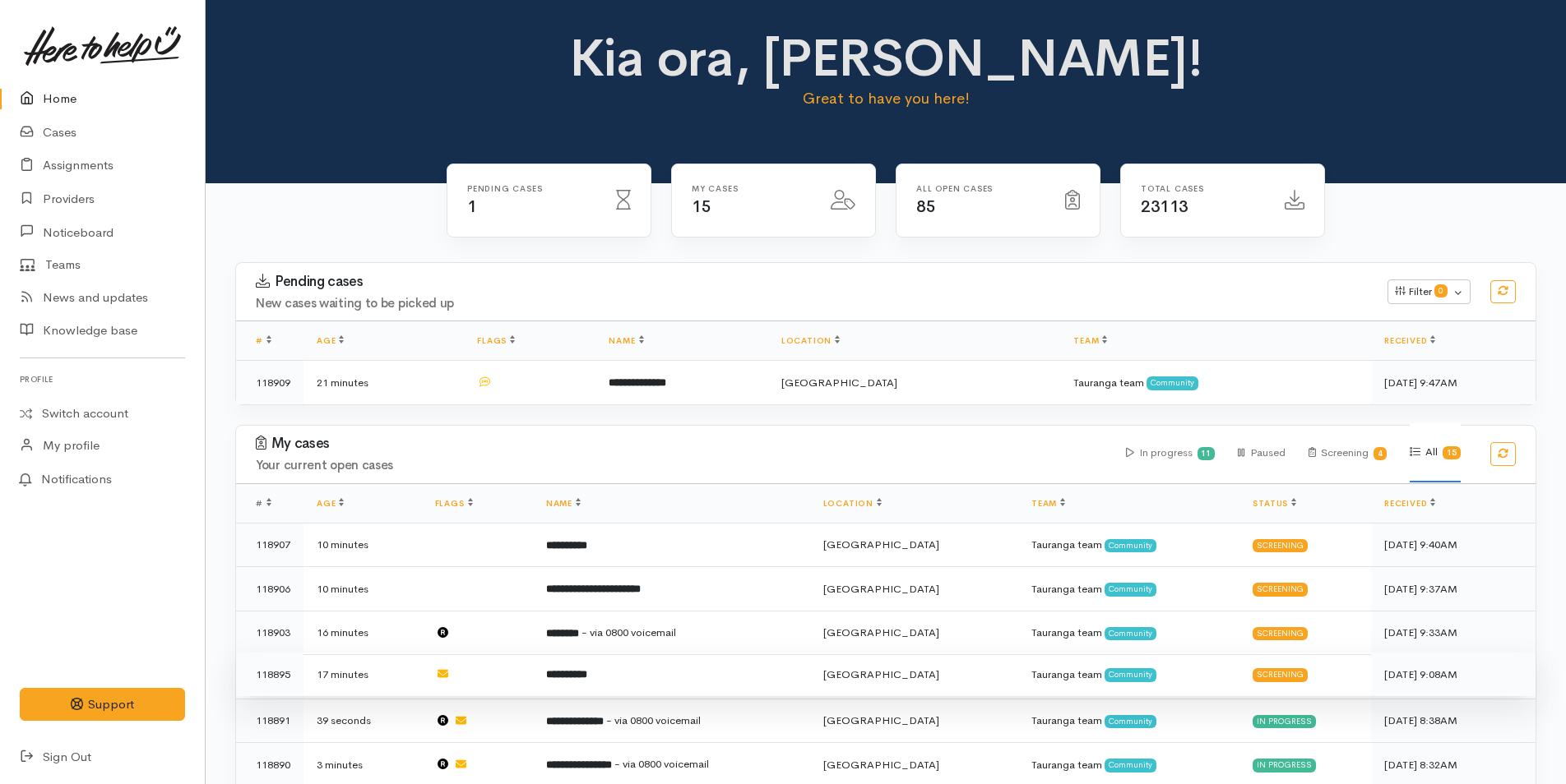
click at [623, 674] on td "**********" at bounding box center [671, 675] width 277 height 44
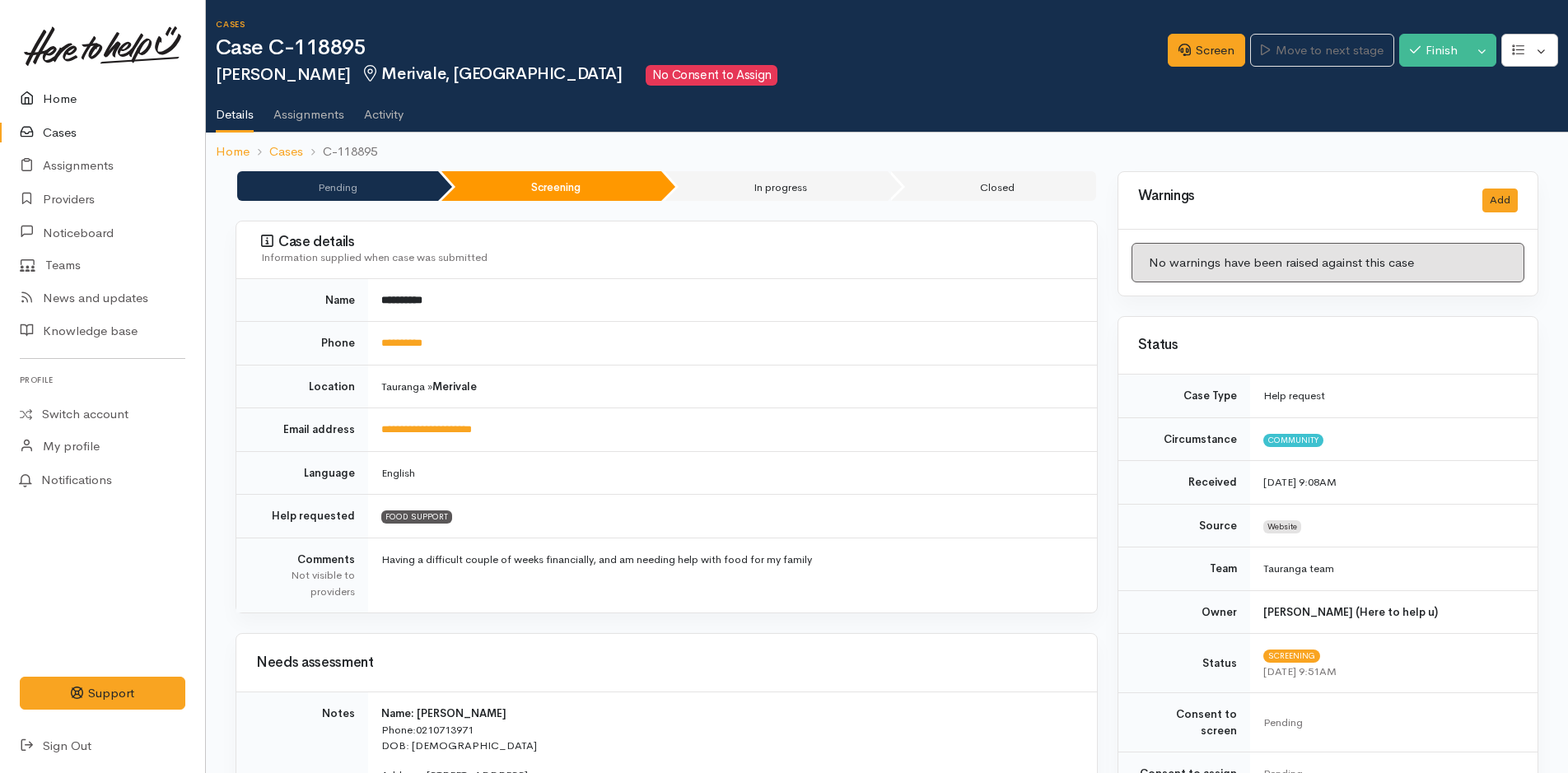
click at [50, 95] on link "Home" at bounding box center [103, 99] width 205 height 34
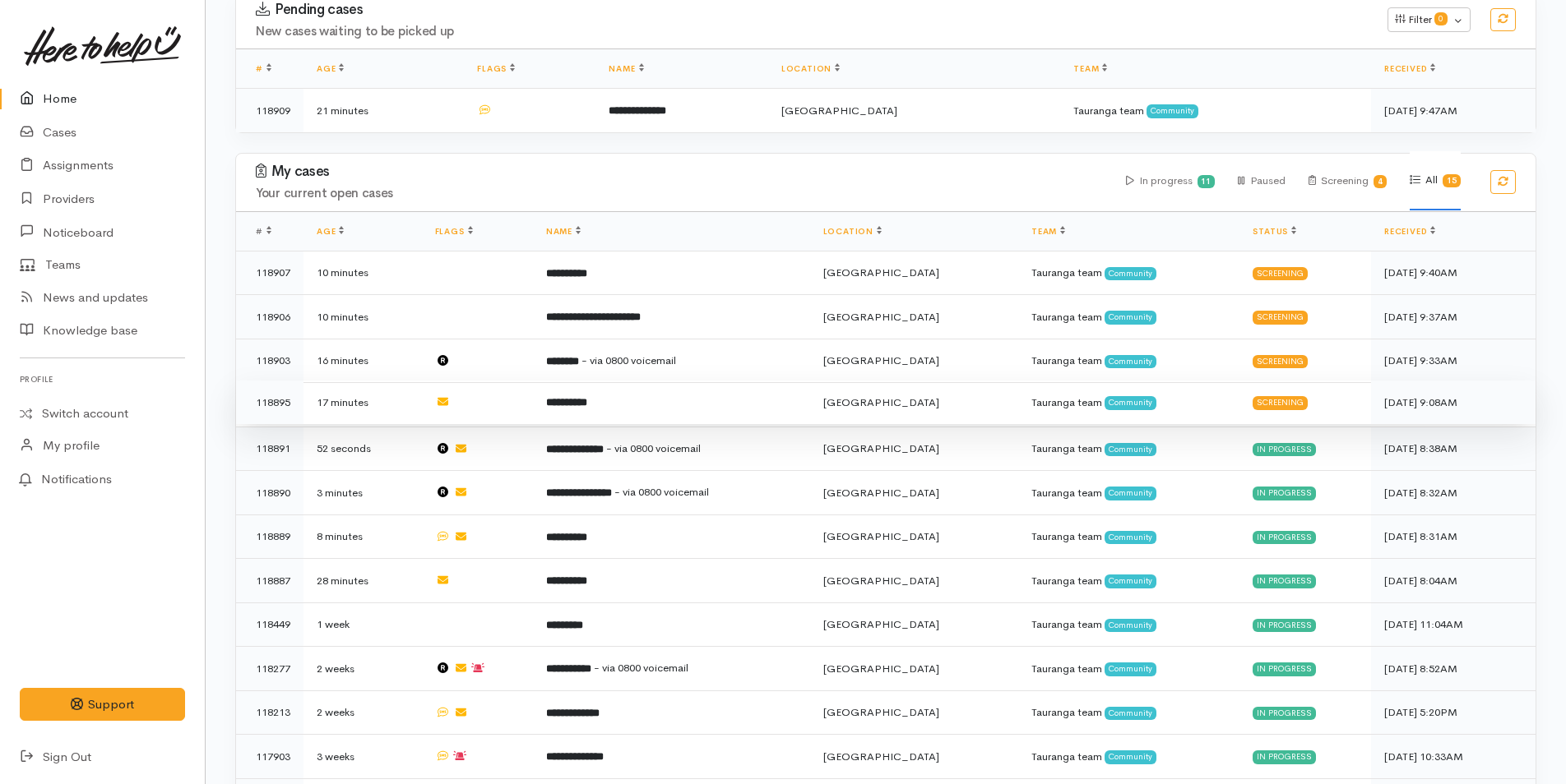
scroll to position [411, 0]
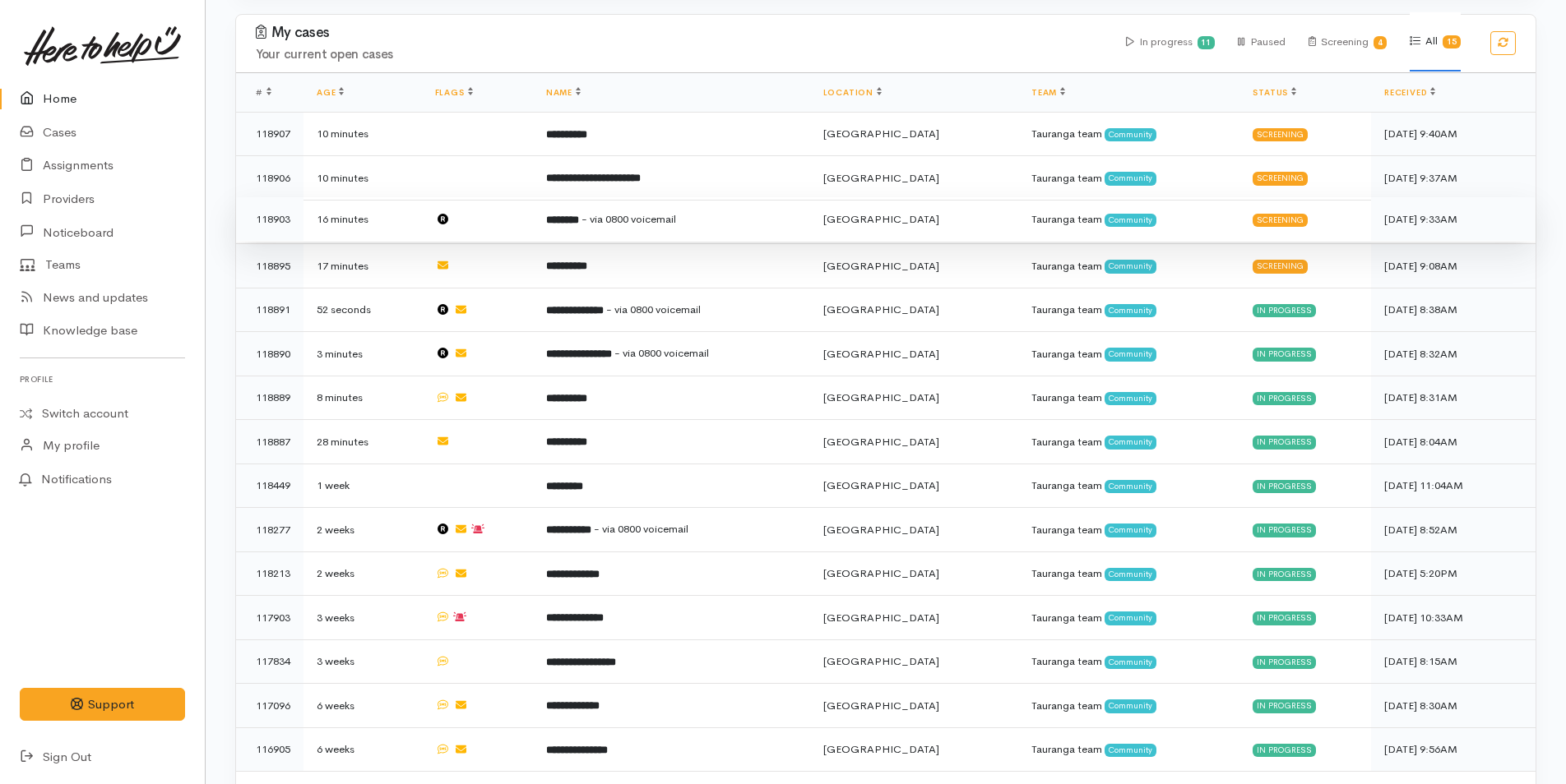
click at [626, 222] on span "- via 0800 voicemail" at bounding box center [628, 219] width 95 height 14
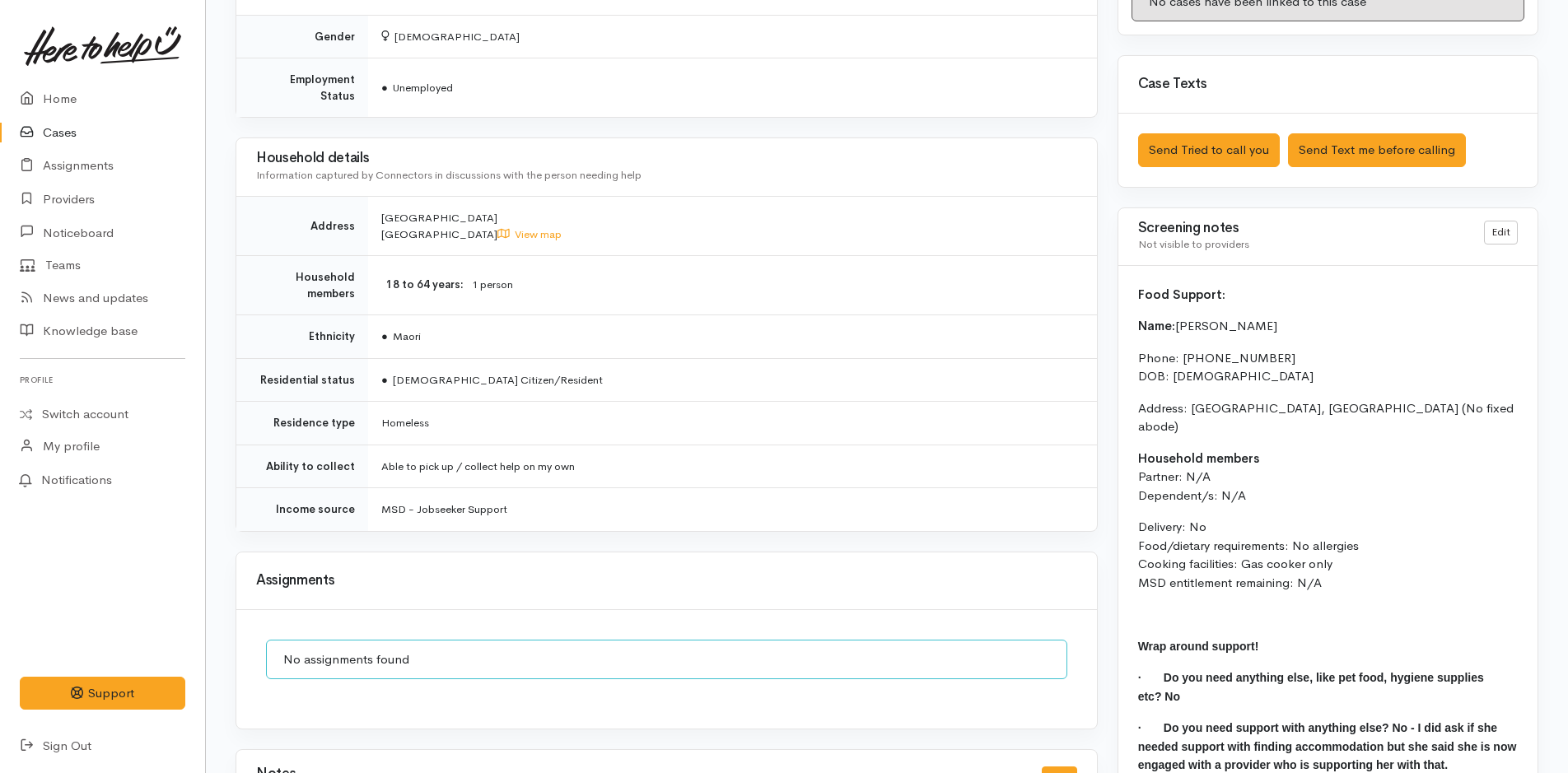
scroll to position [1113, 0]
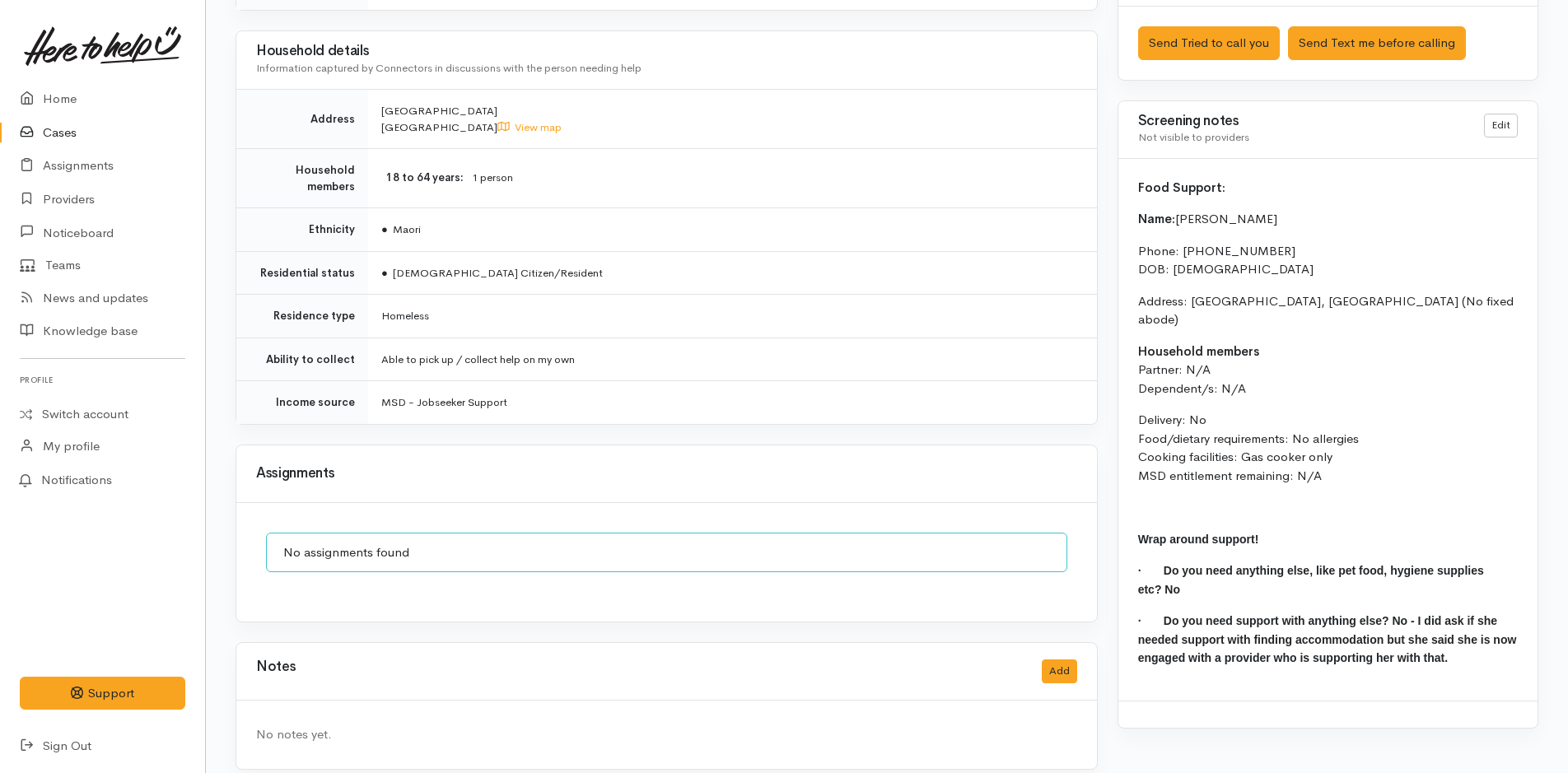
drag, startPoint x: 1348, startPoint y: 460, endPoint x: 1125, endPoint y: 214, distance: 332.0
click at [1125, 214] on div "Food Support: Name: Ana Horo Phone: 0204161864 DOB: 13/01/1987 Address: Taurang…" at bounding box center [1328, 430] width 420 height 542
copy div "Name: Ana Horo Phone: 0204161864 DOB: 13/01/1987 Address: Tauranga, New Zealand…"
click at [51, 100] on link "Home" at bounding box center [103, 99] width 205 height 34
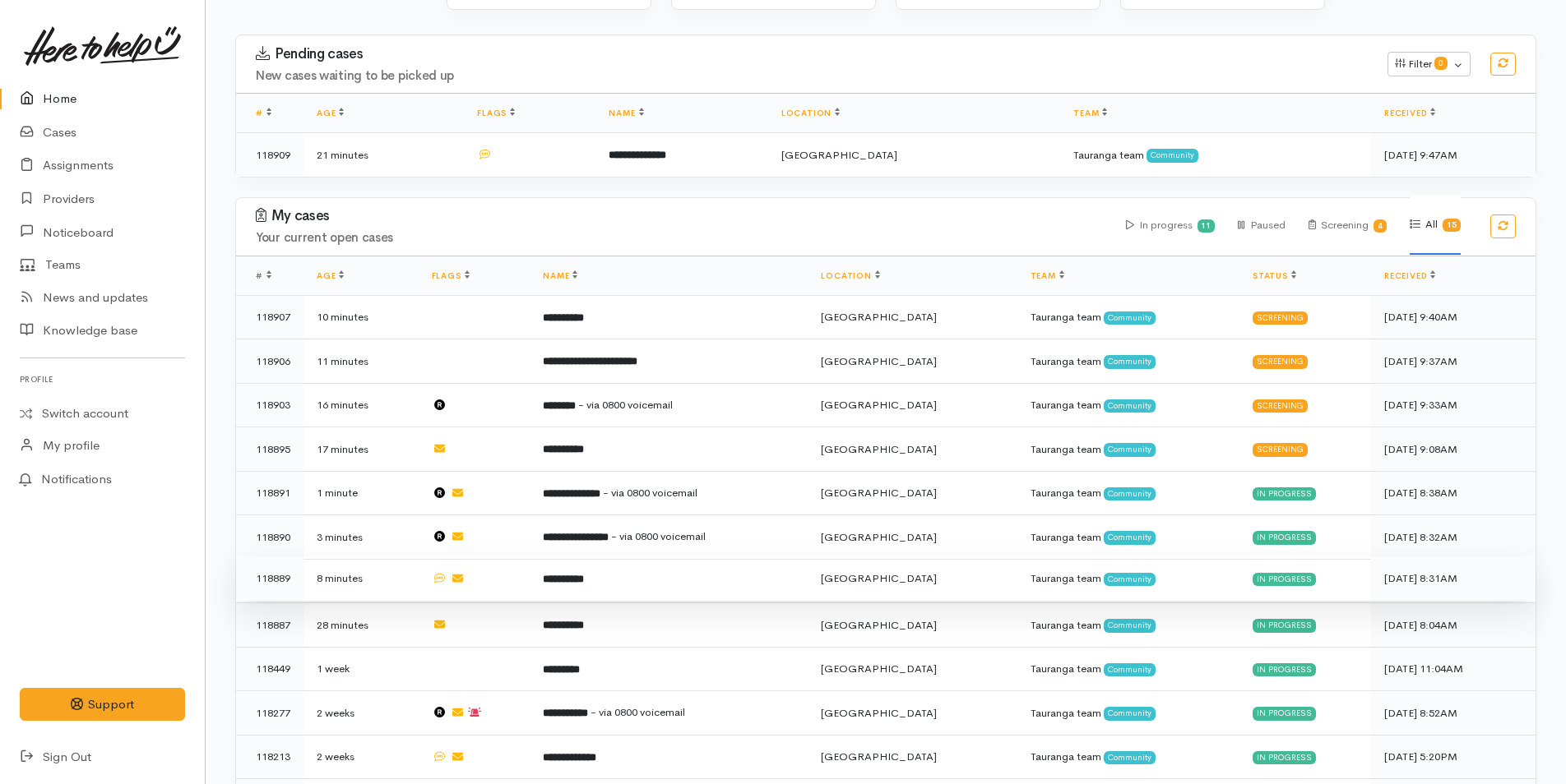
scroll to position [329, 0]
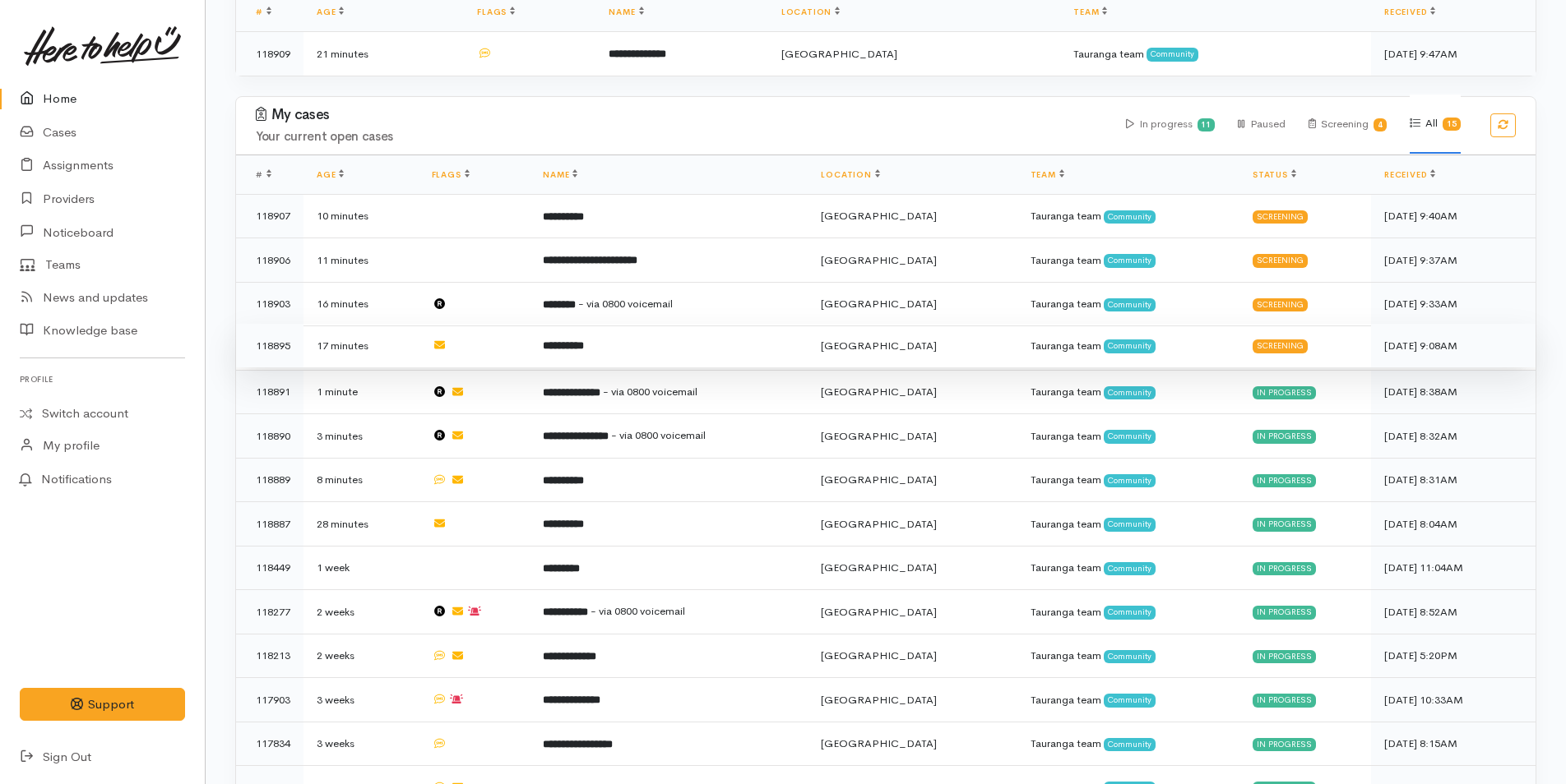
click at [709, 343] on td "**********" at bounding box center [668, 346] width 278 height 44
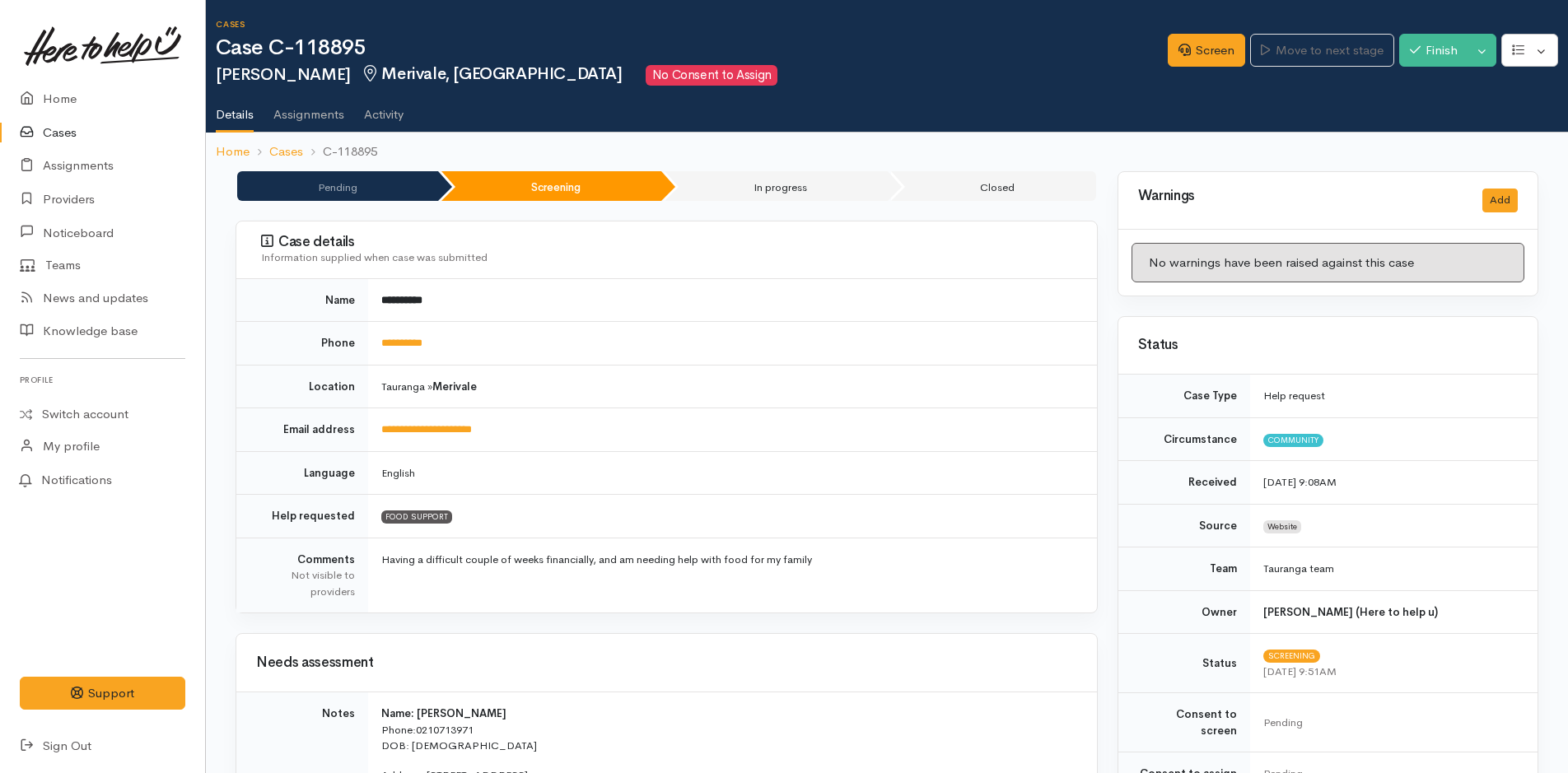
click at [422, 338] on link "**********" at bounding box center [401, 343] width 41 height 11
click at [1188, 38] on link "Screen" at bounding box center [1206, 50] width 78 height 34
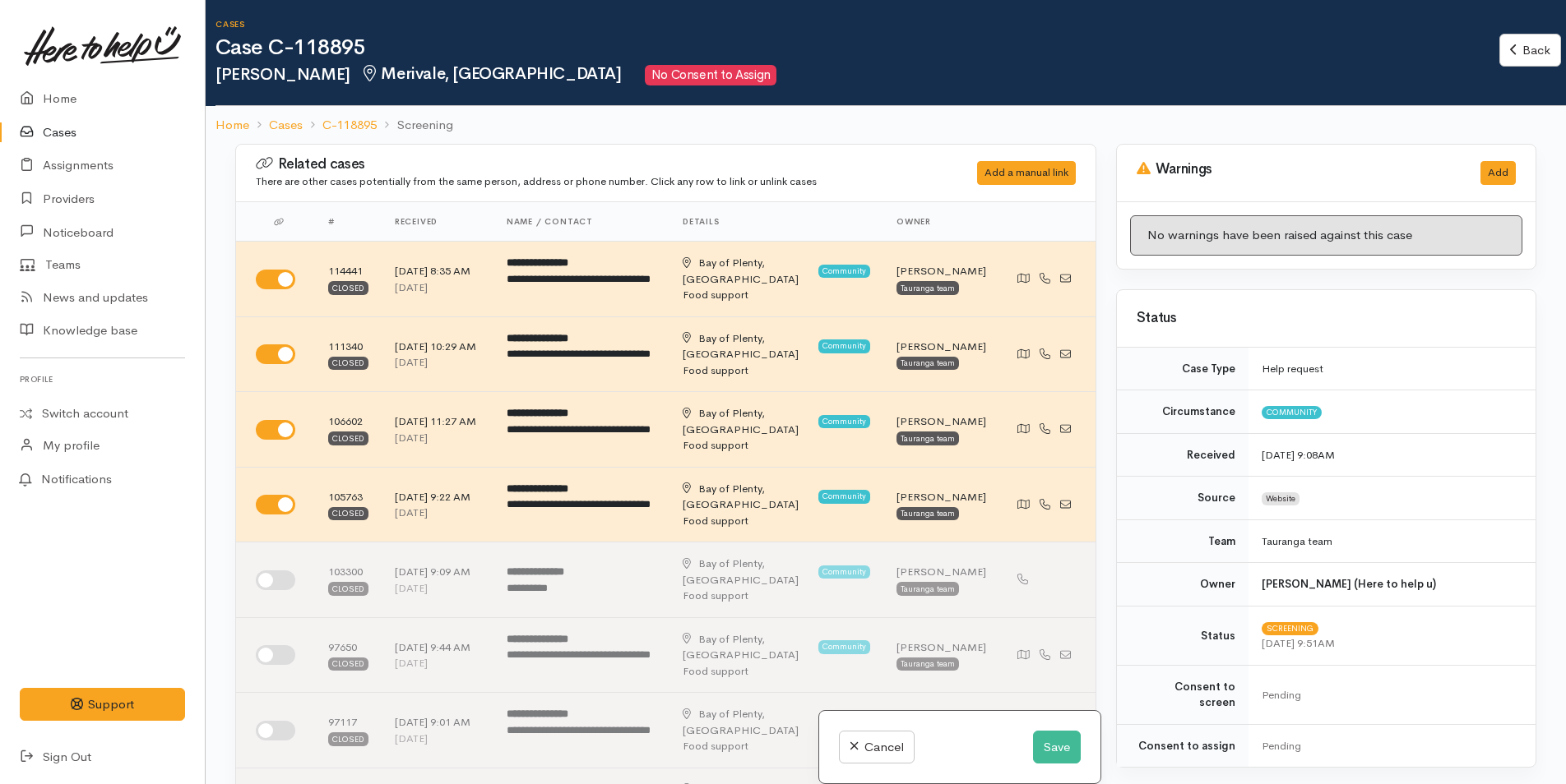
scroll to position [657, 0]
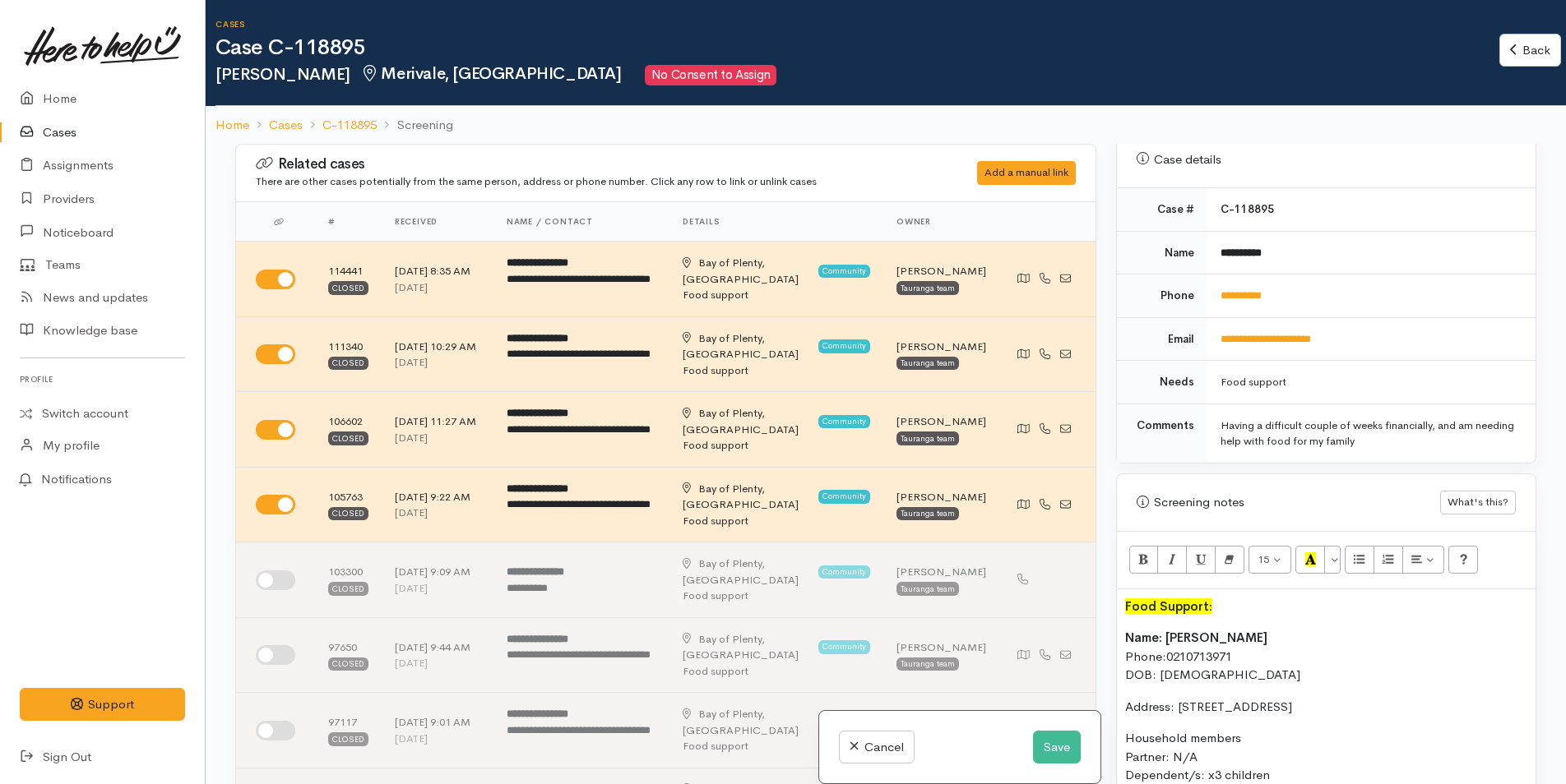
click at [1125, 589] on div "Food Support: Name: [PERSON_NAME] Phone: [PHONE_NUMBER] DOB: [DEMOGRAPHIC_DATA]…" at bounding box center [1326, 775] width 419 height 373
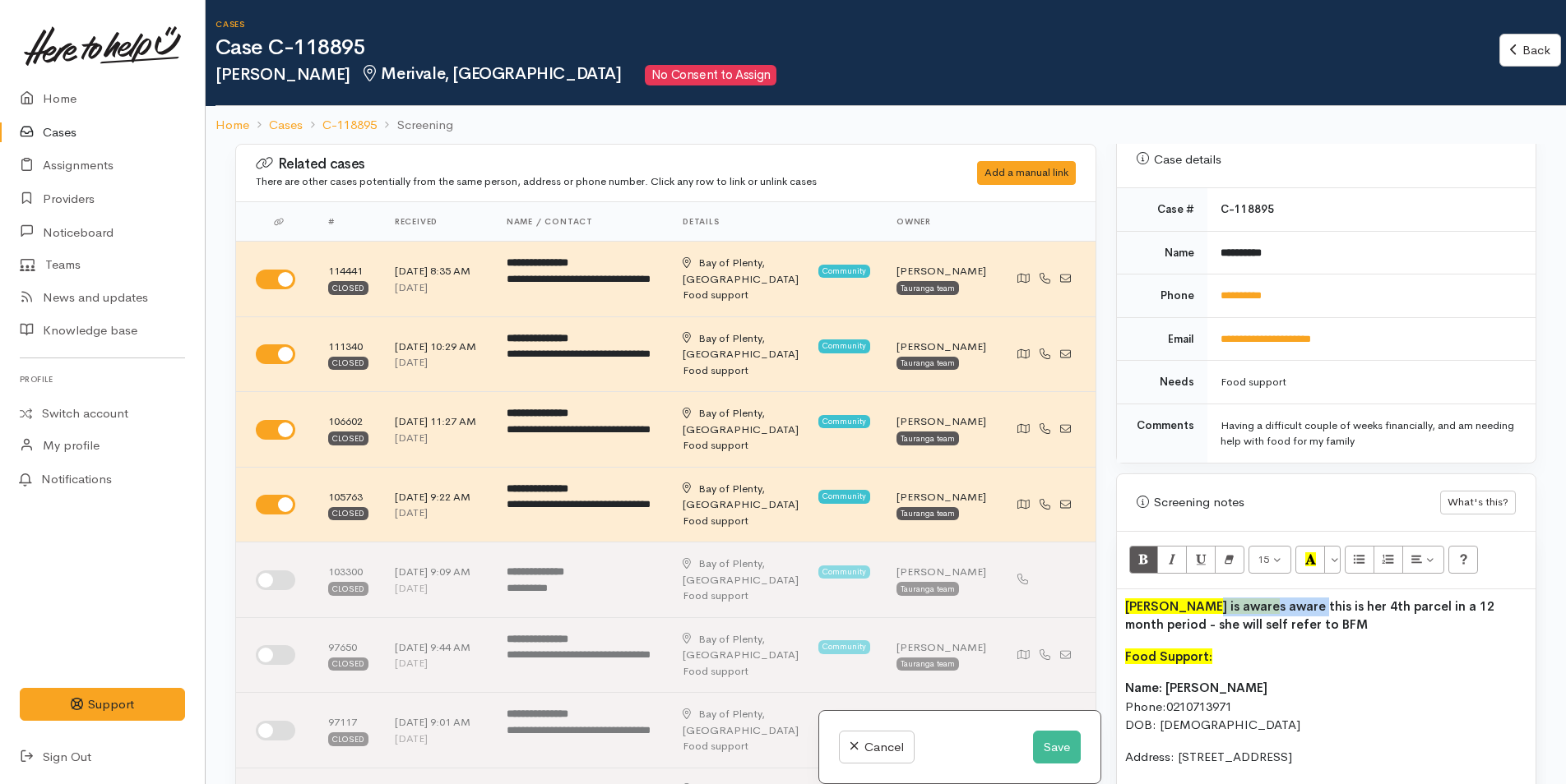
drag, startPoint x: 1250, startPoint y: 588, endPoint x: 1199, endPoint y: 590, distance: 51.0
click at [1199, 597] on p "[PERSON_NAME] is aware s aware this is her 4th parcel in a 12 month period - sh…" at bounding box center [1325, 615] width 402 height 37
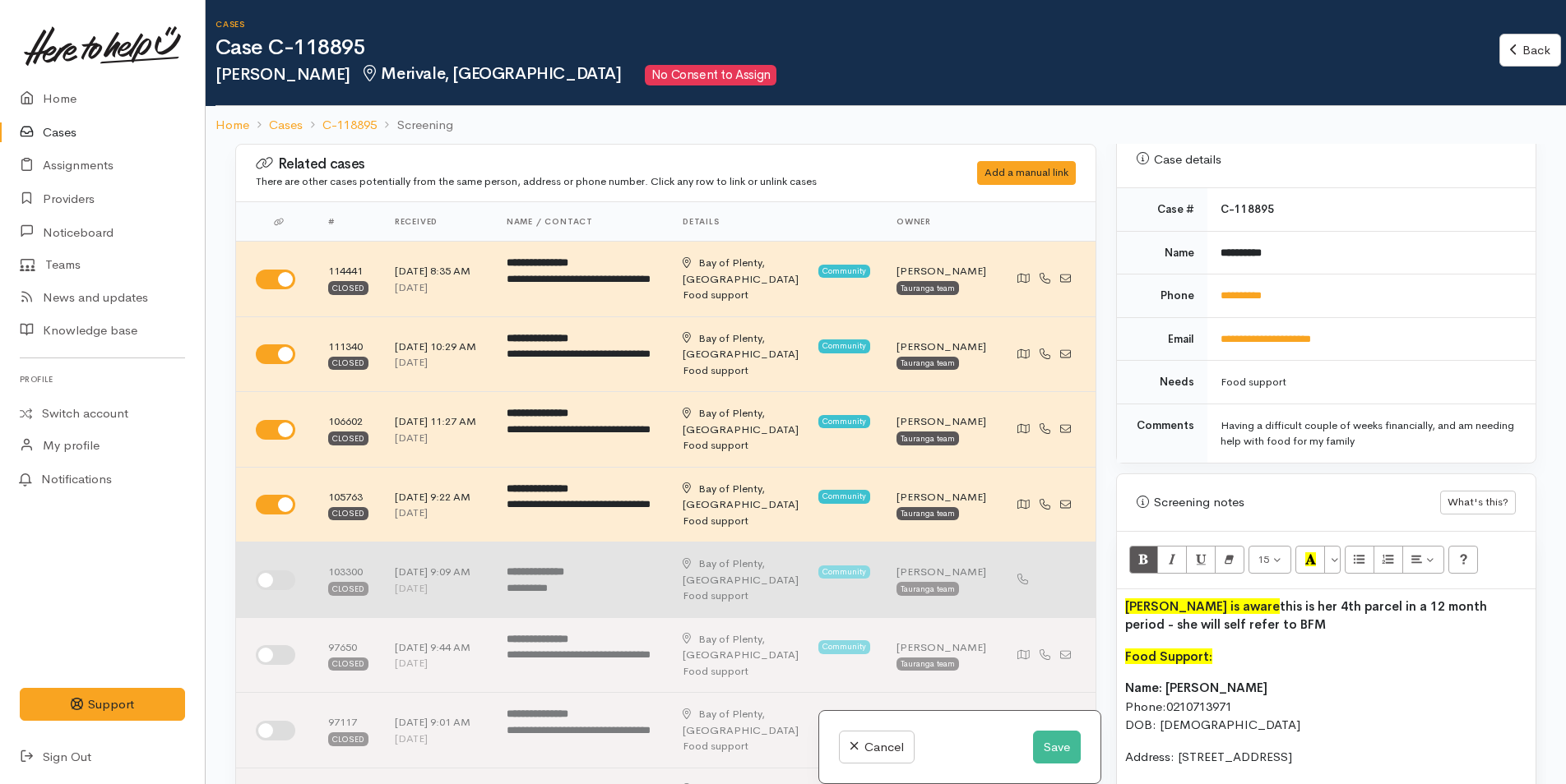
drag, startPoint x: 1126, startPoint y: 582, endPoint x: 1079, endPoint y: 572, distance: 48.1
click at [1079, 572] on div "Related cases There are other cases potentially from the same person, address o…" at bounding box center [885, 536] width 1321 height 784
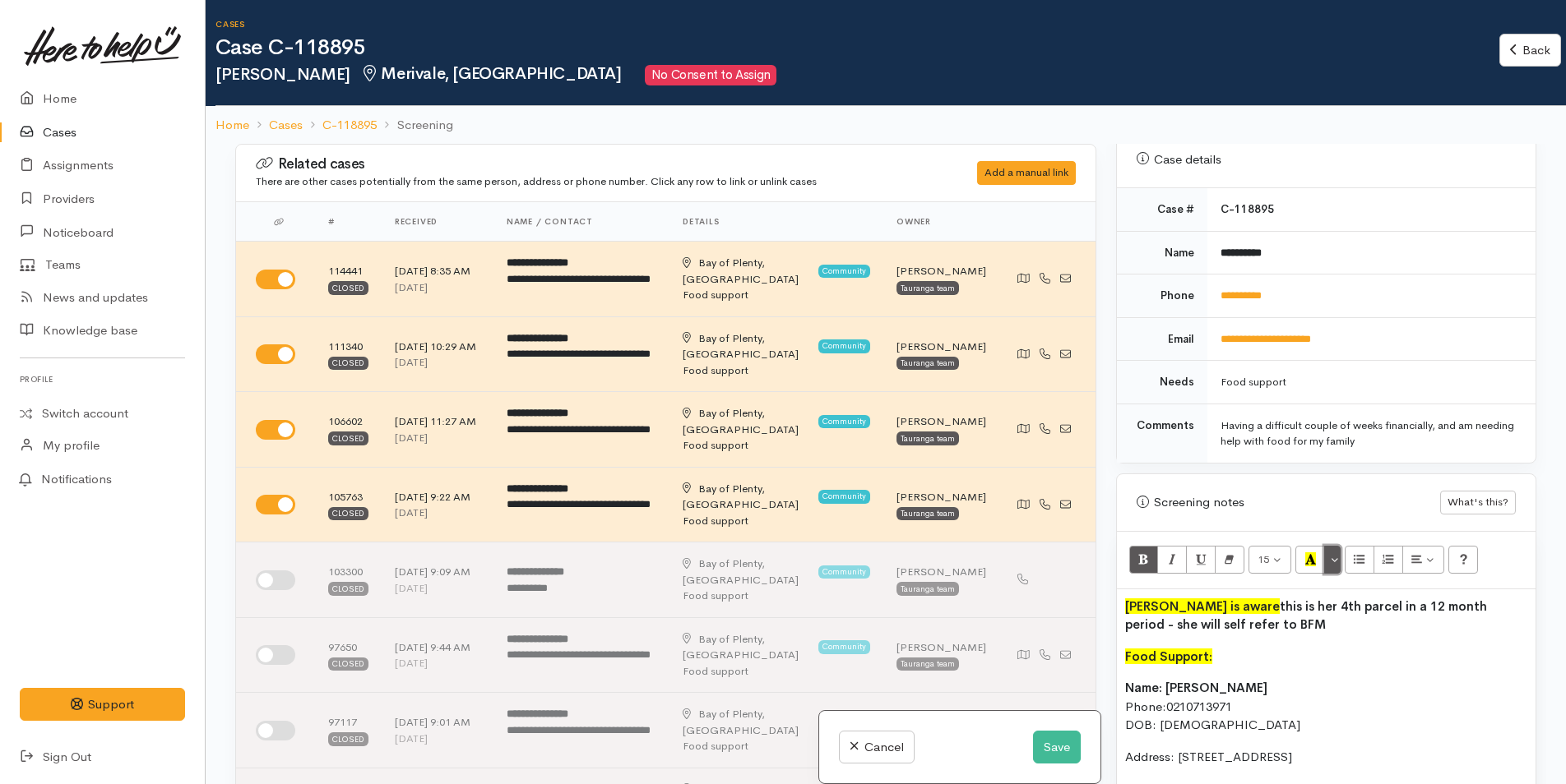
click at [1332, 545] on button "More Color" at bounding box center [1332, 559] width 16 height 28
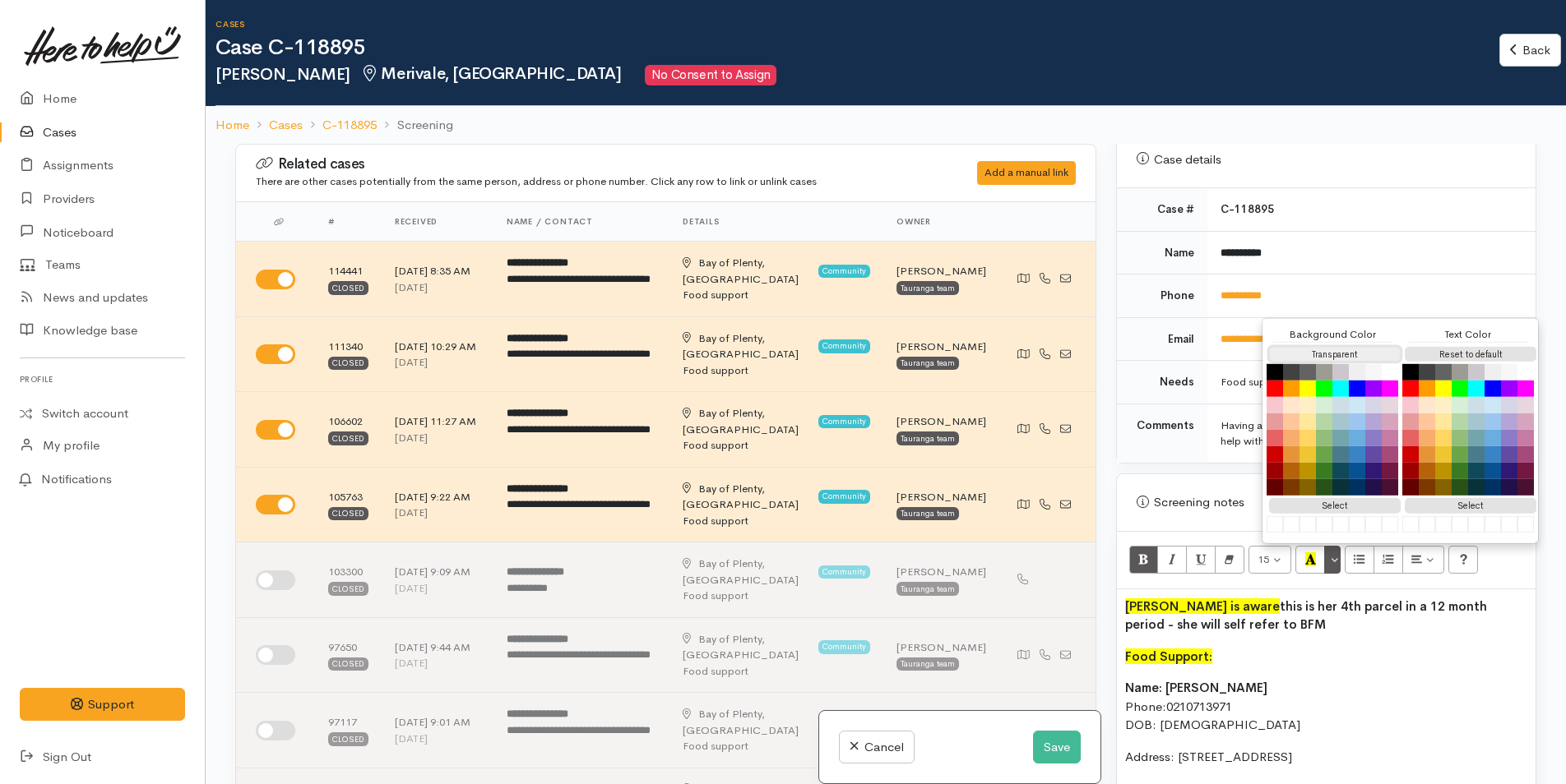
click at [1321, 347] on button "Transparent" at bounding box center [1334, 355] width 131 height 15
click at [1436, 347] on button "Reset to default" at bounding box center [1470, 355] width 131 height 15
click at [1243, 648] on p "Food Support:" at bounding box center [1325, 657] width 402 height 19
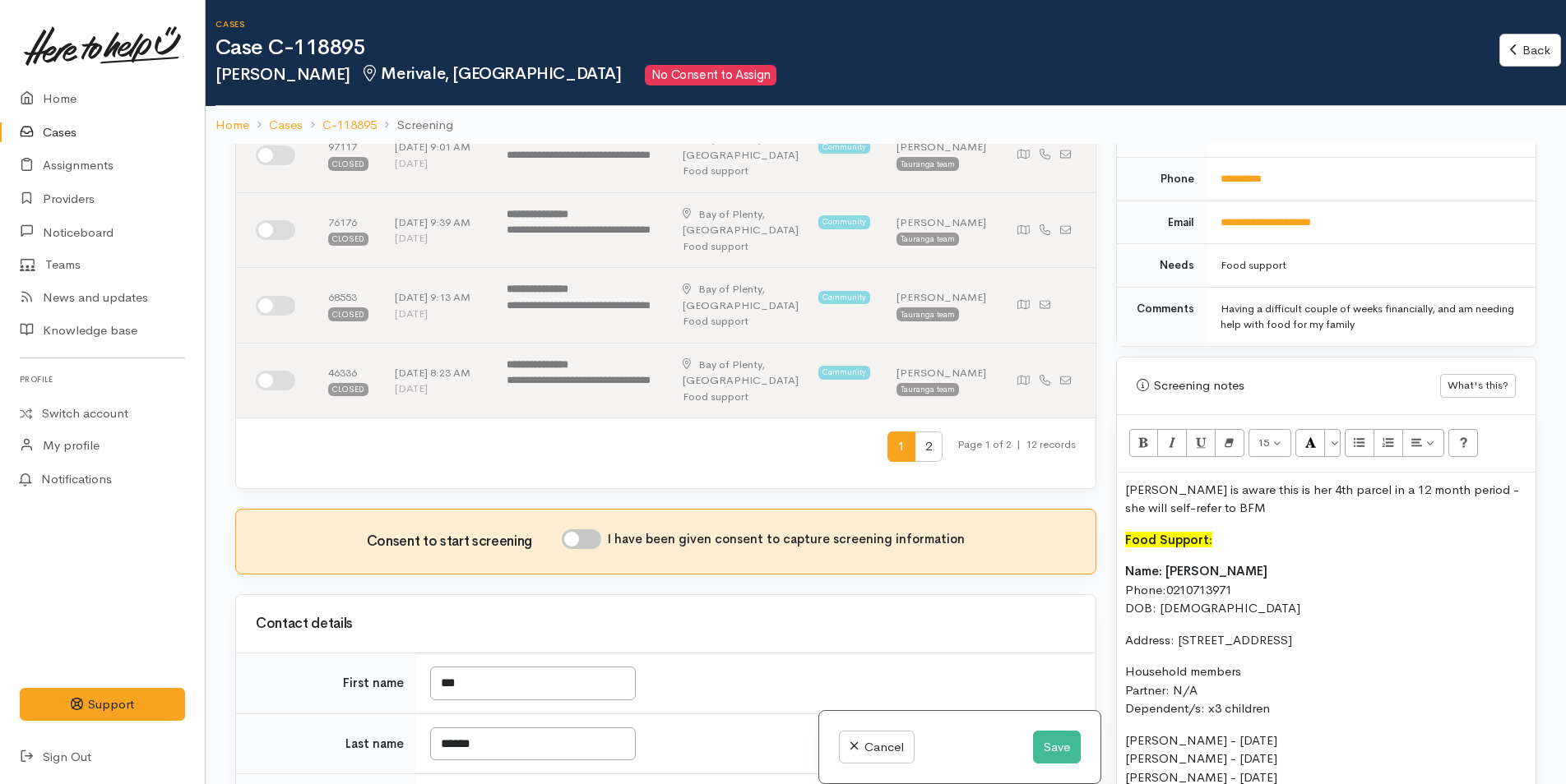
scroll to position [986, 0]
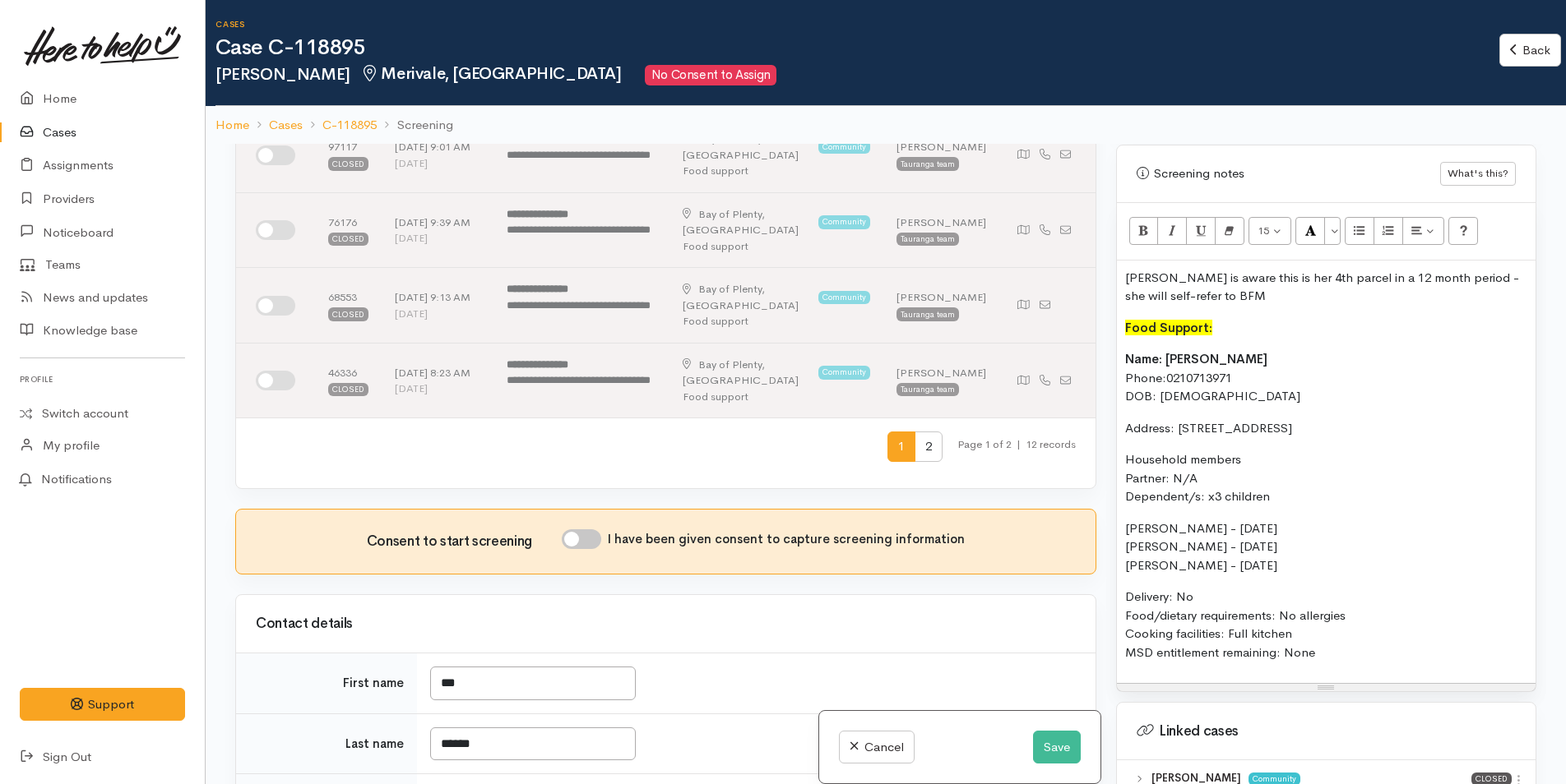
click at [576, 530] on input "I have been given consent to capture screening information" at bounding box center [581, 539] width 39 height 20
checkbox input "true"
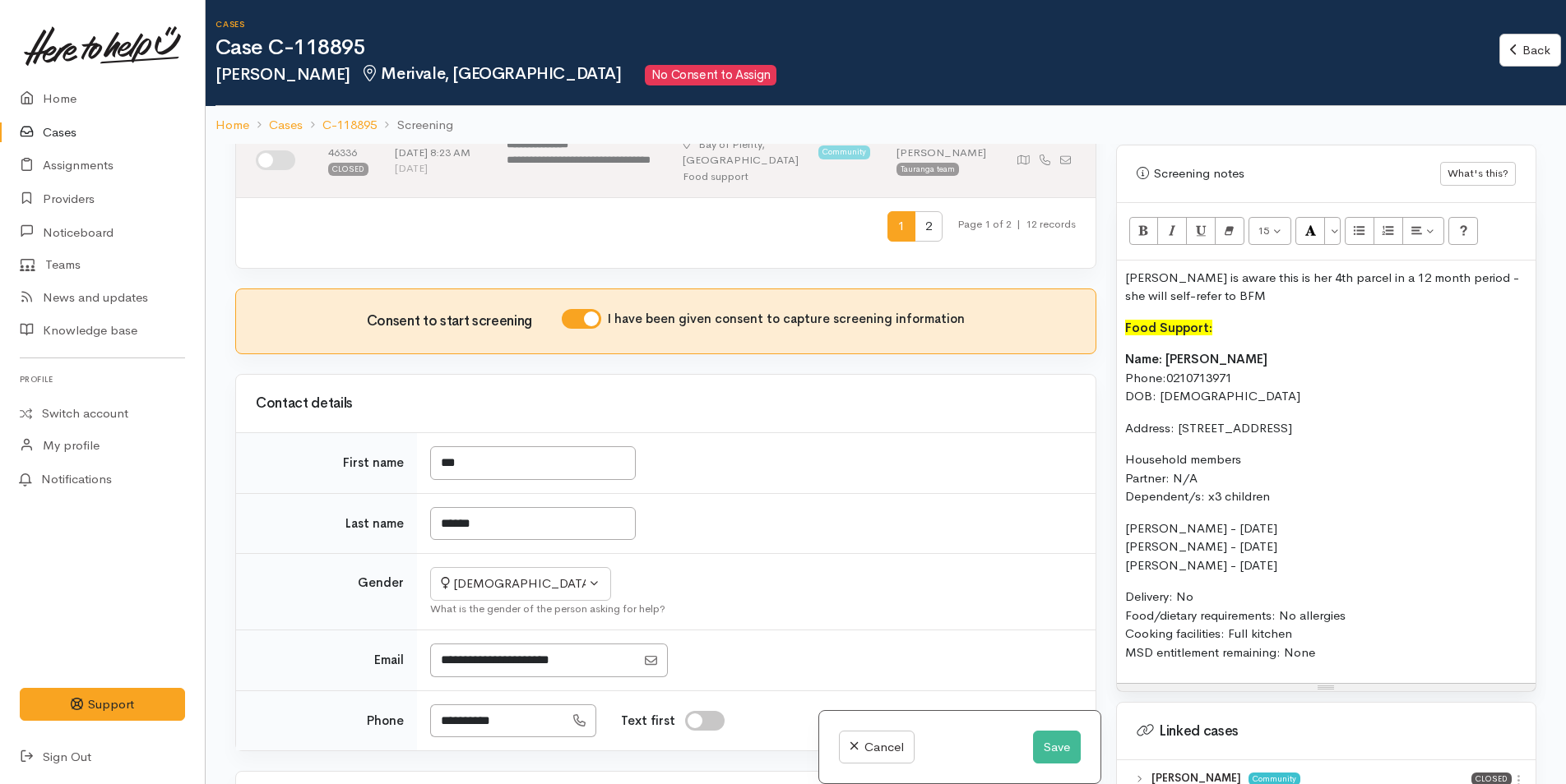
scroll to position [1233, 0]
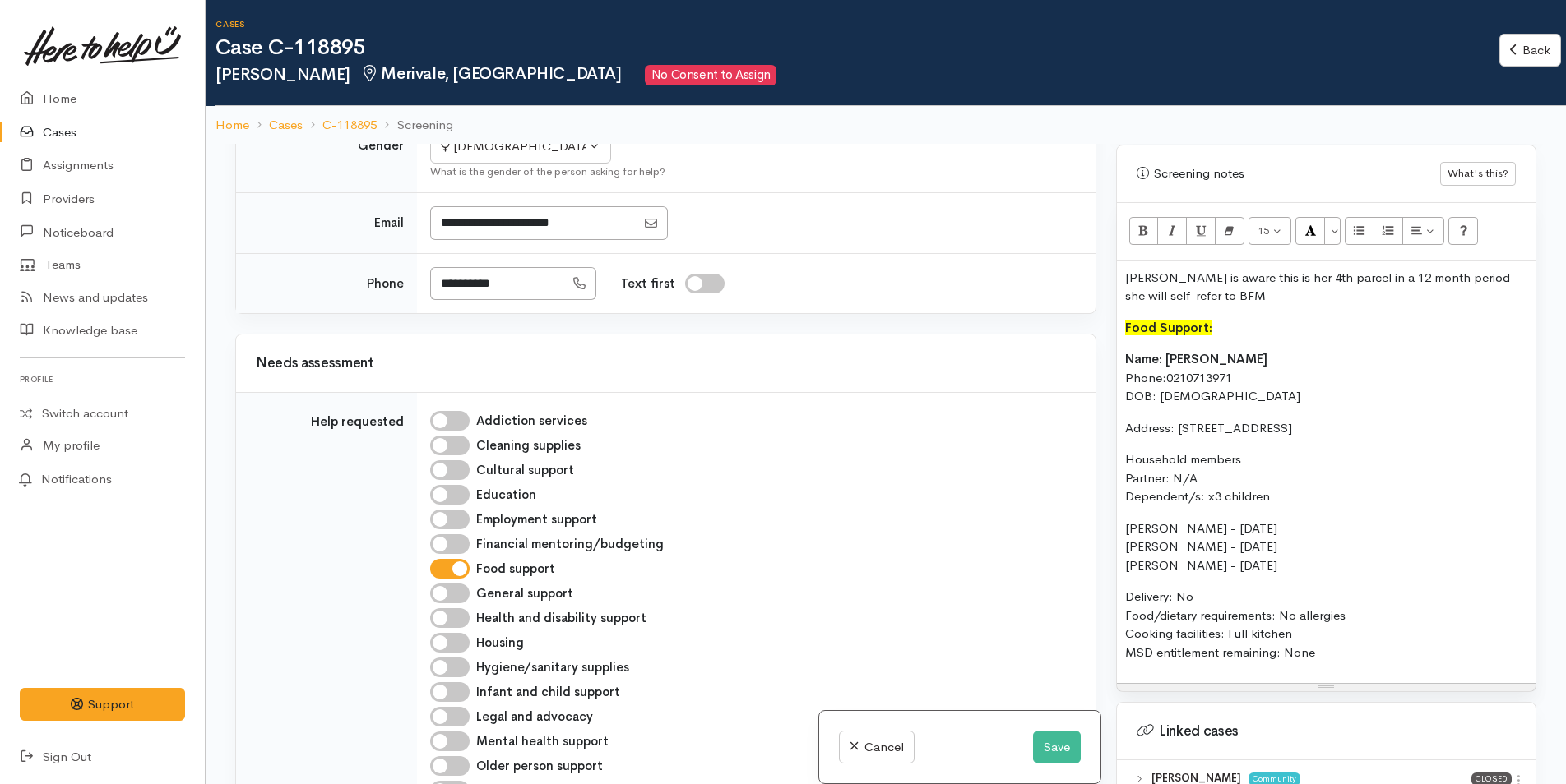
drag, startPoint x: 1281, startPoint y: 479, endPoint x: 1154, endPoint y: 365, distance: 170.7
click at [1095, 483] on div "Related cases There are other cases potentially from the same person, address o…" at bounding box center [885, 536] width 1321 height 784
click at [1151, 219] on button "Bold (CTRL+B)" at bounding box center [1143, 230] width 30 height 28
click at [935, 492] on div "Education" at bounding box center [753, 495] width 645 height 20
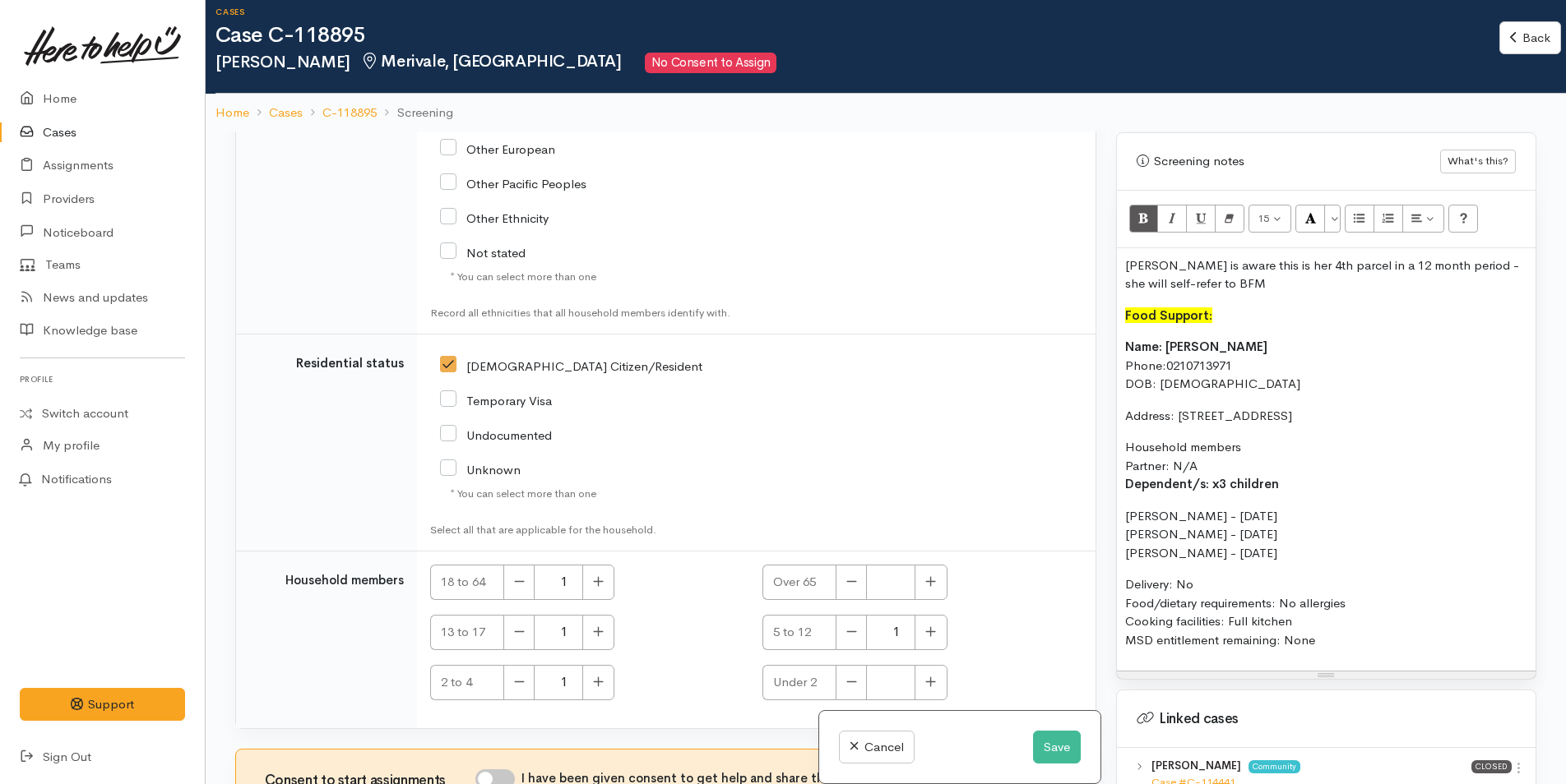
scroll to position [144, 0]
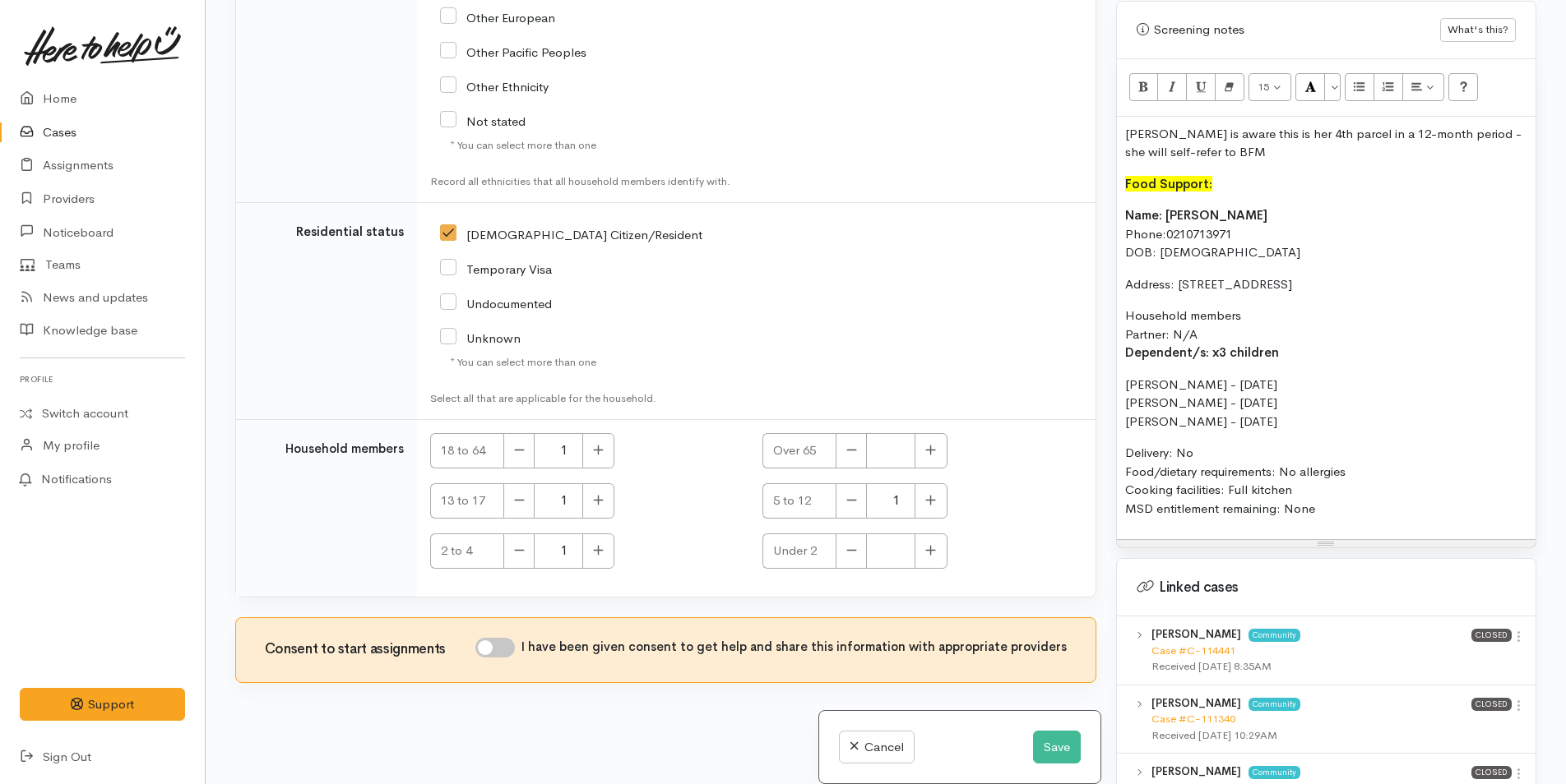
click at [1351, 130] on p "Sam is aware this is her 4th parcel in a 12-month period - she will self-refer …" at bounding box center [1325, 143] width 402 height 37
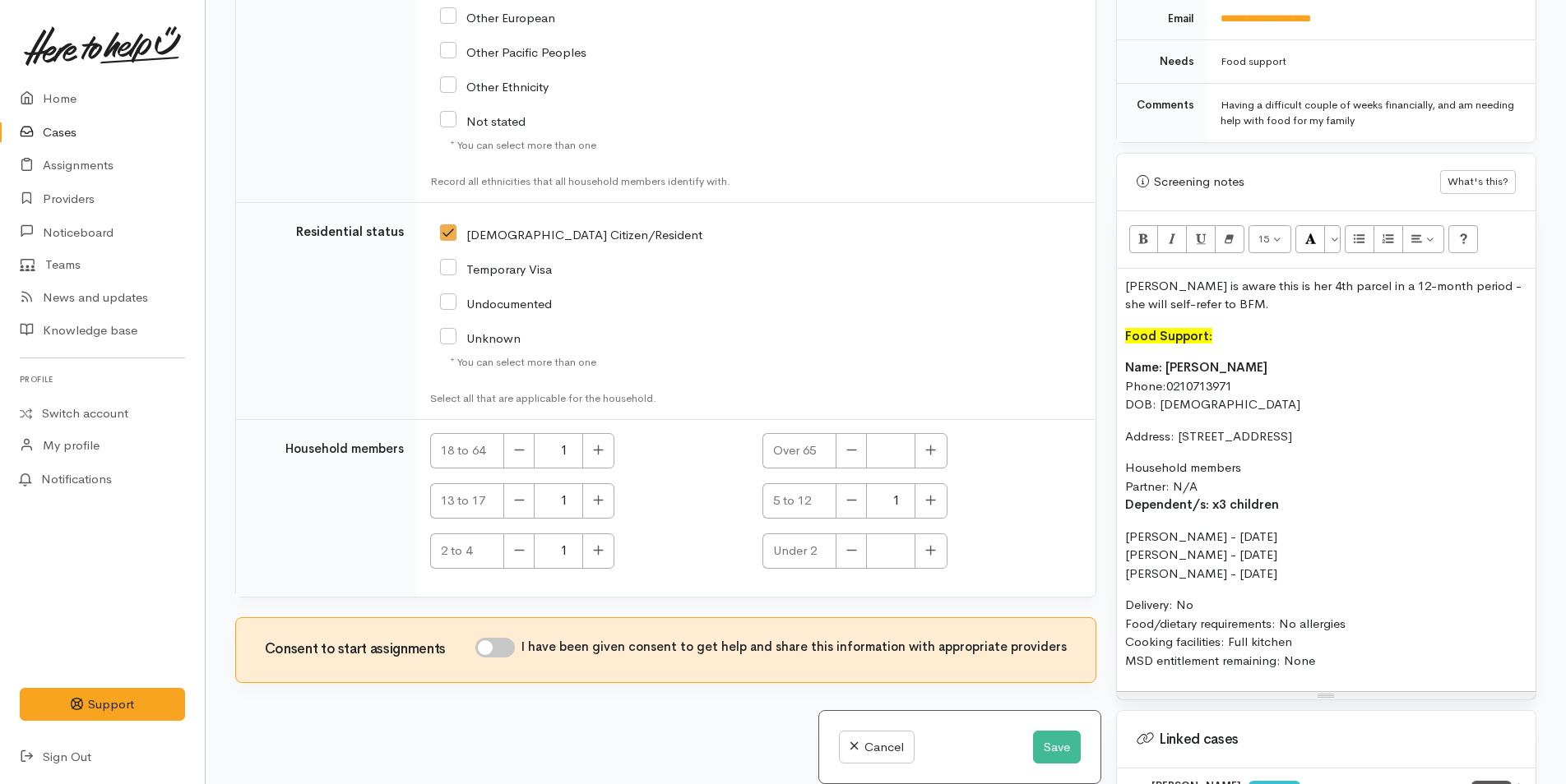
scroll to position [740, 0]
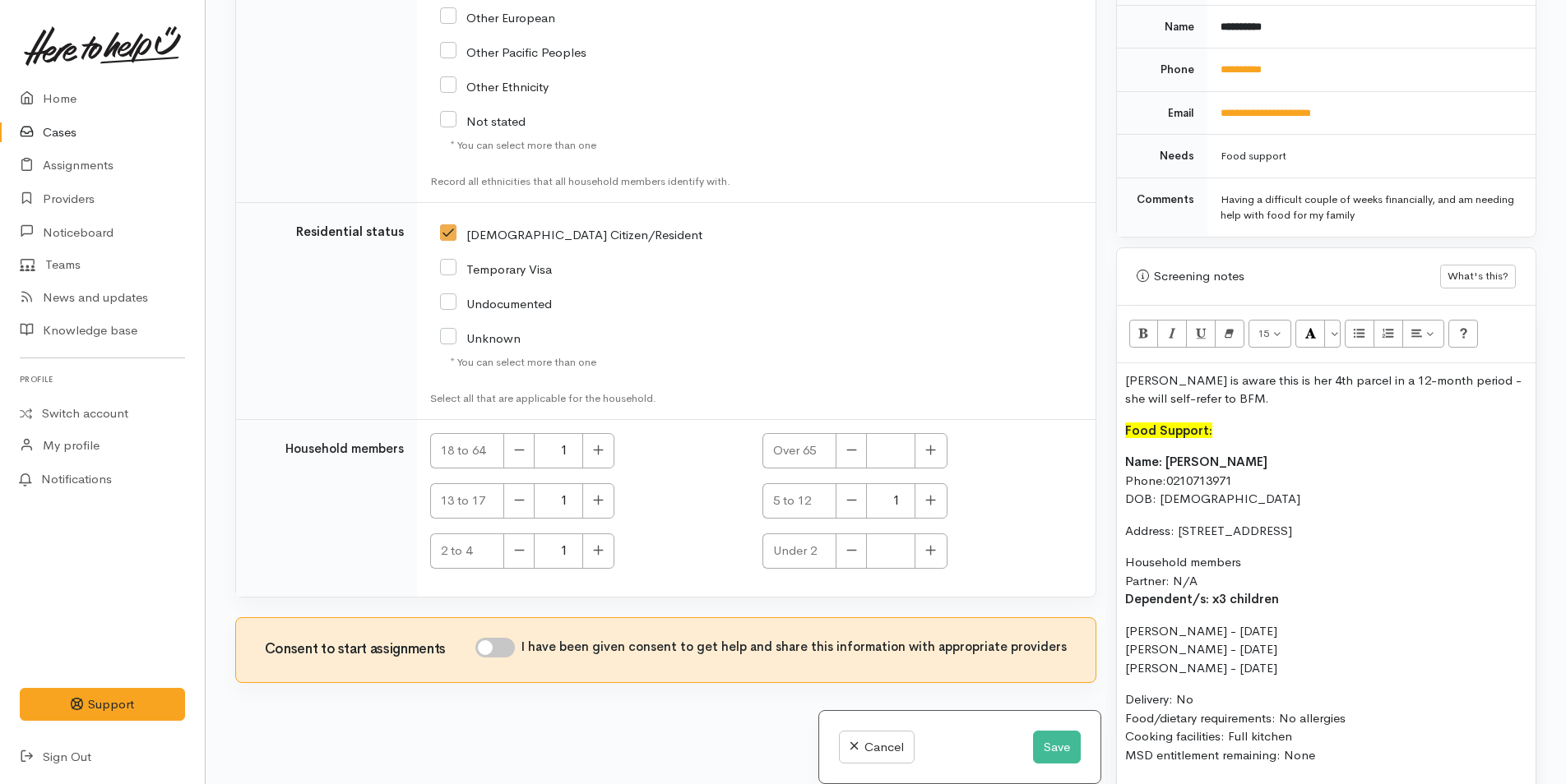
click at [1125, 453] on b "Name: Samantha Wright" at bounding box center [1196, 461] width 142 height 15
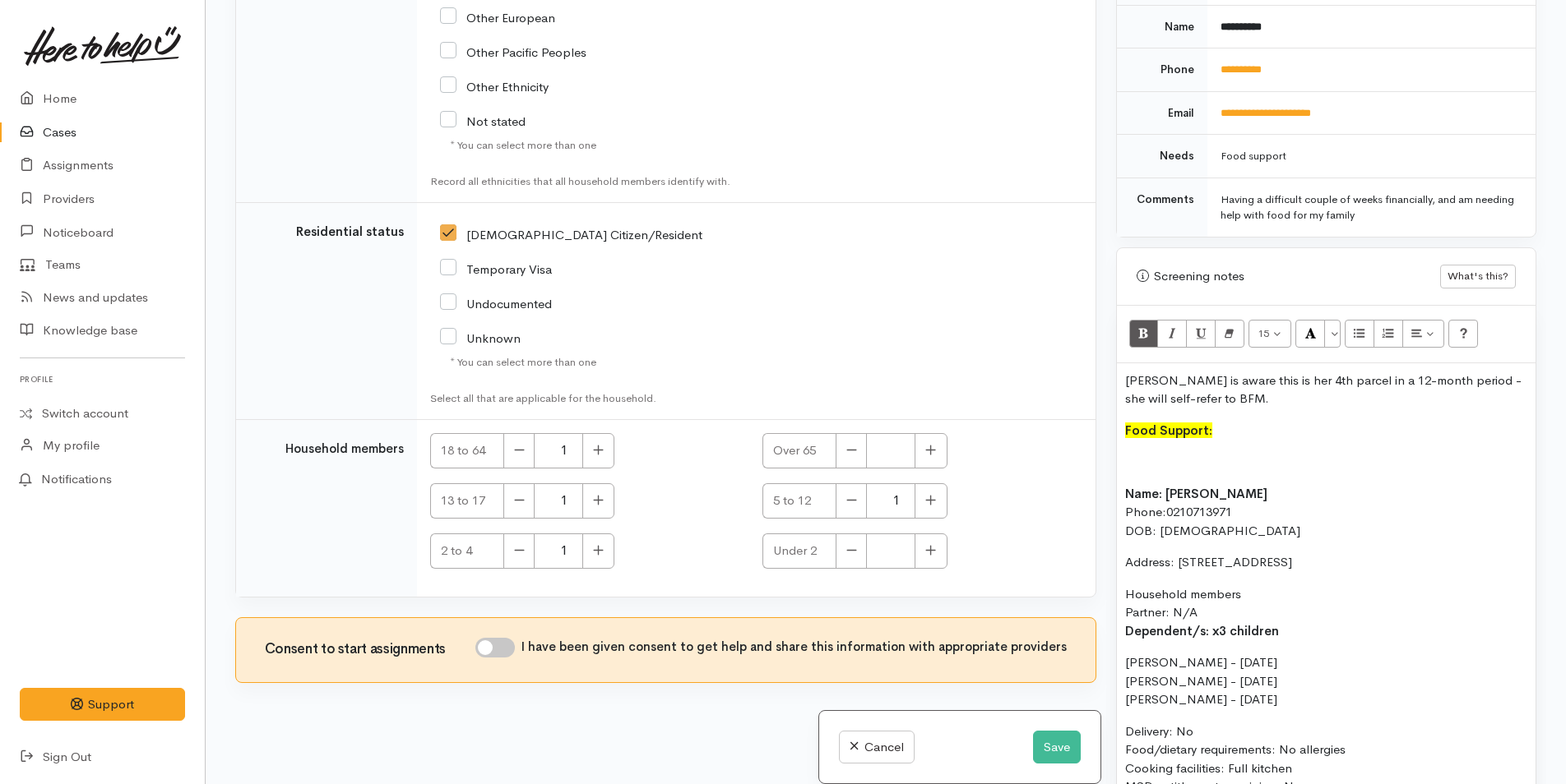
click at [498, 647] on input "I have been given consent to get help and share this information with appropria…" at bounding box center [495, 647] width 39 height 20
checkbox input "true"
click at [1136, 453] on p at bounding box center [1325, 463] width 402 height 19
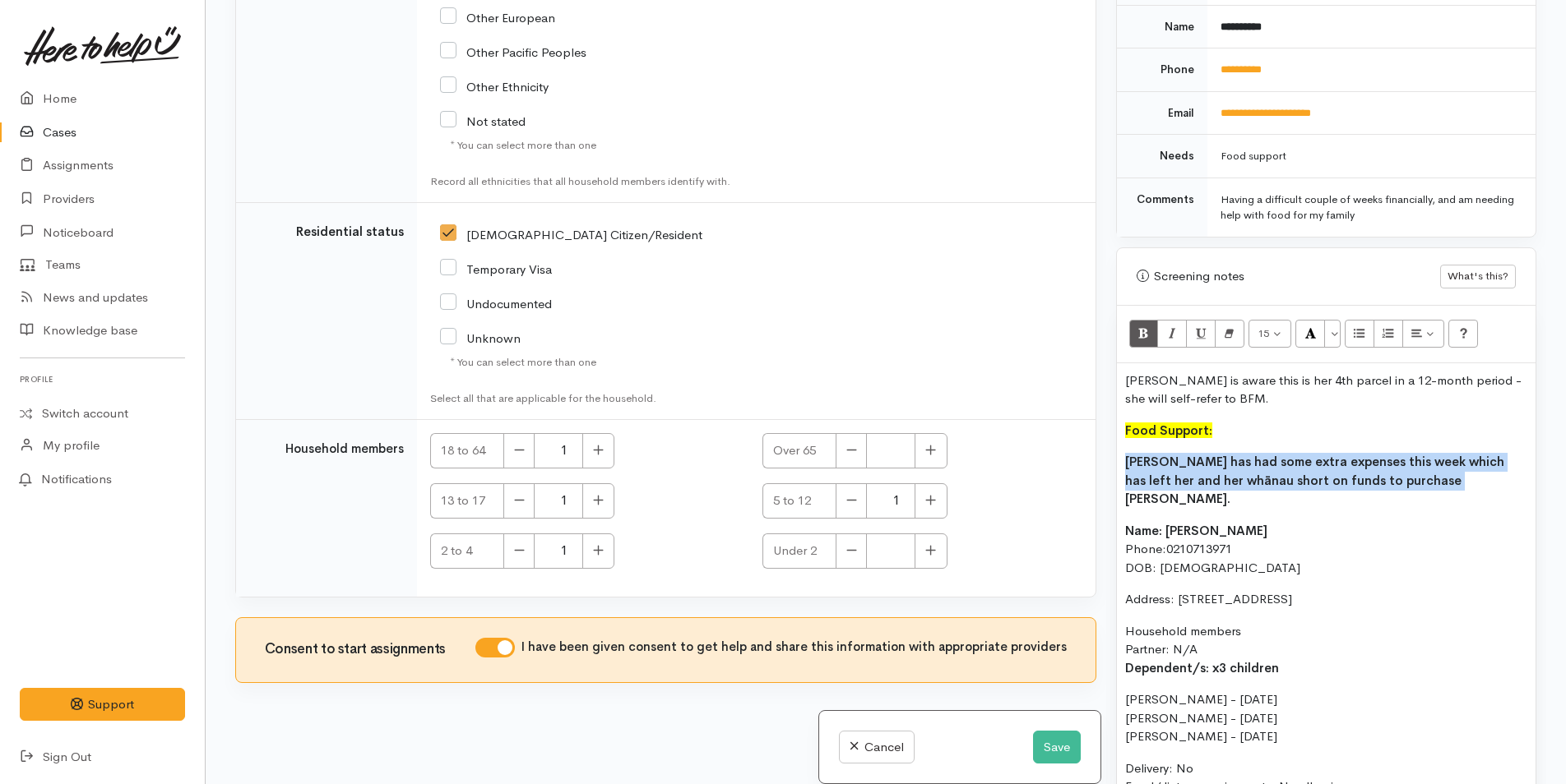
drag, startPoint x: 1348, startPoint y: 467, endPoint x: 1115, endPoint y: 399, distance: 242.7
click at [1101, 442] on div "Related cases There are other cases potentially from the same person, address o…" at bounding box center [885, 392] width 1321 height 784
click at [1143, 326] on icon "Bold (CTRL+B)" at bounding box center [1143, 333] width 11 height 14
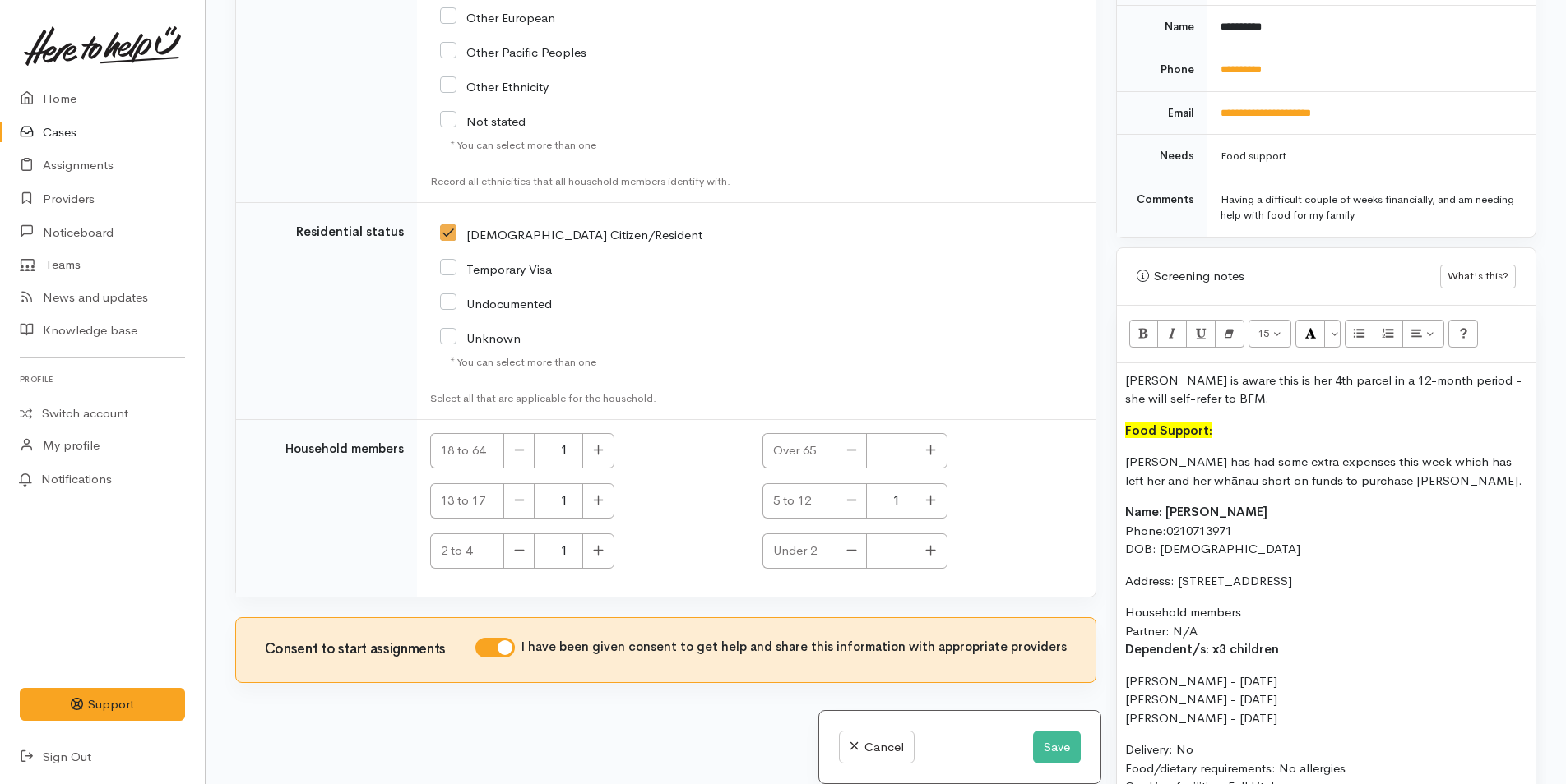
copy b "Samantha has had some extra expenses this week which has left her and her whāna…"
click at [1069, 735] on button "Save" at bounding box center [1057, 747] width 48 height 34
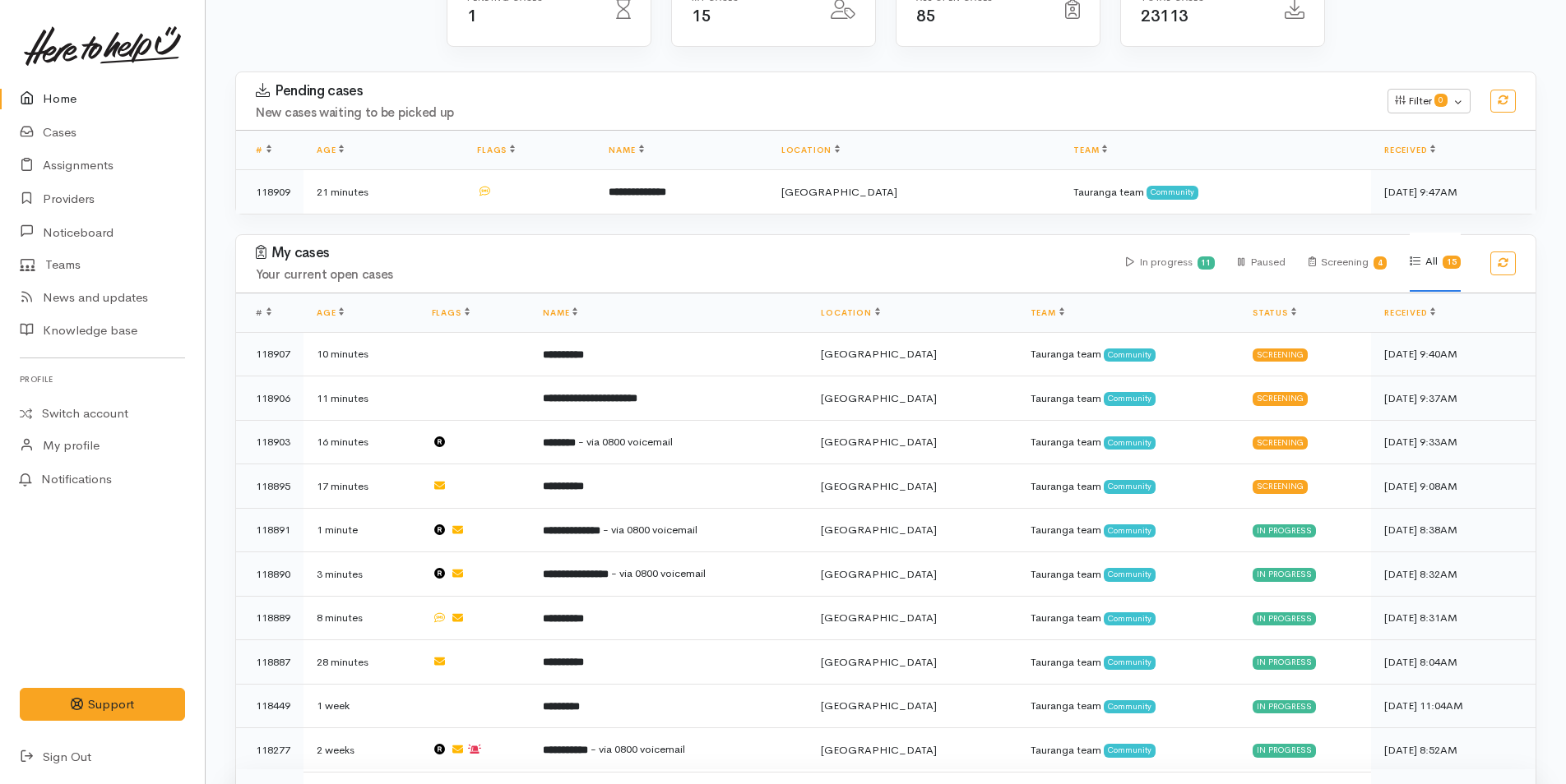
scroll to position [411, 0]
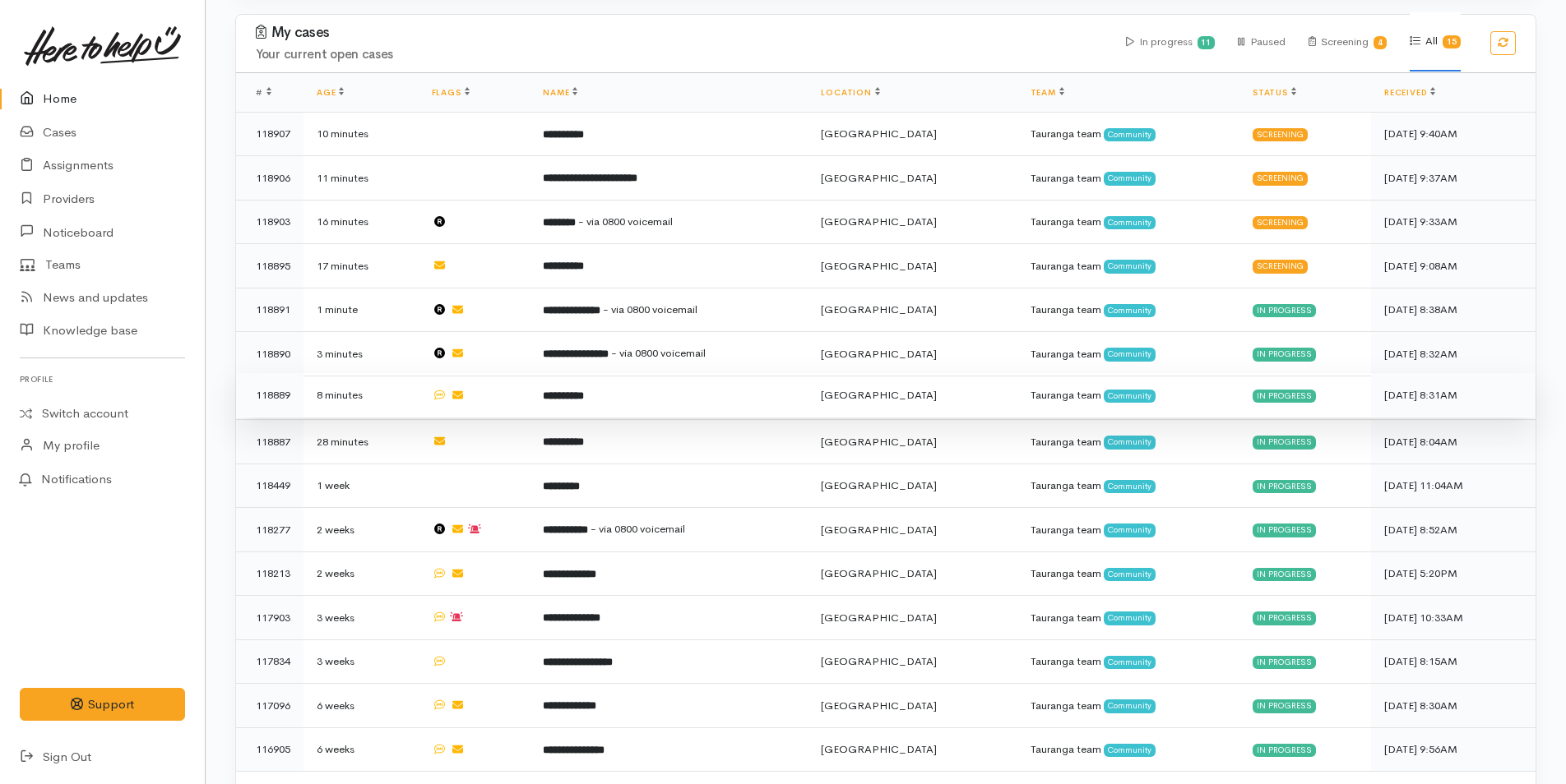
click at [584, 390] on b "**********" at bounding box center [563, 395] width 41 height 11
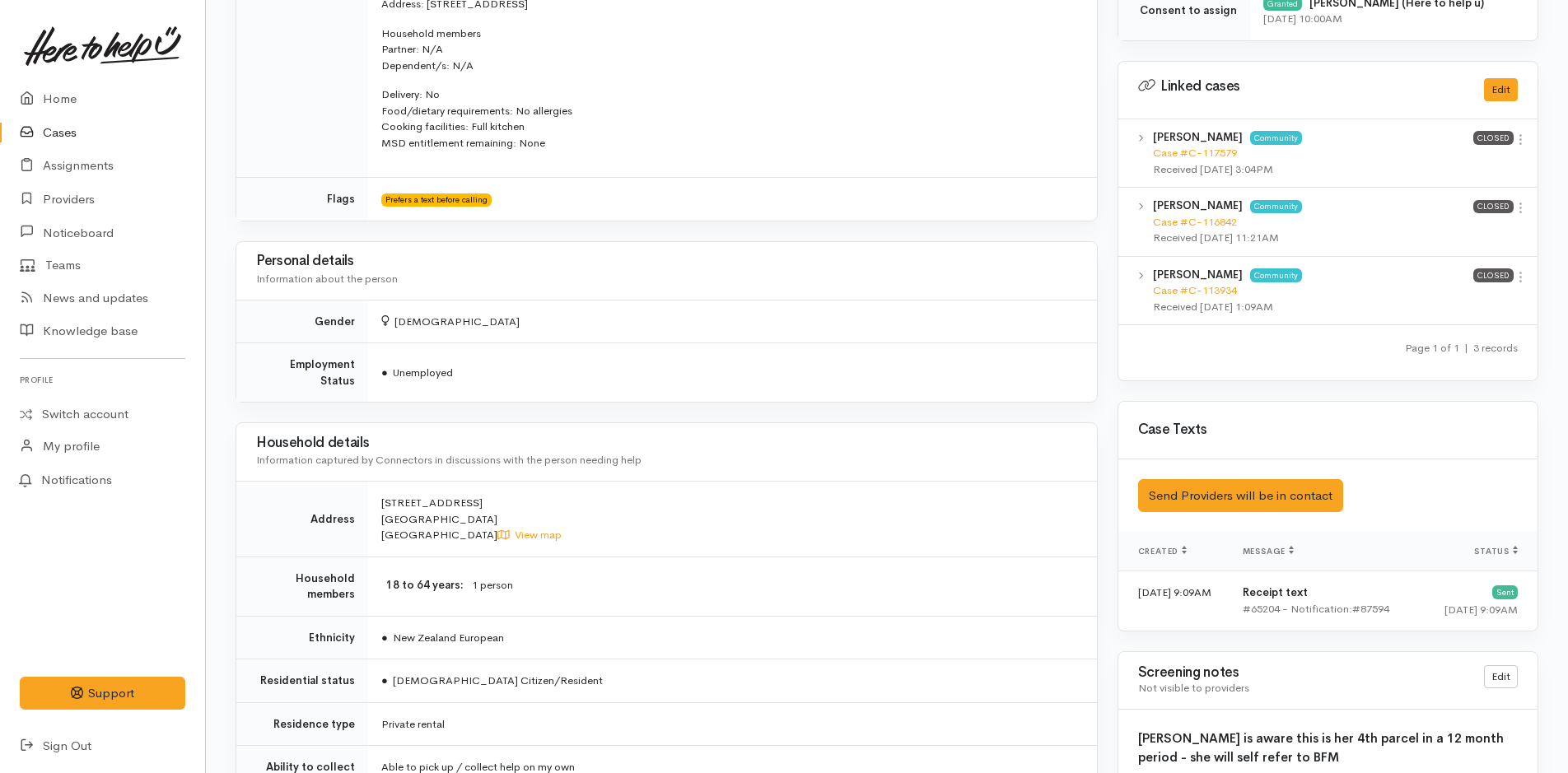
scroll to position [1071, 0]
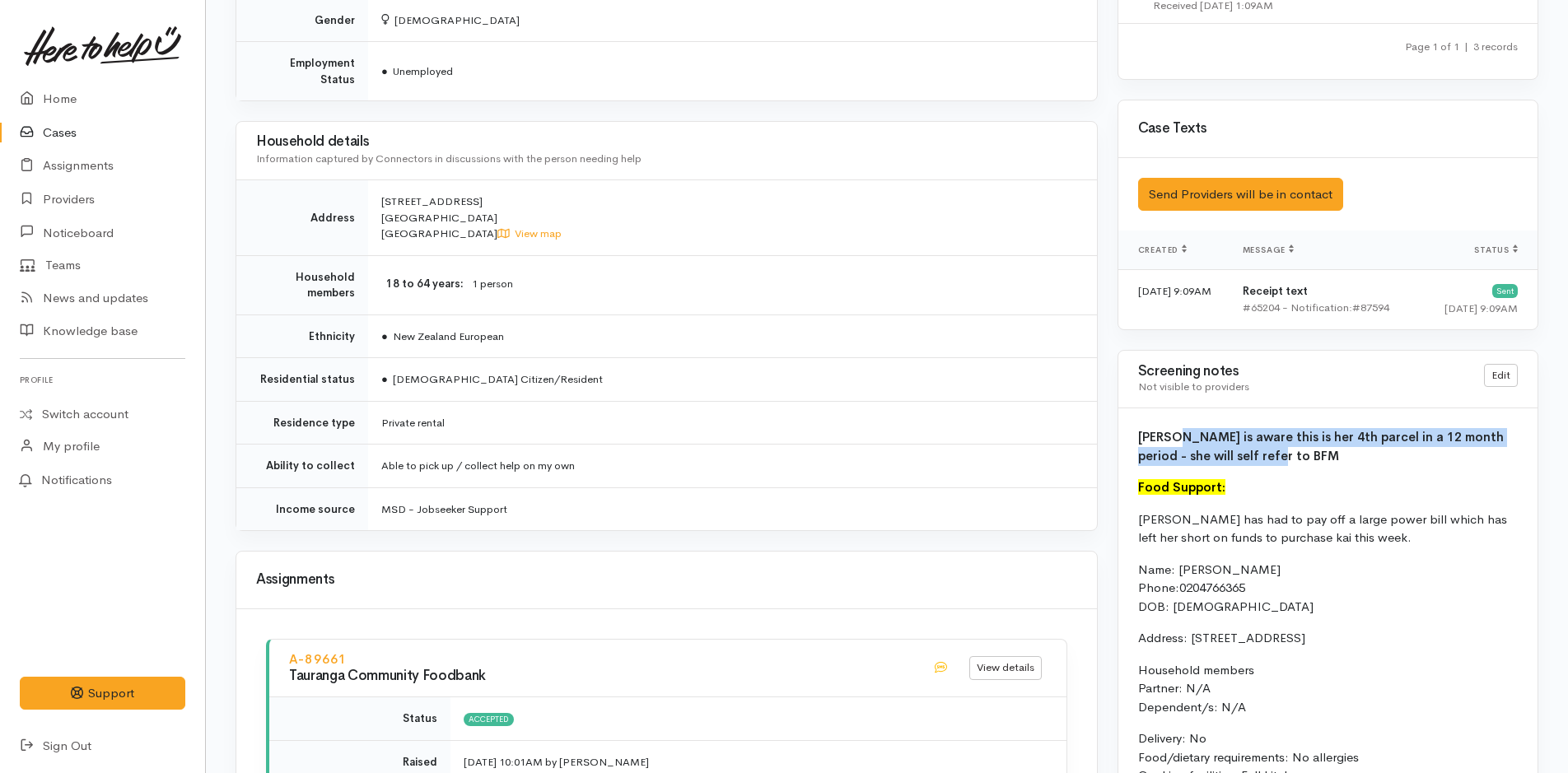
drag, startPoint x: 1212, startPoint y: 447, endPoint x: 1168, endPoint y: 431, distance: 46.8
click at [1168, 431] on p "[PERSON_NAME] is aware this is her 4th parcel in a 12 month period - she will s…" at bounding box center [1327, 447] width 379 height 37
copy b "s aware this is her 4th parcel in a 12 month period - she will self refer to BFM"
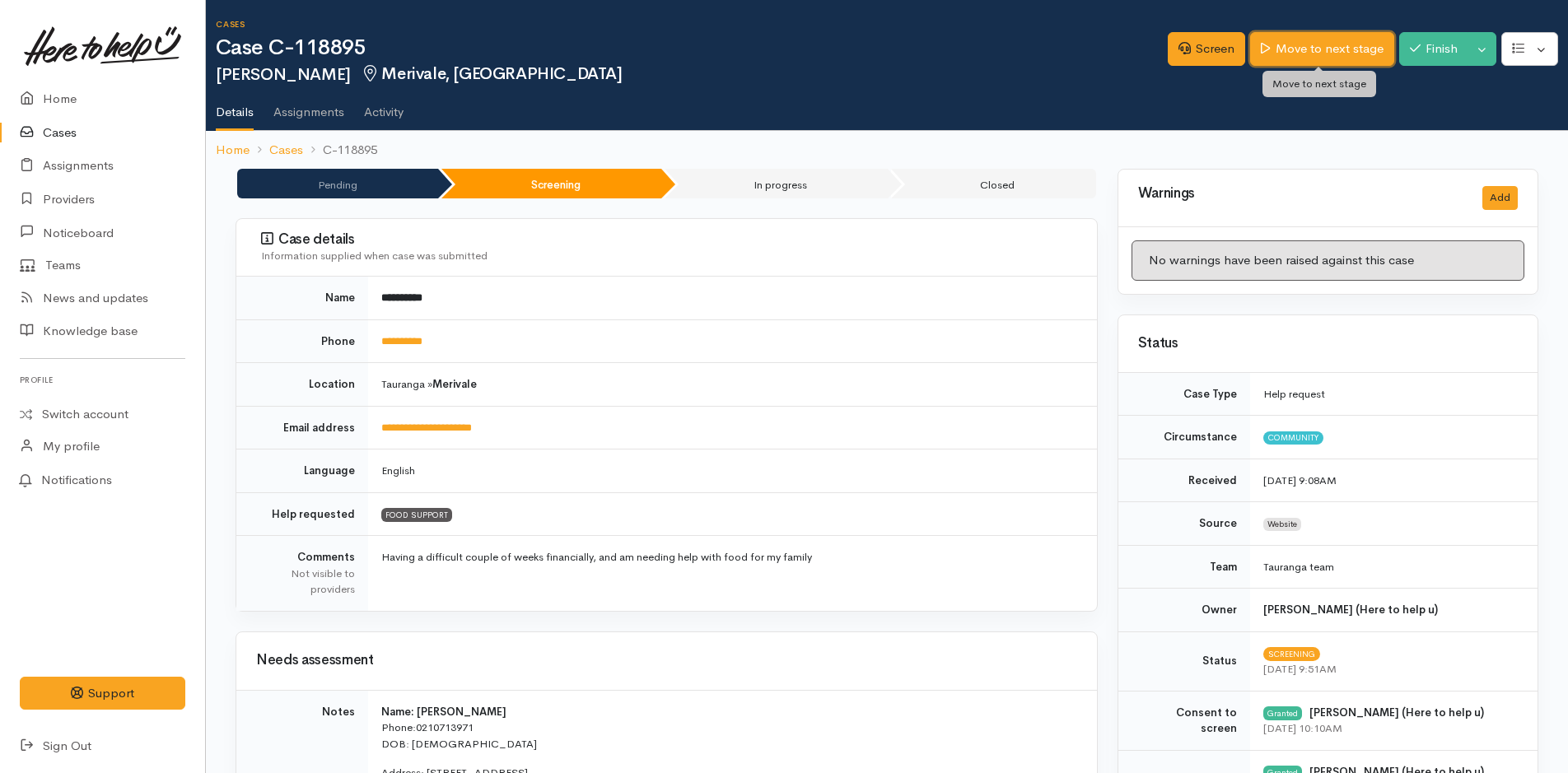
drag, startPoint x: 0, startPoint y: 0, endPoint x: 1266, endPoint y: 38, distance: 1266.6
click at [1266, 38] on link "Move to next stage" at bounding box center [1321, 48] width 143 height 34
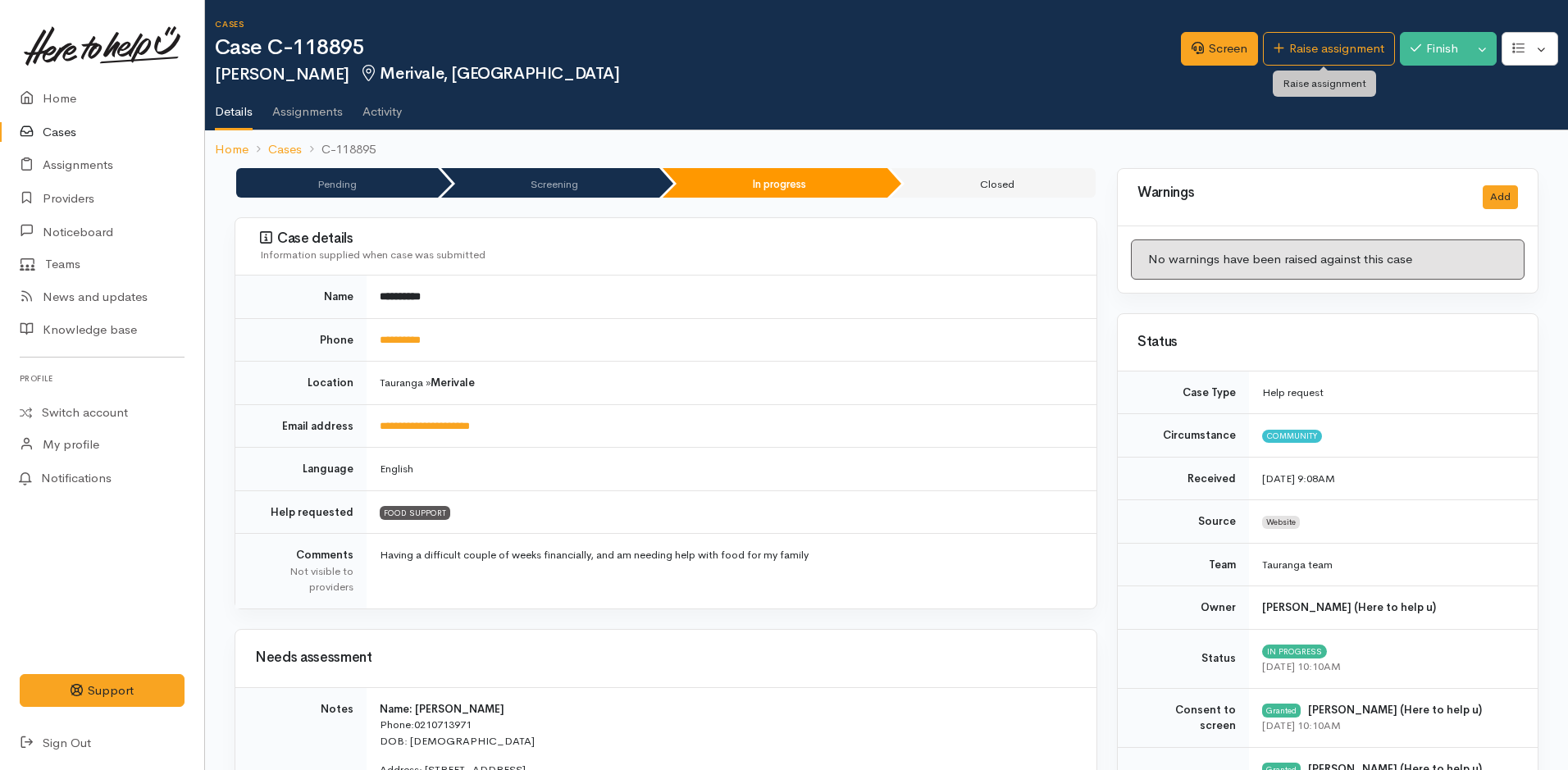
click at [1270, 42] on link "Raise assignment" at bounding box center [1329, 48] width 132 height 33
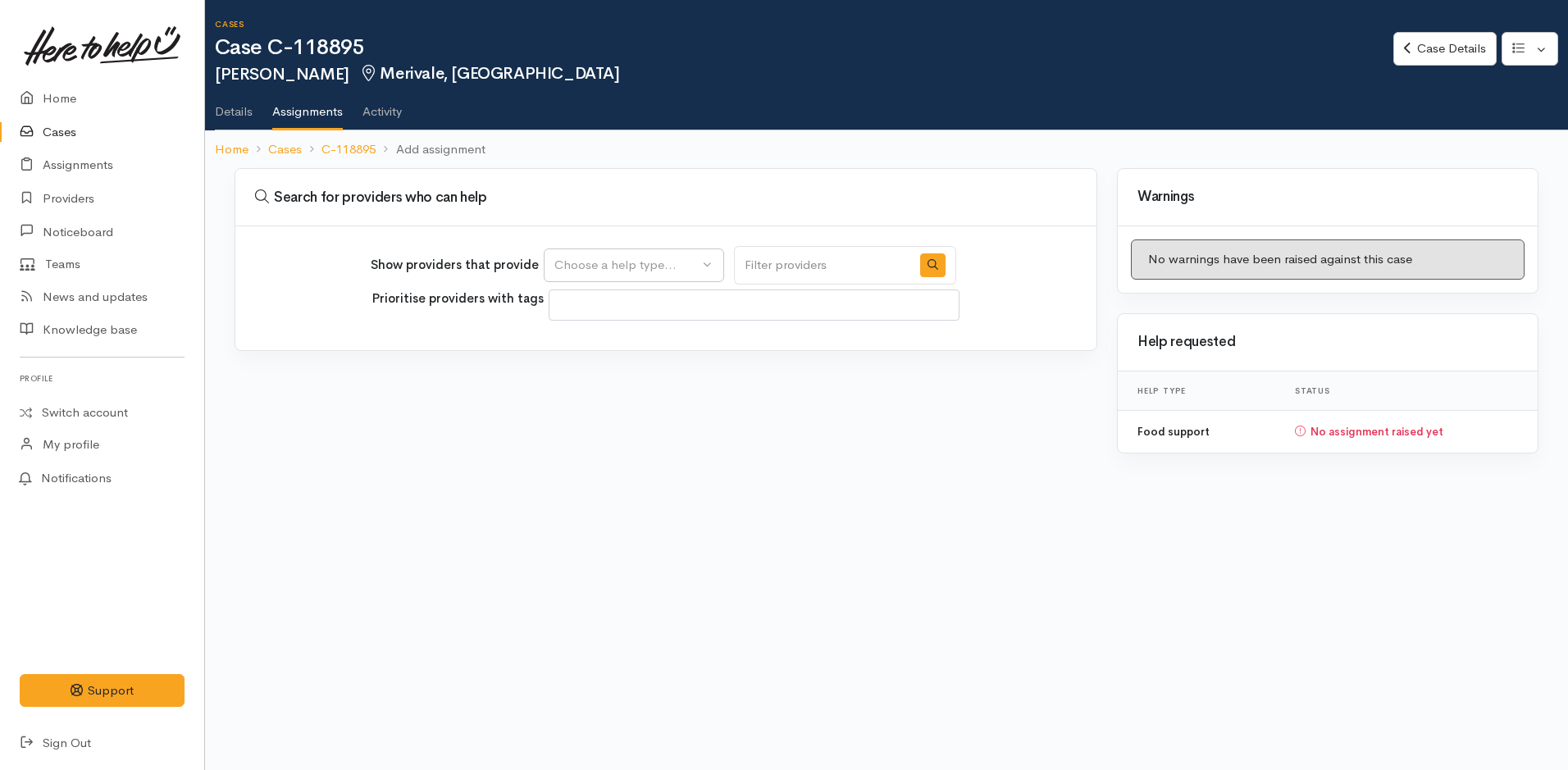
select select
click at [659, 254] on button "Choose a help type..." at bounding box center [634, 265] width 181 height 33
click at [601, 336] on span "Food support" at bounding box center [602, 344] width 76 height 19
select select "3"
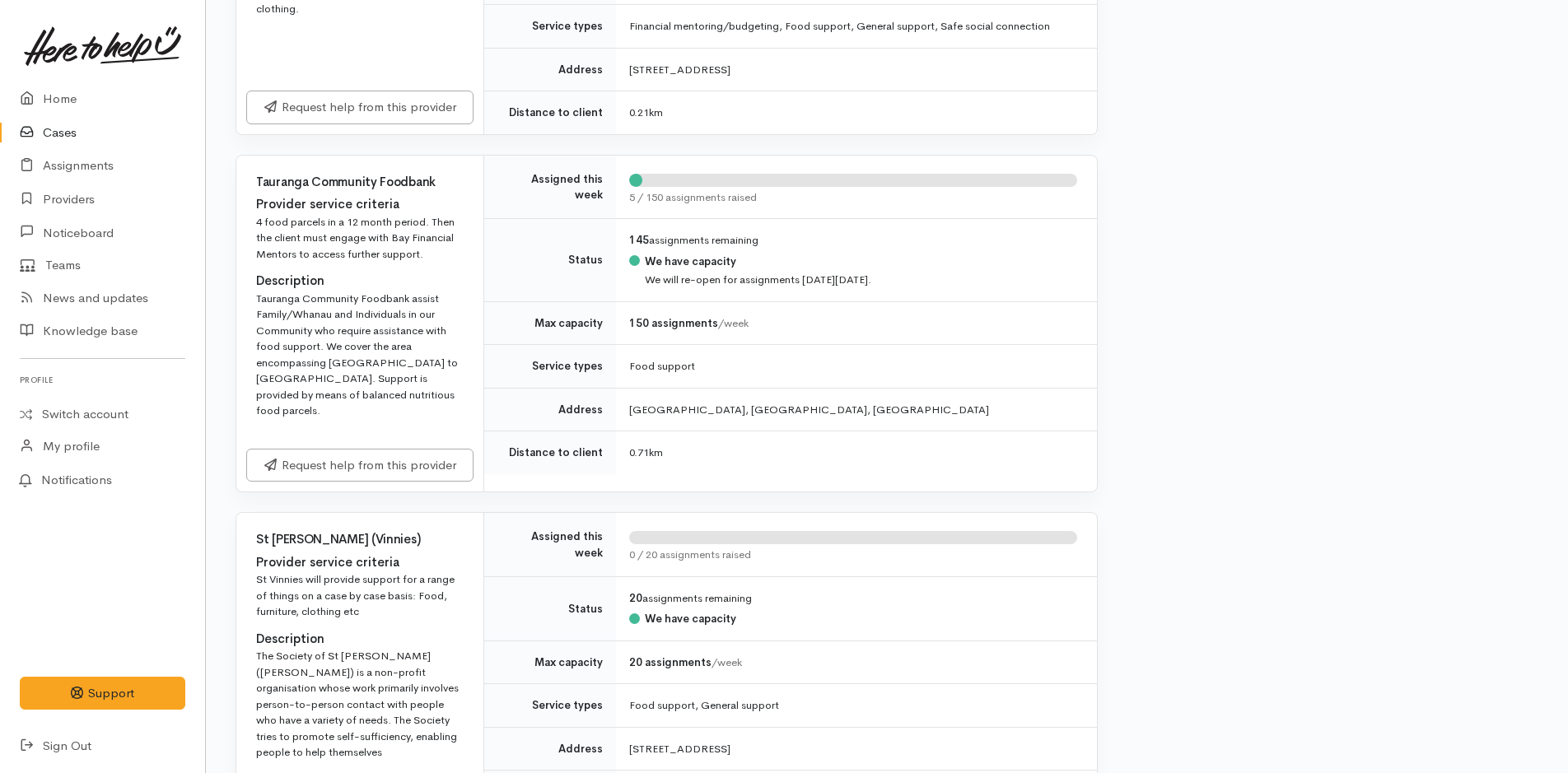
scroll to position [906, 0]
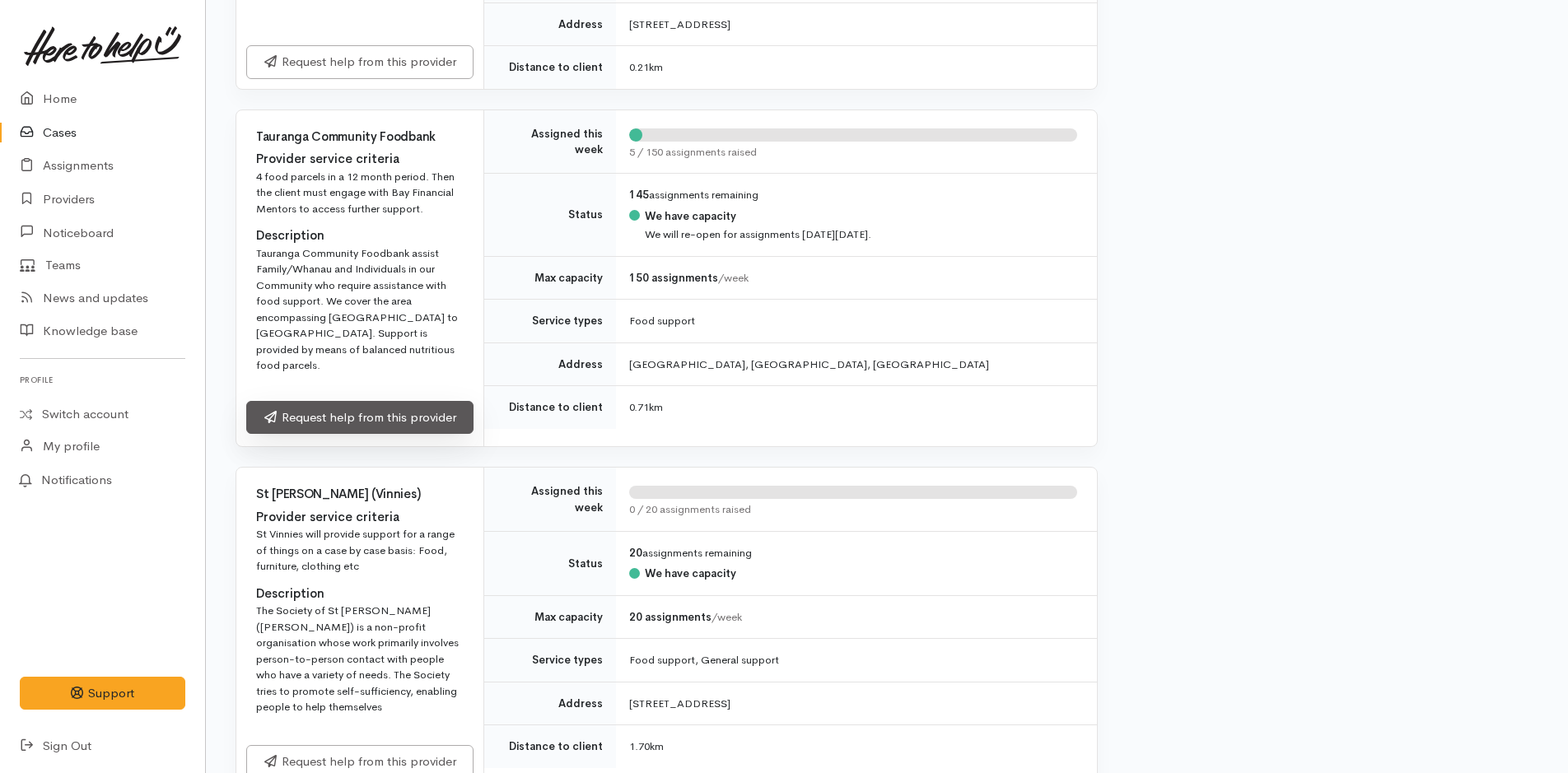
click at [303, 406] on link "Request help from this provider" at bounding box center [359, 418] width 228 height 34
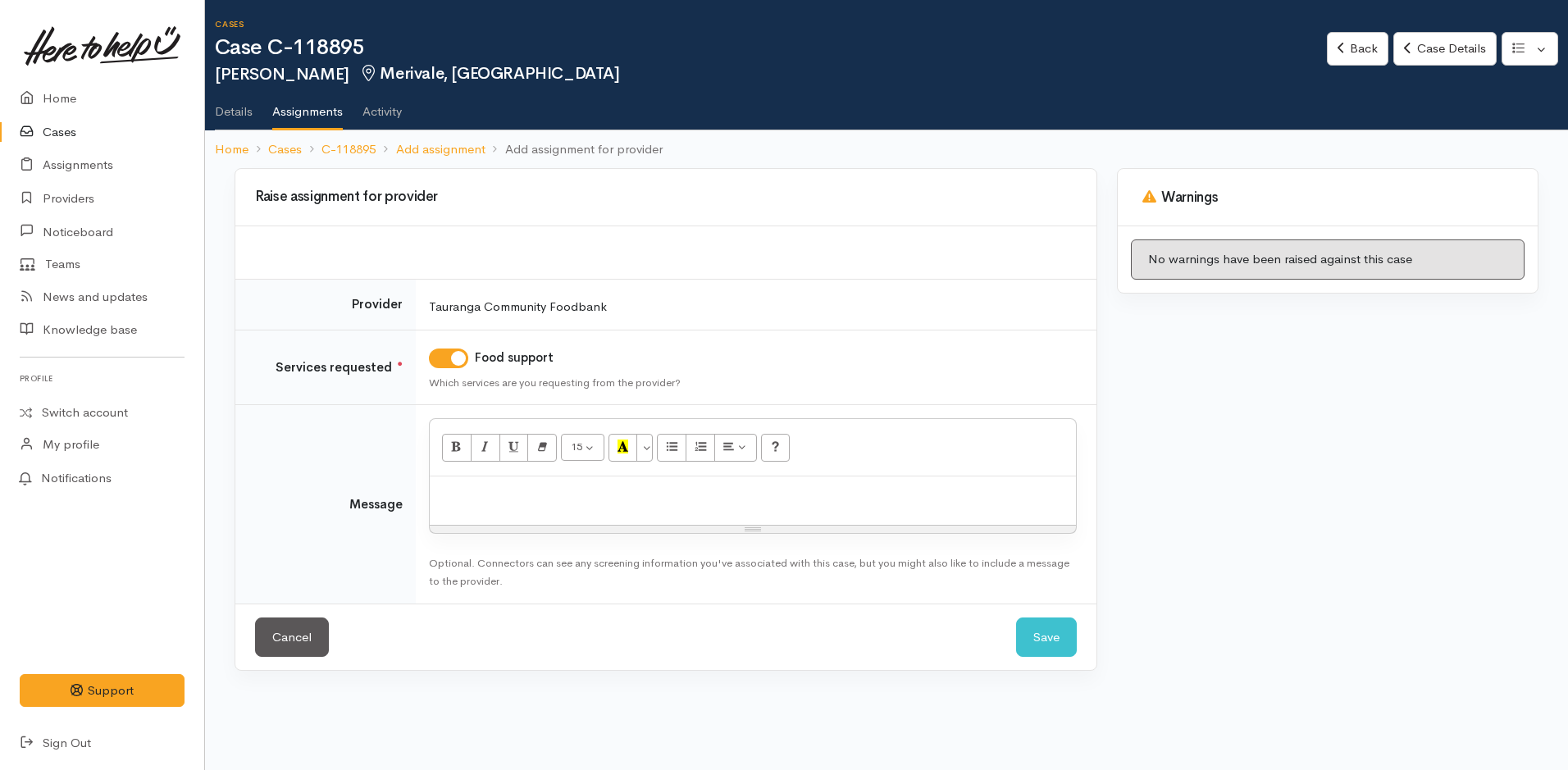
click at [500, 495] on p at bounding box center [752, 495] width 630 height 19
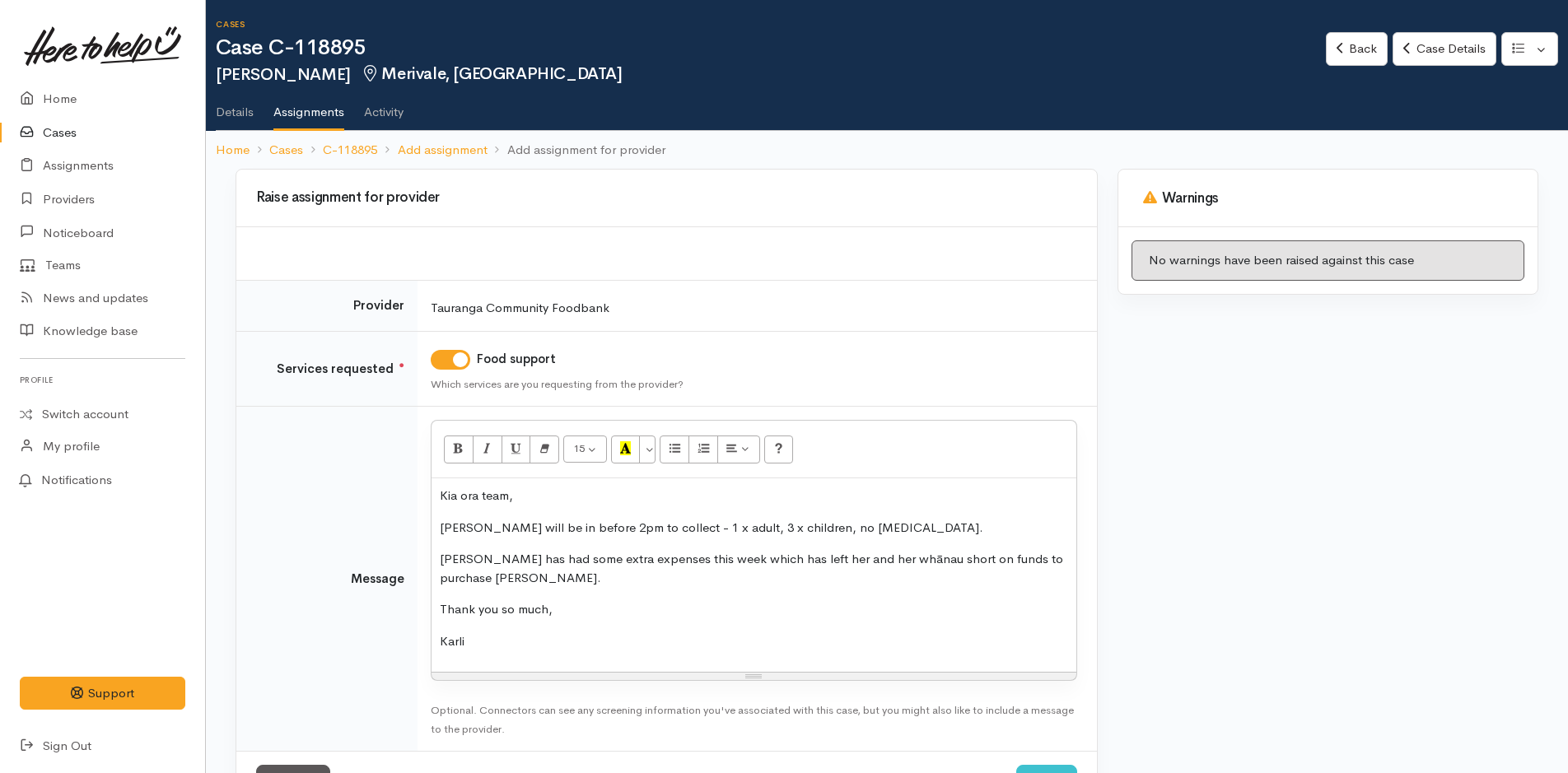
click at [1308, 719] on div "Raise assignment for provider Provider Tauranga Community Foodbank Services req…" at bounding box center [886, 504] width 1322 height 670
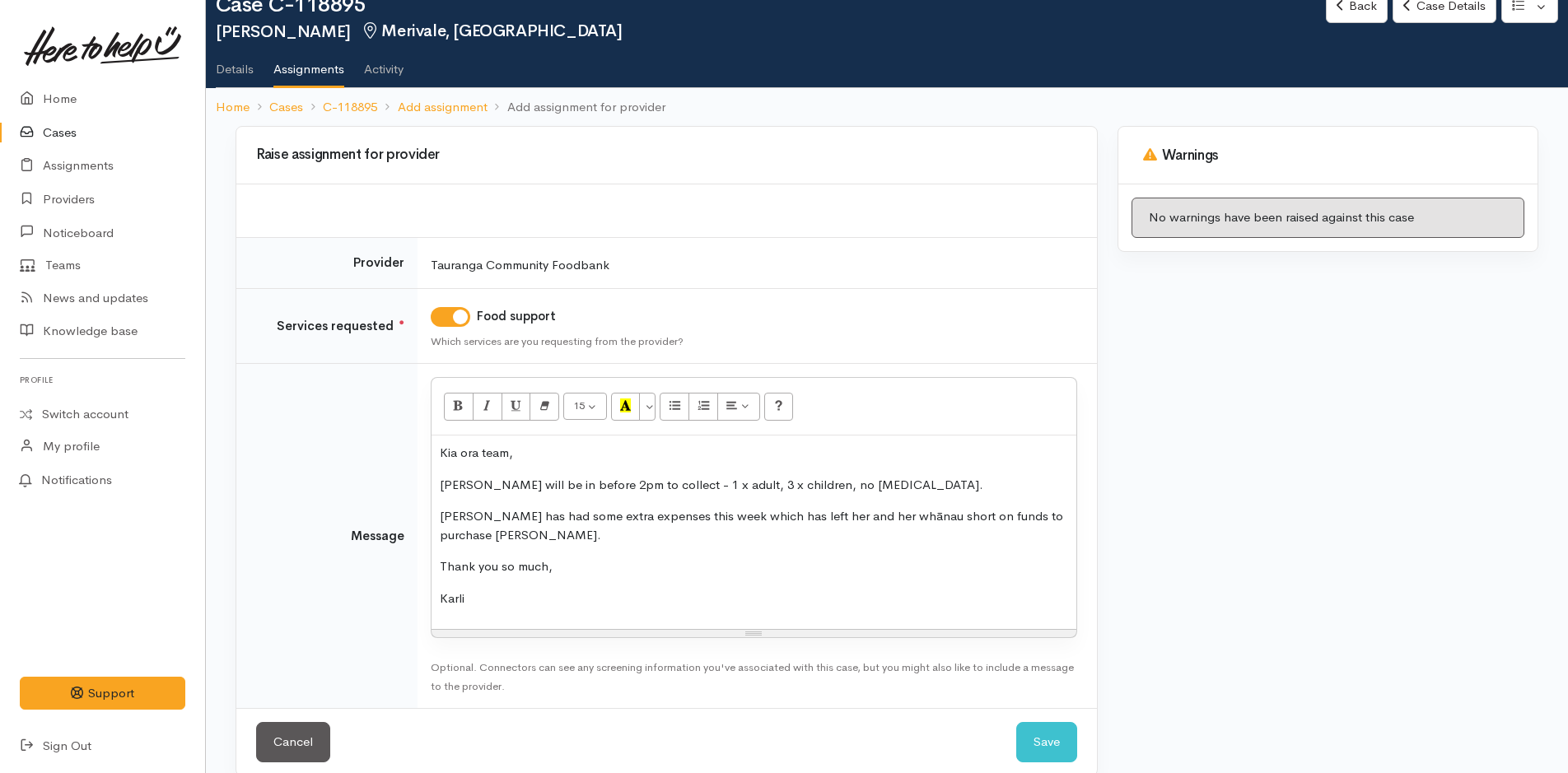
scroll to position [66, 0]
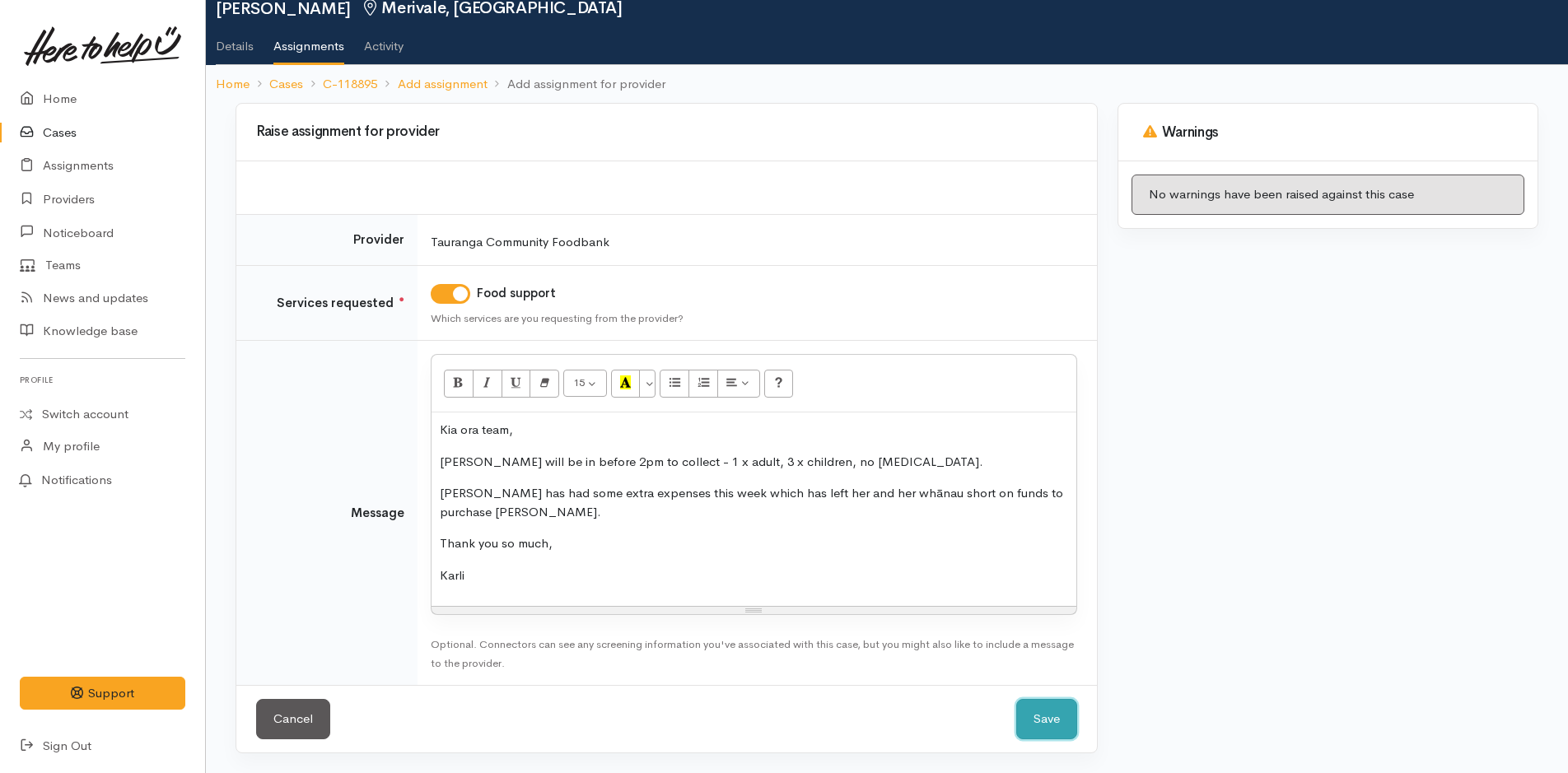
click at [1046, 719] on button "Save" at bounding box center [1046, 719] width 60 height 40
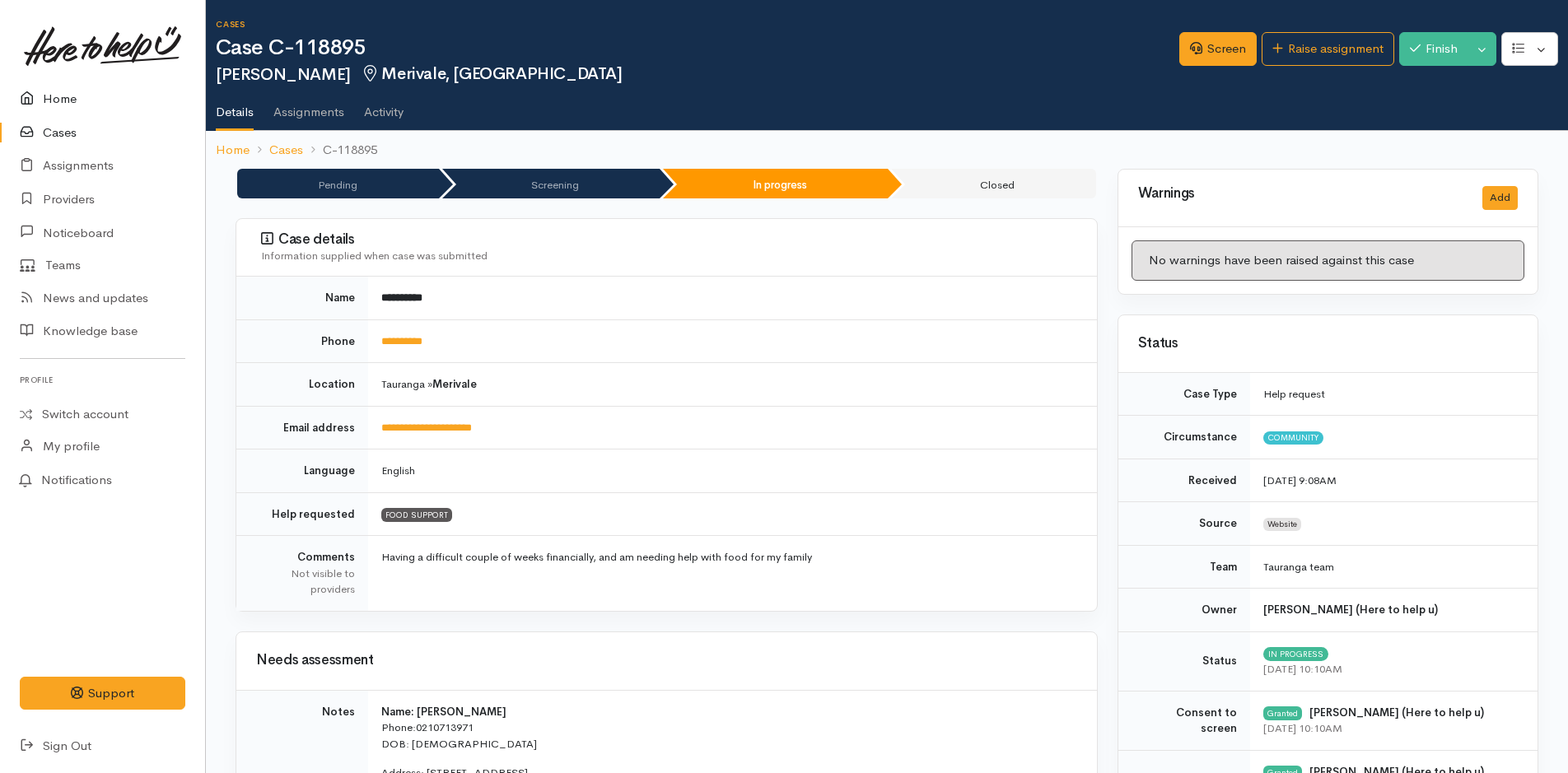
click at [84, 94] on link "Home" at bounding box center [103, 99] width 205 height 34
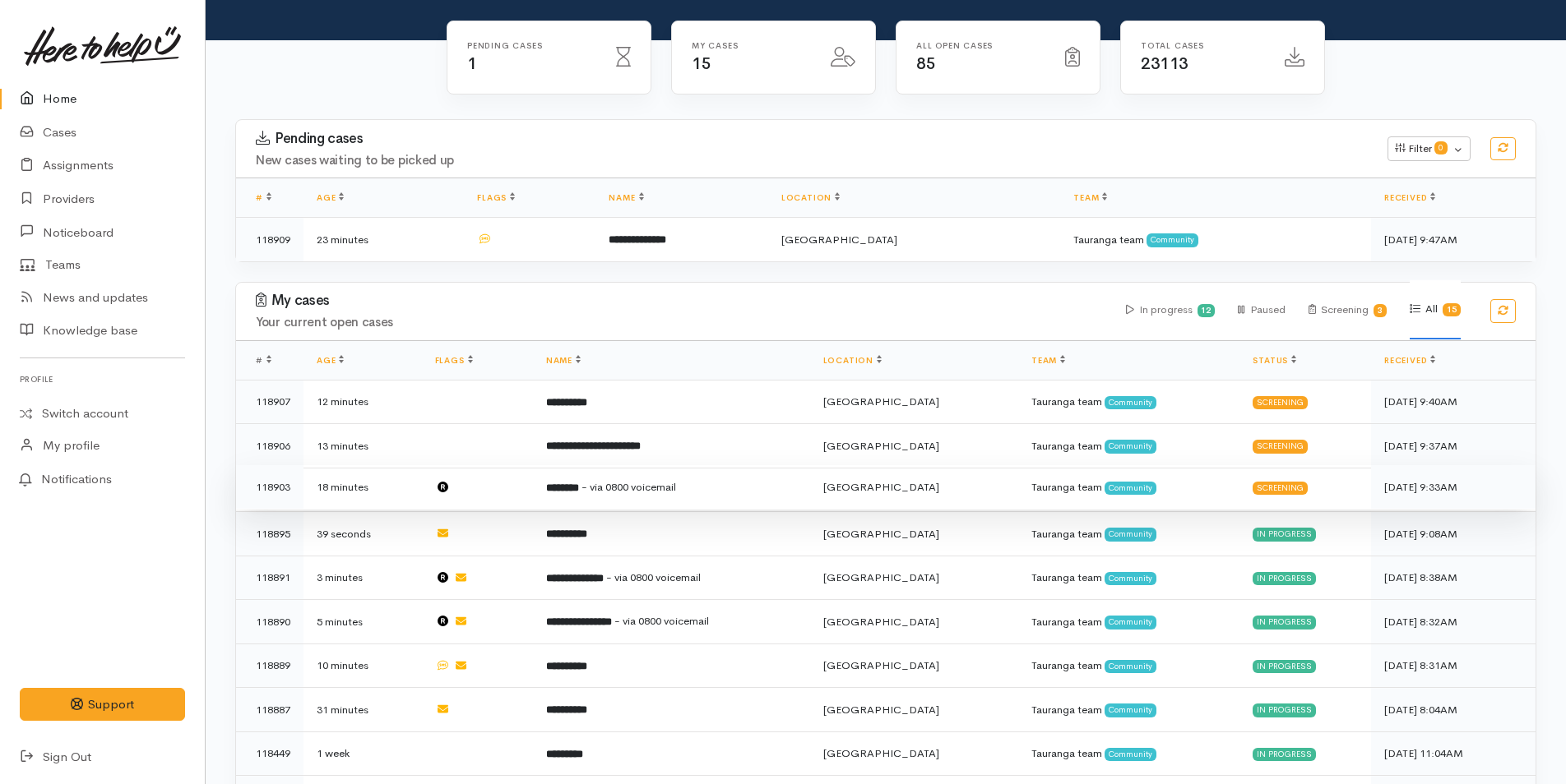
scroll to position [165, 0]
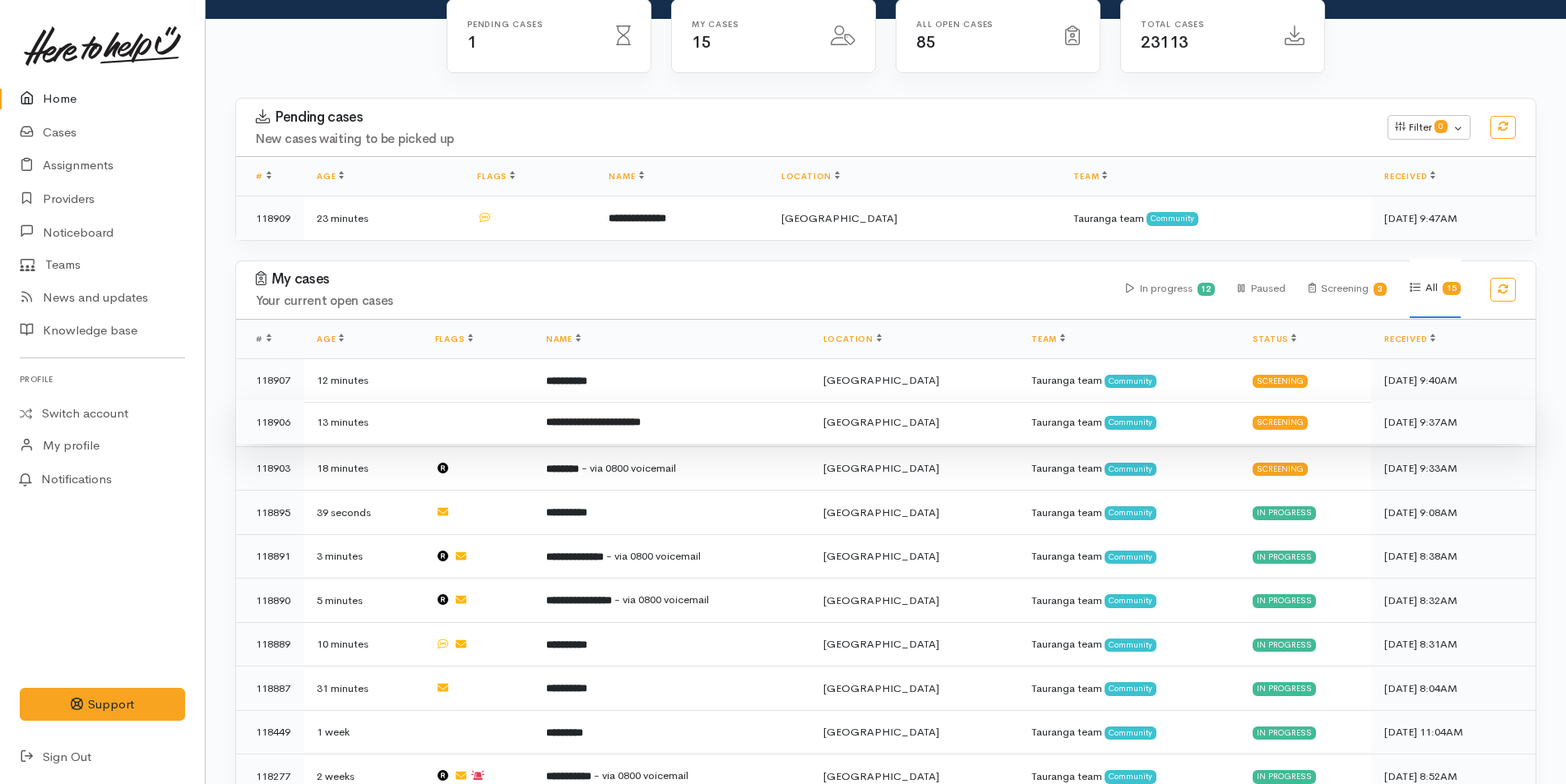
click at [661, 427] on td "**********" at bounding box center [671, 423] width 277 height 44
click at [641, 426] on b "**********" at bounding box center [593, 422] width 95 height 11
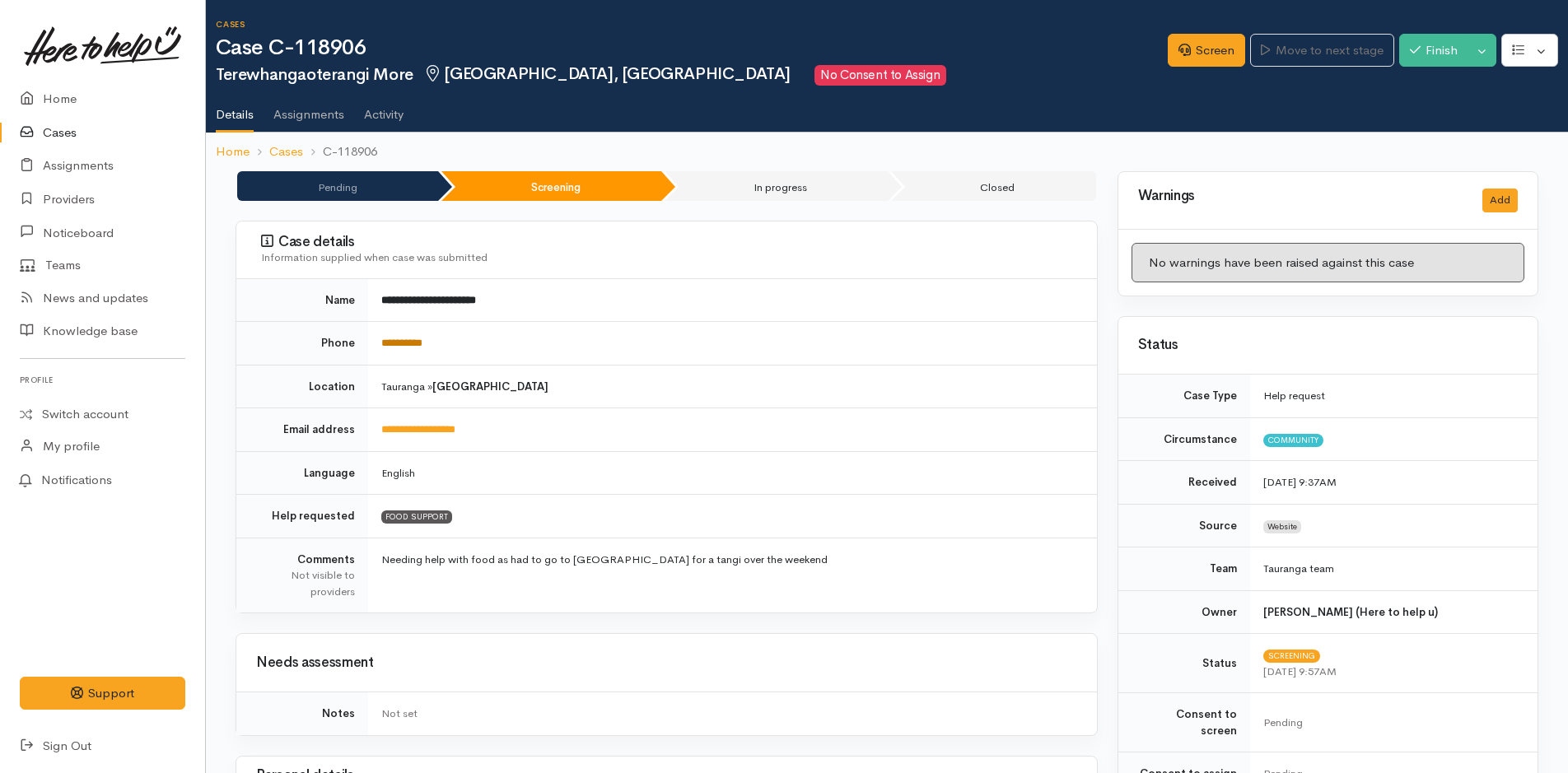
click at [420, 347] on link "**********" at bounding box center [401, 343] width 41 height 11
click at [1186, 47] on link "Screen" at bounding box center [1206, 50] width 78 height 34
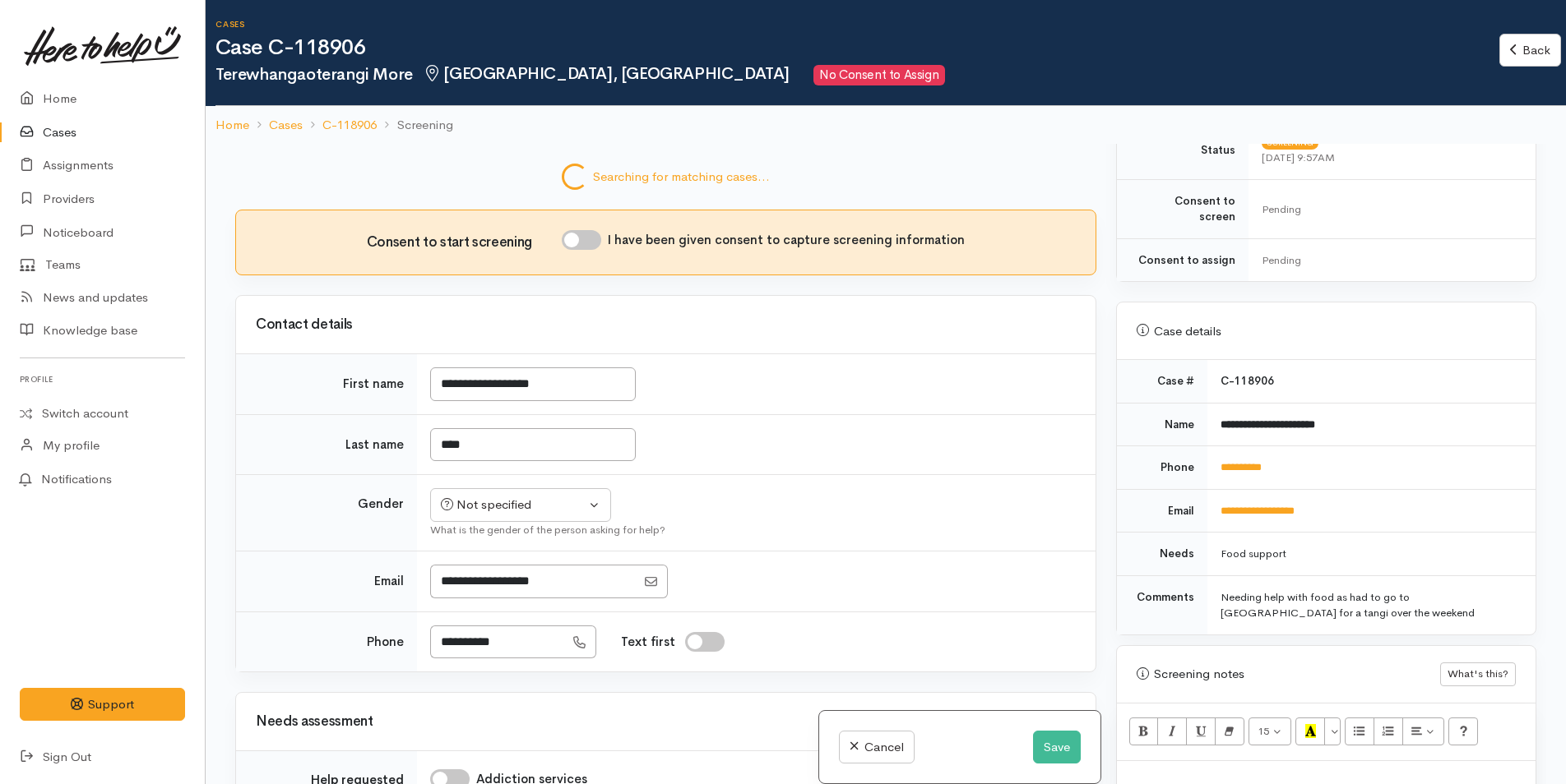
scroll to position [575, 0]
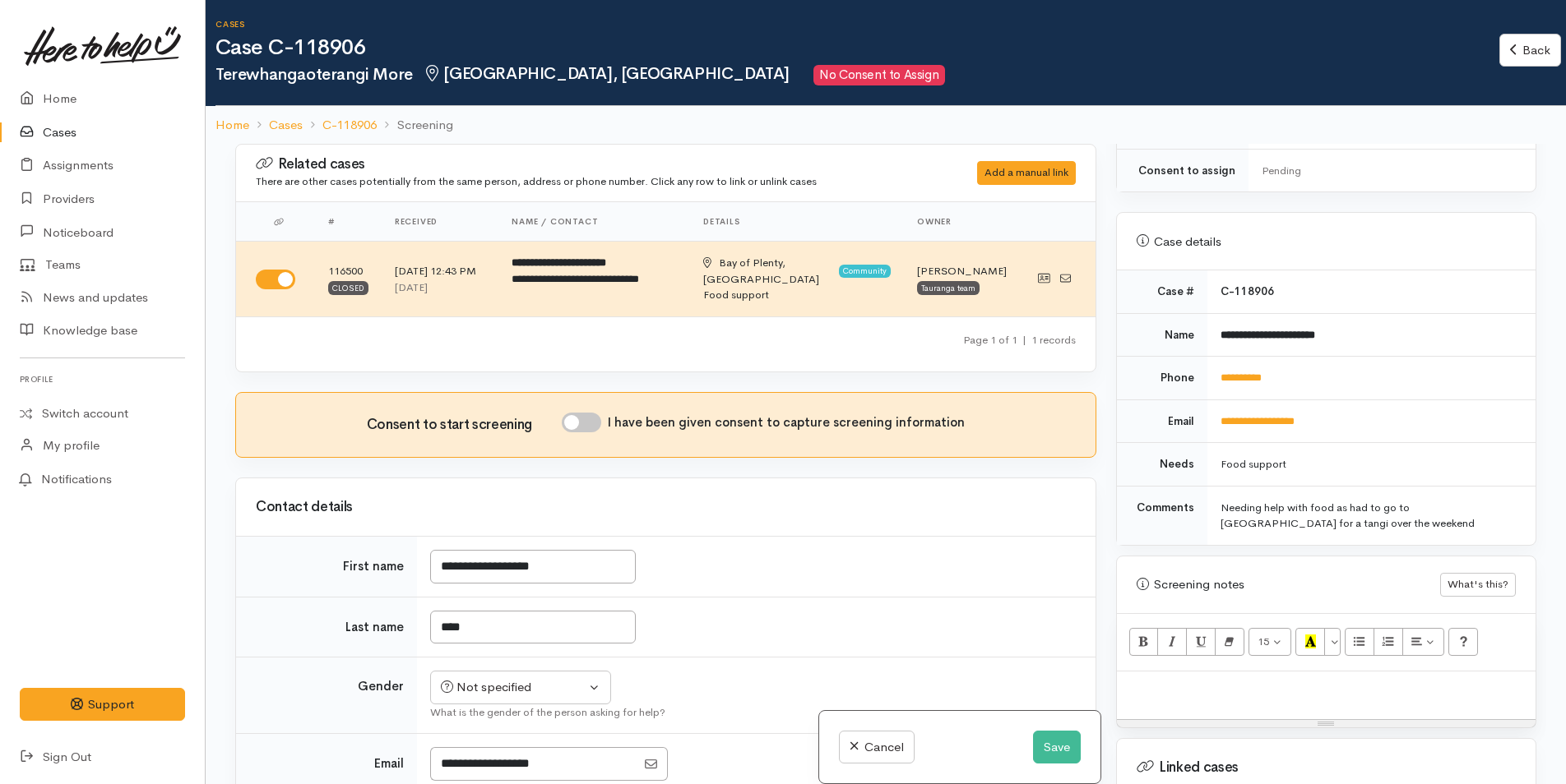
click at [1159, 680] on p at bounding box center [1325, 689] width 402 height 19
paste div
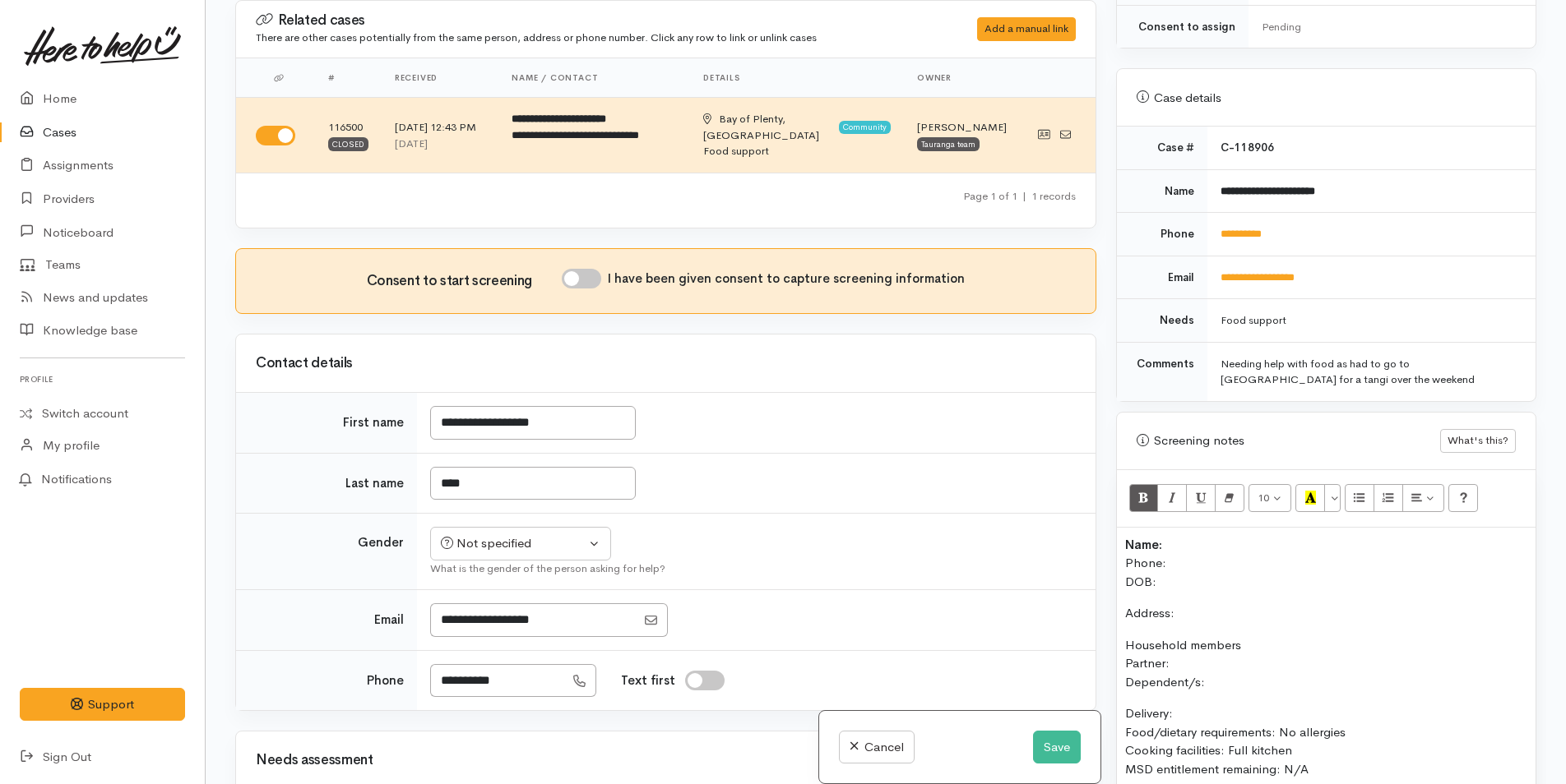
scroll to position [679, 0]
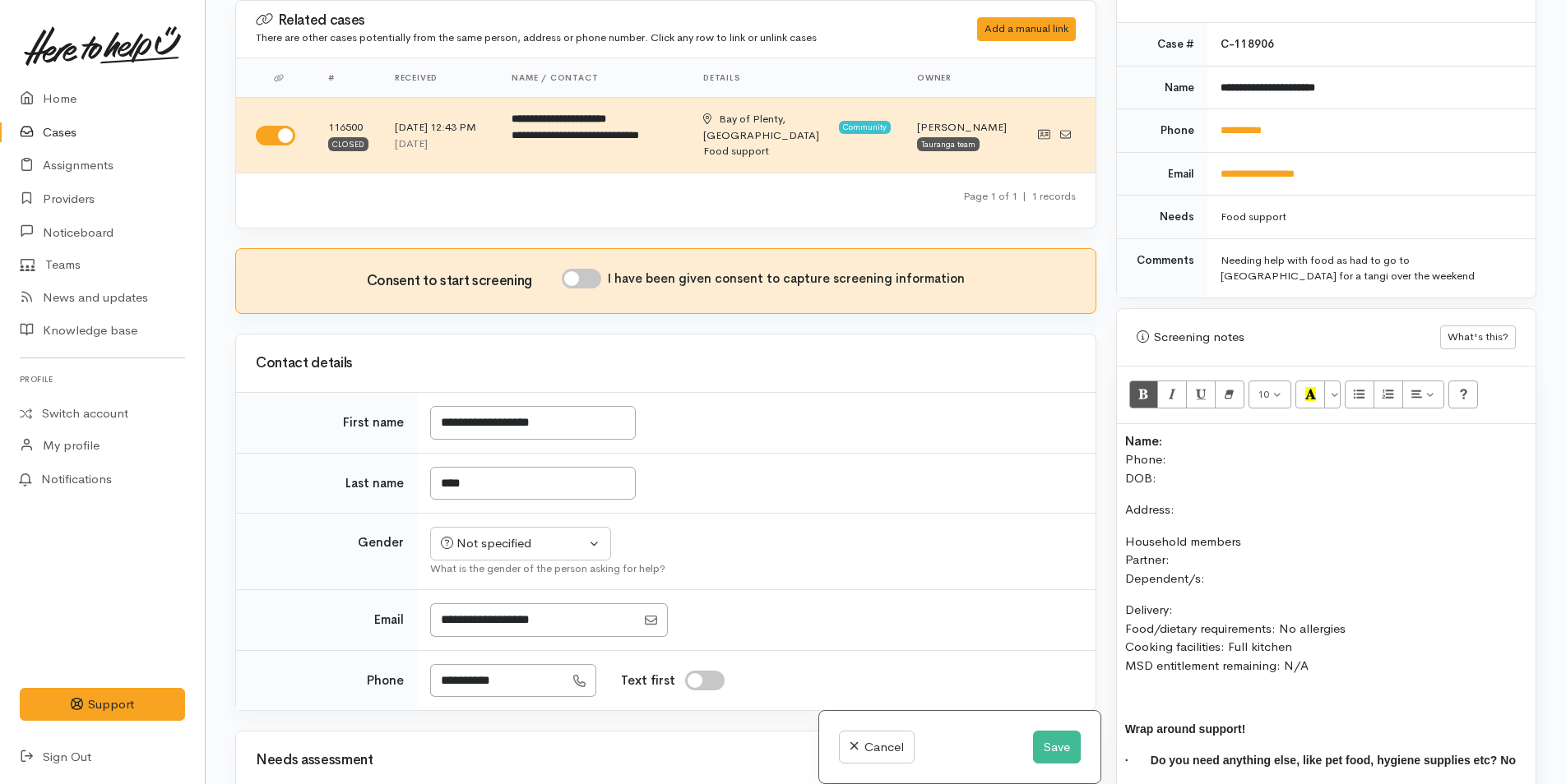
click at [1127, 433] on b "Name:" at bounding box center [1143, 441] width 37 height 15
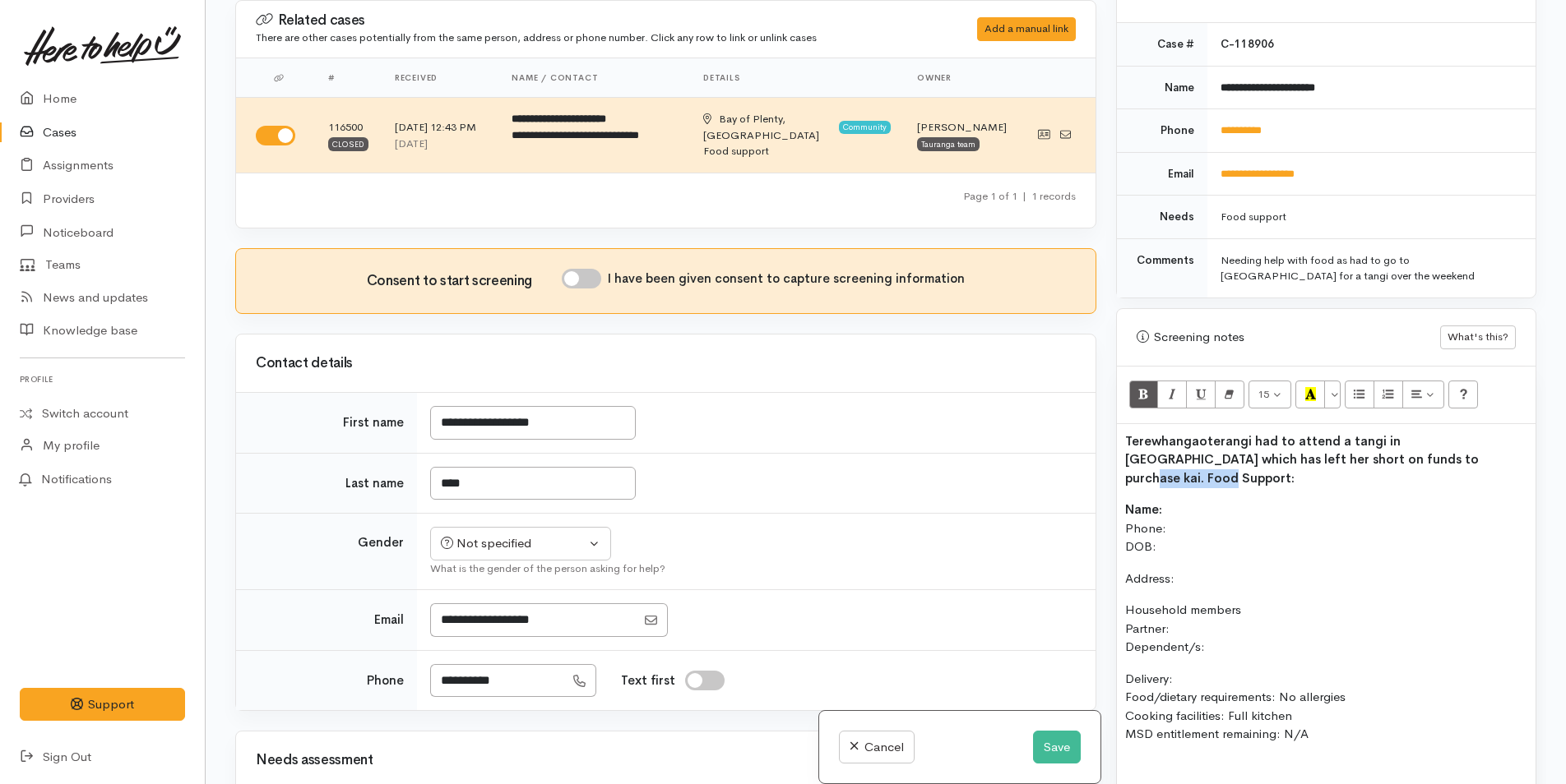
drag, startPoint x: 1396, startPoint y: 443, endPoint x: 1353, endPoint y: 447, distance: 43.2
click at [1353, 447] on p "Terewhangaoterangi had to attend a tangi in Auckland which has left her short o…" at bounding box center [1325, 460] width 402 height 56
copy b "Food Support:"
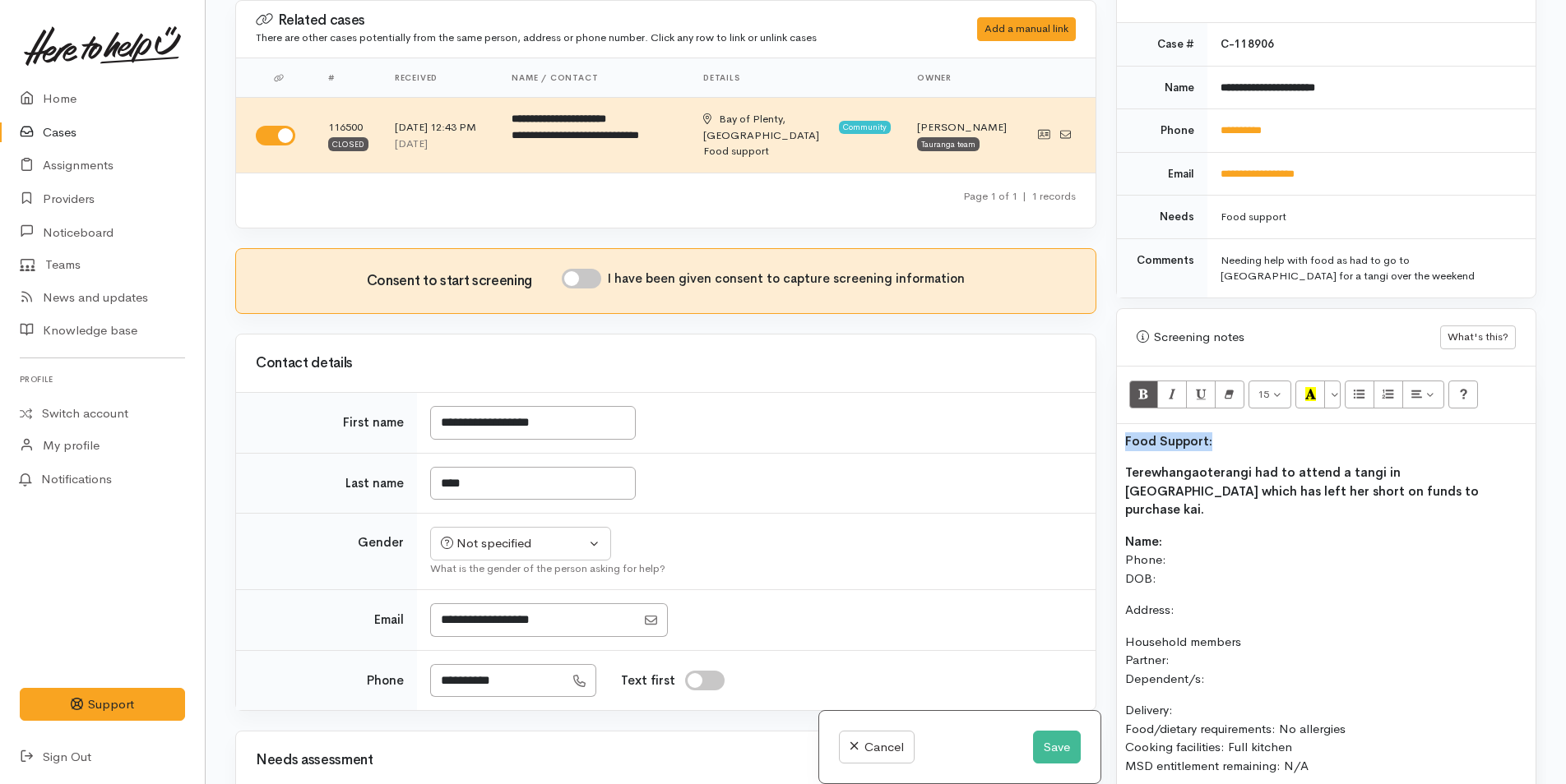
drag, startPoint x: 1229, startPoint y: 426, endPoint x: 1344, endPoint y: 360, distance: 132.6
click at [1083, 414] on div "Related cases There are other cases potentially from the same person, address o…" at bounding box center [885, 392] width 1321 height 784
click at [1314, 387] on icon "Recent Color" at bounding box center [1310, 394] width 11 height 14
click at [1250, 533] on p "Name: Phone: DOB:" at bounding box center [1325, 561] width 402 height 56
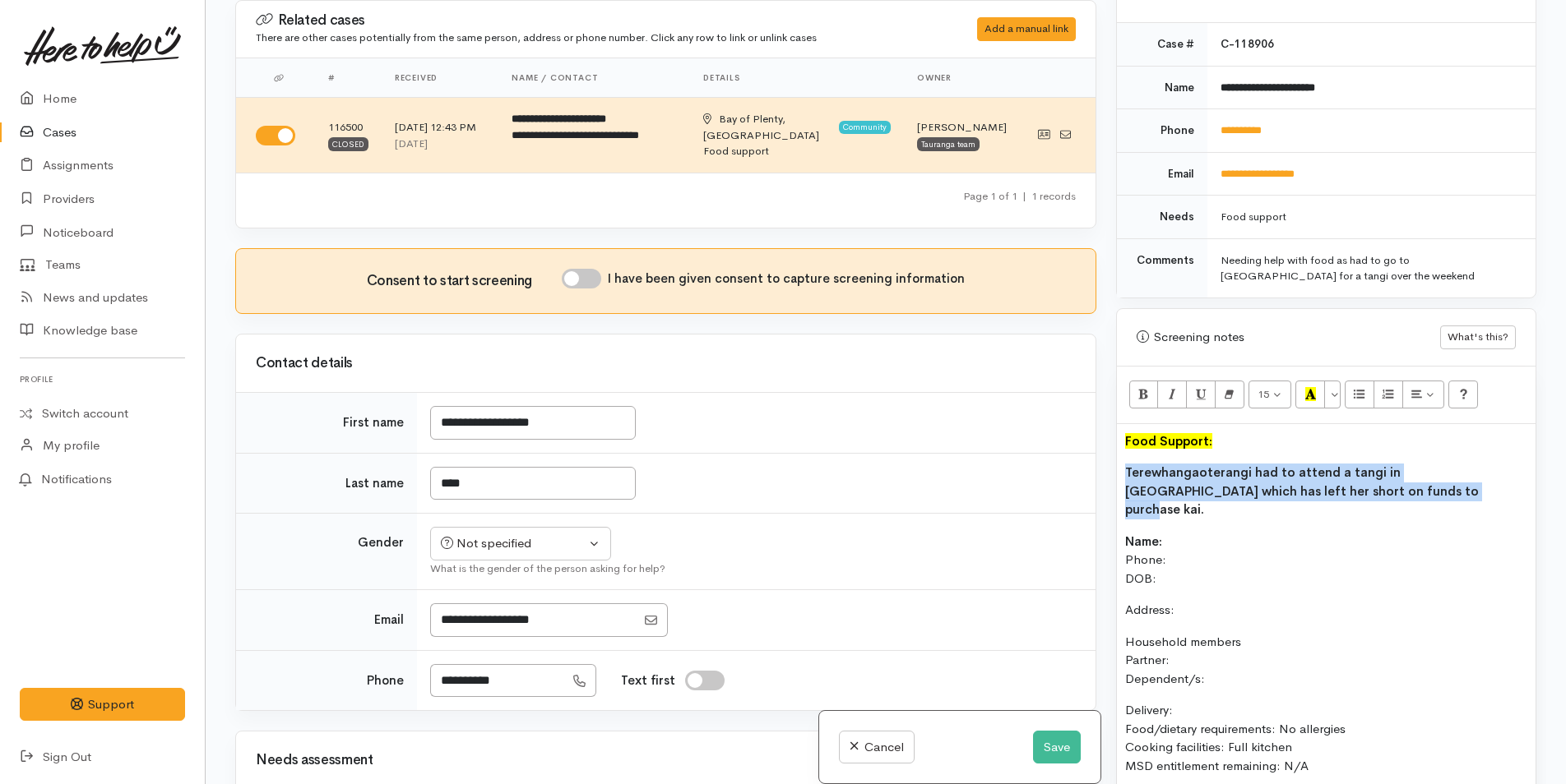
drag, startPoint x: 1378, startPoint y: 477, endPoint x: 1116, endPoint y: 382, distance: 278.7
click at [1077, 442] on div "Related cases There are other cases potentially from the same person, address o…" at bounding box center [885, 392] width 1321 height 784
drag, startPoint x: 1140, startPoint y: 369, endPoint x: 1160, endPoint y: 520, distance: 152.3
click at [1140, 387] on icon "Bold (CTRL+B)" at bounding box center [1143, 394] width 11 height 14
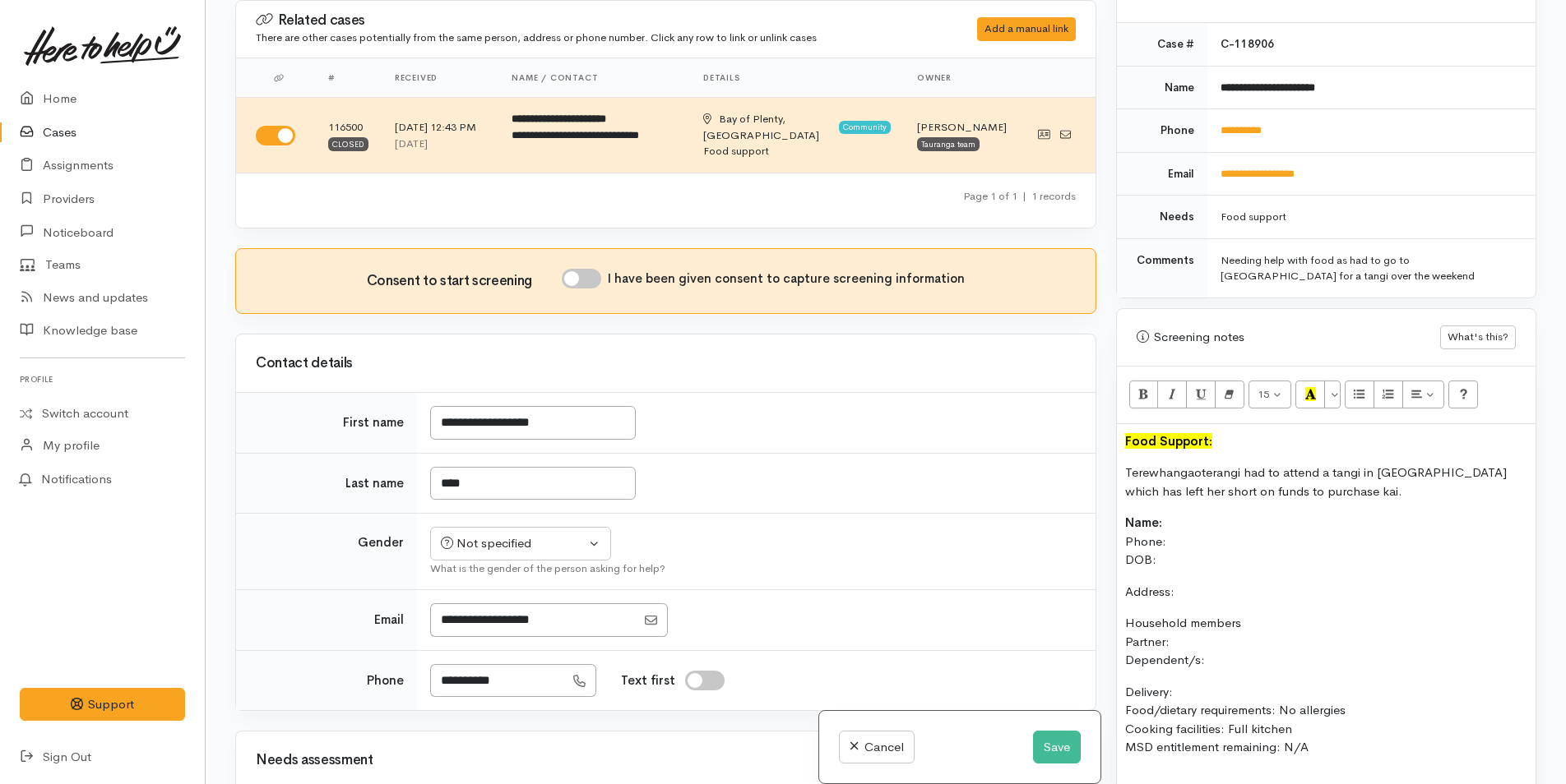
click at [1178, 514] on p "Name: Phone: DOB:" at bounding box center [1325, 542] width 402 height 56
click at [1040, 743] on button "Save" at bounding box center [1057, 747] width 48 height 34
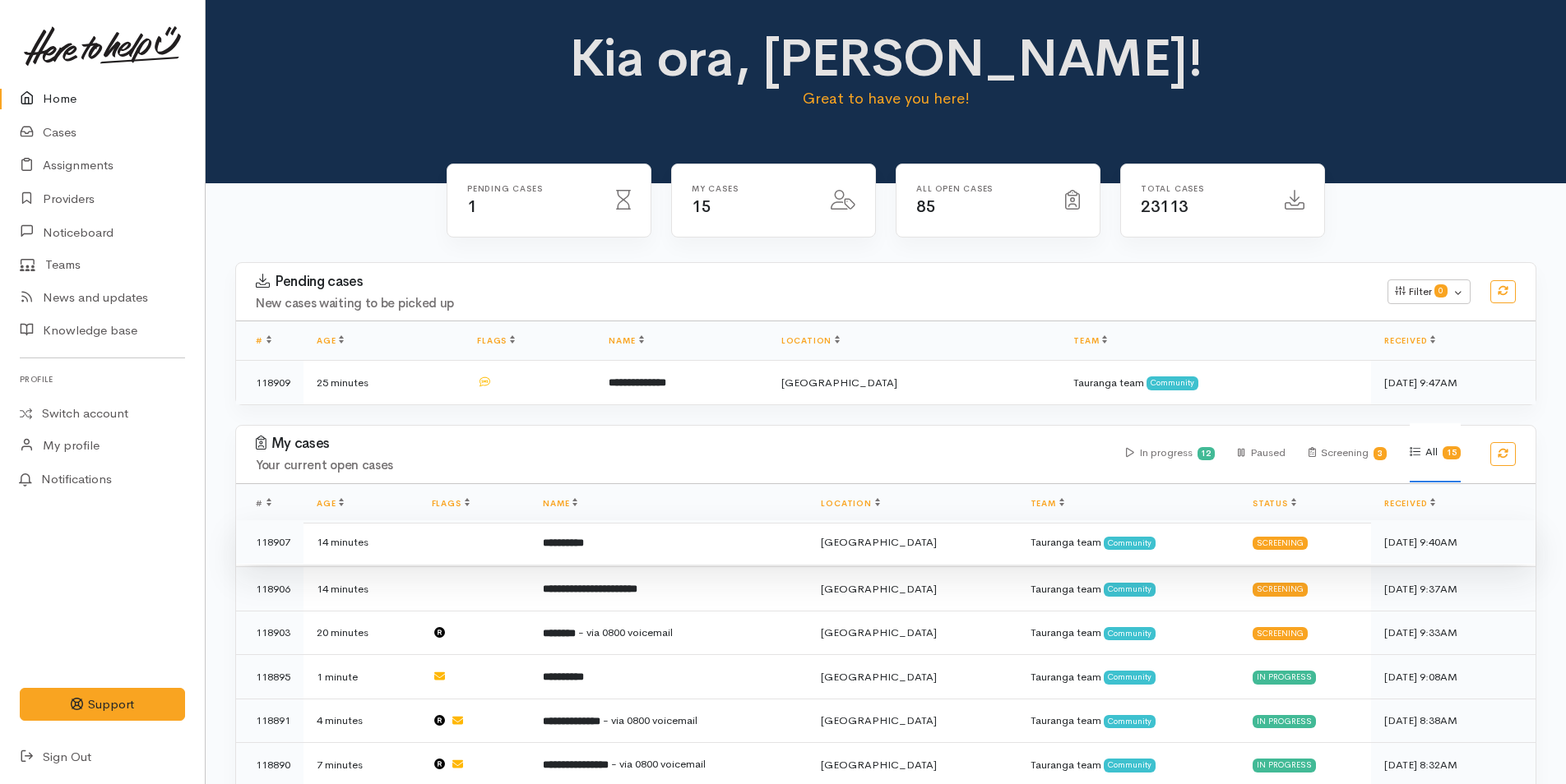
click at [639, 545] on td "**********" at bounding box center [668, 542] width 278 height 44
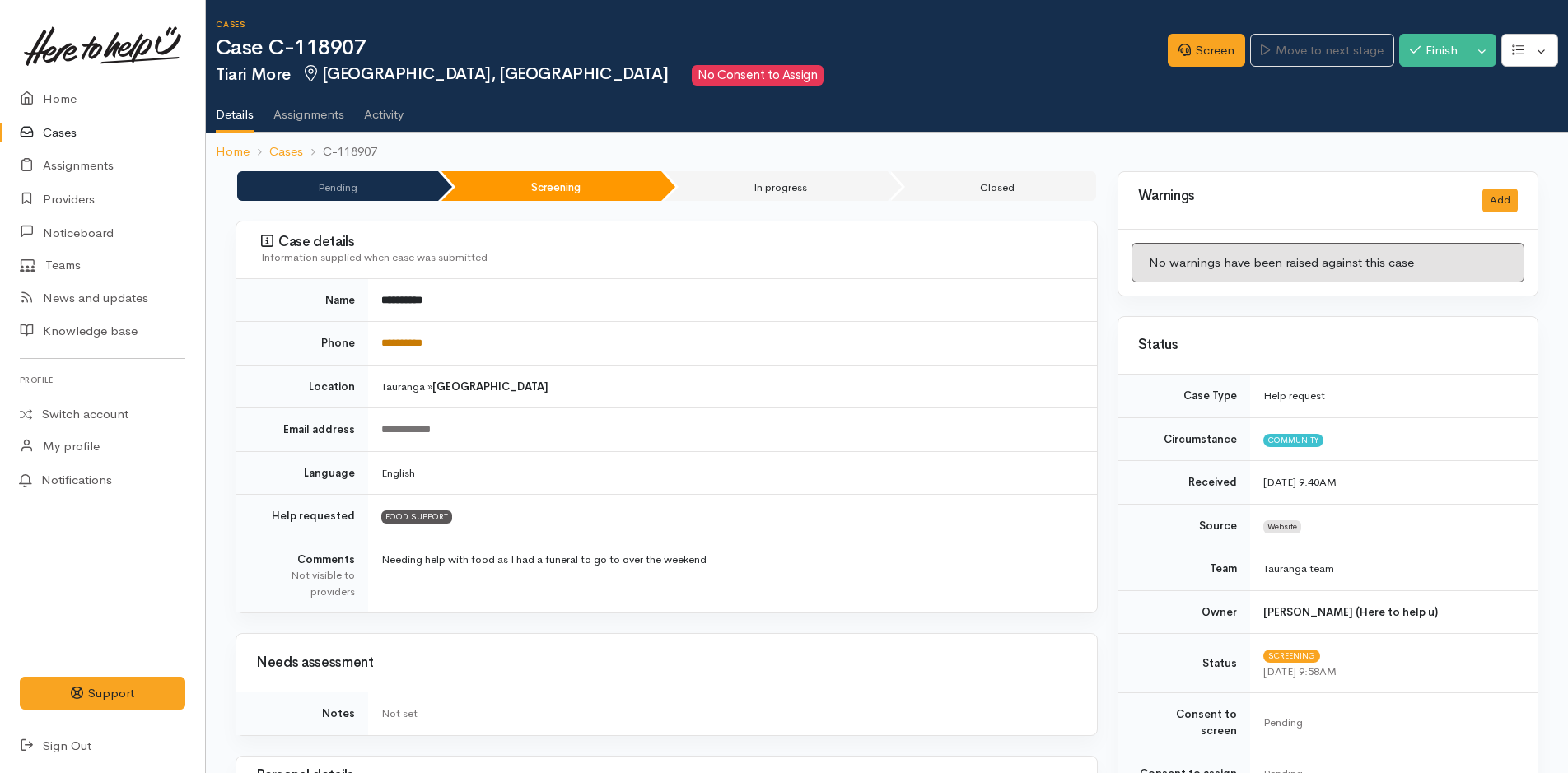
click at [400, 344] on link "**********" at bounding box center [401, 343] width 41 height 11
drag, startPoint x: 1206, startPoint y: 41, endPoint x: 1231, endPoint y: 77, distance: 43.8
click at [1206, 41] on link "Screen" at bounding box center [1206, 50] width 78 height 34
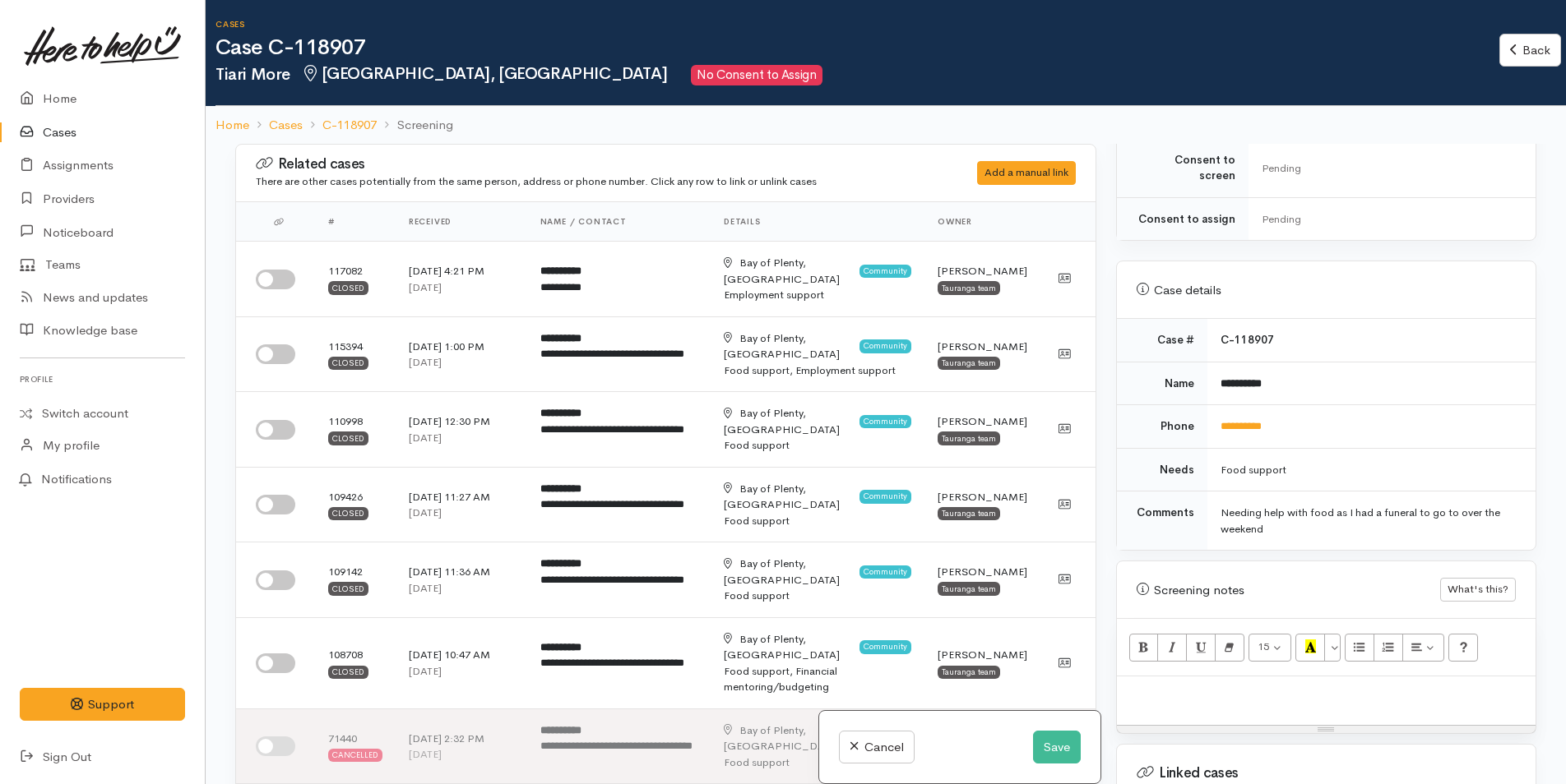
scroll to position [657, 0]
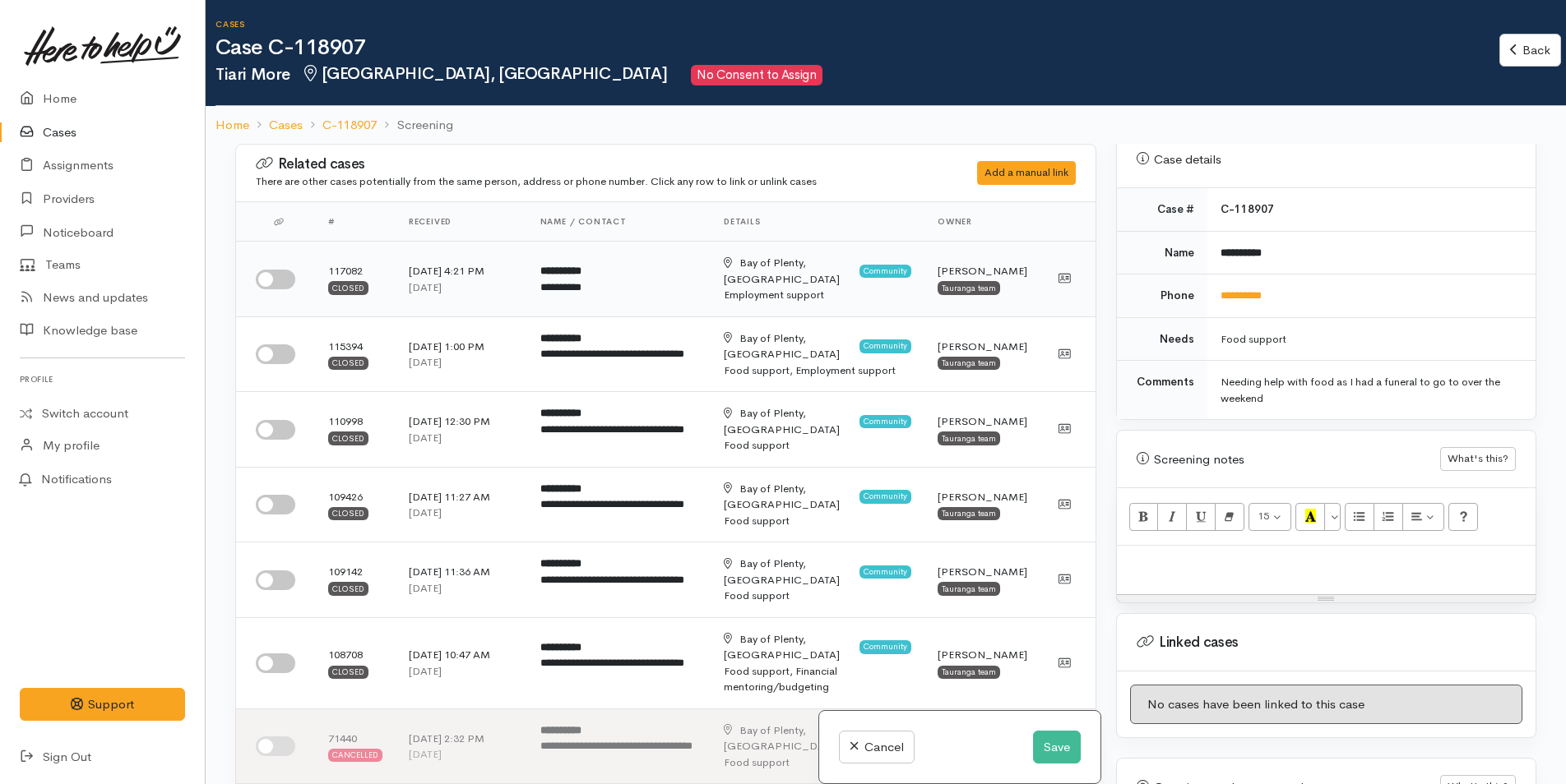
click at [263, 278] on input "checkbox" at bounding box center [275, 279] width 39 height 20
checkbox input "true"
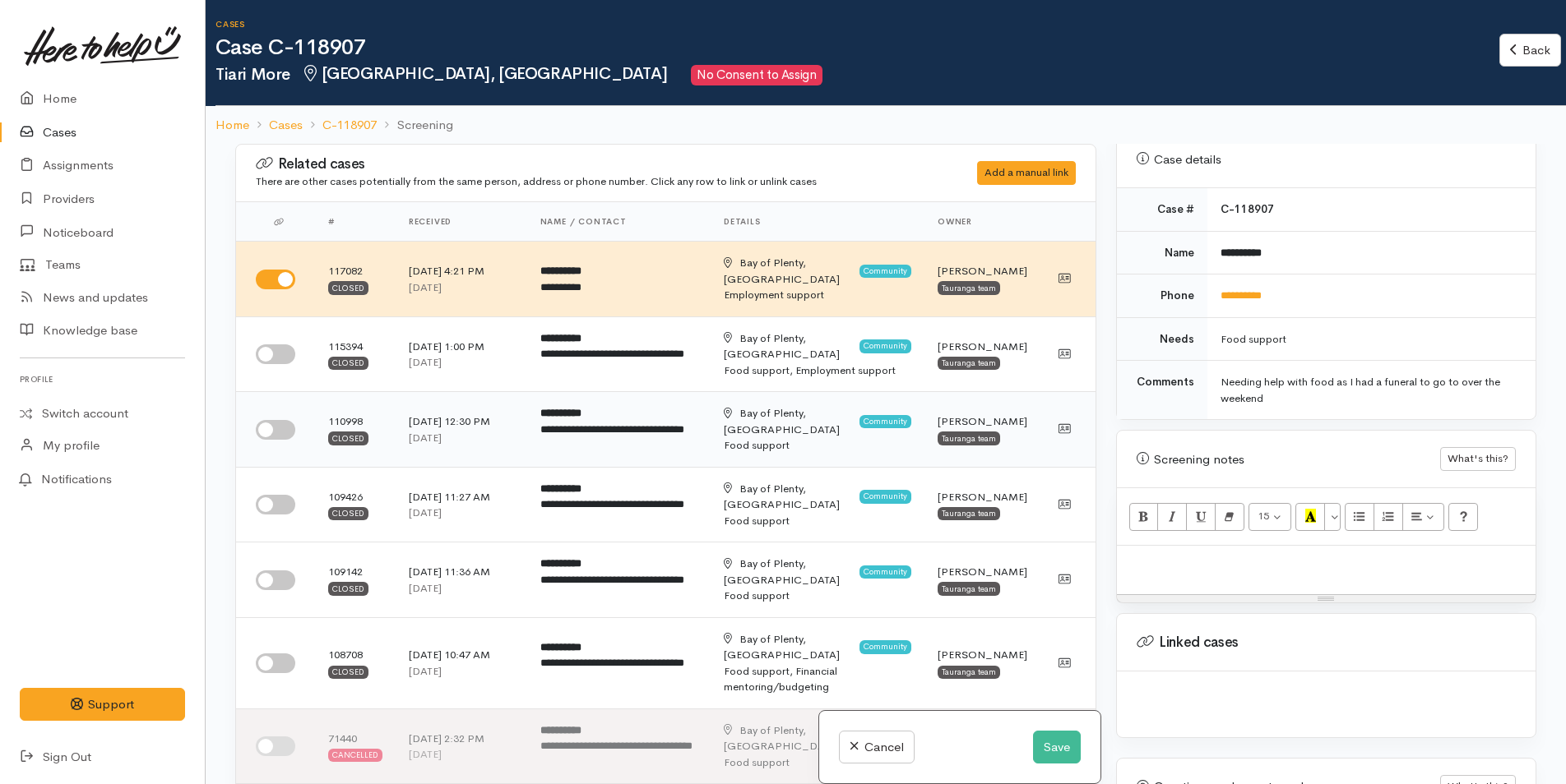
drag, startPoint x: 280, startPoint y: 357, endPoint x: 278, endPoint y: 391, distance: 34.1
click at [280, 357] on input "checkbox" at bounding box center [275, 354] width 39 height 20
checkbox input "true"
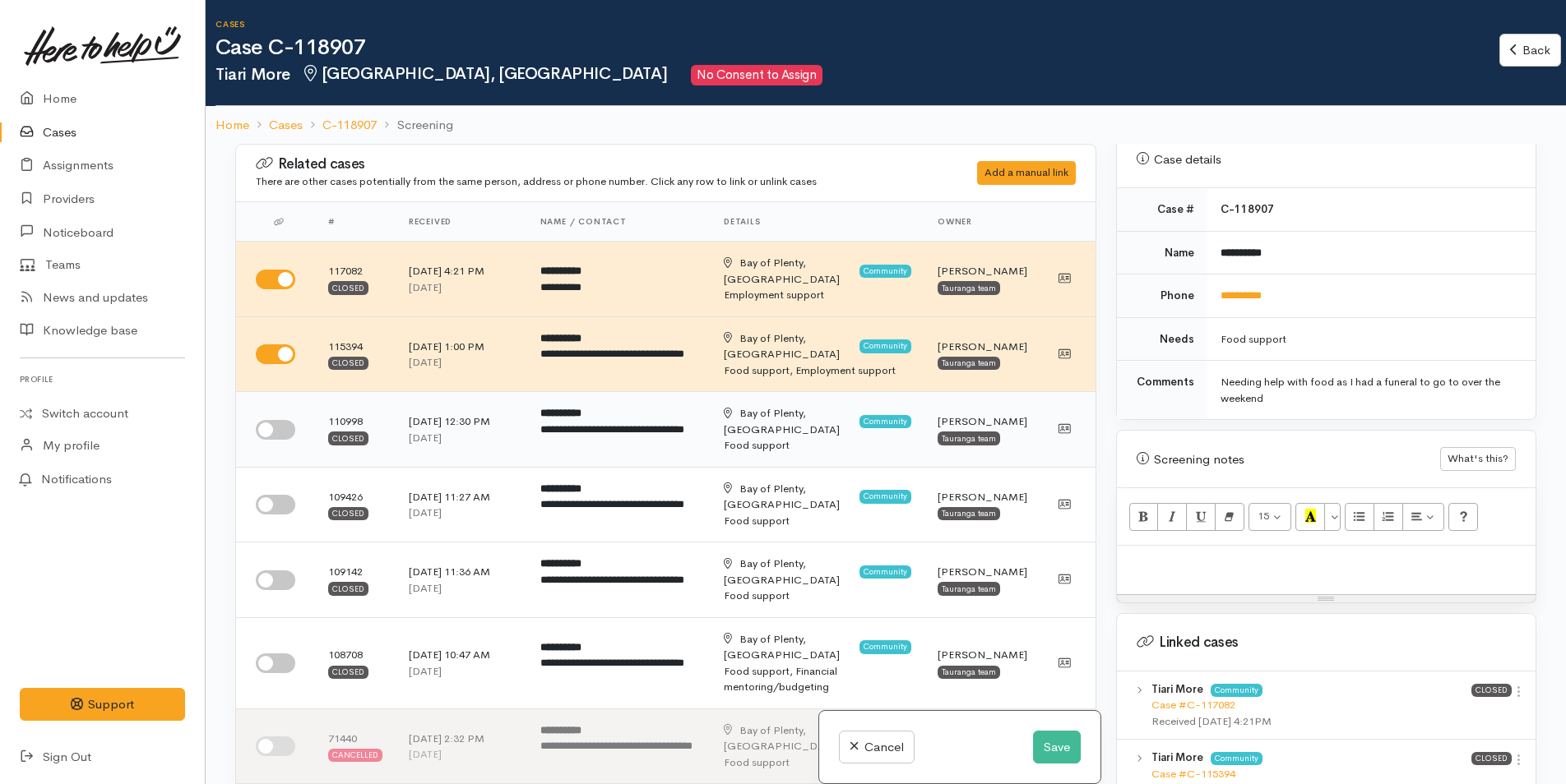
click at [270, 430] on input "checkbox" at bounding box center [275, 429] width 39 height 20
checkbox input "true"
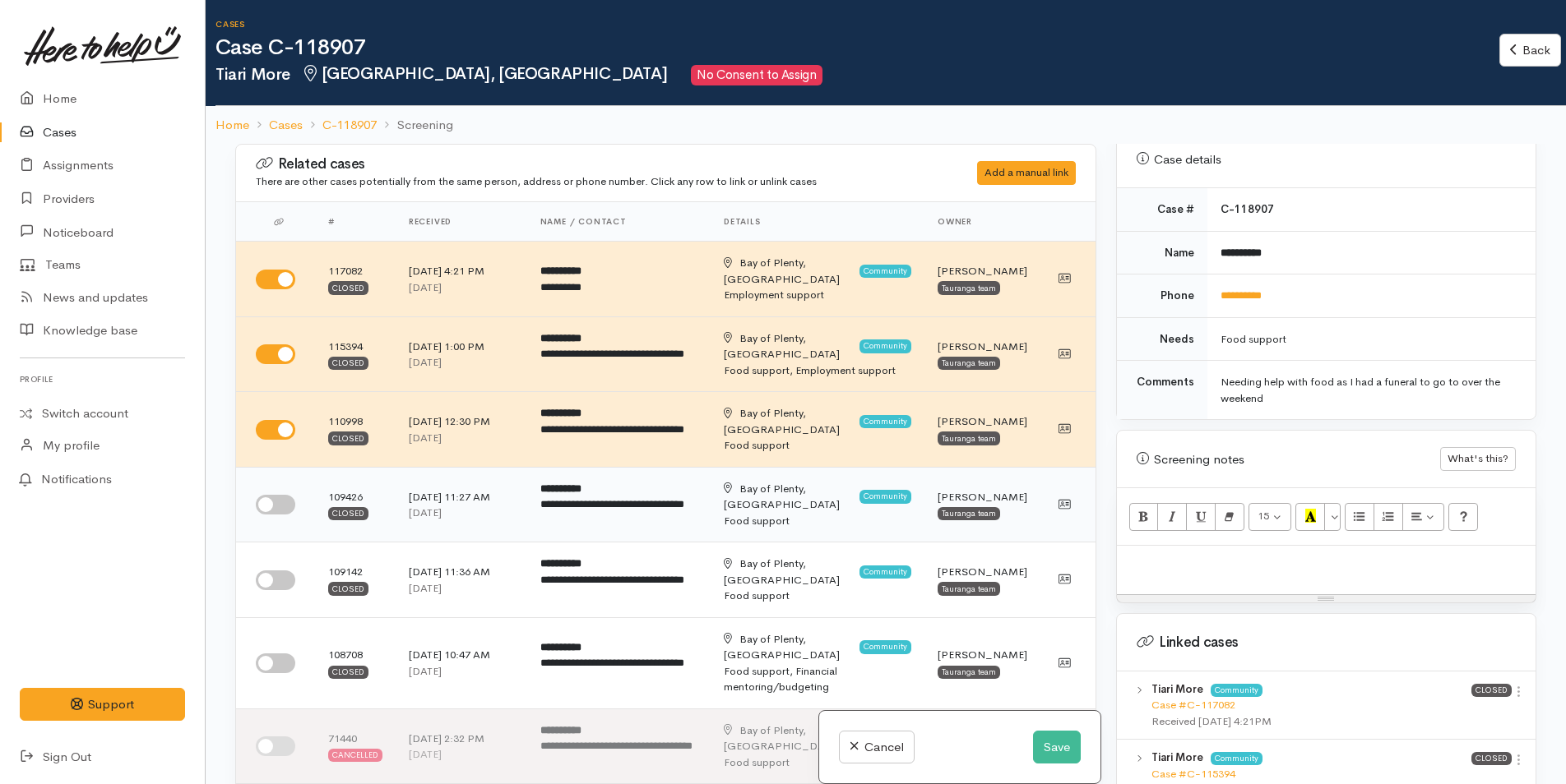
drag, startPoint x: 269, startPoint y: 504, endPoint x: 274, endPoint y: 523, distance: 19.6
click at [269, 504] on input "checkbox" at bounding box center [275, 504] width 39 height 20
checkbox input "true"
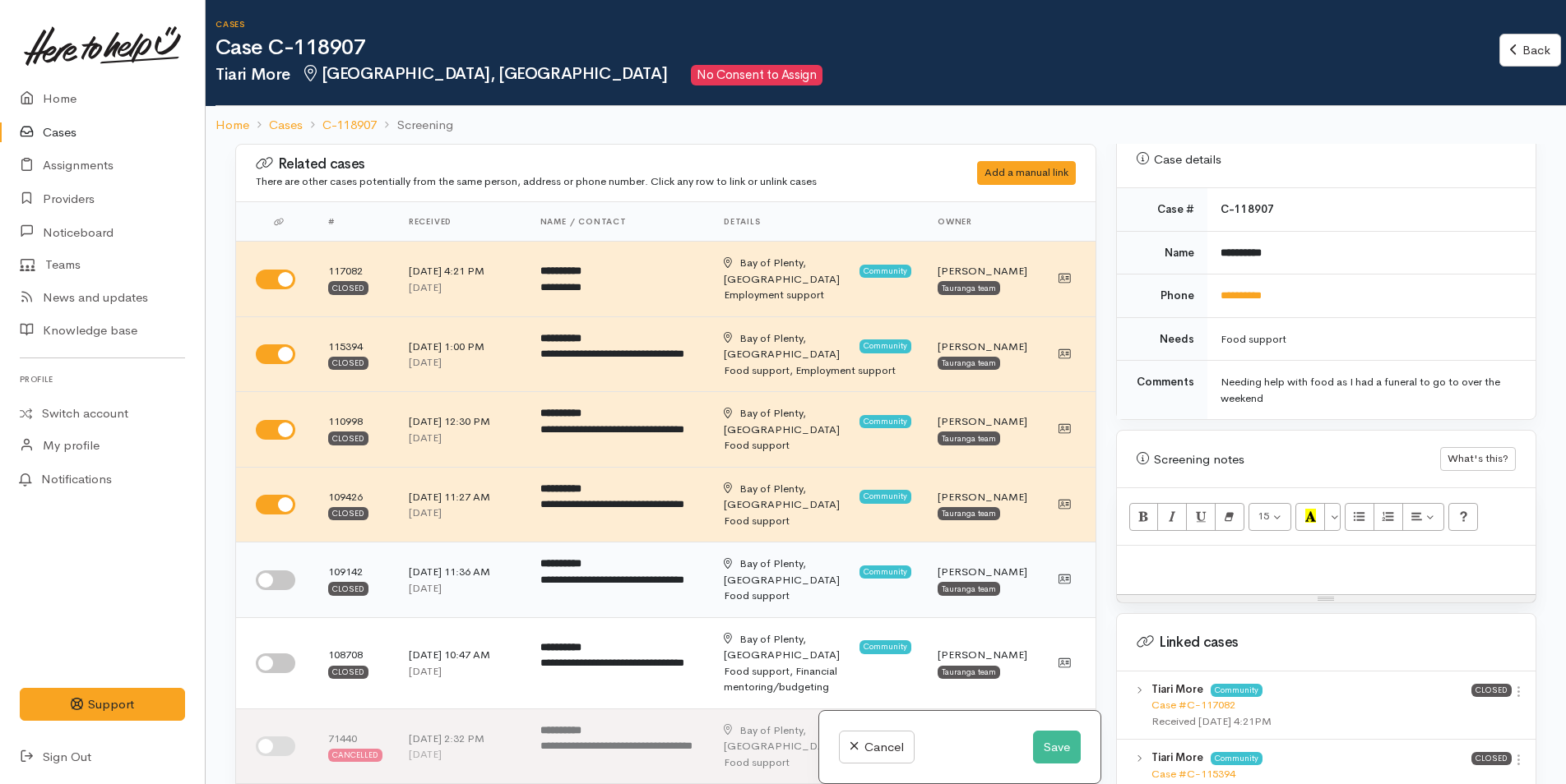
click at [270, 582] on input "checkbox" at bounding box center [275, 580] width 39 height 20
checkbox input "true"
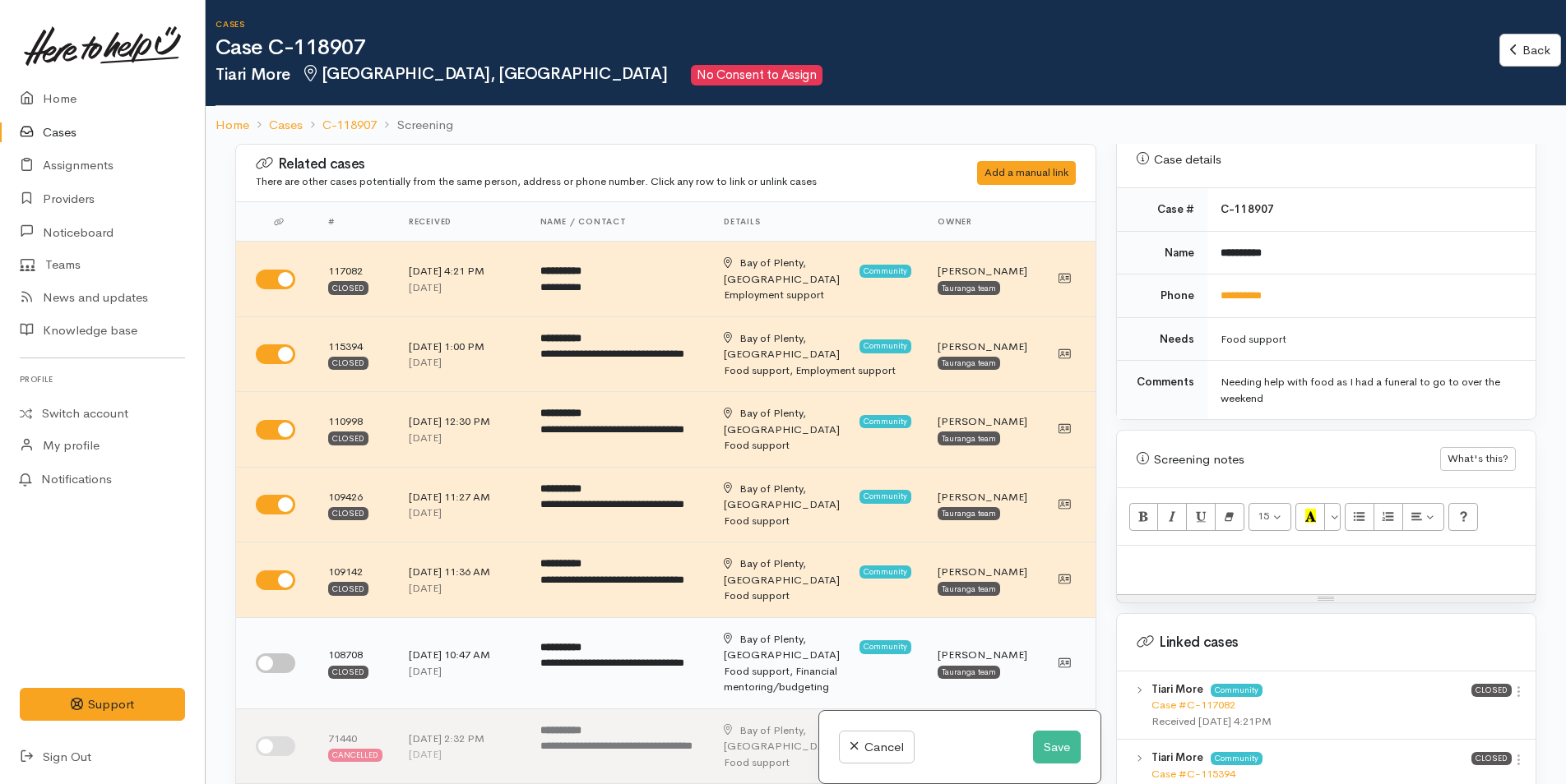
click at [271, 657] on input "checkbox" at bounding box center [275, 663] width 39 height 20
checkbox input "true"
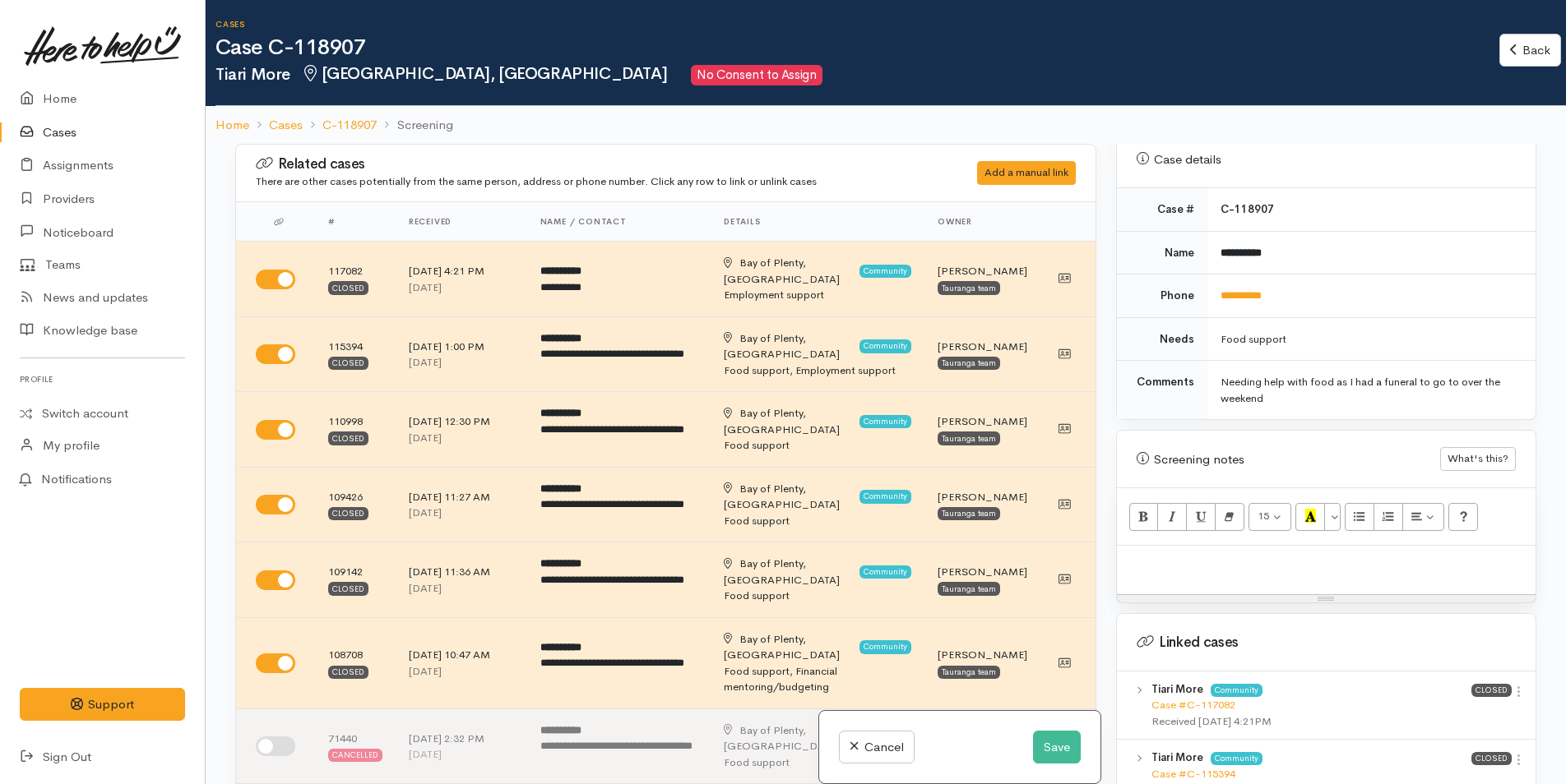
click at [1134, 556] on p at bounding box center [1325, 564] width 402 height 19
paste div
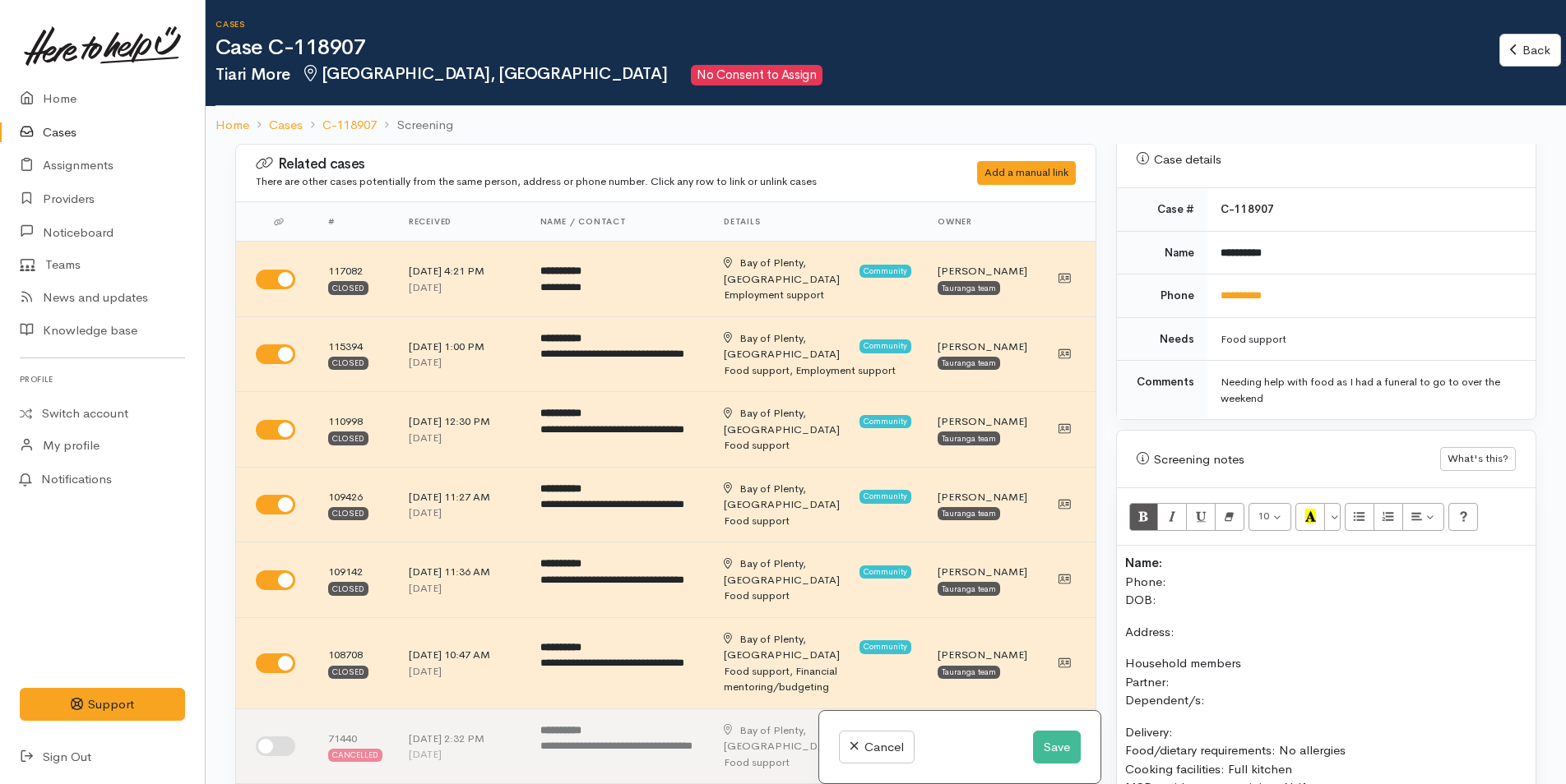
scroll to position [122, 0]
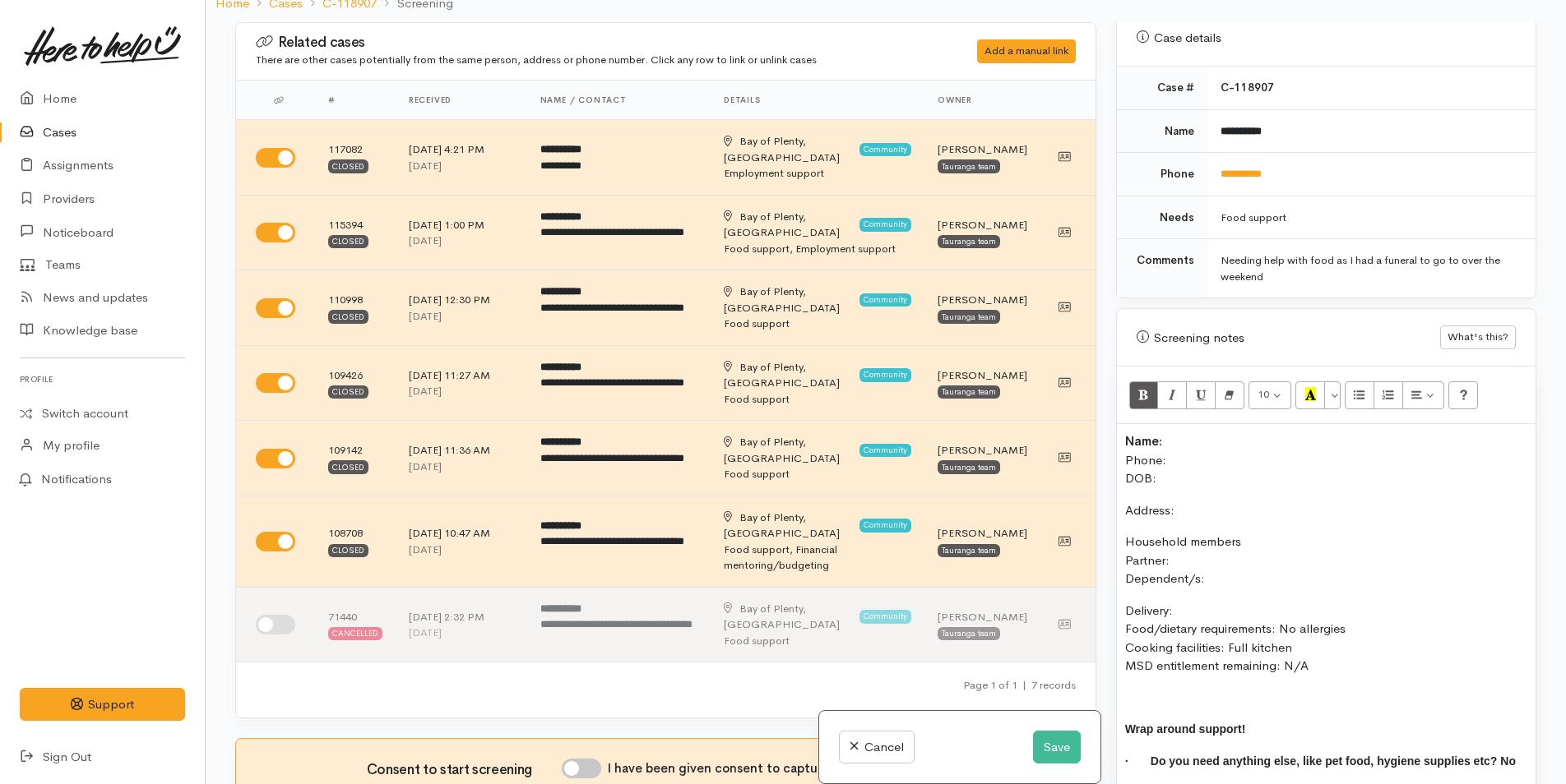
click at [1195, 432] on p "Name: Phone: DOB:" at bounding box center [1325, 460] width 402 height 56
click at [1122, 427] on div "Name: Phone: DOB: Address: Household members Partner: Dependent/s: Delivery: Fo…" at bounding box center [1326, 624] width 419 height 400
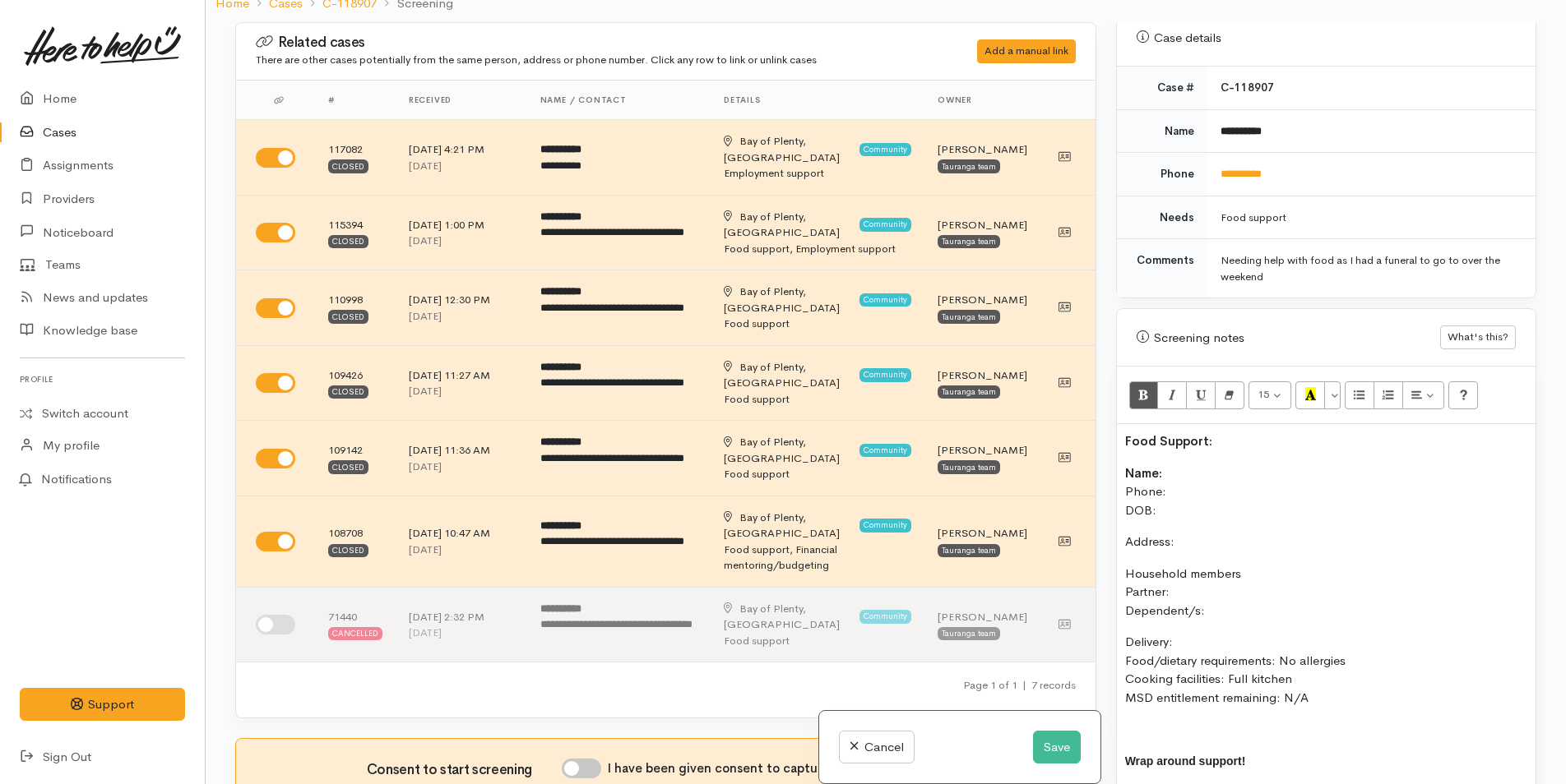
click at [1189, 465] on p "Name: Phone: DOB:" at bounding box center [1325, 493] width 402 height 56
click at [1169, 476] on p "Name: Tiari More Phone: DOB:" at bounding box center [1325, 493] width 402 height 56
click at [1194, 494] on p "Name: Tiari More Phone: [PHONE_NUMBER] DOB:" at bounding box center [1325, 493] width 402 height 56
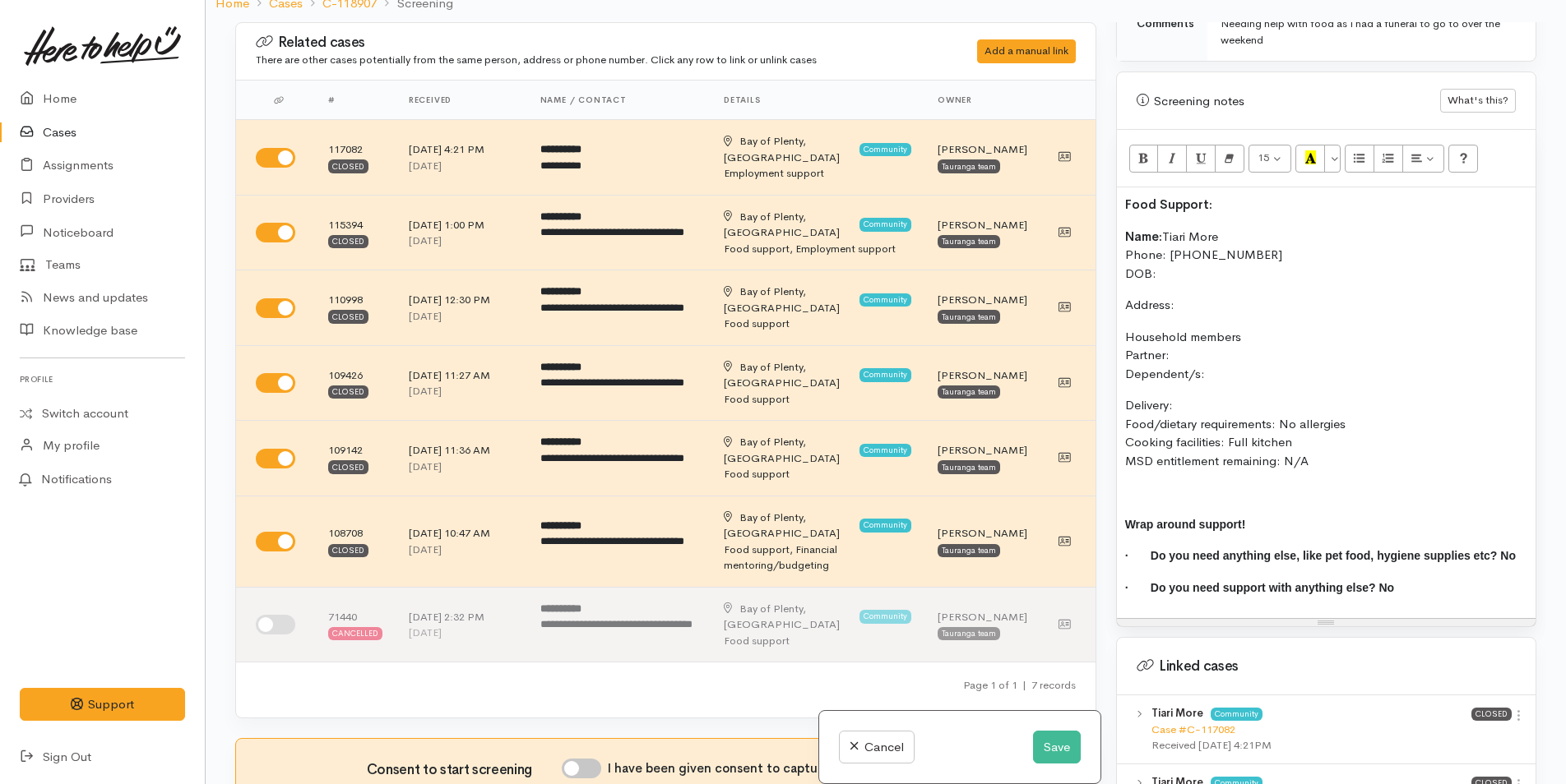
scroll to position [904, 0]
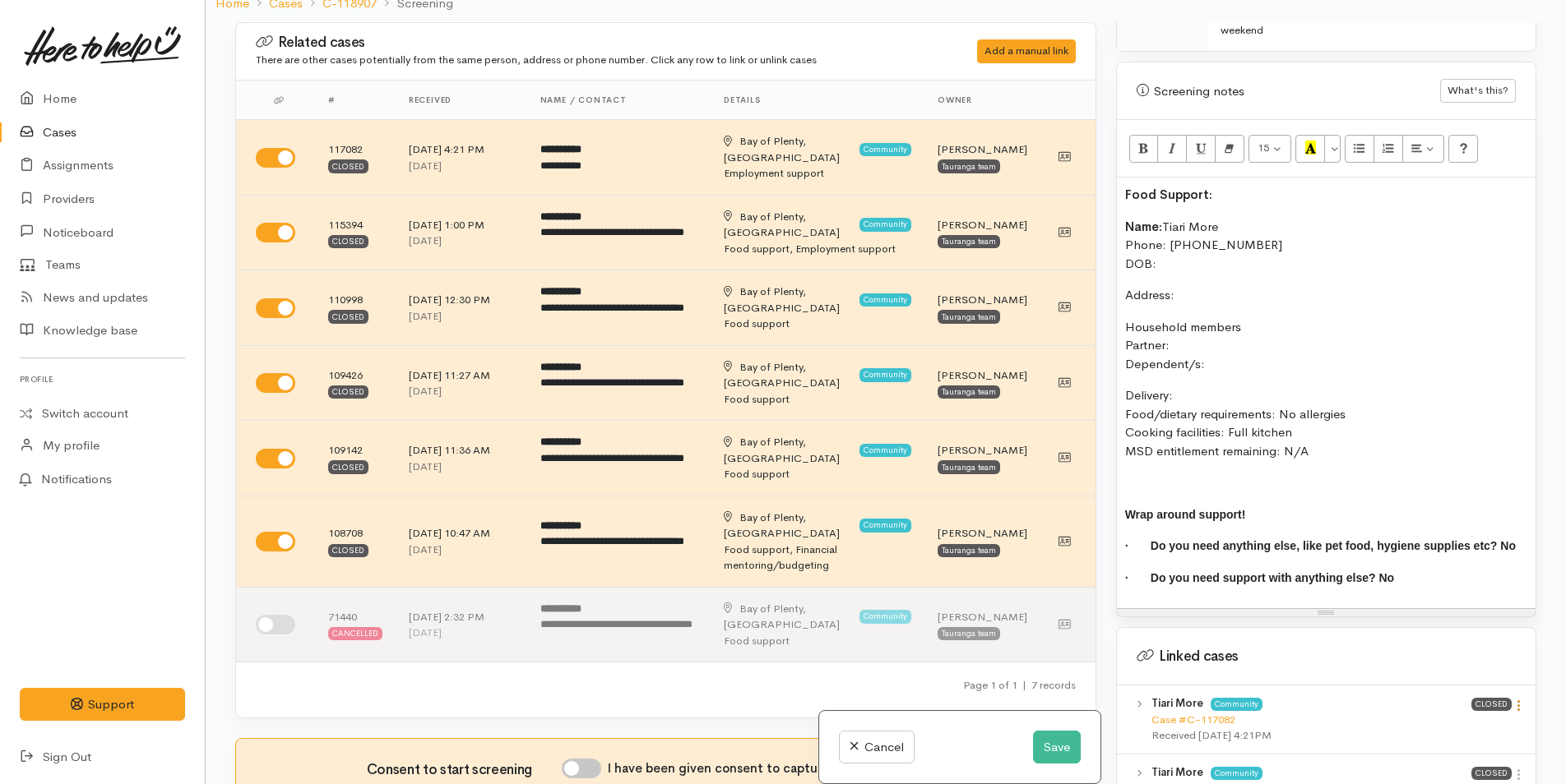
click at [1513, 699] on icon at bounding box center [1518, 705] width 14 height 14
click at [1472, 725] on link "View case" at bounding box center [1459, 737] width 129 height 26
click at [1174, 244] on p "Name: Tiari More Phone: 0278027865 DOB:" at bounding box center [1325, 245] width 402 height 56
click at [1232, 243] on p "Name: Tiari More Phone: 0278027865 DOB: 22/02/" at bounding box center [1325, 245] width 402 height 56
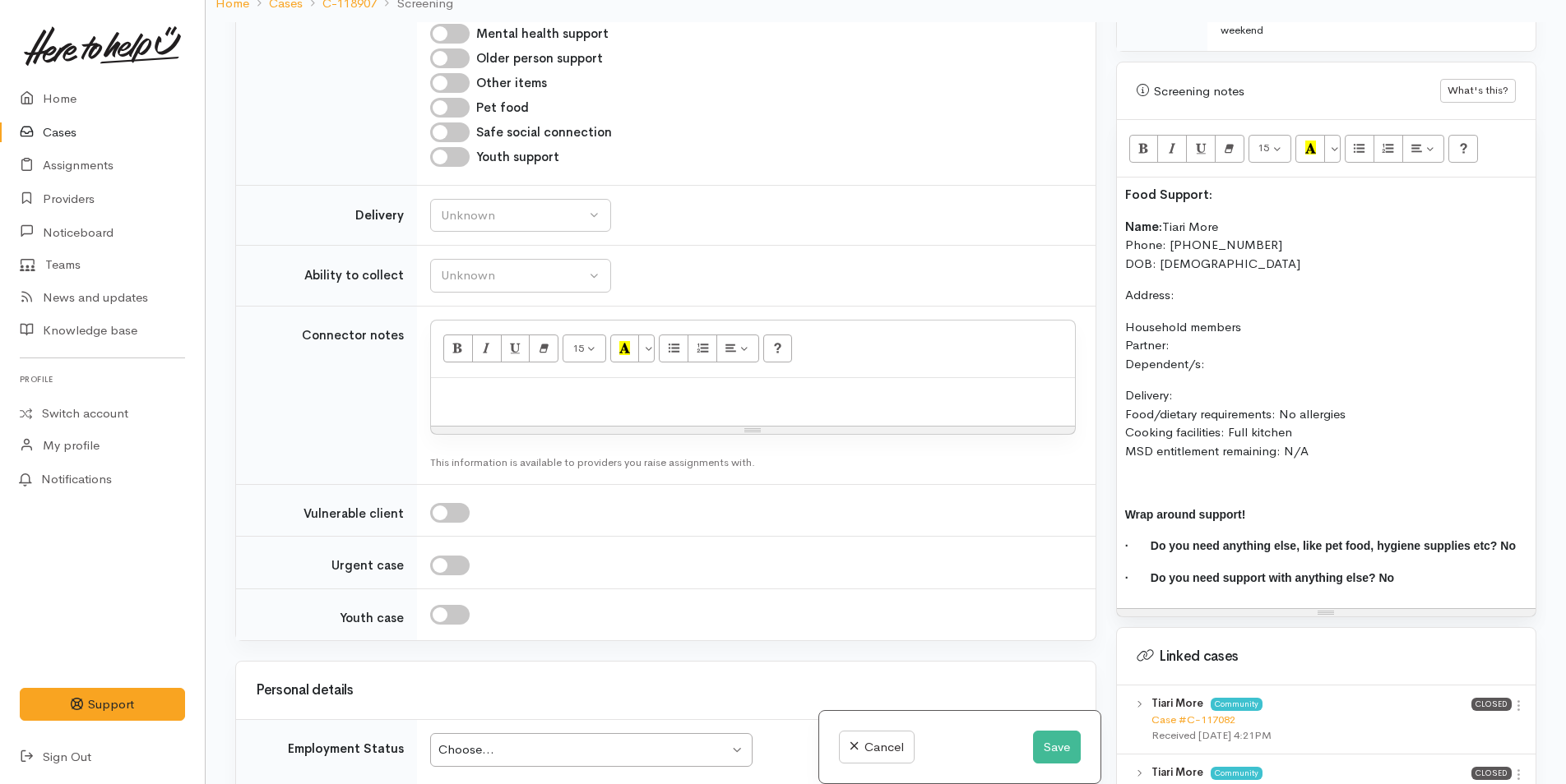
scroll to position [1809, 0]
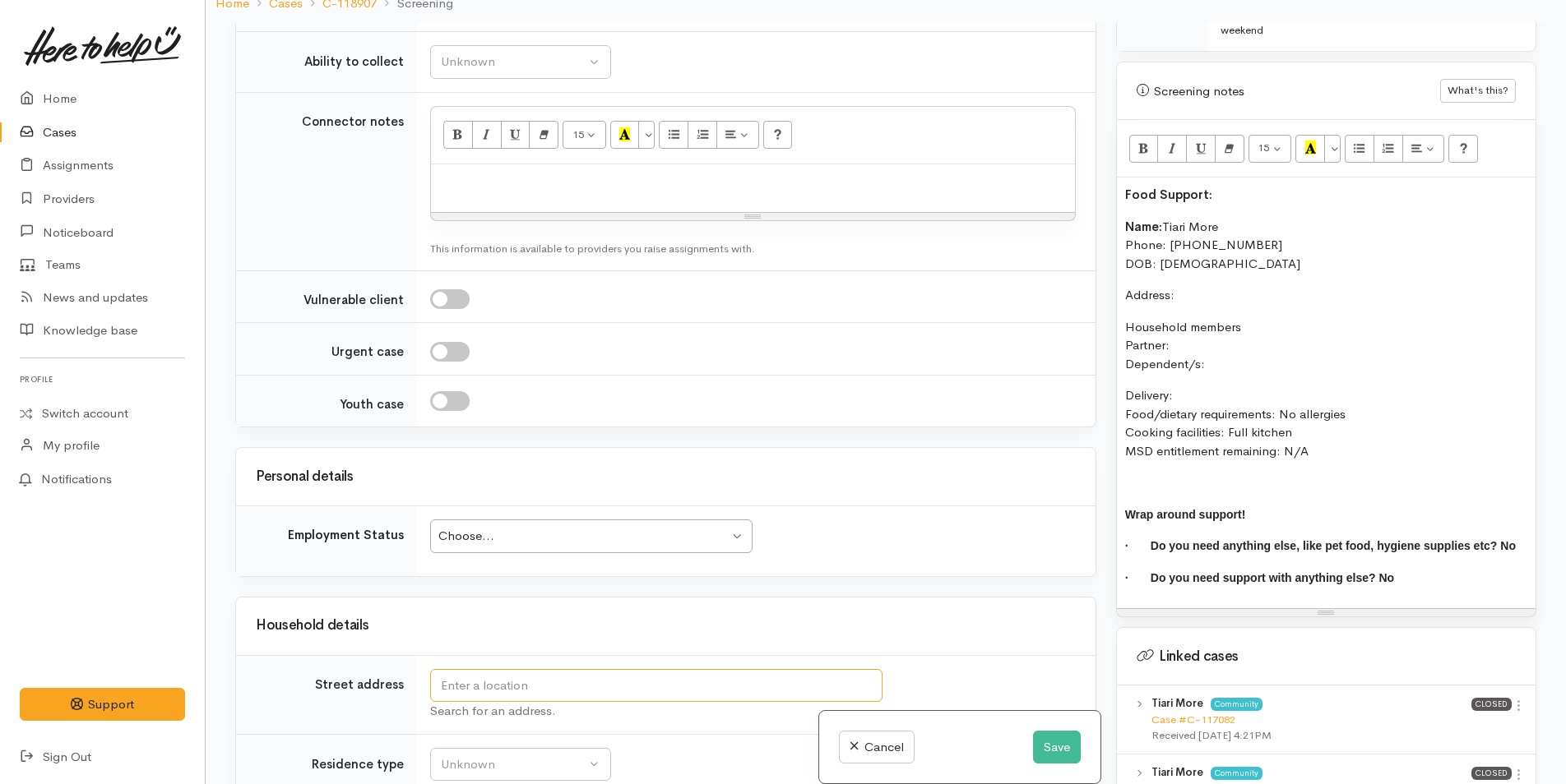
click at [485, 669] on input "text" at bounding box center [657, 685] width 453 height 34
type input "6 Clayton Ln, Tauranga South, Tauranga, New Zealand"
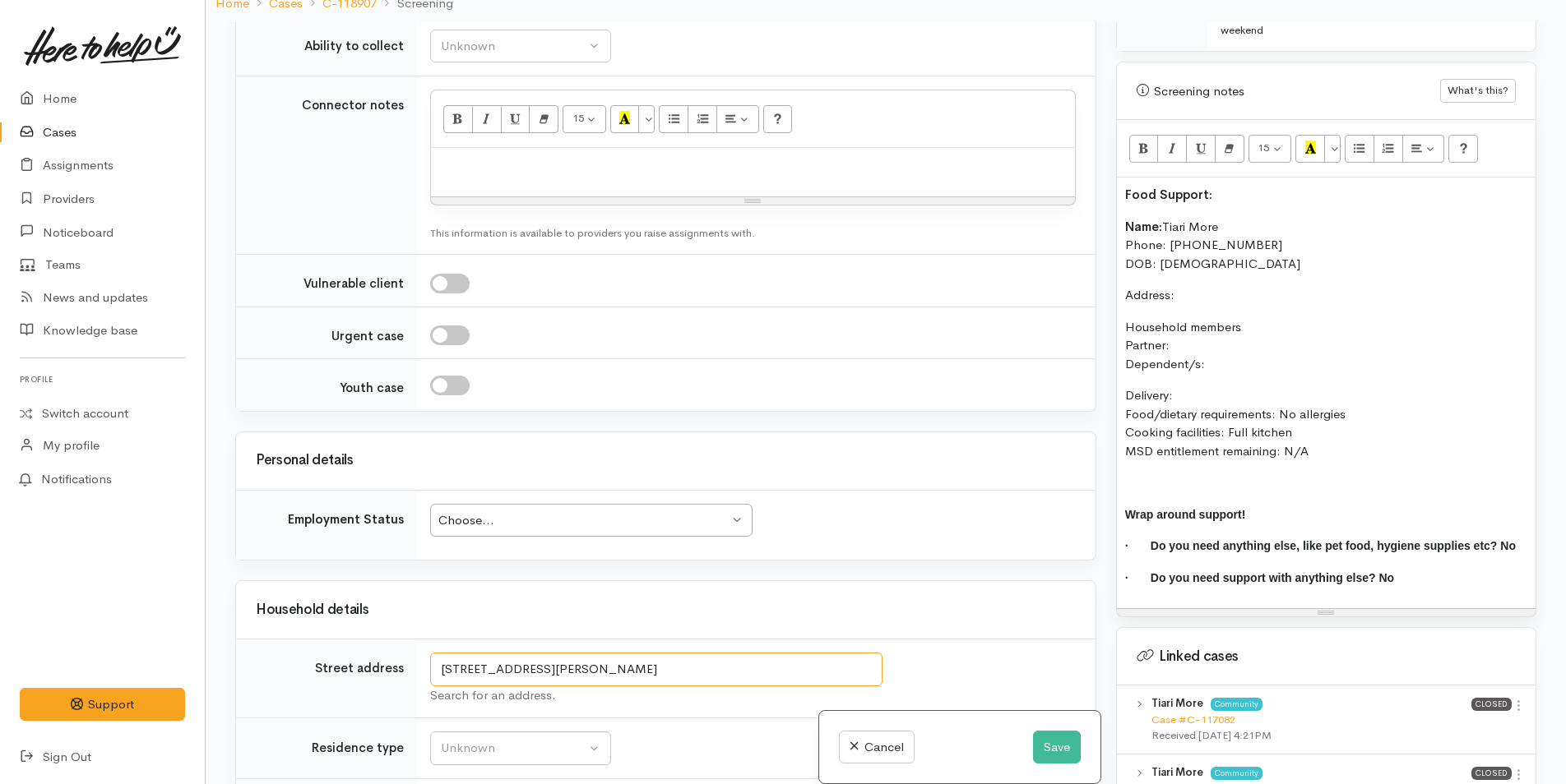
scroll to position [1883, 0]
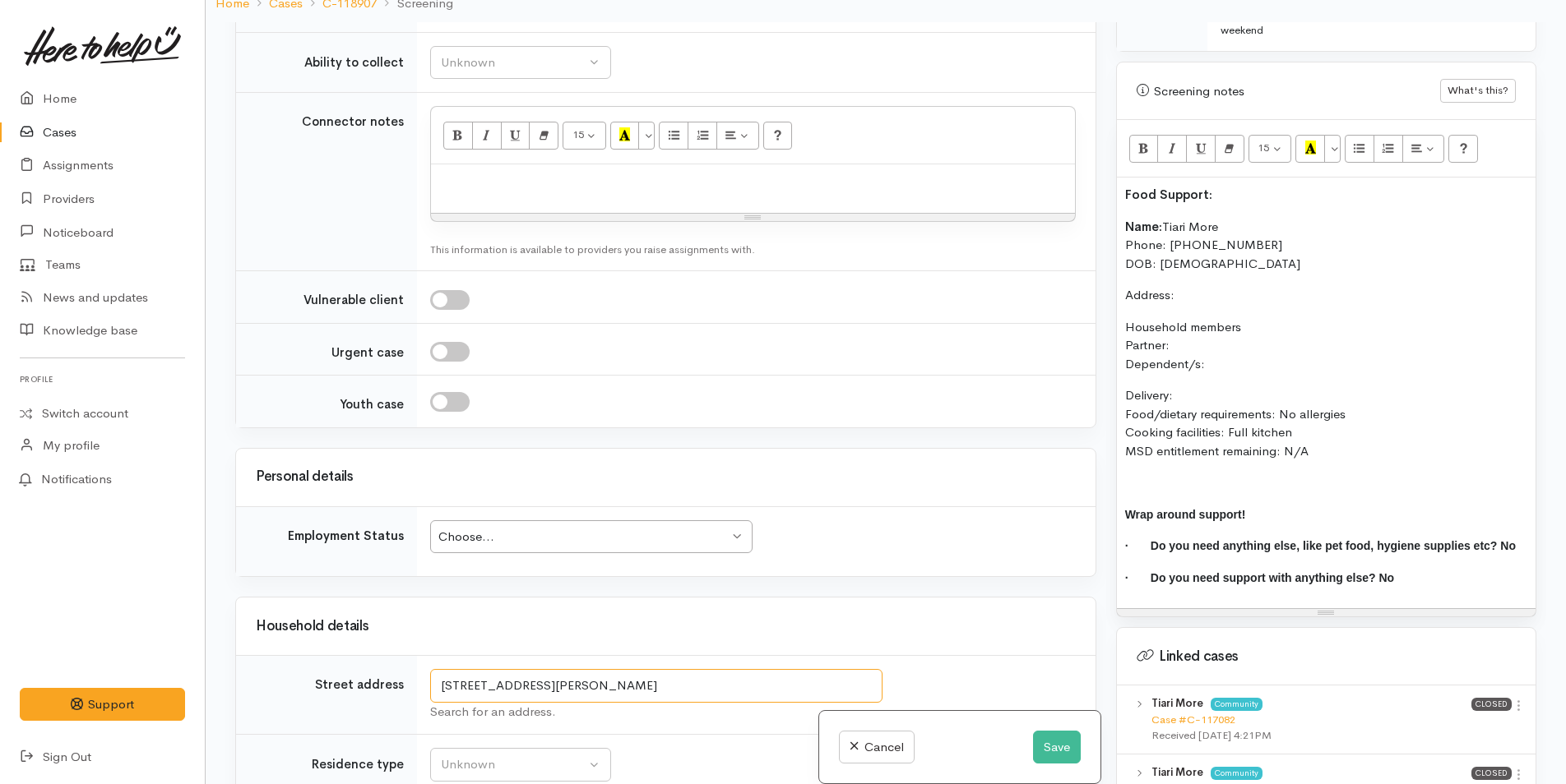
drag, startPoint x: 516, startPoint y: 658, endPoint x: 454, endPoint y: 630, distance: 68.0
click at [412, 656] on tr "Street address 6 Clayton Ln, Tauranga South, Tauranga, New Zealand Search for a…" at bounding box center [666, 695] width 859 height 79
click at [1204, 286] on p "Address:" at bounding box center [1325, 295] width 402 height 19
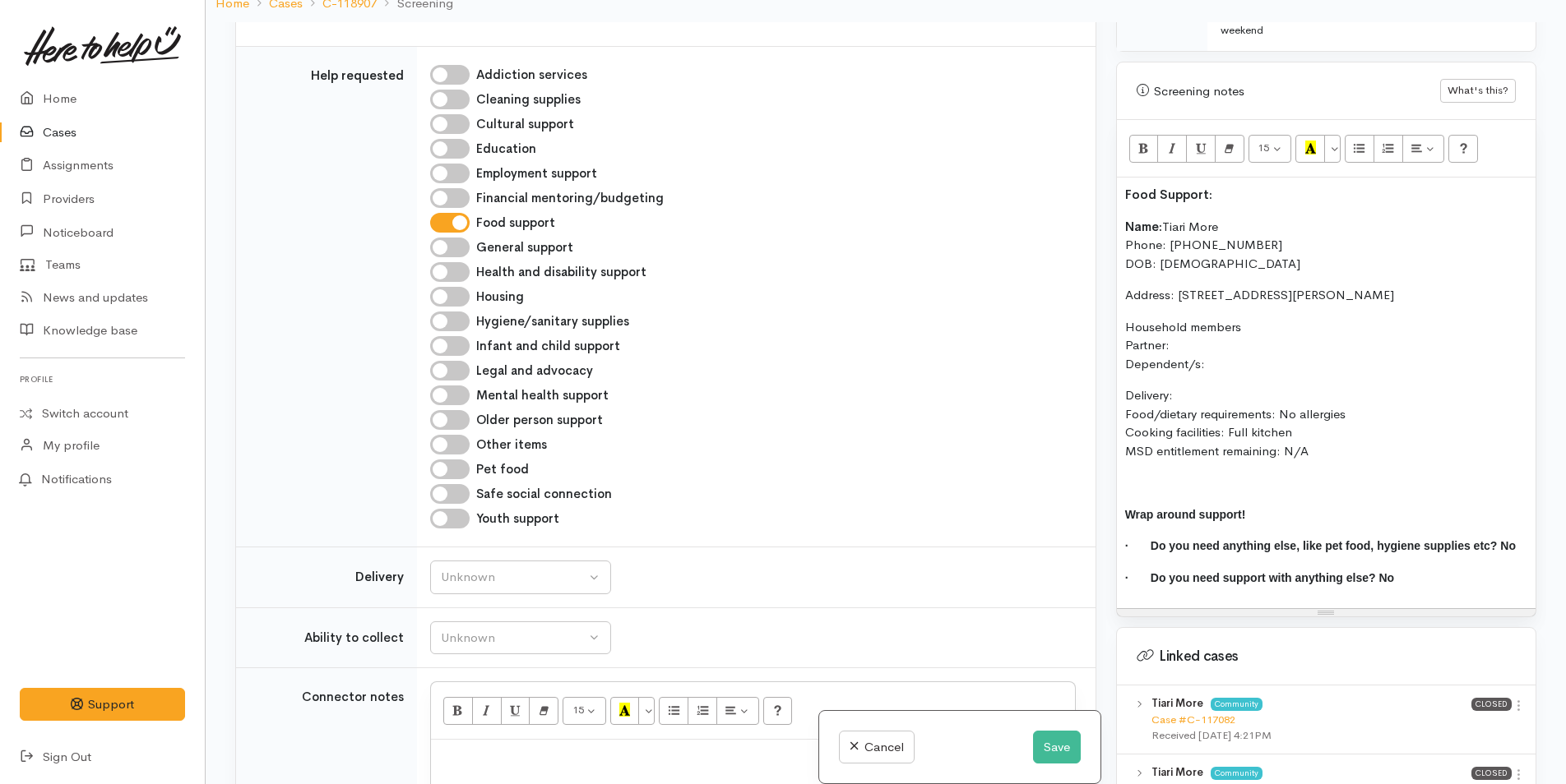
scroll to position [650, 0]
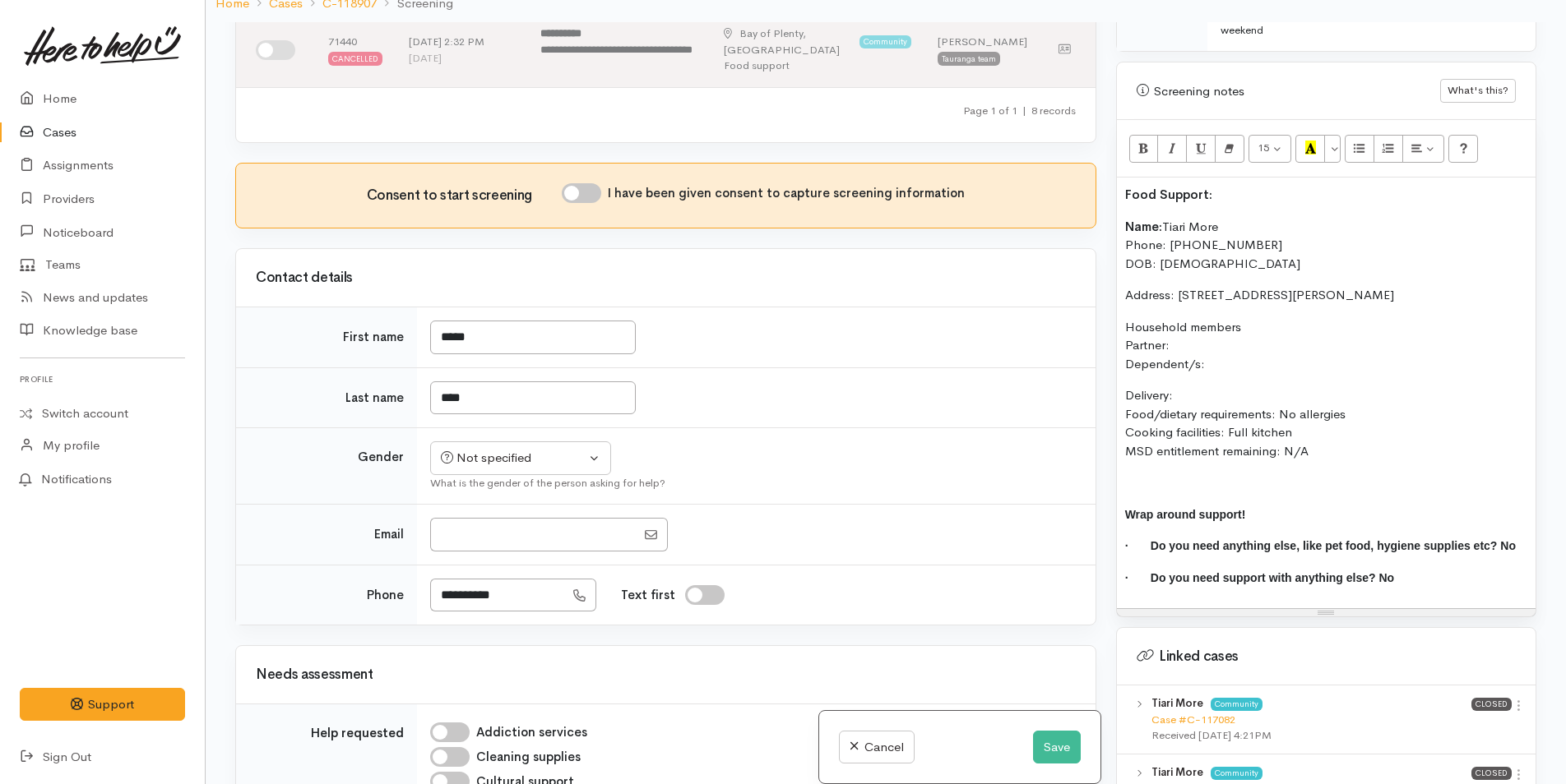
click at [595, 183] on input "I have been given consent to capture screening information" at bounding box center [581, 193] width 39 height 20
checkbox input "true"
click at [468, 451] on div "Not specified" at bounding box center [513, 458] width 145 height 19
click at [481, 538] on span "Female" at bounding box center [533, 547] width 141 height 19
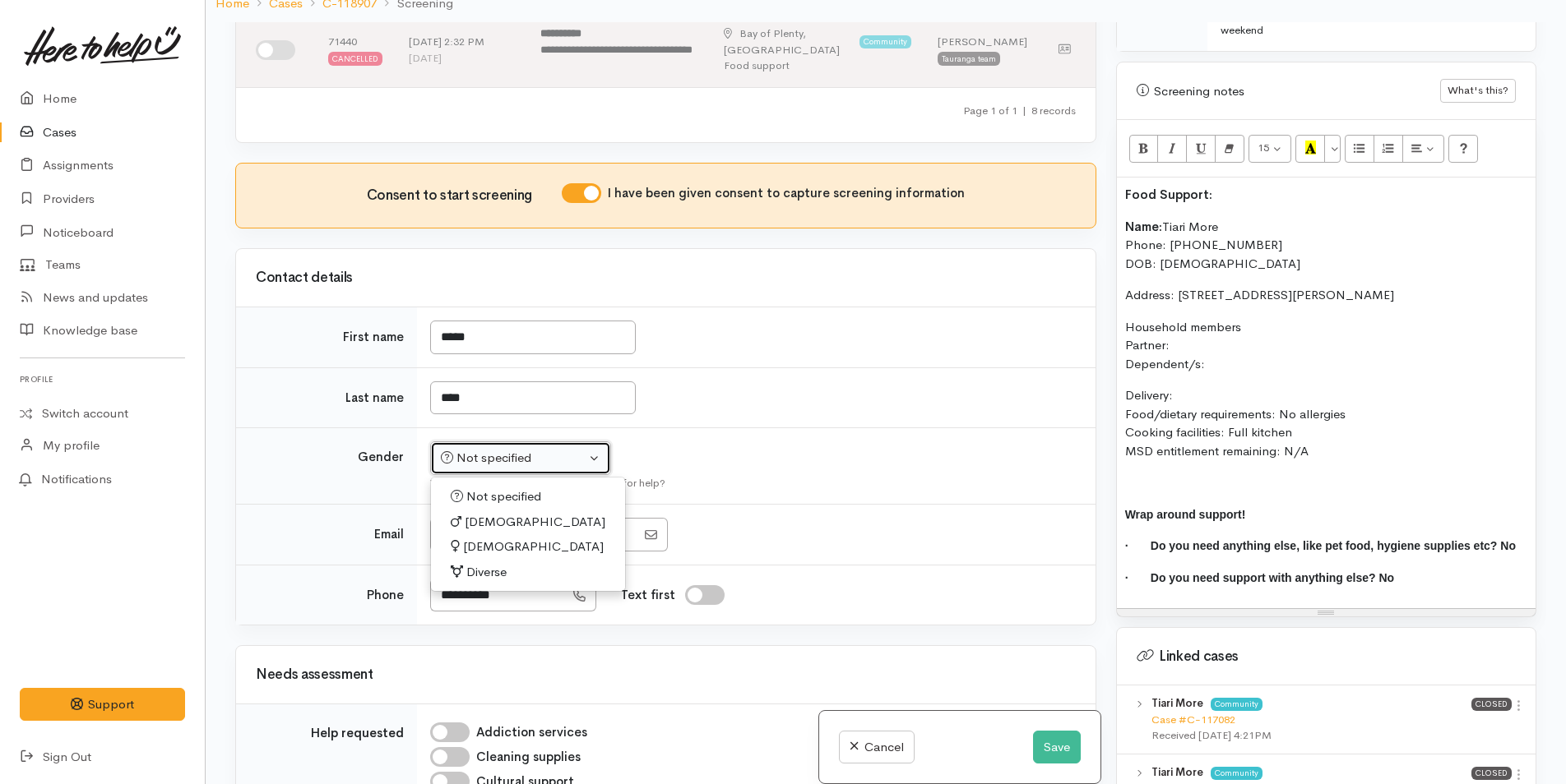
select select "Female"
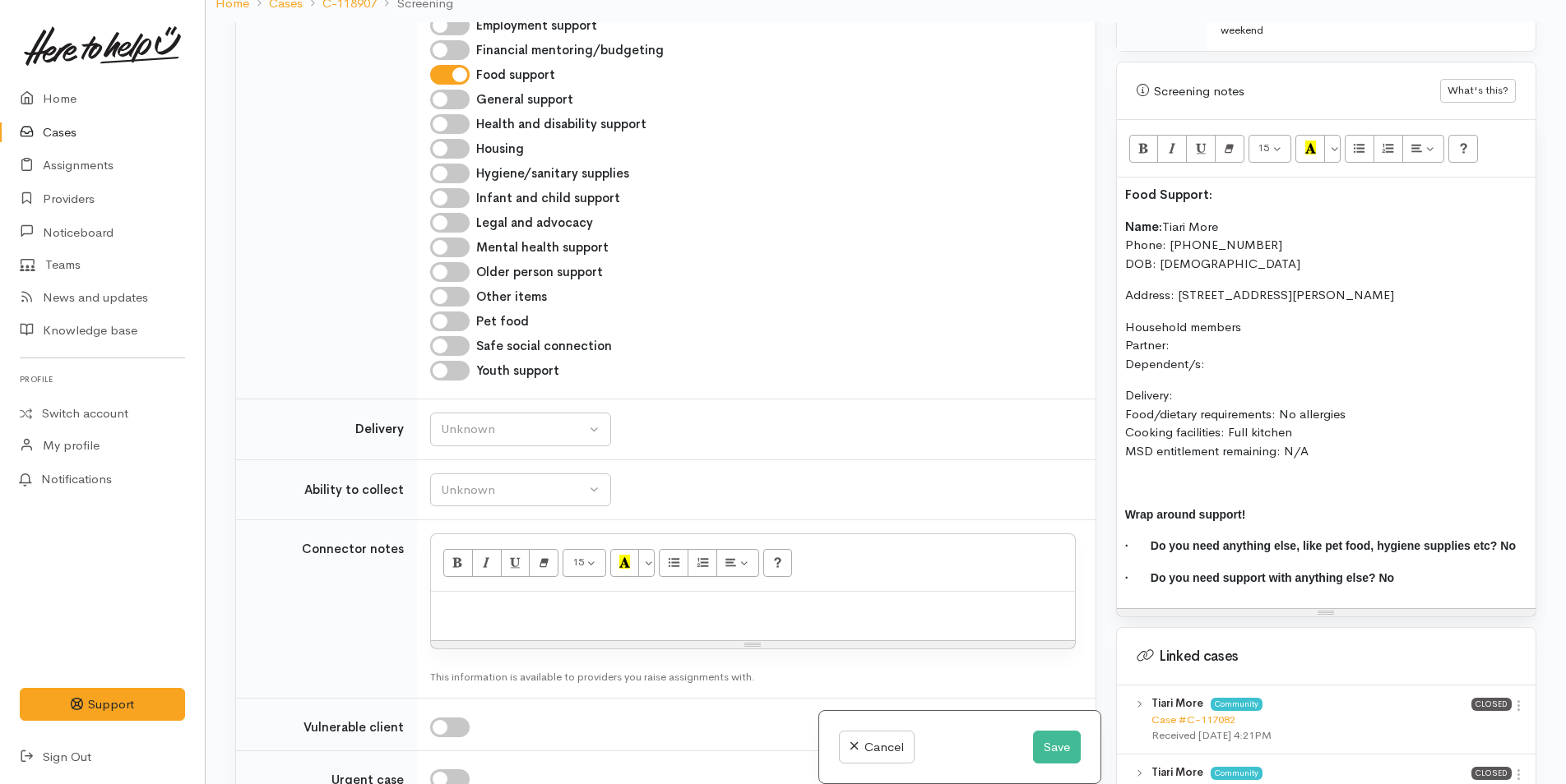
scroll to position [1636, 0]
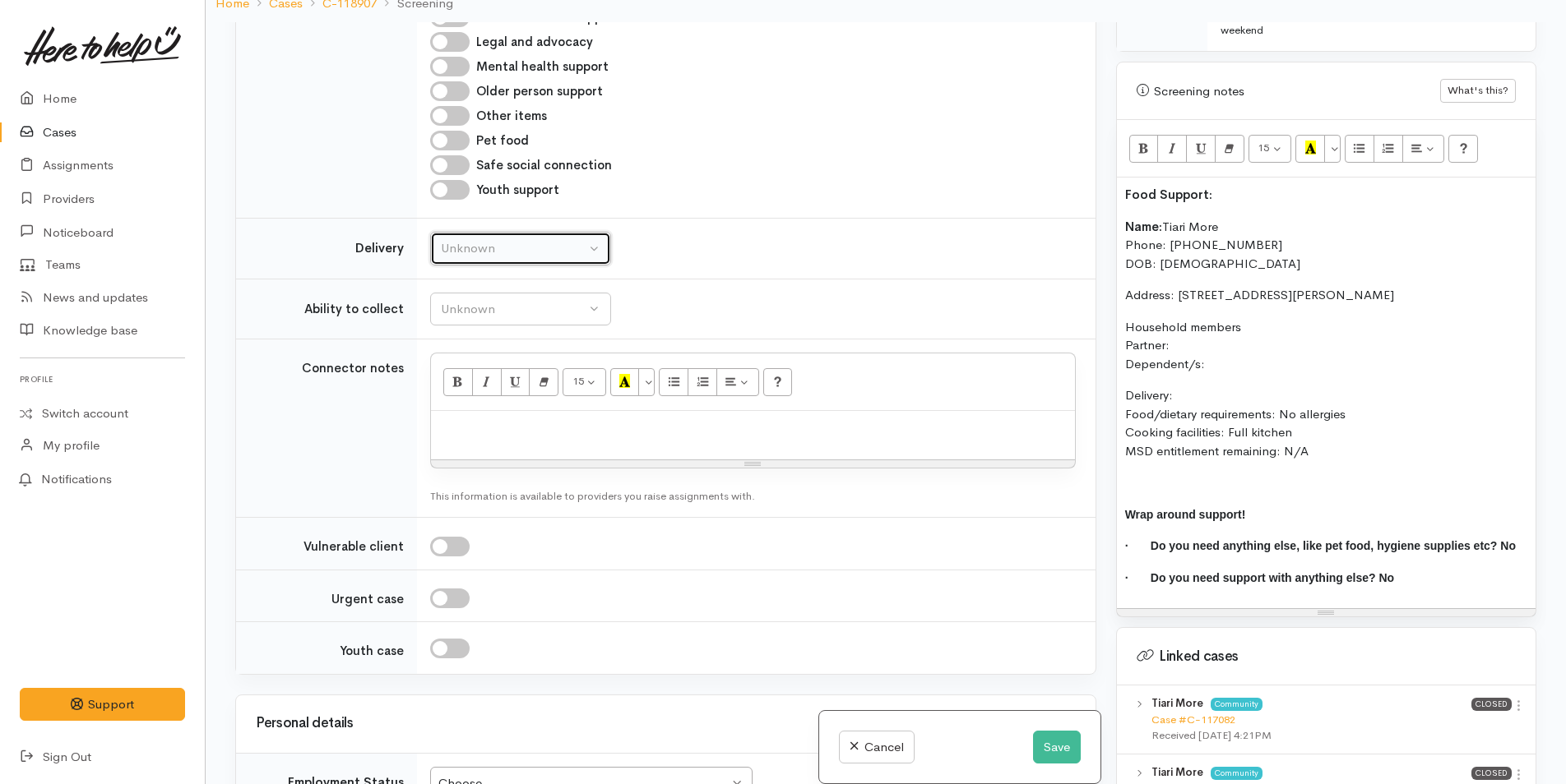
drag, startPoint x: 471, startPoint y: 238, endPoint x: 477, endPoint y: 274, distance: 36.5
click at [471, 240] on div "Unknown" at bounding box center [513, 249] width 145 height 19
drag, startPoint x: 455, startPoint y: 387, endPoint x: 477, endPoint y: 339, distance: 52.8
click at [456, 393] on span "No" at bounding box center [459, 403] width 17 height 19
select select "1"
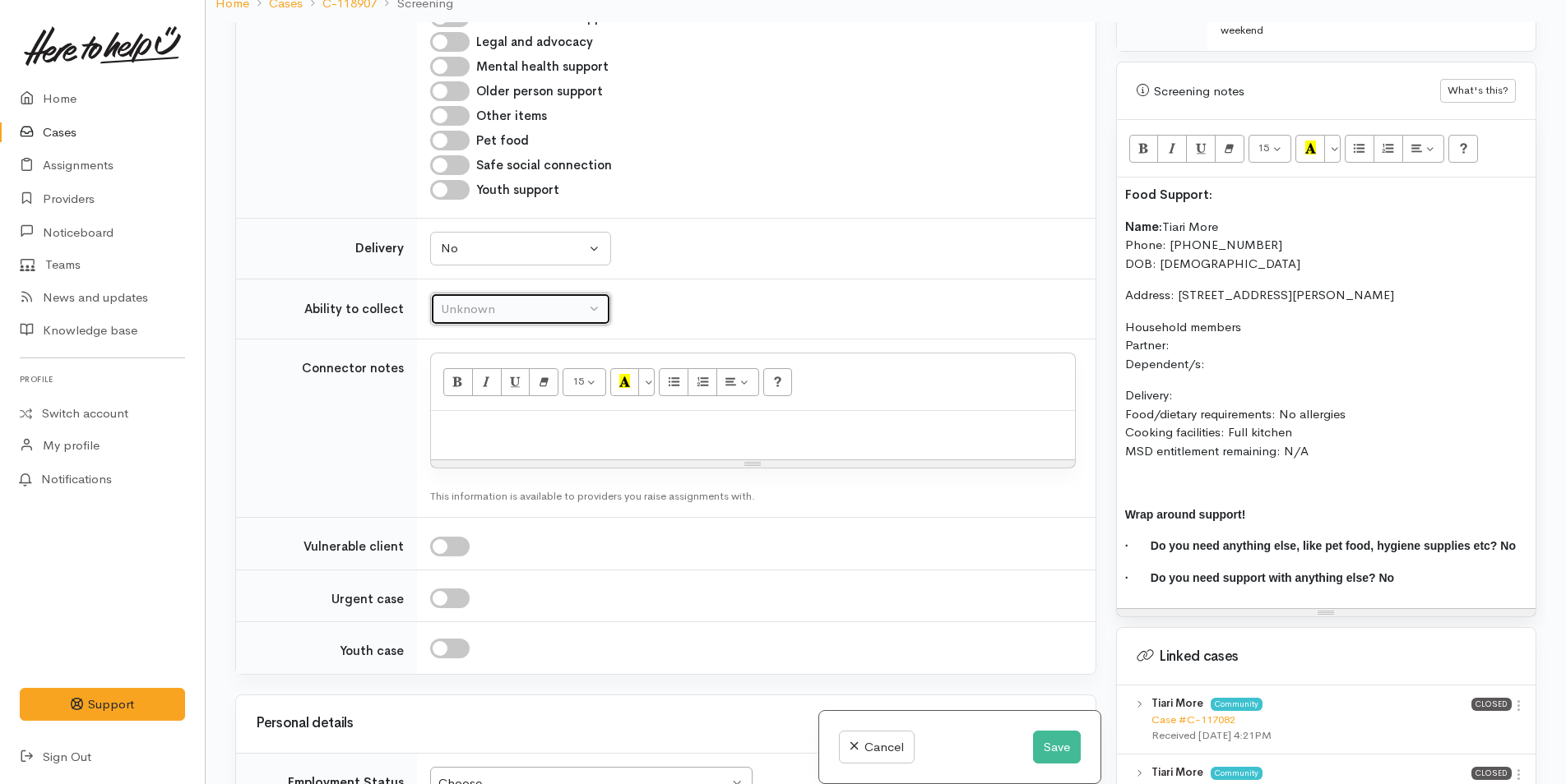
click at [487, 292] on button "Unknown" at bounding box center [521, 309] width 181 height 34
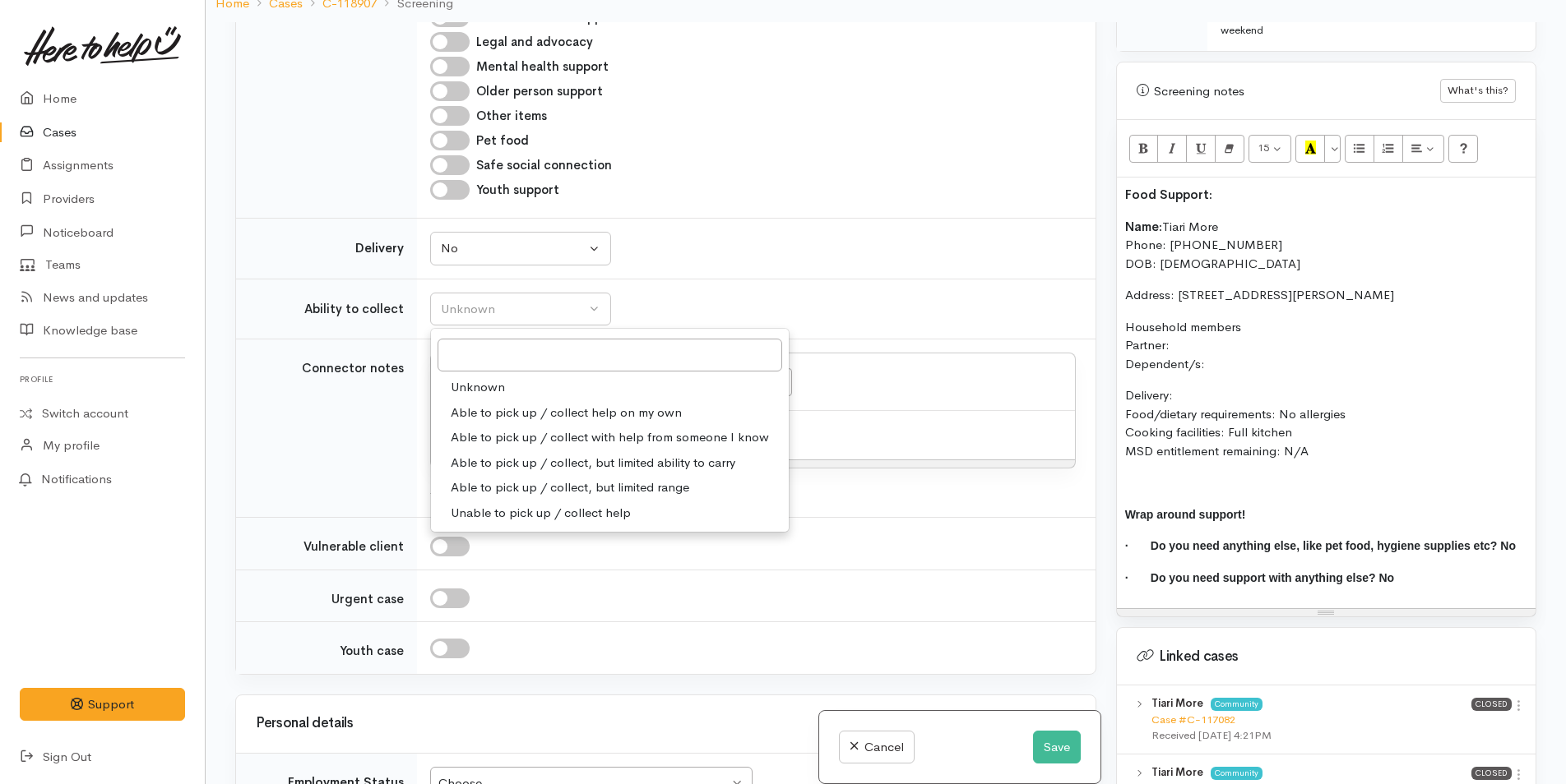
click at [508, 404] on span "Able to pick up / collect help on my own" at bounding box center [566, 413] width 231 height 19
select select "2"
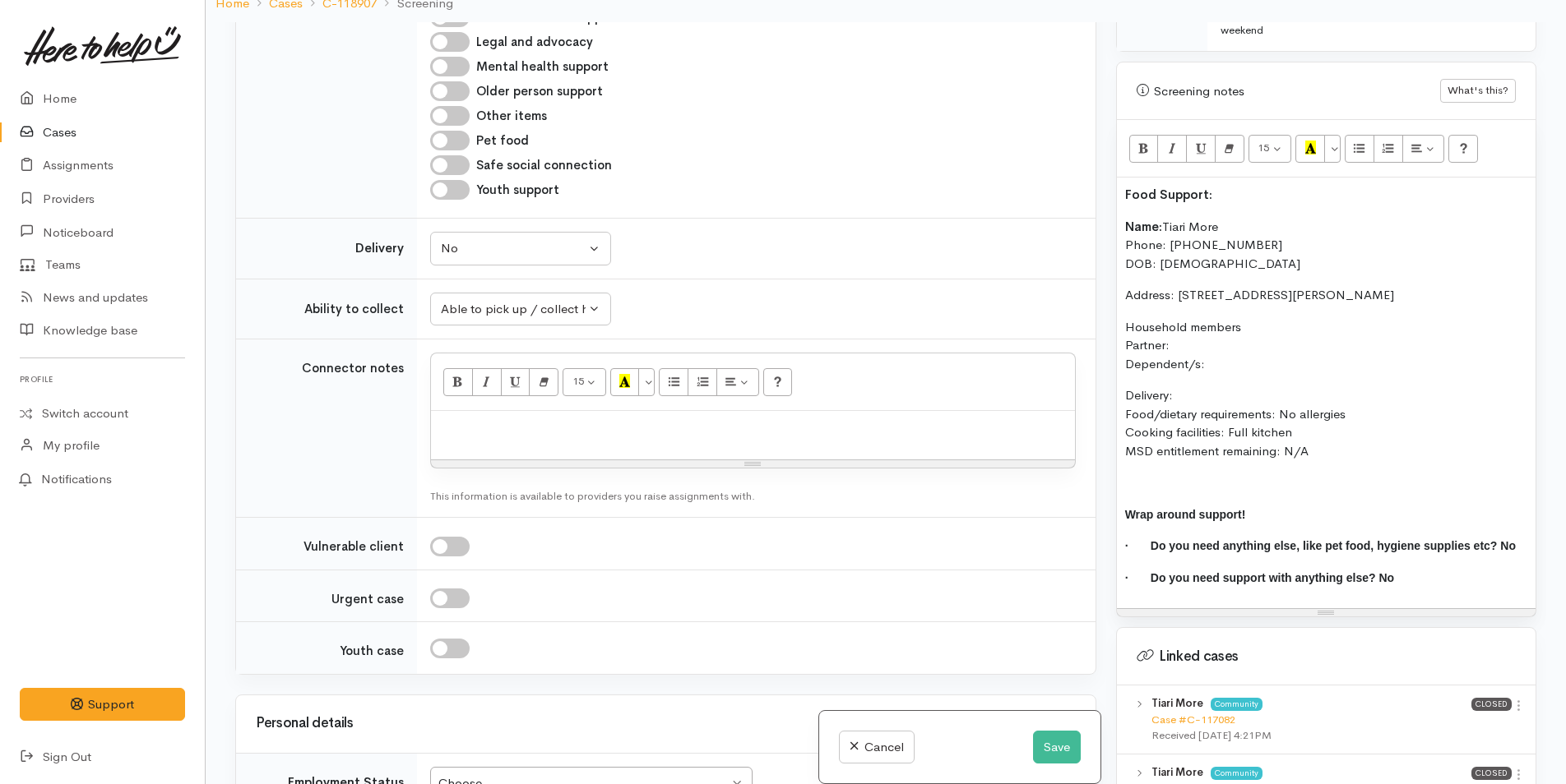
click at [1216, 333] on p "Household members Partner: Dependent/s:" at bounding box center [1325, 346] width 402 height 56
drag, startPoint x: 1274, startPoint y: 307, endPoint x: 1123, endPoint y: 240, distance: 165.2
click at [1100, 299] on div "Related cases There are other cases potentially from the same person, address o…" at bounding box center [885, 414] width 1321 height 784
drag, startPoint x: 1141, startPoint y: 130, endPoint x: 1164, endPoint y: 253, distance: 125.1
click at [1142, 141] on icon "Bold (CTRL+B)" at bounding box center [1143, 148] width 11 height 14
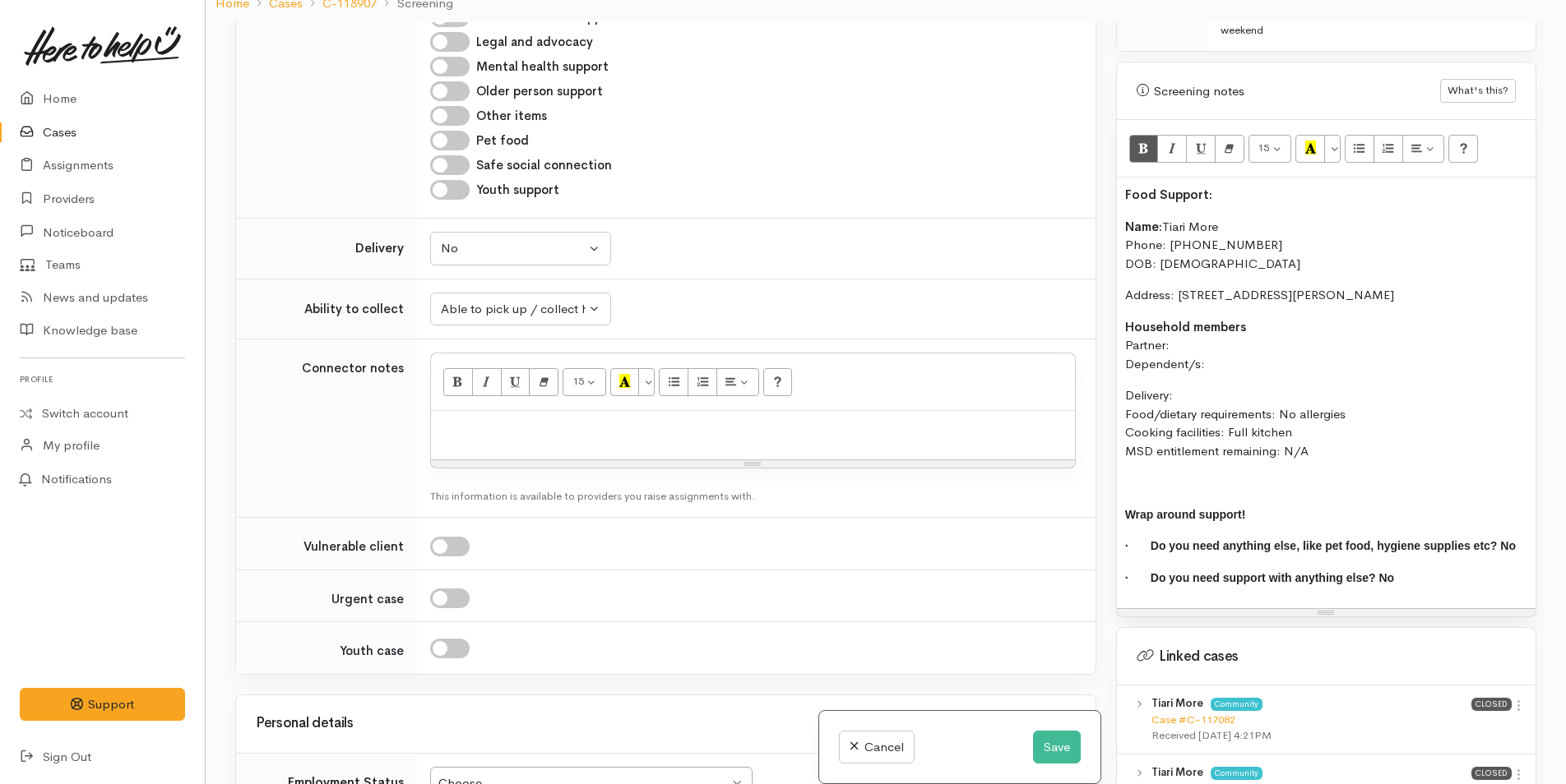
click at [1178, 326] on p "Household members Partner: Dependent/s:" at bounding box center [1325, 346] width 402 height 56
click at [1236, 343] on p "Household members Partner: Saviour Erihe - 20/07/2001 Dependent/s:" at bounding box center [1325, 346] width 402 height 56
click at [1191, 386] on p "Delivery: Food/dietary requirements: No allergies Cooking facilities: Full kitc…" at bounding box center [1325, 423] width 402 height 74
drag, startPoint x: 1232, startPoint y: 179, endPoint x: 1152, endPoint y: 144, distance: 87.3
click at [1111, 168] on div "Warnings Add No warnings have been raised against this case Add Warning Title ●…" at bounding box center [1325, 414] width 440 height 784
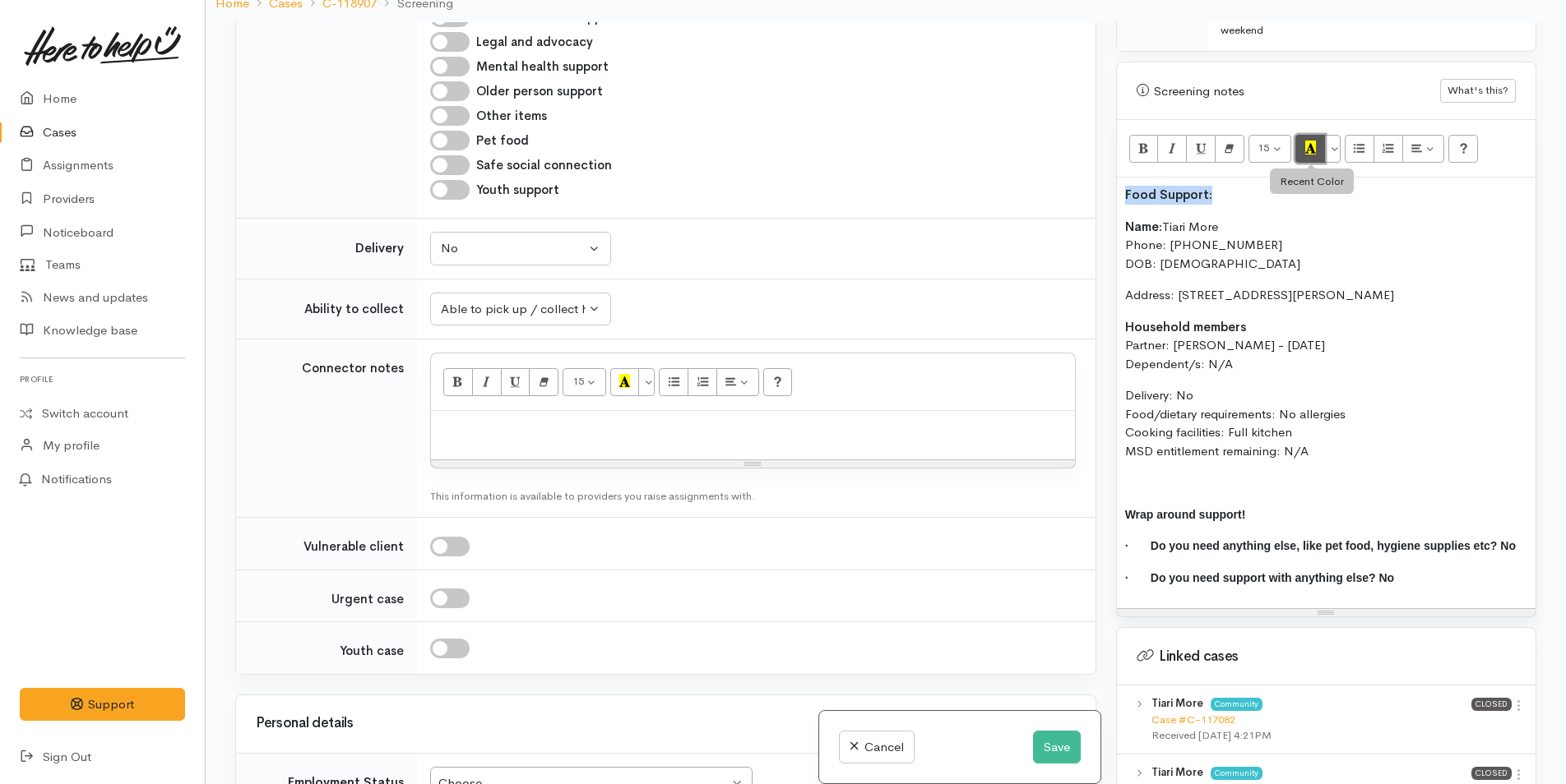
click at [1303, 135] on button "Recent Color" at bounding box center [1310, 149] width 30 height 28
drag, startPoint x: 1308, startPoint y: 437, endPoint x: 1371, endPoint y: 436, distance: 63.0
click at [1310, 436] on p "Delivery: No Food/dietary requirements: No allergies Cooking facilities: Full k…" at bounding box center [1325, 423] width 402 height 74
drag, startPoint x: 1098, startPoint y: 420, endPoint x: 1100, endPoint y: 193, distance: 227.0
click at [1100, 193] on div "Related cases There are other cases potentially from the same person, address o…" at bounding box center [885, 414] width 1321 height 784
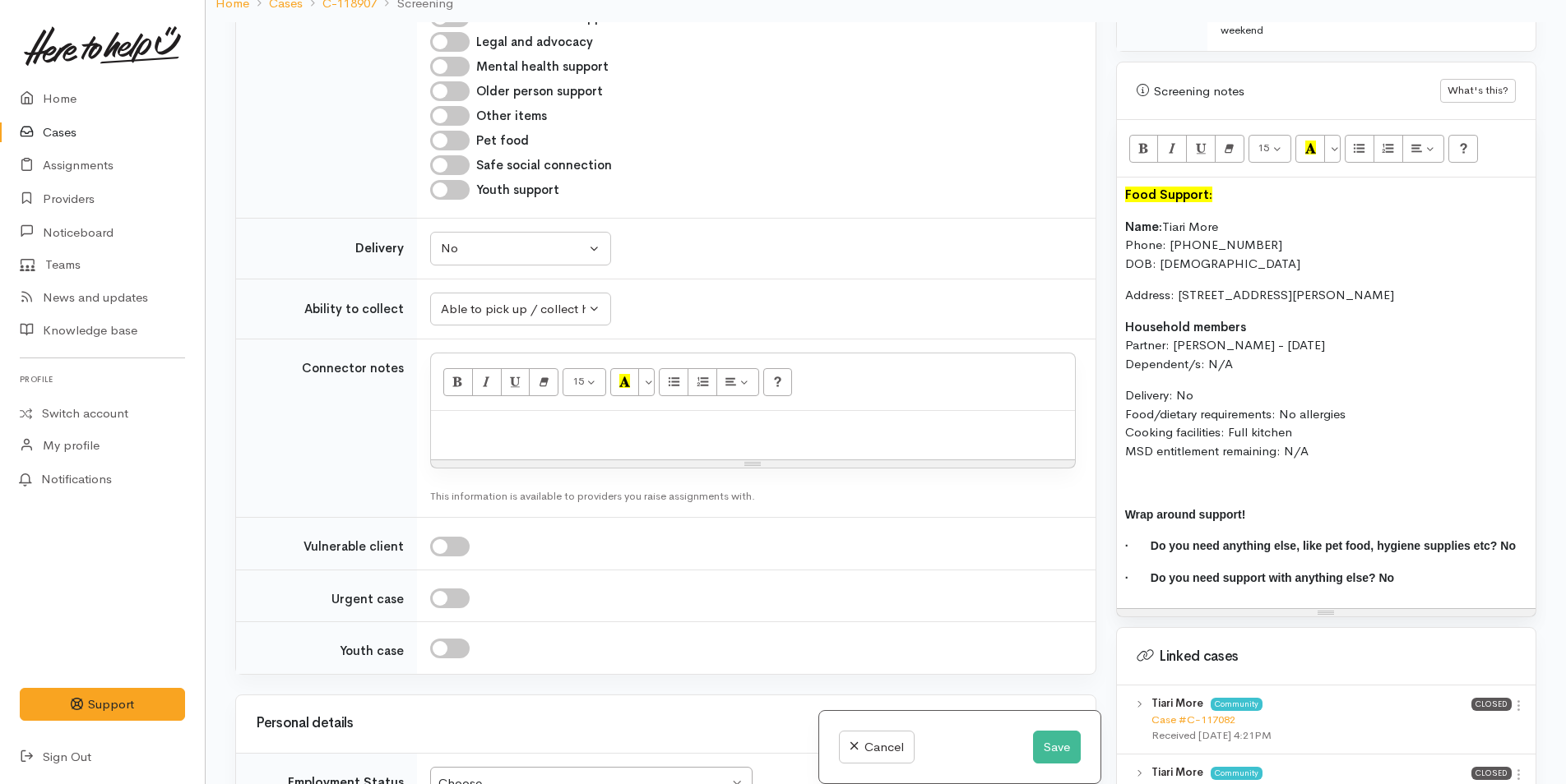
copy div "Name: Tiari More Phone: 0278027865 DOB: 22/02/2001 Address: 6 Clayton Ln, Taura…"
click at [493, 419] on p at bounding box center [753, 428] width 627 height 19
paste div
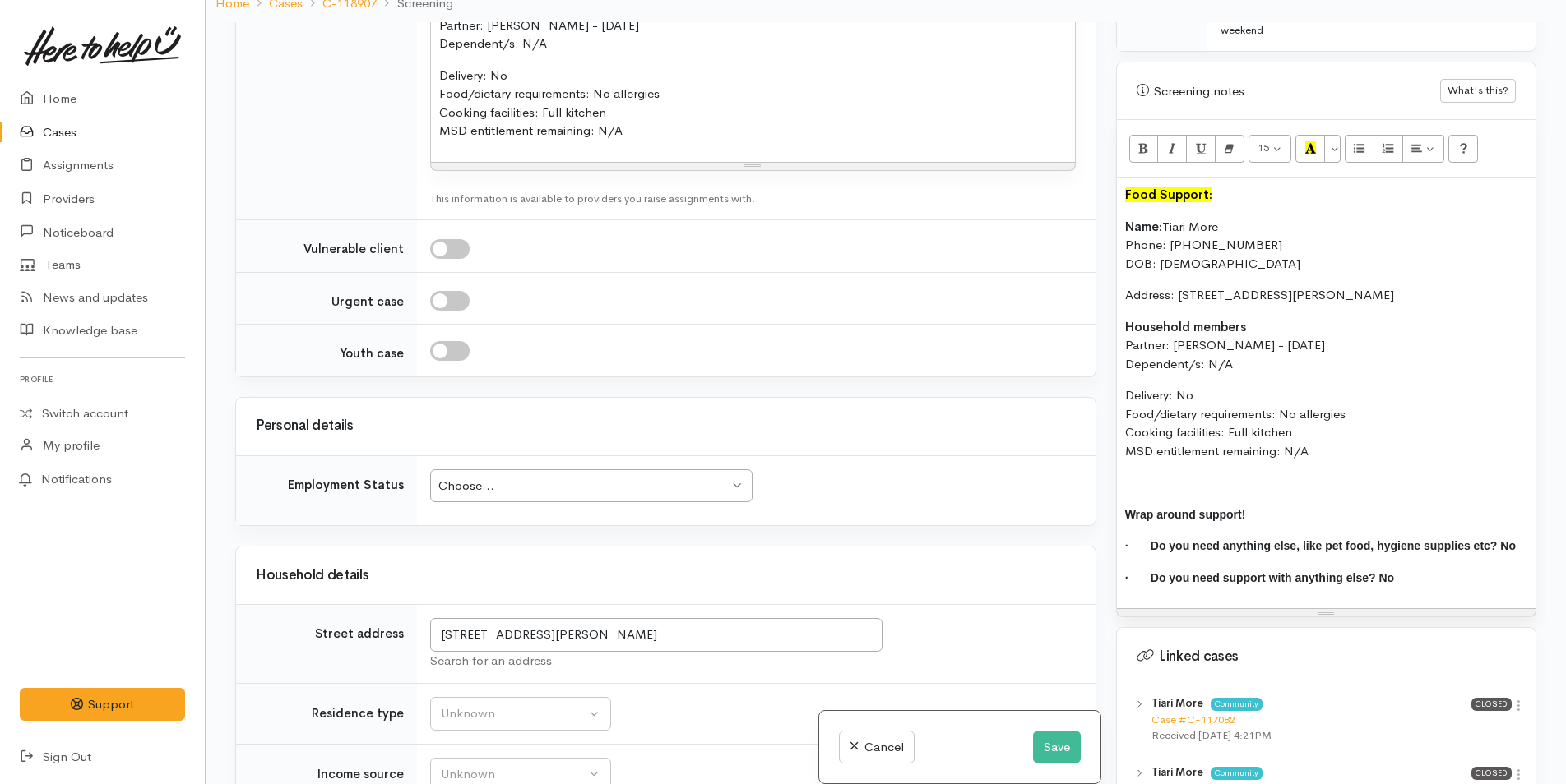
scroll to position [2294, 0]
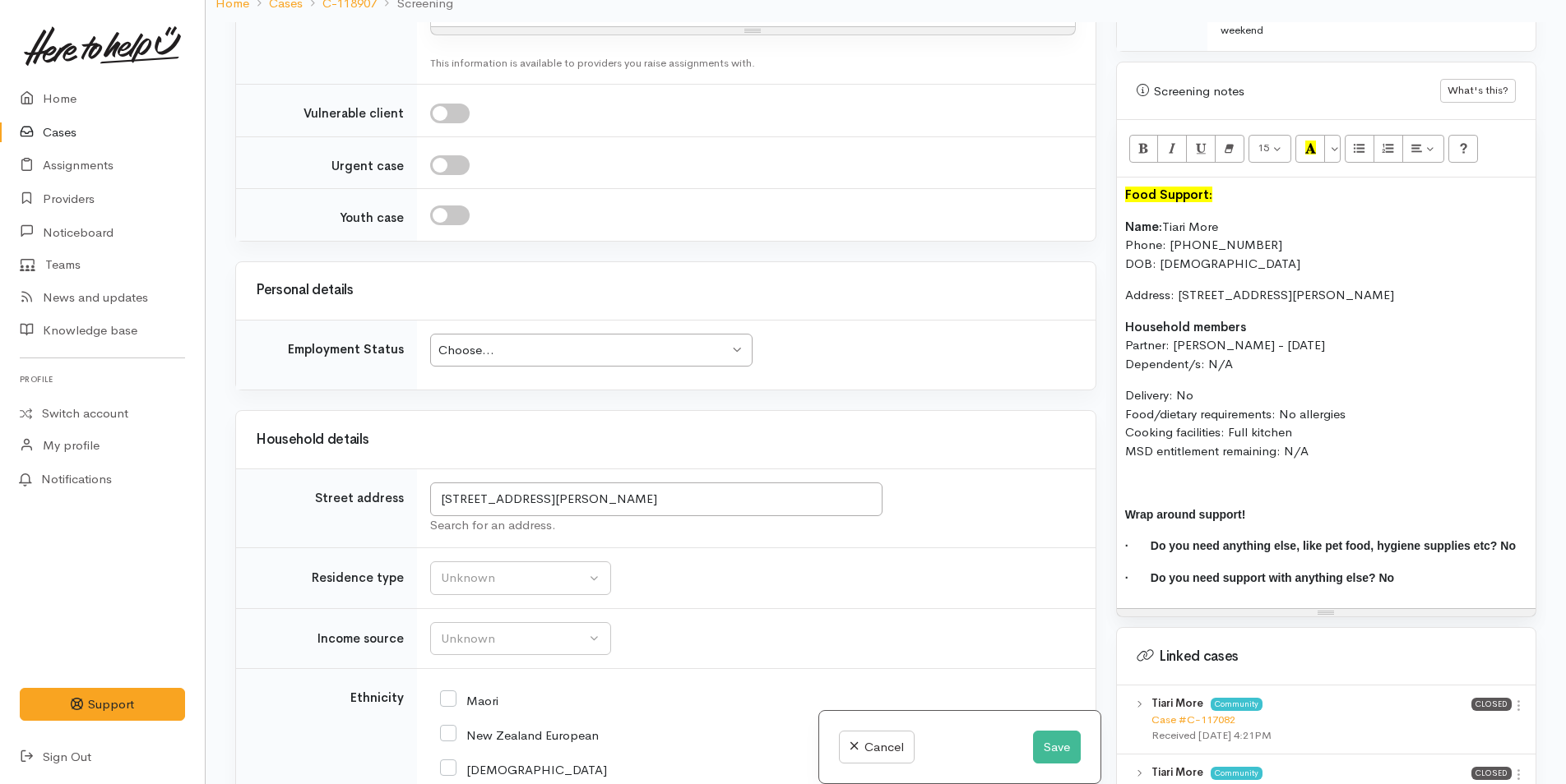
click at [505, 350] on div "Choose... Choose..." at bounding box center [592, 350] width 322 height 34
click at [477, 568] on div "Unknown" at bounding box center [513, 578] width 145 height 19
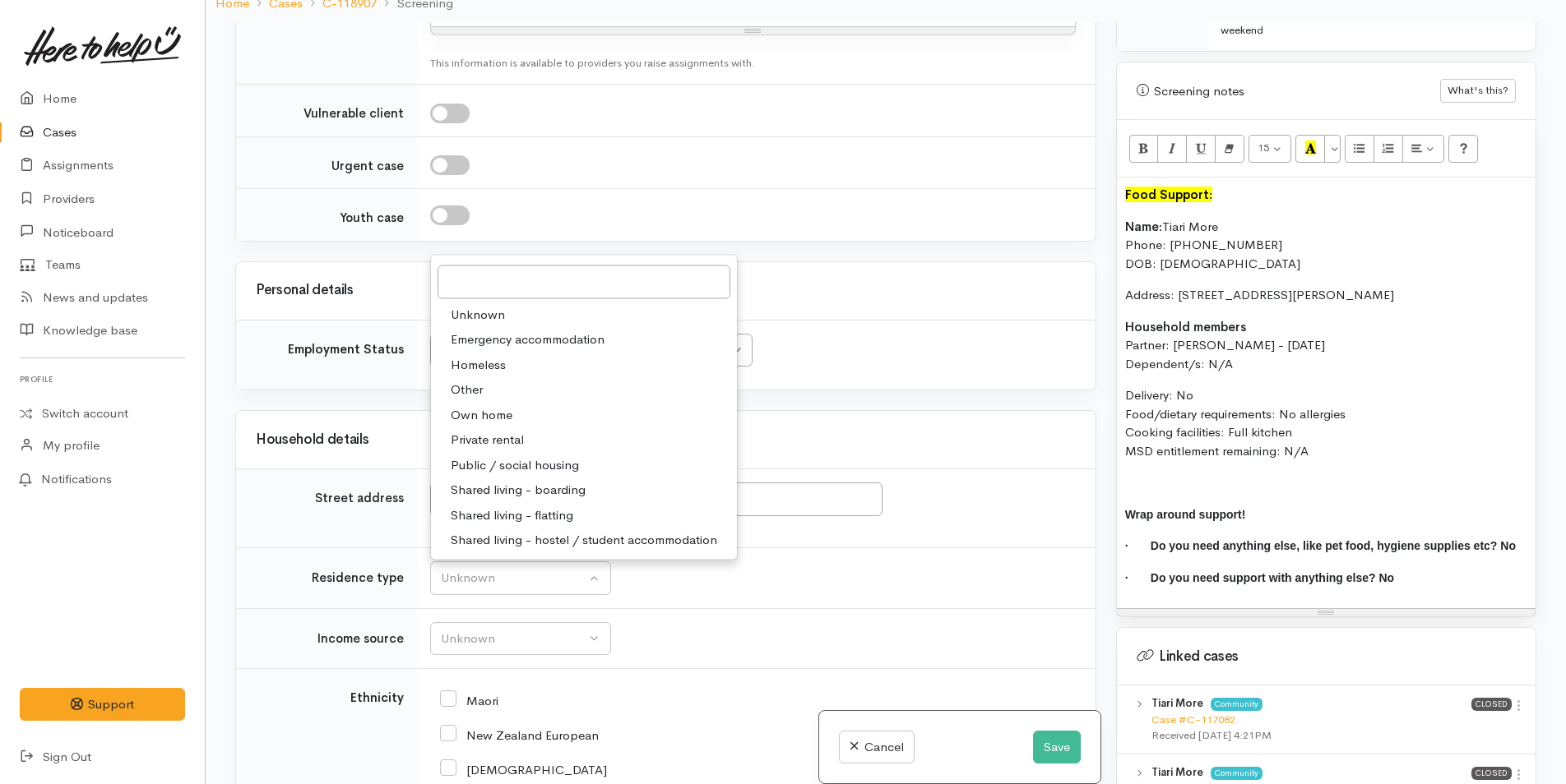
click at [503, 430] on span "Private rental" at bounding box center [487, 440] width 73 height 19
select select "2"
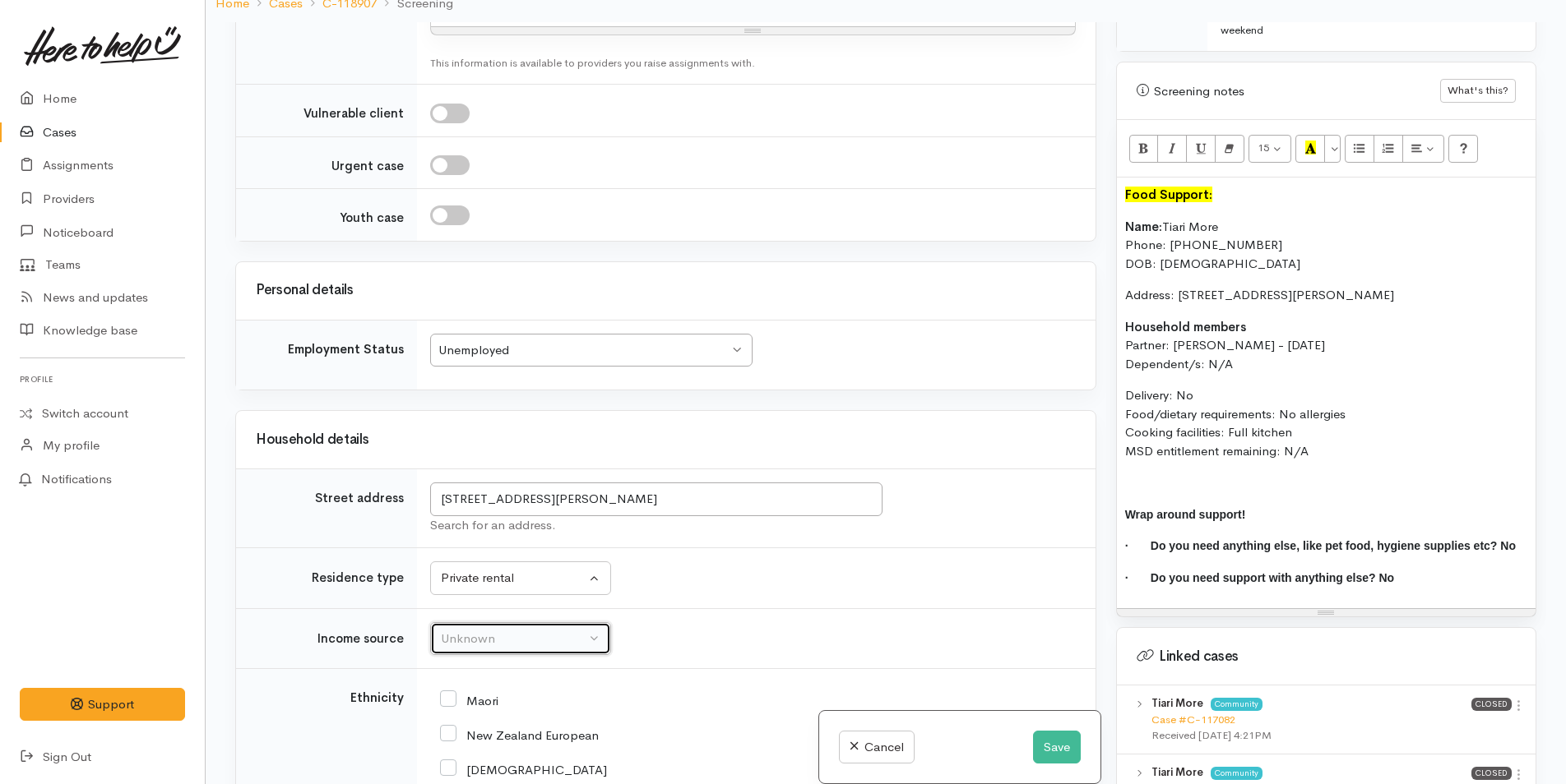
click at [540, 630] on div "Unknown" at bounding box center [513, 639] width 145 height 19
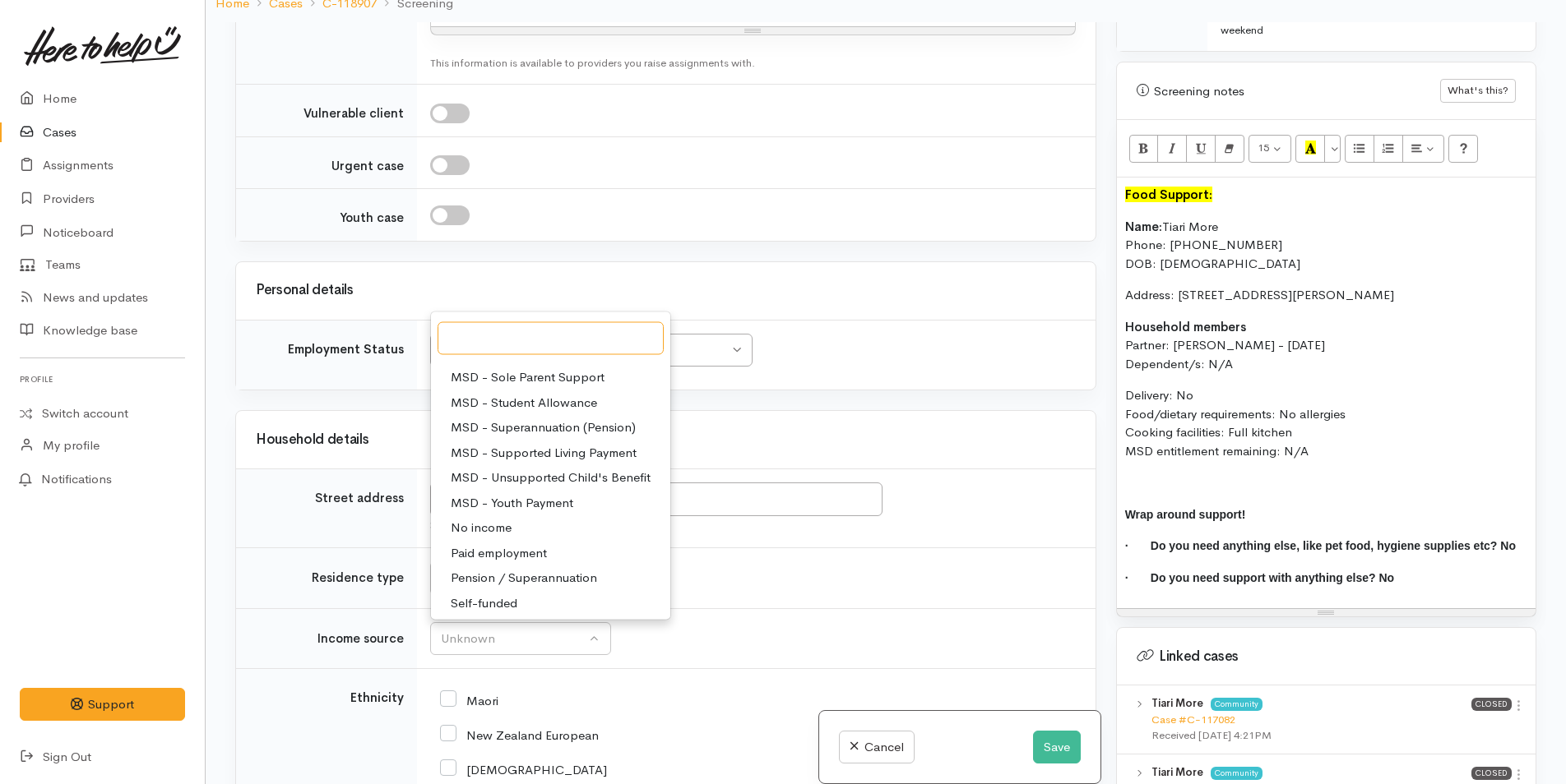
scroll to position [0, 0]
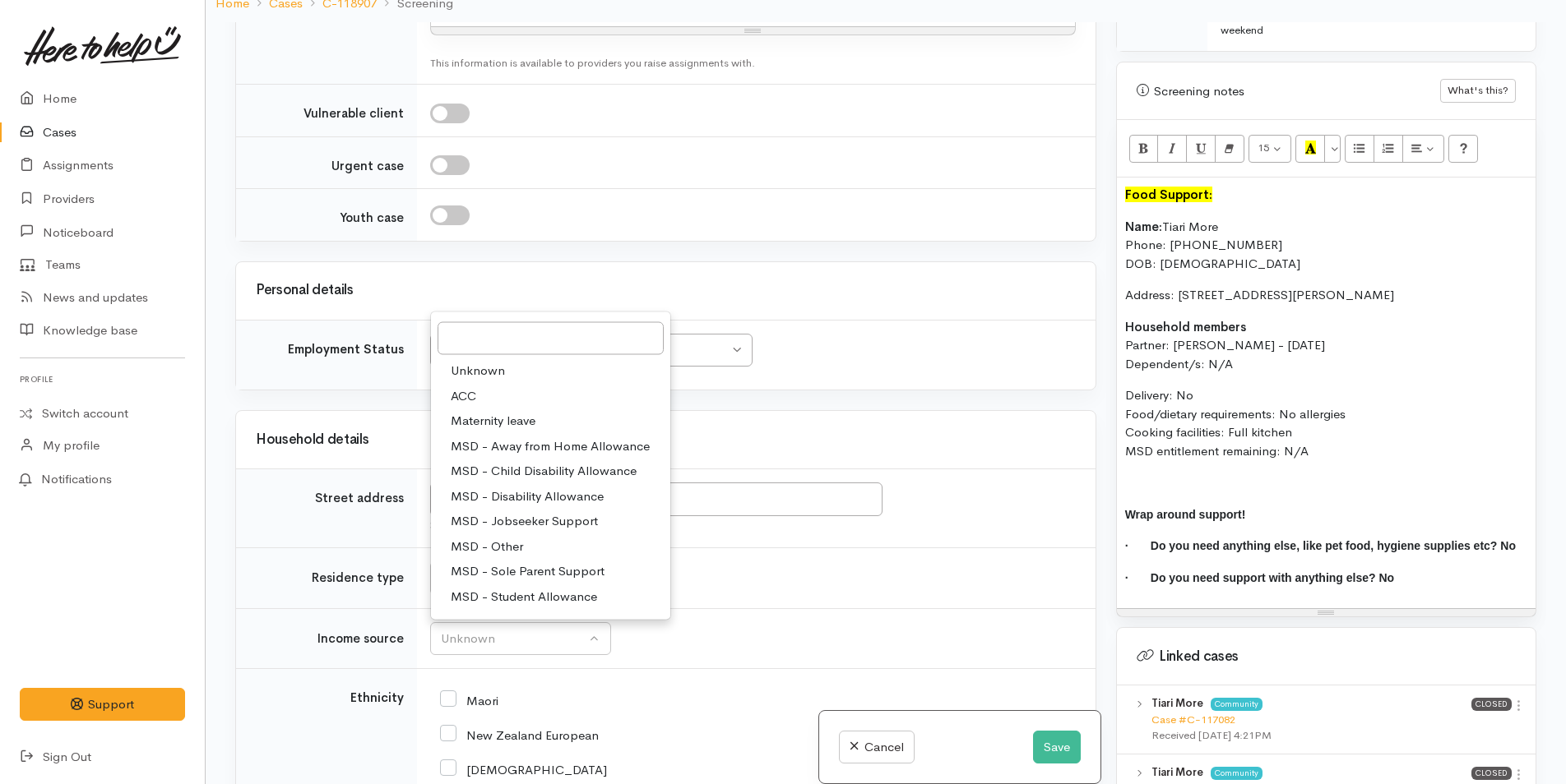
click at [529, 512] on span "MSD - Jobseeker Support" at bounding box center [525, 521] width 148 height 19
select select "4"
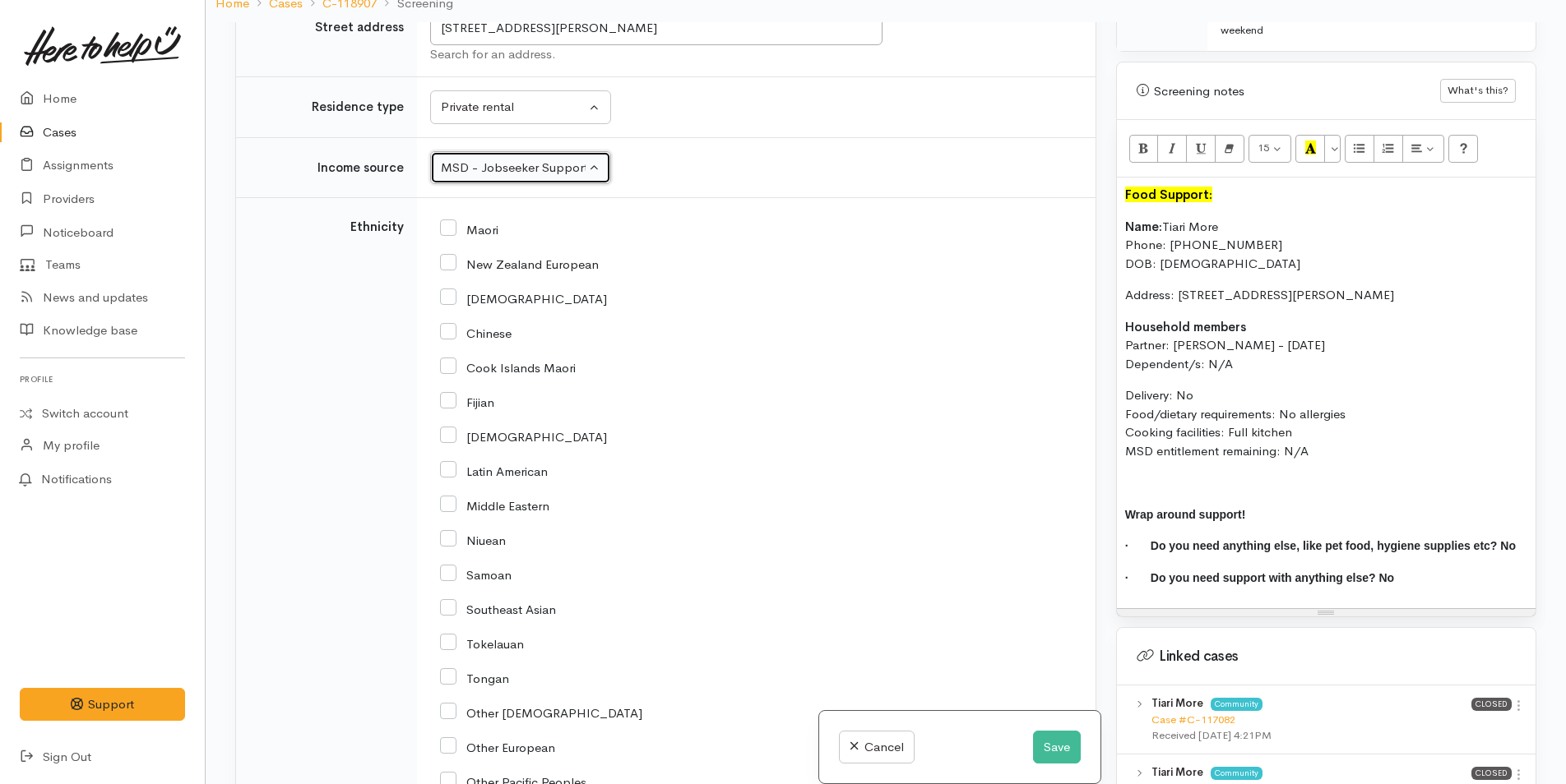
scroll to position [2870, 0]
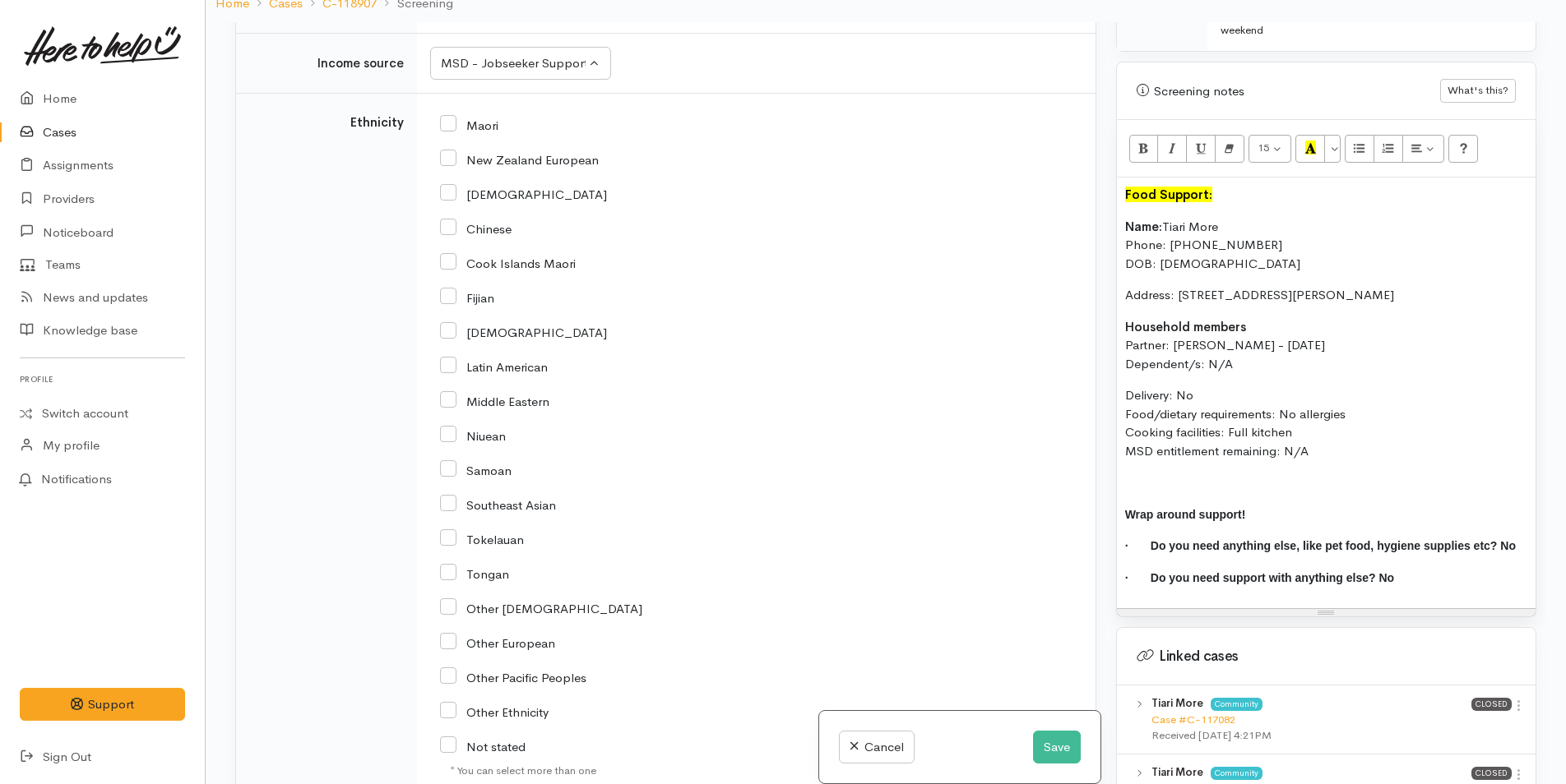
click at [444, 117] on input "Maori" at bounding box center [469, 124] width 58 height 14
checkbox input "true"
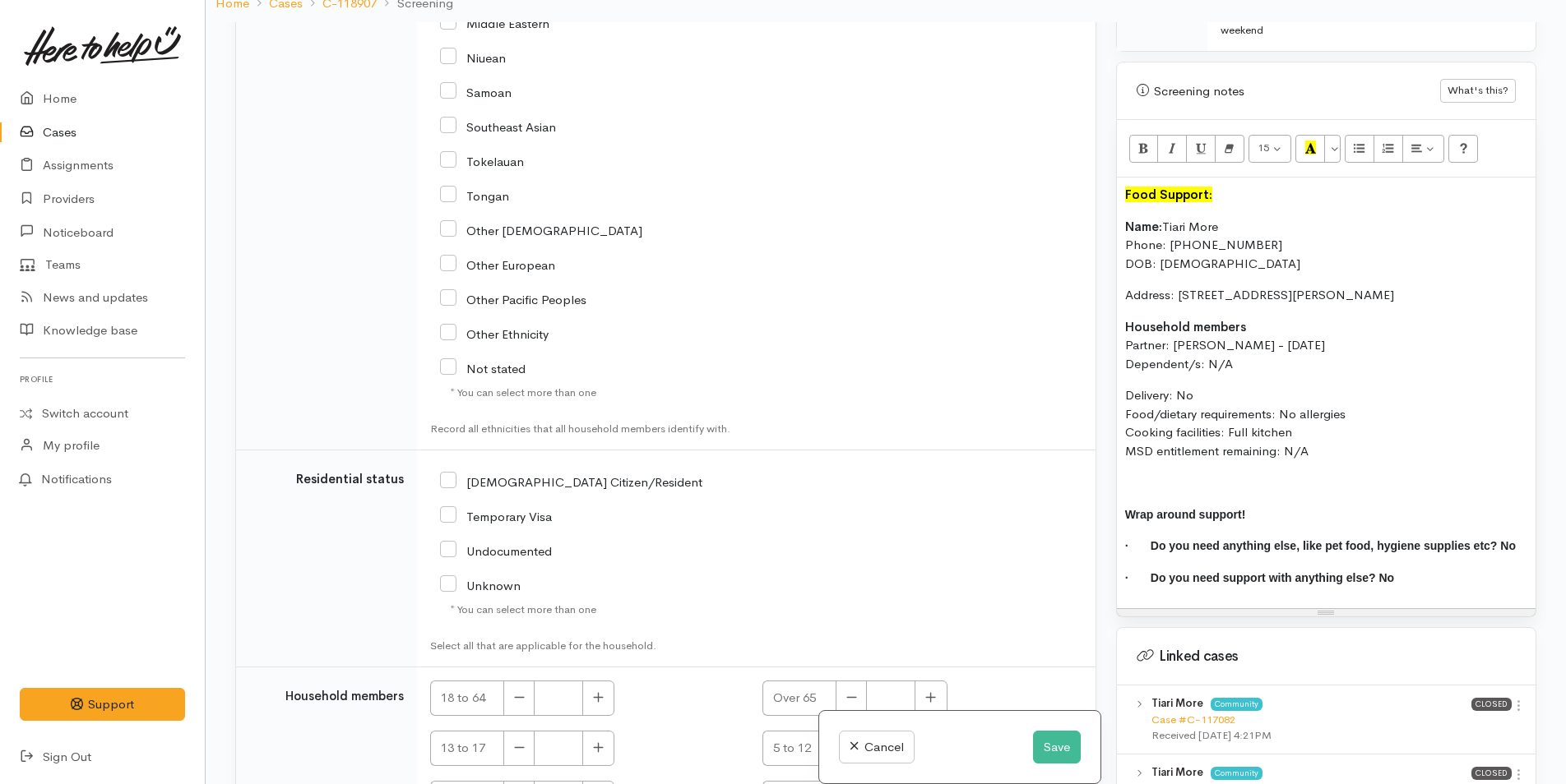
scroll to position [3457, 0]
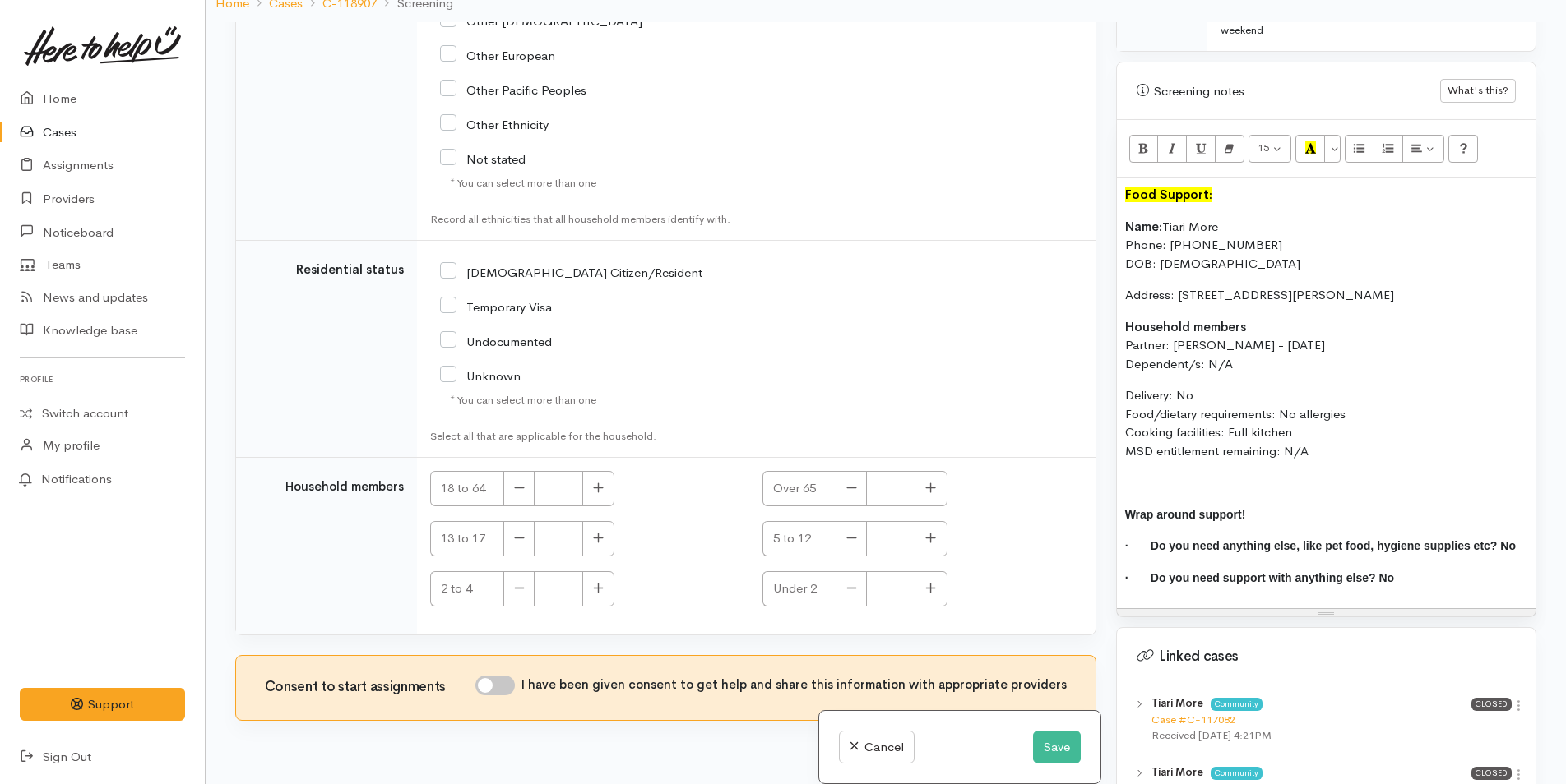
drag, startPoint x: 442, startPoint y: 261, endPoint x: 448, endPoint y: 267, distance: 8.5
click at [442, 264] on input "NZ Citizen/Resident" at bounding box center [572, 270] width 263 height 14
checkbox input "true"
click at [618, 471] on div "18 to 64" at bounding box center [587, 488] width 313 height 35
click at [612, 471] on button "button" at bounding box center [597, 488] width 32 height 35
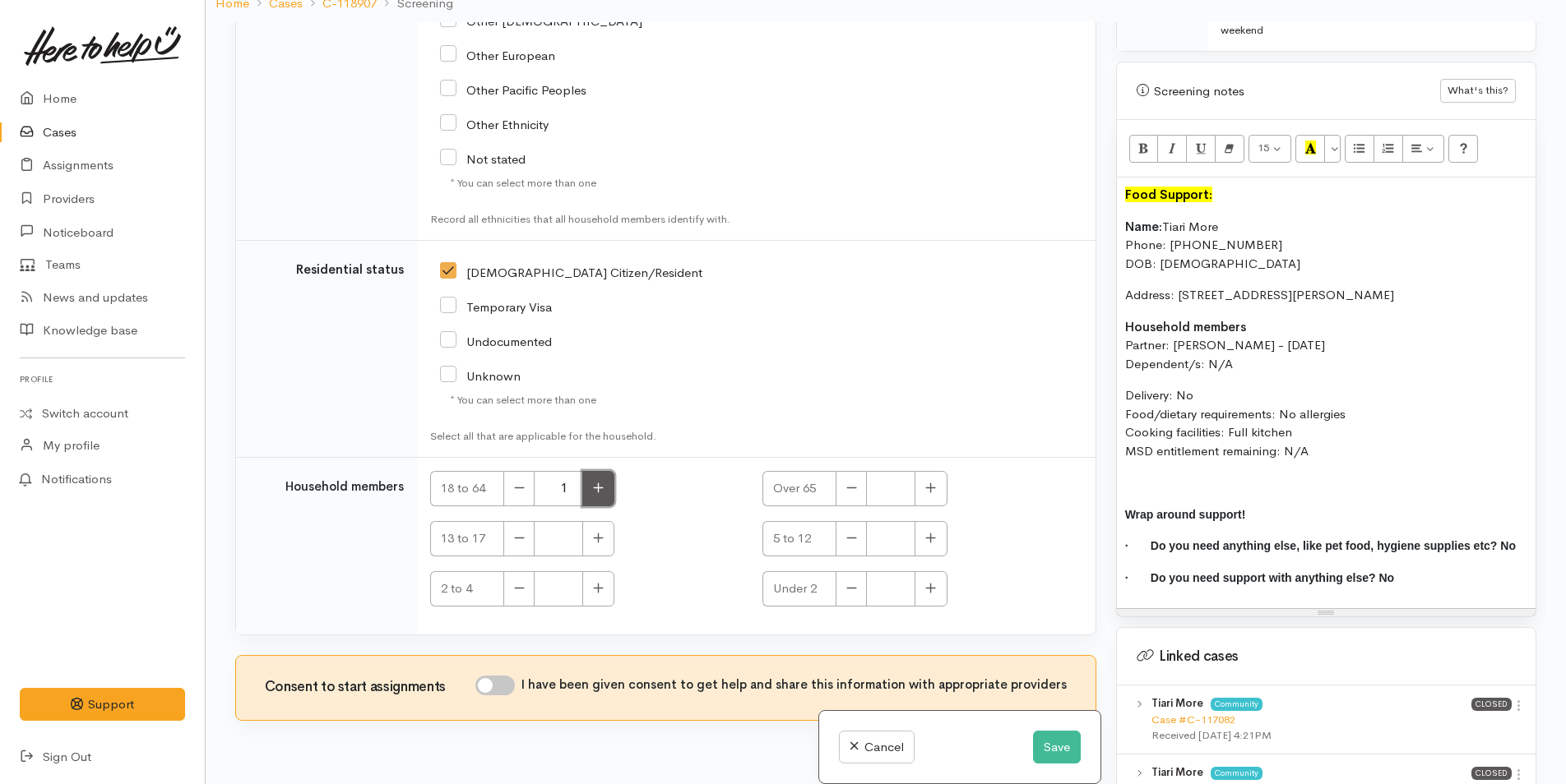
click at [612, 471] on button "button" at bounding box center [597, 488] width 32 height 35
type input "2"
click at [504, 676] on input "I have been given consent to get help and share this information with appropria…" at bounding box center [495, 685] width 39 height 20
checkbox input "true"
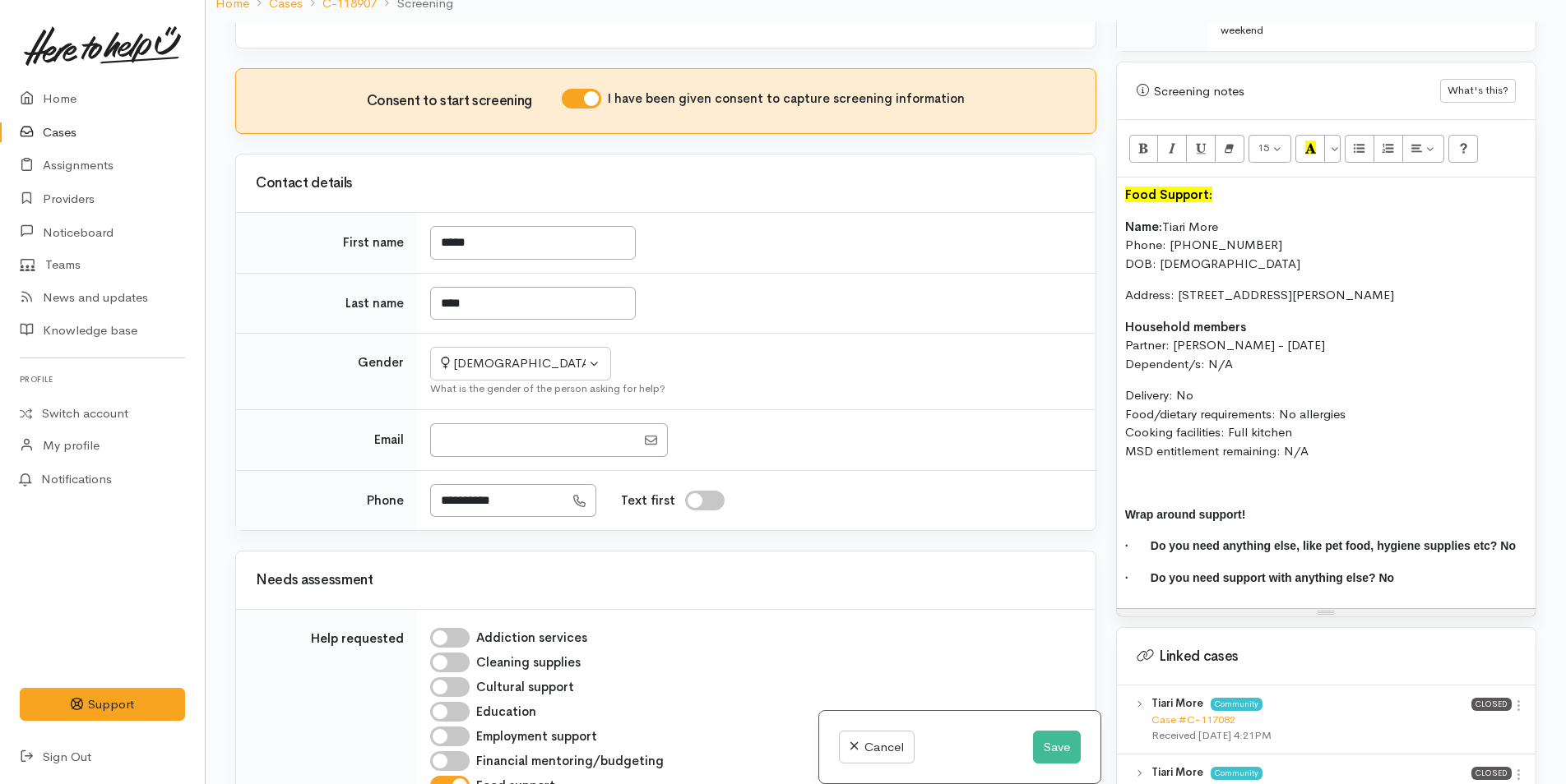
scroll to position [0, 0]
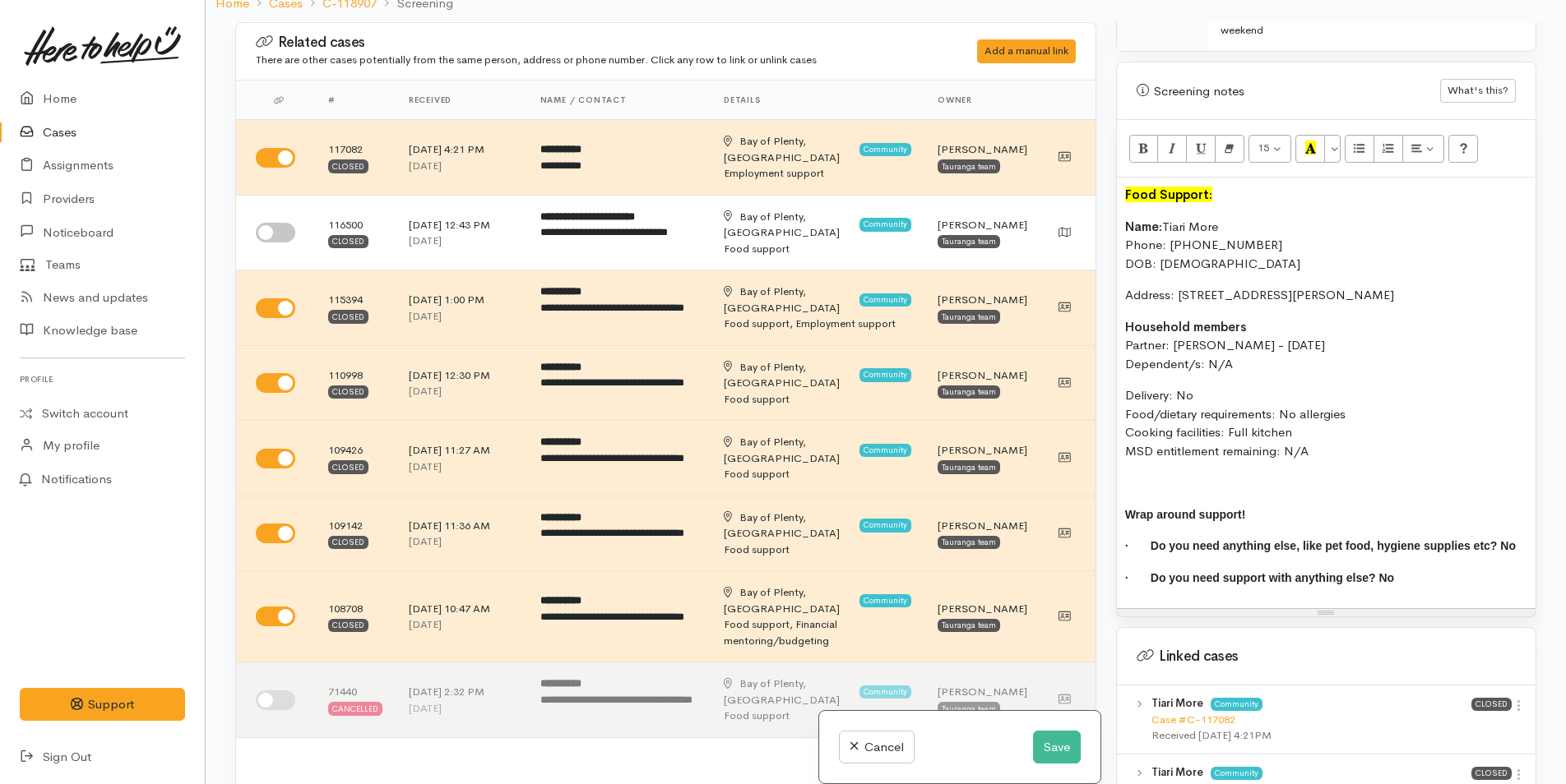
click at [1123, 202] on div "Food Support: Name: Tiari More Phone: 0278027865 DOB: 22/02/2001 Address: 6 Cla…" at bounding box center [1326, 392] width 419 height 430
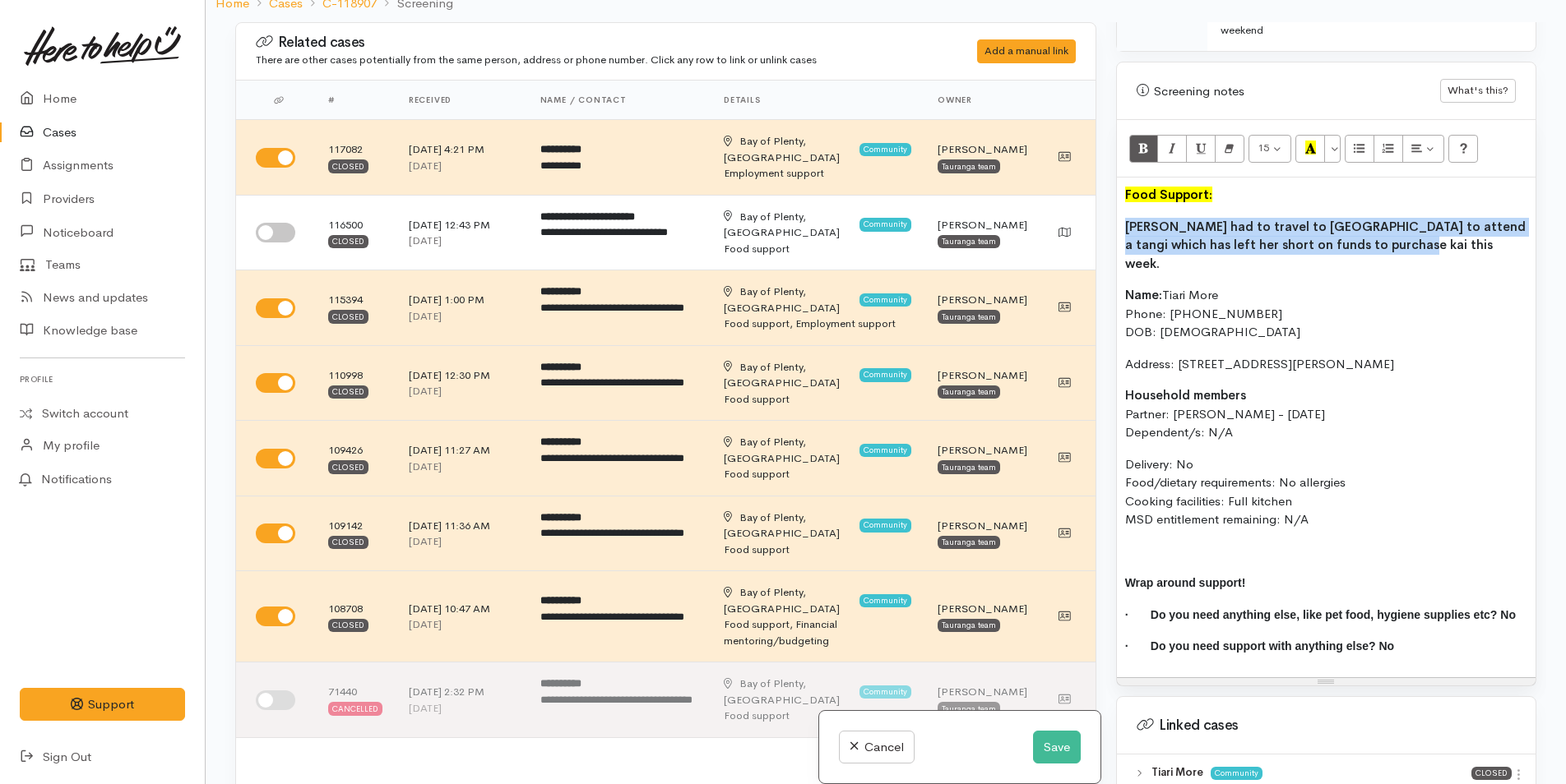
drag, startPoint x: 1241, startPoint y: 227, endPoint x: 1123, endPoint y: 204, distance: 120.2
click at [1123, 204] on div "Food Support: Tiari had to travel to Auckland to attend a tangi which has left …" at bounding box center [1326, 427] width 419 height 499
drag, startPoint x: 1133, startPoint y: 127, endPoint x: 1169, endPoint y: 237, distance: 115.7
click at [1134, 135] on button "Bold (CTRL+B)" at bounding box center [1143, 149] width 30 height 28
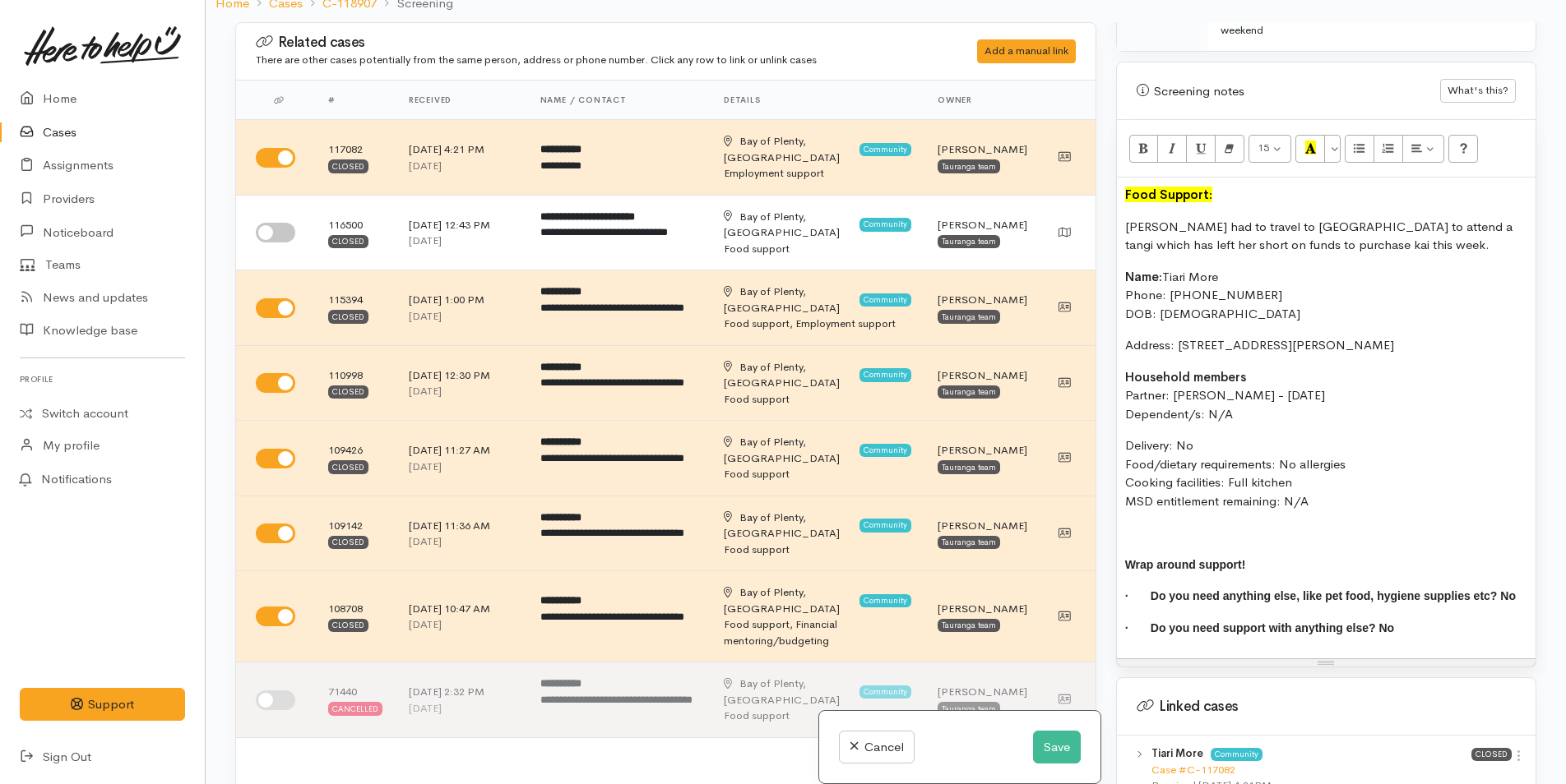
click at [1209, 369] on b "Household members" at bounding box center [1185, 377] width 121 height 15
click at [1042, 742] on button "Save" at bounding box center [1057, 747] width 48 height 34
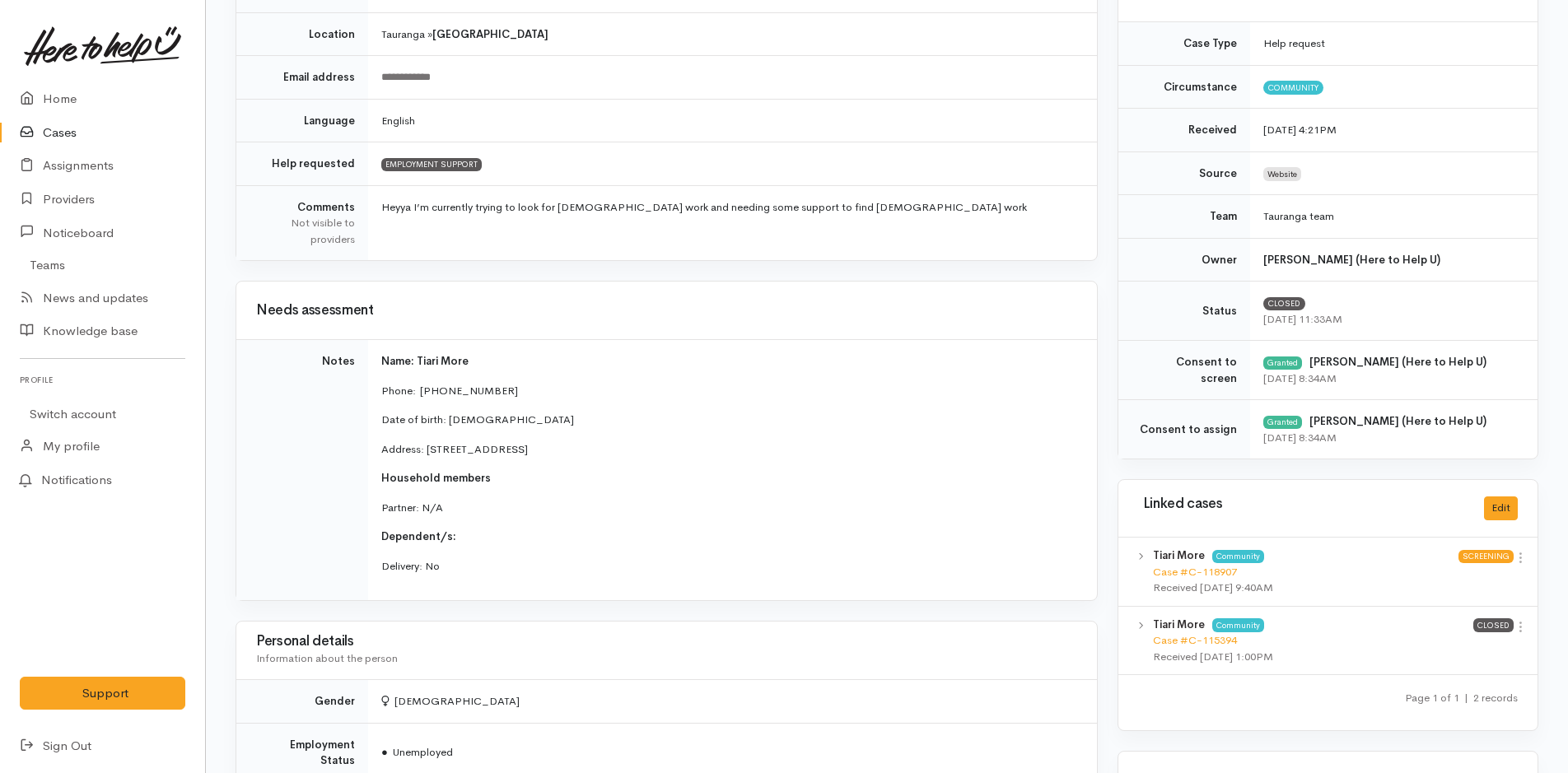
scroll to position [412, 0]
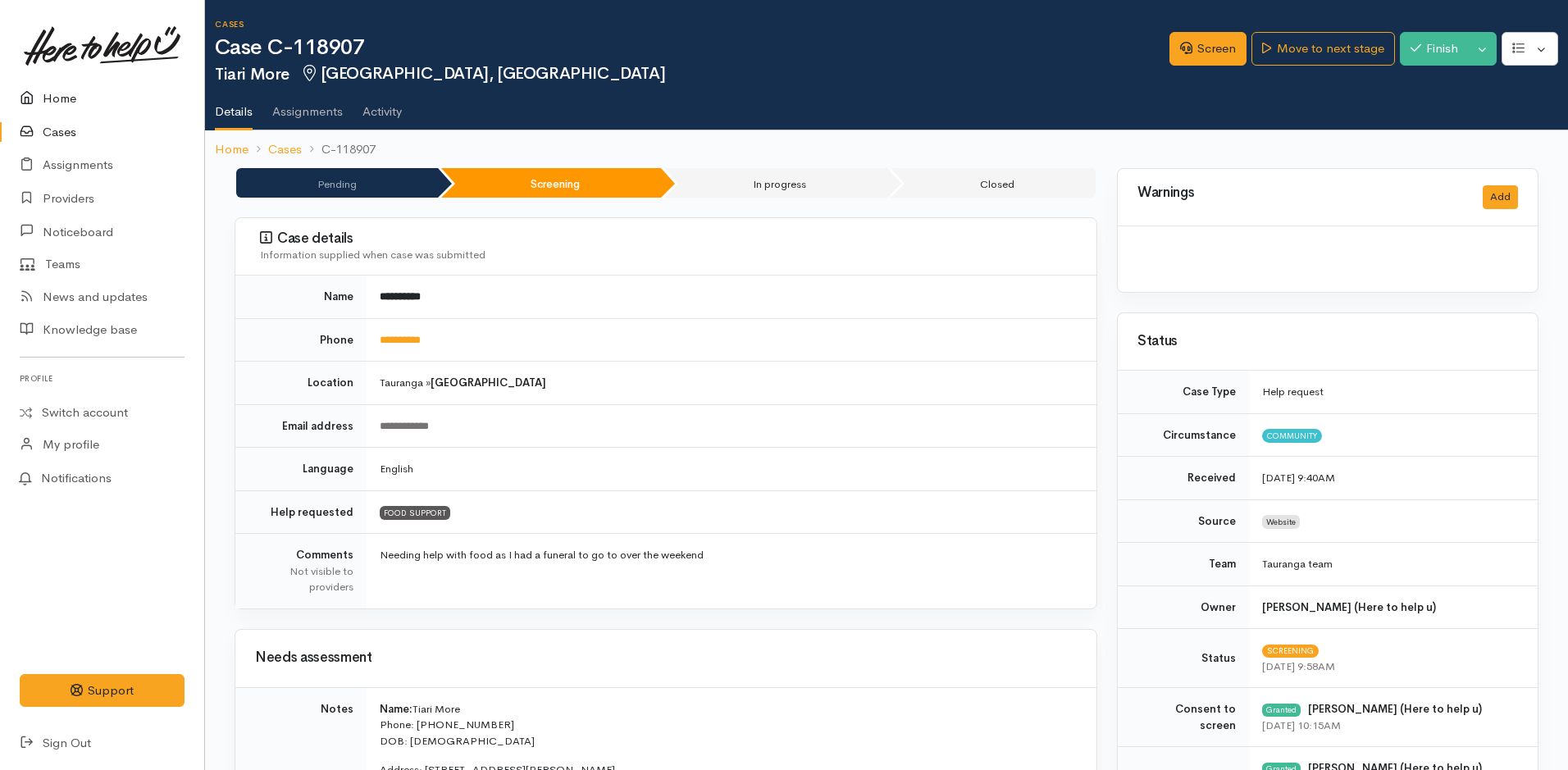
click at [64, 93] on link "Home" at bounding box center [102, 99] width 205 height 33
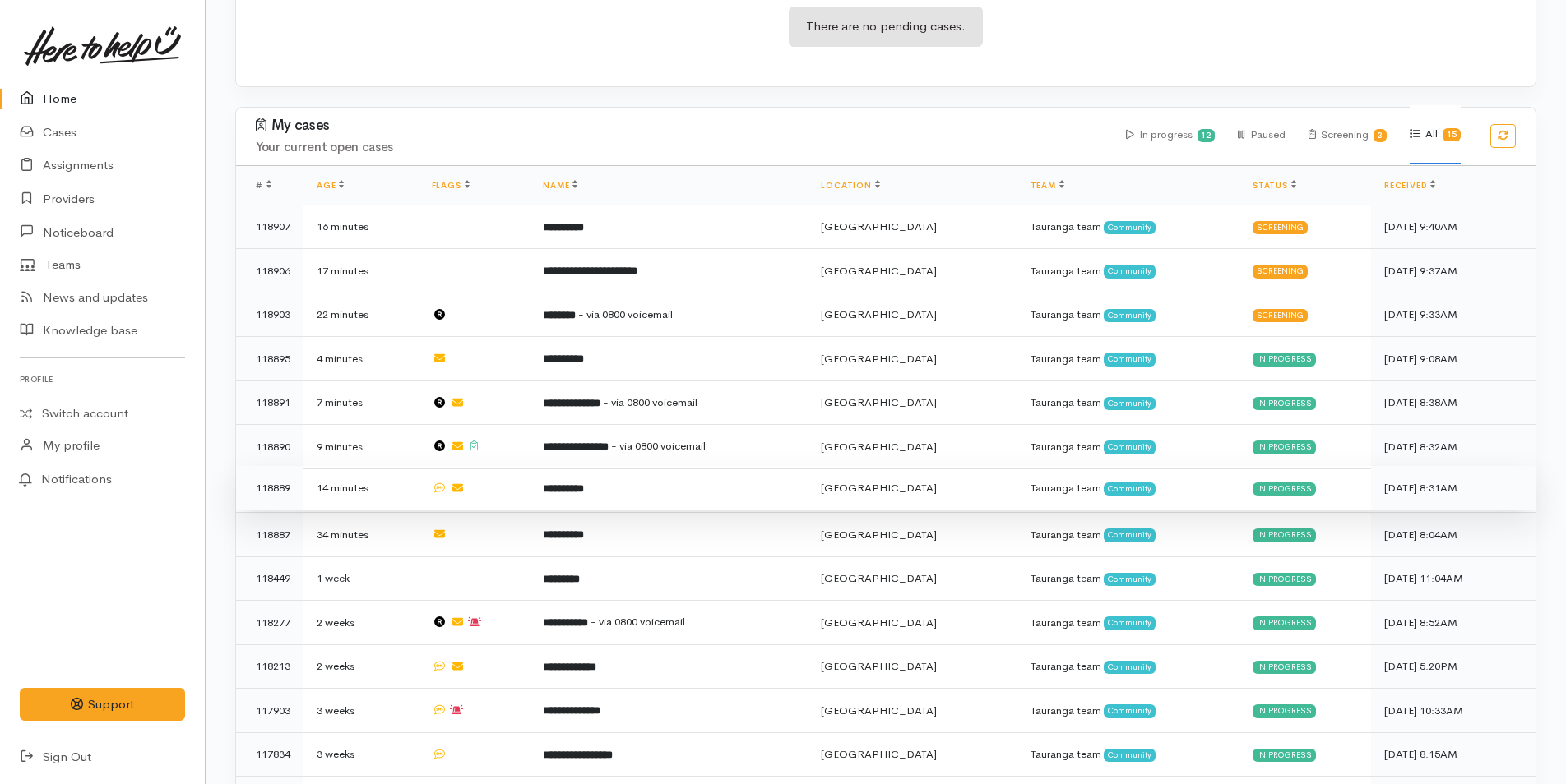
scroll to position [465, 0]
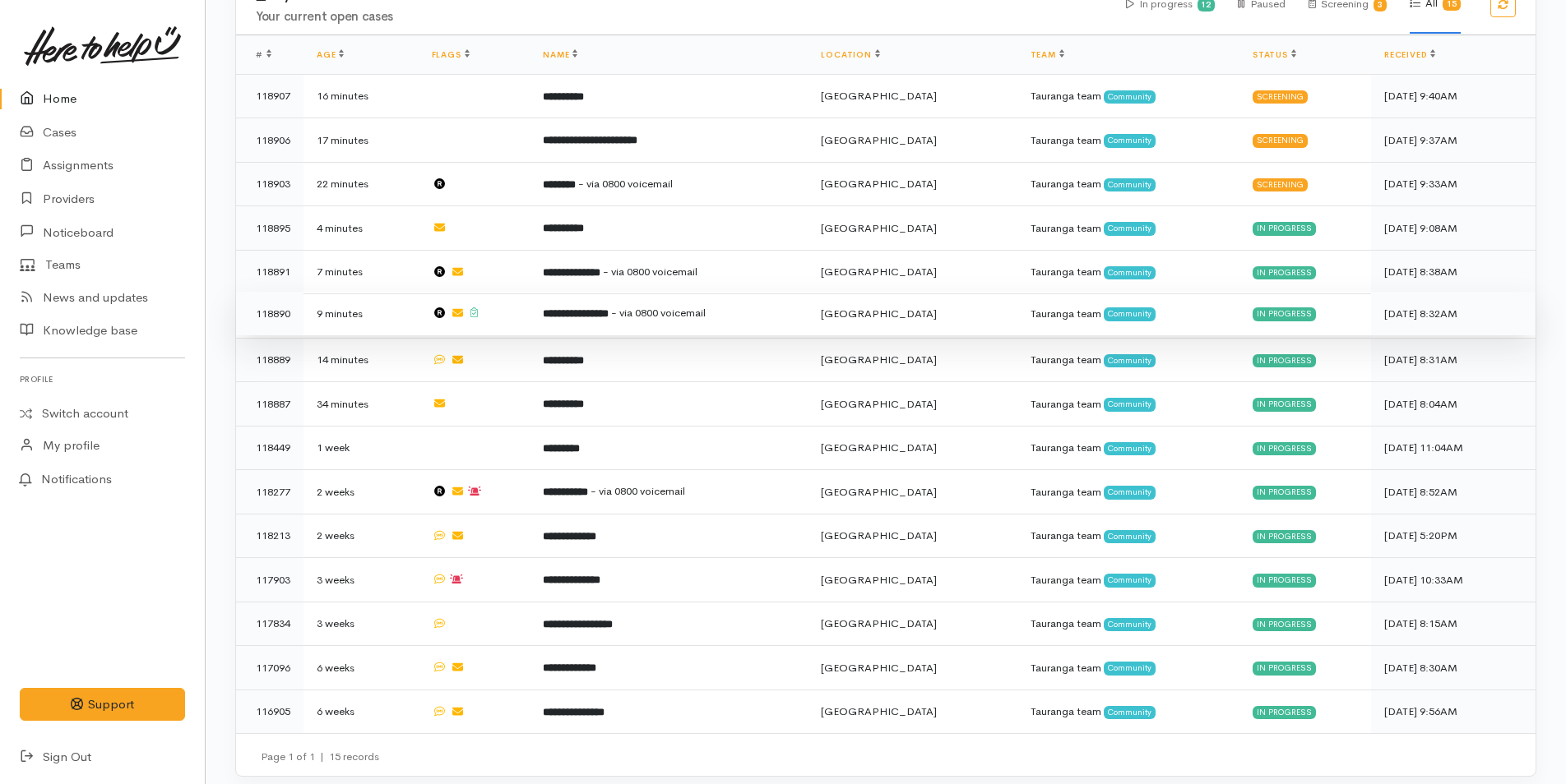
click at [671, 314] on span "- via 0800 voicemail" at bounding box center [658, 312] width 95 height 14
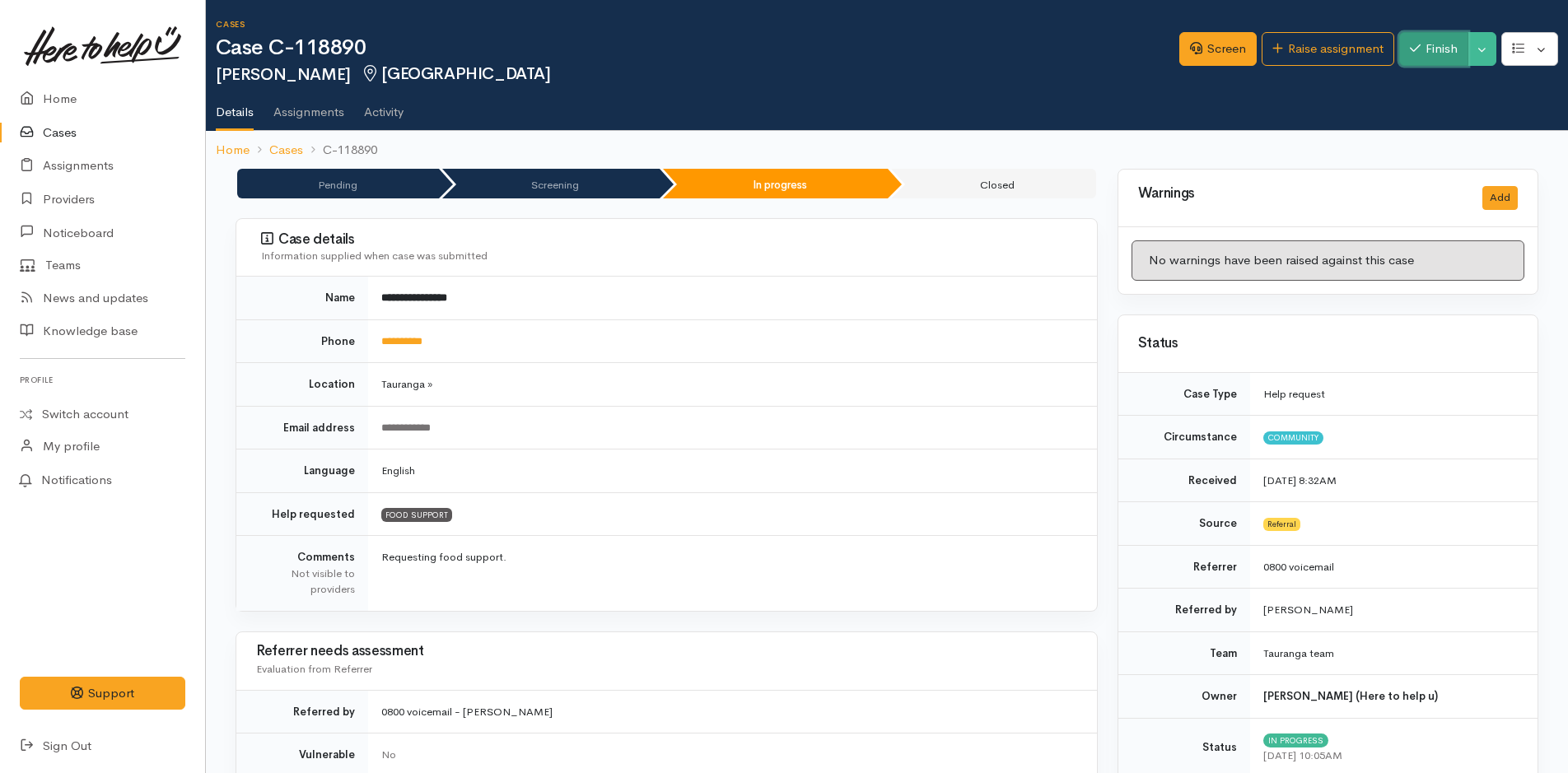
click at [1442, 62] on button "Finish" at bounding box center [1434, 48] width 69 height 34
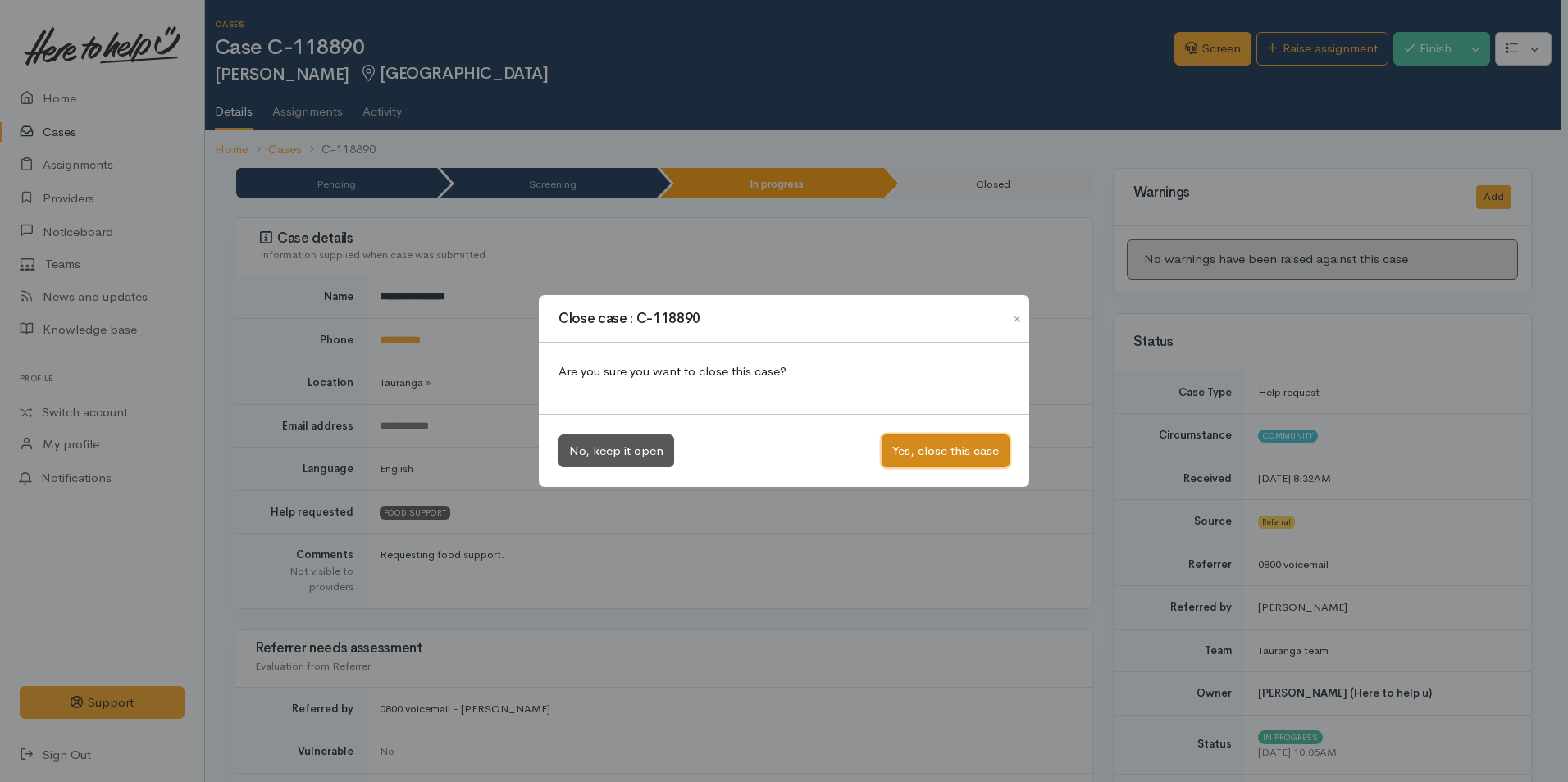
click at [978, 455] on button "Yes, close this case" at bounding box center [946, 451] width 128 height 33
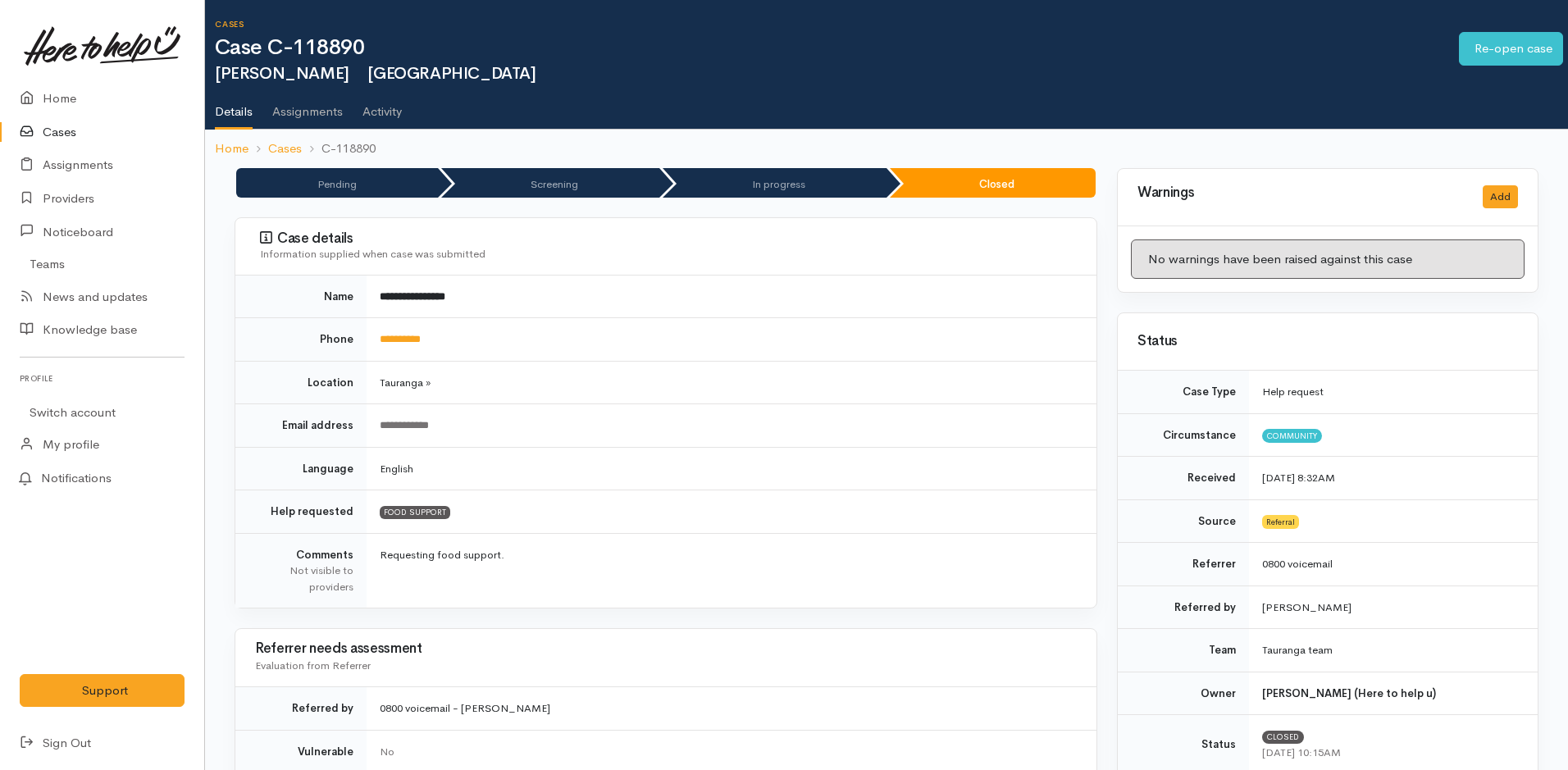
click at [42, 99] on icon at bounding box center [32, 99] width 23 height 20
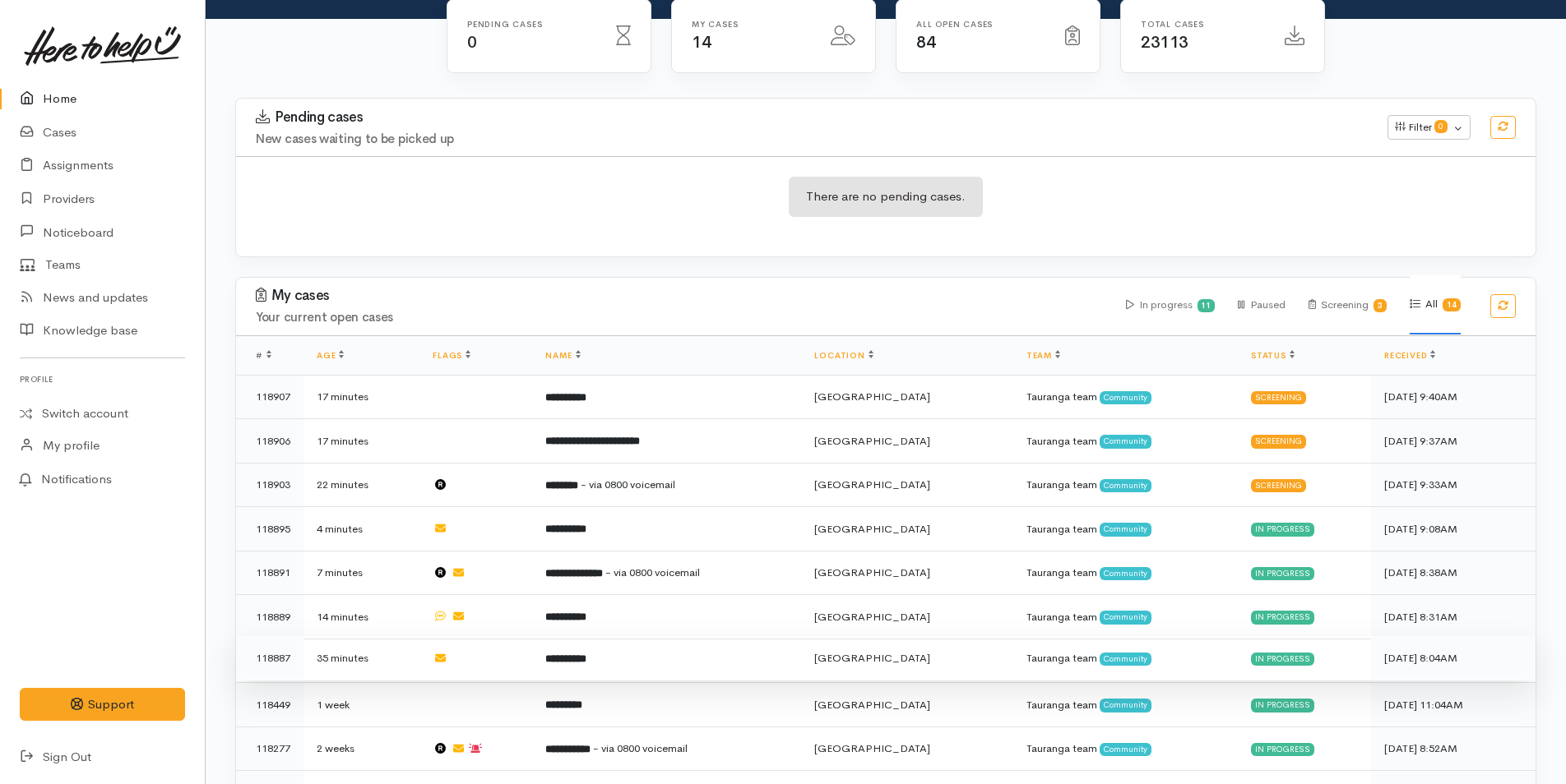
scroll to position [422, 0]
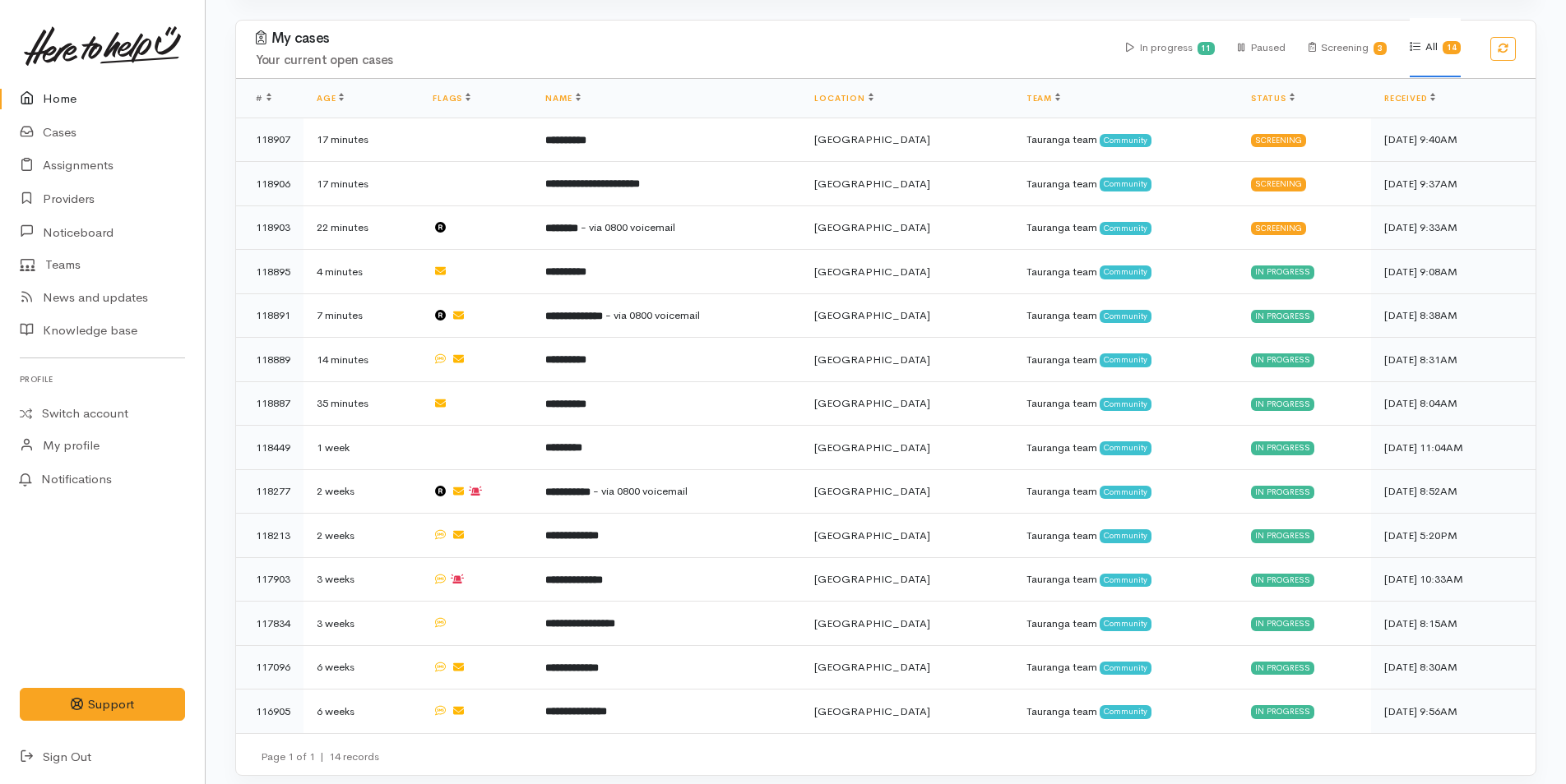
click at [77, 91] on link "Home" at bounding box center [103, 99] width 205 height 34
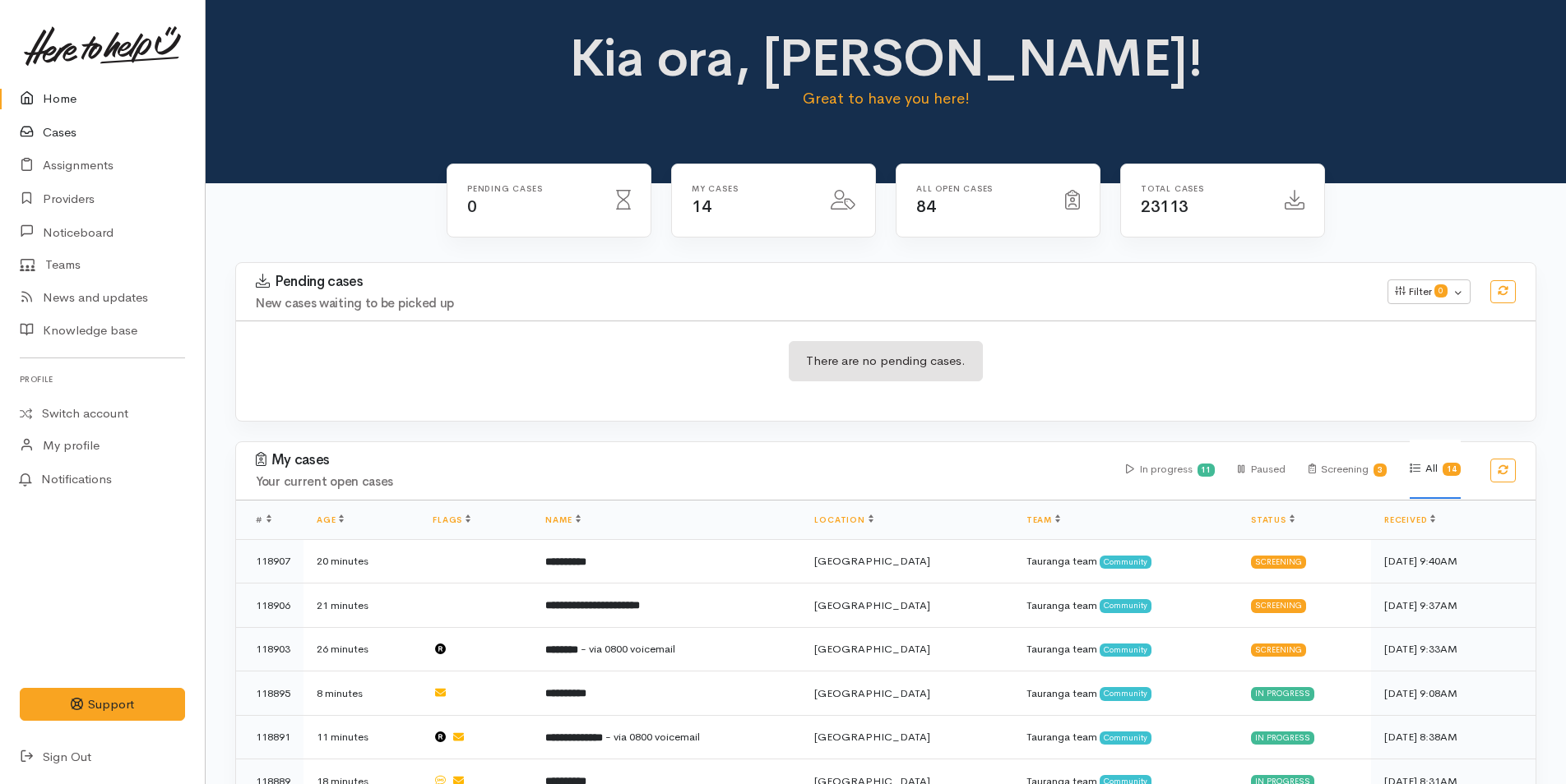
drag, startPoint x: 77, startPoint y: 126, endPoint x: 95, endPoint y: 135, distance: 20.1
click at [77, 126] on link "Cases" at bounding box center [103, 132] width 205 height 34
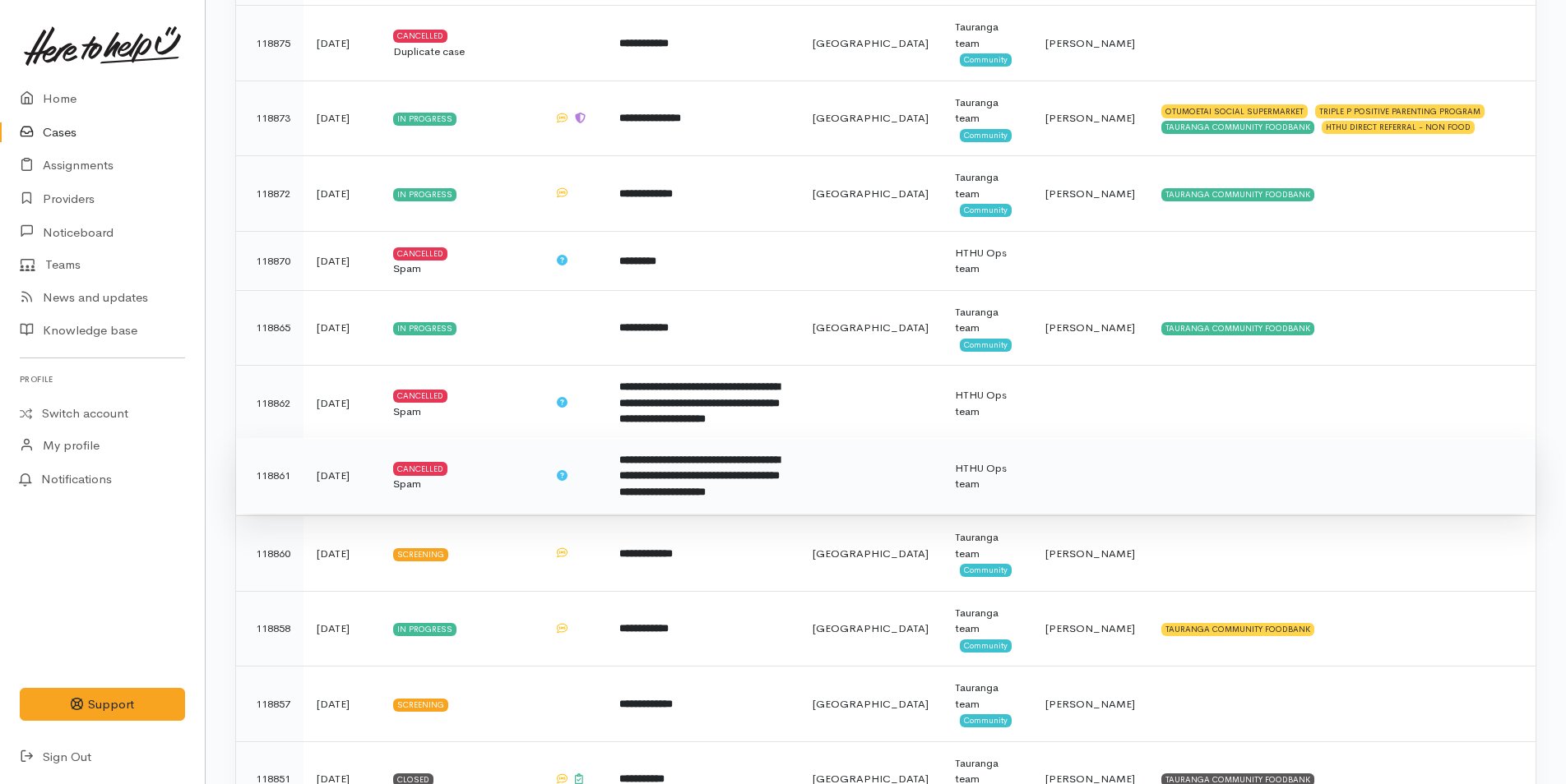
scroll to position [2301, 0]
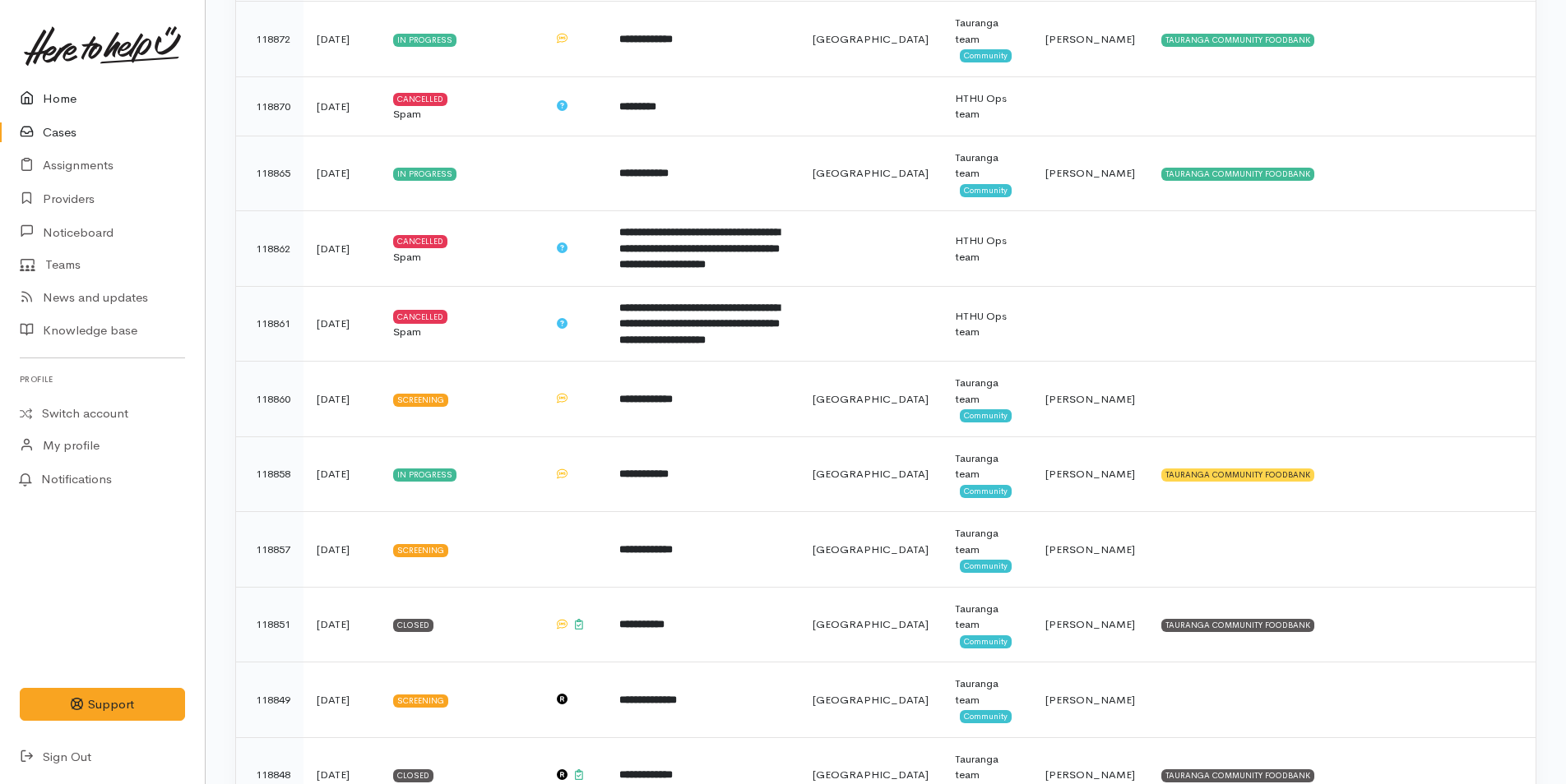
click at [82, 89] on link "Home" at bounding box center [103, 99] width 205 height 34
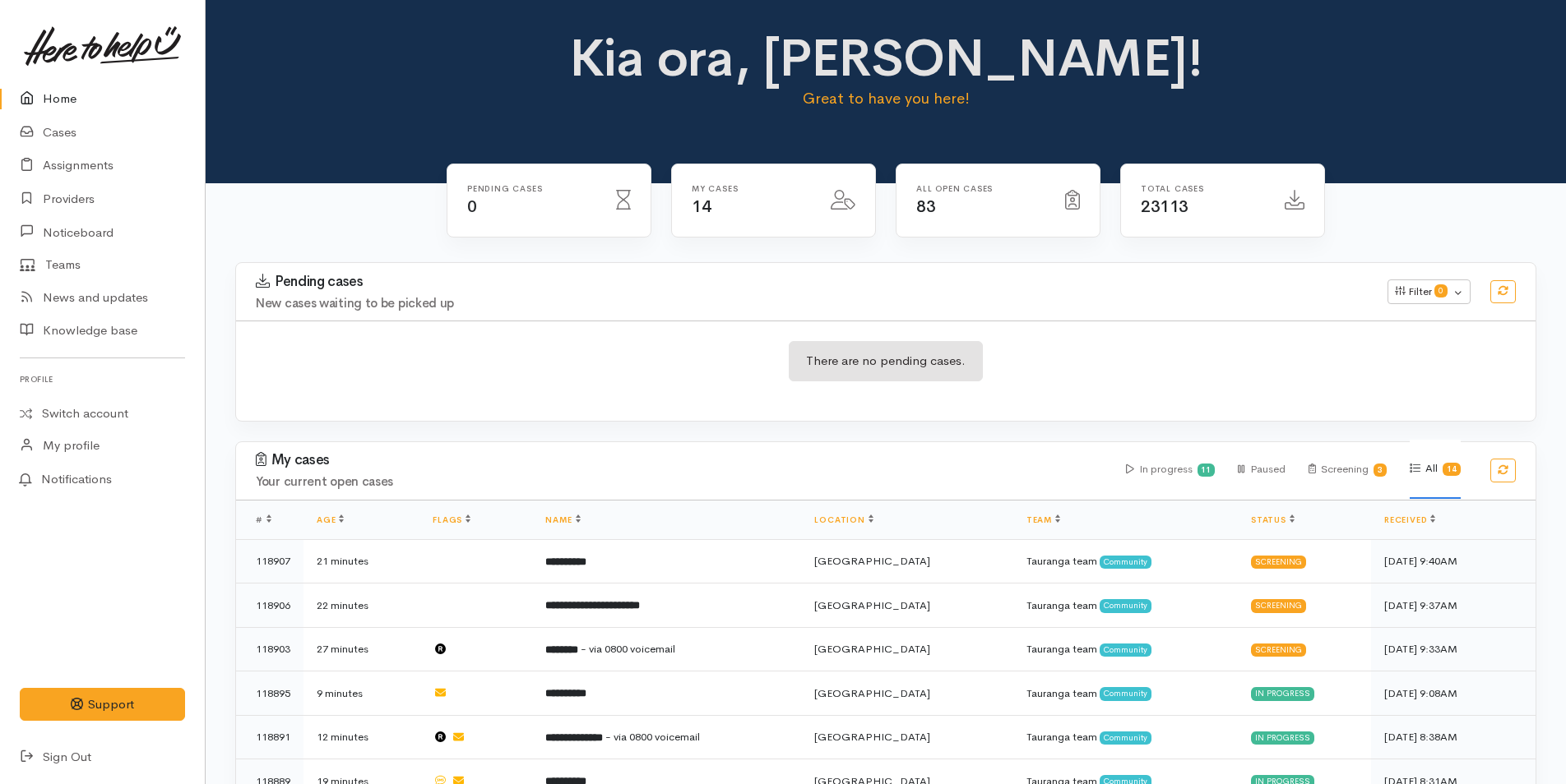
click at [58, 98] on link "Home" at bounding box center [103, 99] width 205 height 34
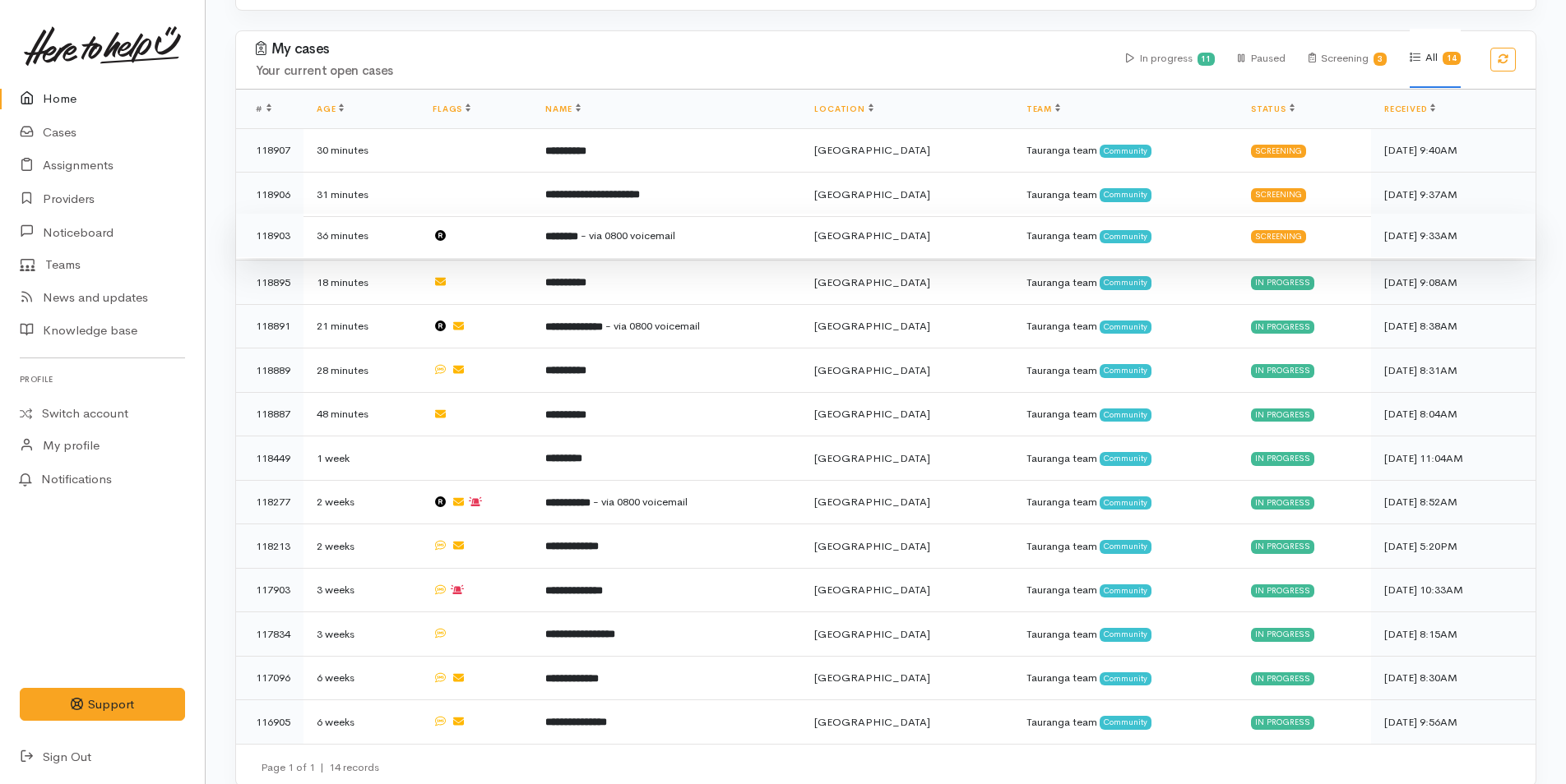
click at [636, 235] on span "- via 0800 voicemail" at bounding box center [627, 235] width 95 height 14
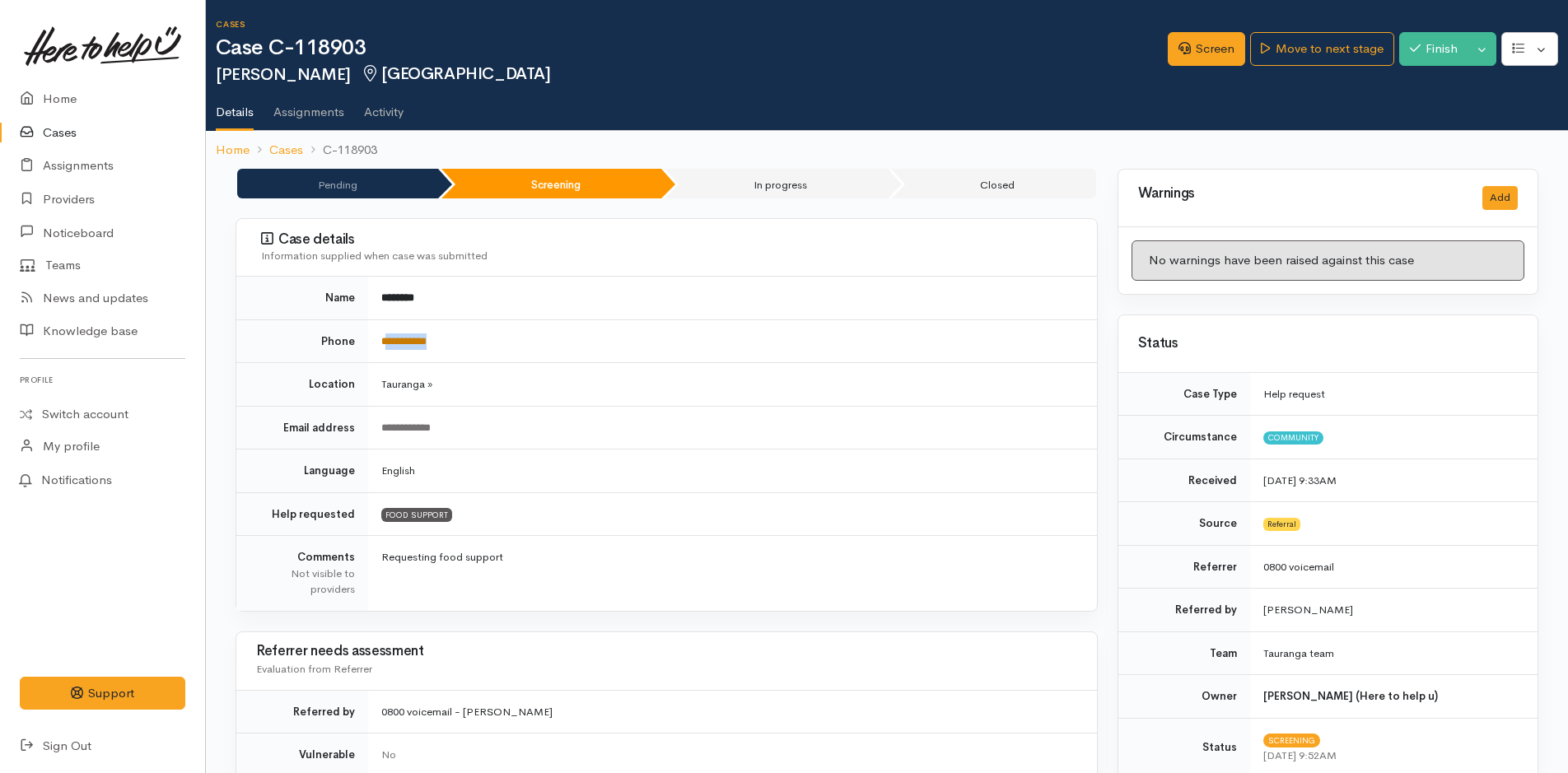
drag, startPoint x: 442, startPoint y: 348, endPoint x: 387, endPoint y: 344, distance: 55.1
click at [387, 344] on td "**********" at bounding box center [732, 341] width 729 height 43
copy link "**********"
click at [1203, 57] on link "Screen" at bounding box center [1206, 48] width 78 height 34
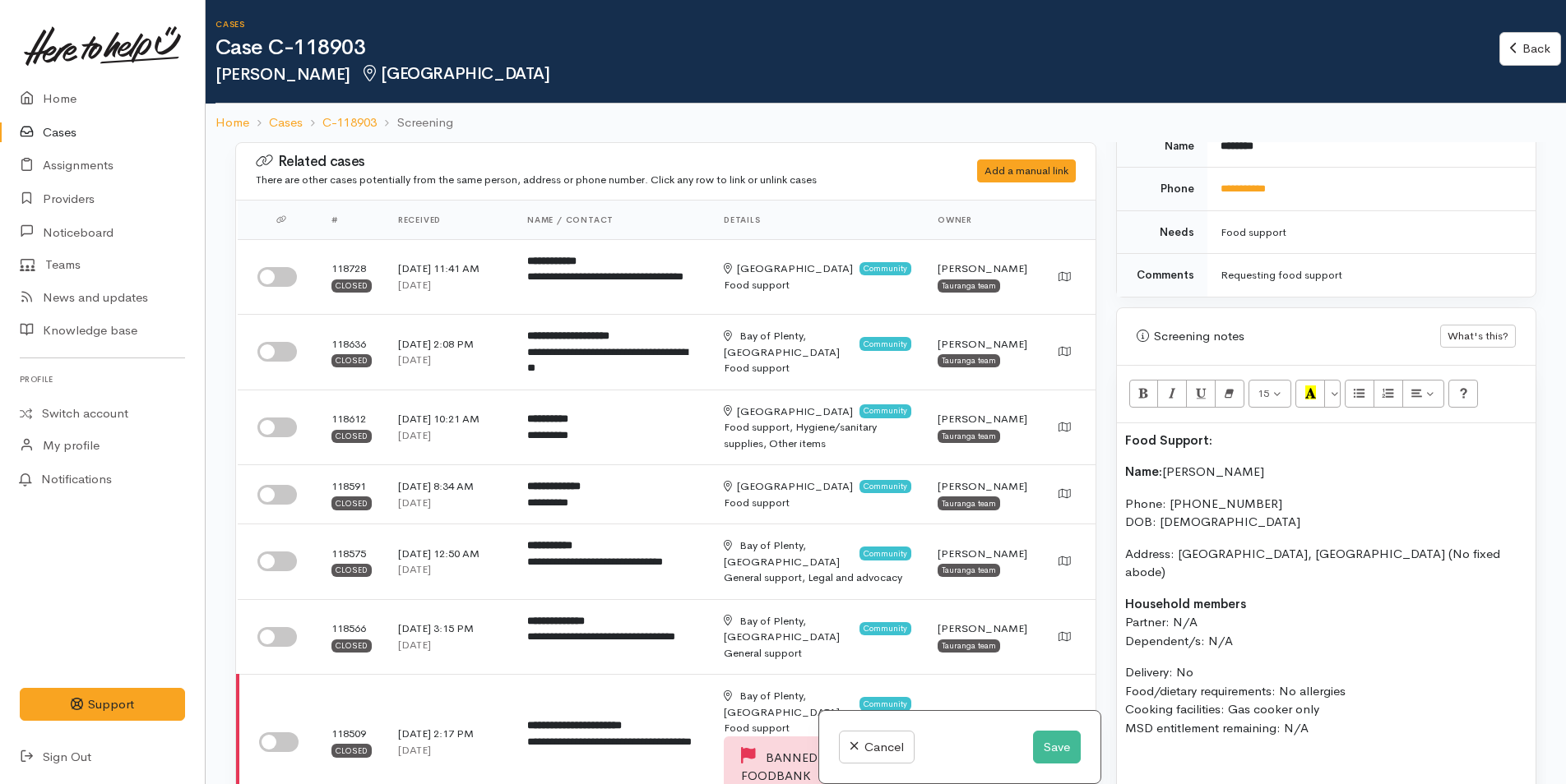
scroll to position [986, 0]
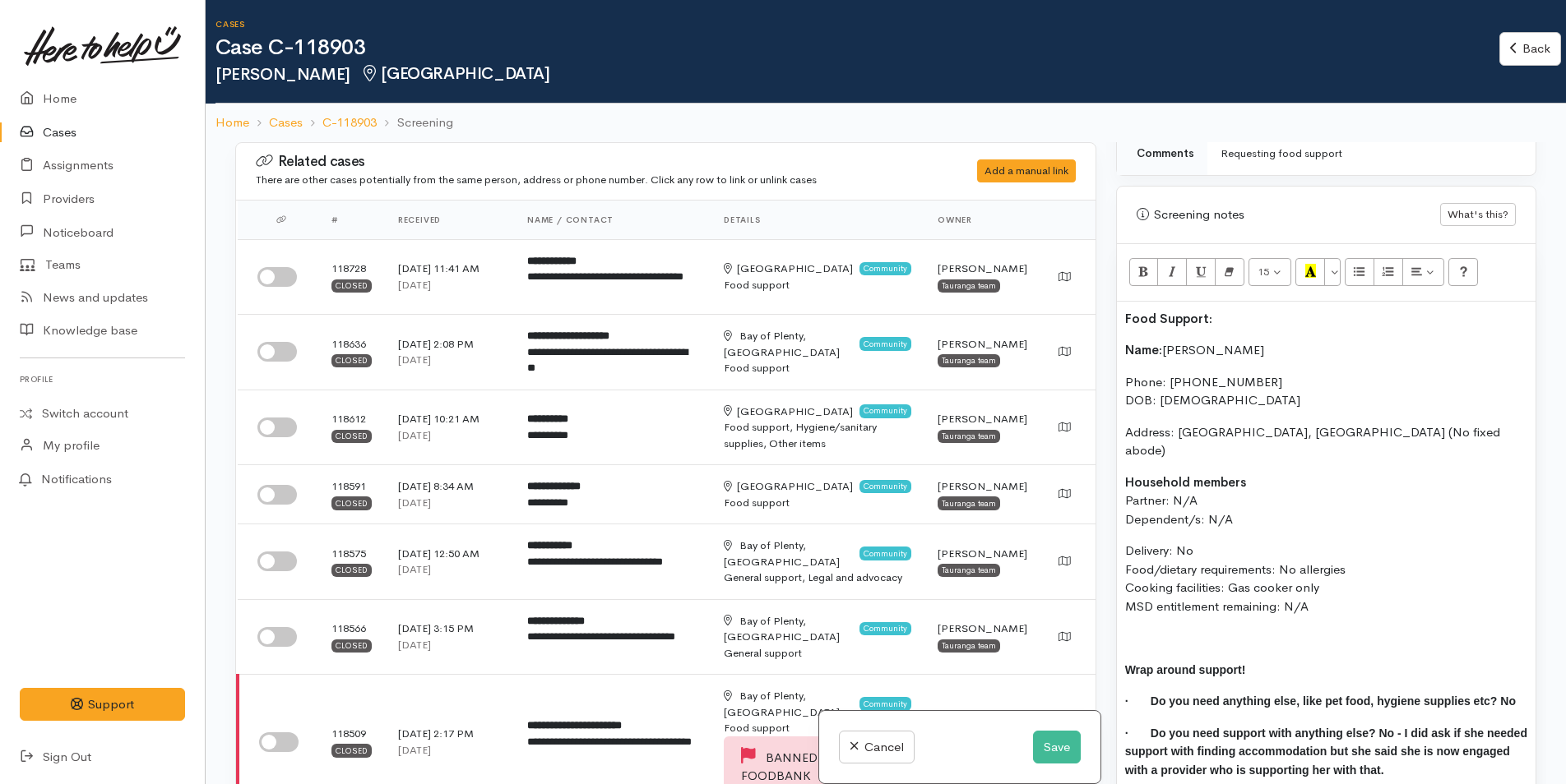
click at [1118, 350] on div "Food Support: Name: Ana Horo Phone: 0204161864 DOB: 13/01/1987 Address: Taurang…" at bounding box center [1326, 551] width 419 height 499
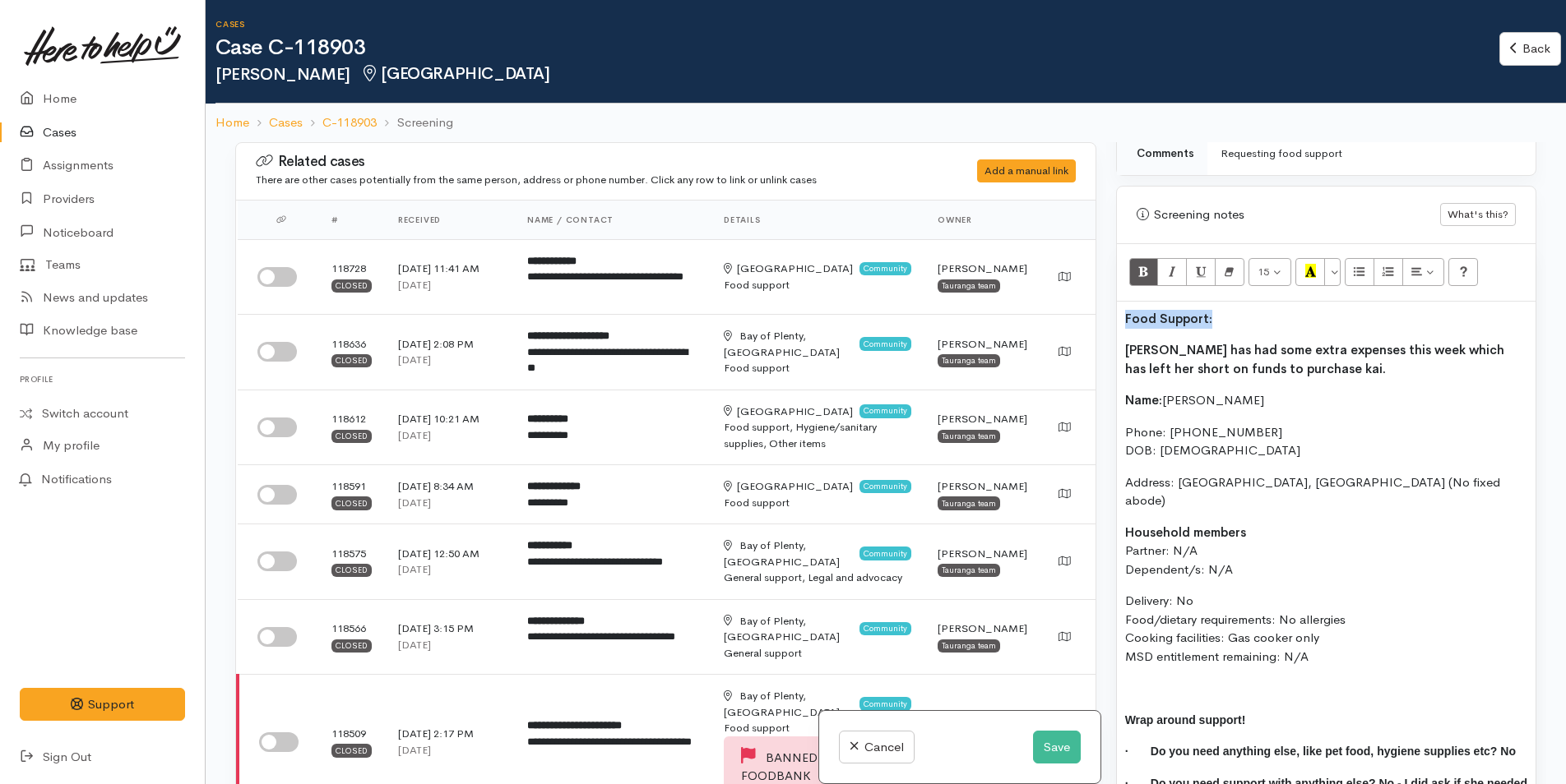
drag, startPoint x: 1224, startPoint y: 311, endPoint x: 1125, endPoint y: 321, distance: 99.5
click at [1125, 321] on p "Food Support:" at bounding box center [1325, 319] width 402 height 19
click at [1307, 265] on icon "Recent Color" at bounding box center [1310, 270] width 11 height 14
click at [1291, 357] on b "Ana has had some extra expenses this week which has left her short on funds to …" at bounding box center [1314, 359] width 379 height 35
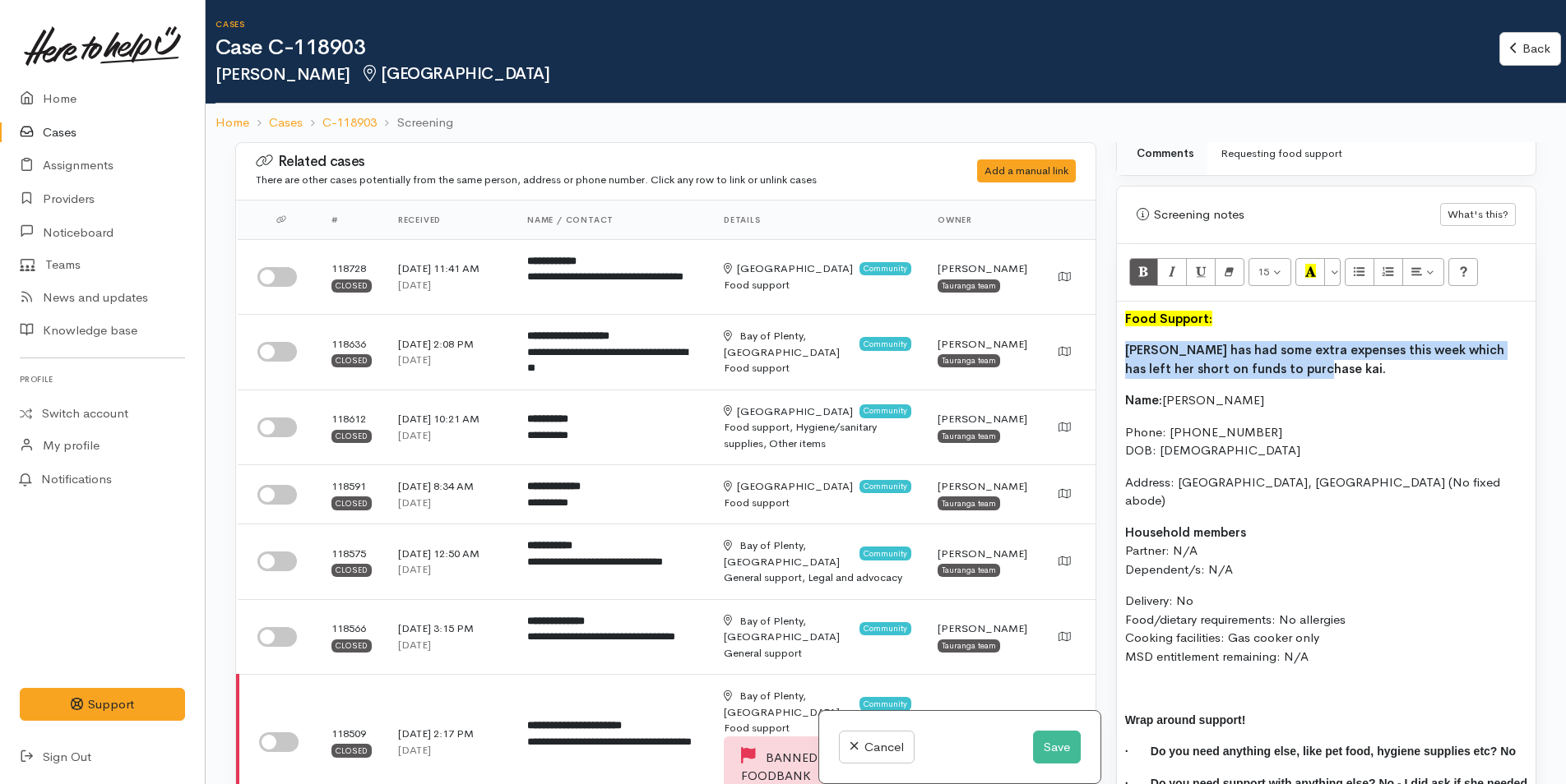
drag, startPoint x: 1228, startPoint y: 367, endPoint x: 1118, endPoint y: 302, distance: 127.8
click at [1083, 348] on div "Related cases There are other cases potentially from the same person, address o…" at bounding box center [885, 534] width 1321 height 784
drag, startPoint x: 1135, startPoint y: 268, endPoint x: 1161, endPoint y: 302, distance: 42.8
click at [1136, 268] on button "Bold (CTRL+B)" at bounding box center [1143, 271] width 30 height 28
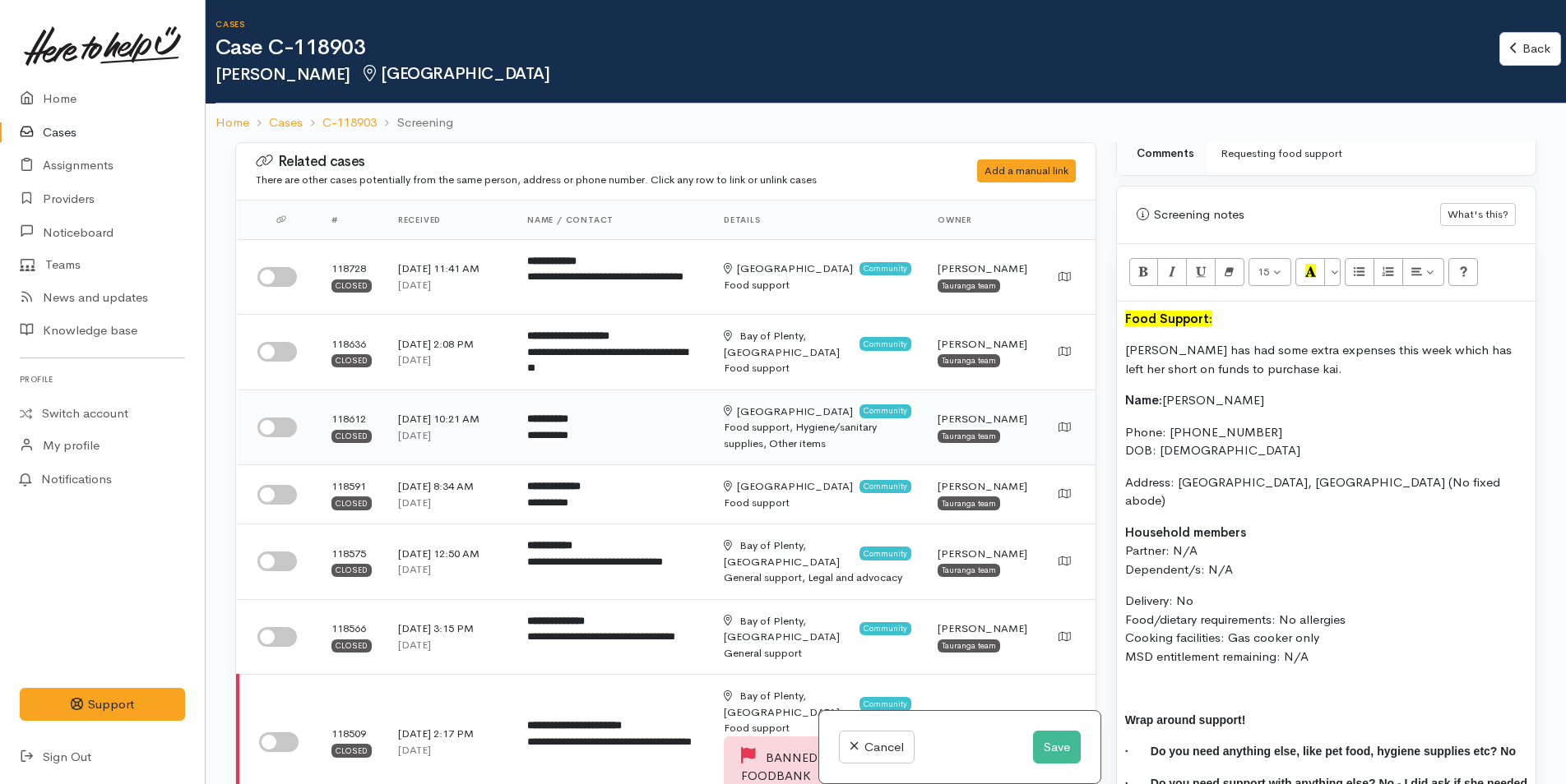
copy b "[PERSON_NAME] has had some extra expenses this week which has left her short on…"
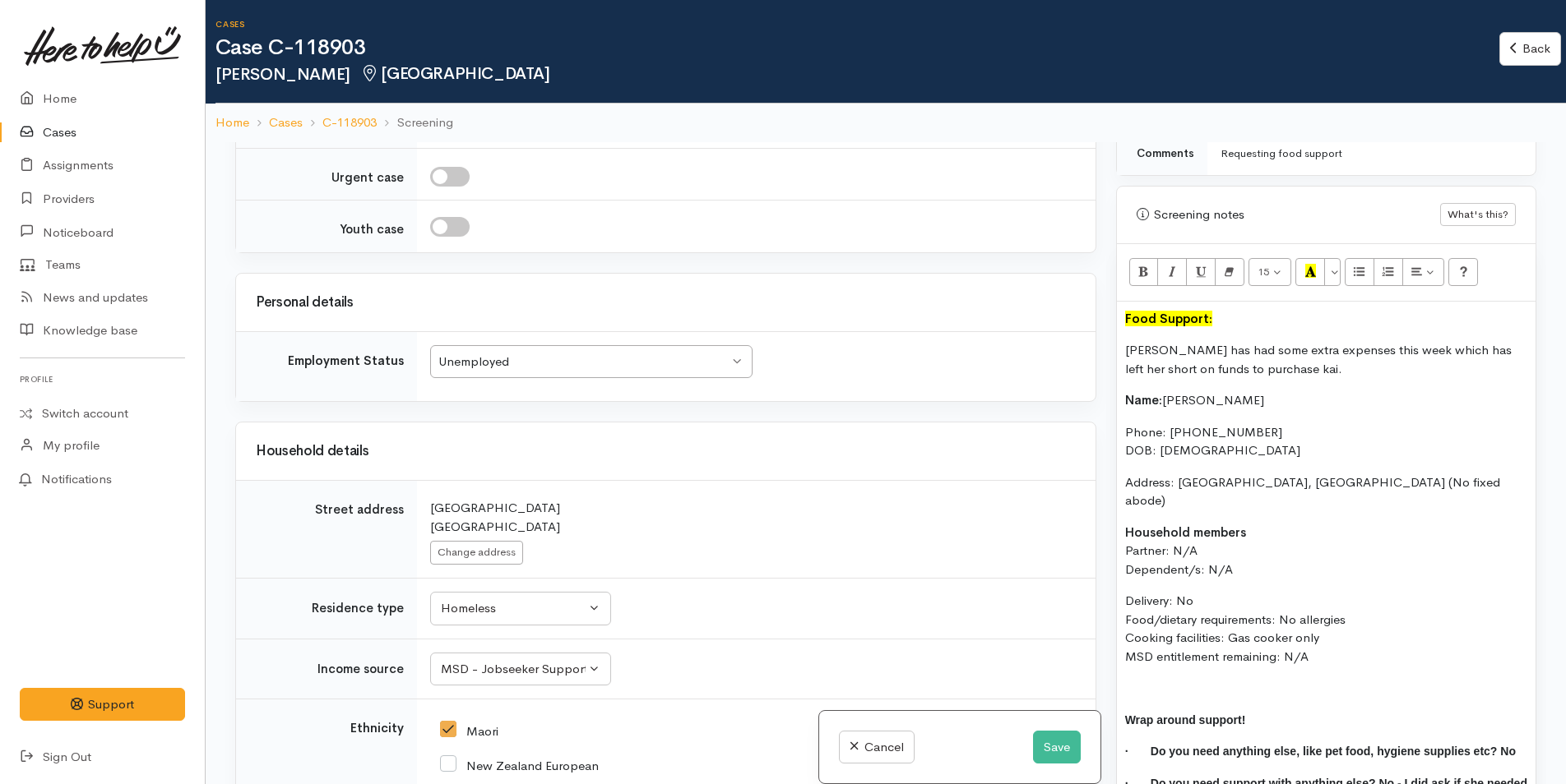
scroll to position [2630, 0]
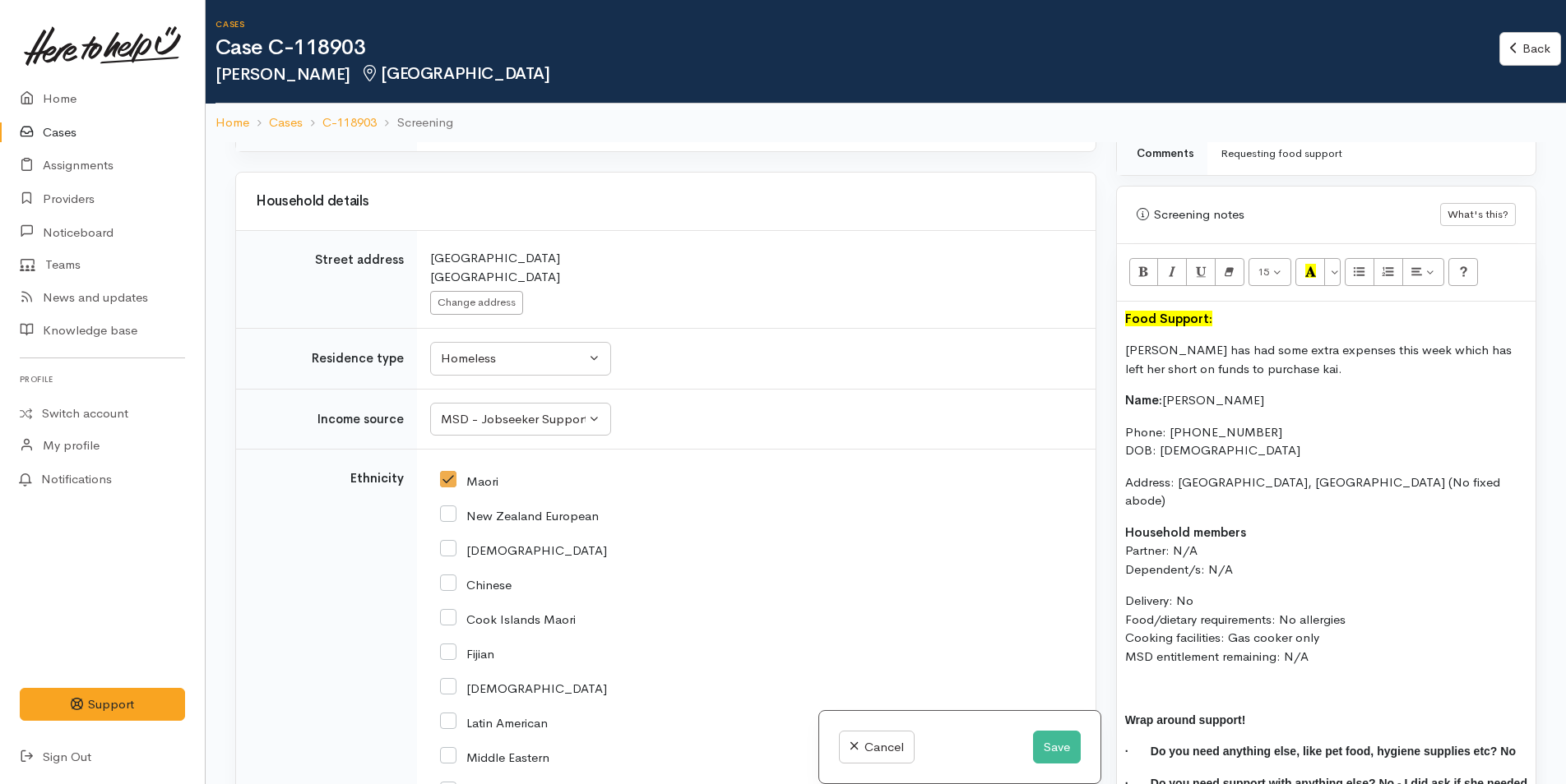
drag, startPoint x: 1320, startPoint y: 642, endPoint x: 1102, endPoint y: 381, distance: 340.1
click at [1102, 381] on div "Related cases There are other cases potentially from the same person, address o…" at bounding box center [885, 534] width 1321 height 784
copy div "Name: Ana Horo Phone: 0204161864 DOB: 13/01/1987 Address: Tauranga, New Zealand…"
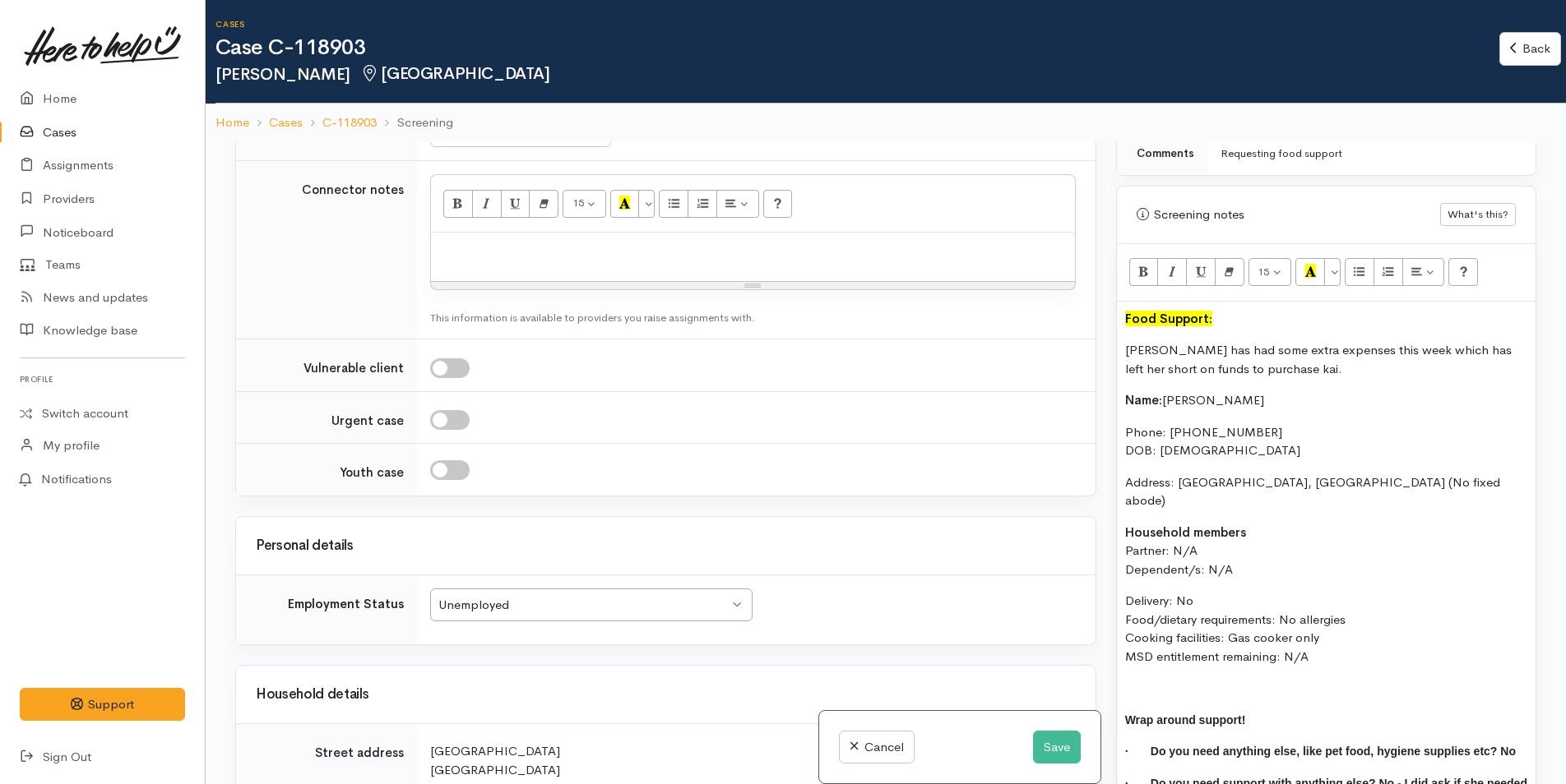
click at [499, 245] on div at bounding box center [752, 257] width 643 height 49
paste div
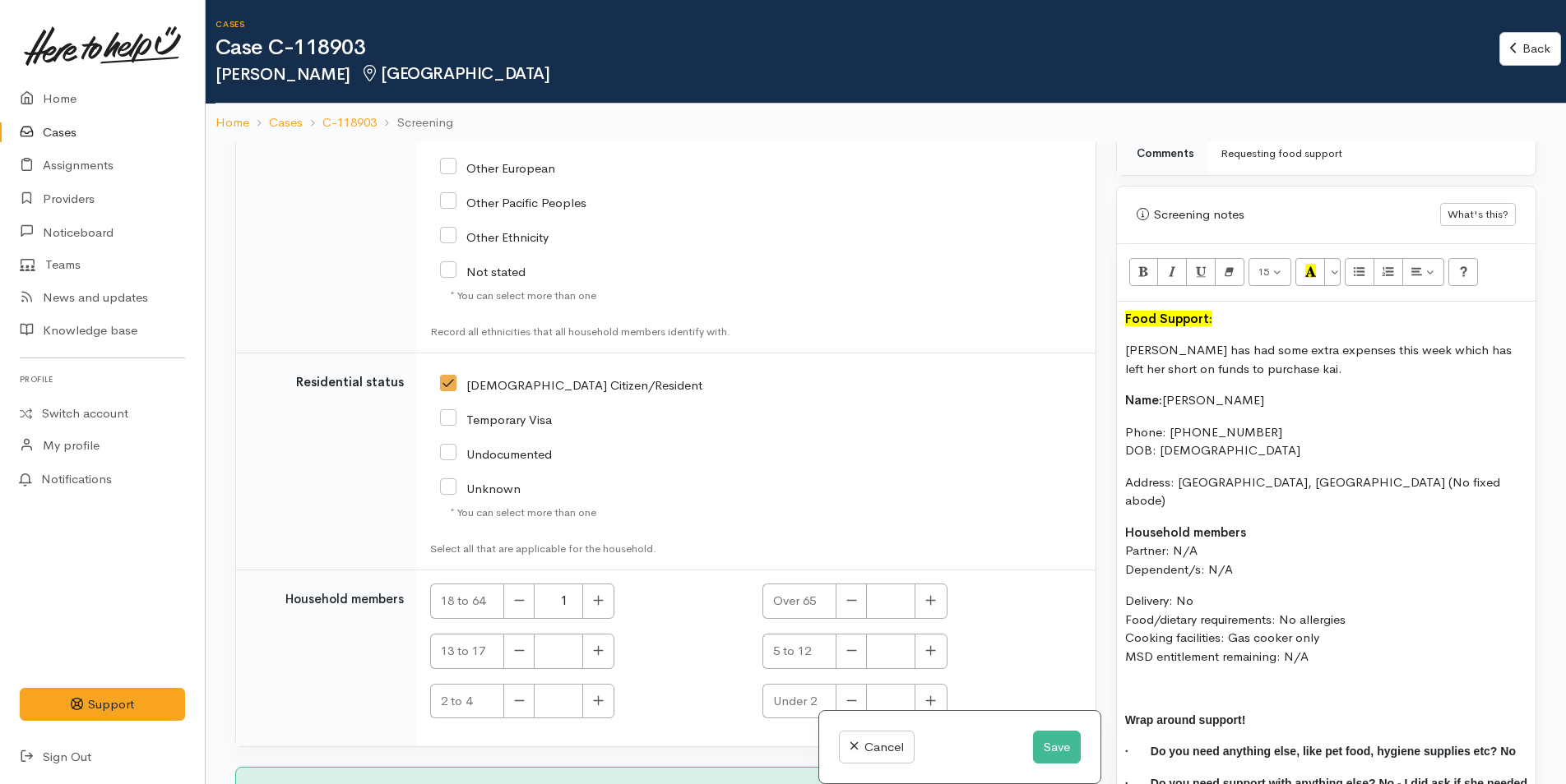
scroll to position [3701, 0]
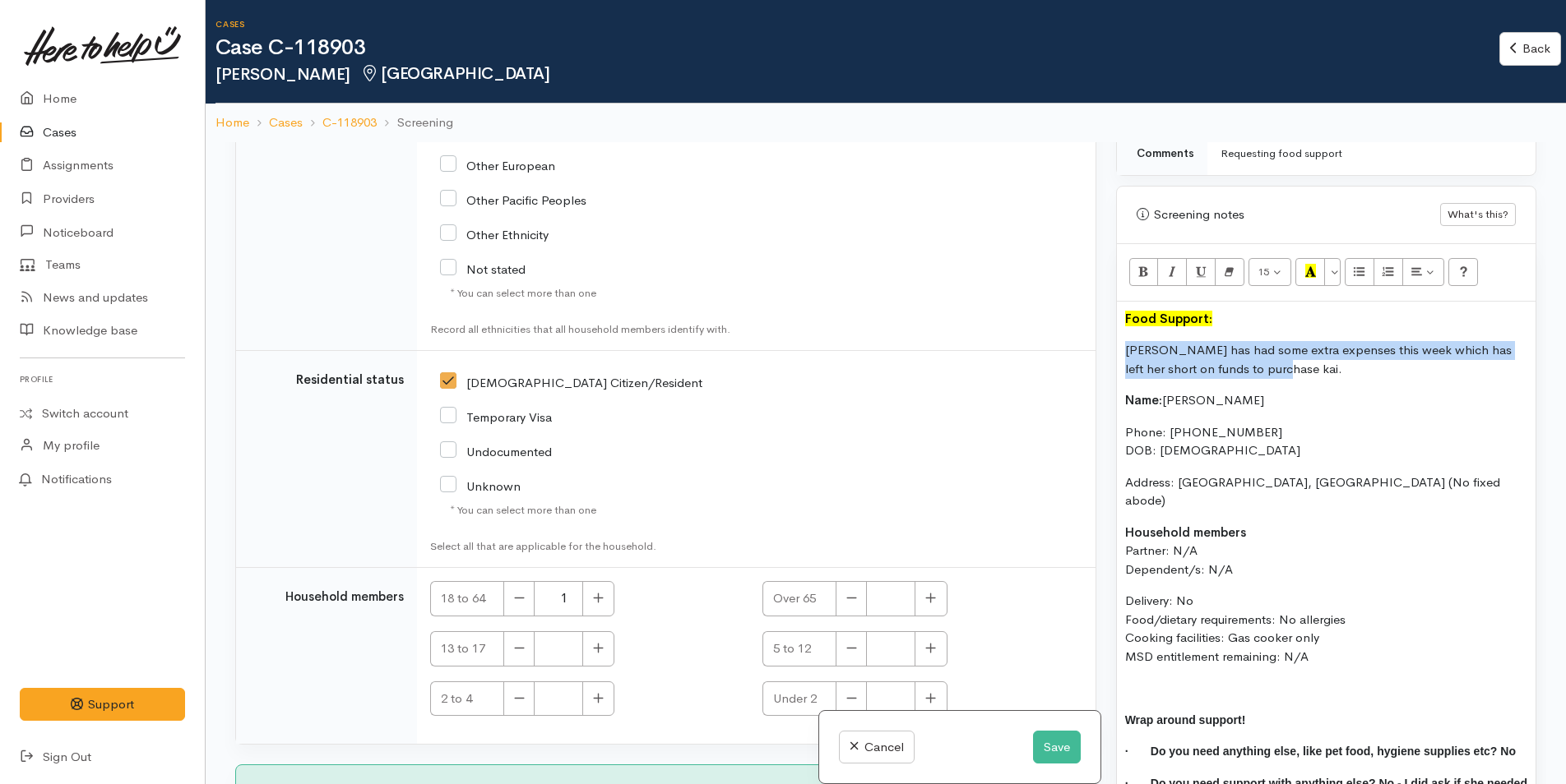
drag, startPoint x: 1262, startPoint y: 366, endPoint x: 1098, endPoint y: 340, distance: 166.0
click at [1098, 340] on div "Related cases There are other cases potentially from the same person, address o…" at bounding box center [885, 534] width 1321 height 784
copy p "[PERSON_NAME] has had some extra expenses this week which has left her short on…"
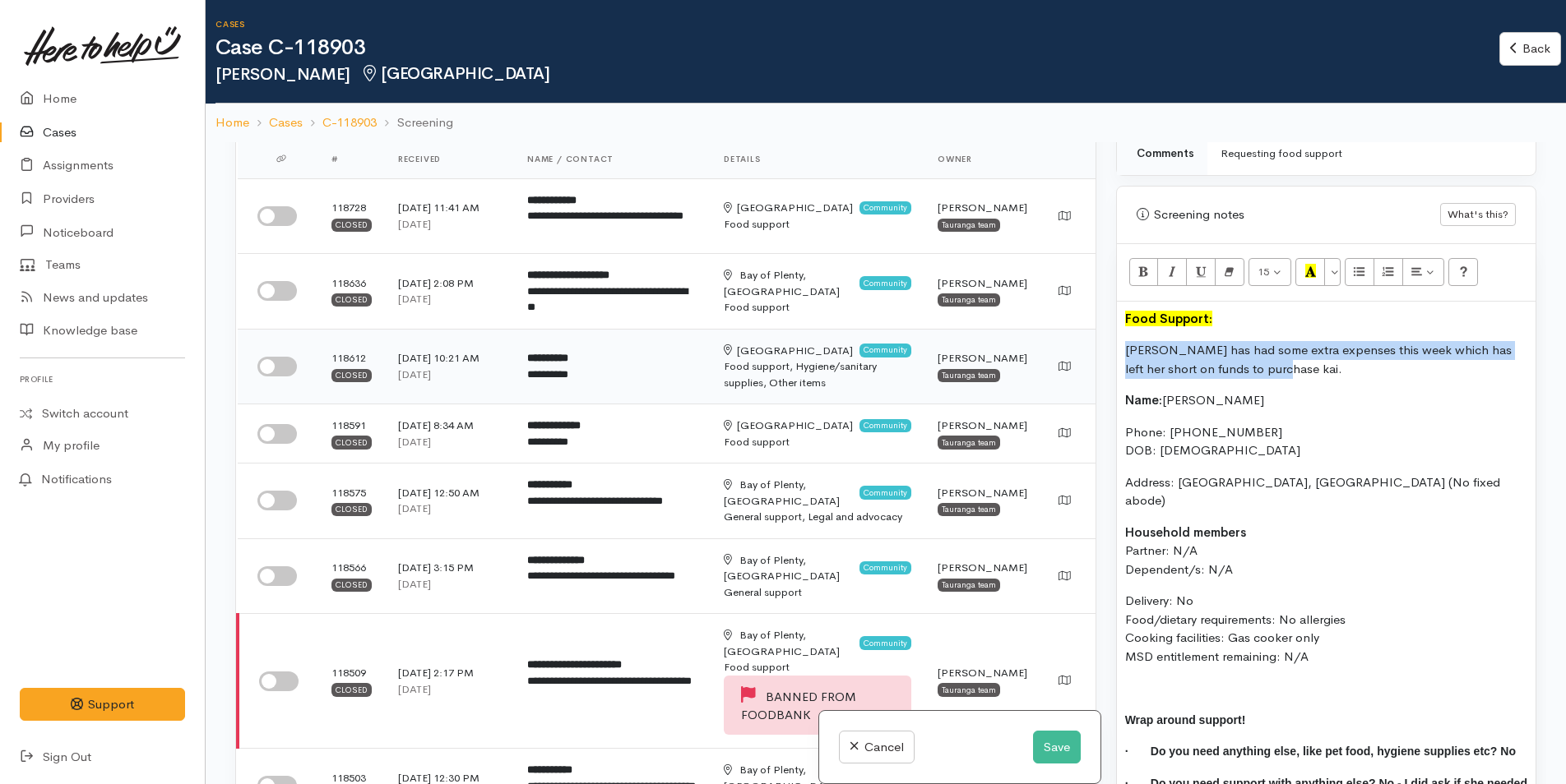
scroll to position [165, 0]
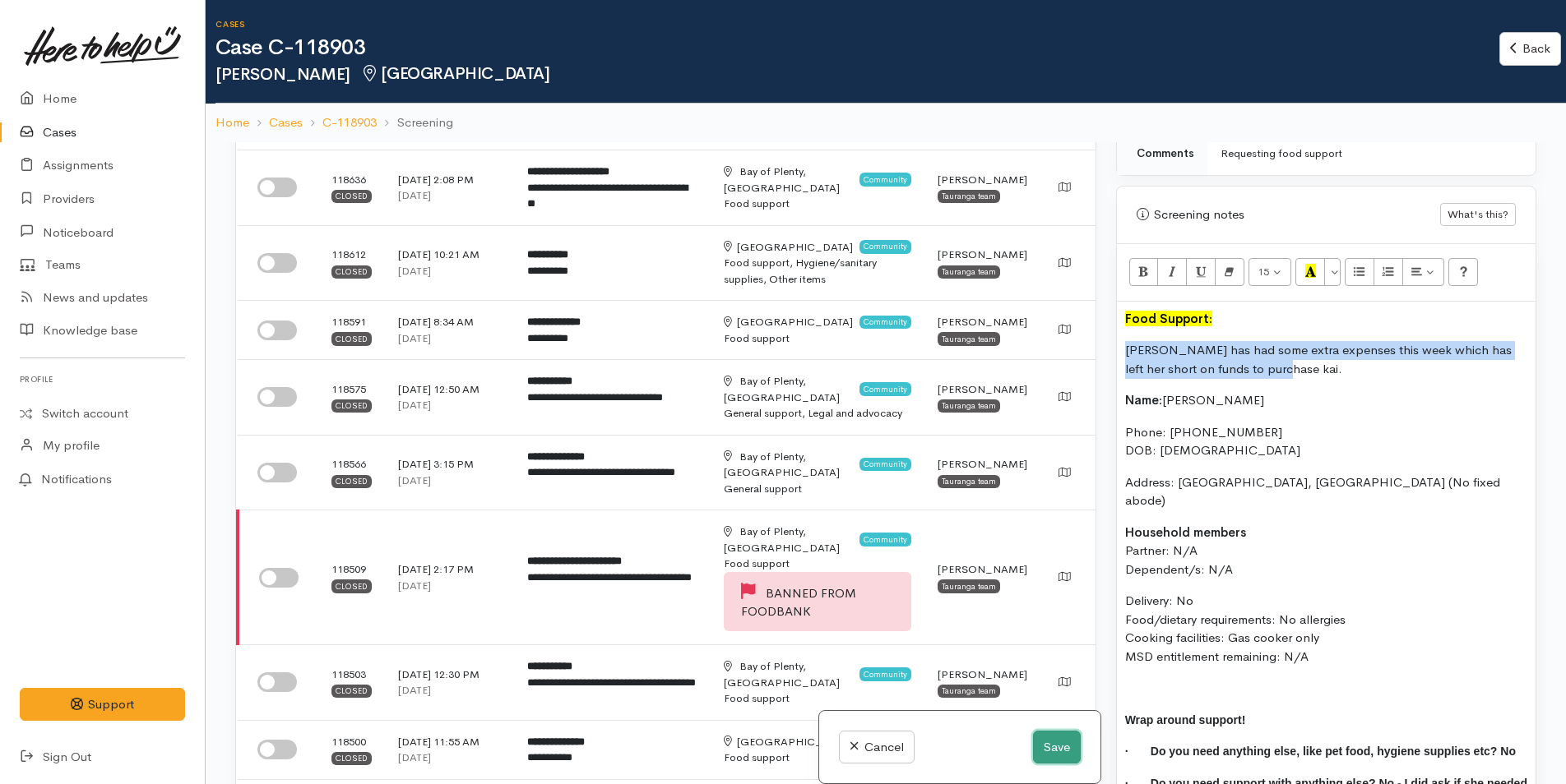
click at [1049, 737] on button "Save" at bounding box center [1057, 747] width 48 height 34
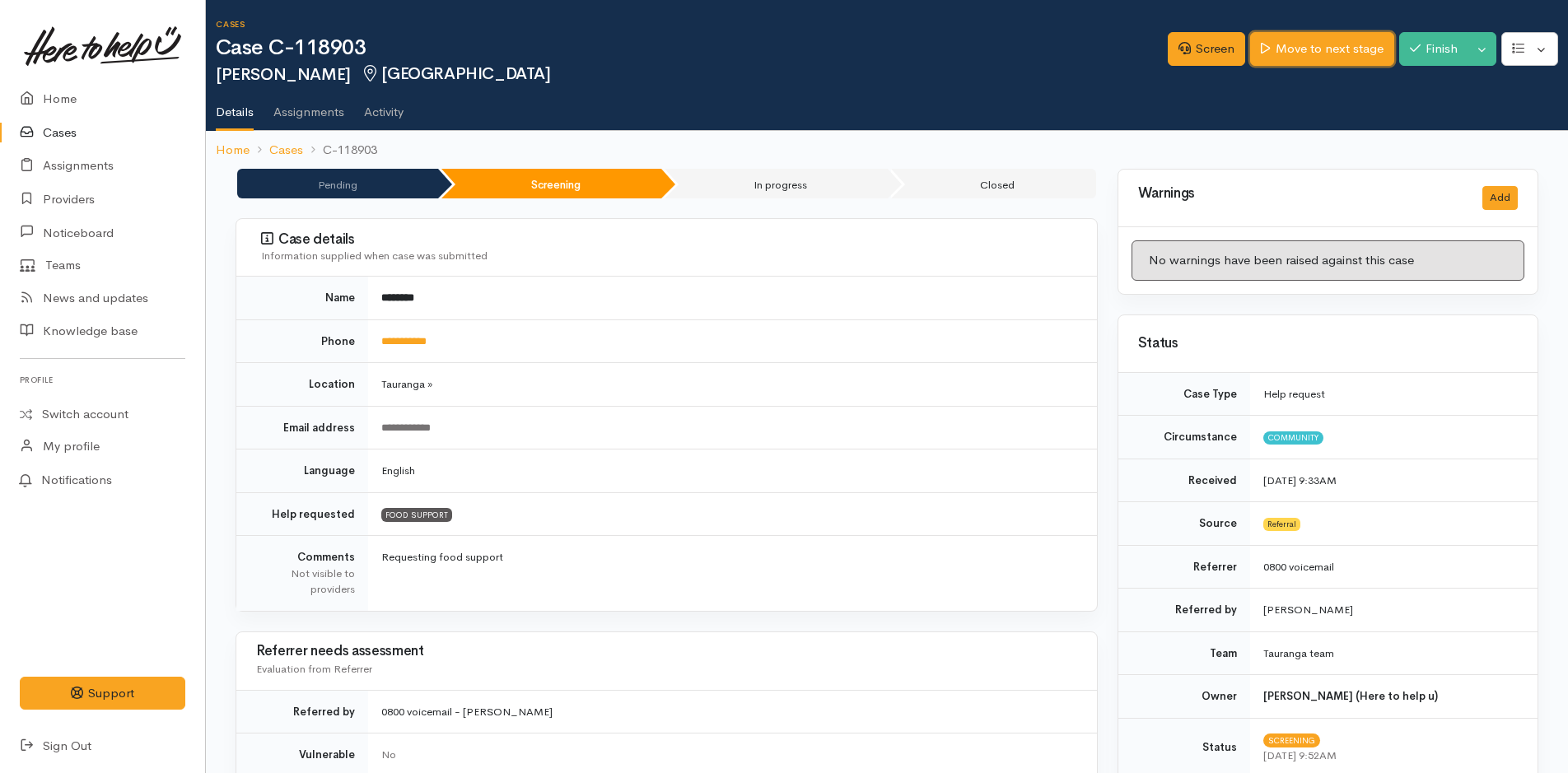
click at [1290, 46] on link "Move to next stage" at bounding box center [1321, 48] width 143 height 34
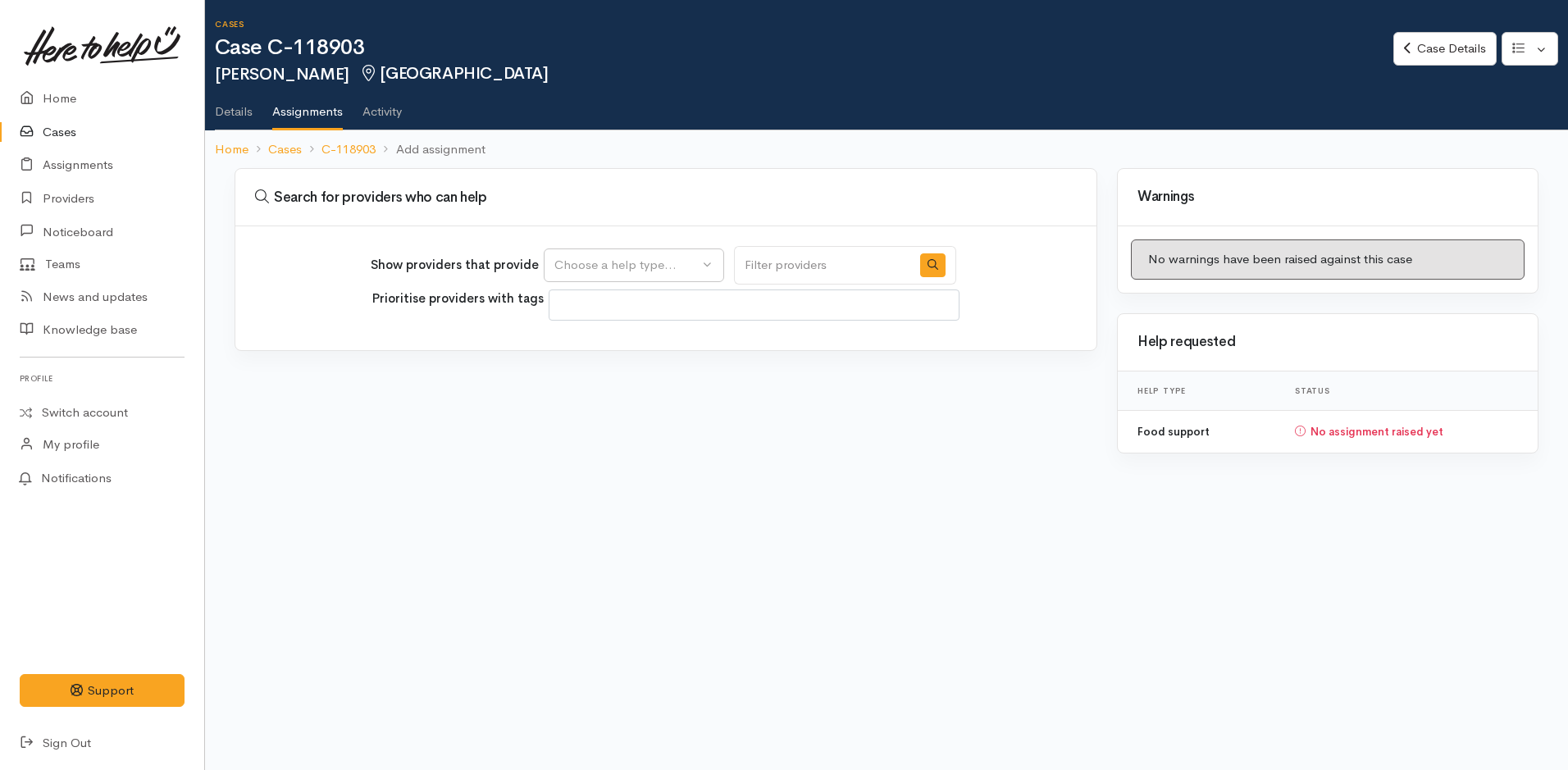
select select
click at [663, 253] on button "Choose a help type..." at bounding box center [634, 265] width 181 height 33
click at [596, 340] on span "Food support" at bounding box center [602, 344] width 76 height 19
select select "3"
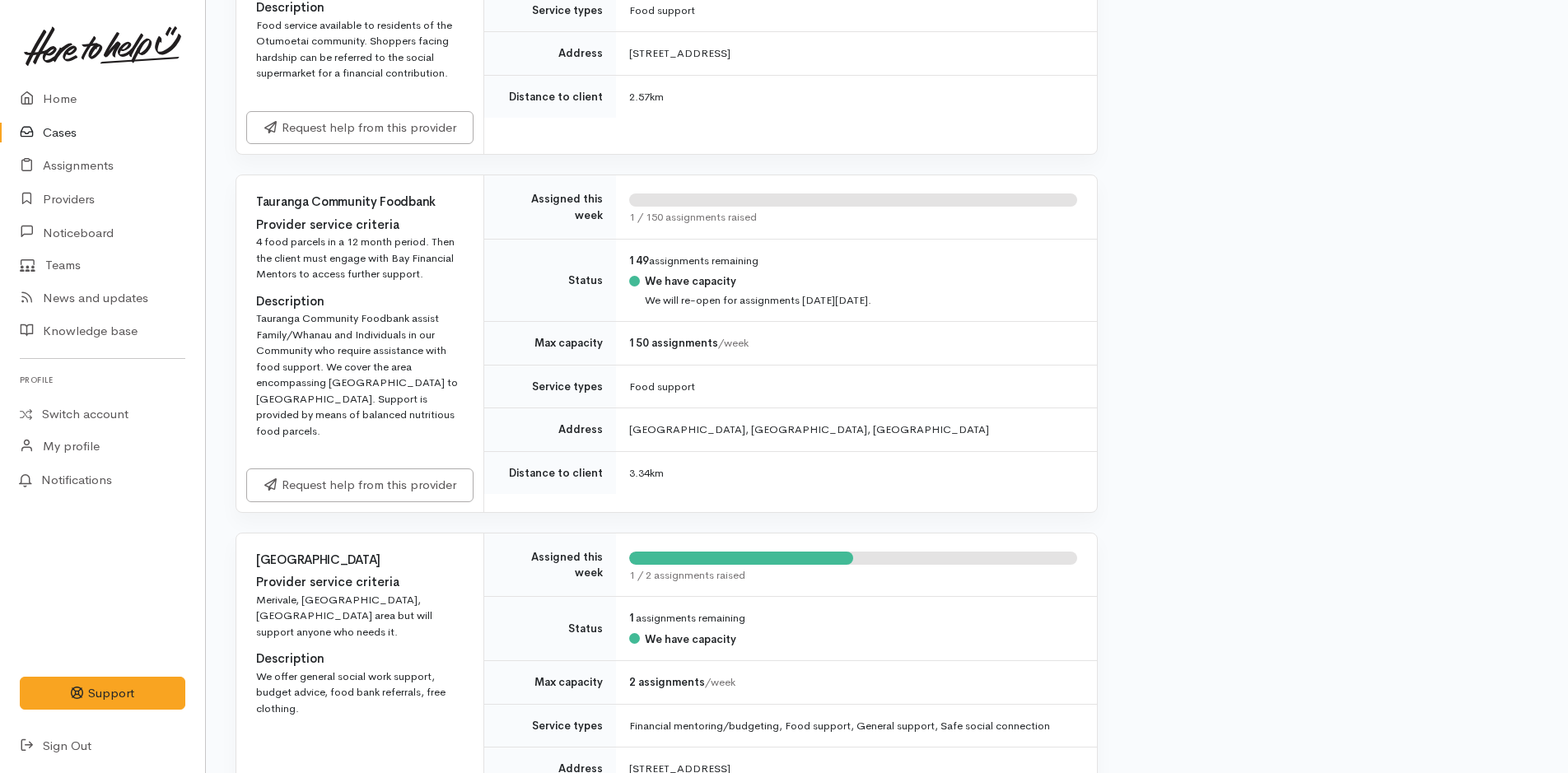
scroll to position [1894, 0]
click at [314, 466] on link "Request help from this provider" at bounding box center [359, 482] width 228 height 34
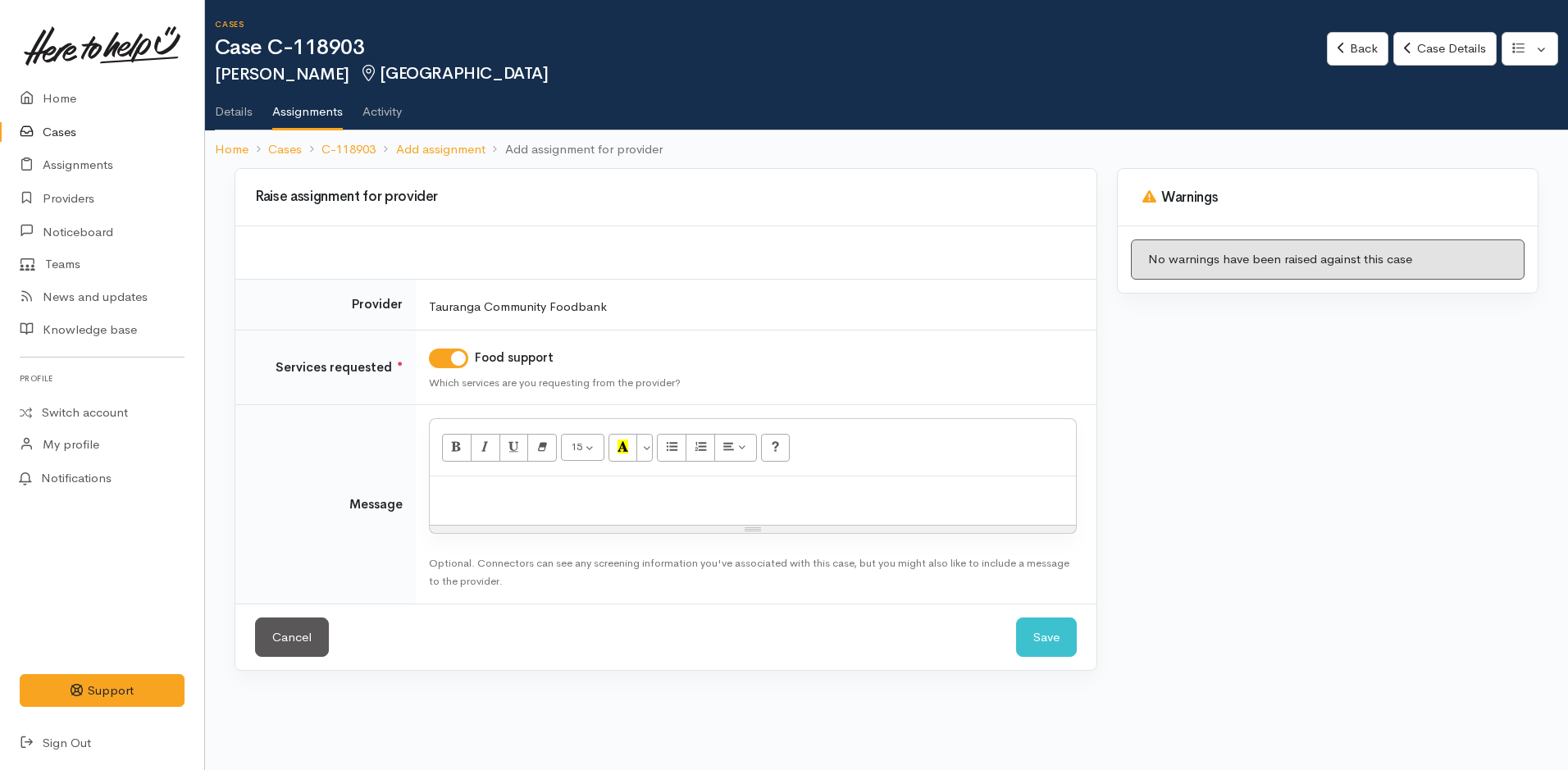
click at [661, 506] on div at bounding box center [752, 500] width 646 height 49
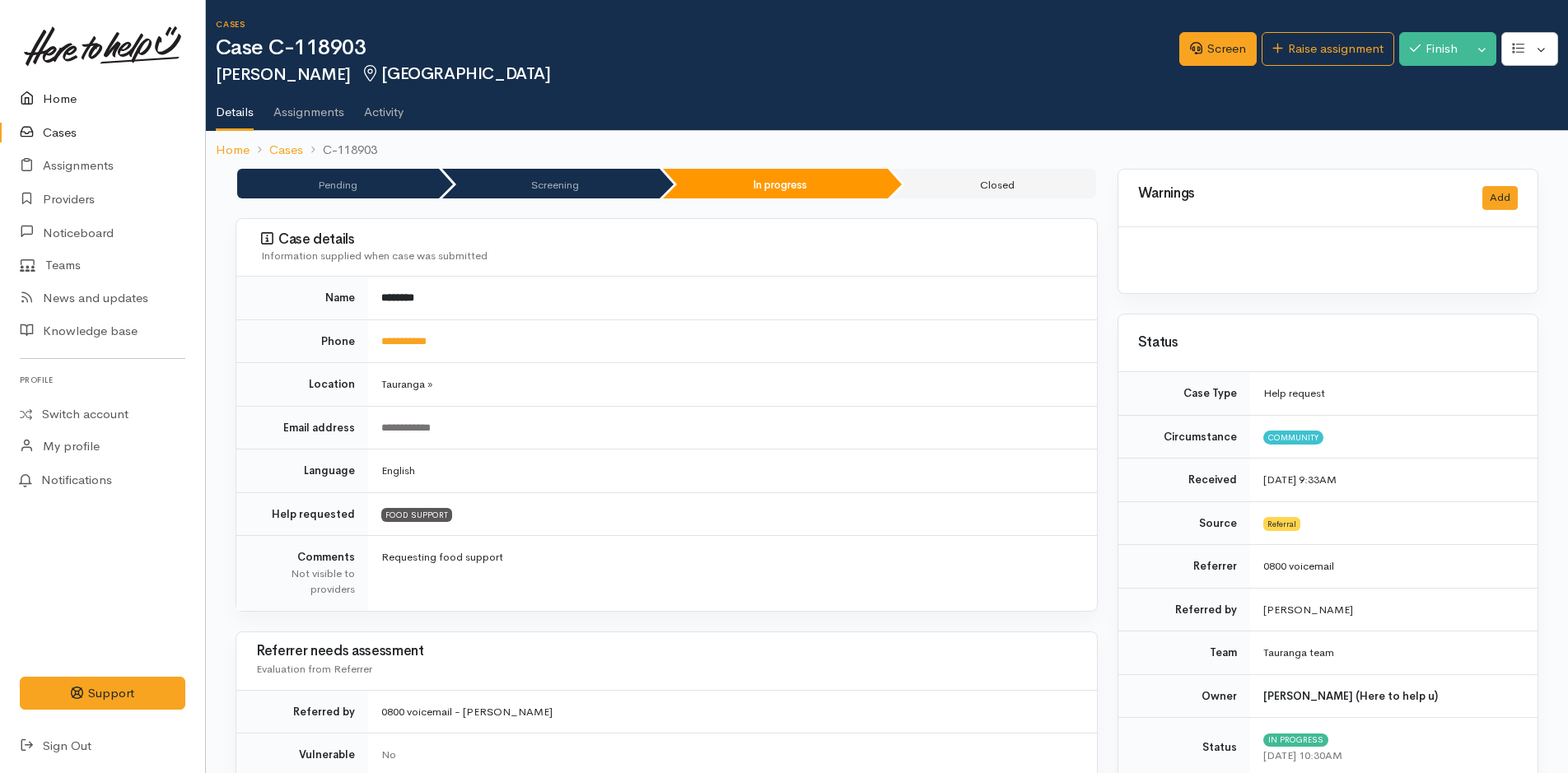
click at [85, 95] on link "Home" at bounding box center [103, 99] width 205 height 34
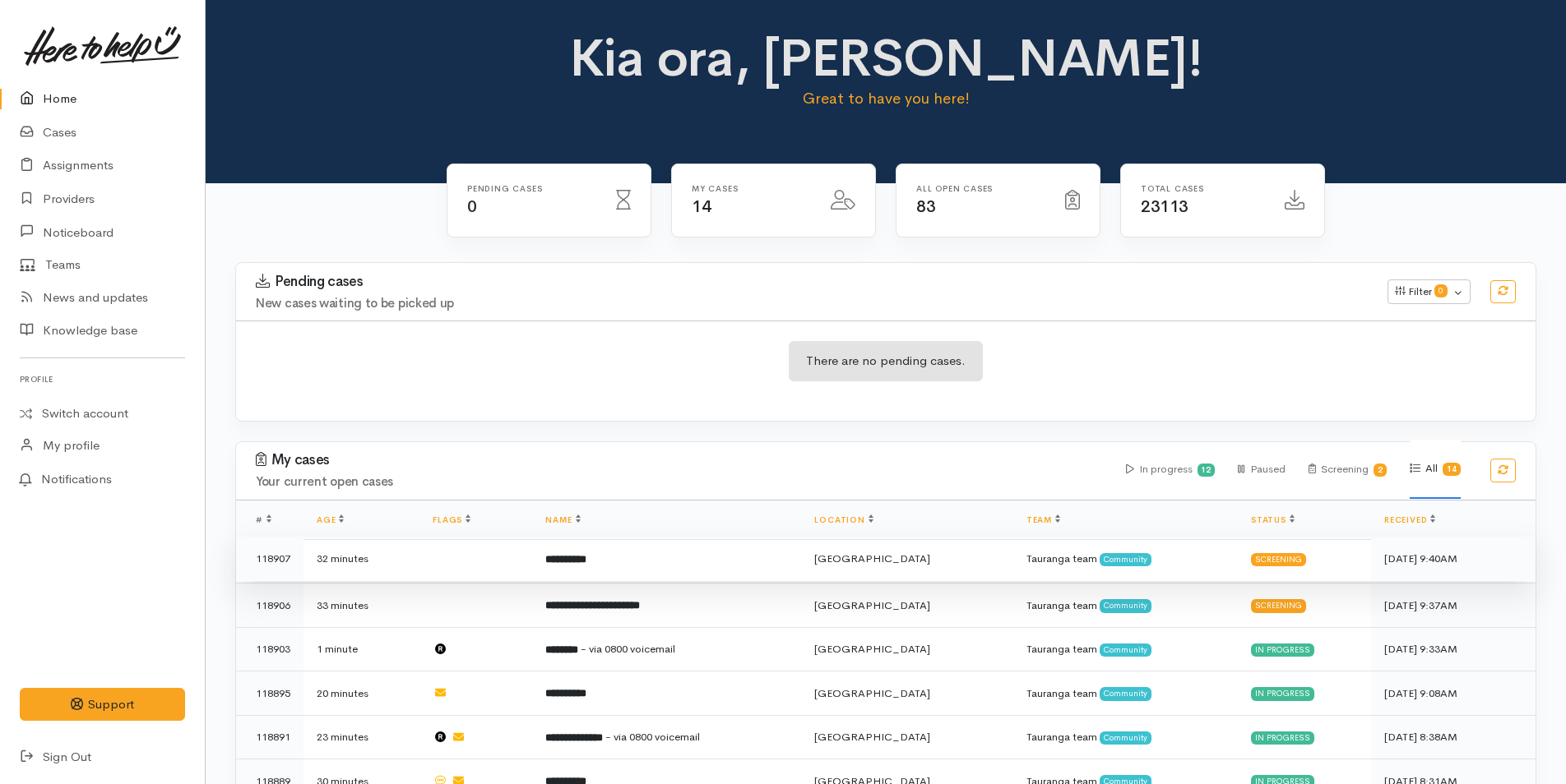
click at [620, 565] on td "**********" at bounding box center [666, 559] width 269 height 44
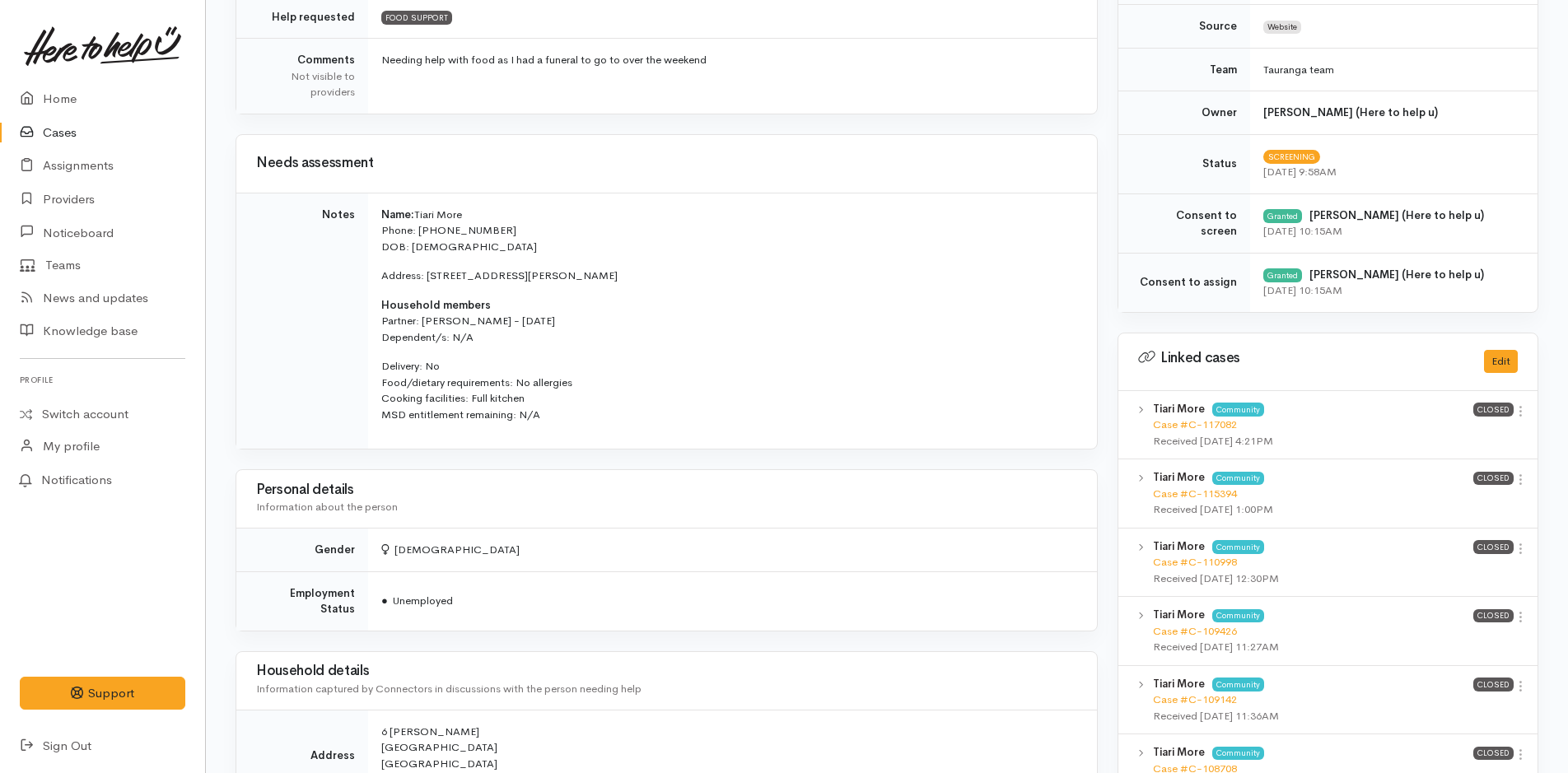
scroll to position [495, 0]
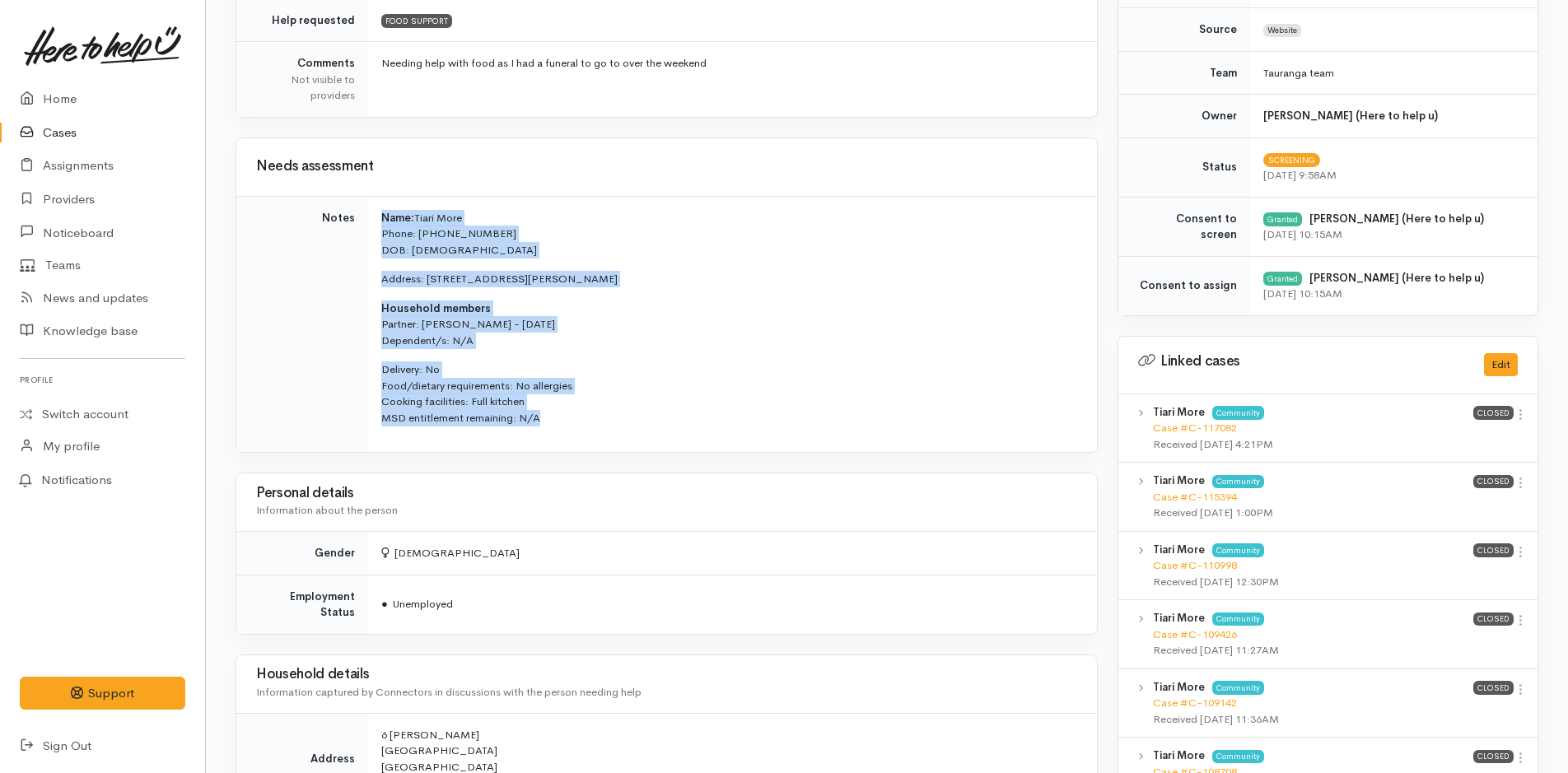
drag, startPoint x: 567, startPoint y: 425, endPoint x: 372, endPoint y: 212, distance: 288.8
click at [372, 212] on td "Name: Tiari More Phone: 0278027865 DOB: 22/02/2001 Address: 6 Clayton Ln, Taura…" at bounding box center [732, 324] width 729 height 256
copy td "Name: Tiari More Phone: 0278027865 DOB: 22/02/2001 Address: 6 Clayton Ln, Taura…"
drag, startPoint x: 57, startPoint y: 91, endPoint x: 35, endPoint y: 46, distance: 50.1
click at [59, 91] on link "Home" at bounding box center [103, 99] width 205 height 34
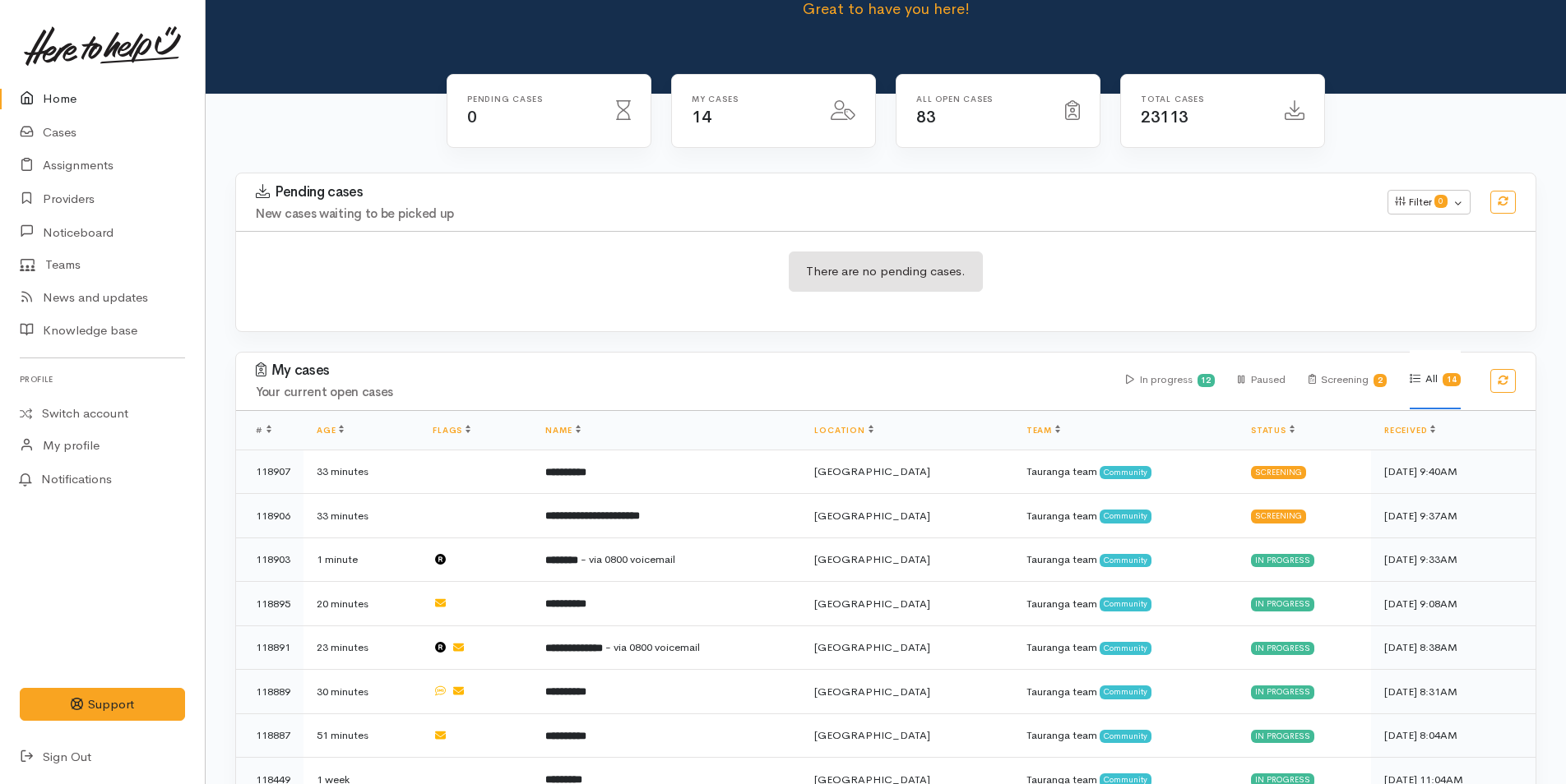
scroll to position [246, 0]
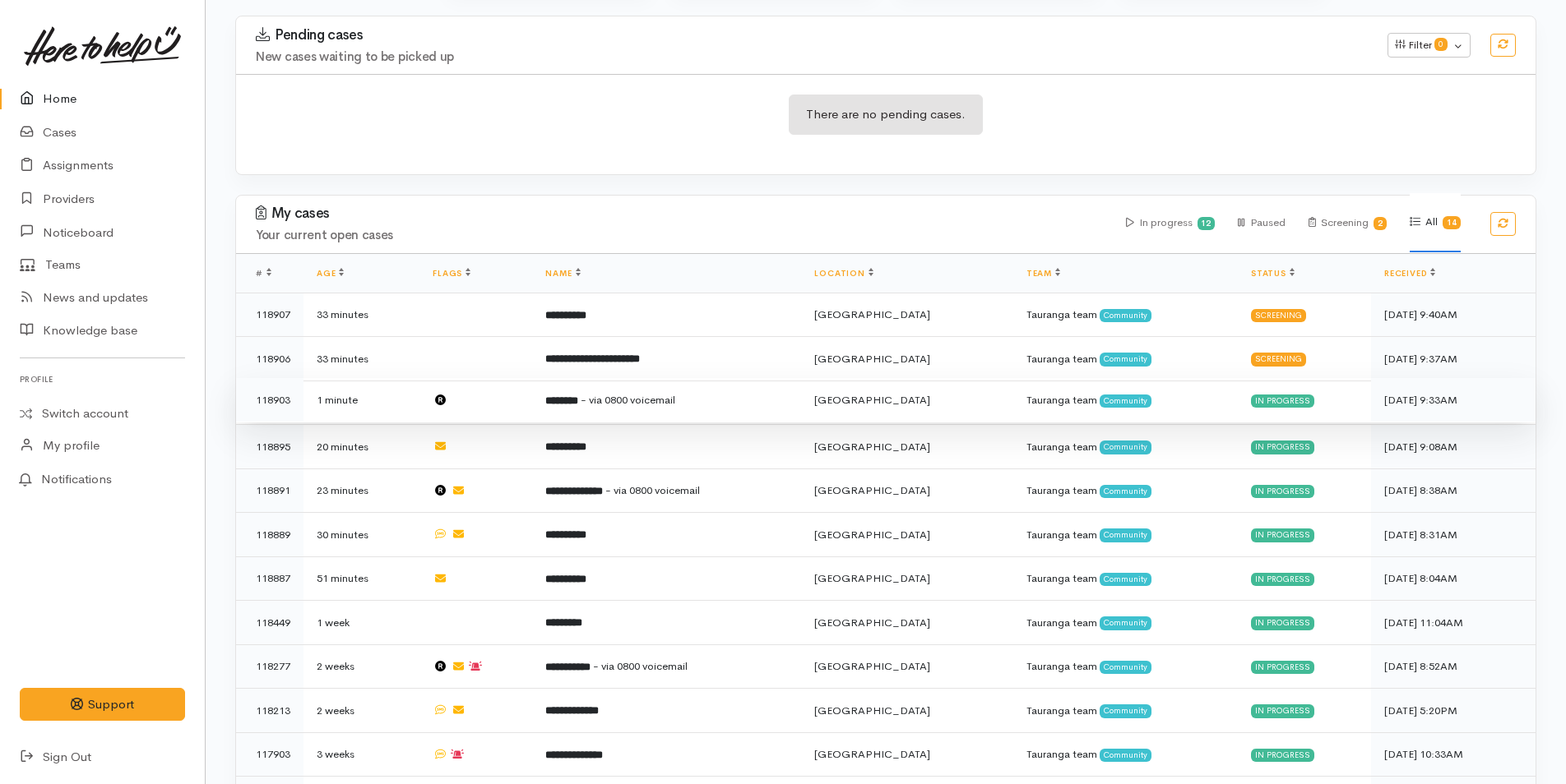
click at [675, 393] on span "- via 0800 voicemail" at bounding box center [627, 400] width 95 height 14
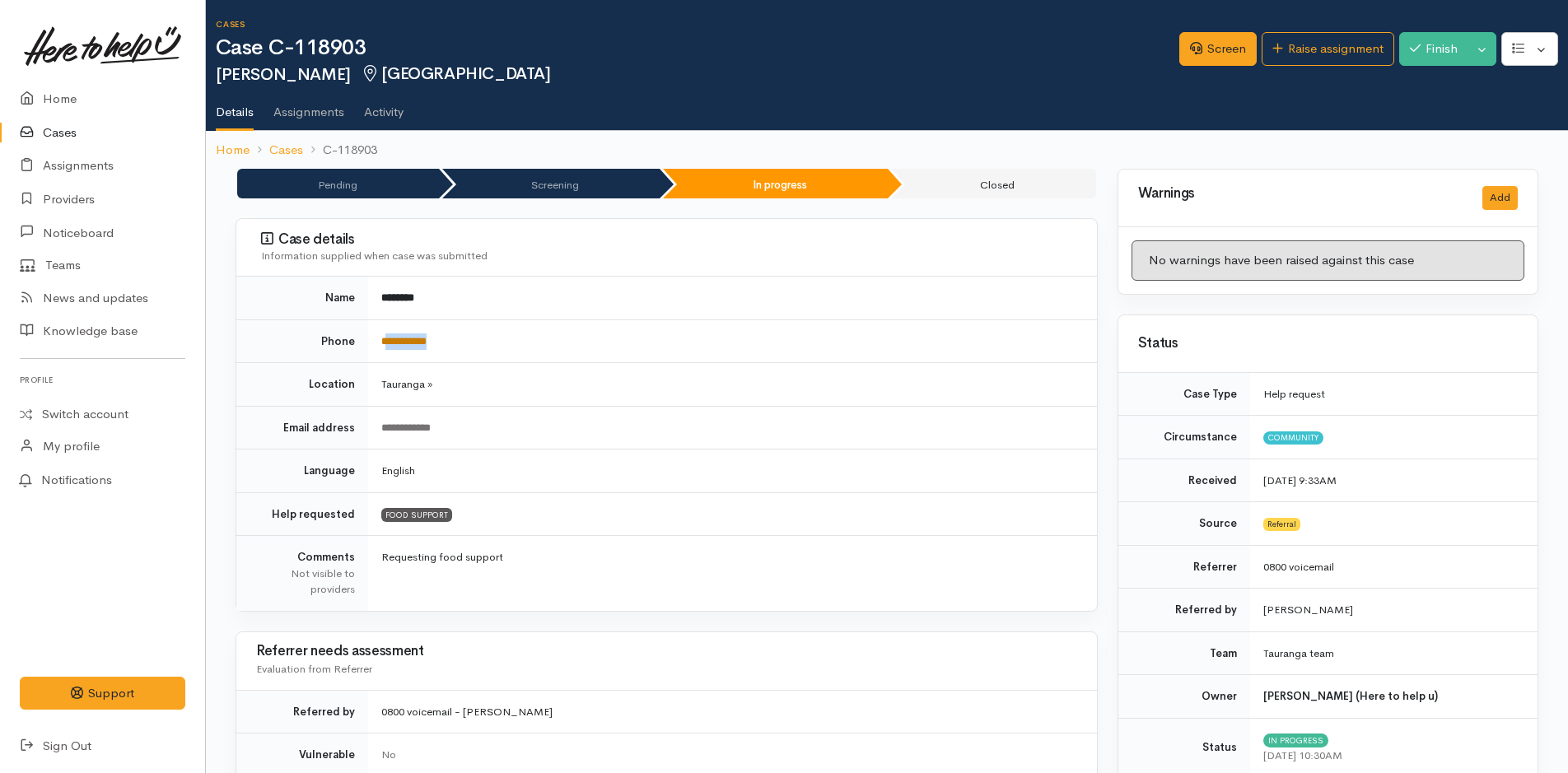
drag, startPoint x: 457, startPoint y: 339, endPoint x: 389, endPoint y: 343, distance: 68.1
click at [389, 343] on td "**********" at bounding box center [732, 341] width 729 height 43
copy link "**********"
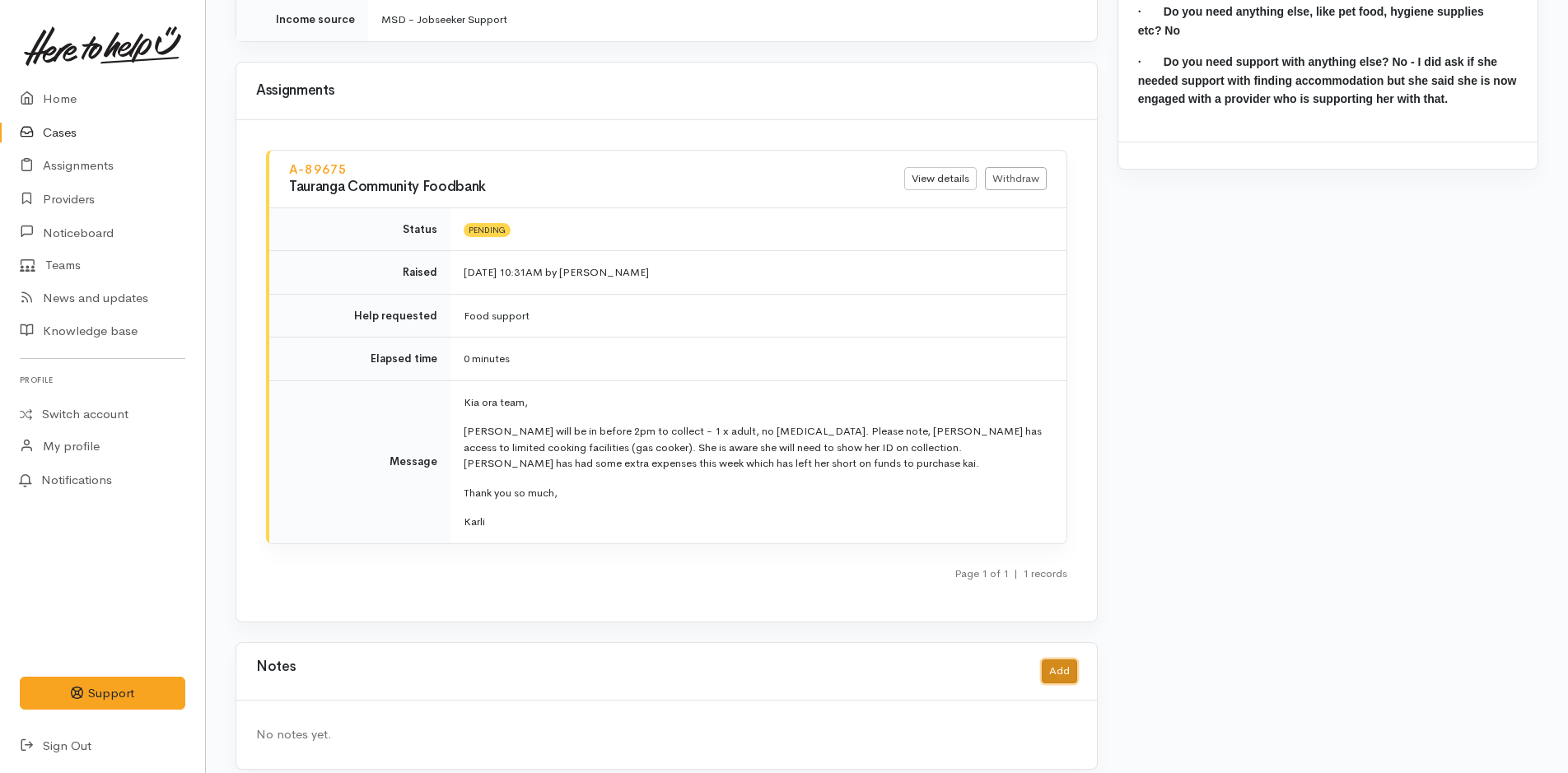
click at [1049, 660] on button "Add" at bounding box center [1059, 671] width 36 height 24
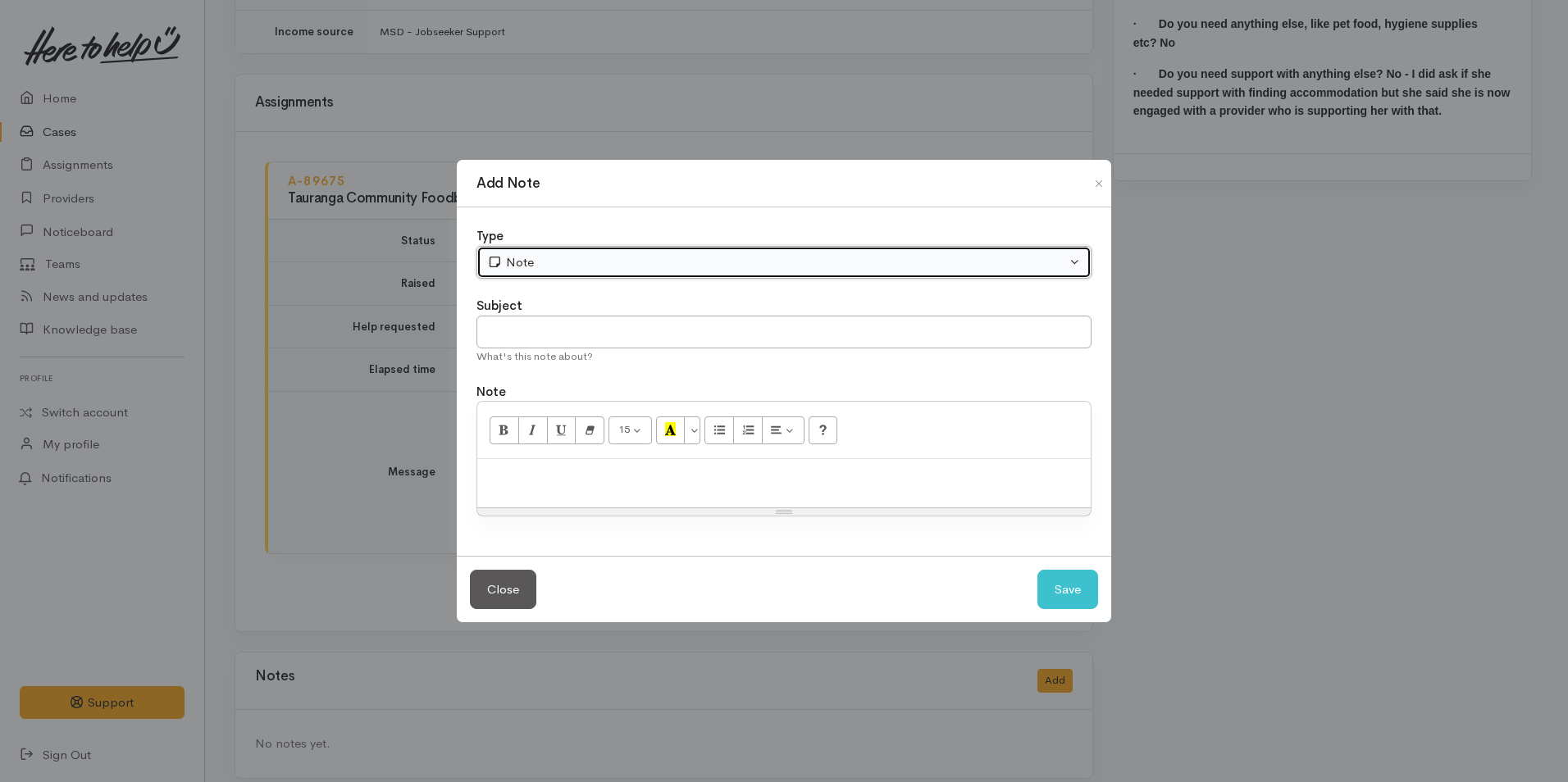
click at [562, 256] on div "Note" at bounding box center [775, 263] width 578 height 19
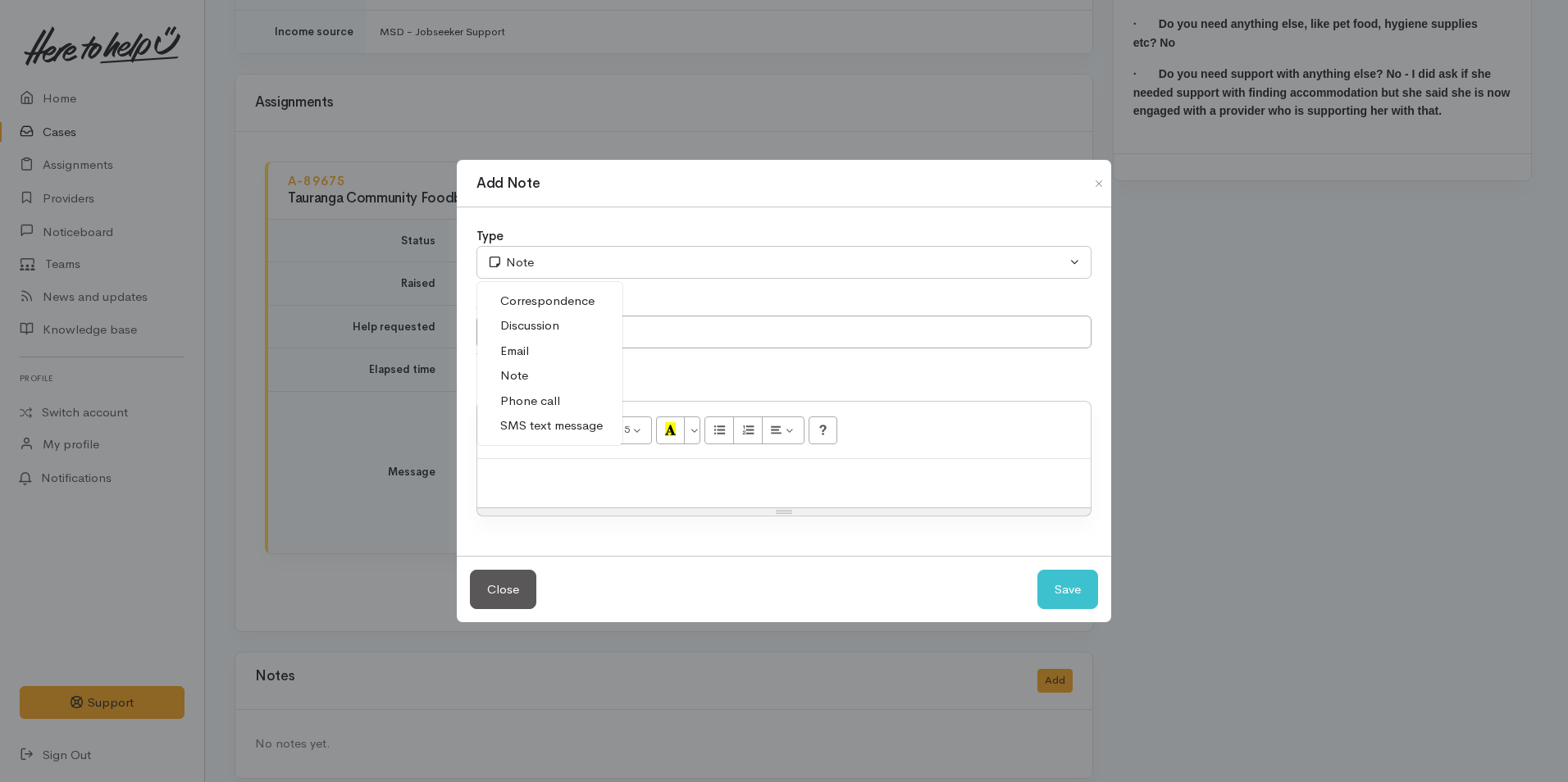
click at [531, 424] on span "SMS text message" at bounding box center [551, 426] width 102 height 19
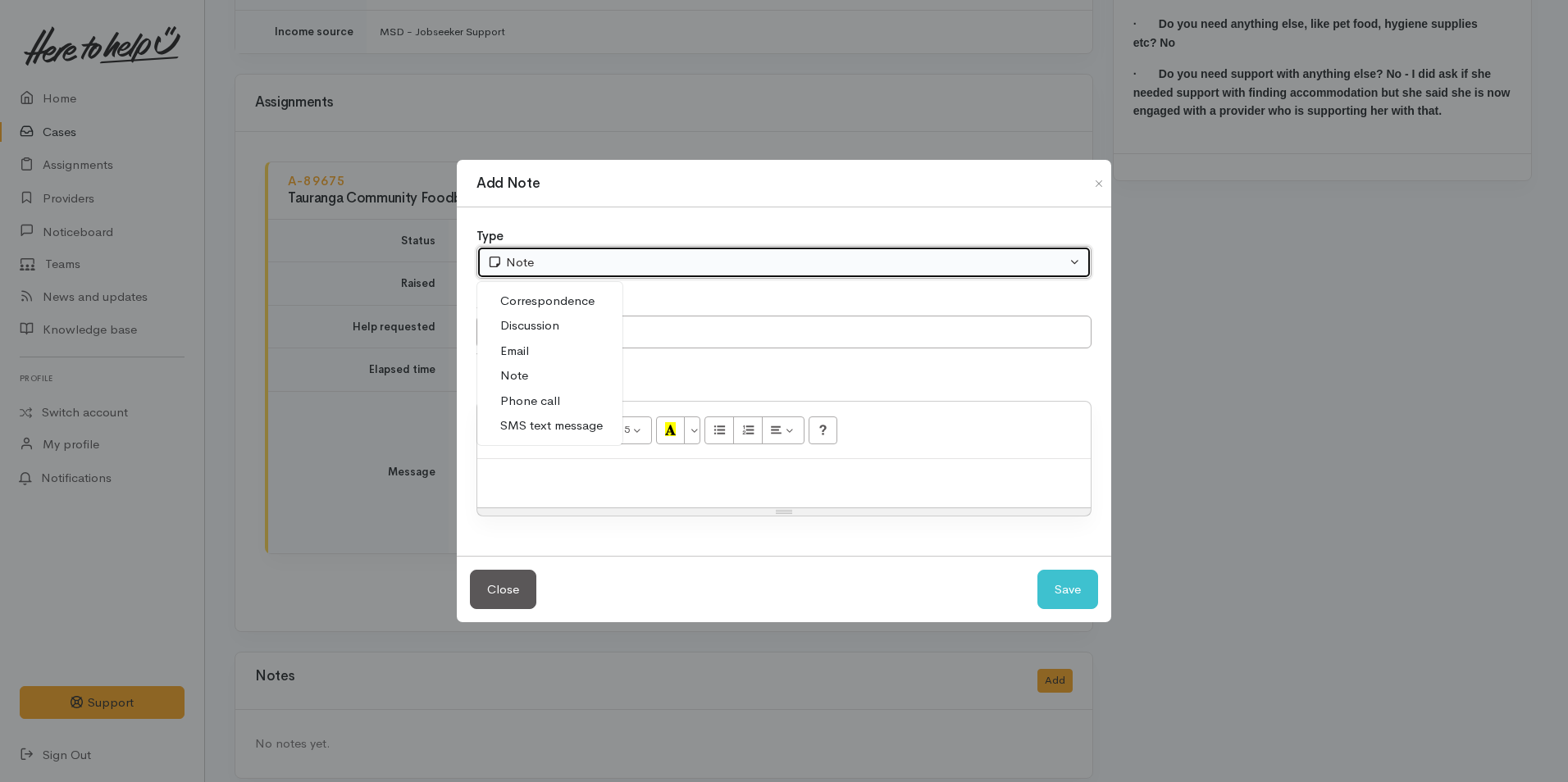
select select "5"
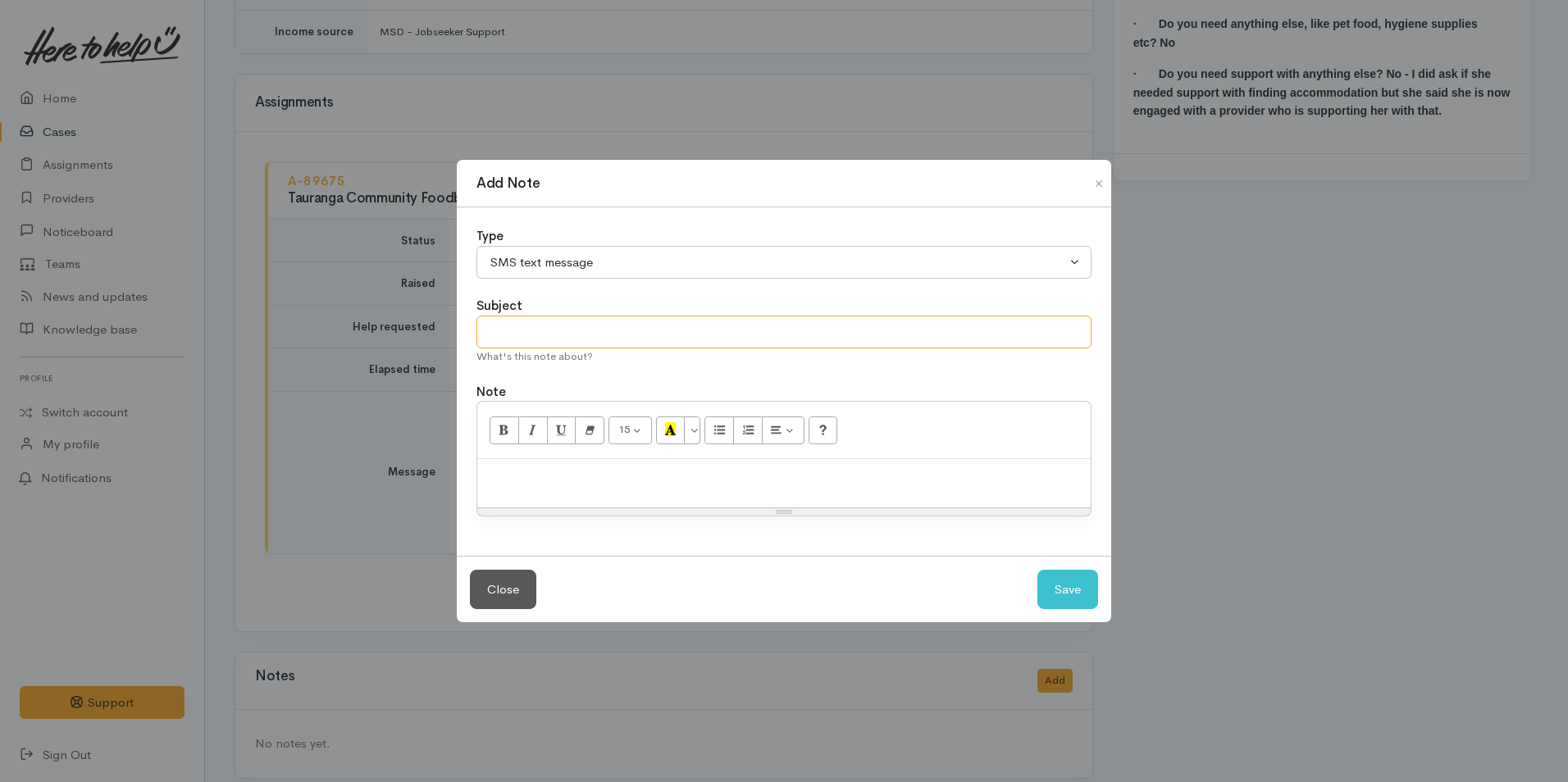
click at [521, 338] on input "text" at bounding box center [783, 332] width 615 height 33
type input "Provider details"
paste div
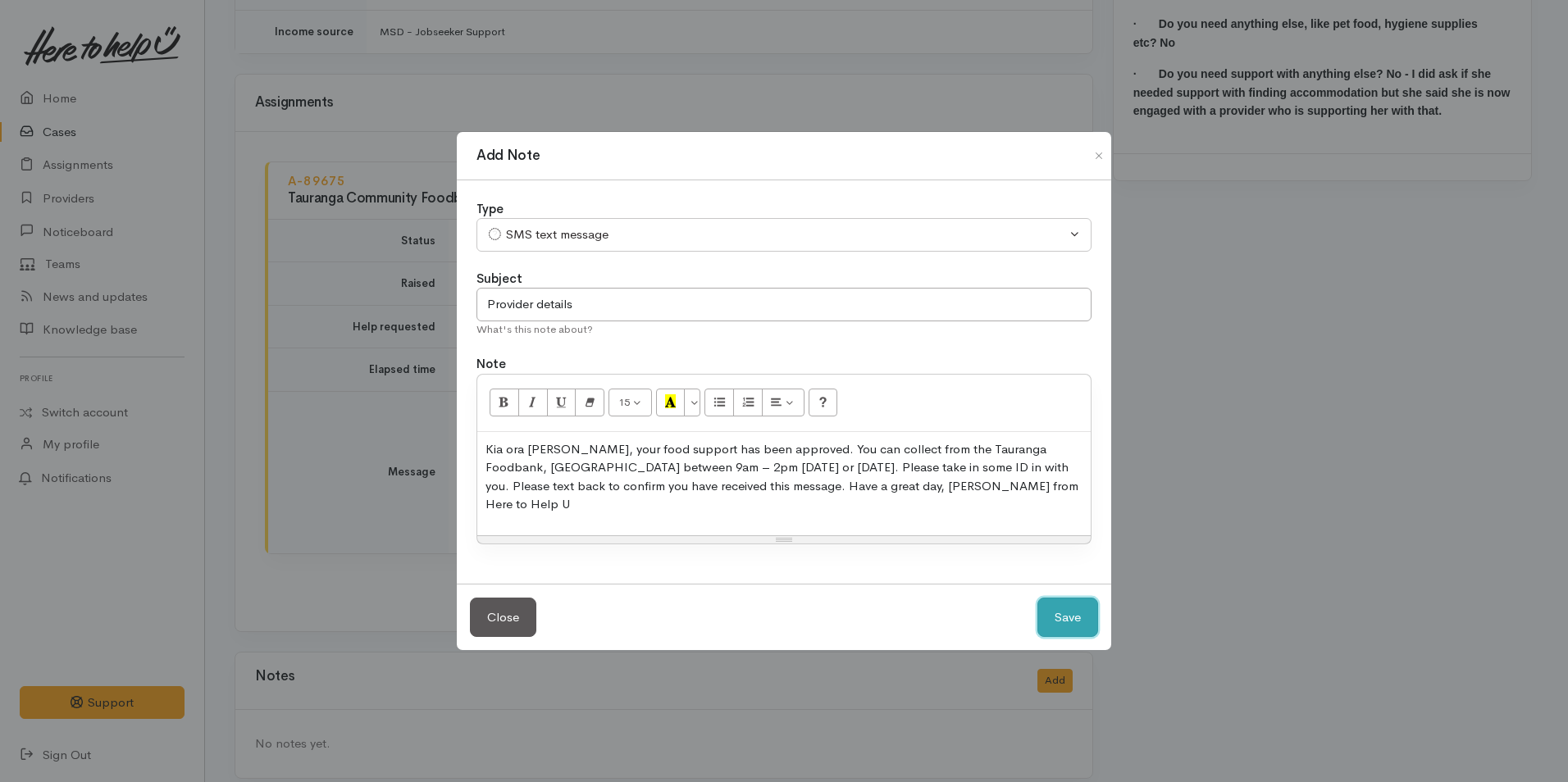
click at [1068, 597] on button "Save" at bounding box center [1067, 618] width 60 height 40
select select "1"
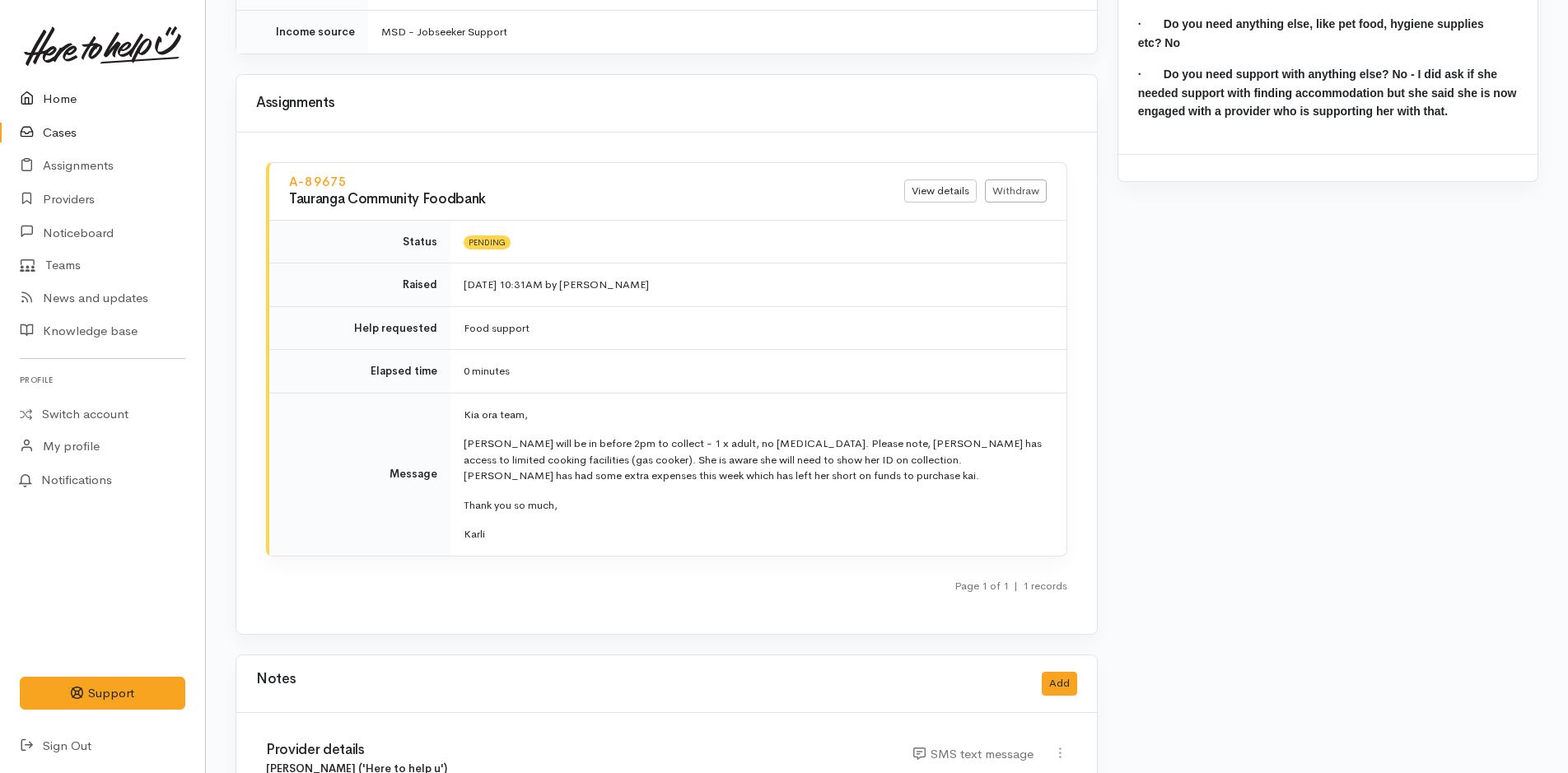
click at [61, 101] on link "Home" at bounding box center [103, 99] width 205 height 34
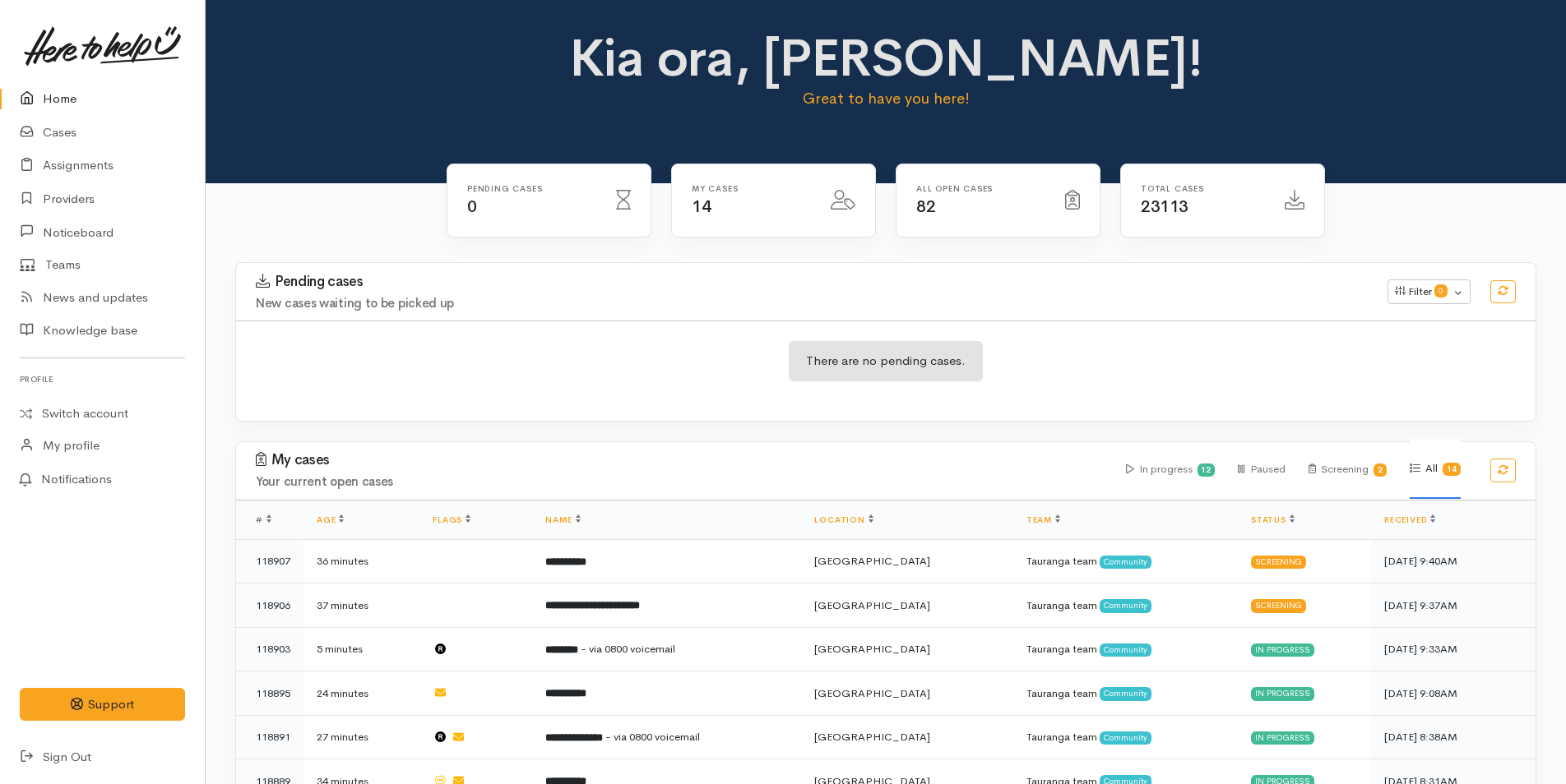
click at [68, 97] on link "Home" at bounding box center [103, 99] width 205 height 34
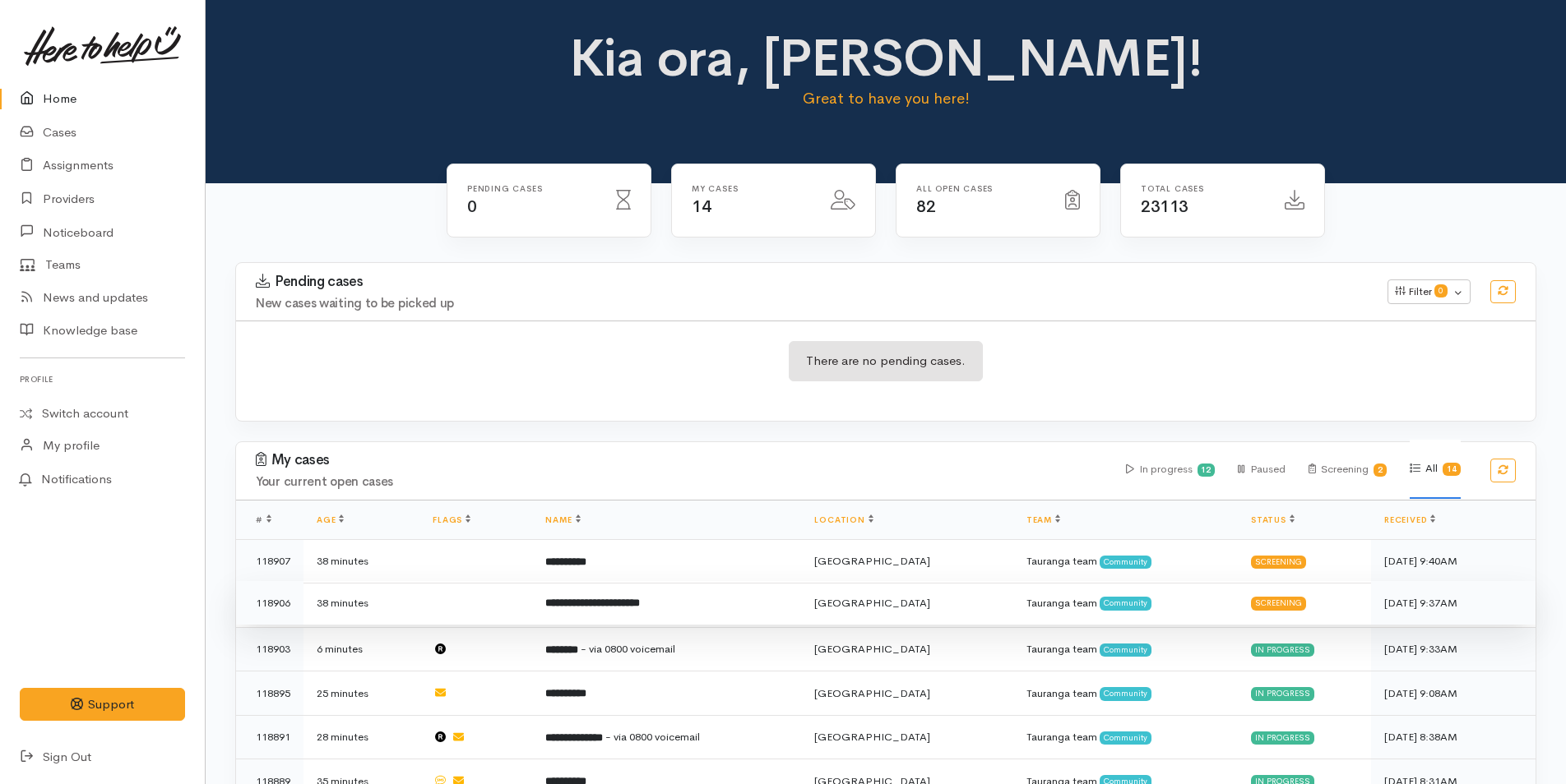
click at [572, 608] on b "**********" at bounding box center [593, 602] width 95 height 11
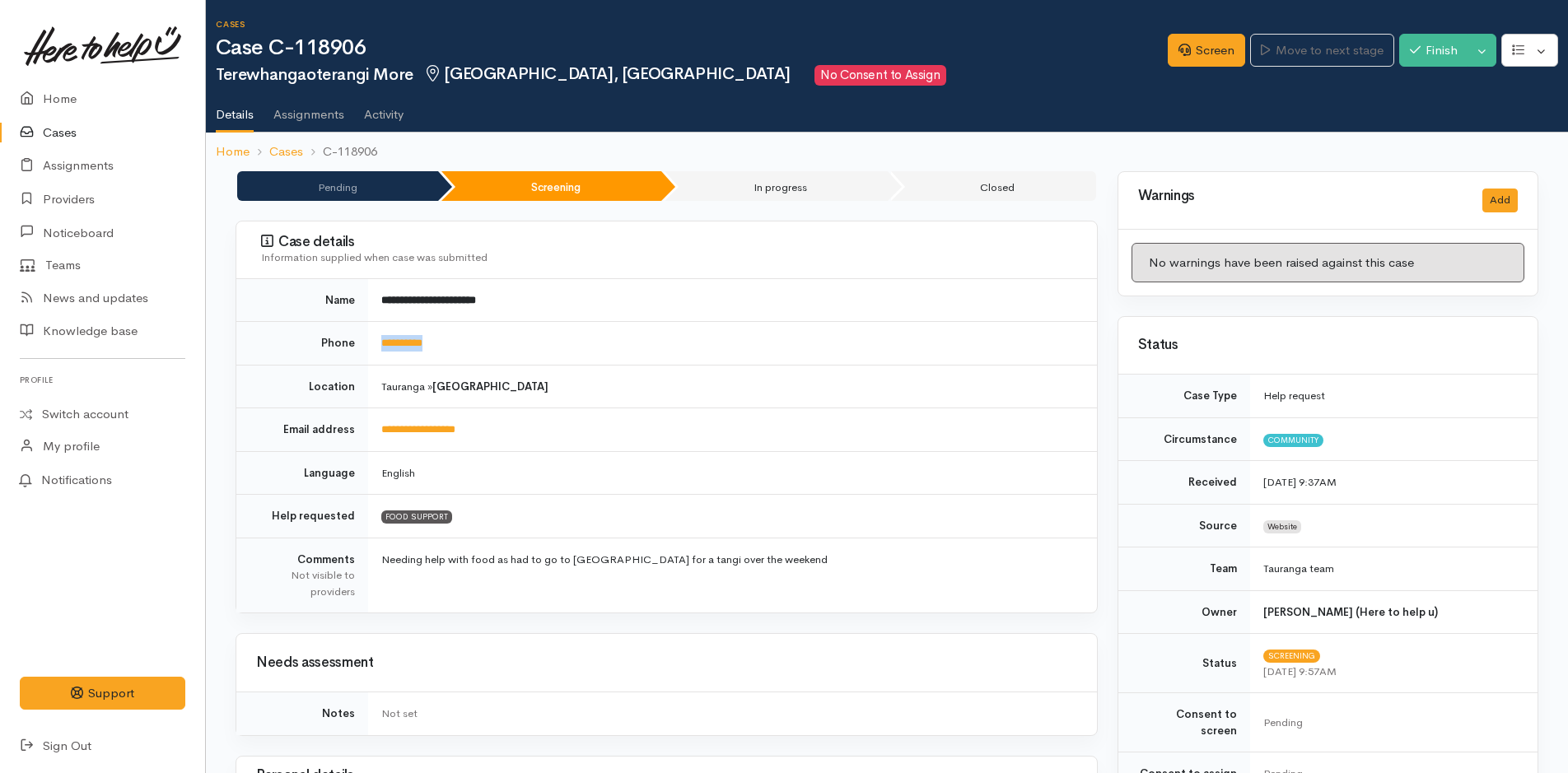
drag, startPoint x: 458, startPoint y: 340, endPoint x: 378, endPoint y: 343, distance: 80.1
click at [378, 343] on td "**********" at bounding box center [732, 343] width 729 height 43
copy link "**********"
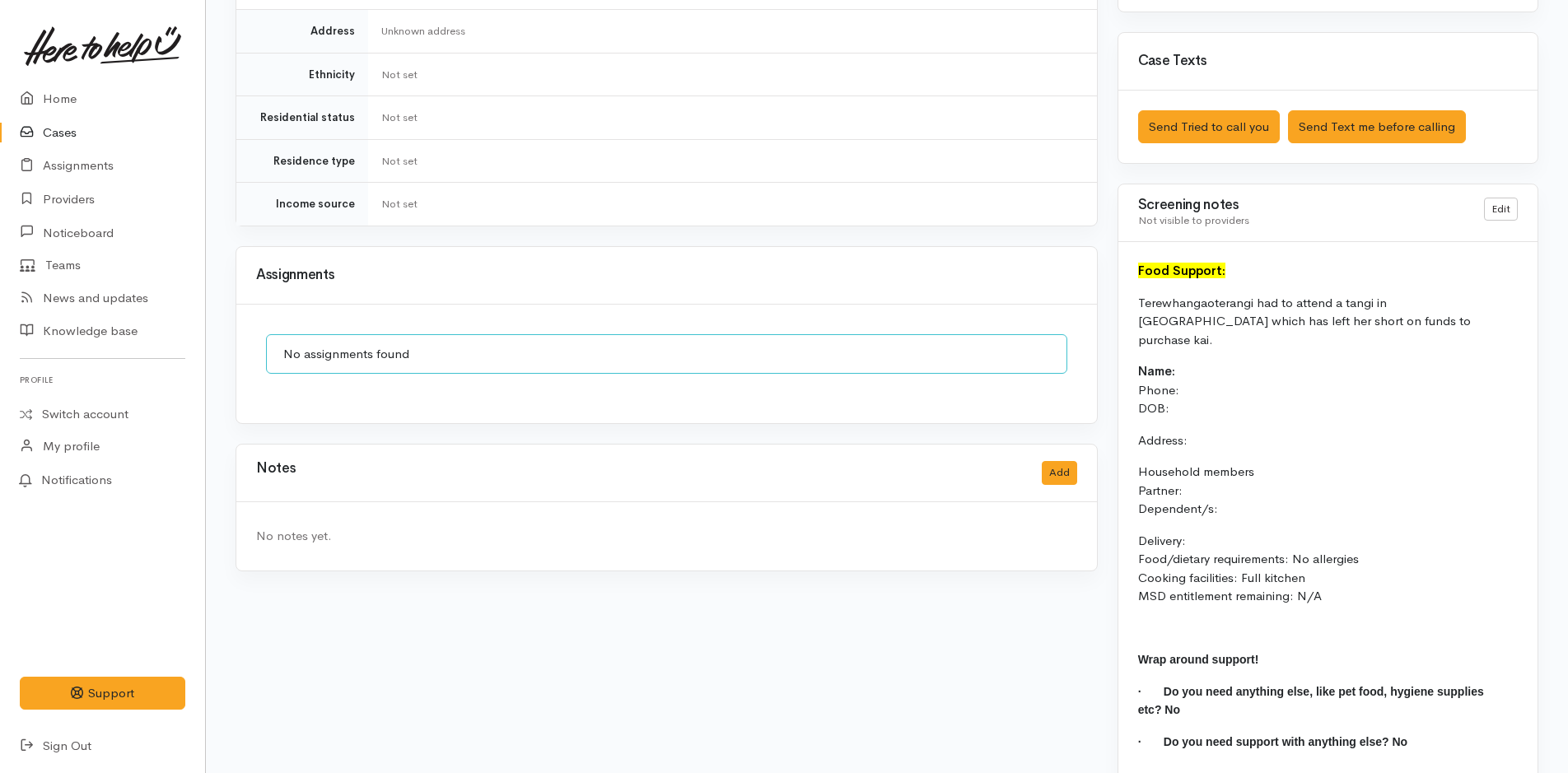
scroll to position [992, 0]
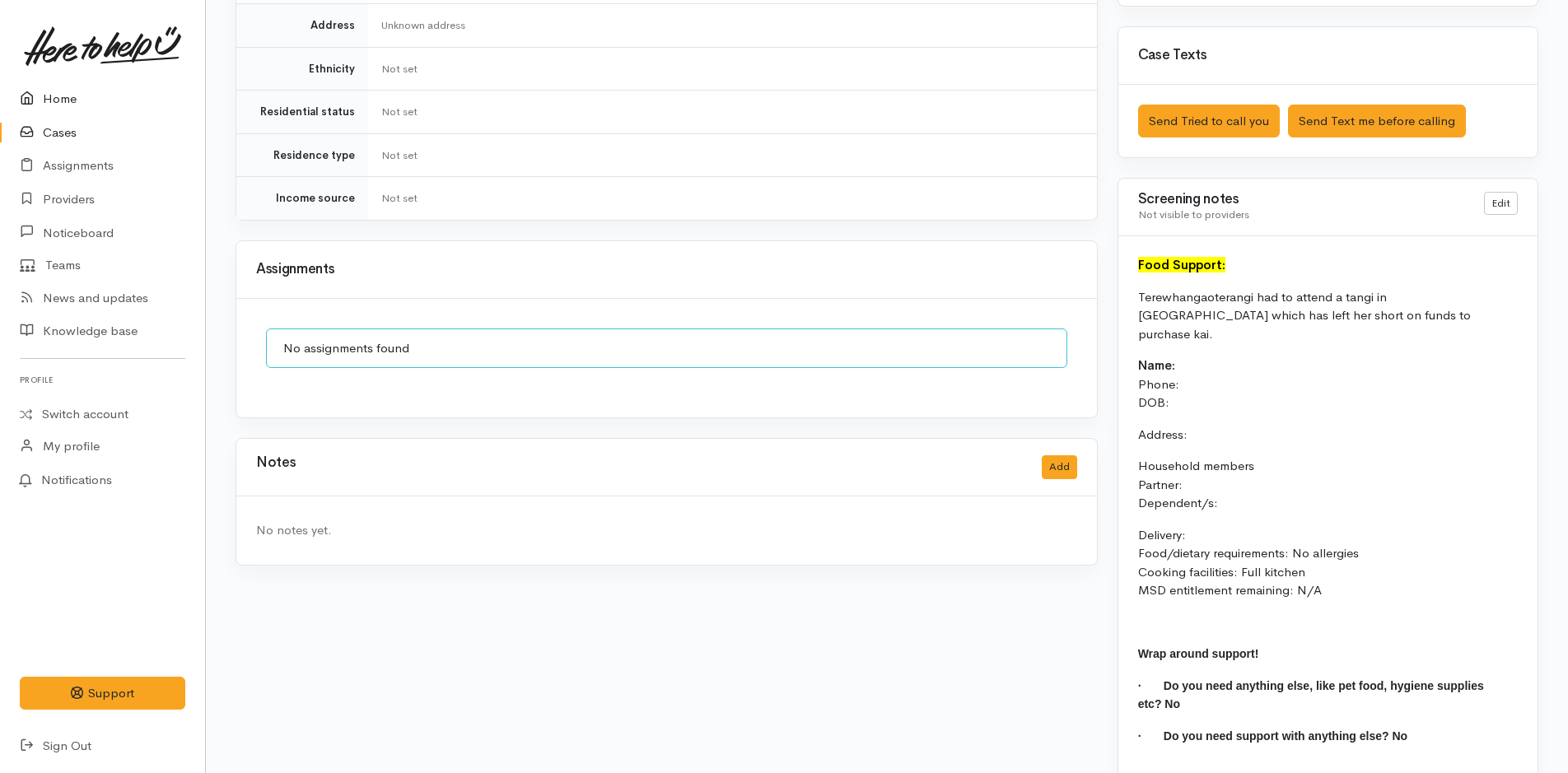
click at [53, 103] on link "Home" at bounding box center [103, 99] width 205 height 34
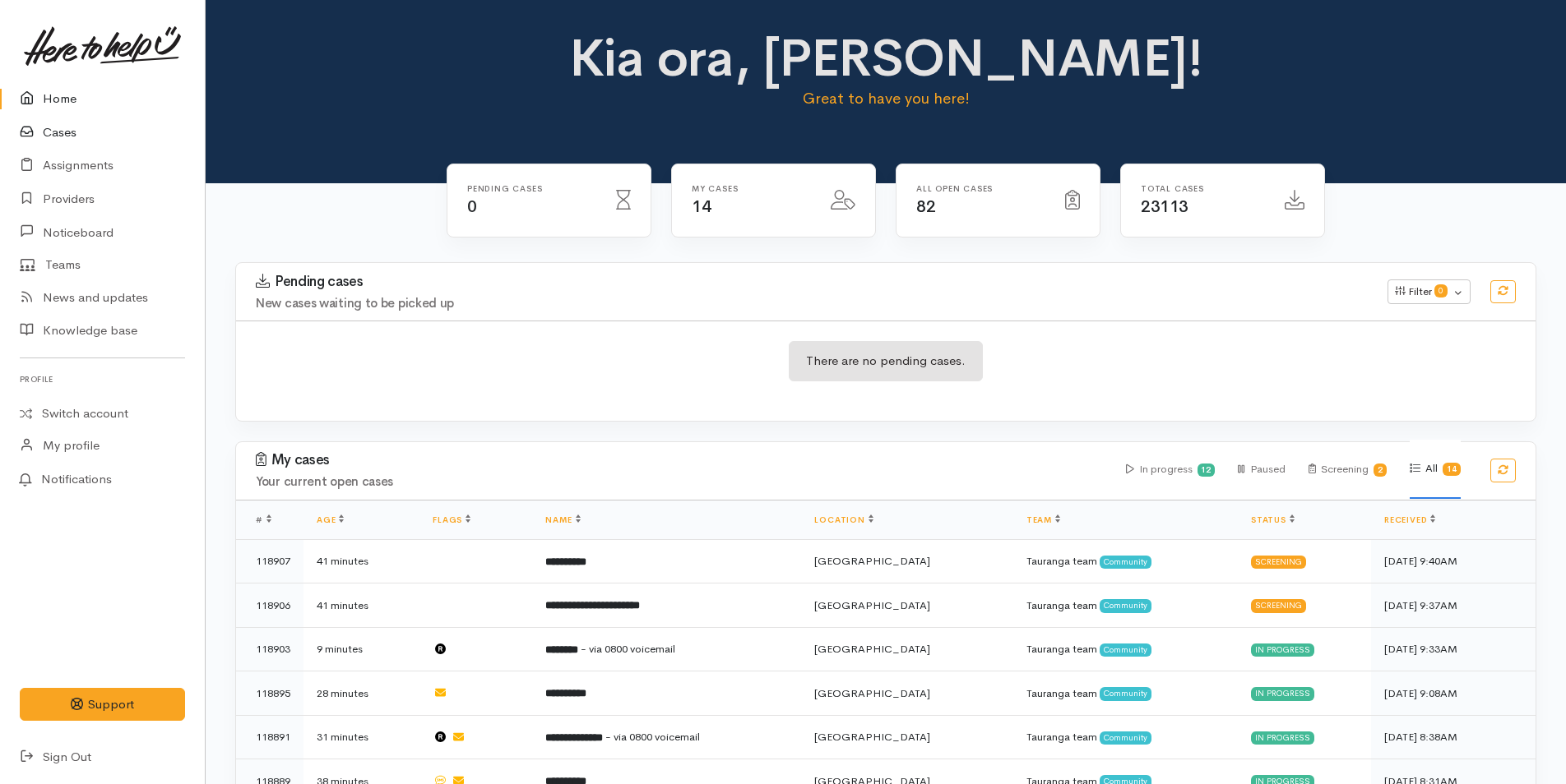
click at [57, 126] on link "Cases" at bounding box center [103, 132] width 205 height 34
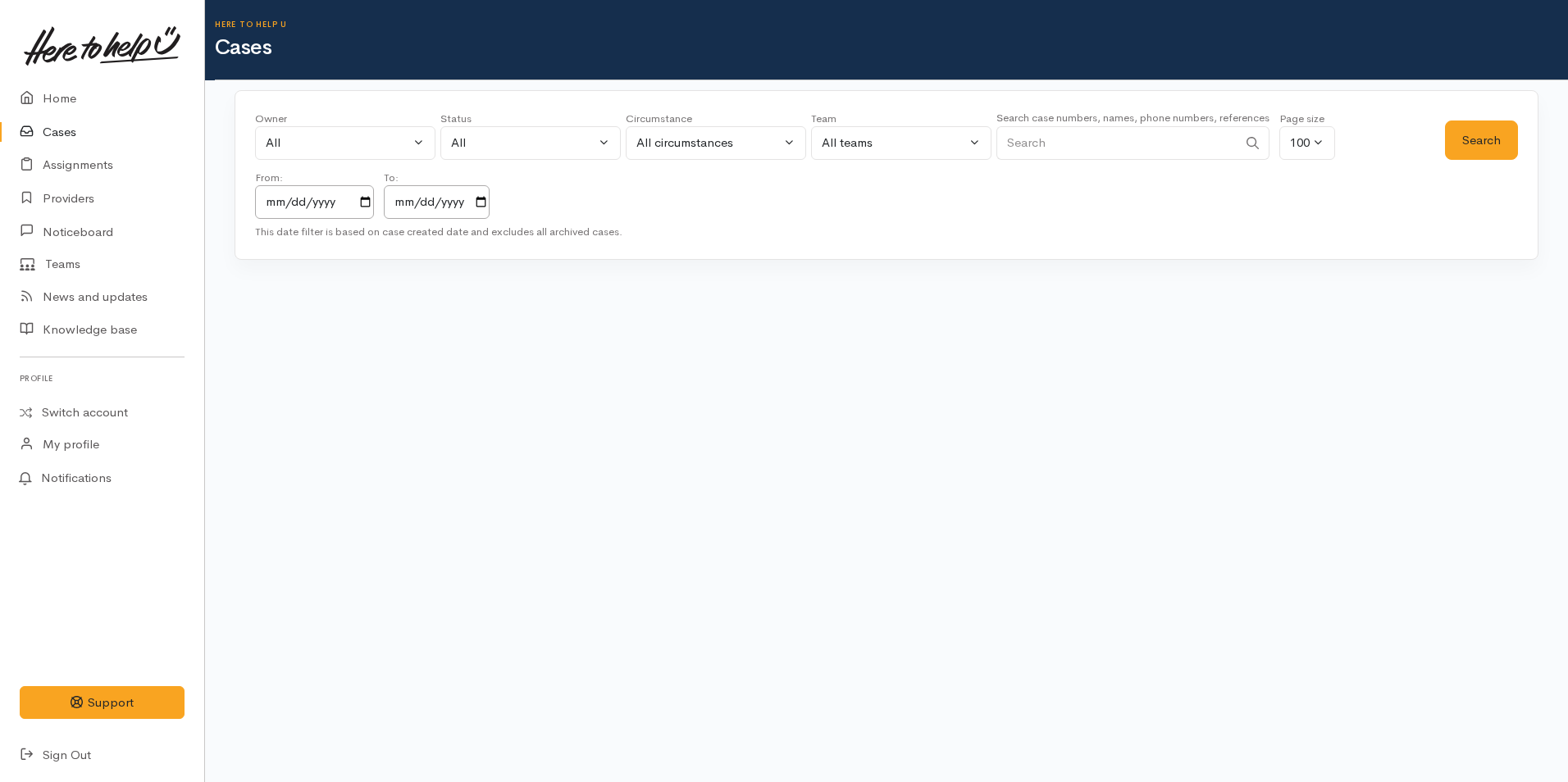
click at [1097, 146] on input "Search" at bounding box center [1117, 142] width 241 height 33
click at [1494, 140] on button "Search" at bounding box center [1481, 141] width 73 height 40
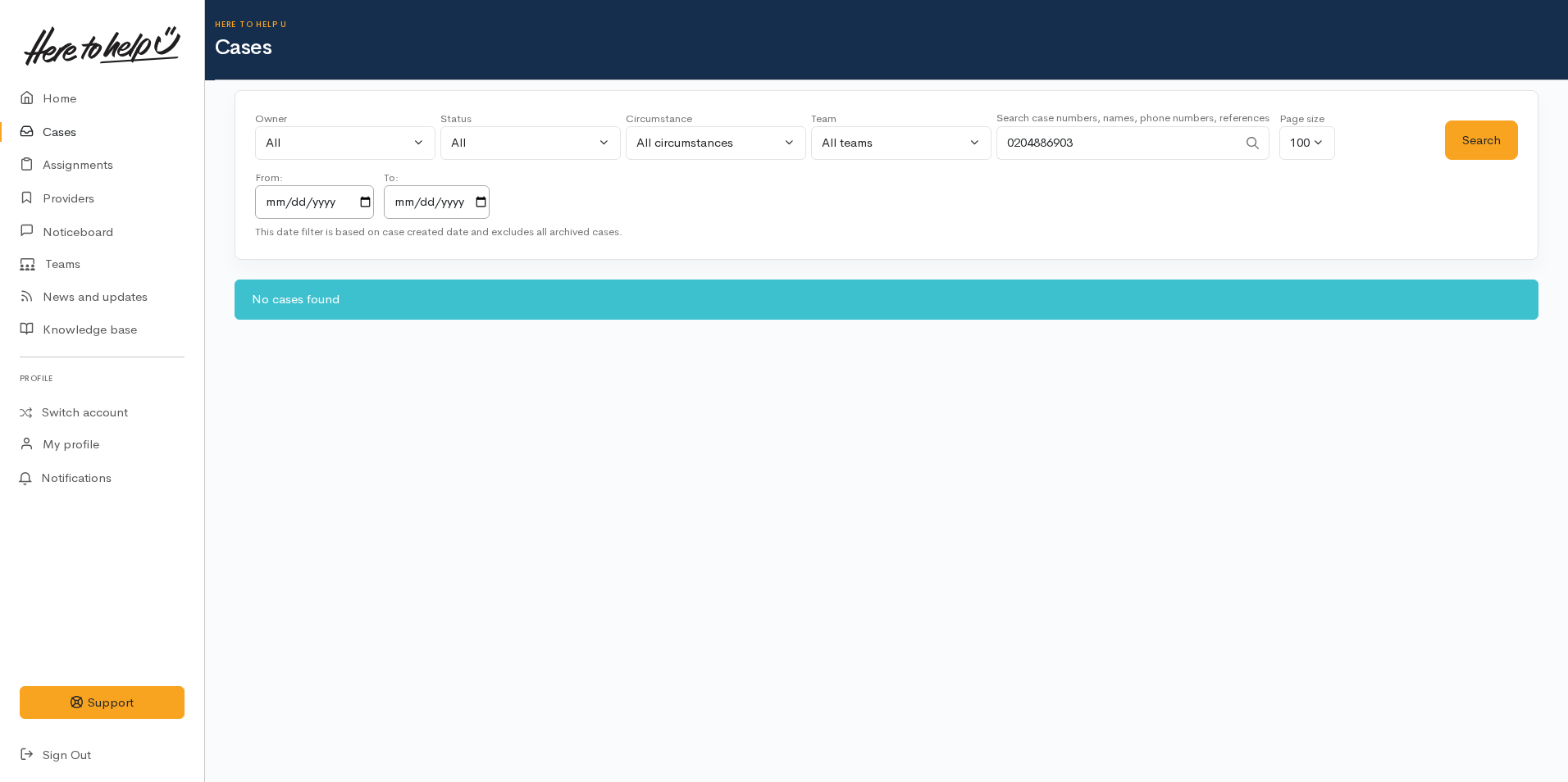
drag, startPoint x: 925, startPoint y: 156, endPoint x: 908, endPoint y: 155, distance: 17.0
click at [908, 155] on div "Owner All My cases 2Alice1 Faye Davies ('Here to help u') Aandrea Murray ('Here…" at bounding box center [850, 164] width 1189 height 108
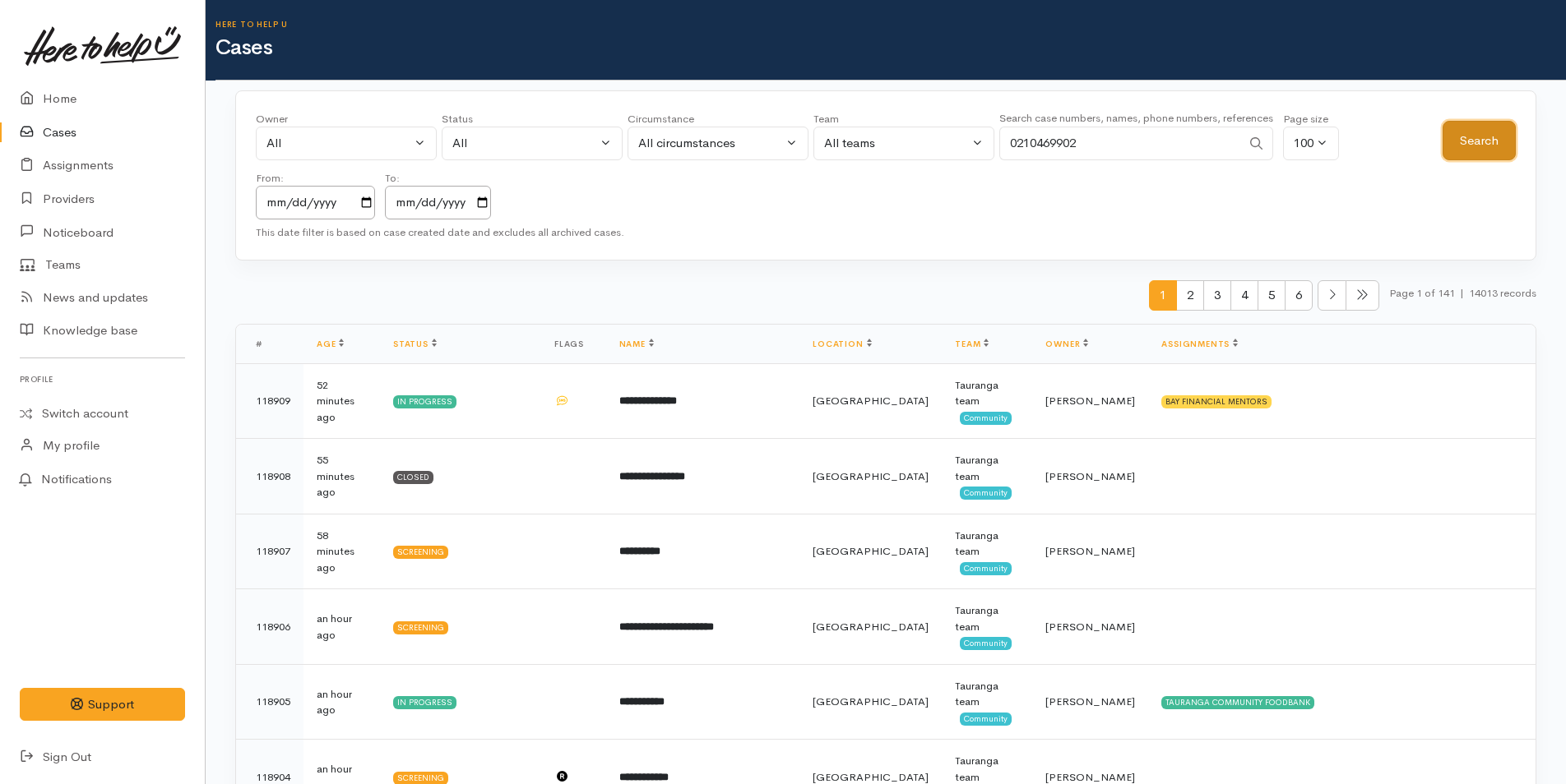
click at [1471, 142] on button "Search" at bounding box center [1479, 141] width 73 height 40
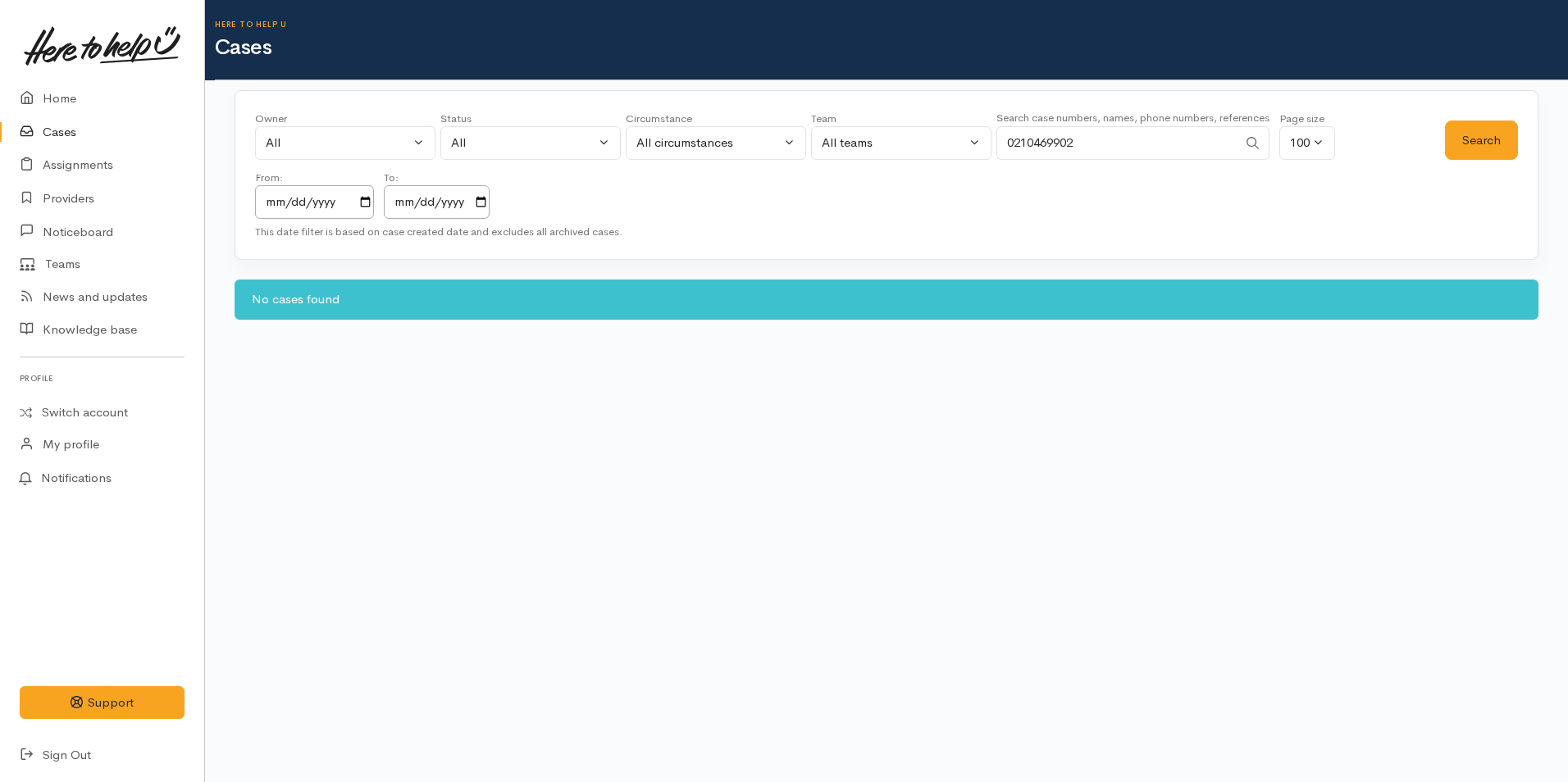
drag, startPoint x: 1090, startPoint y: 140, endPoint x: 954, endPoint y: 130, distance: 136.4
click at [954, 130] on div "Owner All My cases 2Alice1 Faye Davies ('Here to help u') Aandrea Murray ('Here…" at bounding box center [850, 164] width 1189 height 108
click at [1070, 147] on input "022381" at bounding box center [1117, 142] width 241 height 33
click at [1473, 140] on button "Search" at bounding box center [1481, 141] width 73 height 40
drag, startPoint x: 1127, startPoint y: 138, endPoint x: 782, endPoint y: 126, distance: 345.2
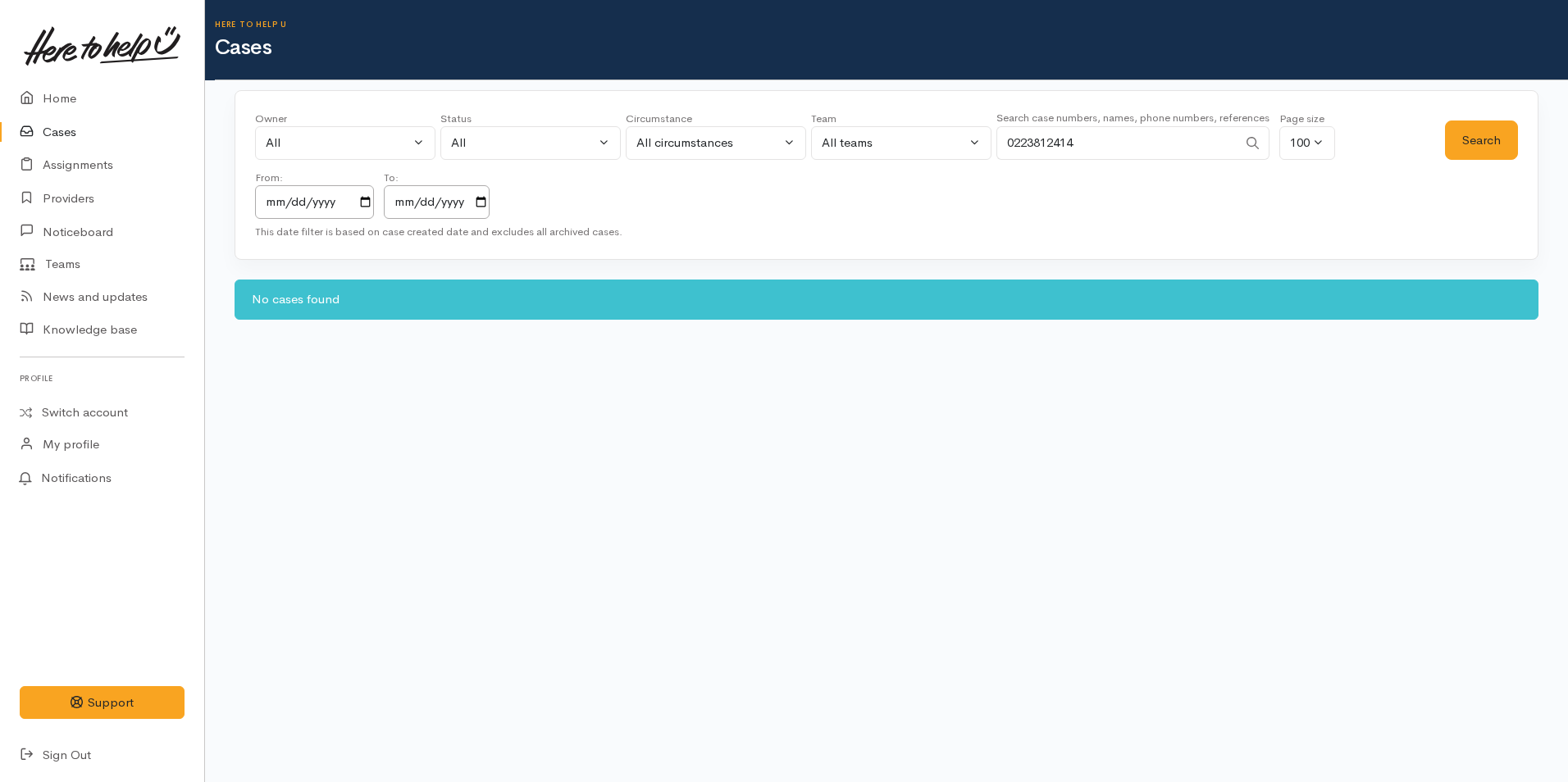
click at [782, 126] on div "Owner All My cases 2Alice1 Faye Davies ('Here to help u') Aandrea Murray ('Here…" at bounding box center [850, 164] width 1189 height 108
click at [1481, 133] on button "Search" at bounding box center [1481, 141] width 73 height 40
drag, startPoint x: 931, startPoint y: 135, endPoint x: 120, endPoint y: 237, distance: 817.4
click at [823, 130] on div "Owner All My cases 2Alice1 Faye Davies ('Here to help u') Aandrea Murray ('Here…" at bounding box center [850, 164] width 1189 height 108
click at [1097, 139] on input "0211023837" at bounding box center [1117, 142] width 241 height 33
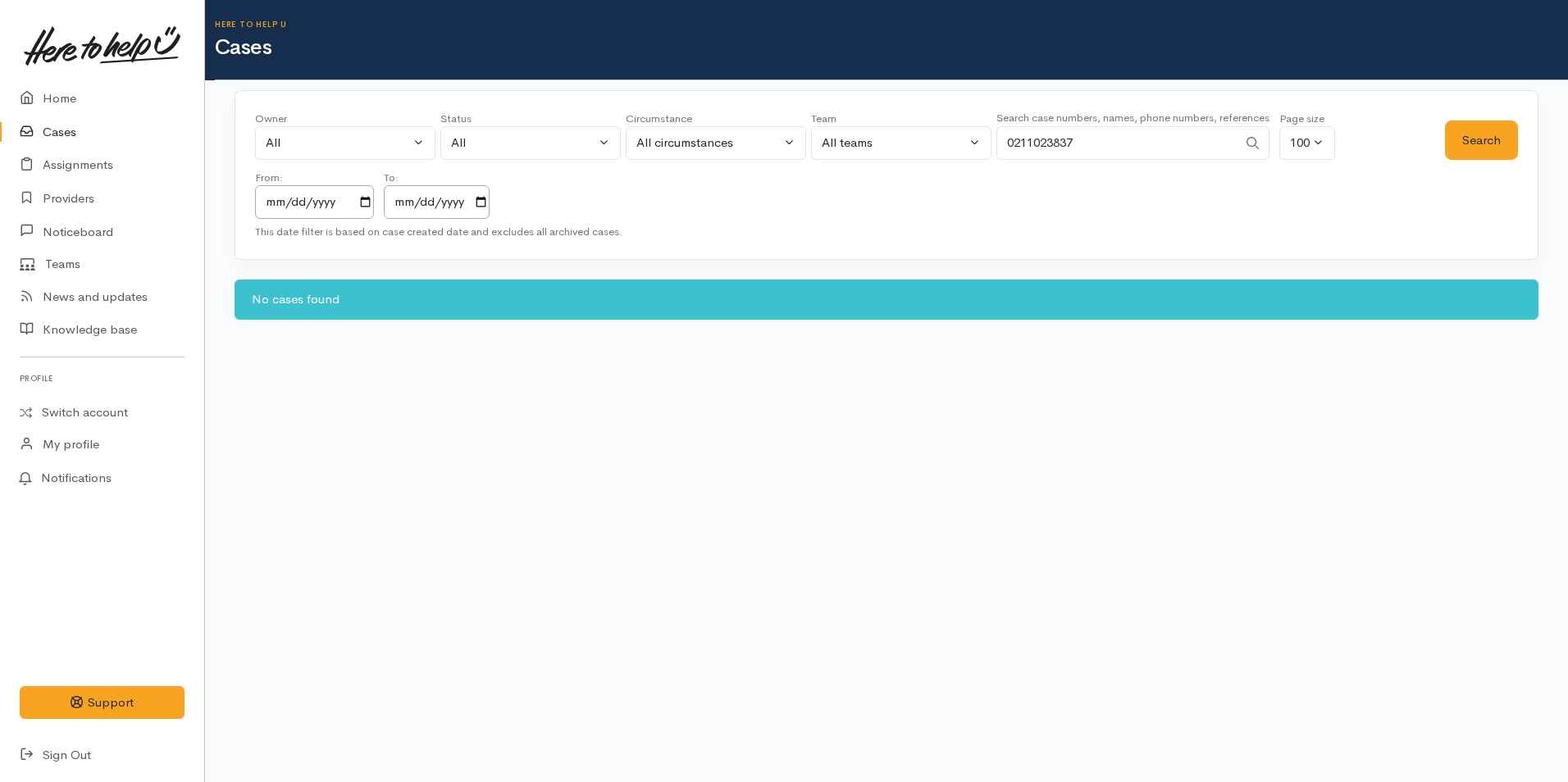
drag, startPoint x: 1085, startPoint y: 141, endPoint x: 904, endPoint y: 125, distance: 181.7
click at [904, 125] on div "Owner All My cases 2Alice1 Faye Davies ('Here to help u') Aandrea Murray ('Here…" at bounding box center [850, 164] width 1189 height 108
click at [1487, 132] on button "Search" at bounding box center [1481, 141] width 73 height 40
drag, startPoint x: 1057, startPoint y: 143, endPoint x: 930, endPoint y: 141, distance: 127.0
click at [930, 141] on div "Owner All My cases 2Alice1 Faye Davies ('Here to help u') Aandrea Murray ('Here…" at bounding box center [850, 164] width 1189 height 108
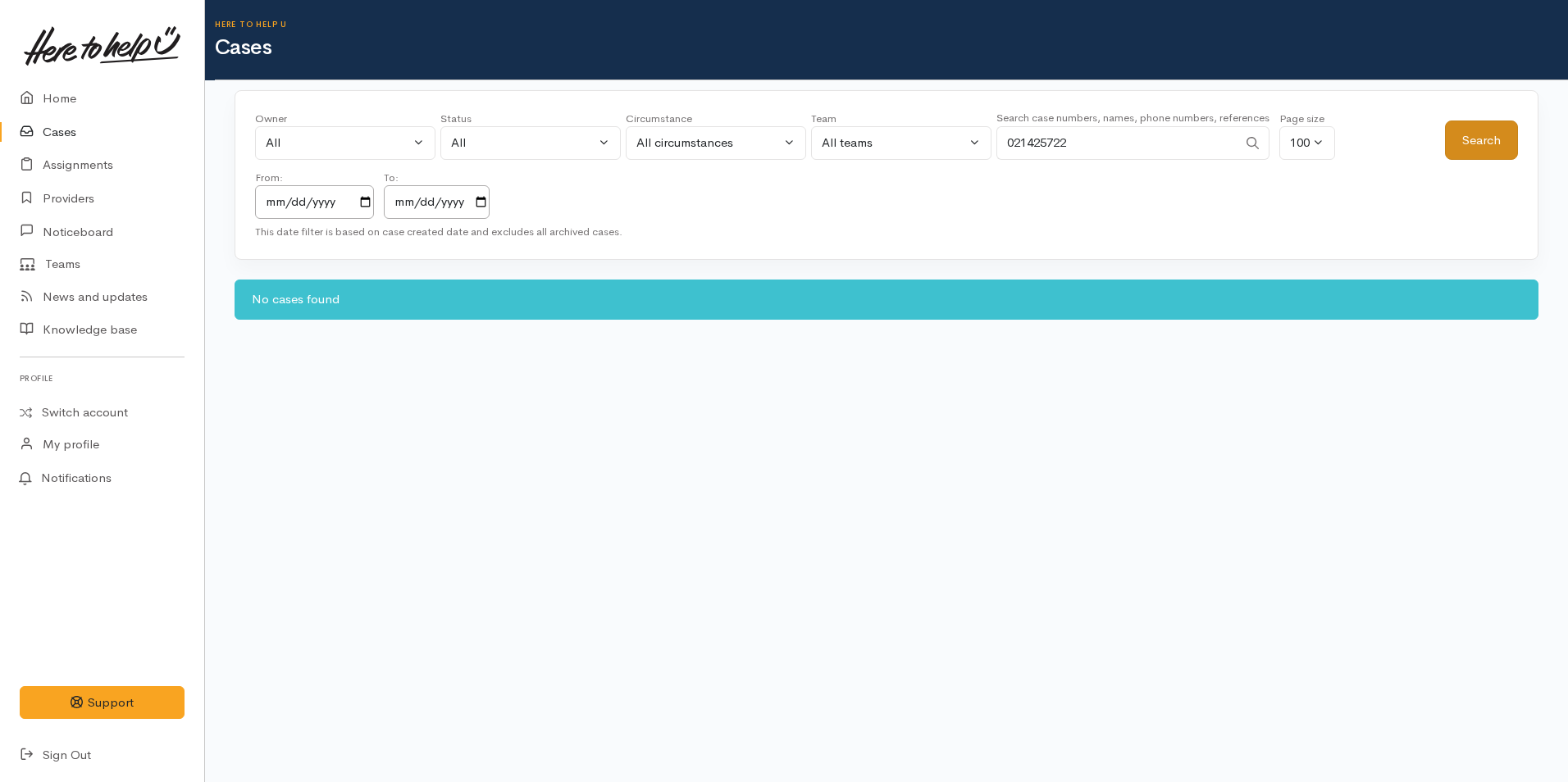
type input "021425722"
click at [1477, 125] on button "Search" at bounding box center [1481, 141] width 73 height 40
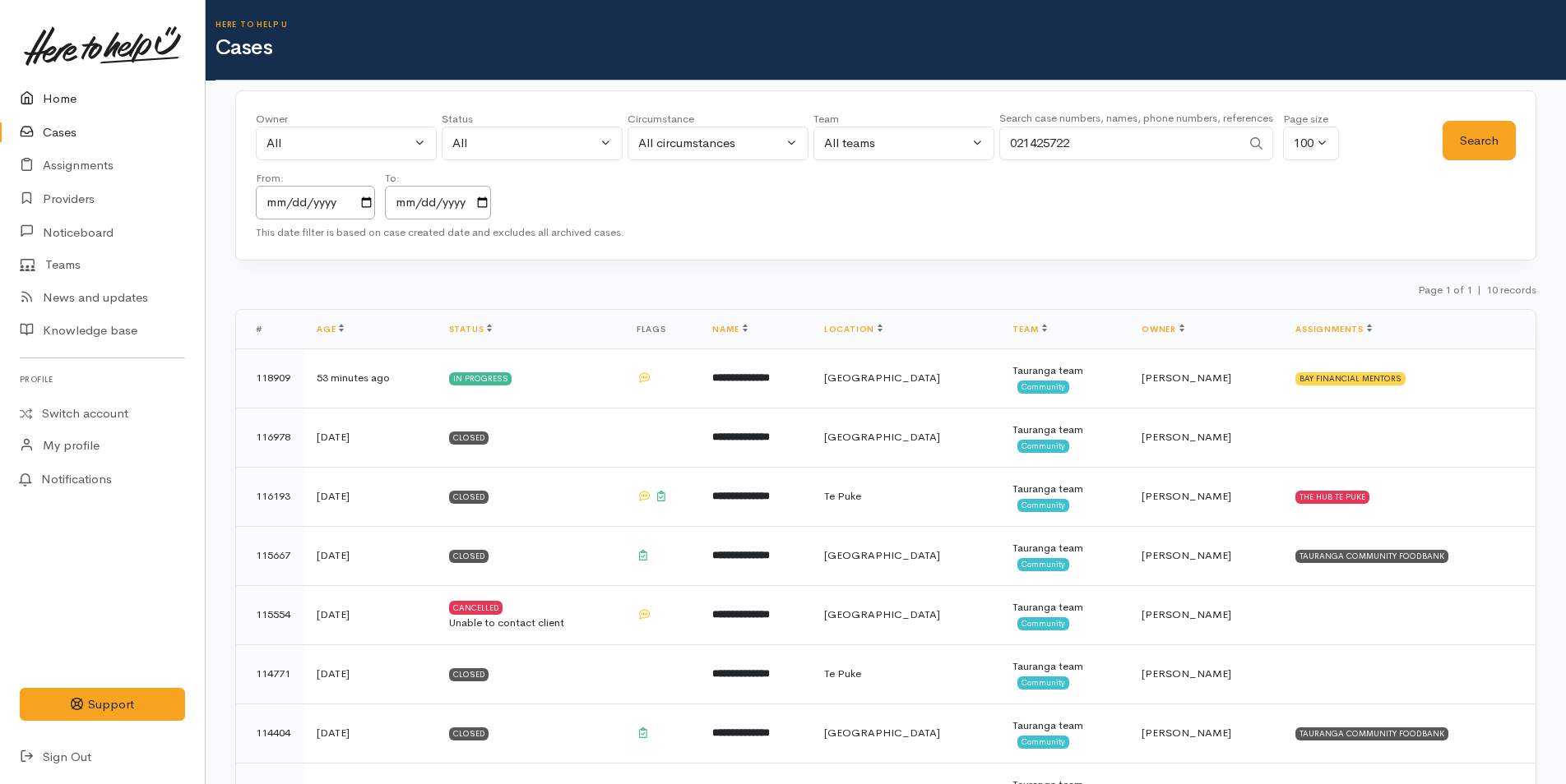
click at [55, 84] on link "Home" at bounding box center [103, 99] width 205 height 34
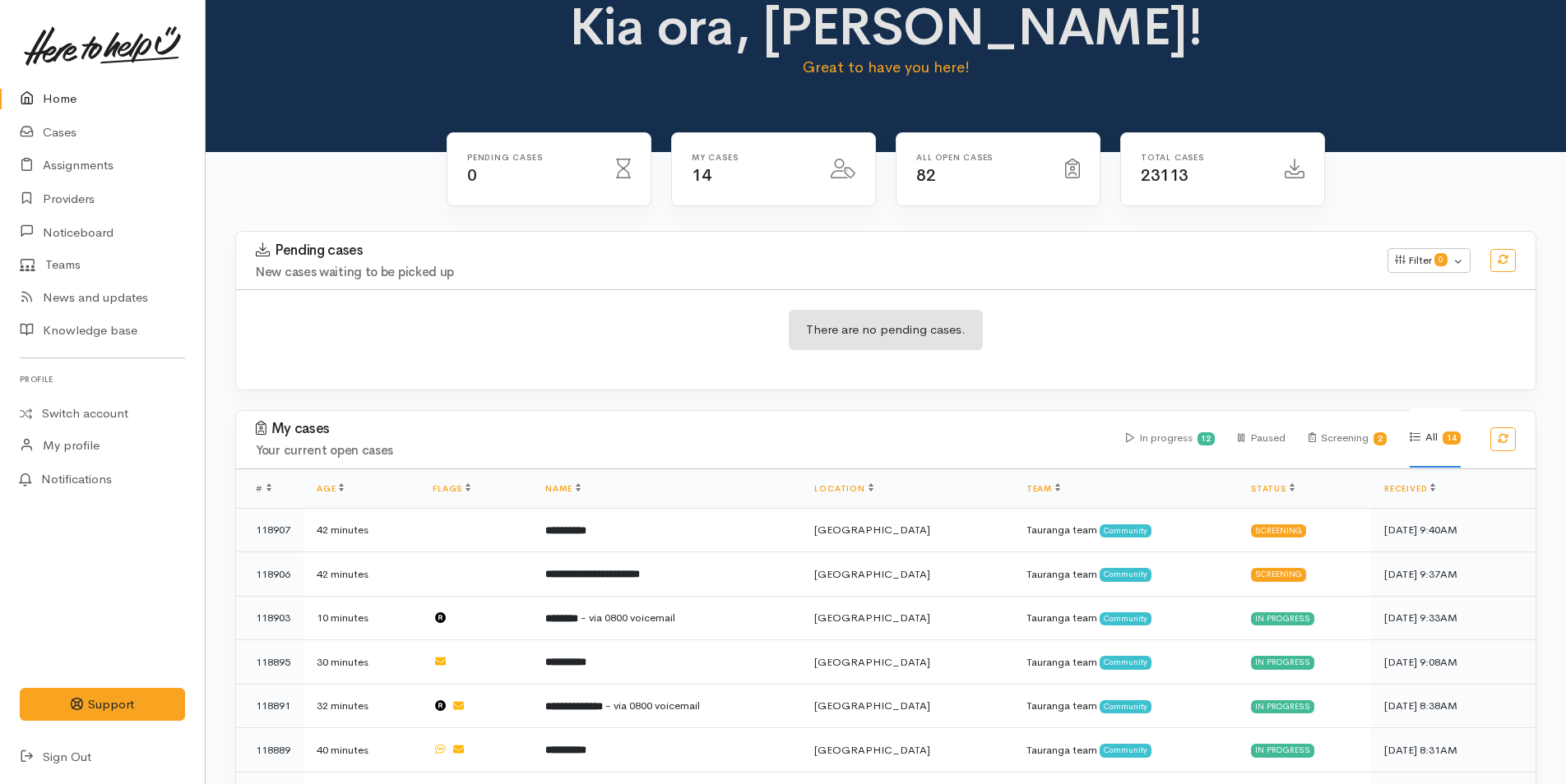
scroll to position [82, 0]
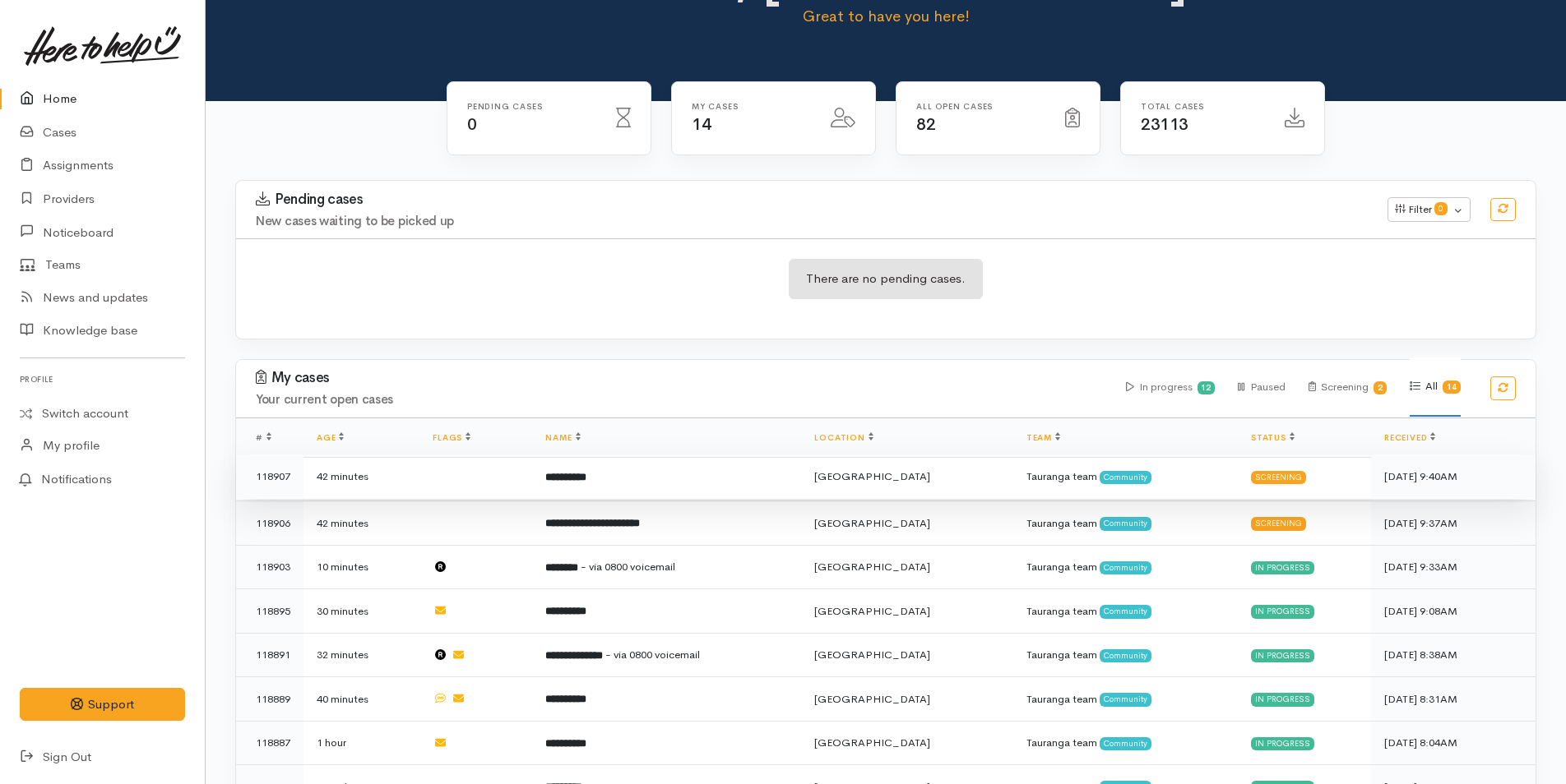
click at [717, 494] on td "**********" at bounding box center [666, 476] width 269 height 44
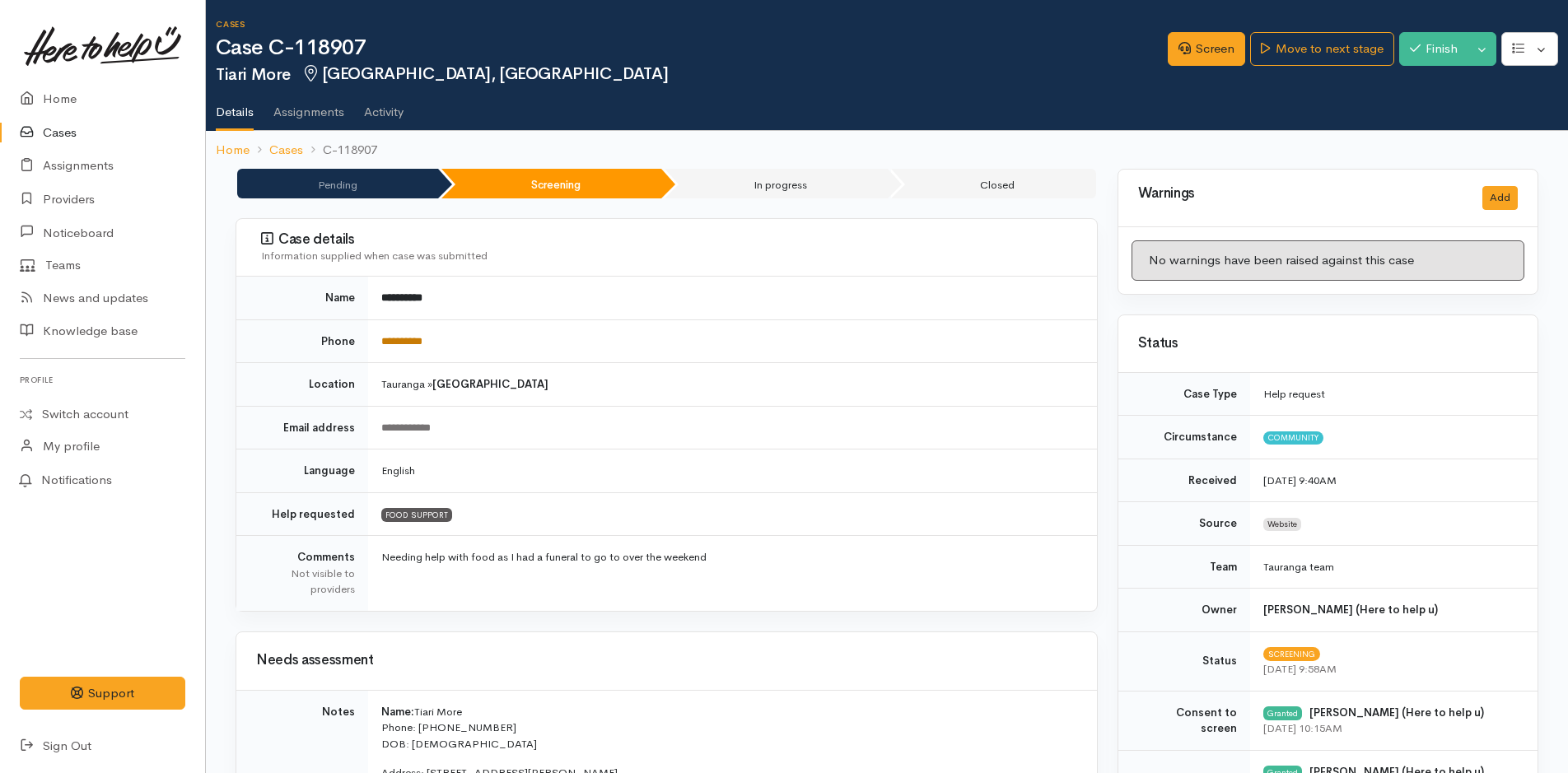
click at [422, 336] on link "**********" at bounding box center [401, 341] width 41 height 11
click at [1195, 54] on link "Screen" at bounding box center [1206, 48] width 78 height 34
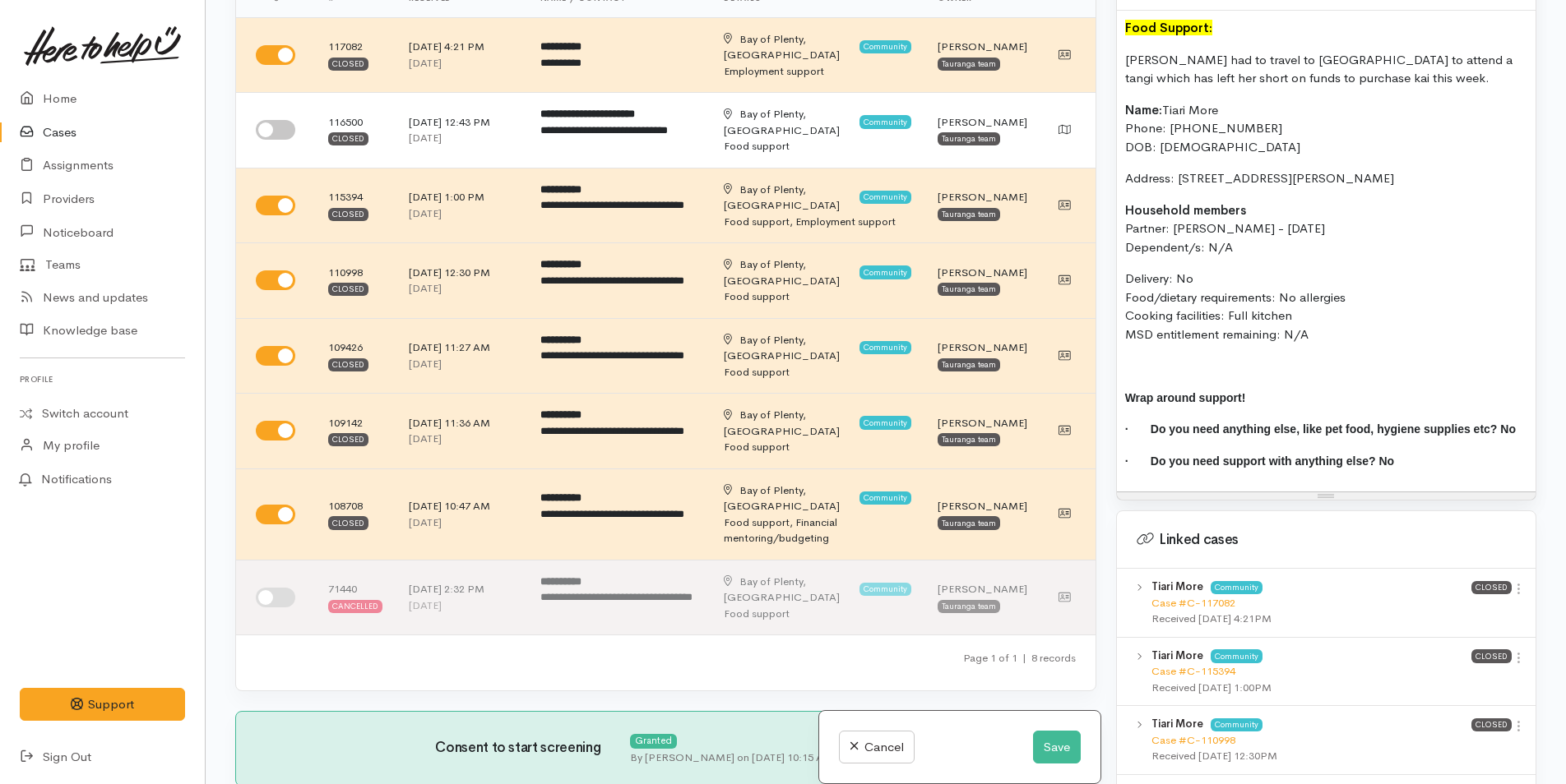
scroll to position [1315, 0]
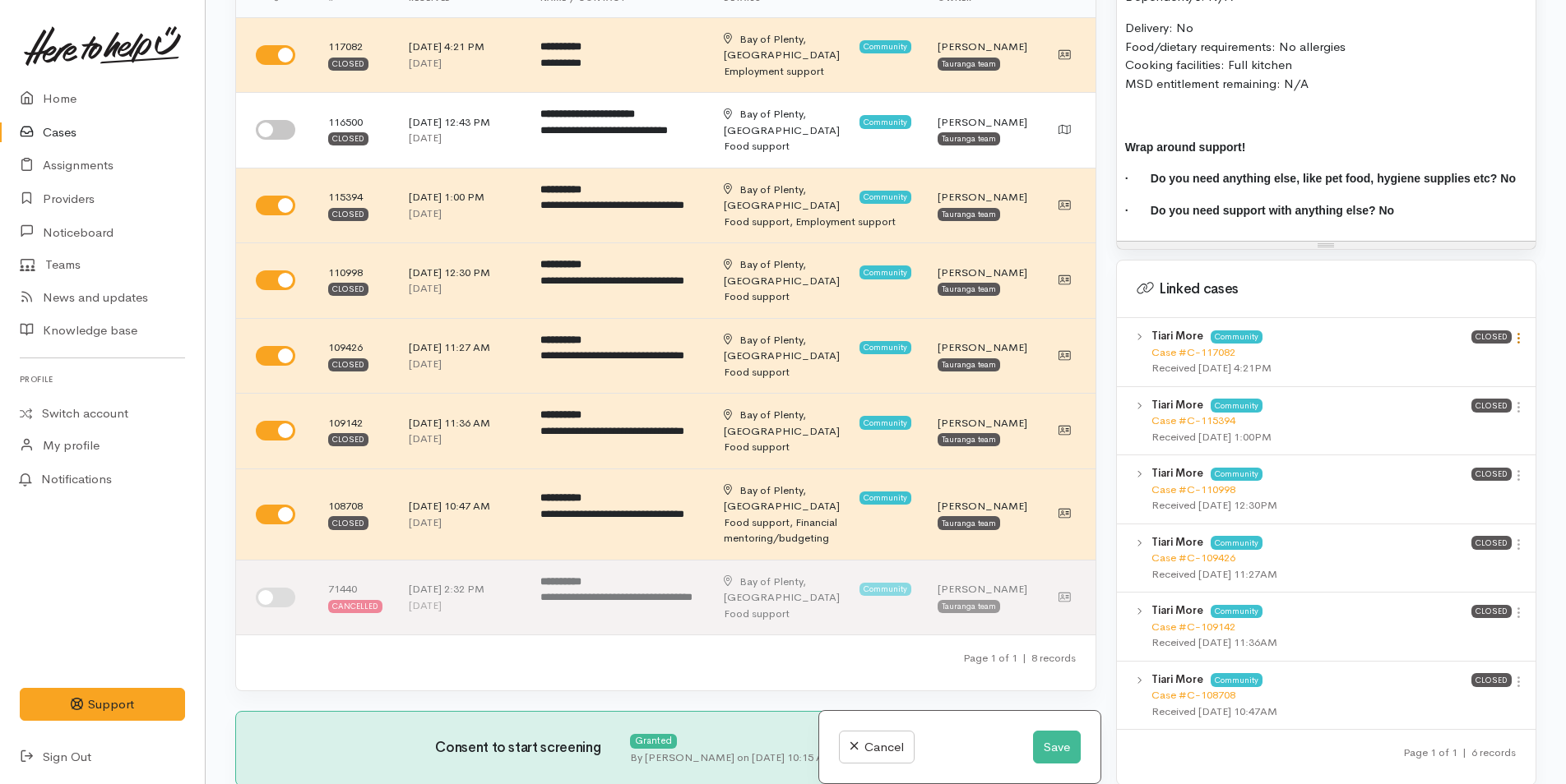
click at [1511, 343] on icon at bounding box center [1518, 338] width 14 height 14
click at [1467, 378] on link "View case" at bounding box center [1459, 370] width 129 height 26
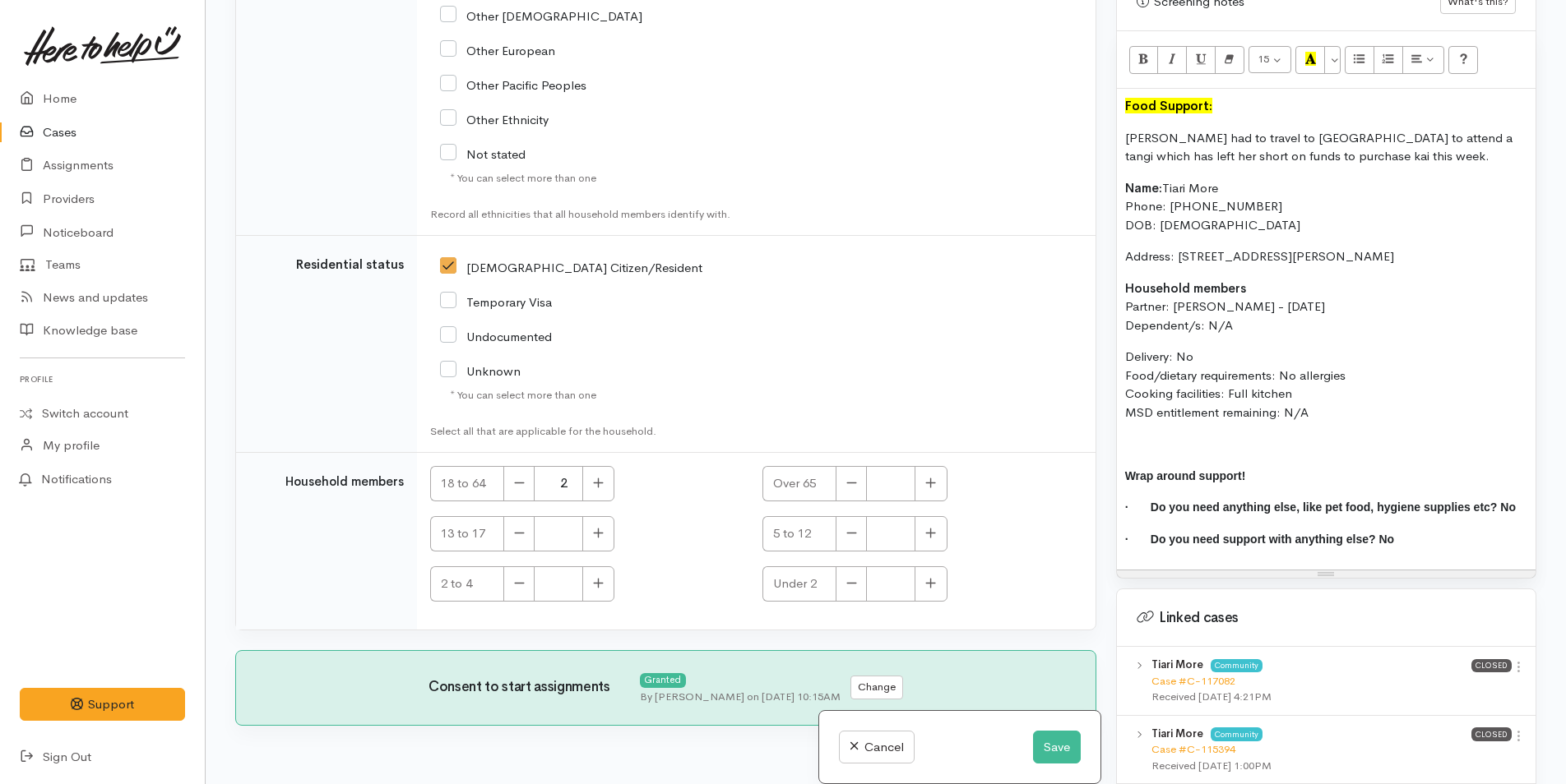
scroll to position [3532, 0]
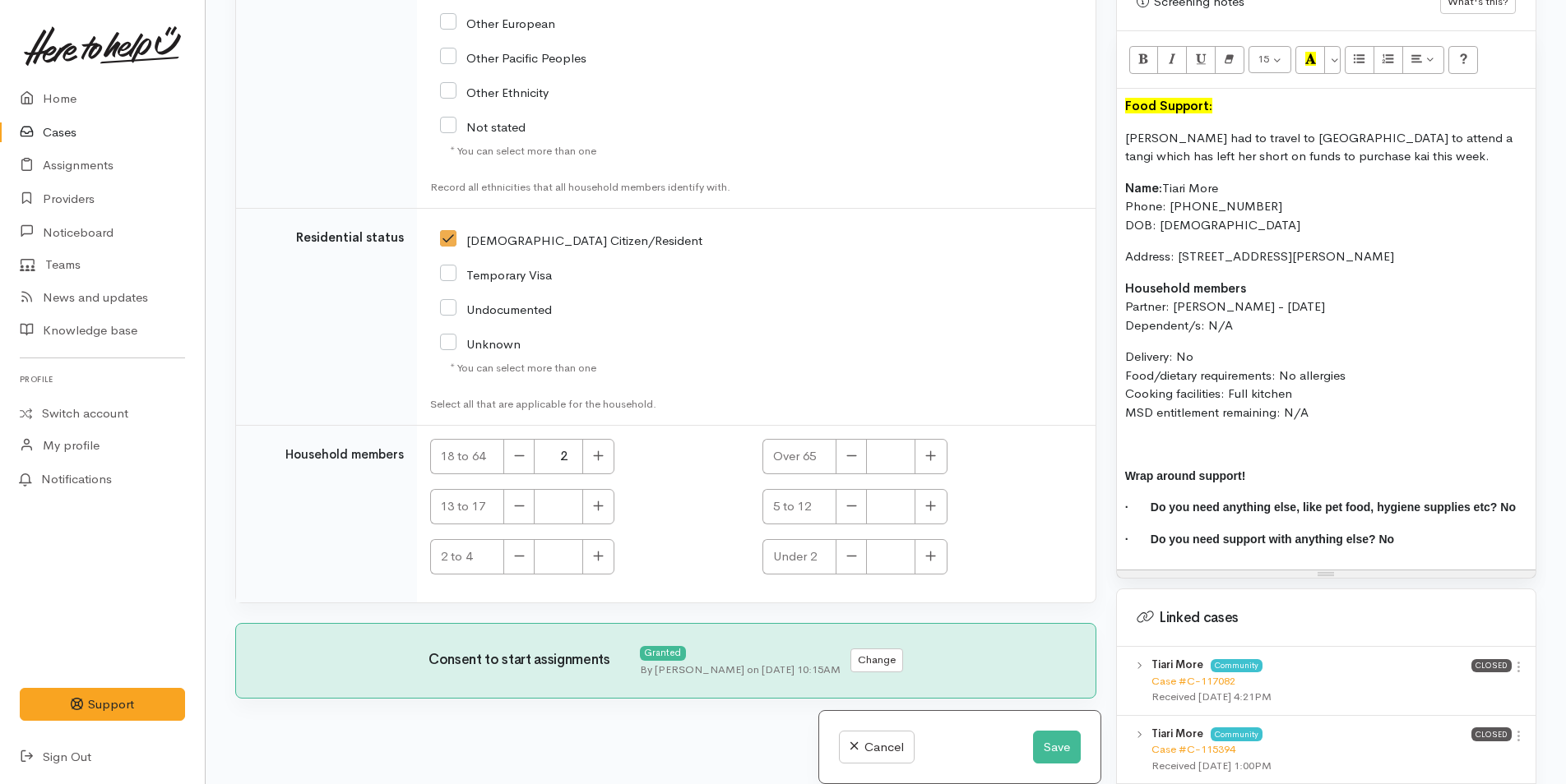
click at [1117, 97] on div "Food Support: Tiari had to travel to Auckland to attend a tangi which has left …" at bounding box center [1326, 330] width 419 height 481
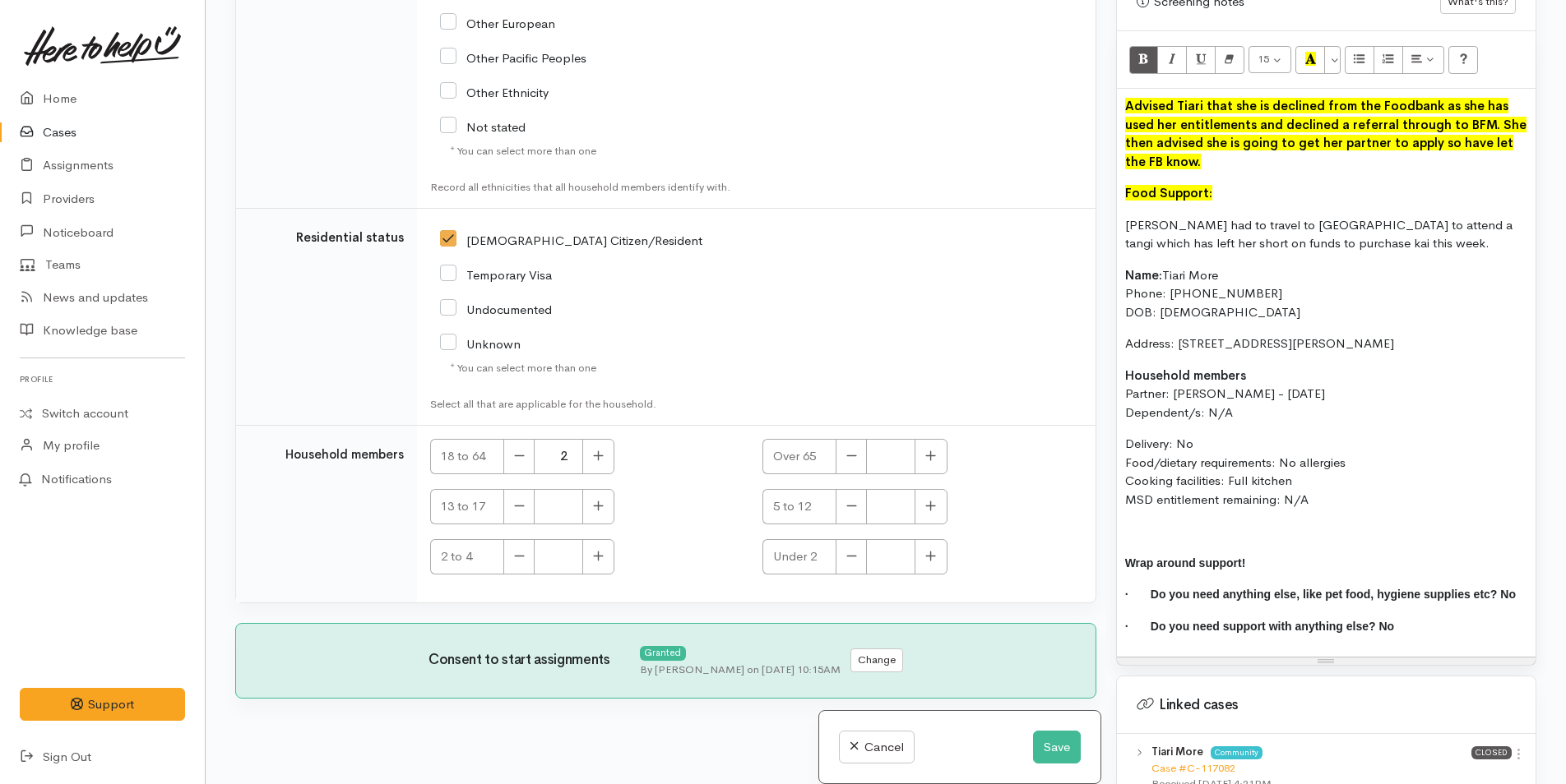
drag, startPoint x: 1196, startPoint y: 161, endPoint x: 1097, endPoint y: 84, distance: 125.4
click at [1097, 84] on div "Related cases There are other cases potentially from the same person, address o…" at bounding box center [885, 392] width 1321 height 784
click at [1337, 62] on button "More Color" at bounding box center [1332, 59] width 16 height 28
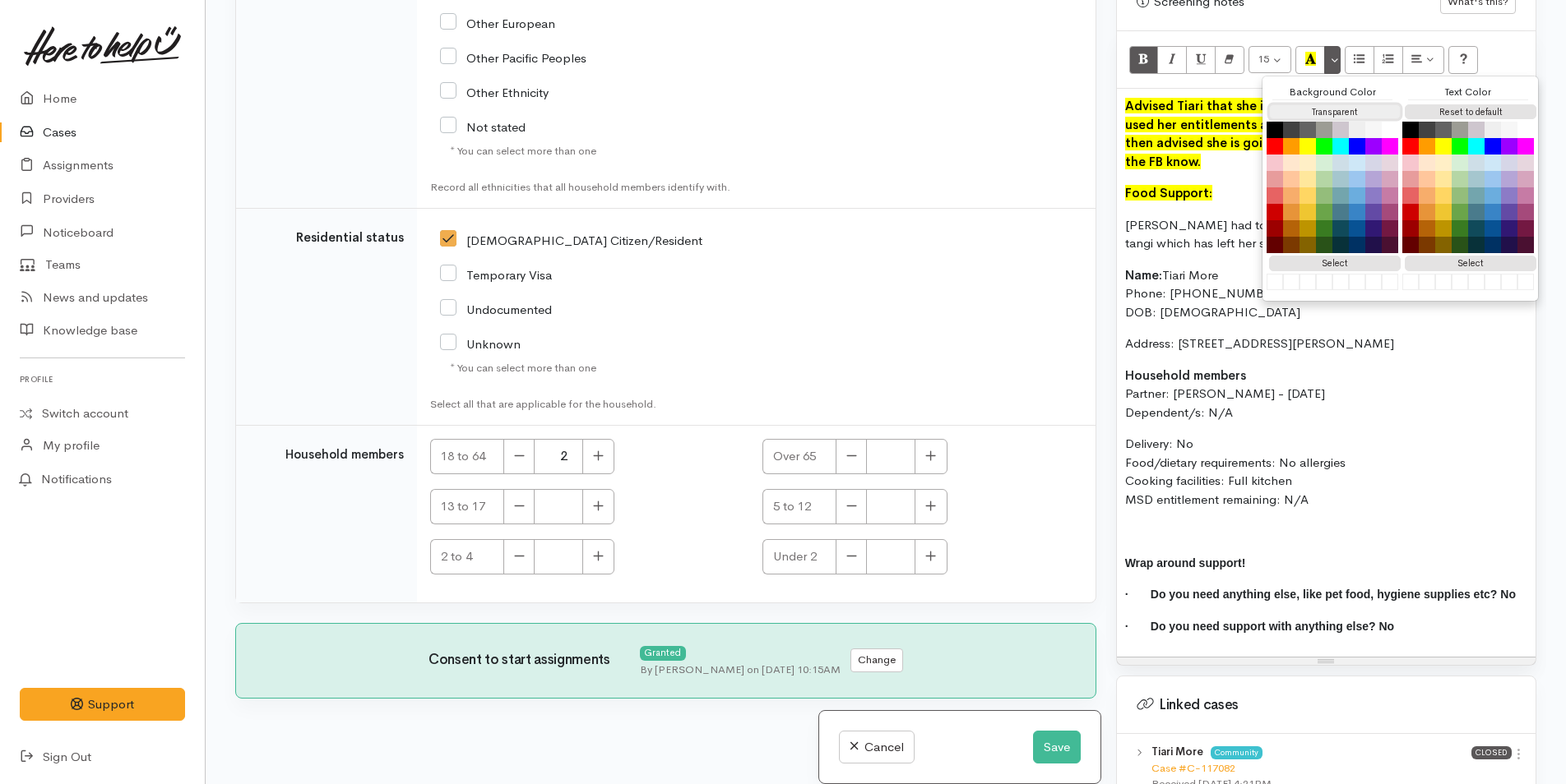
click at [1330, 111] on button "Transparent" at bounding box center [1334, 112] width 131 height 15
click at [1440, 105] on button "Reset to default" at bounding box center [1470, 112] width 131 height 15
click at [1205, 129] on p "Advised Tiari that she is declined from the Foodbank as she has used her entitl…" at bounding box center [1325, 133] width 402 height 74
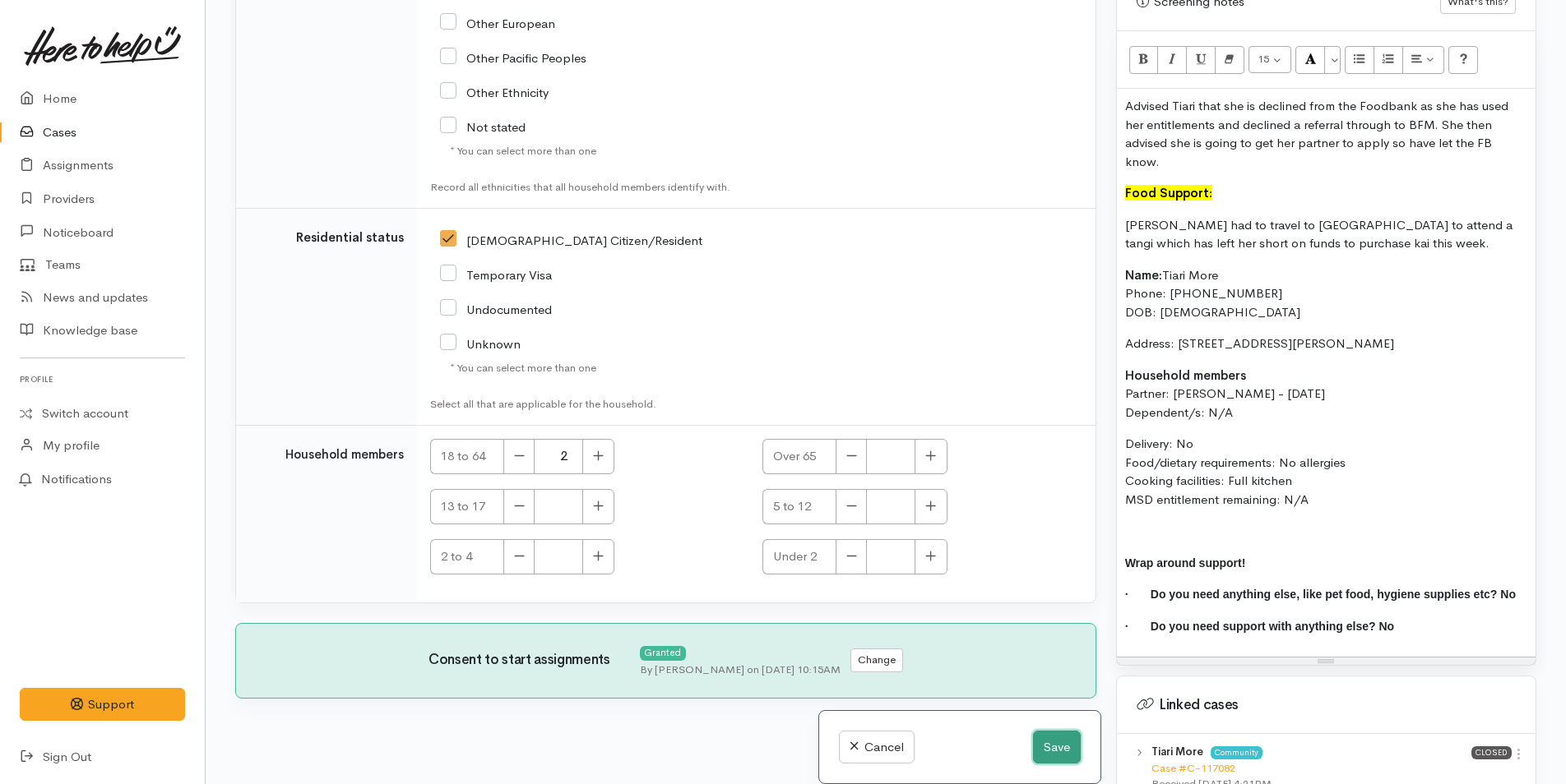
click at [1049, 756] on button "Save" at bounding box center [1057, 747] width 48 height 34
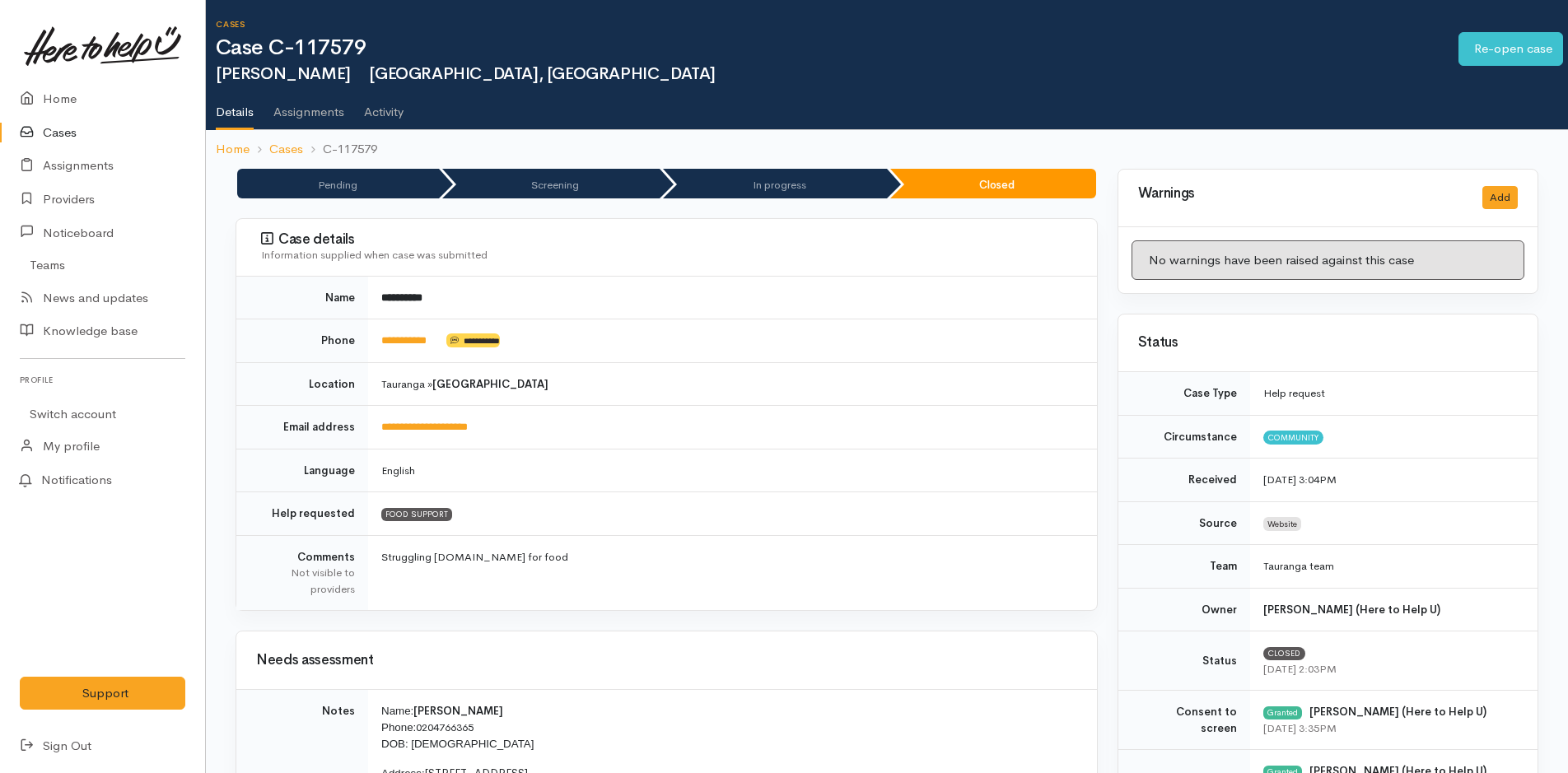
scroll to position [715, 0]
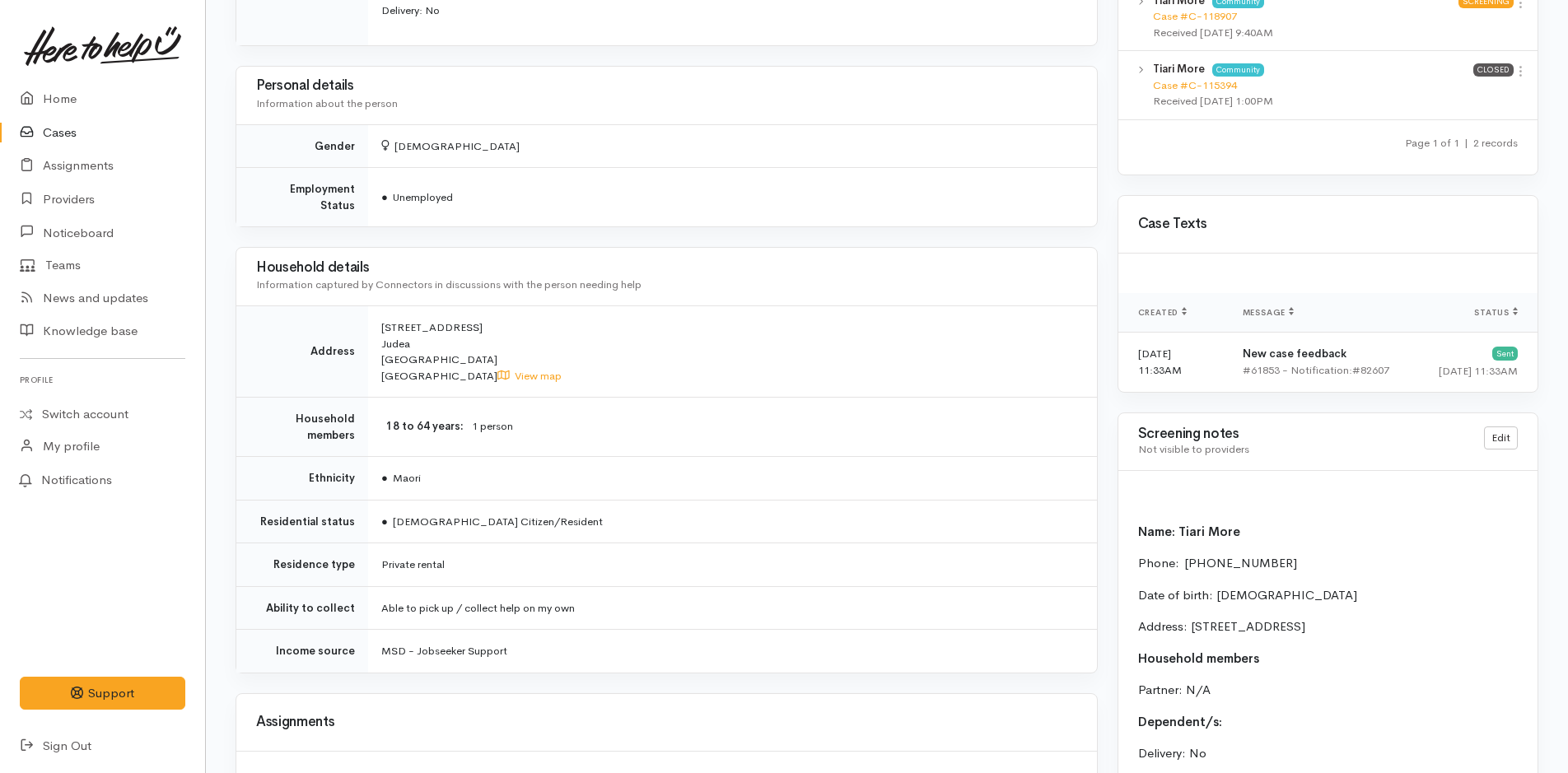
scroll to position [1317, 0]
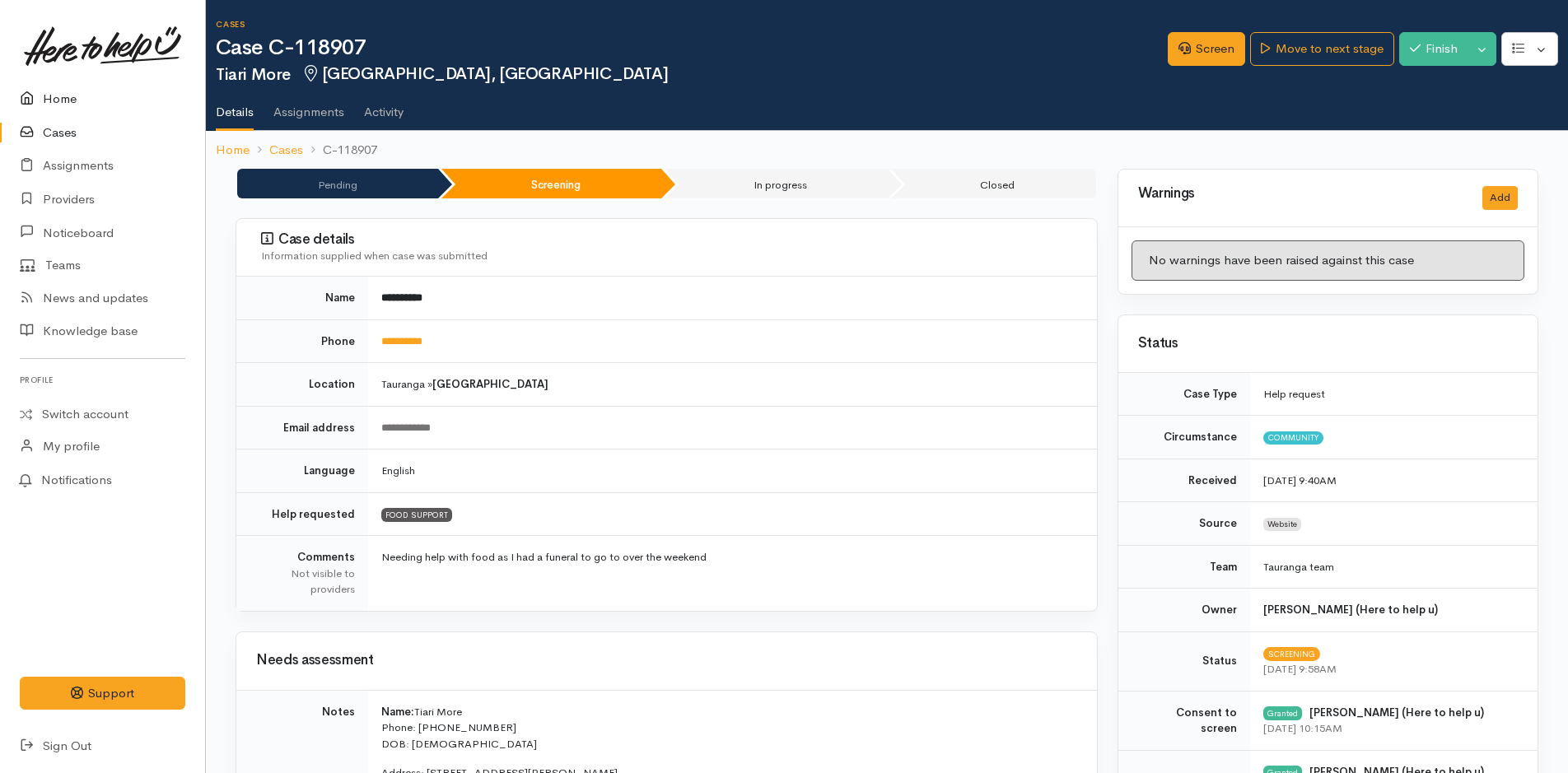
click at [78, 101] on link "Home" at bounding box center [103, 99] width 205 height 34
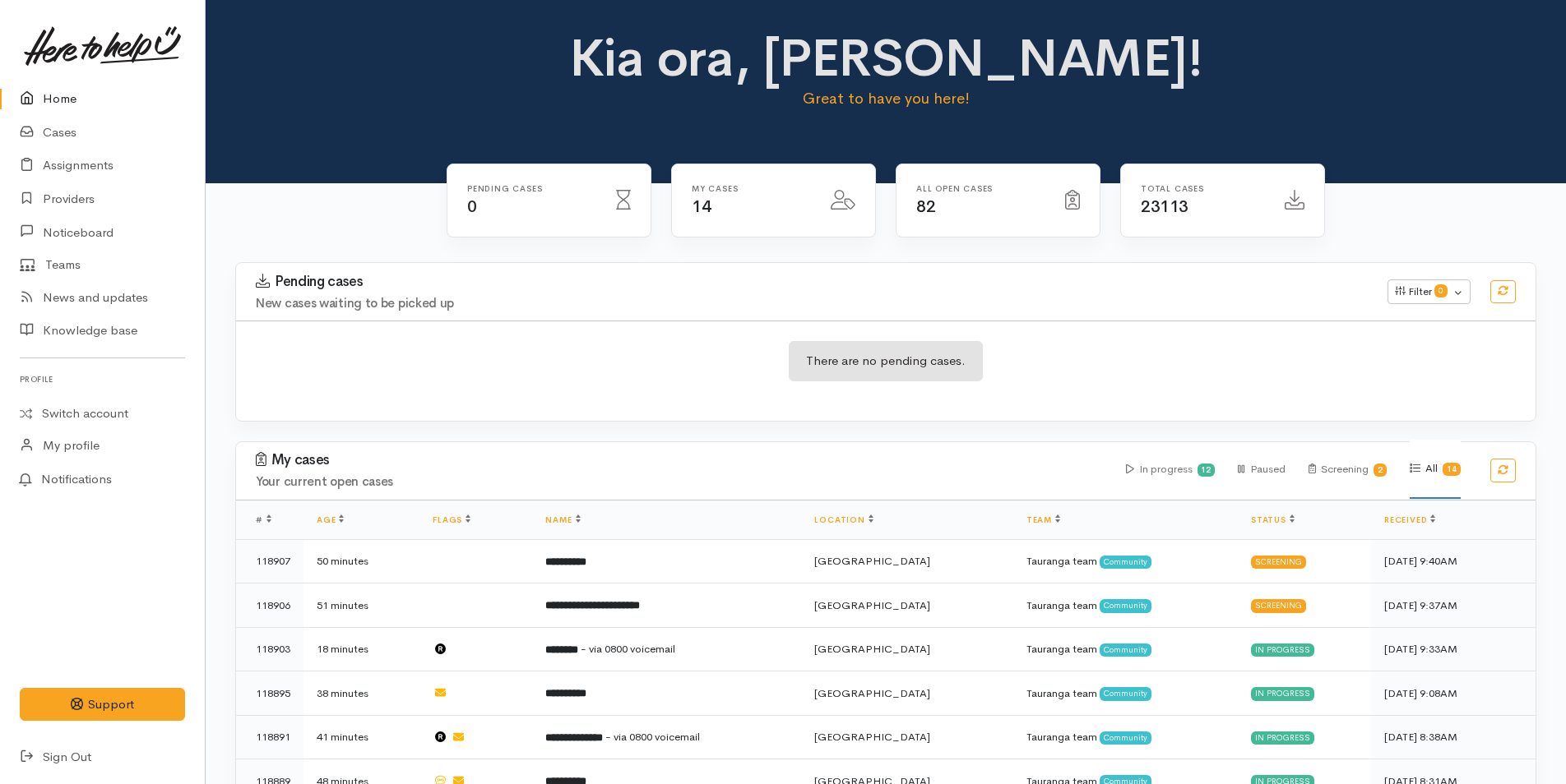
click at [54, 100] on link "Home" at bounding box center [103, 99] width 205 height 34
